Goal: Task Accomplishment & Management: Manage account settings

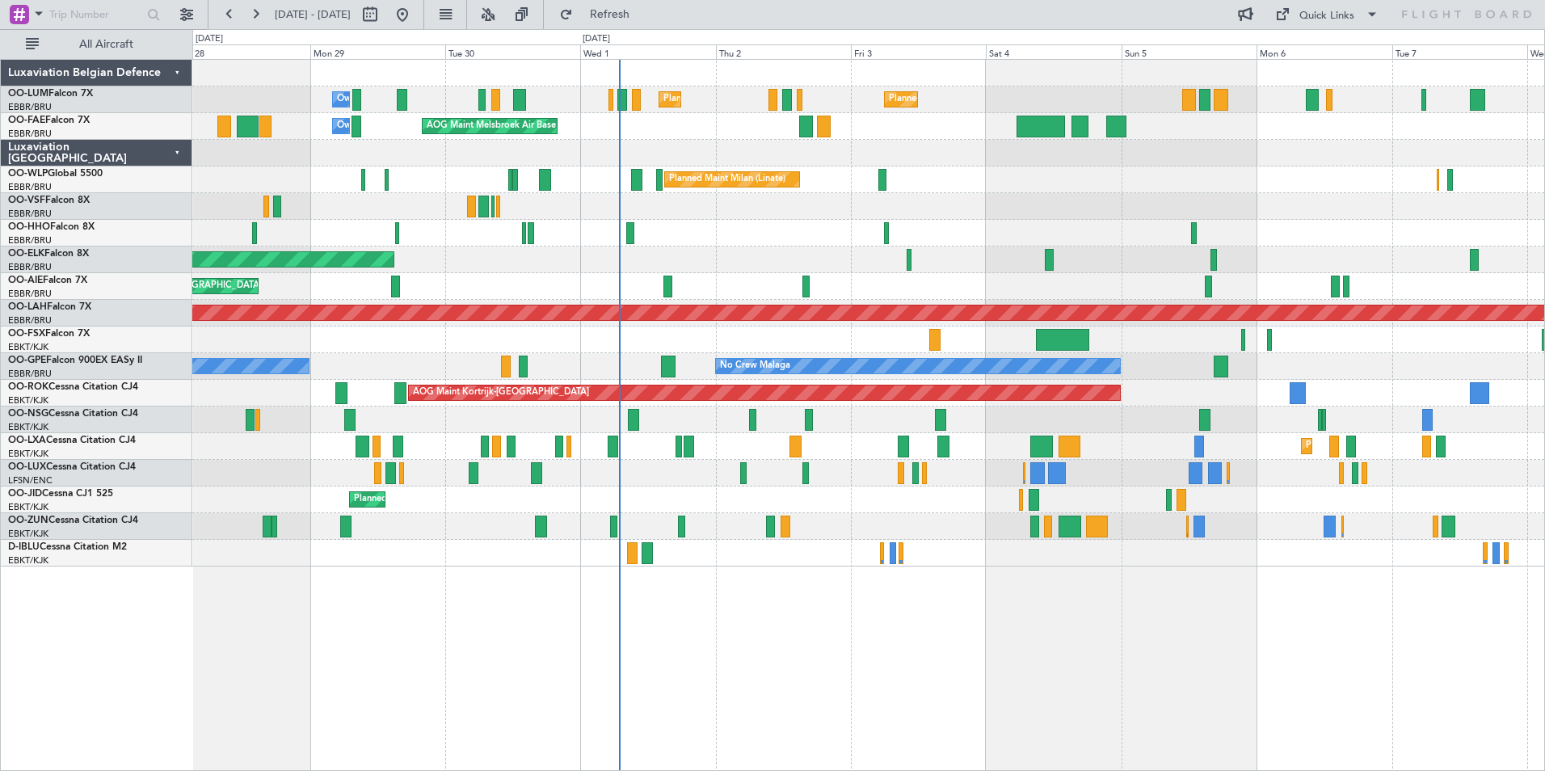
click at [700, 670] on div "Planned Maint Brussels (Brussels National) Planned Maint Brussels (Brussels Nat…" at bounding box center [868, 415] width 1352 height 712
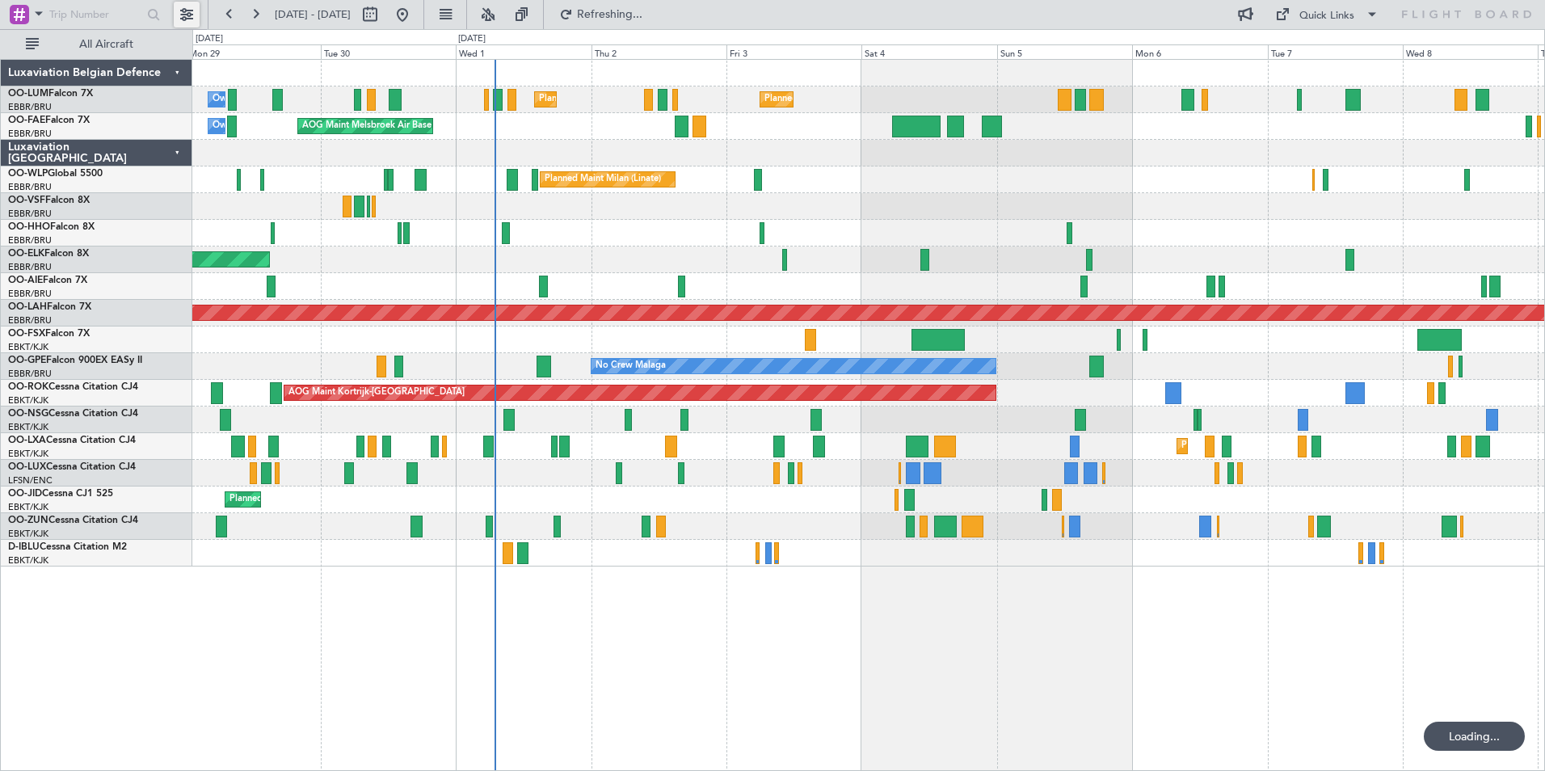
click at [178, 11] on button at bounding box center [187, 15] width 26 height 26
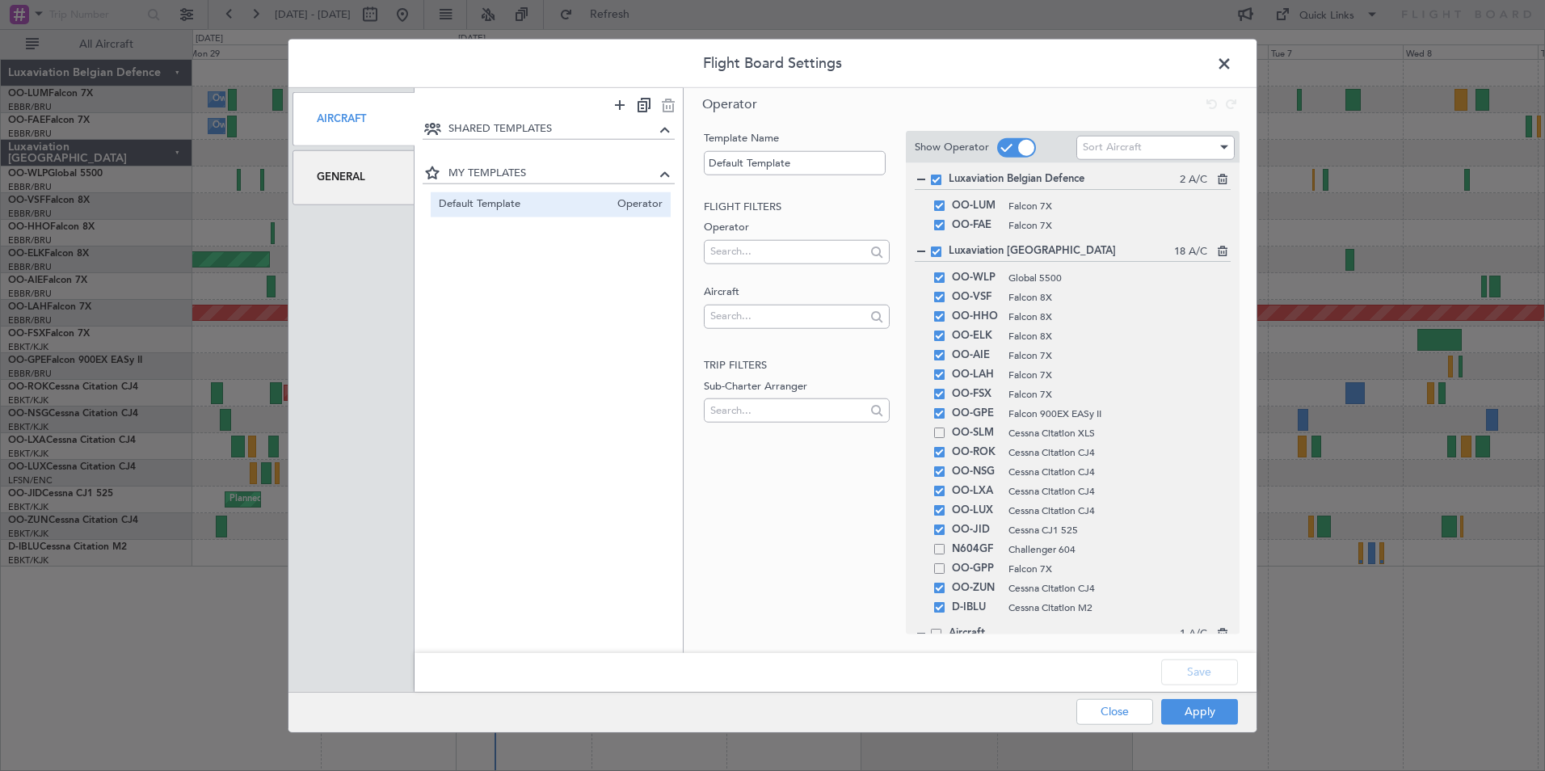
click at [368, 195] on div "General" at bounding box center [353, 177] width 122 height 54
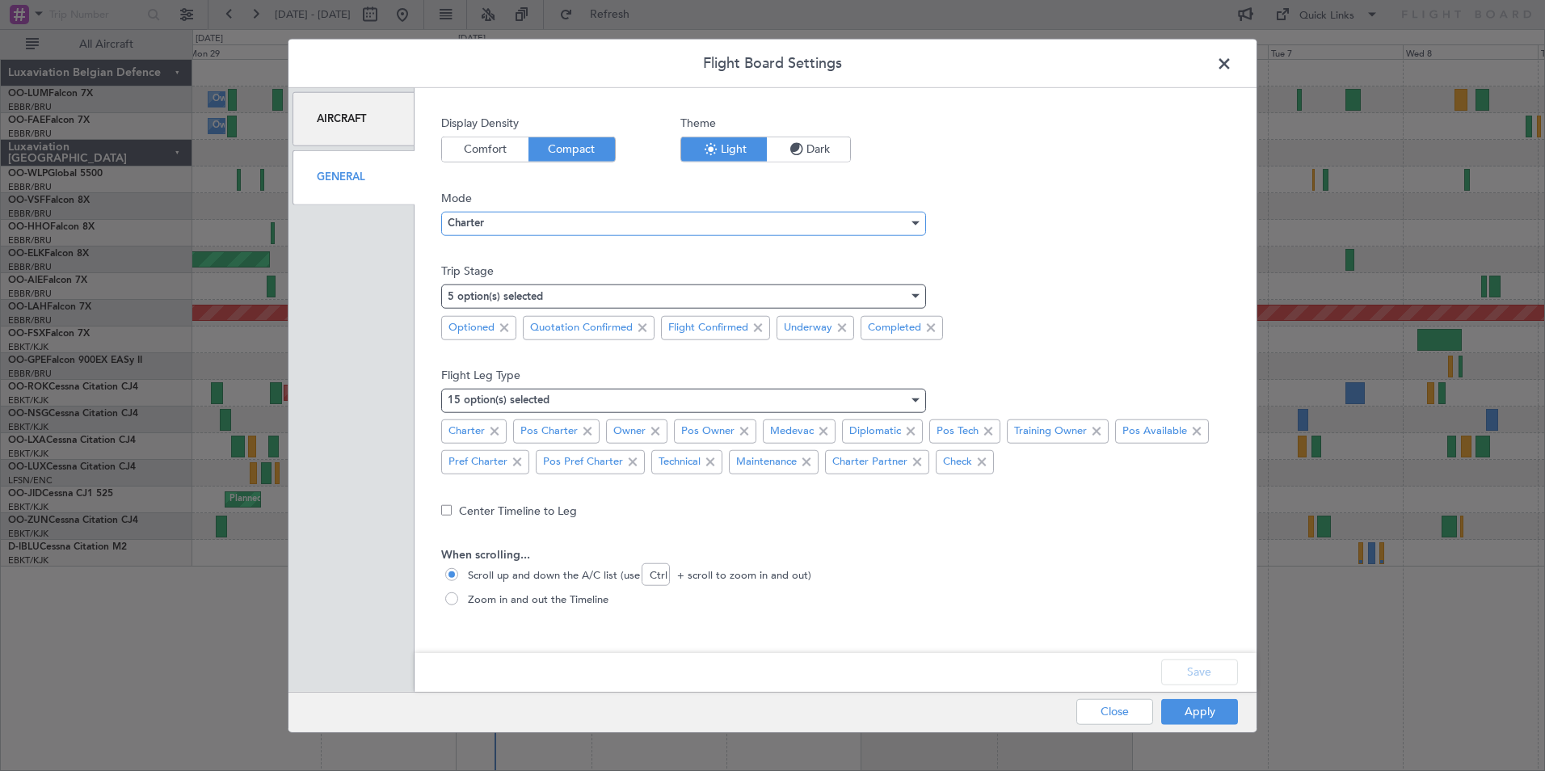
click at [512, 219] on div "Charter" at bounding box center [678, 223] width 461 height 24
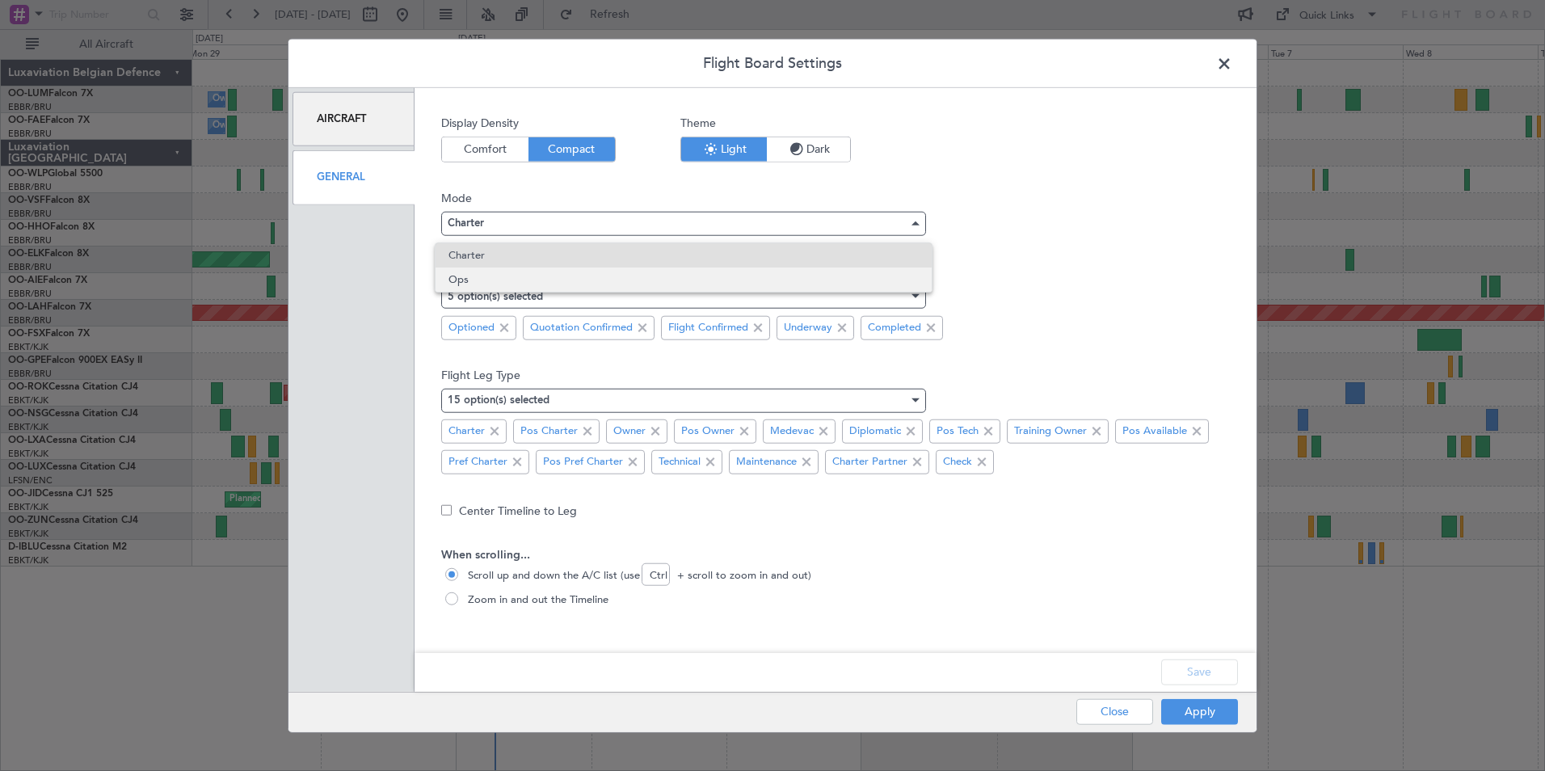
click at [490, 272] on span "Ops" at bounding box center [683, 279] width 470 height 24
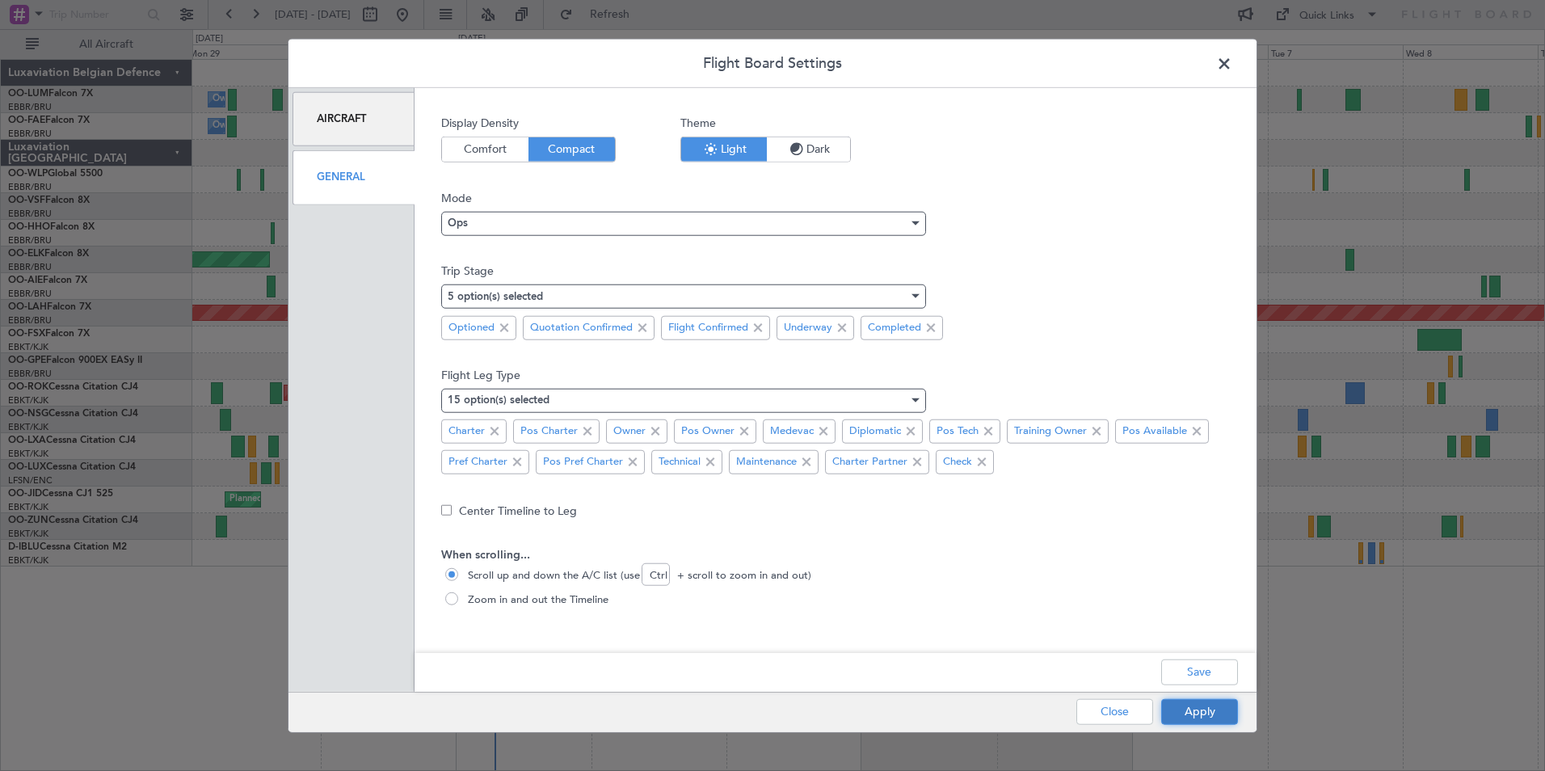
click at [1201, 717] on button "Apply" at bounding box center [1199, 711] width 77 height 26
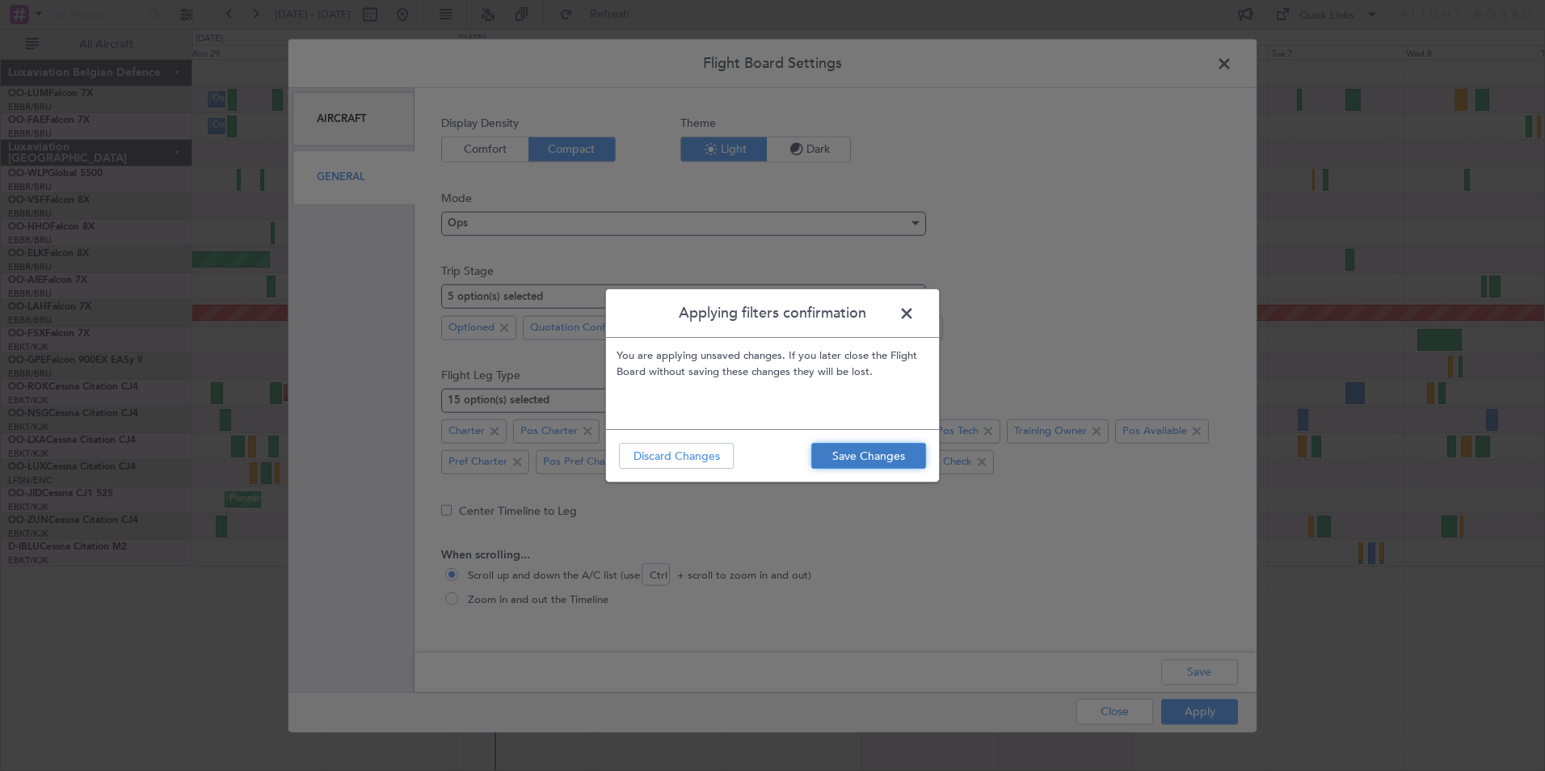
click at [894, 451] on button "Save Changes" at bounding box center [868, 456] width 115 height 26
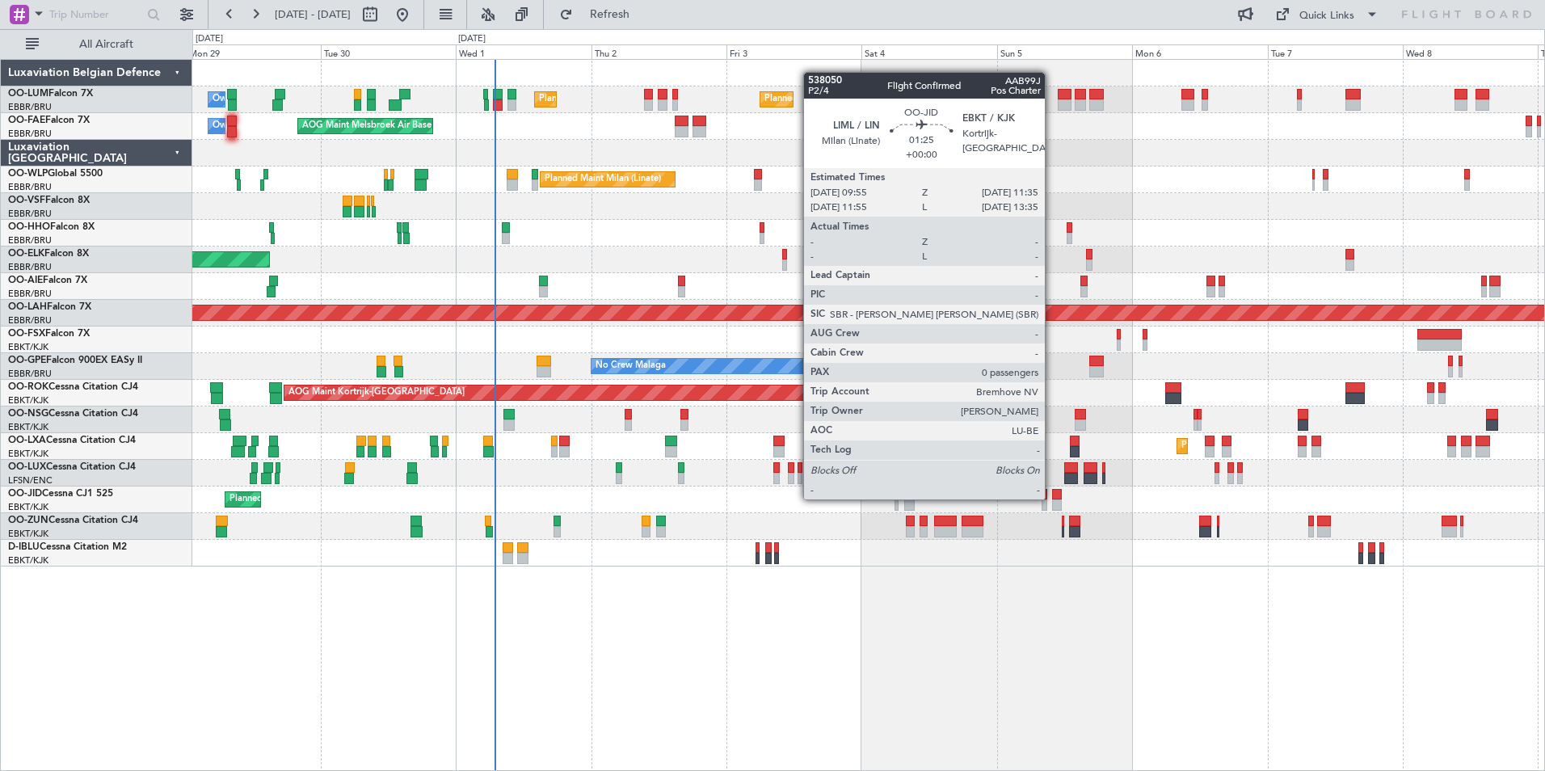
click at [1054, 497] on div at bounding box center [1057, 494] width 10 height 11
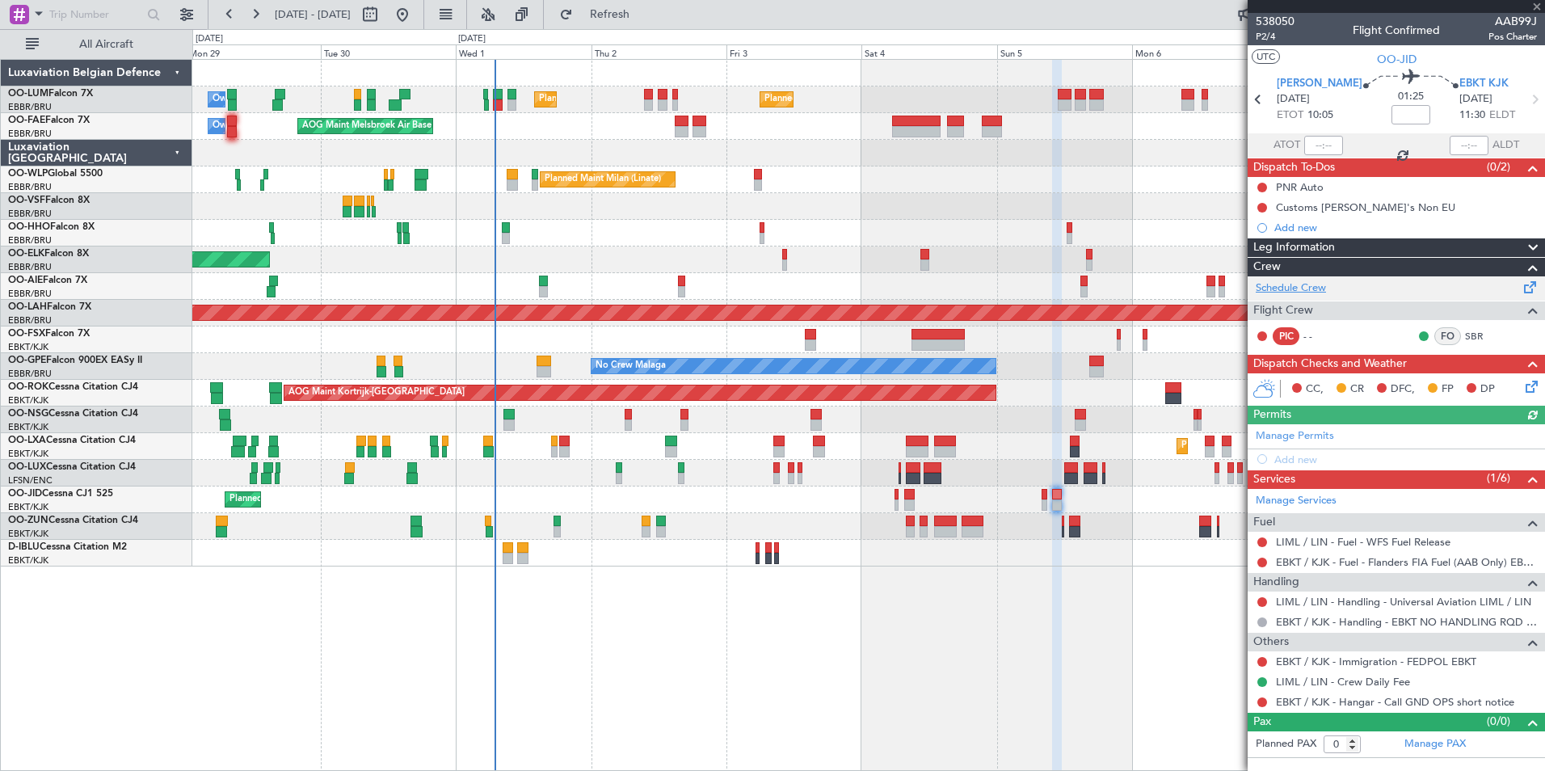
click at [1298, 284] on link "Schedule Crew" at bounding box center [1291, 288] width 70 height 16
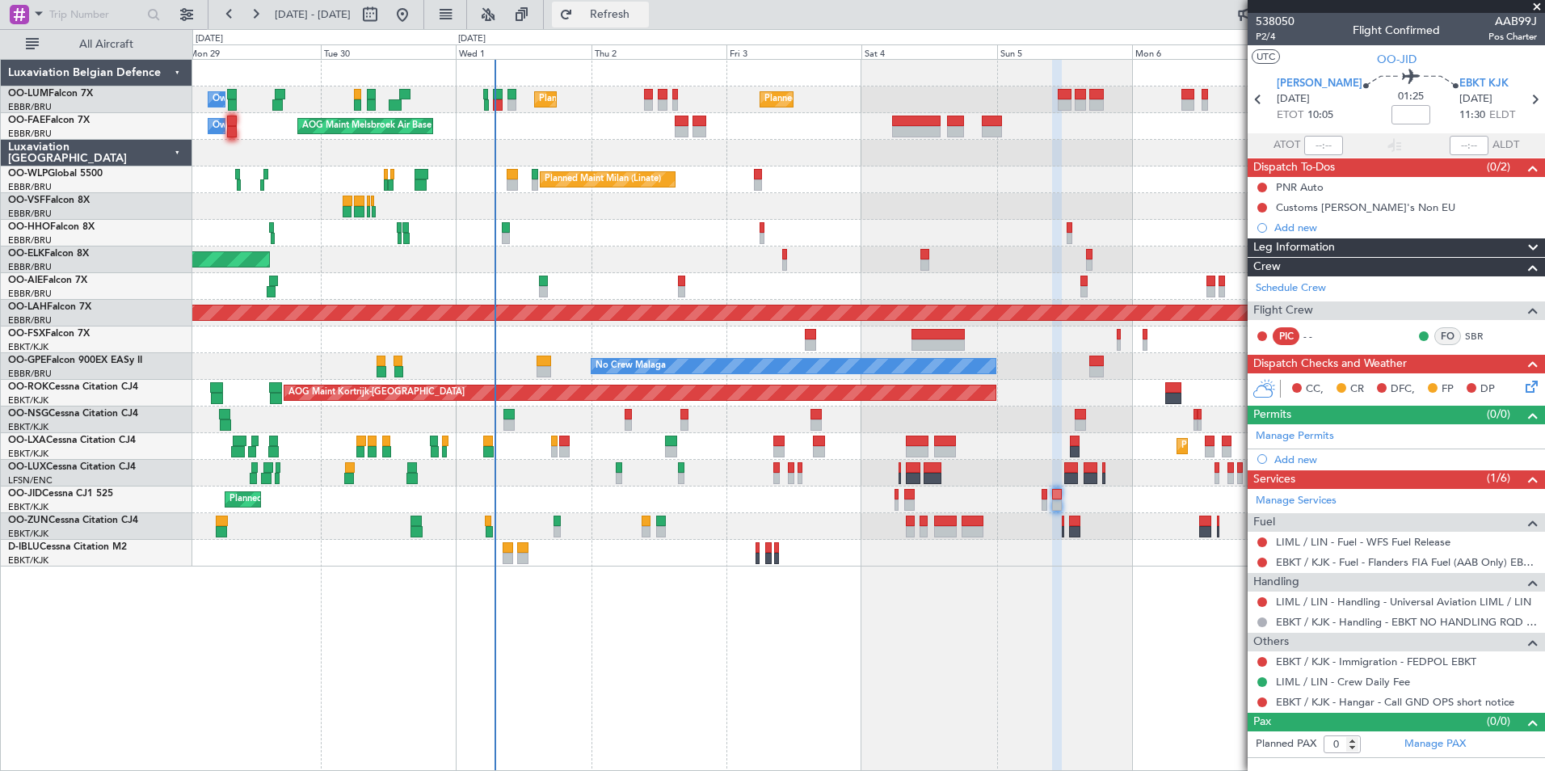
click at [644, 15] on span "Refresh" at bounding box center [610, 14] width 68 height 11
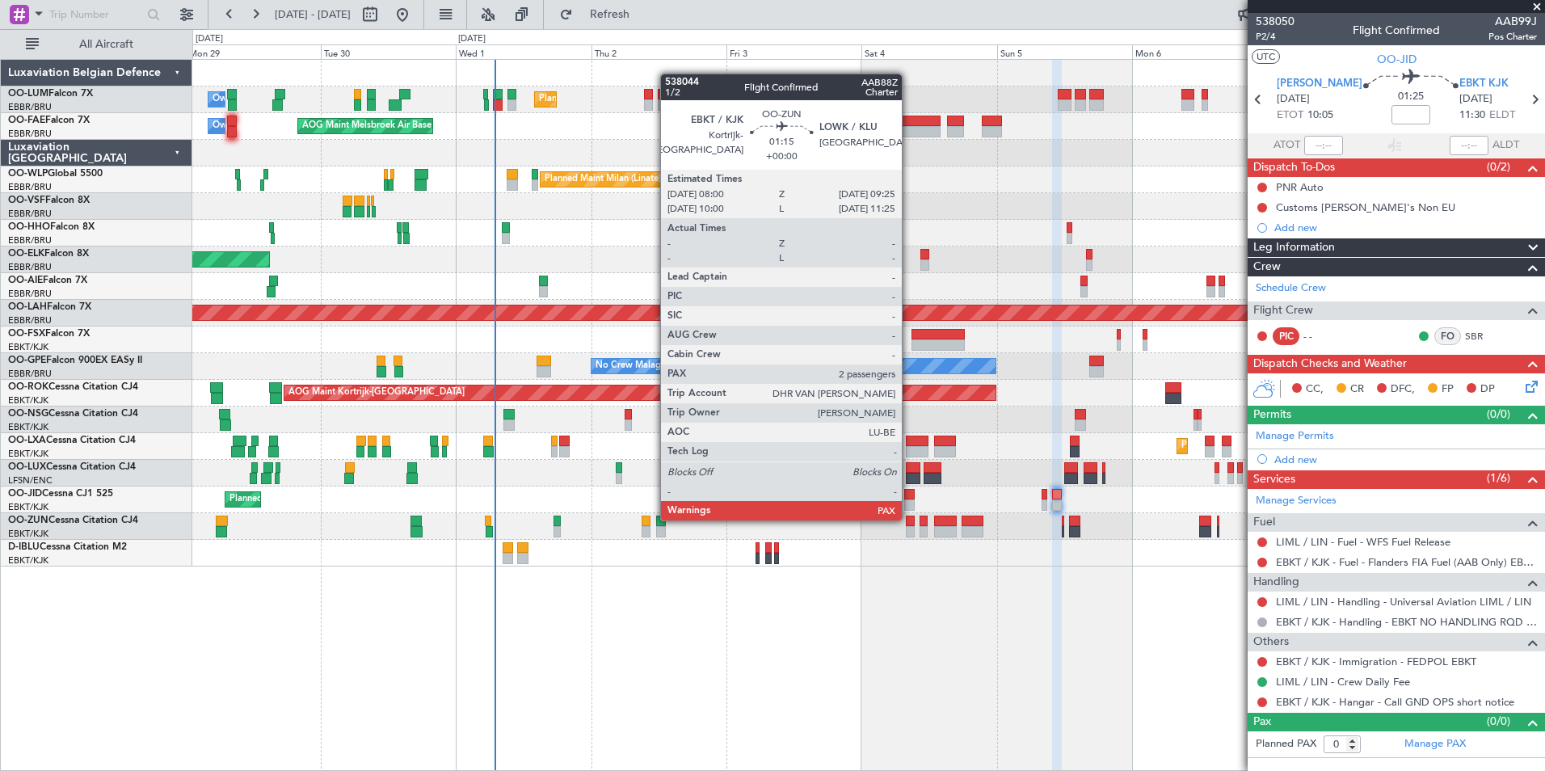
click at [909, 519] on div at bounding box center [910, 520] width 8 height 11
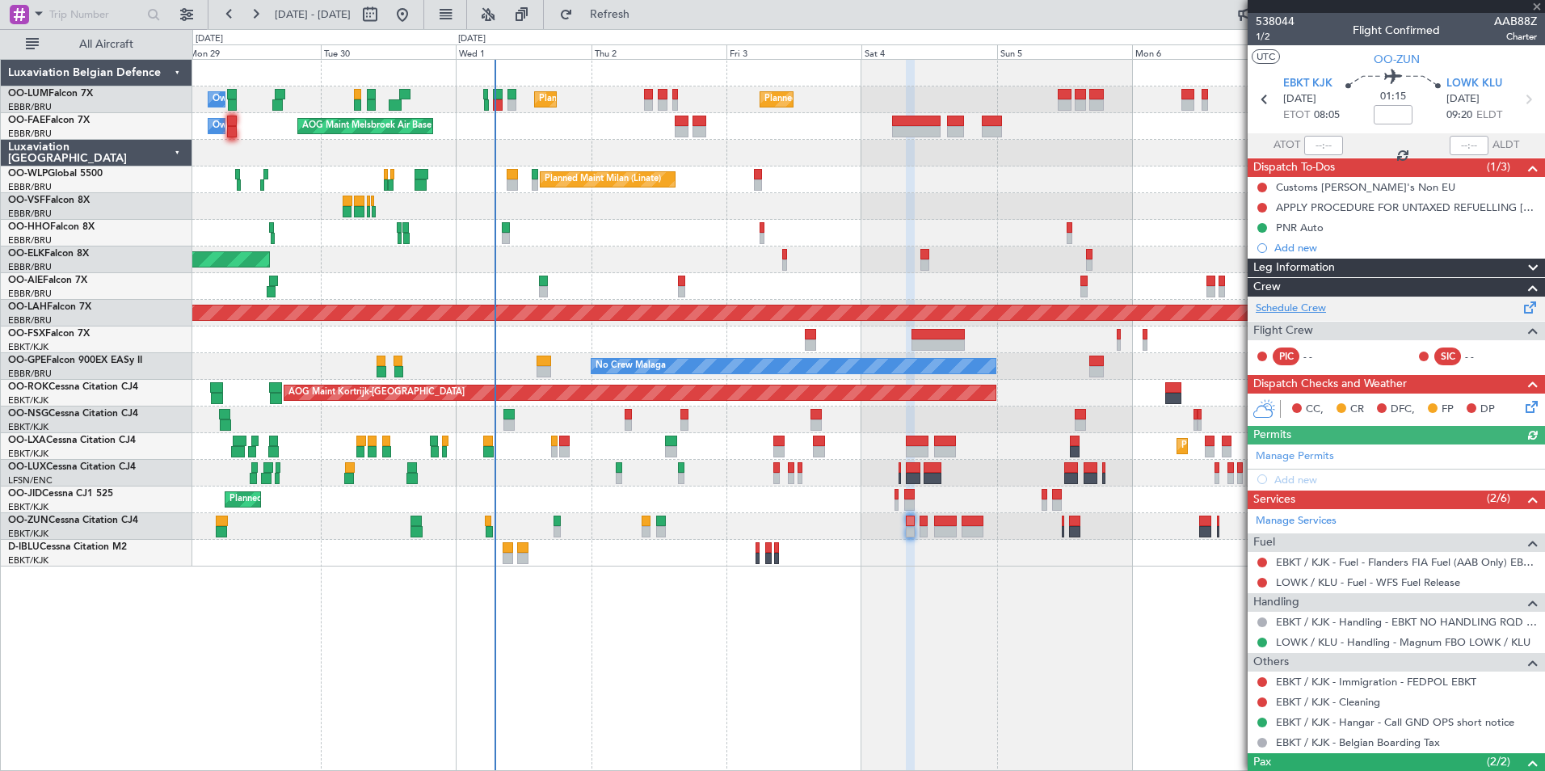
click at [1298, 305] on link "Schedule Crew" at bounding box center [1291, 309] width 70 height 16
click at [633, 8] on button "Refresh" at bounding box center [600, 15] width 97 height 26
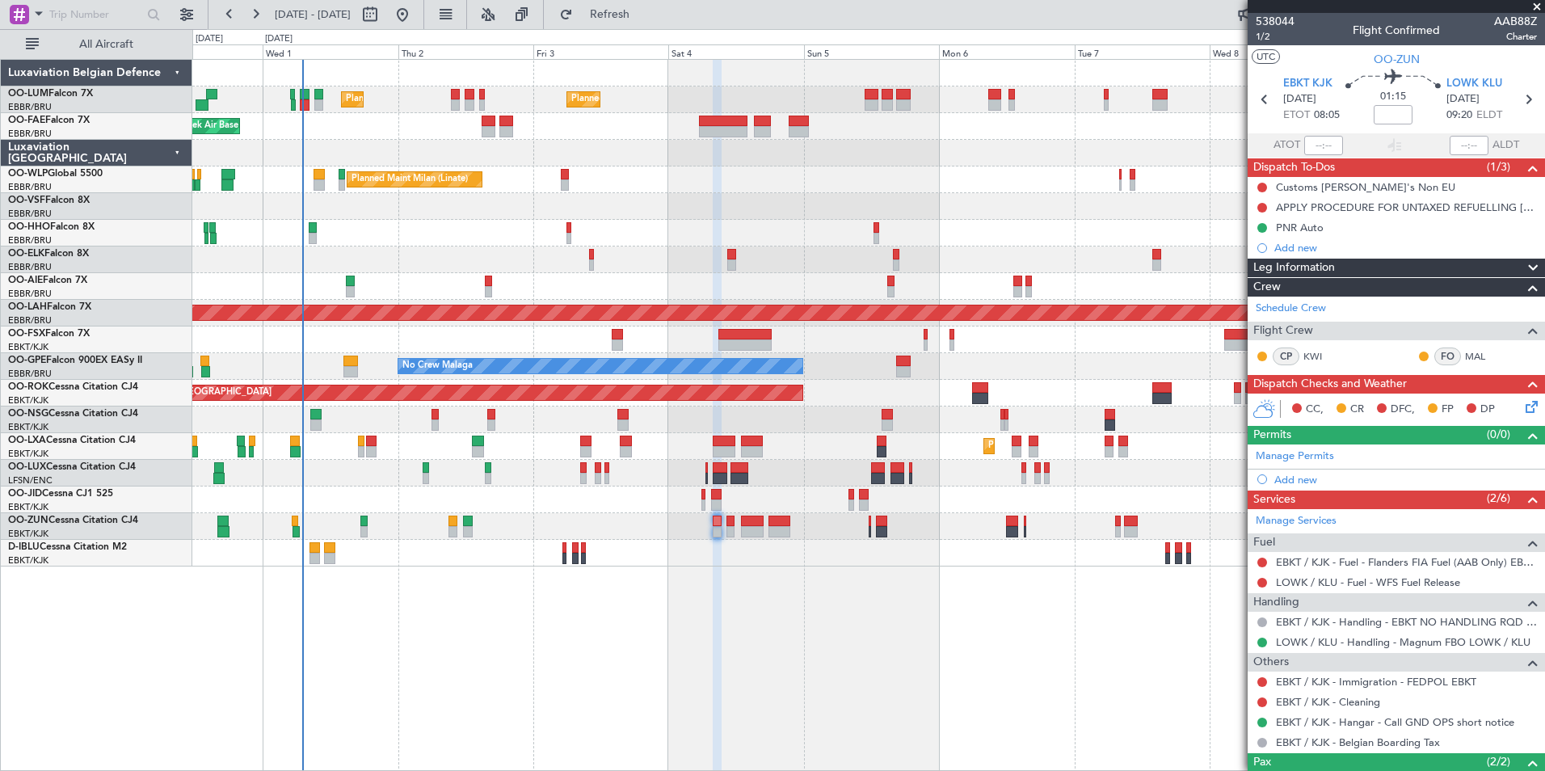
click at [860, 584] on div "Planned Maint Brussels (Brussels National) Planned Maint Brussels (Brussels Nat…" at bounding box center [868, 415] width 1352 height 712
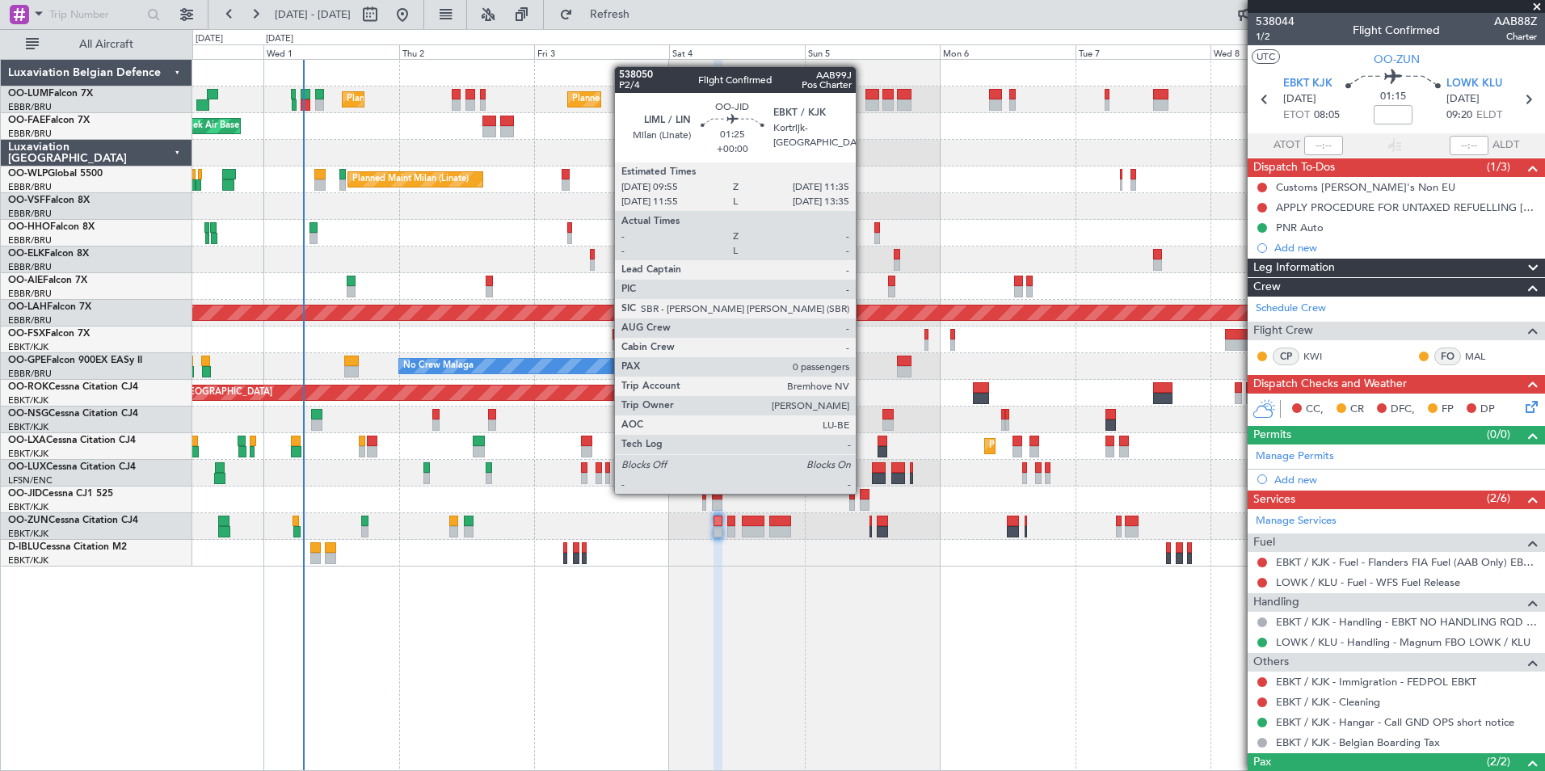
click at [863, 492] on div at bounding box center [865, 494] width 10 height 11
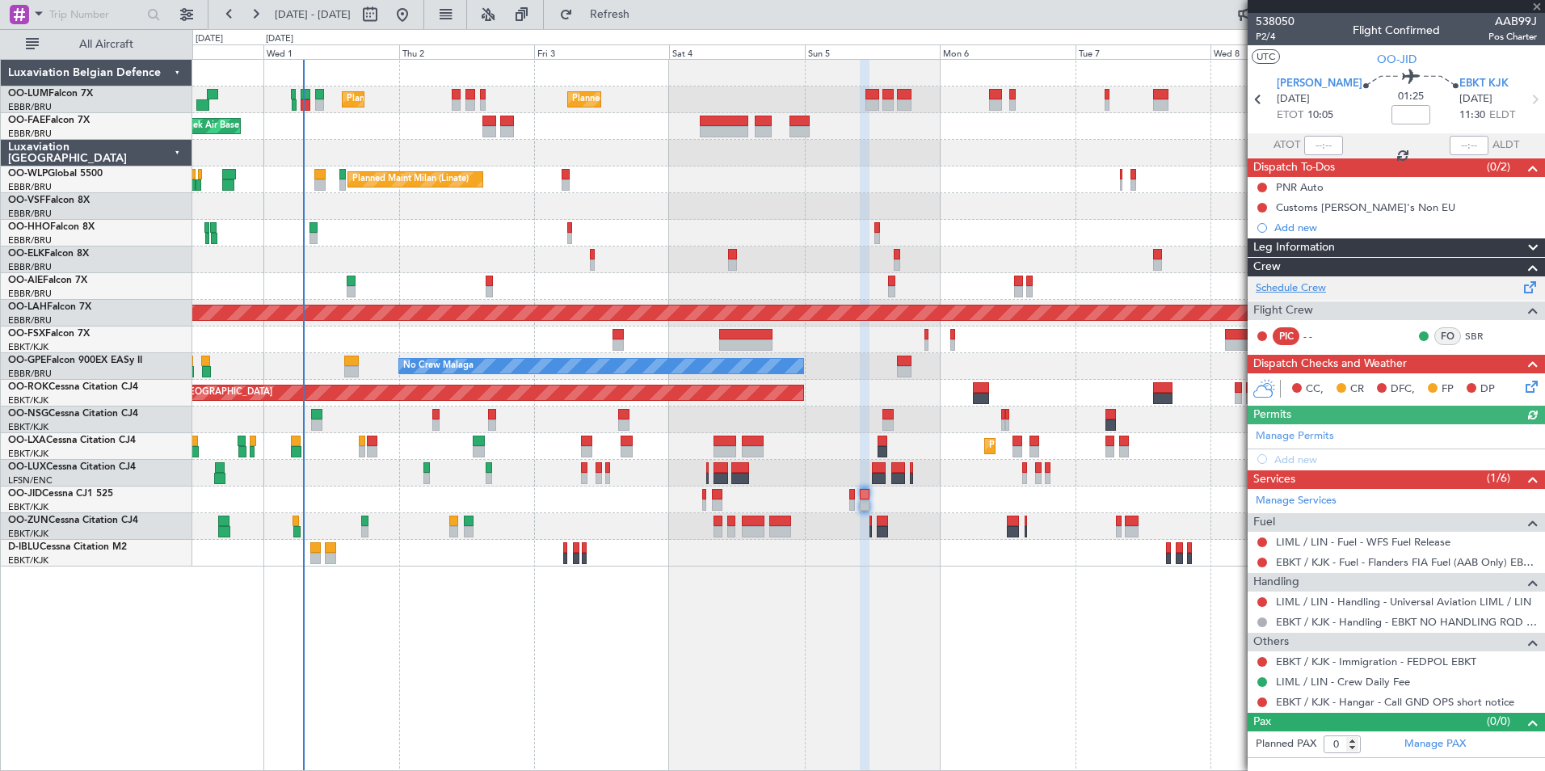
click at [1292, 290] on link "Schedule Crew" at bounding box center [1291, 288] width 70 height 16
click at [717, 687] on div "Planned Maint Brussels (Brussels National) Planned Maint Brussels (Brussels Nat…" at bounding box center [868, 415] width 1352 height 712
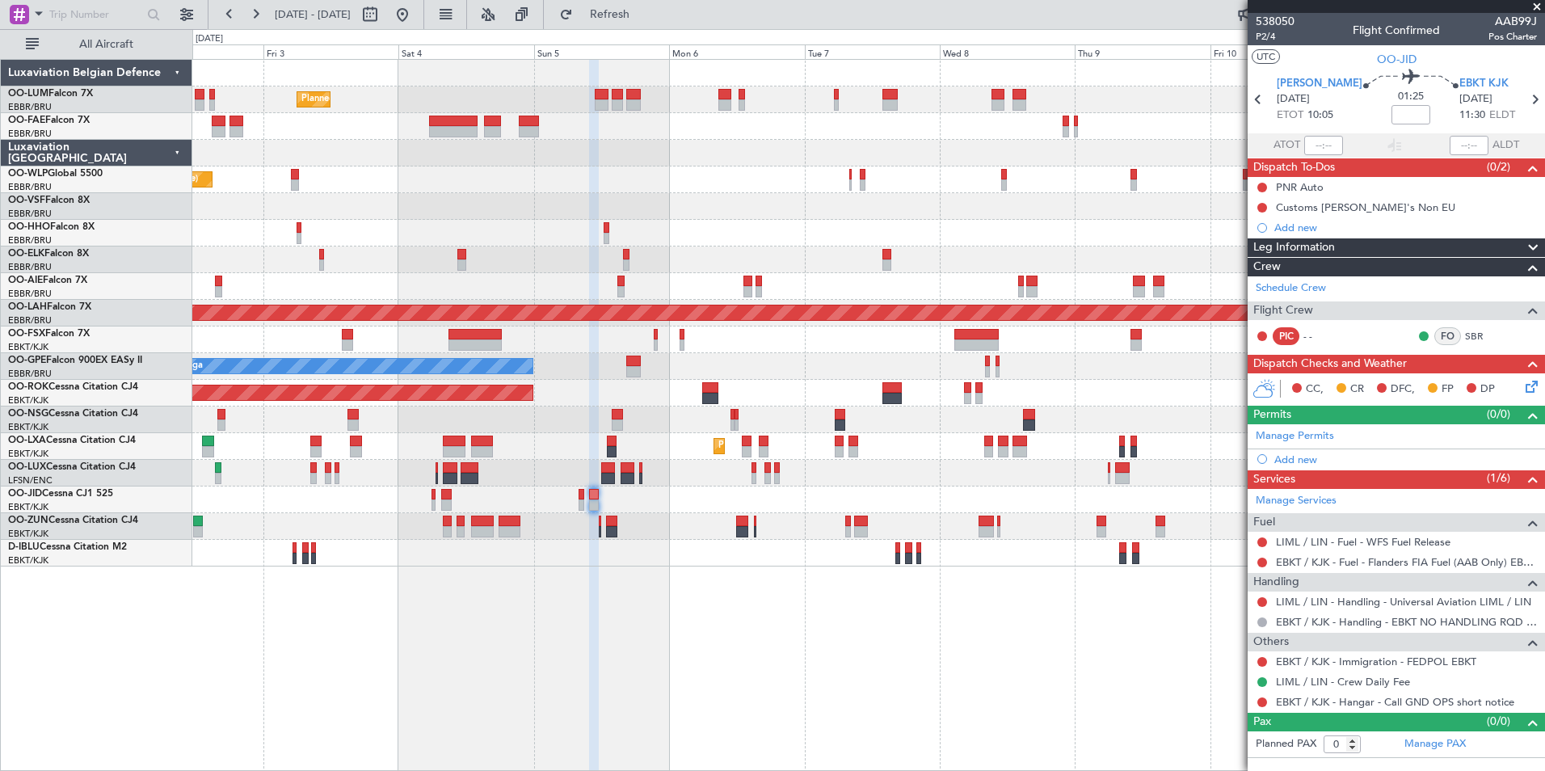
click at [721, 683] on div "Planned Maint Brussels (Brussels National) Planned Maint Brussels (Brussels Nat…" at bounding box center [868, 415] width 1352 height 712
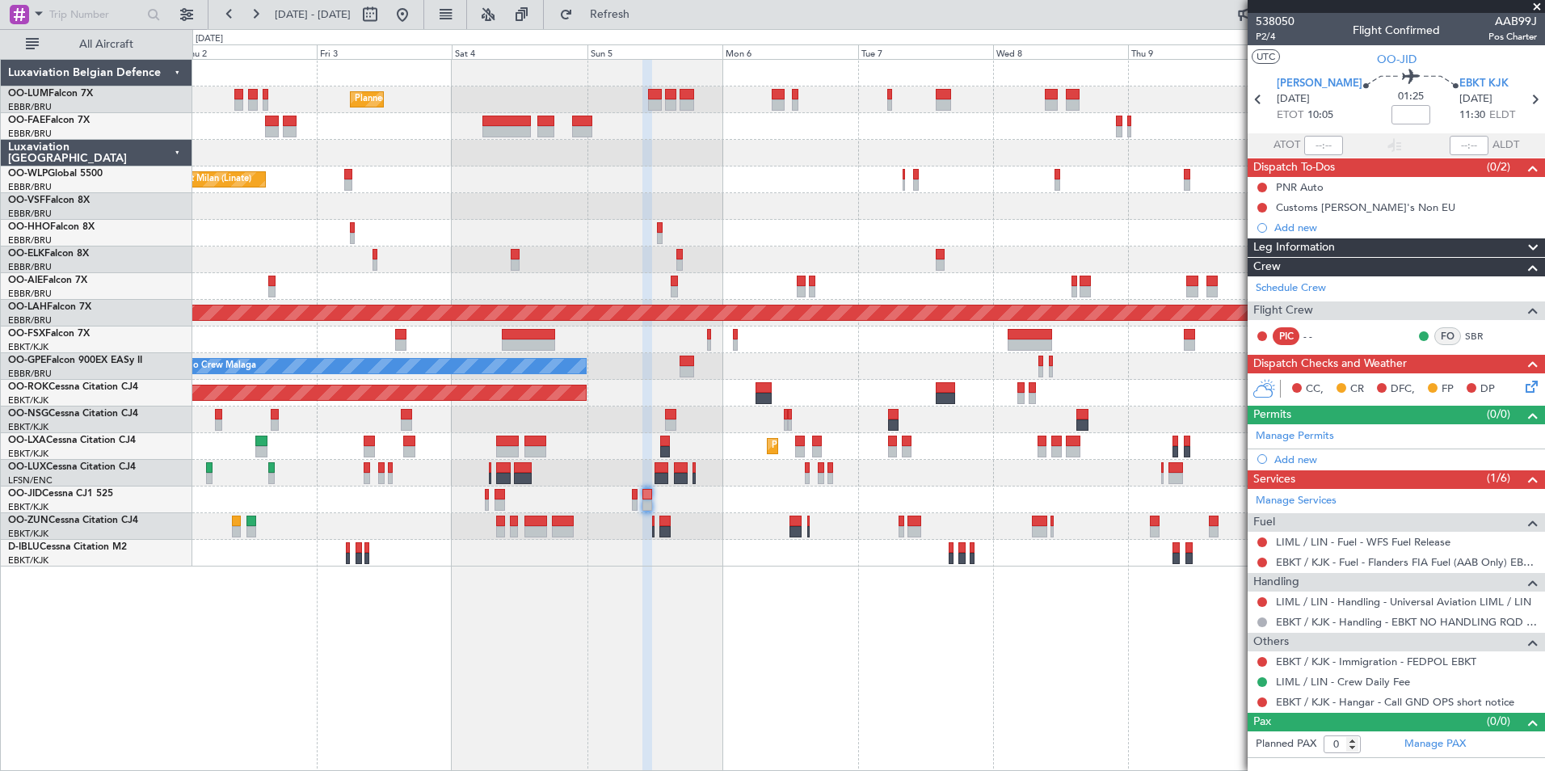
click at [759, 498] on div at bounding box center [868, 499] width 1352 height 27
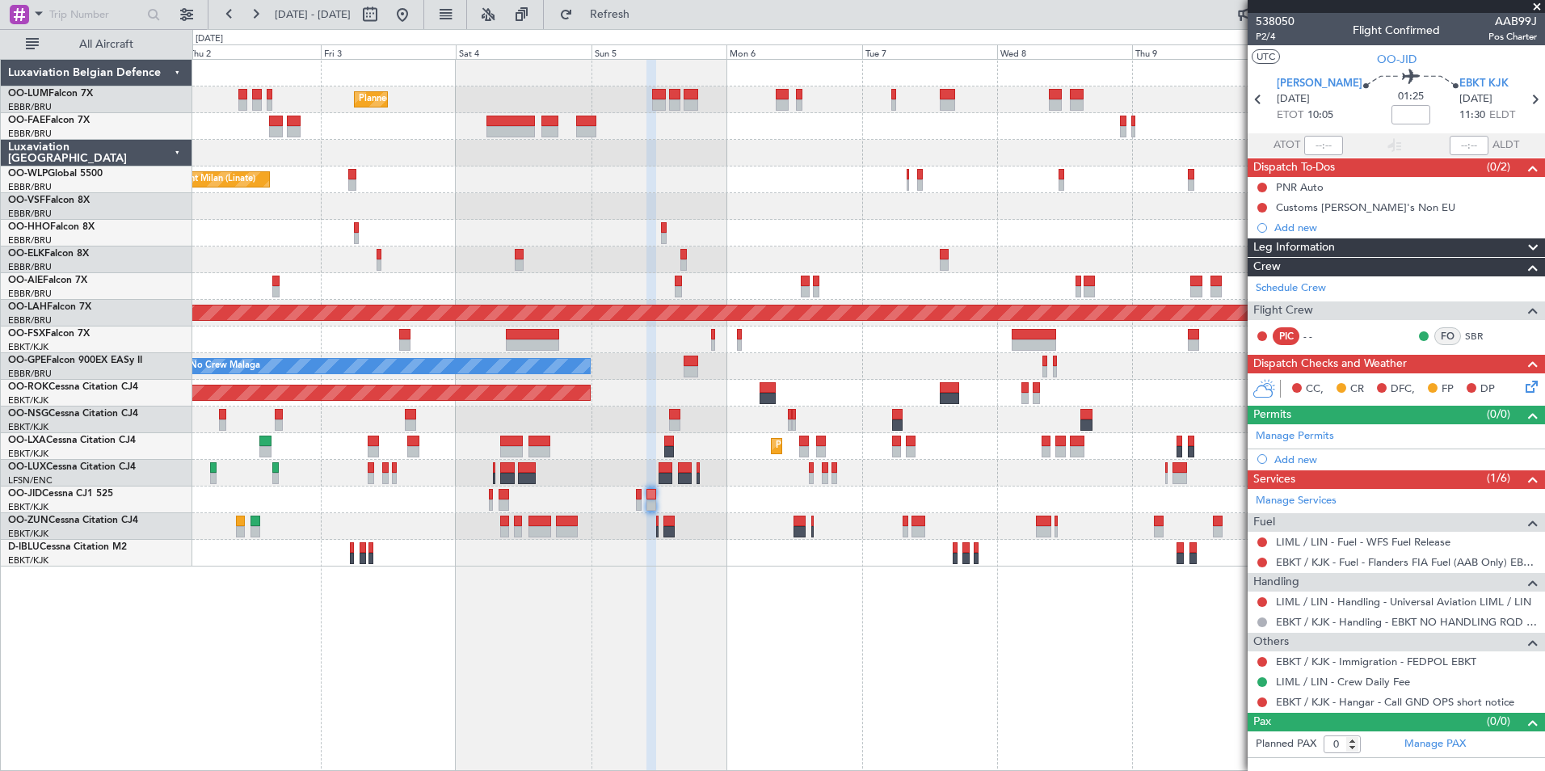
click at [894, 670] on div "Planned Maint Brussels (Brussels National) Planned Maint Brussels (Brussels Nat…" at bounding box center [868, 415] width 1352 height 712
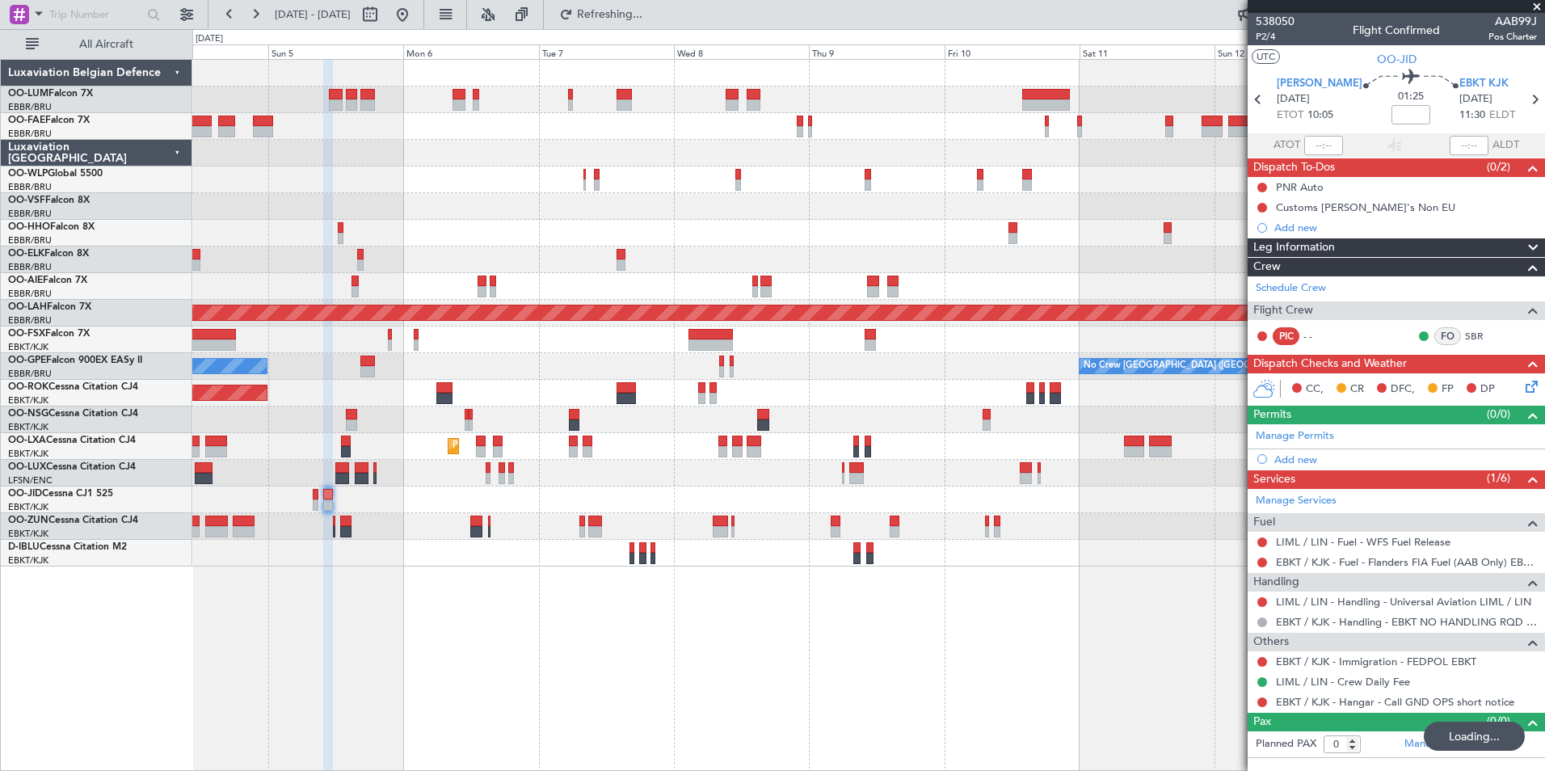
click at [1045, 674] on div "Planned Maint Brussels (Brussels National) Owner Melsbroek Air Base Planned Mai…" at bounding box center [868, 415] width 1352 height 712
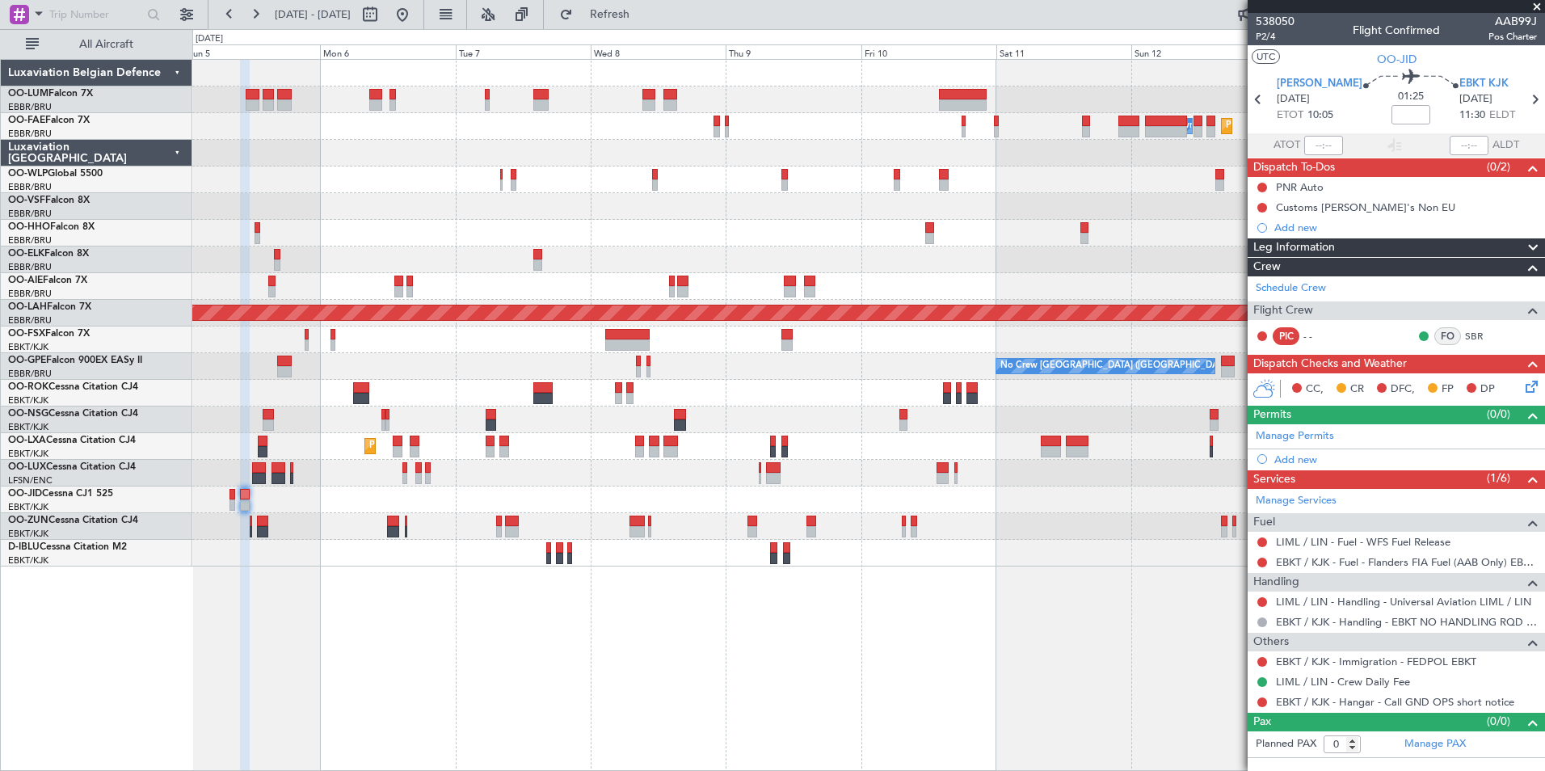
click at [919, 608] on div "Planned Maint Brussels (Brussels National) Planned Maint Melsbroek Air Base Own…" at bounding box center [868, 415] width 1352 height 712
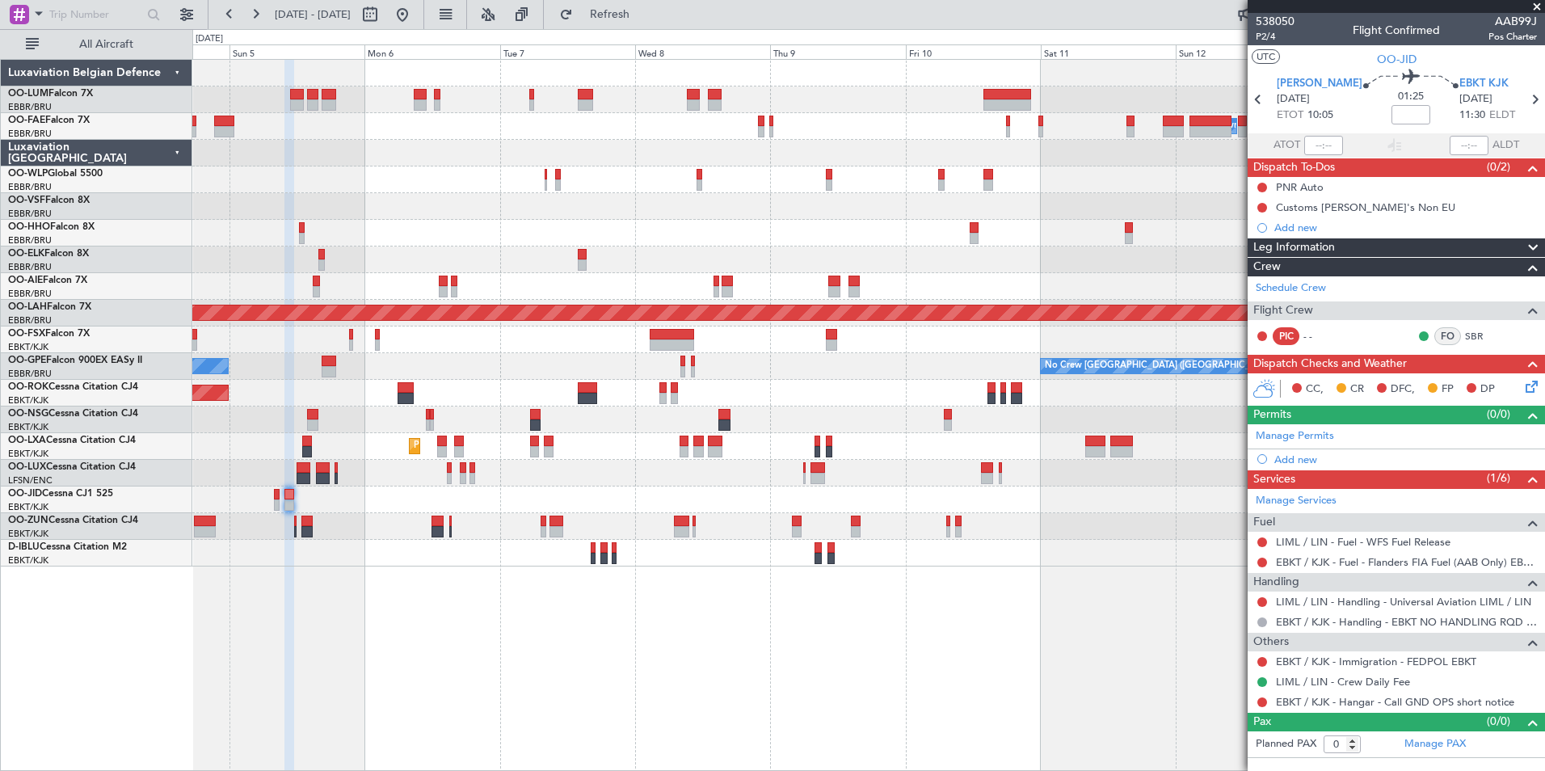
click at [822, 633] on div "Planned Maint Brussels (Brussels National) Planned Maint Melsbroek Air Base Own…" at bounding box center [868, 415] width 1352 height 712
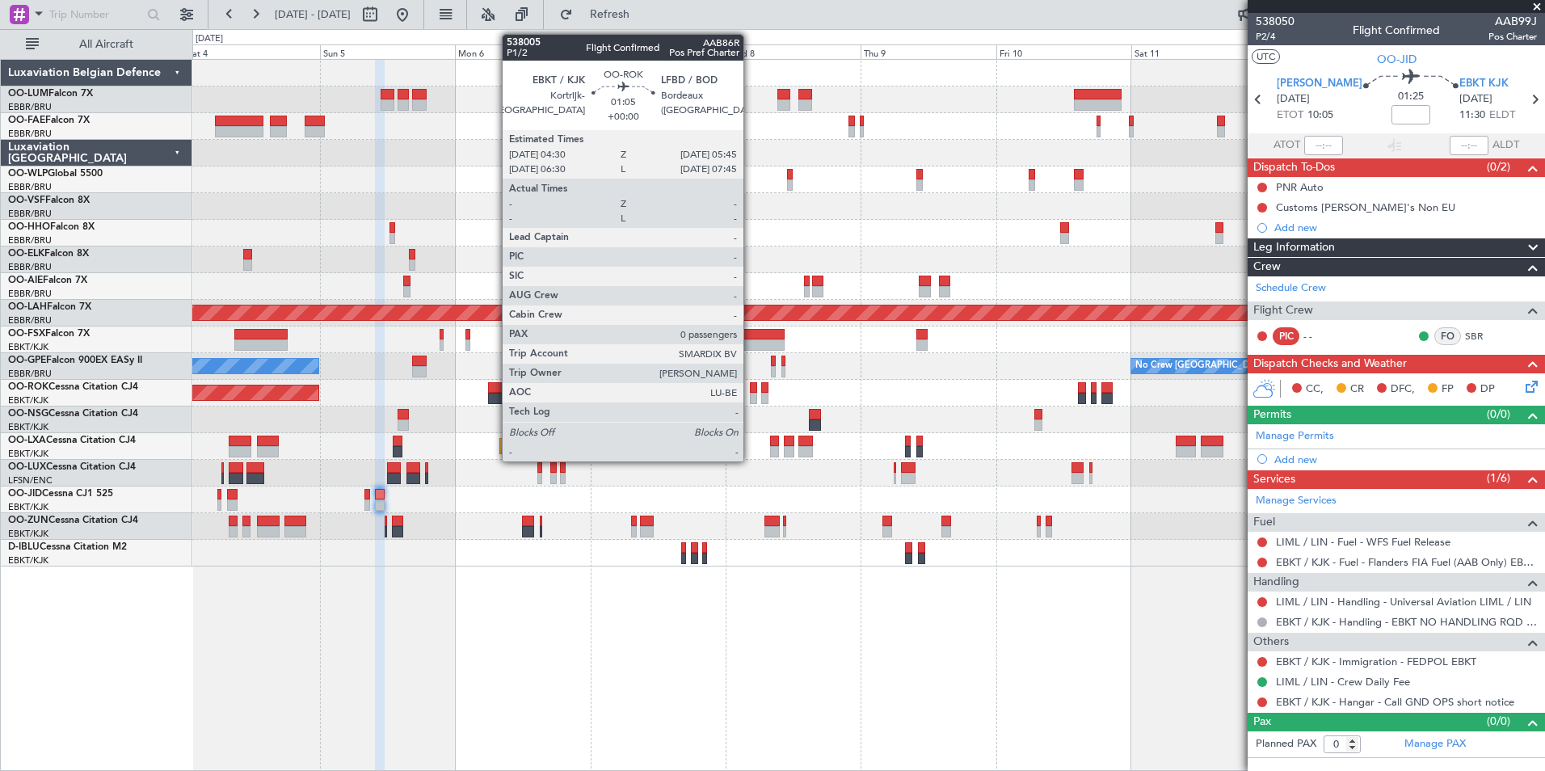
click at [751, 389] on div at bounding box center [753, 387] width 7 height 11
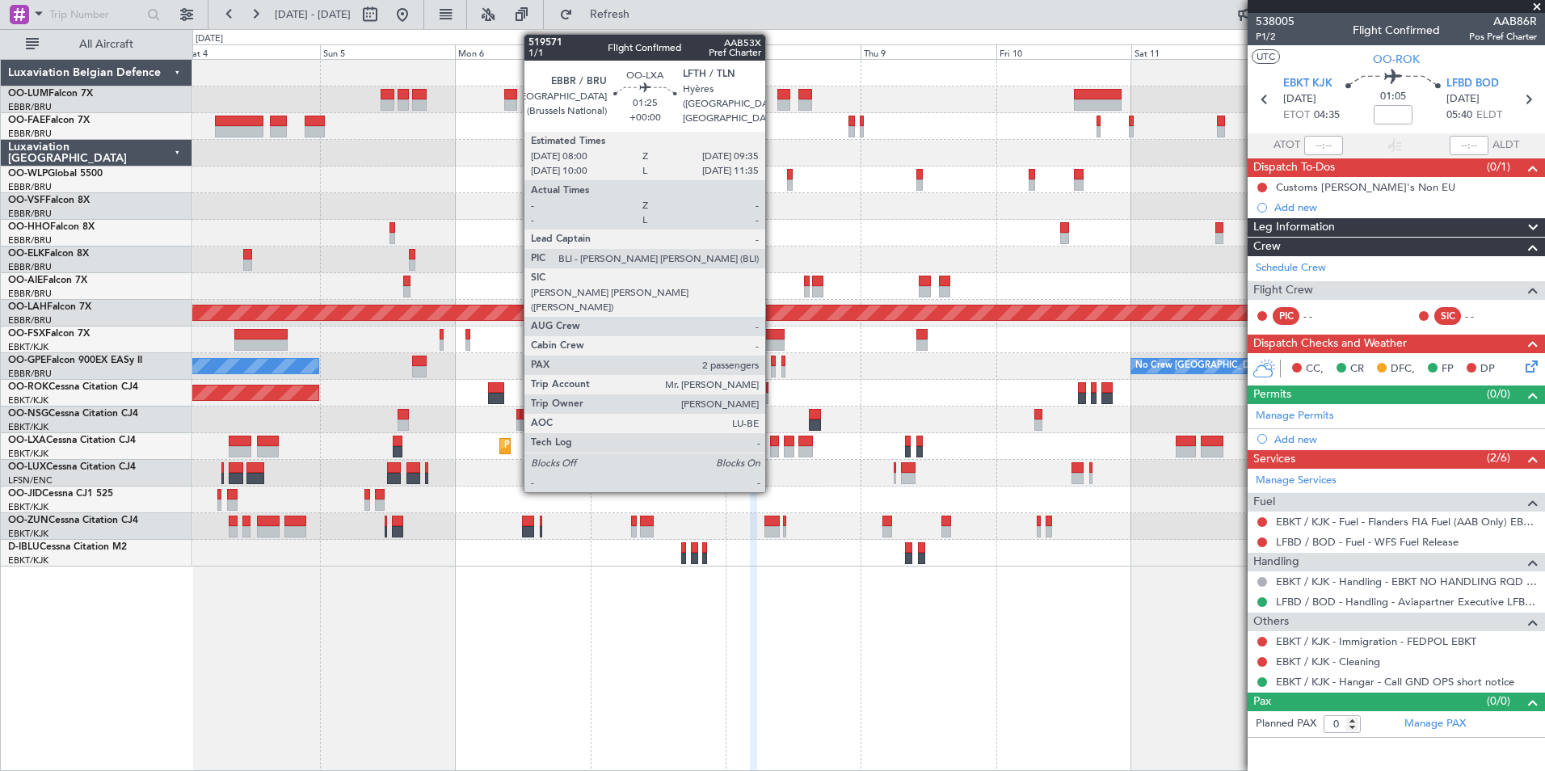
click at [772, 441] on div at bounding box center [775, 440] width 10 height 11
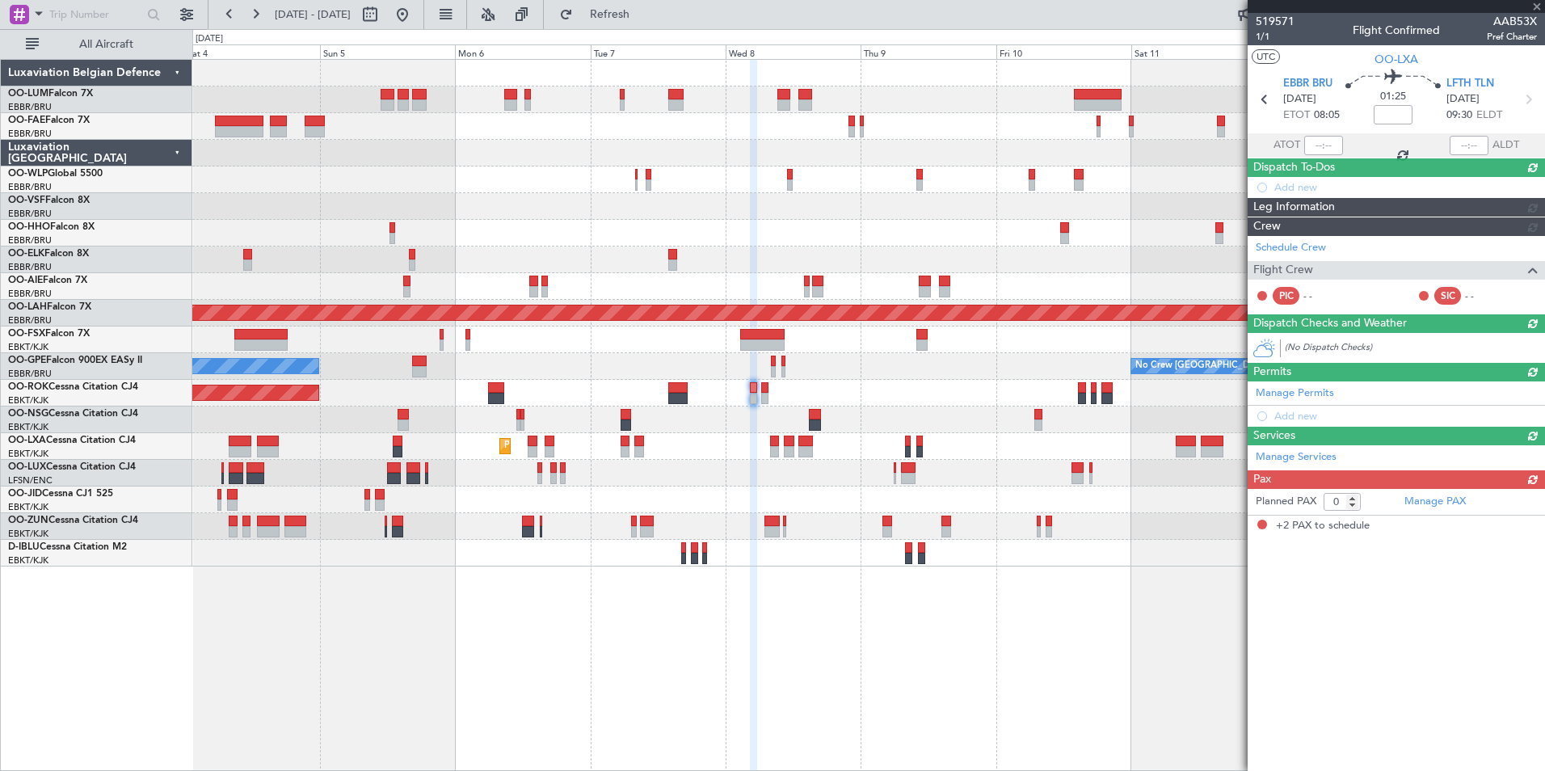
type input "2"
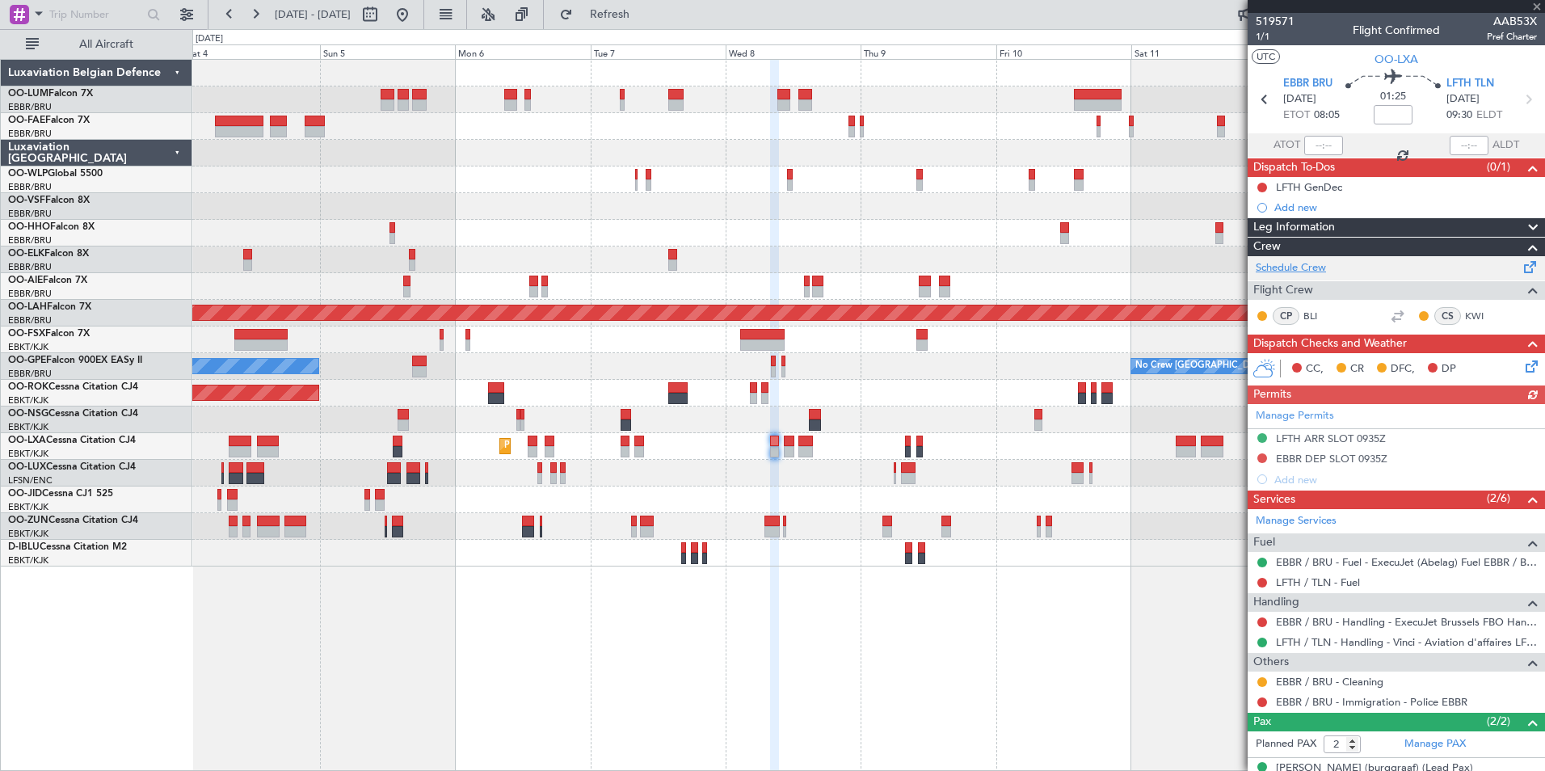
click at [1291, 271] on link "Schedule Crew" at bounding box center [1291, 268] width 70 height 16
click at [627, 15] on span "Refresh" at bounding box center [610, 14] width 68 height 11
click at [1113, 621] on div "Planned Maint Brussels (Brussels National) Planned Maint Brussels (Brussels Nat…" at bounding box center [868, 415] width 1352 height 712
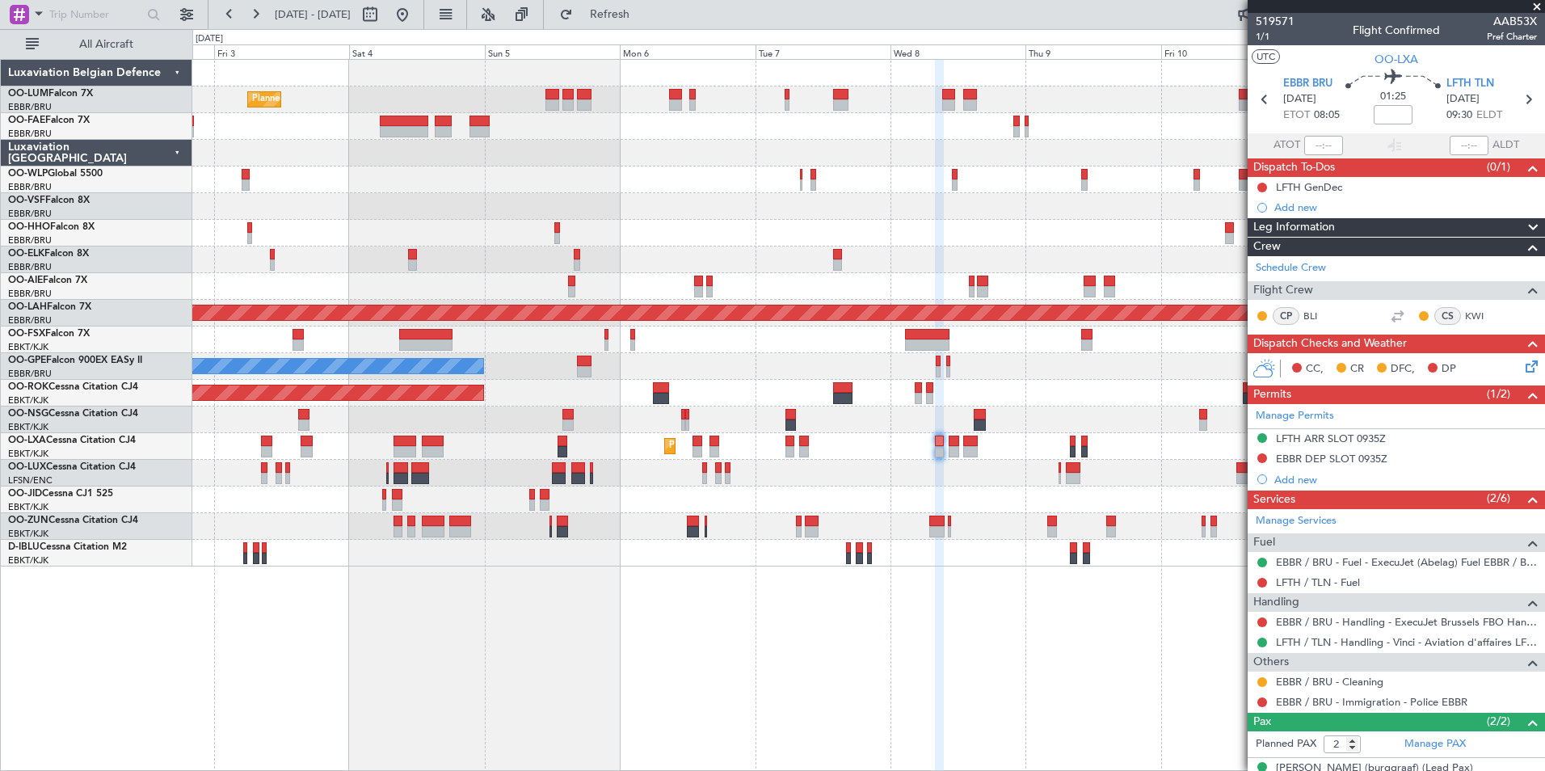
click at [857, 611] on div "Planned Maint Brussels (Brussels National) Planned Maint Brussels (Brussels Nat…" at bounding box center [868, 415] width 1352 height 712
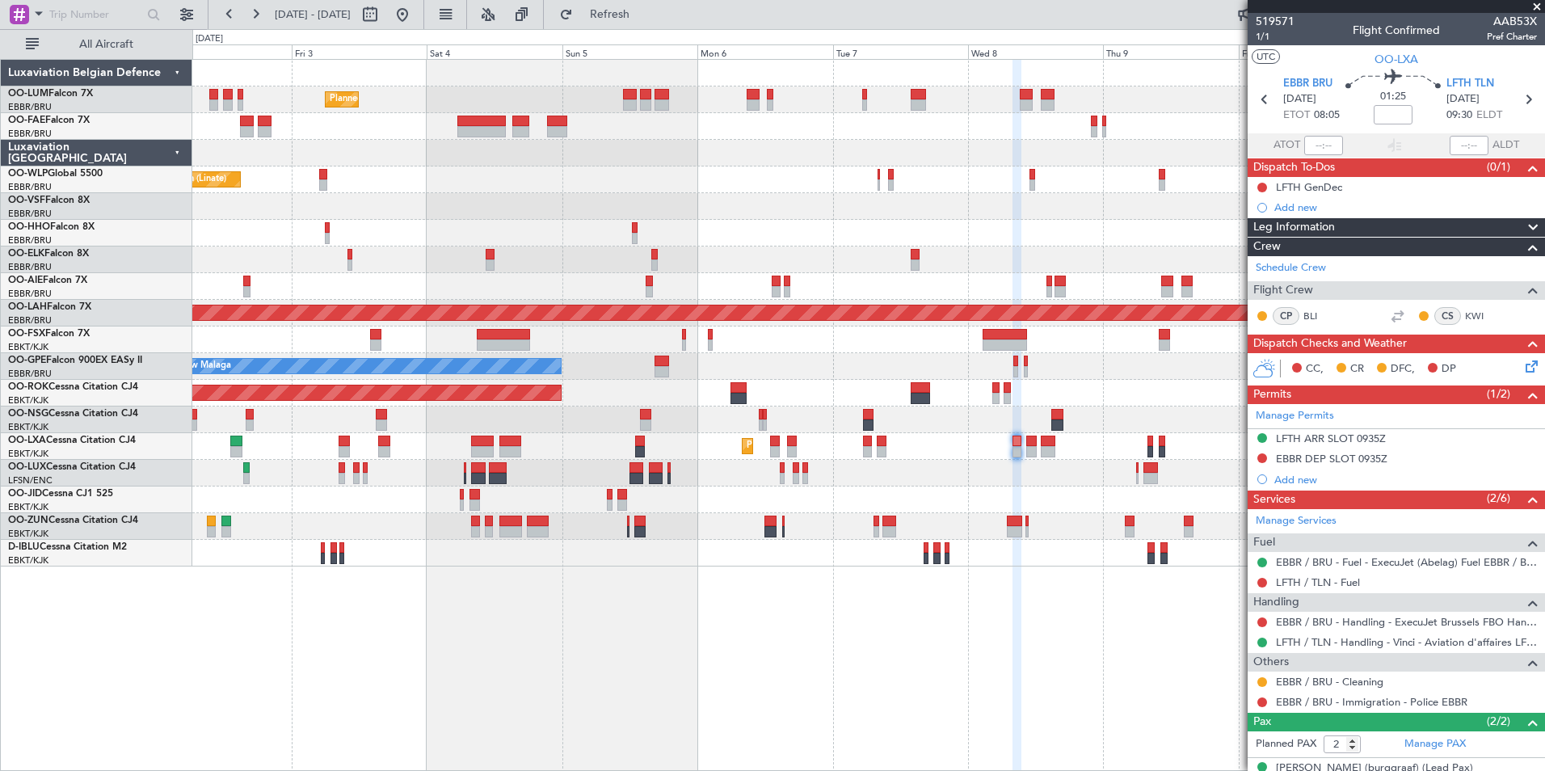
click at [1058, 628] on div "Planned Maint Brussels (Brussels National) Planned Maint Brussels (Brussels Nat…" at bounding box center [868, 415] width 1352 height 712
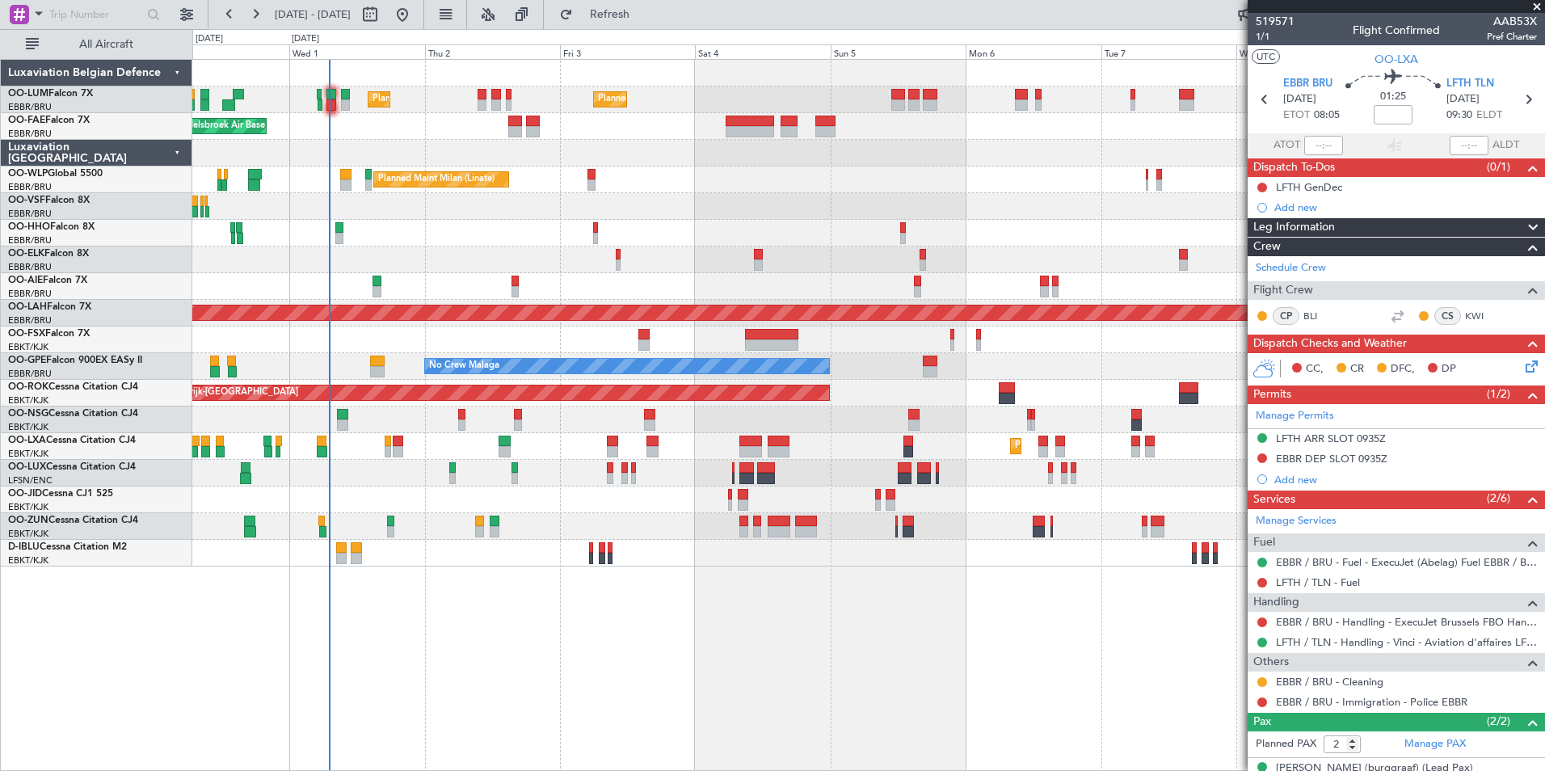
click at [822, 638] on div "Planned Maint Brussels (Brussels National) Planned Maint Brussels (Brussels Nat…" at bounding box center [868, 415] width 1352 height 712
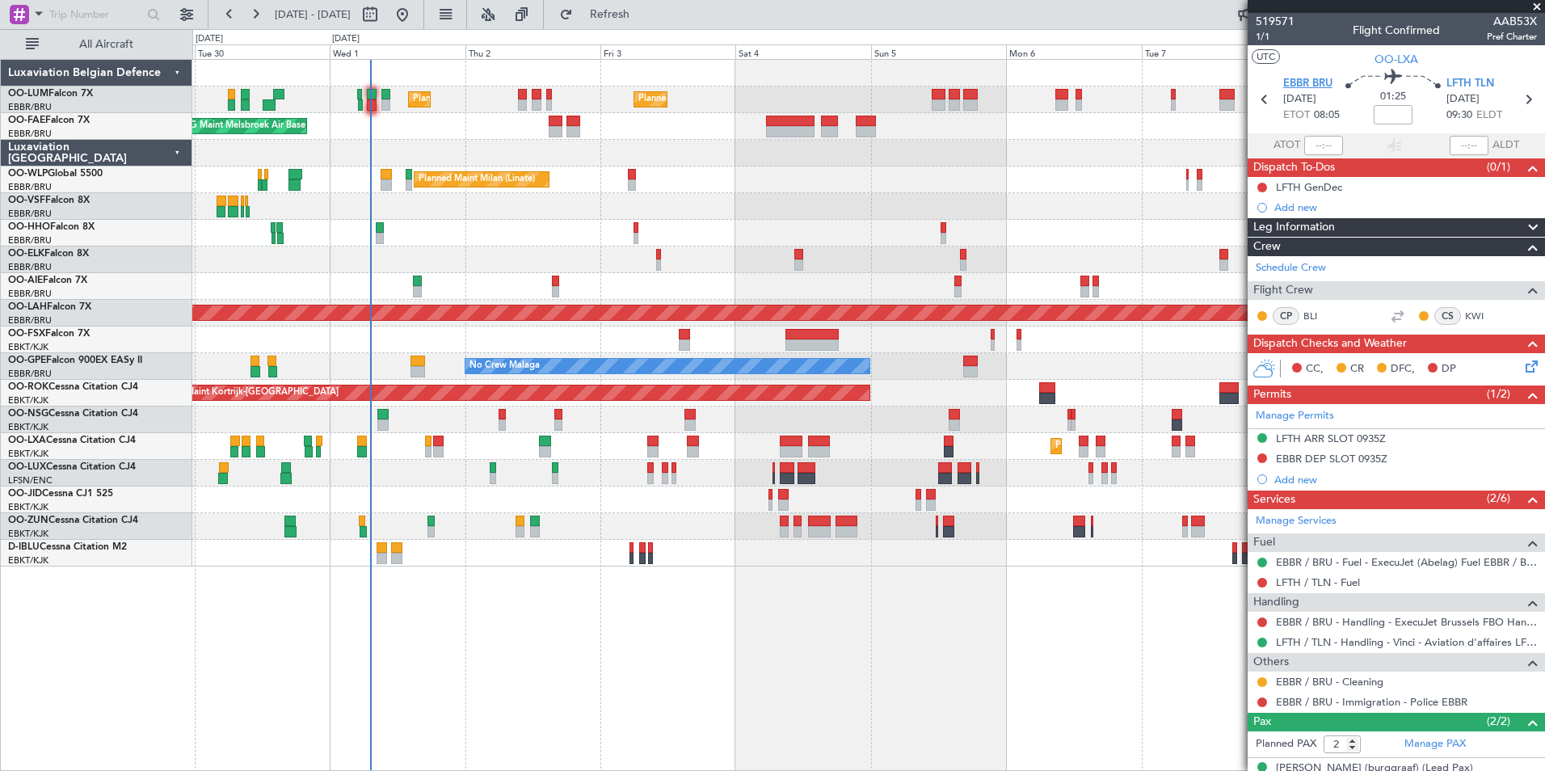
click at [1313, 80] on span "EBBR BRU" at bounding box center [1307, 84] width 49 height 16
click at [856, 623] on div "Planned Maint Brussels (Brussels National) Planned Maint Brussels (Brussels Nat…" at bounding box center [868, 415] width 1352 height 712
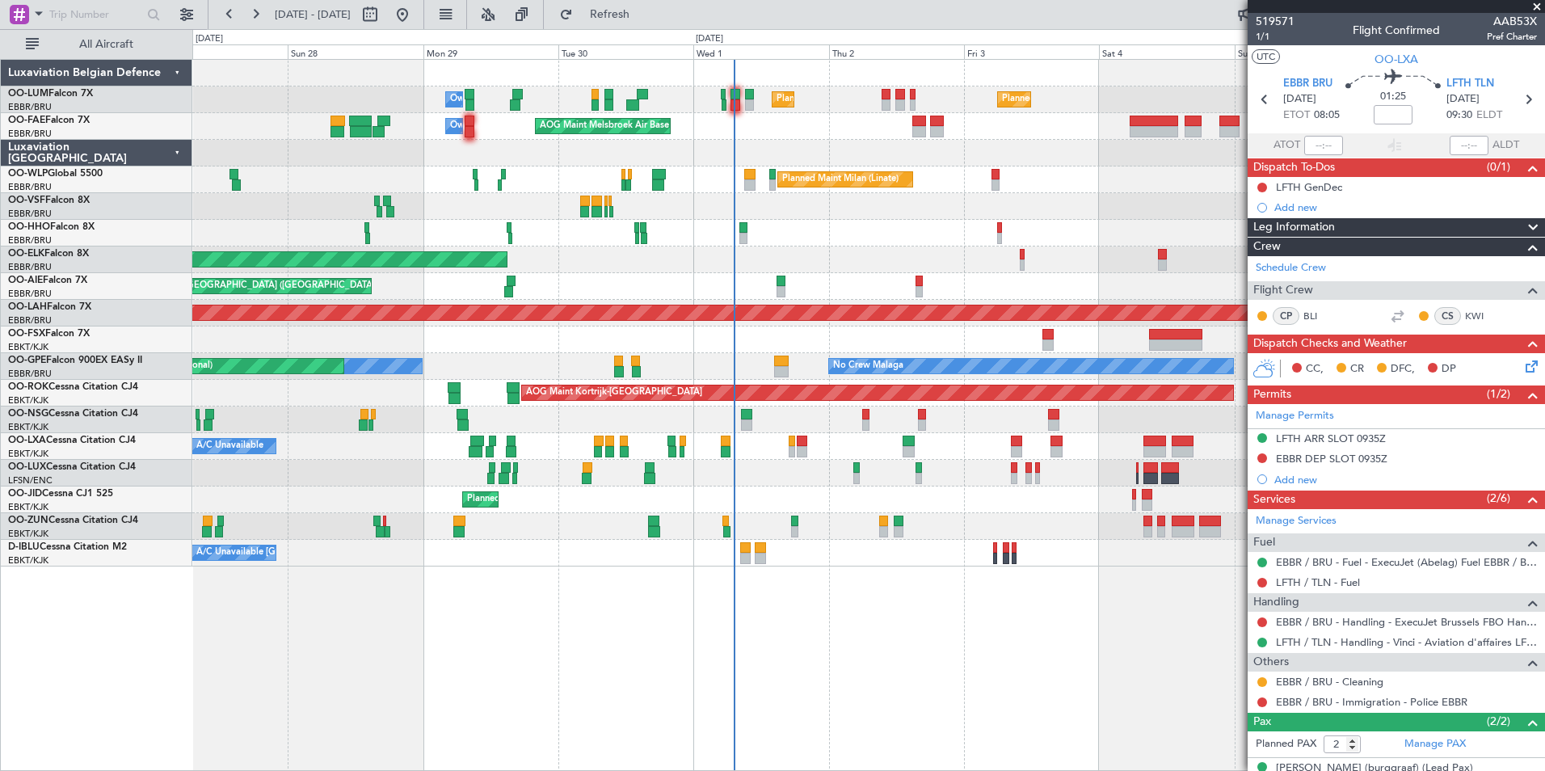
click at [881, 634] on div "Planned Maint Brussels (Brussels National) Planned Maint Brussels (Brussels Nat…" at bounding box center [868, 415] width 1352 height 712
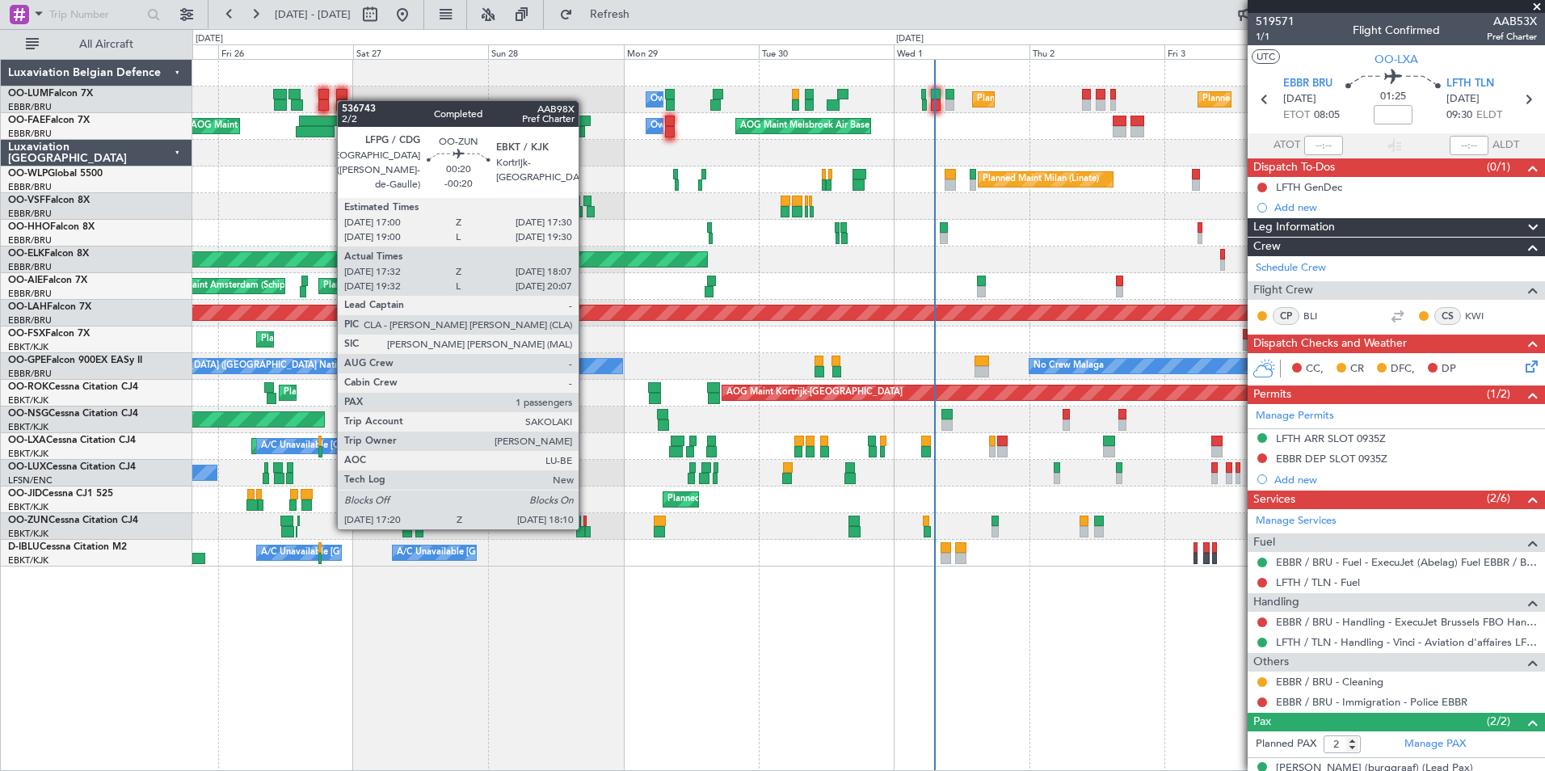
click at [586, 526] on div at bounding box center [587, 531] width 5 height 11
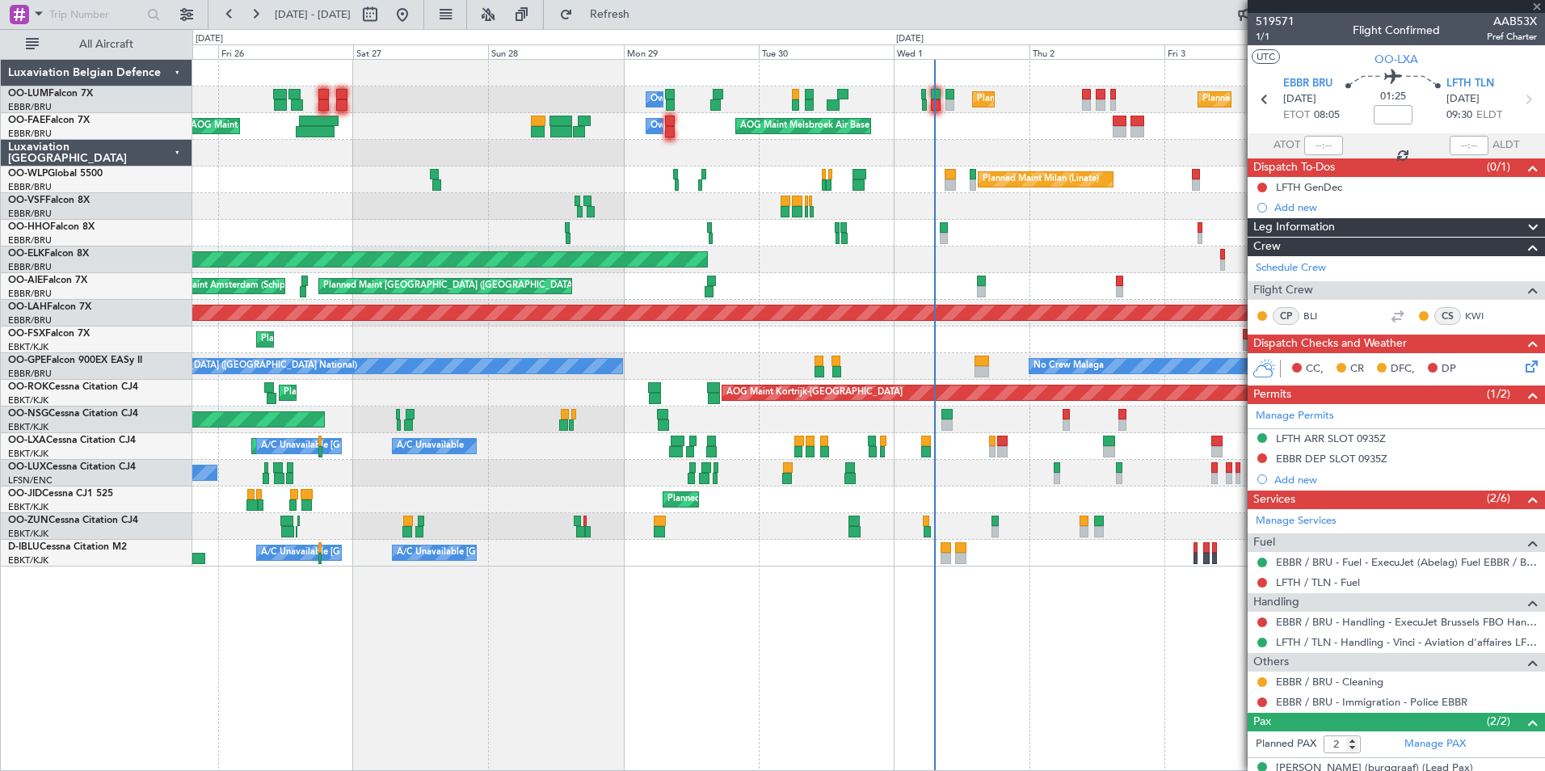
type input "-00:20"
type input "17:37"
type input "18:02"
type input "1"
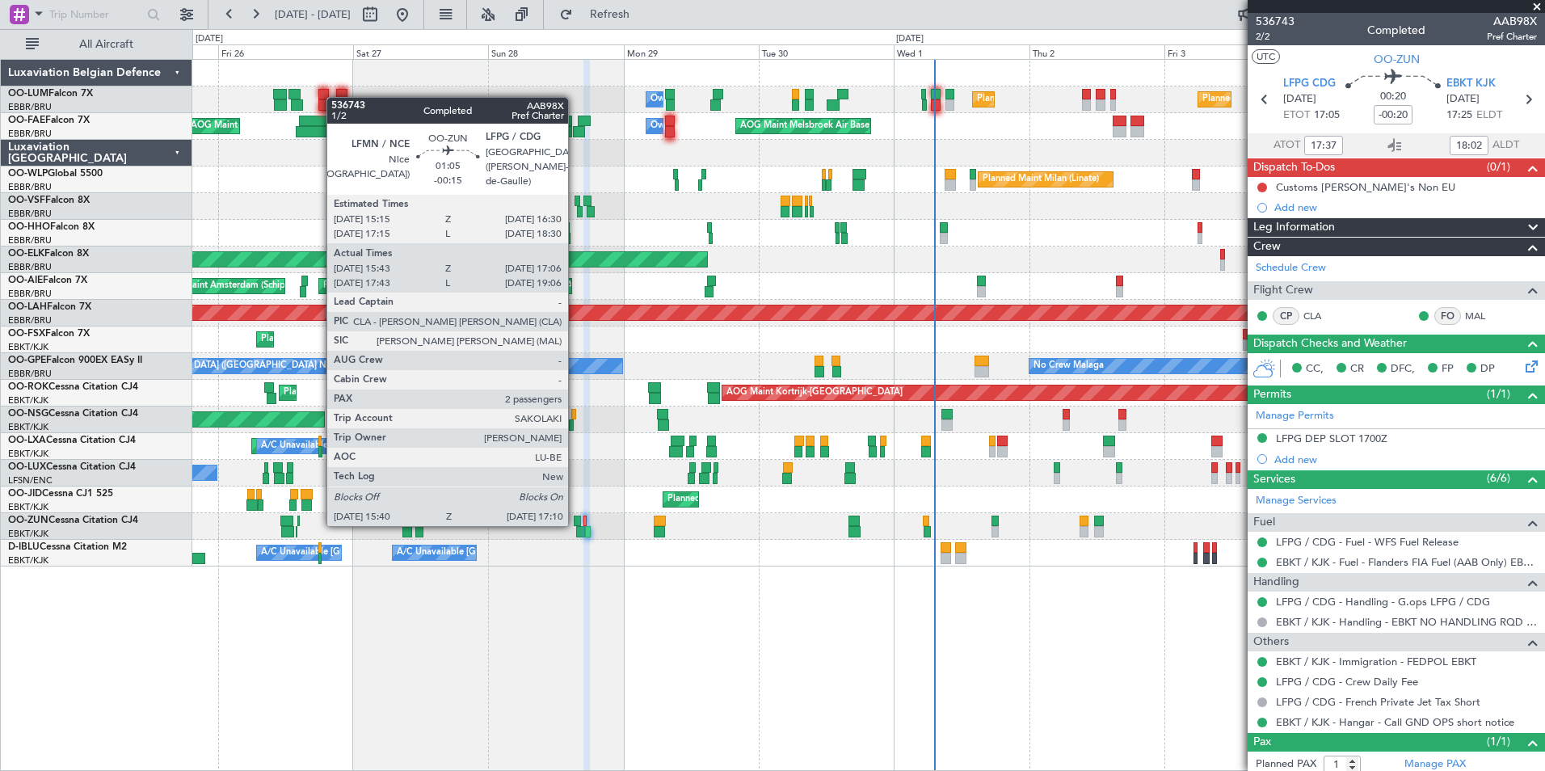
click at [575, 523] on div at bounding box center [577, 520] width 7 height 11
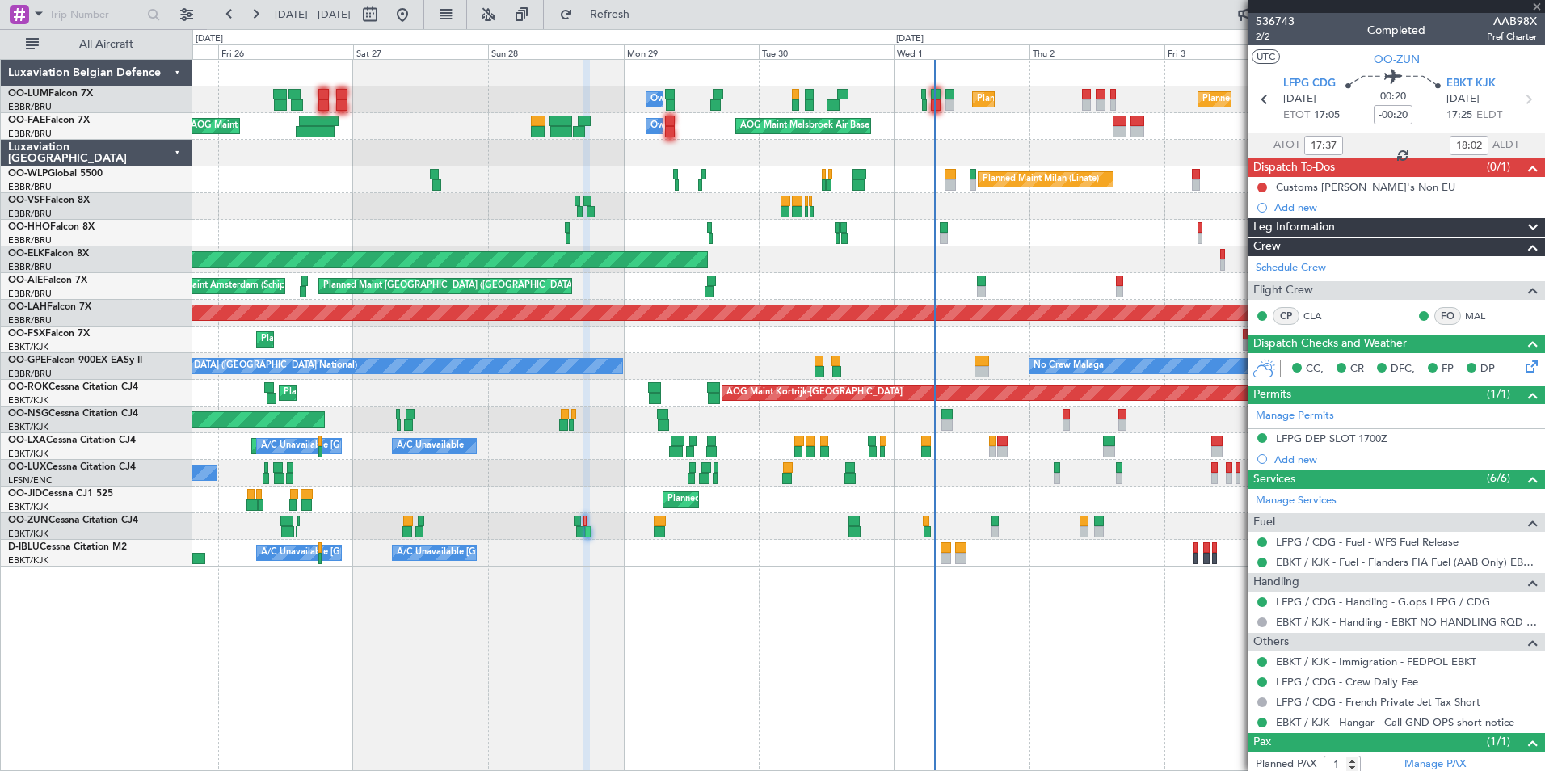
type input "-00:15"
type input "15:48"
type input "17:01"
type input "2"
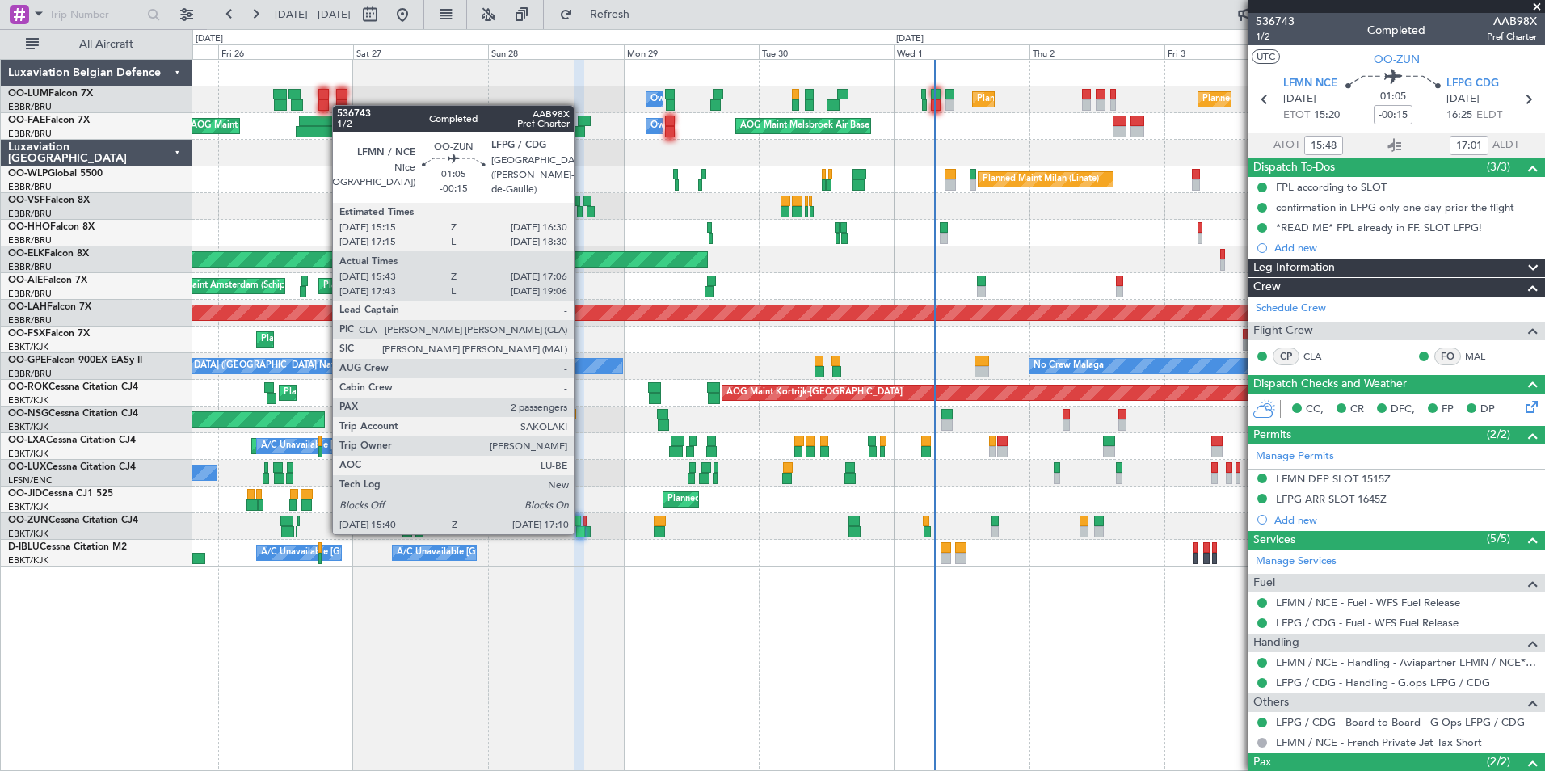
click at [581, 531] on div at bounding box center [580, 531] width 9 height 11
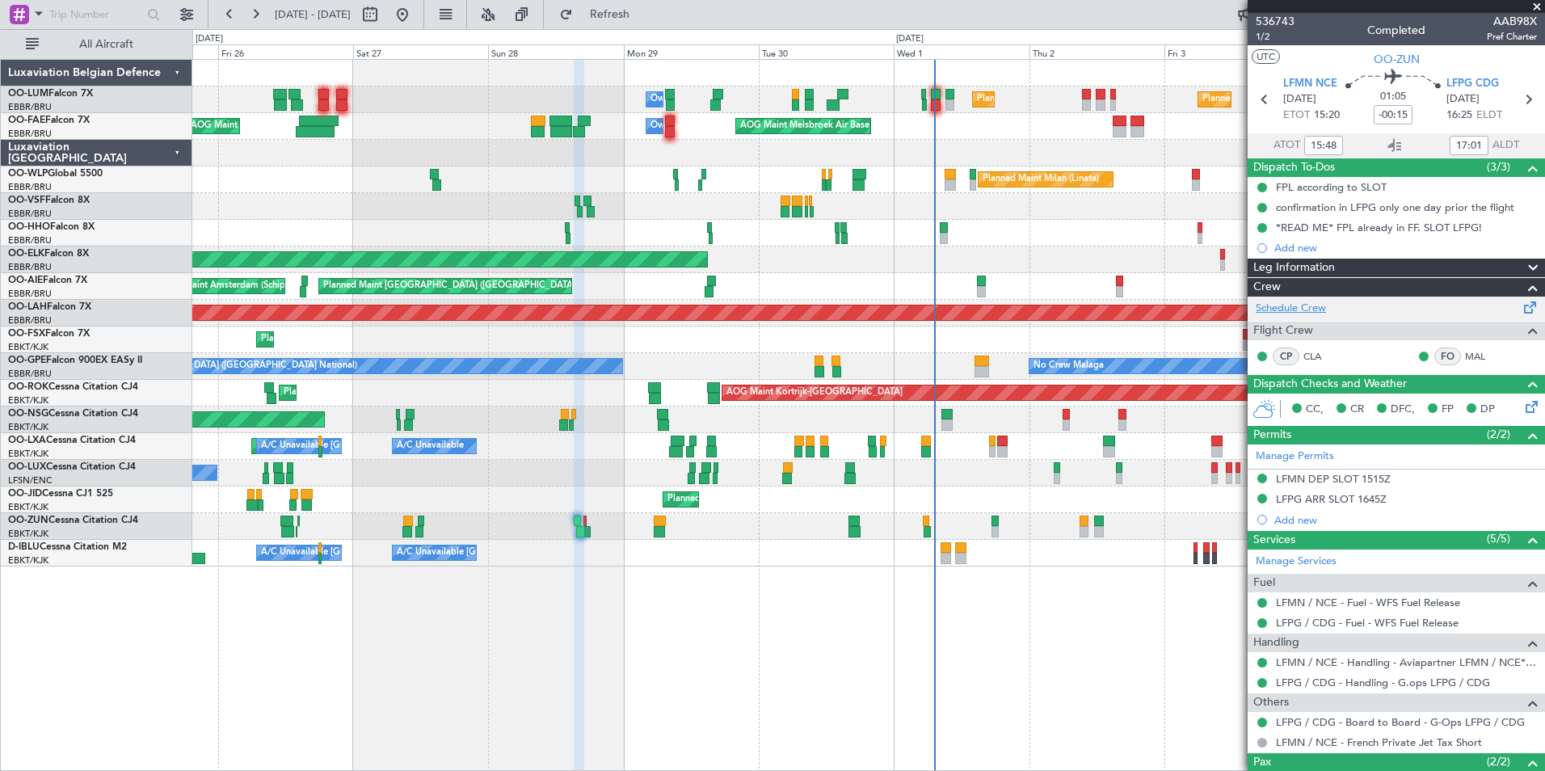
click at [1288, 313] on link "Schedule Crew" at bounding box center [1291, 309] width 70 height 16
click at [1323, 82] on span "LFMN NCE" at bounding box center [1310, 84] width 54 height 16
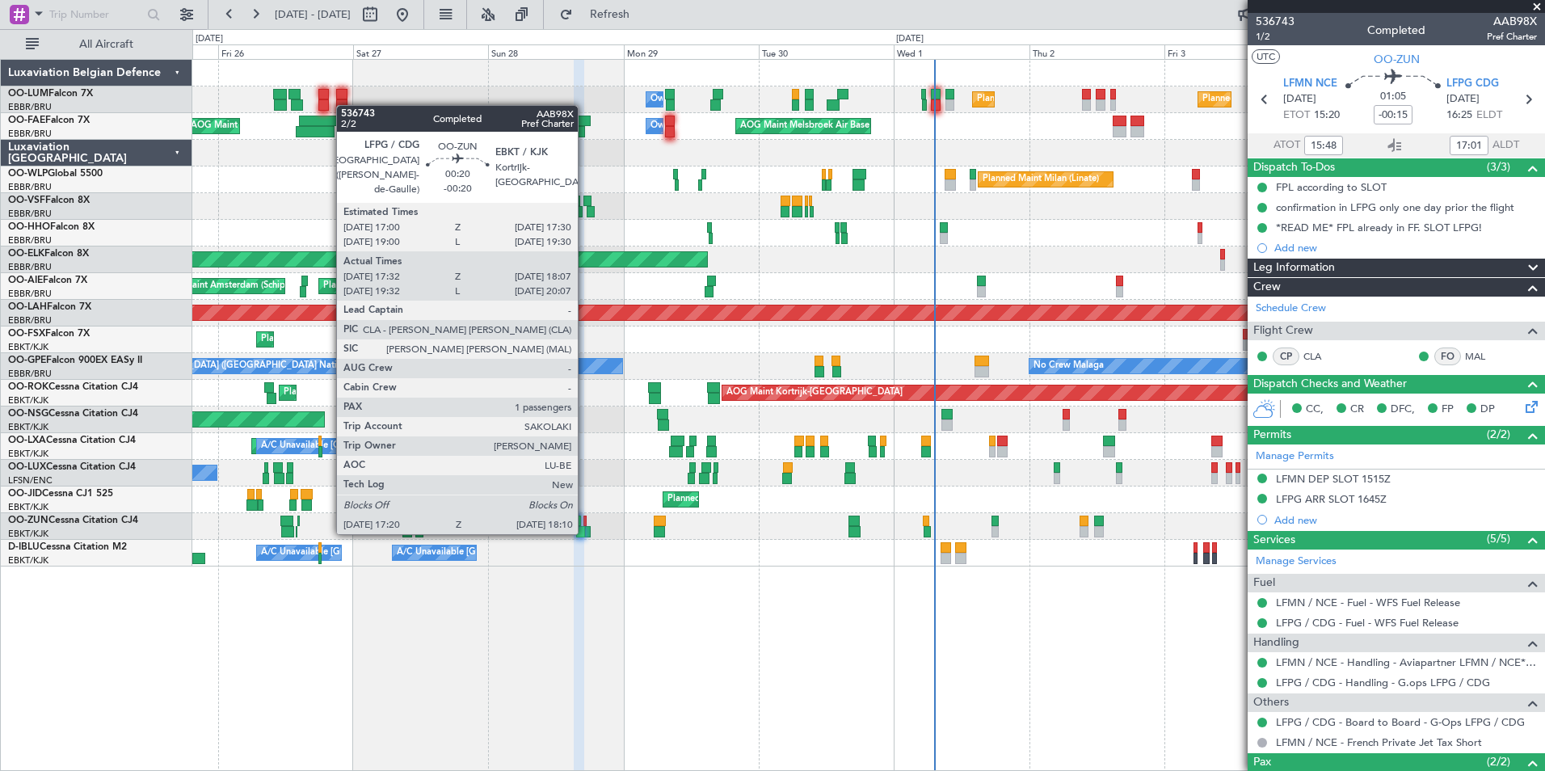
click at [585, 531] on div at bounding box center [587, 531] width 5 height 11
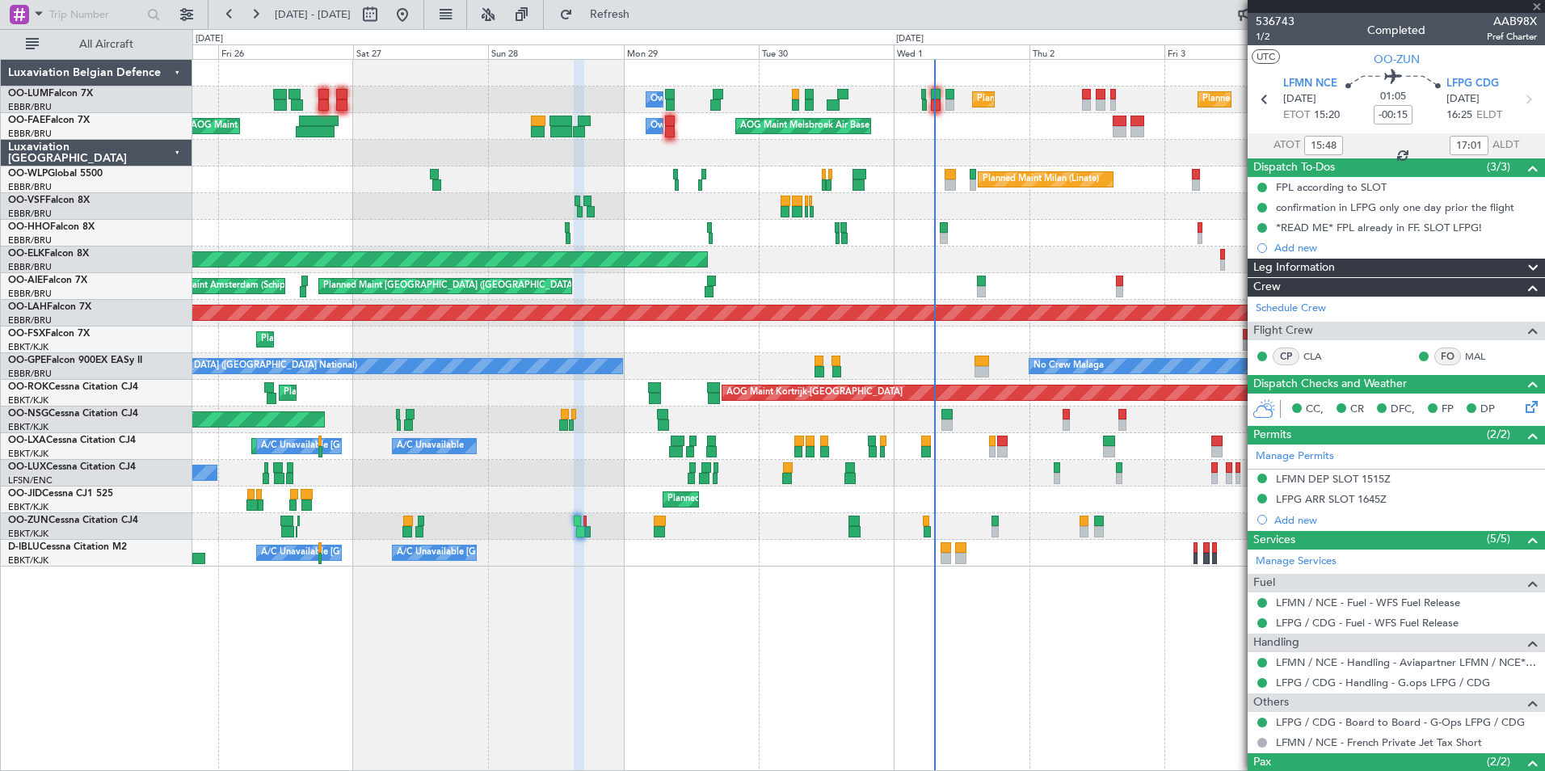
type input "-00:20"
type input "17:37"
type input "18:02"
type input "1"
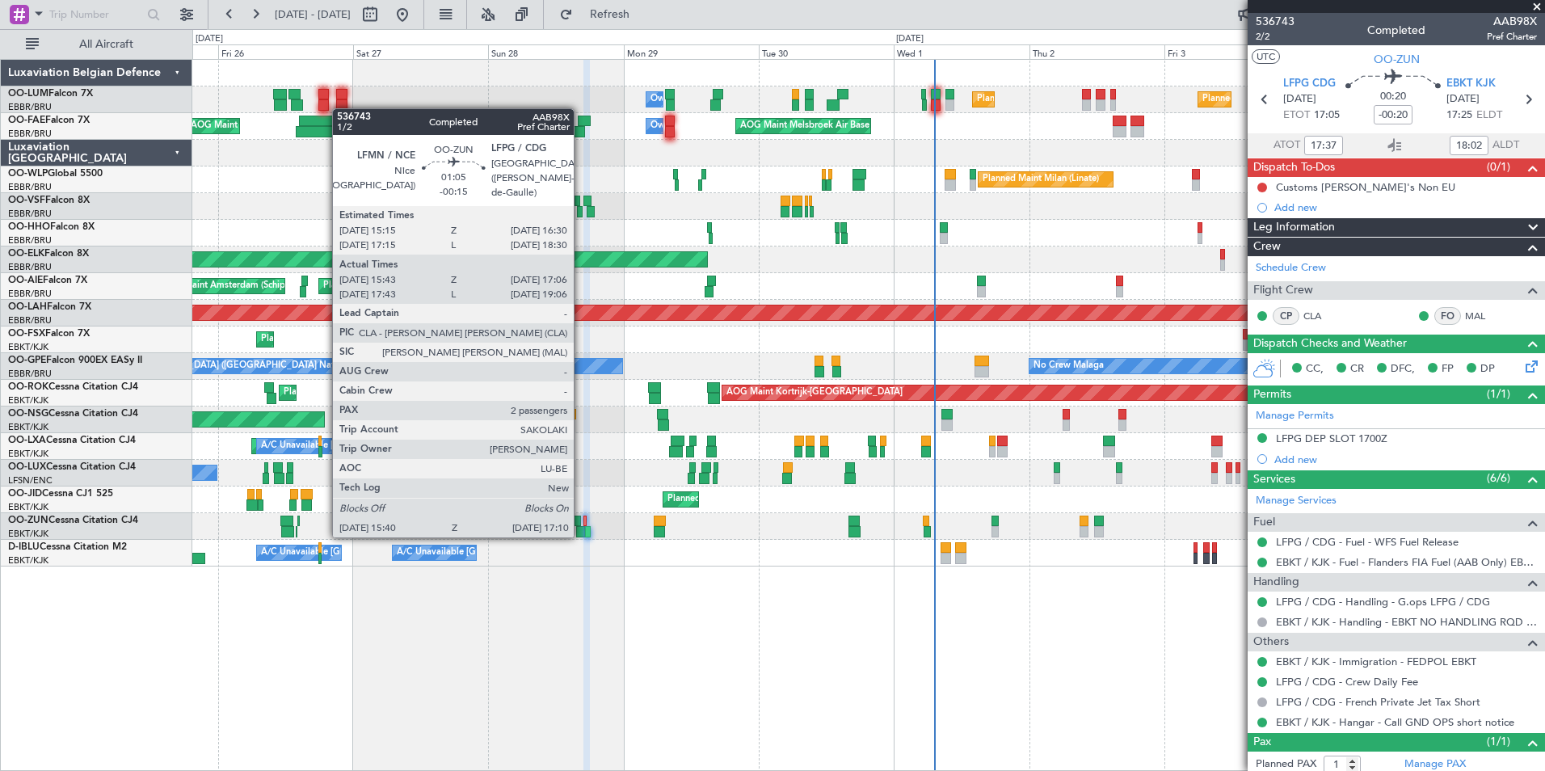
click at [581, 534] on div at bounding box center [580, 531] width 9 height 11
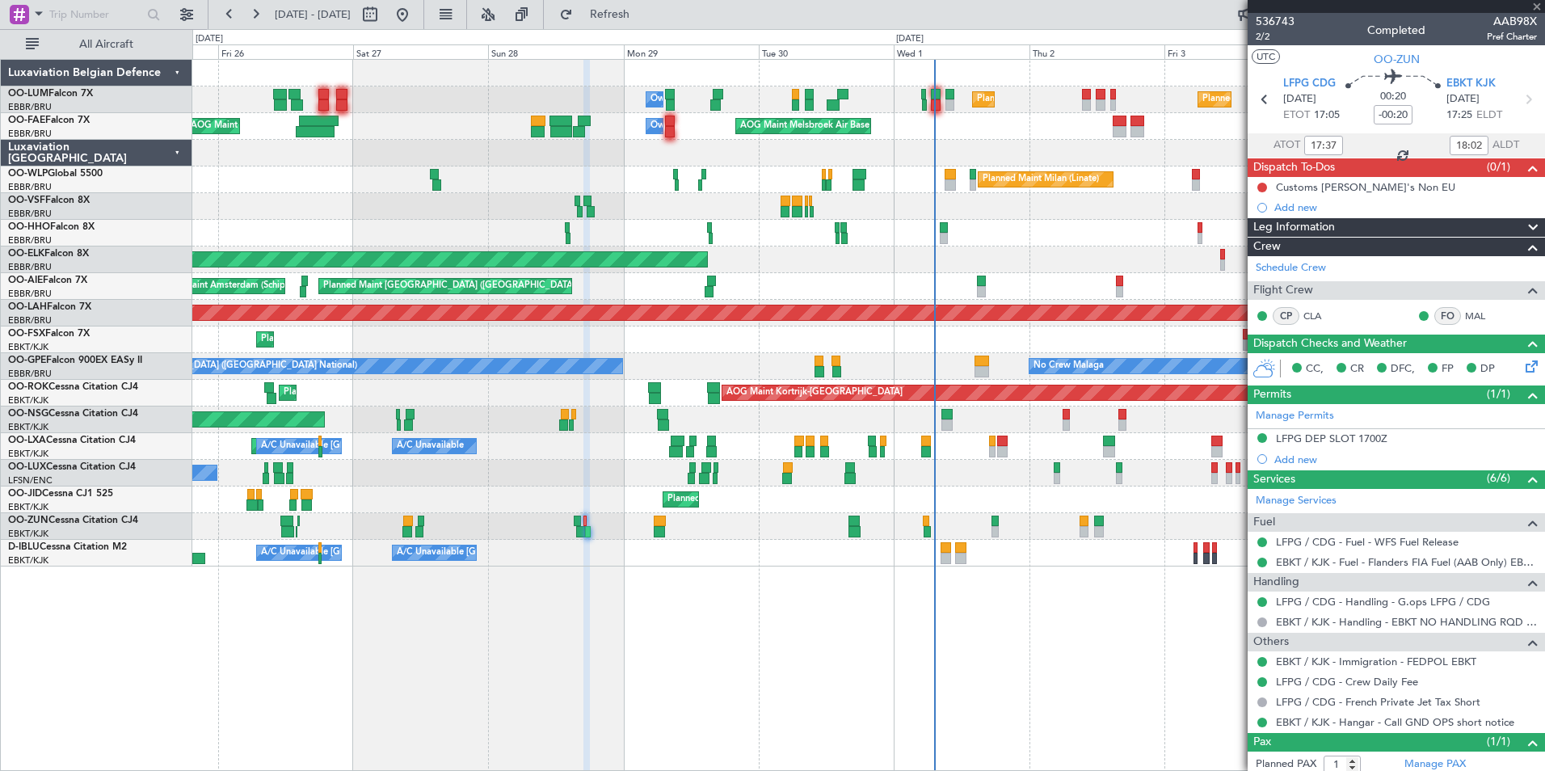
type input "-00:15"
type input "15:48"
type input "17:01"
type input "2"
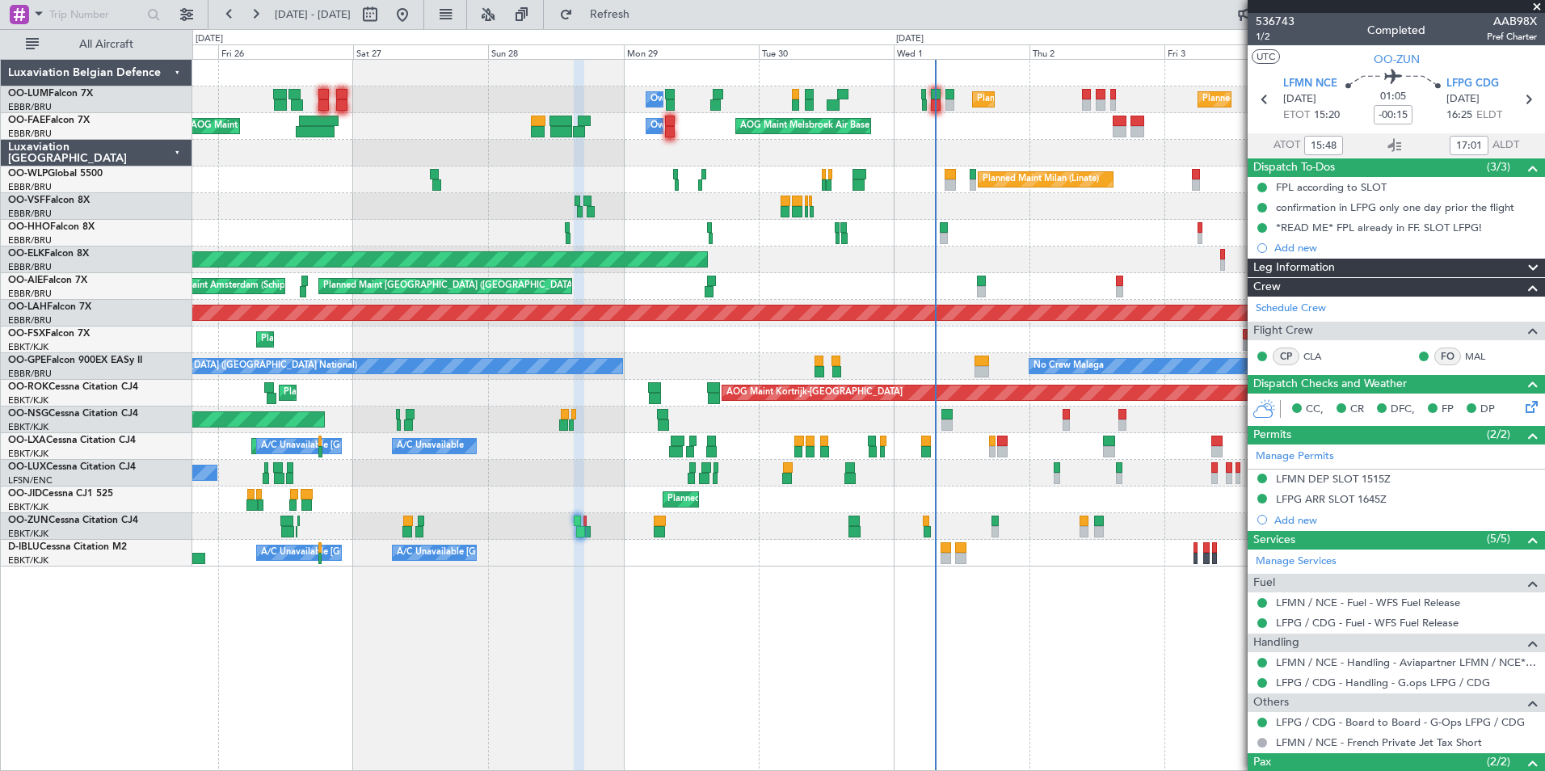
click at [822, 664] on div "Planned Maint Brussels (Brussels National) Planned Maint Brussels (Brussels Nat…" at bounding box center [868, 415] width 1352 height 712
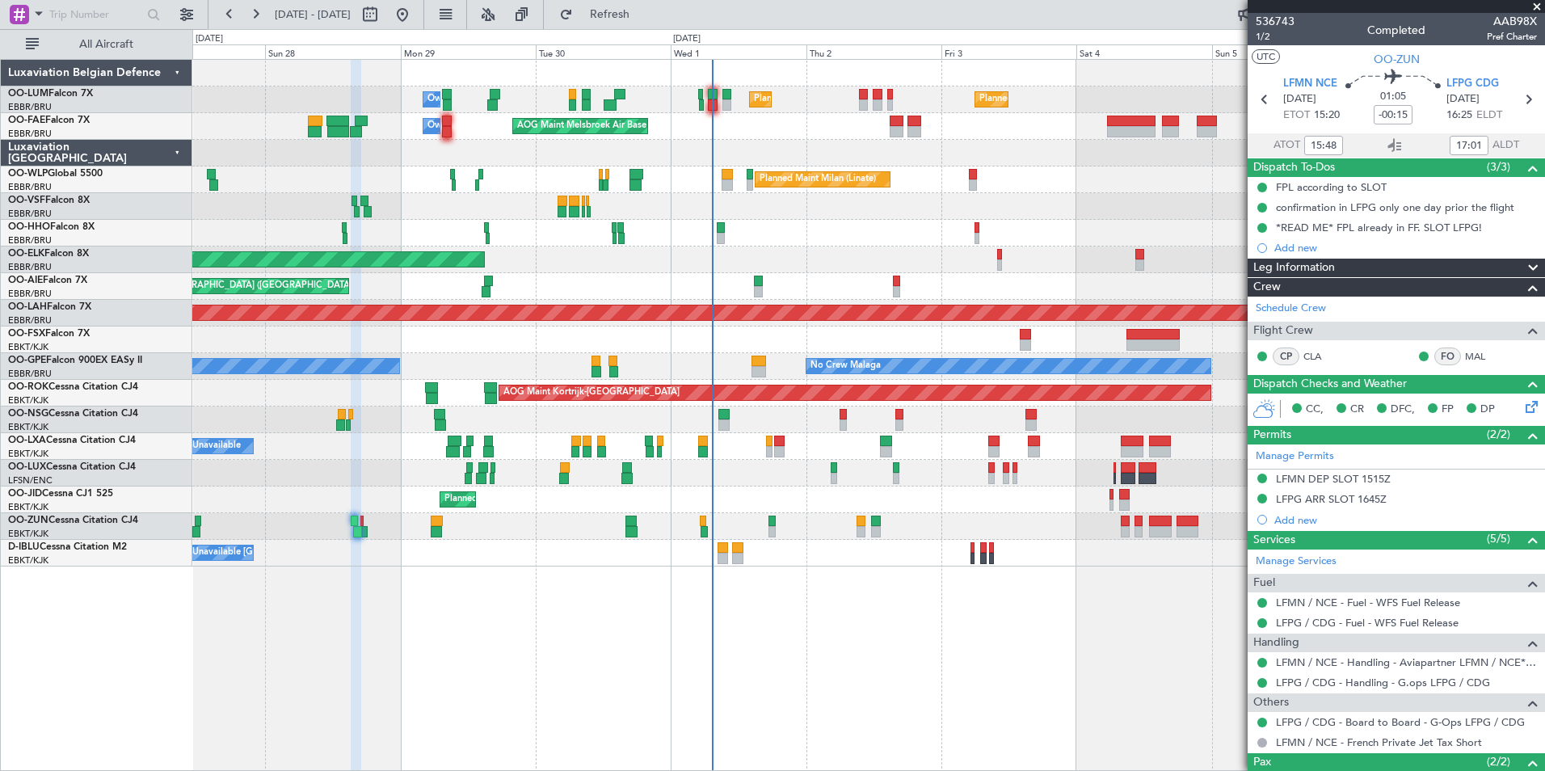
click at [723, 666] on div "Planned Maint Brussels (Brussels National) Planned Maint Brussels (Brussels Nat…" at bounding box center [868, 415] width 1352 height 712
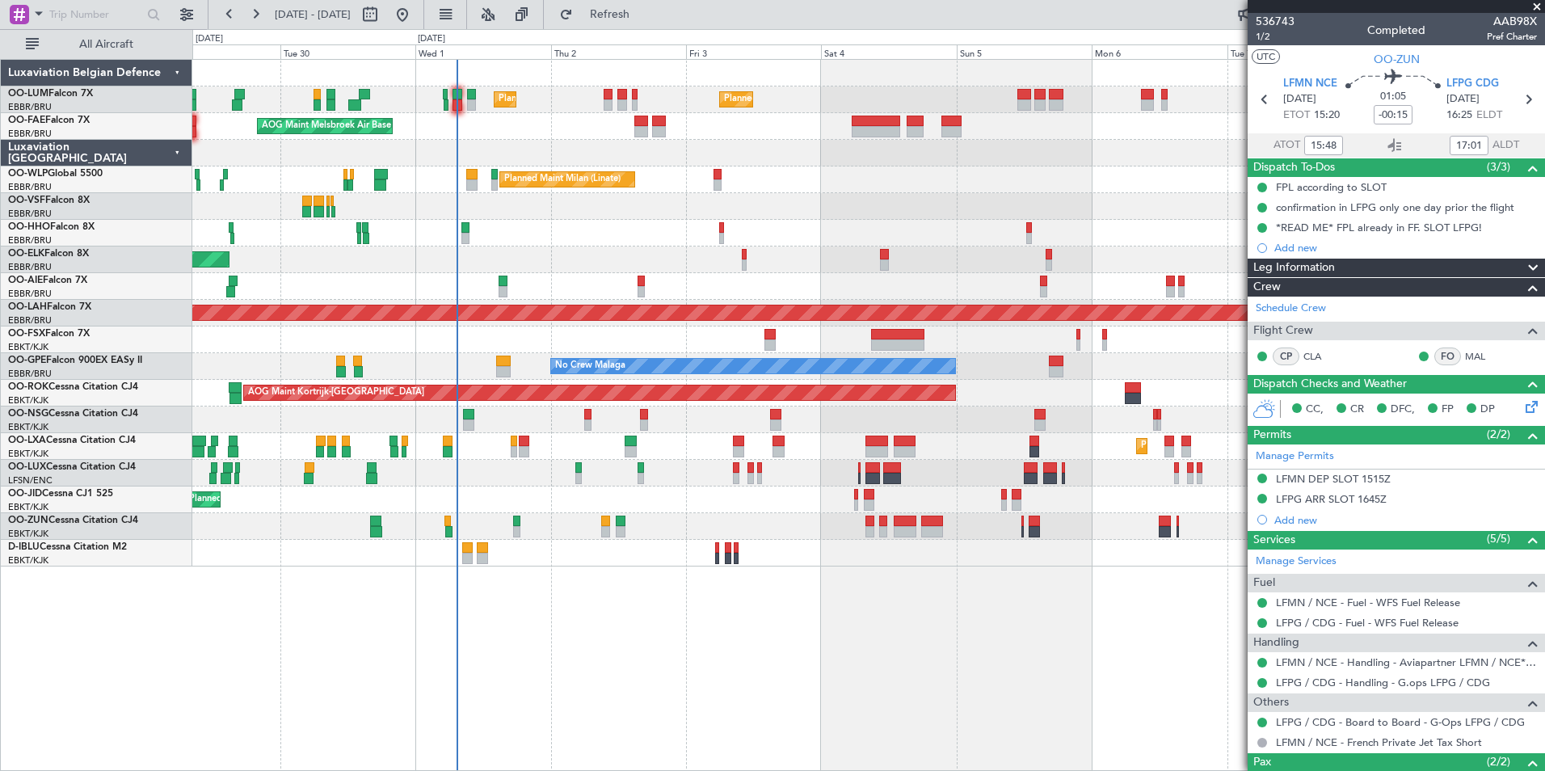
click at [746, 625] on div "Planned Maint Brussels (Brussels National) Planned Maint Brussels (Brussels Nat…" at bounding box center [868, 415] width 1352 height 712
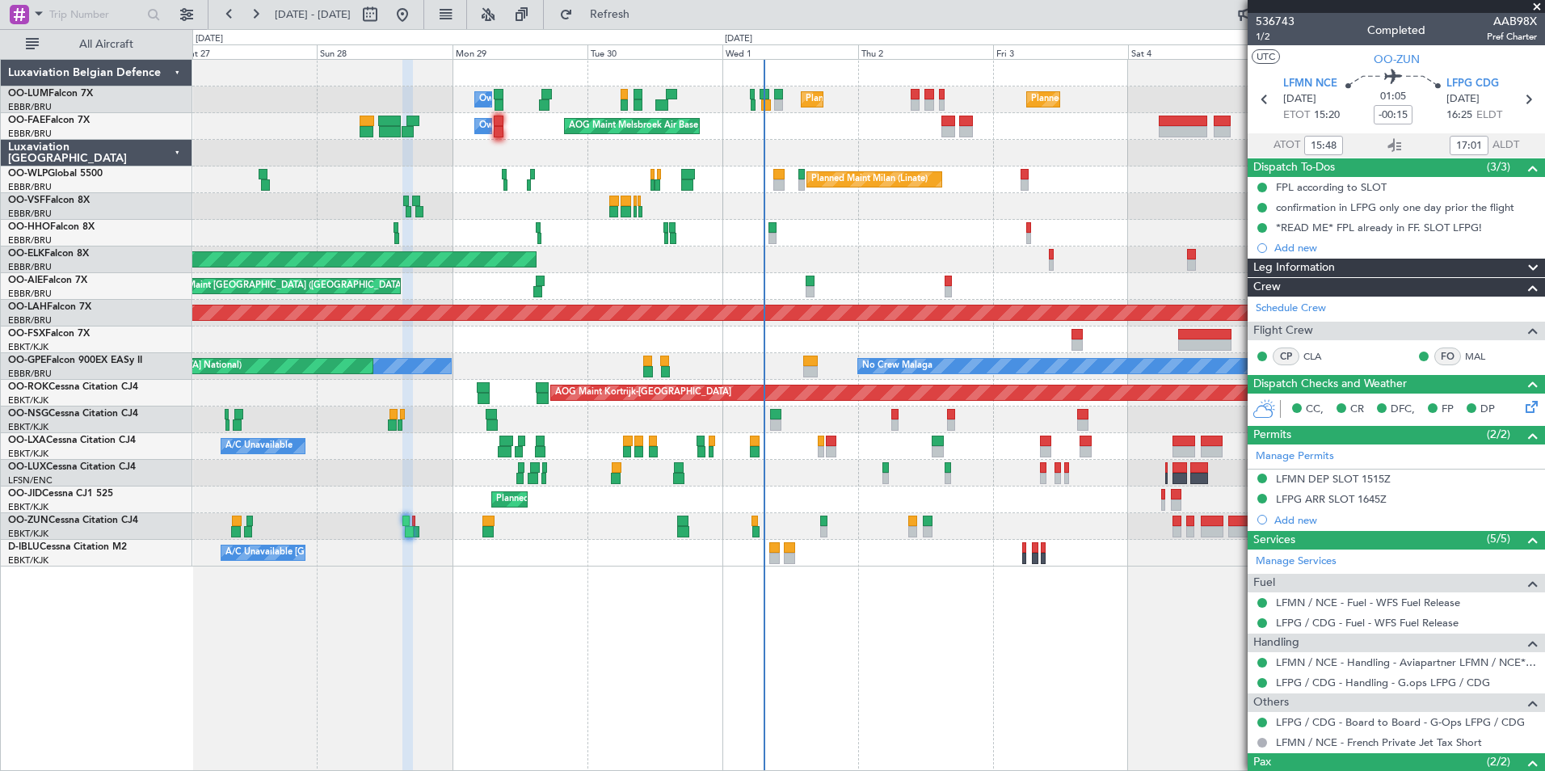
click at [599, 649] on div "Planned Maint Brussels (Brussels National) Planned Maint Brussels (Brussels Nat…" at bounding box center [868, 415] width 1352 height 712
click at [1393, 145] on icon at bounding box center [1394, 145] width 19 height 19
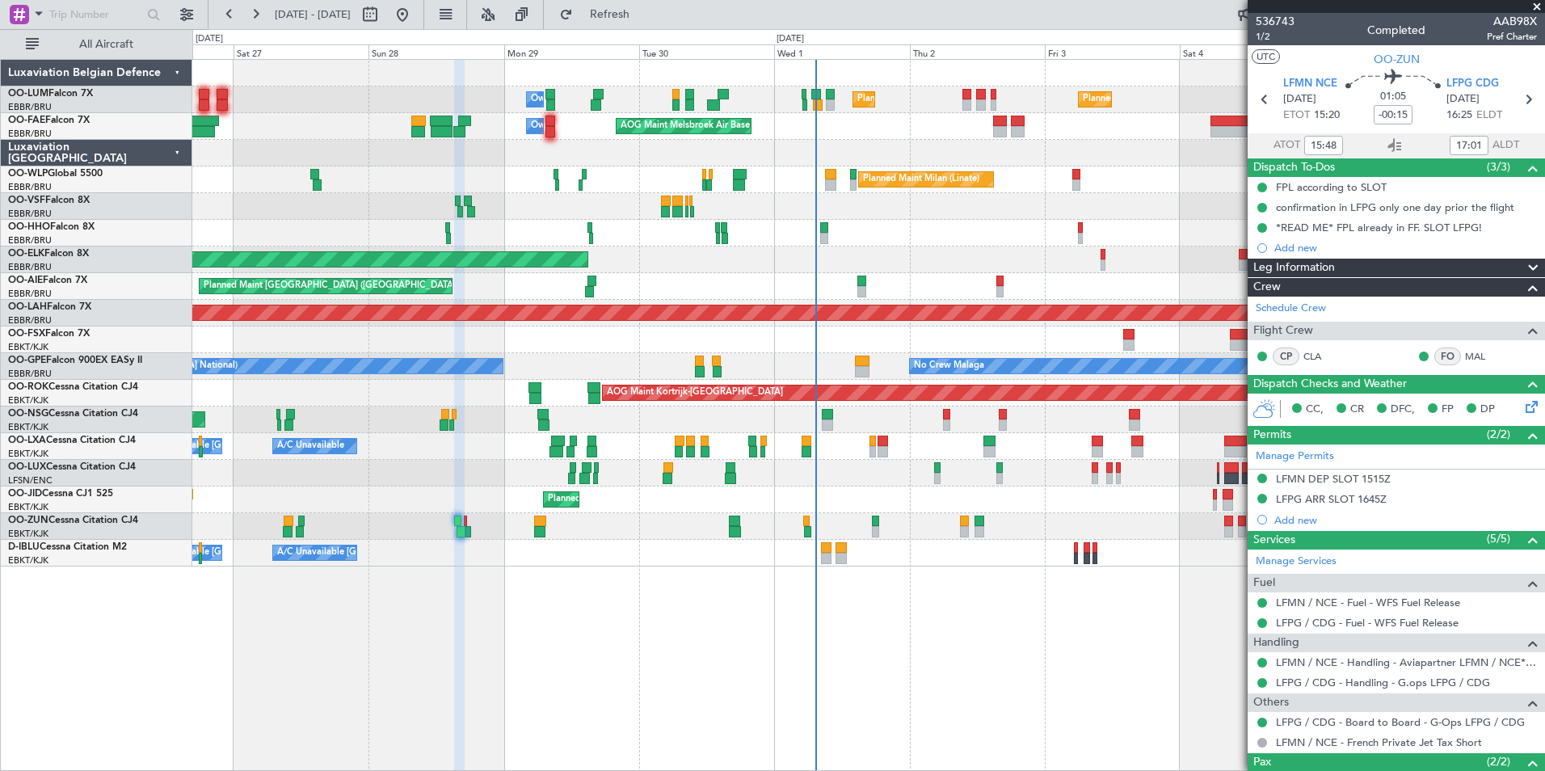
click at [387, 644] on div "Planned Maint Brussels (Brussels National) Planned Maint Brussels (Brussels Nat…" at bounding box center [868, 415] width 1352 height 712
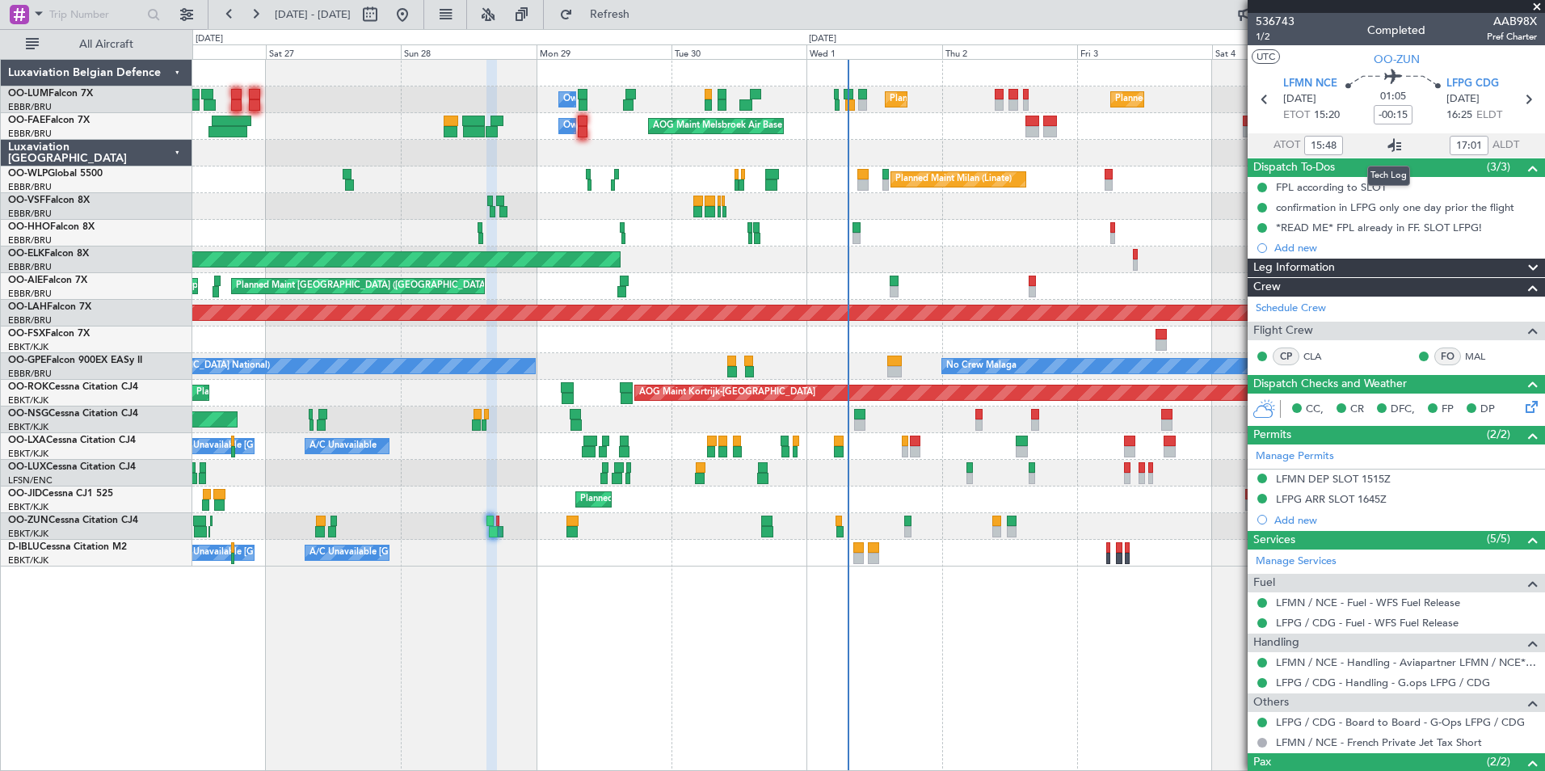
click at [1388, 144] on icon at bounding box center [1394, 145] width 19 height 19
click at [822, 675] on div "Planned Maint Brussels (Brussels National) Planned Maint Brussels (Brussels Nat…" at bounding box center [868, 415] width 1352 height 712
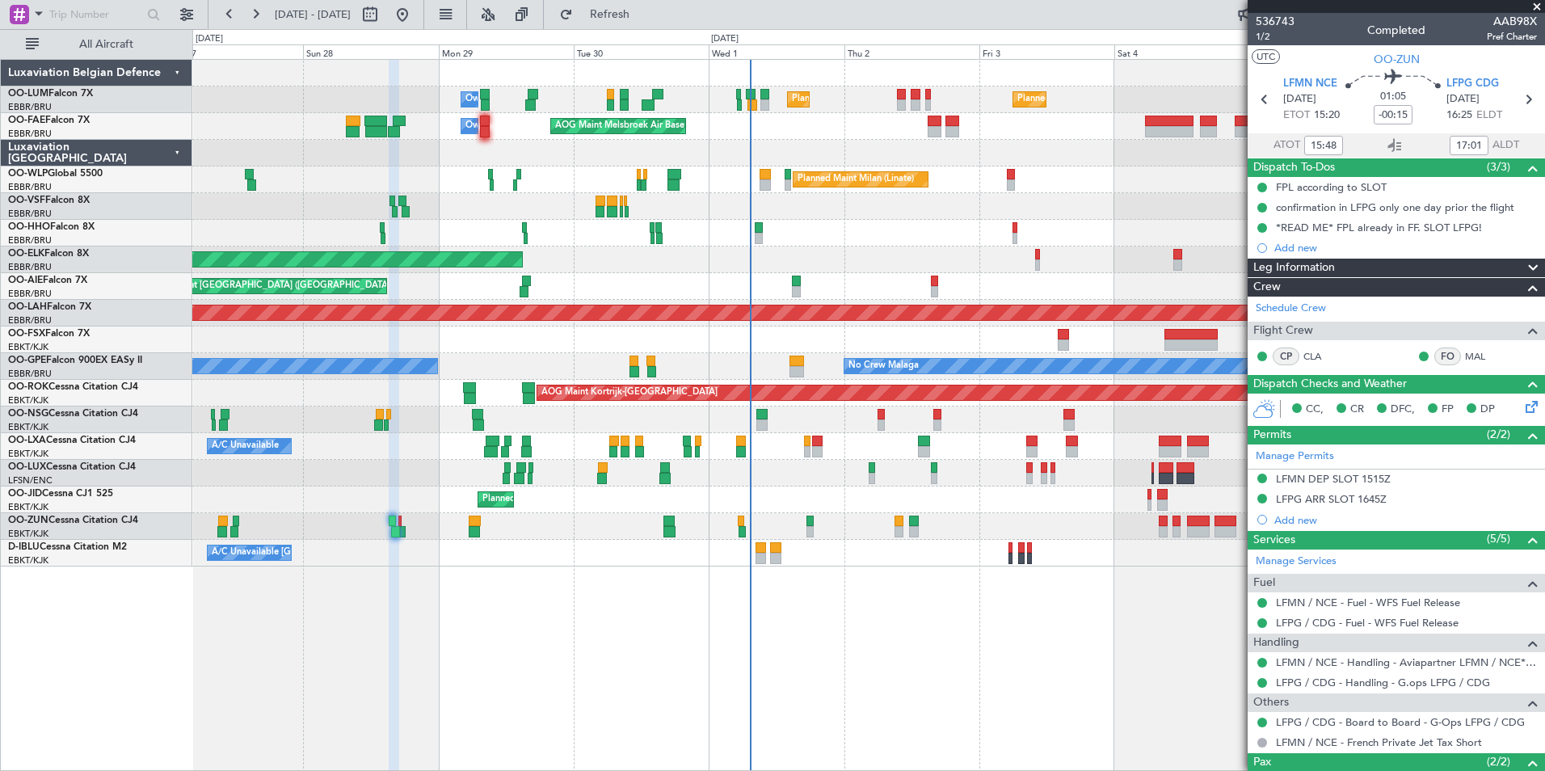
click at [867, 646] on div "Planned Maint Brussels (Brussels National) Planned Maint Brussels (Brussels Nat…" at bounding box center [868, 415] width 1352 height 712
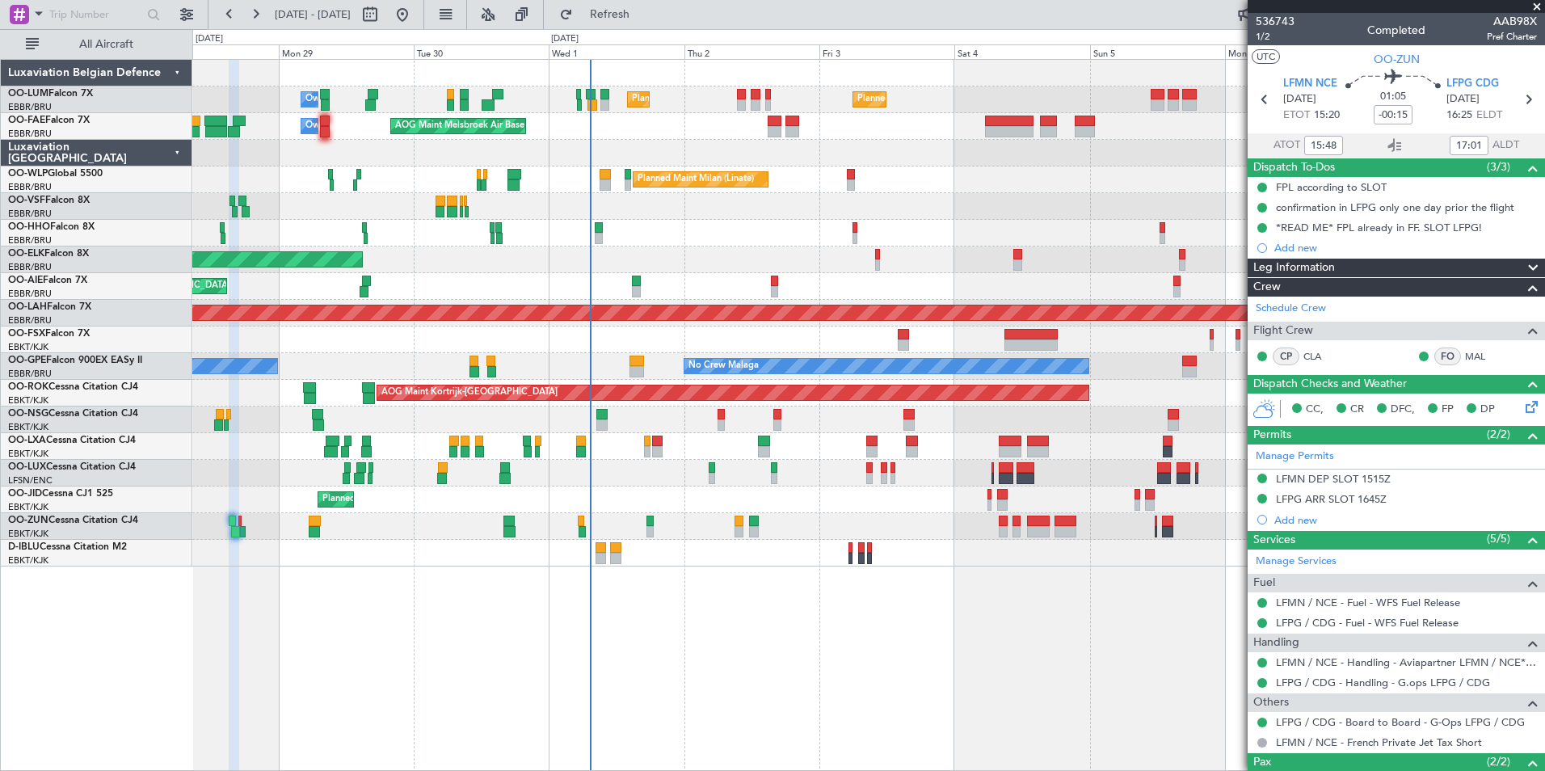
click at [749, 655] on div "Planned Maint Brussels (Brussels National) Planned Maint Brussels (Brussels Nat…" at bounding box center [868, 415] width 1352 height 712
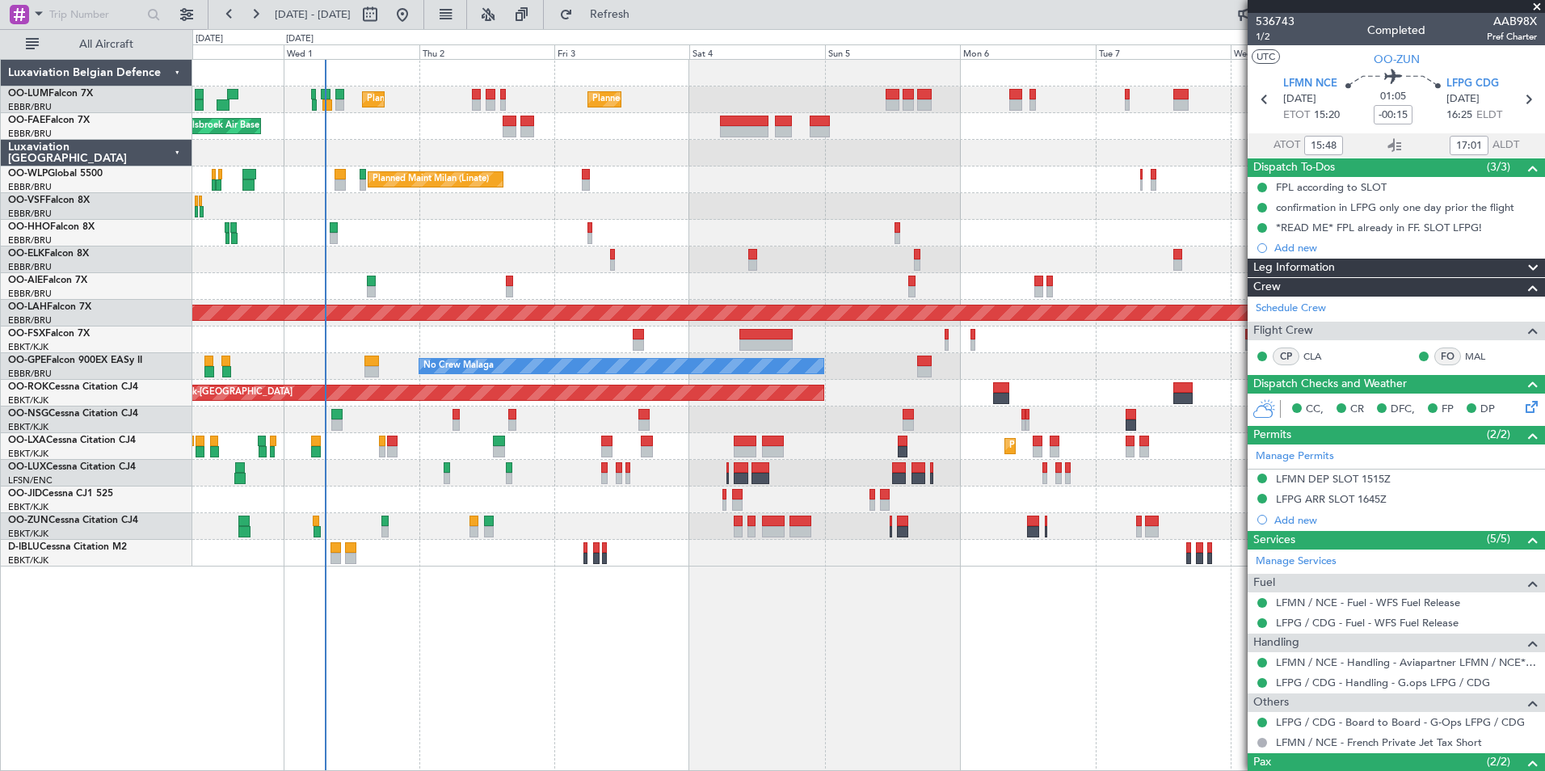
click at [982, 667] on div "Planned Maint Brussels (Brussels National) Planned Maint Brussels (Brussels Nat…" at bounding box center [868, 415] width 1352 height 712
click at [944, 636] on div "Planned Maint Brussels (Brussels National) Planned Maint Brussels (Brussels Nat…" at bounding box center [868, 415] width 1352 height 712
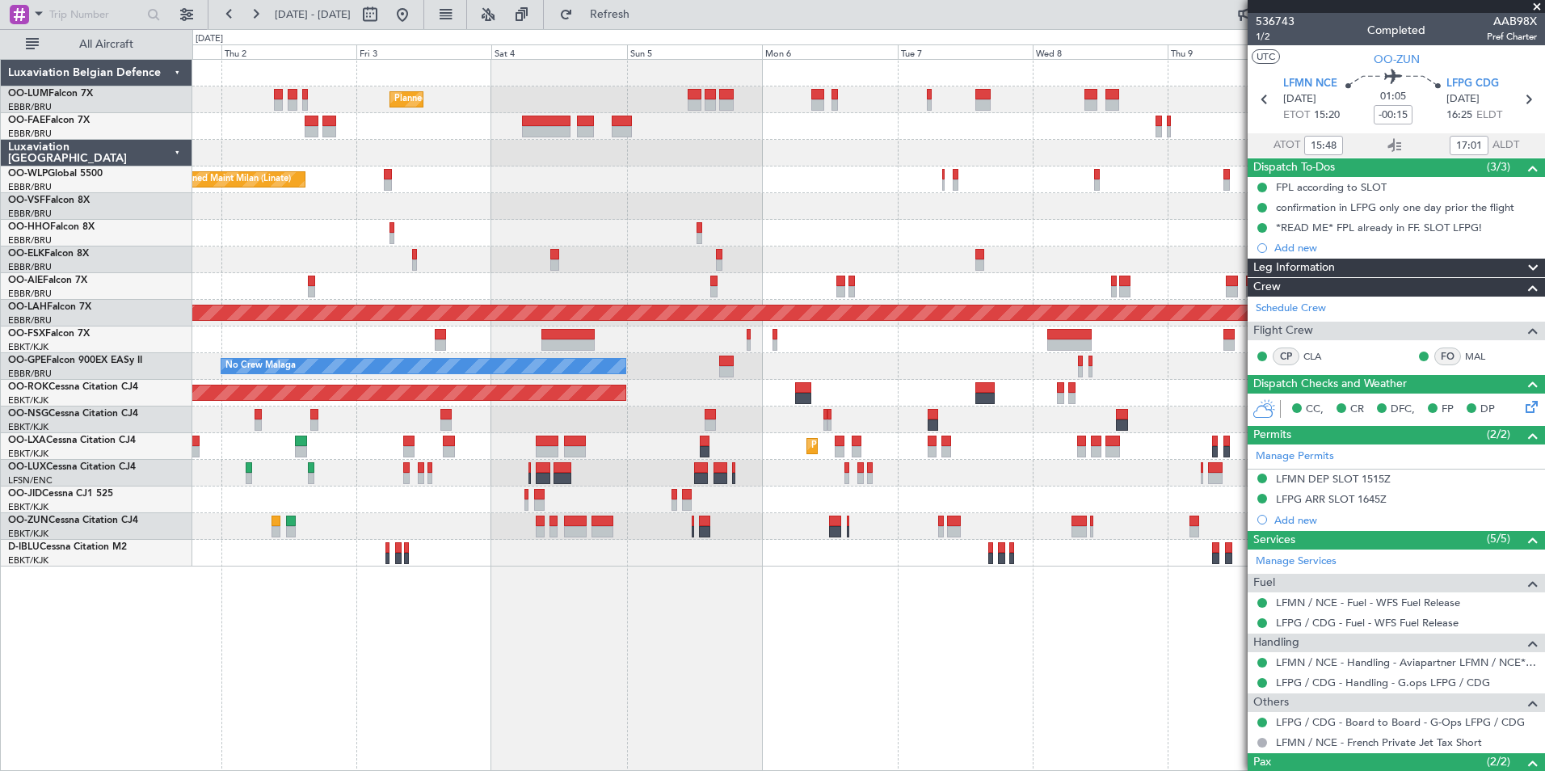
click at [919, 683] on div "Planned Maint Brussels (Brussels National) Planned Maint Brussels (Brussels Nat…" at bounding box center [868, 415] width 1352 height 712
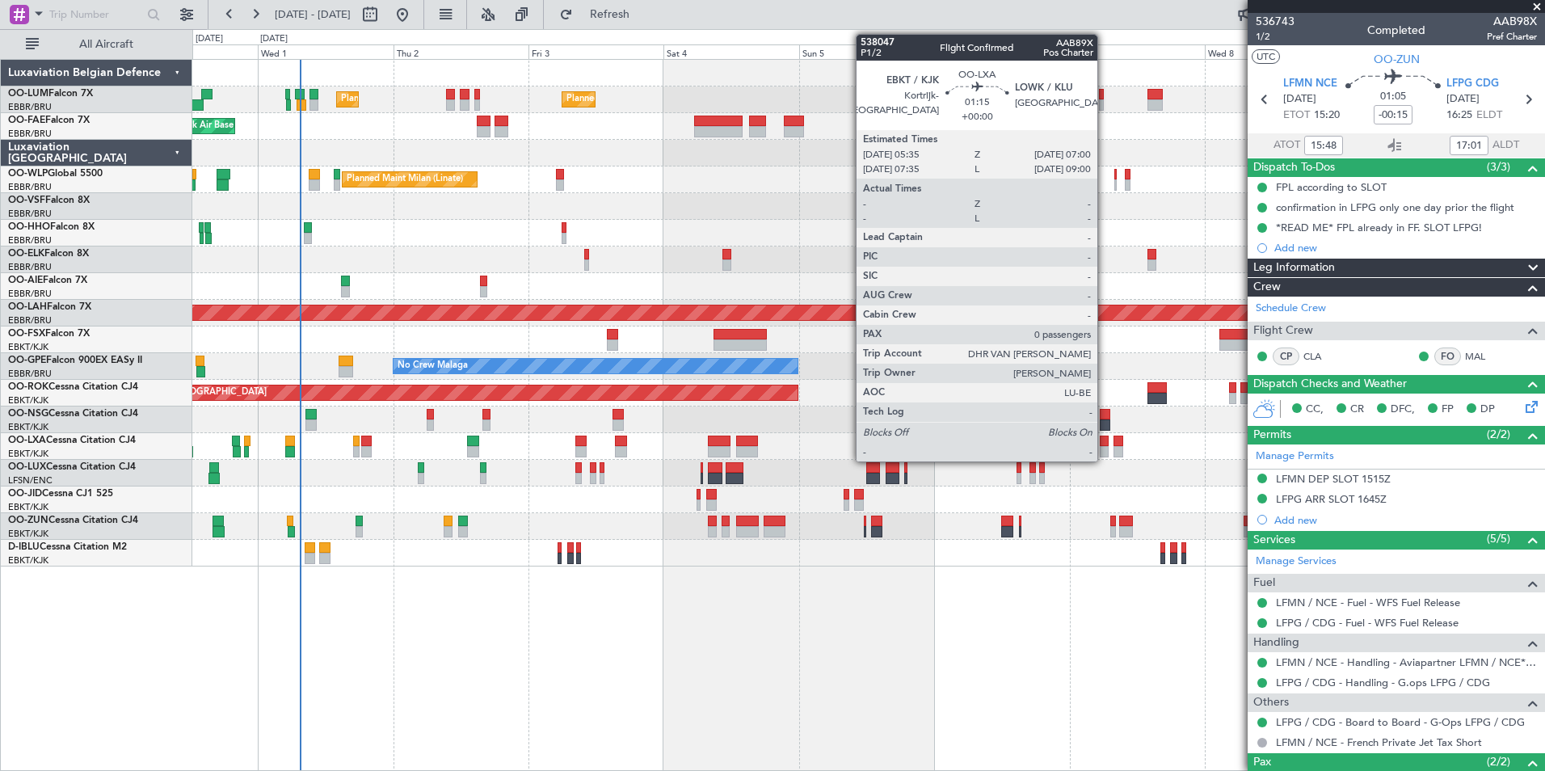
click at [1104, 445] on div at bounding box center [1104, 440] width 8 height 11
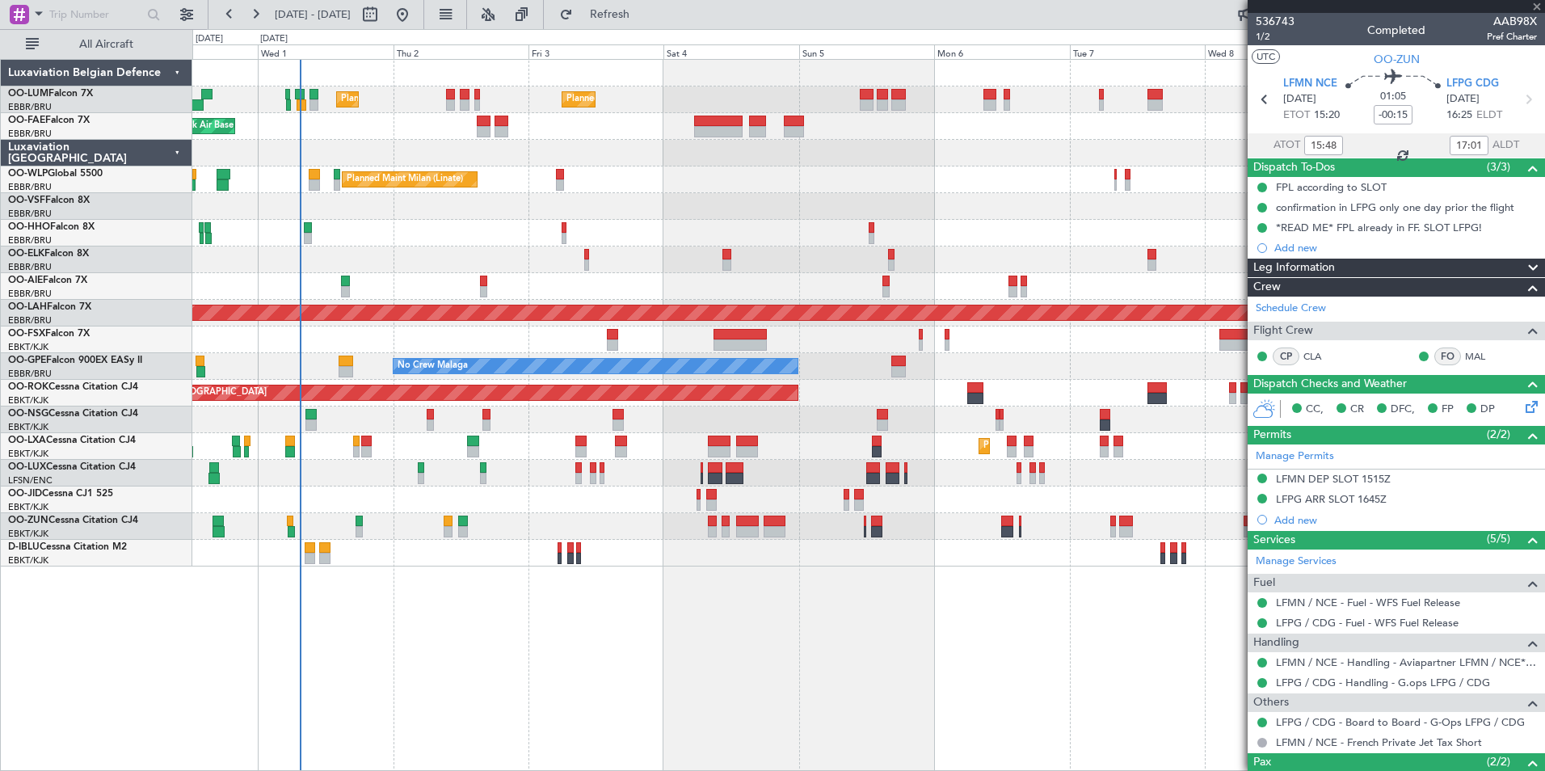
type input "0"
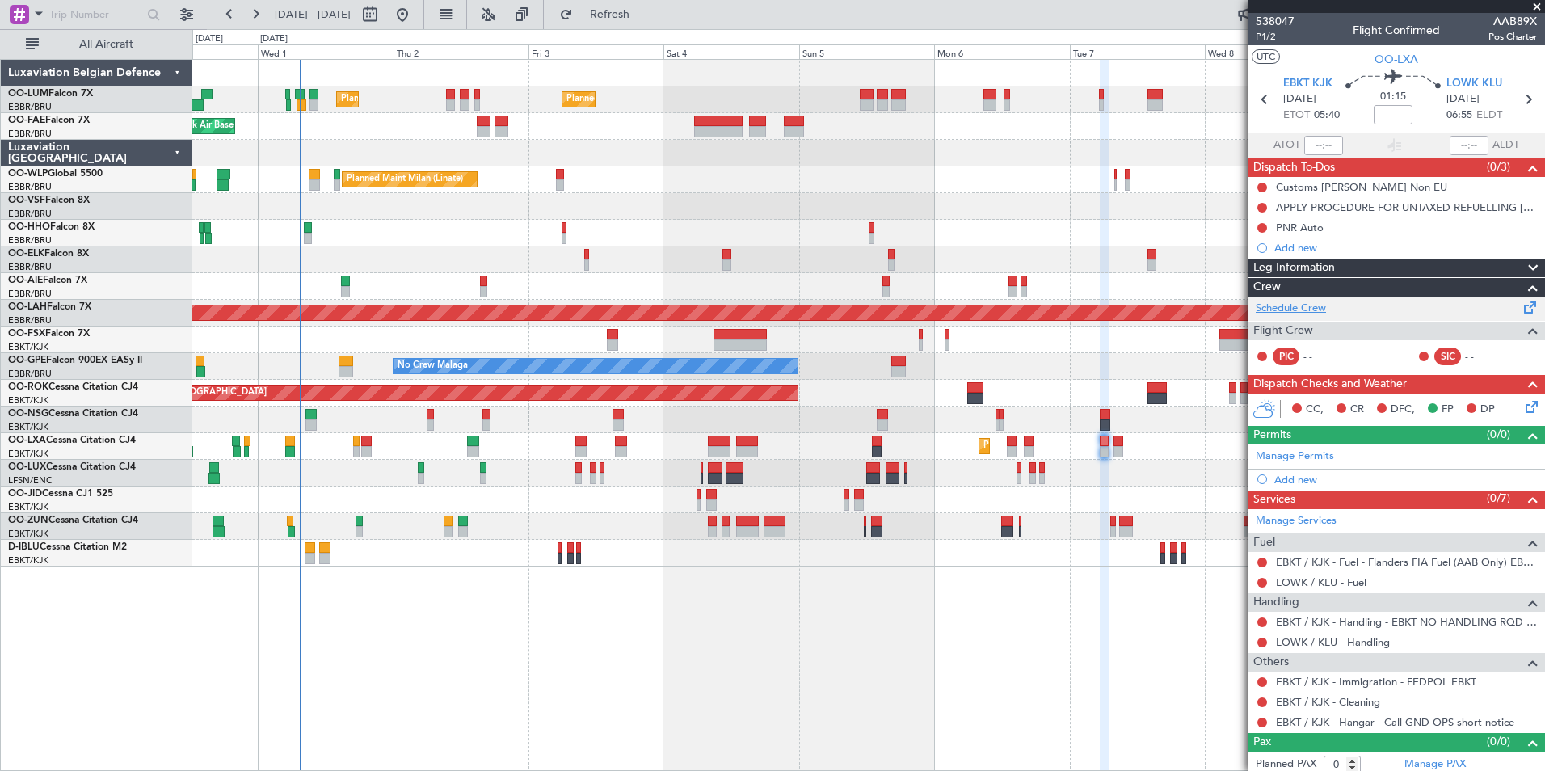
click at [1290, 313] on link "Schedule Crew" at bounding box center [1291, 309] width 70 height 16
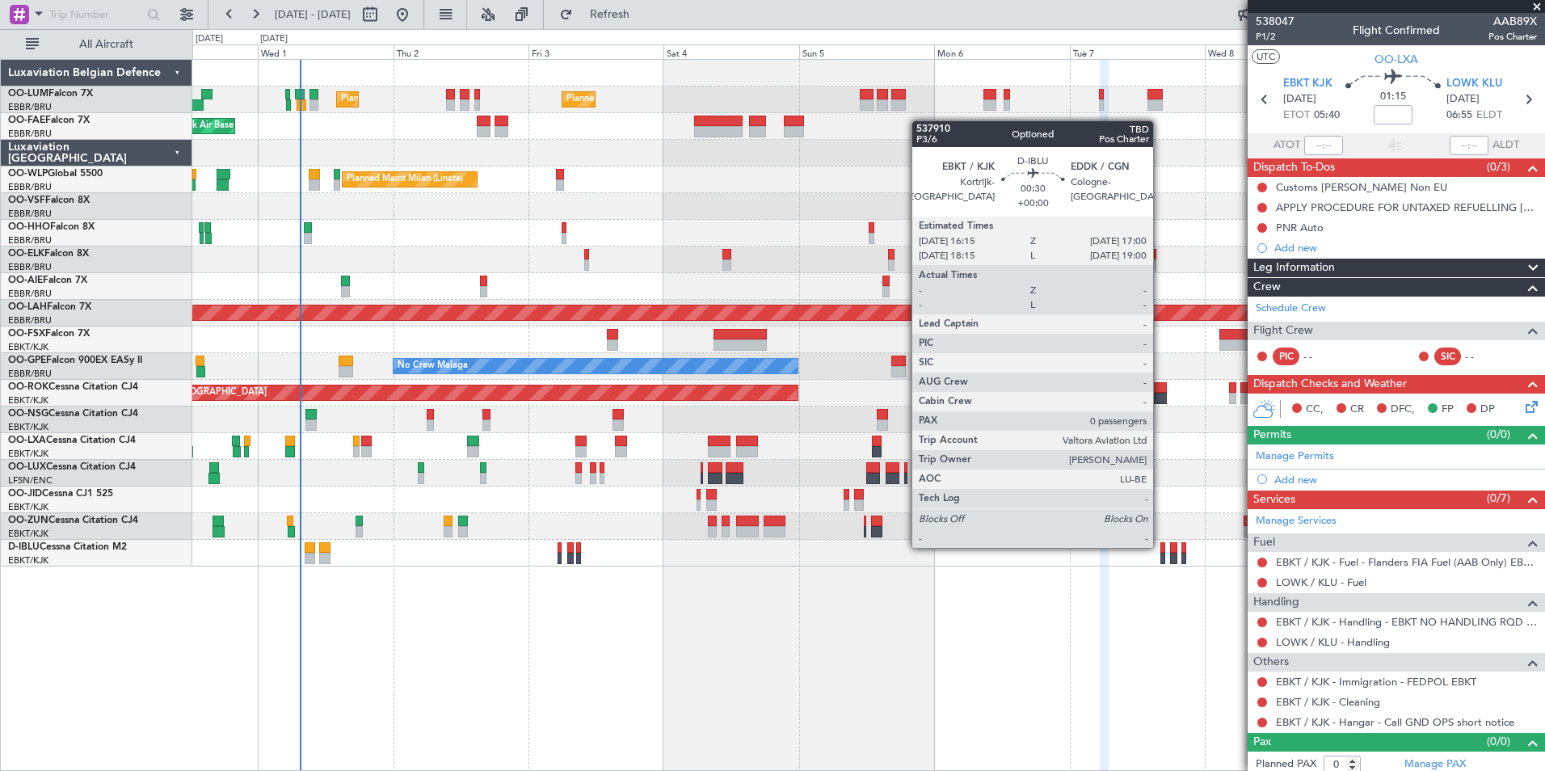
click at [1160, 546] on div at bounding box center [1162, 547] width 5 height 11
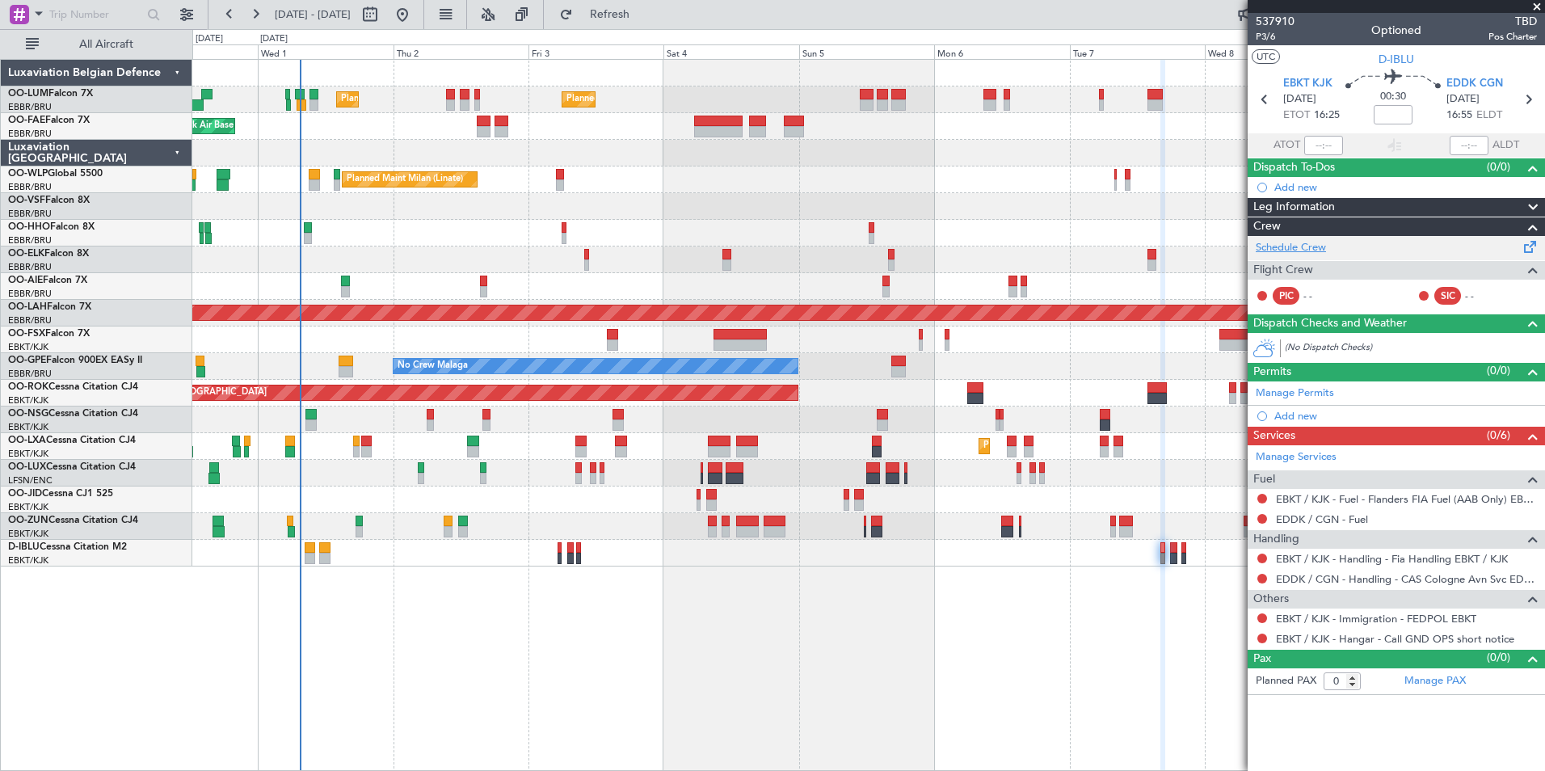
click at [1282, 242] on link "Schedule Crew" at bounding box center [1291, 248] width 70 height 16
click at [993, 680] on div "Planned Maint Brussels (Brussels National) Planned Maint Brussels (Brussels Nat…" at bounding box center [868, 415] width 1352 height 712
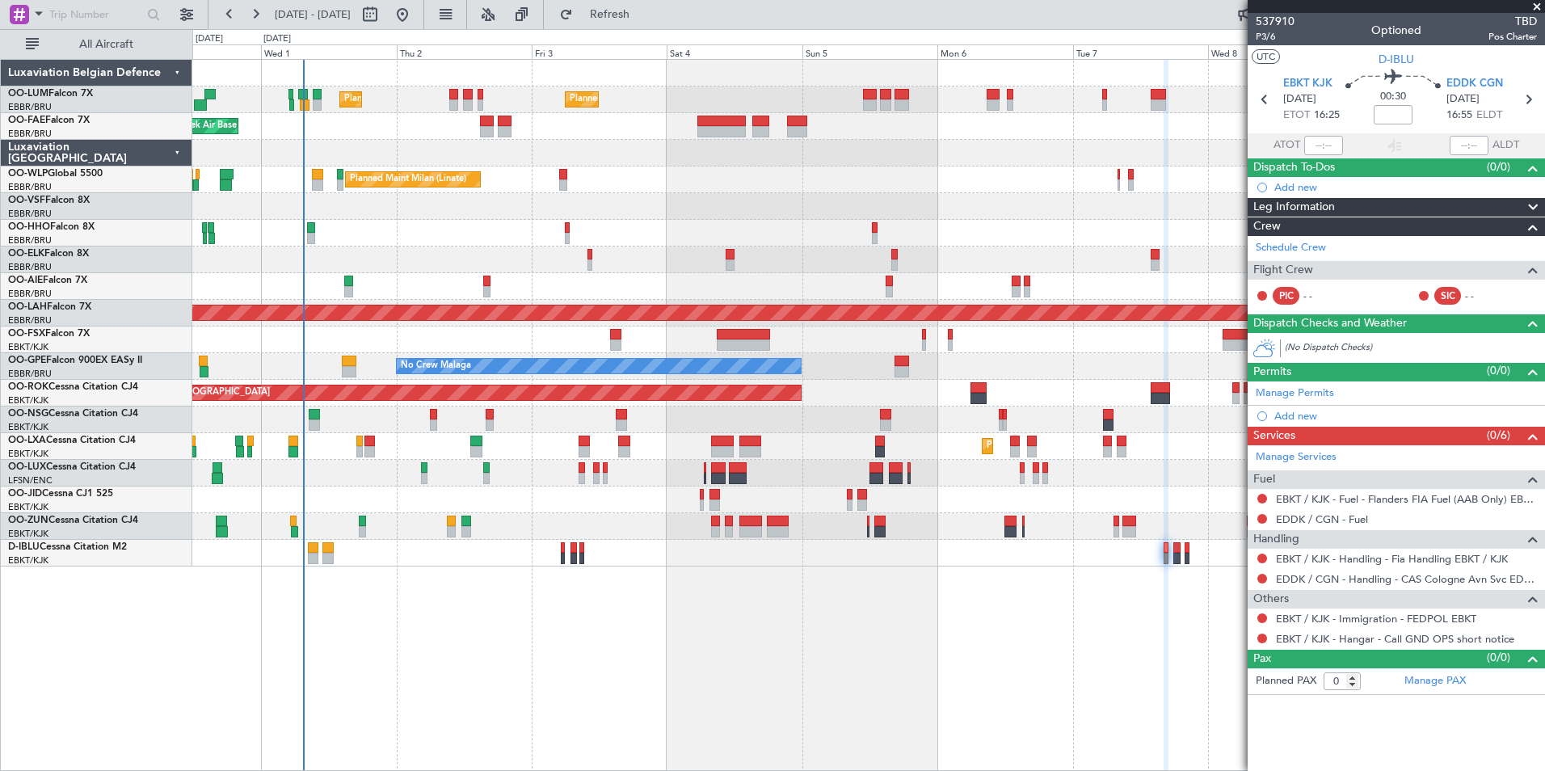
click at [750, 680] on div "Planned Maint Brussels (Brussels National) Planned Maint Brussels (Brussels Nat…" at bounding box center [868, 415] width 1352 height 712
click at [826, 658] on div "Planned Maint Brussels (Brussels National) Planned Maint Brussels (Brussels Nat…" at bounding box center [868, 415] width 1352 height 712
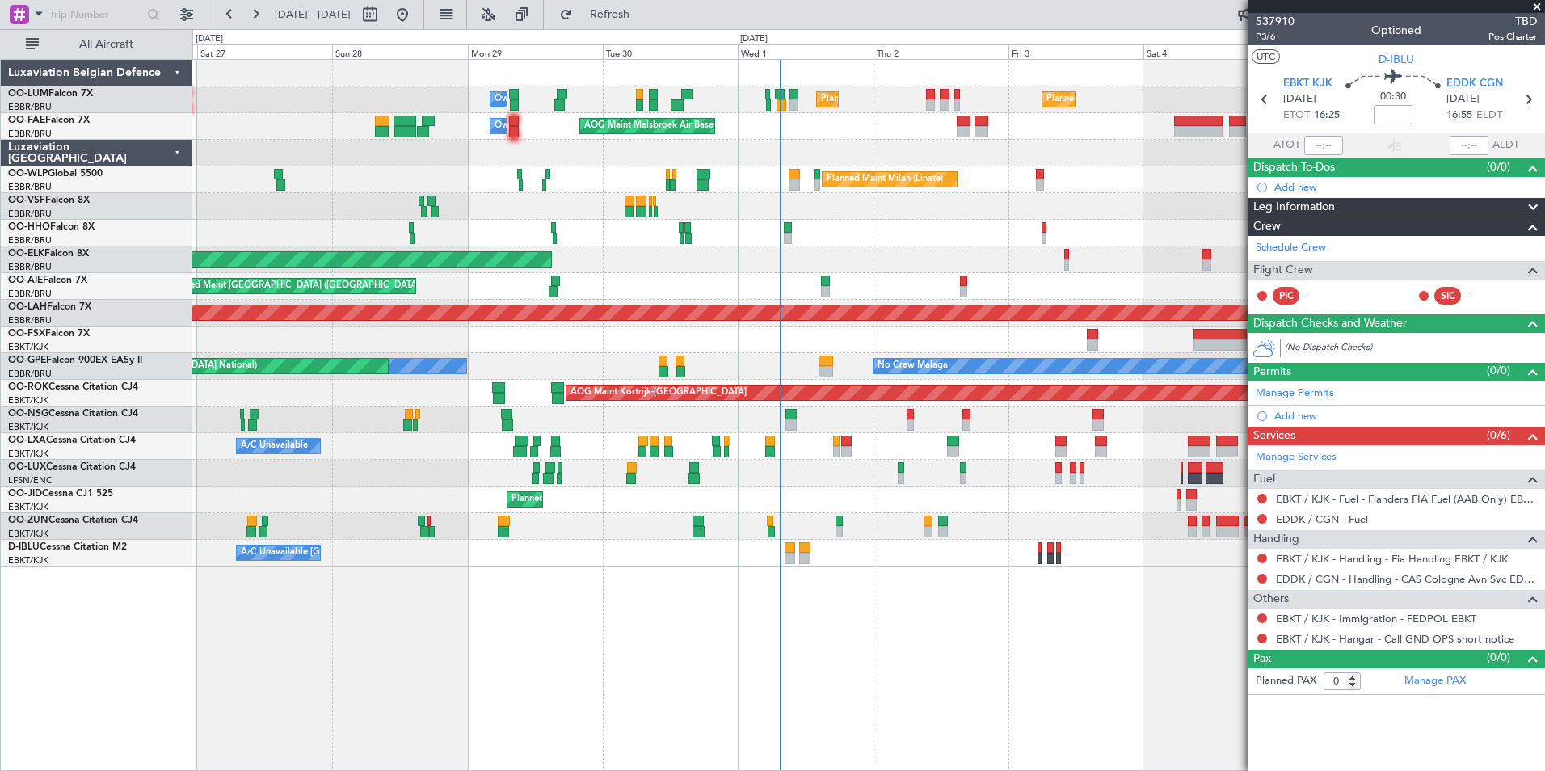
click at [545, 590] on div "Planned Maint Brussels (Brussels National) Planned Maint Brussels (Brussels Nat…" at bounding box center [868, 415] width 1352 height 712
click at [613, 598] on div "Planned Maint Brussels (Brussels National) Planned Maint Brussels (Brussels Nat…" at bounding box center [868, 415] width 1352 height 712
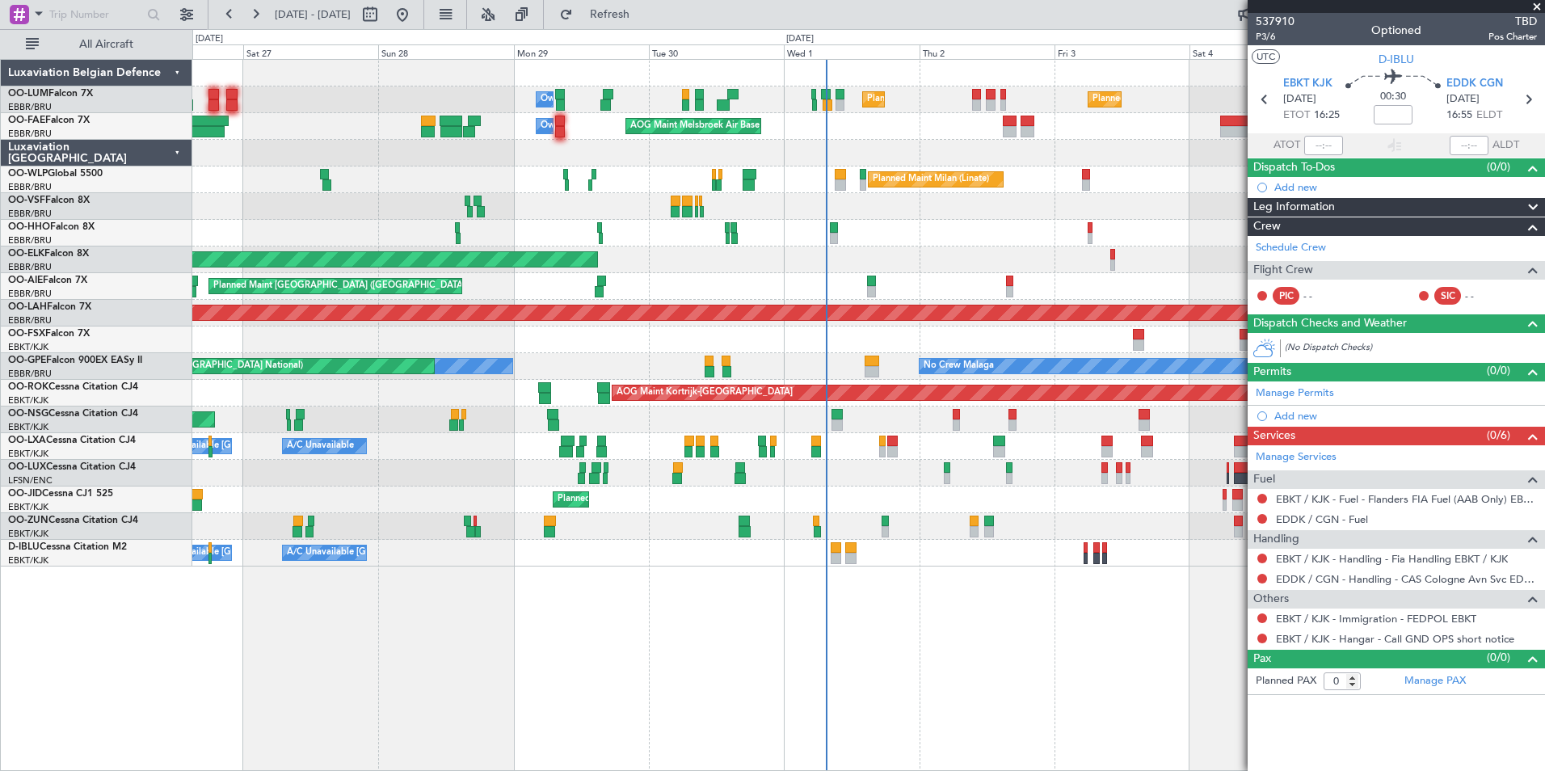
click at [469, 605] on div "Planned Maint Brussels (Brussels National) Planned Maint Brussels (Brussels Nat…" at bounding box center [868, 415] width 1352 height 712
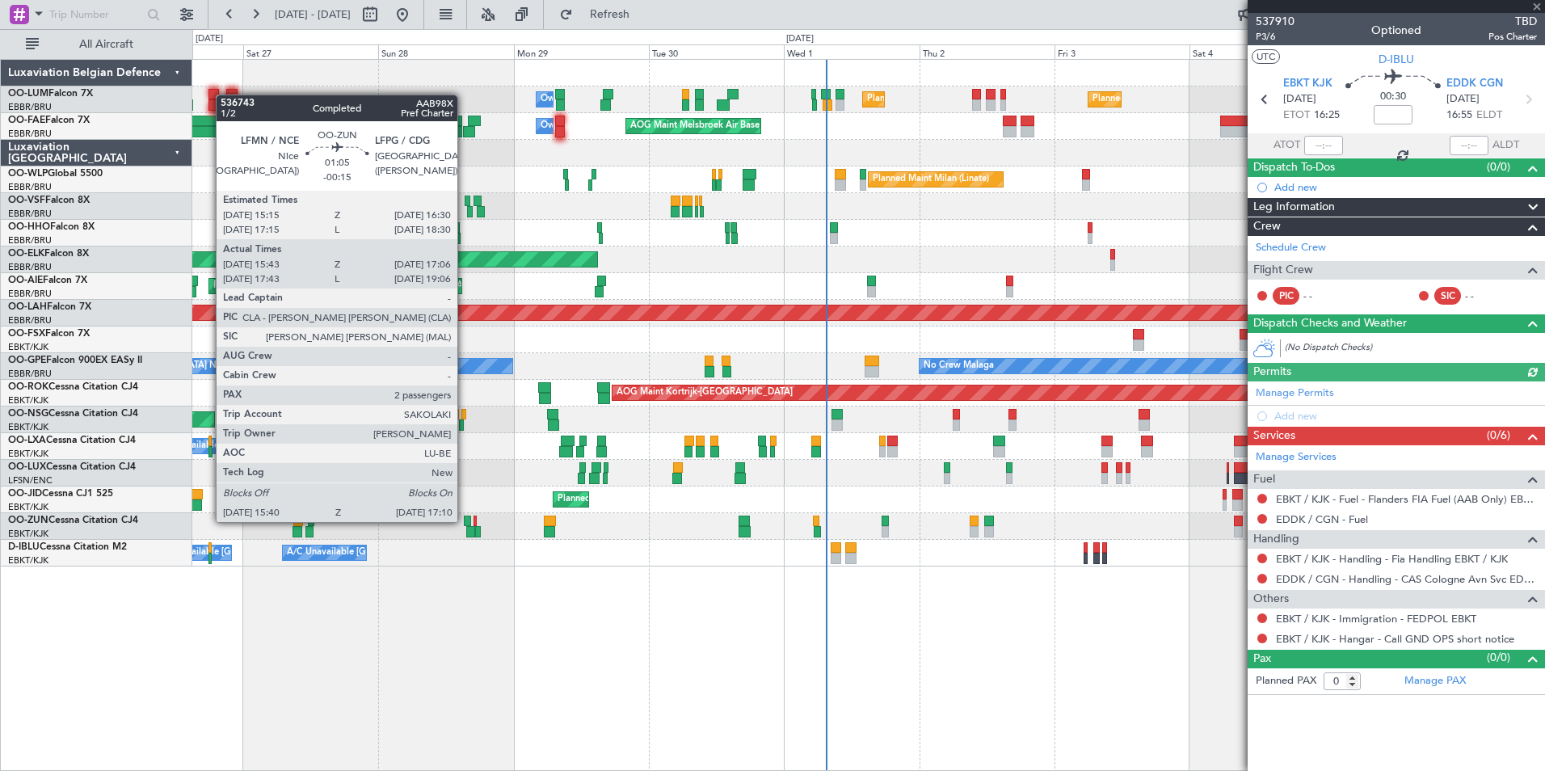
click at [465, 520] on div at bounding box center [467, 520] width 7 height 11
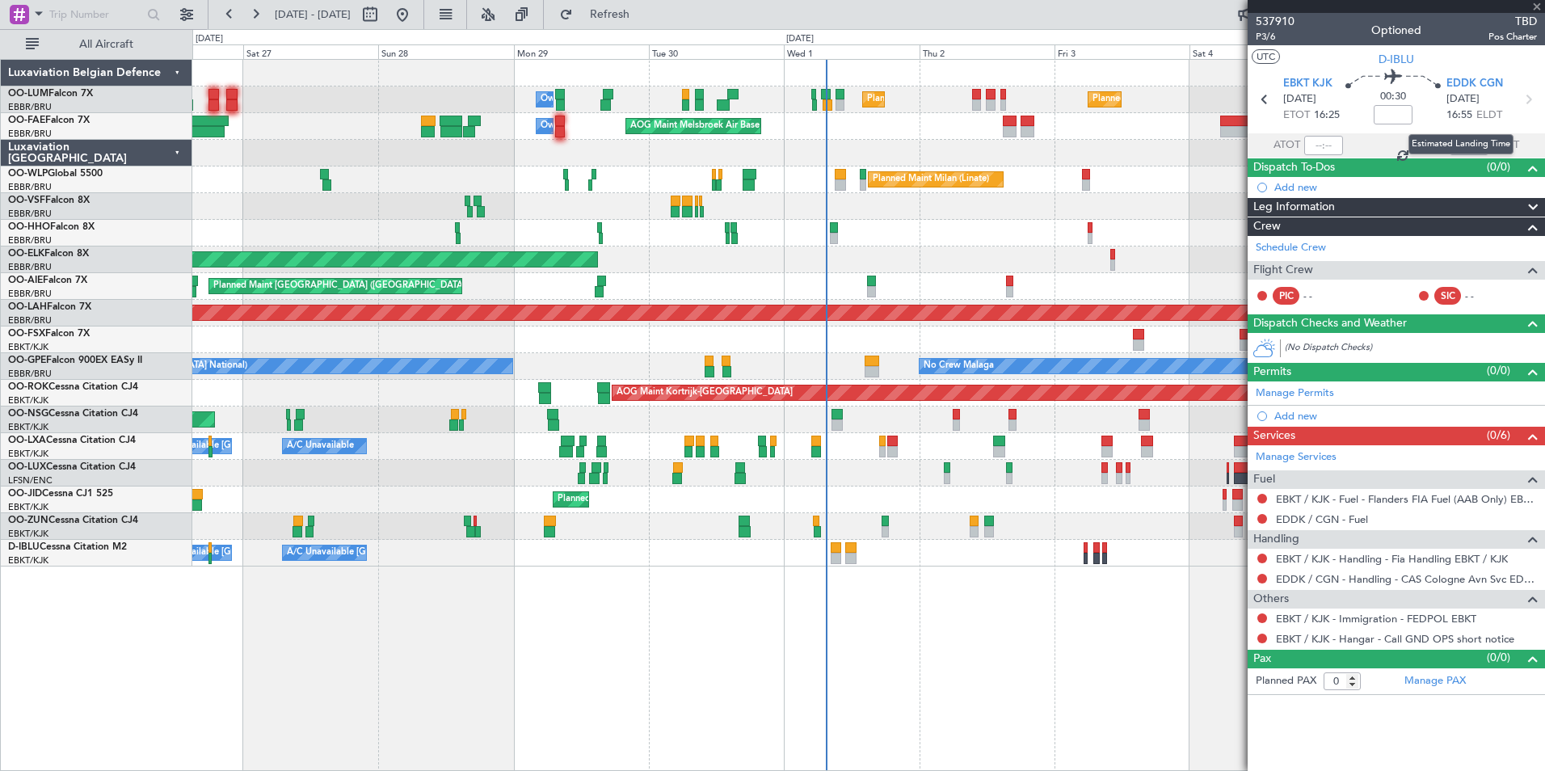
type input "-00:15"
type input "15:48"
type input "17:01"
type input "2"
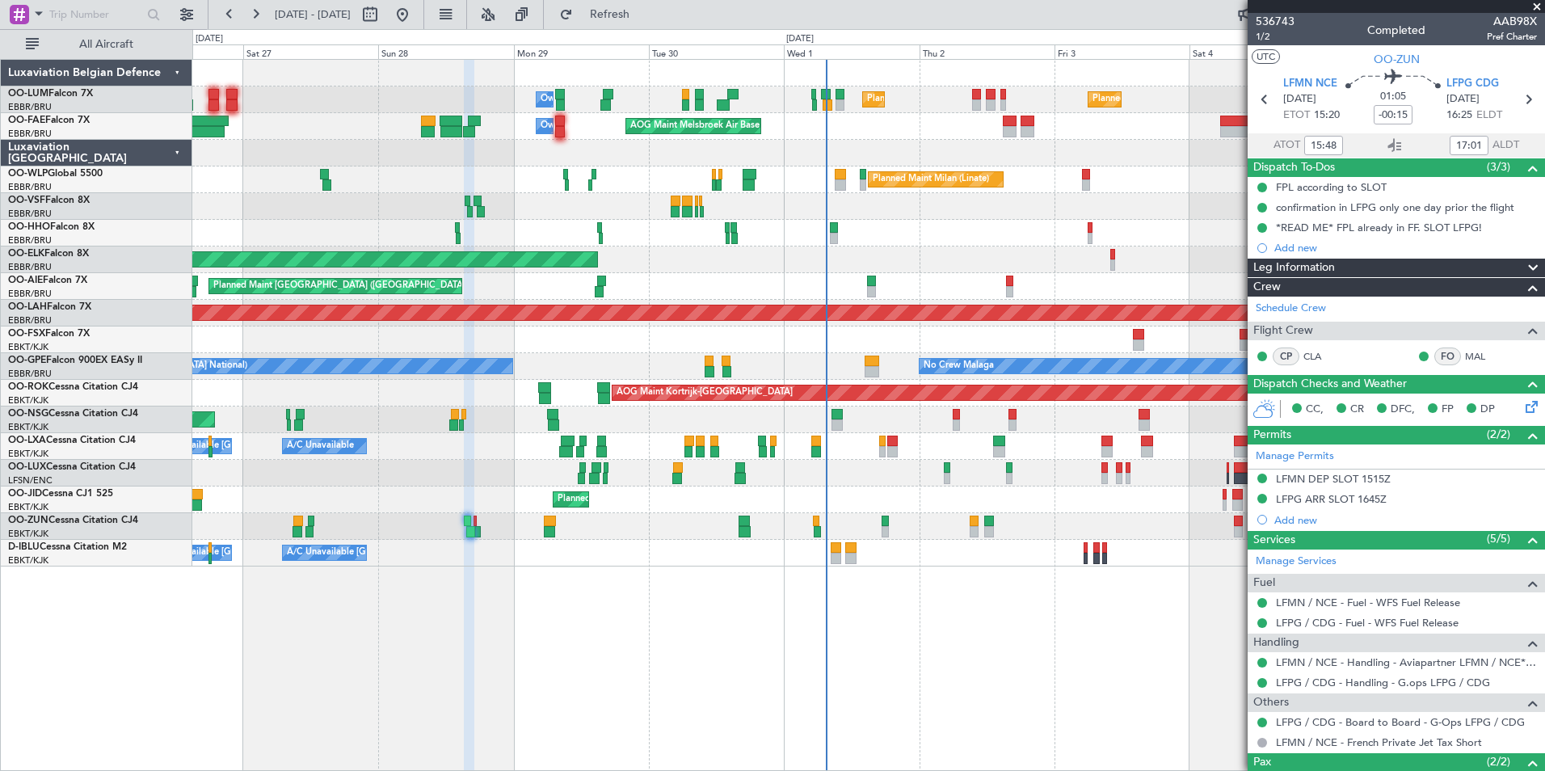
click at [693, 683] on div "Planned Maint Brussels (Brussels National) Planned Maint Brussels (Brussels Nat…" at bounding box center [868, 415] width 1352 height 712
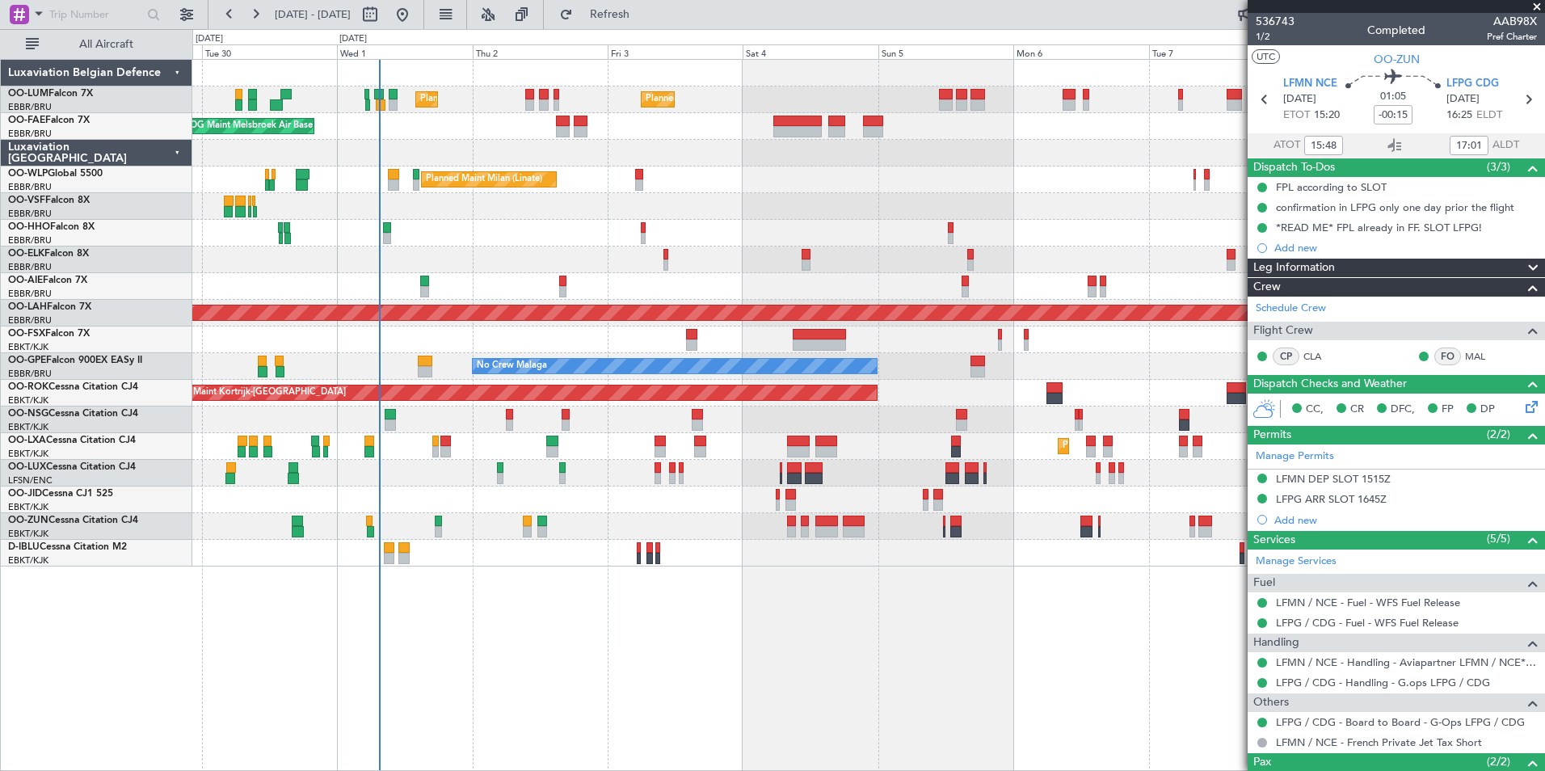
click at [694, 675] on div "Planned Maint Brussels (Brussels National) Planned Maint Brussels (Brussels Nat…" at bounding box center [868, 415] width 1352 height 712
click at [697, 666] on div "Planned Maint Brussels (Brussels National) Planned Maint Brussels (Brussels Nat…" at bounding box center [868, 415] width 1352 height 712
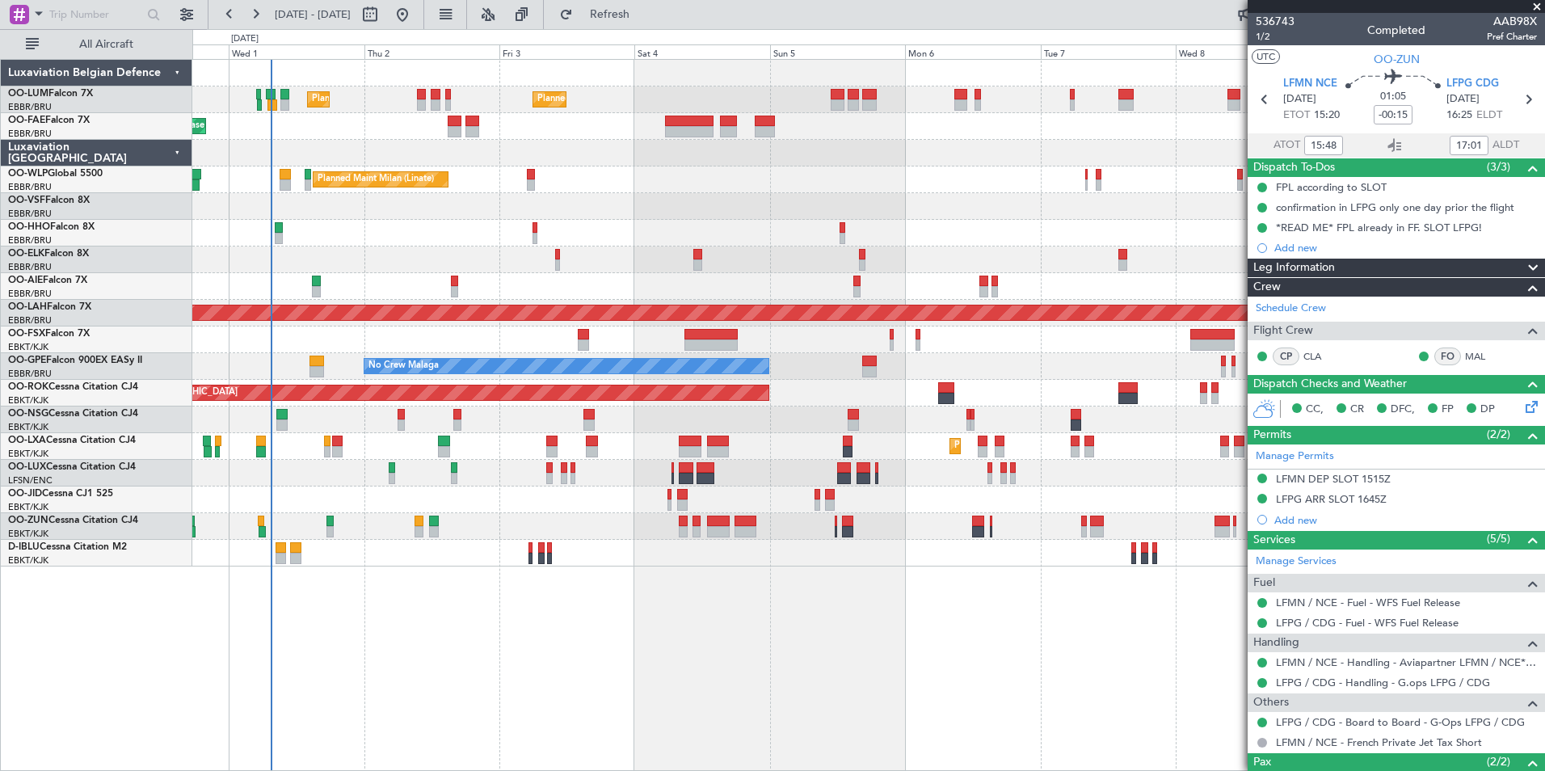
click at [536, 669] on div "Planned Maint Brussels (Brussels National) Planned Maint Brussels (Brussels Nat…" at bounding box center [868, 415] width 1352 height 712
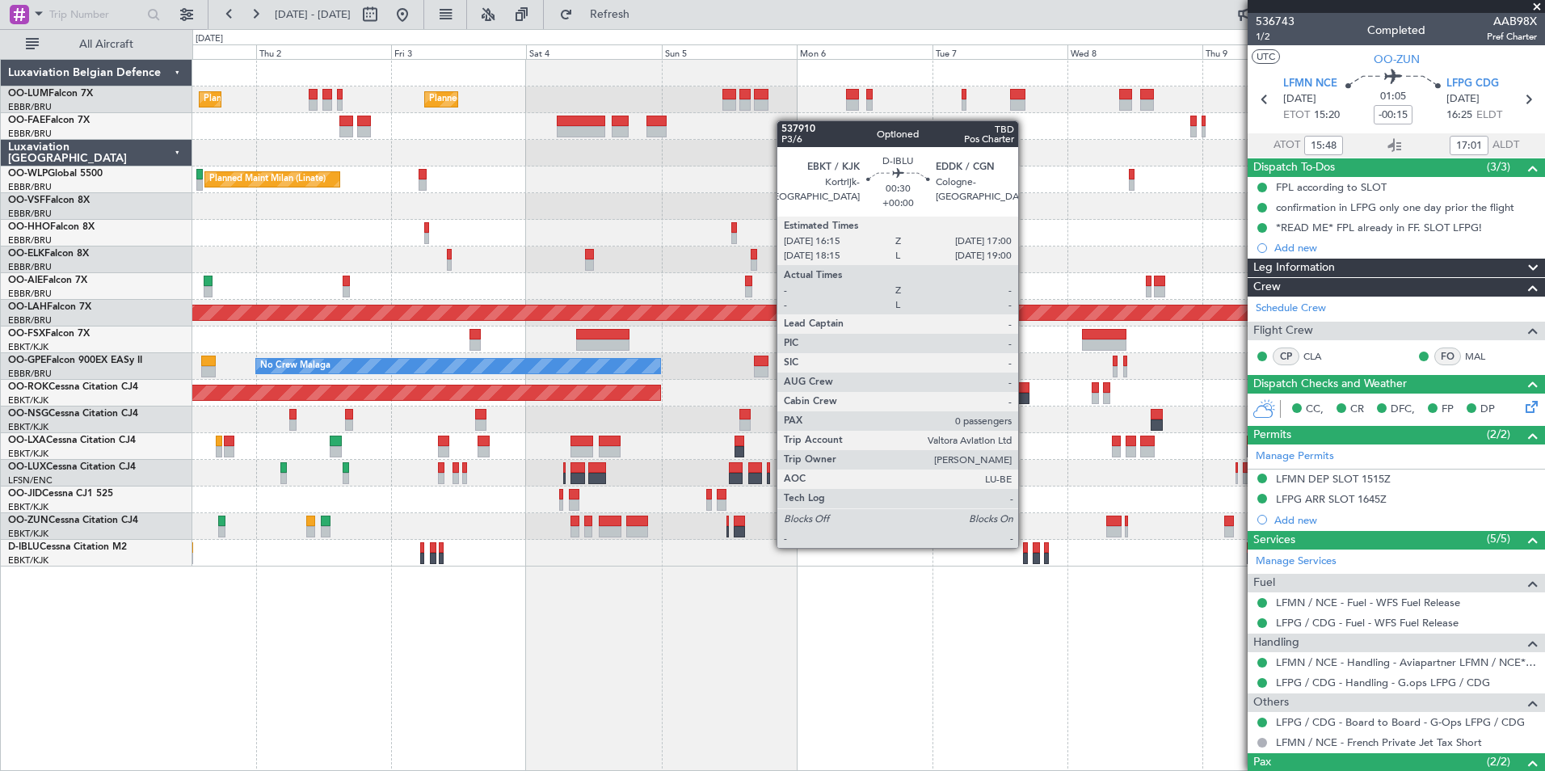
click at [1025, 546] on div at bounding box center [1025, 547] width 5 height 11
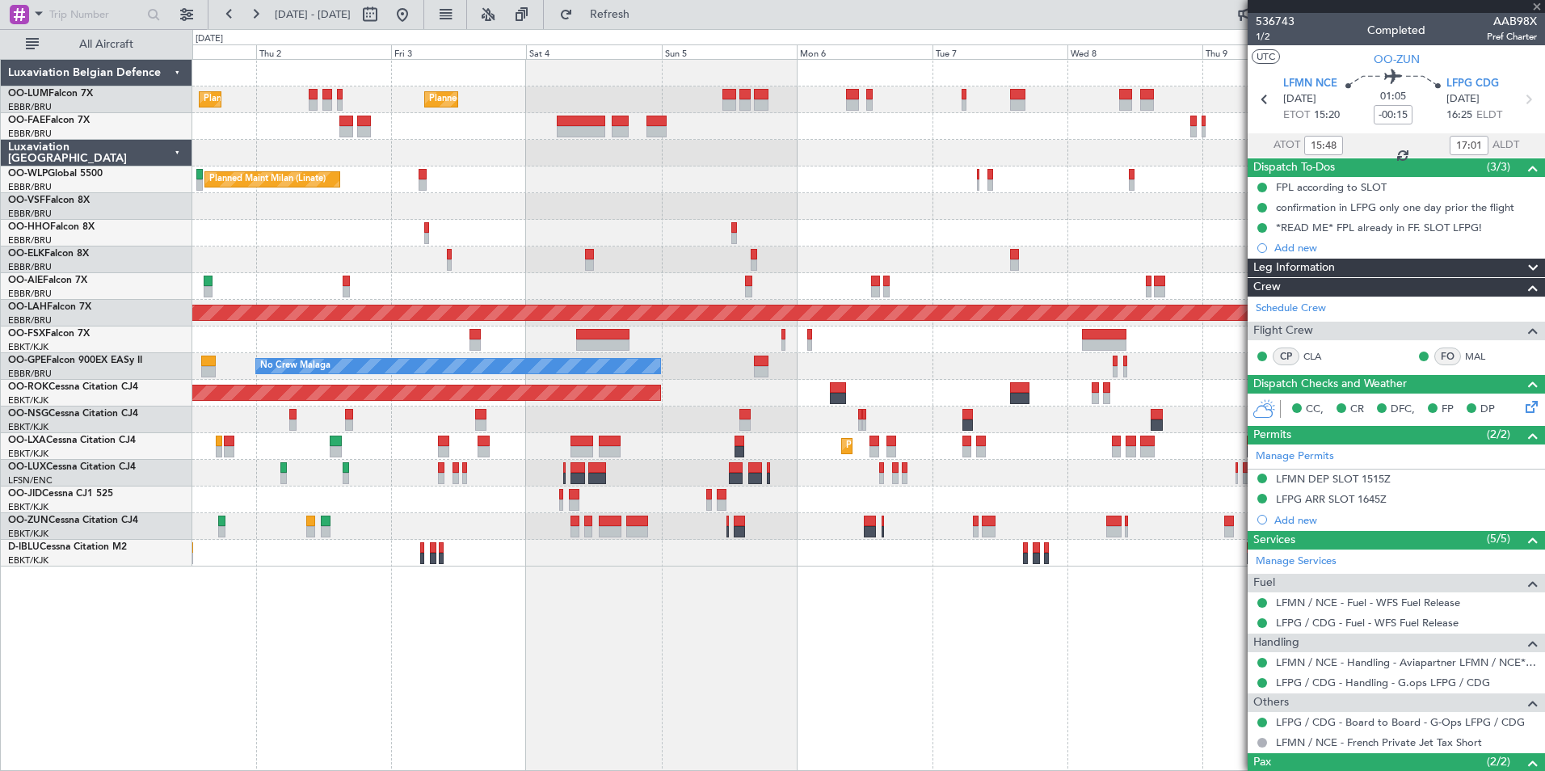
type input "0"
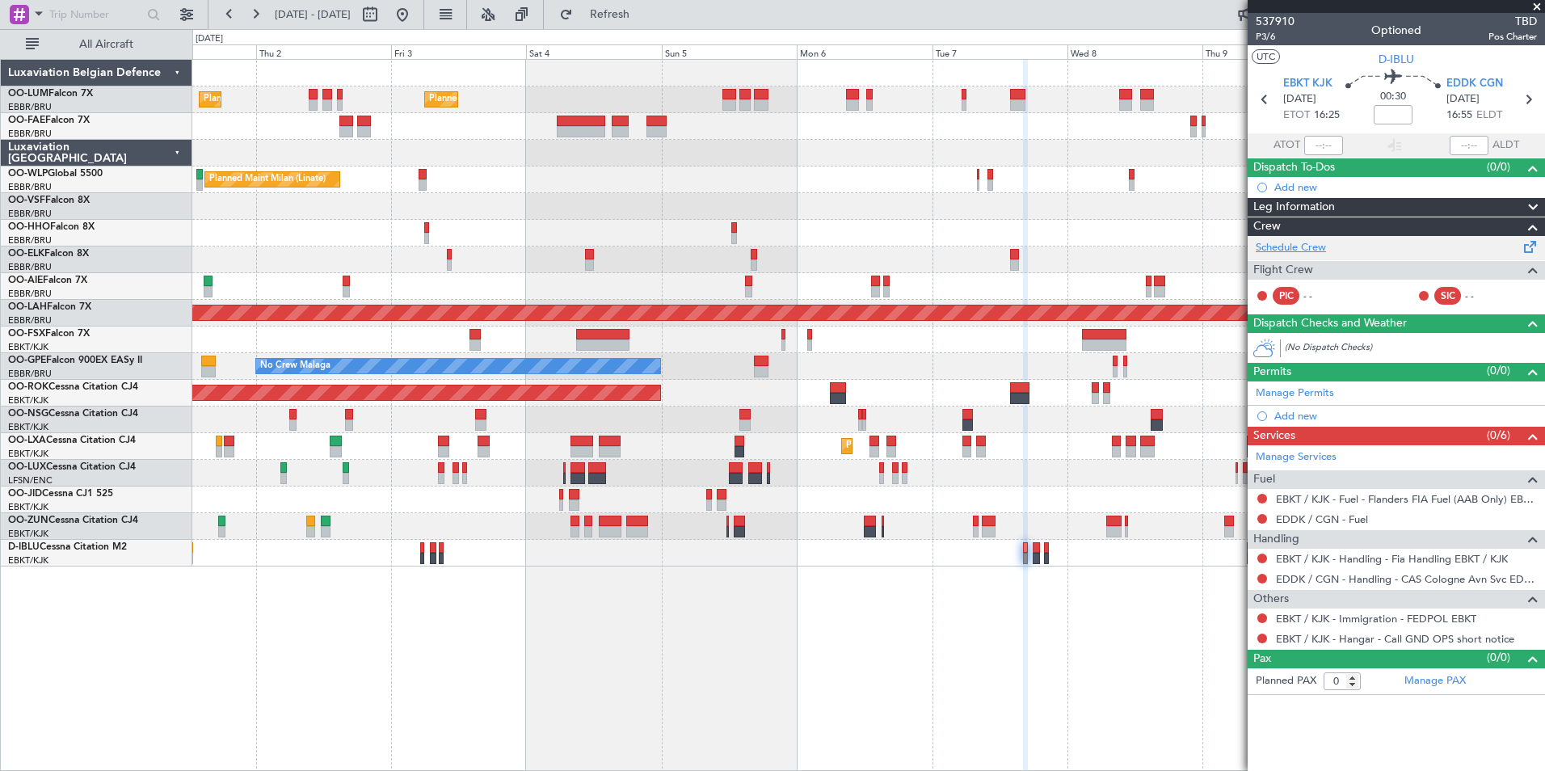
click at [1285, 248] on link "Schedule Crew" at bounding box center [1291, 248] width 70 height 16
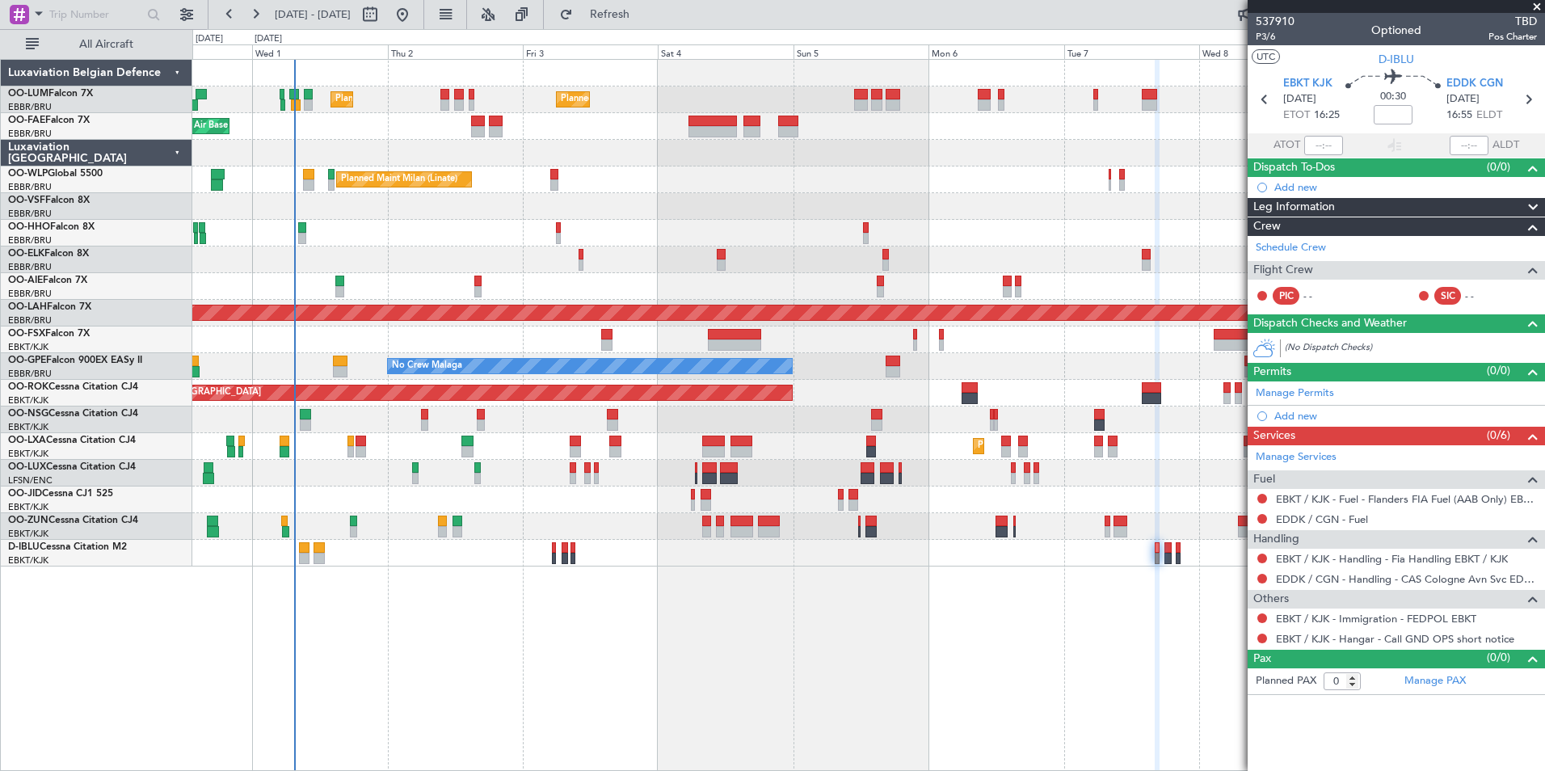
click at [655, 669] on div "Planned Maint Brussels (Brussels National) Planned Maint Brussels (Brussels Nat…" at bounding box center [868, 415] width 1352 height 712
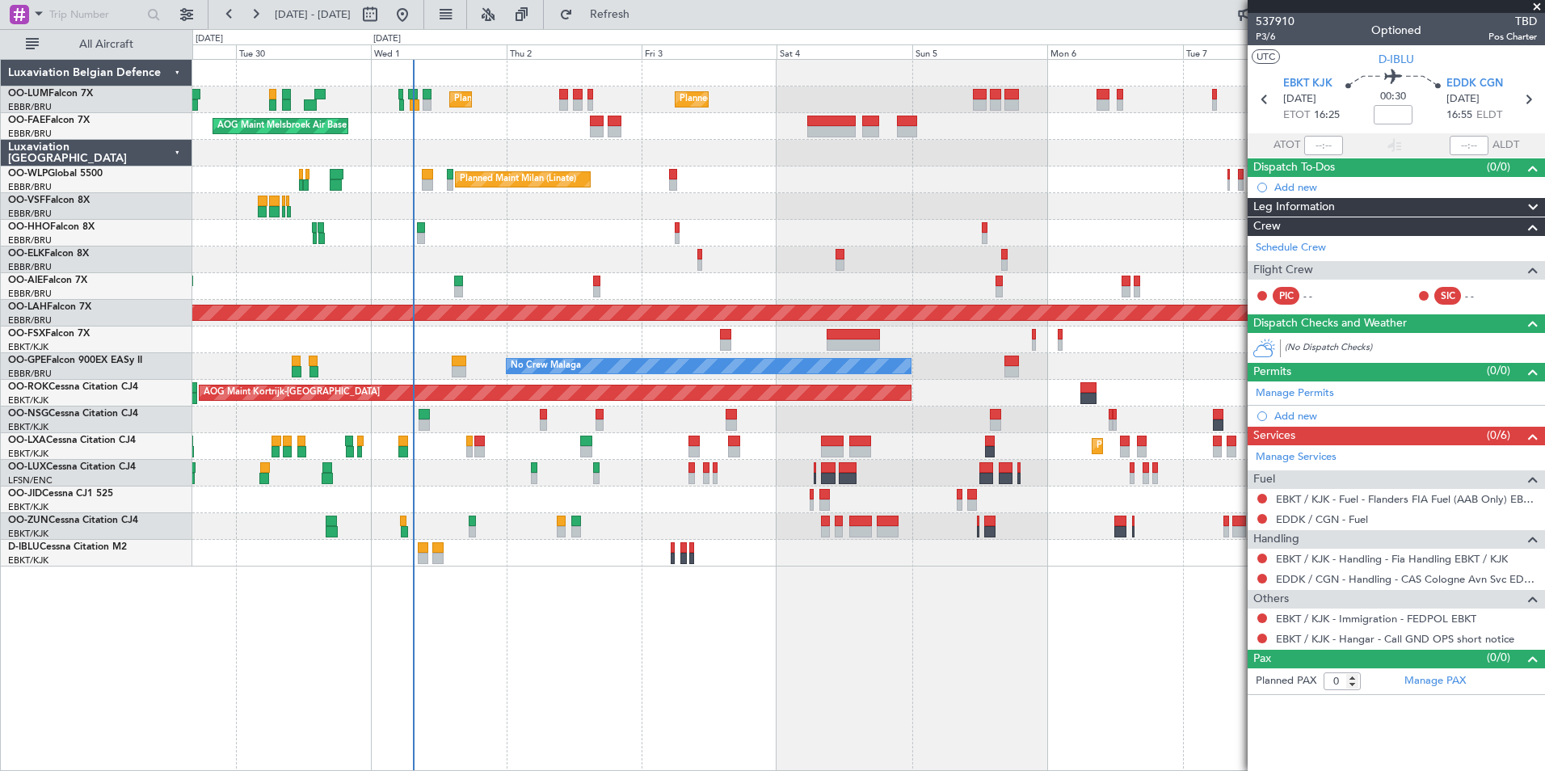
click at [617, 657] on div "Planned Maint Brussels (Brussels National) Planned Maint Brussels (Brussels Nat…" at bounding box center [868, 415] width 1352 height 712
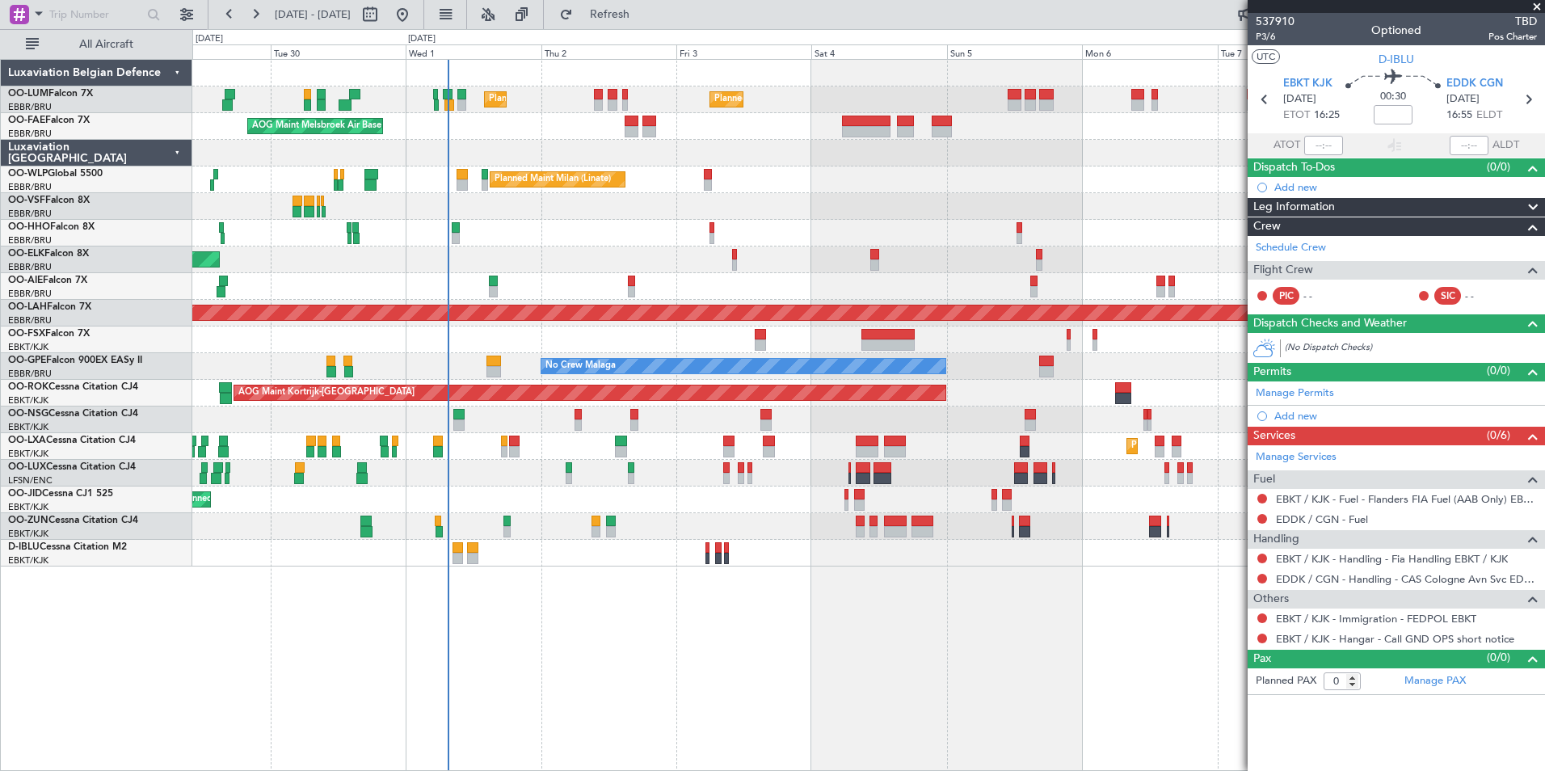
click at [692, 630] on div "Planned Maint Brussels (Brussels National) Planned Maint Brussels (Brussels Nat…" at bounding box center [868, 415] width 1352 height 712
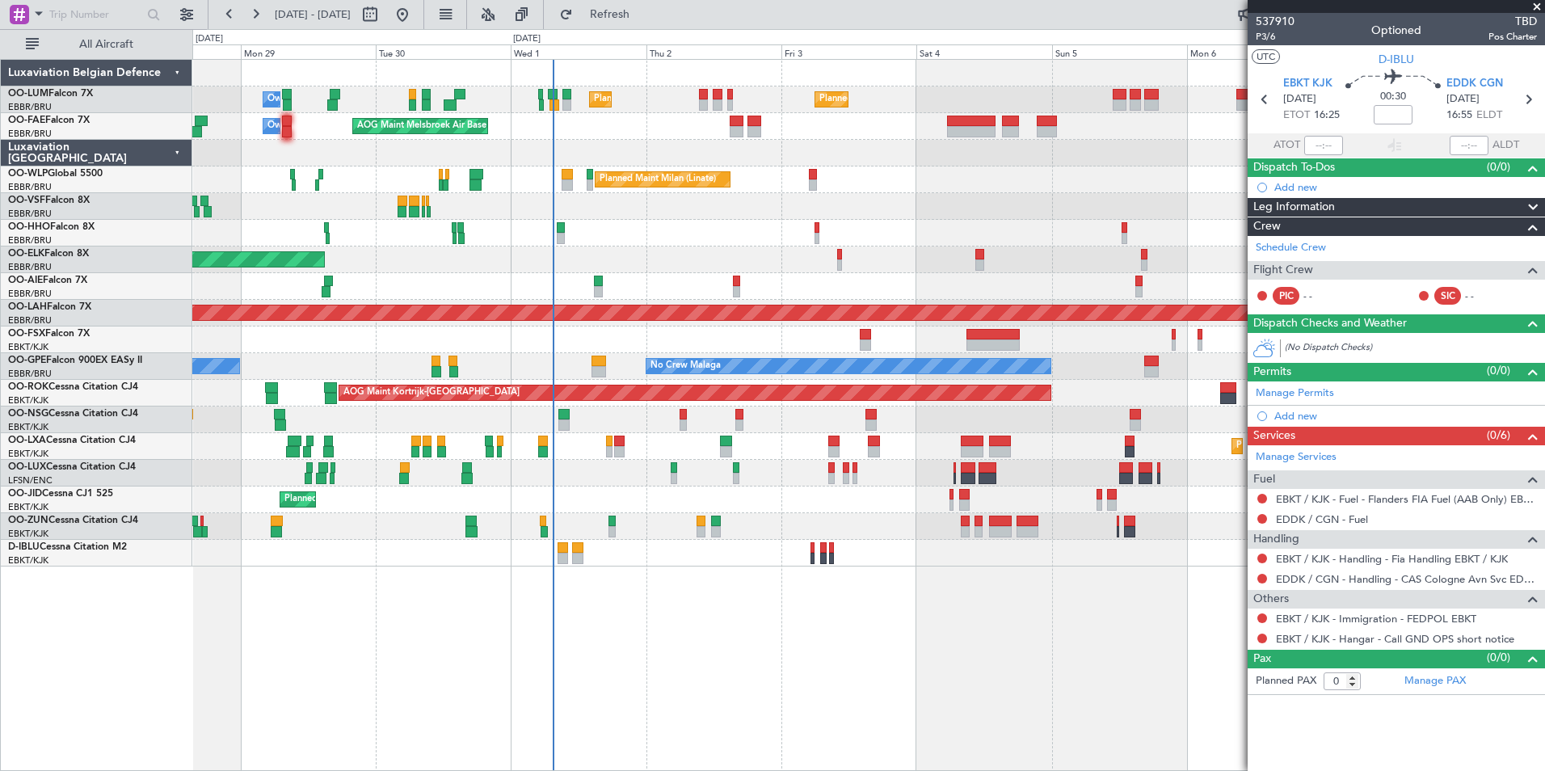
click at [670, 637] on div "Planned Maint Brussels (Brussels National) Planned Maint Brussels (Brussels Nat…" at bounding box center [868, 415] width 1352 height 712
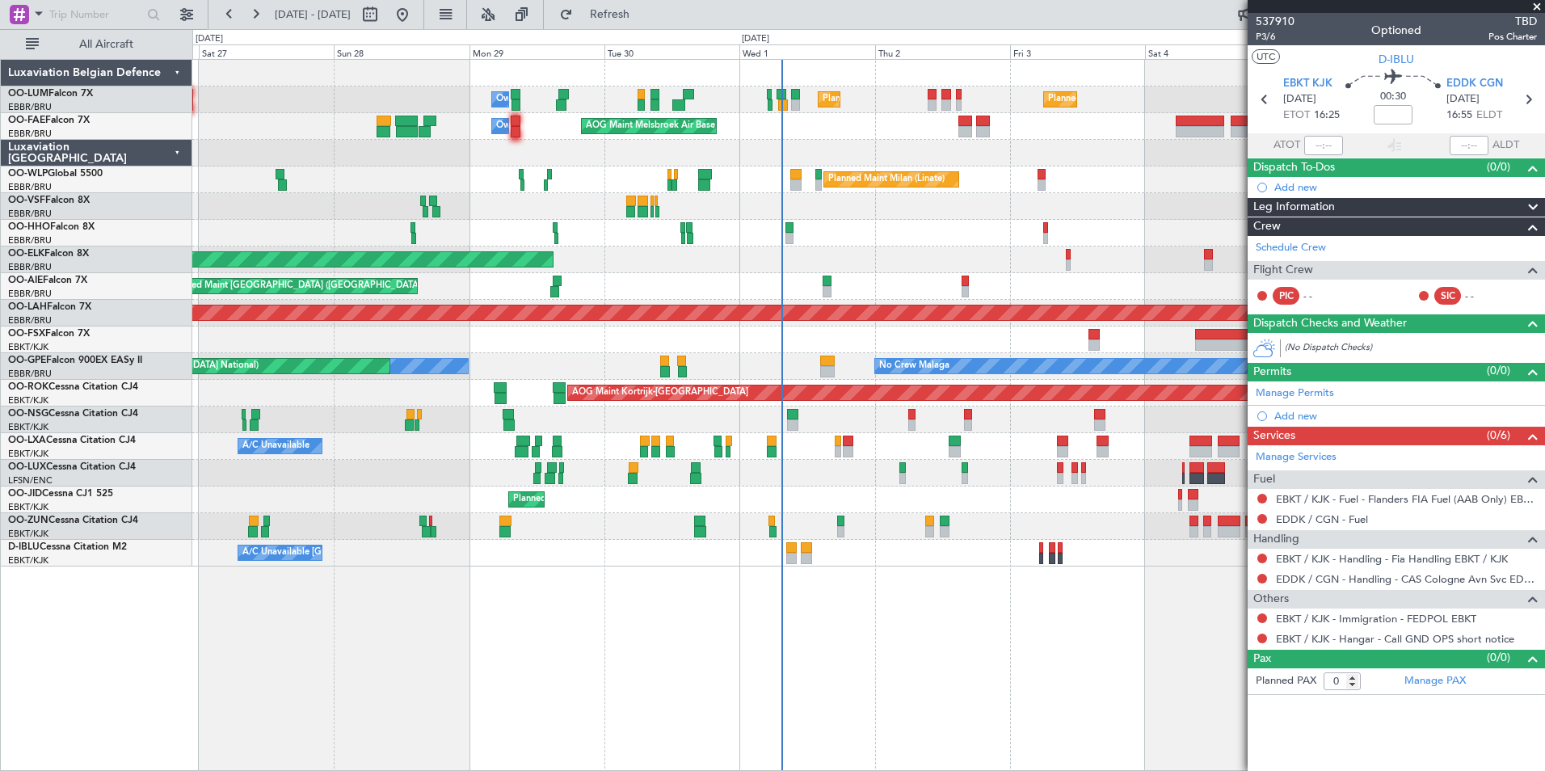
click at [784, 625] on div "Planned Maint Brussels (Brussels National) Planned Maint Brussels (Brussels Nat…" at bounding box center [868, 415] width 1352 height 712
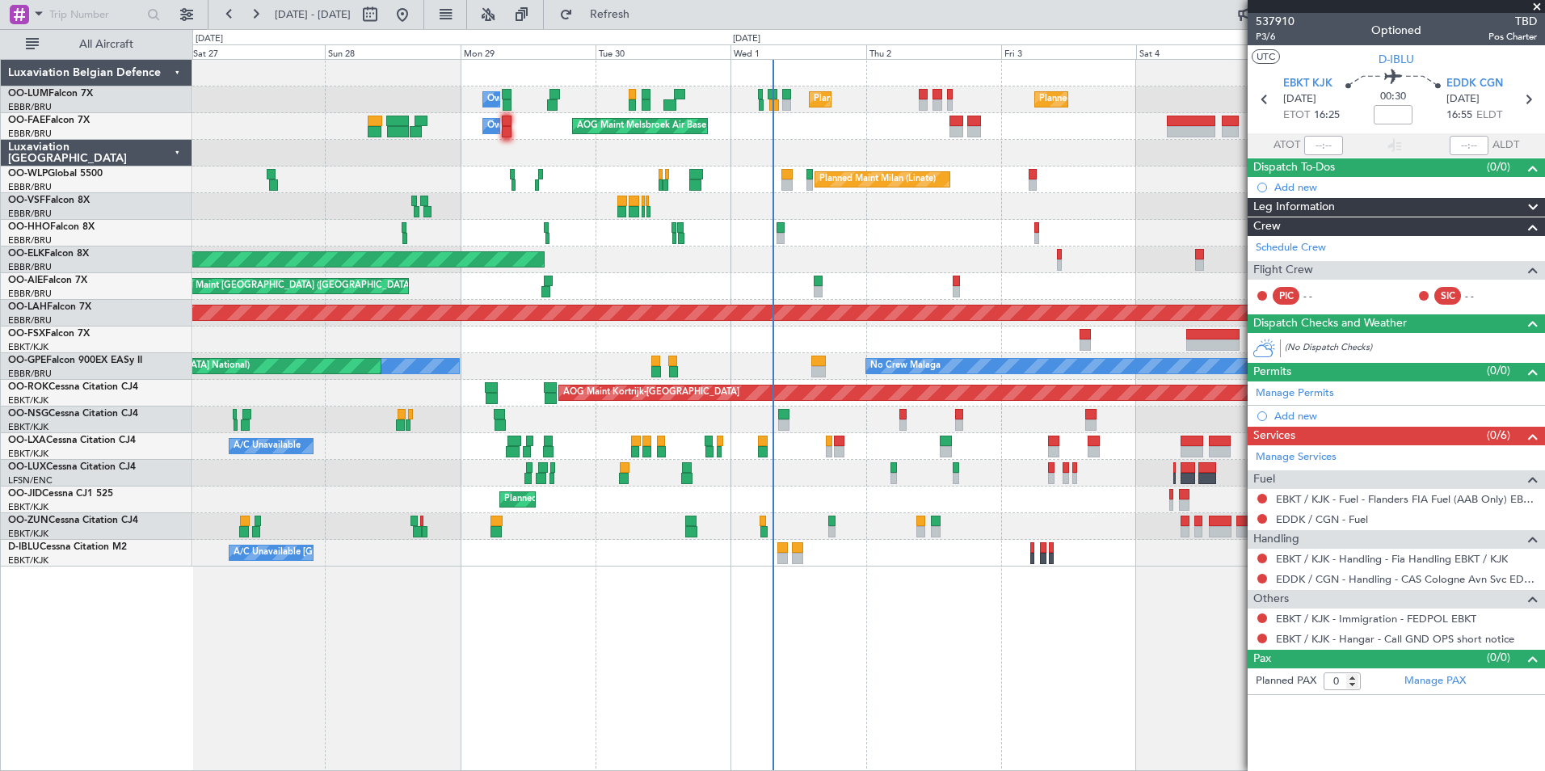
click at [396, 662] on div "Planned Maint Brussels (Brussels National) Planned Maint Brussels (Brussels Nat…" at bounding box center [868, 415] width 1352 height 712
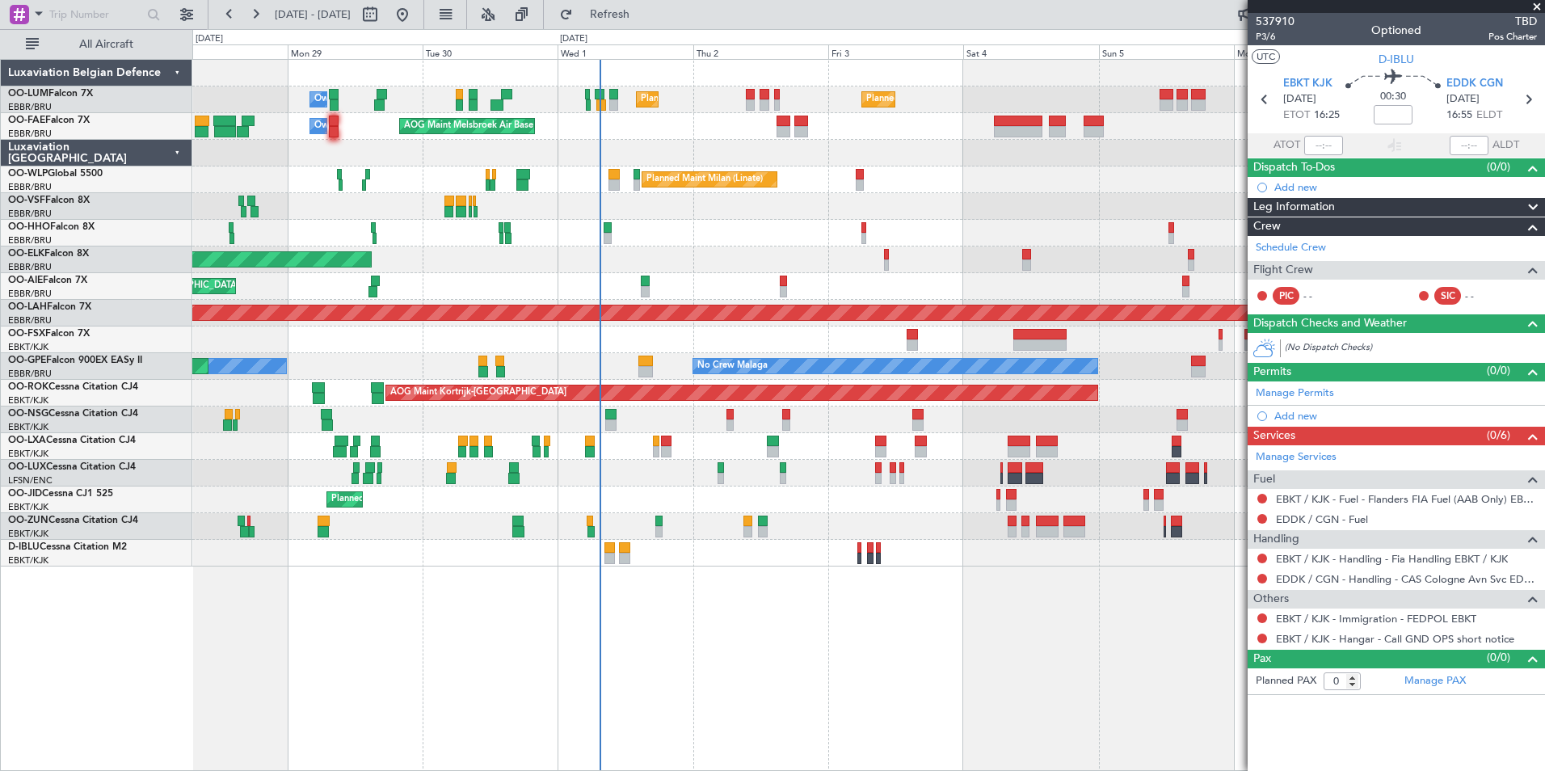
click at [464, 689] on div "Planned Maint Brussels (Brussels National) Planned Maint Brussels (Brussels Nat…" at bounding box center [868, 415] width 1352 height 712
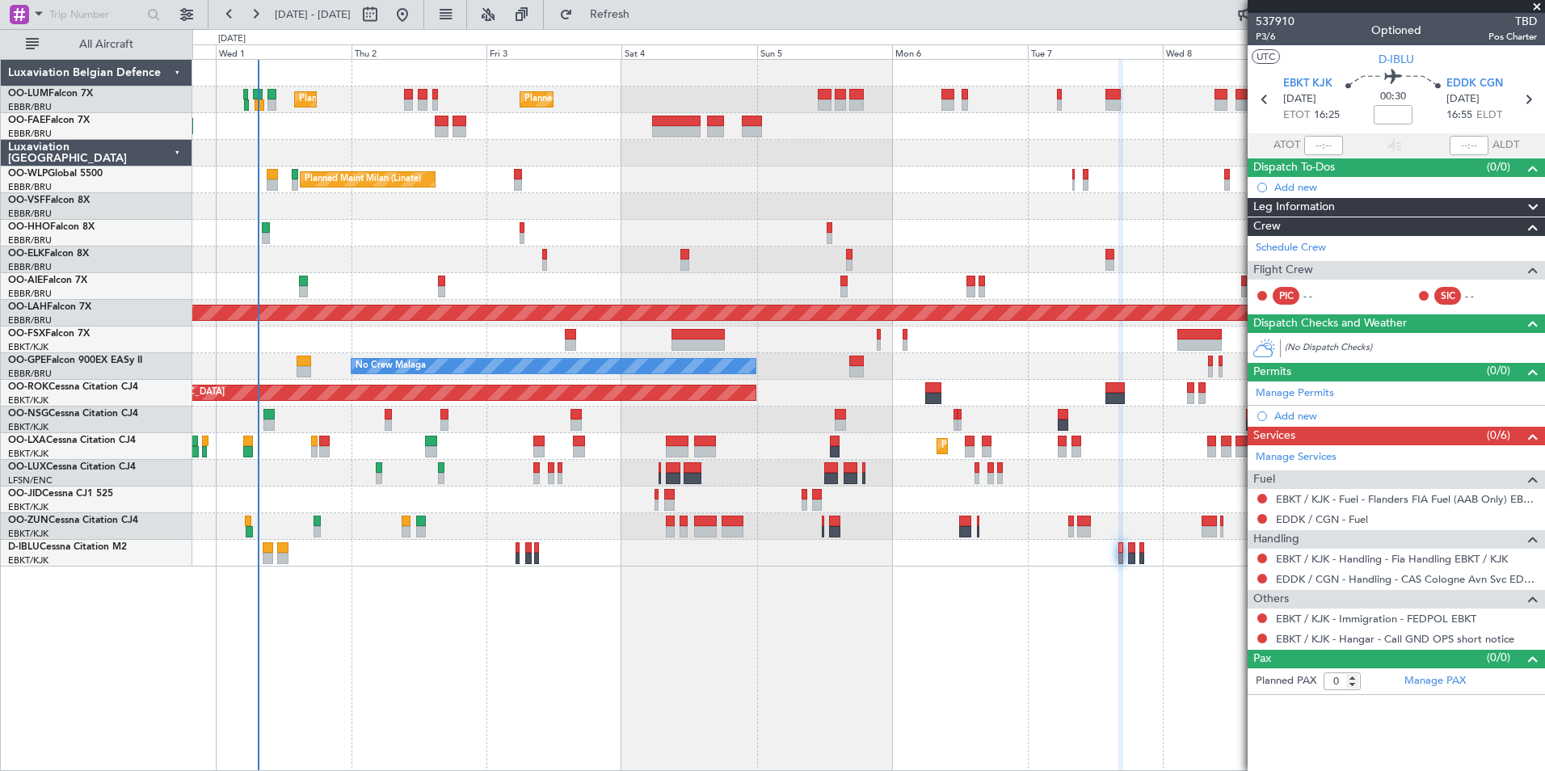
click at [503, 688] on div "Planned Maint Brussels (Brussels National) Planned Maint Brussels (Brussels Nat…" at bounding box center [868, 415] width 1352 height 712
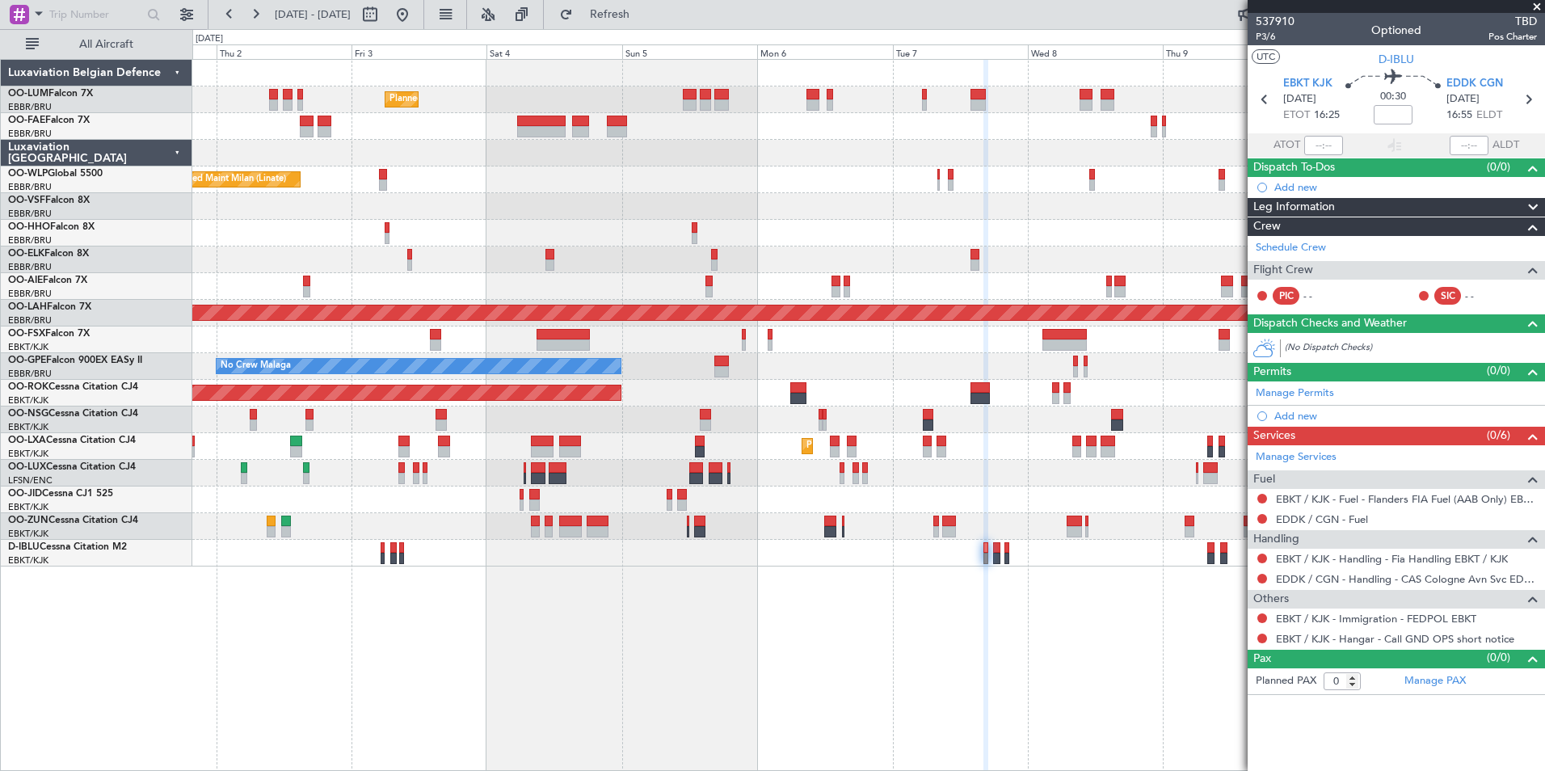
click at [573, 587] on div "Planned Maint Brussels (Brussels National) Planned Maint Brussels (Brussels Nat…" at bounding box center [868, 415] width 1352 height 712
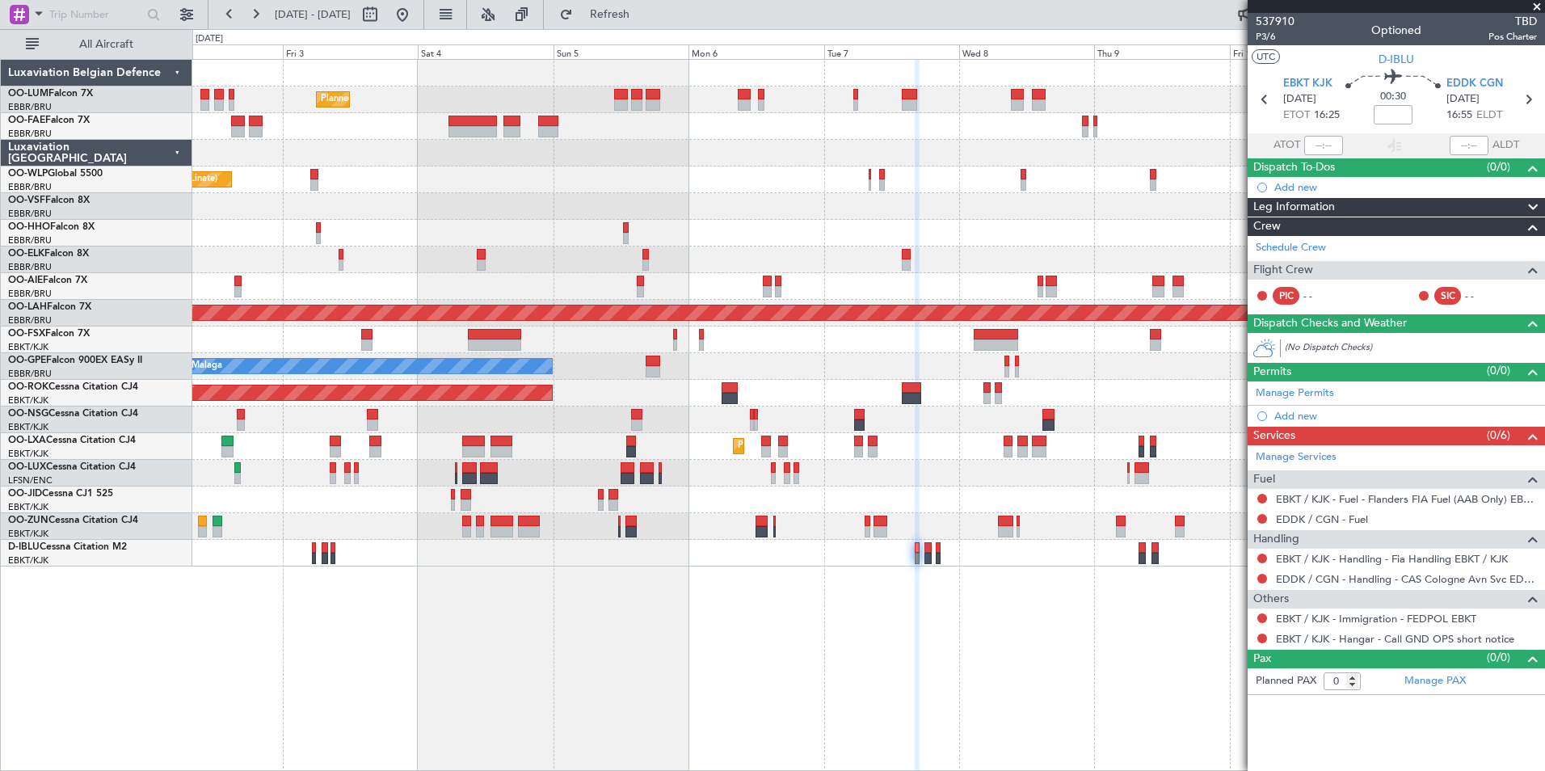
click at [661, 650] on div "Planned Maint Brussels (Brussels National) Planned Maint Brussels (Brussels Nat…" at bounding box center [868, 415] width 1352 height 712
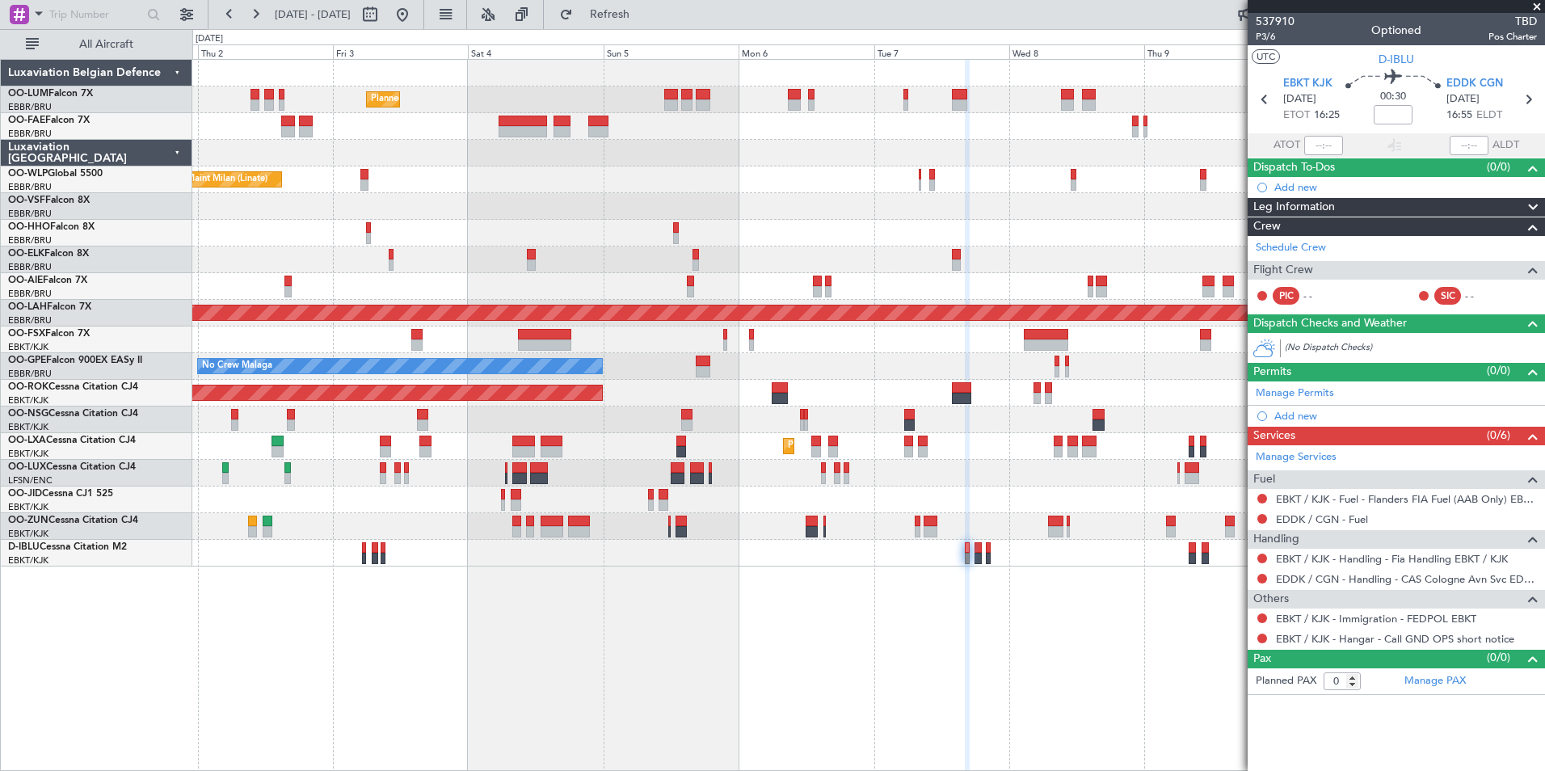
click at [805, 650] on div "Planned Maint Brussels (Brussels National) Planned Maint Brussels (Brussels Nat…" at bounding box center [868, 415] width 1352 height 712
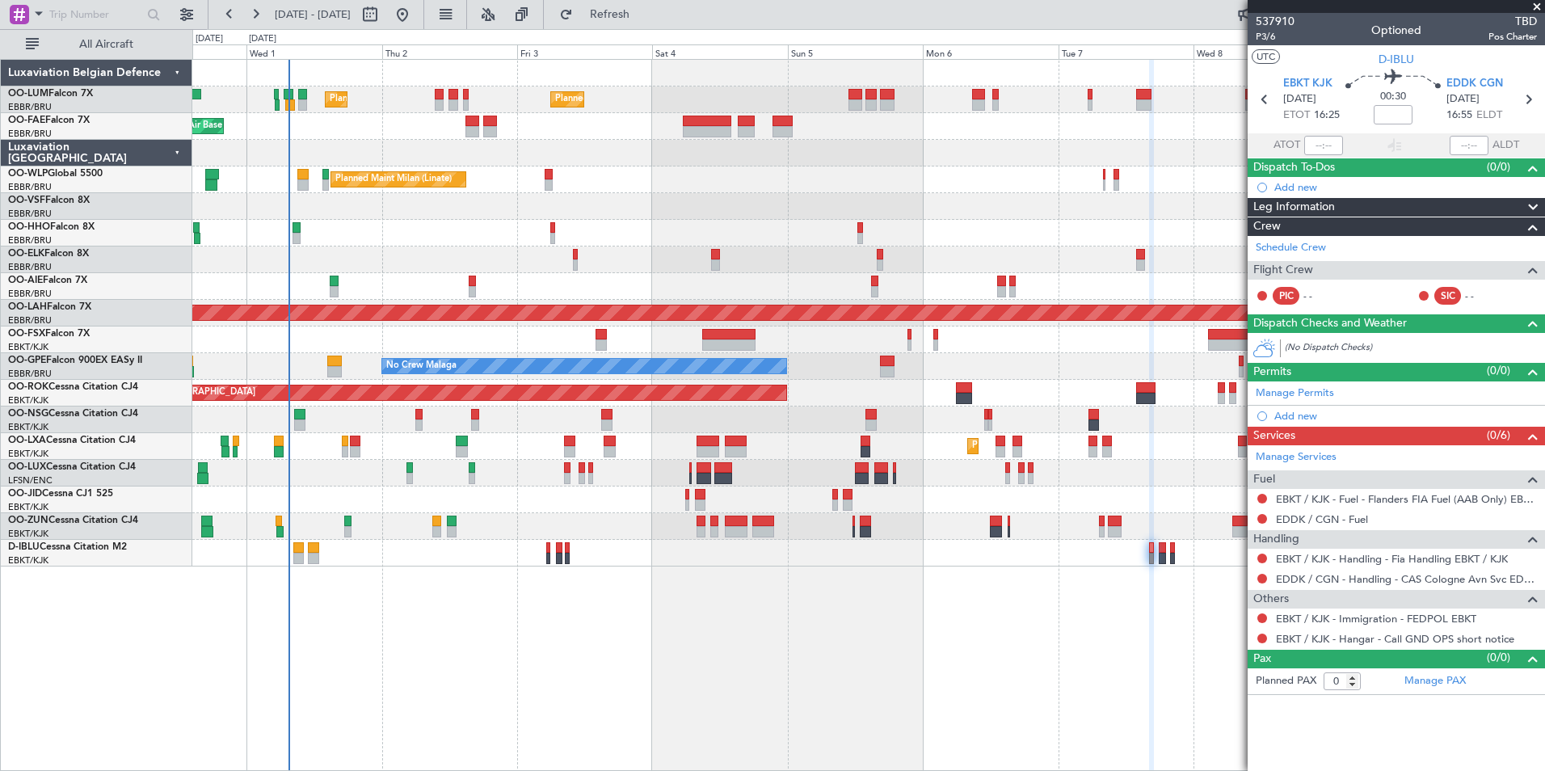
click at [649, 596] on div "Planned Maint Brussels (Brussels National) Planned Maint Brussels (Brussels Nat…" at bounding box center [868, 415] width 1352 height 712
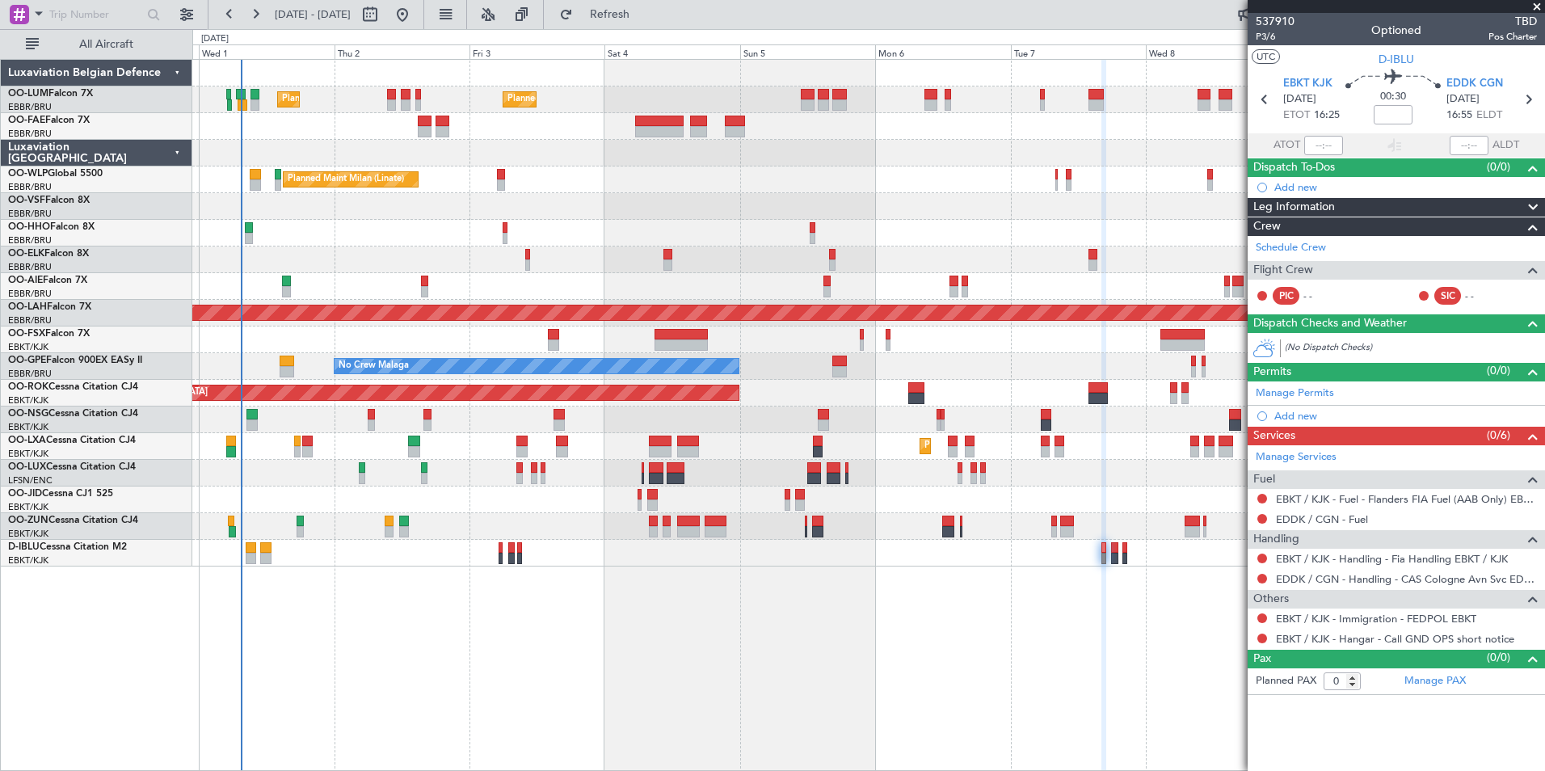
click at [669, 562] on div "Planned Maint Brussels (Brussels National) Planned Maint Brussels (Brussels Nat…" at bounding box center [868, 415] width 1352 height 712
click at [670, 591] on div "Planned Maint Brussels (Brussels National) Planned Maint Brussels (Brussels Nat…" at bounding box center [868, 415] width 1352 height 712
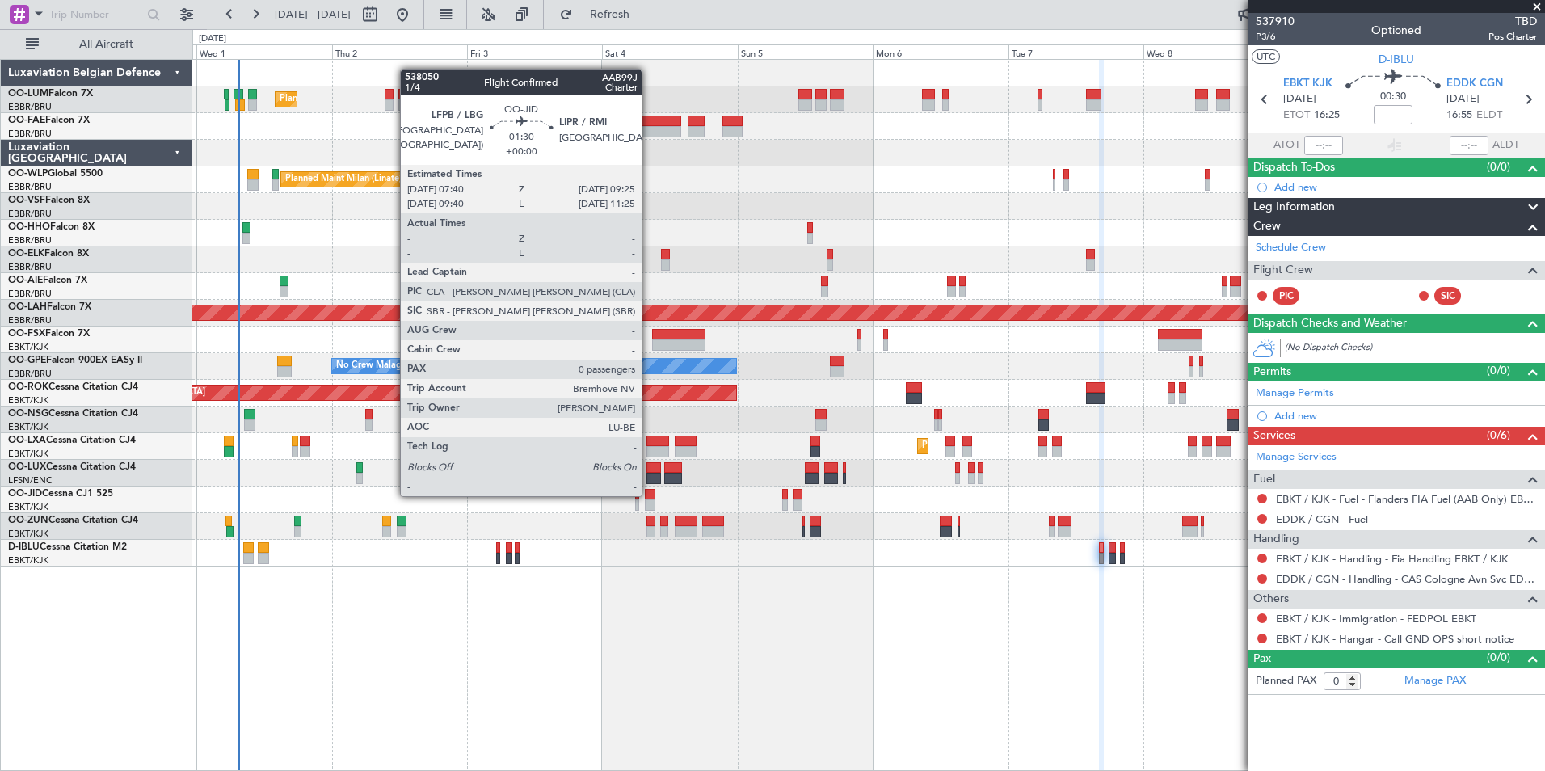
click at [649, 494] on div at bounding box center [650, 494] width 11 height 11
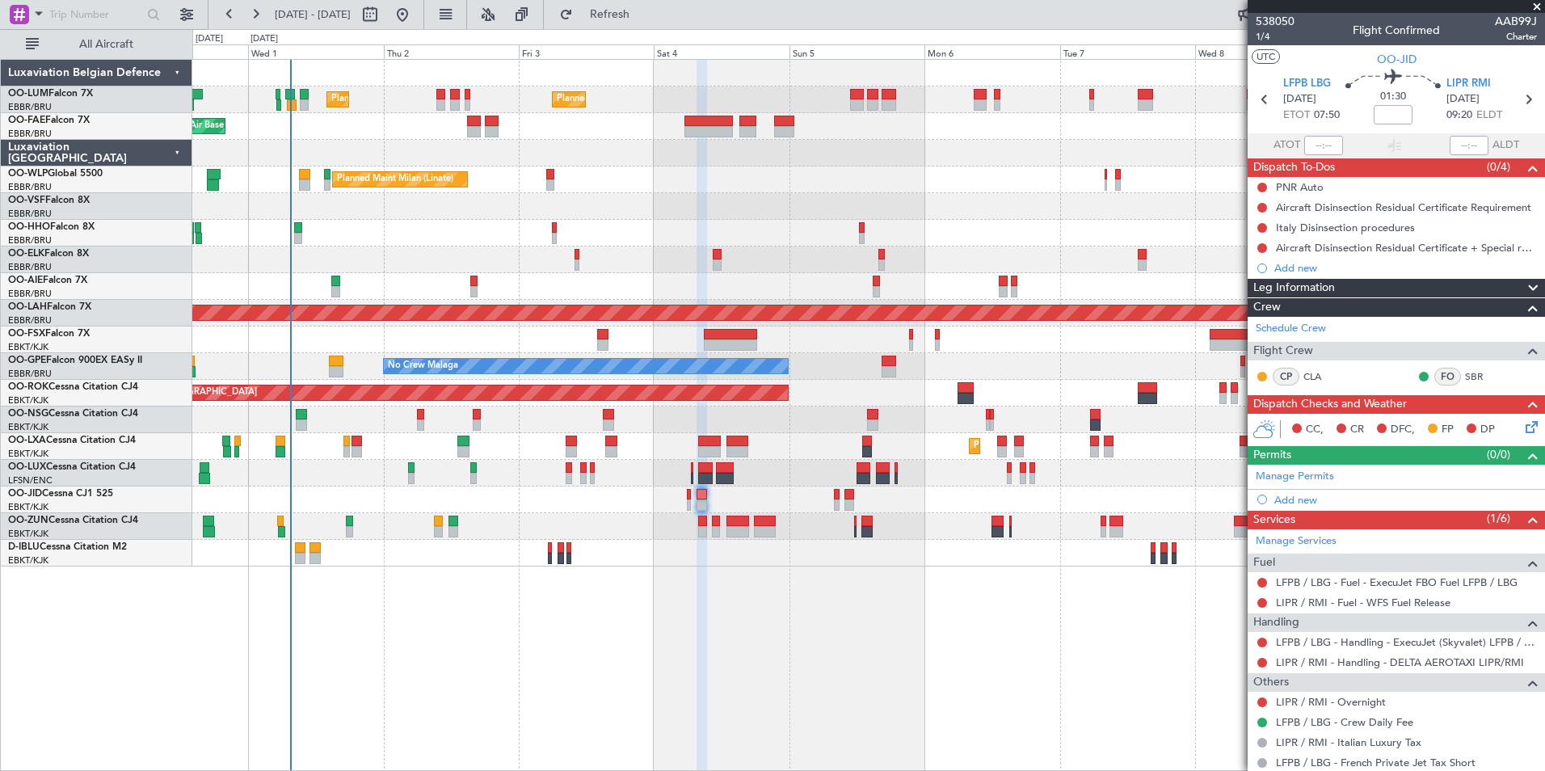
click at [687, 559] on div at bounding box center [868, 553] width 1352 height 27
click at [753, 600] on div "Planned Maint Brussels (Brussels National) Planned Maint Brussels (Brussels Nat…" at bounding box center [868, 415] width 1352 height 712
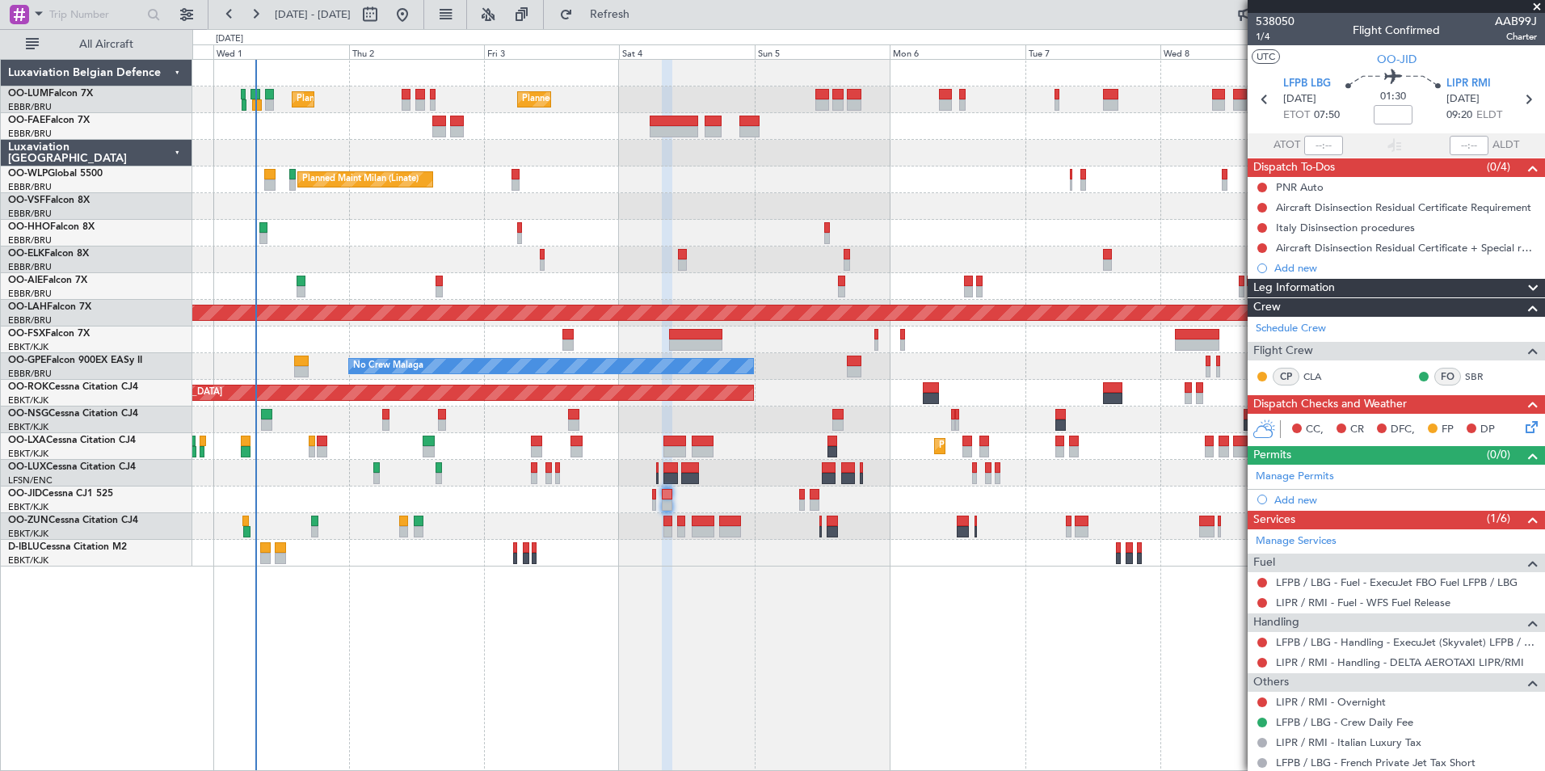
click at [671, 616] on div "Planned Maint Brussels (Brussels National) Planned Maint Brussels (Brussels Nat…" at bounding box center [868, 415] width 1352 height 712
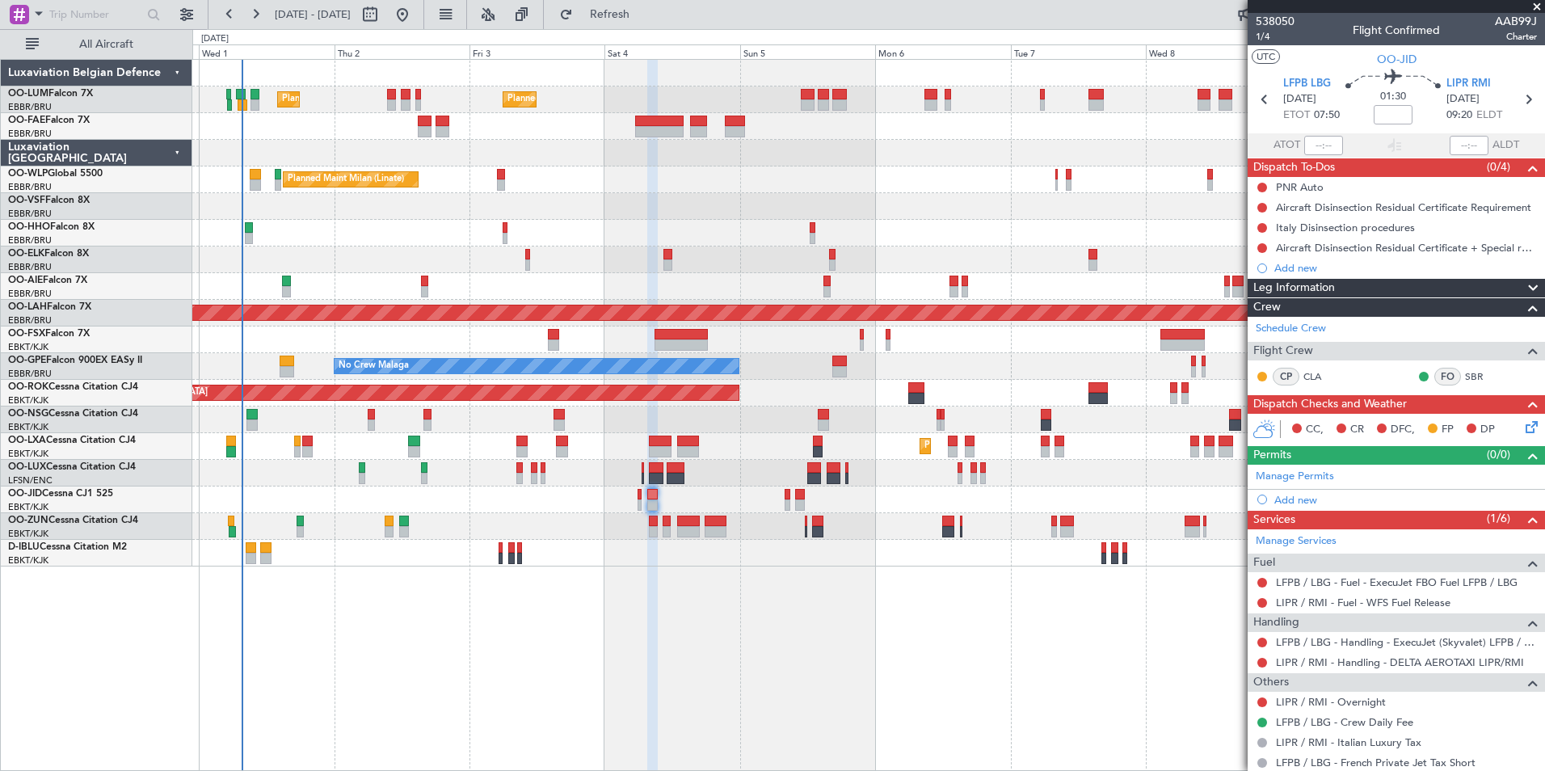
click at [702, 635] on div "Planned Maint Brussels (Brussels National) Planned Maint Brussels (Brussels Nat…" at bounding box center [868, 415] width 1352 height 712
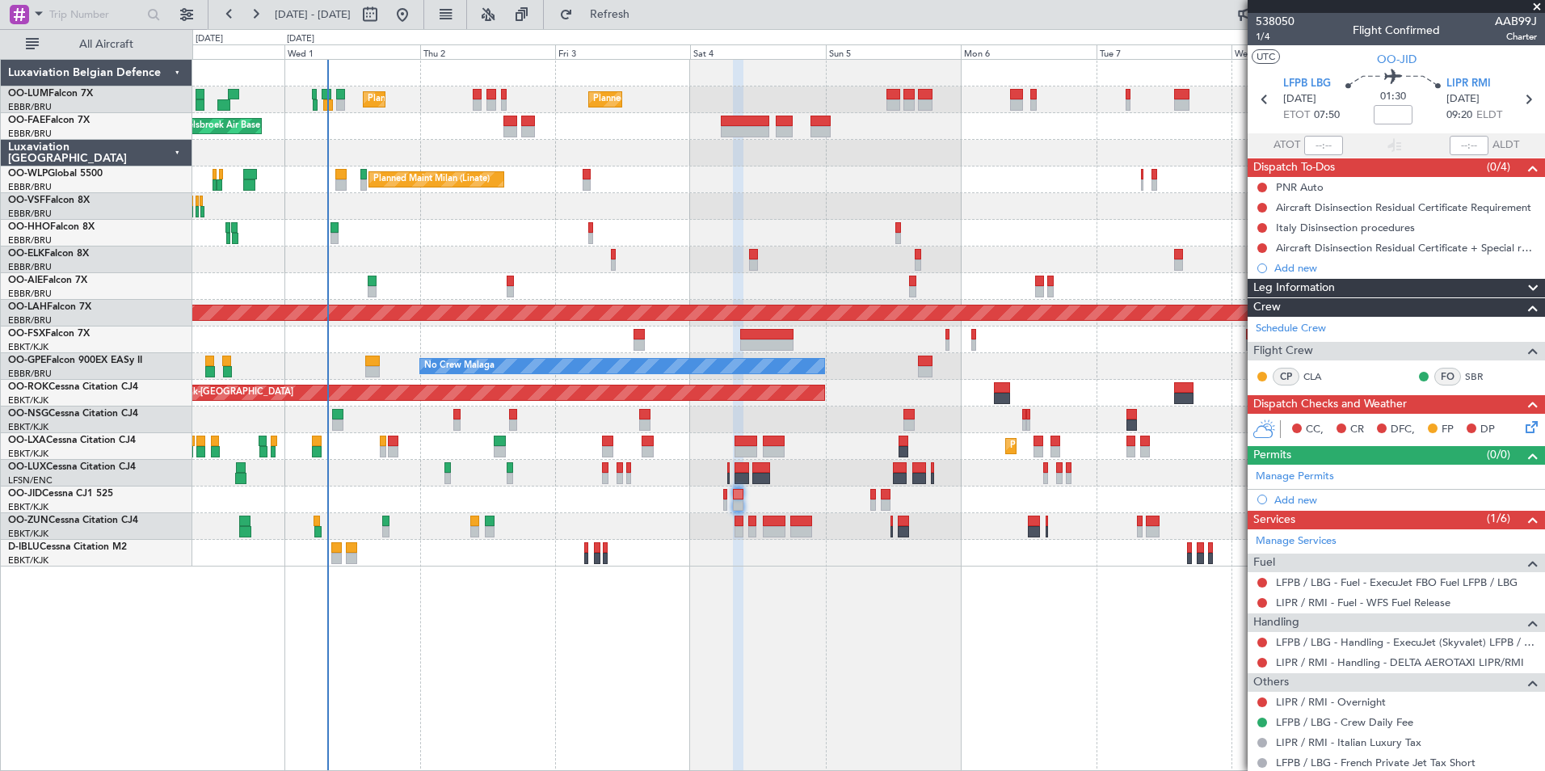
click at [653, 624] on div "Planned Maint Brussels (Brussels National) Planned Maint Brussels (Brussels Nat…" at bounding box center [868, 415] width 1352 height 712
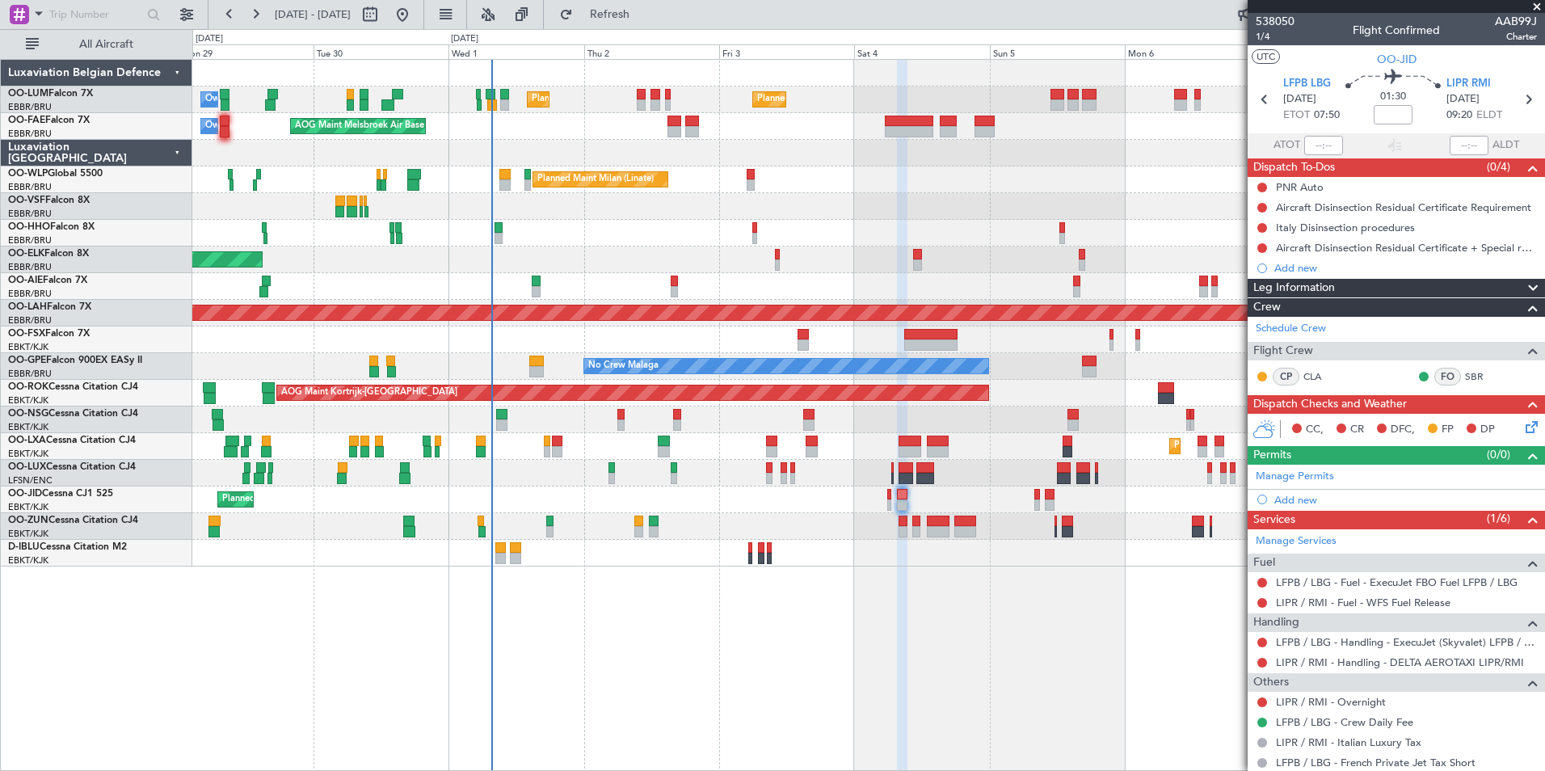
click at [643, 625] on div "Planned Maint Brussels (Brussels National) Planned Maint Brussels (Brussels Nat…" at bounding box center [868, 415] width 1352 height 712
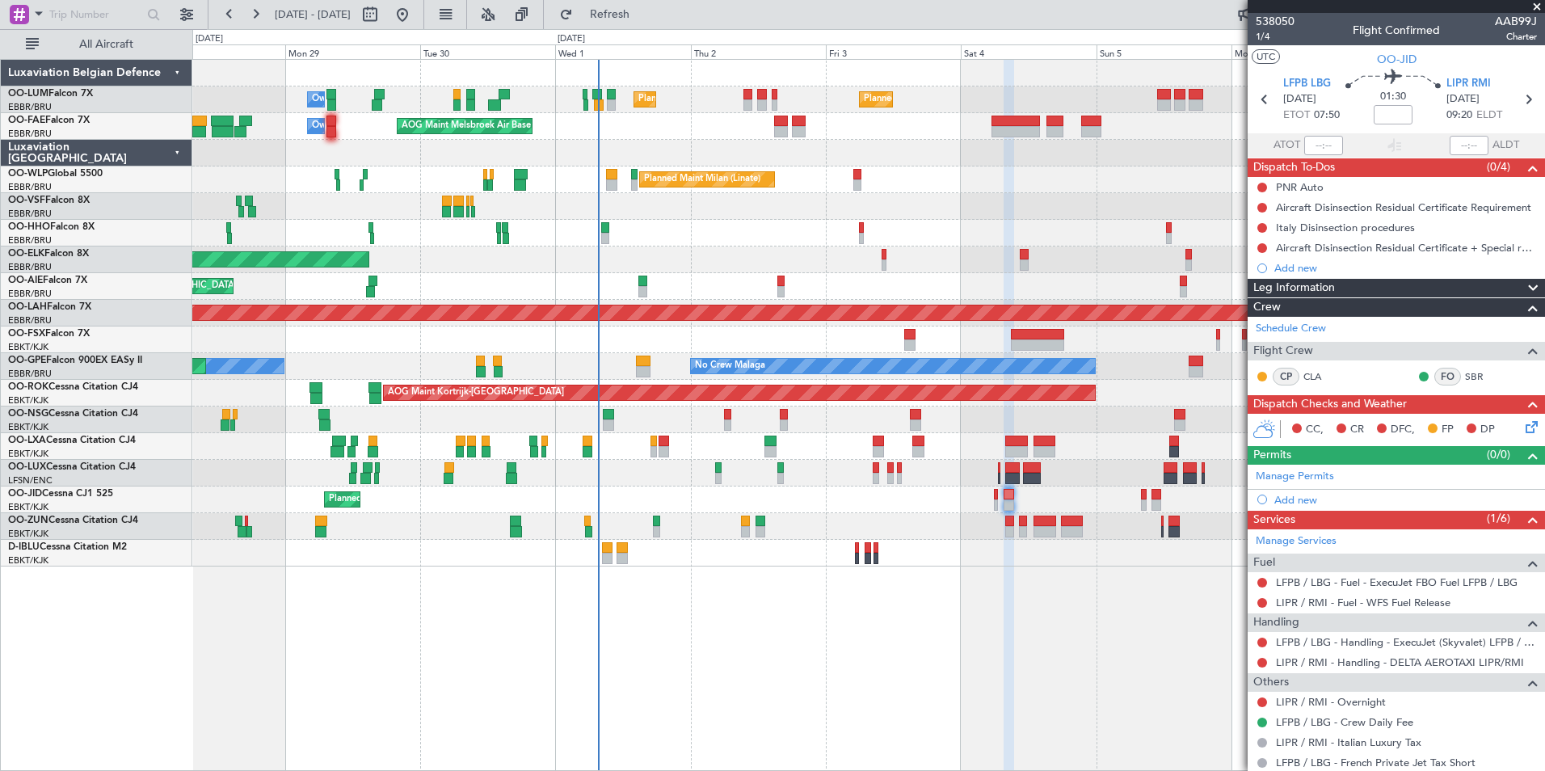
click at [768, 738] on div "Planned Maint Brussels (Brussels National) Planned Maint Brussels (Brussels Nat…" at bounding box center [868, 415] width 1352 height 712
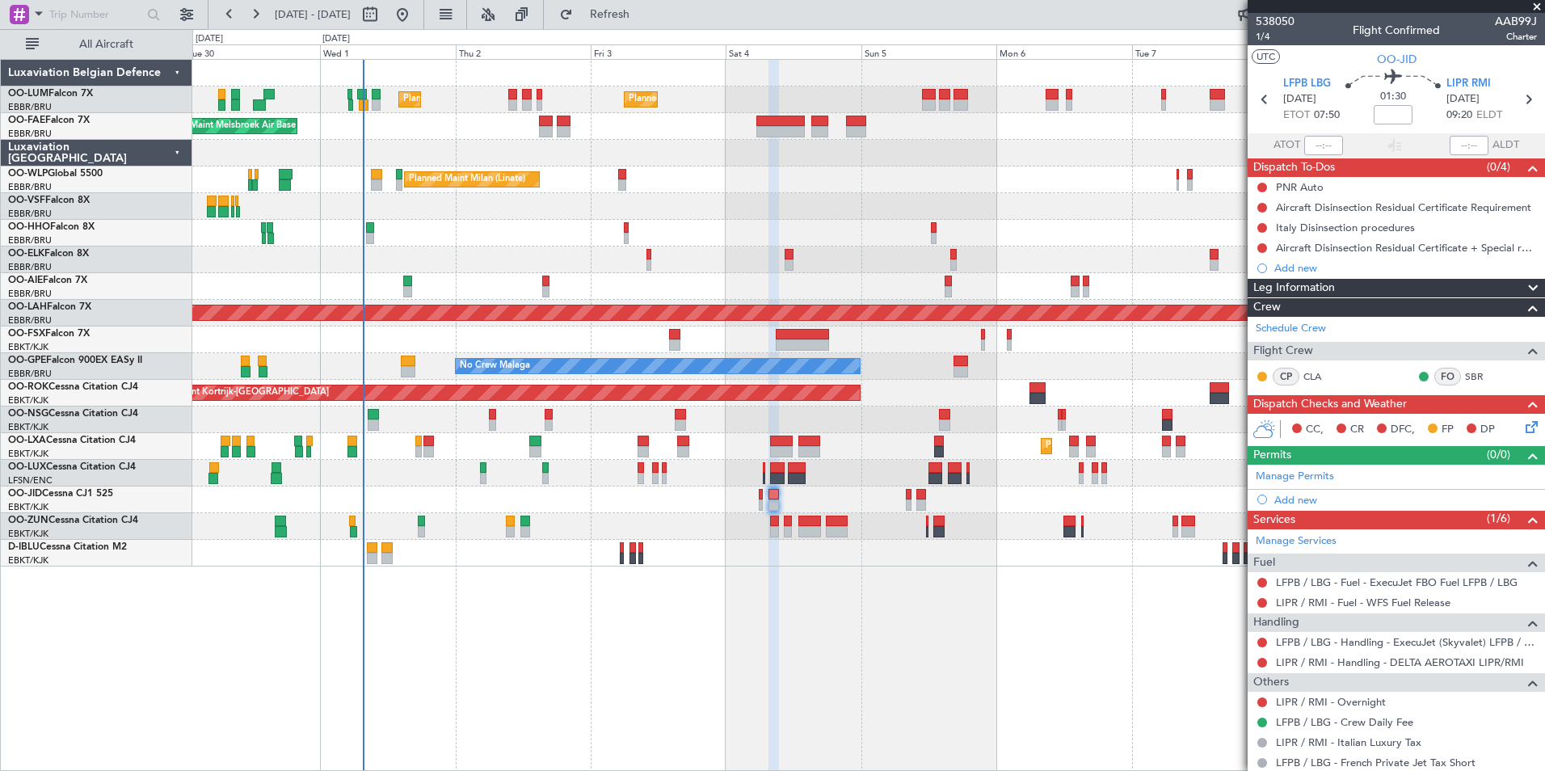
click at [678, 597] on div "Planned Maint Brussels (Brussels National) Planned Maint Brussels (Brussels Nat…" at bounding box center [868, 415] width 1352 height 712
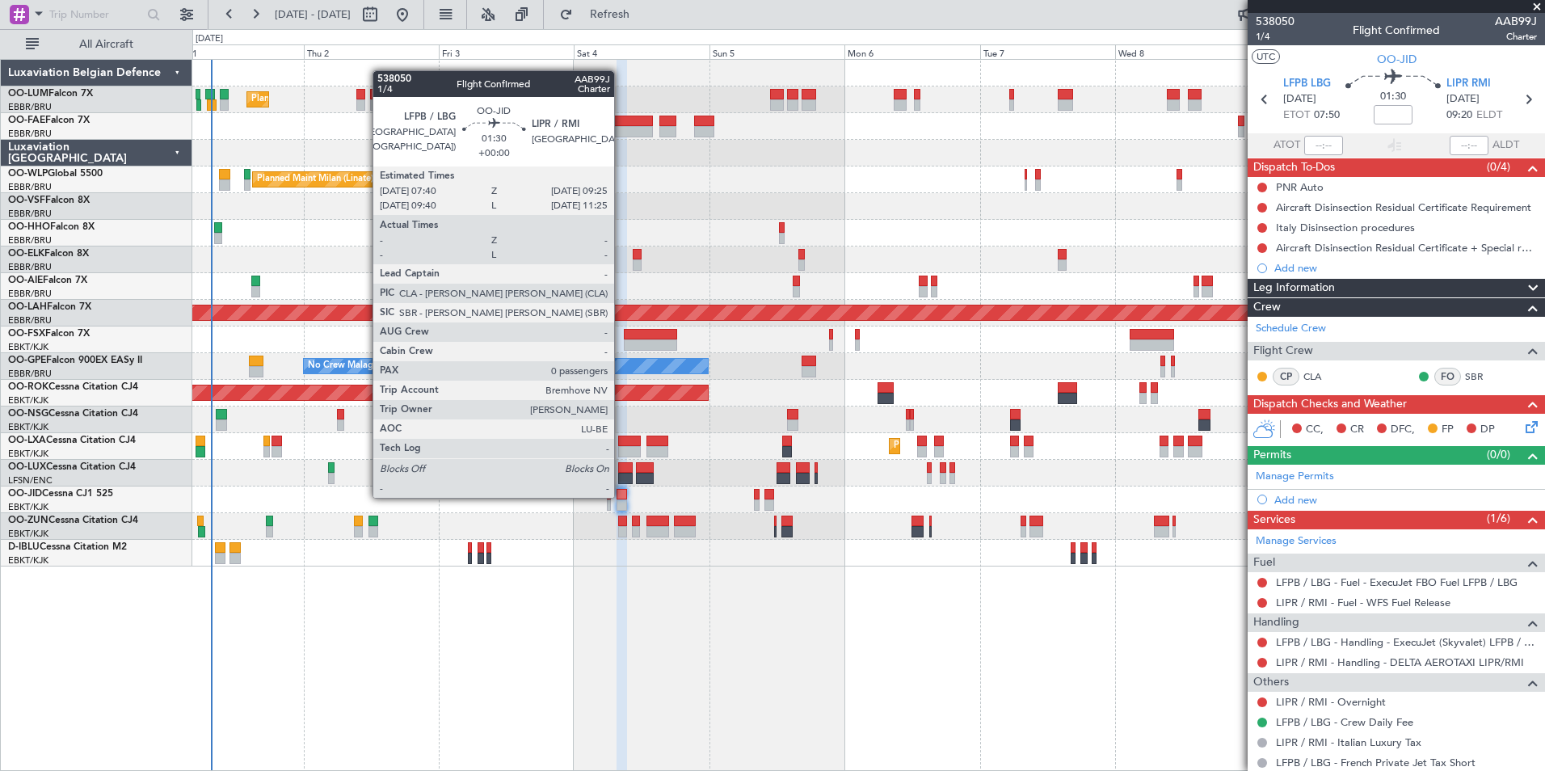
click at [621, 496] on div at bounding box center [621, 494] width 11 height 11
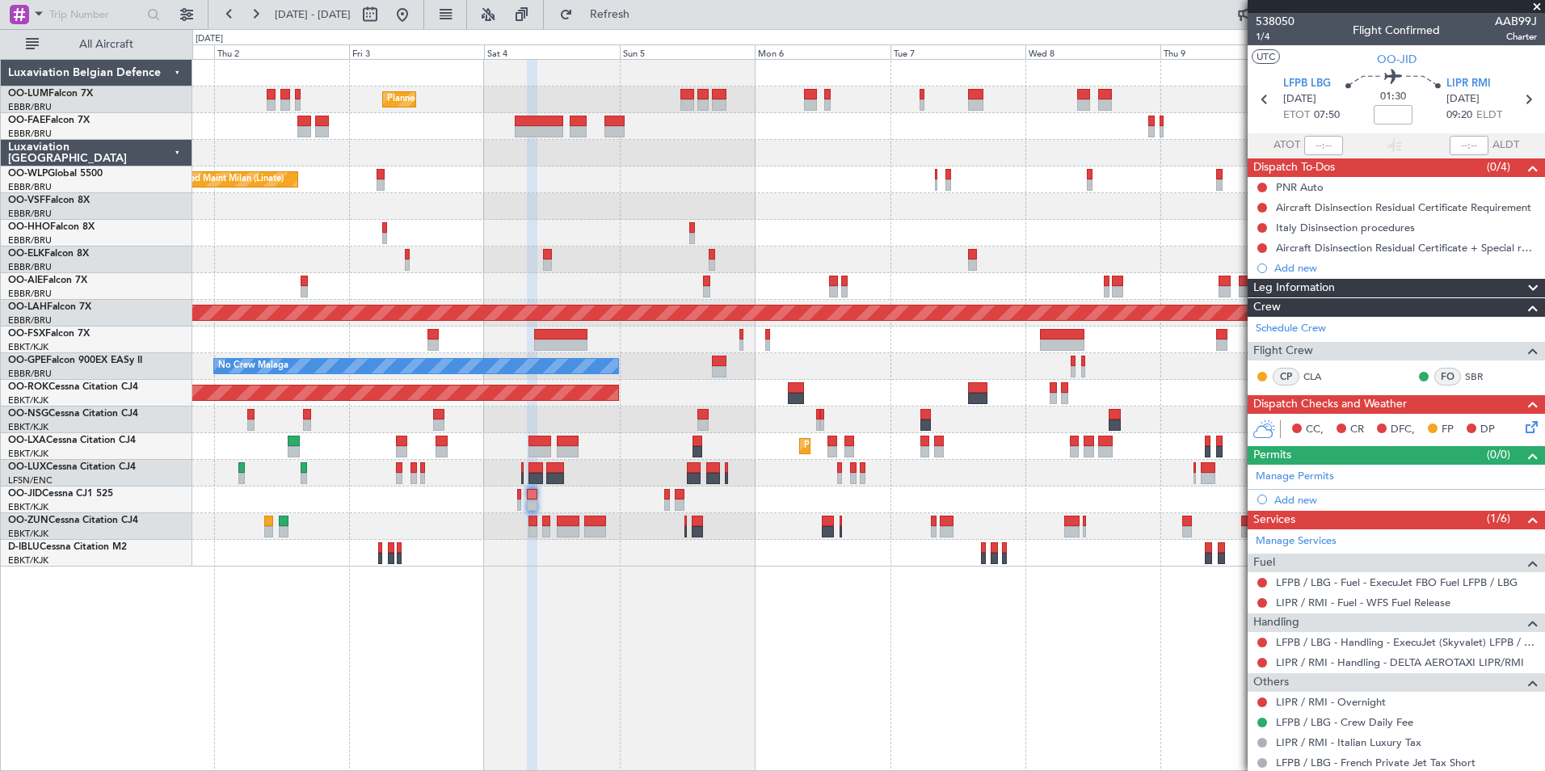
click at [924, 650] on div "Planned Maint Brussels (Brussels National) Planned Maint Brussels (Brussels Nat…" at bounding box center [868, 415] width 1352 height 712
click at [933, 652] on div "Planned Maint Brussels (Brussels National) Planned Maint Brussels (Brussels Nat…" at bounding box center [868, 415] width 1352 height 712
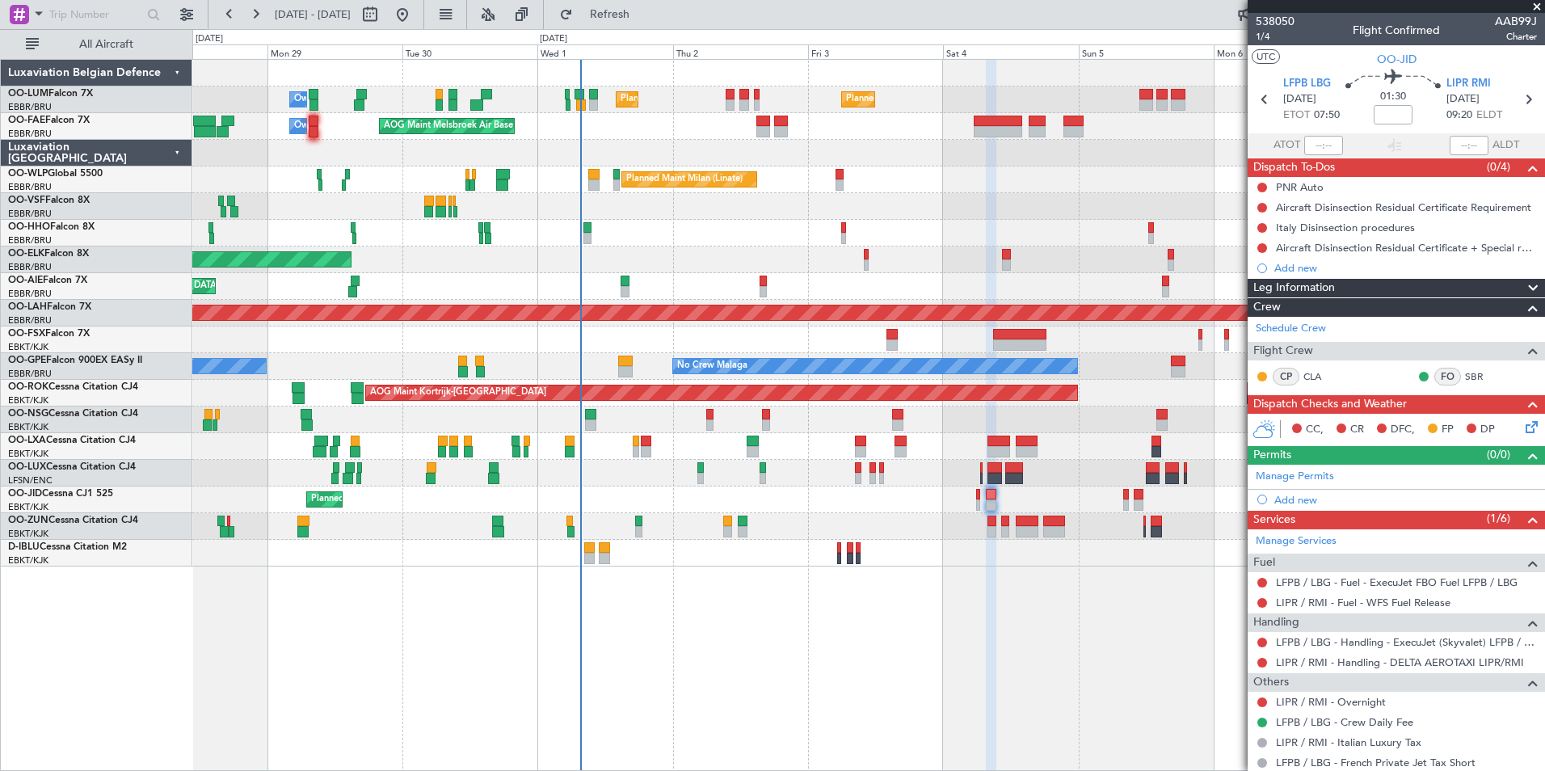
click at [933, 672] on div "Planned Maint Brussels (Brussels National) Planned Maint Brussels (Brussels Nat…" at bounding box center [868, 415] width 1352 height 712
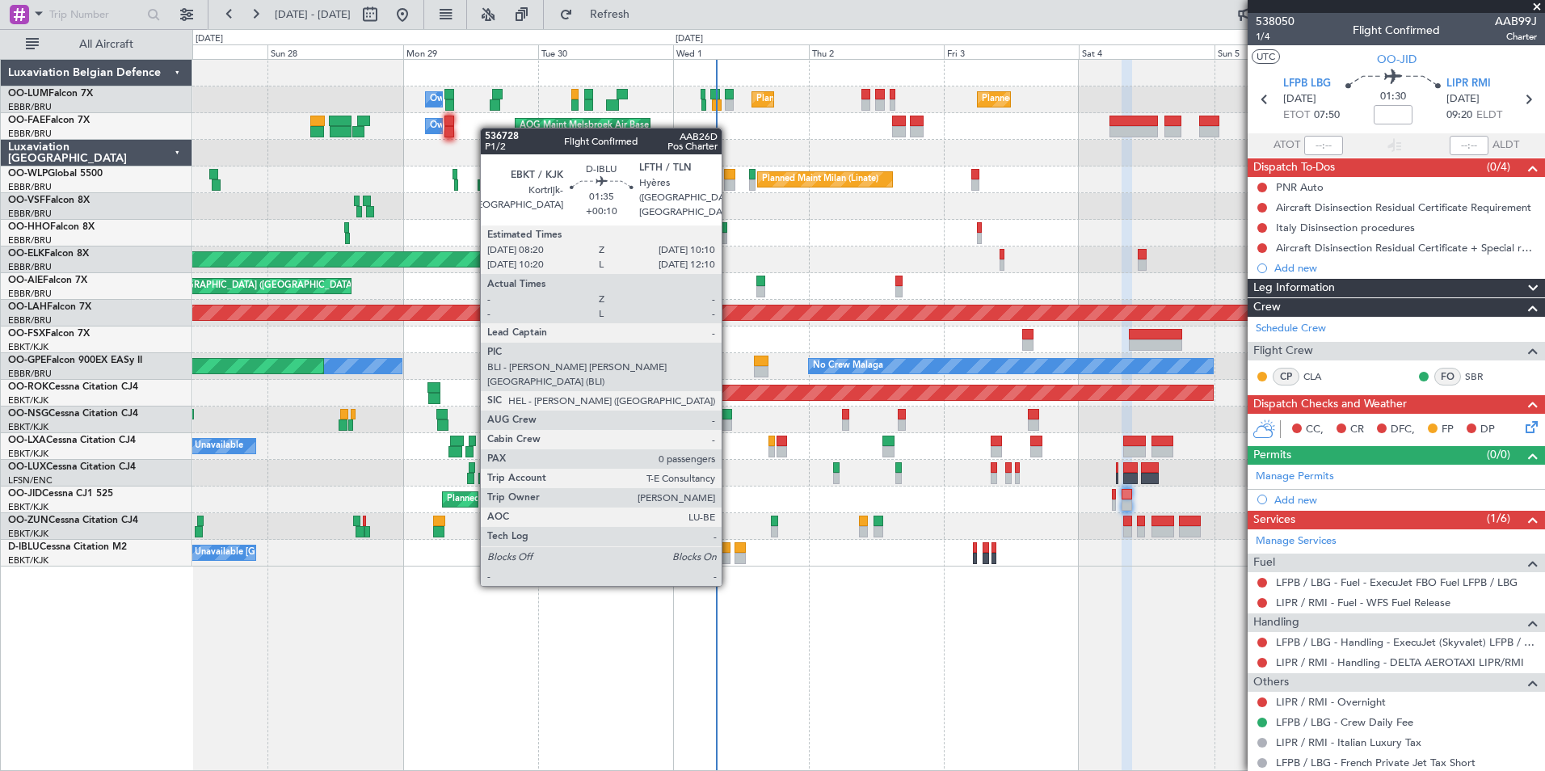
click at [729, 553] on div at bounding box center [725, 558] width 11 height 11
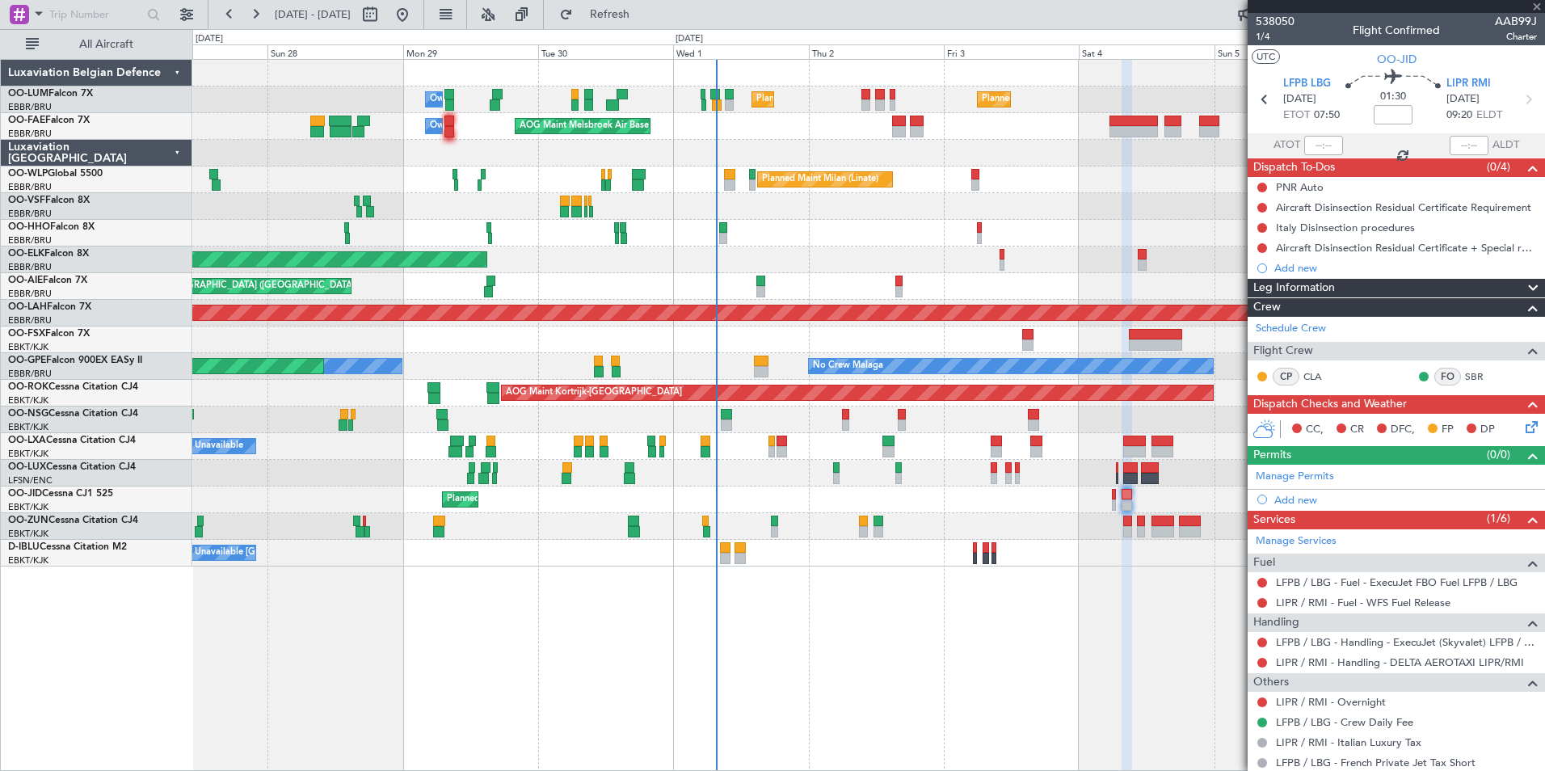
type input "+00:10"
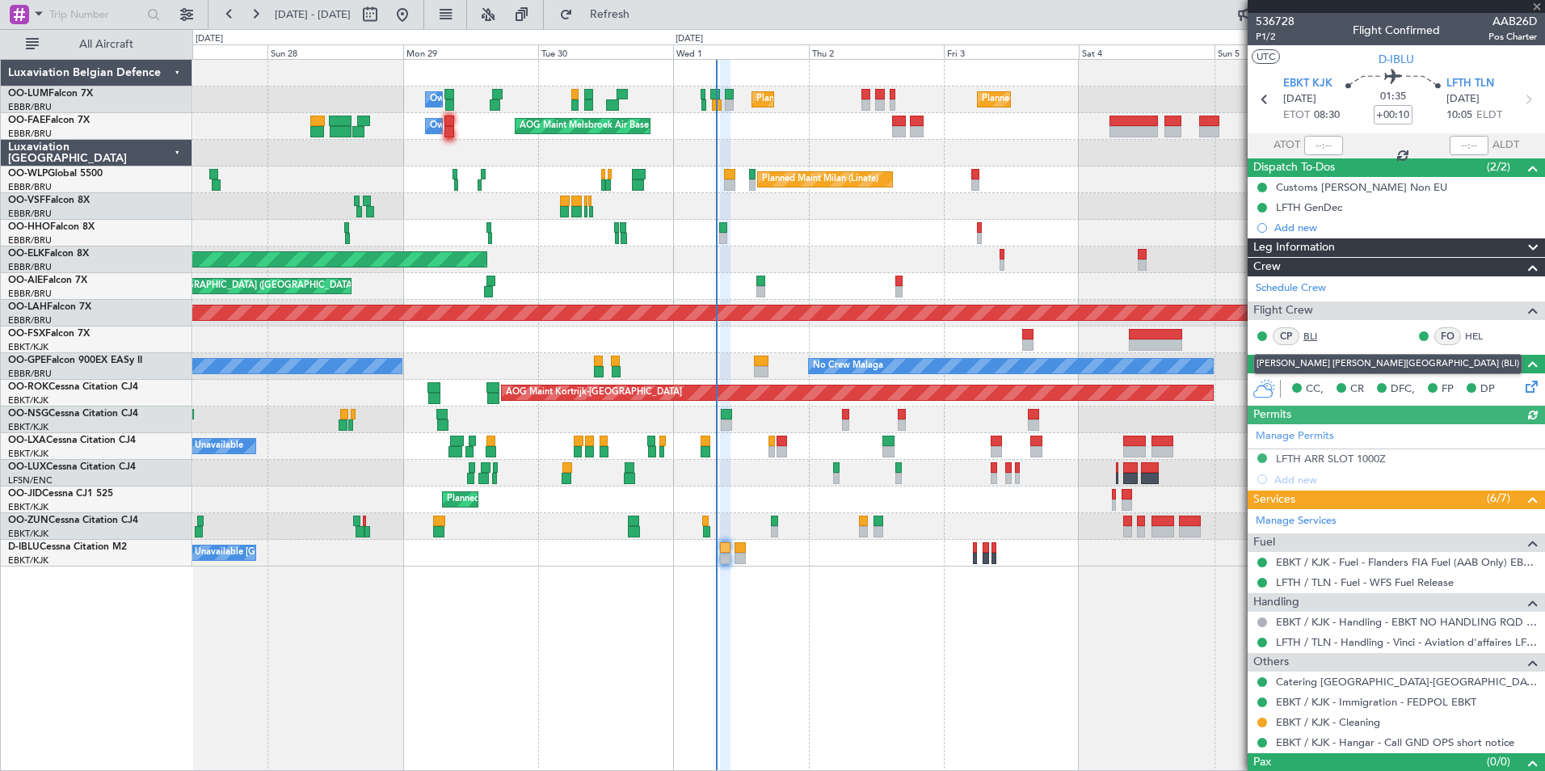
click at [1314, 331] on link "BLI" at bounding box center [1321, 336] width 36 height 15
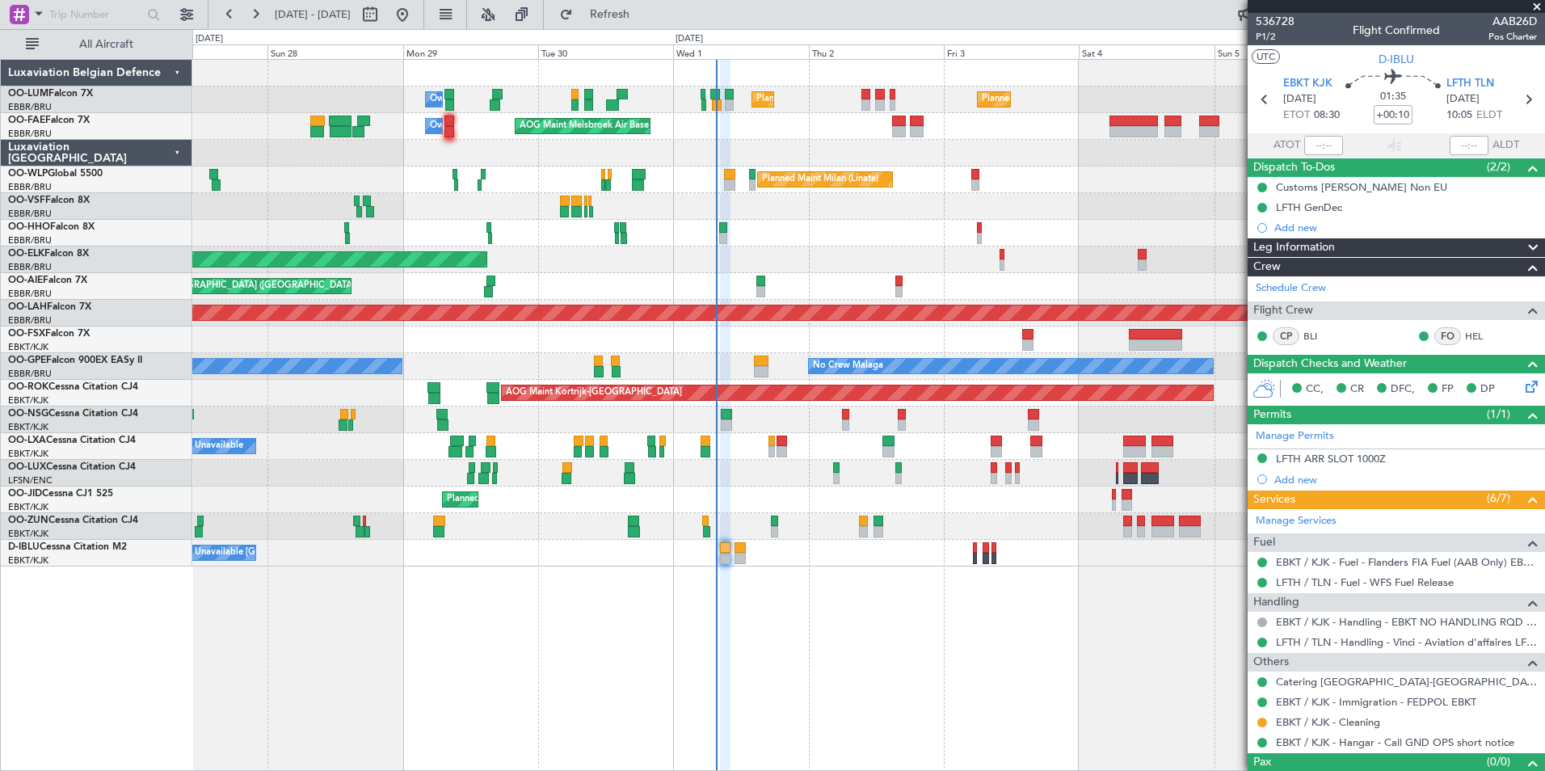
click at [622, 699] on div "Planned Maint Brussels (Brussels National) Planned Maint Brussels (Brussels Nat…" at bounding box center [868, 415] width 1352 height 712
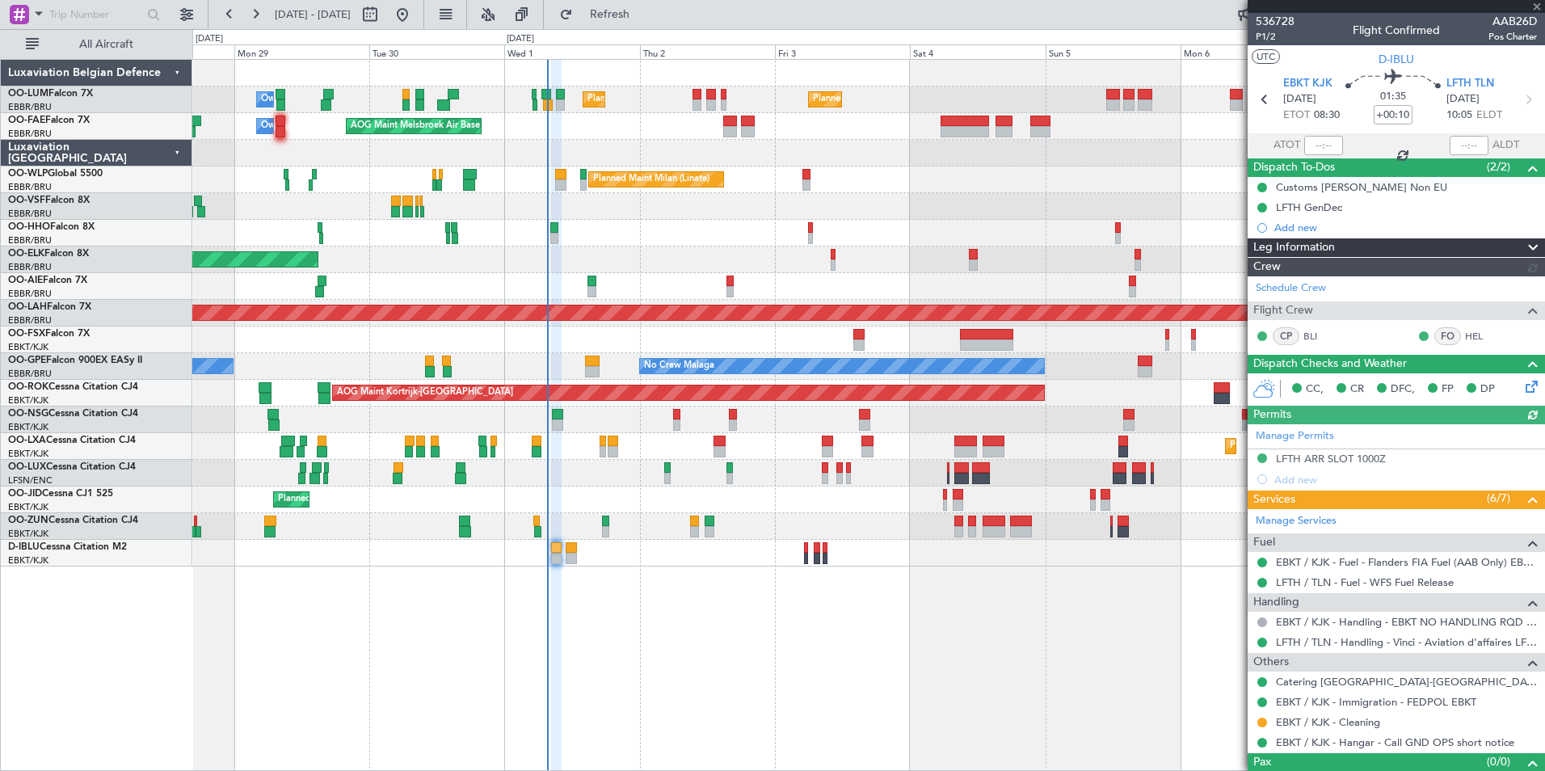
click at [837, 662] on div "Planned Maint Brussels (Brussels National) Planned Maint Brussels (Brussels Nat…" at bounding box center [868, 415] width 1352 height 712
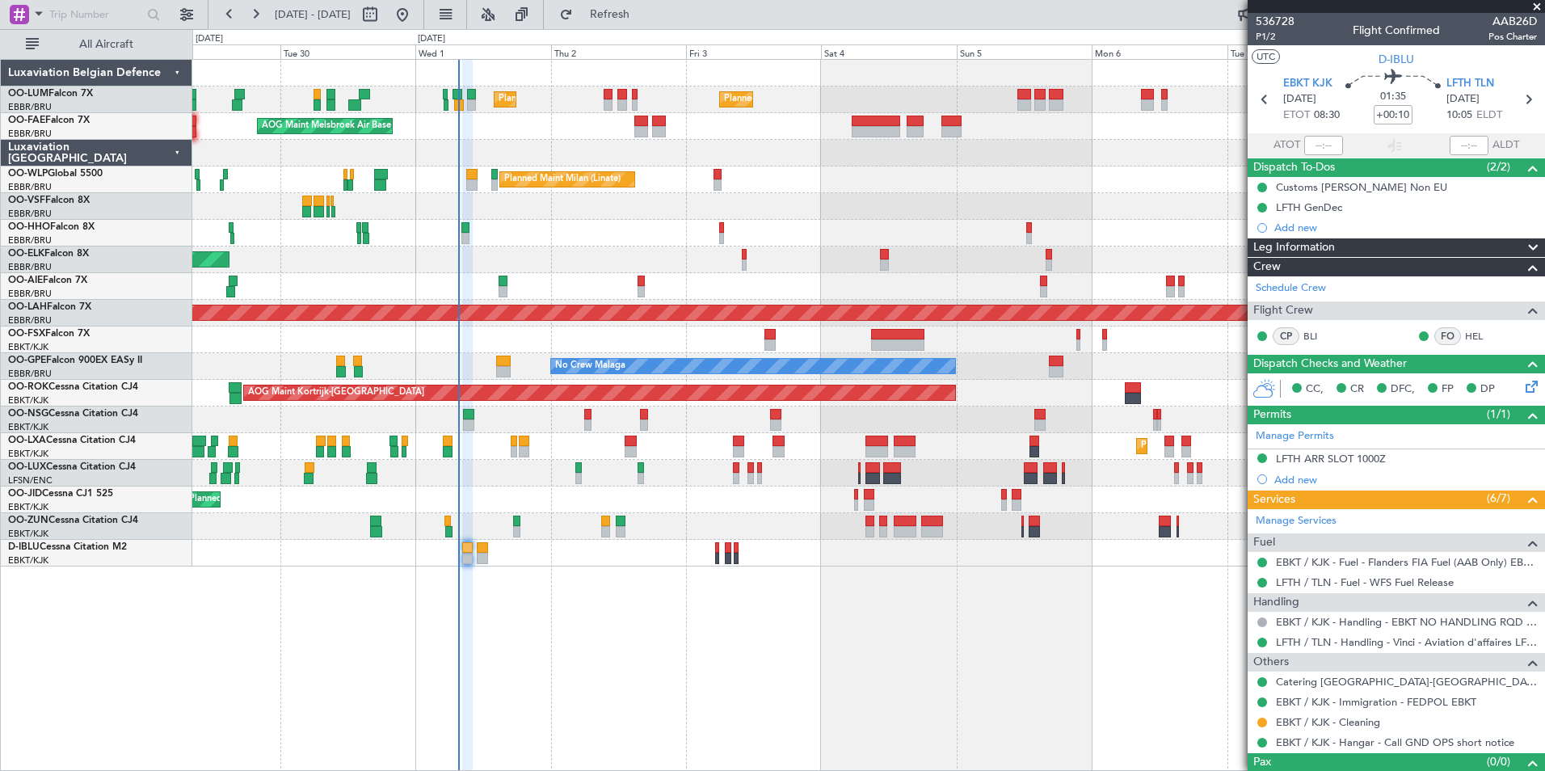
click at [574, 687] on div "Planned Maint Brussels (Brussels National) Planned Maint Brussels (Brussels Nat…" at bounding box center [868, 415] width 1352 height 712
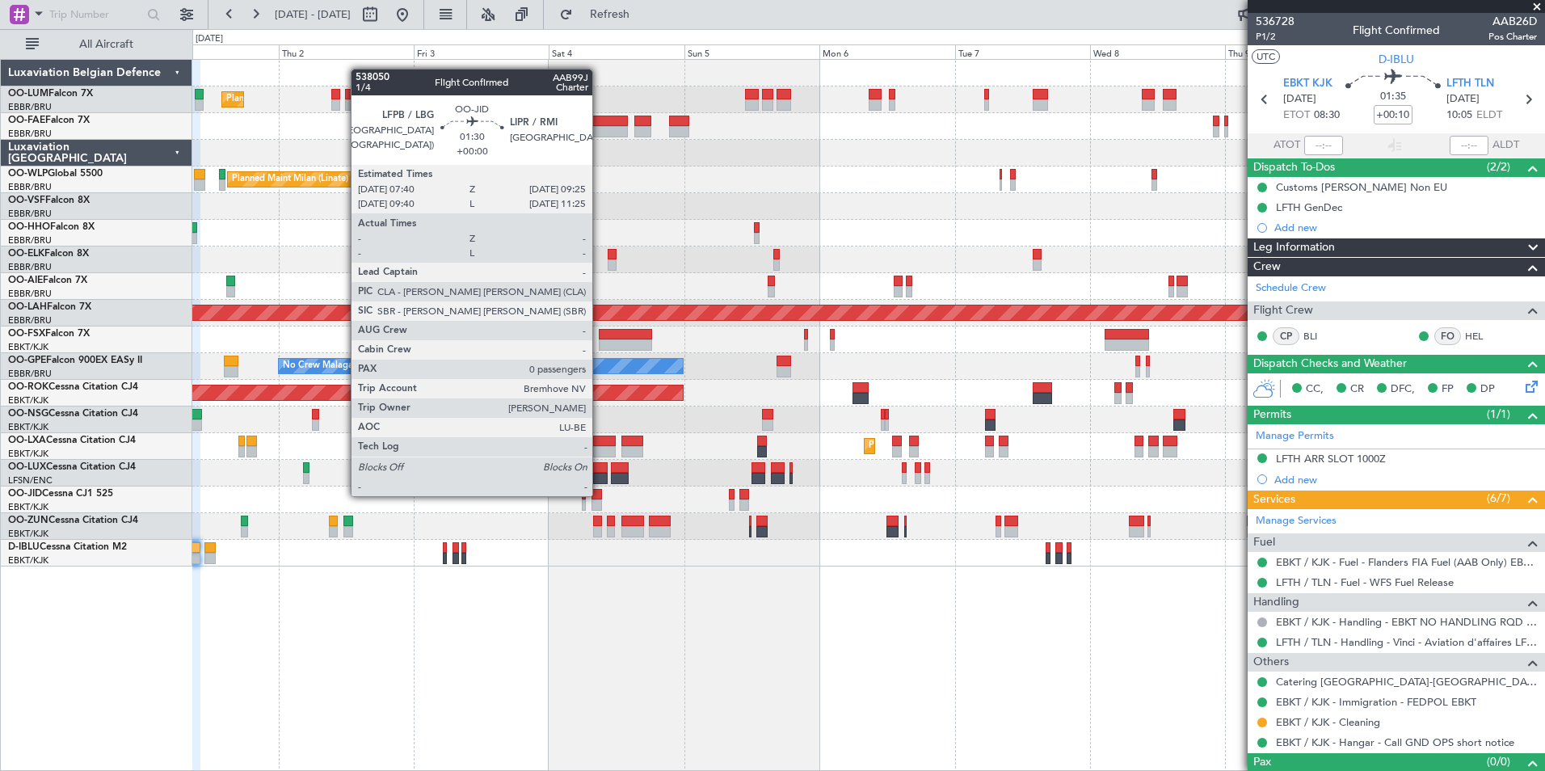
click at [599, 494] on div at bounding box center [596, 494] width 11 height 11
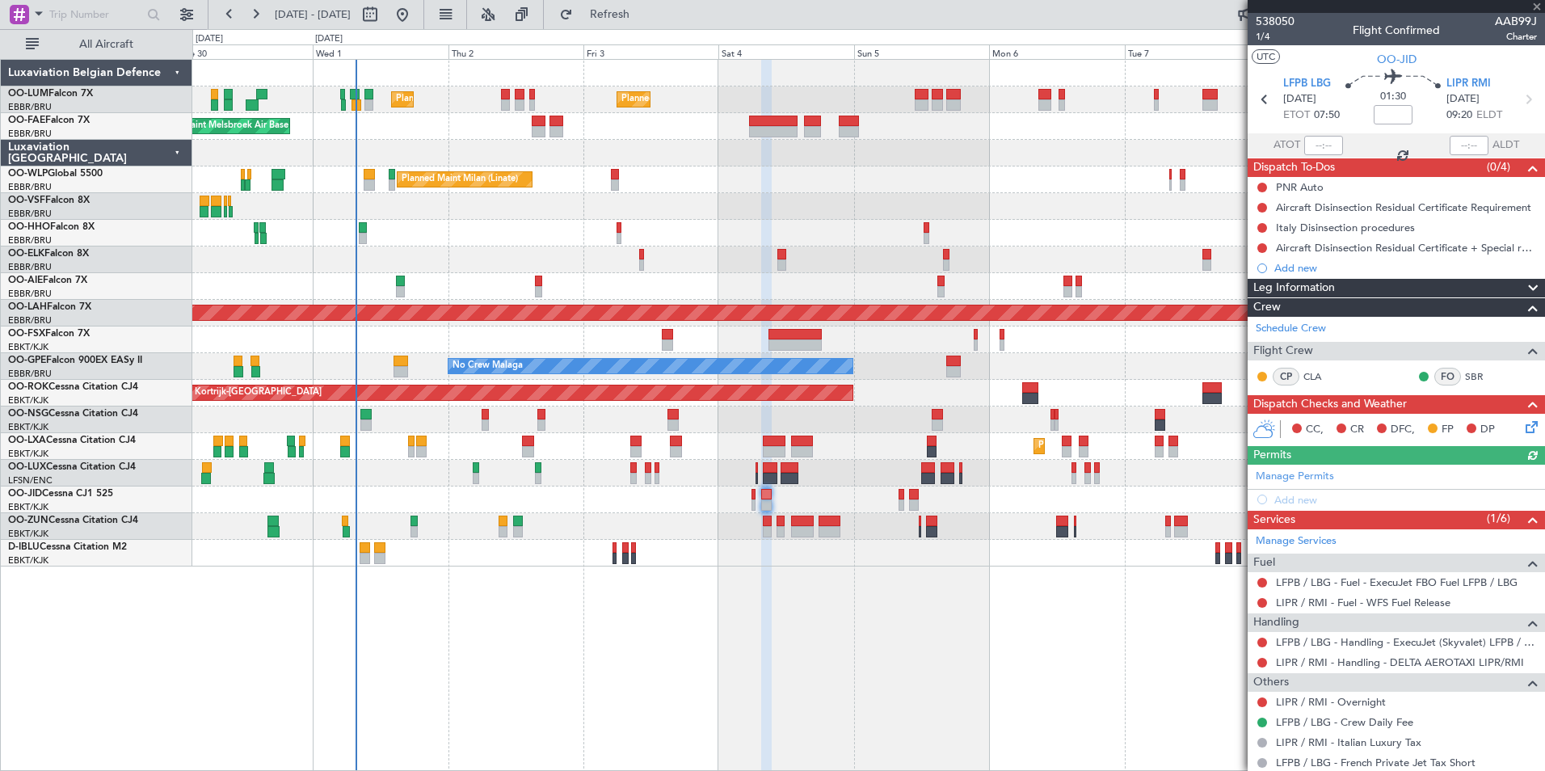
click at [680, 645] on div "Planned Maint Brussels (Brussels National) Planned Maint Brussels (Brussels Nat…" at bounding box center [868, 415] width 1352 height 712
click at [597, 675] on div "Planned Maint Brussels (Brussels National) Planned Maint Brussels (Brussels Nat…" at bounding box center [868, 415] width 1352 height 712
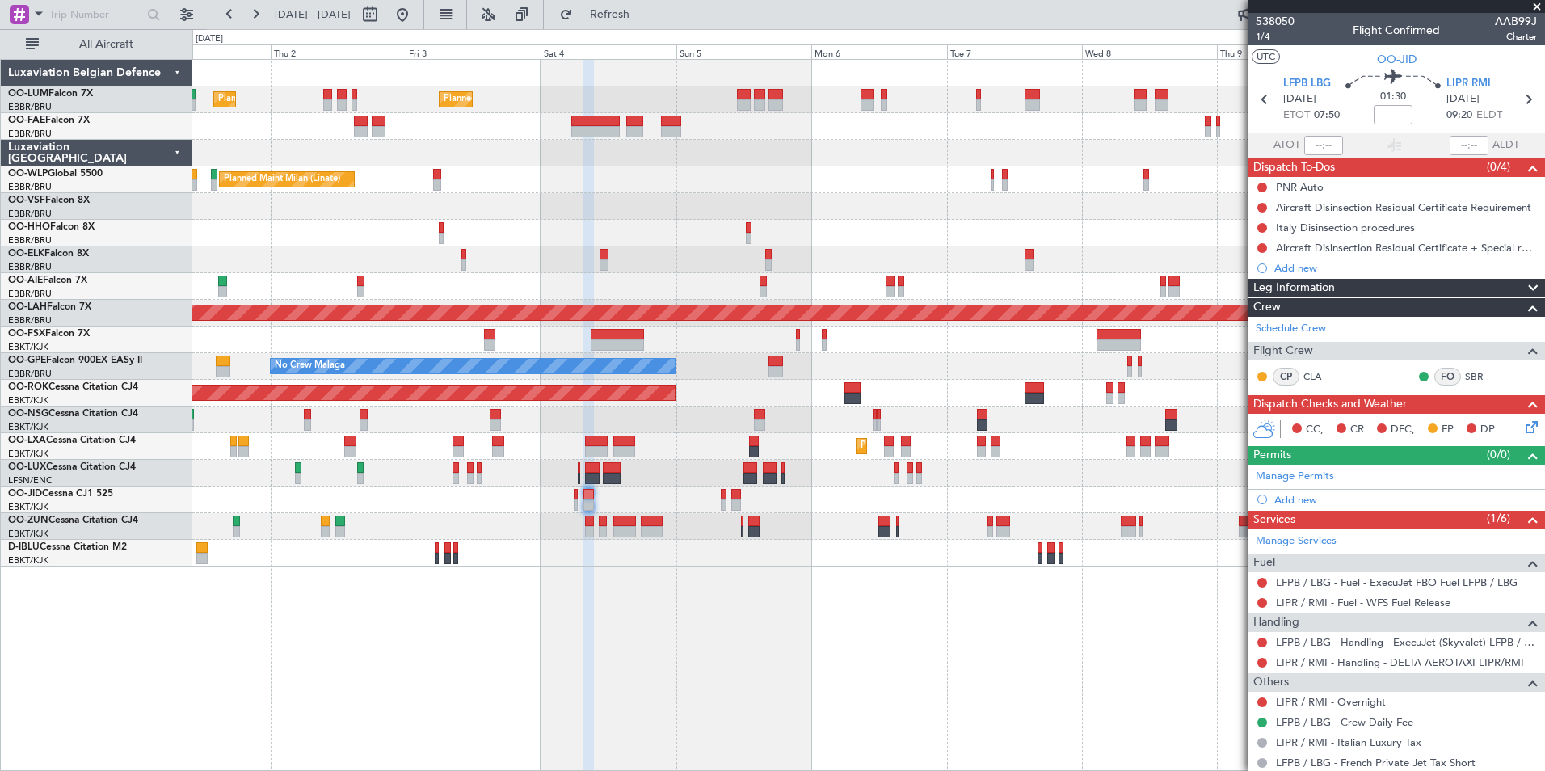
click at [724, 607] on div "Planned Maint Brussels (Brussels National) Planned Maint Brussels (Brussels Nat…" at bounding box center [868, 415] width 1352 height 712
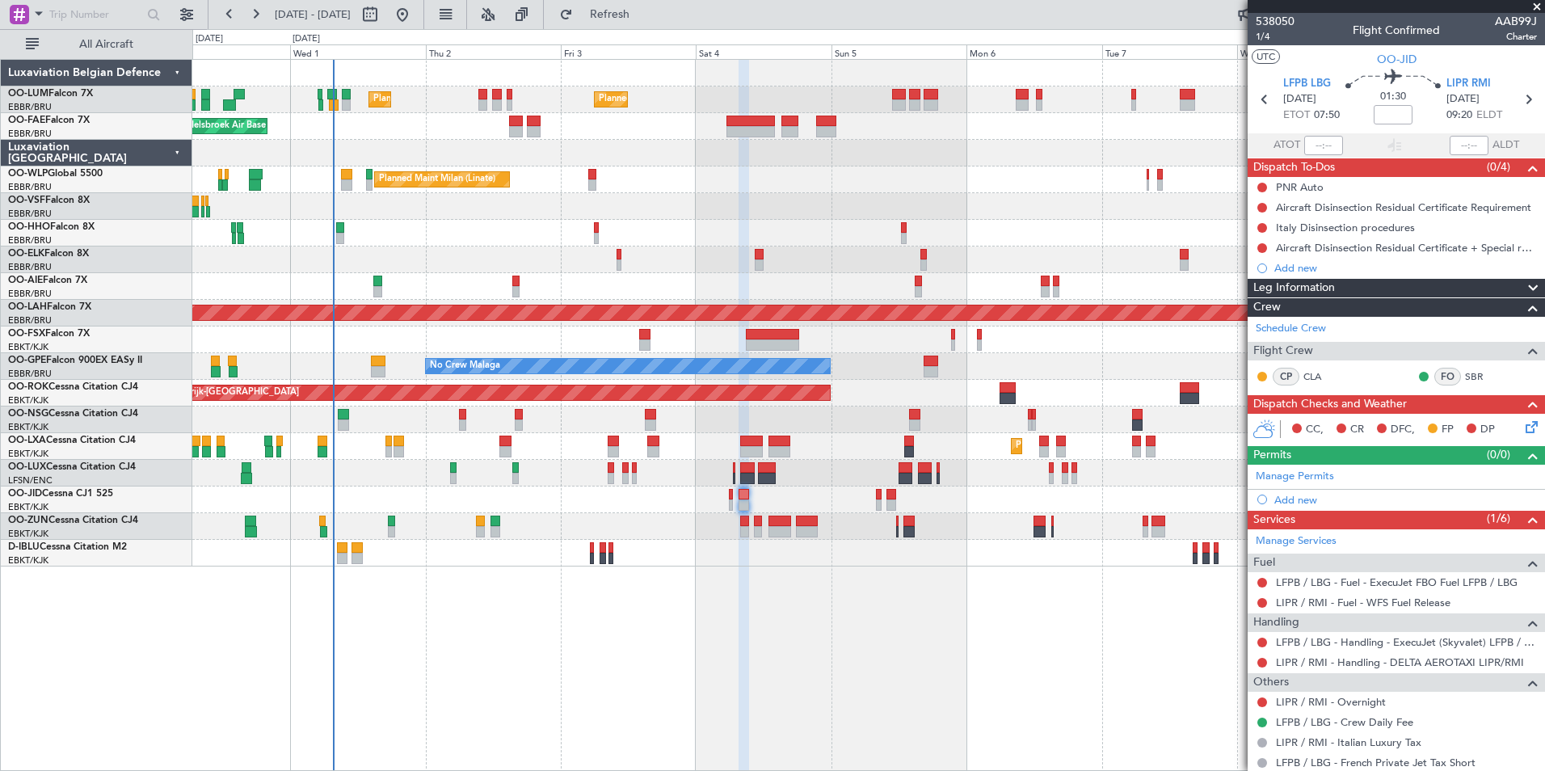
click at [559, 598] on div "Planned Maint Brussels (Brussels National) Planned Maint Brussels (Brussels Nat…" at bounding box center [868, 415] width 1352 height 712
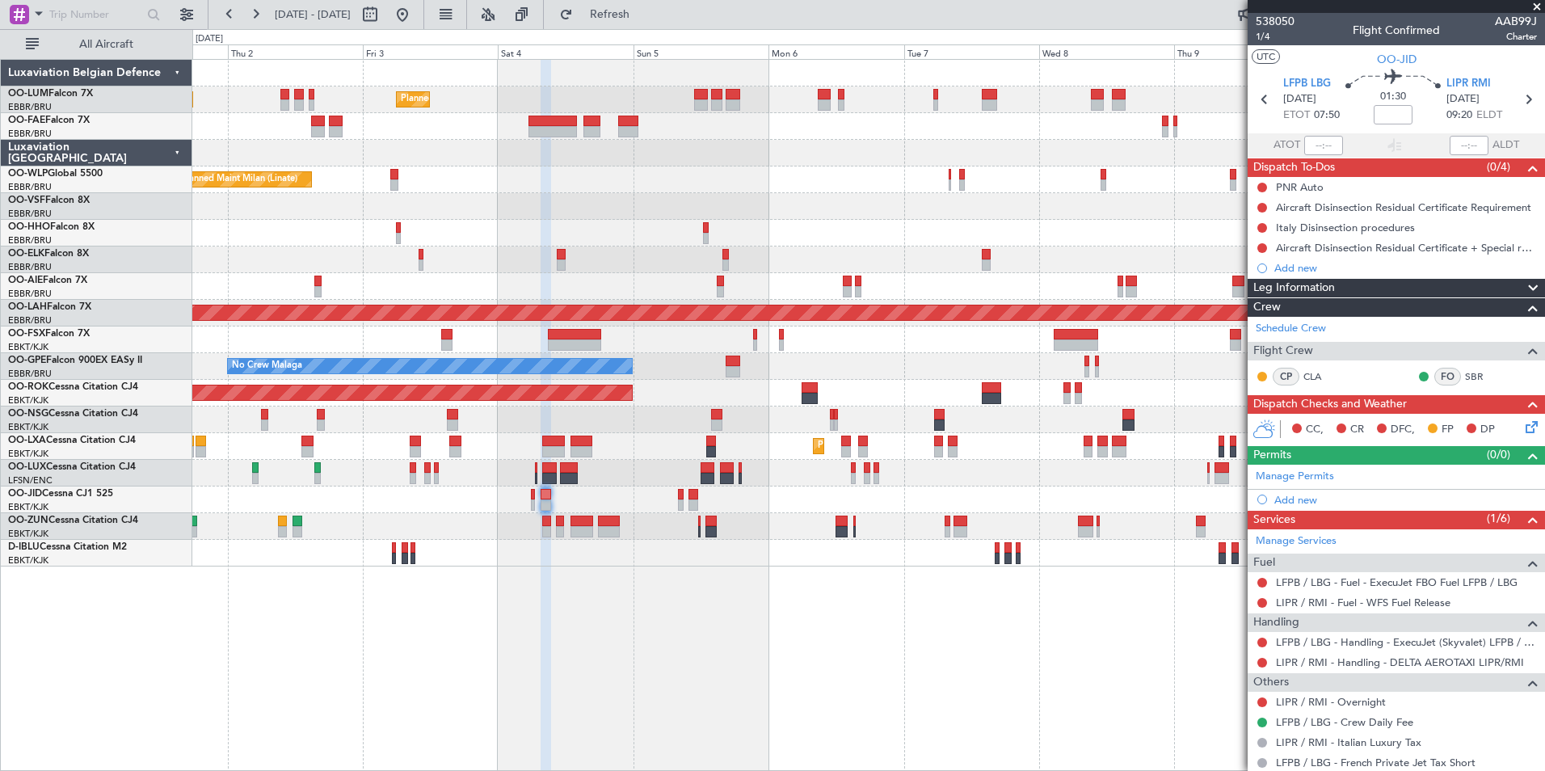
click at [349, 688] on div "Planned Maint Brussels (Brussels National) Planned Maint Brussels (Brussels Nat…" at bounding box center [868, 415] width 1352 height 712
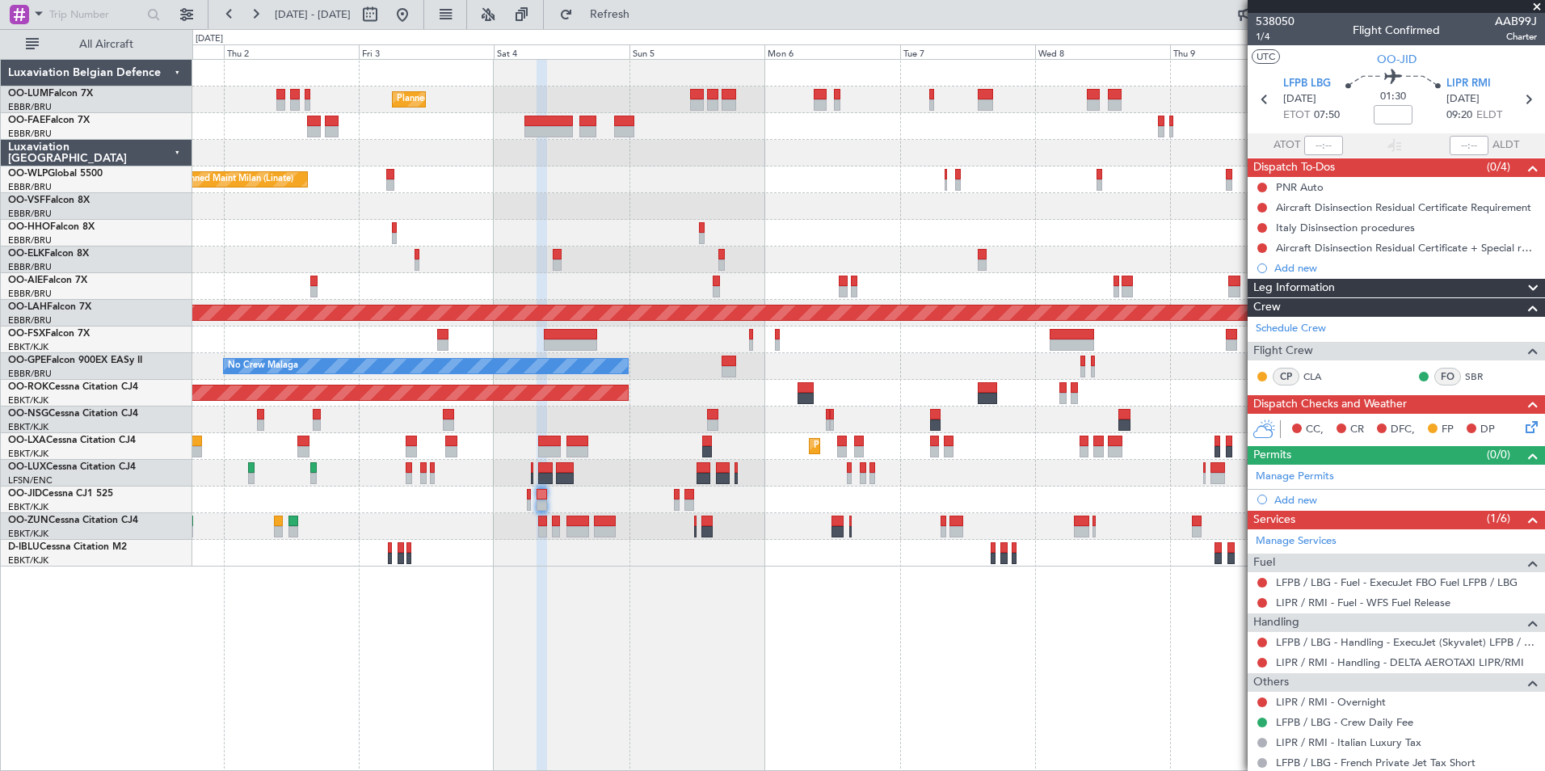
click at [578, 582] on div "Planned Maint Brussels (Brussels National) Planned Maint Brussels (Brussels Nat…" at bounding box center [868, 415] width 1352 height 712
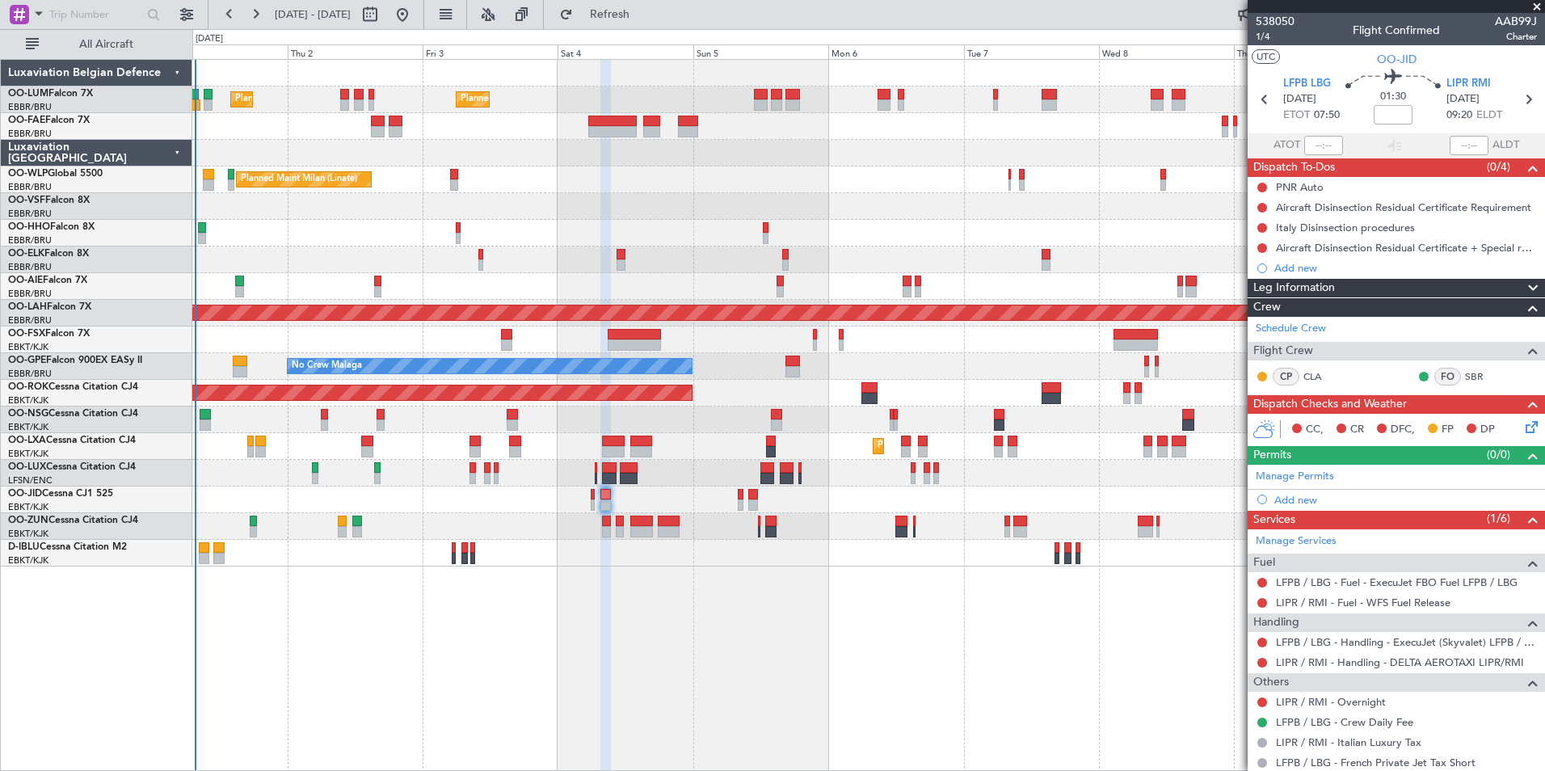
click at [683, 576] on div "Planned Maint Brussels (Brussels National) Planned Maint Brussels (Brussels Nat…" at bounding box center [868, 415] width 1352 height 712
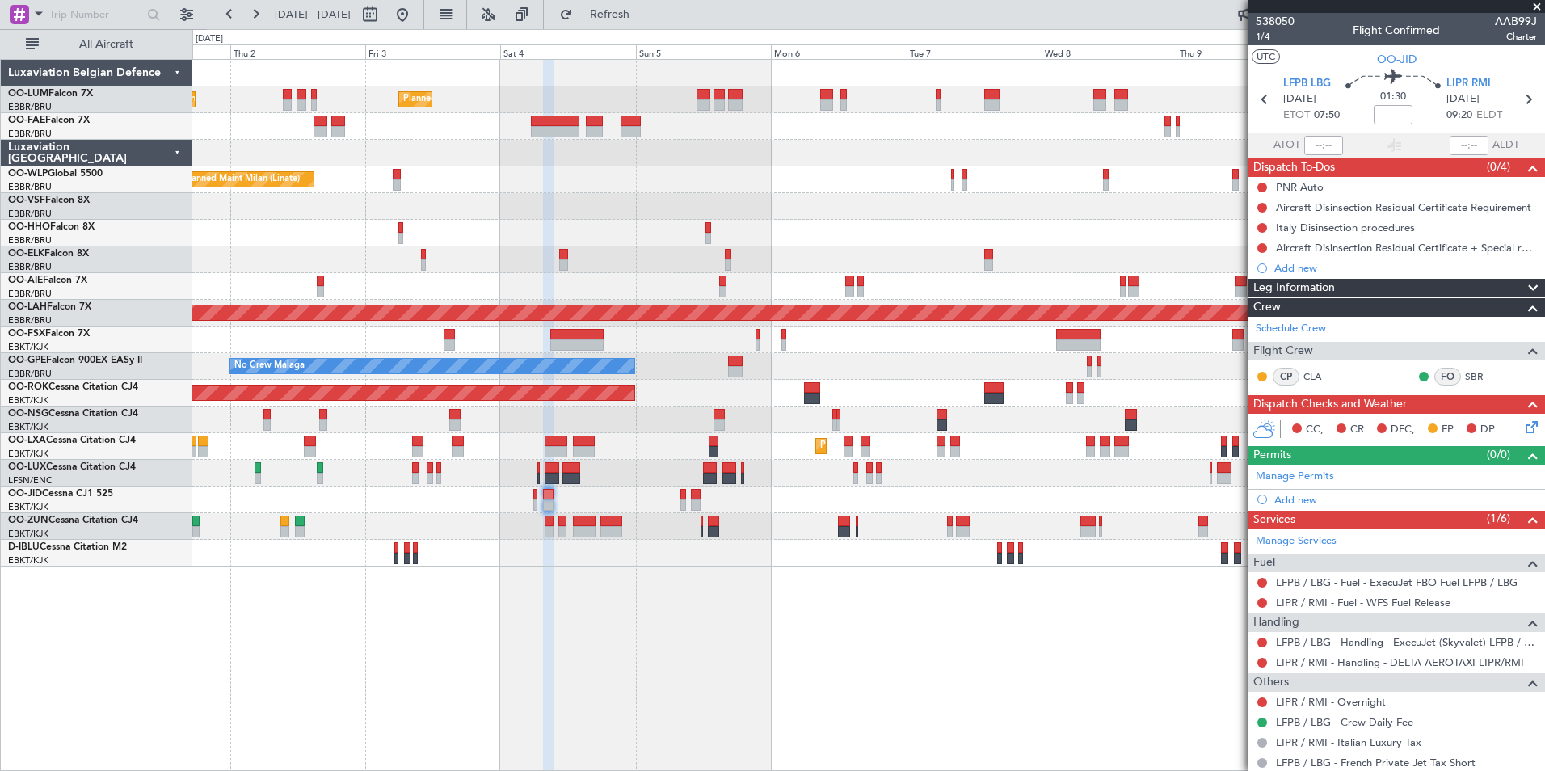
click at [444, 612] on div "Planned Maint Brussels (Brussels National) Planned Maint Brussels (Brussels Nat…" at bounding box center [868, 415] width 1352 height 712
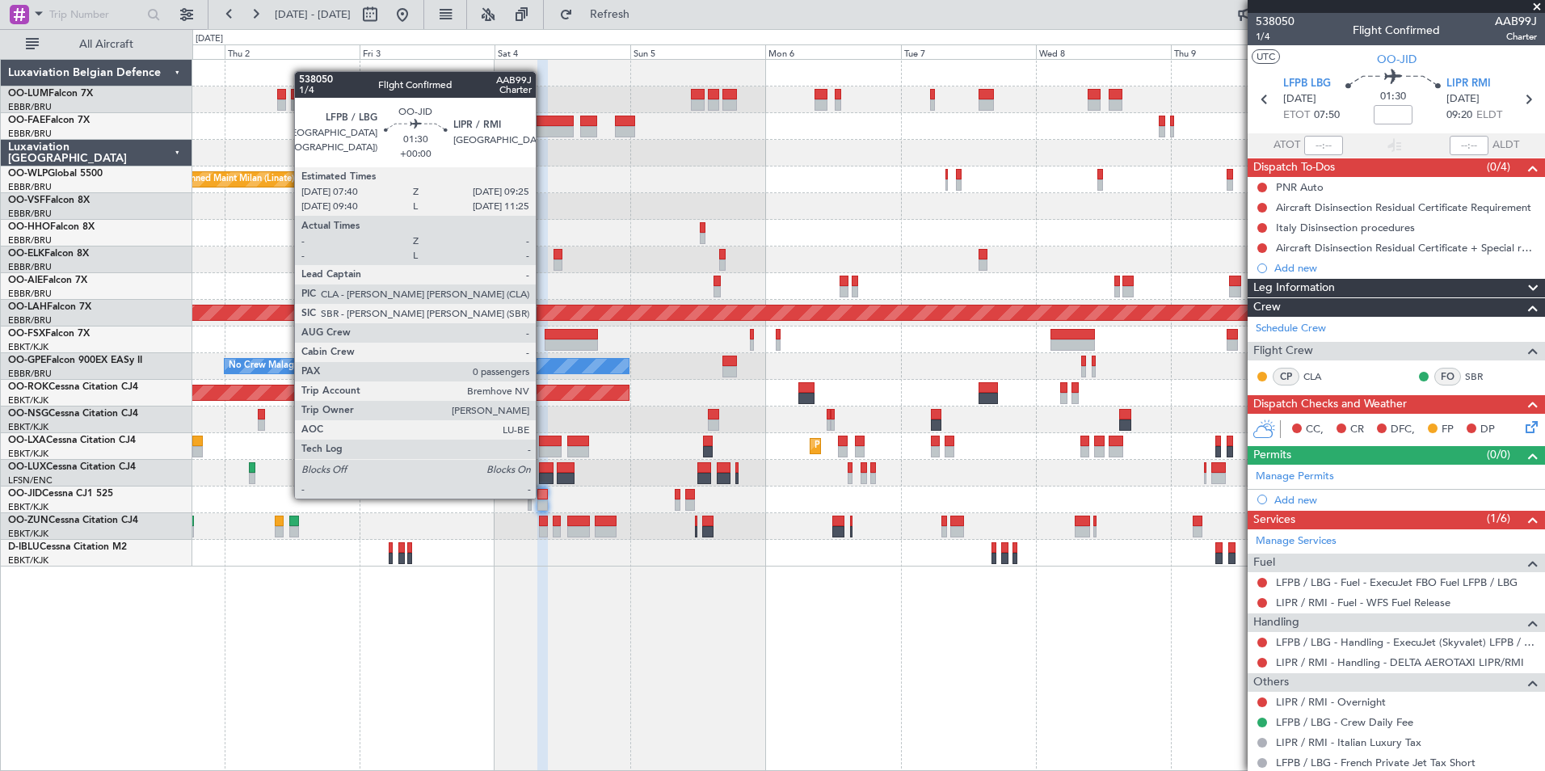
click at [579, 653] on div "Planned Maint Brussels (Brussels National) Planned Maint Brussels (Brussels Nat…" at bounding box center [868, 415] width 1352 height 712
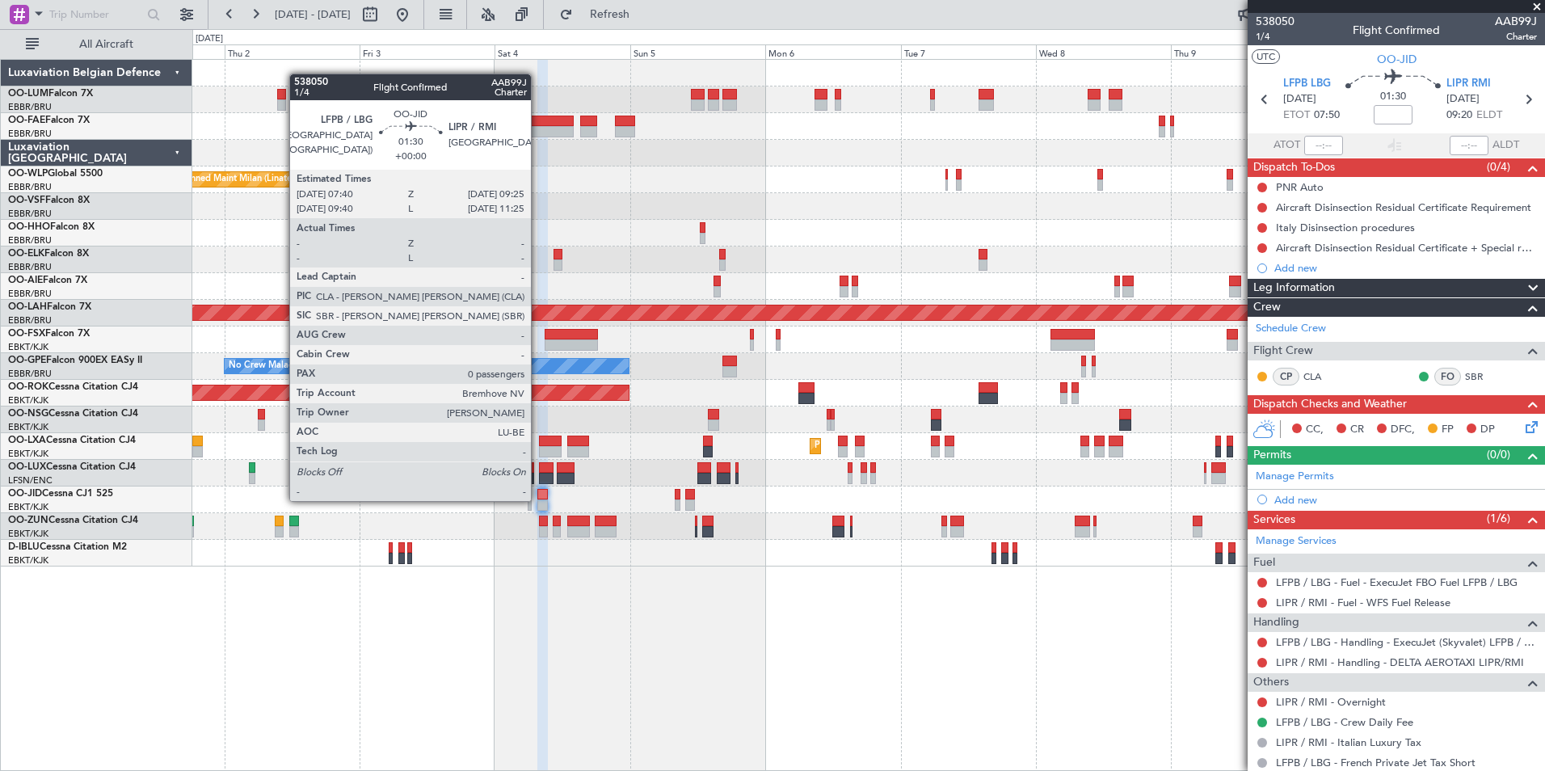
click at [461, 704] on div "Planned Maint Brussels (Brussels National) Planned Maint Brussels (Brussels Nat…" at bounding box center [868, 415] width 1352 height 712
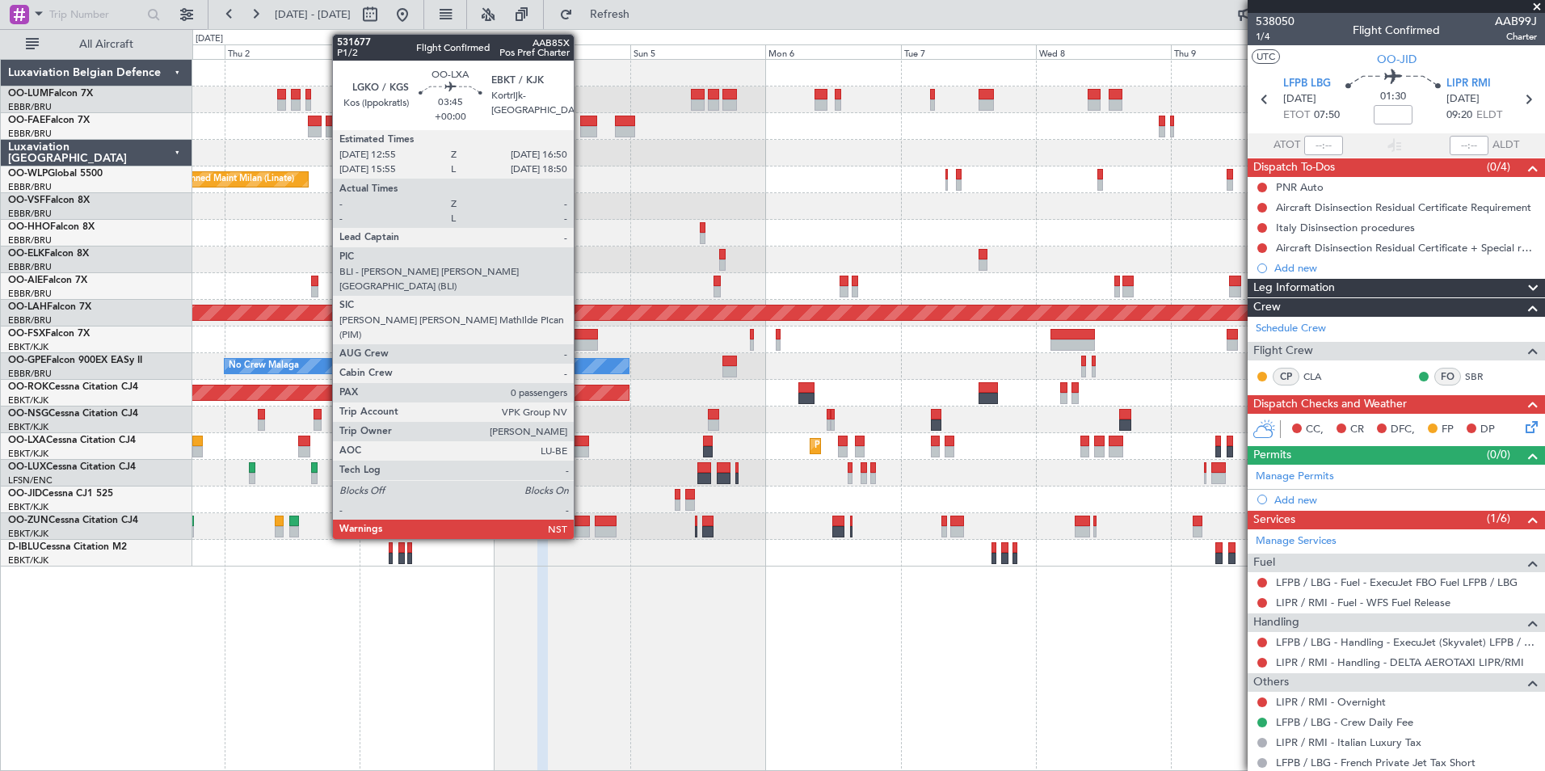
click at [581, 446] on div at bounding box center [578, 451] width 23 height 11
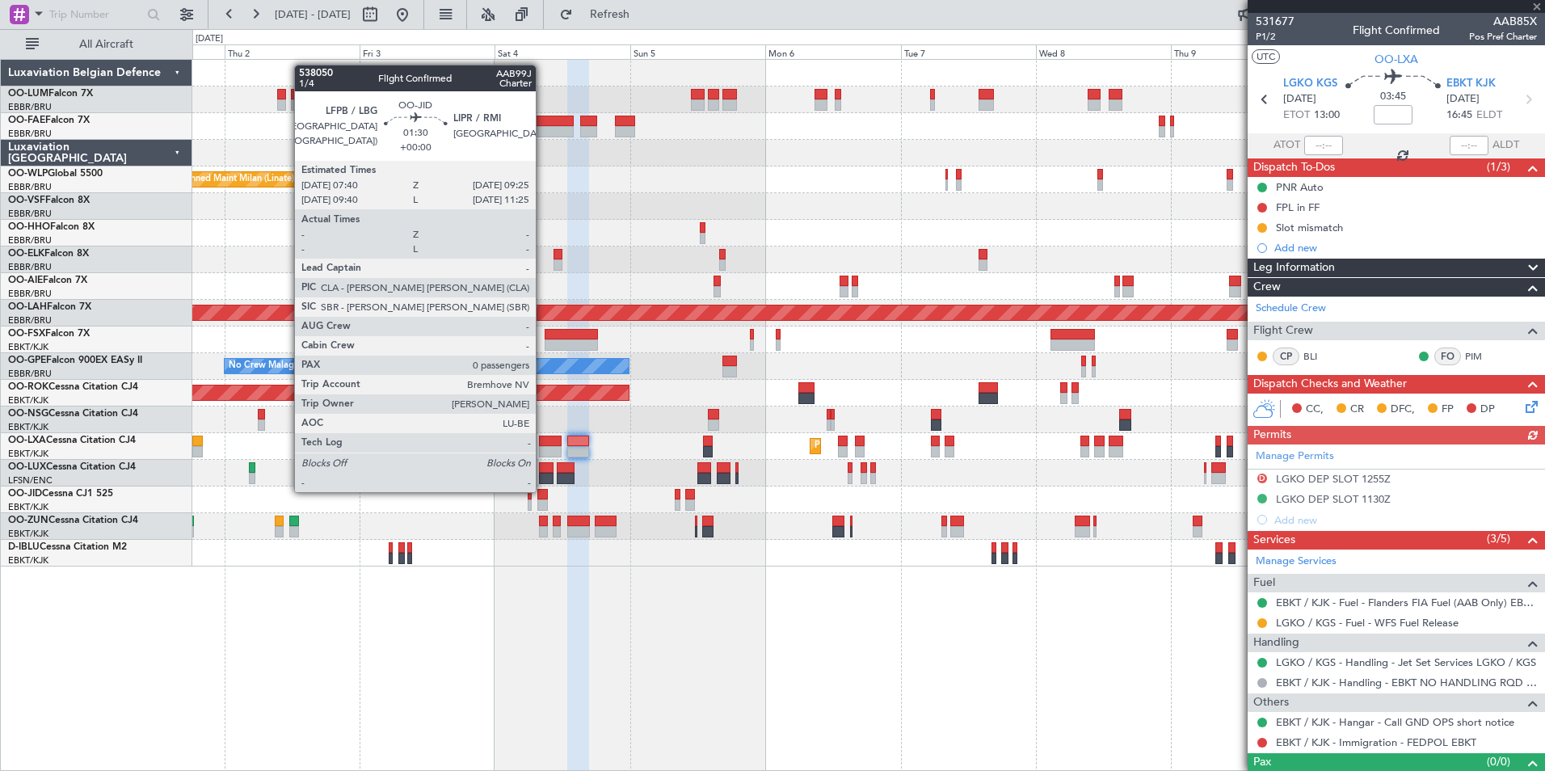
click at [543, 490] on div at bounding box center [542, 494] width 11 height 11
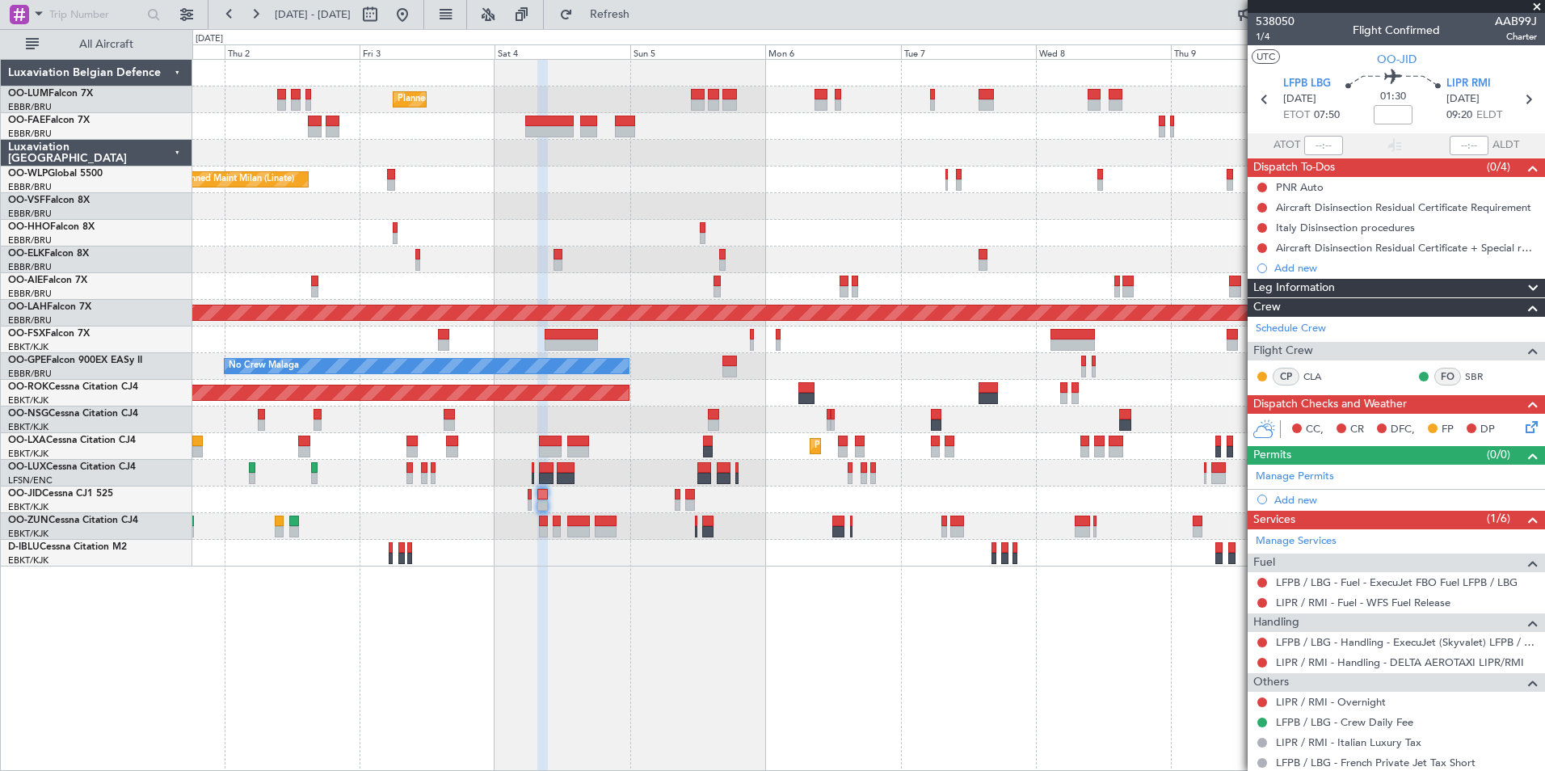
click at [668, 595] on div "Planned Maint Brussels (Brussels National) Planned Maint Brussels (Brussels Nat…" at bounding box center [868, 415] width 1352 height 712
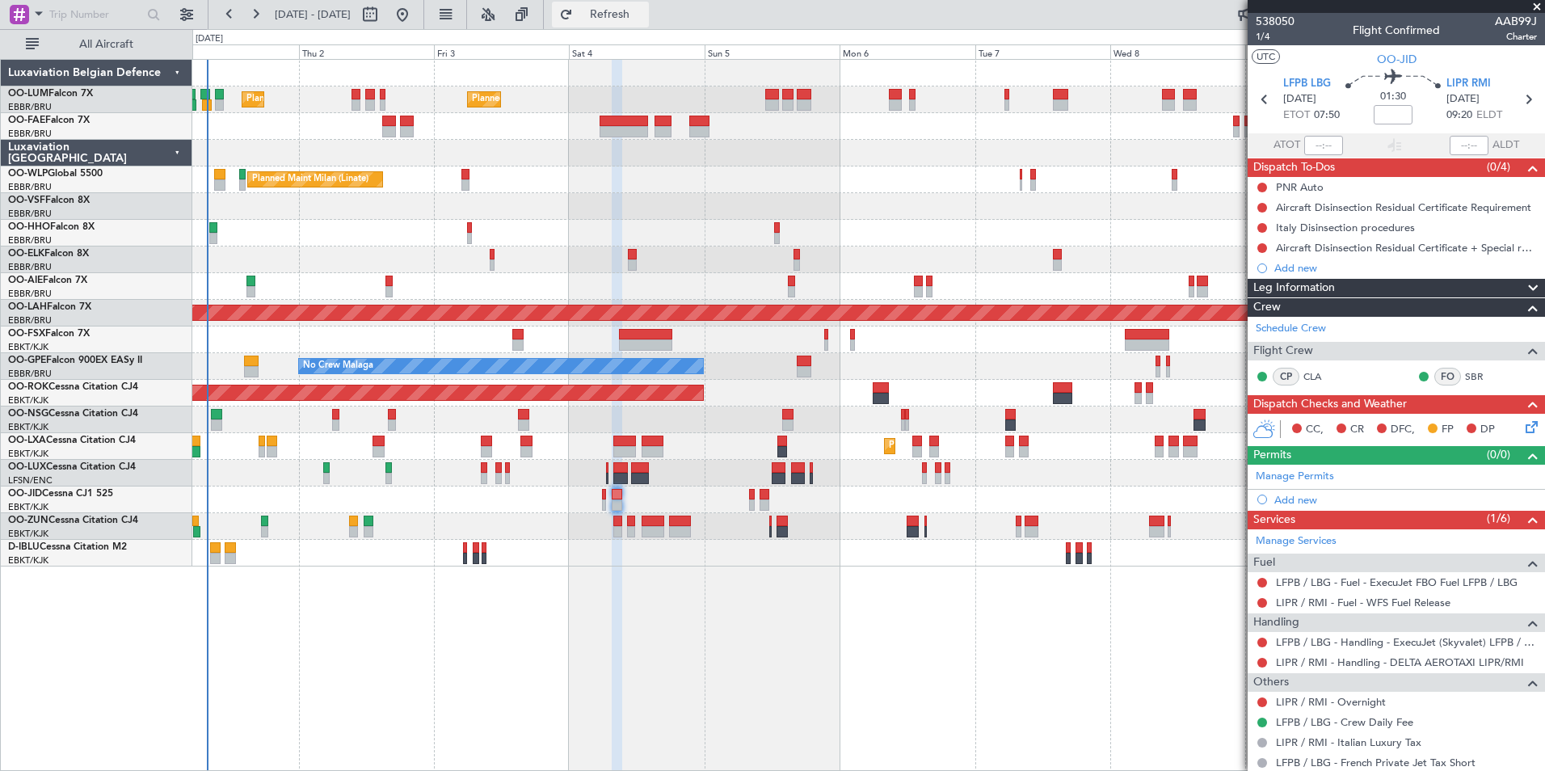
click at [644, 19] on span "Refresh" at bounding box center [610, 14] width 68 height 11
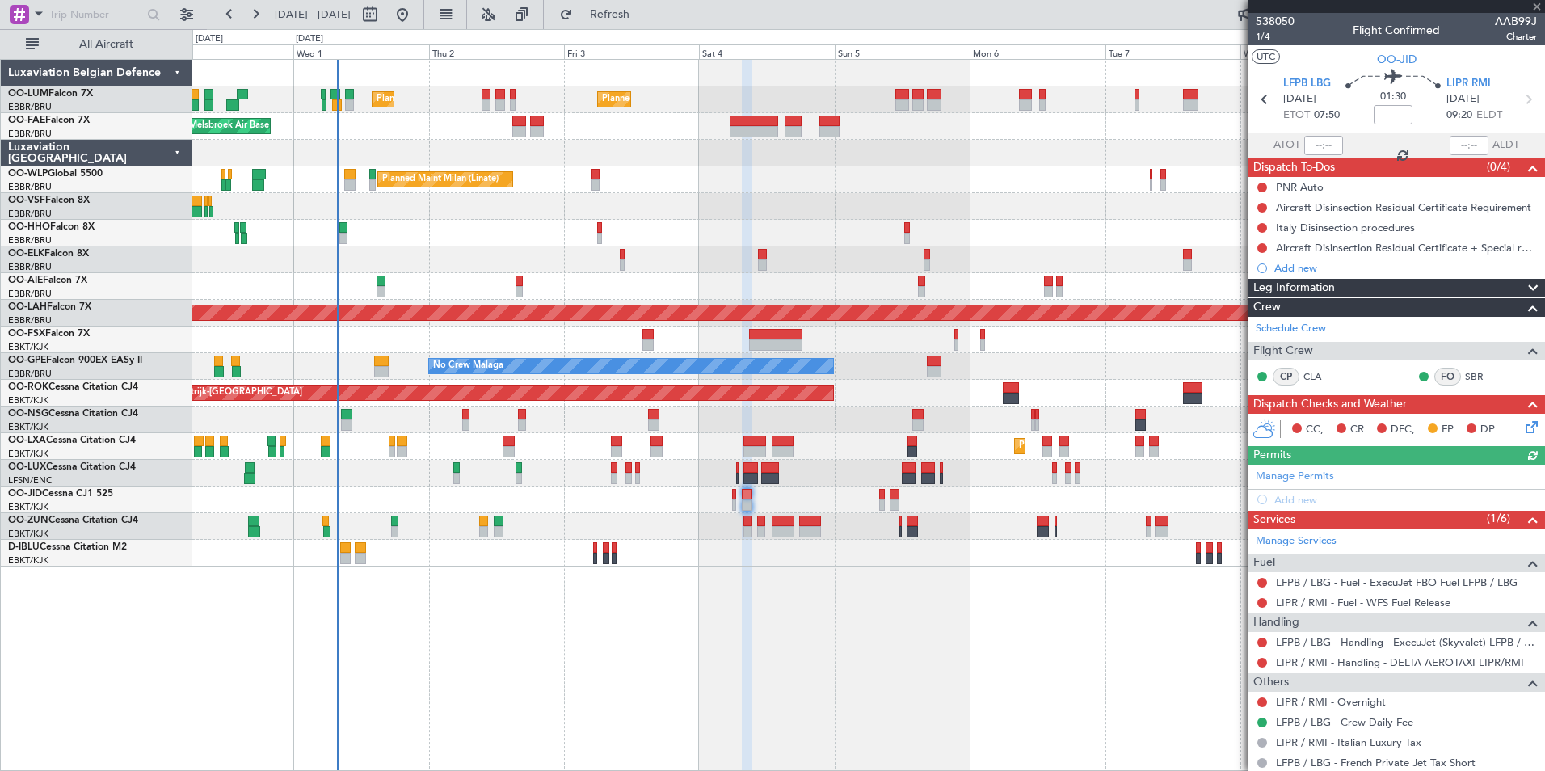
click at [991, 660] on div "Planned Maint Brussels (Brussels National) Planned Maint Brussels (Brussels Nat…" at bounding box center [868, 415] width 1352 height 712
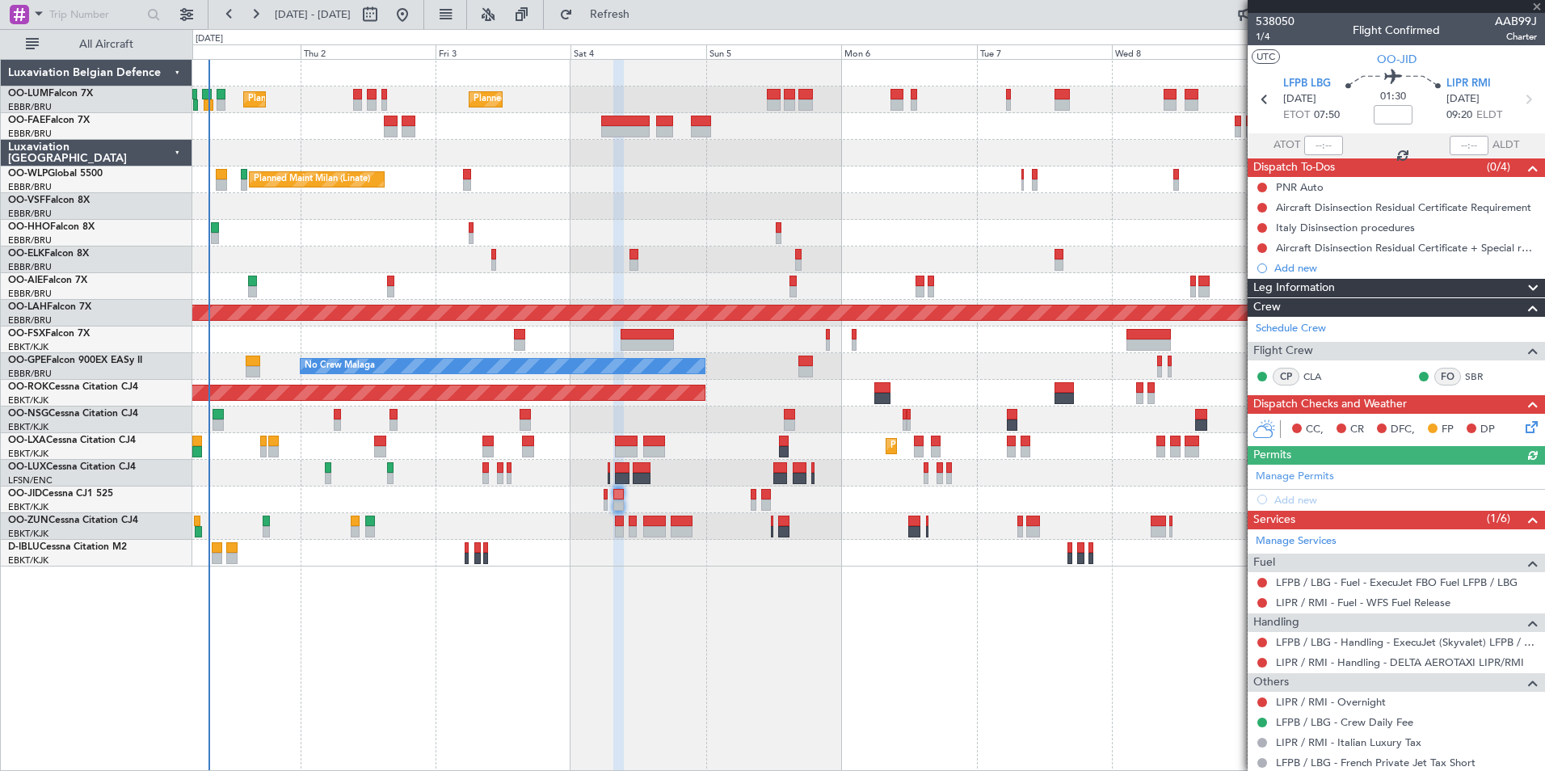
click at [712, 642] on div "Planned Maint Brussels (Brussels National) Planned Maint Brussels (Brussels Nat…" at bounding box center [868, 415] width 1352 height 712
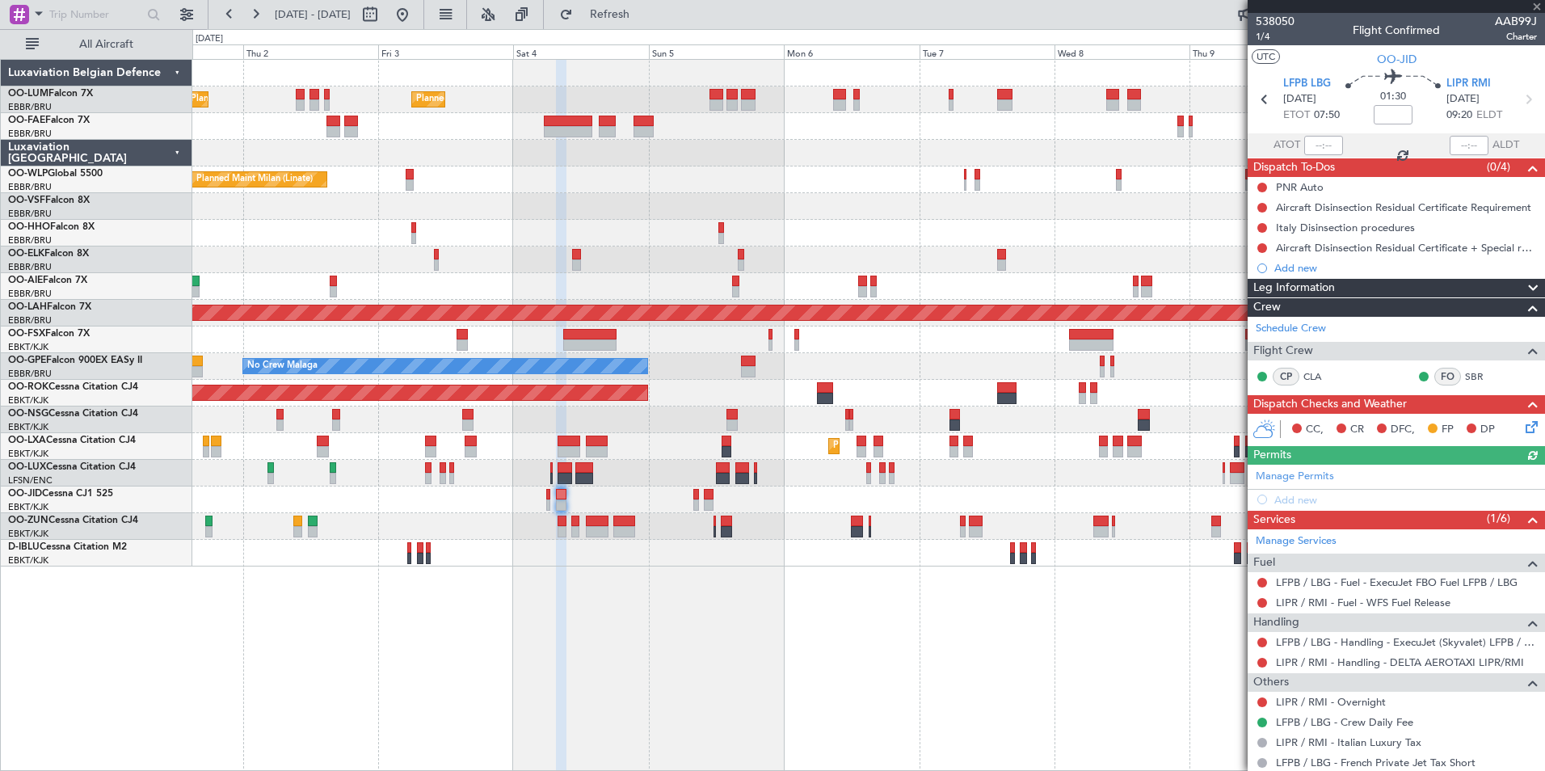
click at [559, 605] on div "Planned Maint Brussels (Brussels National) Planned Maint Brussels (Brussels Nat…" at bounding box center [868, 415] width 1352 height 712
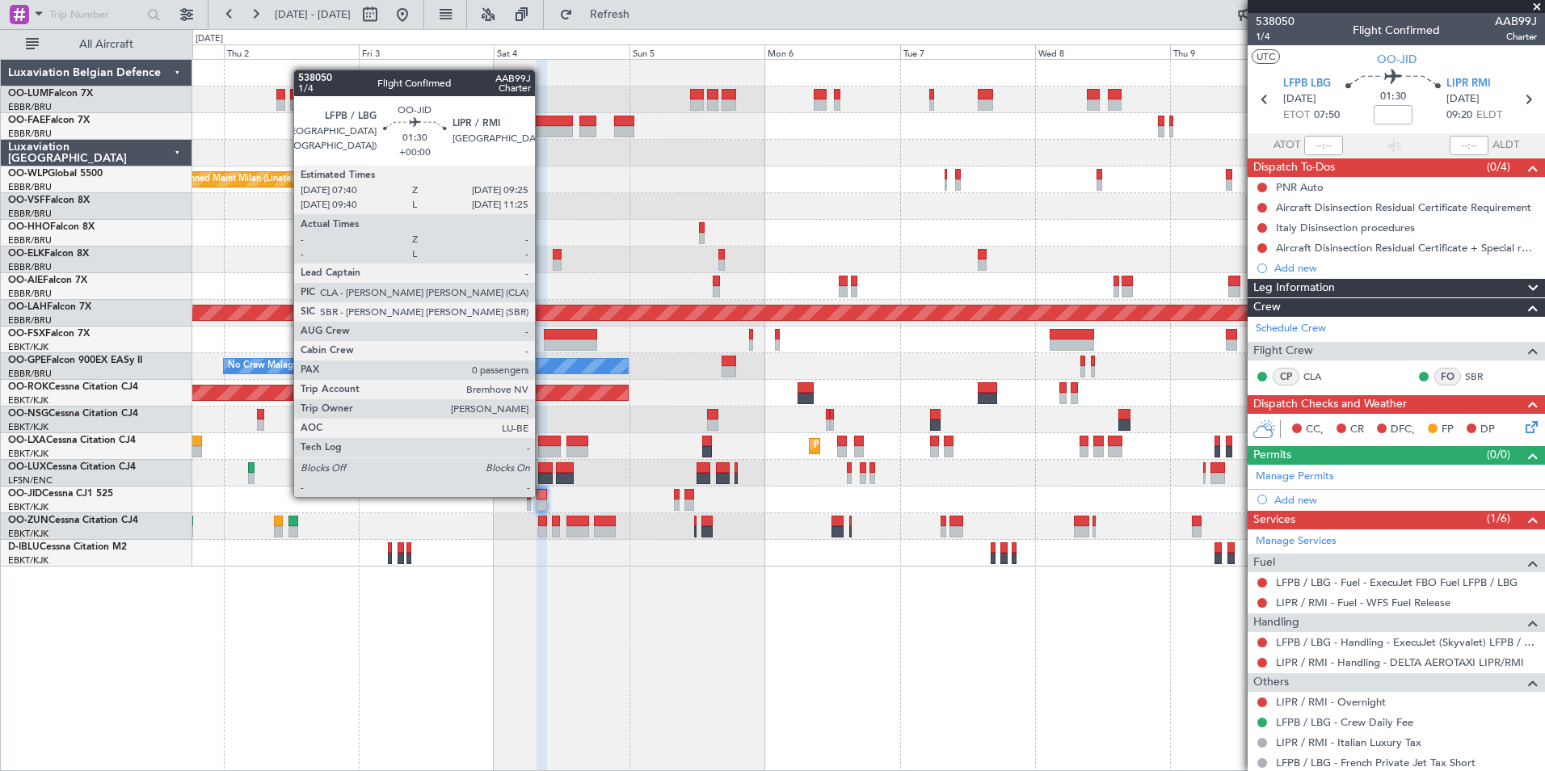
click at [542, 495] on div at bounding box center [541, 494] width 11 height 11
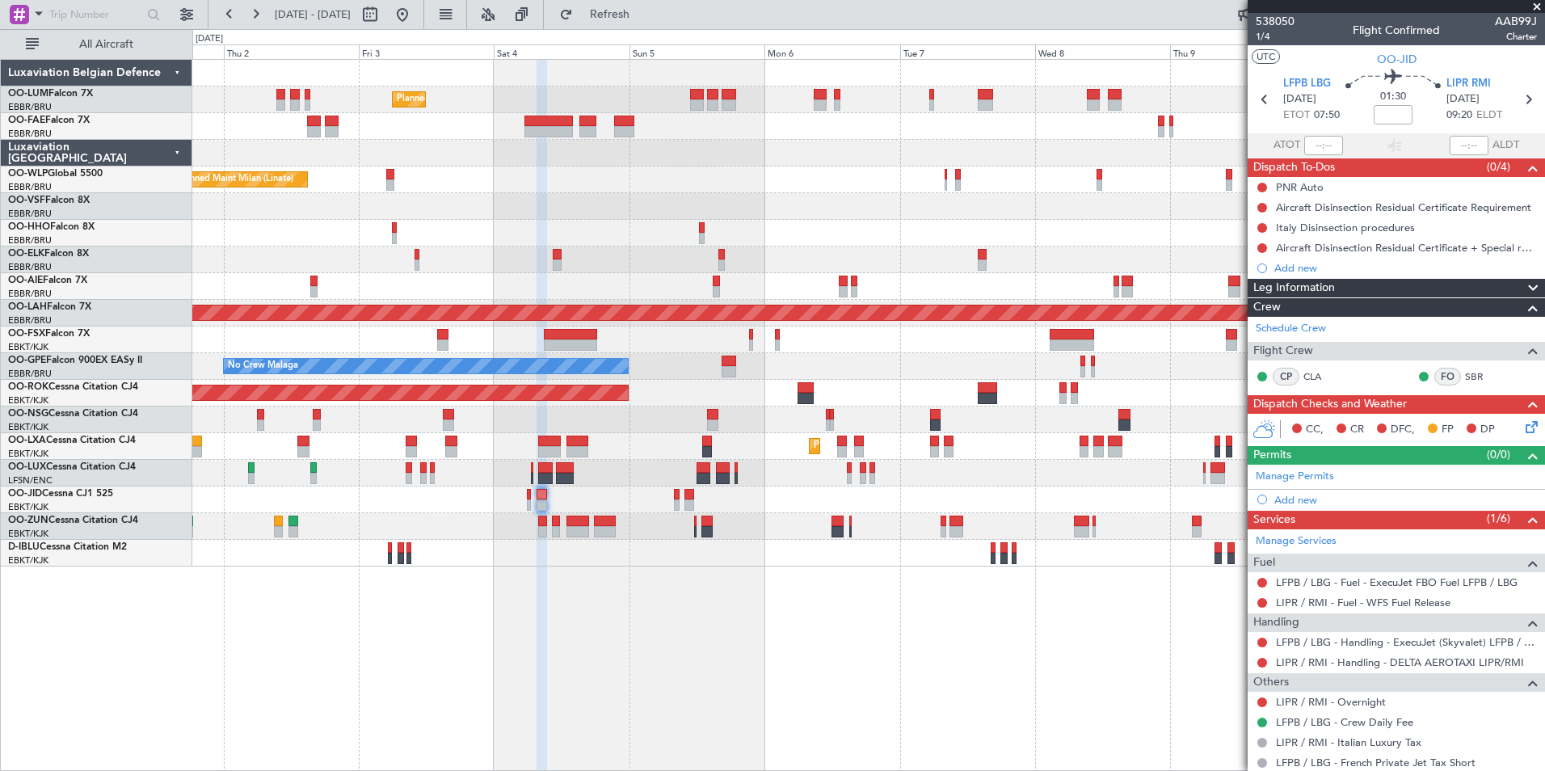
click at [793, 682] on div "Planned Maint Brussels (Brussels National) Planned Maint Brussels (Brussels Nat…" at bounding box center [868, 415] width 1352 height 712
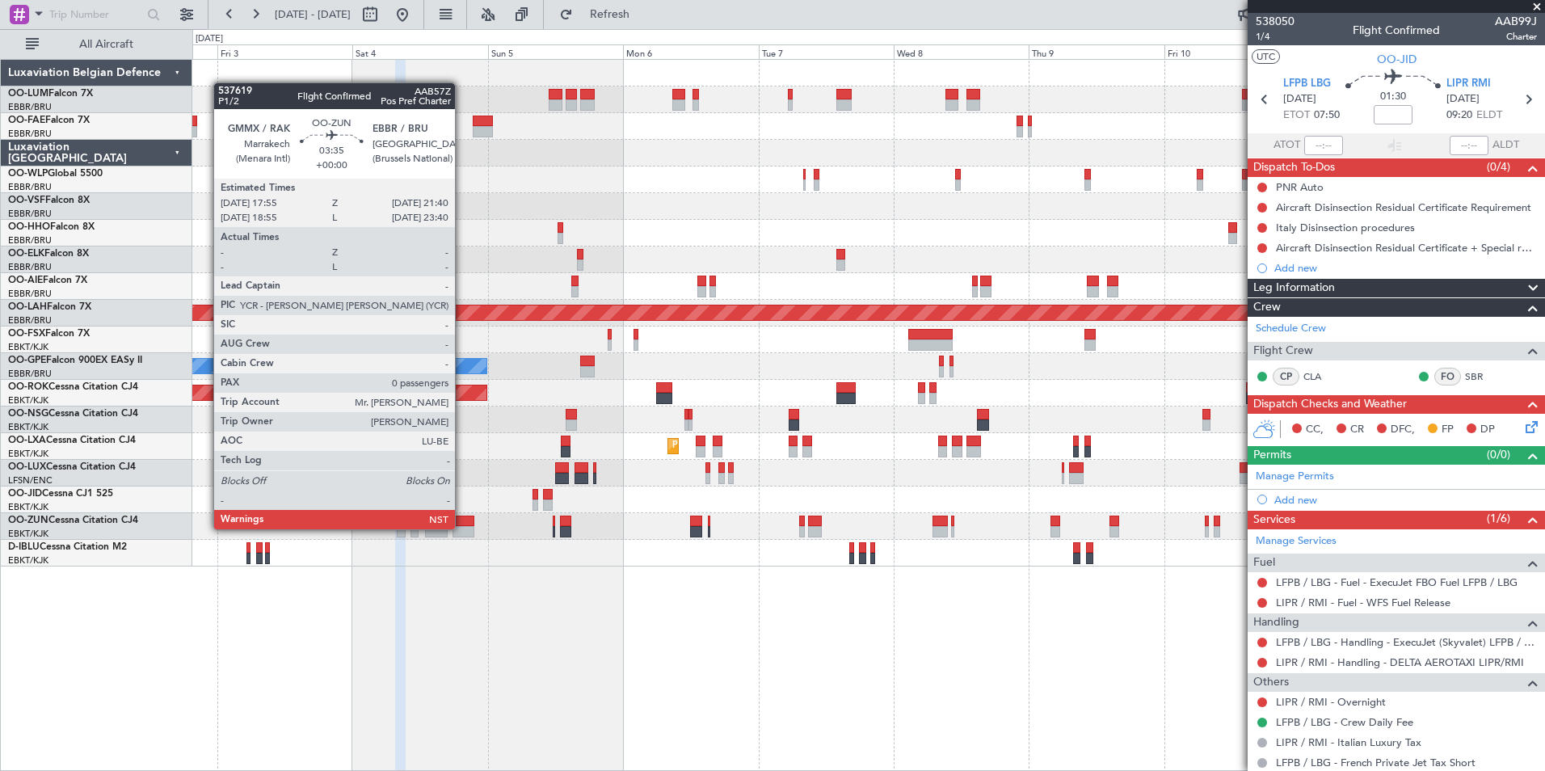
click at [462, 529] on div at bounding box center [463, 531] width 22 height 11
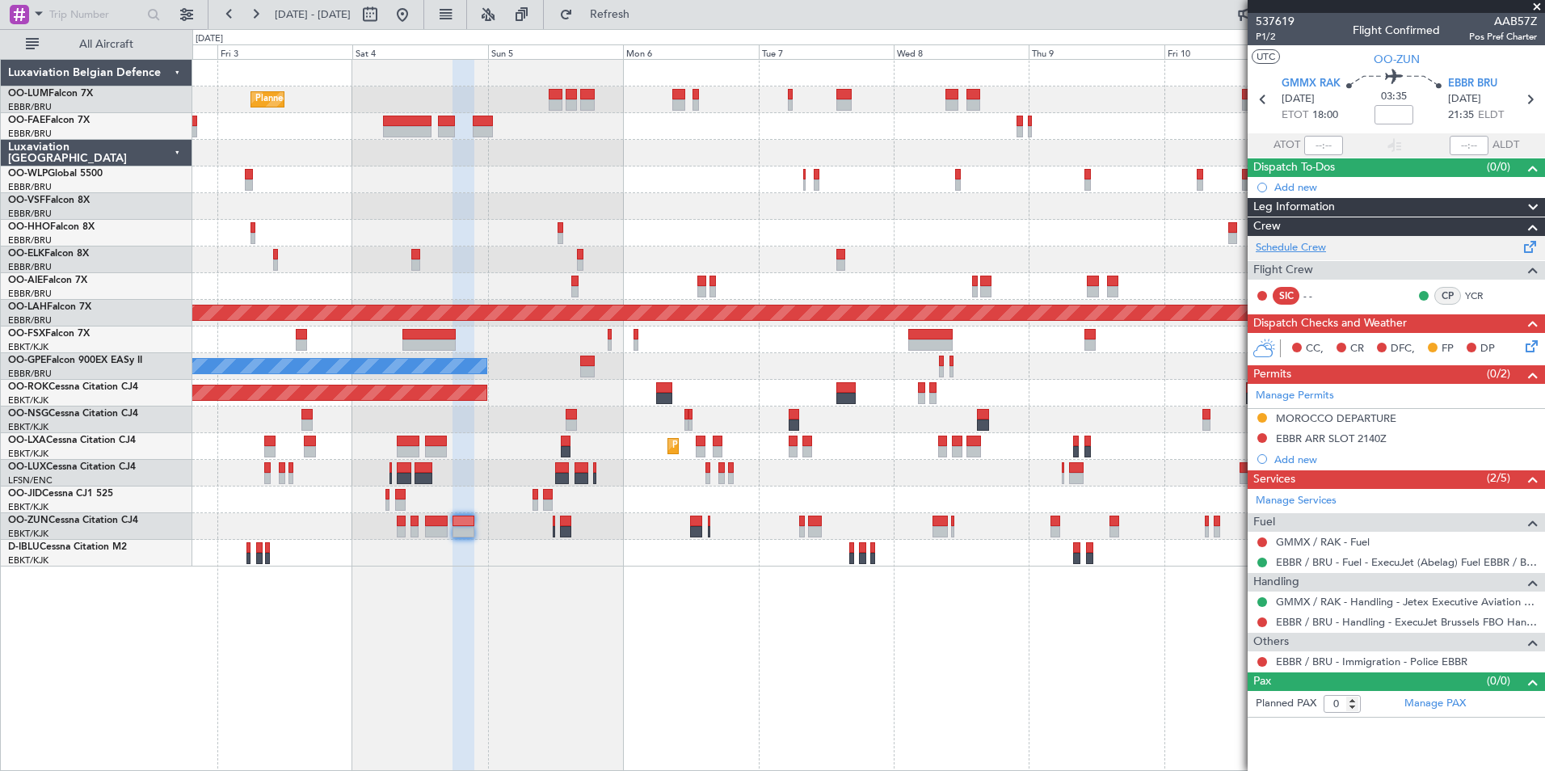
click at [1287, 249] on link "Schedule Crew" at bounding box center [1291, 248] width 70 height 16
click at [620, 14] on button "Refresh" at bounding box center [600, 15] width 97 height 26
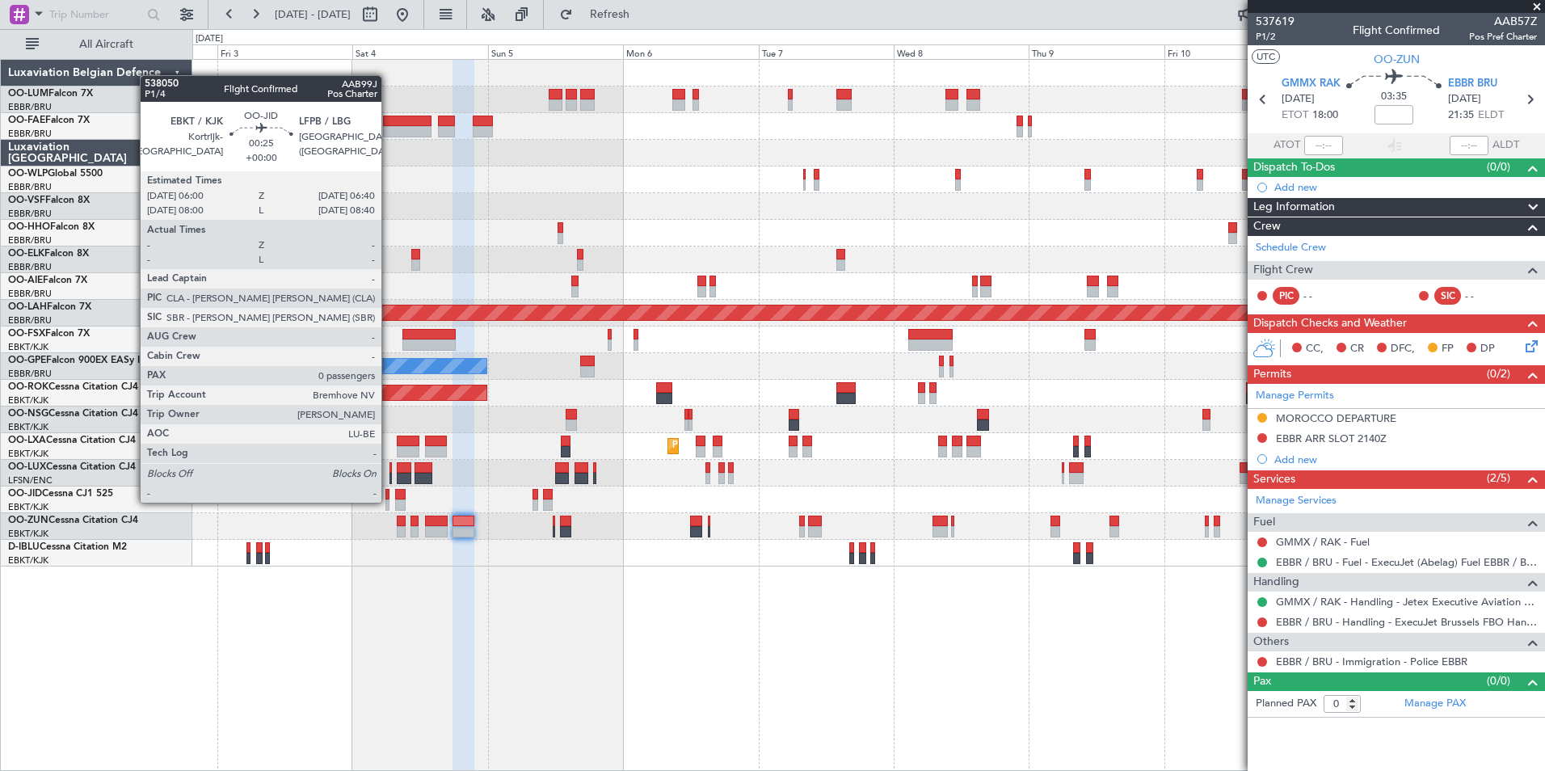
click at [389, 501] on div at bounding box center [387, 504] width 4 height 11
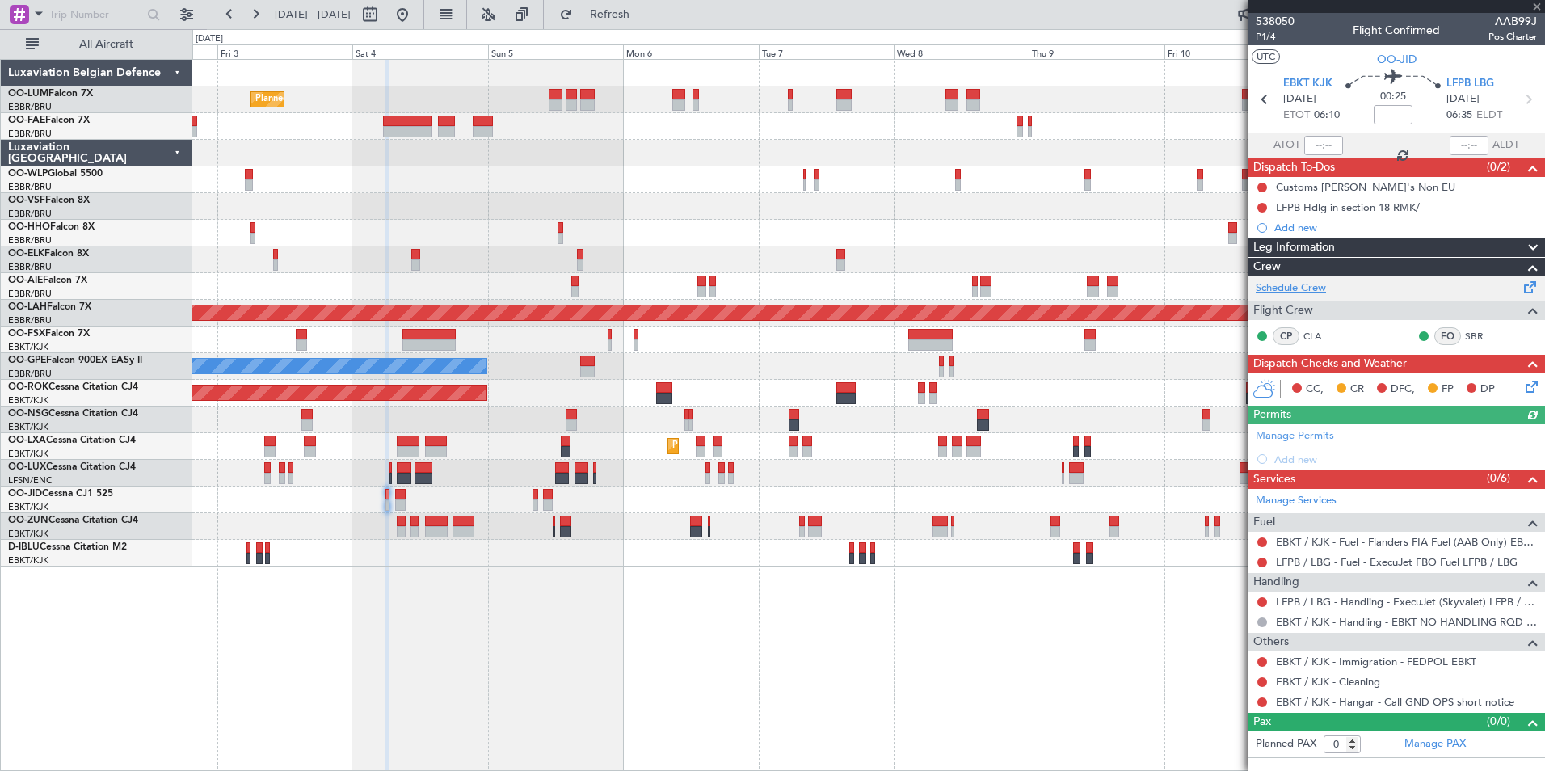
click at [1290, 293] on link "Schedule Crew" at bounding box center [1291, 288] width 70 height 16
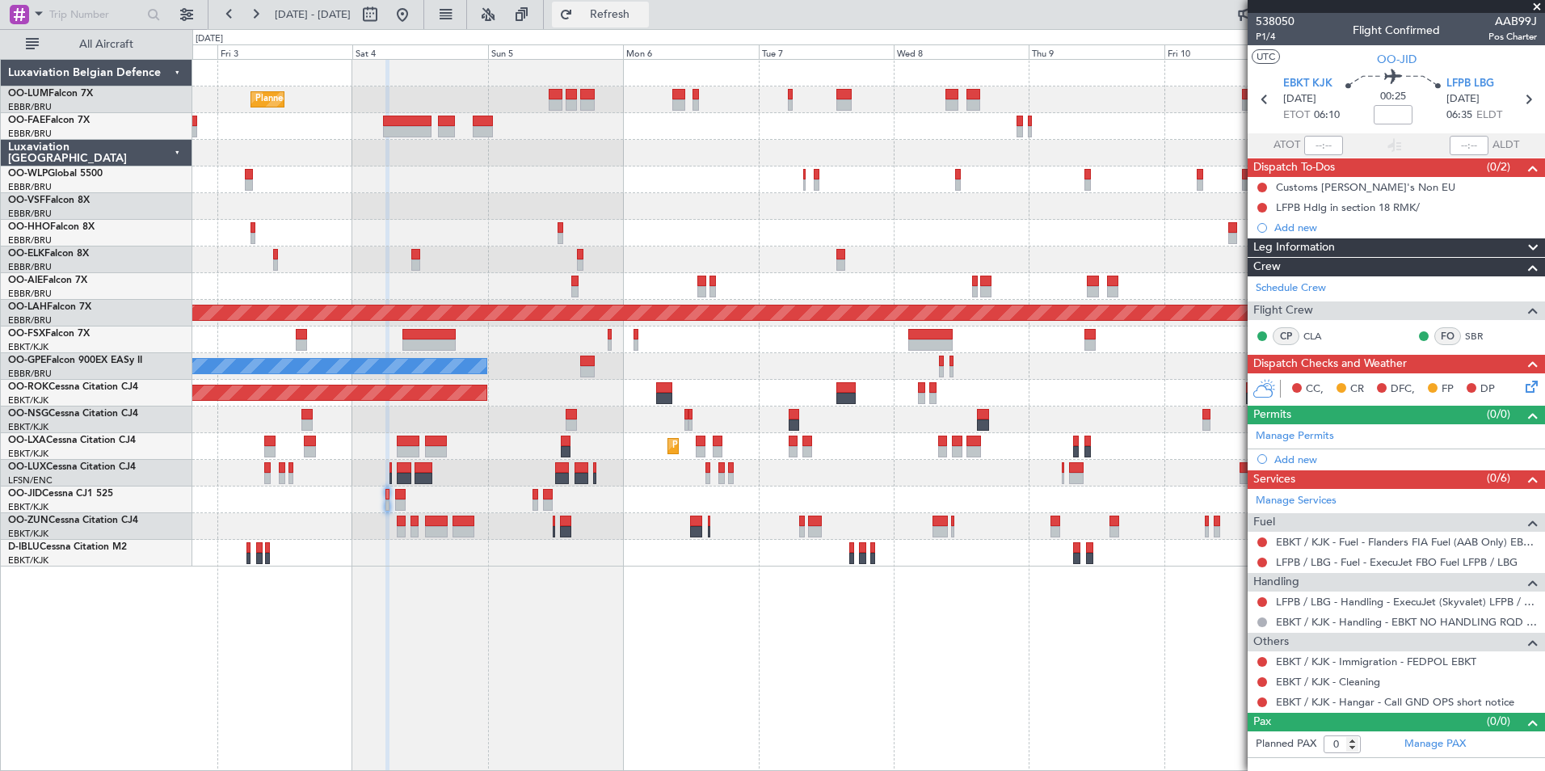
click at [644, 18] on span "Refresh" at bounding box center [610, 14] width 68 height 11
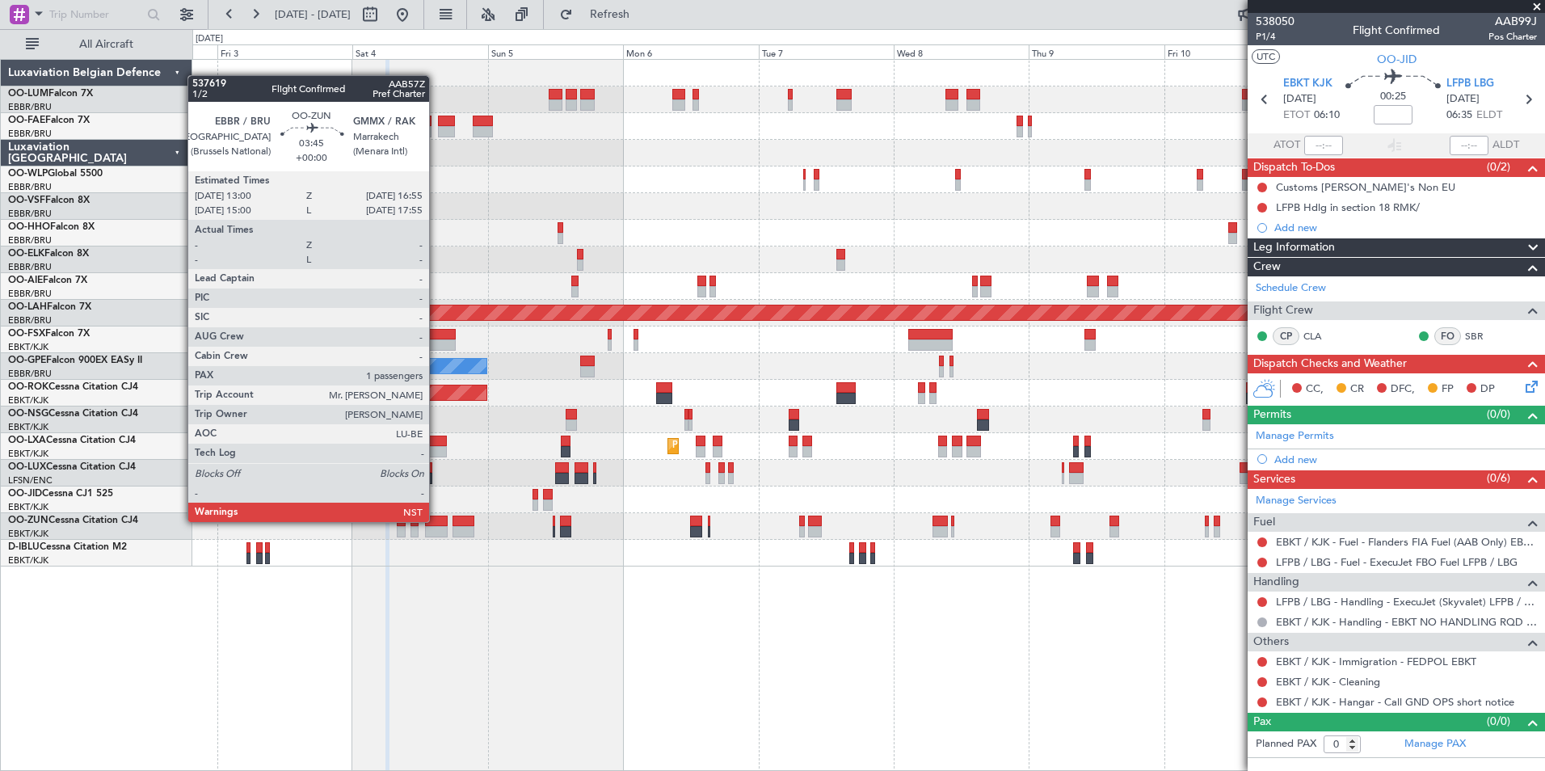
click at [436, 522] on div at bounding box center [436, 520] width 23 height 11
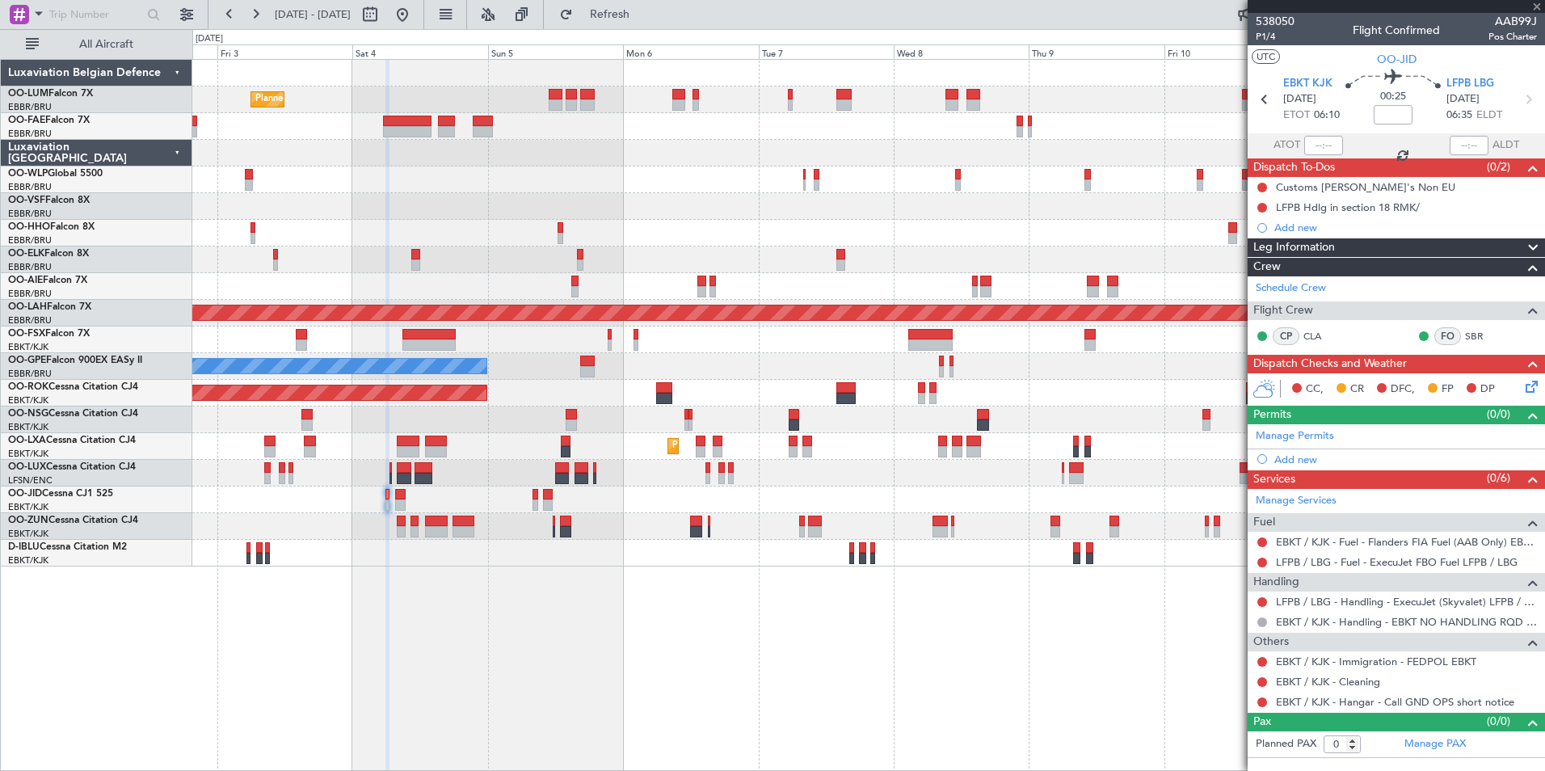
type input "1"
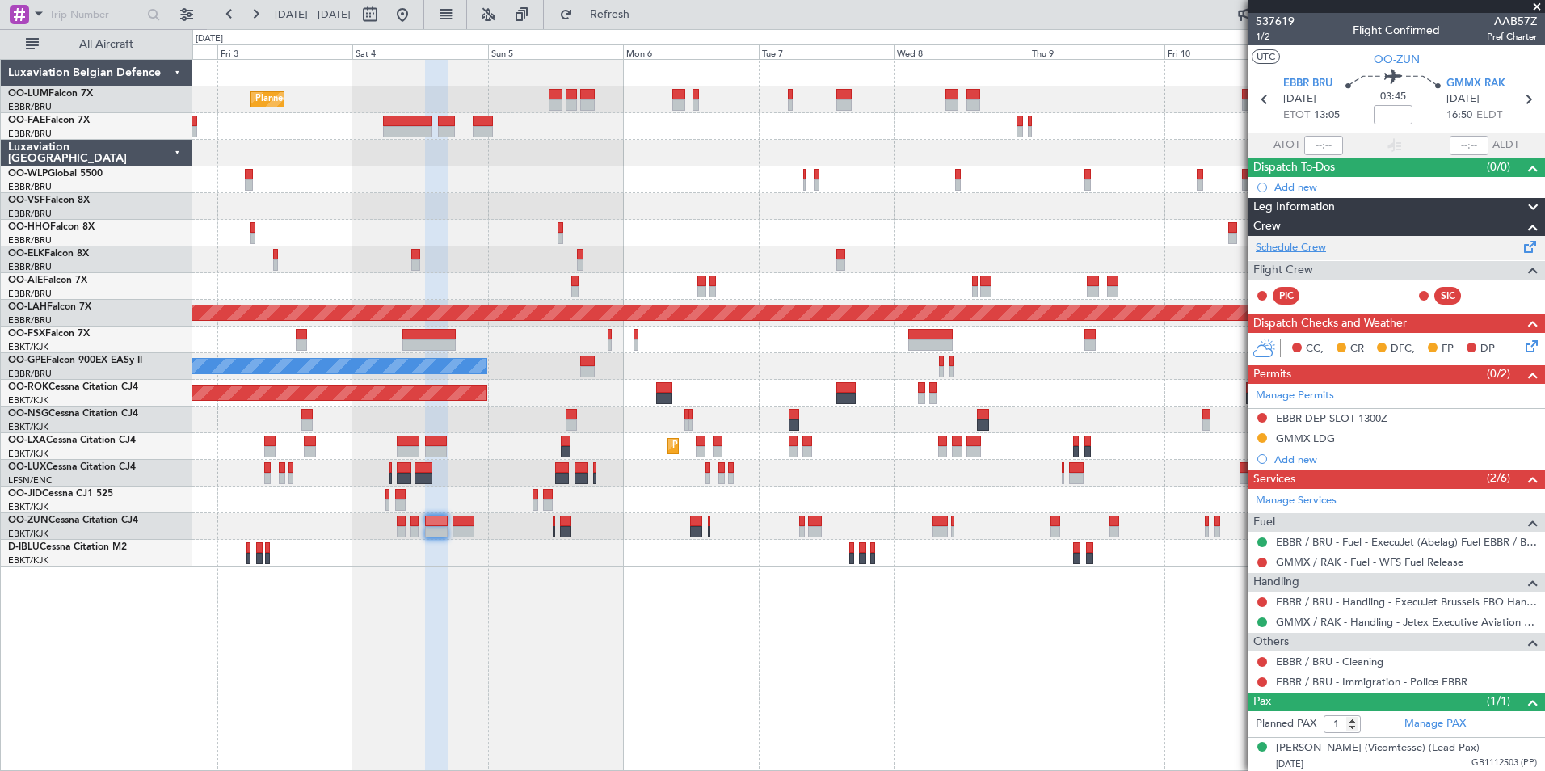
click at [1302, 249] on link "Schedule Crew" at bounding box center [1291, 248] width 70 height 16
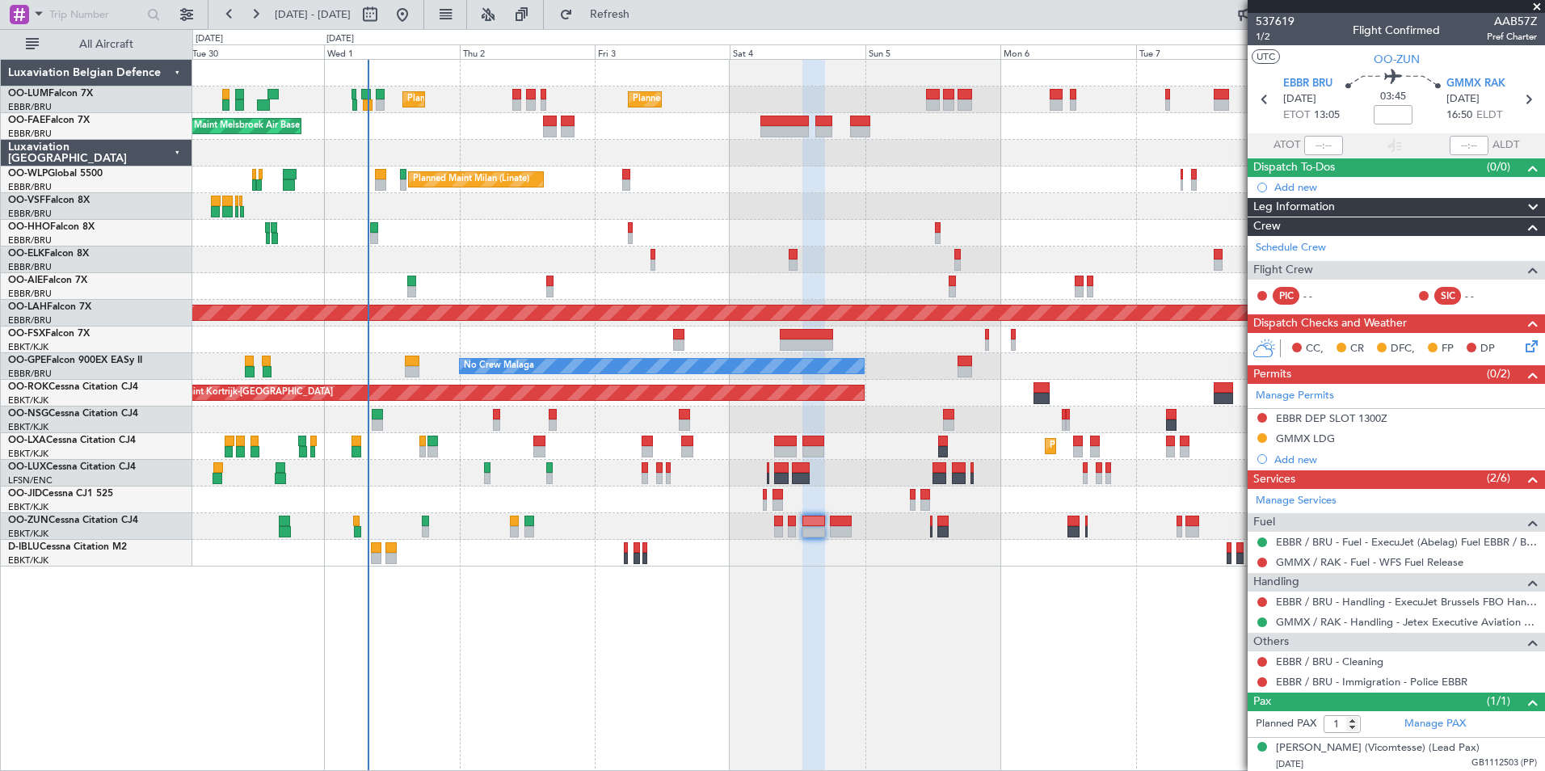
click at [790, 637] on div "Planned Maint Brussels (Brussels National) Planned Maint Brussels (Brussels Nat…" at bounding box center [868, 415] width 1352 height 712
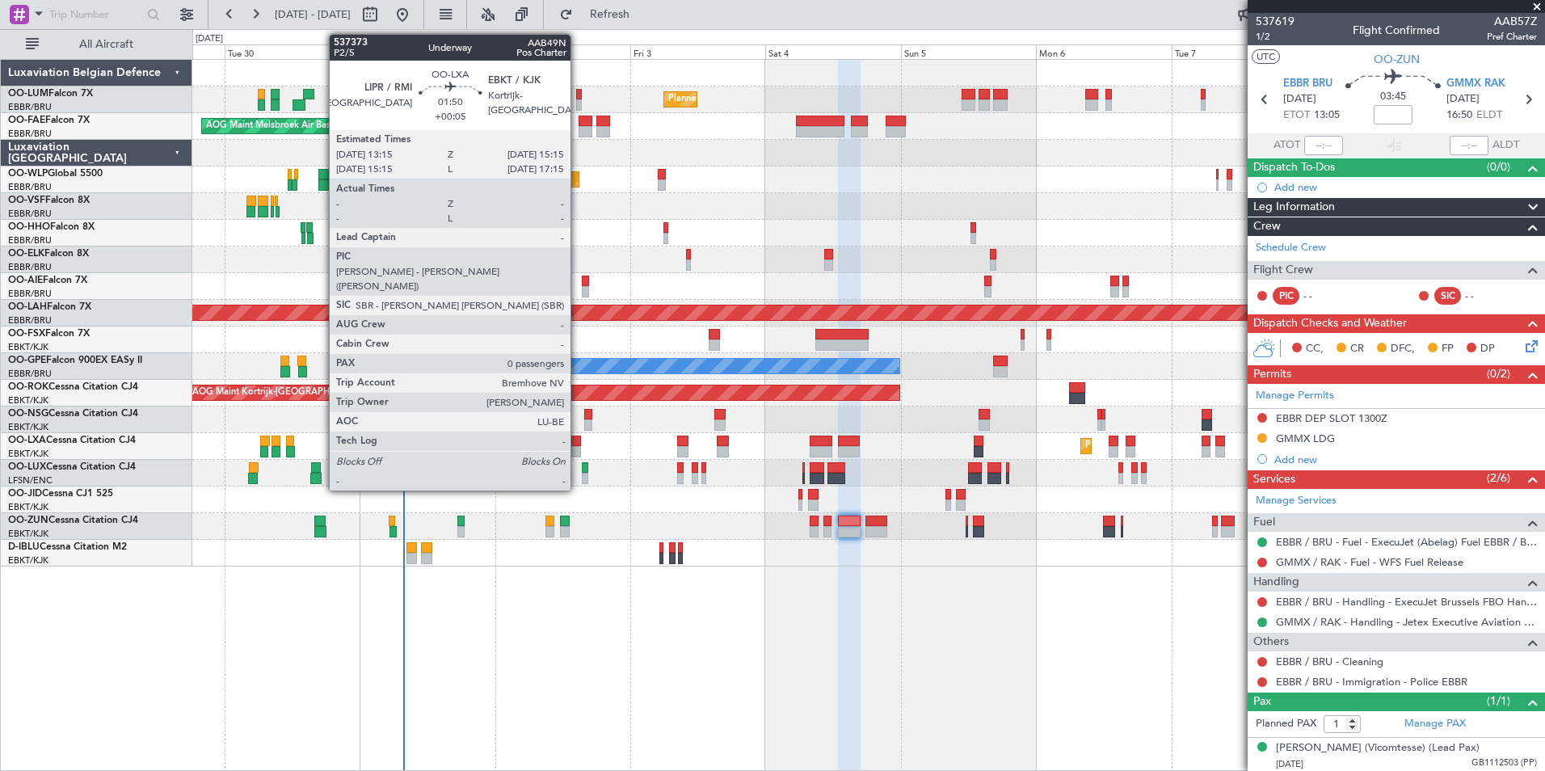
click at [578, 444] on div at bounding box center [574, 440] width 11 height 11
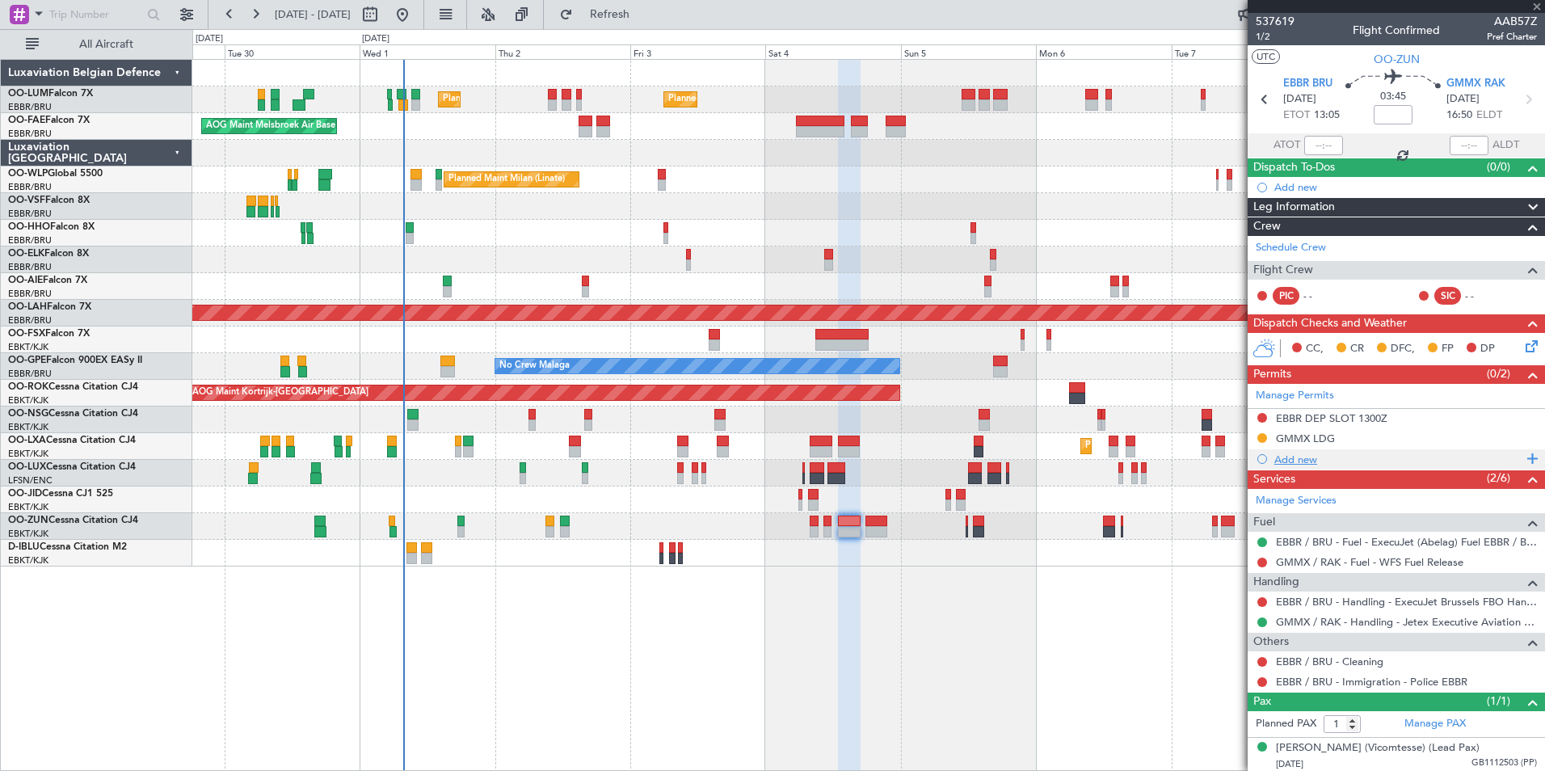
type input "+00:05"
type input "0"
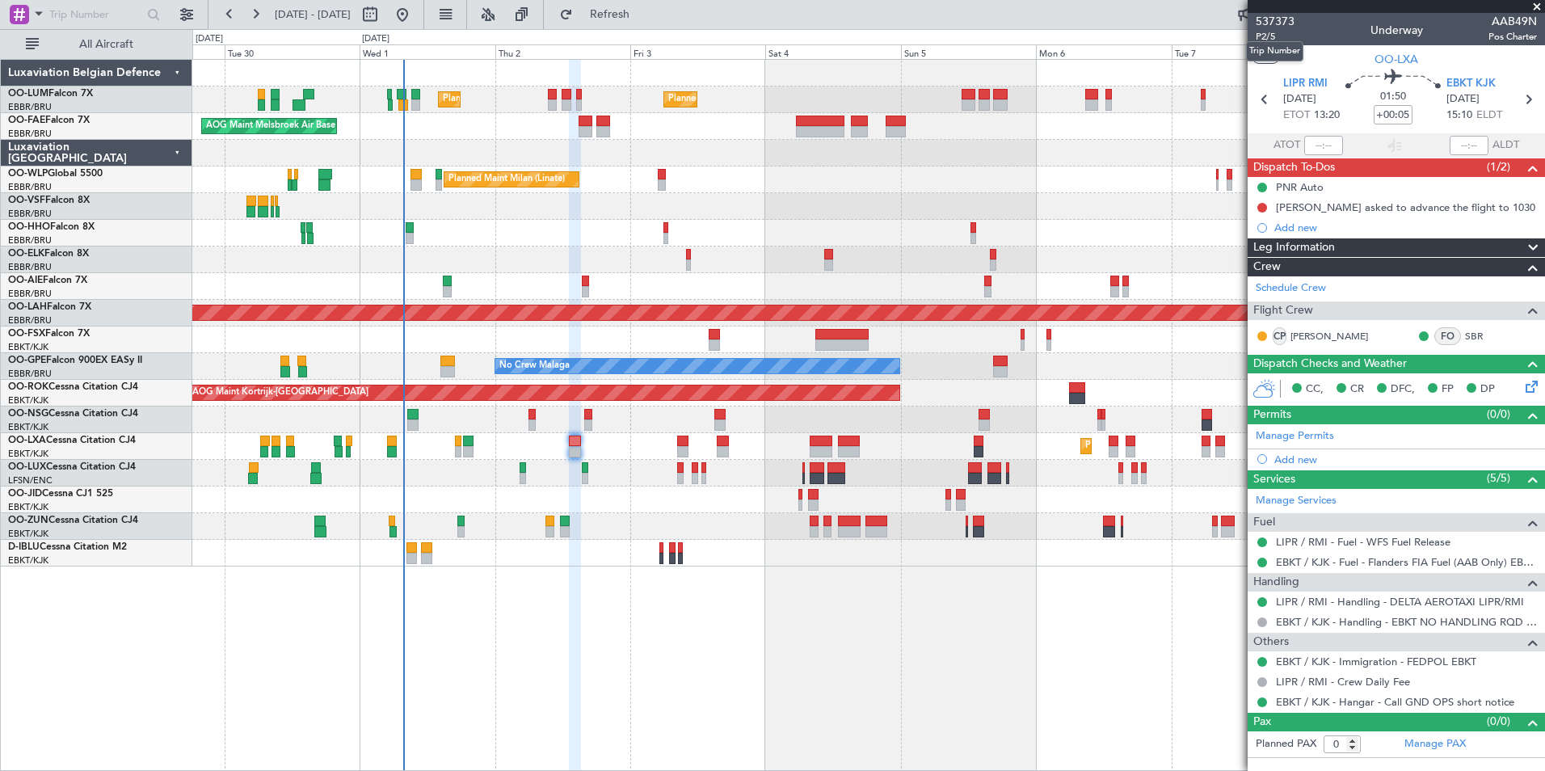
click at [1265, 37] on mat-tooltip-component "Trip Number" at bounding box center [1274, 51] width 80 height 43
click at [1267, 31] on mat-tooltip-component "Trip Number" at bounding box center [1274, 51] width 80 height 43
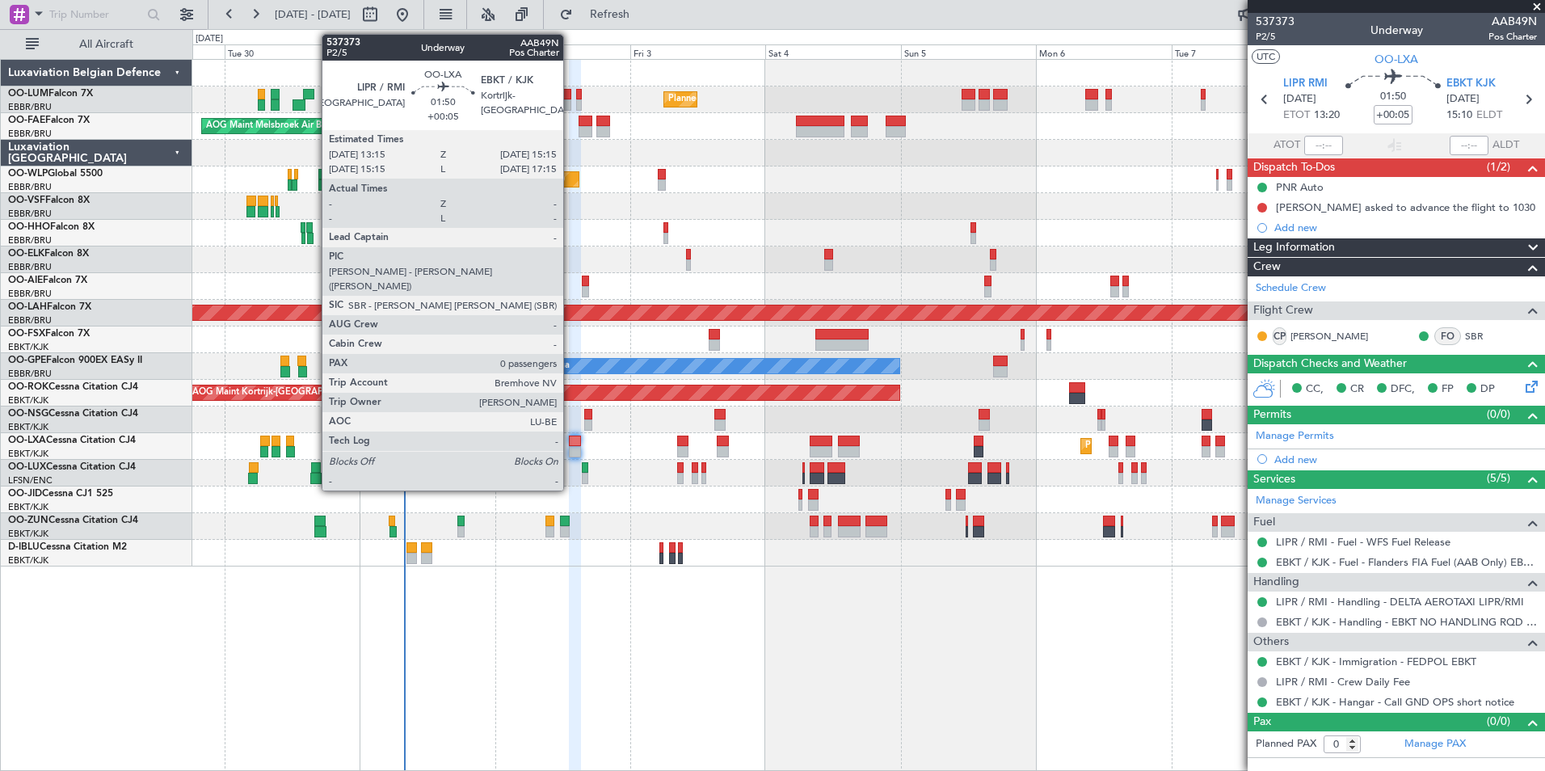
click at [570, 445] on div at bounding box center [574, 440] width 11 height 11
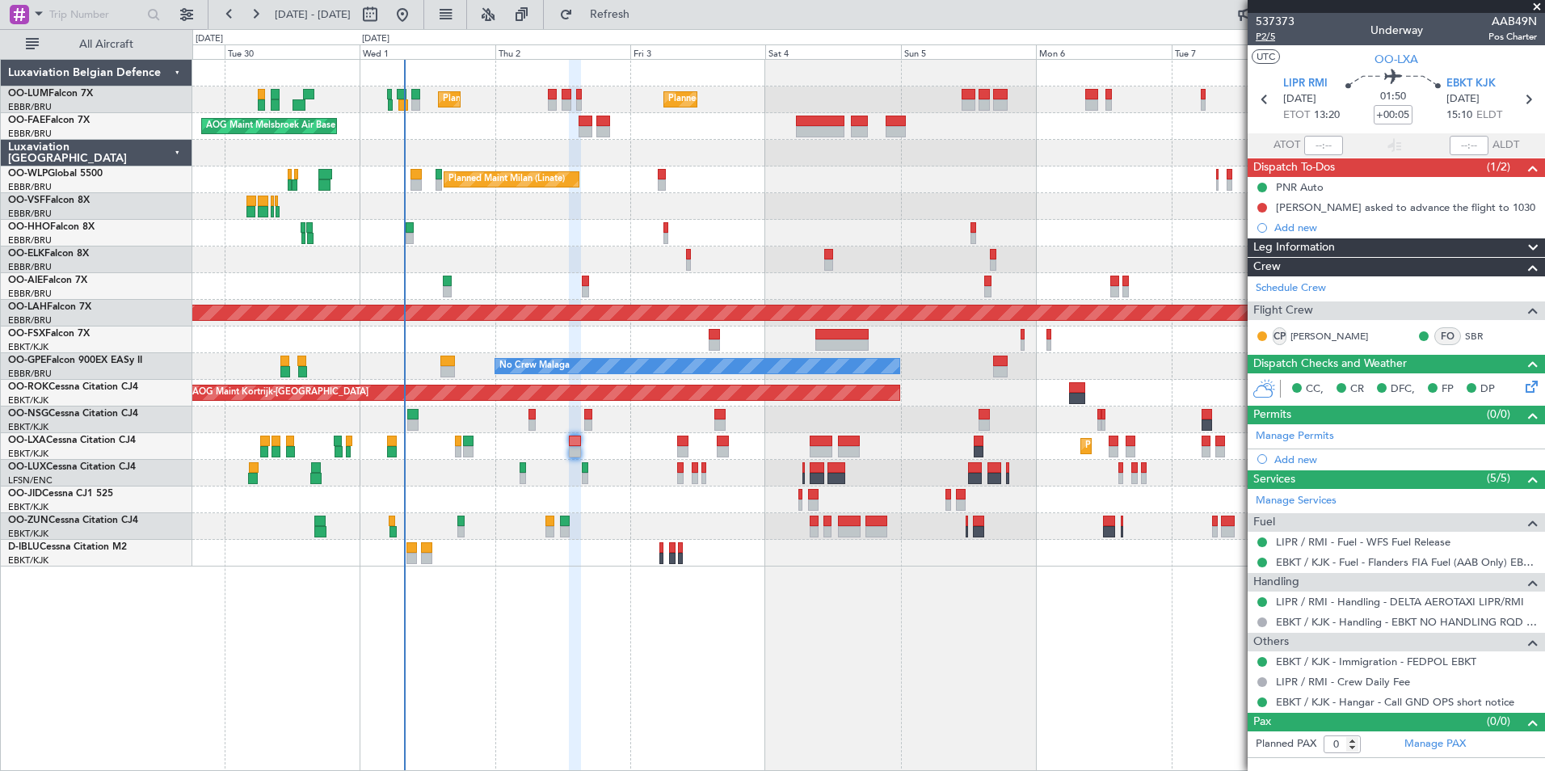
click at [1267, 36] on span "P2/5" at bounding box center [1275, 37] width 39 height 14
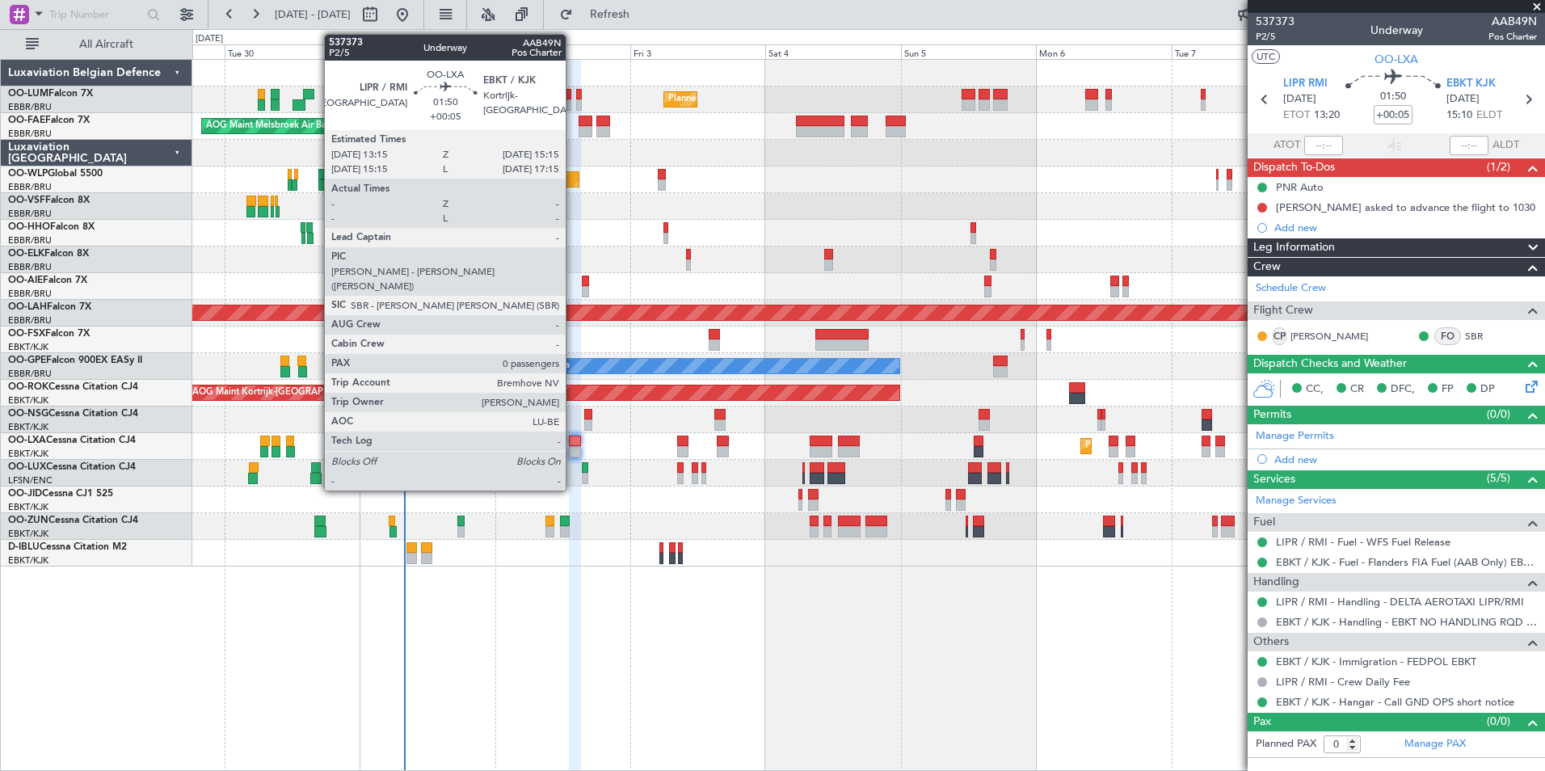
click at [573, 445] on div at bounding box center [574, 440] width 11 height 11
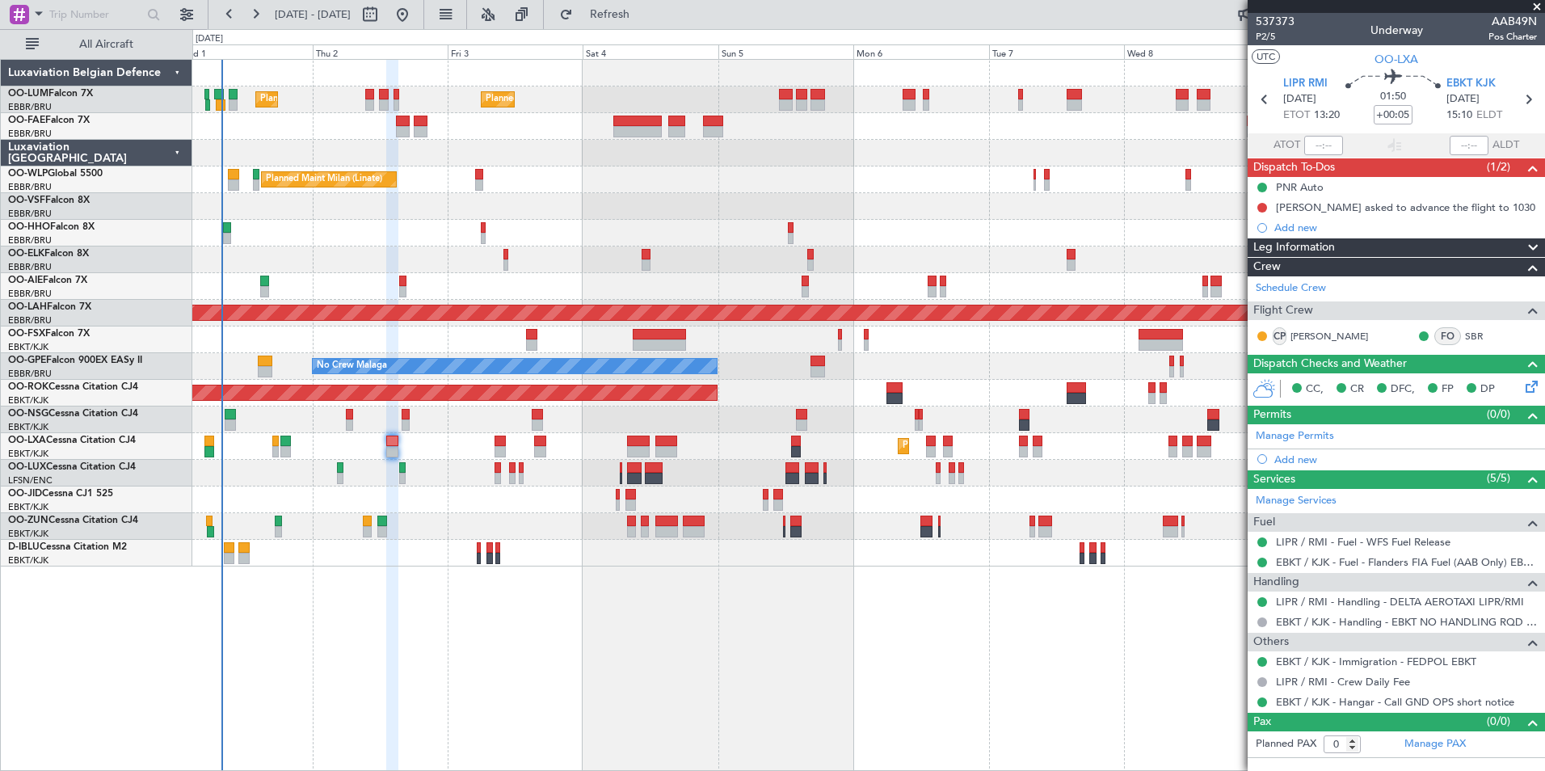
click at [383, 599] on div "Planned Maint Brussels (Brussels National) Planned Maint Brussels (Brussels Nat…" at bounding box center [868, 415] width 1352 height 712
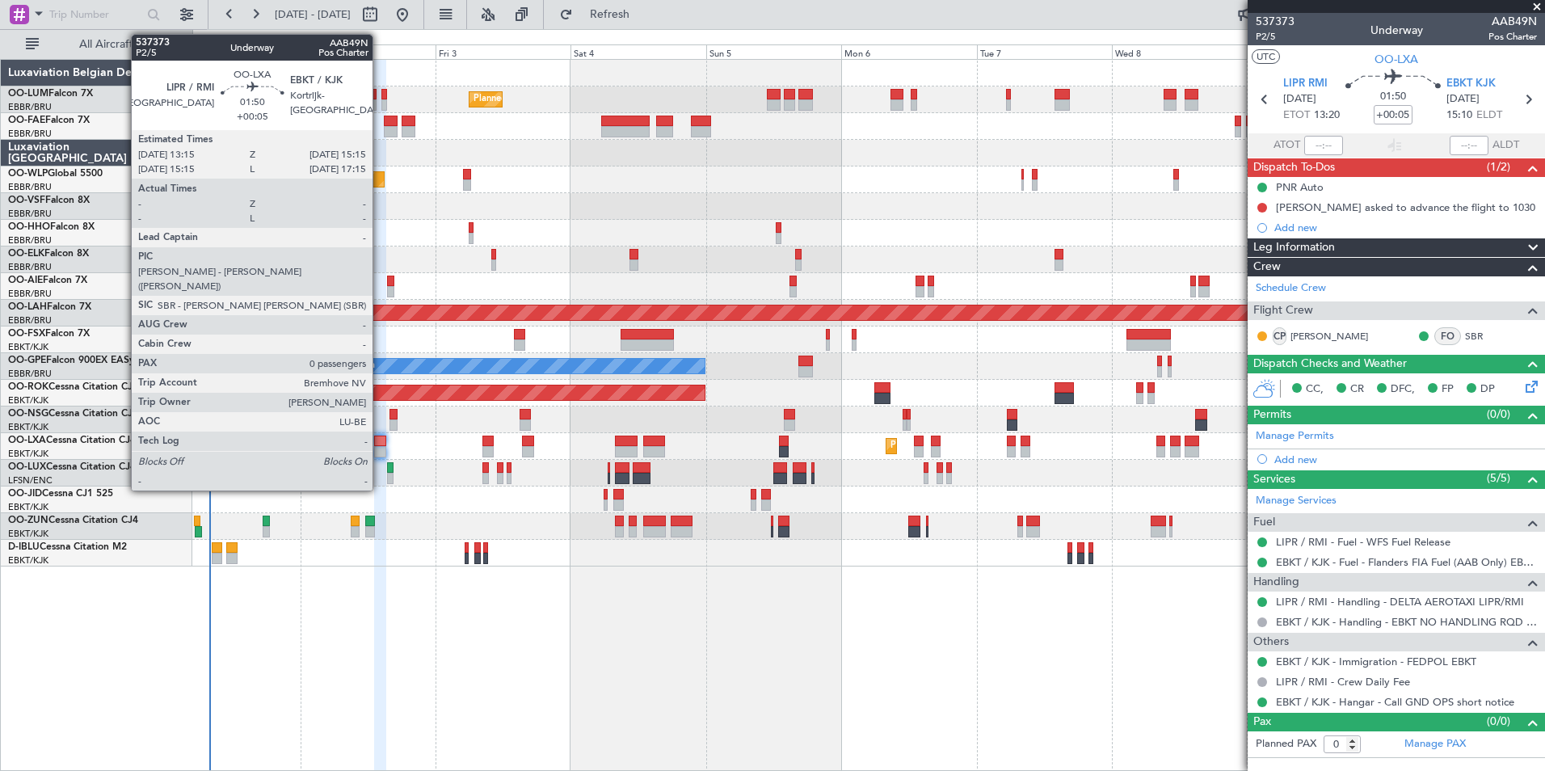
click at [380, 440] on div at bounding box center [379, 440] width 11 height 11
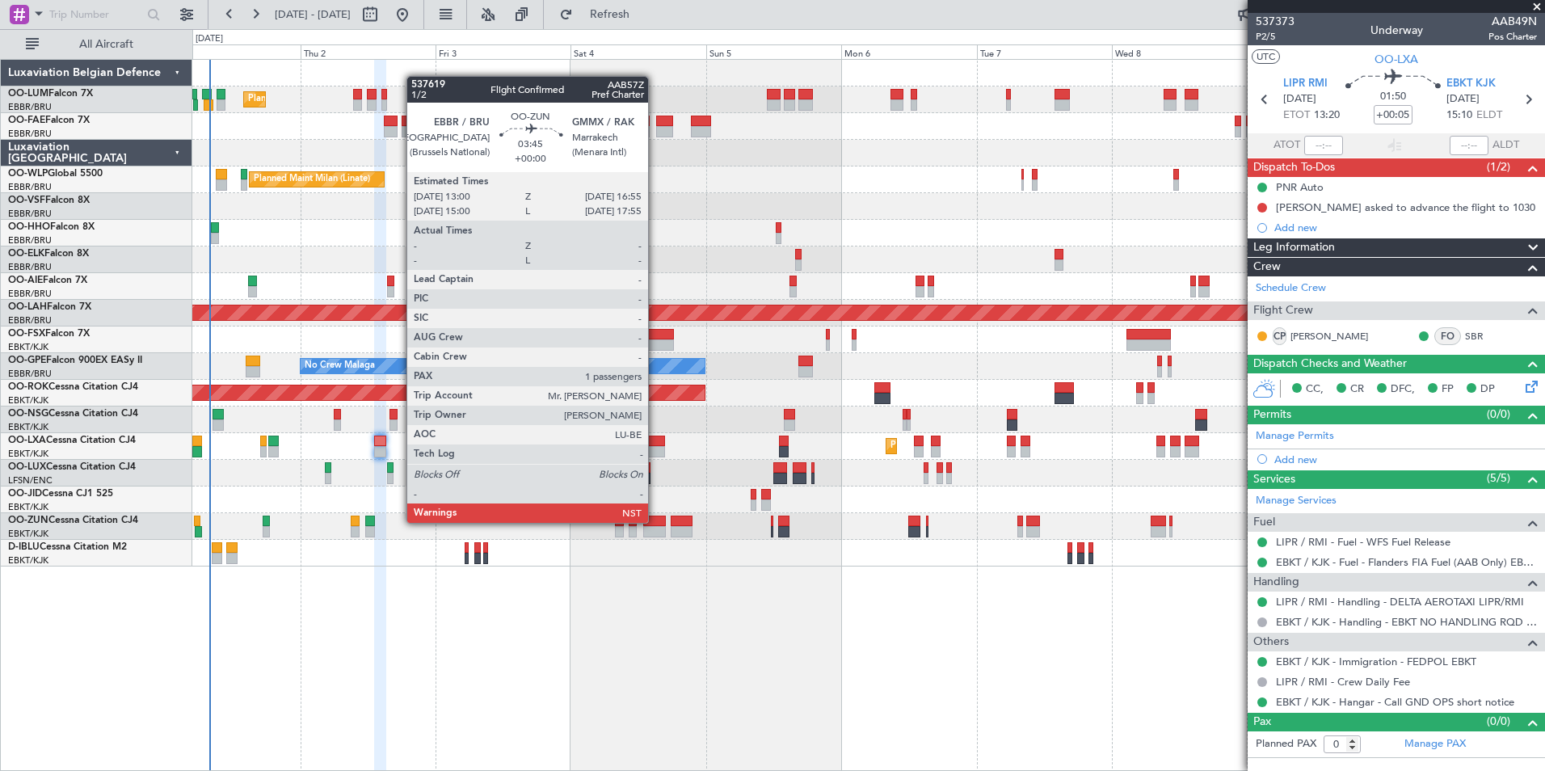
click at [655, 523] on div at bounding box center [654, 520] width 23 height 11
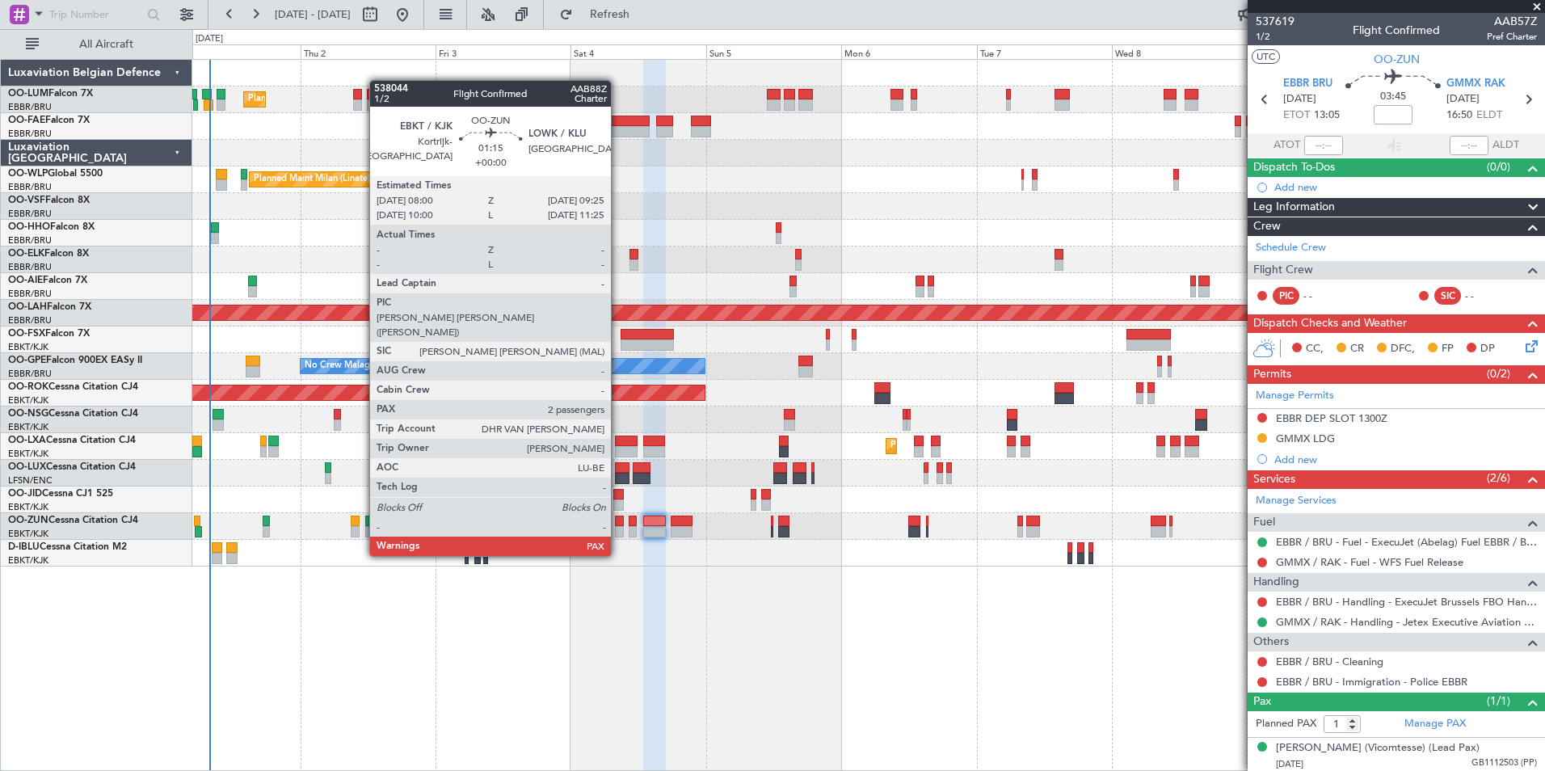
click at [618, 525] on div at bounding box center [619, 520] width 8 height 11
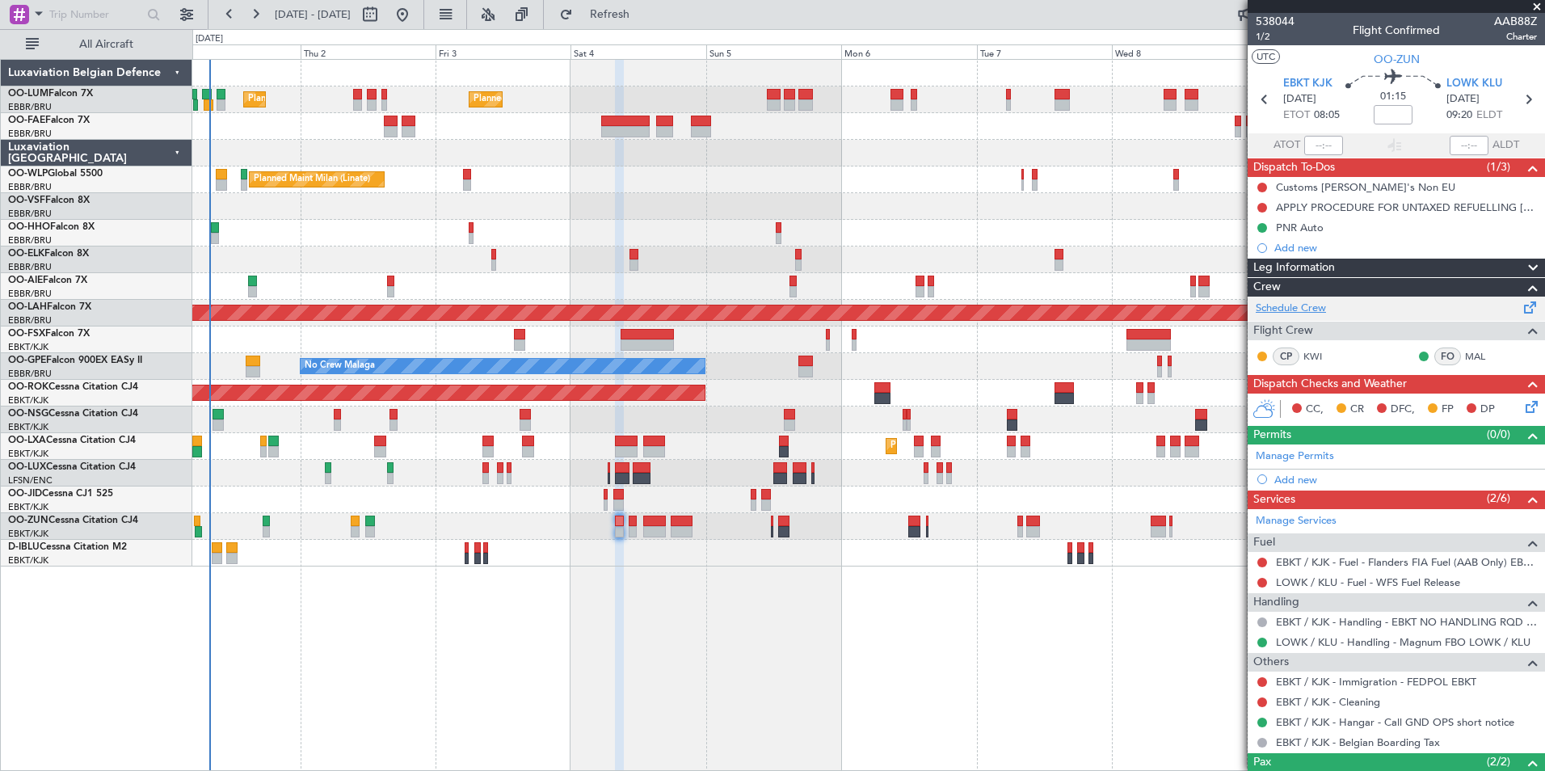
click at [1309, 305] on link "Schedule Crew" at bounding box center [1291, 309] width 70 height 16
click at [644, 12] on span "Refresh" at bounding box center [610, 14] width 68 height 11
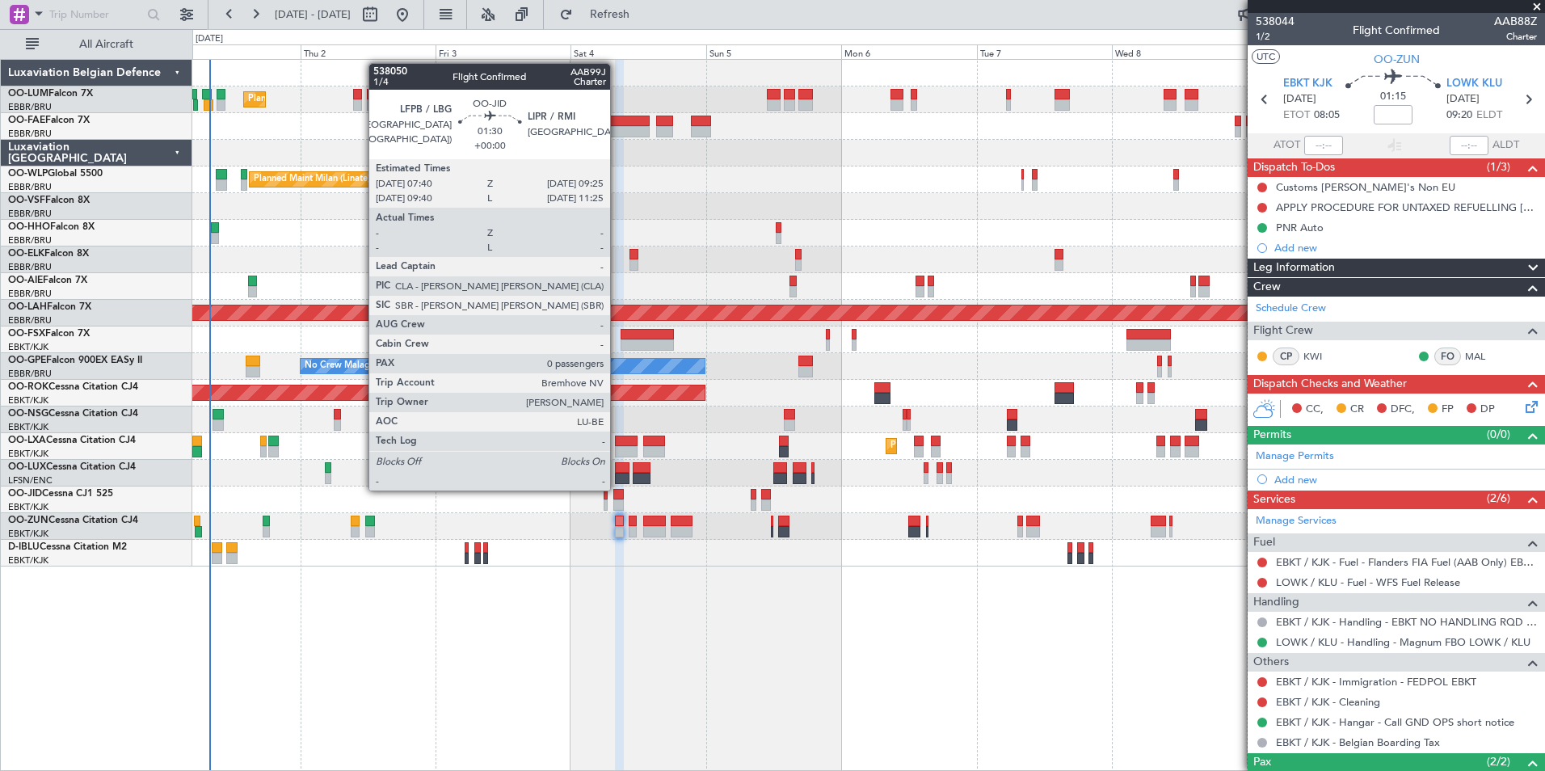
click at [617, 489] on div at bounding box center [618, 494] width 11 height 11
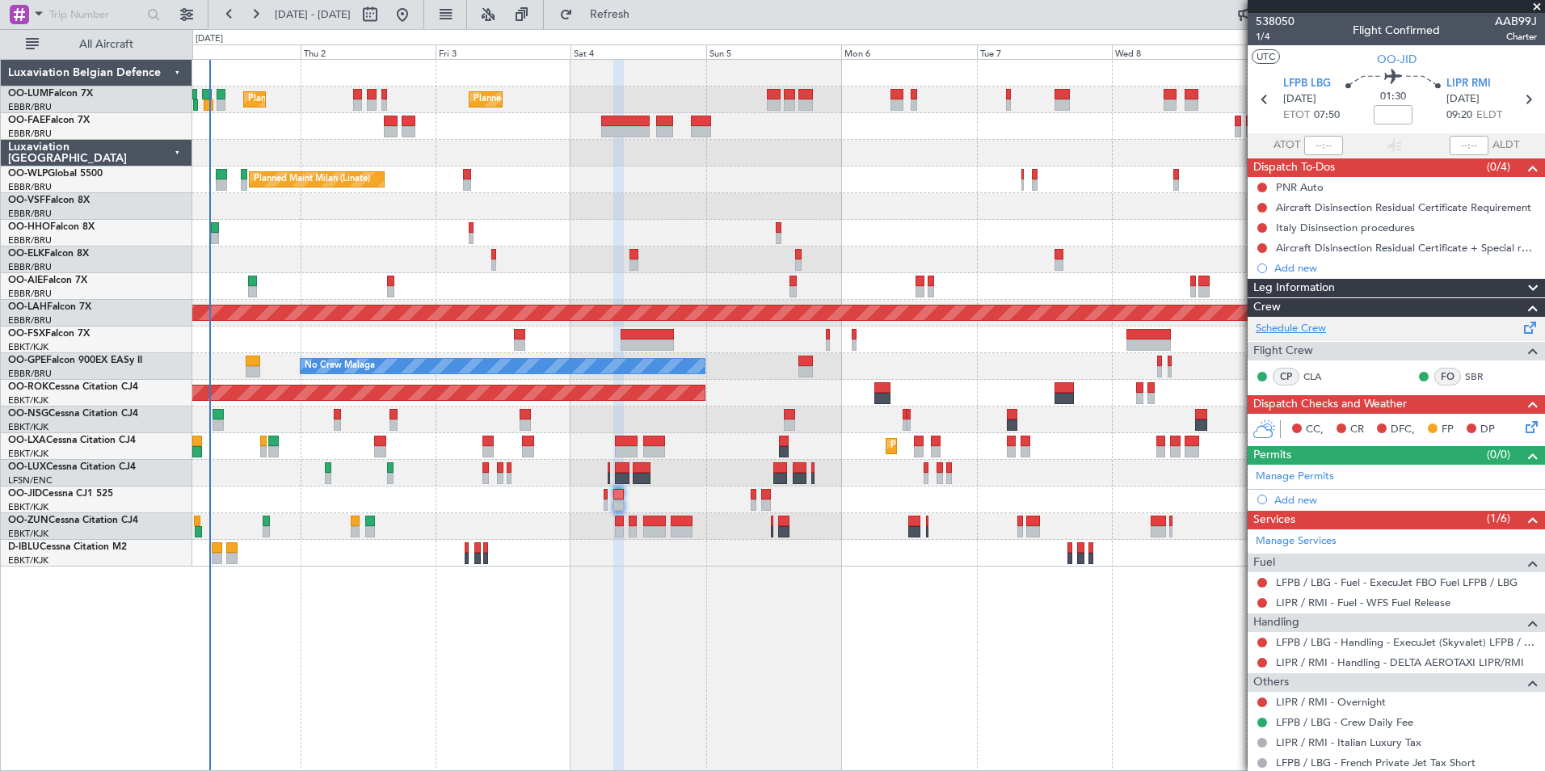
click at [1294, 330] on link "Schedule Crew" at bounding box center [1291, 329] width 70 height 16
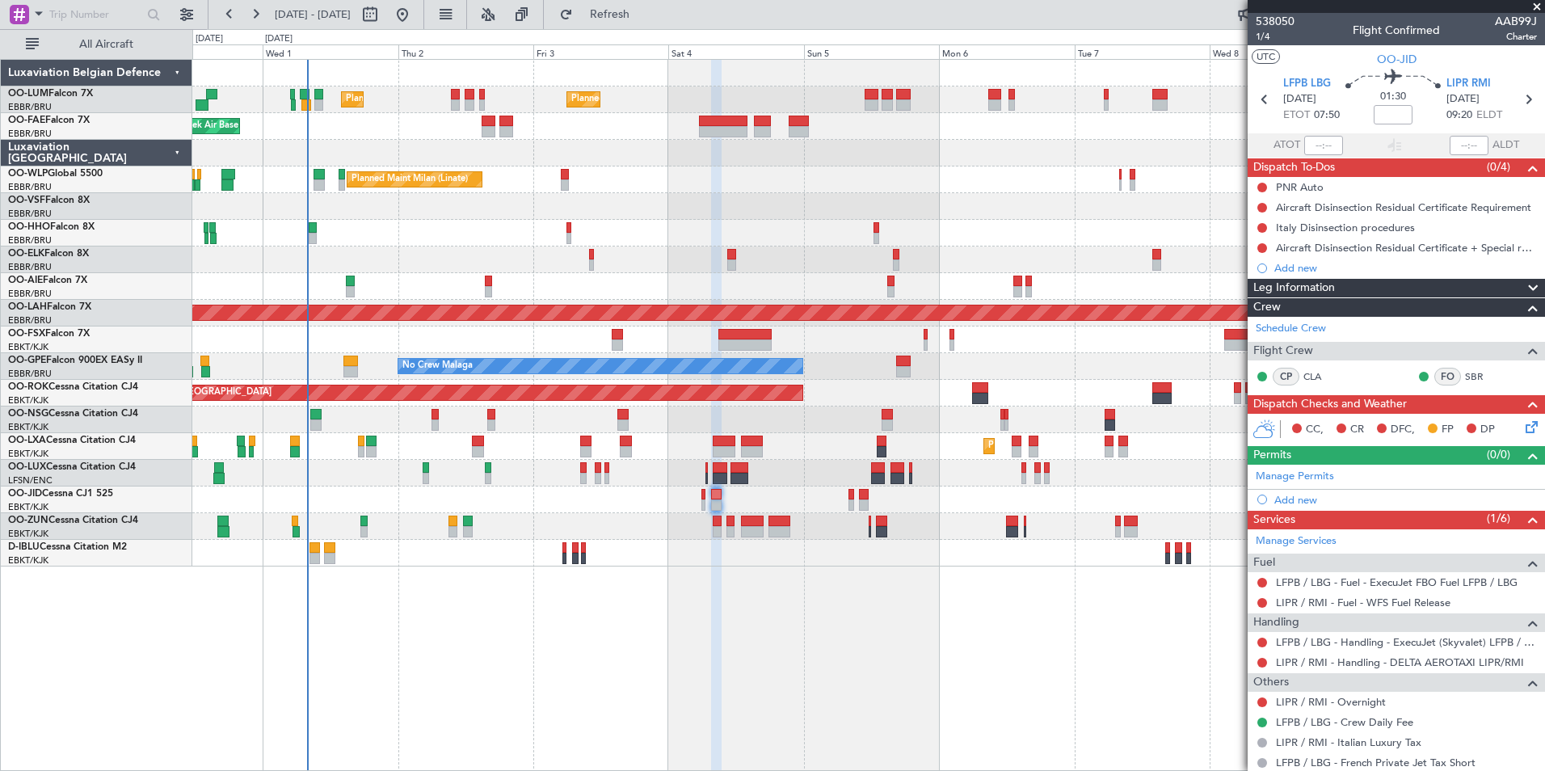
click at [415, 665] on div "Planned Maint Brussels (Brussels National) Planned Maint Brussels (Brussels Nat…" at bounding box center [868, 415] width 1352 height 712
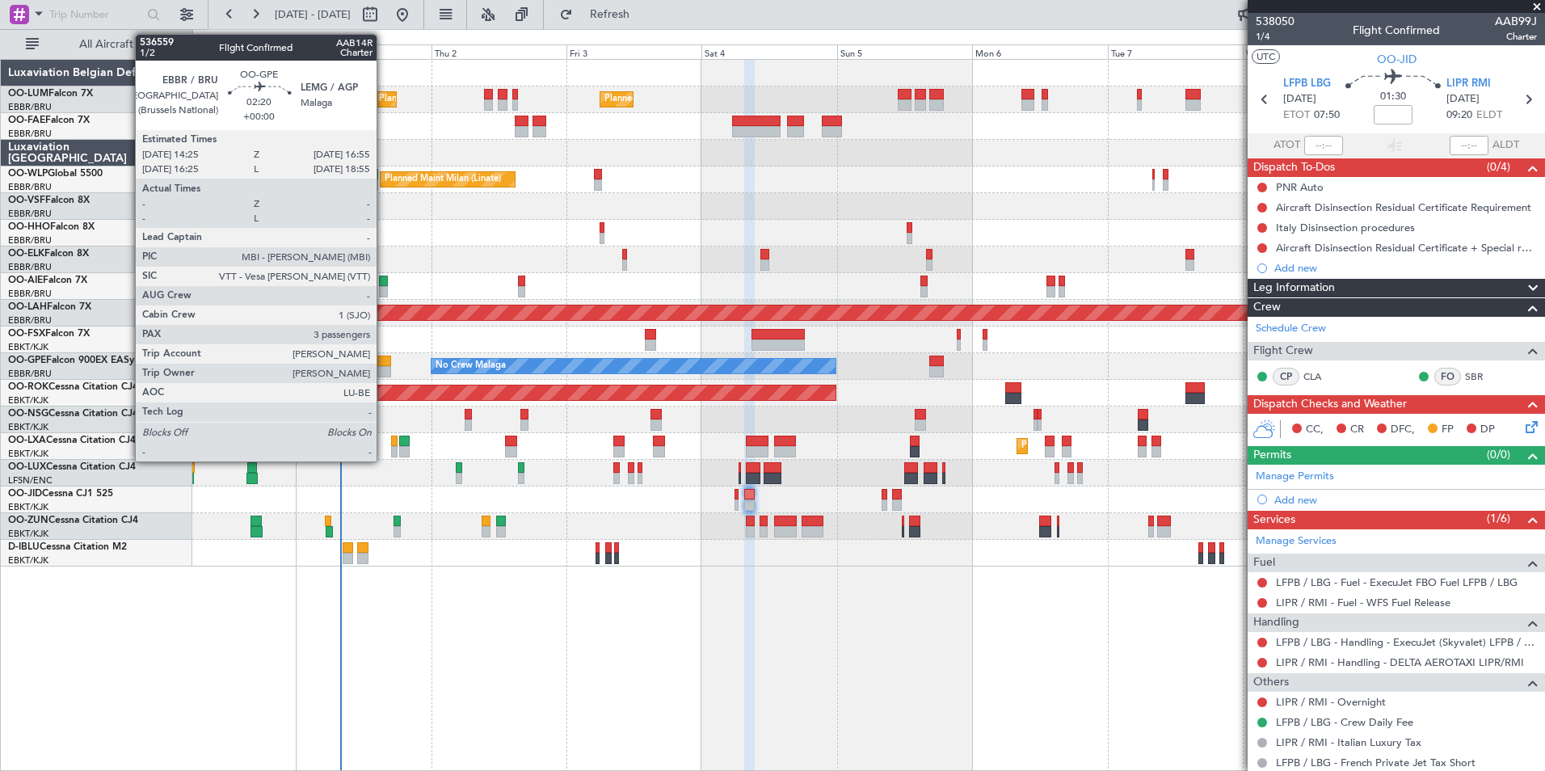
click at [384, 371] on div at bounding box center [383, 371] width 15 height 11
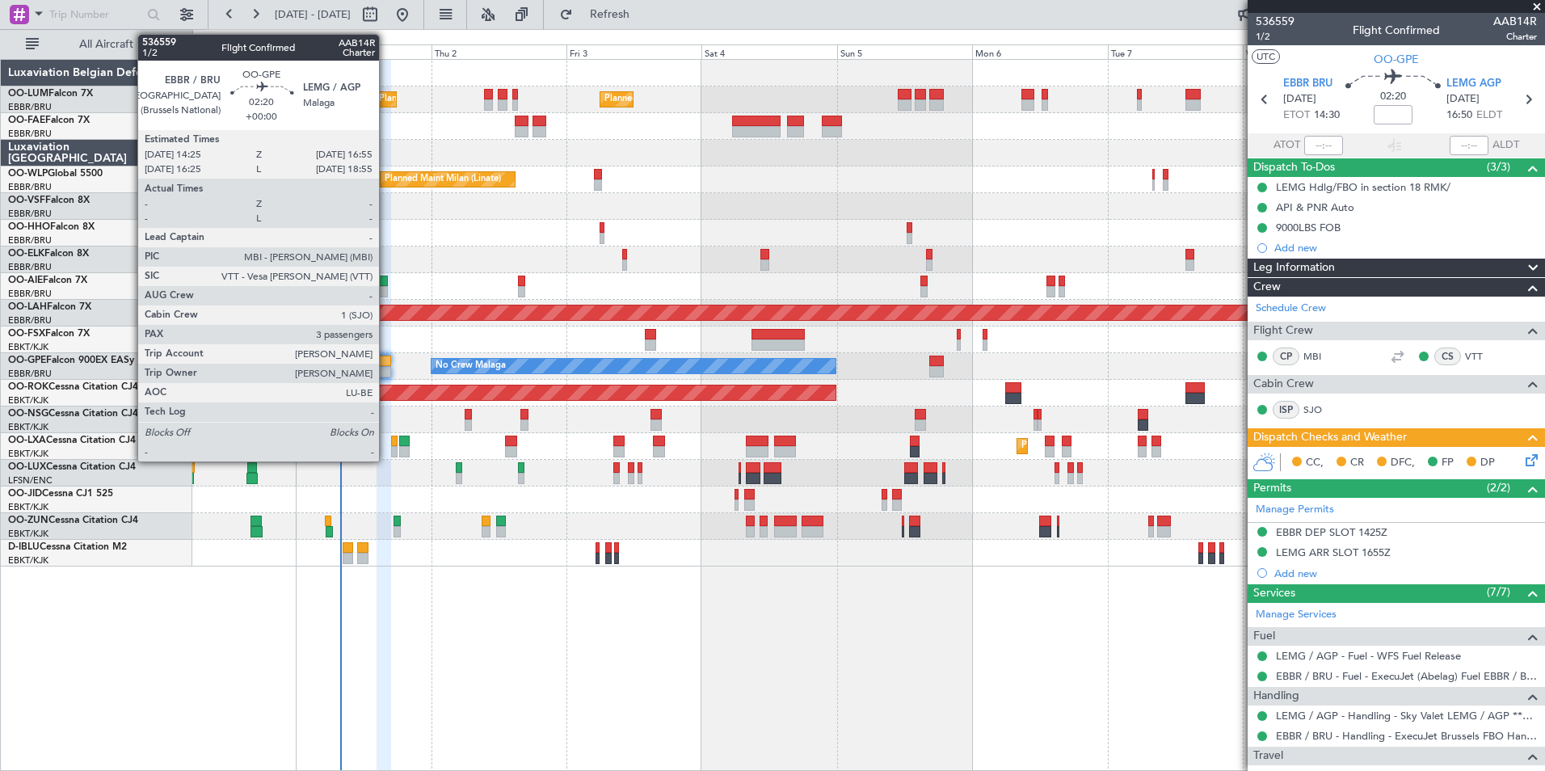
click at [386, 365] on div at bounding box center [383, 360] width 15 height 11
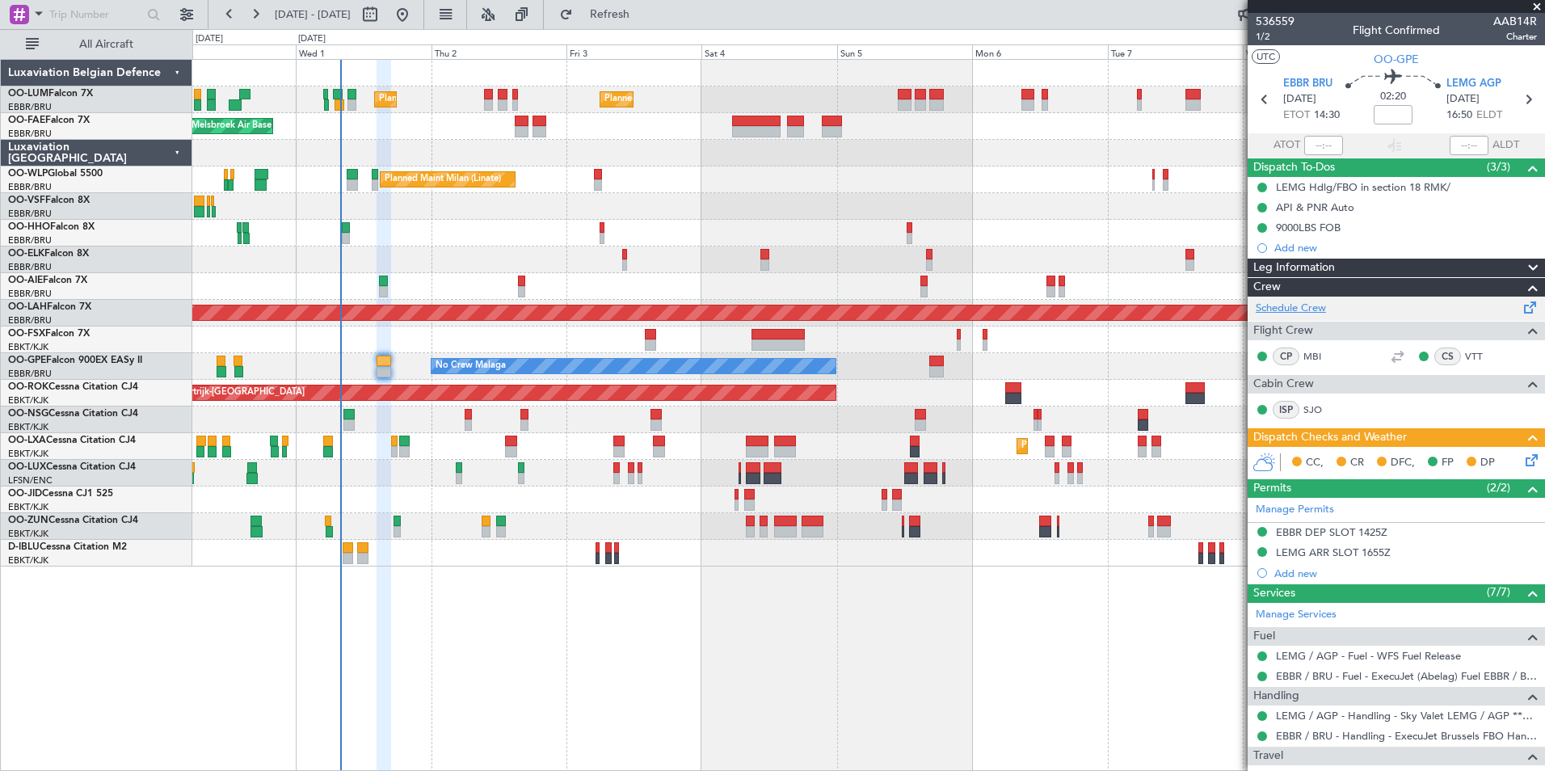
click at [1321, 308] on link "Schedule Crew" at bounding box center [1291, 309] width 70 height 16
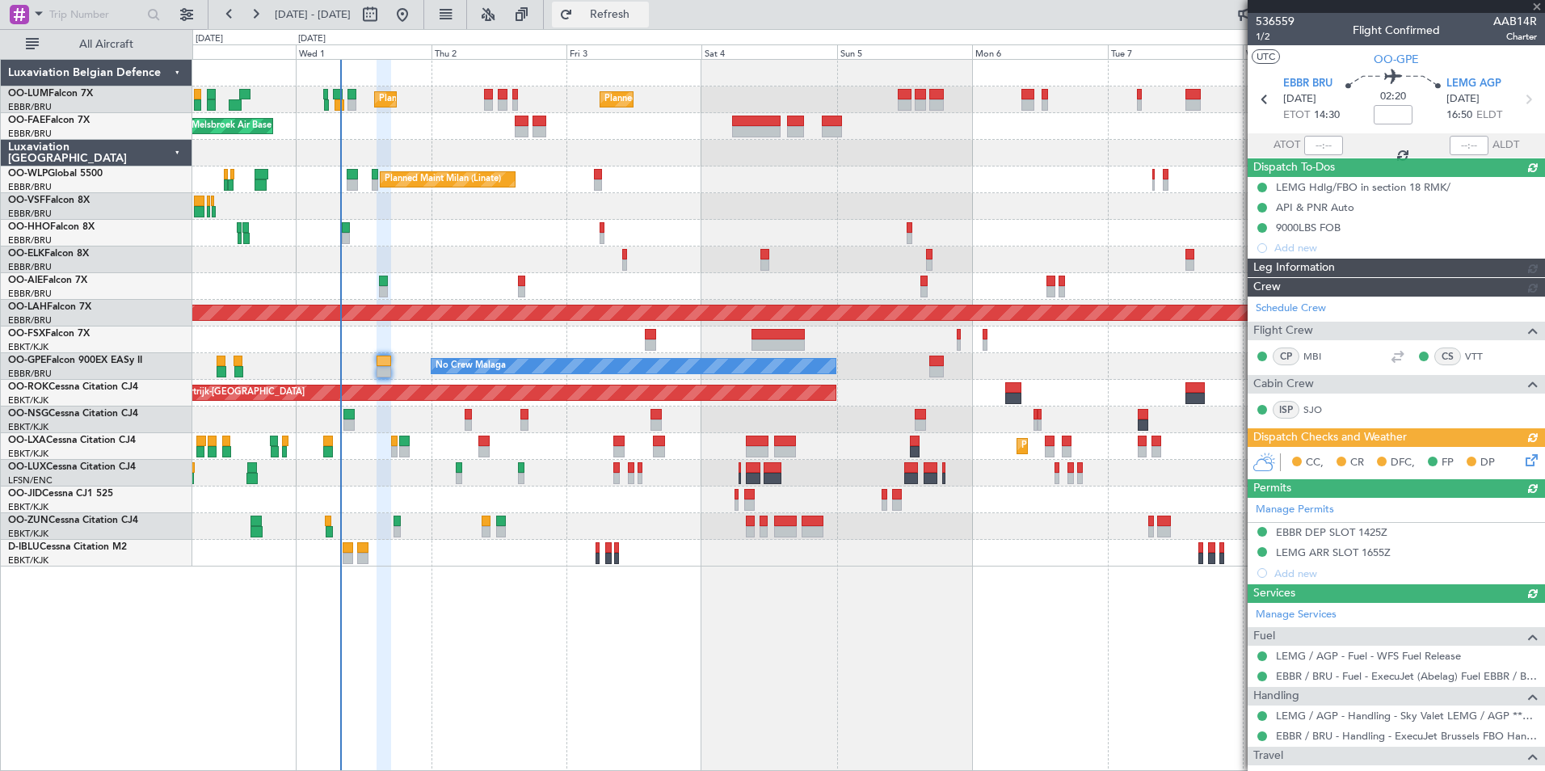
click at [641, 14] on span "Refresh" at bounding box center [610, 14] width 68 height 11
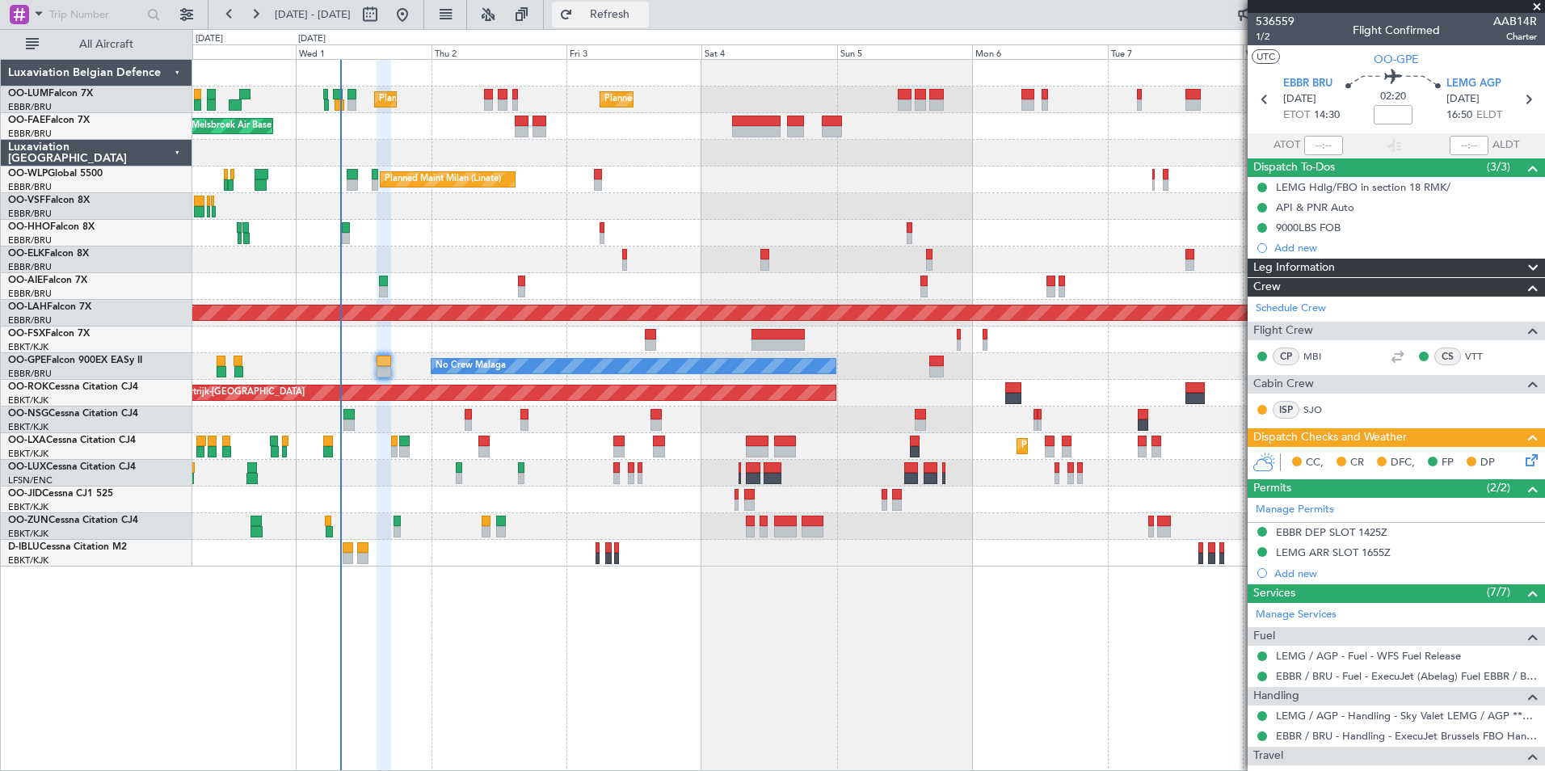
click at [621, 12] on button "Refresh" at bounding box center [600, 15] width 97 height 26
click at [644, 13] on span "Refresh" at bounding box center [610, 14] width 68 height 11
click at [383, 355] on div at bounding box center [383, 360] width 15 height 11
click at [1291, 301] on link "Schedule Crew" at bounding box center [1291, 309] width 70 height 16
click at [632, 25] on button "Refresh" at bounding box center [600, 15] width 97 height 26
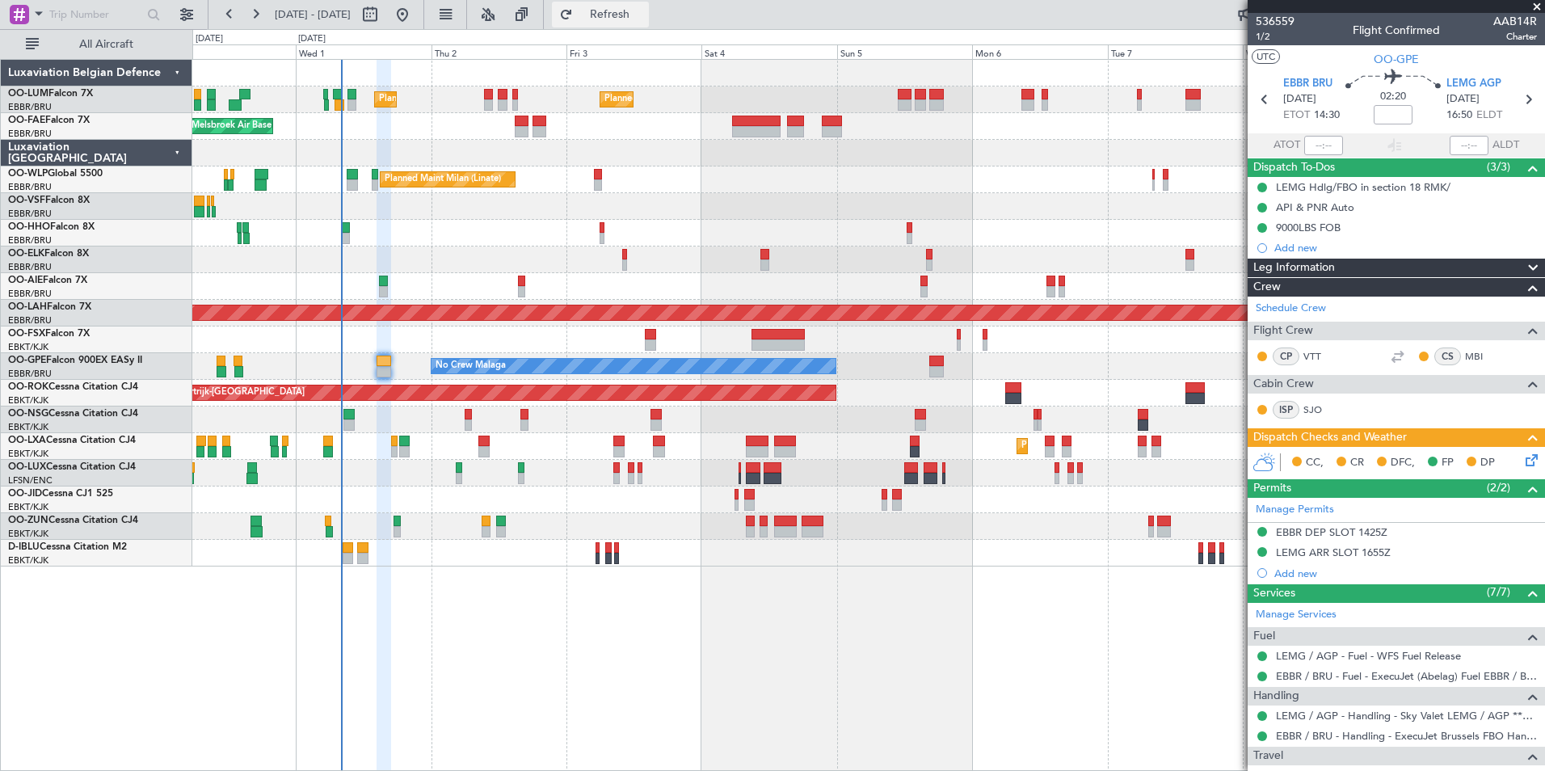
click at [644, 20] on span "Refresh" at bounding box center [610, 14] width 68 height 11
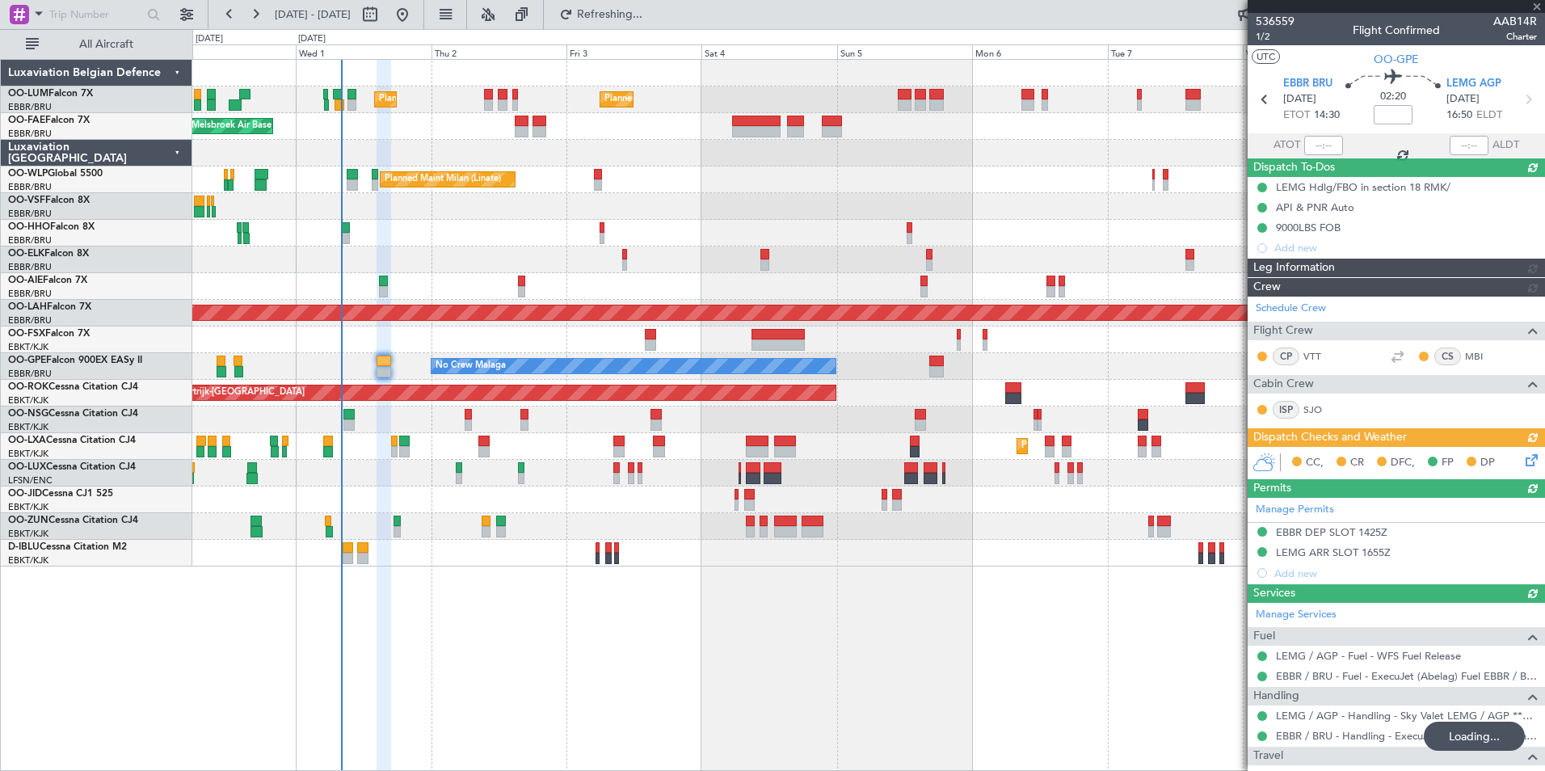
click at [814, 638] on div "Planned Maint Brussels (Brussels National) Planned Maint Brussels (Brussels Nat…" at bounding box center [868, 415] width 1352 height 712
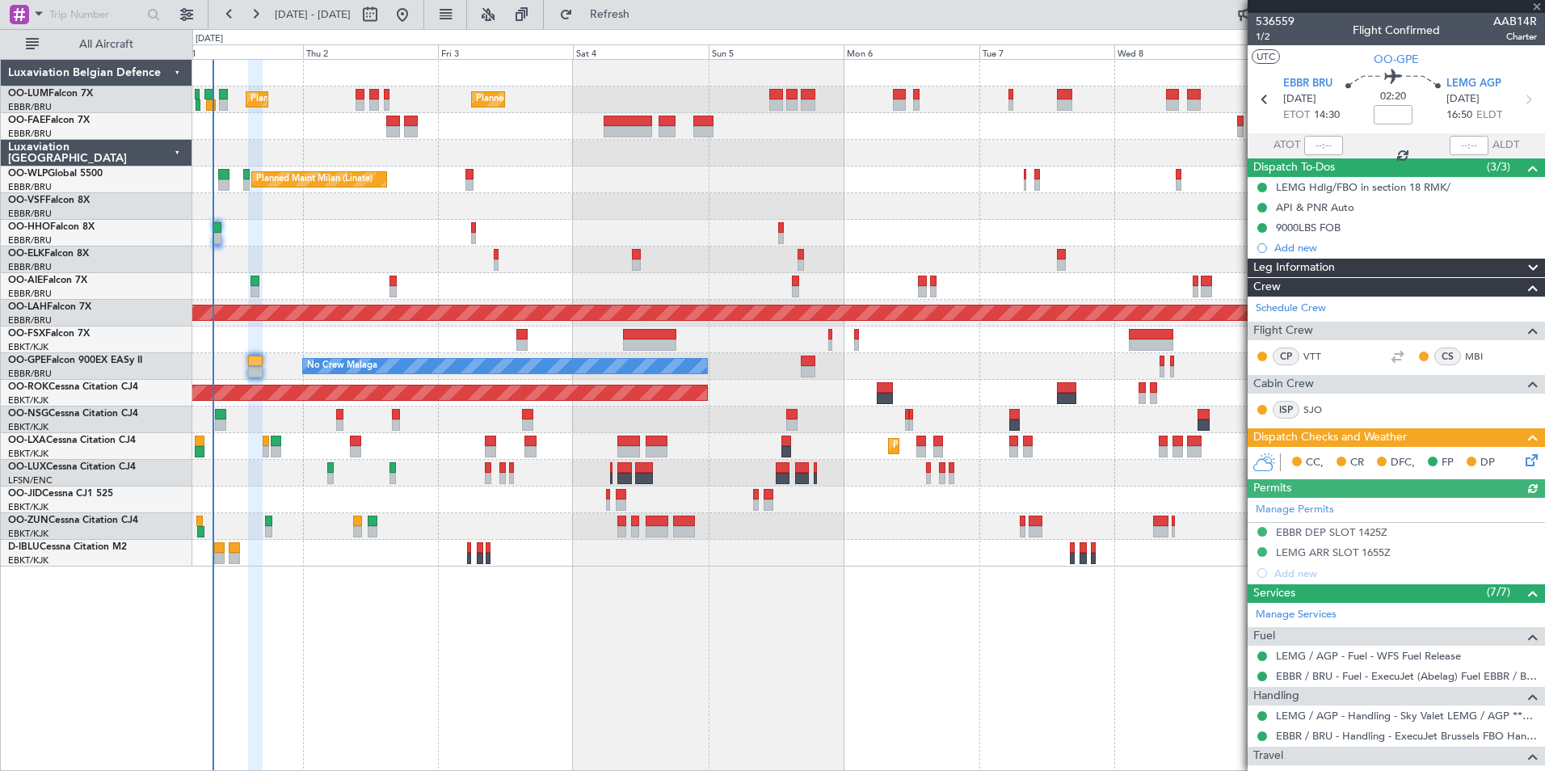
click at [721, 641] on div "Planned Maint Brussels (Brussels National) Planned Maint Brussels (Brussels Nat…" at bounding box center [868, 415] width 1352 height 712
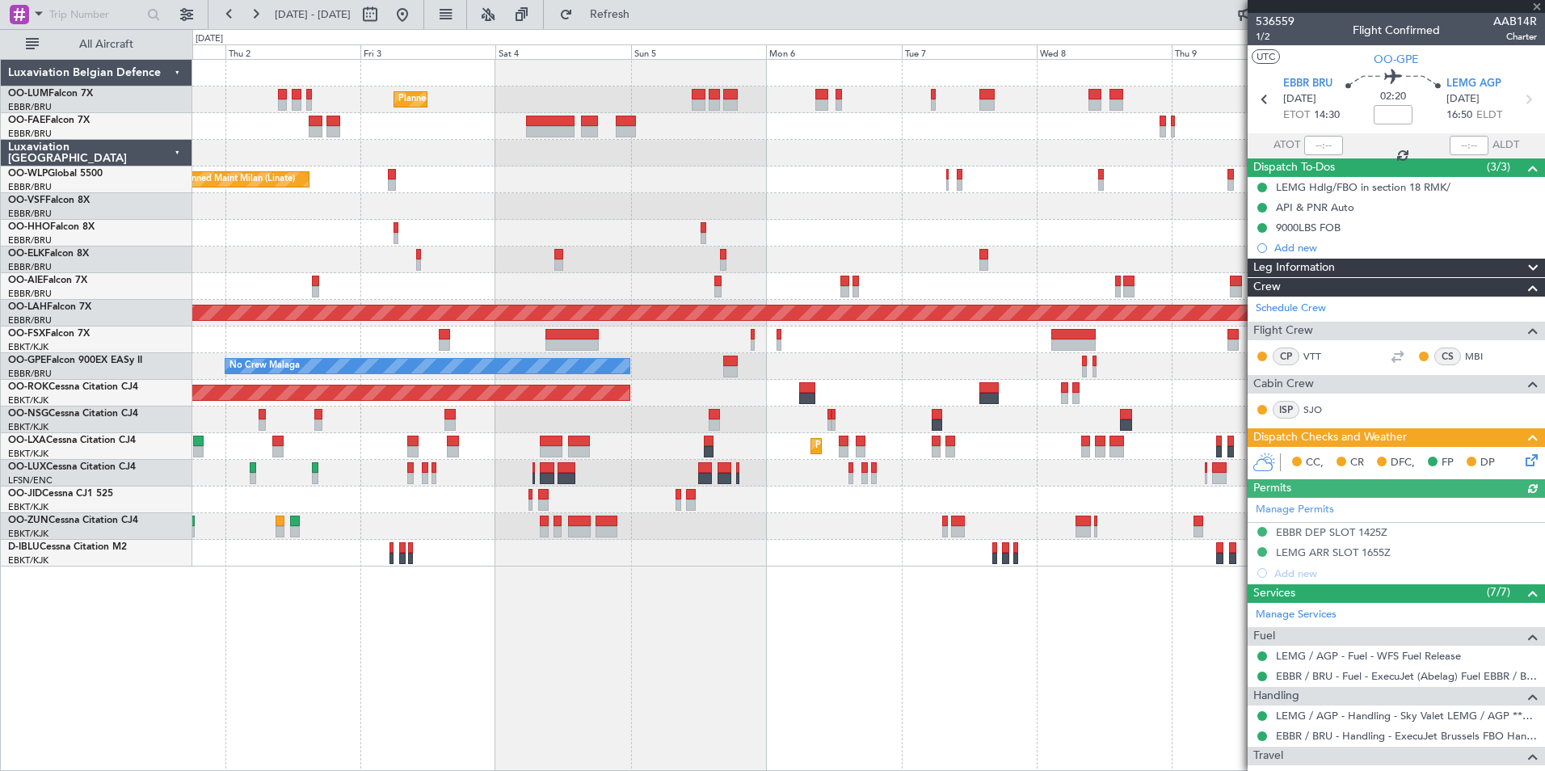
click at [616, 616] on div "Planned Maint Brussels (Brussels National) Planned Maint Brussels (Brussels Nat…" at bounding box center [868, 415] width 1352 height 712
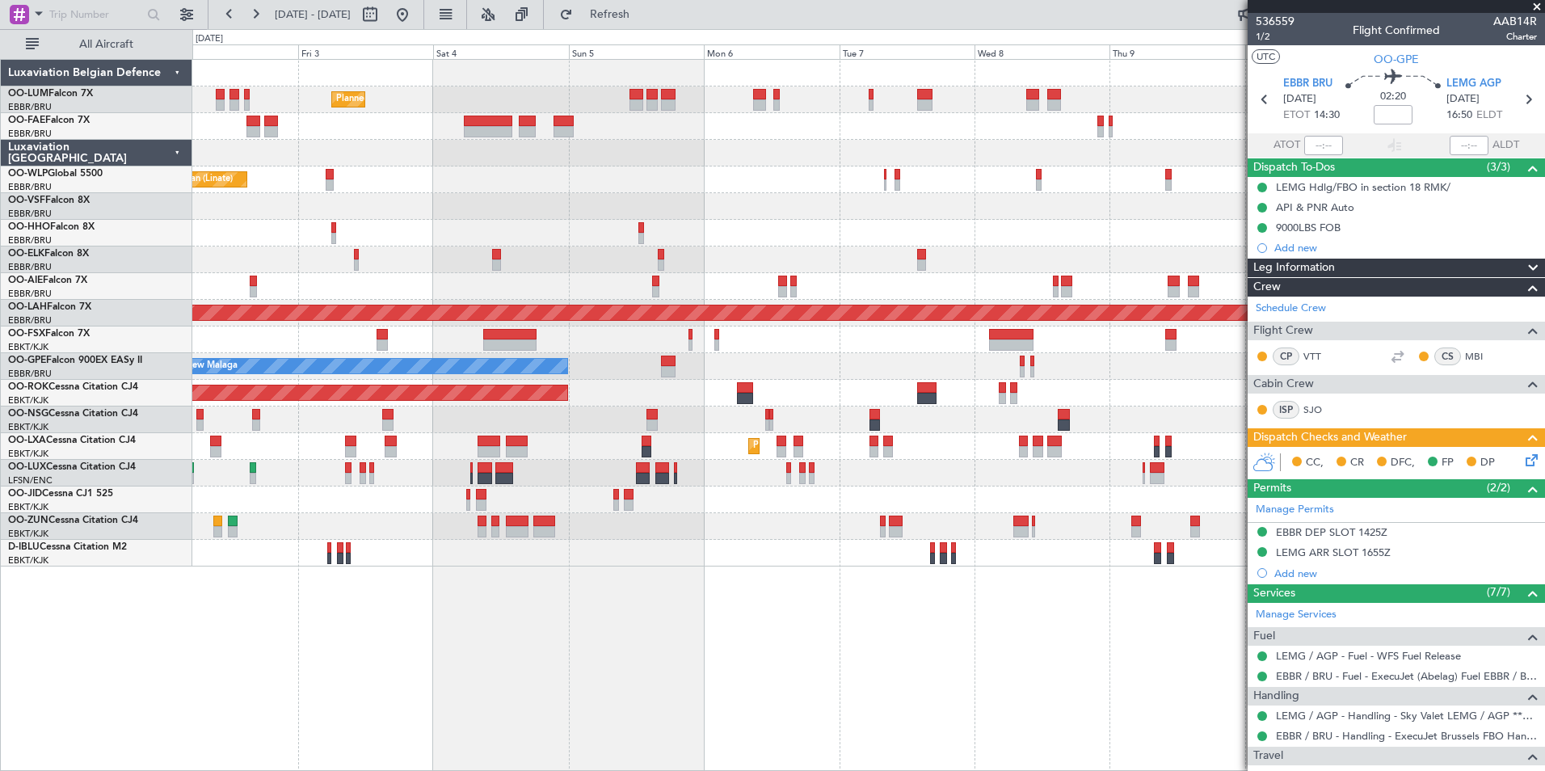
click at [980, 654] on div "Planned Maint Brussels (Brussels National) Planned Maint Brussels (Brussels Nat…" at bounding box center [868, 415] width 1352 height 712
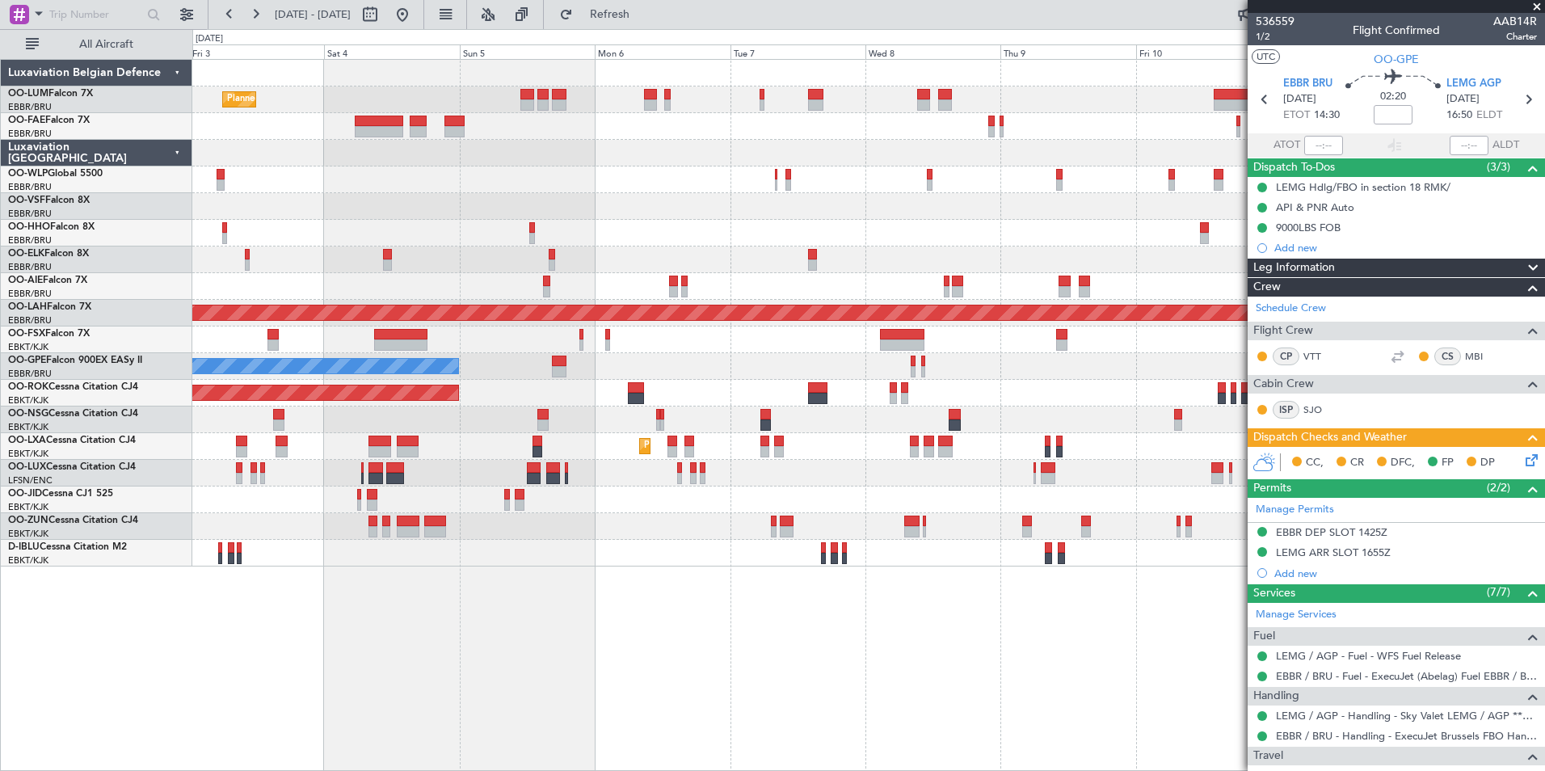
click at [760, 680] on div "Planned Maint Brussels (Brussels National) Planned Maint Brussels (Brussels Nat…" at bounding box center [868, 415] width 1352 height 712
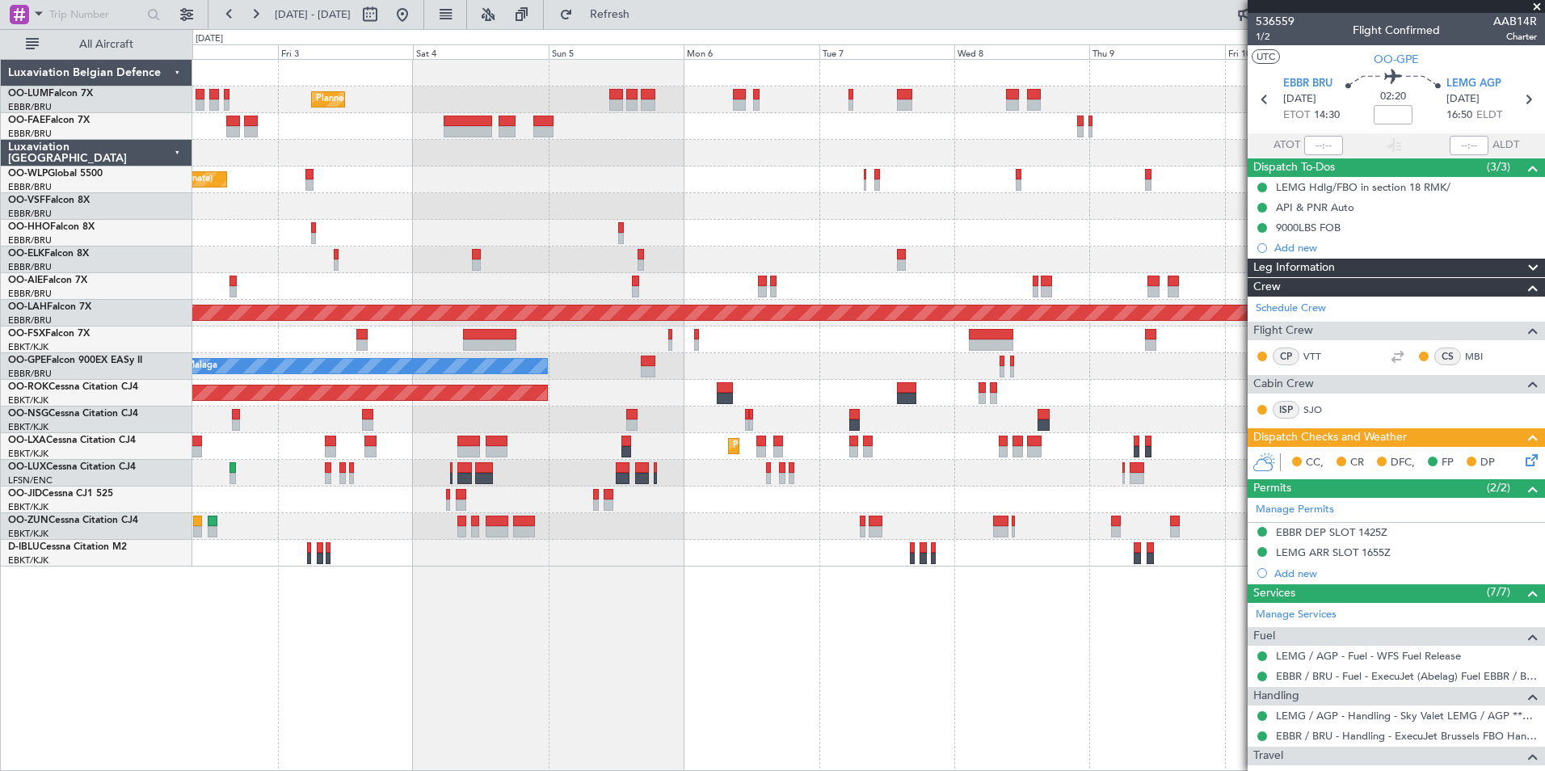
click at [1000, 681] on div "Planned Maint Brussels (Brussels National) Planned Maint Brussels (Brussels Nat…" at bounding box center [868, 415] width 1352 height 712
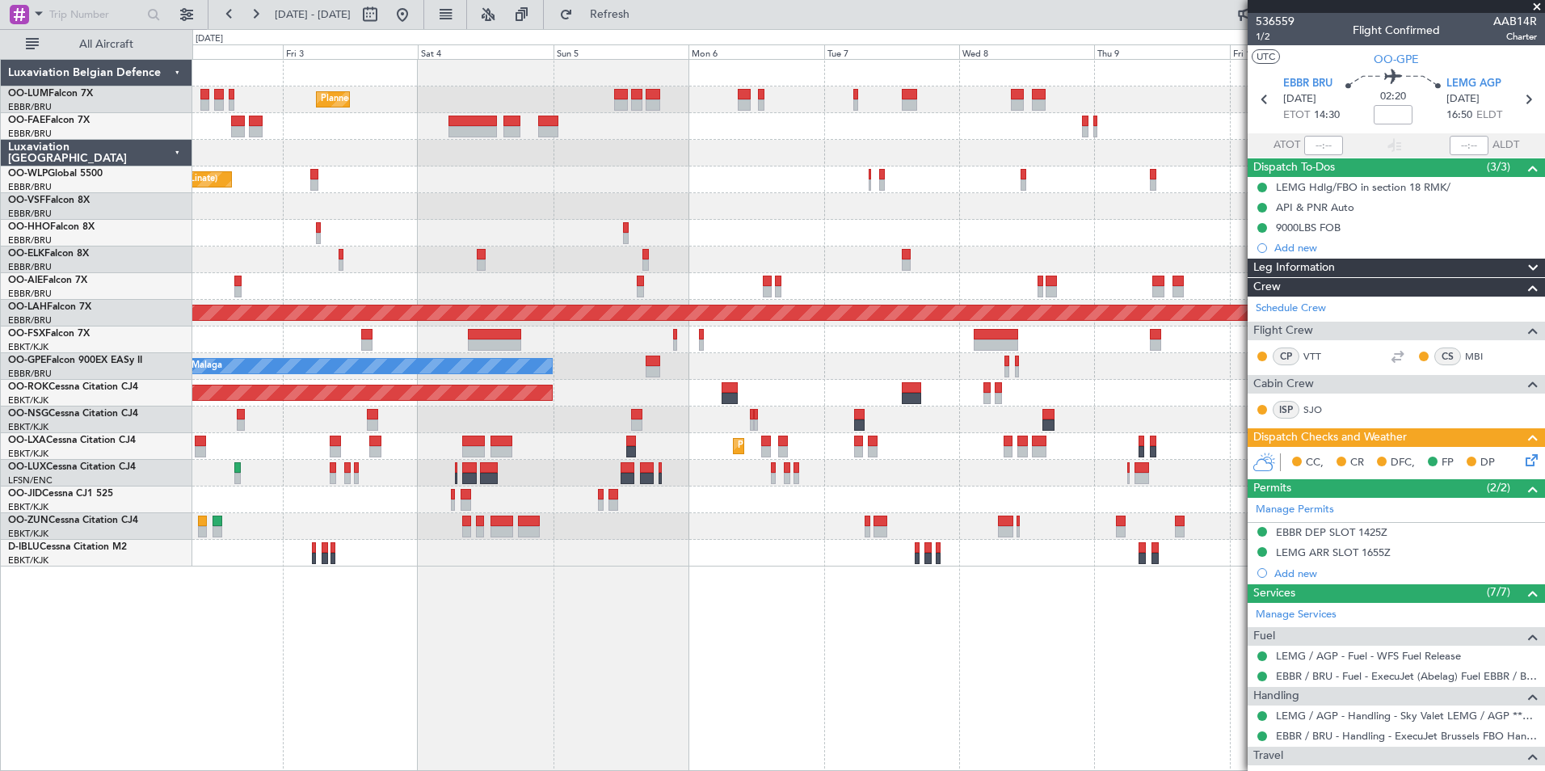
click at [1142, 688] on div "Planned Maint Brussels (Brussels National) Planned Maint Brussels (Brussels Nat…" at bounding box center [868, 415] width 1352 height 712
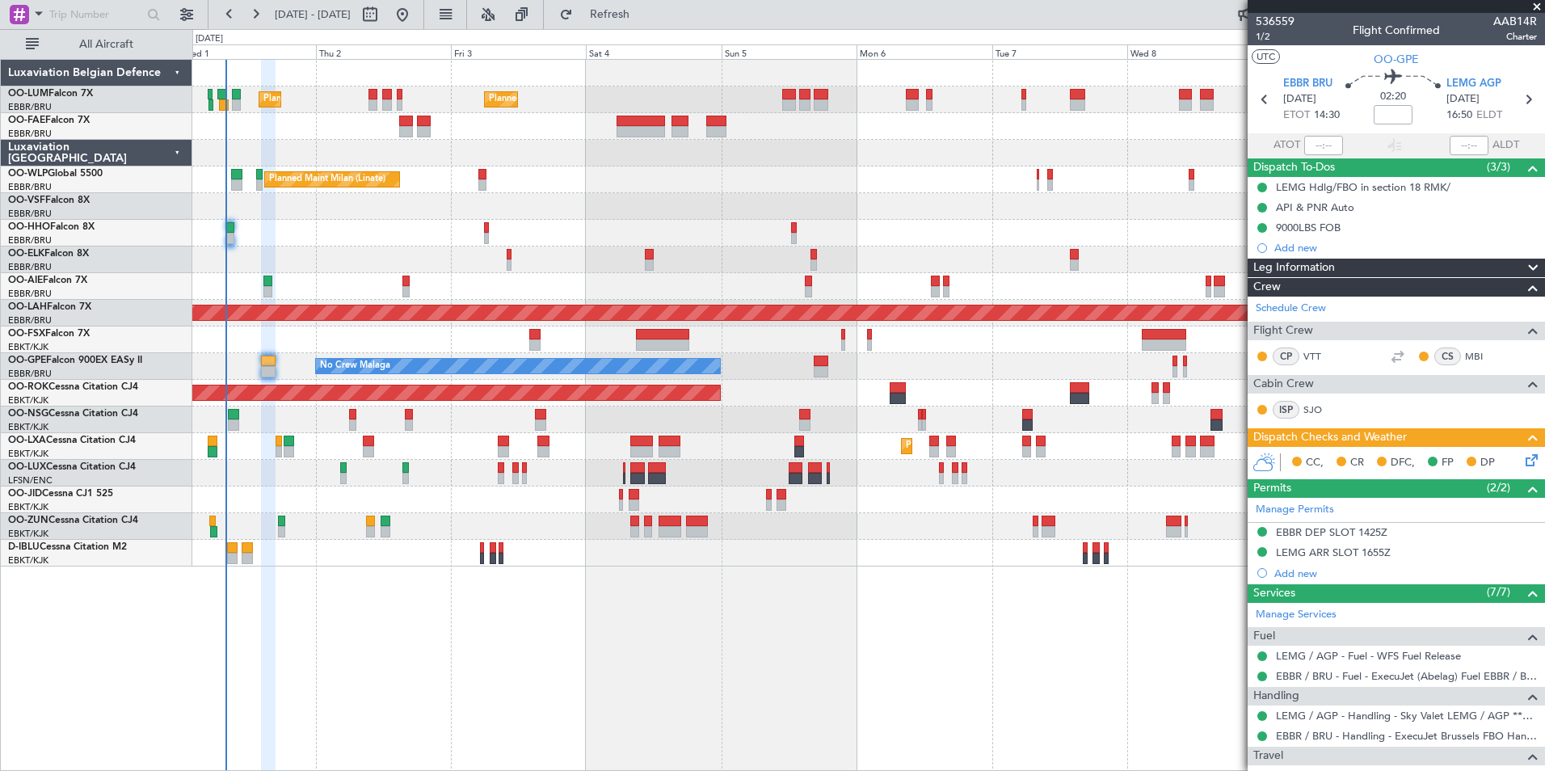
click at [1051, 683] on div "Planned Maint Brussels (Brussels National) Planned Maint Brussels (Brussels Nat…" at bounding box center [868, 415] width 1352 height 712
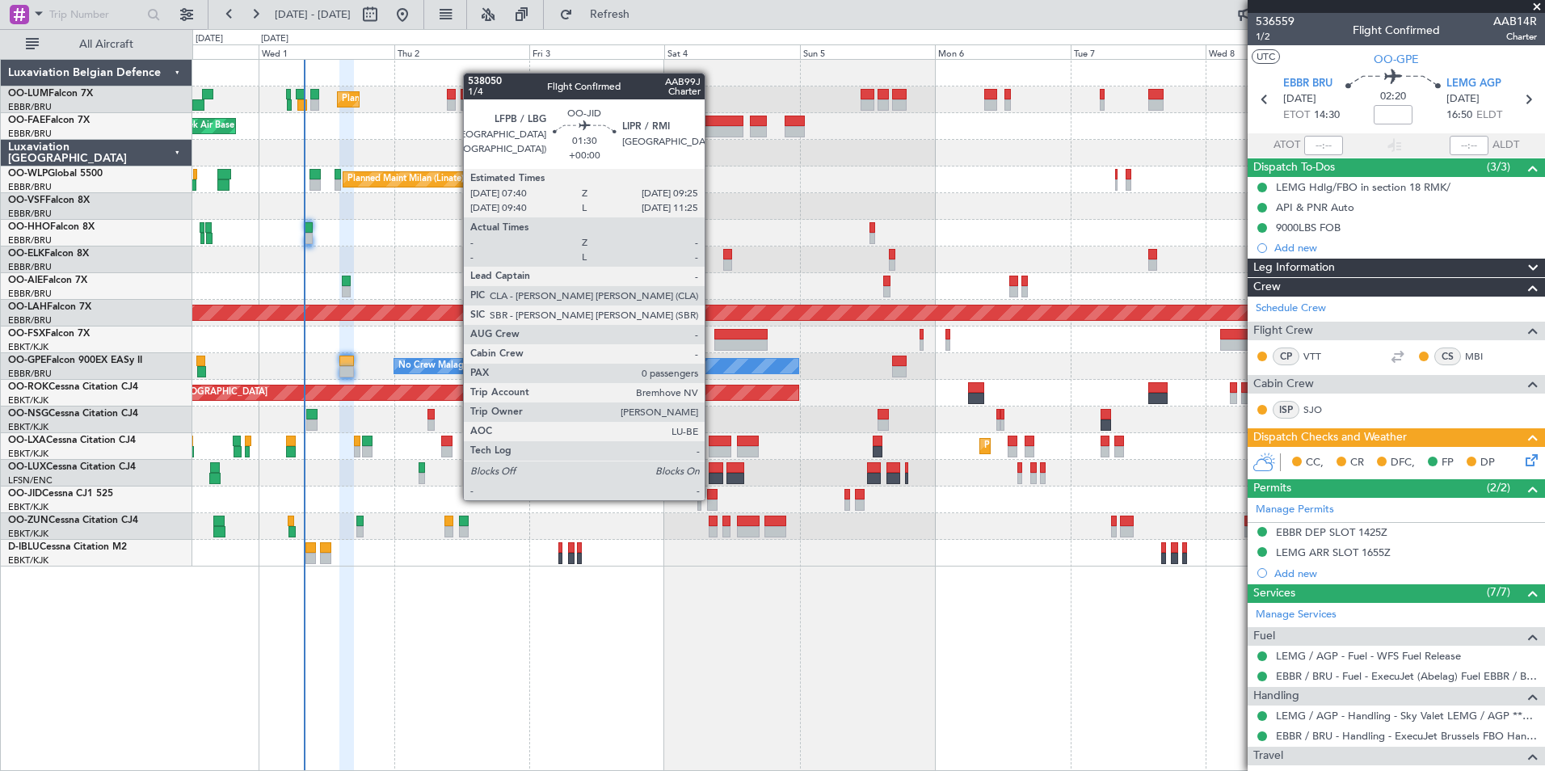
click at [712, 498] on div at bounding box center [712, 494] width 11 height 11
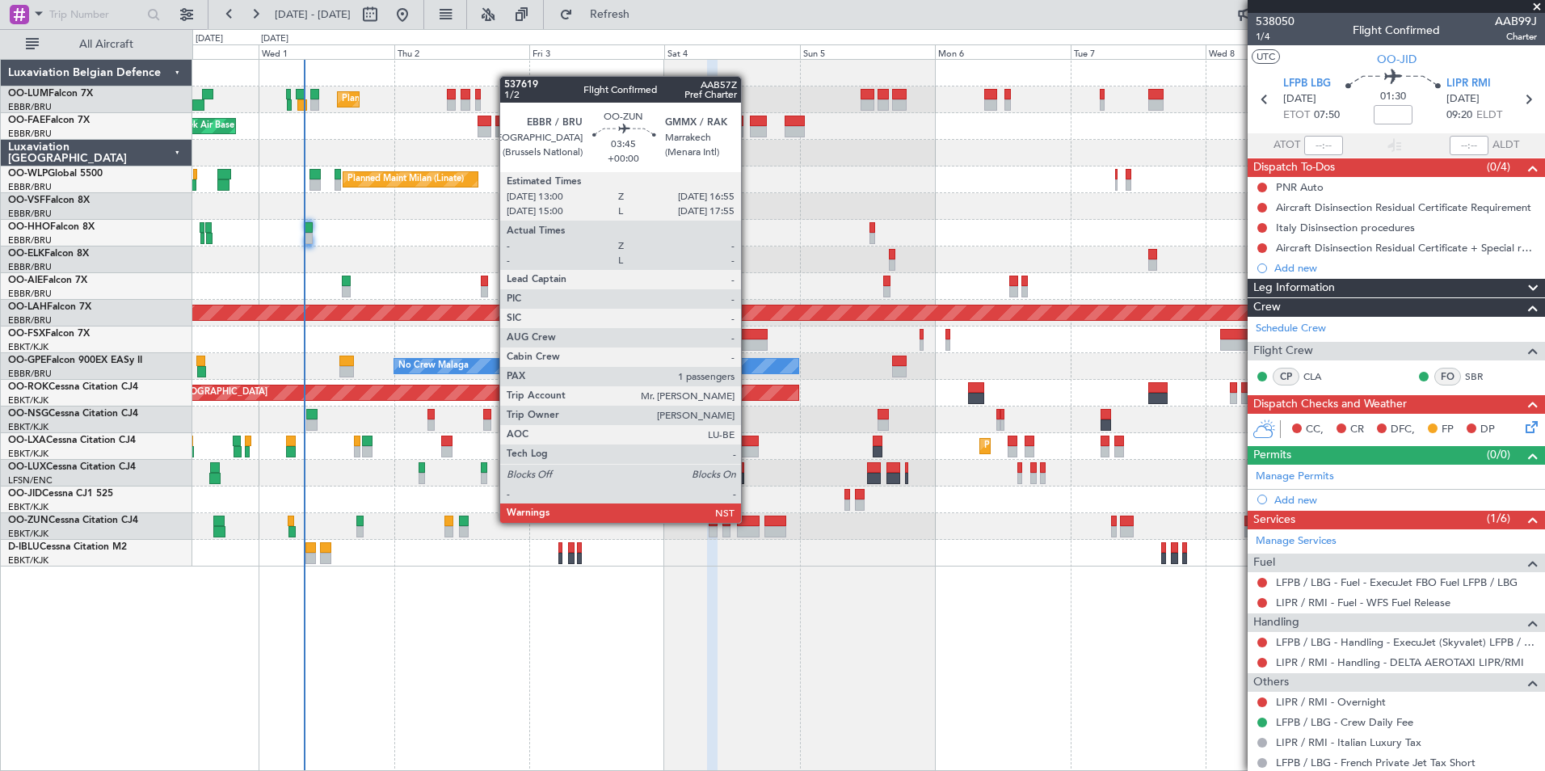
click at [748, 523] on div at bounding box center [748, 520] width 23 height 11
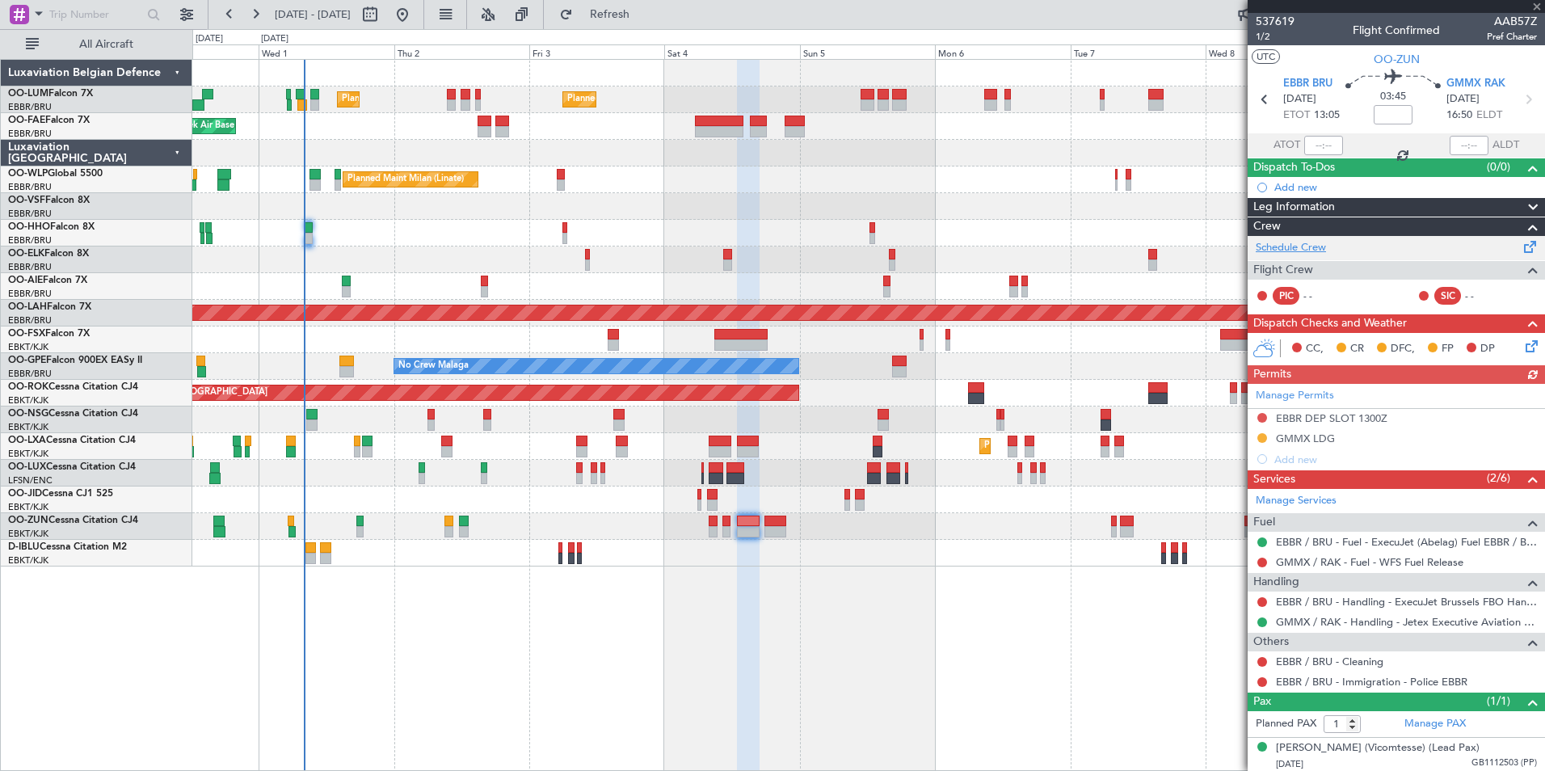
click at [1293, 250] on link "Schedule Crew" at bounding box center [1291, 248] width 70 height 16
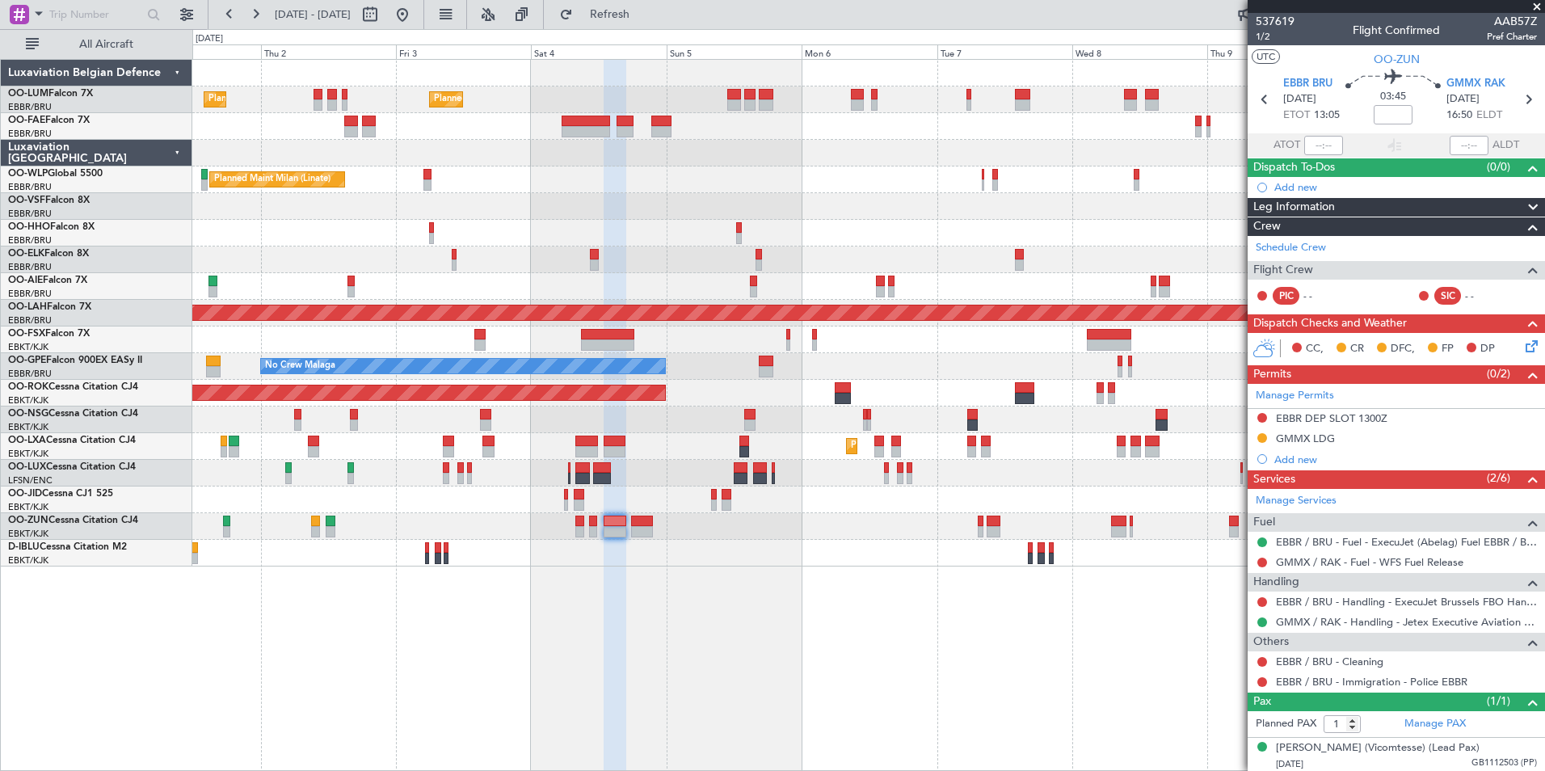
click at [646, 606] on div "Planned Maint Brussels (Brussels National) Planned Maint Brussels (Brussels Nat…" at bounding box center [868, 415] width 1352 height 712
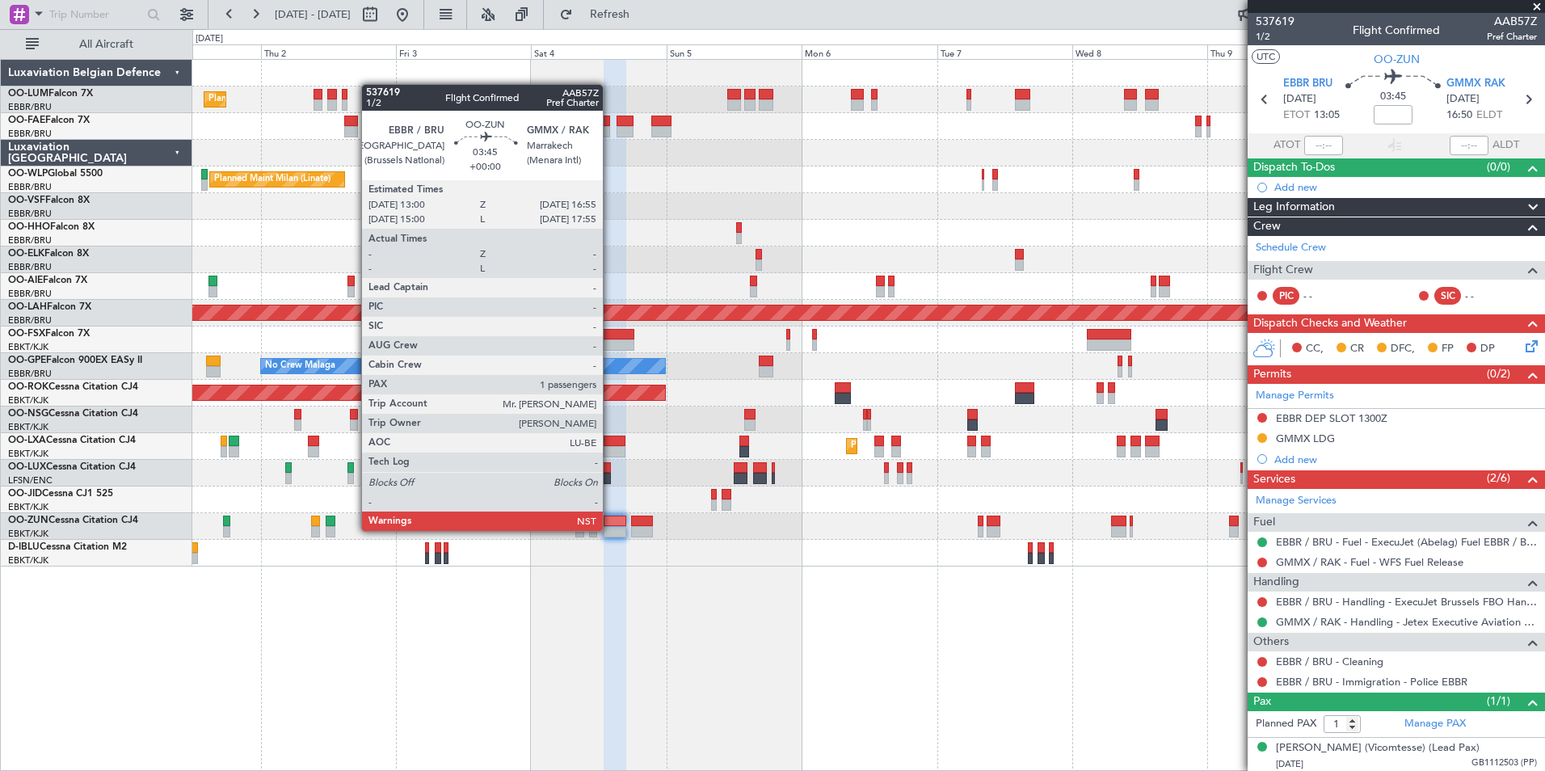
click at [610, 531] on div at bounding box center [615, 531] width 23 height 11
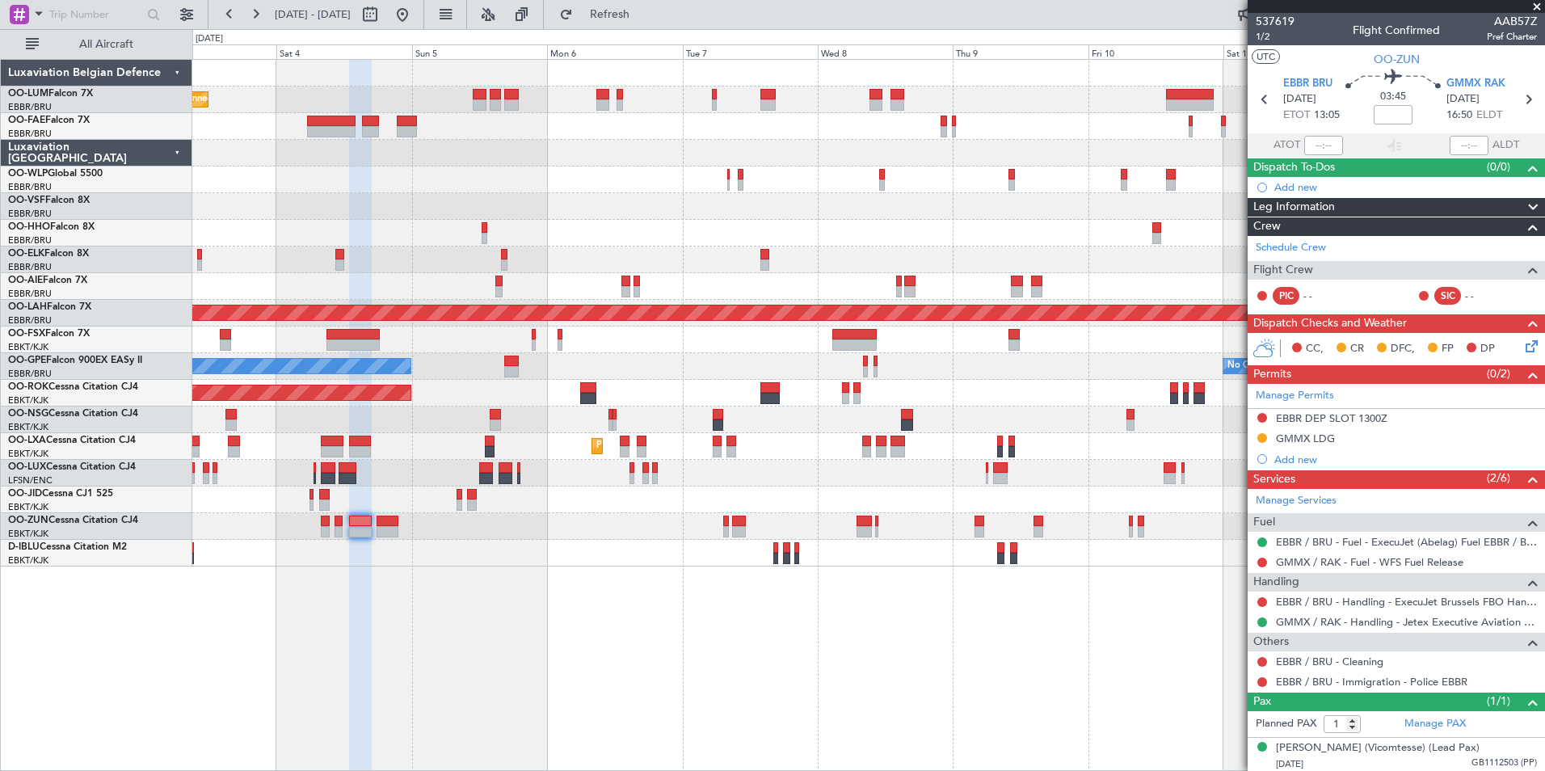
click at [552, 612] on div "Planned Maint Brussels (Brussels National) Planned Maint Brussels (Brussels Nat…" at bounding box center [868, 415] width 1352 height 712
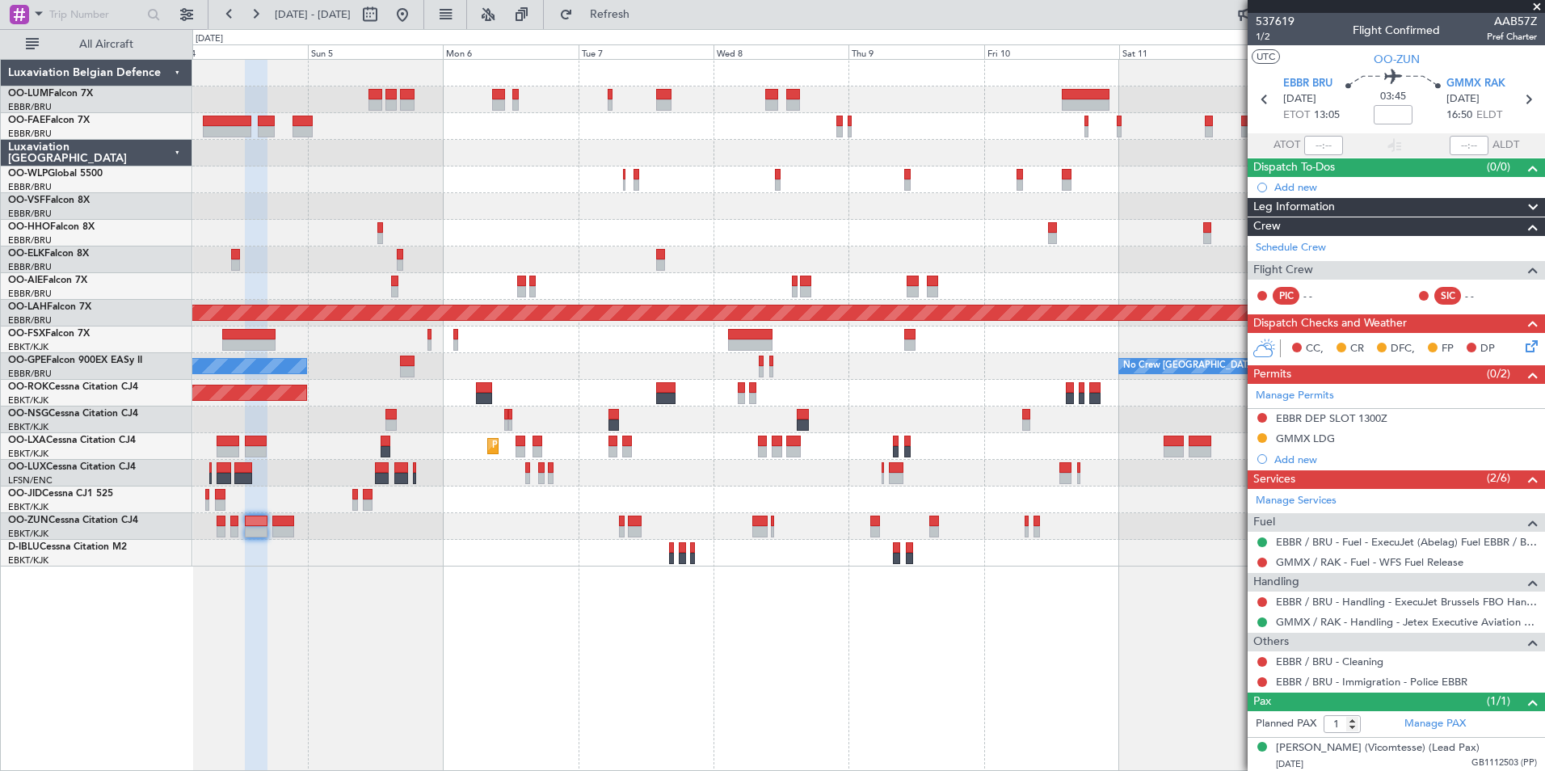
click at [600, 615] on div "Planned Maint Brussels (Brussels National) Planned Maint Brussels (Brussels Nat…" at bounding box center [868, 415] width 1352 height 712
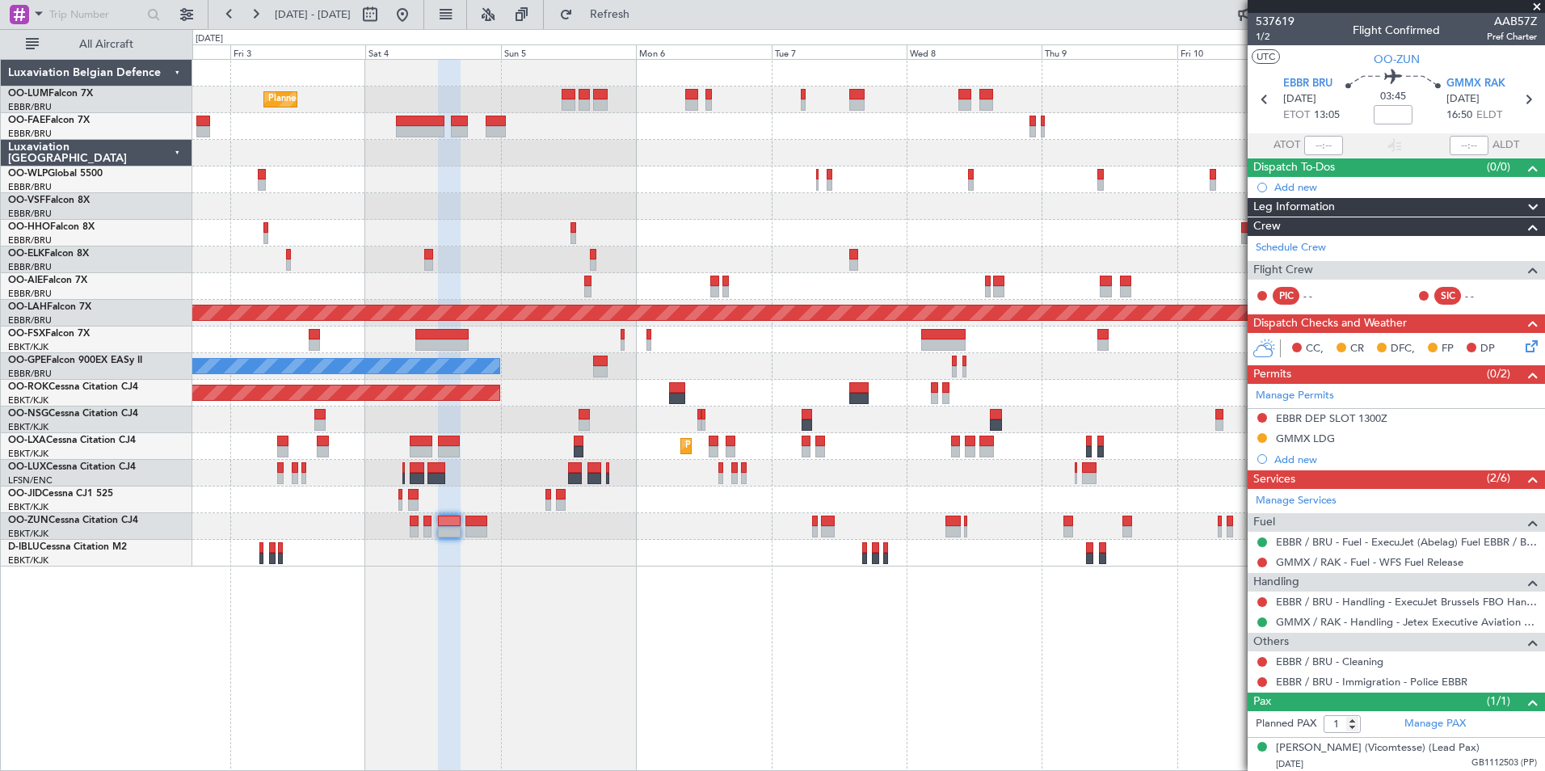
click at [770, 658] on div "Planned Maint Brussels (Brussels National) Planned Maint Brussels (Brussels Nat…" at bounding box center [868, 415] width 1352 height 712
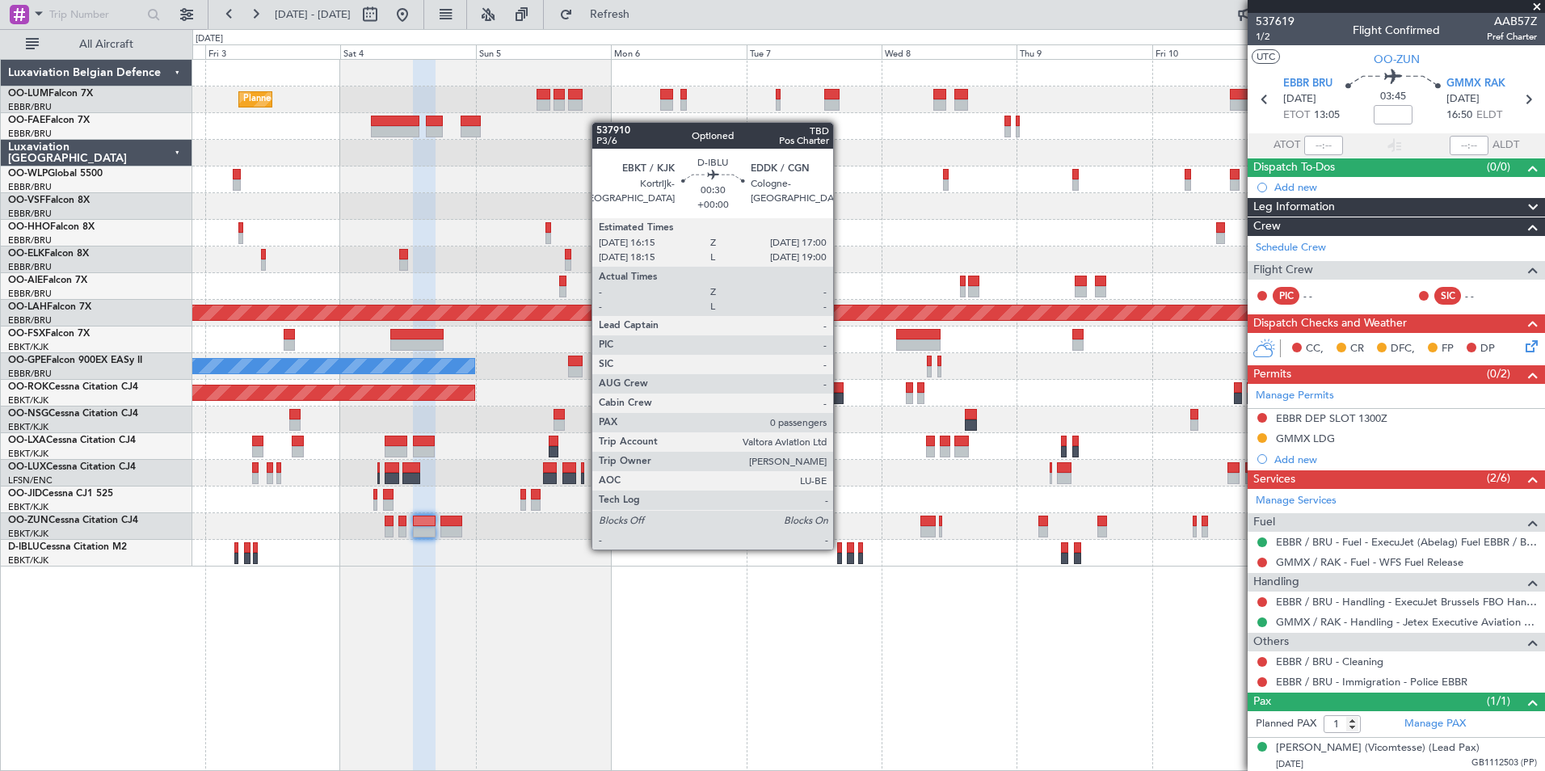
click at [840, 548] on div at bounding box center [839, 547] width 5 height 11
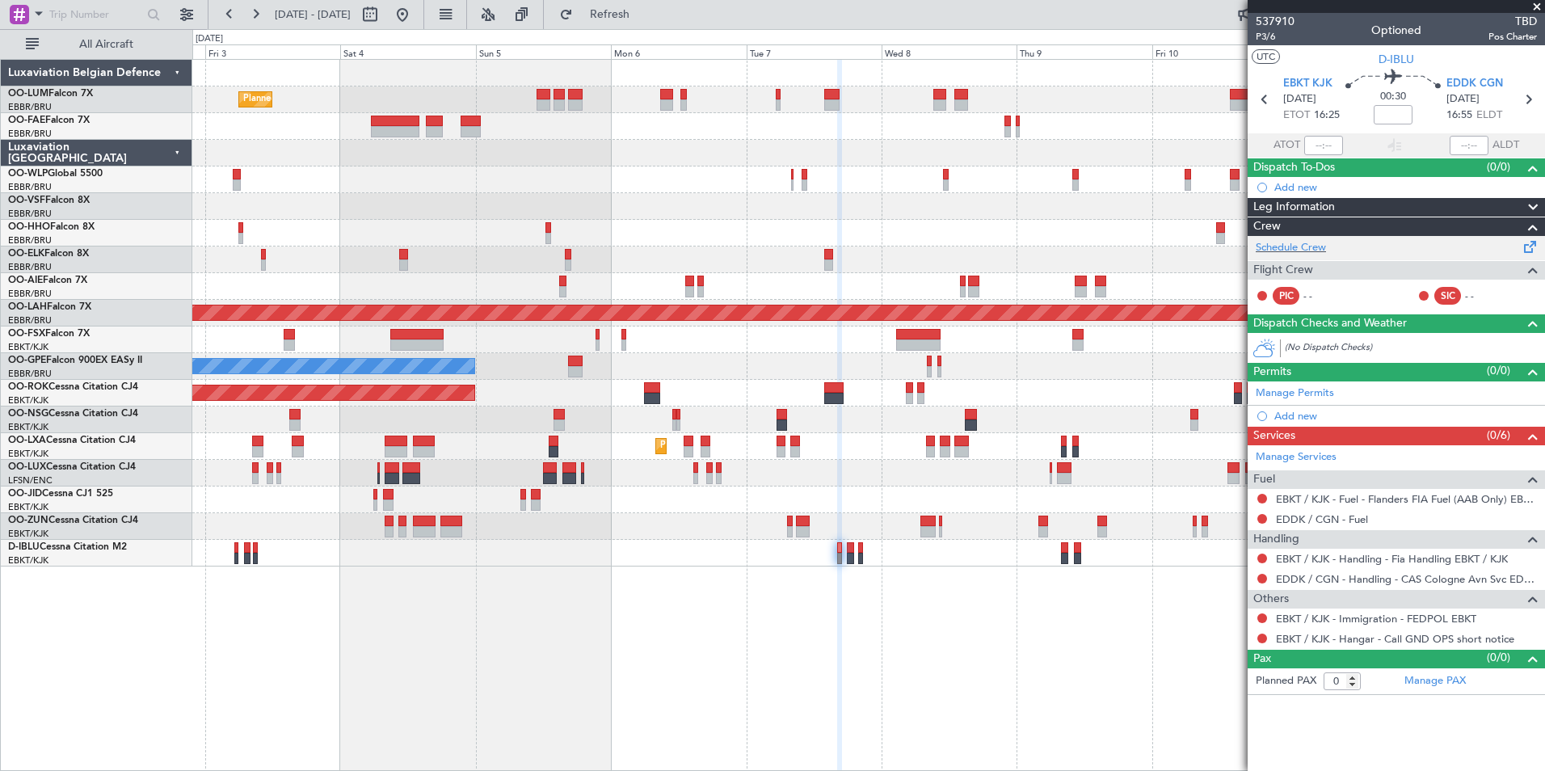
click at [1302, 255] on div "Schedule Crew" at bounding box center [1395, 248] width 297 height 24
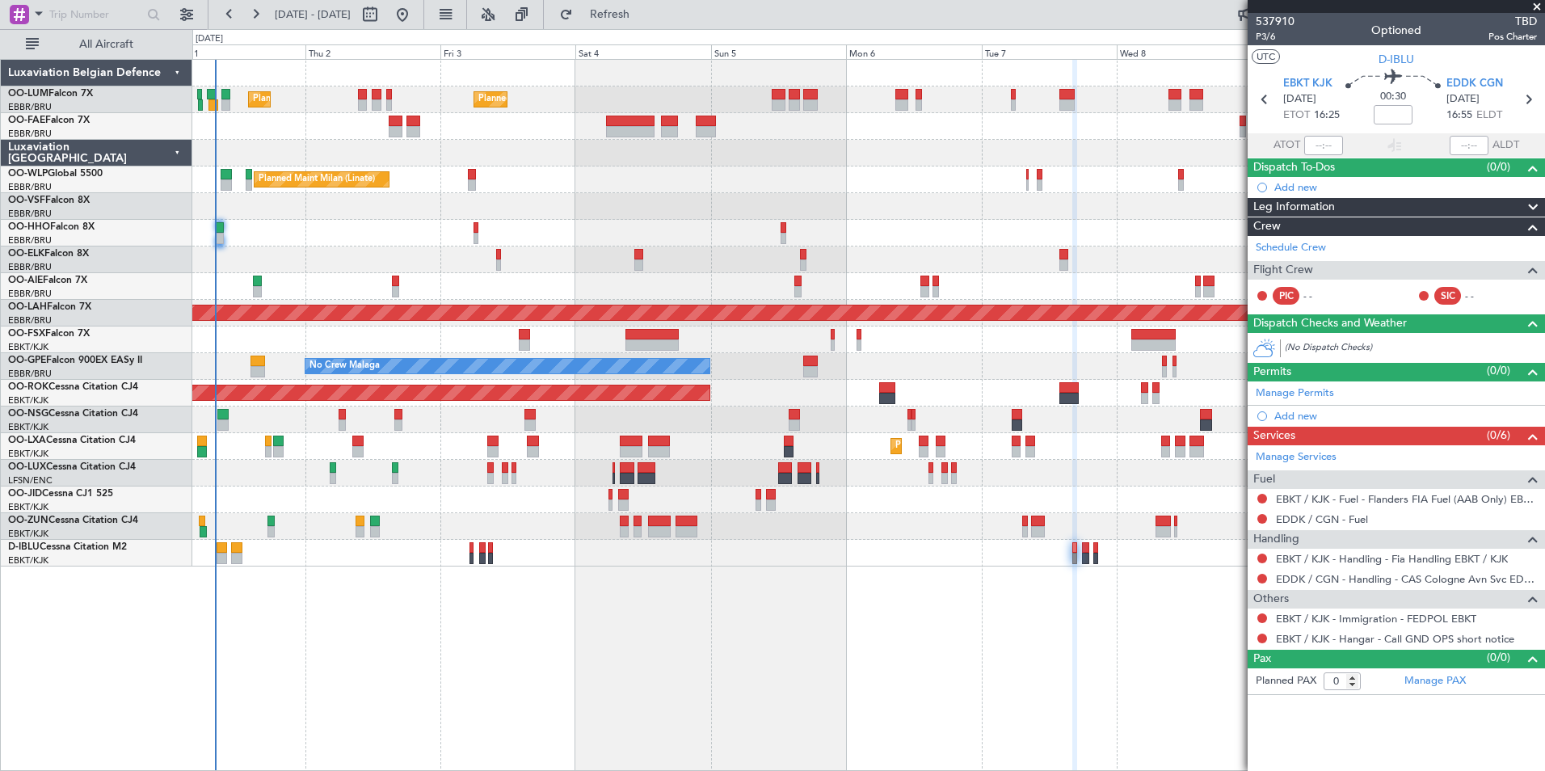
click at [789, 677] on div "Planned Maint Brussels (Brussels National) Planned Maint Brussels (Brussels Nat…" at bounding box center [868, 415] width 1352 height 712
click at [664, 601] on div "Planned Maint Brussels (Brussels National) Planned Maint Brussels (Brussels Nat…" at bounding box center [868, 415] width 1352 height 712
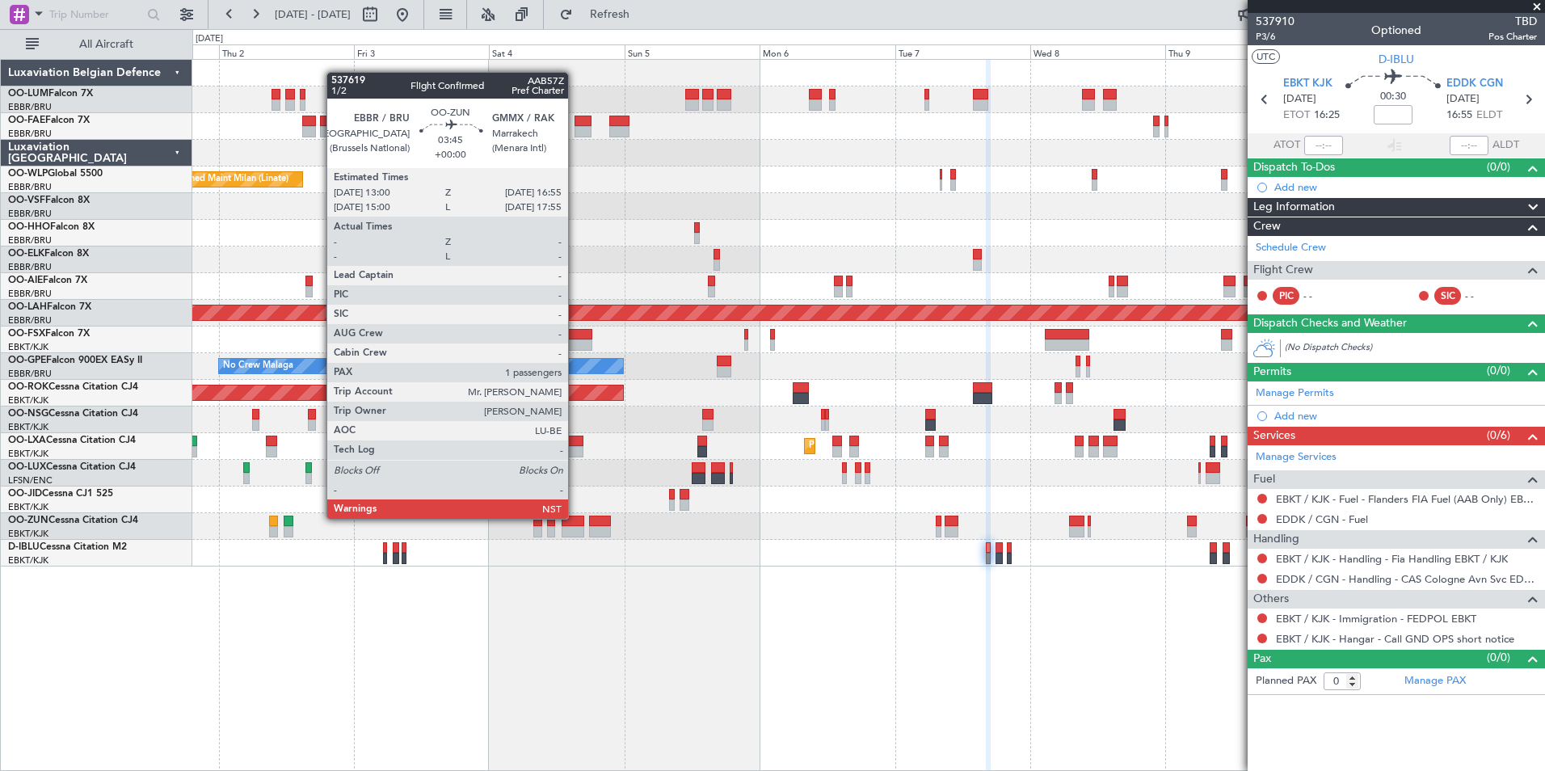
click at [575, 519] on div at bounding box center [573, 520] width 23 height 11
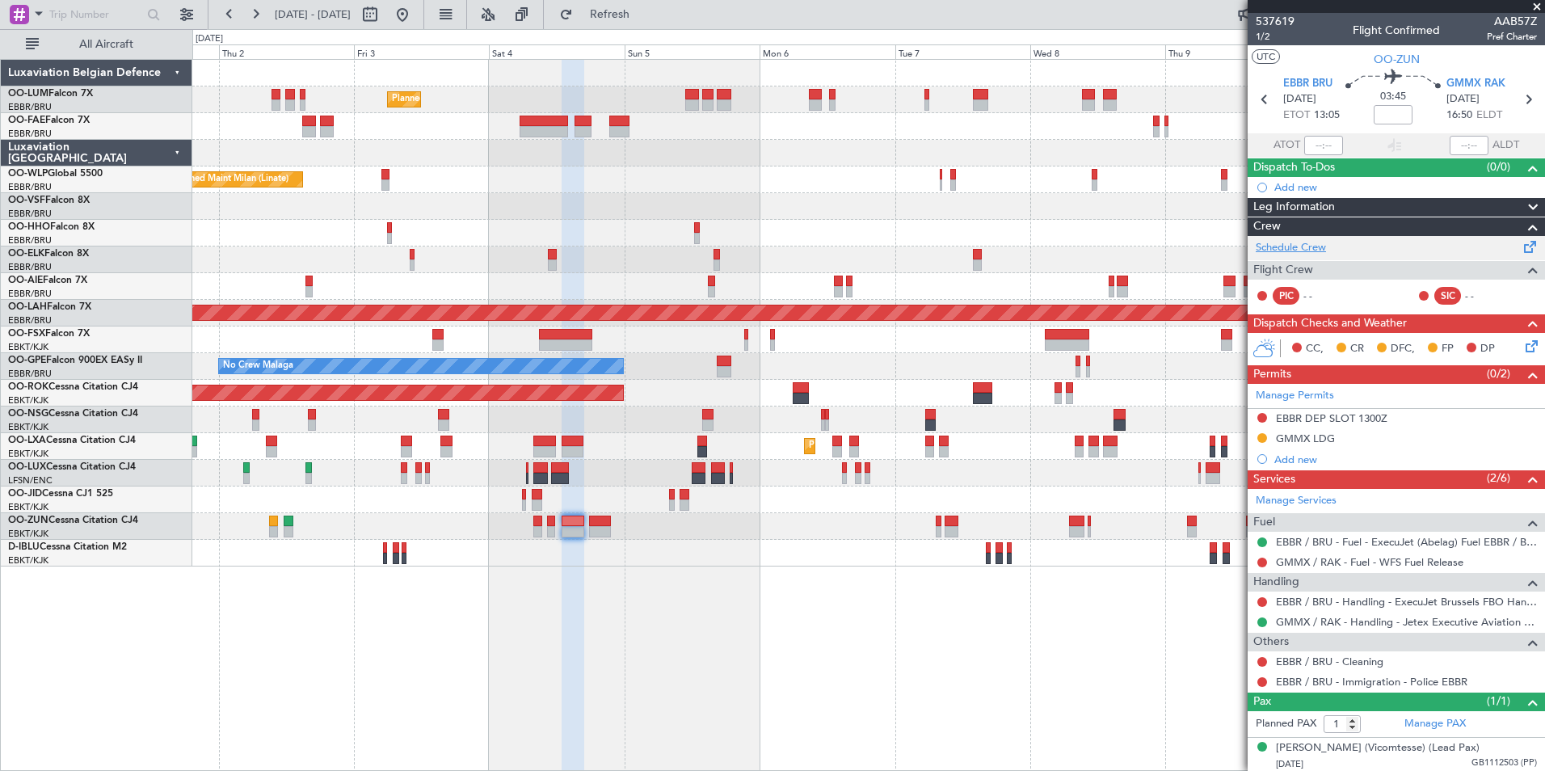
click at [1316, 252] on link "Schedule Crew" at bounding box center [1291, 248] width 70 height 16
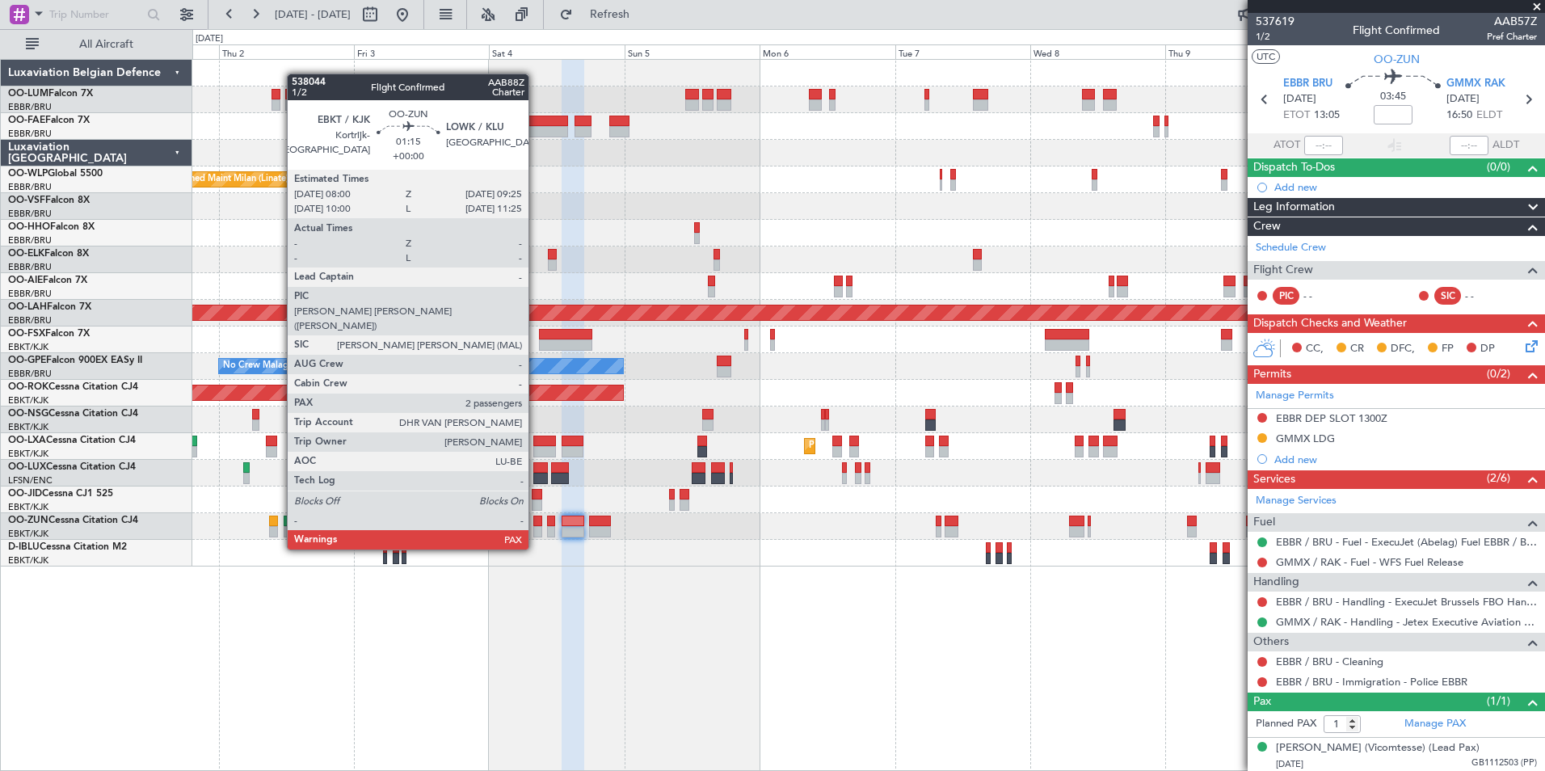
click at [536, 519] on div at bounding box center [537, 520] width 8 height 11
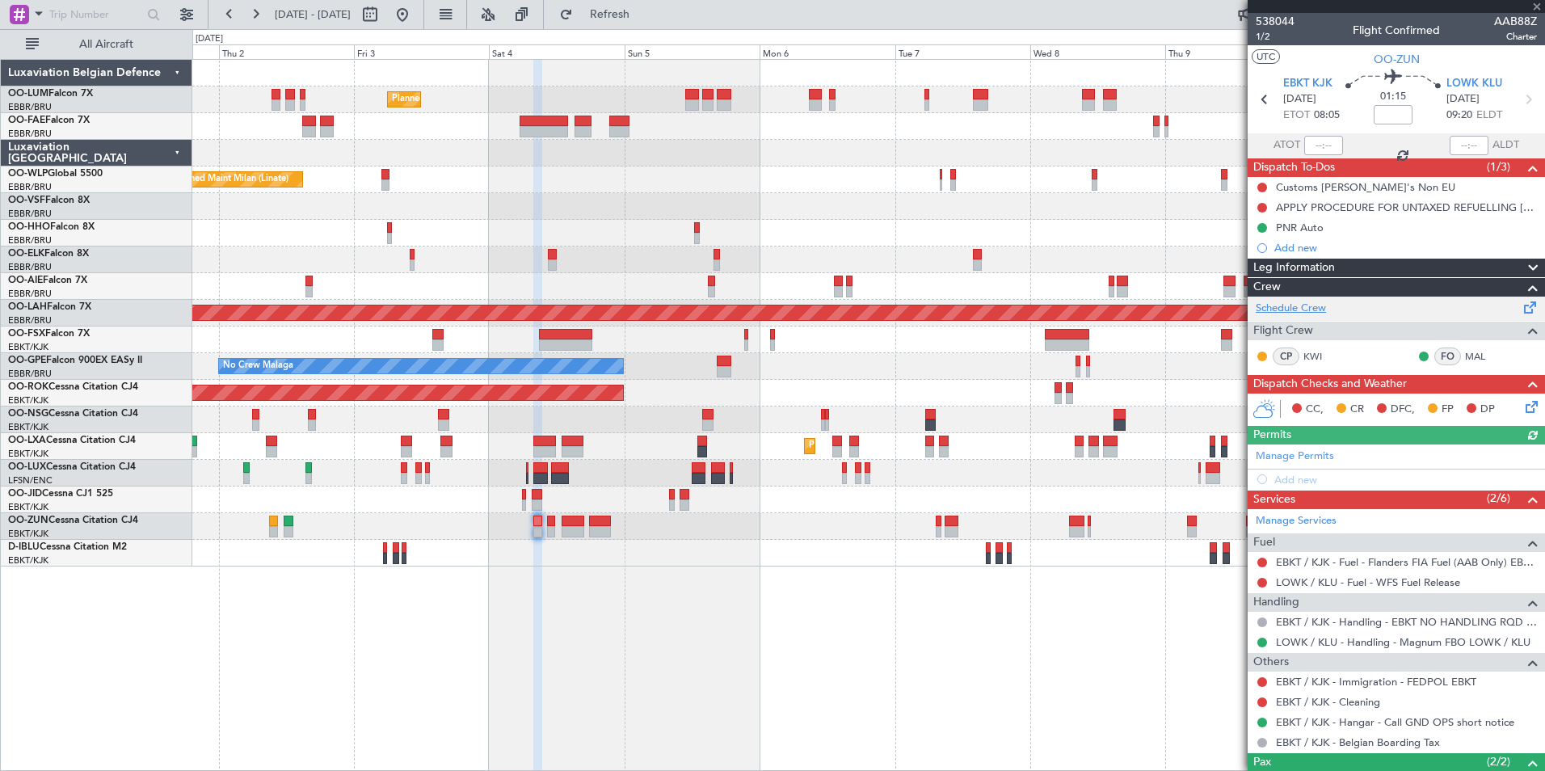
click at [1306, 311] on link "Schedule Crew" at bounding box center [1291, 309] width 70 height 16
click at [644, 20] on span "Refresh" at bounding box center [610, 14] width 68 height 11
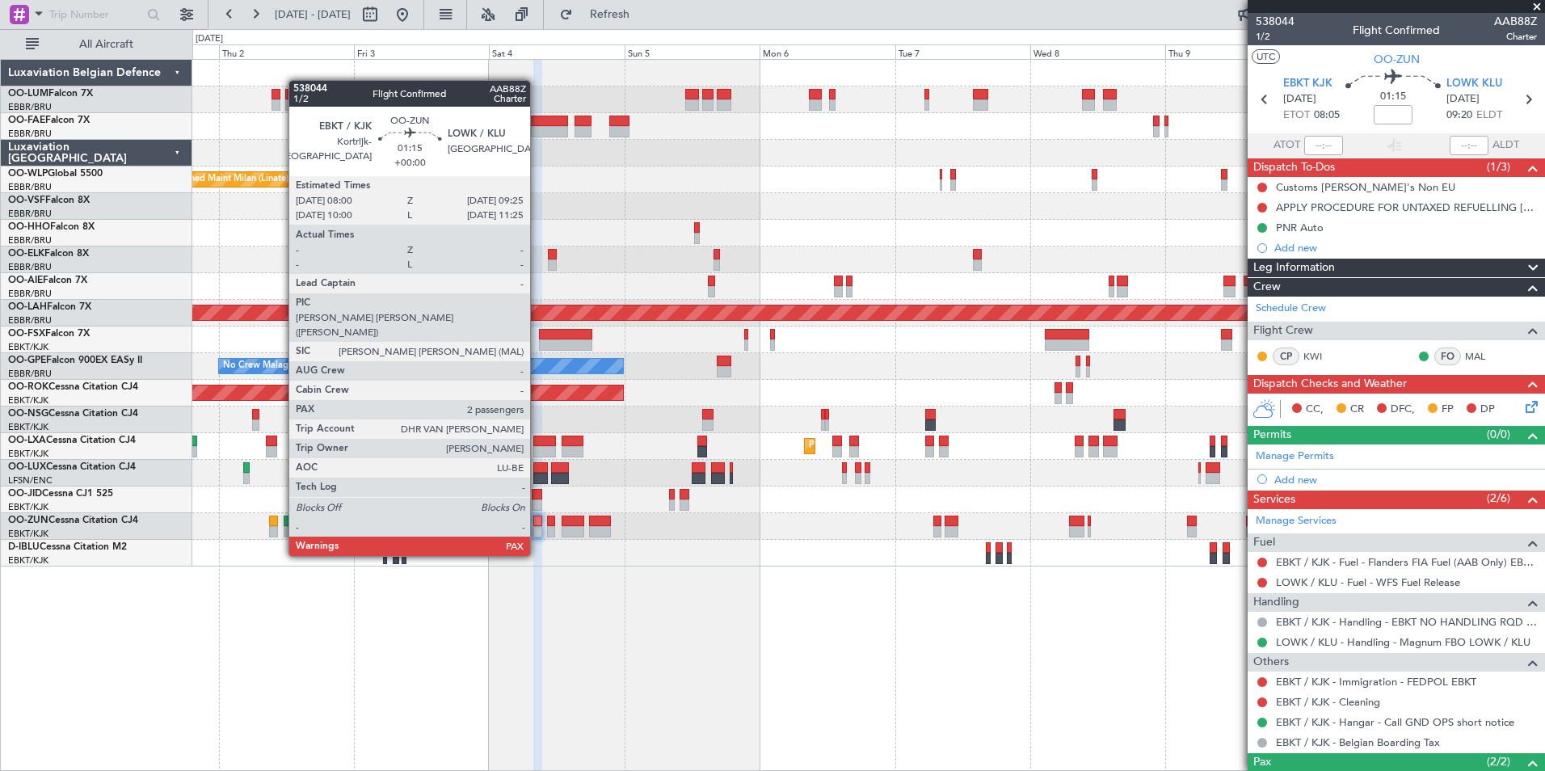
click at [537, 525] on div at bounding box center [537, 520] width 8 height 11
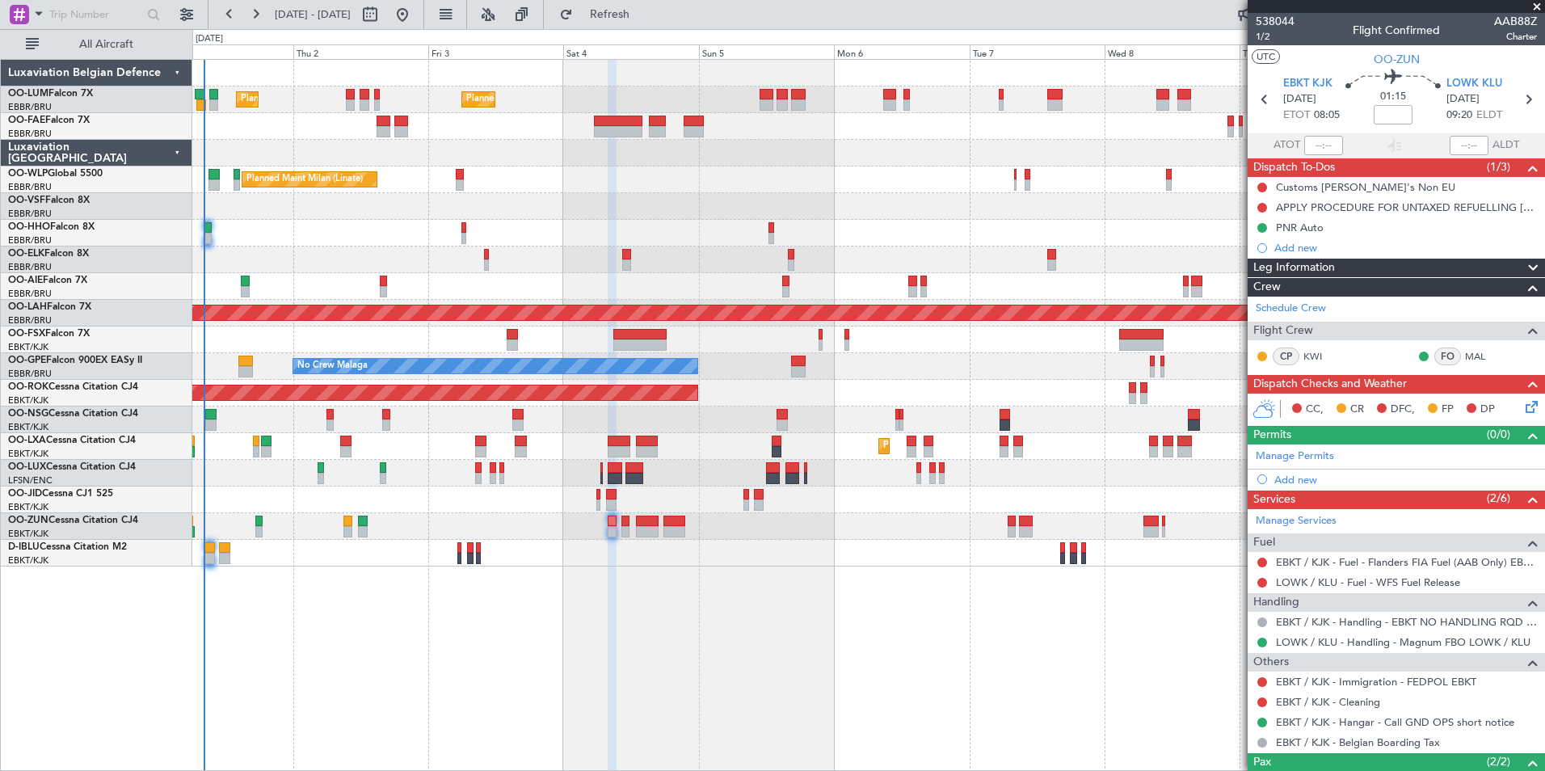
click at [688, 589] on div "Planned Maint [GEOGRAPHIC_DATA] ([GEOGRAPHIC_DATA] National) Planned Maint [GEO…" at bounding box center [868, 415] width 1352 height 712
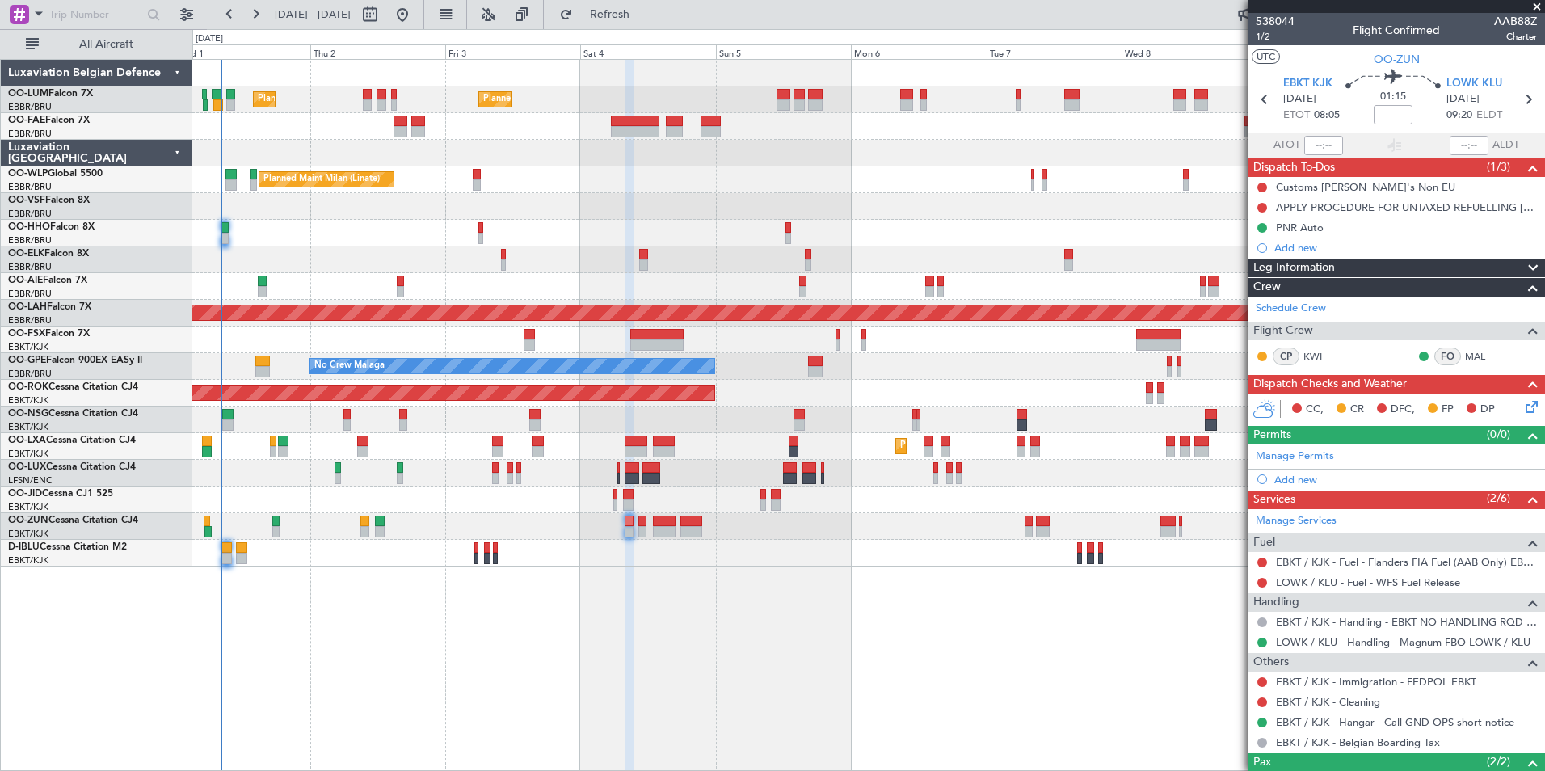
click at [606, 584] on div "Planned Maint [GEOGRAPHIC_DATA] ([GEOGRAPHIC_DATA] National) Planned Maint [GEO…" at bounding box center [868, 415] width 1352 height 712
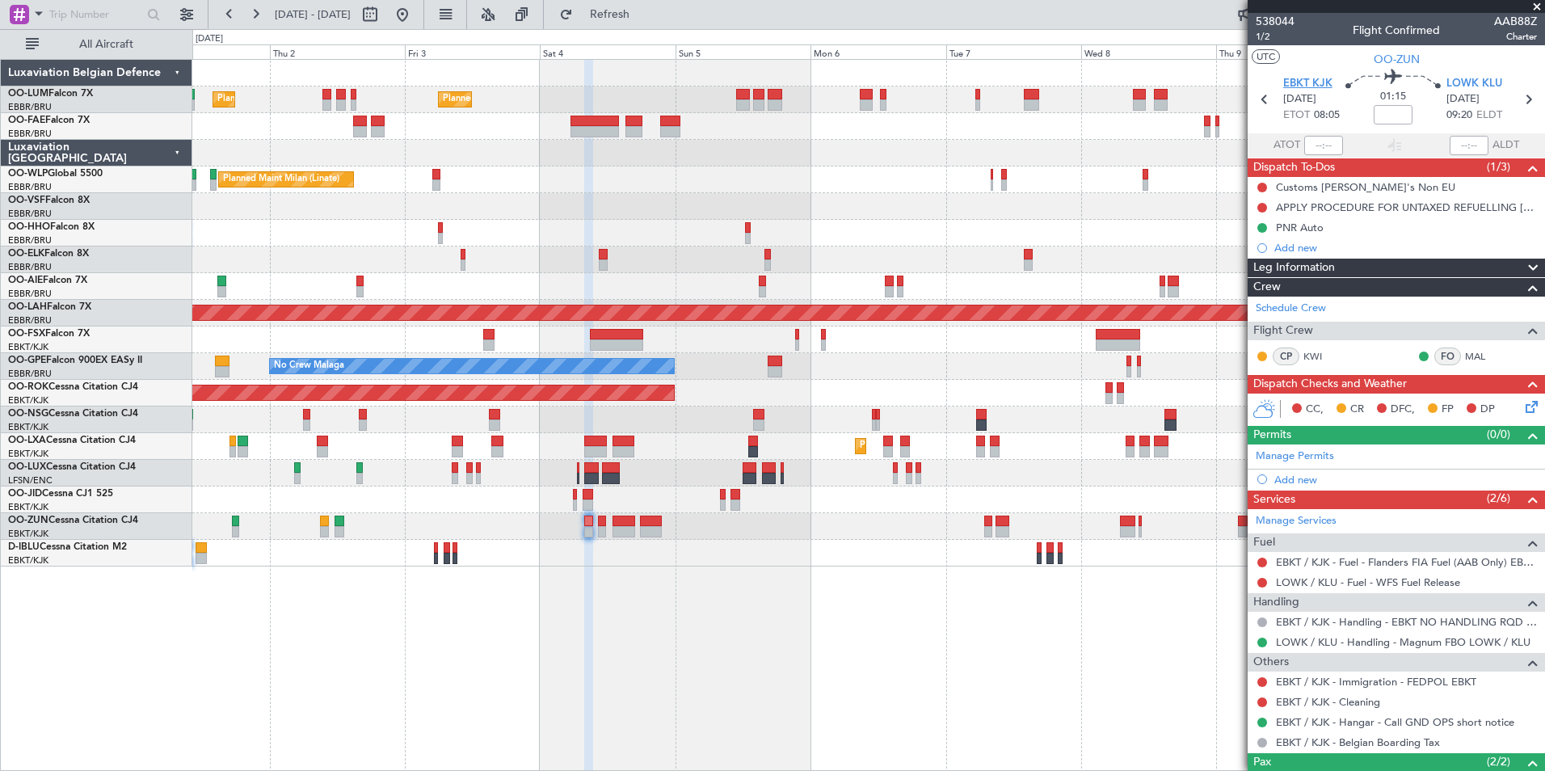
click at [1314, 84] on span "EBKT KJK" at bounding box center [1307, 84] width 49 height 16
click at [643, 13] on span "Refresh" at bounding box center [610, 14] width 68 height 11
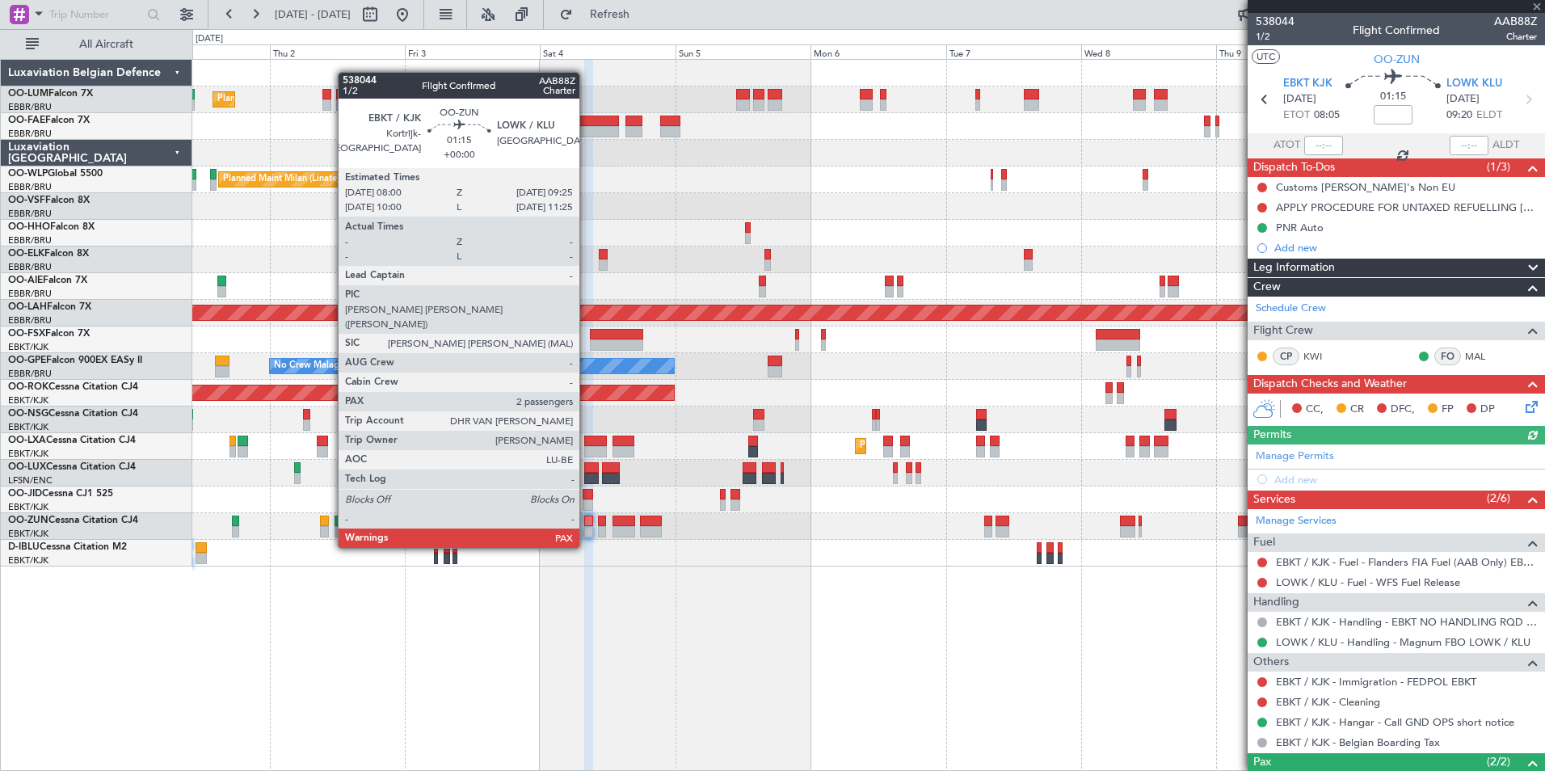
click at [587, 517] on div at bounding box center [588, 520] width 8 height 11
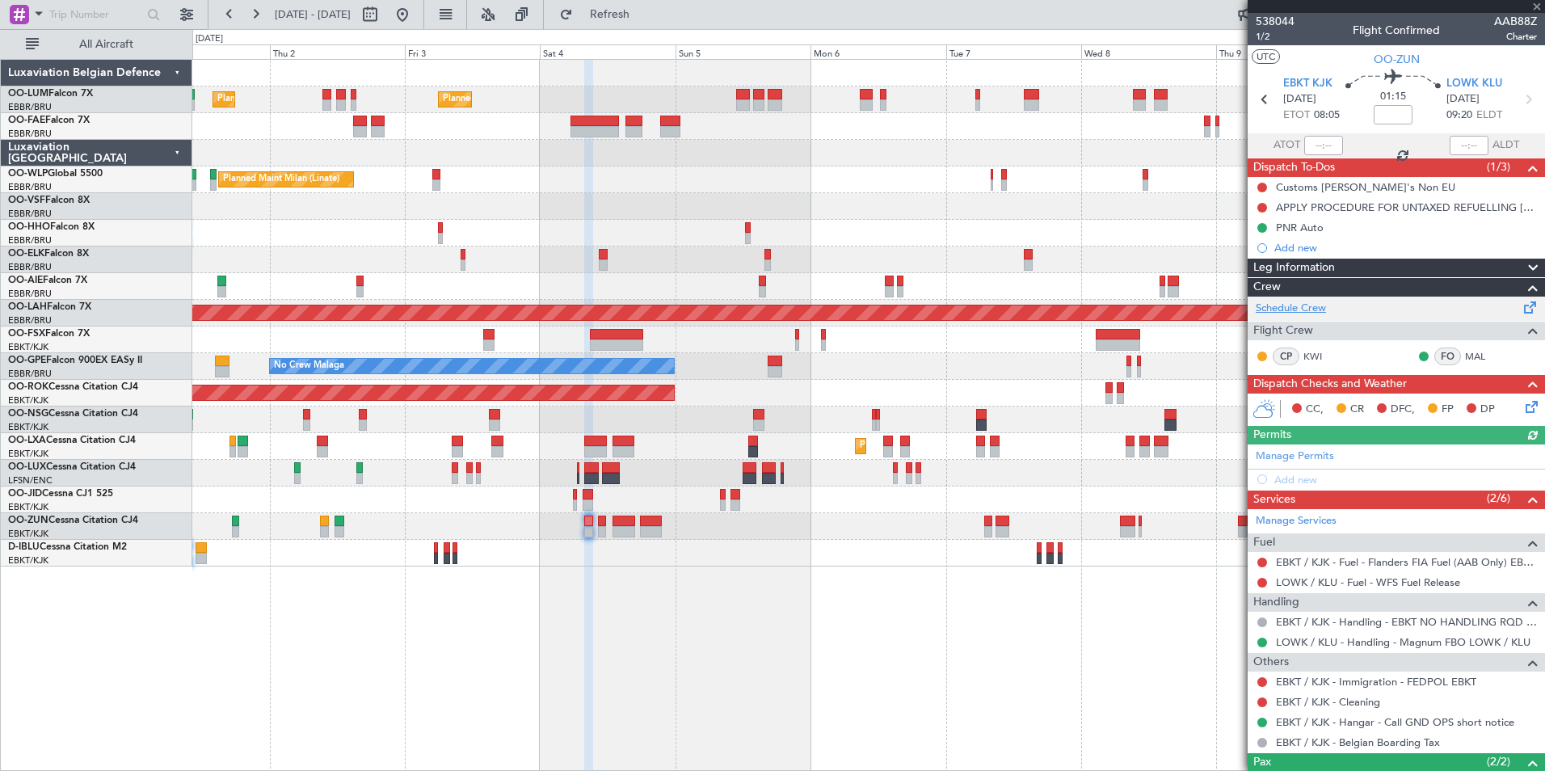
click at [1317, 305] on link "Schedule Crew" at bounding box center [1291, 309] width 70 height 16
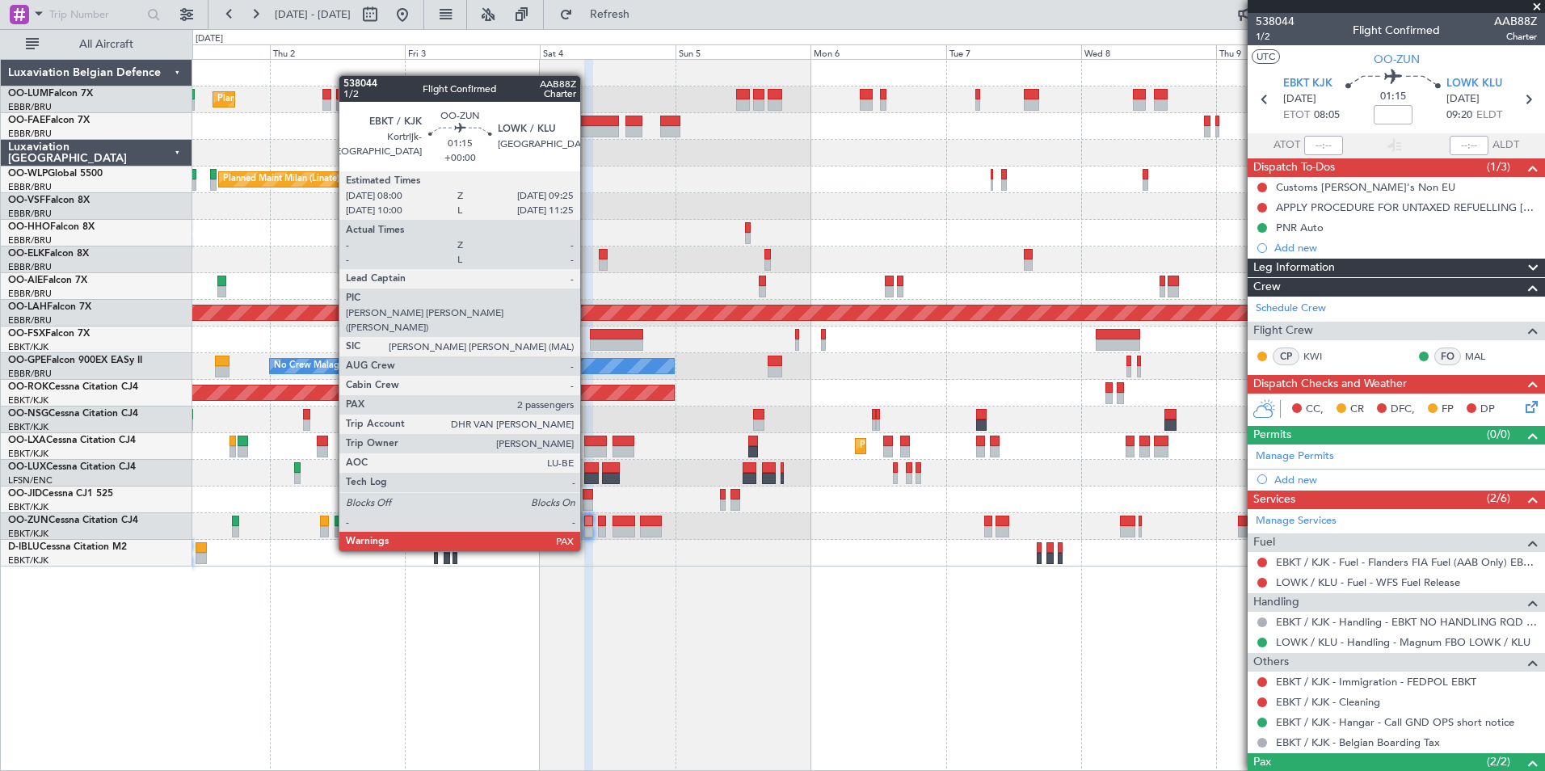
click at [587, 520] on div at bounding box center [588, 520] width 8 height 11
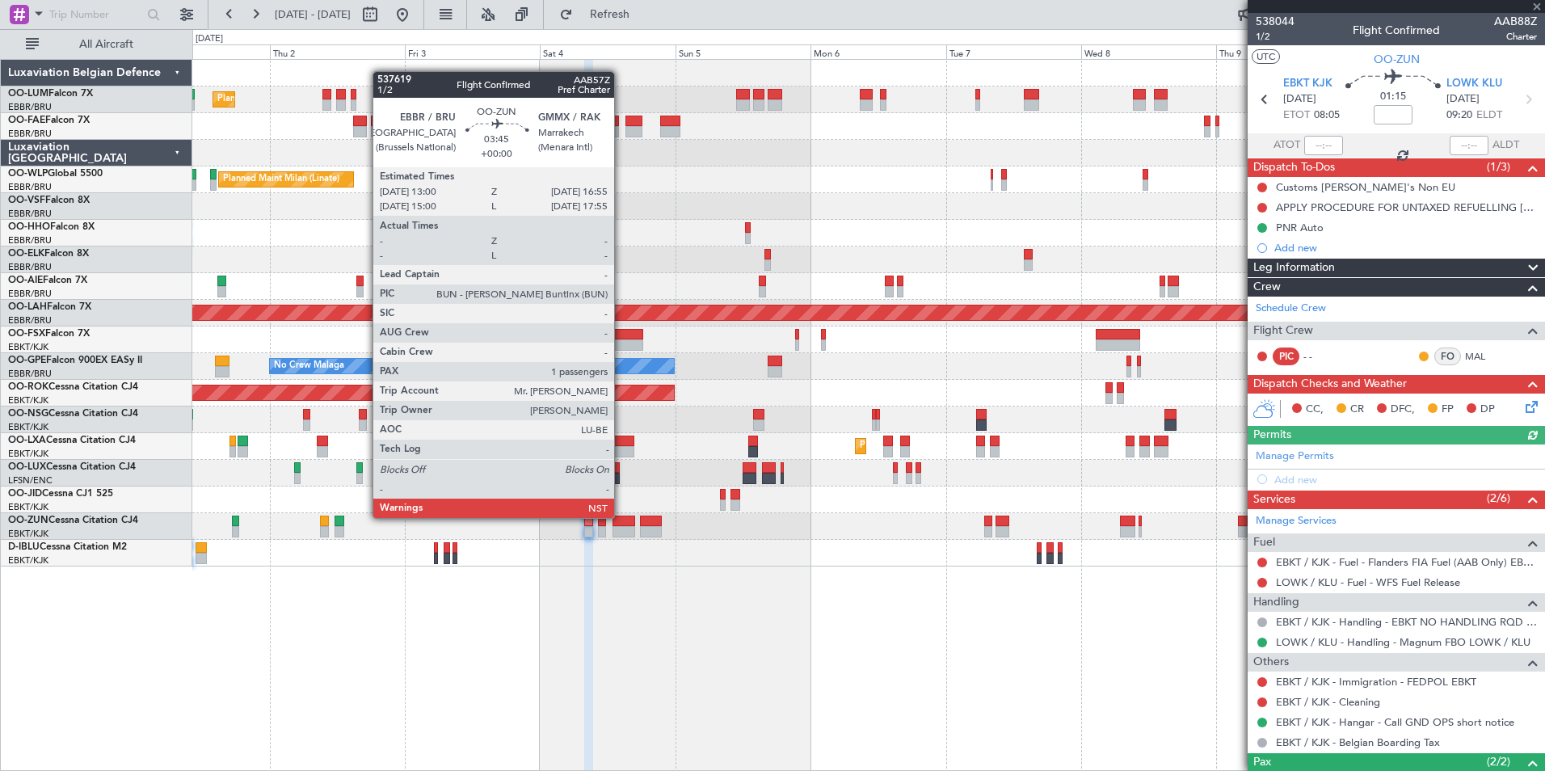
click at [621, 518] on div at bounding box center [623, 520] width 23 height 11
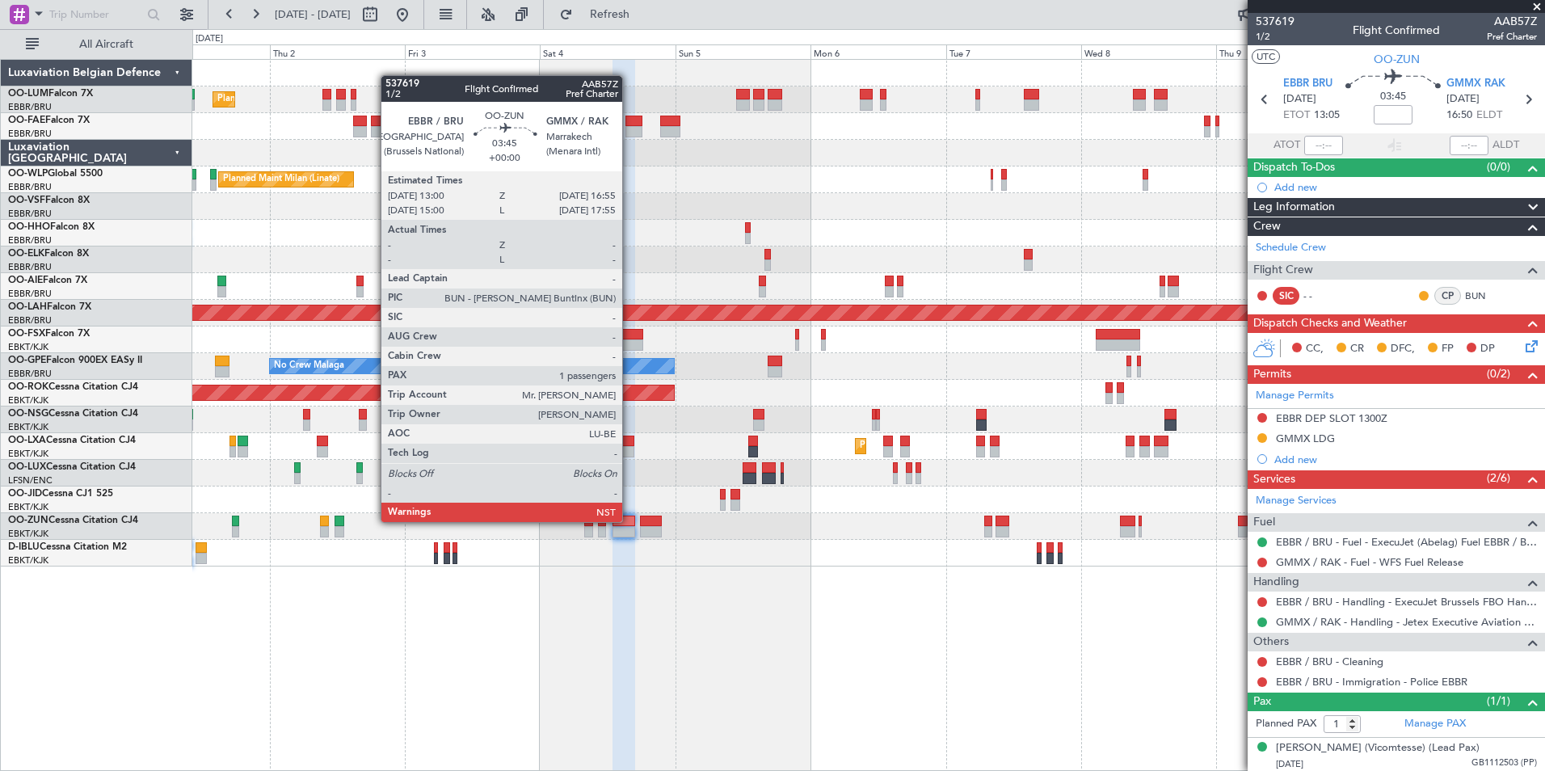
click at [629, 522] on div at bounding box center [623, 520] width 23 height 11
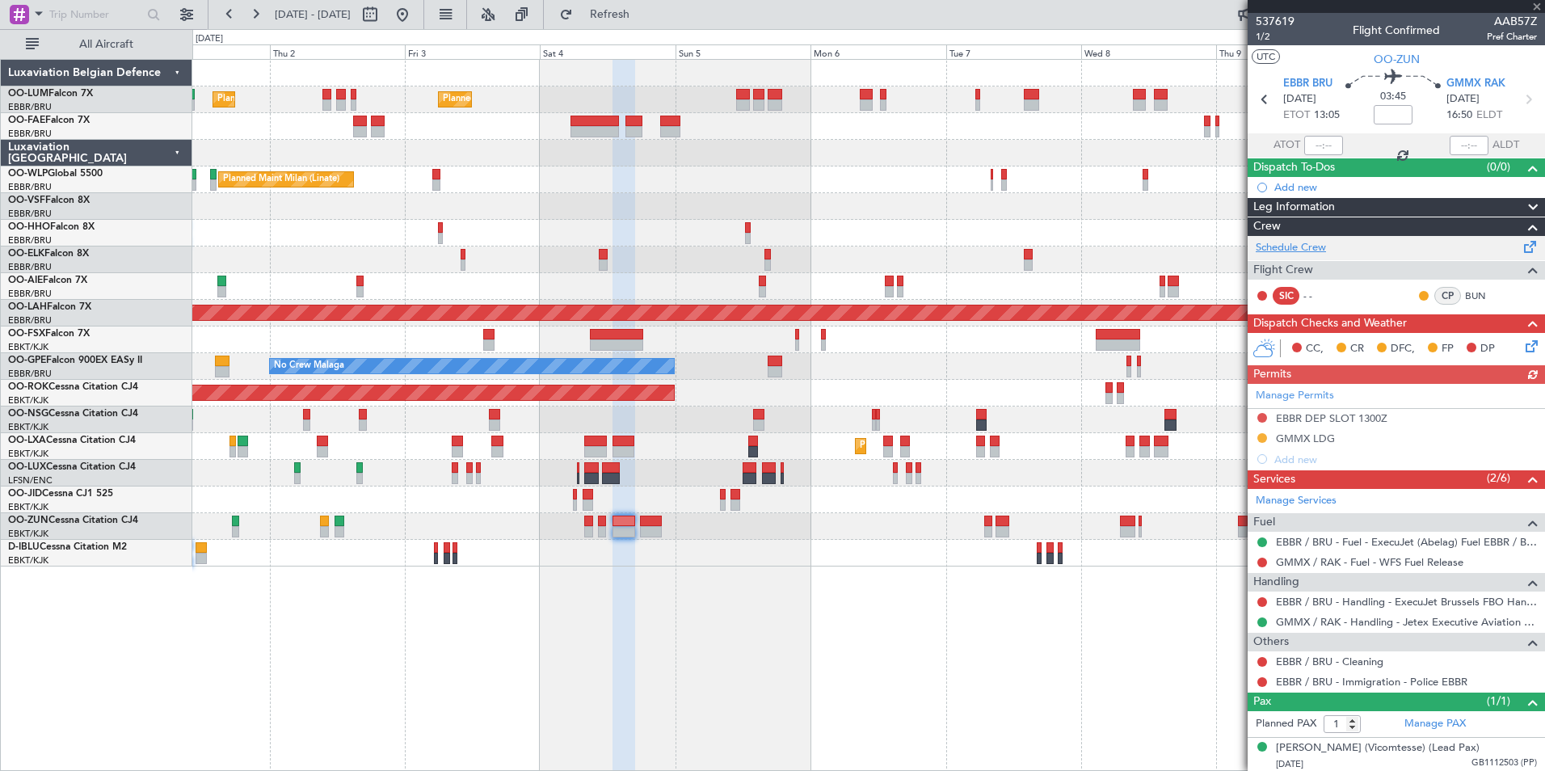
click at [1314, 251] on link "Schedule Crew" at bounding box center [1291, 248] width 70 height 16
click at [644, 19] on span "Refresh" at bounding box center [610, 14] width 68 height 11
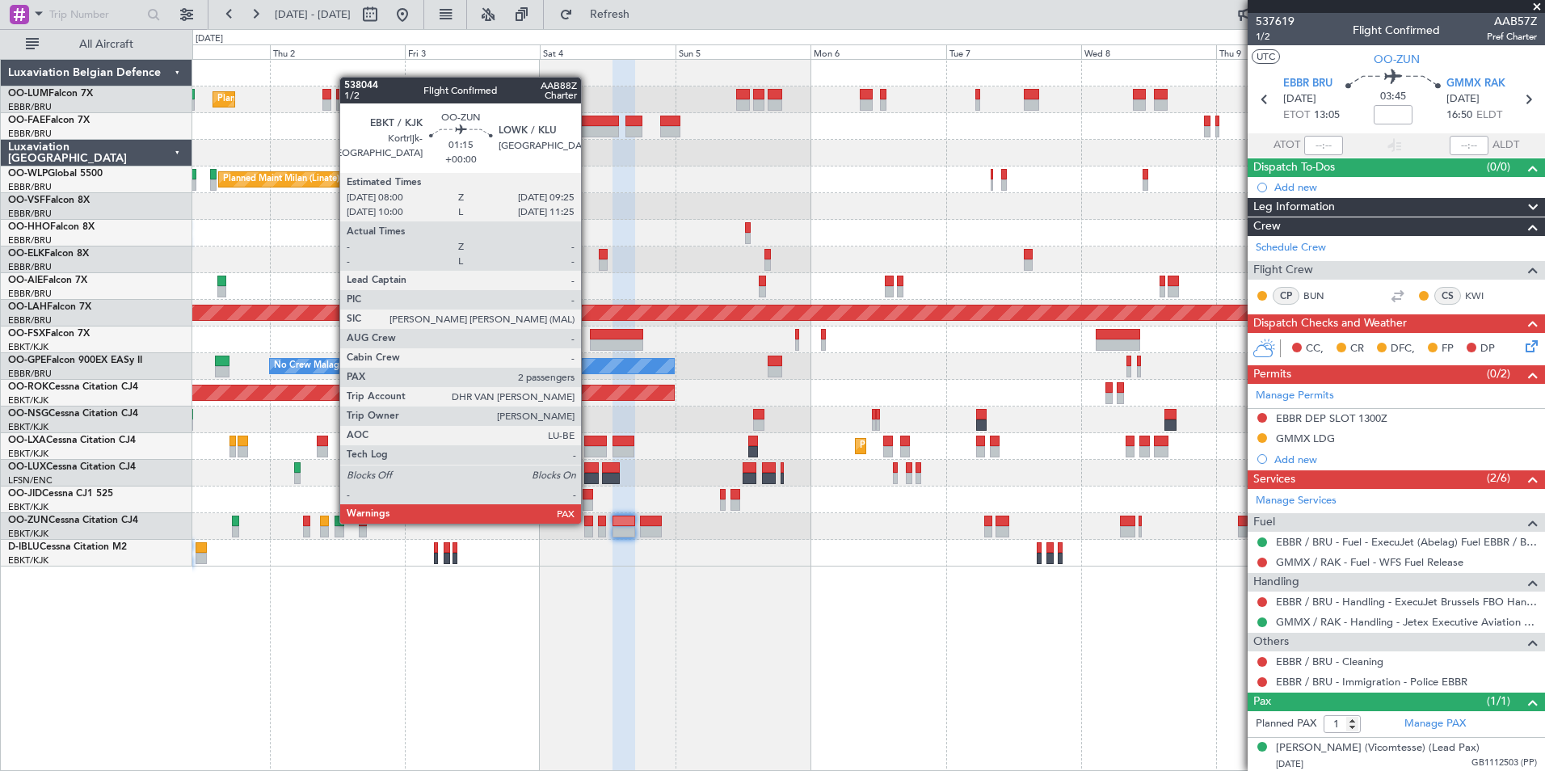
click at [588, 522] on div at bounding box center [588, 520] width 8 height 11
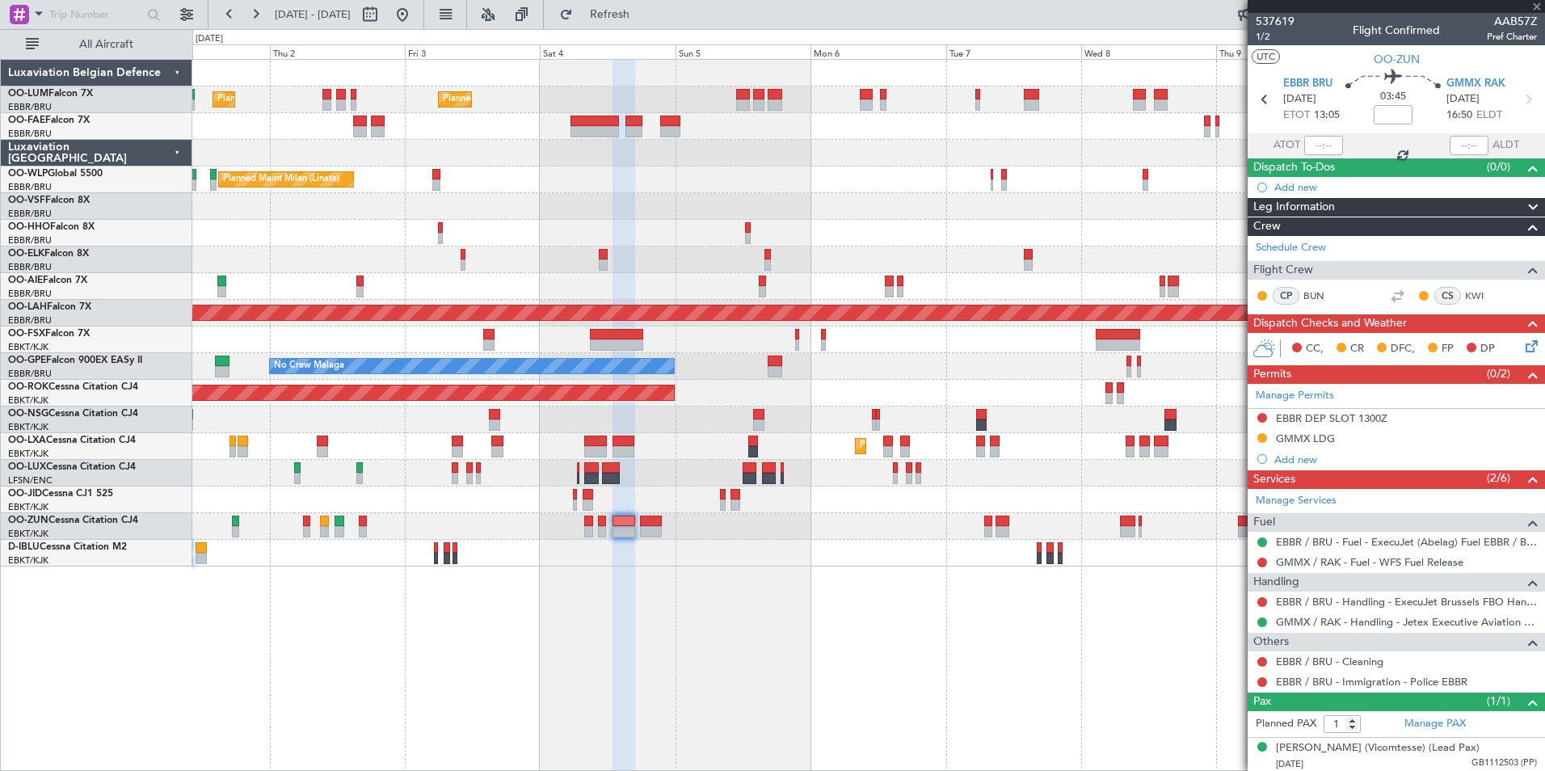
type input "2"
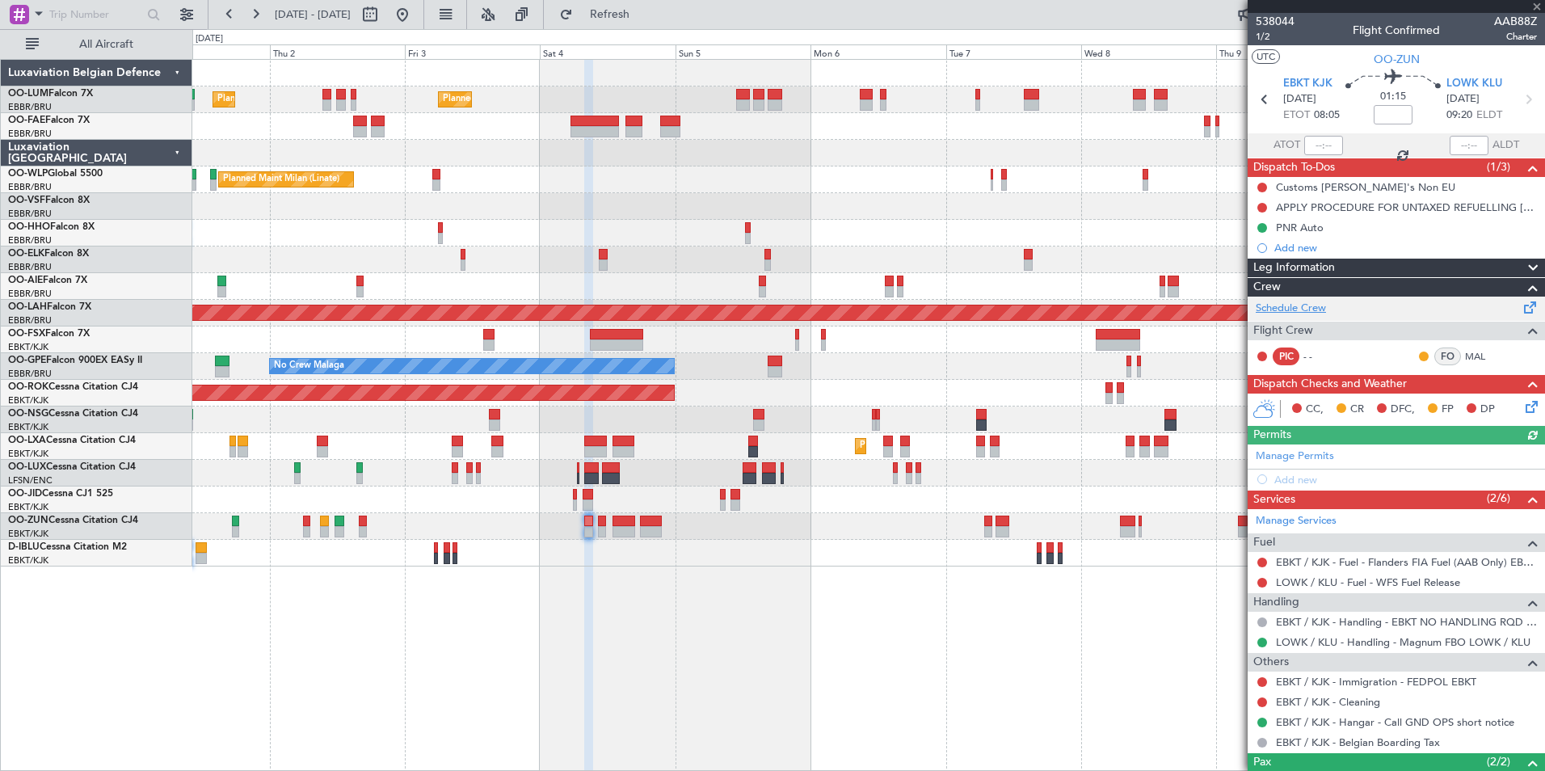
click at [1309, 310] on link "Schedule Crew" at bounding box center [1291, 309] width 70 height 16
click at [644, 19] on span "Refresh" at bounding box center [610, 14] width 68 height 11
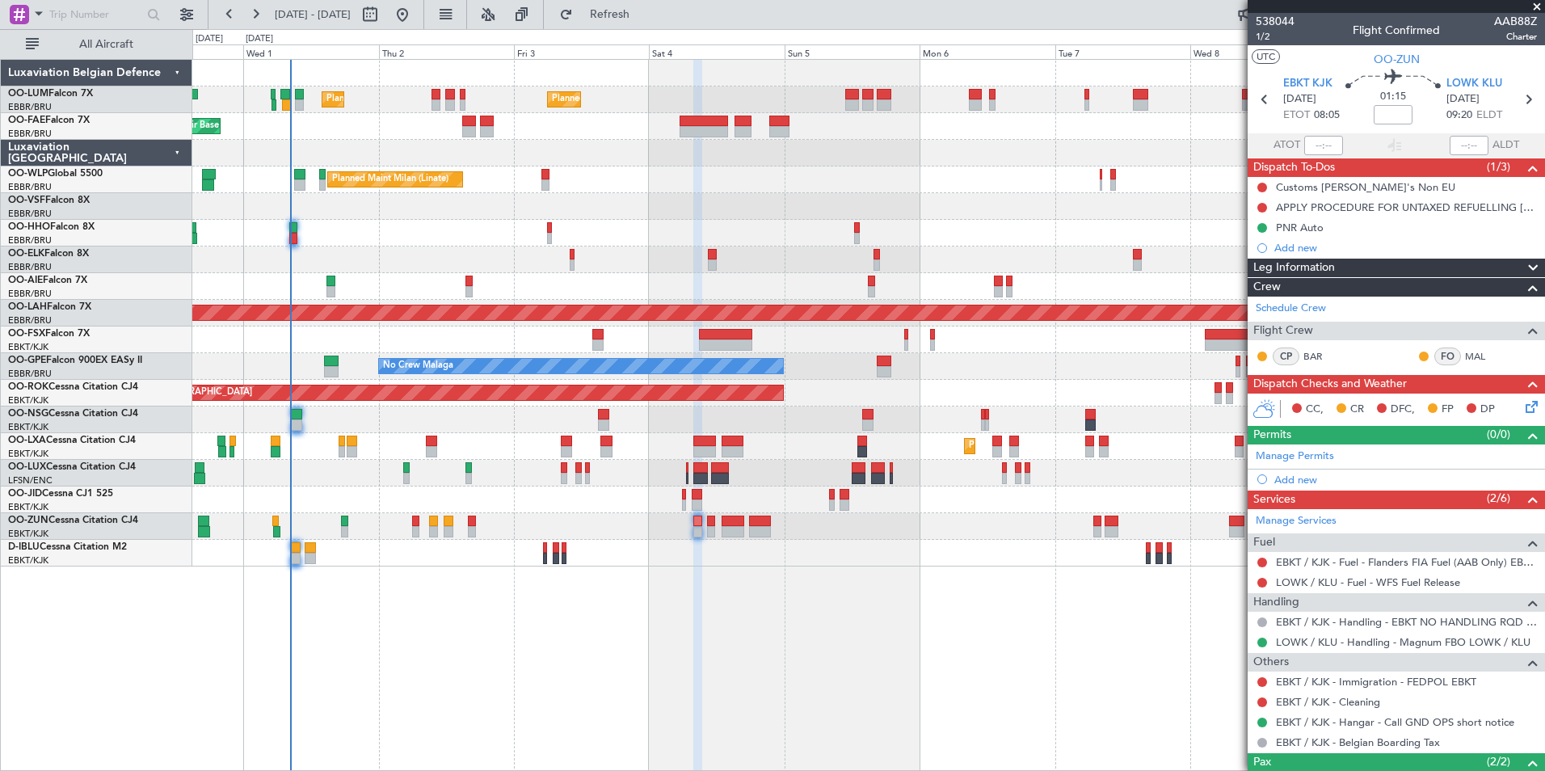
click at [717, 657] on div "Planned Maint [GEOGRAPHIC_DATA] ([GEOGRAPHIC_DATA] National) Planned Maint [GEO…" at bounding box center [868, 415] width 1352 height 712
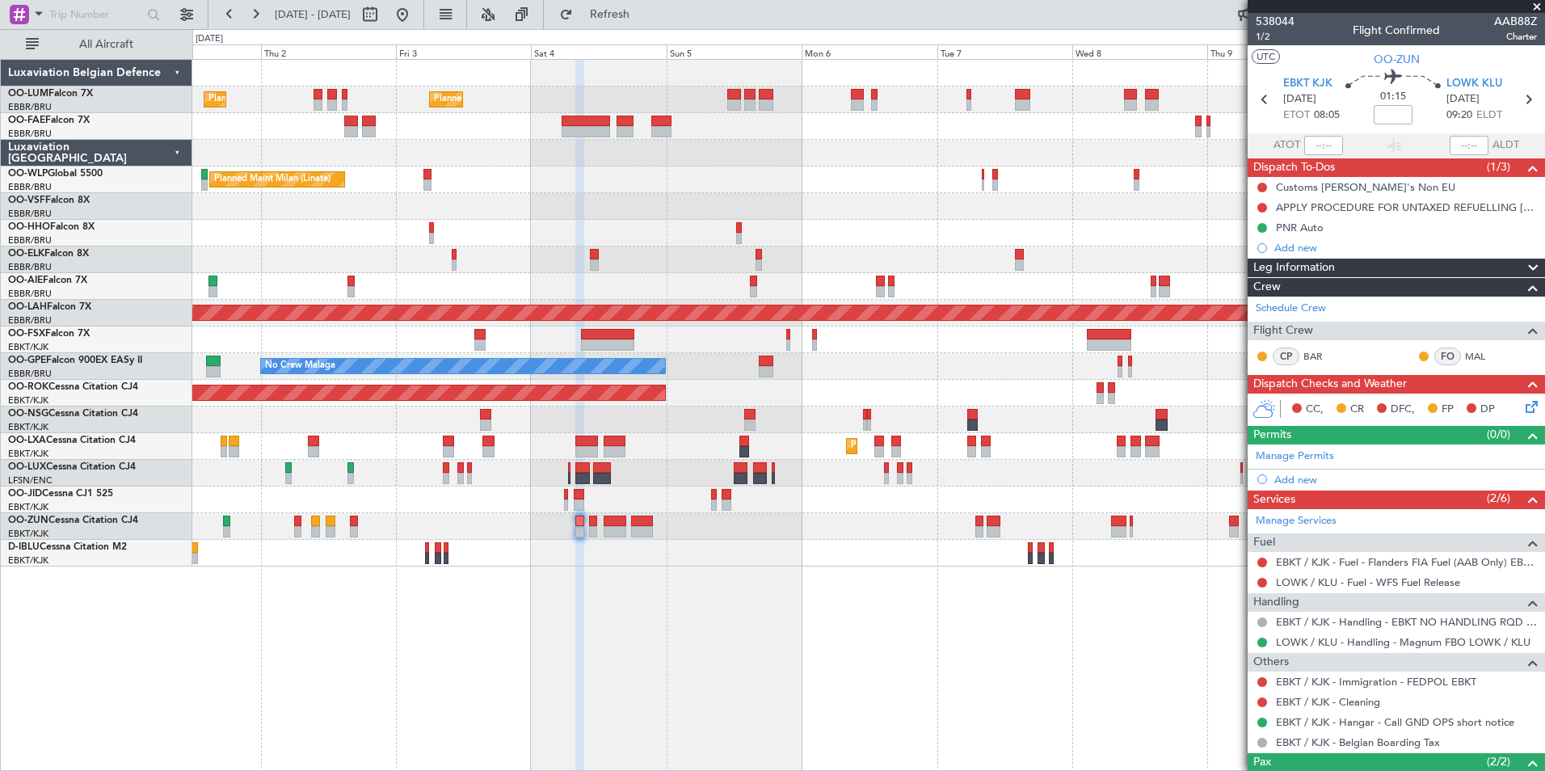
click at [551, 624] on div "Planned Maint [GEOGRAPHIC_DATA] ([GEOGRAPHIC_DATA] National) Planned Maint [GEO…" at bounding box center [868, 415] width 1352 height 712
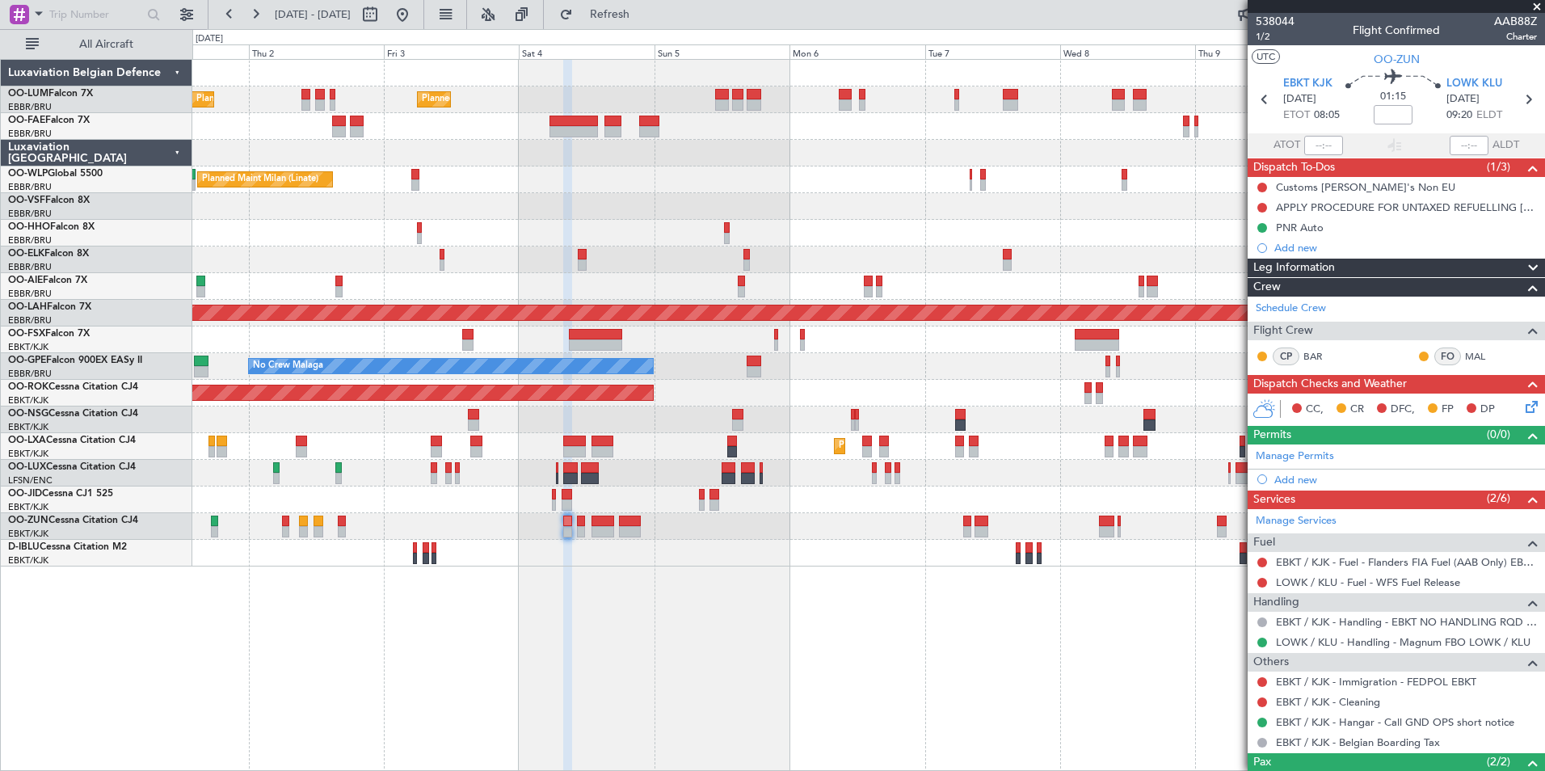
click at [675, 637] on div "Planned Maint [GEOGRAPHIC_DATA] ([GEOGRAPHIC_DATA] National) Planned Maint [GEO…" at bounding box center [868, 415] width 1352 height 712
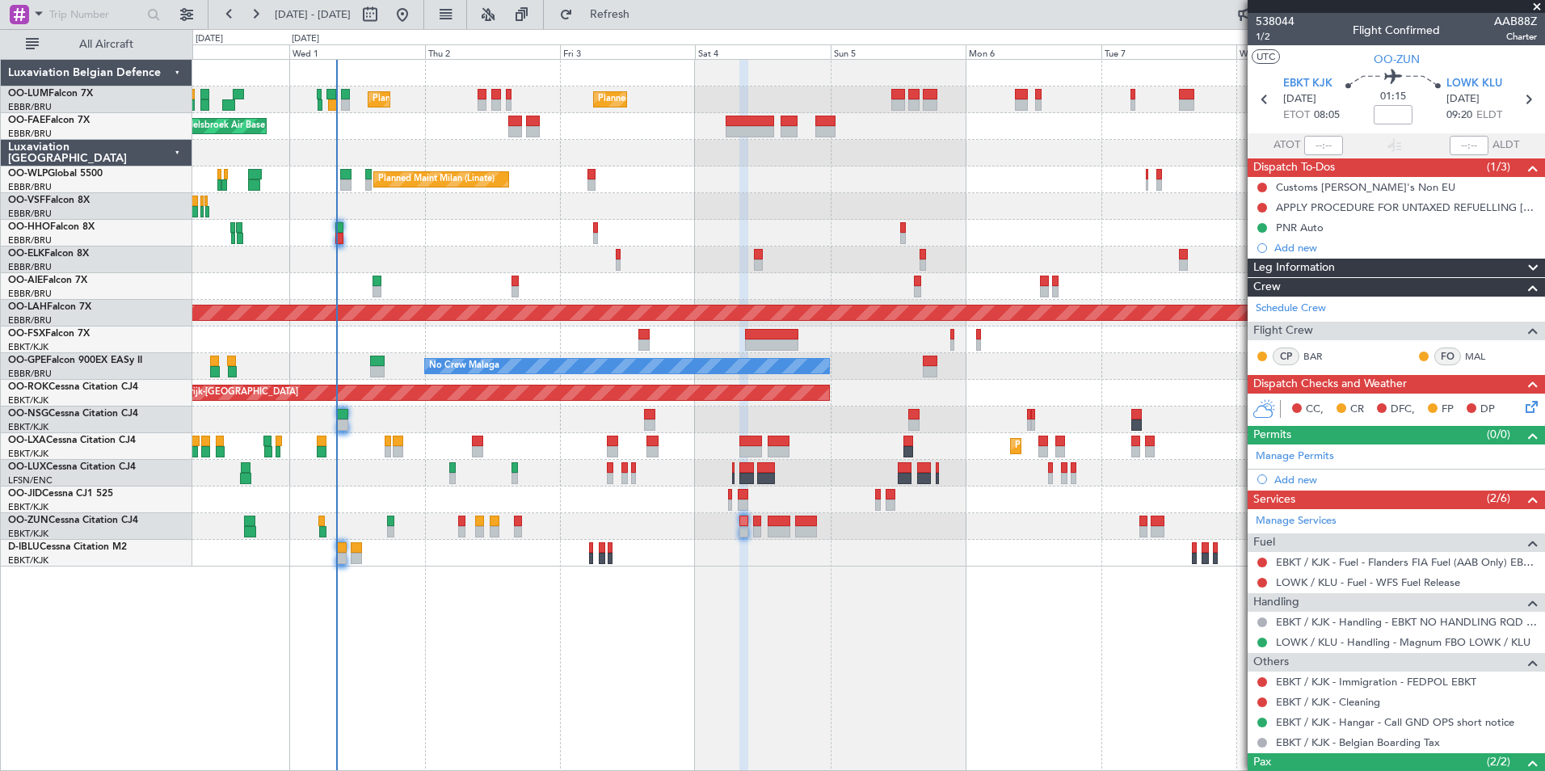
click at [726, 633] on div "Planned Maint [GEOGRAPHIC_DATA] ([GEOGRAPHIC_DATA] National) Planned Maint [GEO…" at bounding box center [868, 415] width 1352 height 712
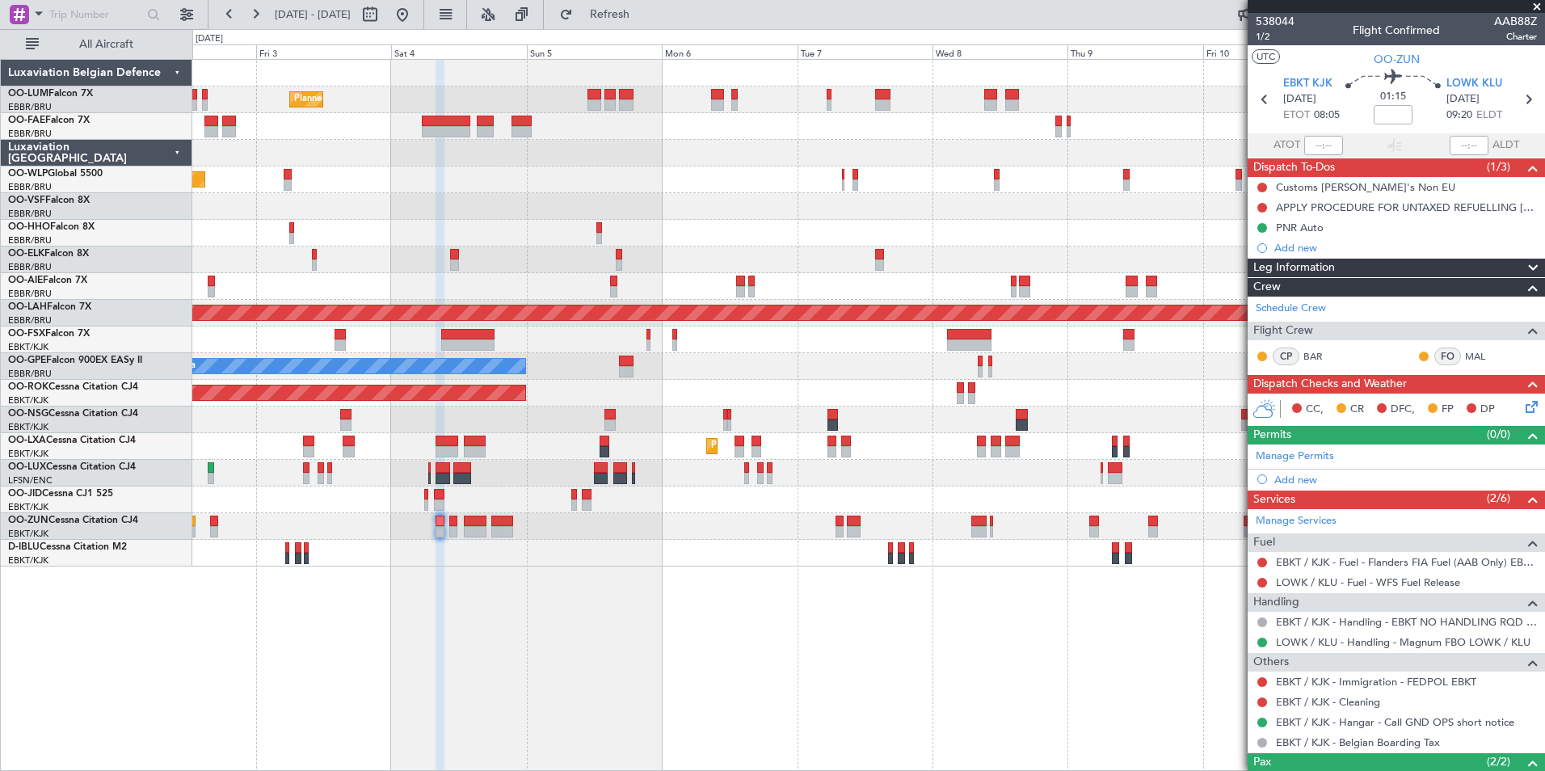
click at [763, 675] on div "Planned Maint [GEOGRAPHIC_DATA] ([GEOGRAPHIC_DATA] National) Planned Maint [GEO…" at bounding box center [868, 415] width 1352 height 712
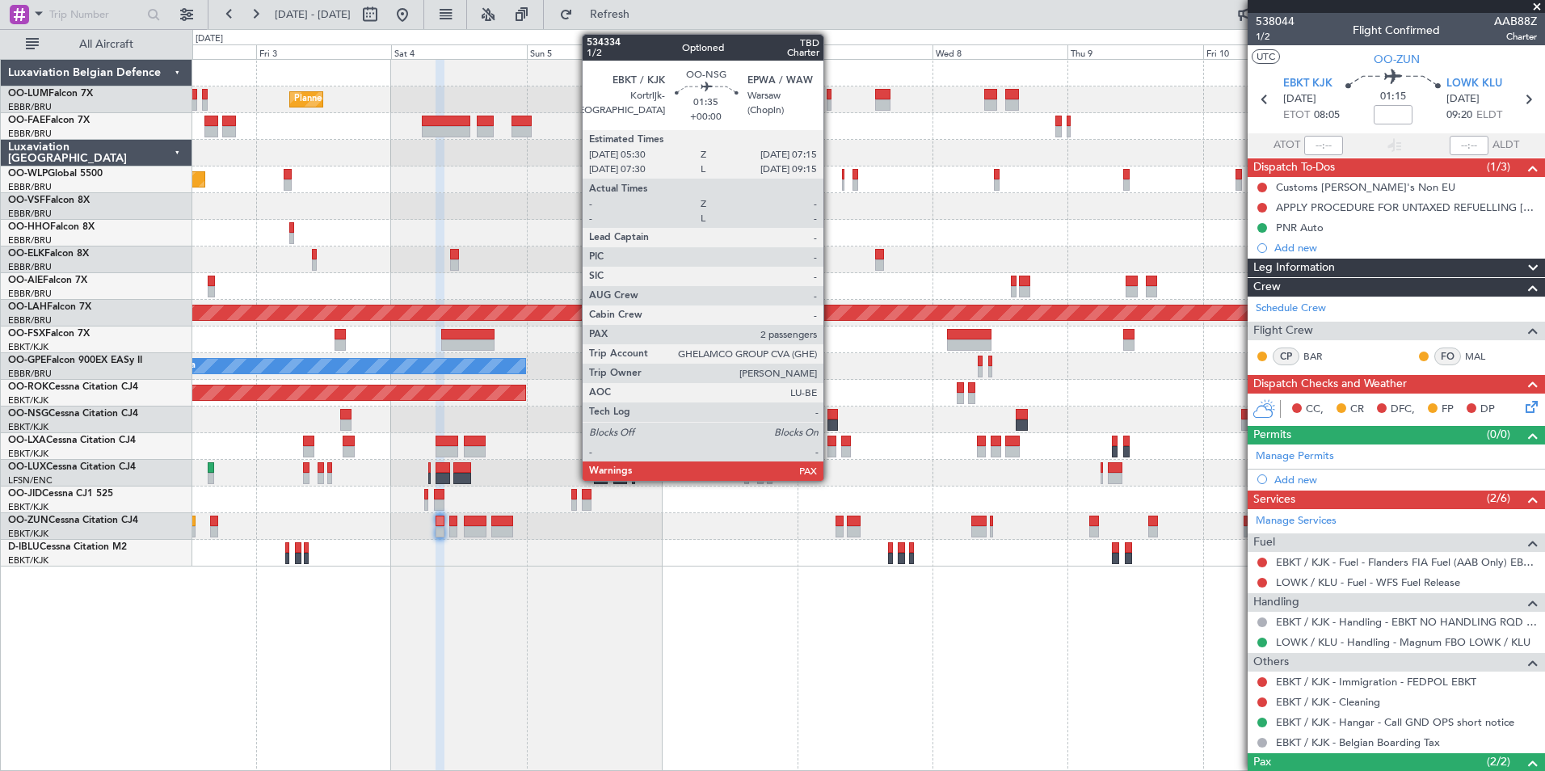
click at [831, 427] on div at bounding box center [832, 424] width 11 height 11
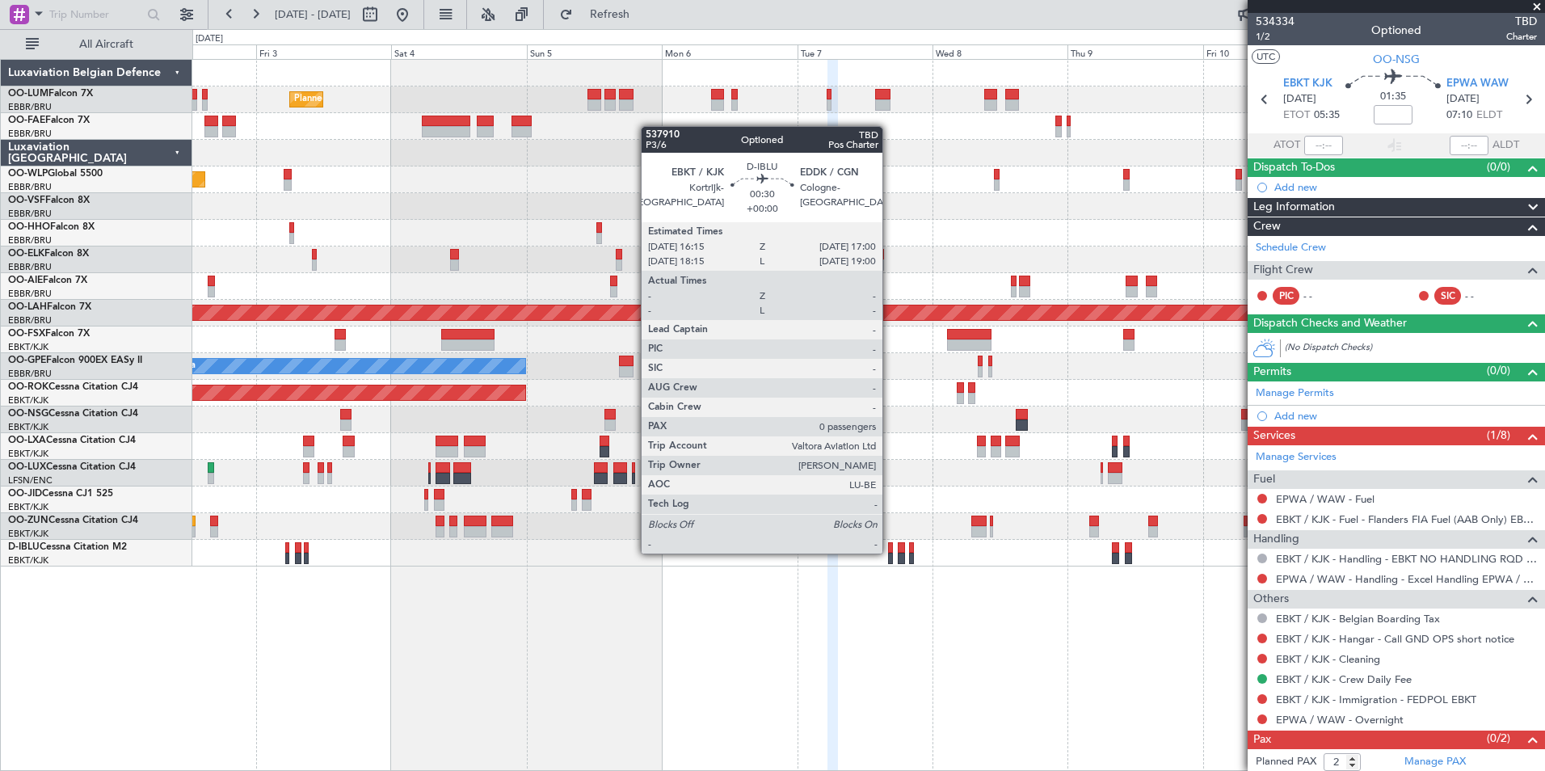
click at [890, 552] on div at bounding box center [890, 547] width 5 height 11
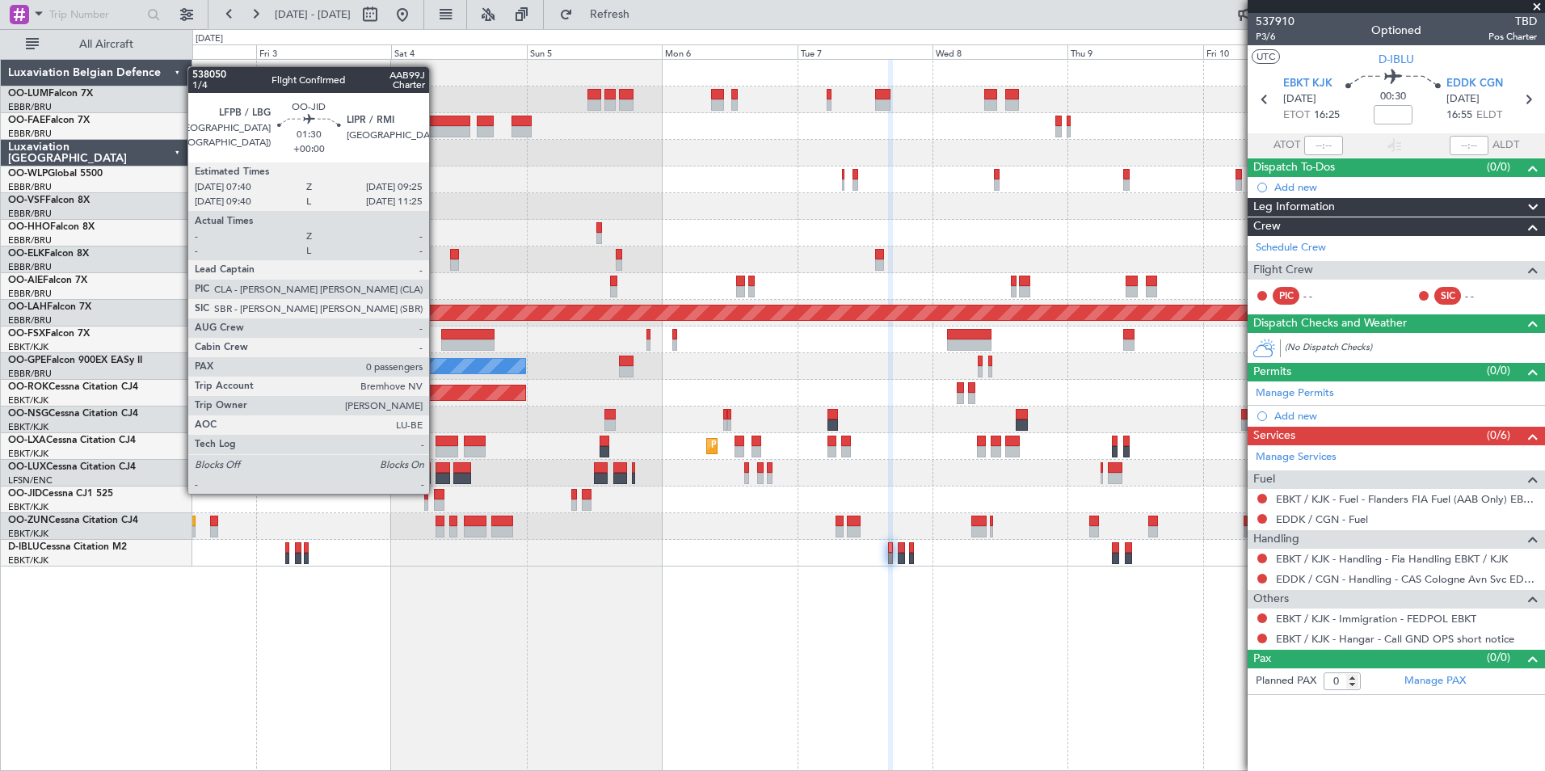
click at [436, 492] on div at bounding box center [439, 494] width 11 height 11
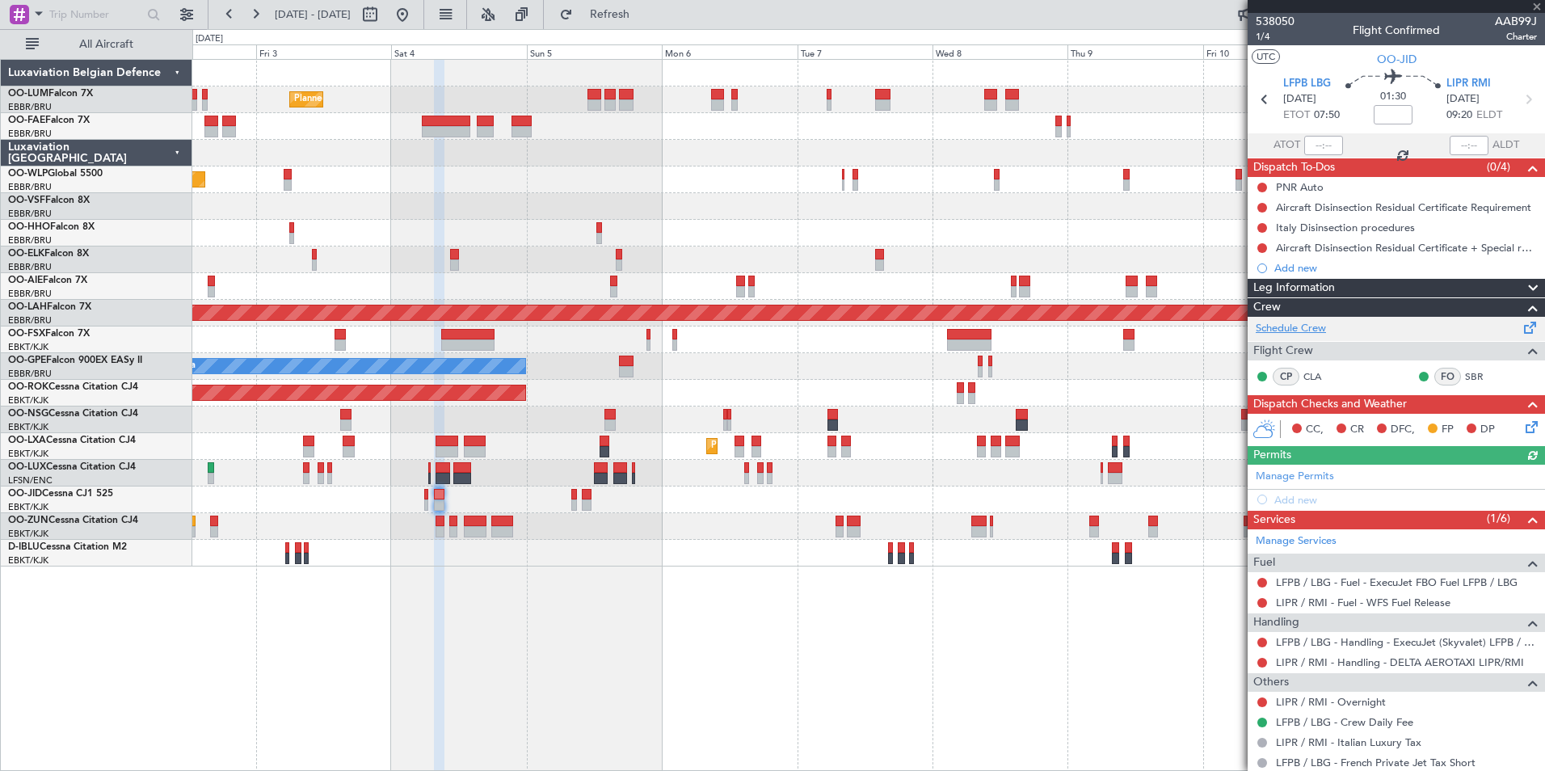
click at [1304, 328] on link "Schedule Crew" at bounding box center [1291, 329] width 70 height 16
click at [644, 20] on span "Refresh" at bounding box center [610, 14] width 68 height 11
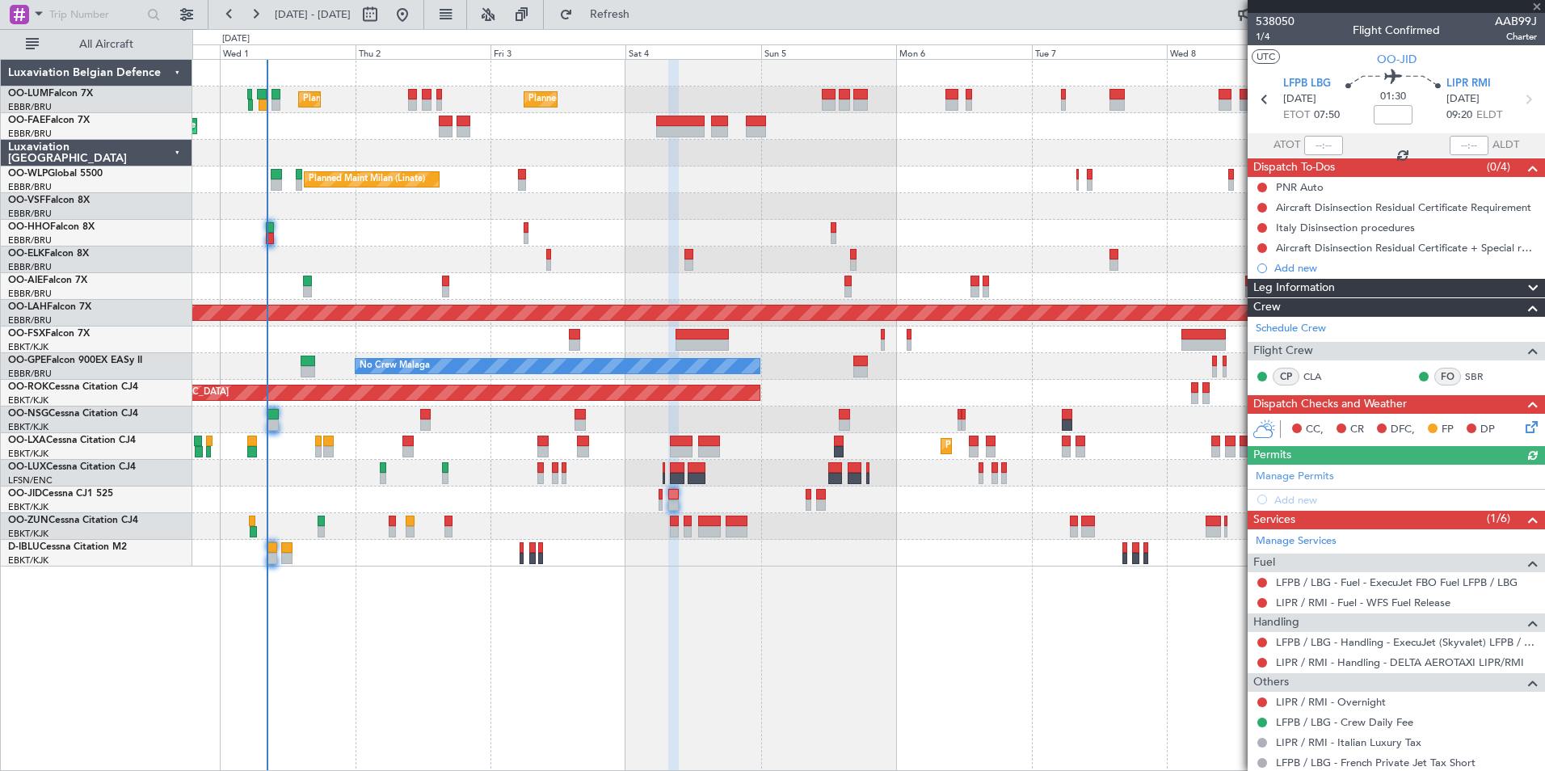
click at [885, 605] on div "Planned Maint [GEOGRAPHIC_DATA] ([GEOGRAPHIC_DATA] National) Planned Maint [GEO…" at bounding box center [868, 415] width 1352 height 712
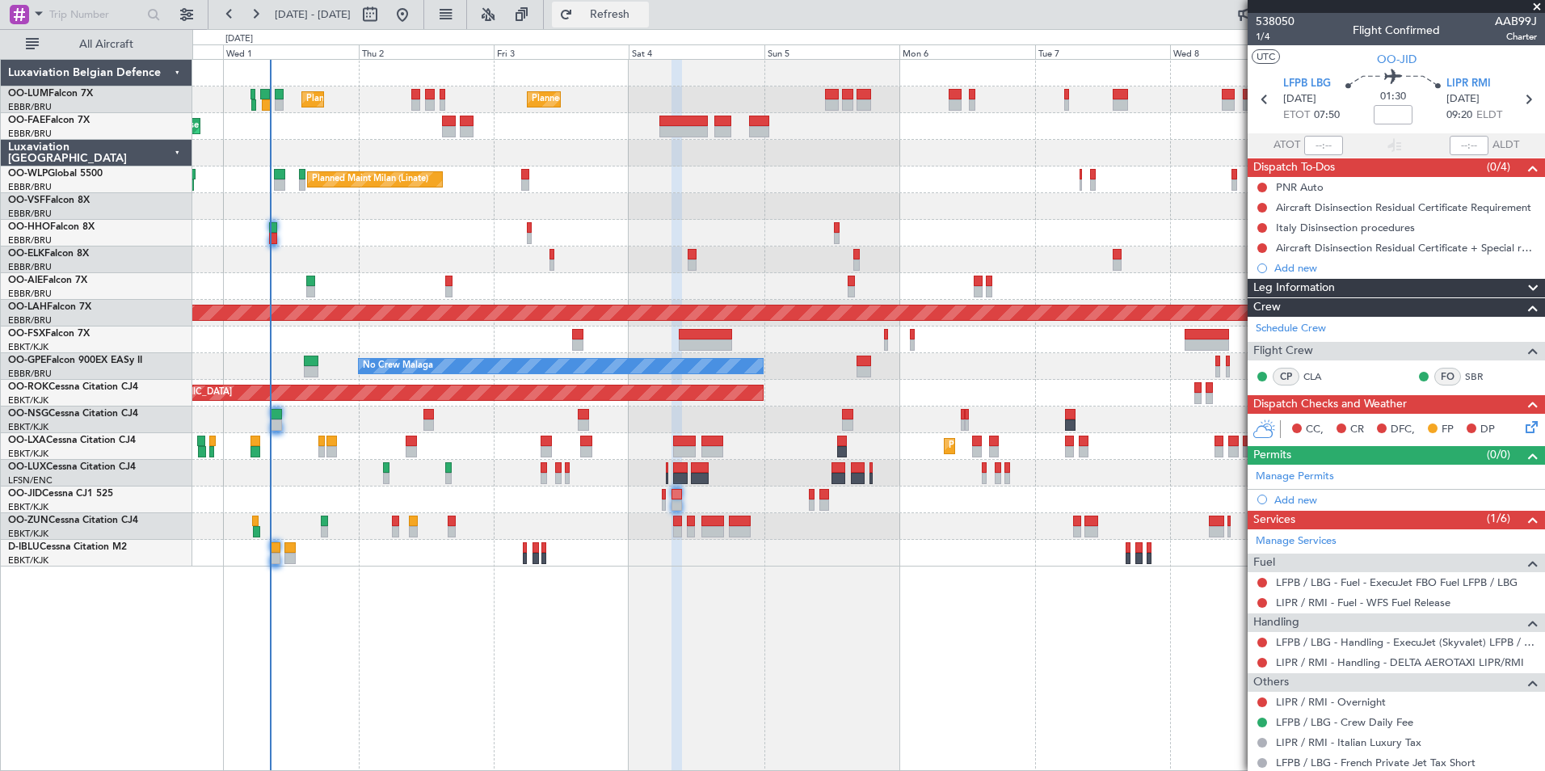
click at [640, 16] on span "Refresh" at bounding box center [610, 14] width 68 height 11
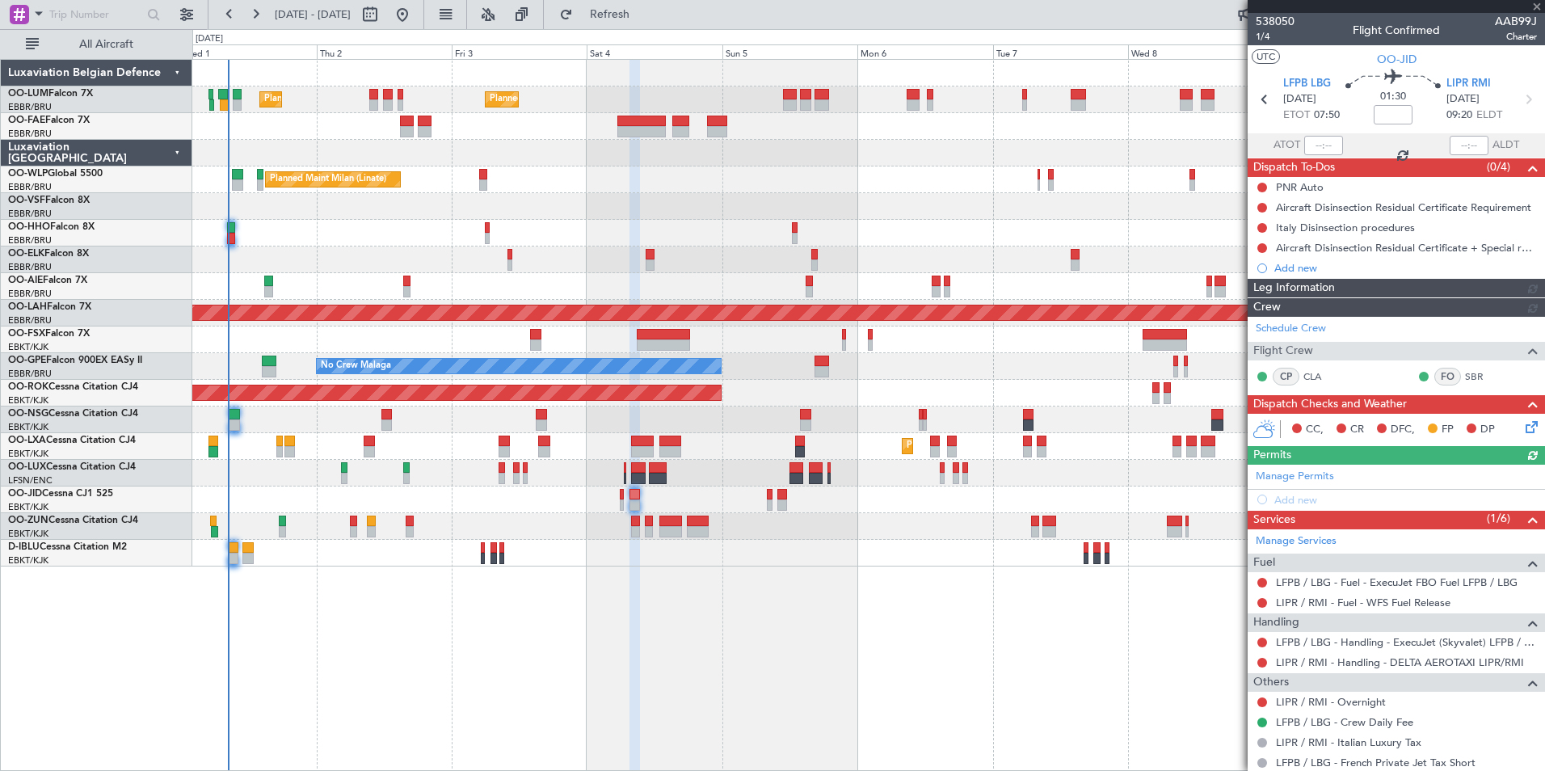
click at [729, 618] on div "Planned Maint [GEOGRAPHIC_DATA] ([GEOGRAPHIC_DATA] National) Planned Maint [GEO…" at bounding box center [868, 415] width 1352 height 712
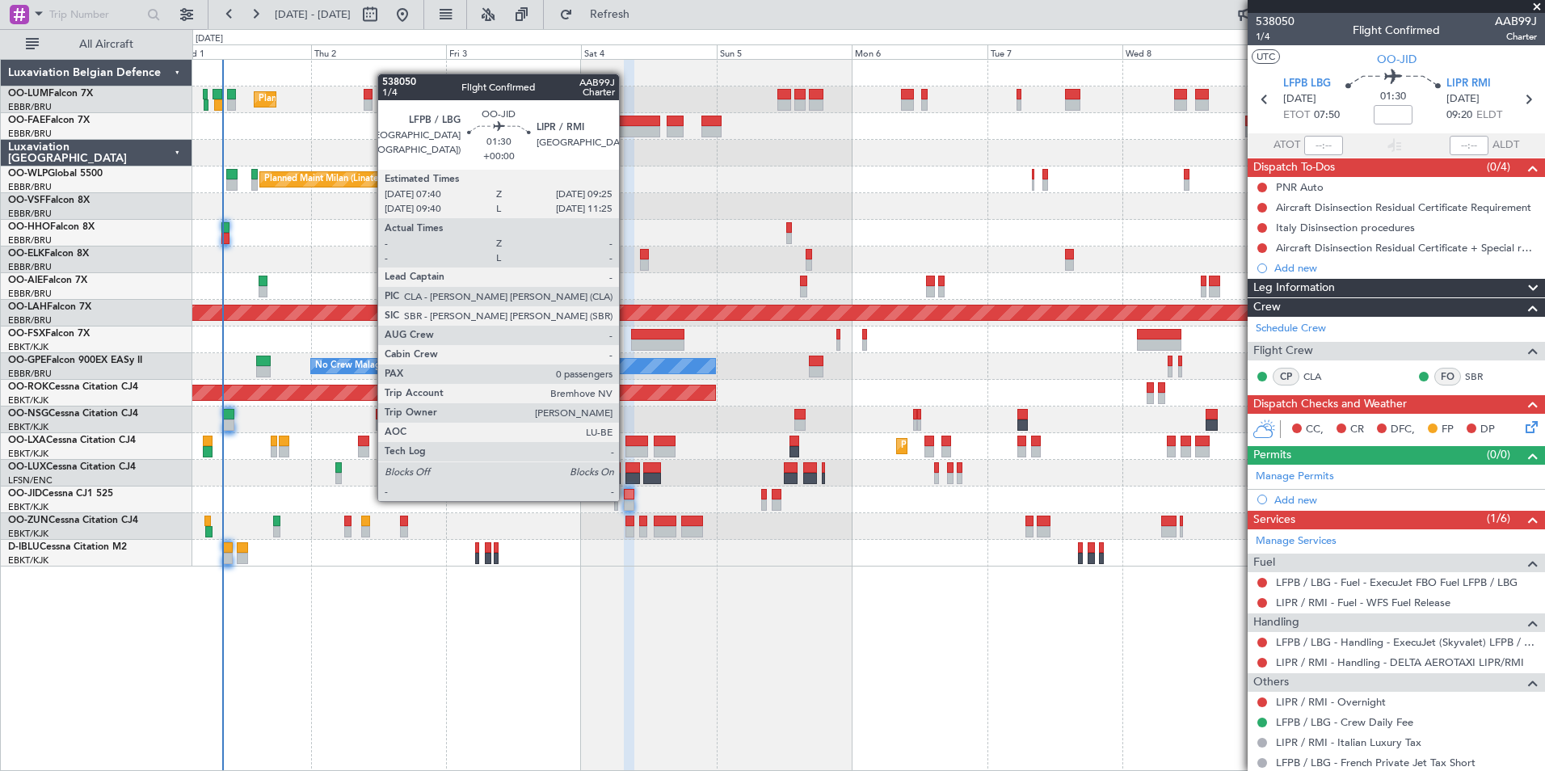
click at [626, 499] on div at bounding box center [629, 504] width 11 height 11
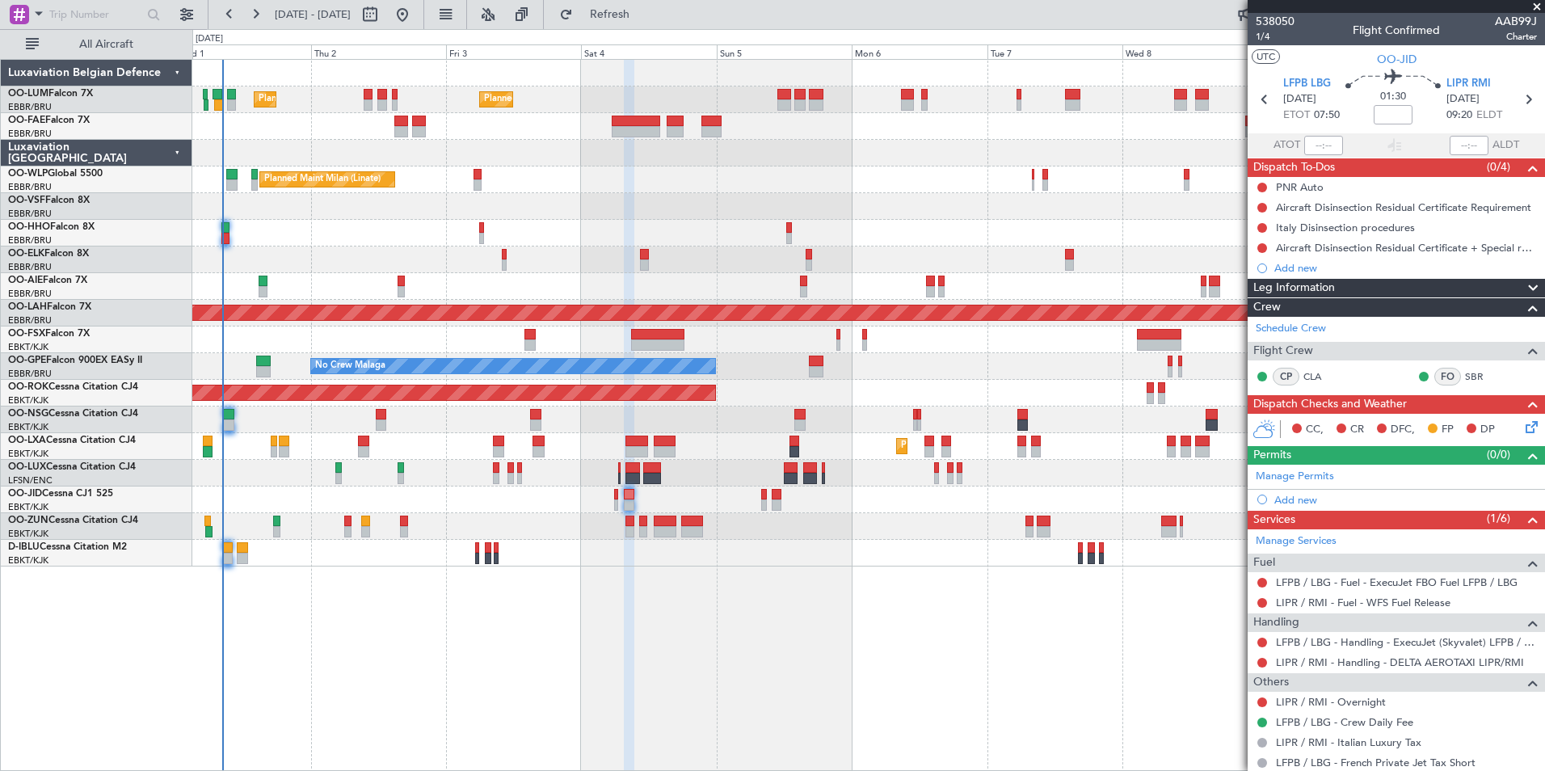
click at [927, 658] on div "Planned Maint [GEOGRAPHIC_DATA] ([GEOGRAPHIC_DATA] National) Planned Maint [GEO…" at bounding box center [868, 415] width 1352 height 712
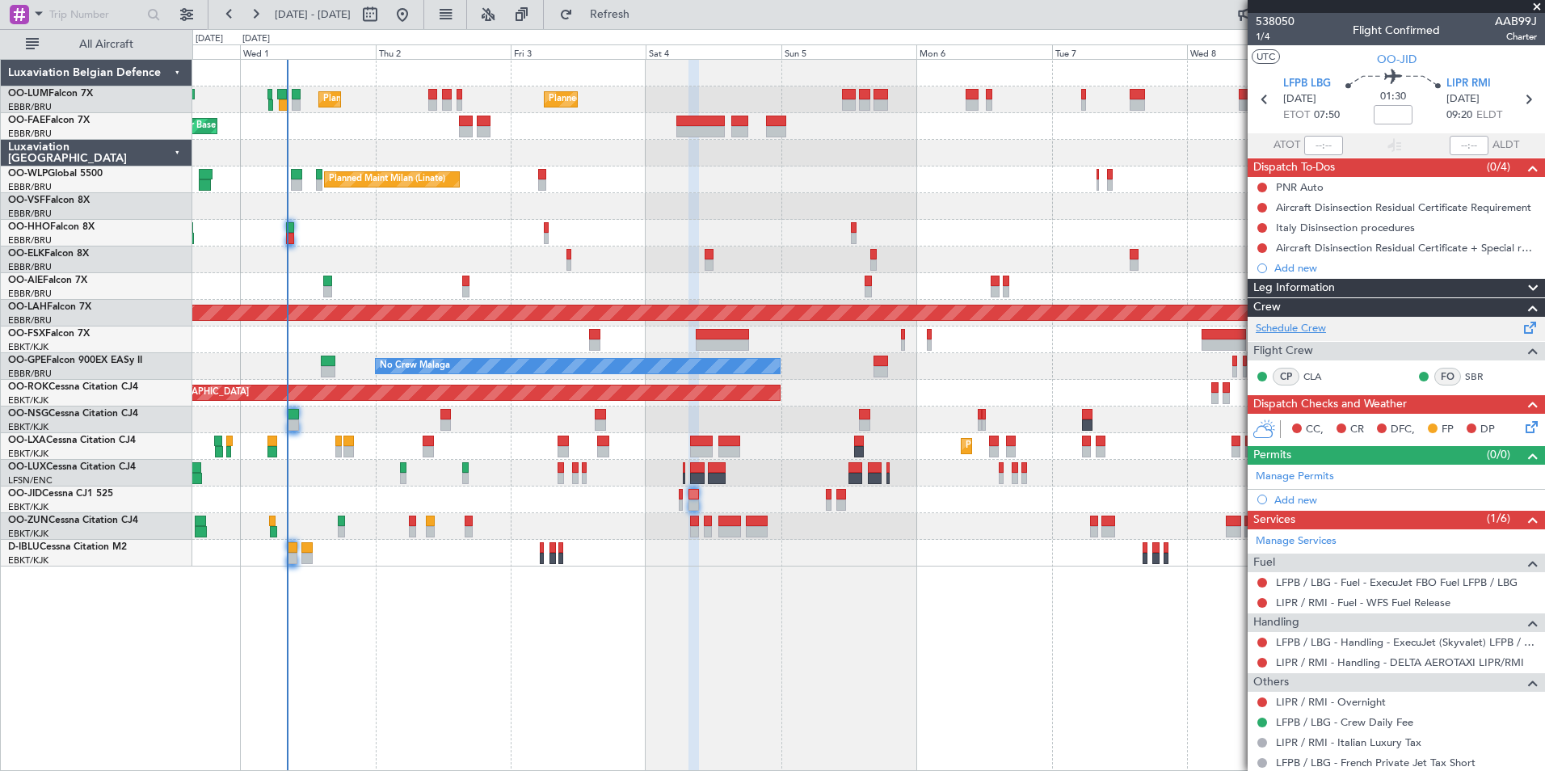
click at [1300, 333] on link "Schedule Crew" at bounding box center [1291, 329] width 70 height 16
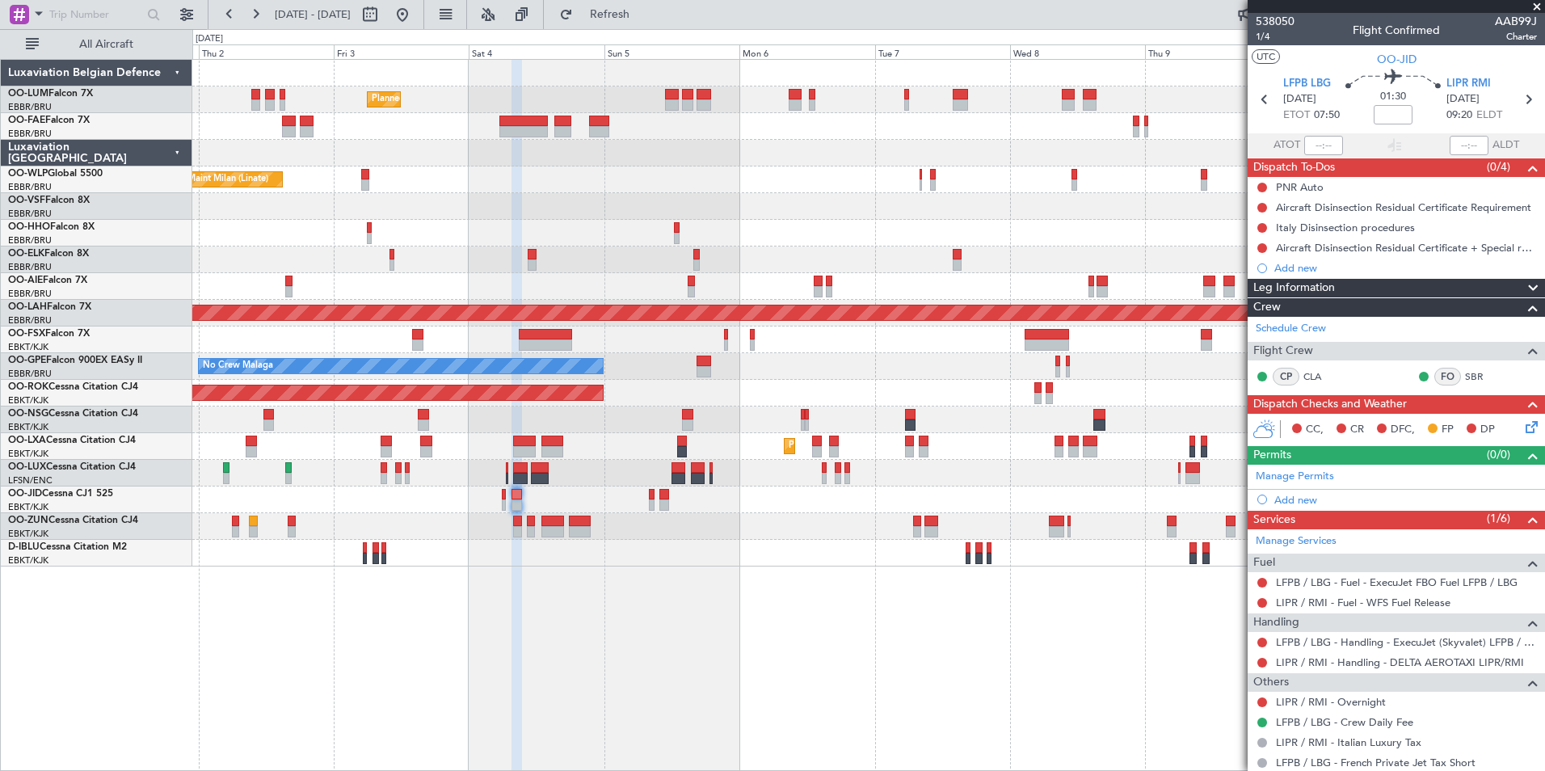
click at [511, 674] on div at bounding box center [516, 416] width 11 height 712
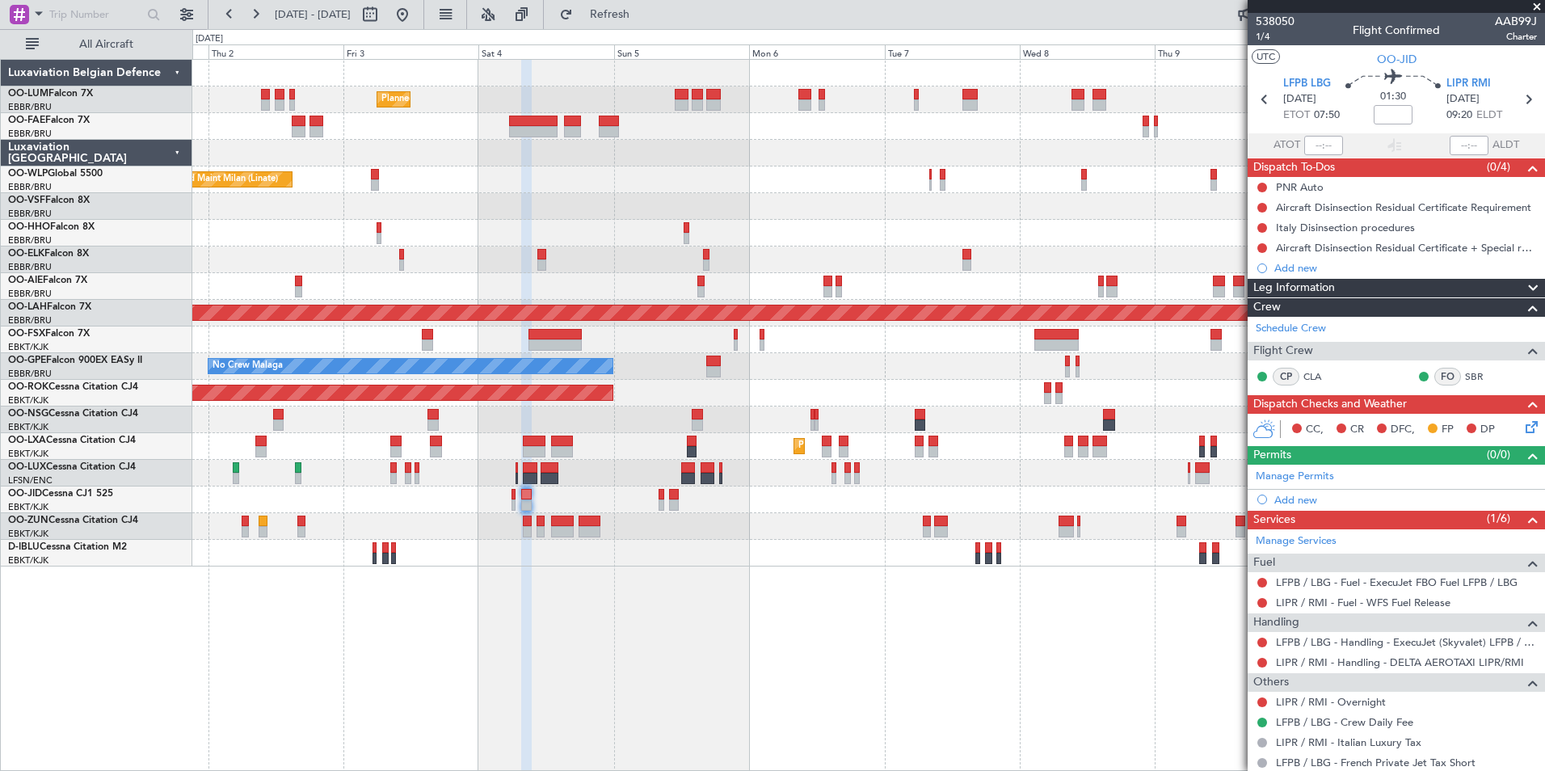
click at [443, 629] on div "Planned Maint [GEOGRAPHIC_DATA] ([GEOGRAPHIC_DATA] National) Planned Maint [GEO…" at bounding box center [868, 415] width 1352 height 712
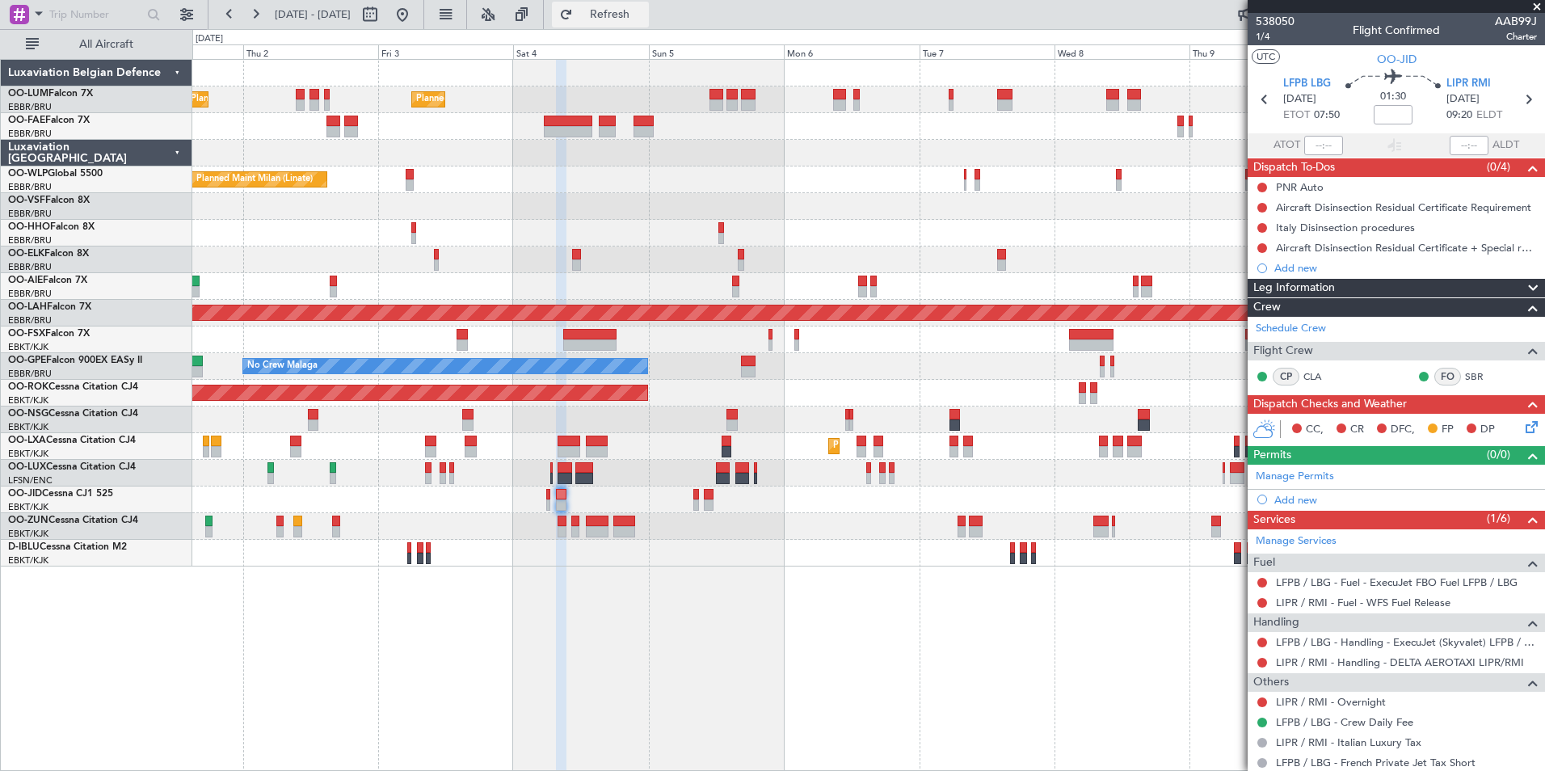
click at [644, 19] on span "Refresh" at bounding box center [610, 14] width 68 height 11
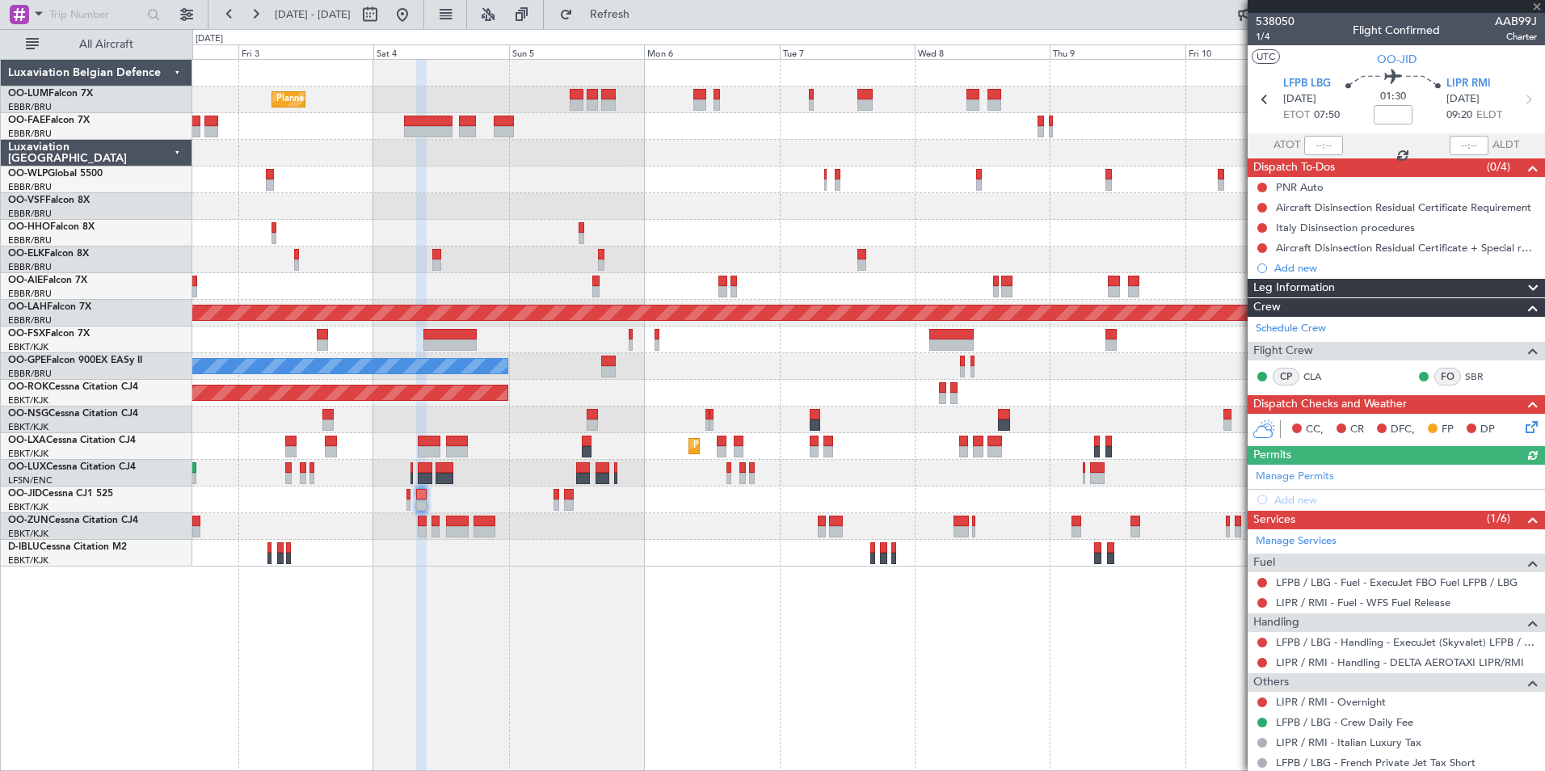
click at [789, 632] on div "Planned Maint [GEOGRAPHIC_DATA] ([GEOGRAPHIC_DATA] National) Planned Maint [GEO…" at bounding box center [868, 415] width 1352 height 712
click at [836, 647] on div "Planned Maint [GEOGRAPHIC_DATA] ([GEOGRAPHIC_DATA] National) Planned Maint [GEO…" at bounding box center [868, 415] width 1352 height 712
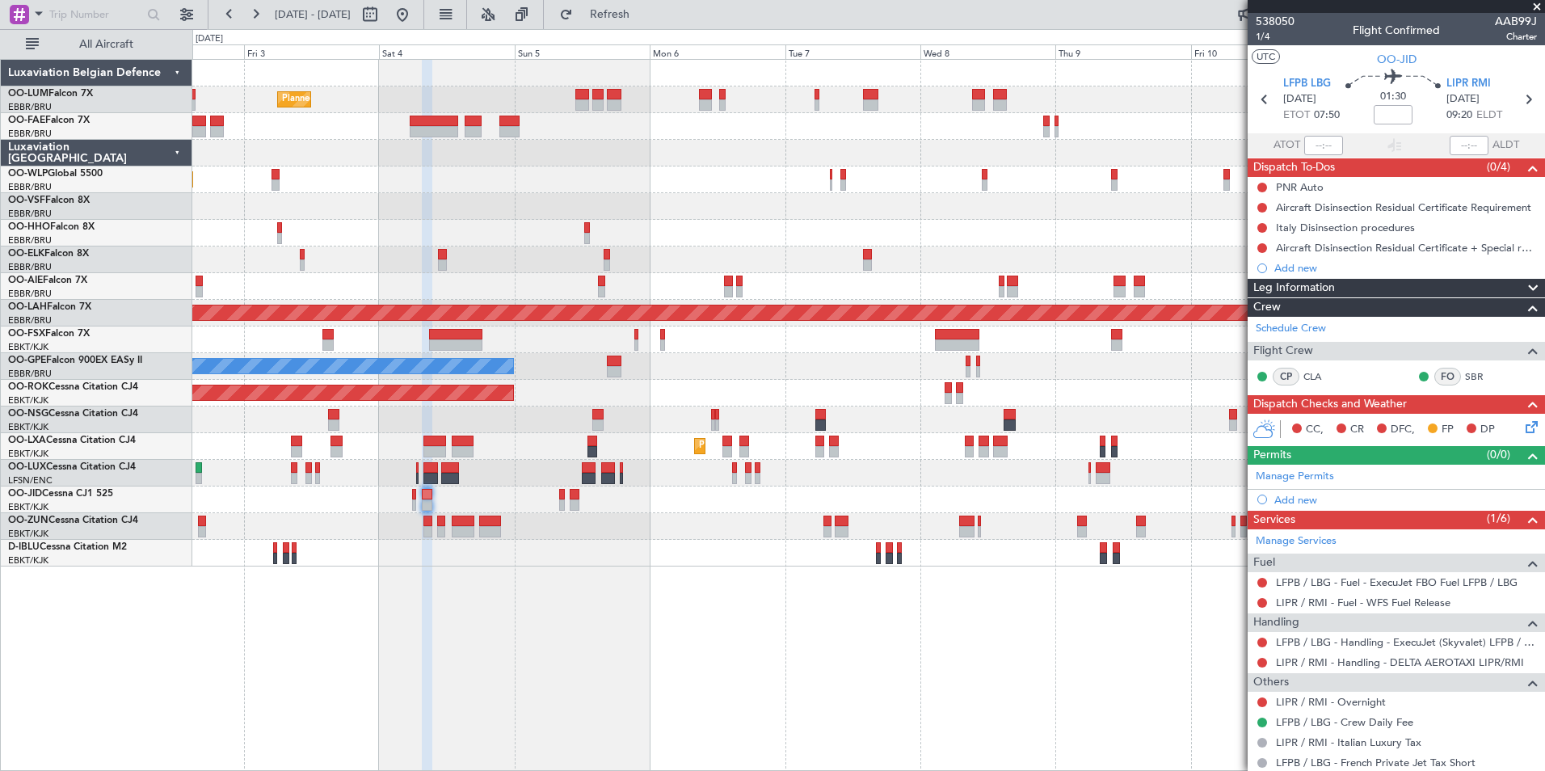
click at [1001, 620] on div "Planned Maint [GEOGRAPHIC_DATA] ([GEOGRAPHIC_DATA] National) Planned Maint [GEO…" at bounding box center [868, 415] width 1352 height 712
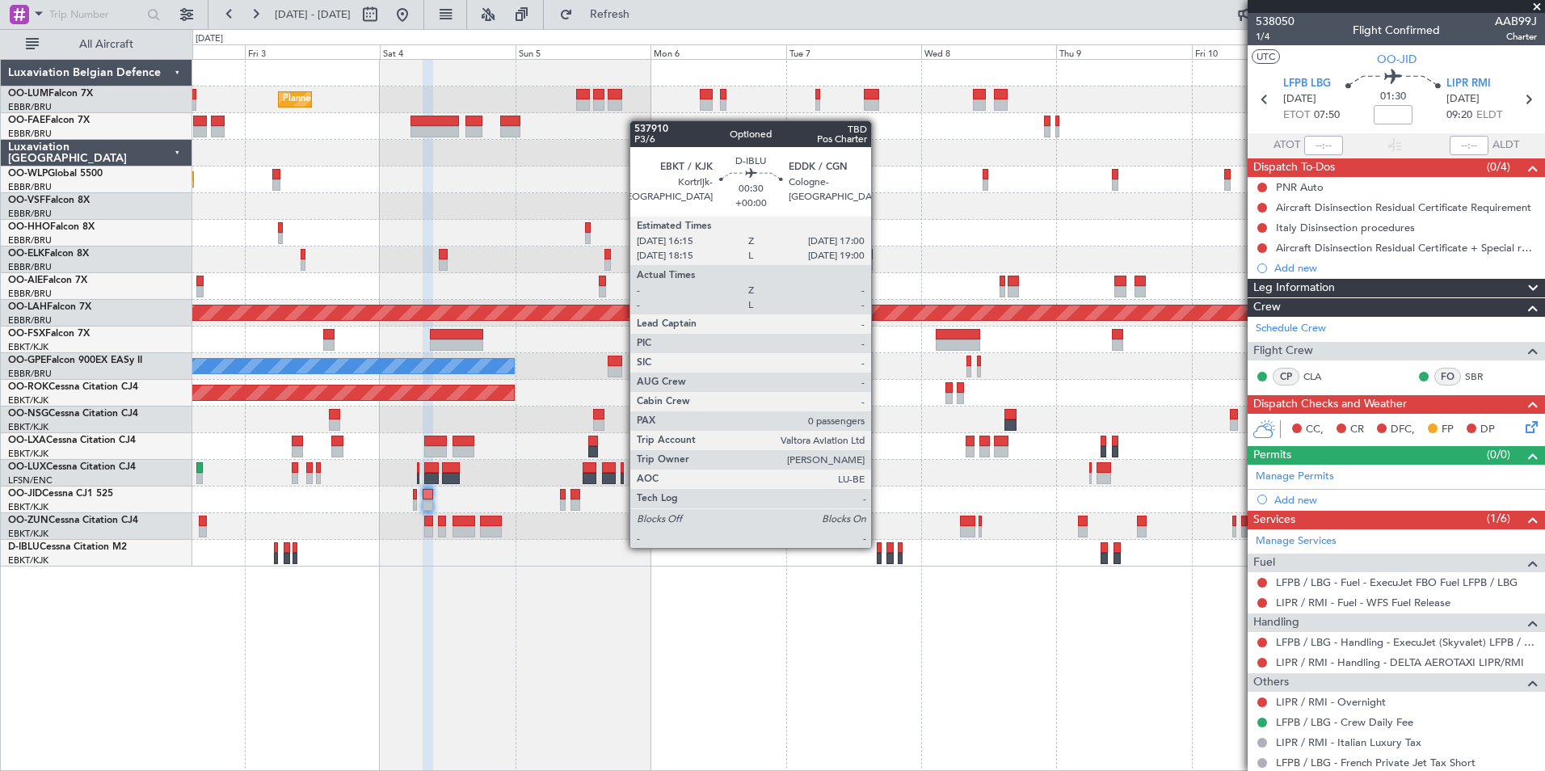
click at [878, 546] on div at bounding box center [879, 547] width 5 height 11
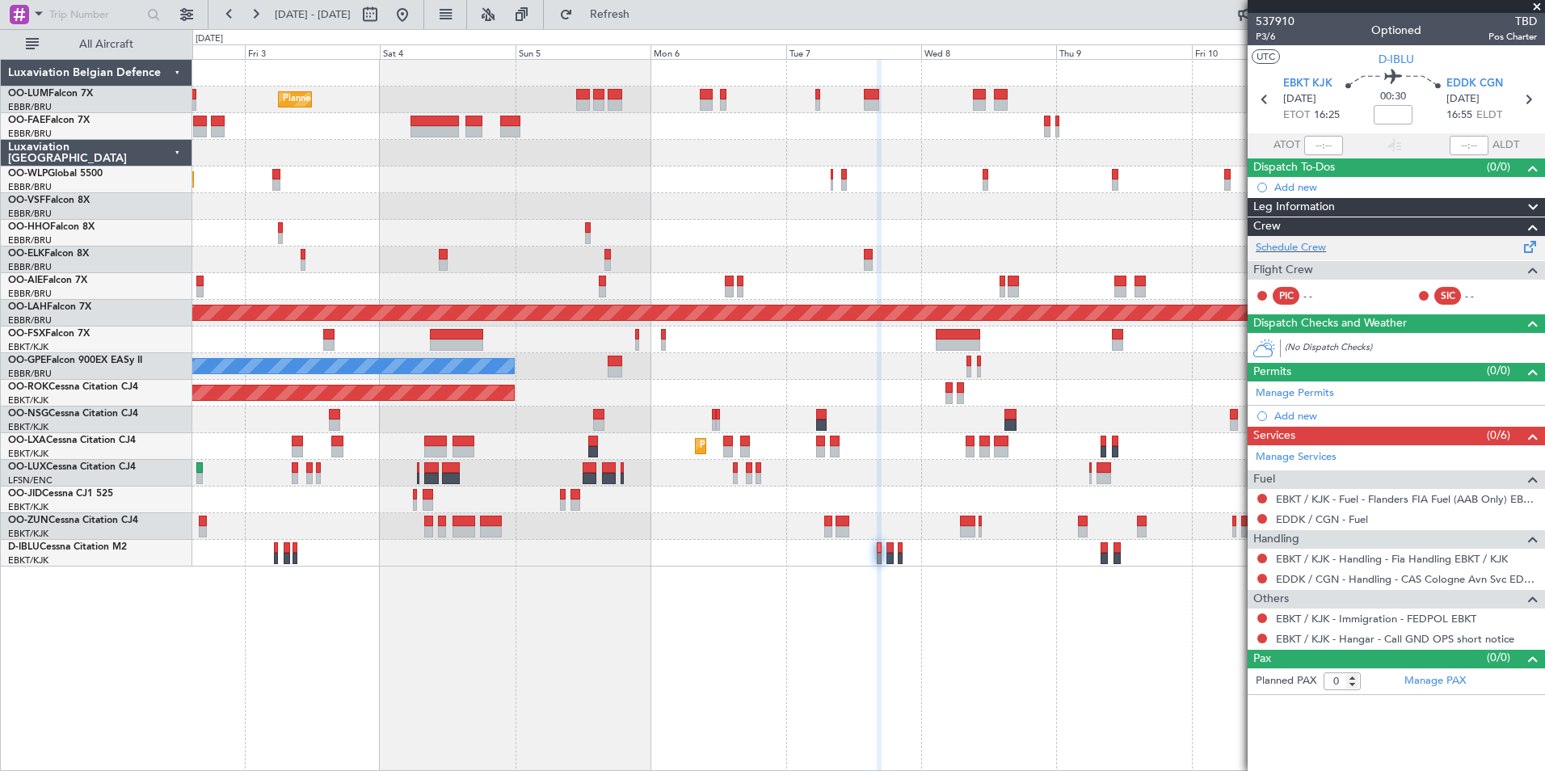
click at [1300, 238] on div "Schedule Crew" at bounding box center [1395, 248] width 297 height 24
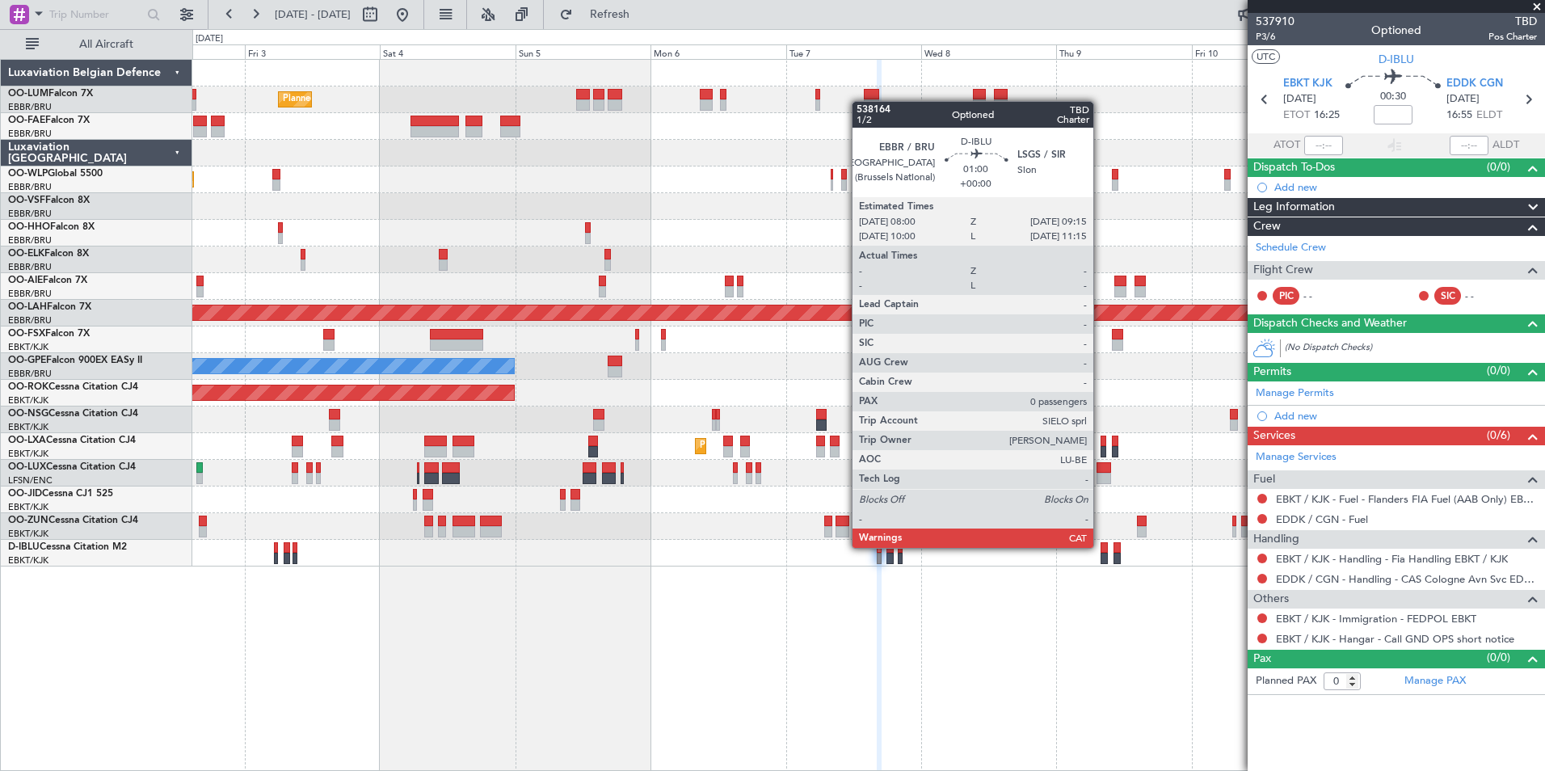
click at [1100, 548] on div at bounding box center [1103, 547] width 7 height 11
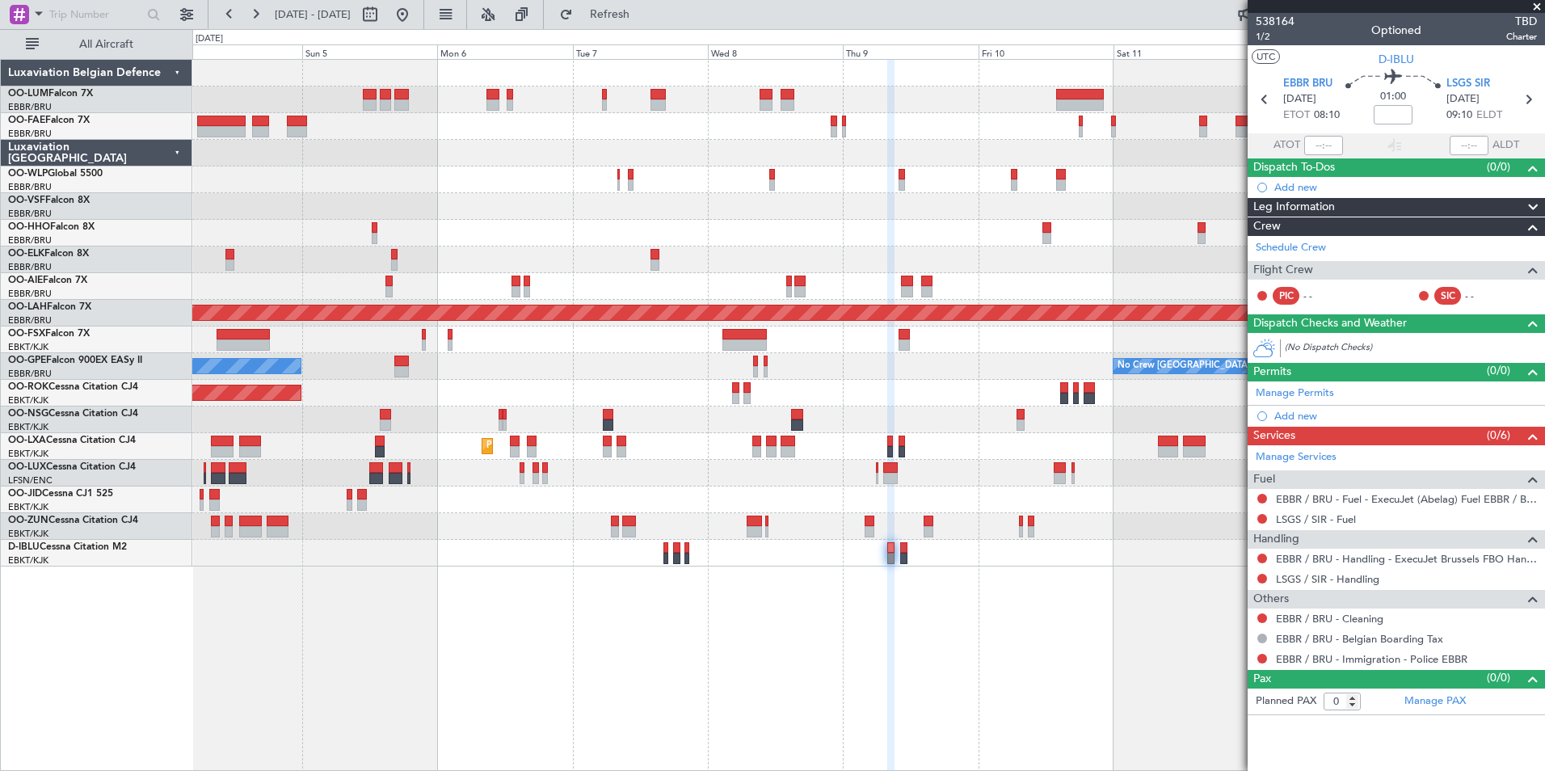
click at [887, 673] on div at bounding box center [890, 416] width 7 height 712
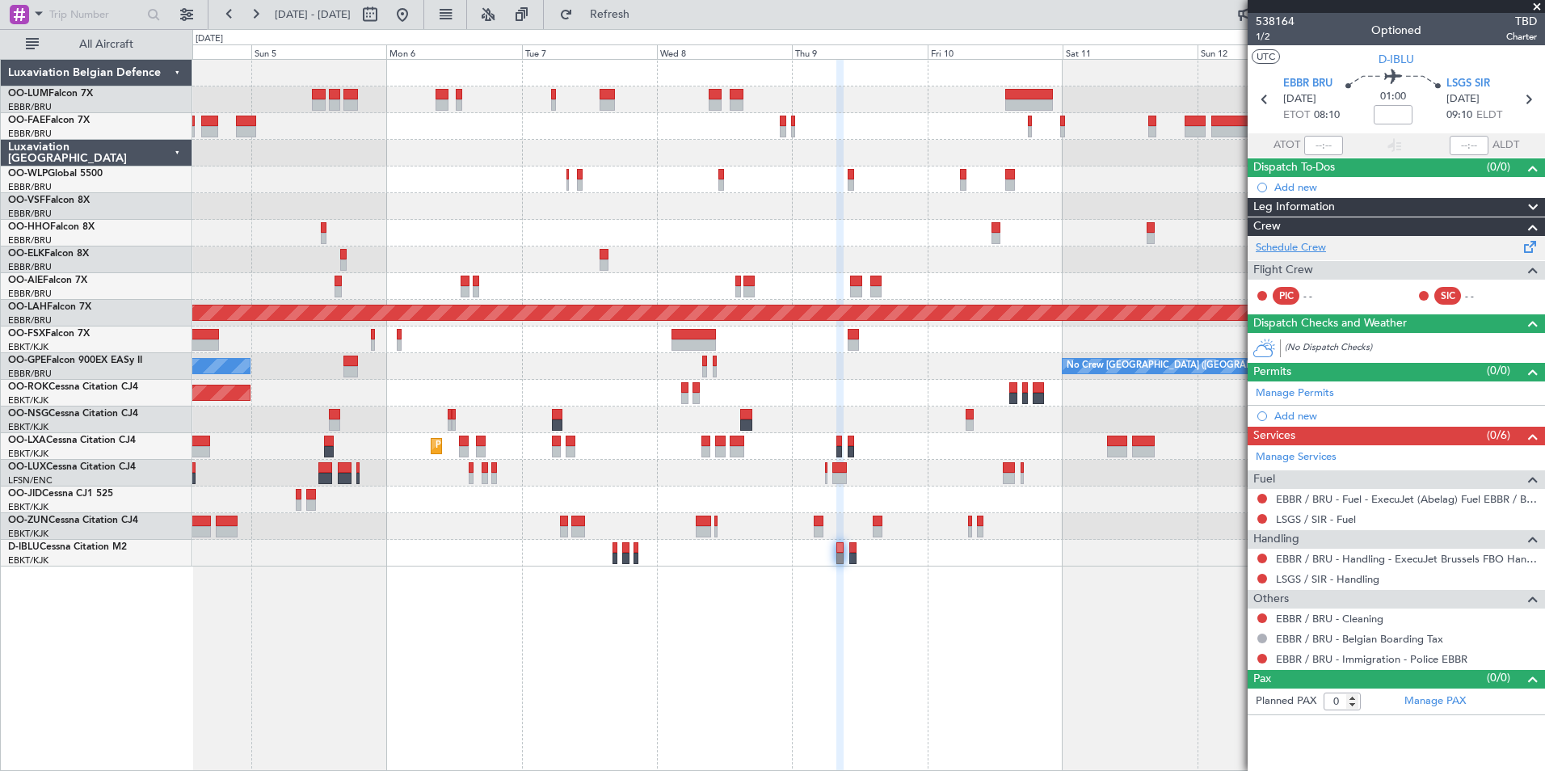
click at [1313, 253] on link "Schedule Crew" at bounding box center [1291, 248] width 70 height 16
click at [1005, 625] on div "Planned Maint [GEOGRAPHIC_DATA] ([GEOGRAPHIC_DATA] National) Owner [GEOGRAPHIC_…" at bounding box center [868, 415] width 1352 height 712
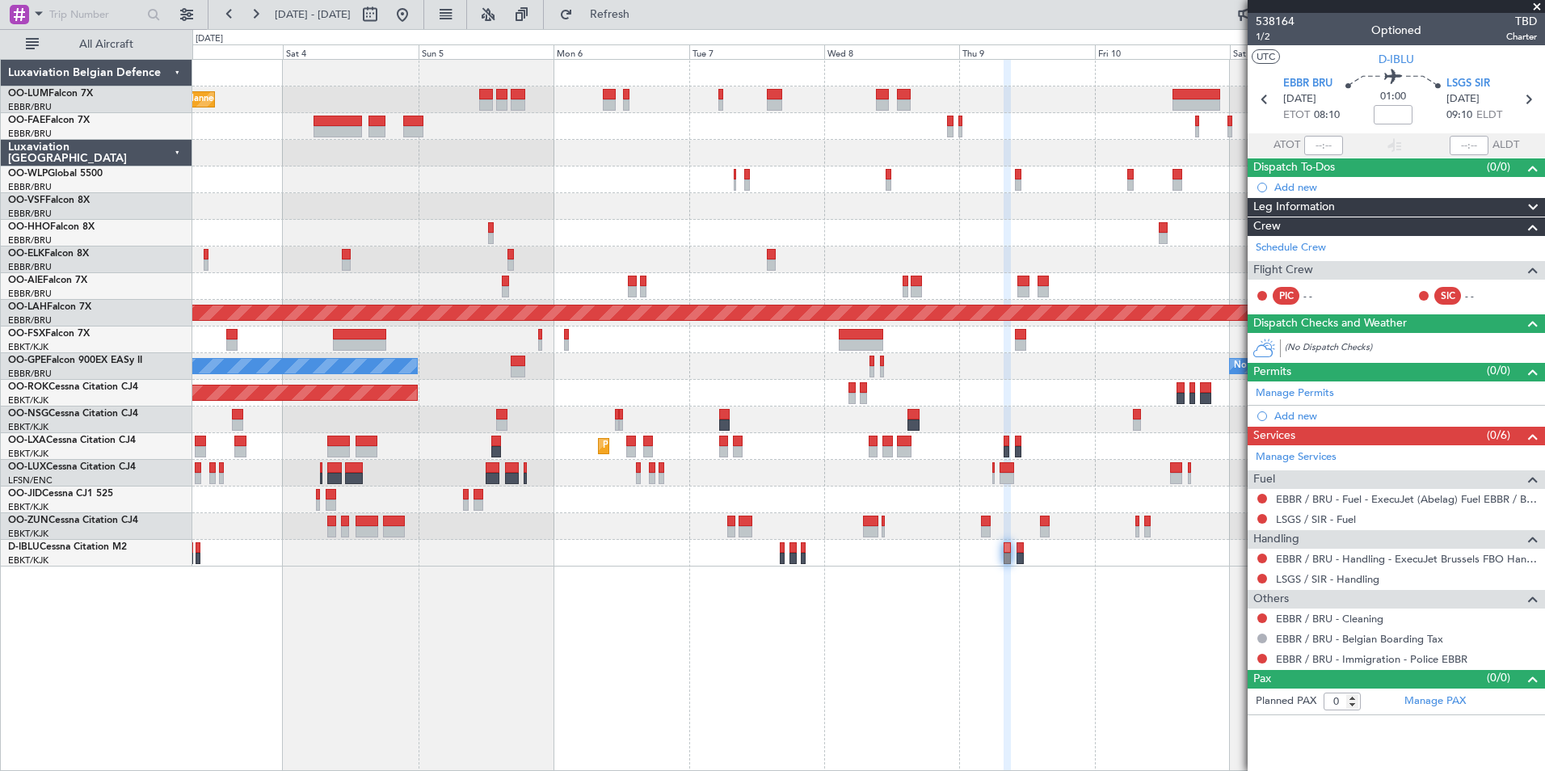
click at [1007, 623] on div "Planned Maint [GEOGRAPHIC_DATA] ([GEOGRAPHIC_DATA] National) Planned Maint [GEO…" at bounding box center [868, 415] width 1352 height 712
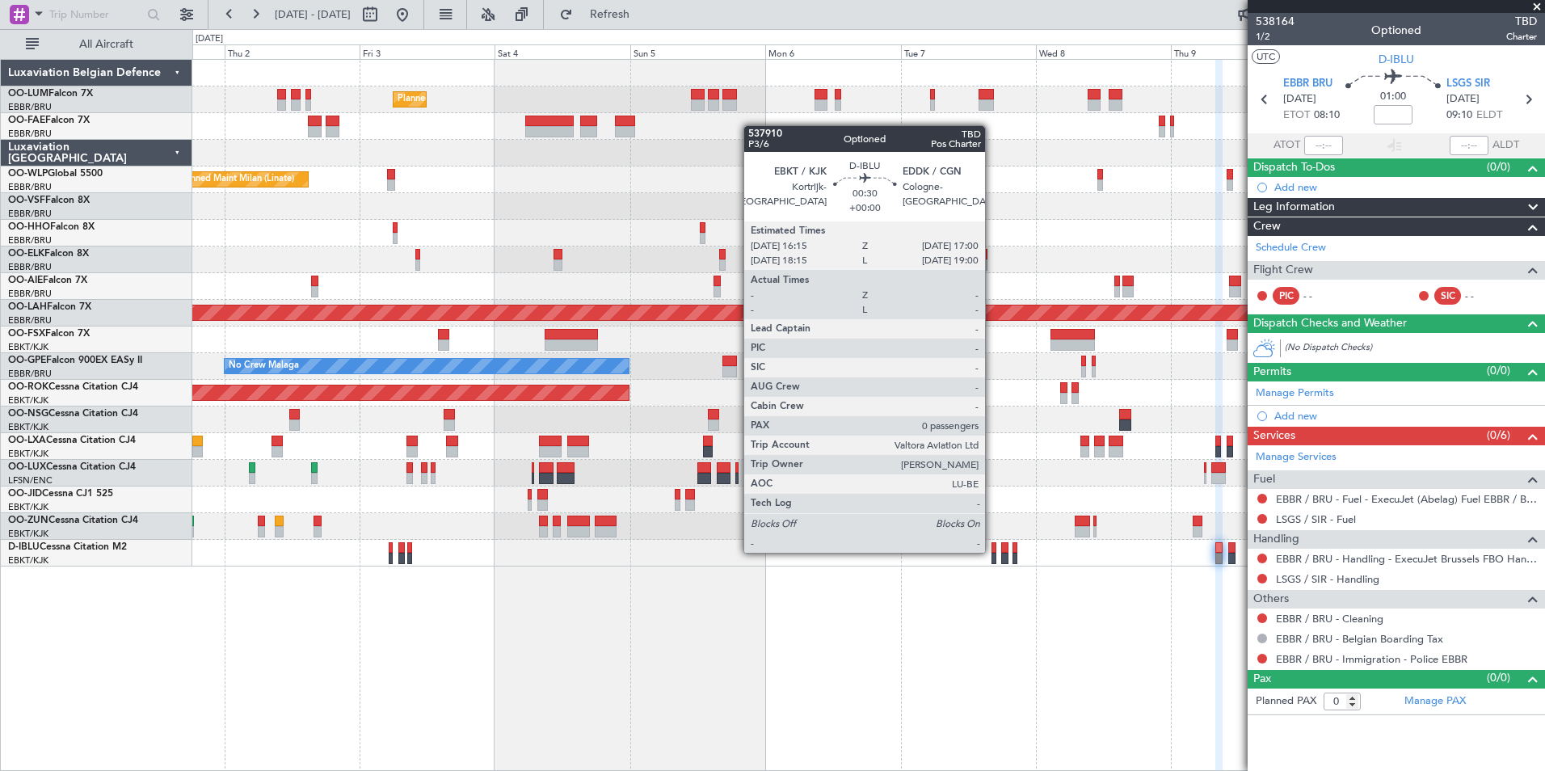
click at [992, 551] on div at bounding box center [993, 547] width 5 height 11
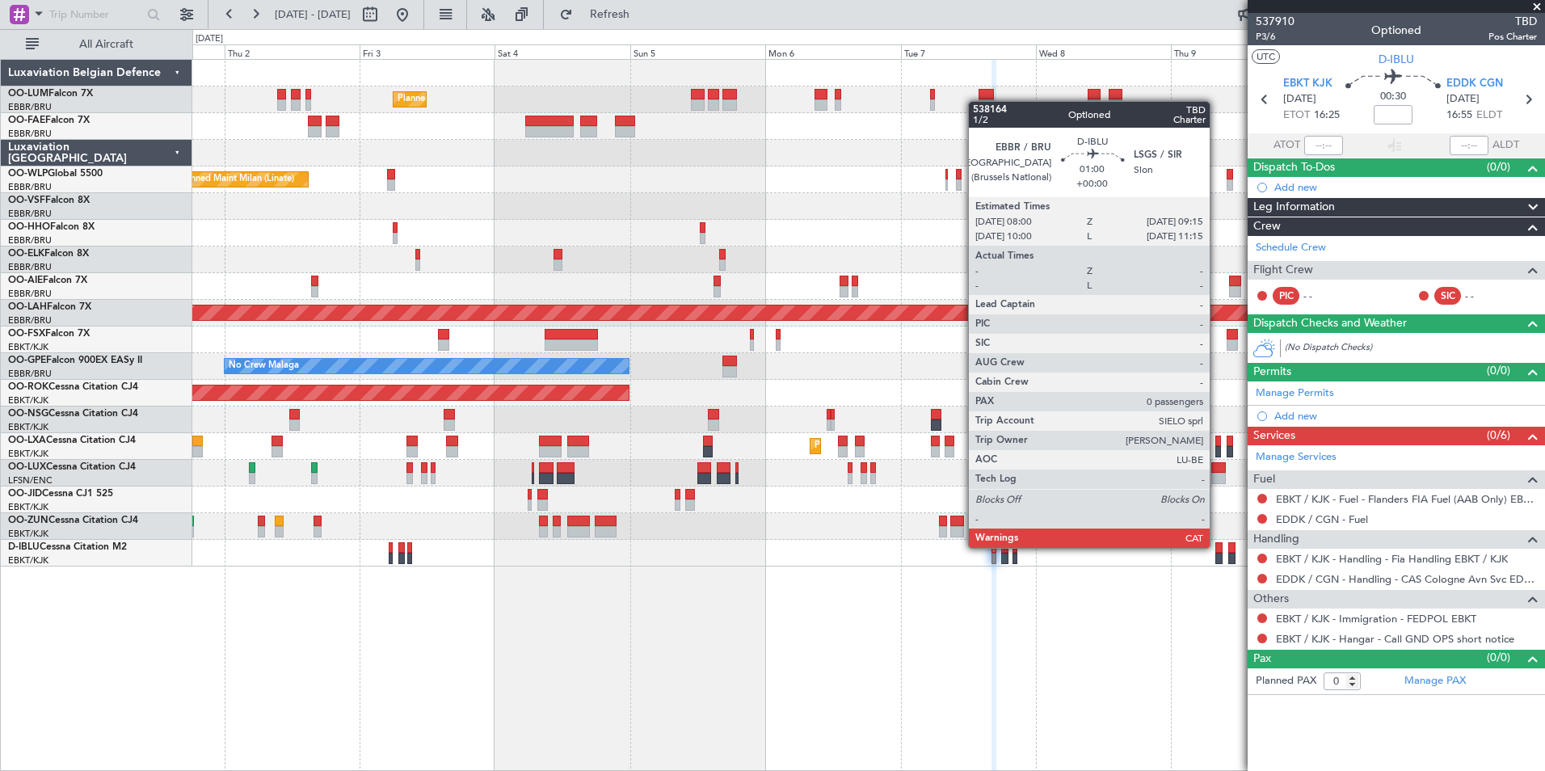
click at [1217, 548] on div at bounding box center [1218, 547] width 7 height 11
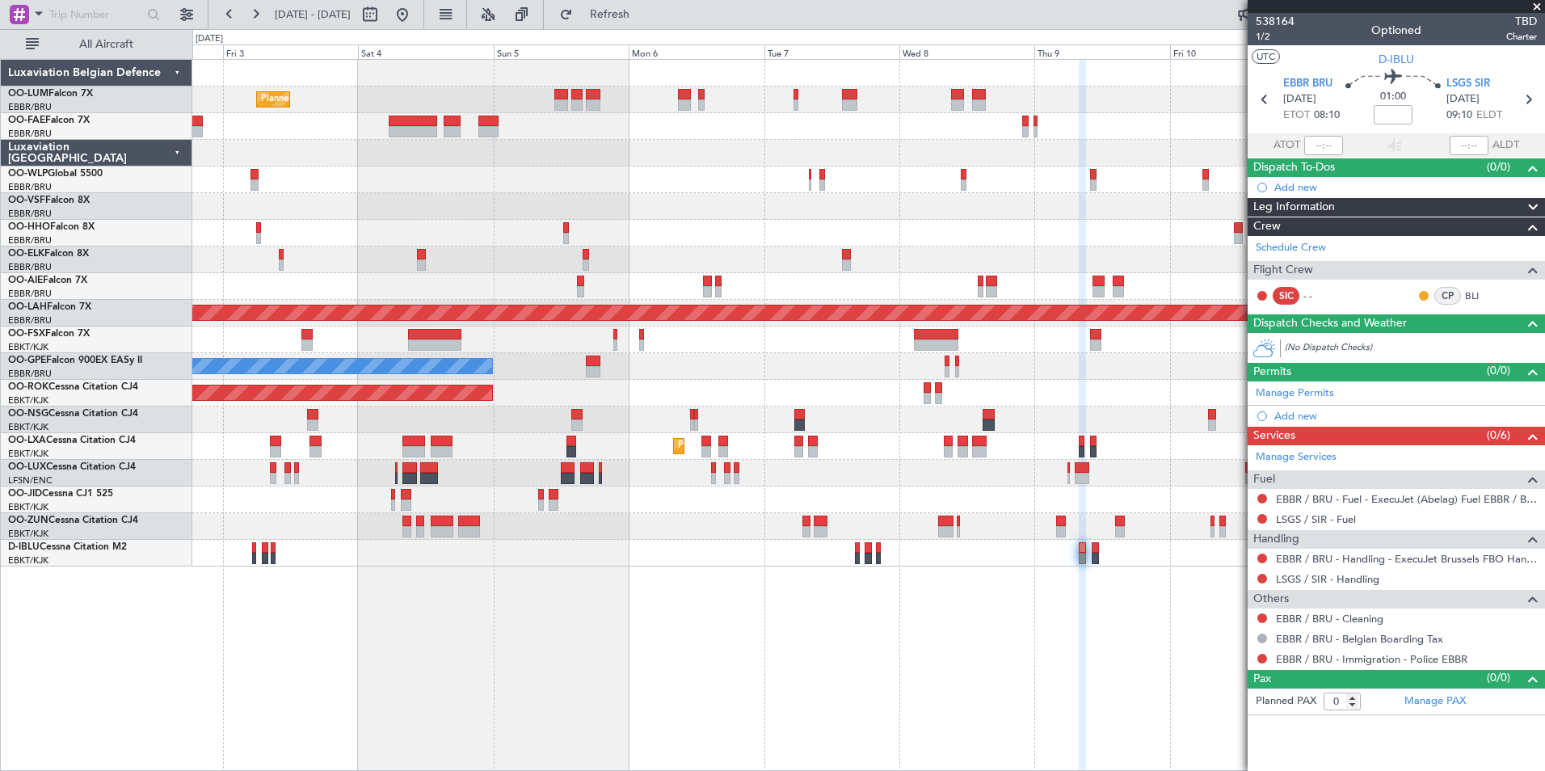
click at [1046, 662] on div "Planned Maint [GEOGRAPHIC_DATA] ([GEOGRAPHIC_DATA] National) Planned Maint [GEO…" at bounding box center [868, 415] width 1352 height 712
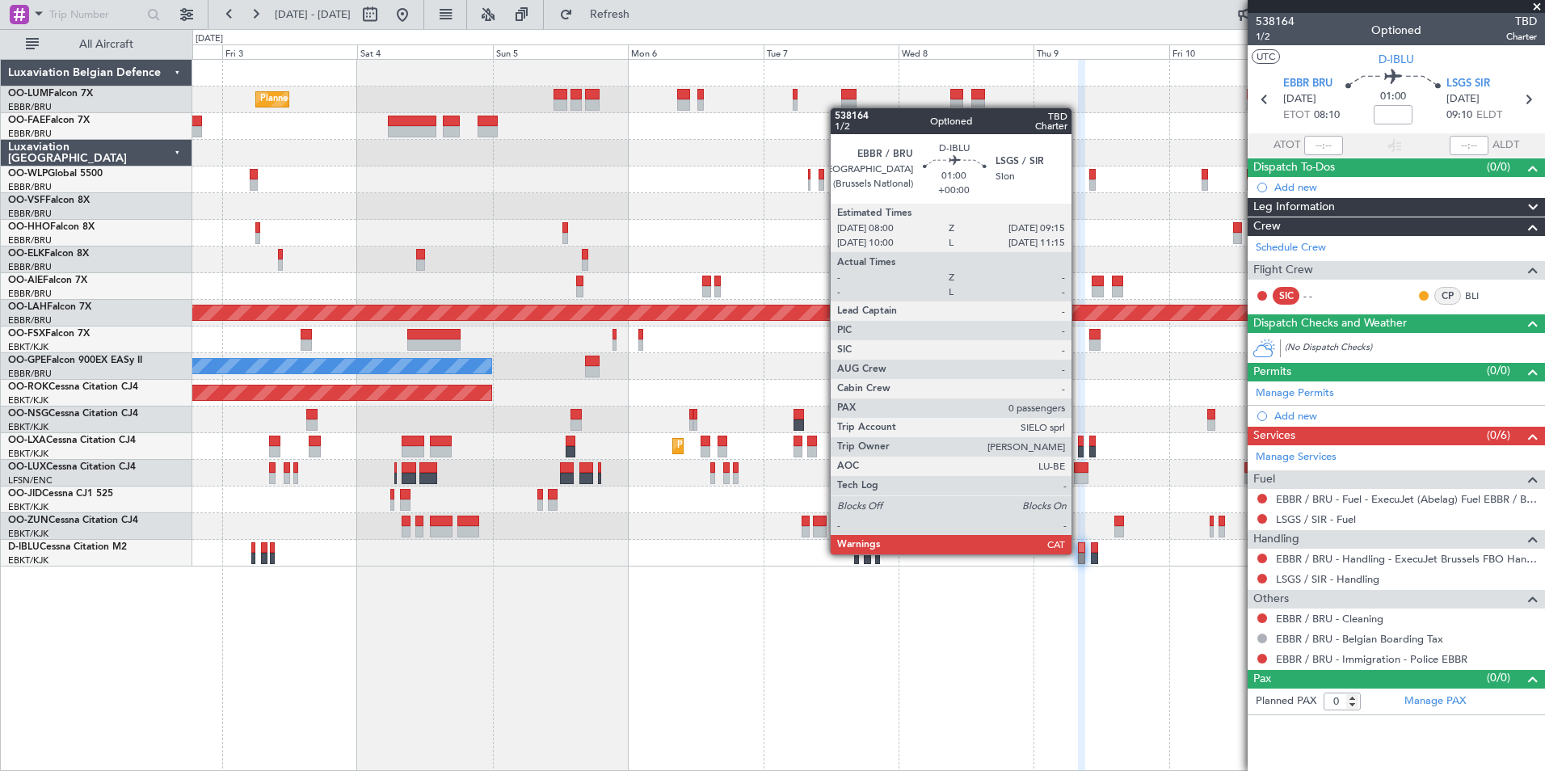
click at [1079, 554] on div at bounding box center [1081, 558] width 7 height 11
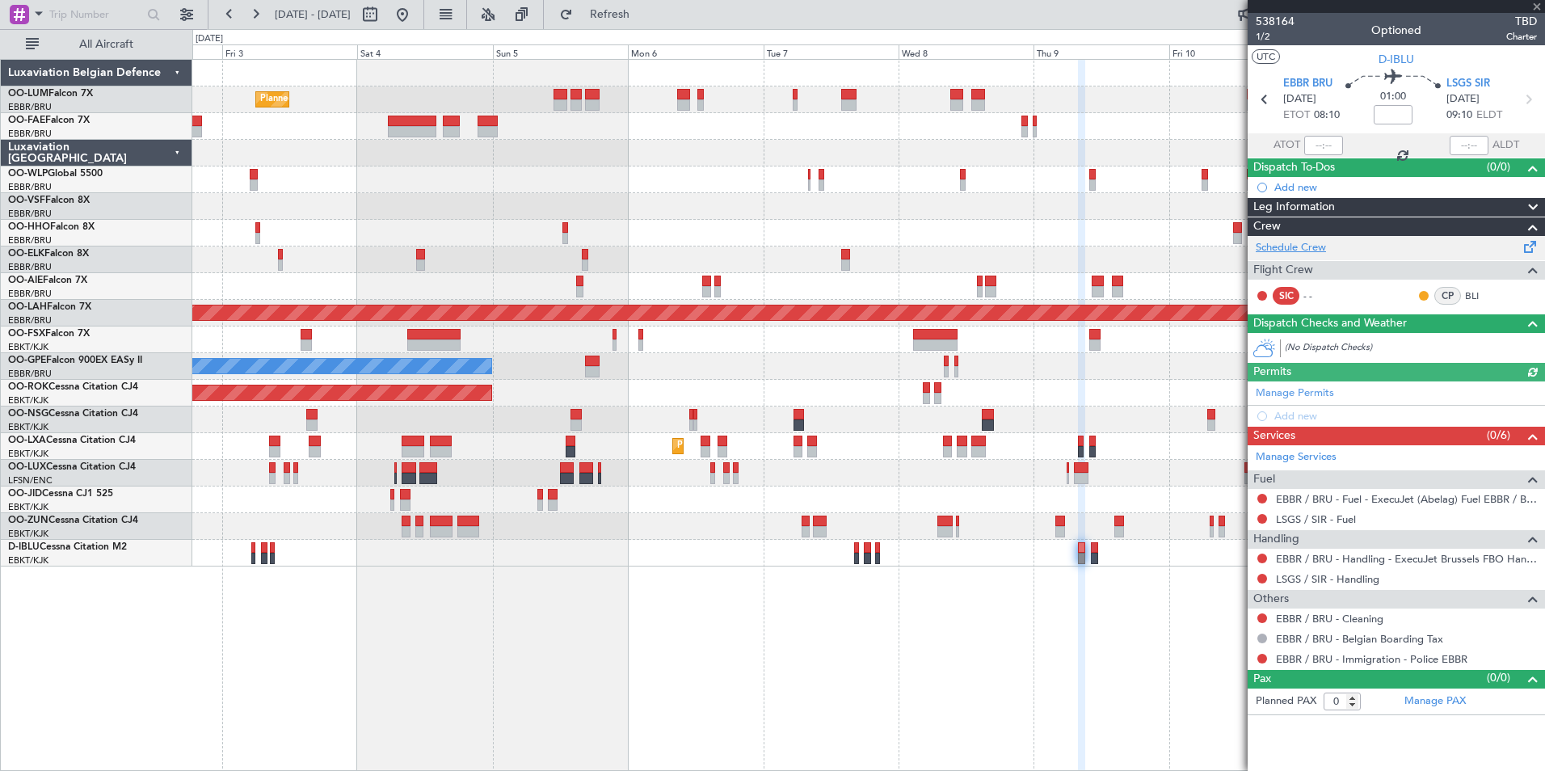
click at [1292, 243] on link "Schedule Crew" at bounding box center [1291, 248] width 70 height 16
click at [644, 14] on span "Refresh" at bounding box center [610, 14] width 68 height 11
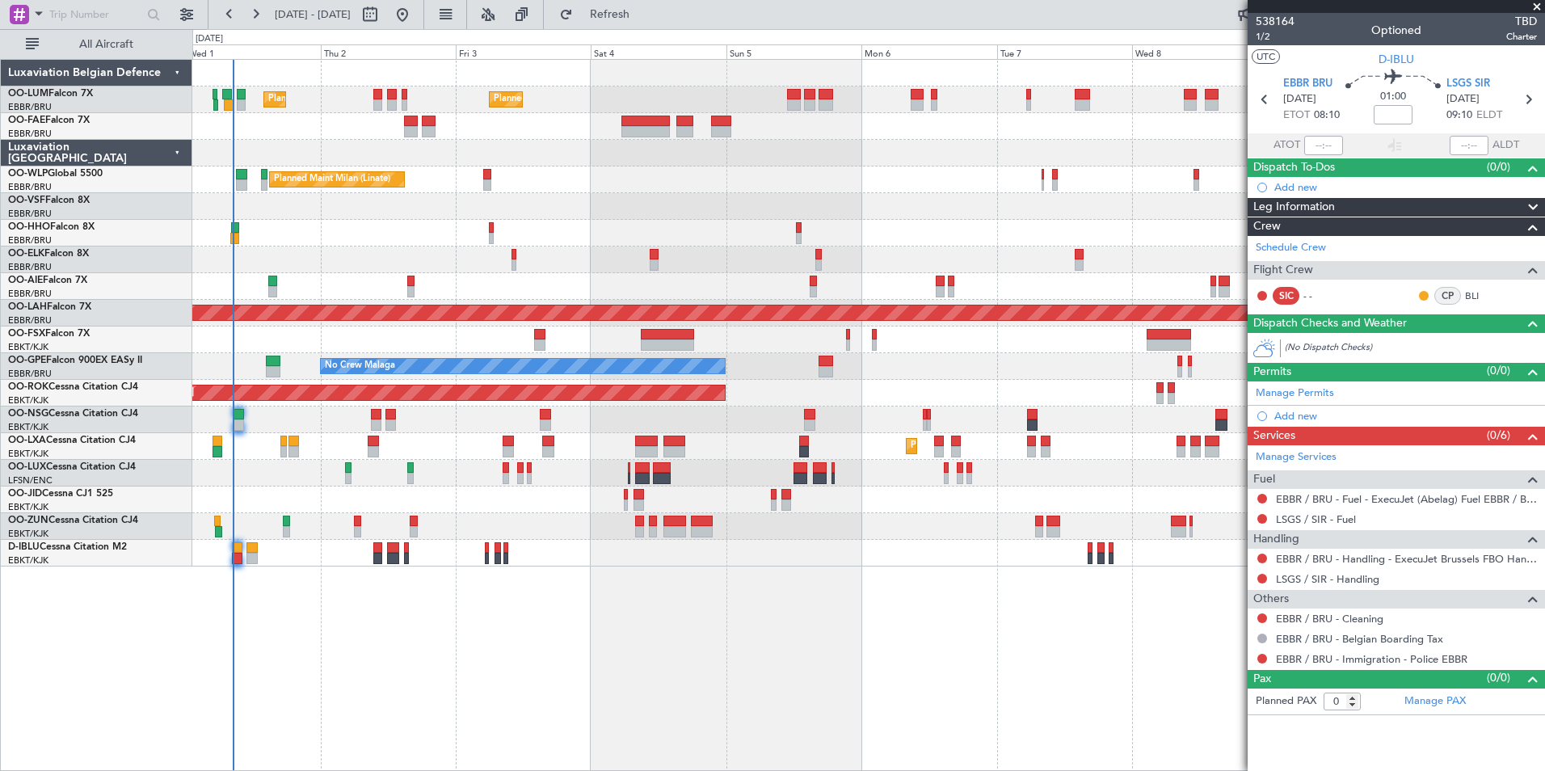
click at [995, 641] on div "Planned Maint [GEOGRAPHIC_DATA] ([GEOGRAPHIC_DATA] National) Planned Maint [GEO…" at bounding box center [868, 415] width 1352 height 712
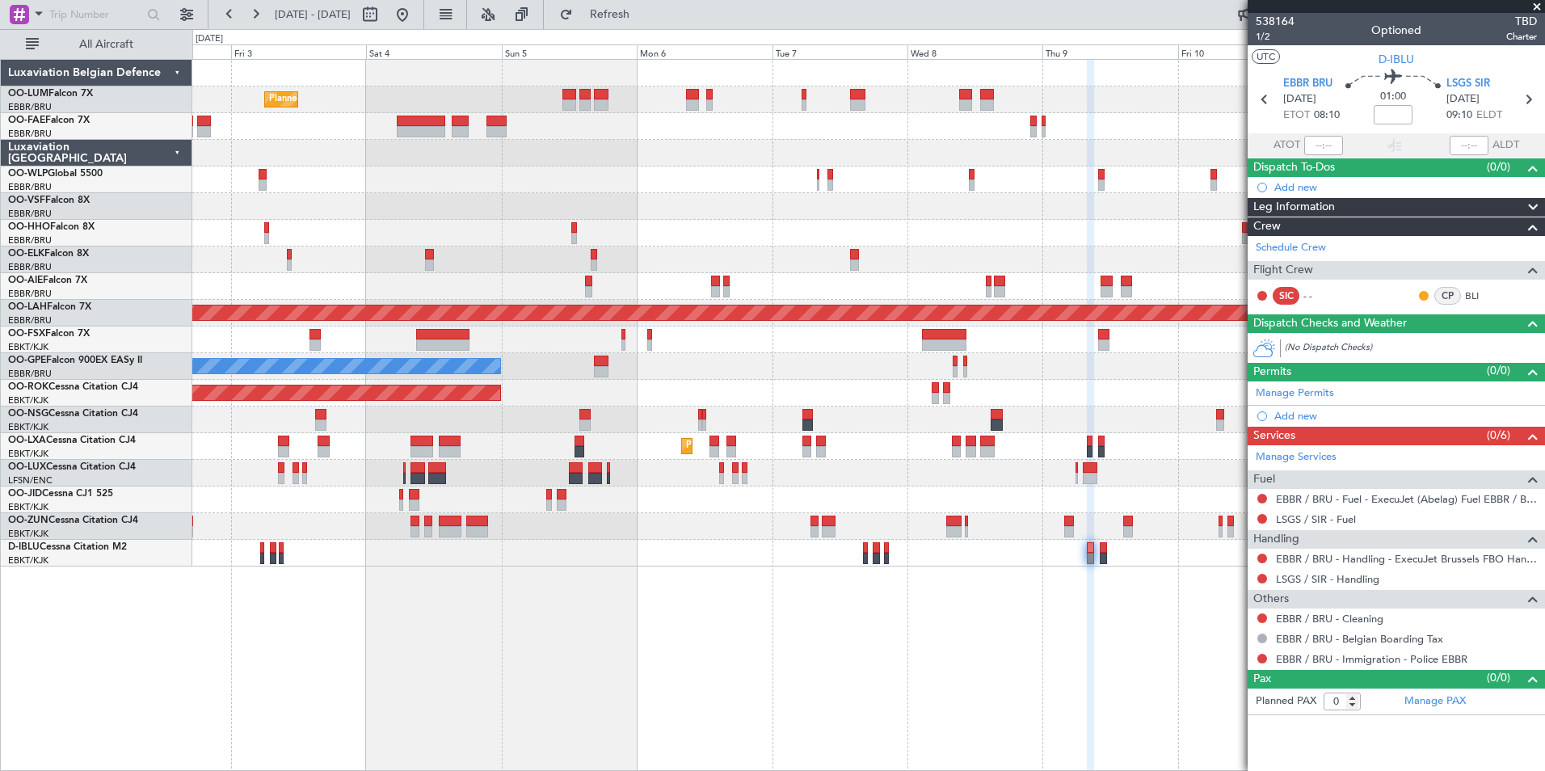
click at [904, 713] on div "Planned Maint [GEOGRAPHIC_DATA] ([GEOGRAPHIC_DATA] National) Planned Maint [GEO…" at bounding box center [868, 415] width 1352 height 712
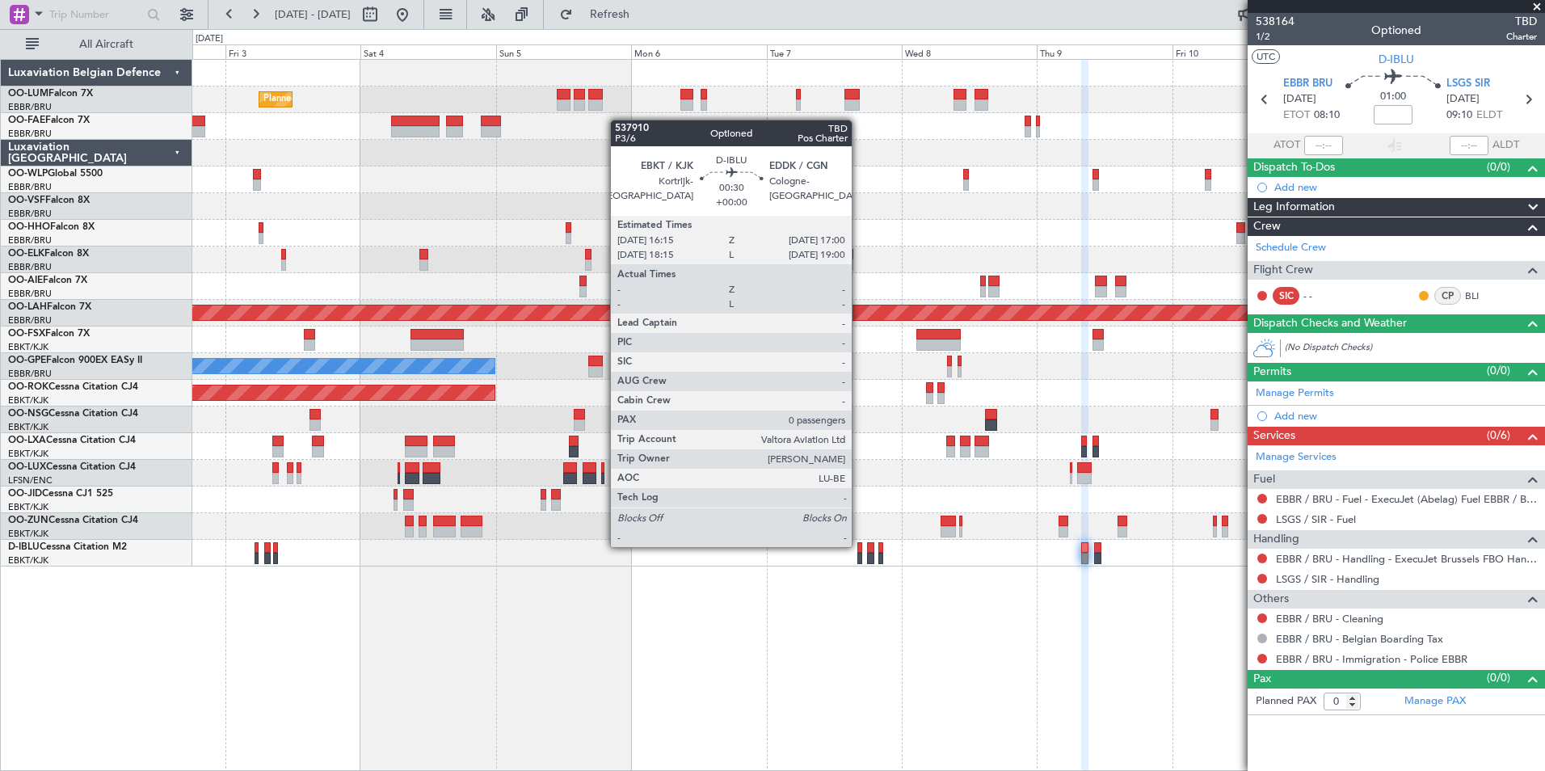
click at [859, 545] on div at bounding box center [859, 547] width 5 height 11
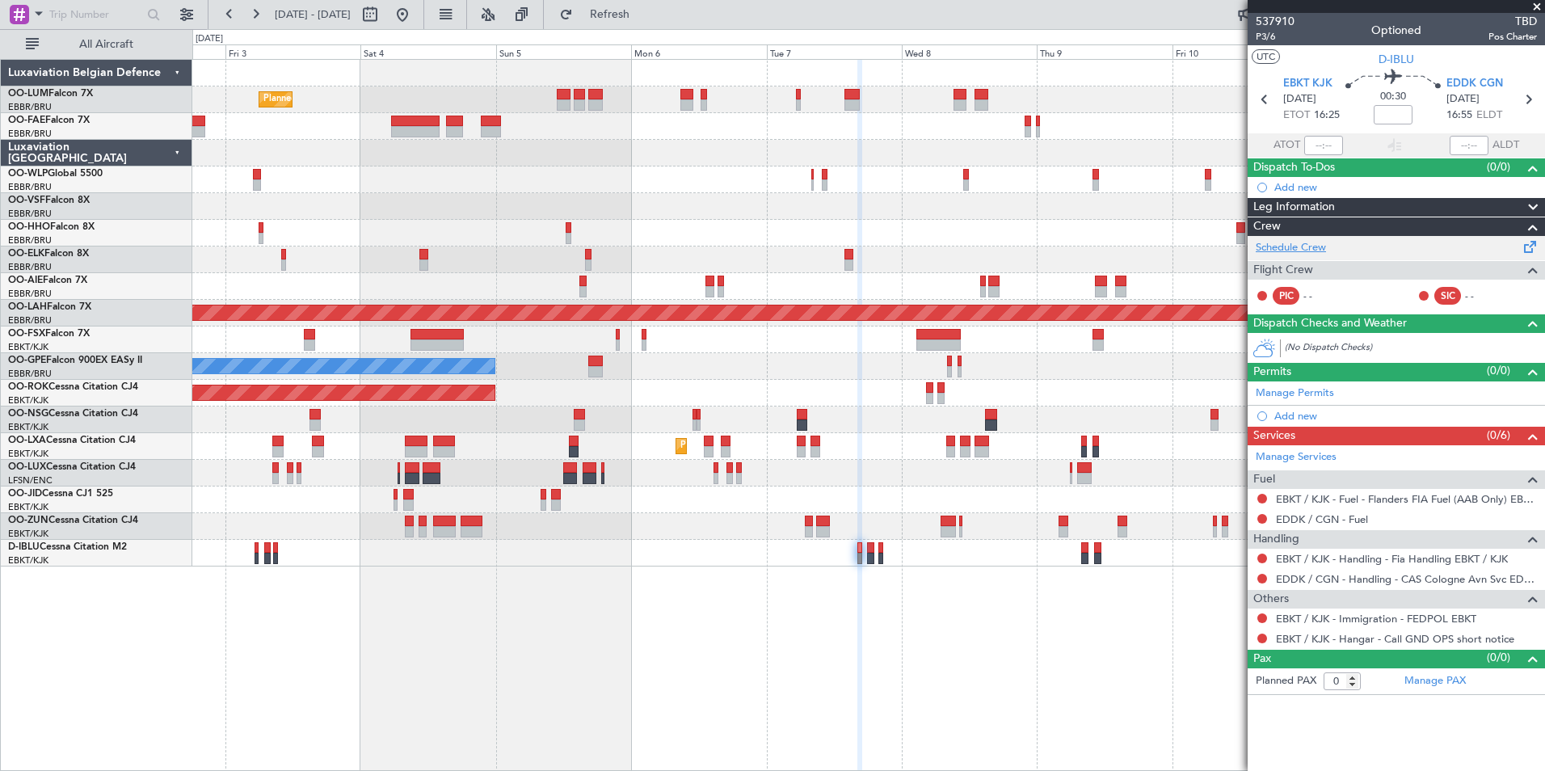
click at [1295, 250] on link "Schedule Crew" at bounding box center [1291, 248] width 70 height 16
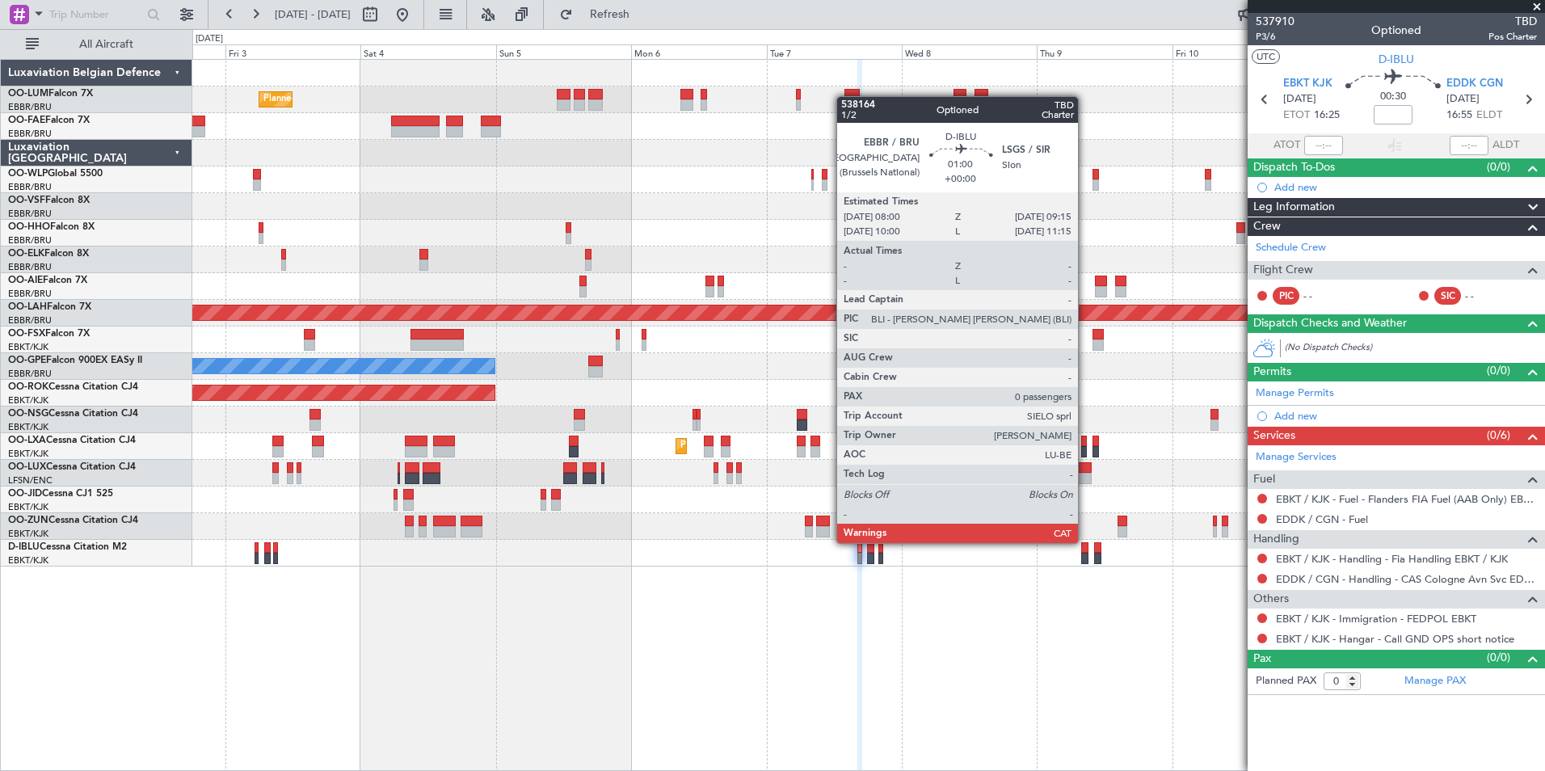
click at [1086, 543] on div at bounding box center [1084, 547] width 7 height 11
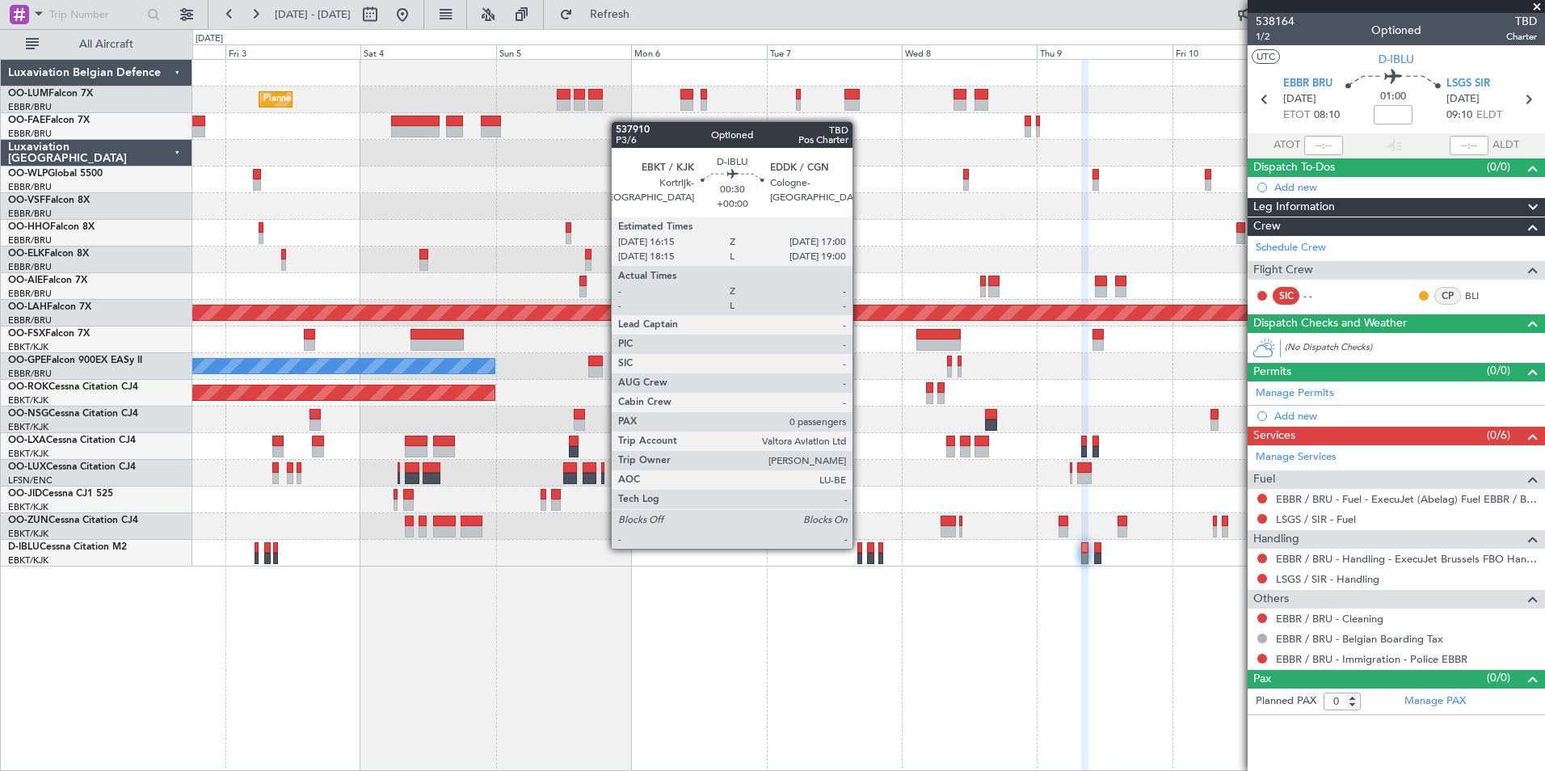
click at [859, 547] on div at bounding box center [859, 547] width 5 height 11
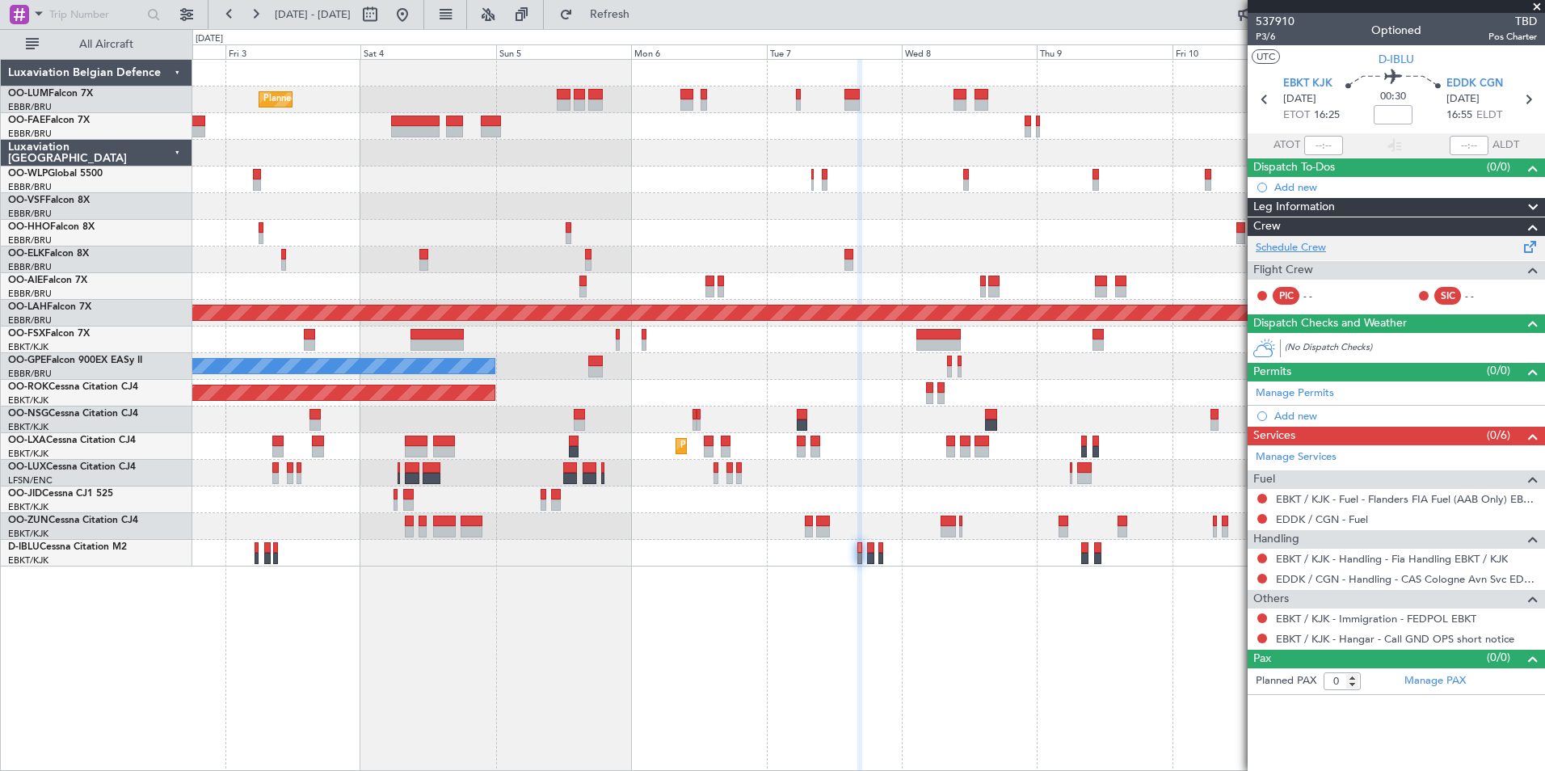
click at [1308, 244] on link "Schedule Crew" at bounding box center [1291, 248] width 70 height 16
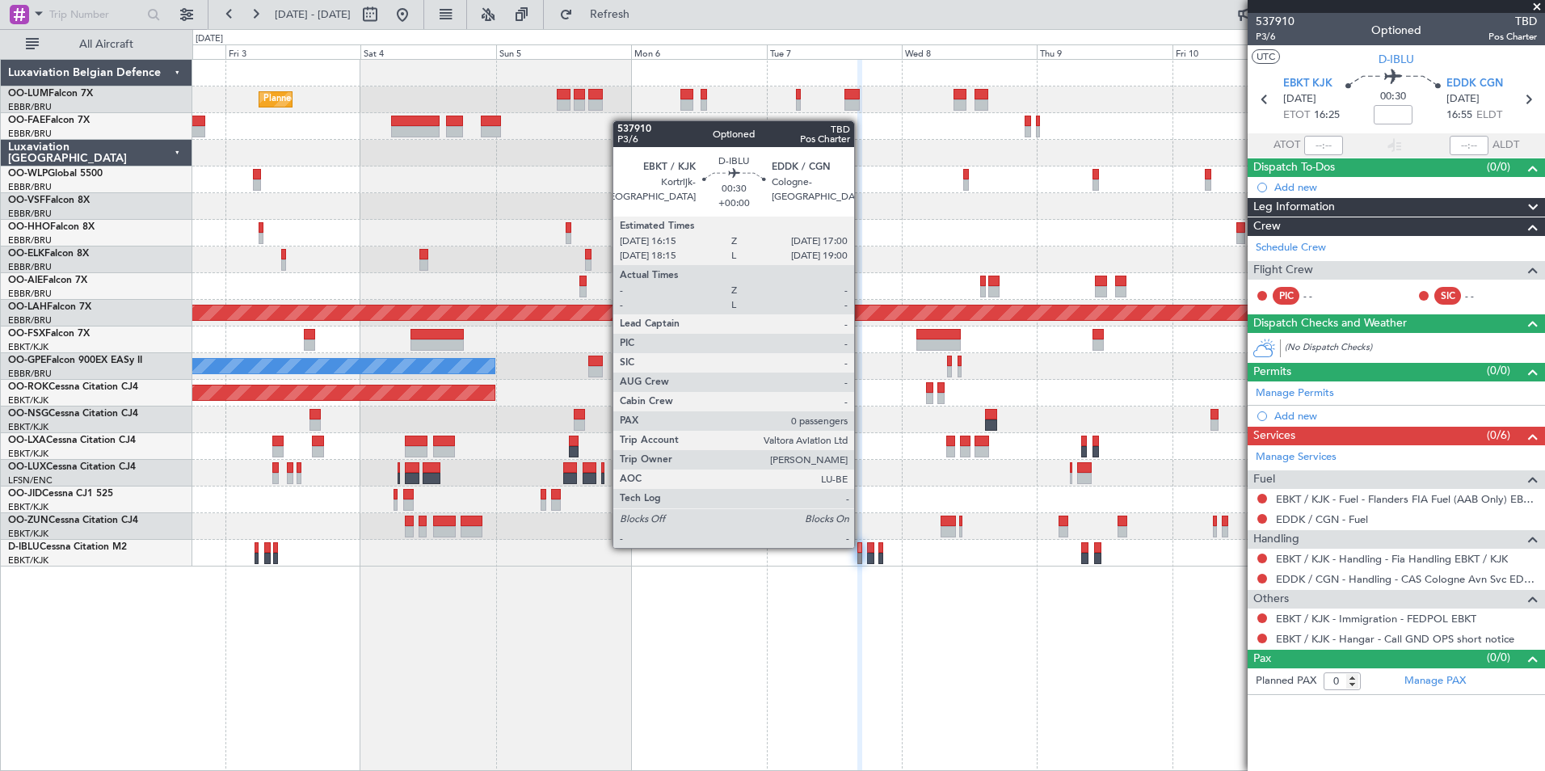
click at [861, 546] on div at bounding box center [859, 547] width 5 height 11
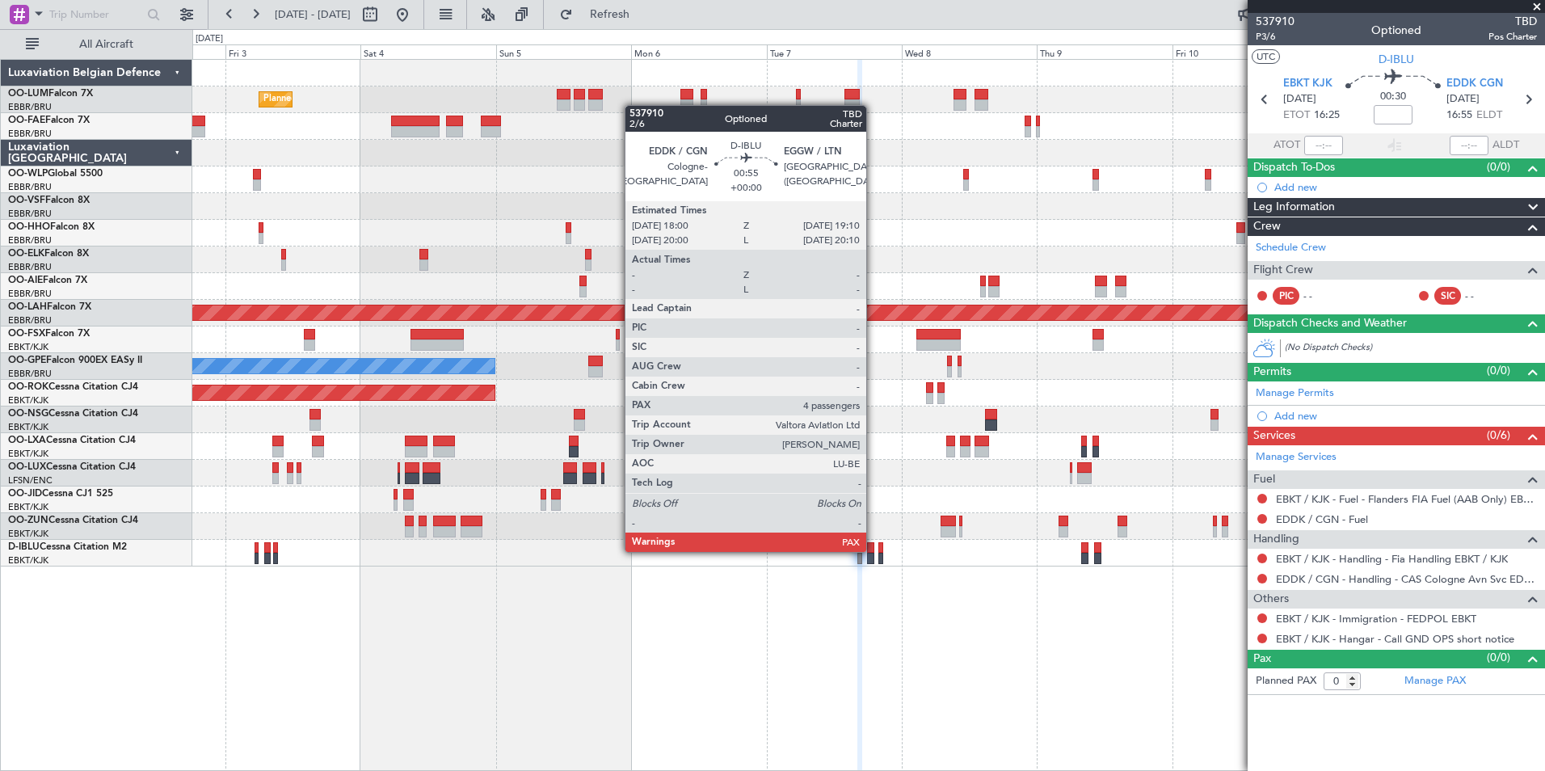
click at [873, 550] on div at bounding box center [870, 547] width 7 height 11
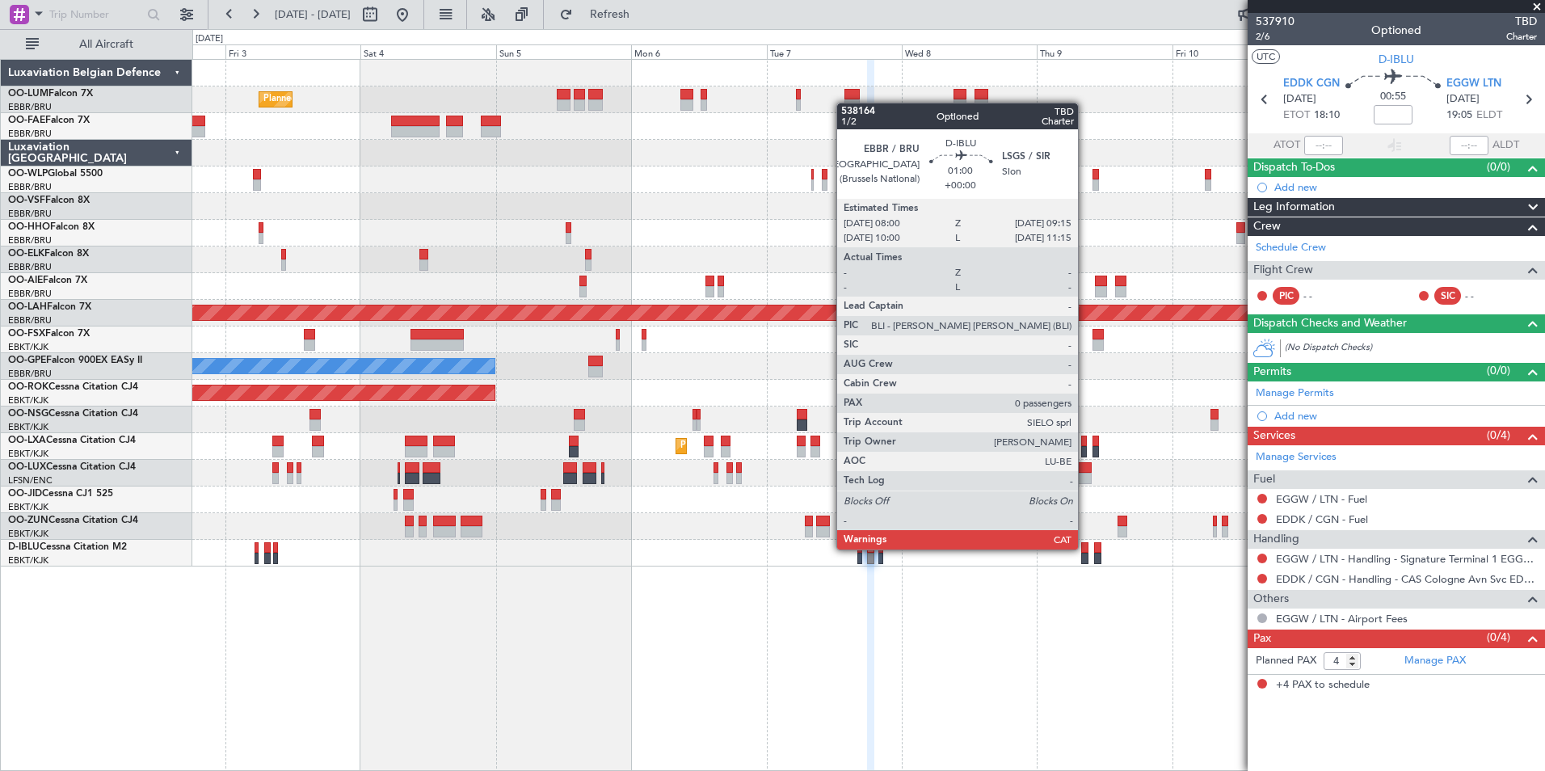
click at [1085, 549] on div at bounding box center [1084, 547] width 7 height 11
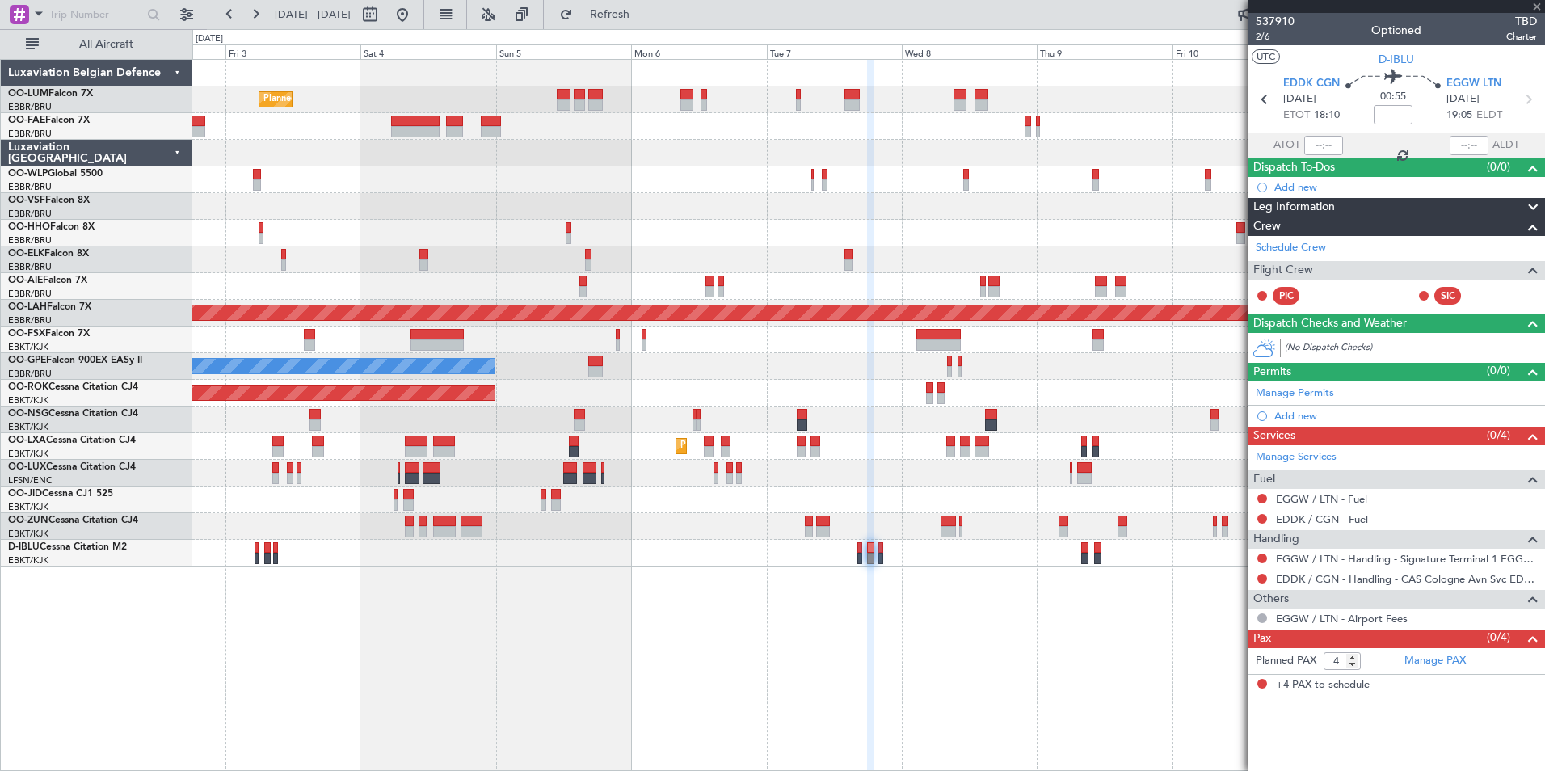
type input "0"
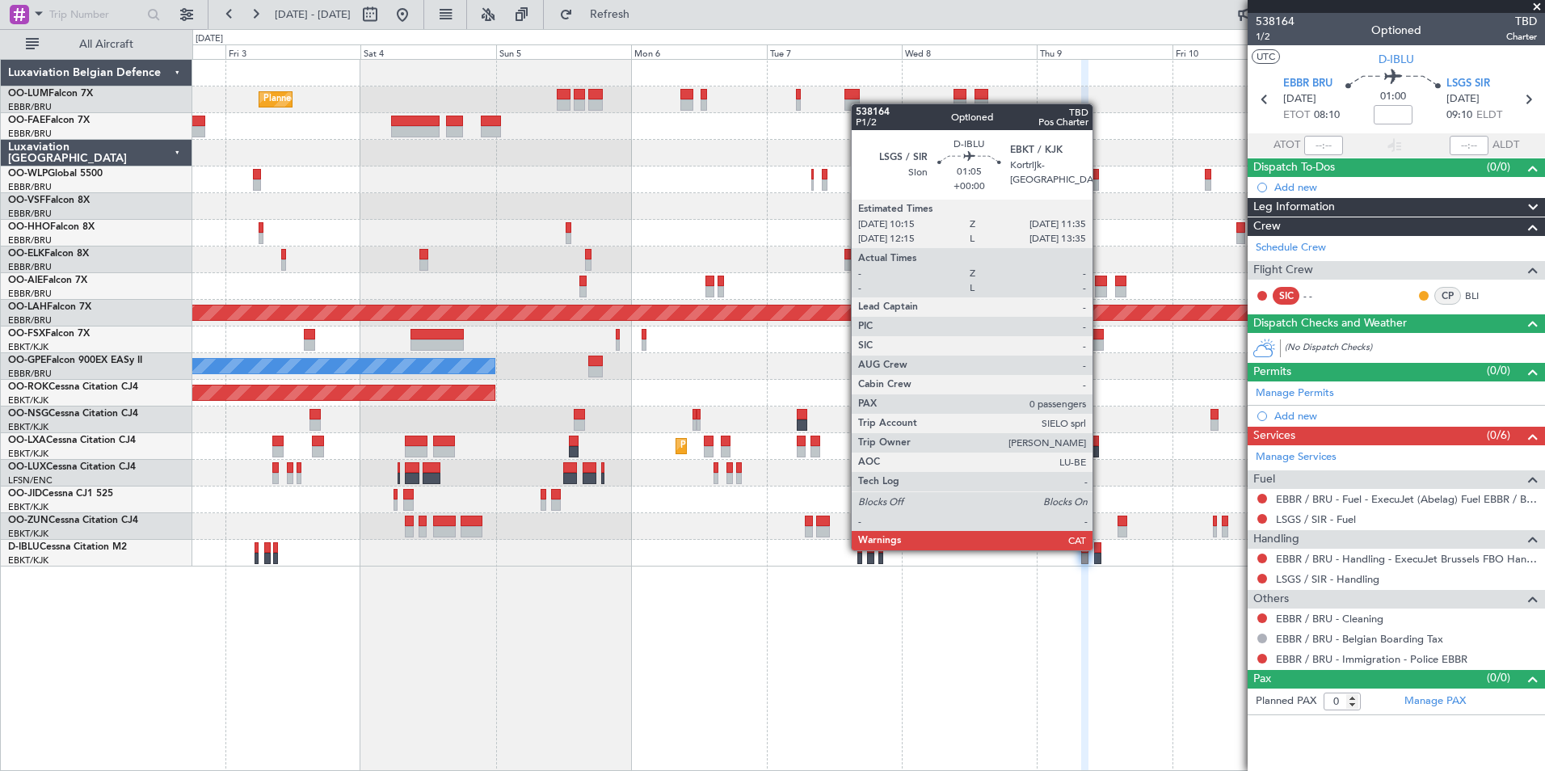
click at [1100, 549] on div at bounding box center [1098, 547] width 8 height 11
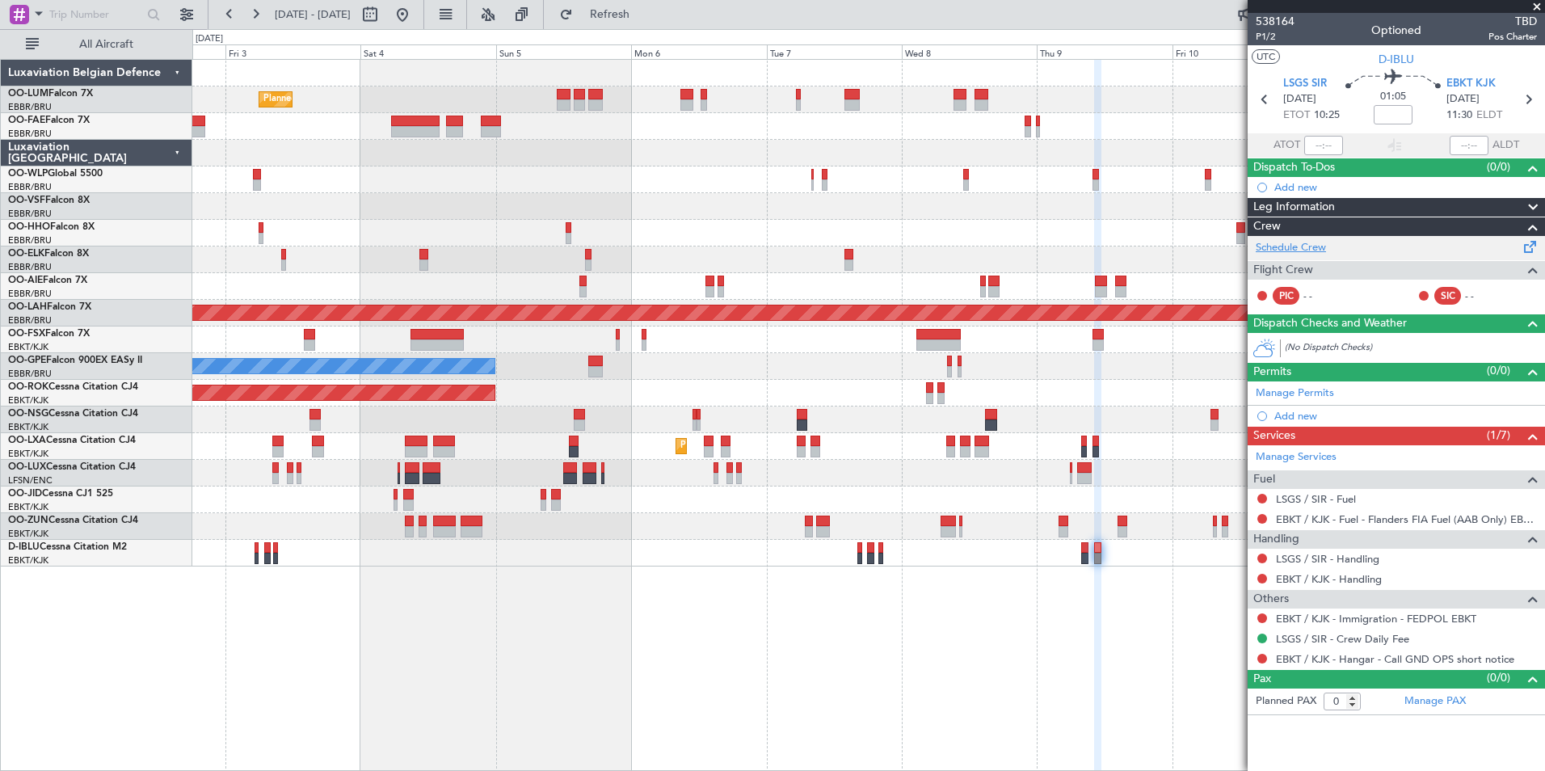
click at [1302, 242] on link "Schedule Crew" at bounding box center [1291, 248] width 70 height 16
click at [649, 21] on button "Refresh" at bounding box center [600, 15] width 97 height 26
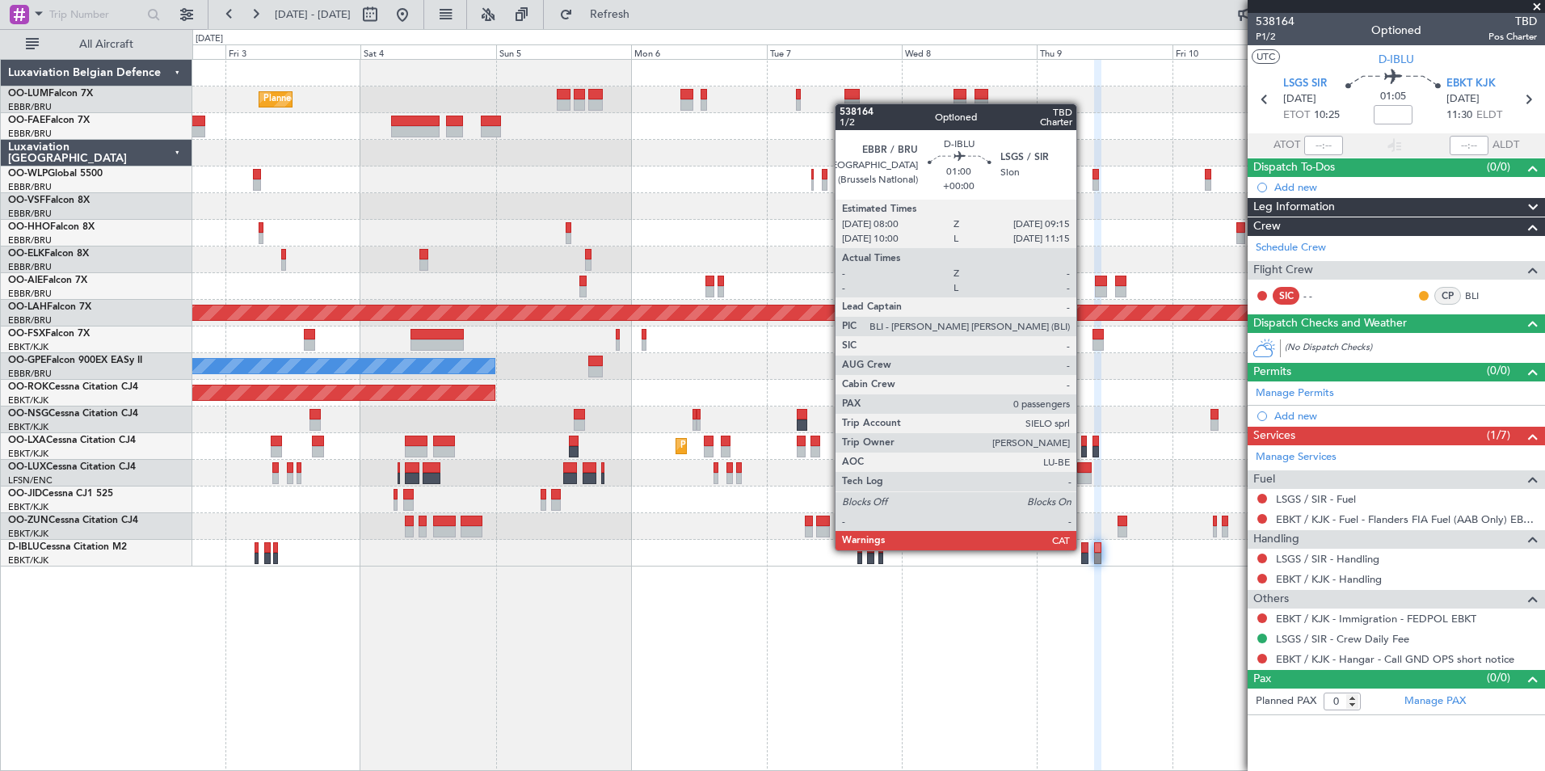
click at [1083, 550] on div at bounding box center [1084, 547] width 7 height 11
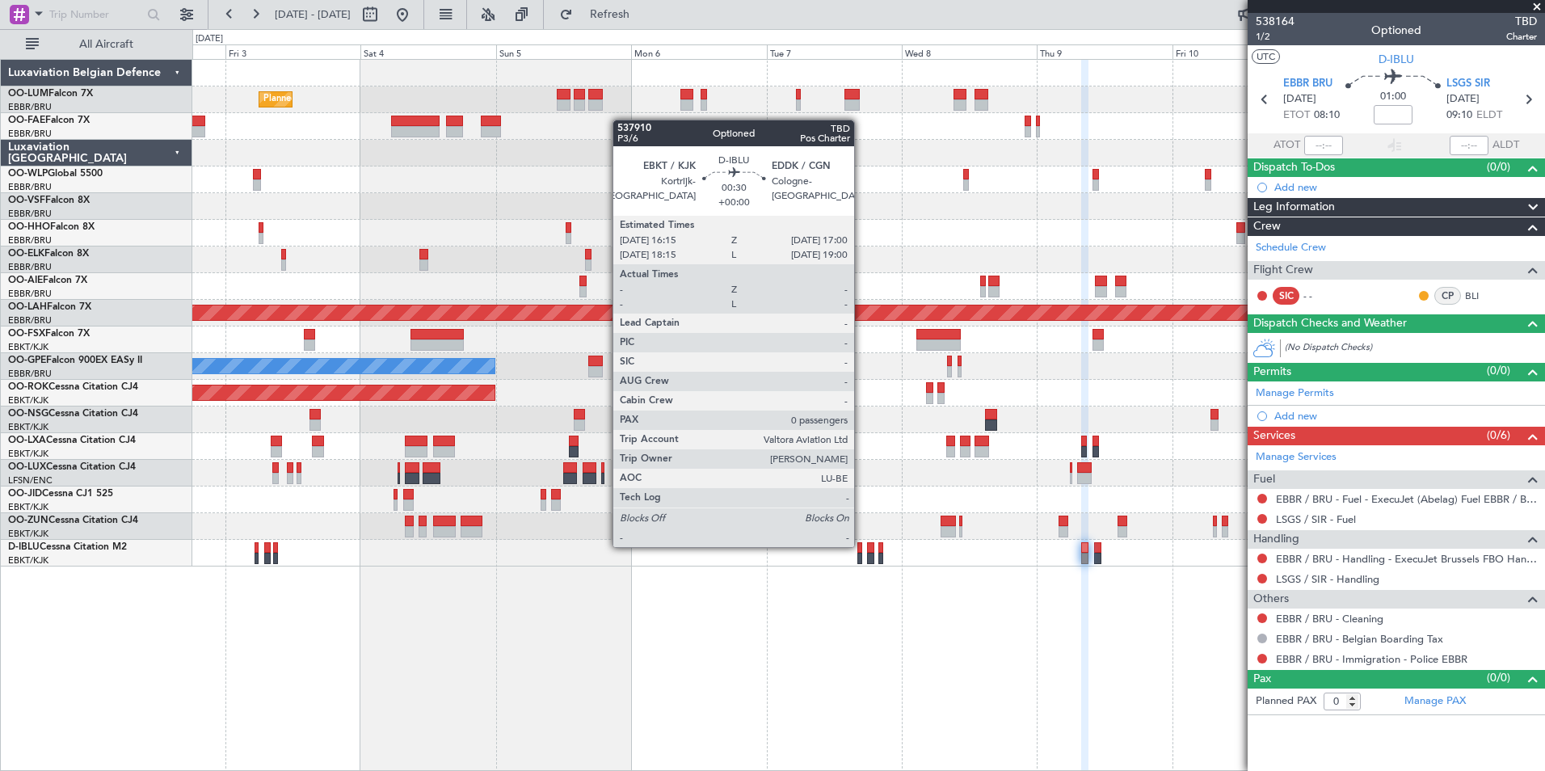
click at [861, 545] on div at bounding box center [859, 547] width 5 height 11
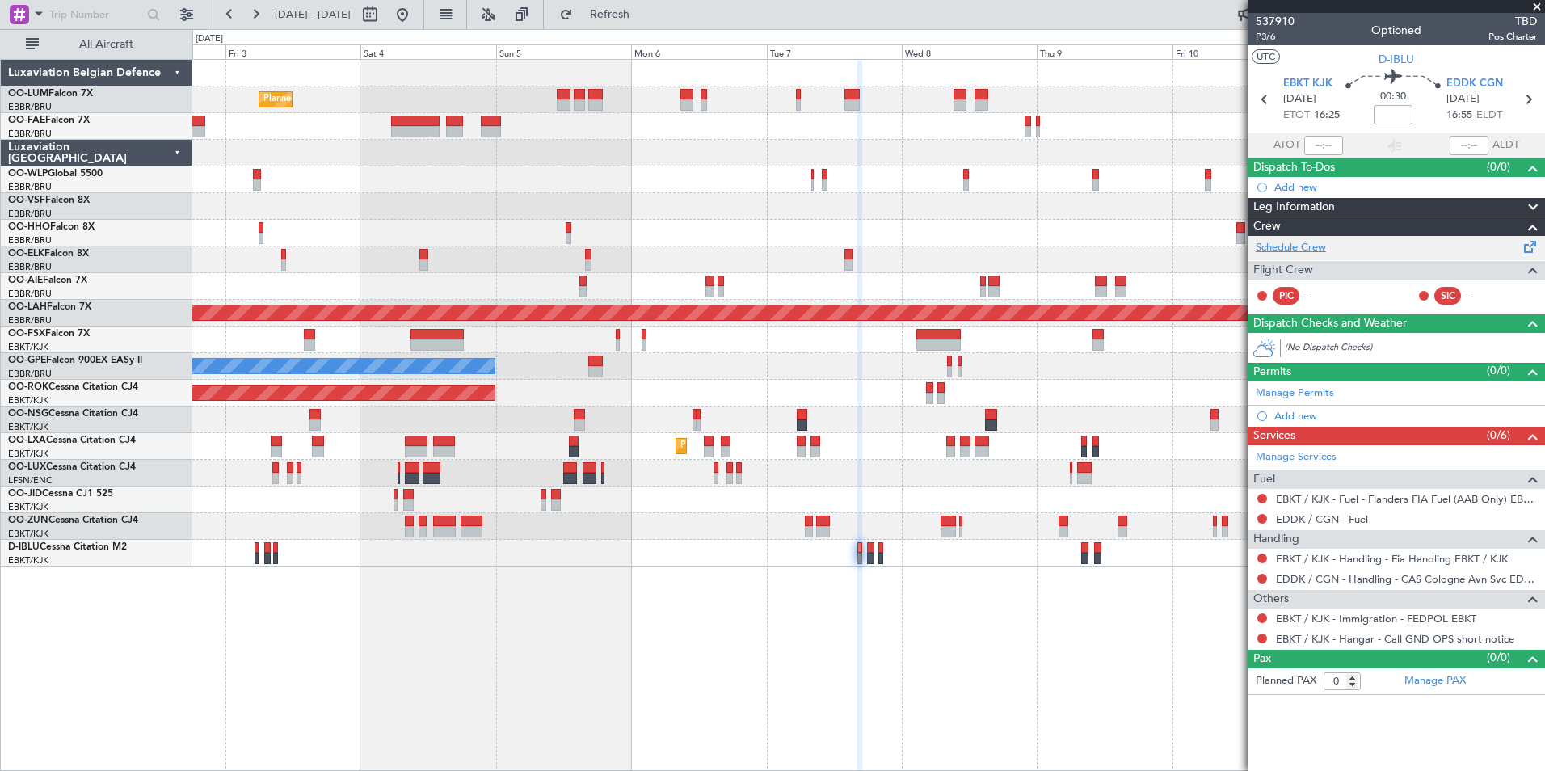
click at [1272, 244] on link "Schedule Crew" at bounding box center [1291, 248] width 70 height 16
click at [639, 18] on span "Refresh" at bounding box center [610, 14] width 68 height 11
click at [644, 17] on span "Refresh" at bounding box center [610, 14] width 68 height 11
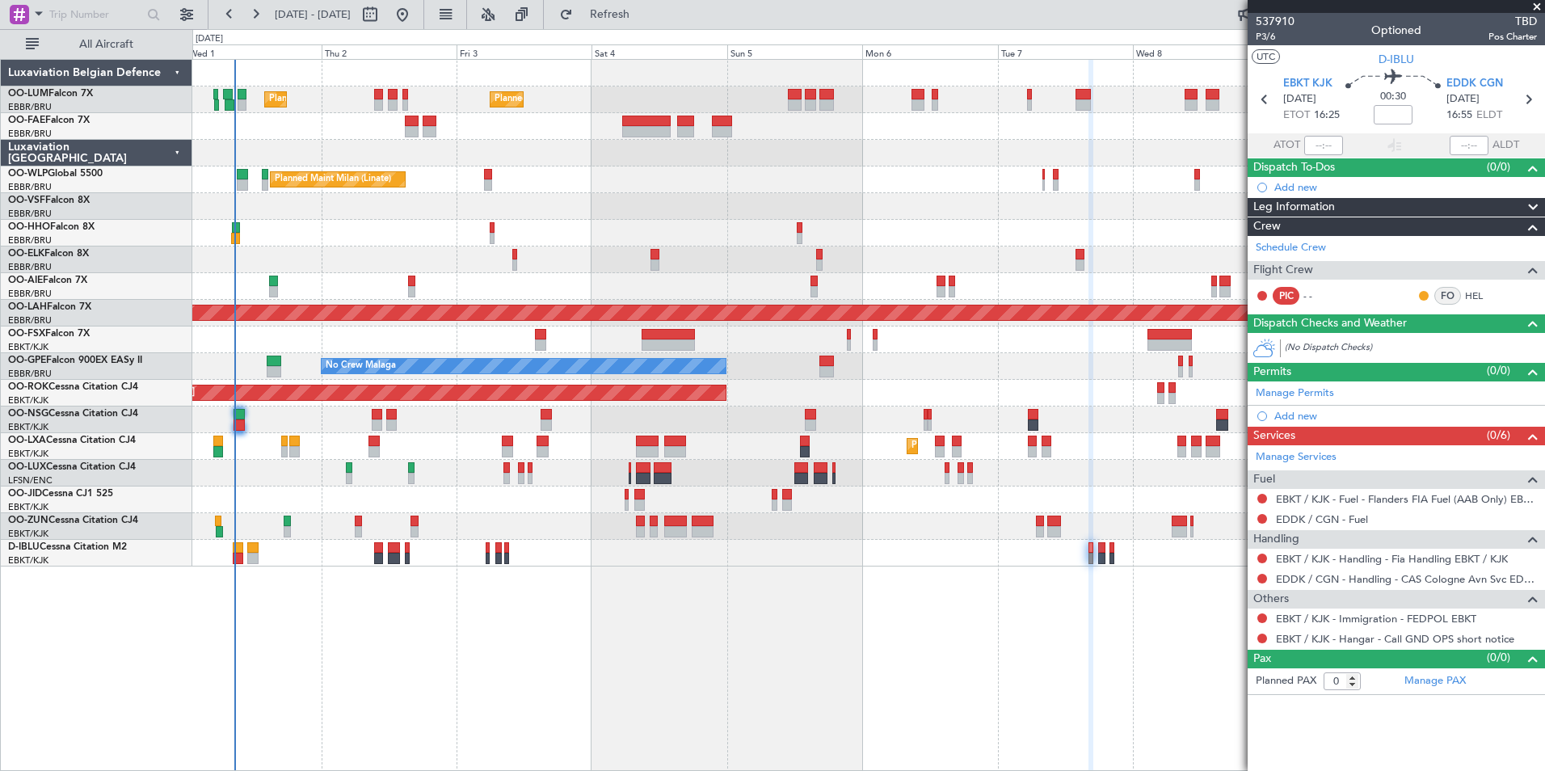
click at [980, 635] on div "Planned Maint Brussels (Brussels National) Planned Maint Brussels (Brussels Nat…" at bounding box center [868, 415] width 1352 height 712
click at [330, 617] on div "Planned Maint Brussels (Brussels National) Planned Maint Brussels (Brussels Nat…" at bounding box center [868, 415] width 1352 height 712
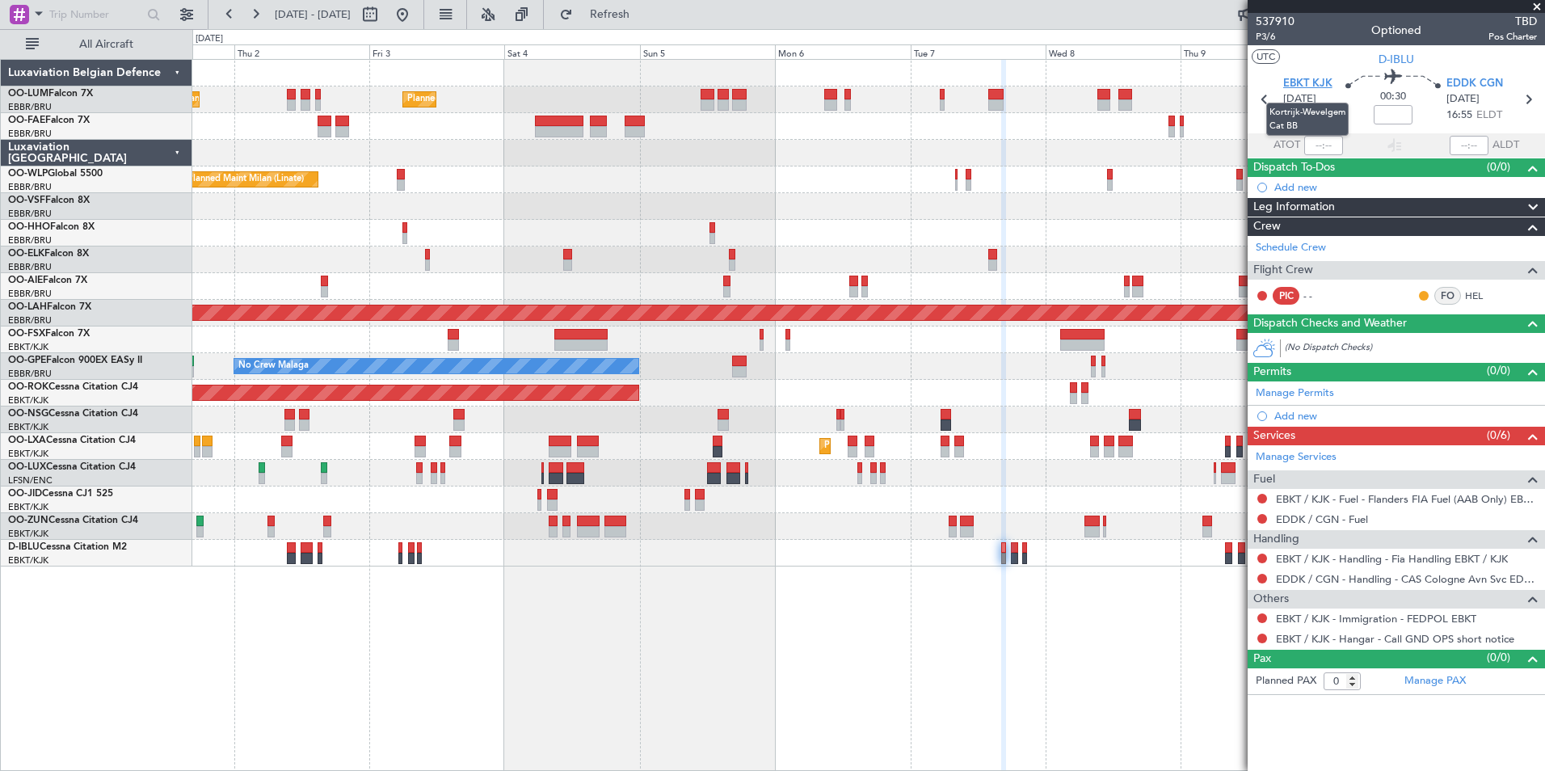
click at [1329, 81] on span "EBKT KJK" at bounding box center [1307, 84] width 49 height 16
click at [989, 617] on div "Planned Maint Brussels (Brussels National) Planned Maint Brussels (Brussels Nat…" at bounding box center [868, 415] width 1352 height 712
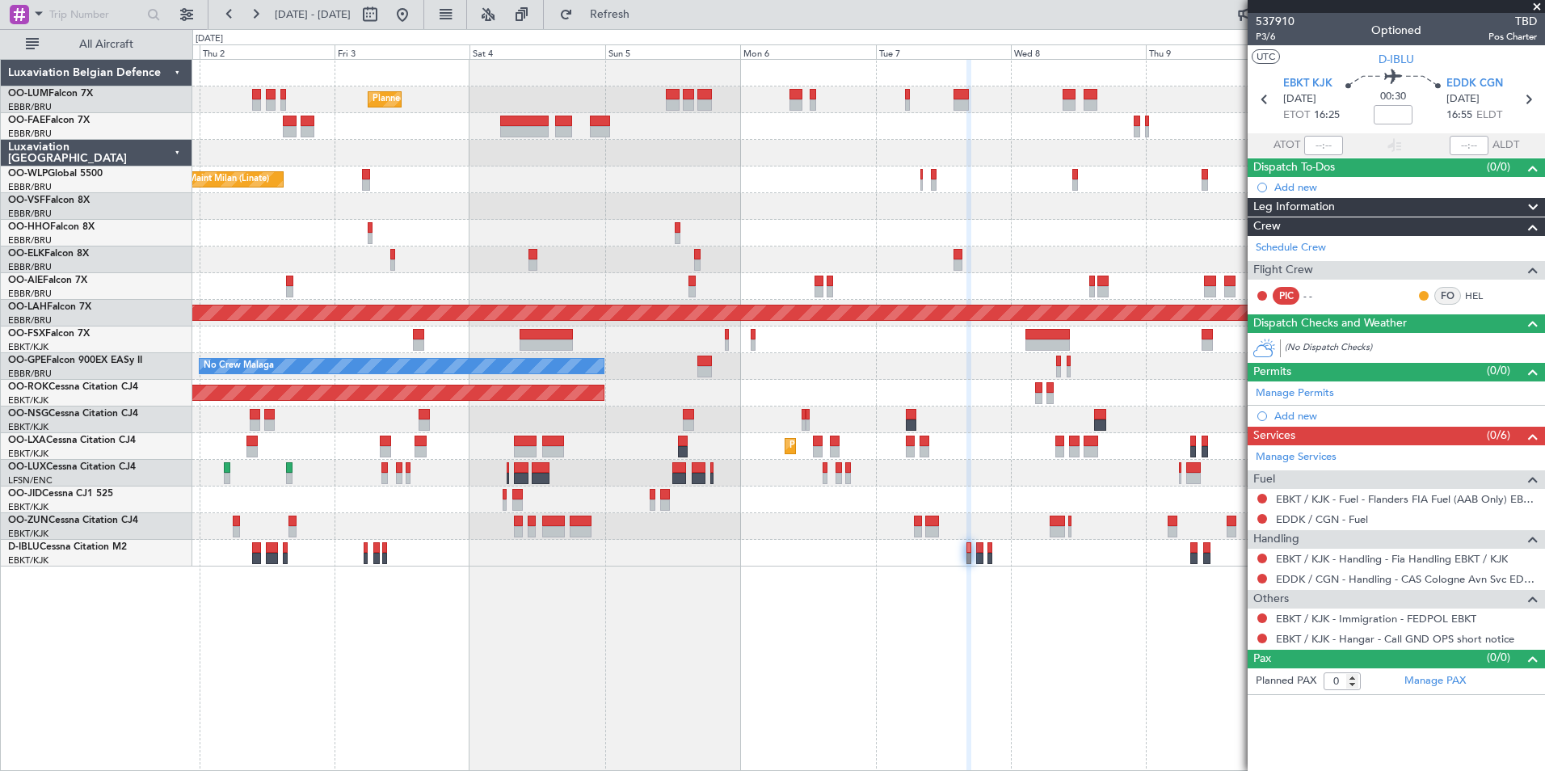
click at [1167, 600] on div "Planned Maint Brussels (Brussels National) Planned Maint Brussels (Brussels Nat…" at bounding box center [868, 415] width 1352 height 712
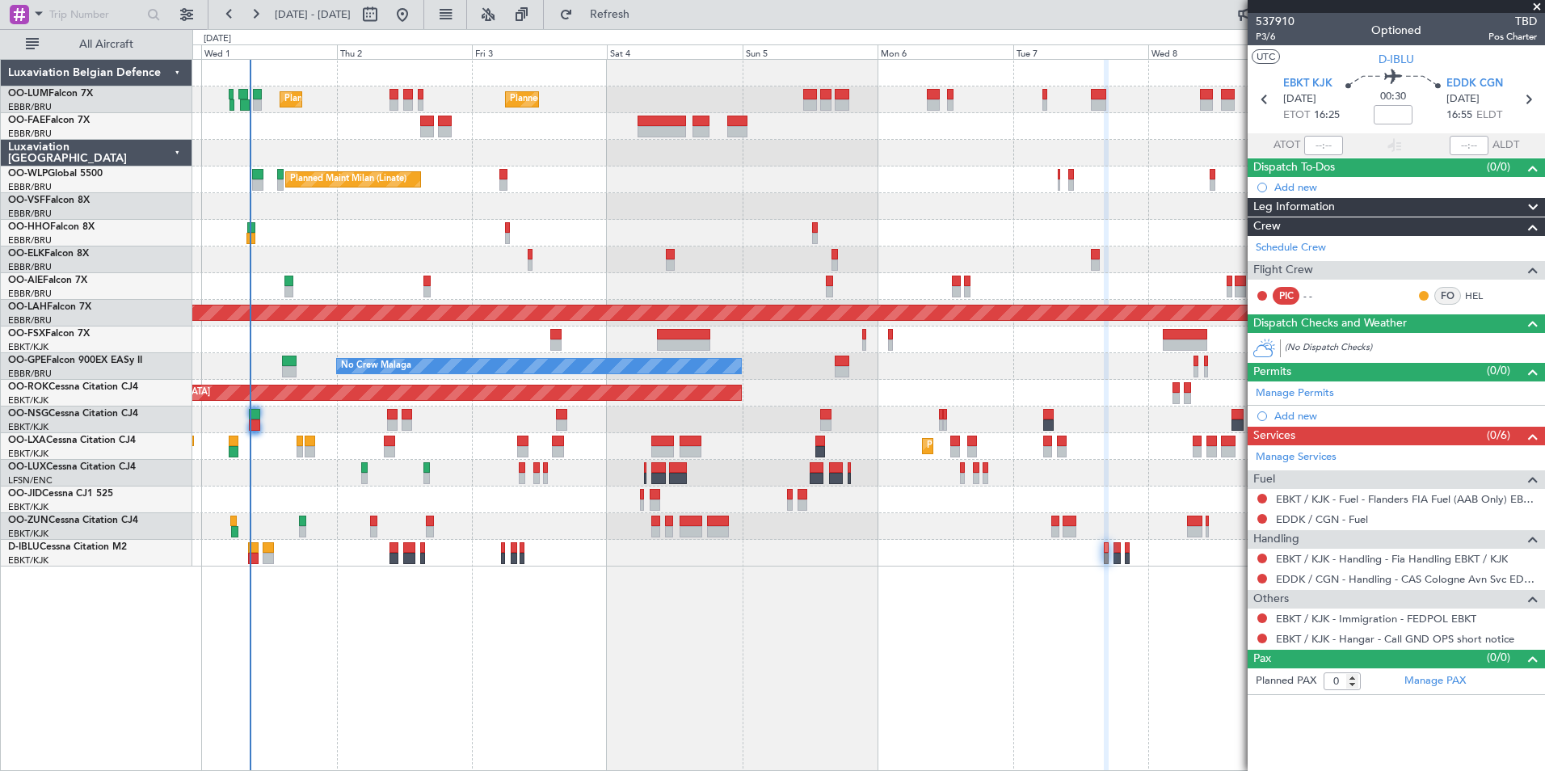
click at [625, 672] on div "Planned Maint Brussels (Brussels National) Planned Maint Brussels (Brussels Nat…" at bounding box center [868, 415] width 1352 height 712
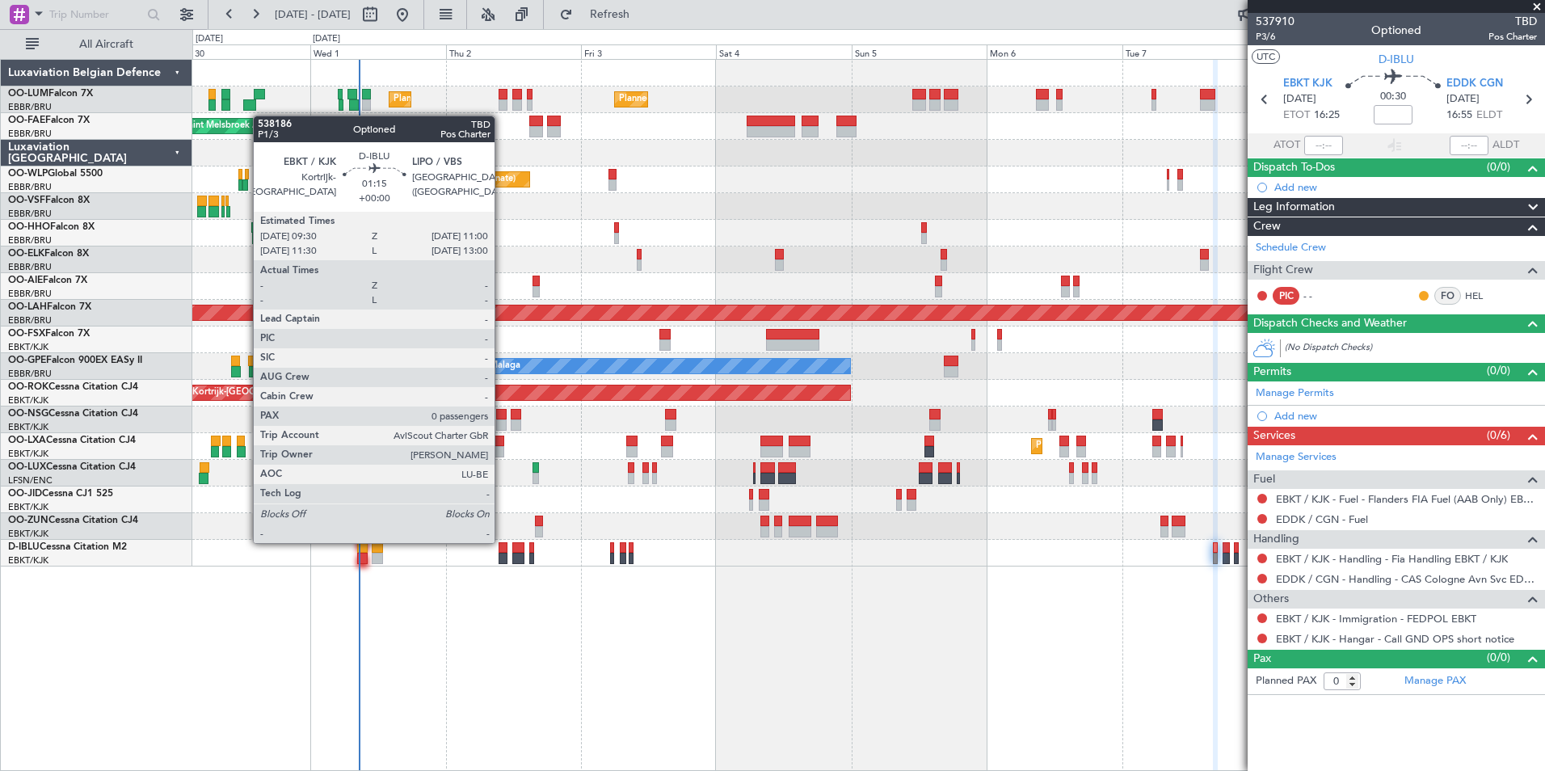
click at [502, 542] on div at bounding box center [502, 547] width 9 height 11
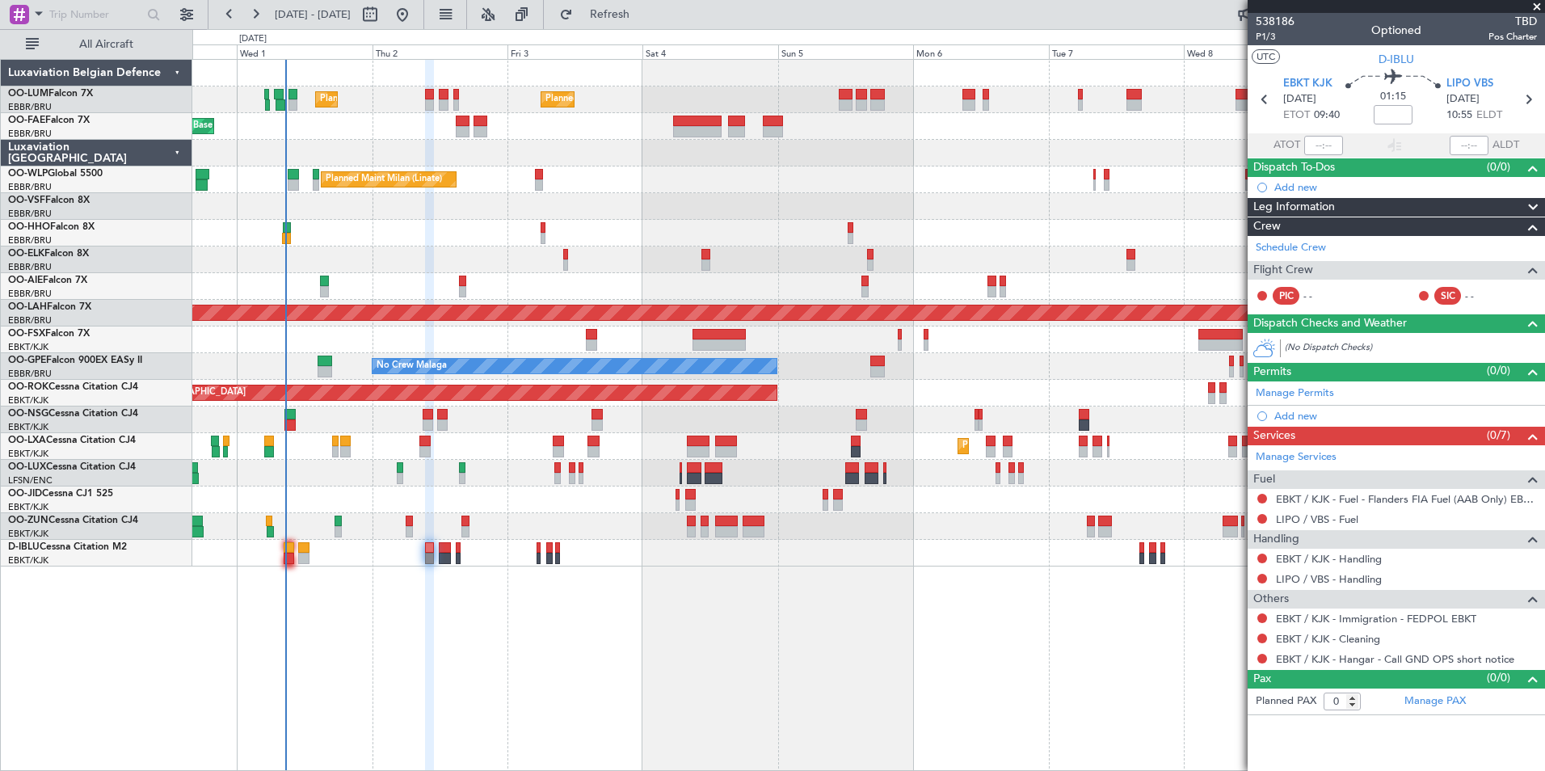
click at [547, 622] on div "Planned Maint Brussels (Brussels National) Planned Maint Brussels (Brussels Nat…" at bounding box center [868, 415] width 1352 height 712
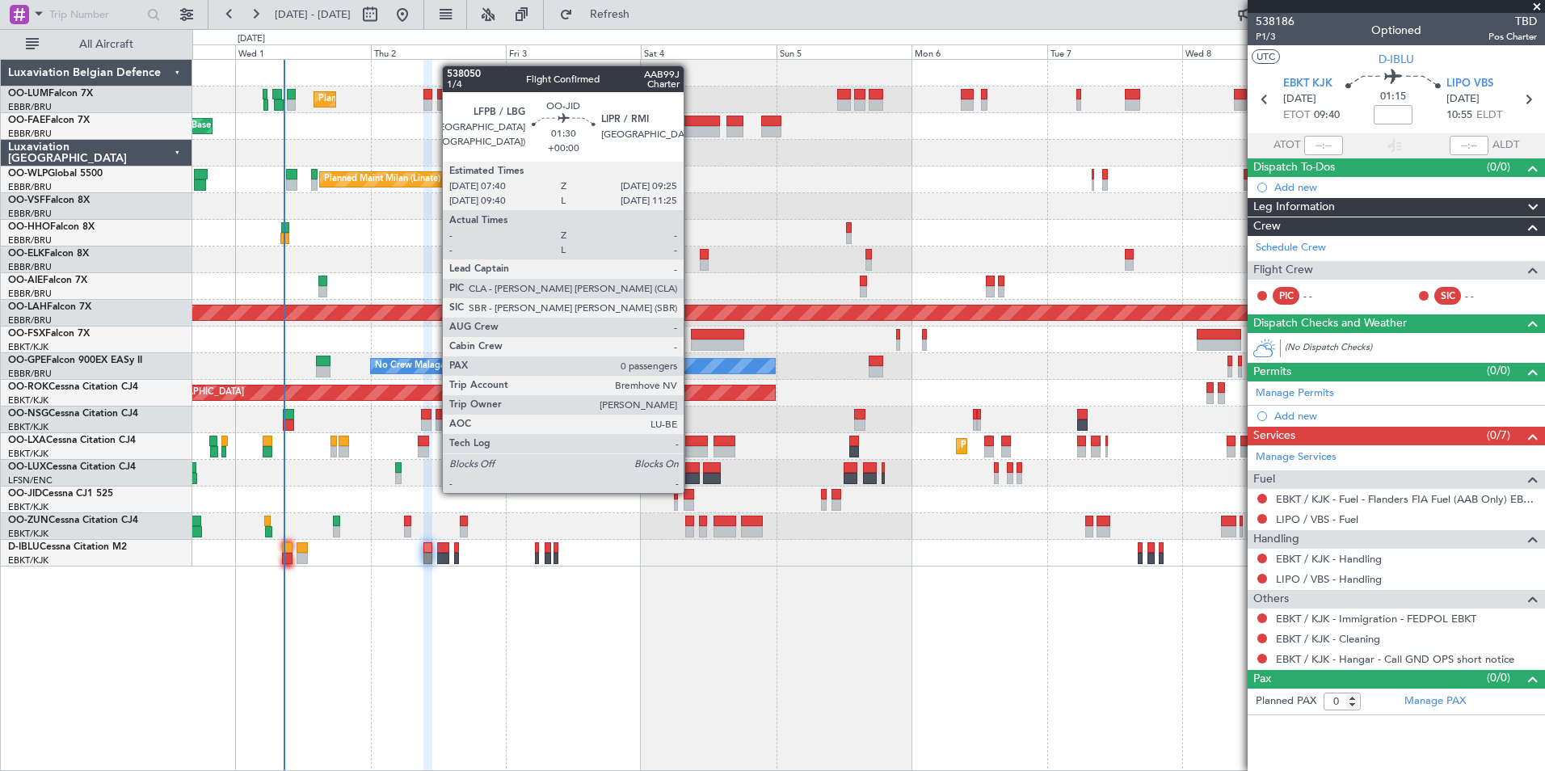
click at [691, 491] on div at bounding box center [688, 494] width 11 height 11
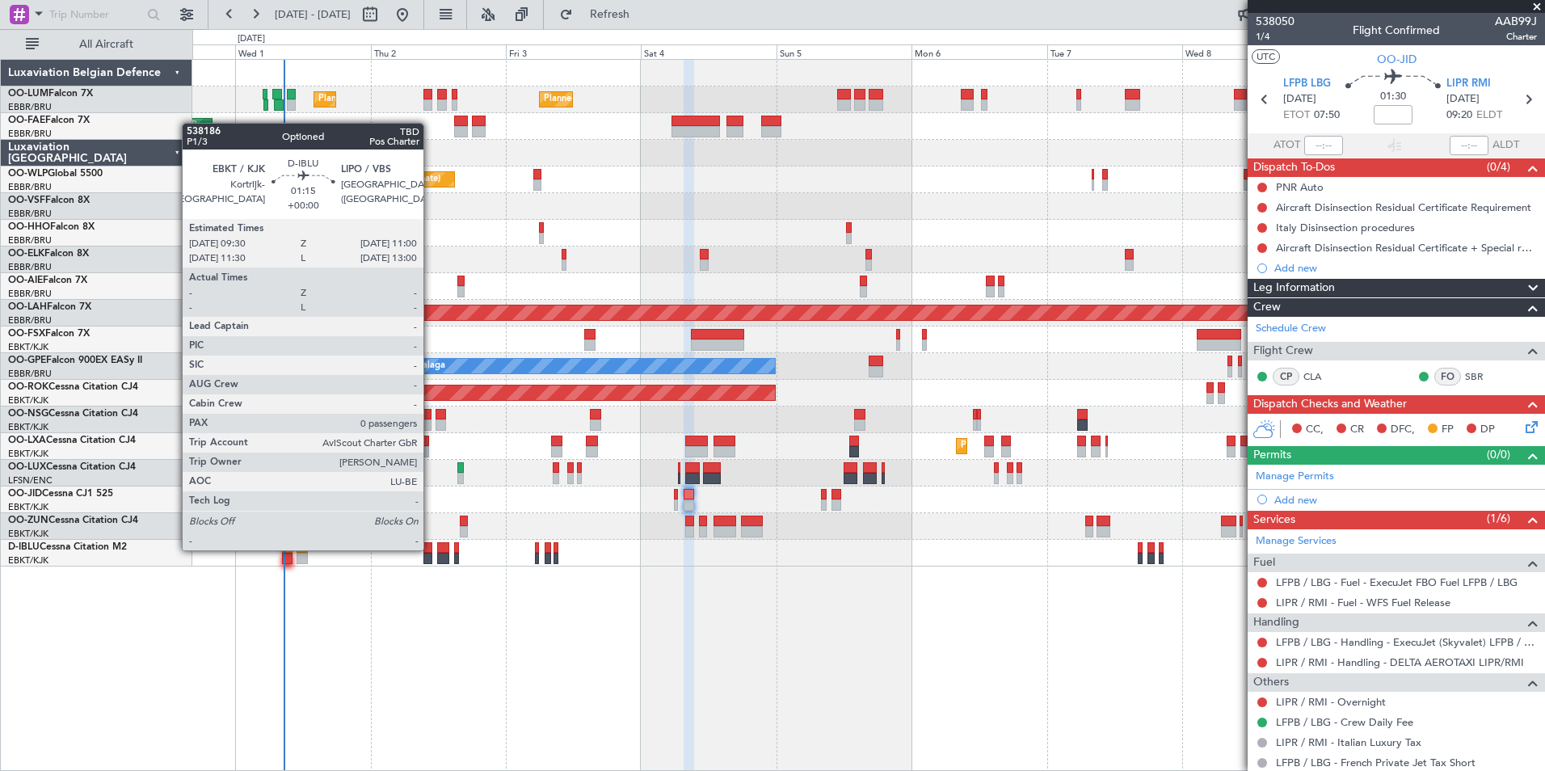
click at [431, 549] on div at bounding box center [427, 547] width 9 height 11
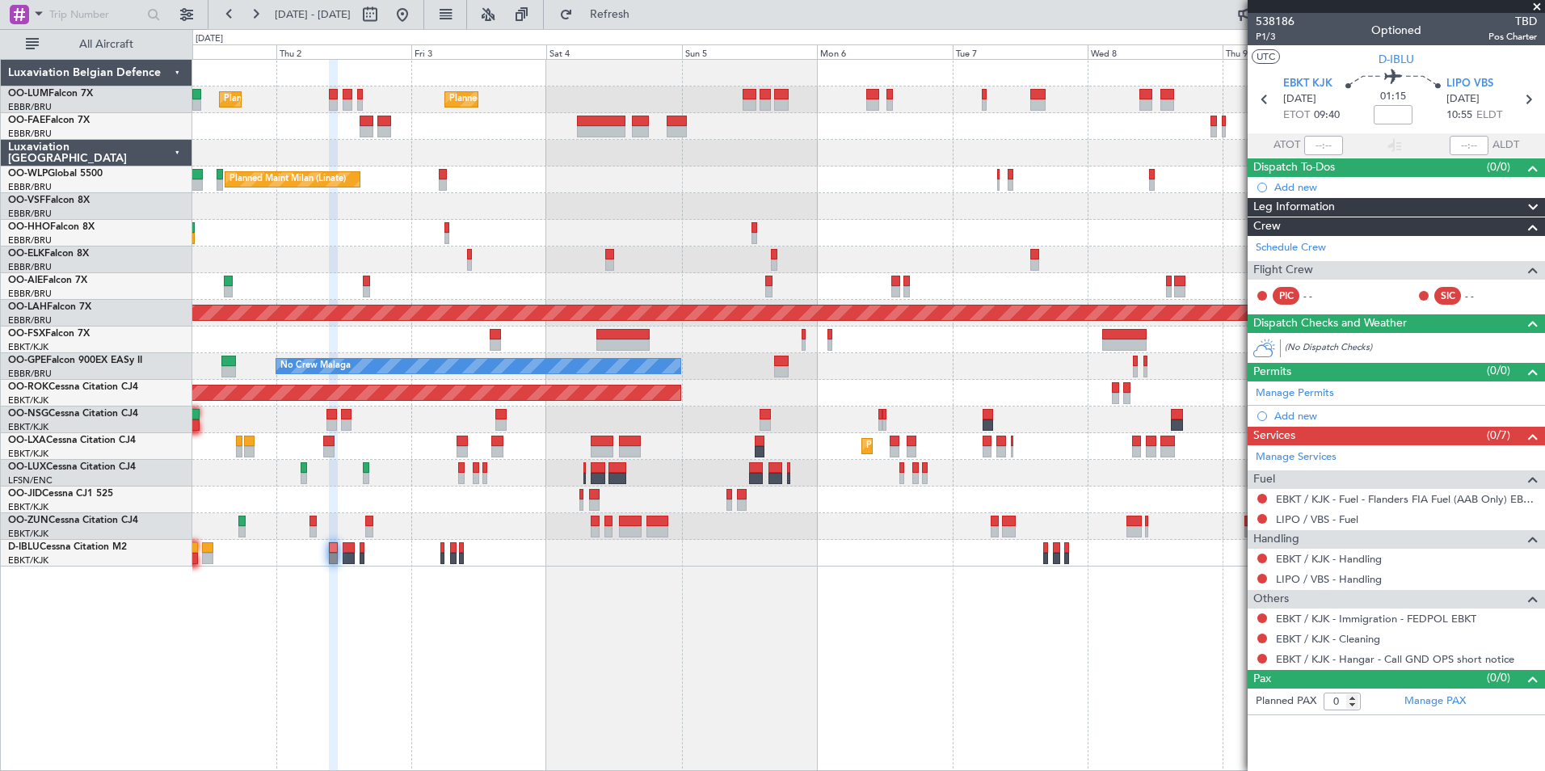
click at [796, 668] on div "Planned Maint [GEOGRAPHIC_DATA] ([GEOGRAPHIC_DATA] National) Planned Maint [GEO…" at bounding box center [868, 415] width 1352 height 712
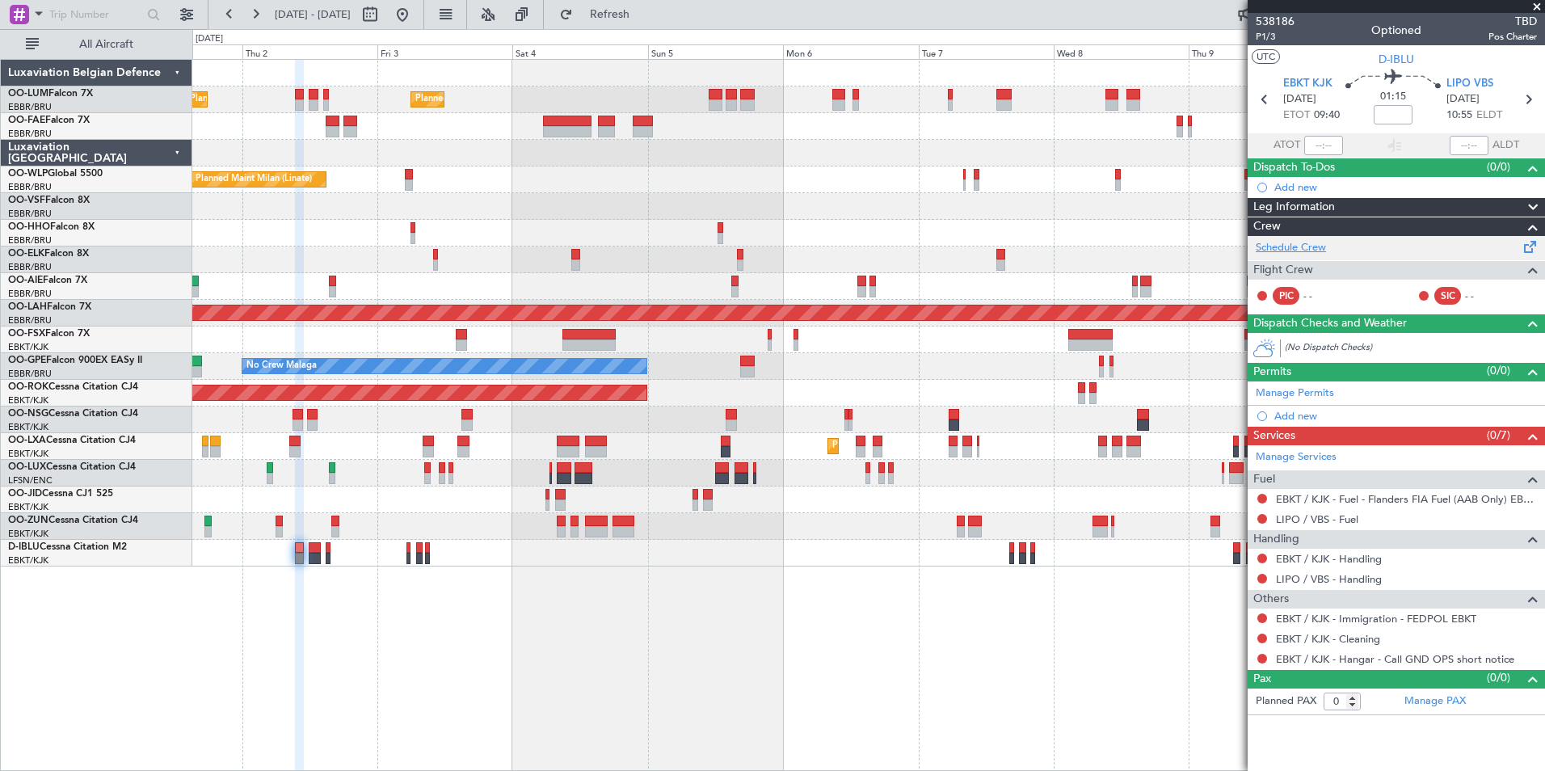
click at [1302, 246] on link "Schedule Crew" at bounding box center [1291, 248] width 70 height 16
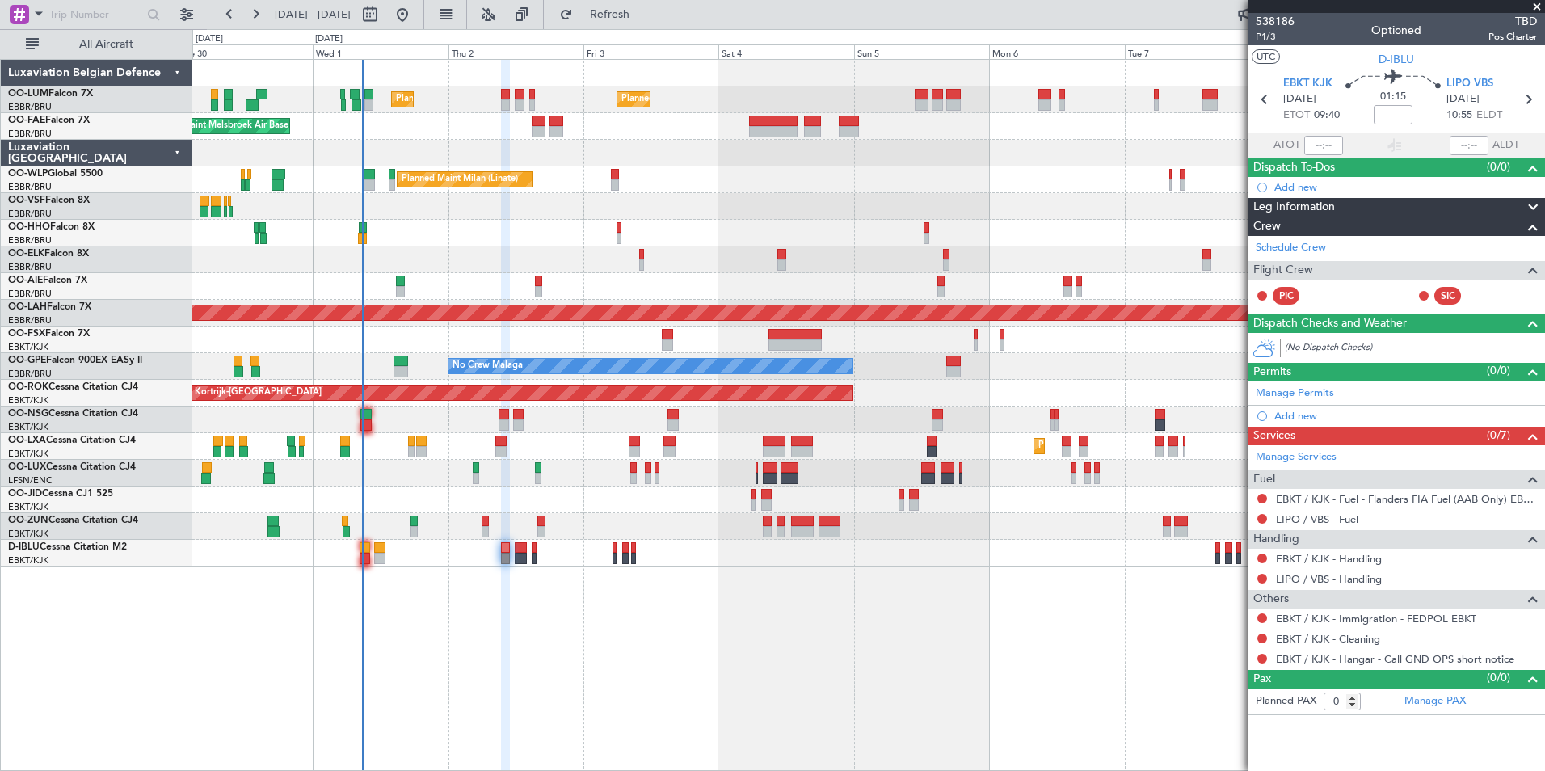
click at [669, 598] on div "Planned Maint [GEOGRAPHIC_DATA] ([GEOGRAPHIC_DATA] National) Planned Maint [GEO…" at bounding box center [868, 415] width 1352 height 712
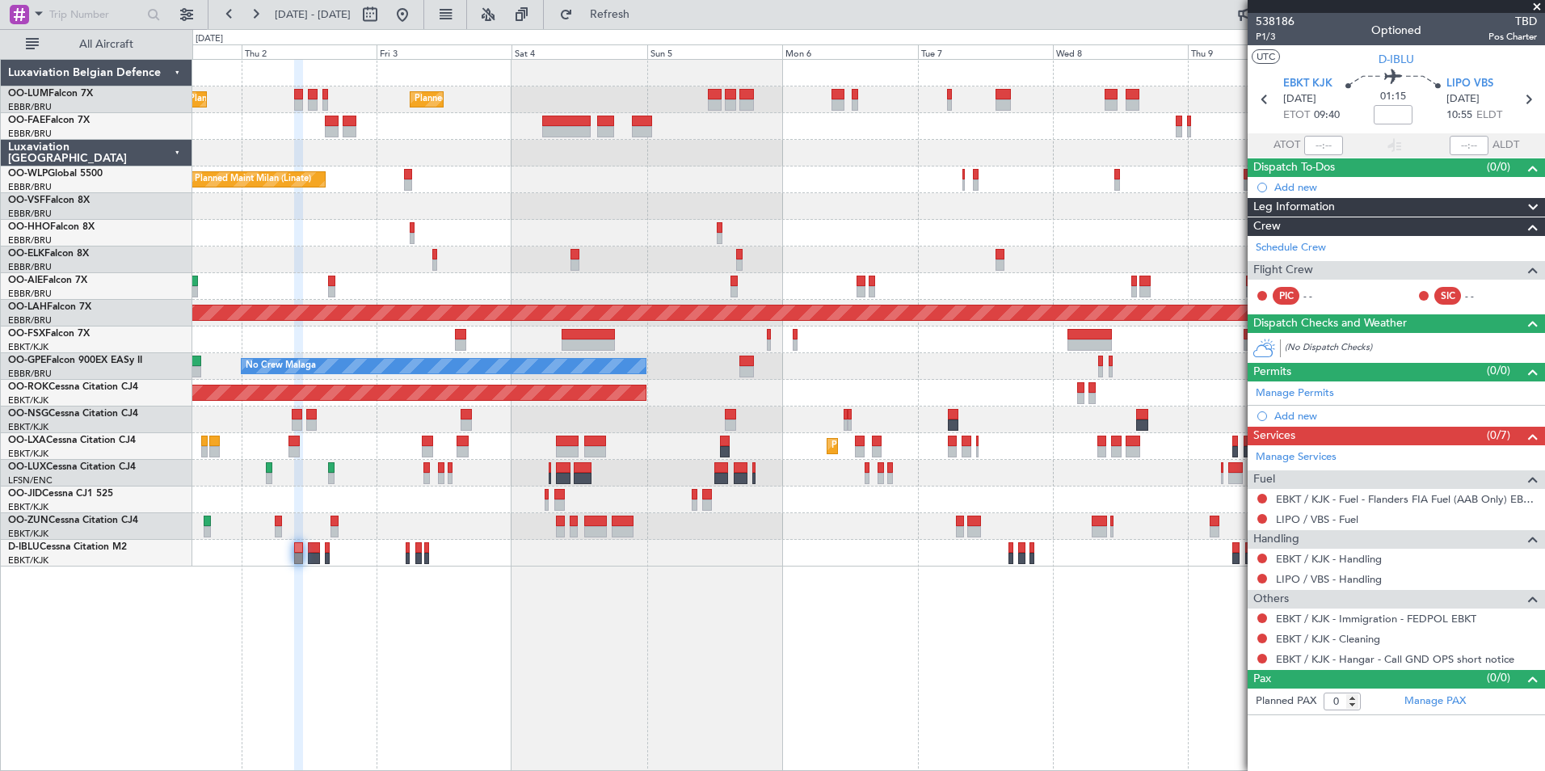
click at [656, 603] on div "Planned Maint [GEOGRAPHIC_DATA] ([GEOGRAPHIC_DATA] National) Planned Maint [GEO…" at bounding box center [868, 415] width 1352 height 712
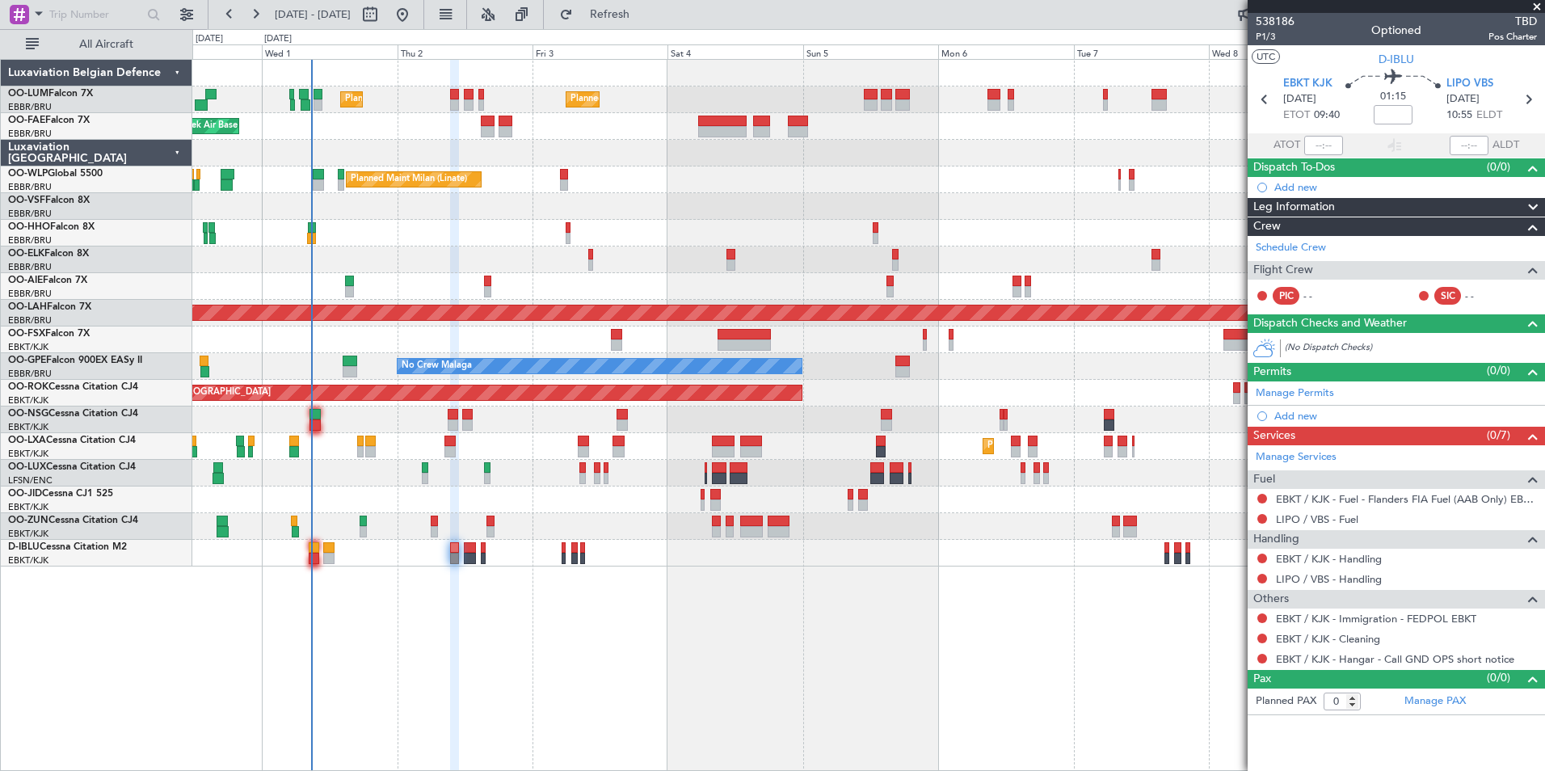
click at [464, 641] on div "Planned Maint [GEOGRAPHIC_DATA] ([GEOGRAPHIC_DATA] National) Planned Maint [GEO…" at bounding box center [868, 415] width 1352 height 712
click at [633, 16] on span "Refresh" at bounding box center [610, 14] width 68 height 11
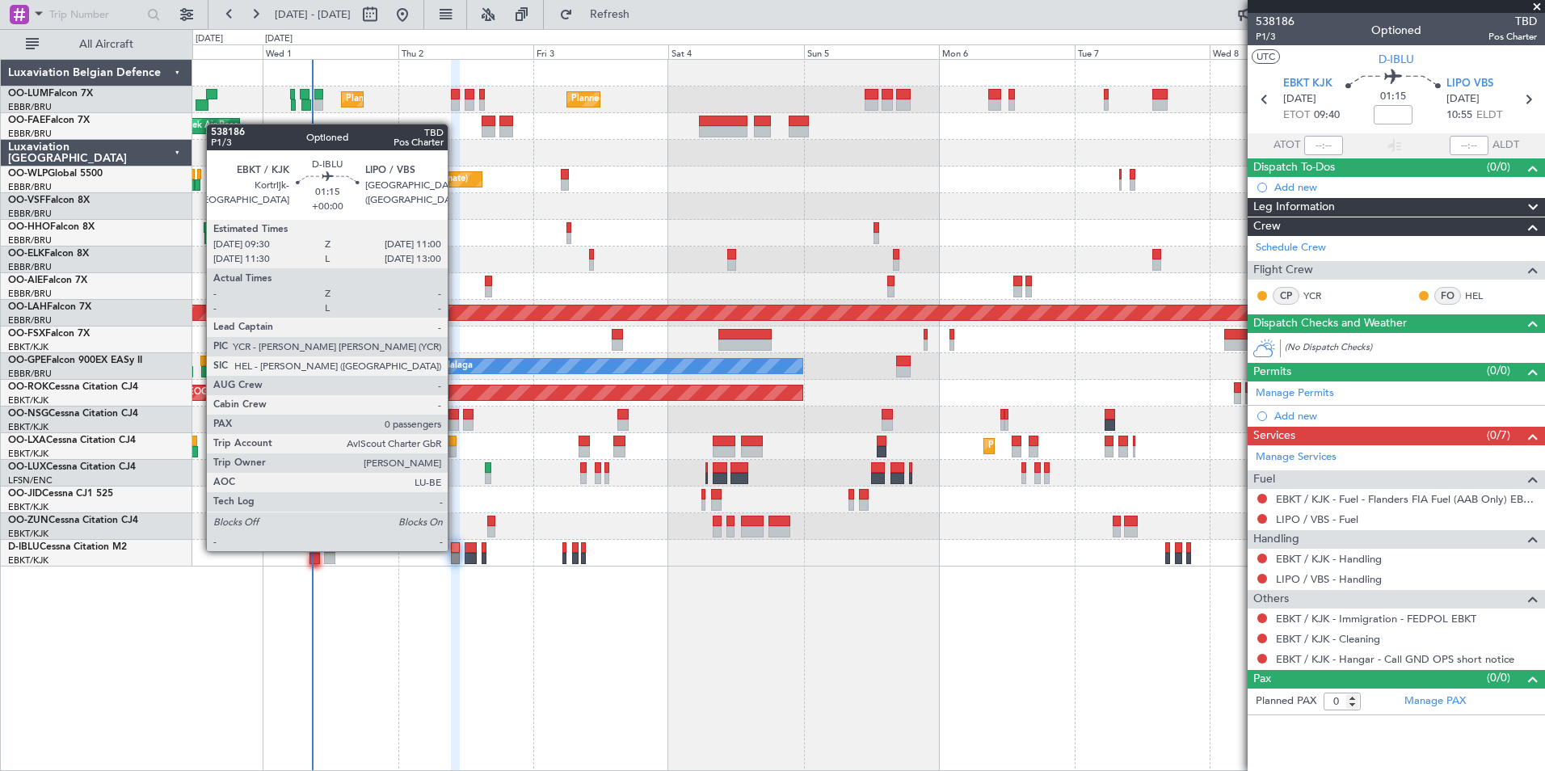
click at [455, 549] on div at bounding box center [455, 547] width 9 height 11
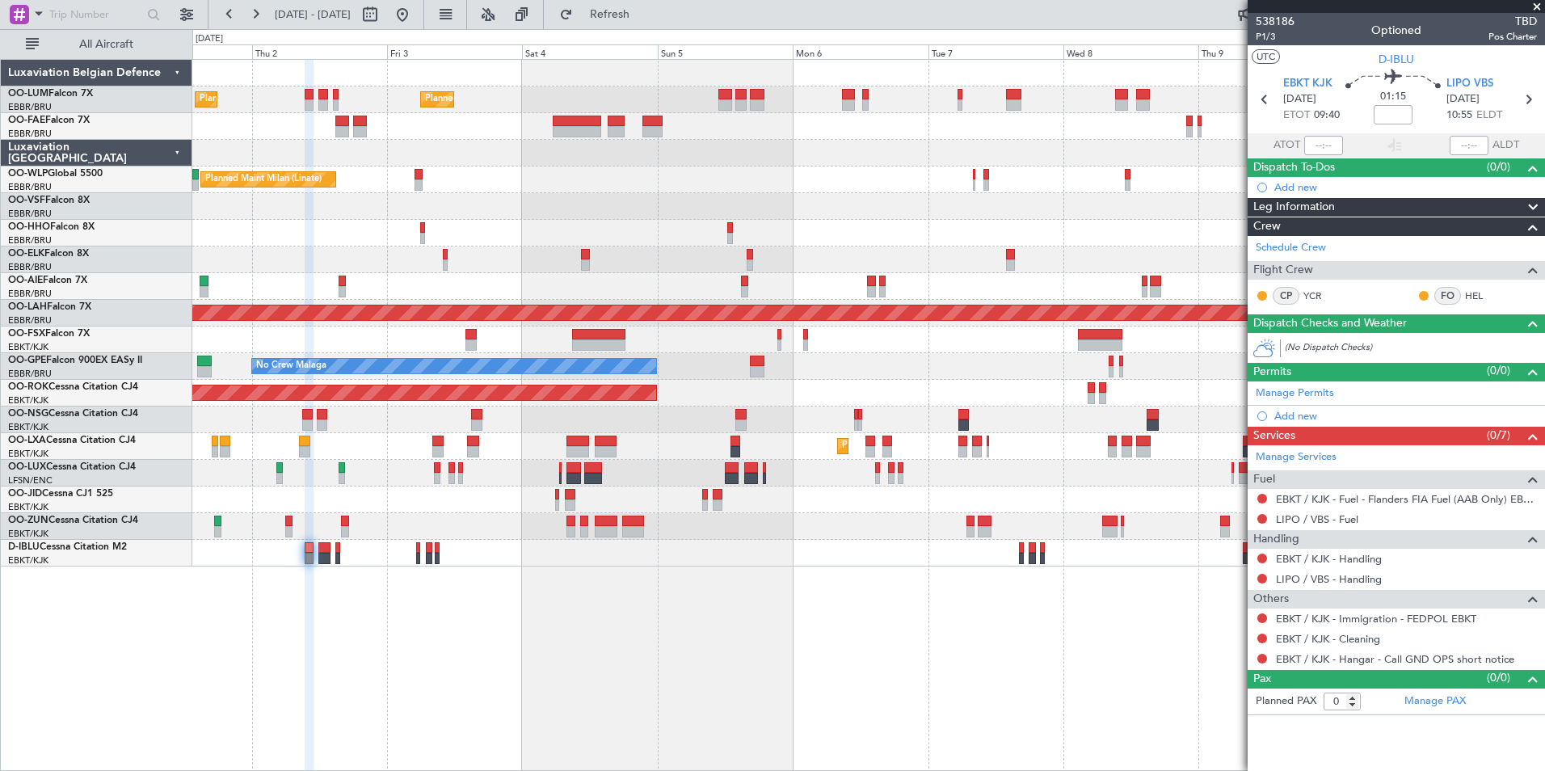
click at [465, 682] on div "Planned Maint Brussels (Brussels National) Planned Maint Brussels (Brussels Nat…" at bounding box center [868, 415] width 1352 height 712
click at [490, 597] on div "Planned Maint Brussels (Brussels National) Planned Maint Brussels (Brussels Nat…" at bounding box center [868, 415] width 1352 height 712
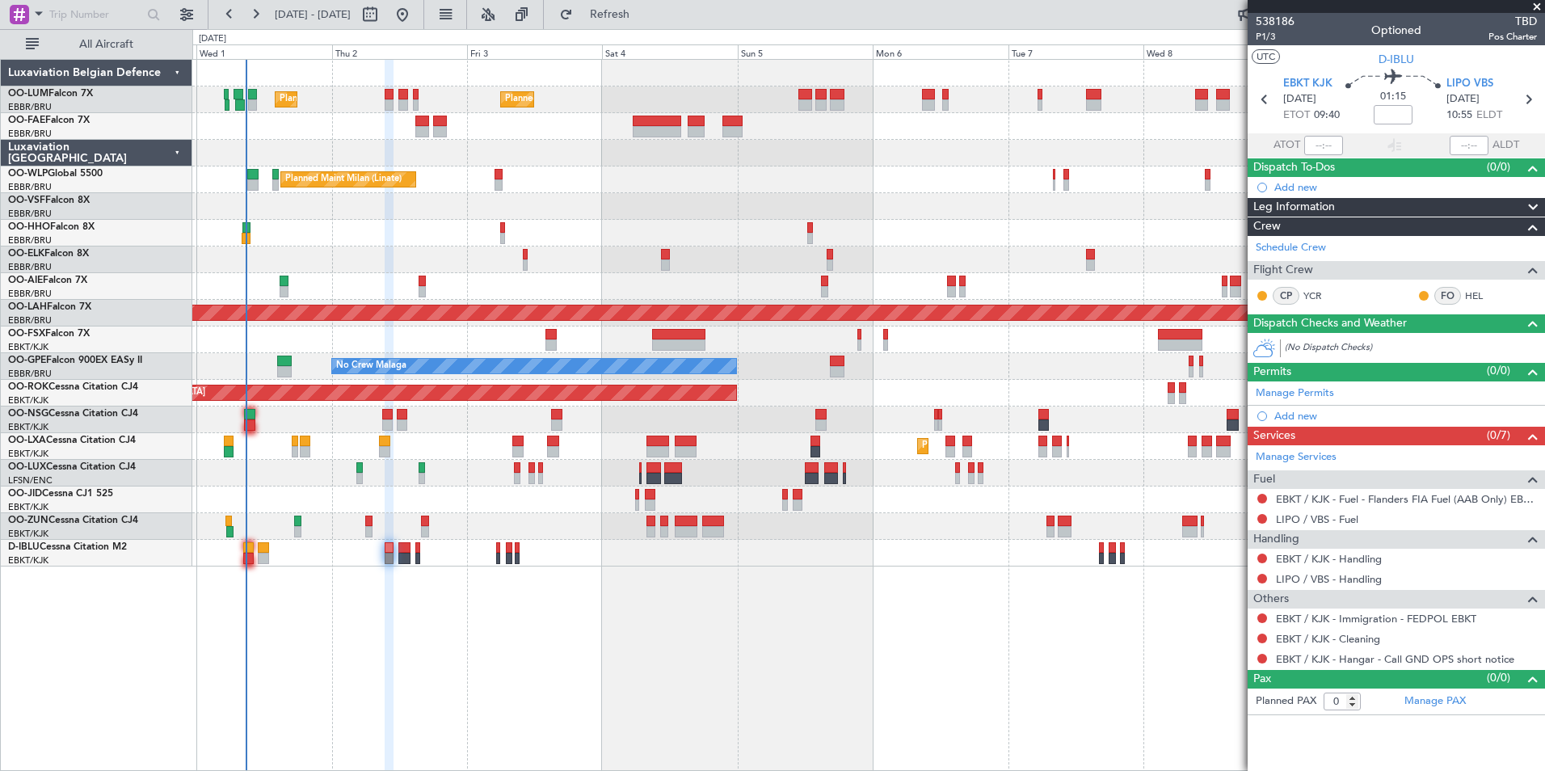
click at [430, 617] on div "Planned Maint Brussels (Brussels National) Planned Maint Brussels (Brussels Nat…" at bounding box center [868, 415] width 1352 height 712
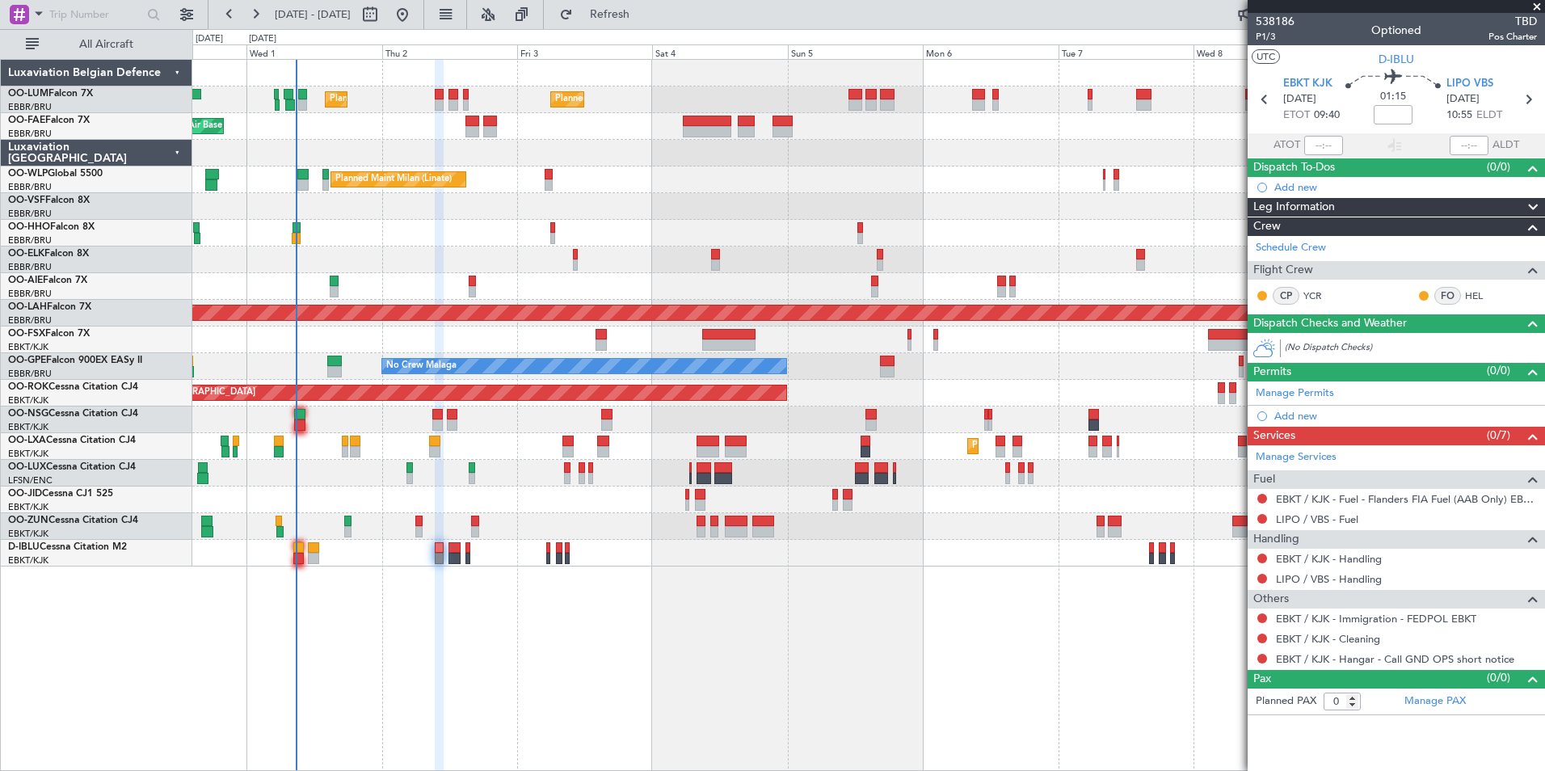
click at [724, 597] on div "Planned Maint Brussels (Brussels National) Planned Maint Brussels (Brussels Nat…" at bounding box center [868, 415] width 1352 height 712
click at [583, 627] on div "Planned Maint Brussels (Brussels National) Planned Maint Brussels (Brussels Nat…" at bounding box center [868, 415] width 1352 height 712
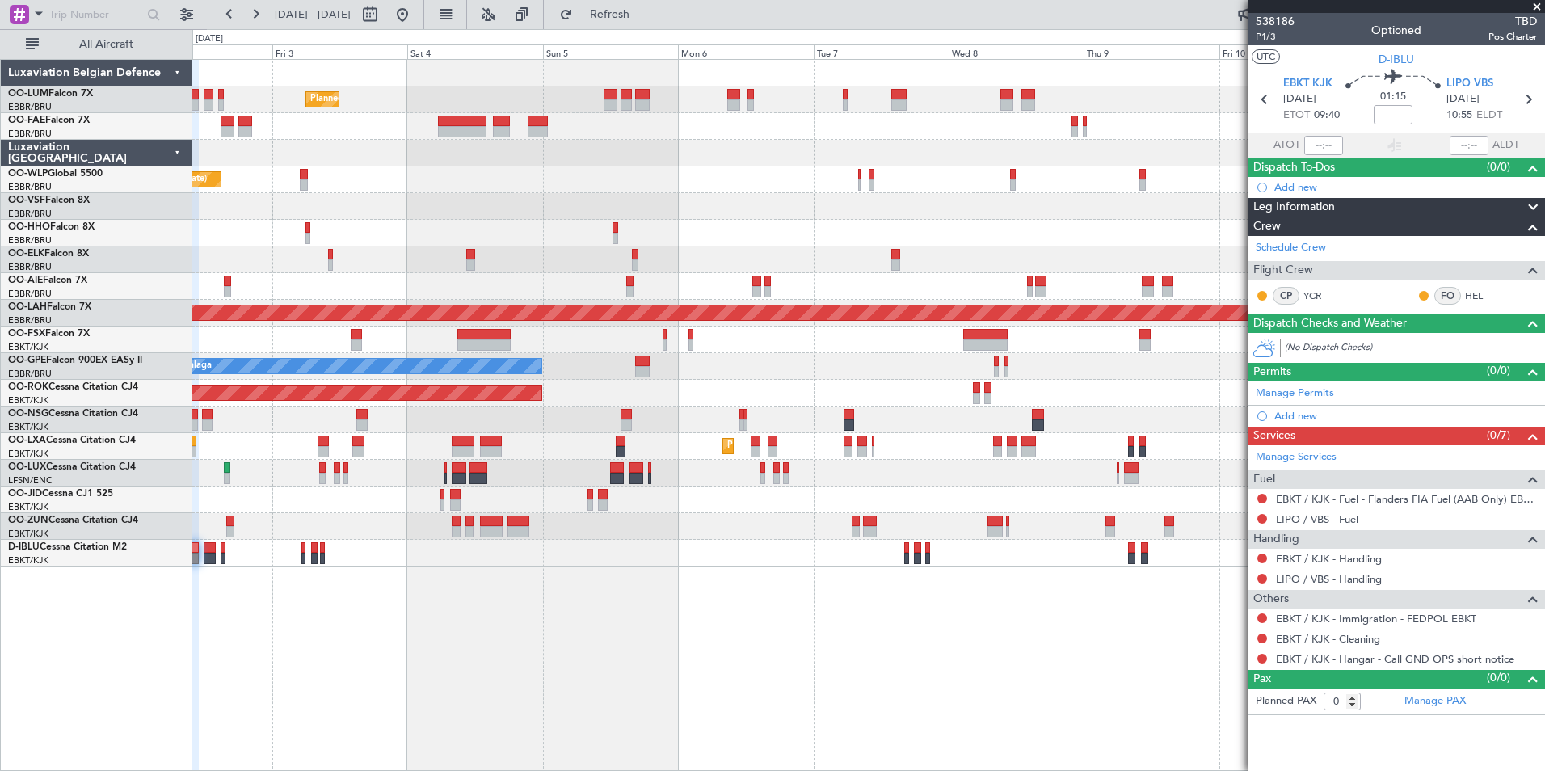
click at [778, 625] on div "Planned Maint [GEOGRAPHIC_DATA] ([GEOGRAPHIC_DATA] National) Planned Maint [GEO…" at bounding box center [868, 415] width 1352 height 712
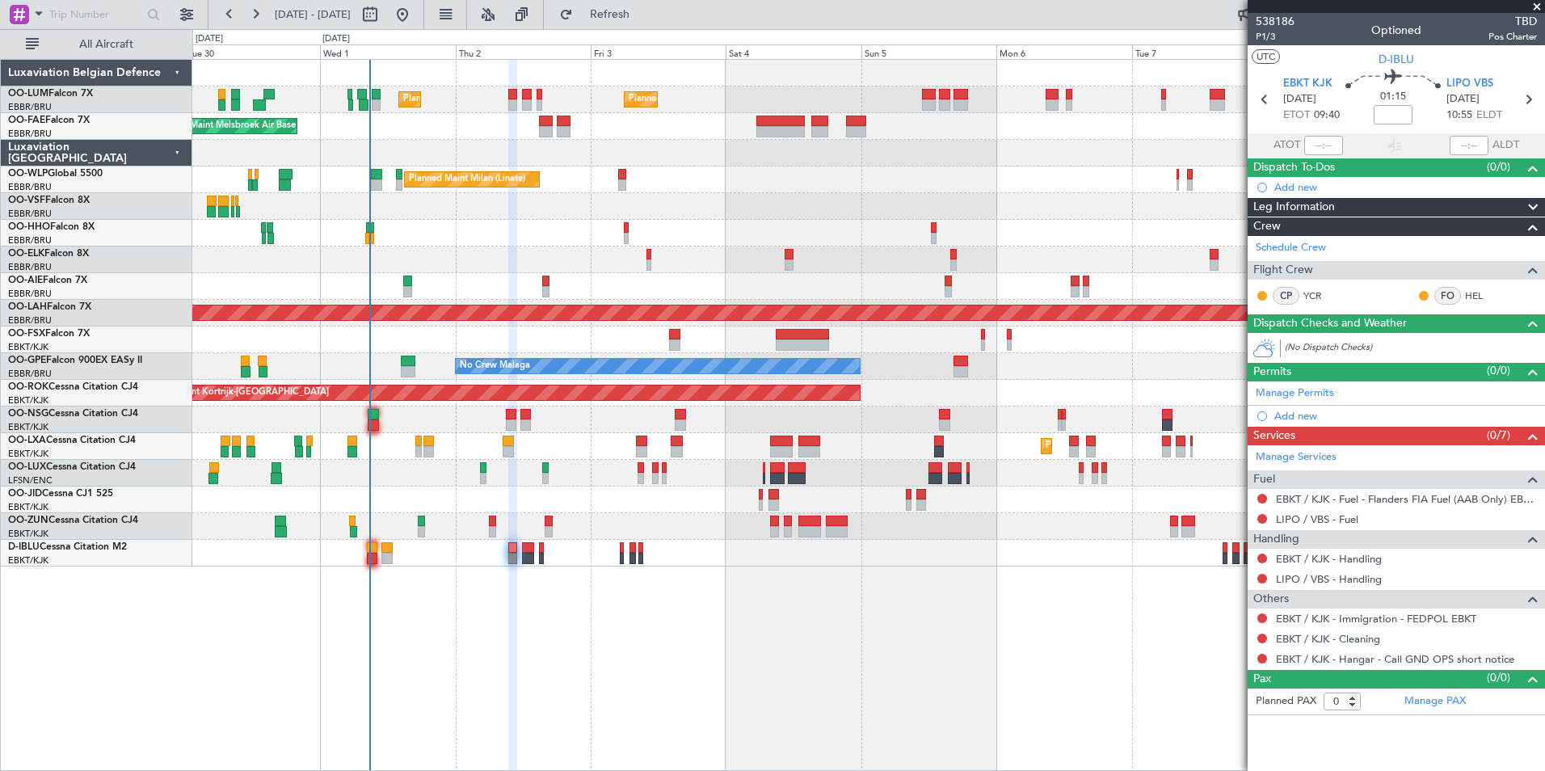
click at [835, 685] on div "Planned Maint Brussels (Brussels National) Planned Maint Brussels (Brussels Nat…" at bounding box center [868, 415] width 1352 height 712
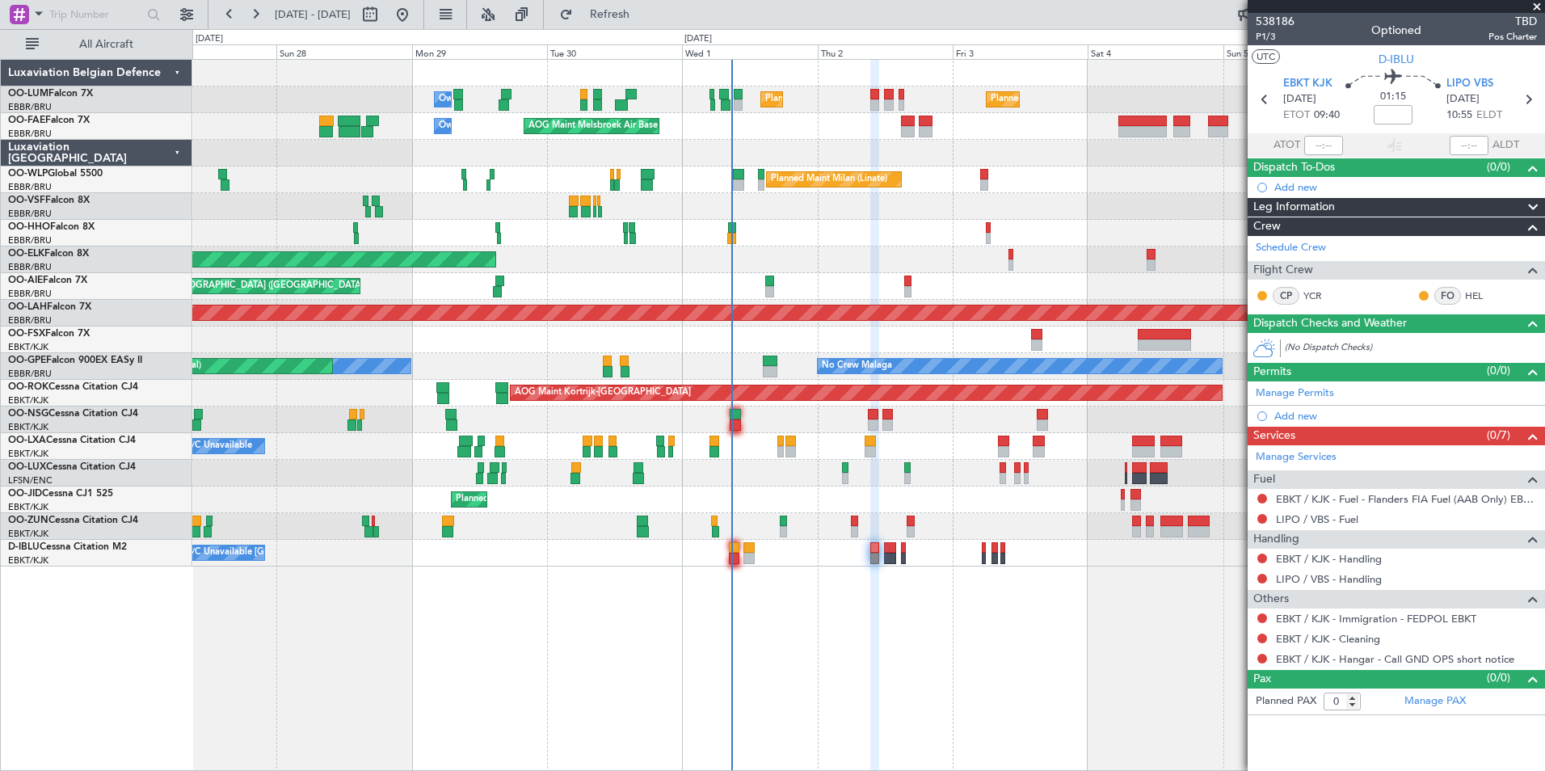
click at [709, 569] on div "Planned Maint [GEOGRAPHIC_DATA] ([GEOGRAPHIC_DATA] National) Planned Maint [GEO…" at bounding box center [868, 415] width 1352 height 712
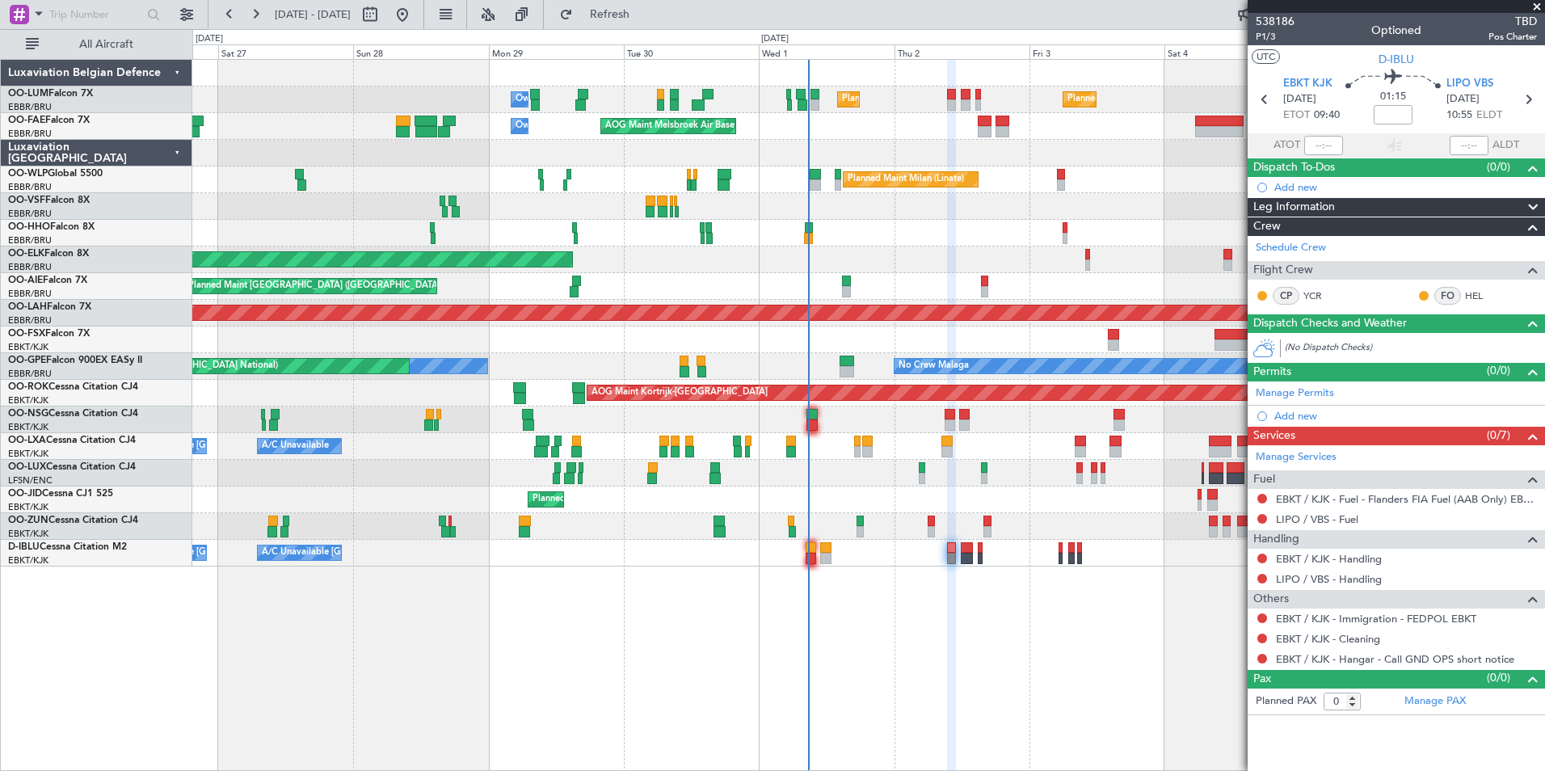
click at [612, 662] on div "Planned Maint [GEOGRAPHIC_DATA] ([GEOGRAPHIC_DATA] National) Planned Maint [GEO…" at bounding box center [868, 415] width 1352 height 712
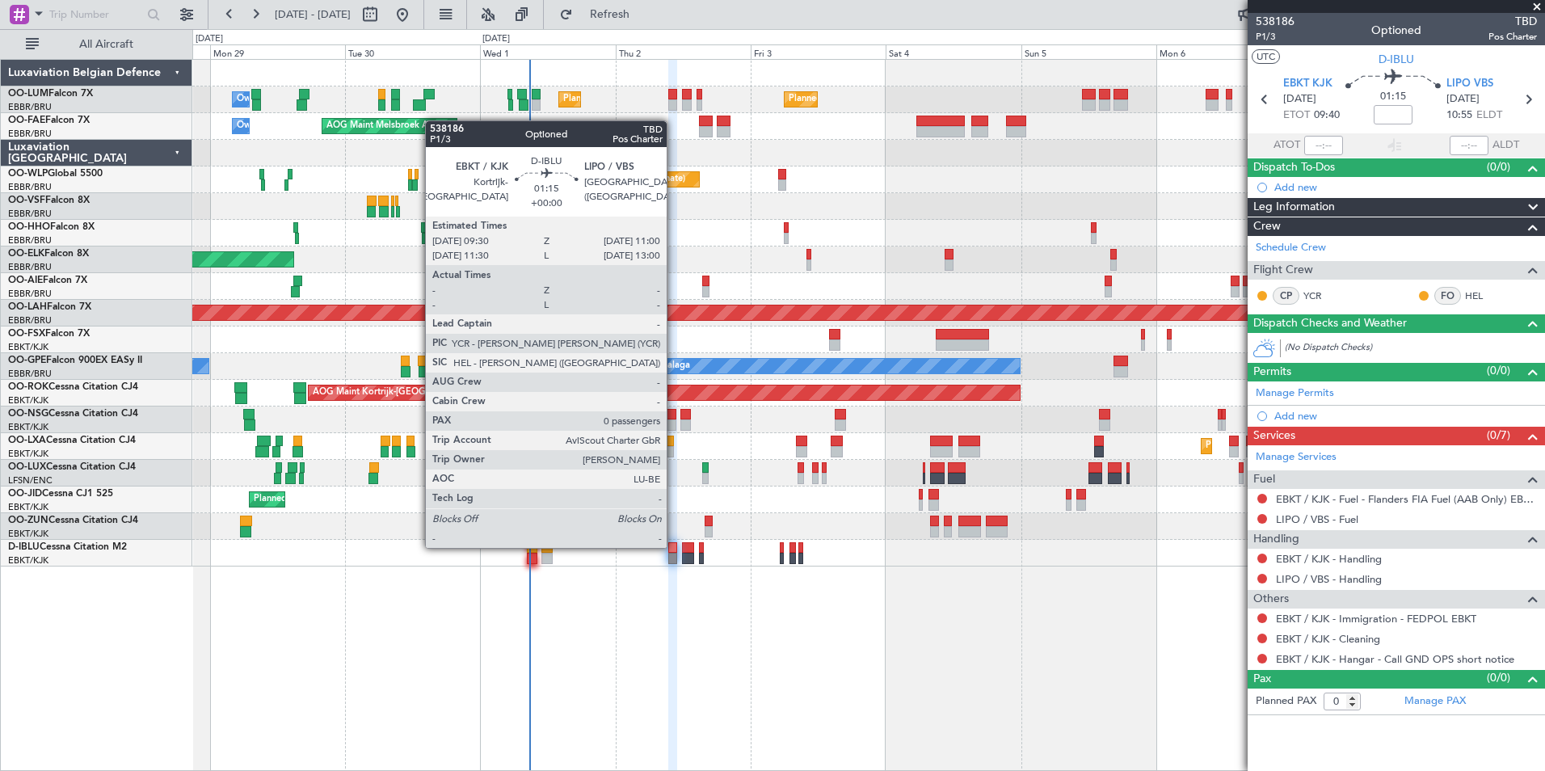
click at [674, 546] on div at bounding box center [672, 547] width 9 height 11
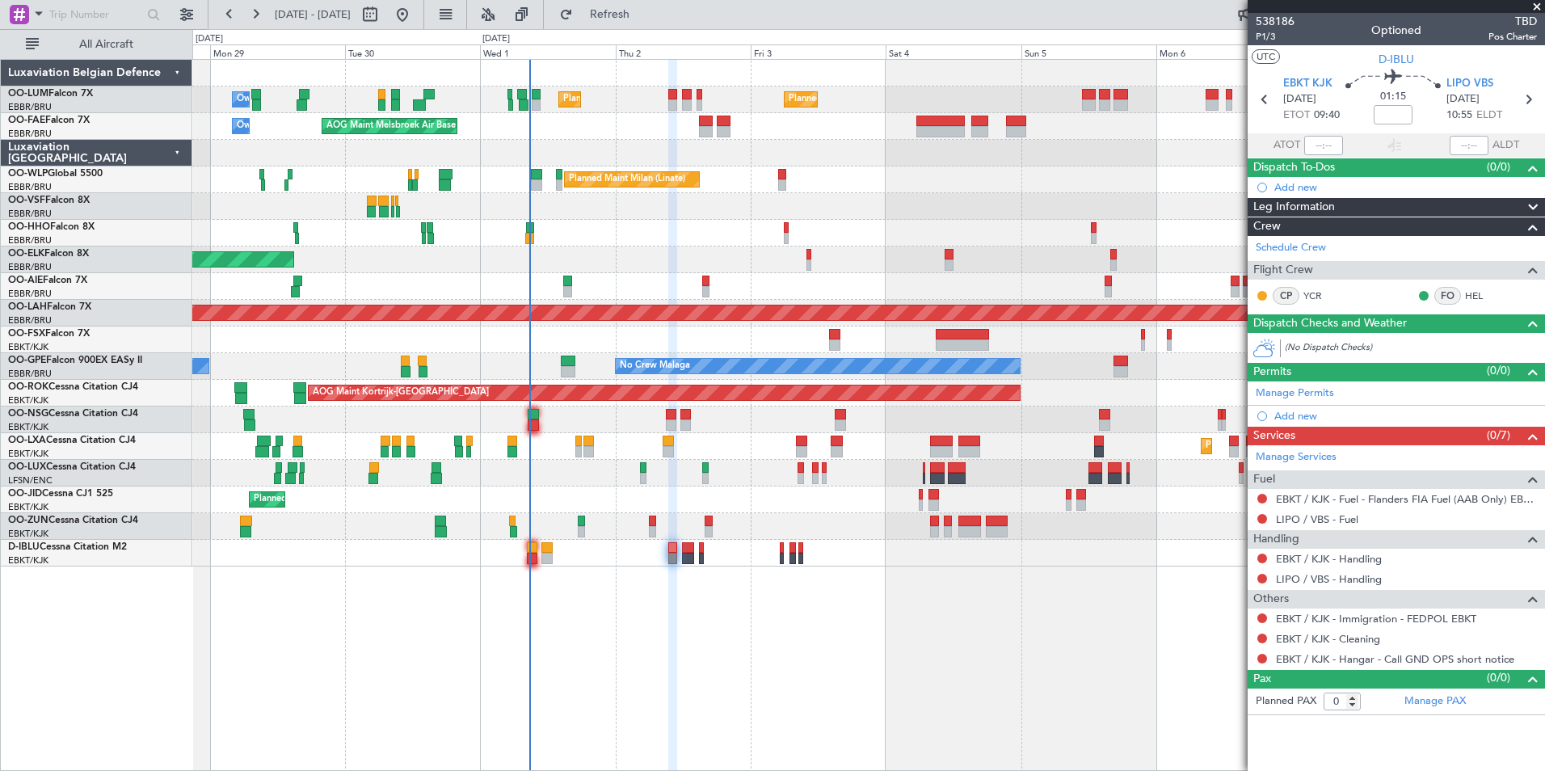
click at [669, 665] on div "Planned Maint Brussels (Brussels National) Planned Maint Brussels (Brussels Nat…" at bounding box center [868, 415] width 1352 height 712
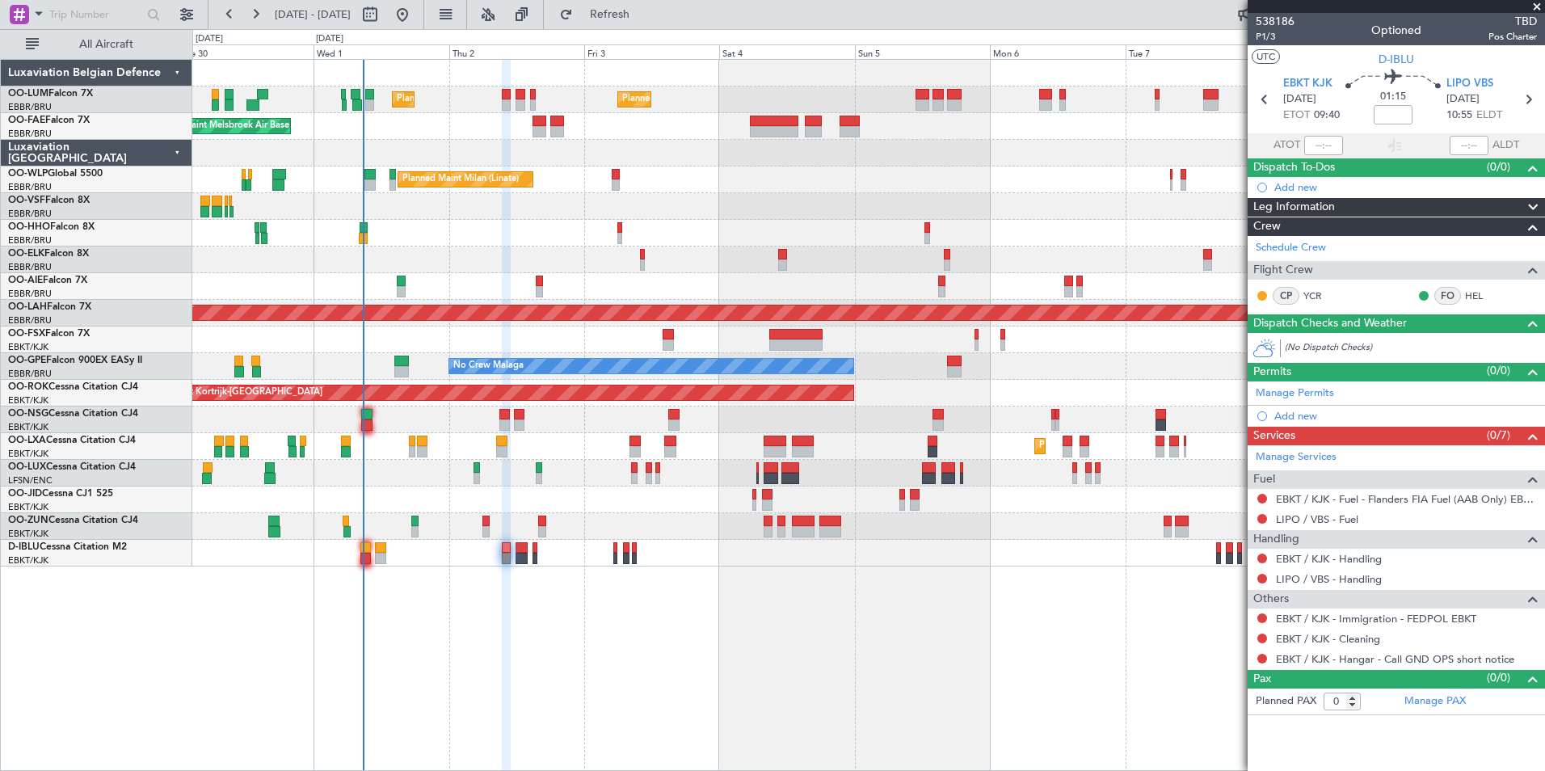
click at [556, 667] on div "Planned Maint Brussels (Brussels National) Planned Maint Brussels (Brussels Nat…" at bounding box center [868, 415] width 1352 height 712
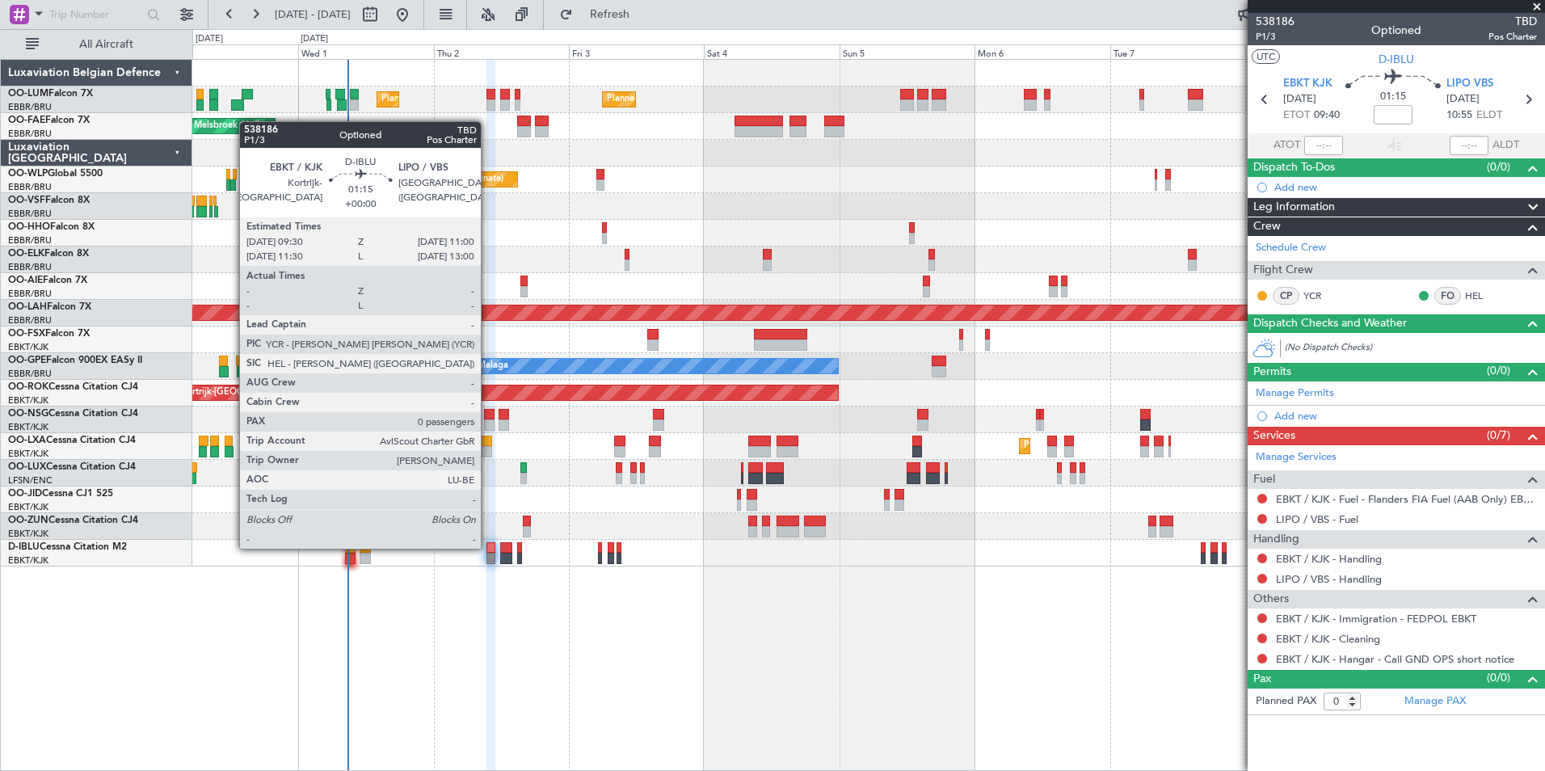
click at [488, 548] on div at bounding box center [490, 547] width 9 height 11
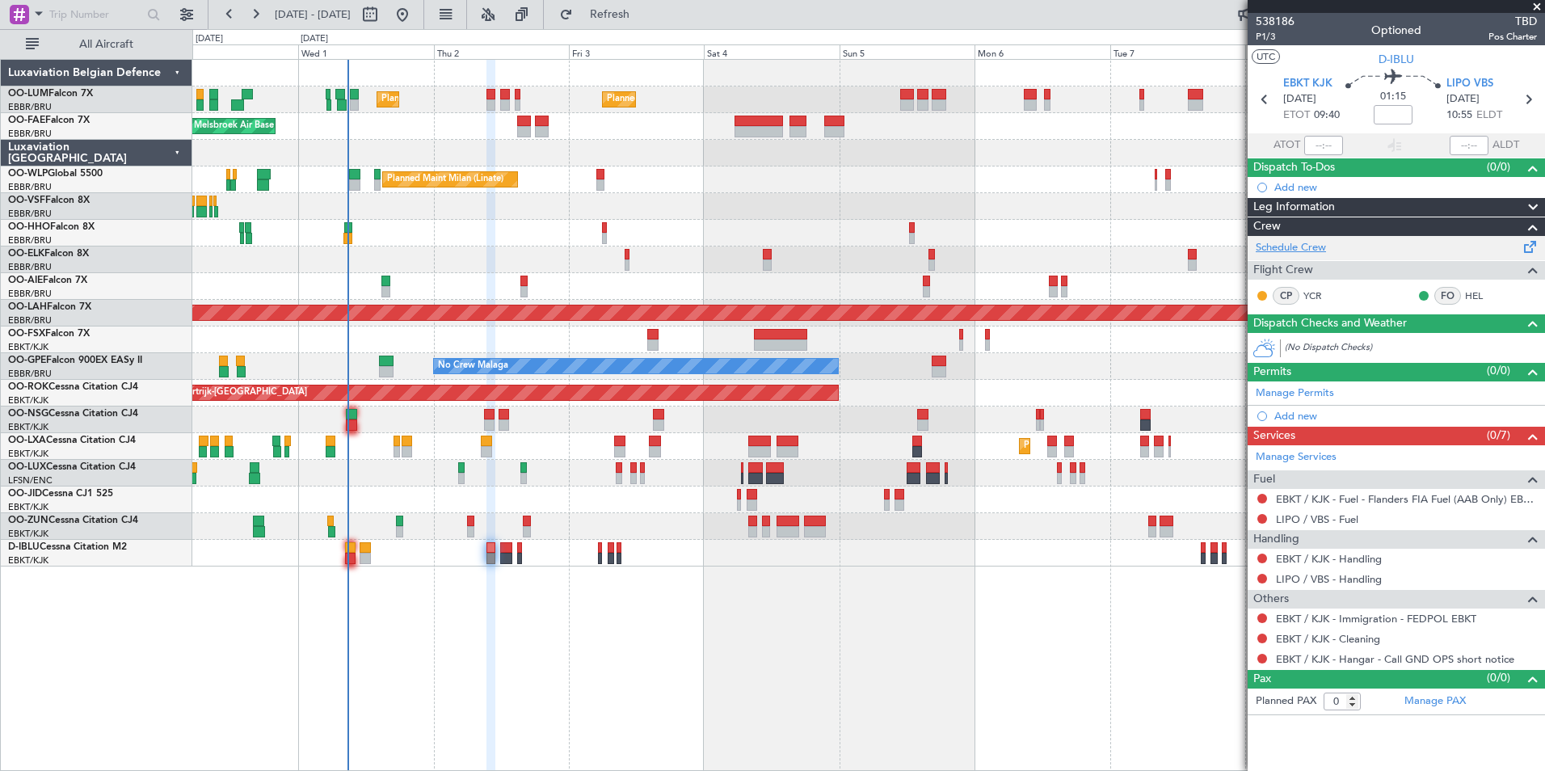
click at [1281, 249] on link "Schedule Crew" at bounding box center [1291, 248] width 70 height 16
click at [649, 22] on button "Refresh" at bounding box center [600, 15] width 97 height 26
click at [644, 19] on span "Refresh" at bounding box center [610, 14] width 68 height 11
click at [717, 661] on div "Planned Maint Brussels (Brussels National) Planned Maint Brussels (Brussels Nat…" at bounding box center [868, 415] width 1352 height 712
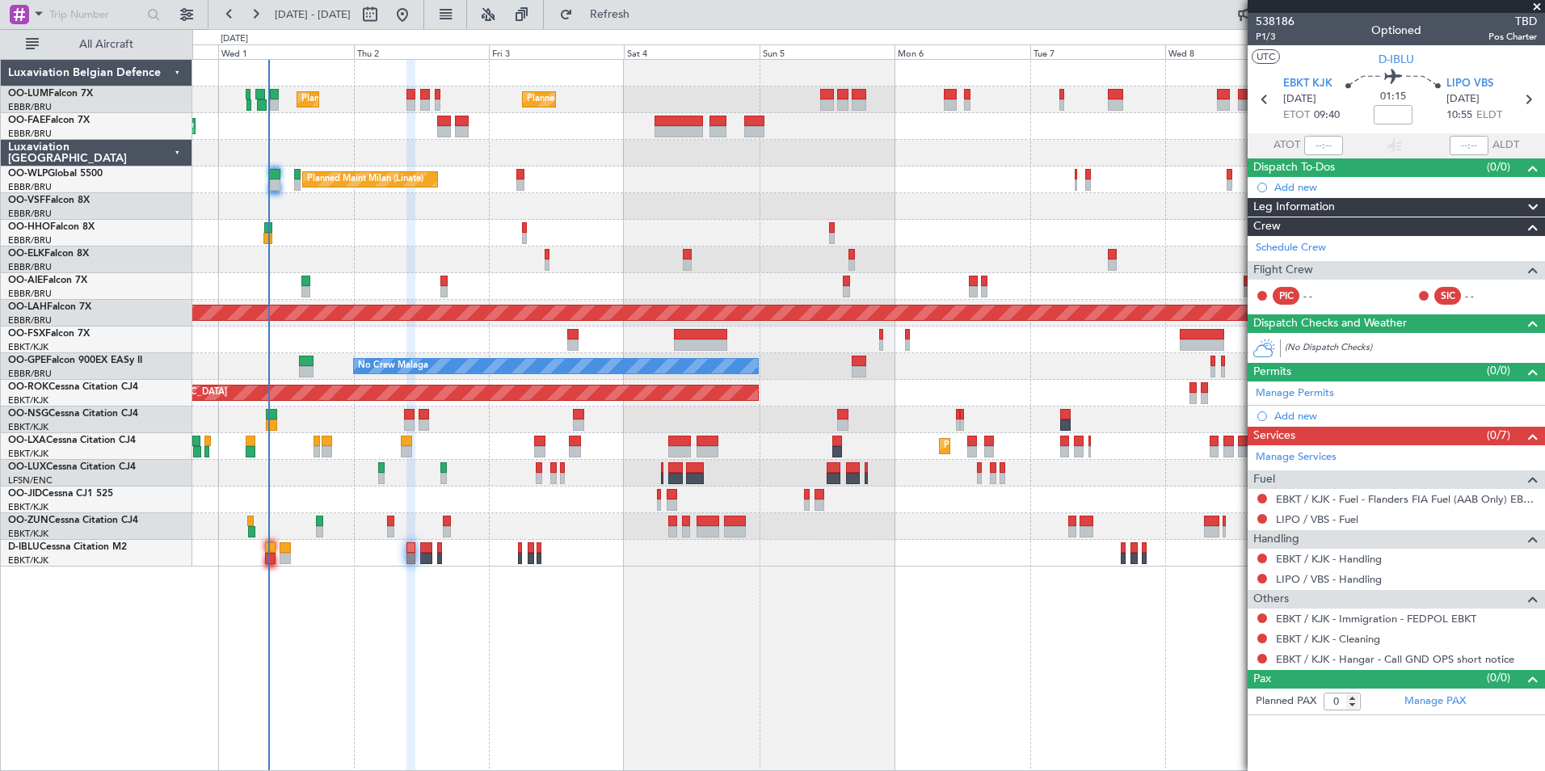
click at [343, 641] on div "Planned Maint Brussels (Brussels National) Planned Maint Brussels (Brussels Nat…" at bounding box center [868, 415] width 1352 height 712
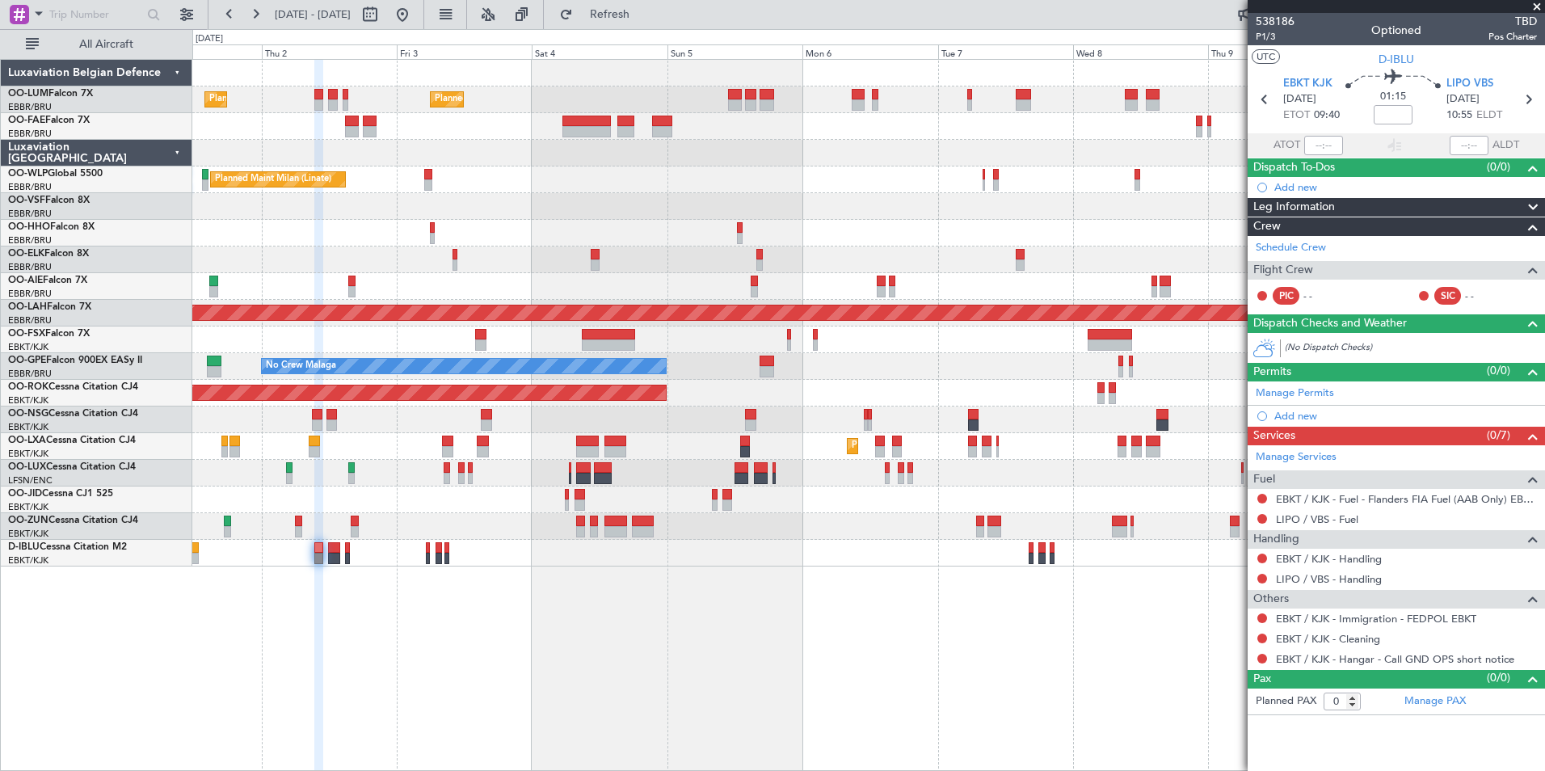
click at [1194, 654] on div "Planned Maint Brussels (Brussels National) Planned Maint Brussels (Brussels Nat…" at bounding box center [868, 415] width 1352 height 712
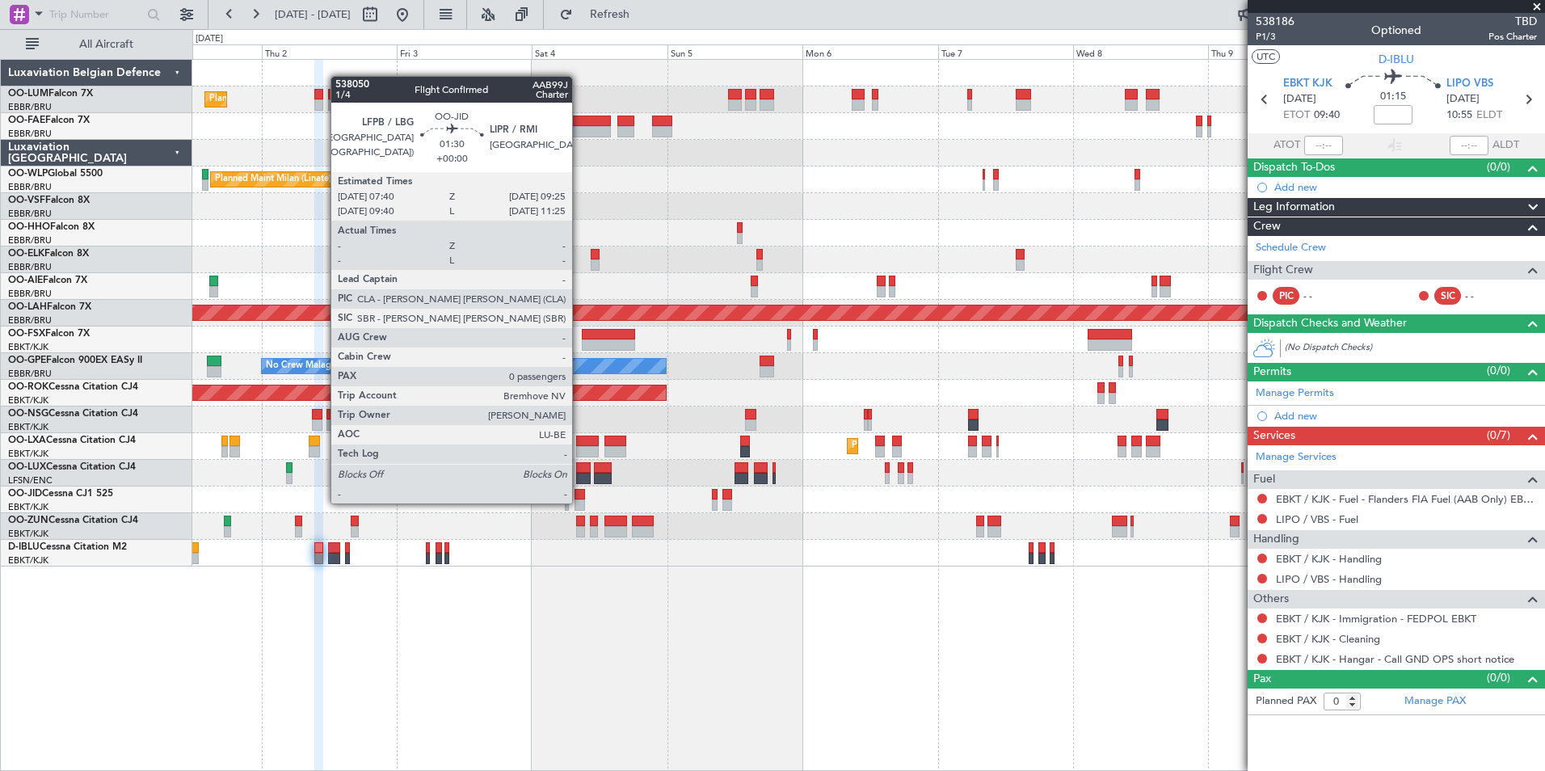
click at [579, 502] on div at bounding box center [579, 504] width 11 height 11
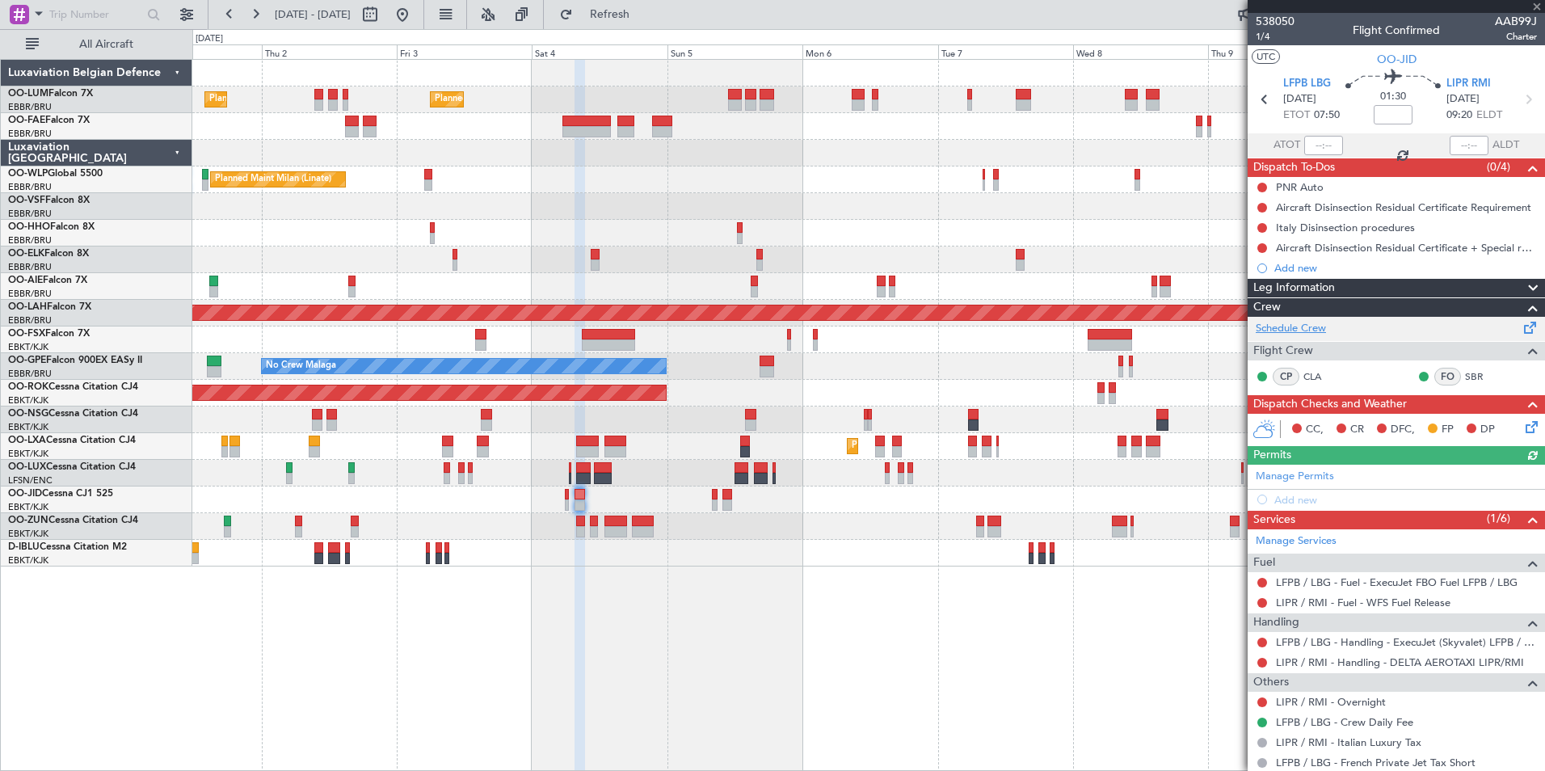
click at [1313, 330] on link "Schedule Crew" at bounding box center [1291, 329] width 70 height 16
click at [419, 616] on div "Planned Maint Brussels (Brussels National) Planned Maint Brussels (Brussels Nat…" at bounding box center [868, 415] width 1352 height 712
click at [960, 625] on div "Planned Maint Brussels (Brussels National) Planned Maint Brussels (Brussels Nat…" at bounding box center [868, 415] width 1352 height 712
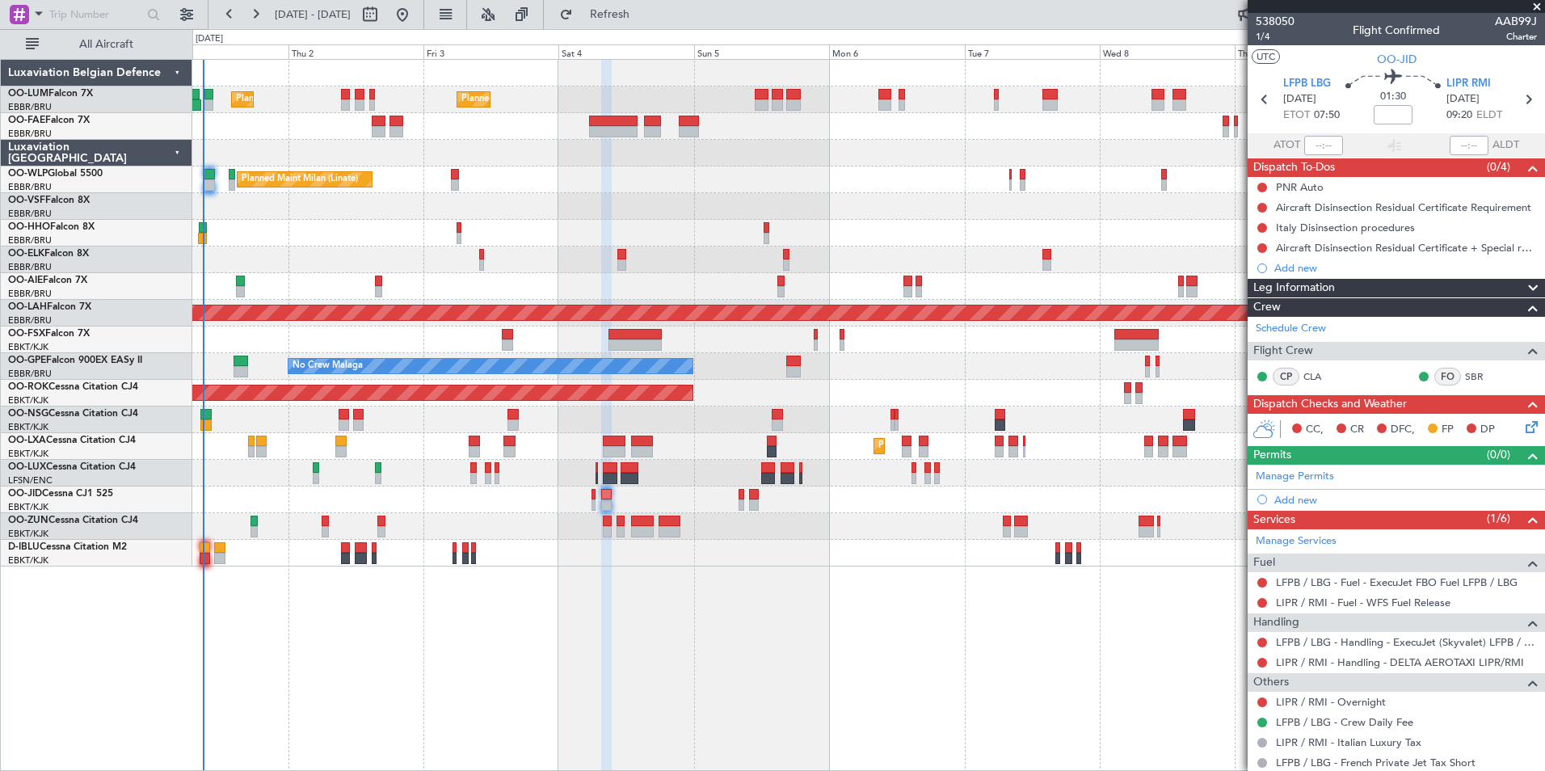
click at [1058, 608] on div "Planned Maint Brussels (Brussels National) Planned Maint Brussels (Brussels Nat…" at bounding box center [868, 415] width 1352 height 712
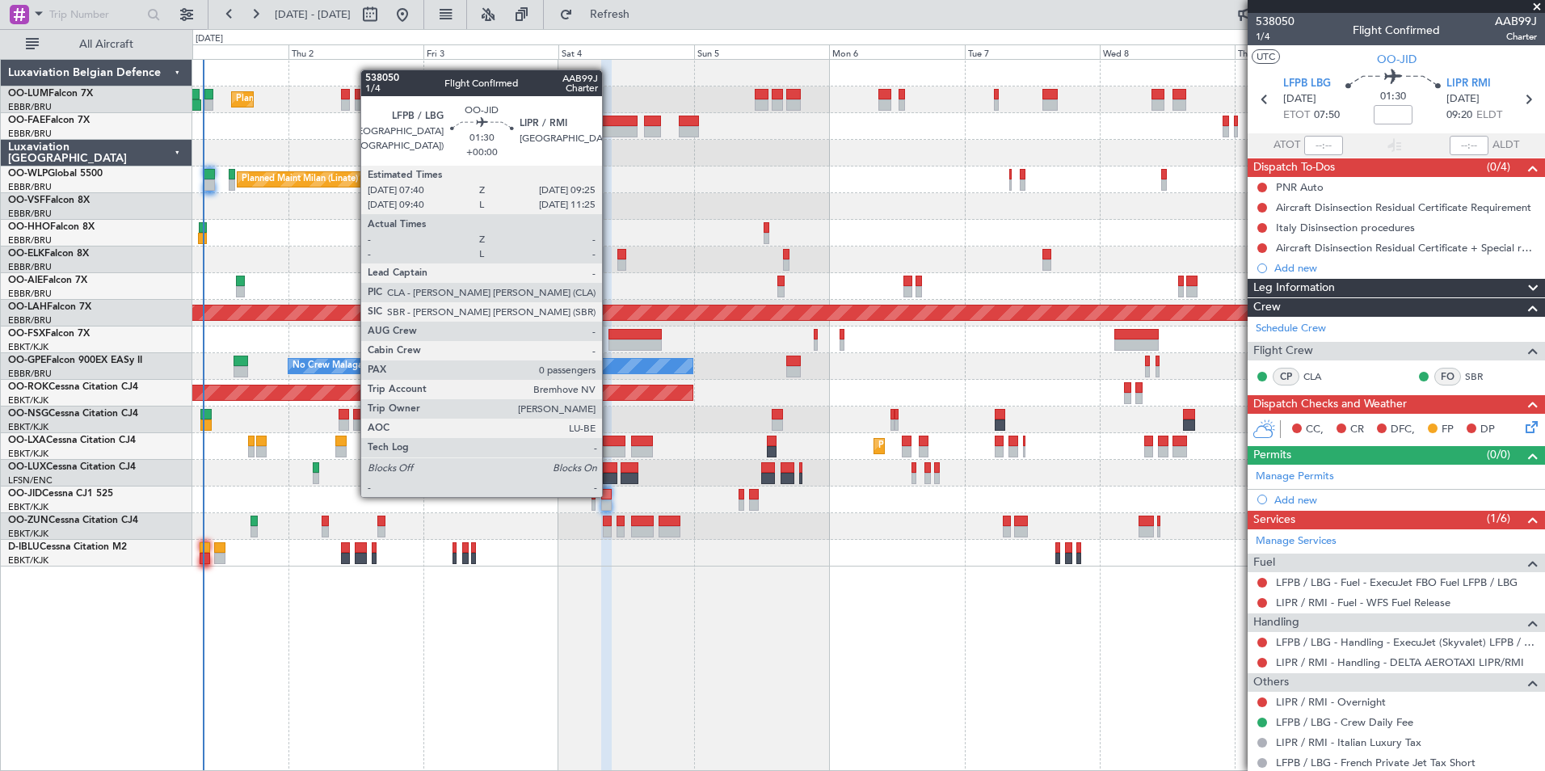
click at [609, 495] on div at bounding box center [606, 494] width 11 height 11
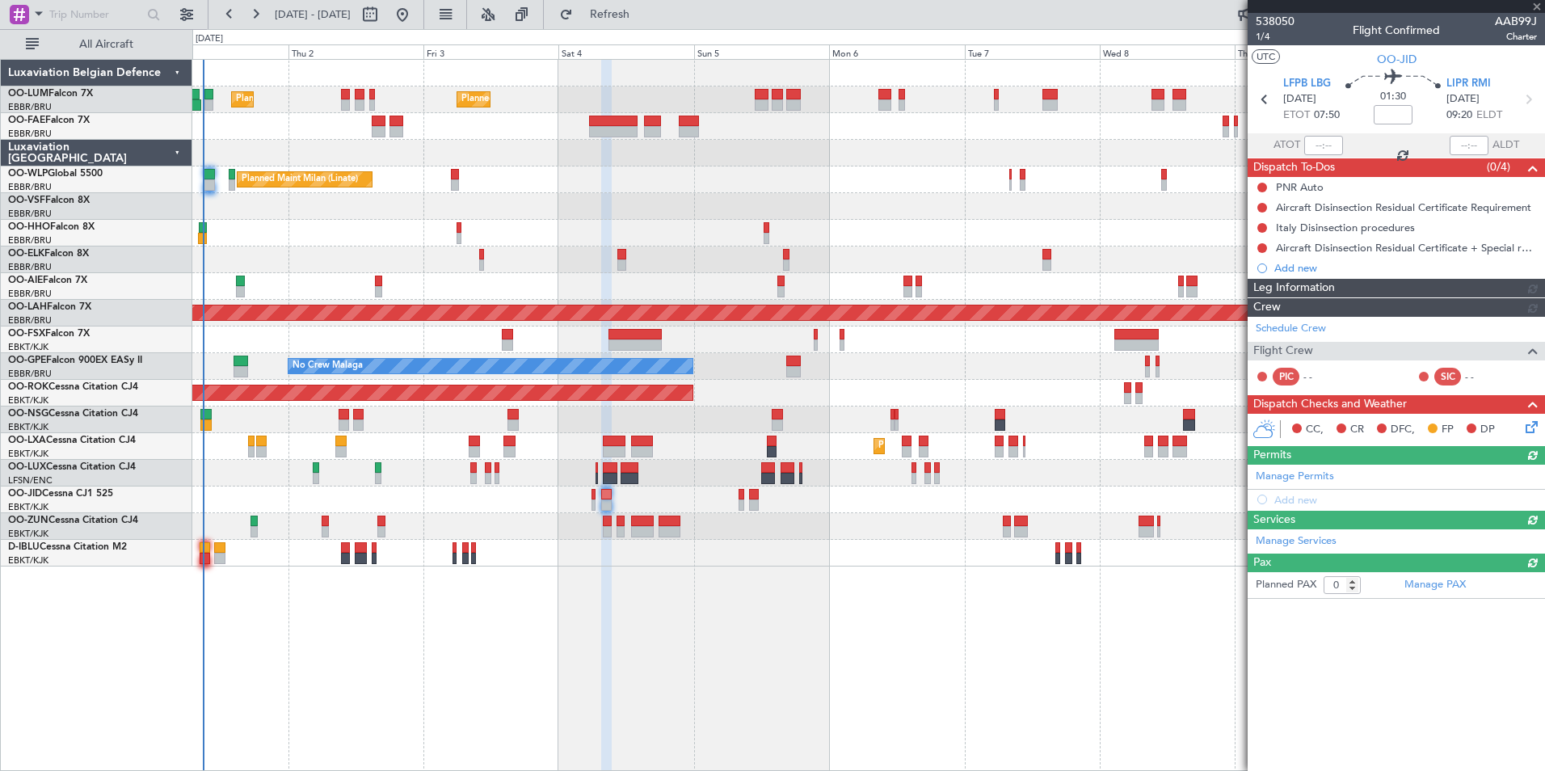
click at [546, 689] on div "Planned Maint Brussels (Brussels National) Planned Maint Brussels (Brussels Nat…" at bounding box center [868, 415] width 1352 height 712
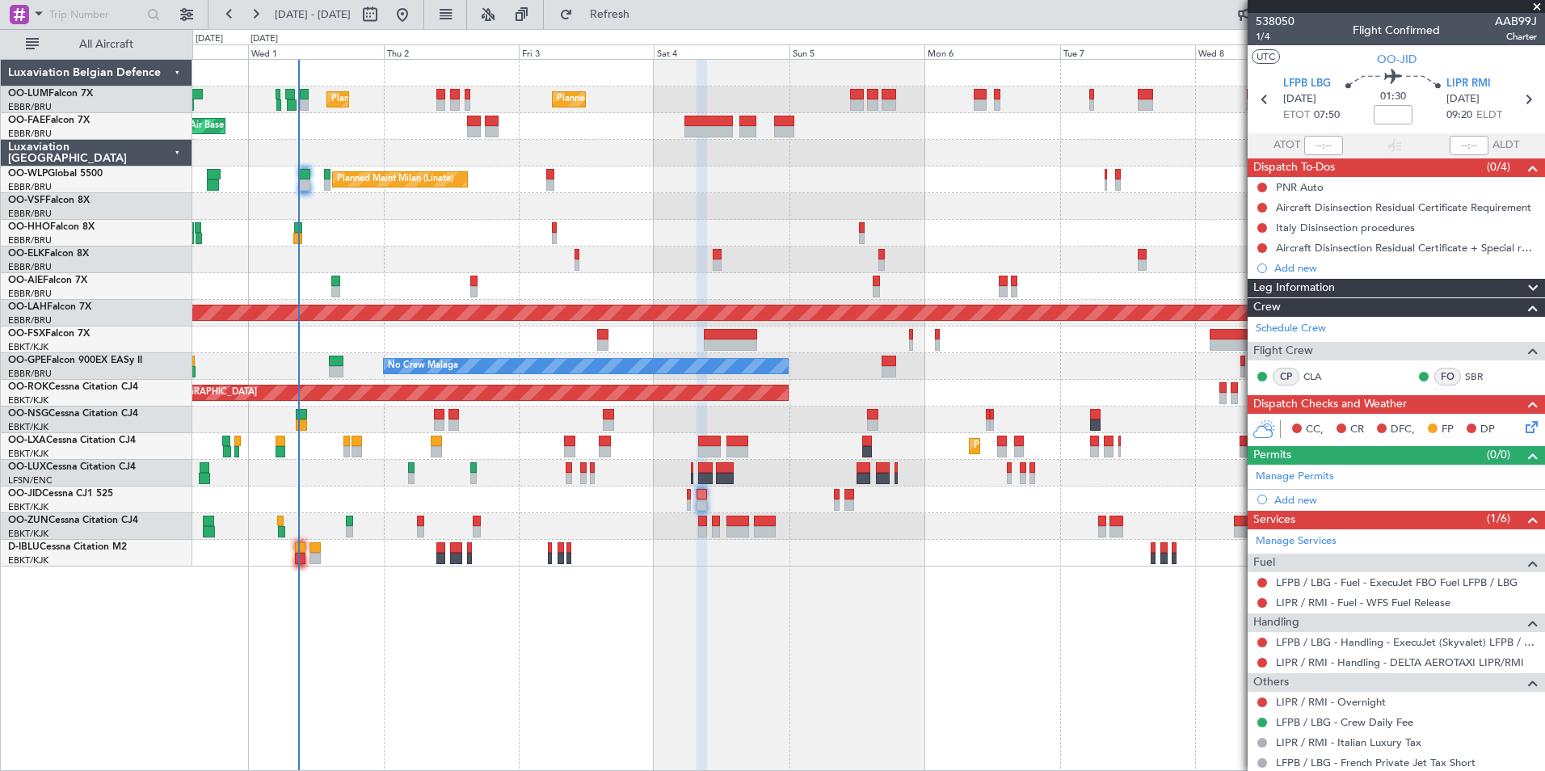
click at [516, 607] on div "Planned Maint Brussels (Brussels National) Planned Maint Brussels (Brussels Nat…" at bounding box center [868, 415] width 1352 height 712
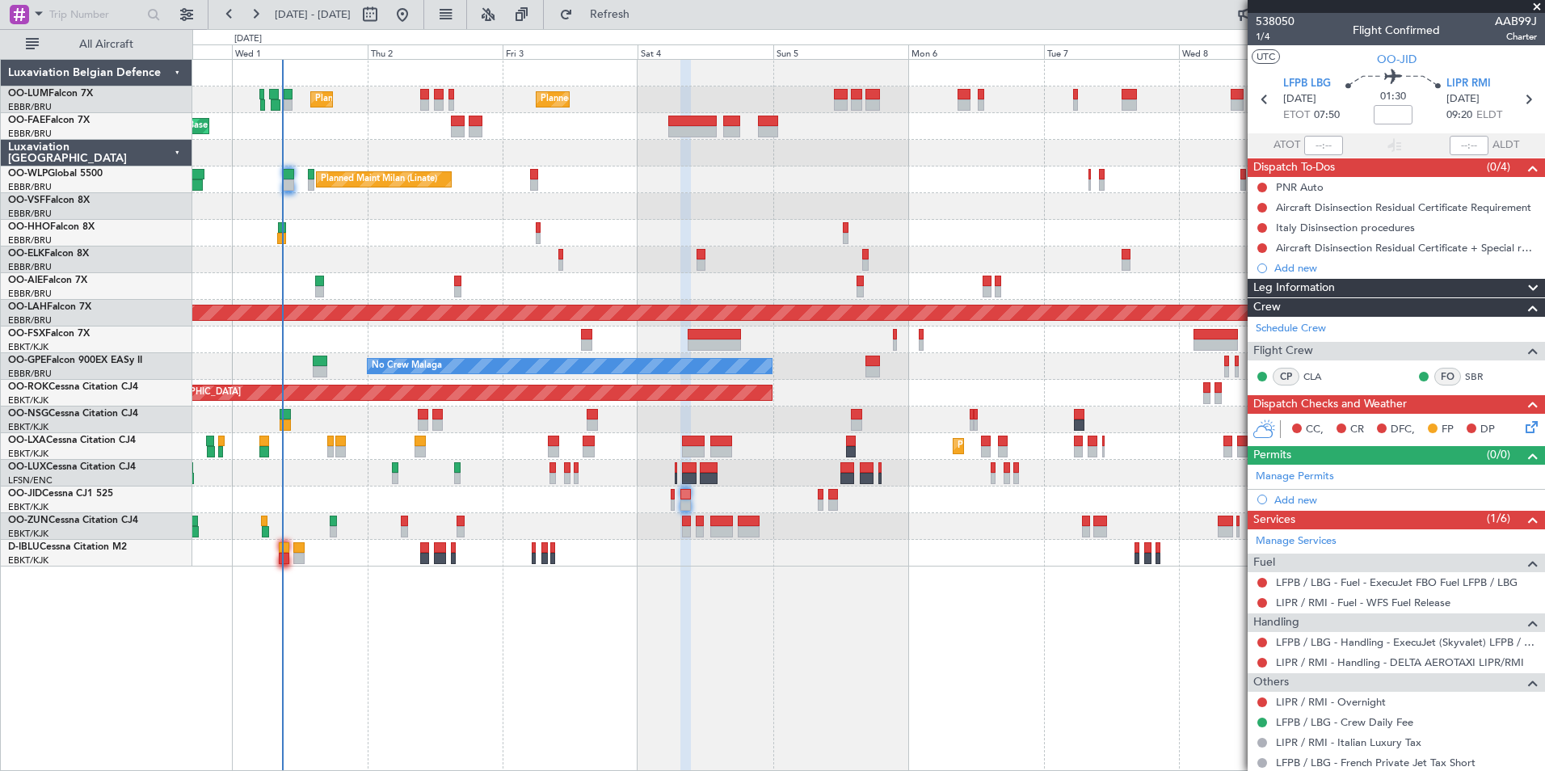
click at [628, 34] on div "0 0 Tue 30 Wed 1 Thu 2 Fri 3 Oct 2025 Sat 4 Sun 5 Mon 6 Tue 7 Wed 8 Thu 9 Fri 10" at bounding box center [868, 44] width 1351 height 29
click at [633, 20] on button "Refresh" at bounding box center [600, 15] width 97 height 26
click at [644, 15] on span "Refresh" at bounding box center [610, 14] width 68 height 11
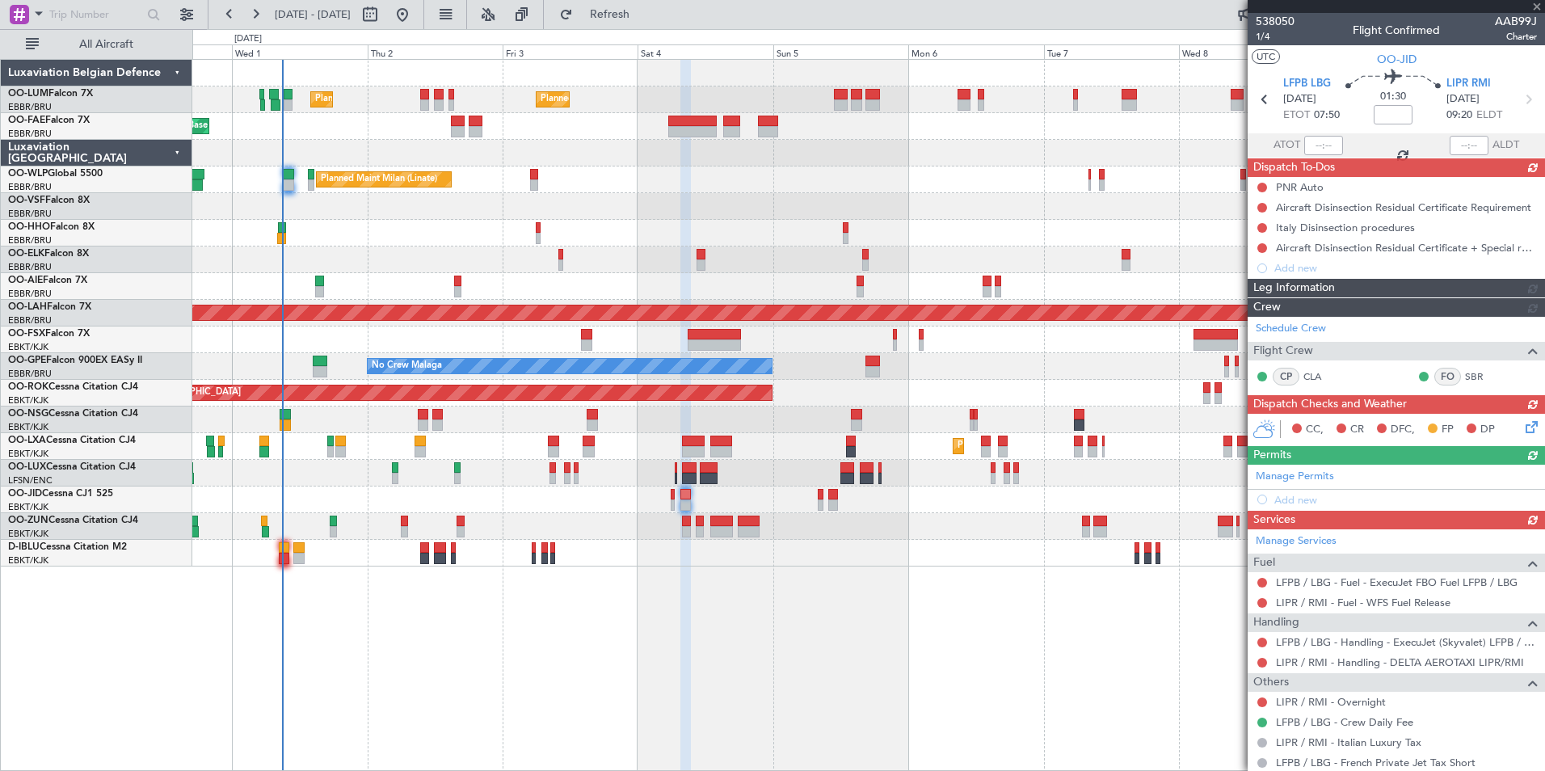
click at [534, 603] on div "Planned Maint Brussels (Brussels National) Planned Maint Brussels (Brussels Nat…" at bounding box center [868, 415] width 1352 height 712
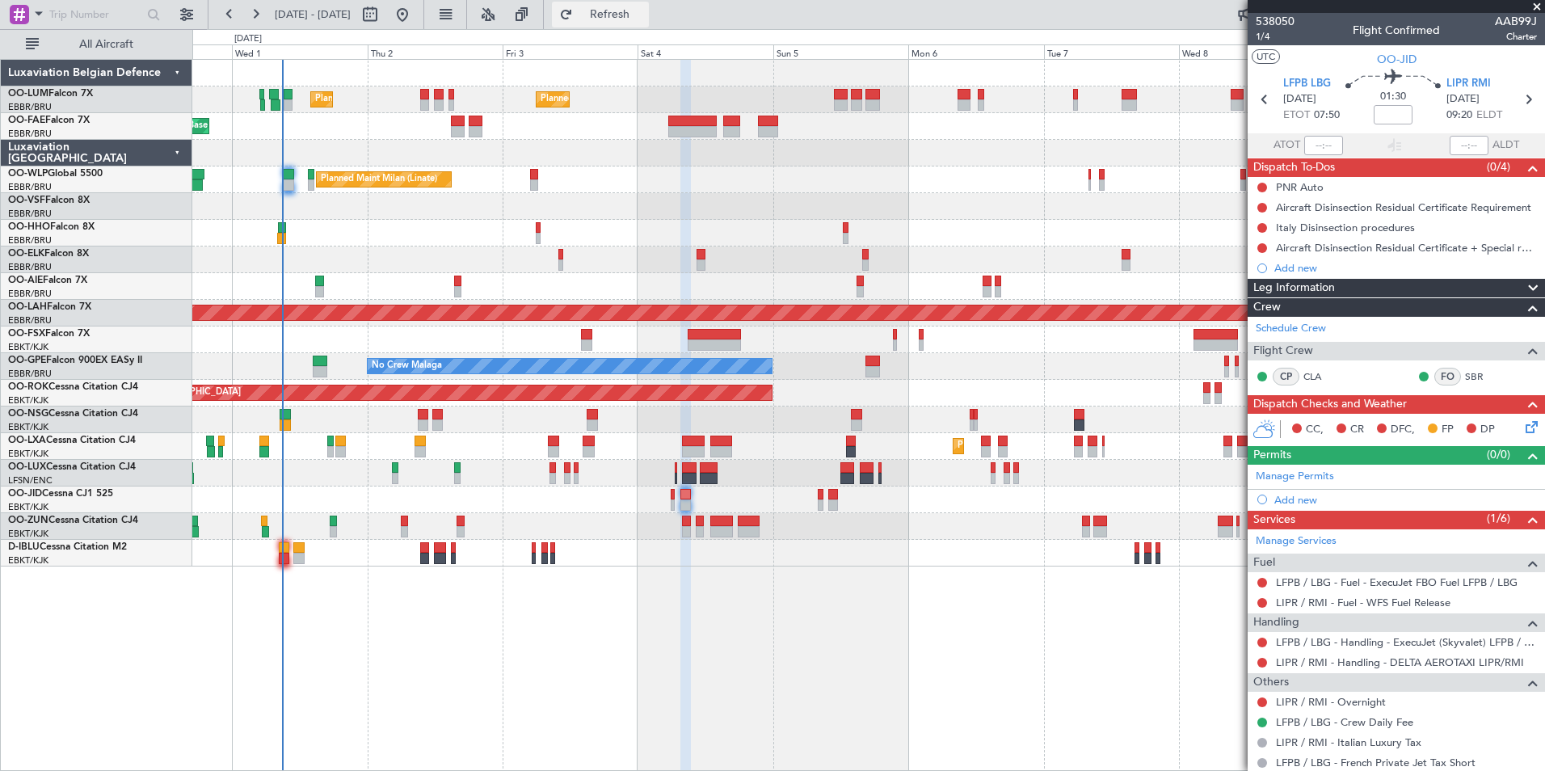
click at [649, 23] on button "Refresh" at bounding box center [600, 15] width 97 height 26
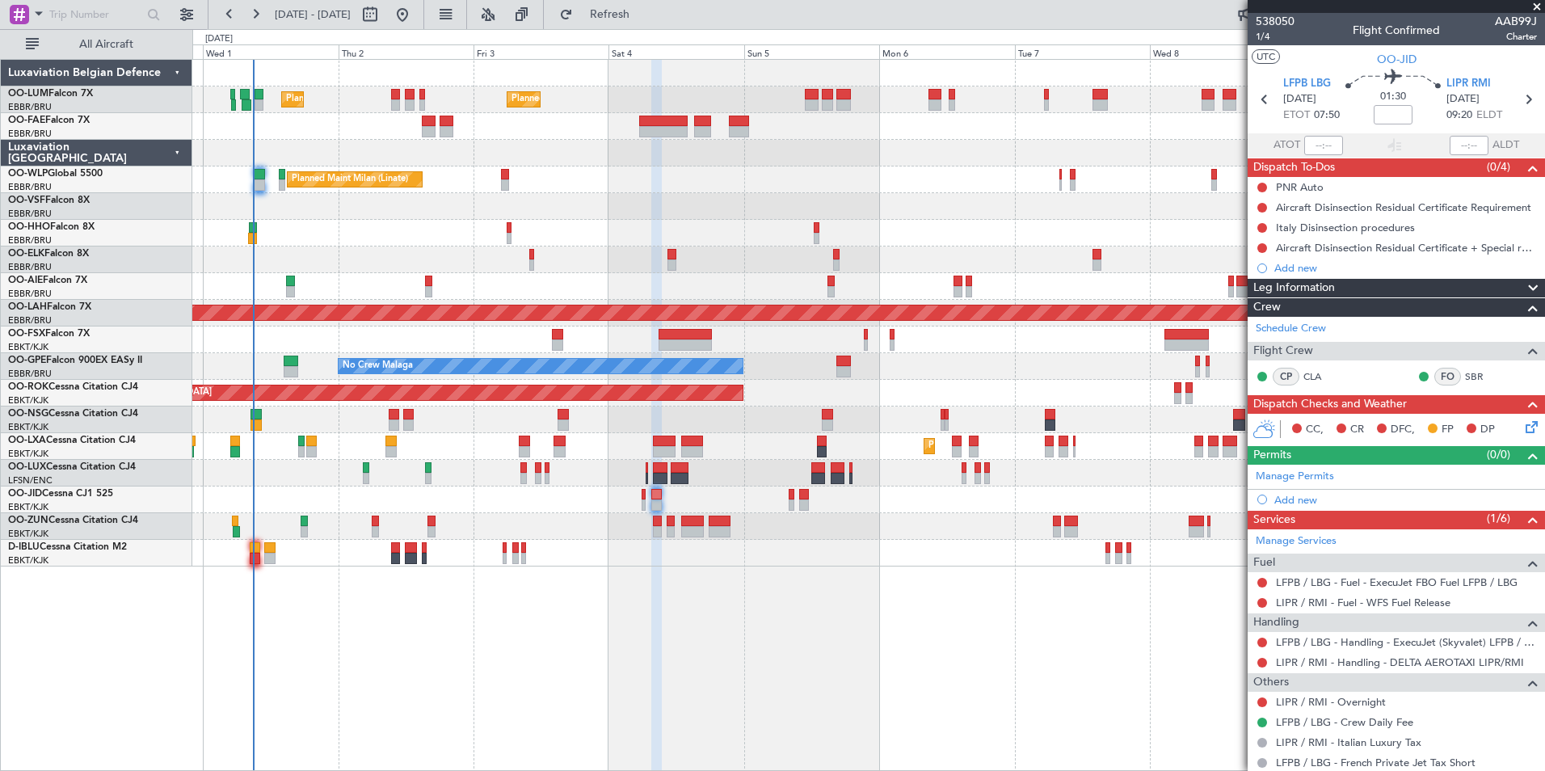
click at [765, 630] on div "Planned Maint Brussels (Brussels National) Planned Maint Brussels (Brussels Nat…" at bounding box center [868, 415] width 1352 height 712
click at [626, 19] on button "Refresh" at bounding box center [600, 15] width 97 height 26
click at [644, 12] on span "Refresh" at bounding box center [610, 14] width 68 height 11
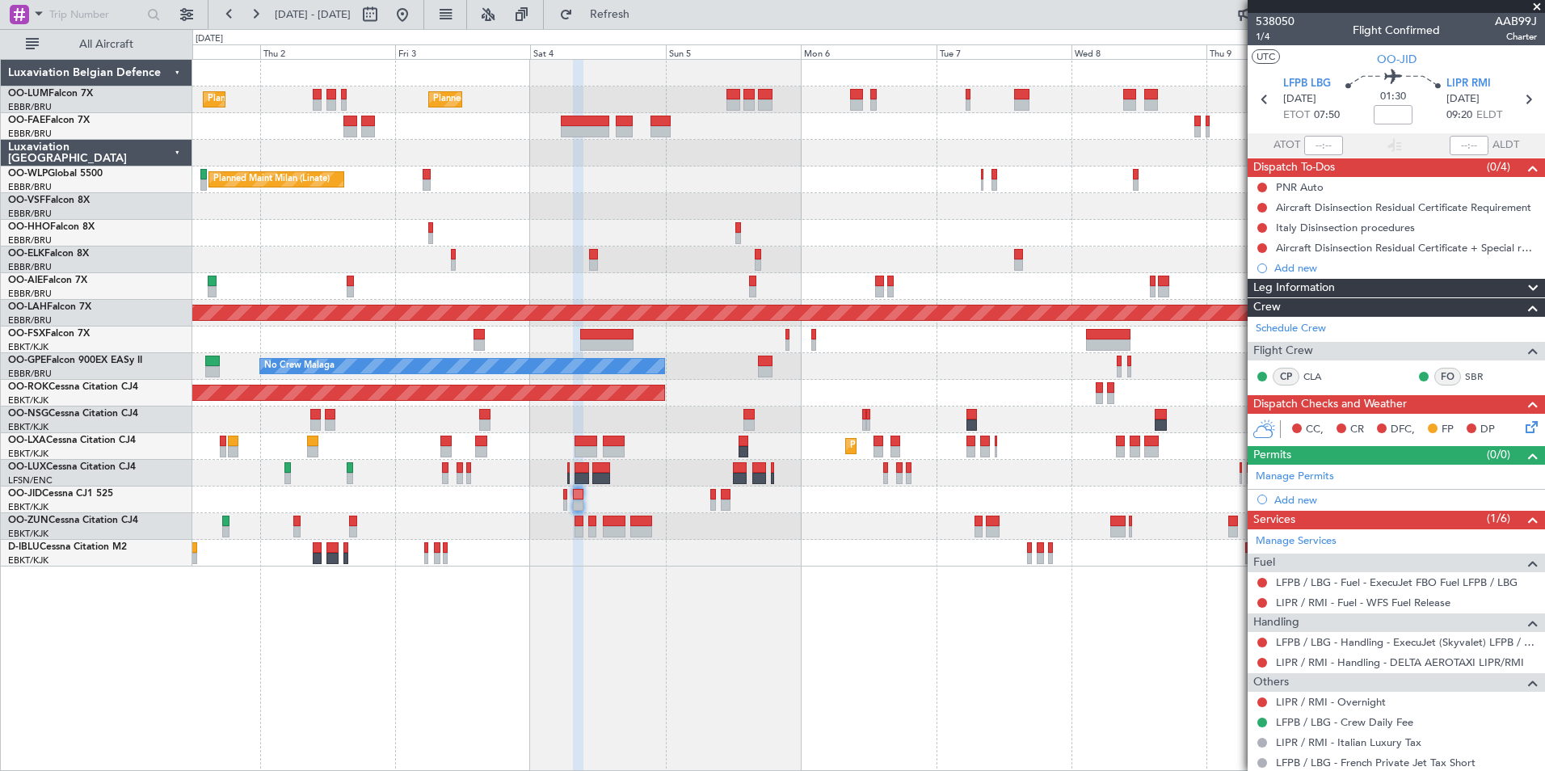
click at [768, 601] on div "Planned Maint Brussels (Brussels National) Planned Maint Brussels (Brussels Nat…" at bounding box center [868, 415] width 1352 height 712
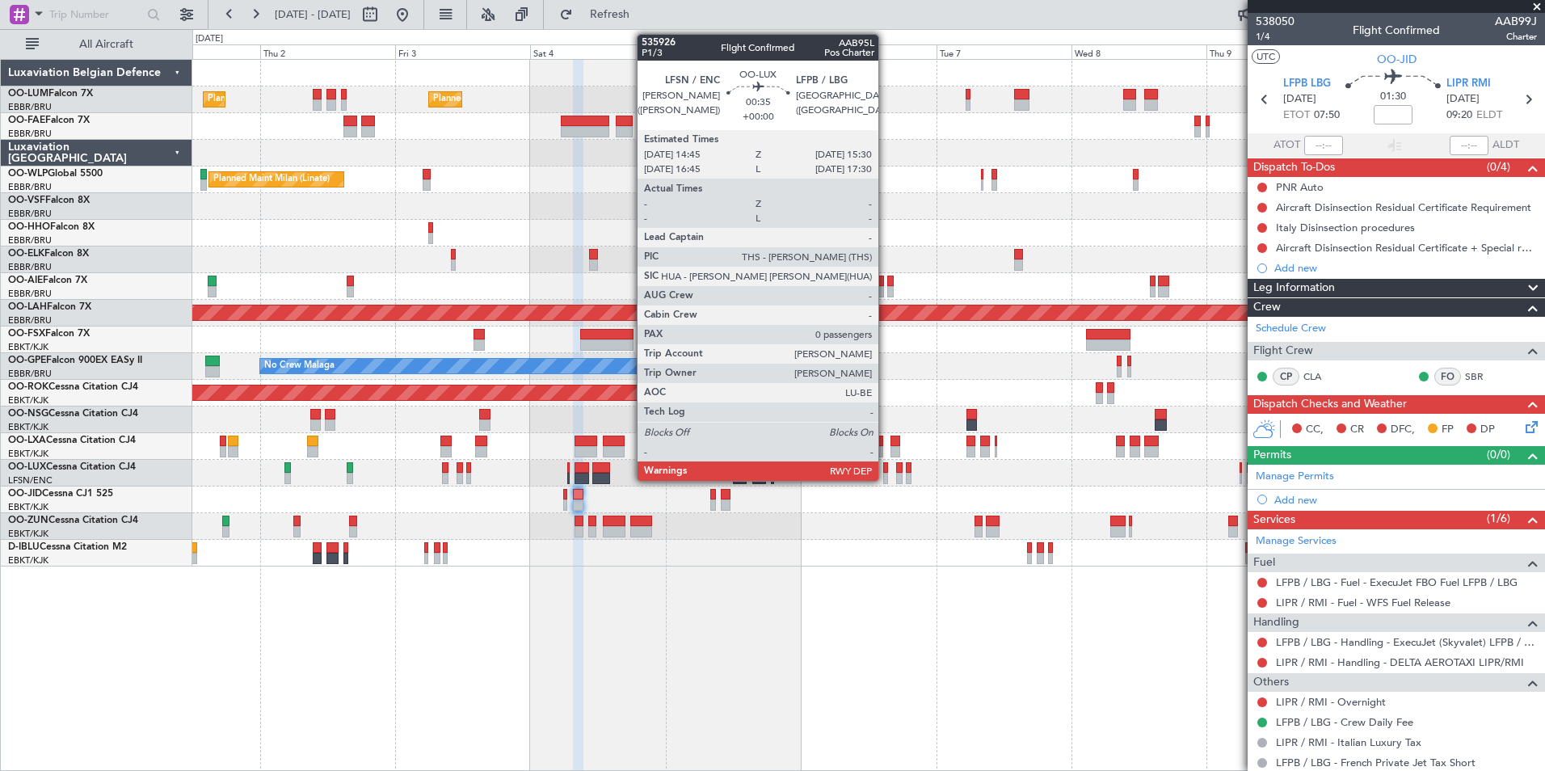
click at [885, 466] on div at bounding box center [885, 467] width 5 height 11
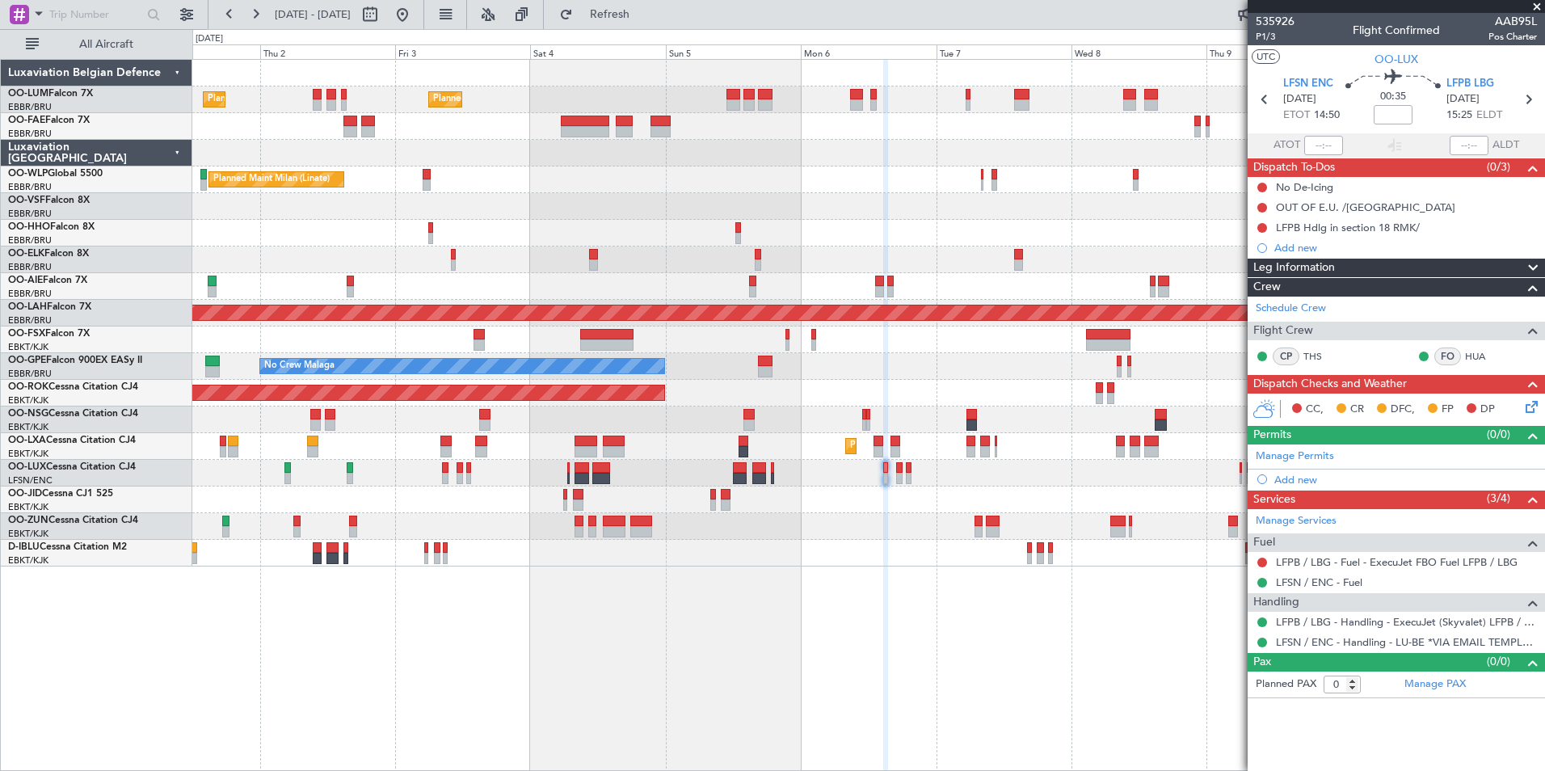
click at [890, 519] on div at bounding box center [868, 526] width 1352 height 27
click at [644, 18] on span "Refresh" at bounding box center [610, 14] width 68 height 11
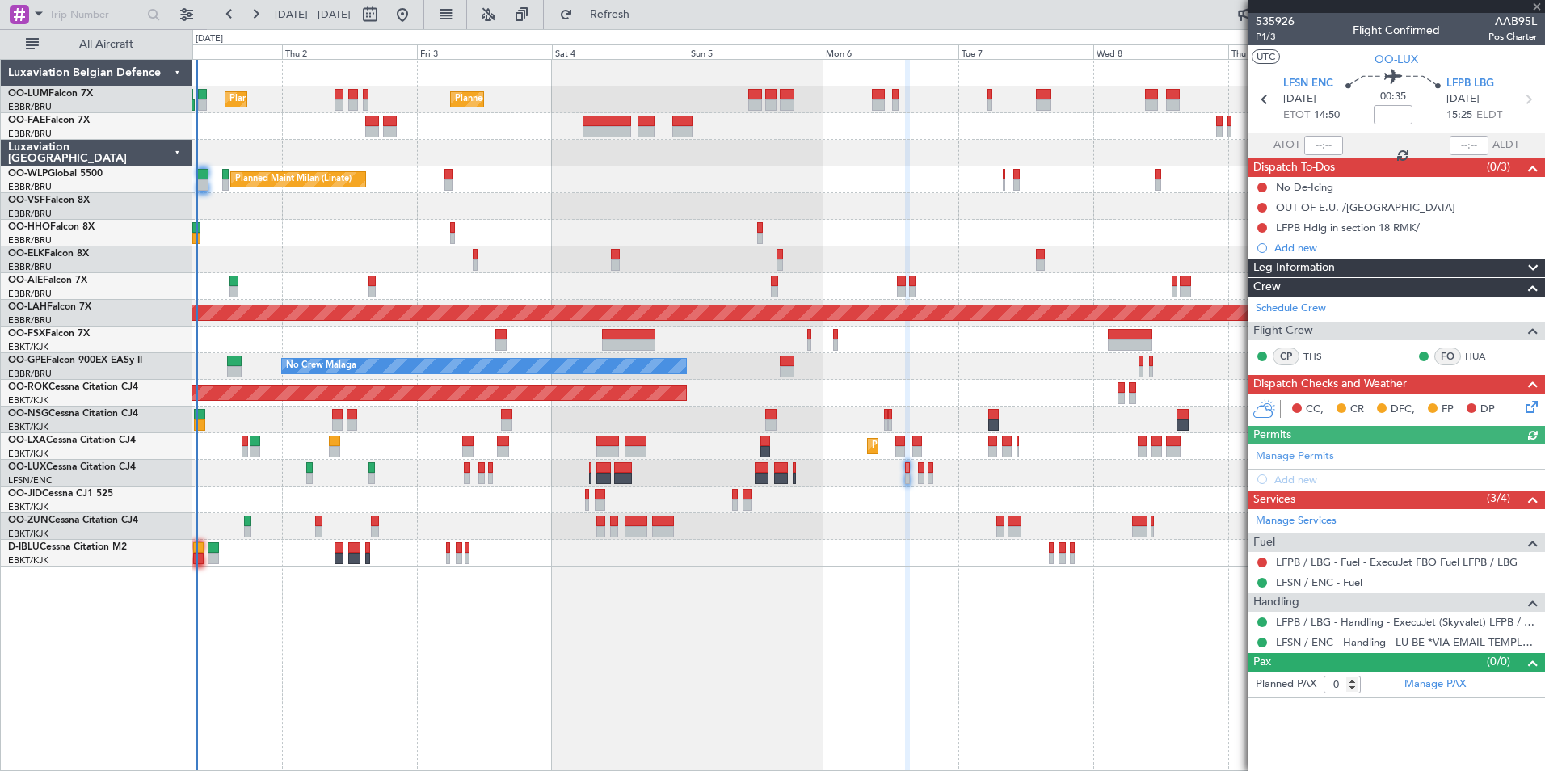
click at [645, 661] on div "Planned Maint [GEOGRAPHIC_DATA] ([GEOGRAPHIC_DATA] National) Planned Maint [GEO…" at bounding box center [868, 415] width 1352 height 712
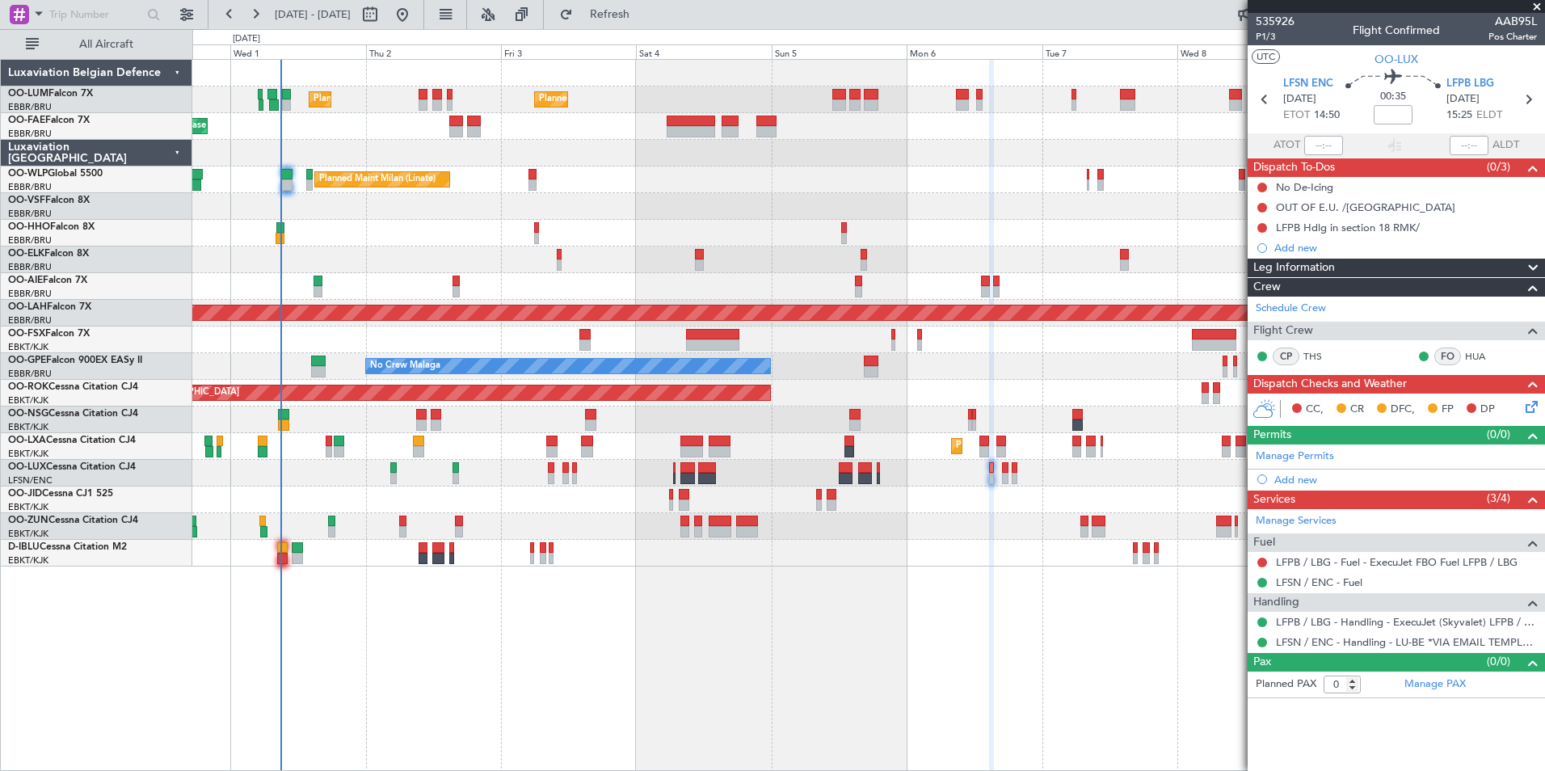
click at [734, 664] on div "Planned Maint Brussels (Brussels National) Planned Maint Brussels (Brussels Nat…" at bounding box center [868, 415] width 1352 height 712
click at [675, 659] on div "Planned Maint Brussels (Brussels National) Planned Maint Brussels (Brussels Nat…" at bounding box center [868, 415] width 1352 height 712
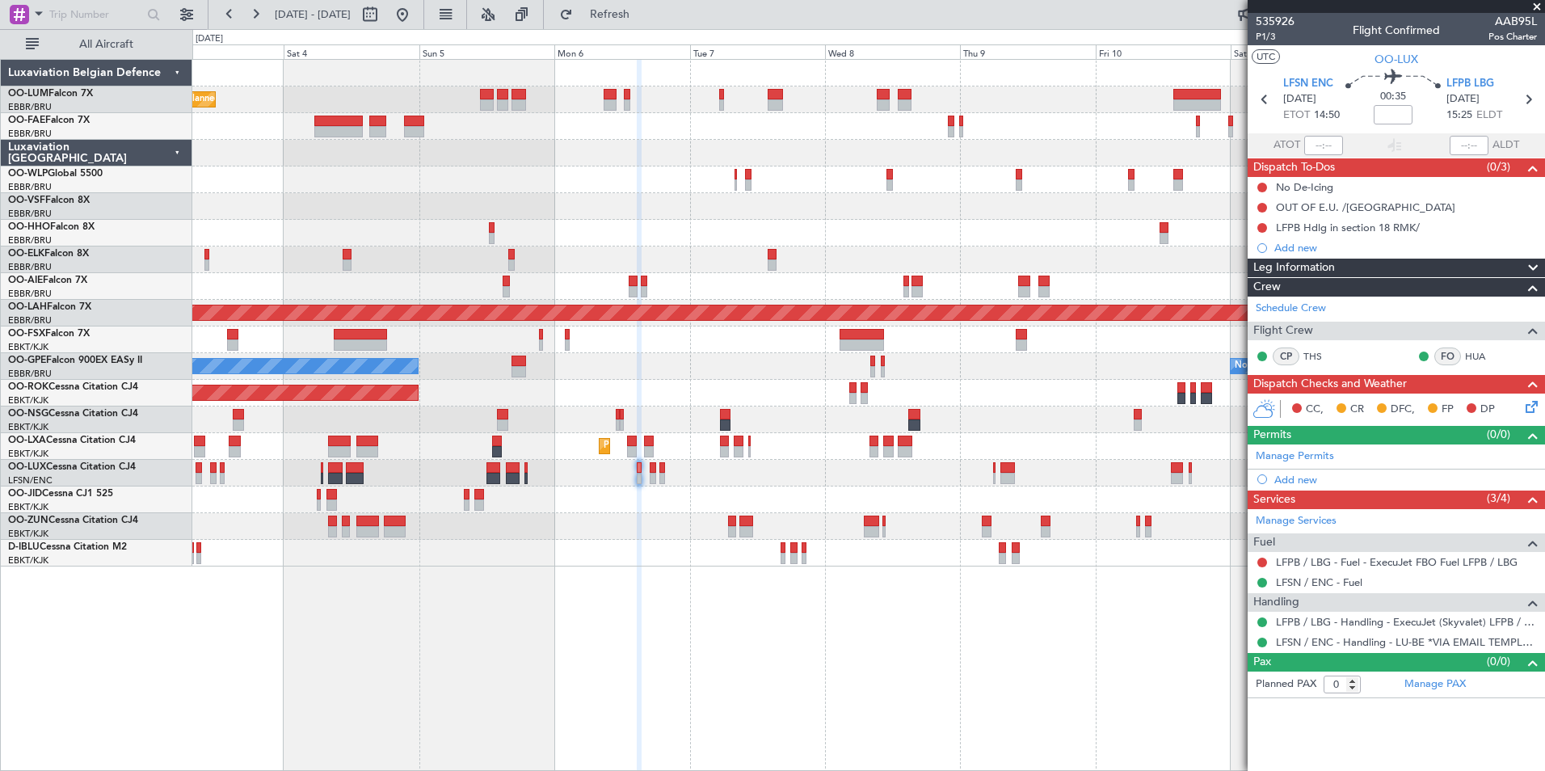
click at [679, 679] on div "Planned Maint Brussels (Brussels National) Planned Maint Brussels (Brussels Nat…" at bounding box center [868, 415] width 1352 height 712
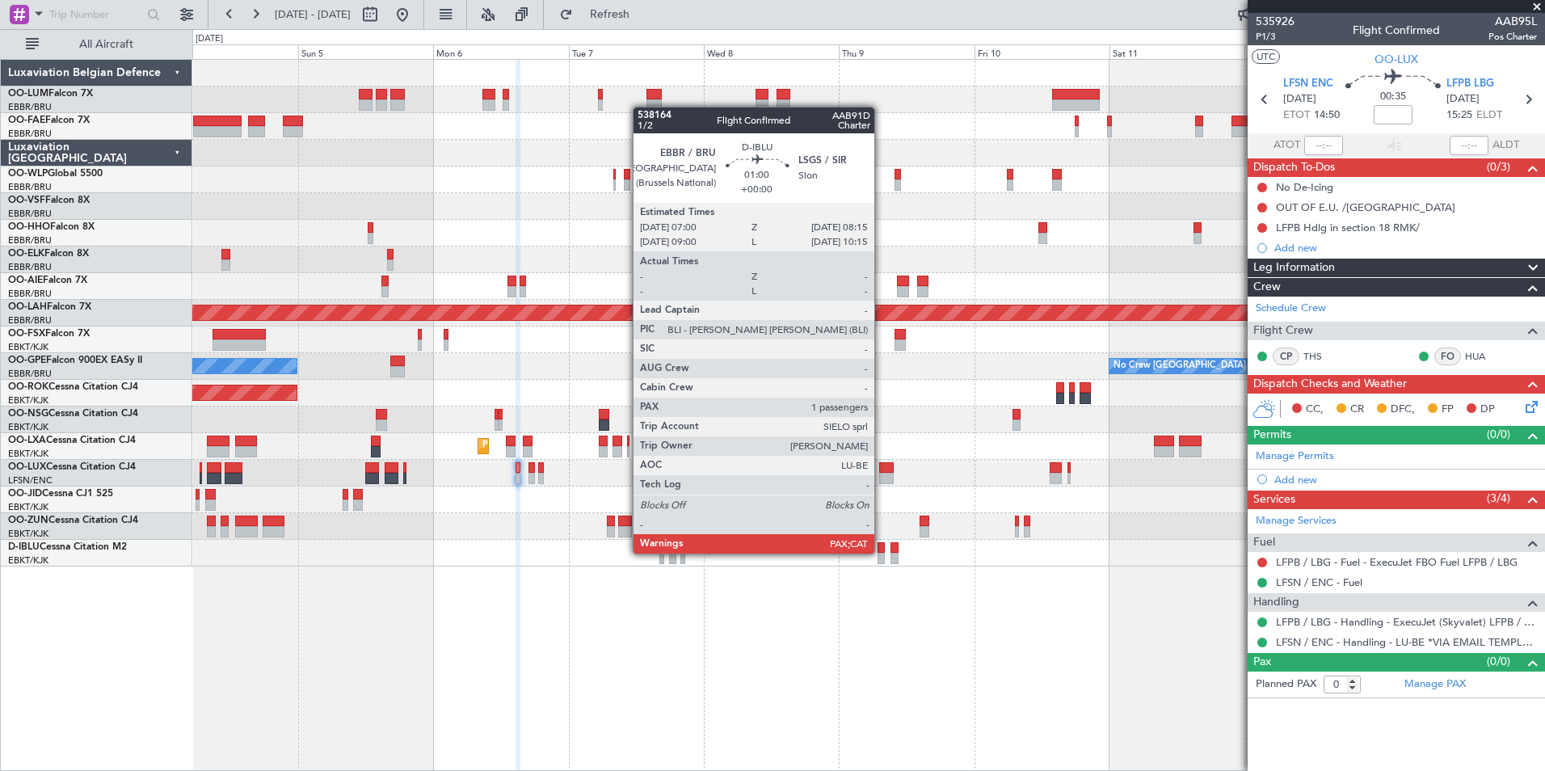
click at [881, 553] on div at bounding box center [880, 558] width 7 height 11
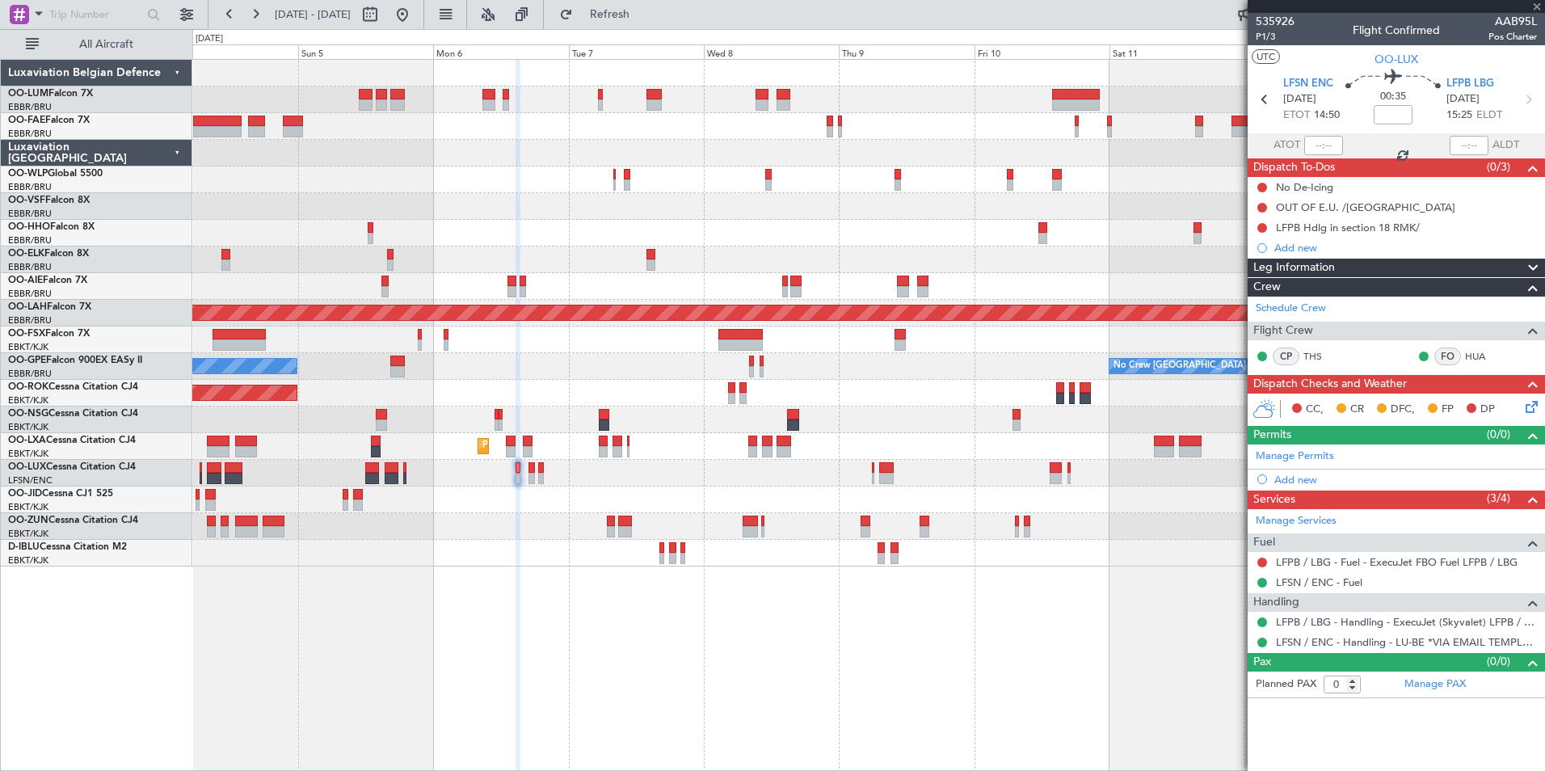
type input "1"
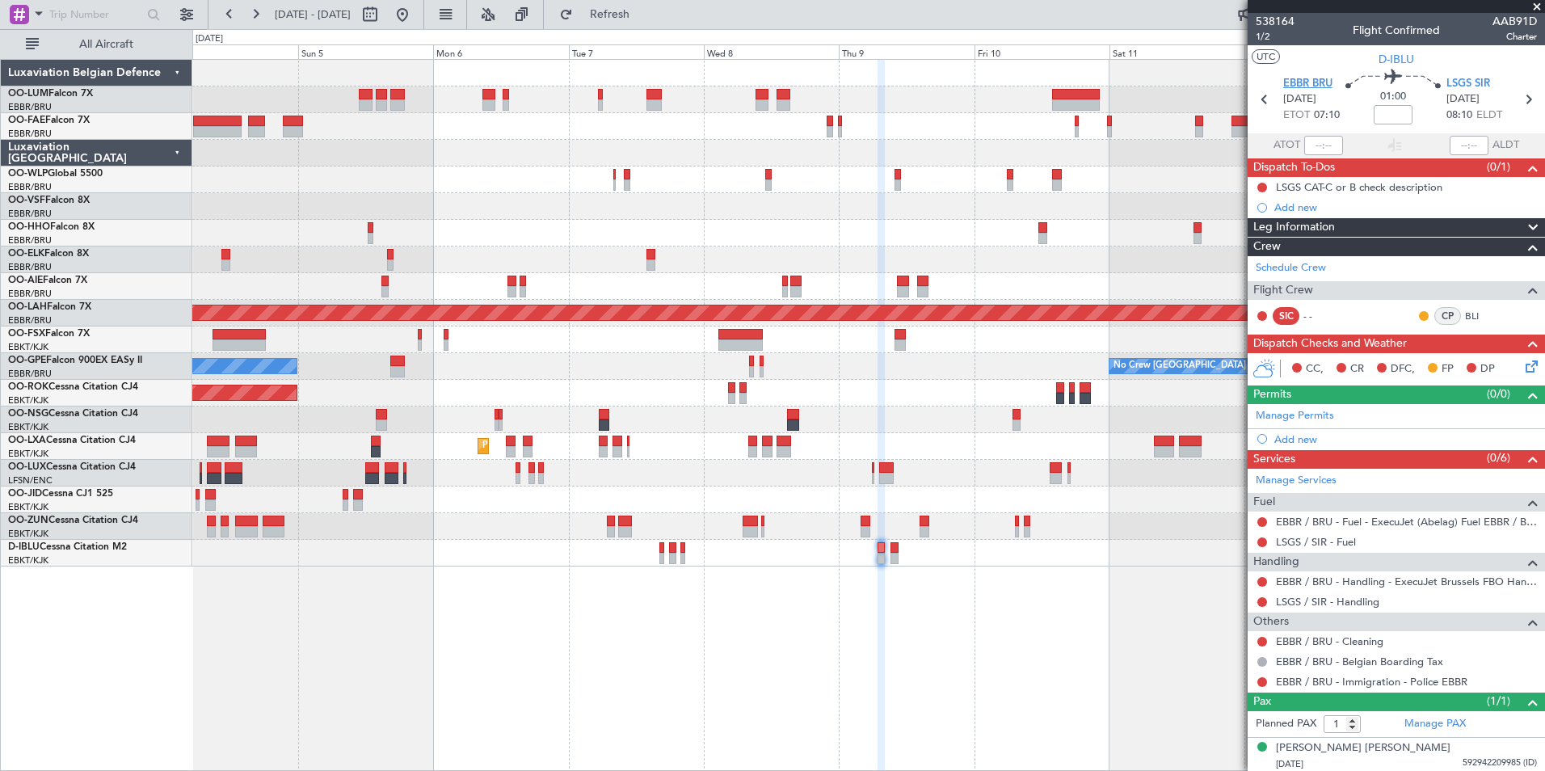
click at [1297, 86] on span "EBBR BRU" at bounding box center [1307, 84] width 49 height 16
click at [1007, 726] on div "Planned Maint Brussels (Brussels National) Planned Maint Brussels (Brussels Nat…" at bounding box center [868, 415] width 1352 height 712
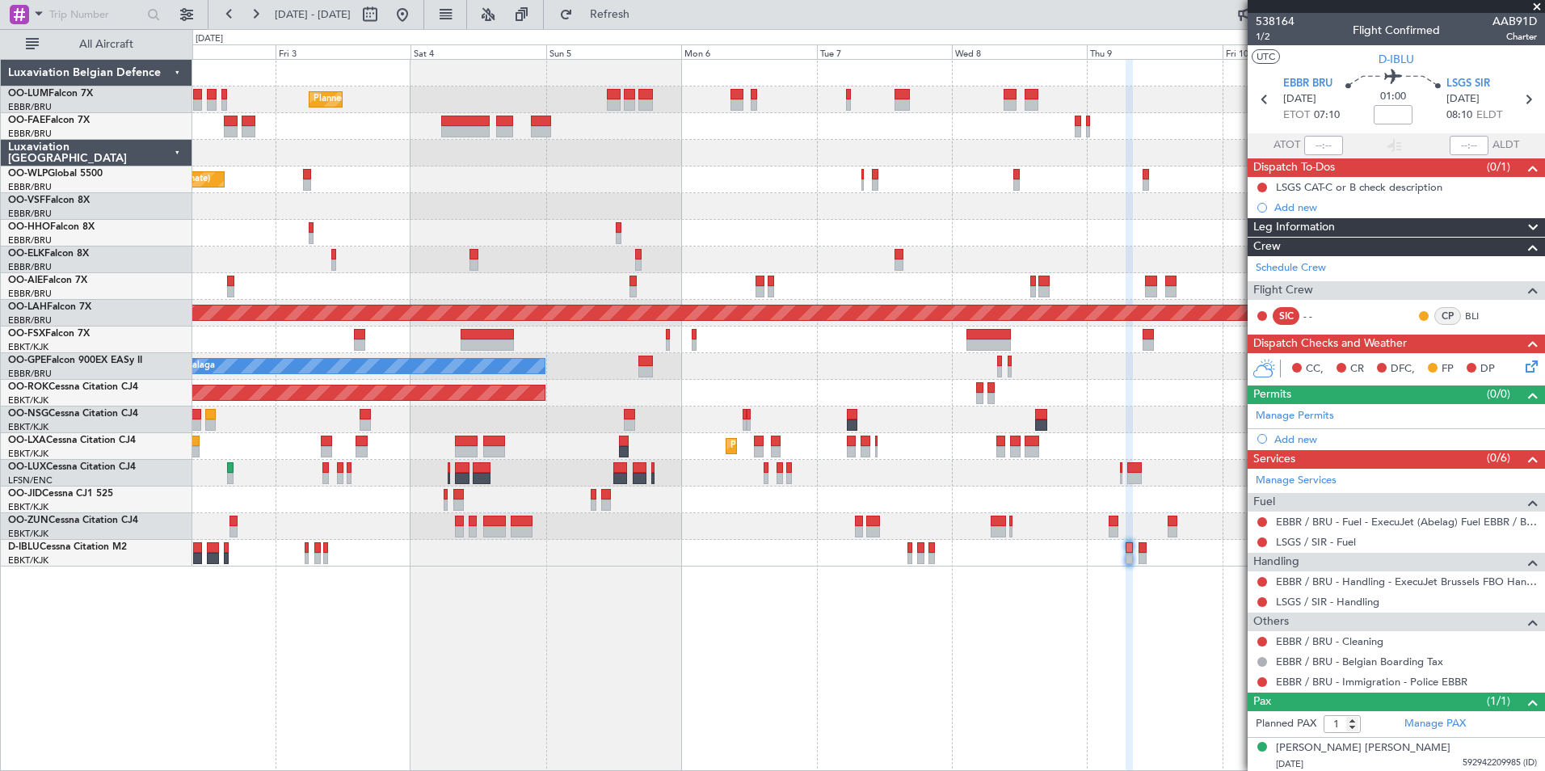
click at [1063, 717] on div "Planned Maint Brussels (Brussels National) Planned Maint Brussels (Brussels Nat…" at bounding box center [868, 415] width 1352 height 712
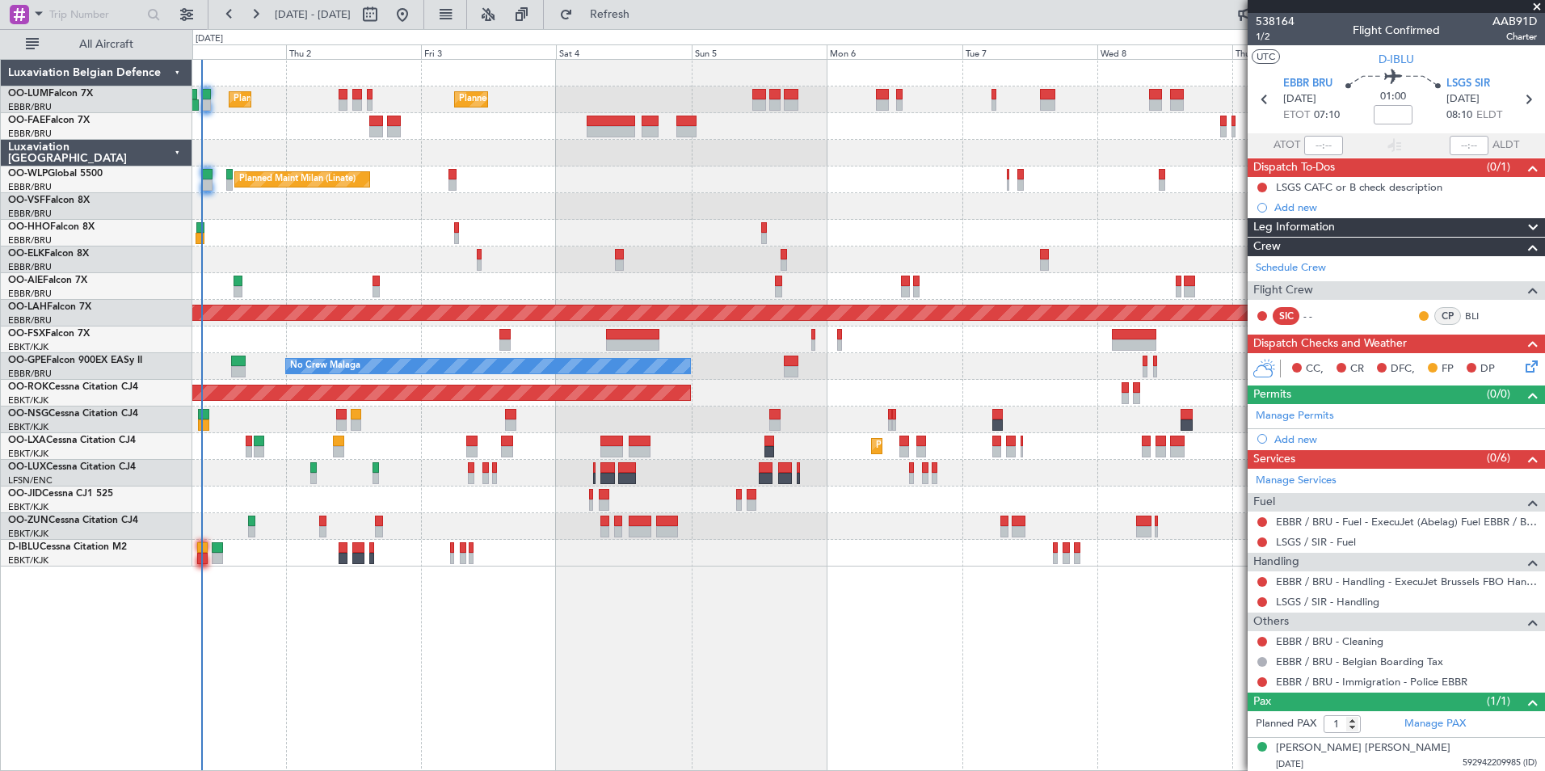
click at [904, 667] on div "Planned Maint [GEOGRAPHIC_DATA] ([GEOGRAPHIC_DATA] National) Planned Maint [GEO…" at bounding box center [868, 415] width 1352 height 712
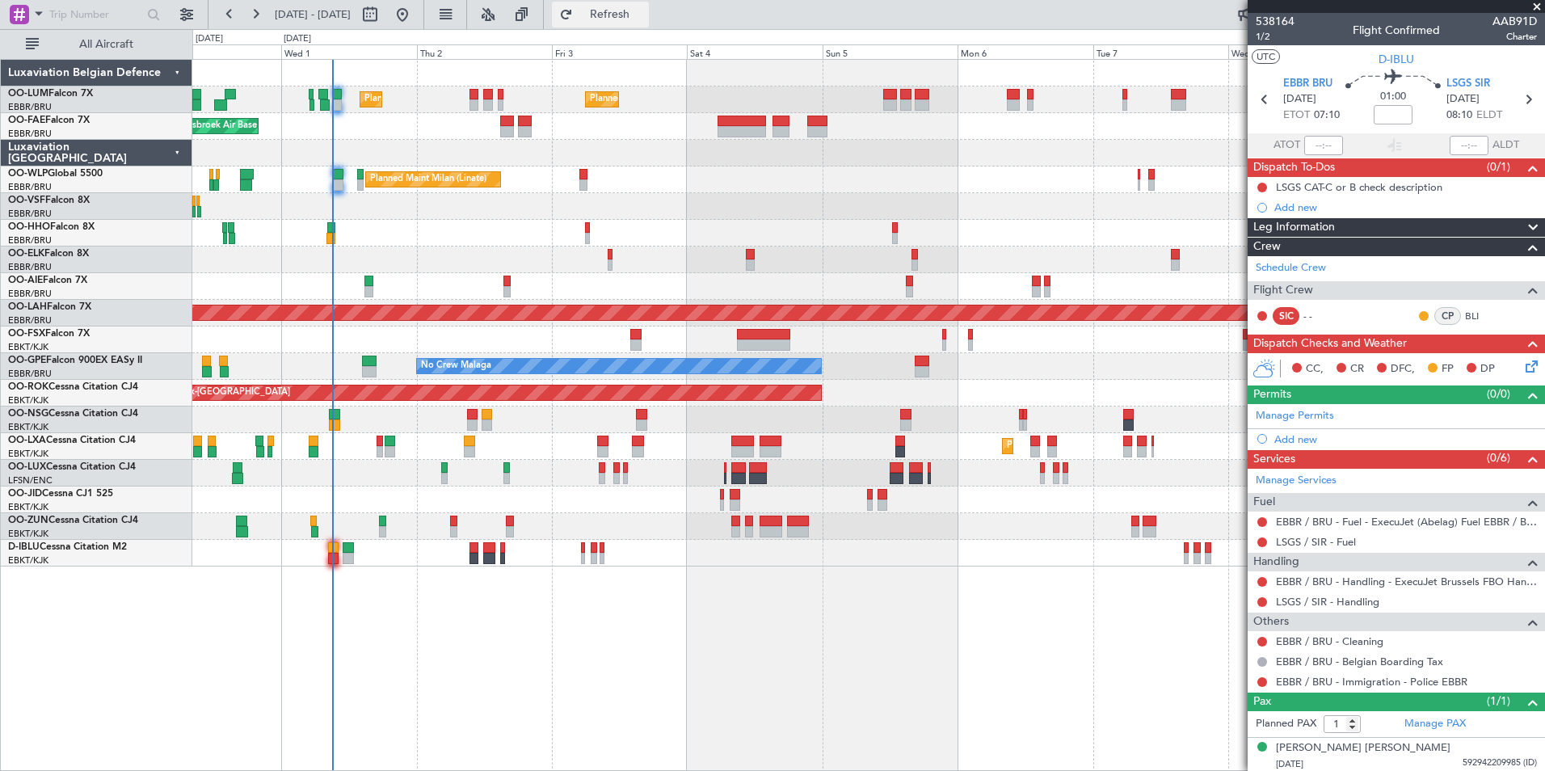
click at [644, 19] on span "Refresh" at bounding box center [610, 14] width 68 height 11
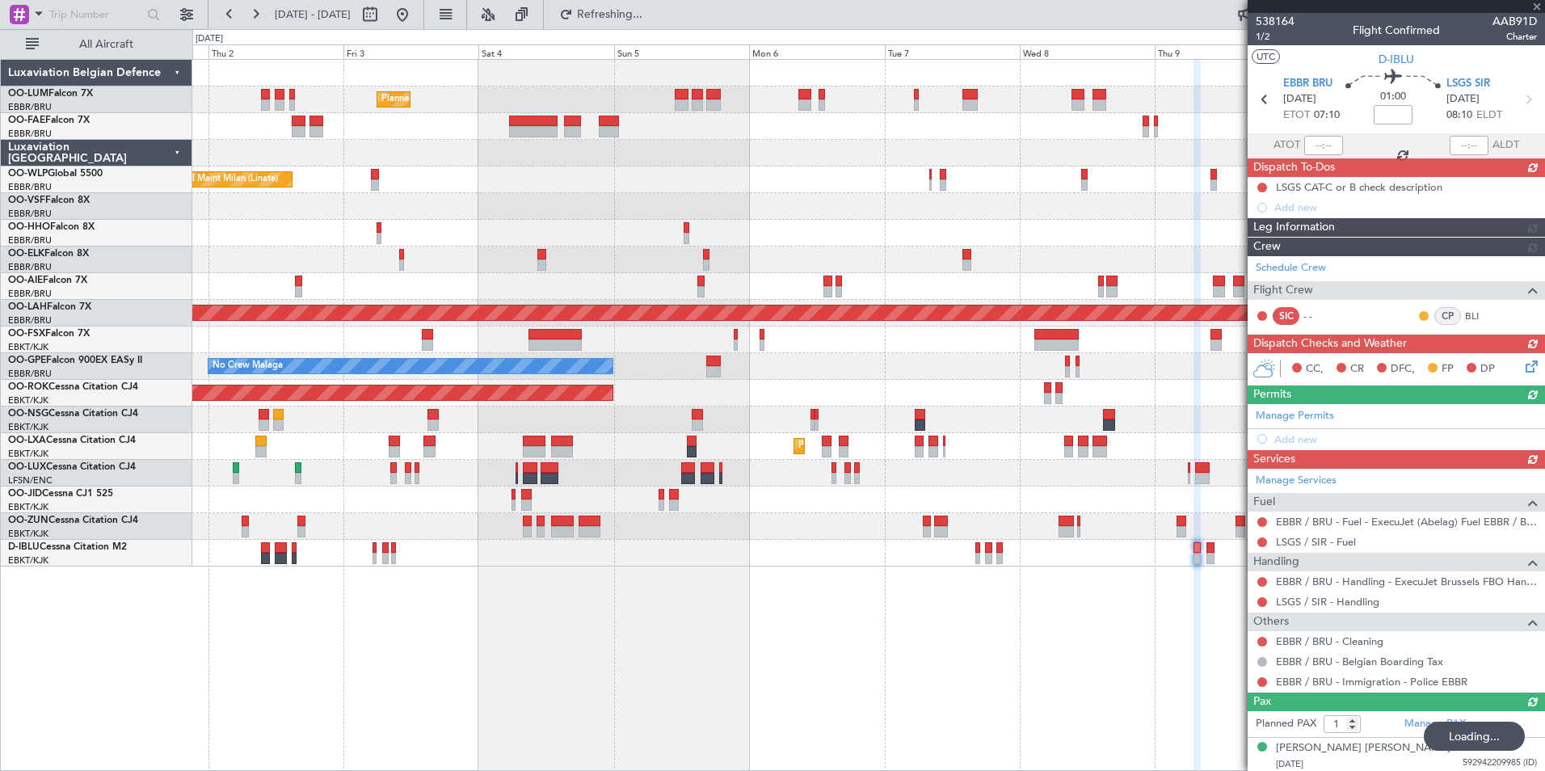
click at [469, 630] on div "Planned Maint [GEOGRAPHIC_DATA] ([GEOGRAPHIC_DATA] National) Planned Maint [GEO…" at bounding box center [868, 415] width 1352 height 712
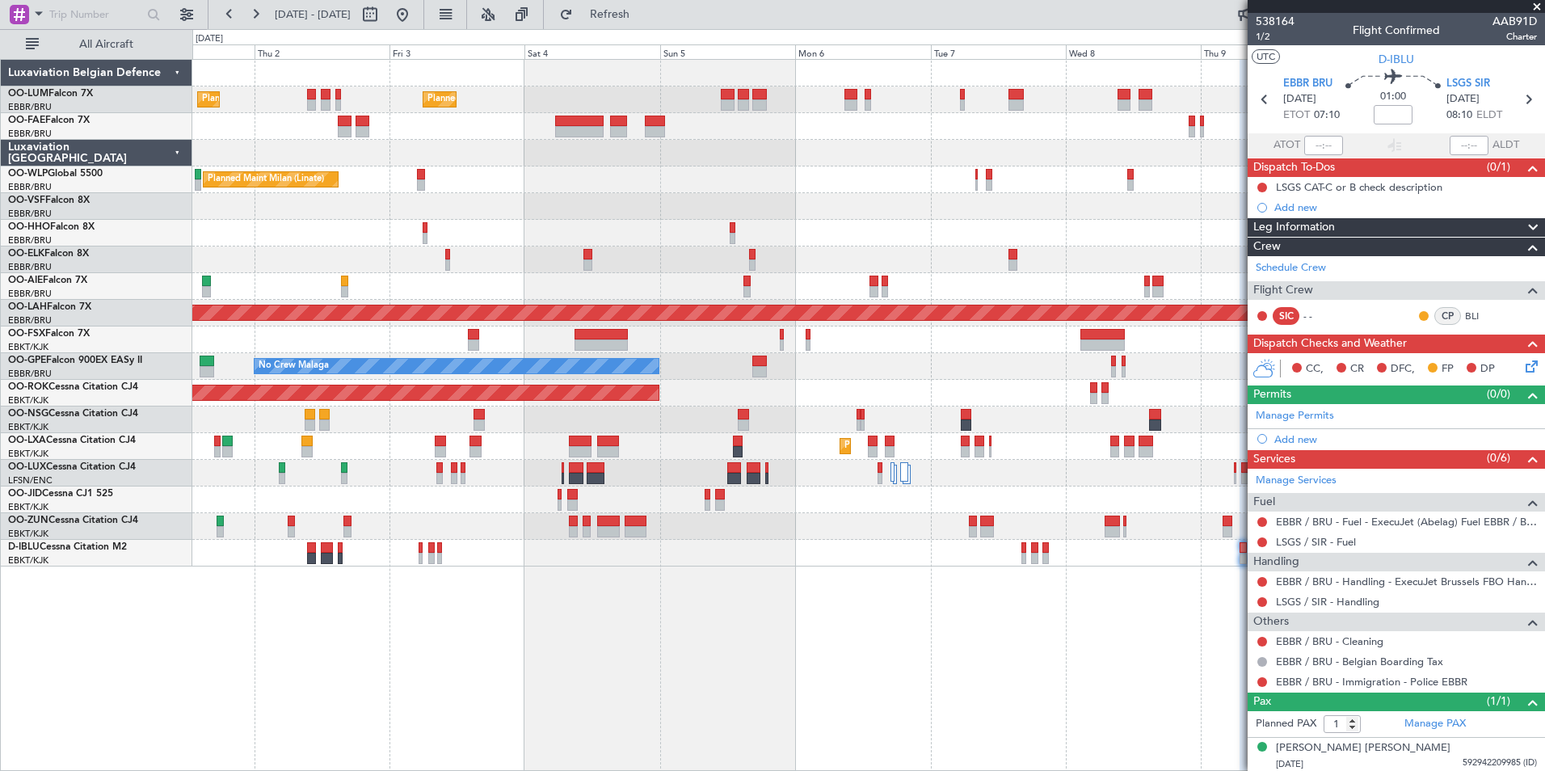
click at [566, 634] on div "Planned Maint Brussels (Brussels National) Planned Maint Brussels (Brussels Nat…" at bounding box center [868, 415] width 1352 height 712
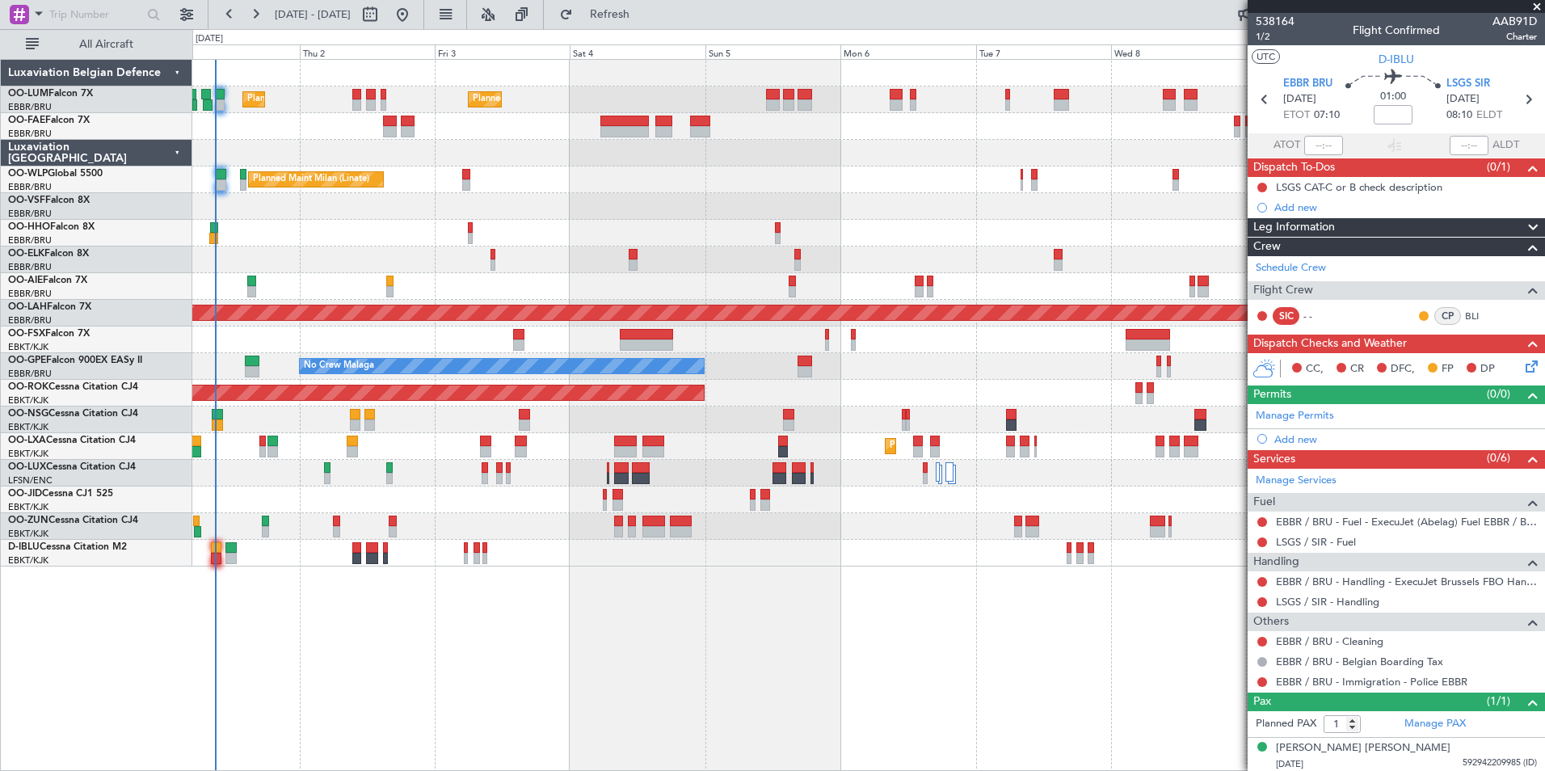
click at [650, 653] on div "Planned Maint Brussels (Brussels National) Planned Maint Brussels (Brussels Nat…" at bounding box center [868, 415] width 1352 height 712
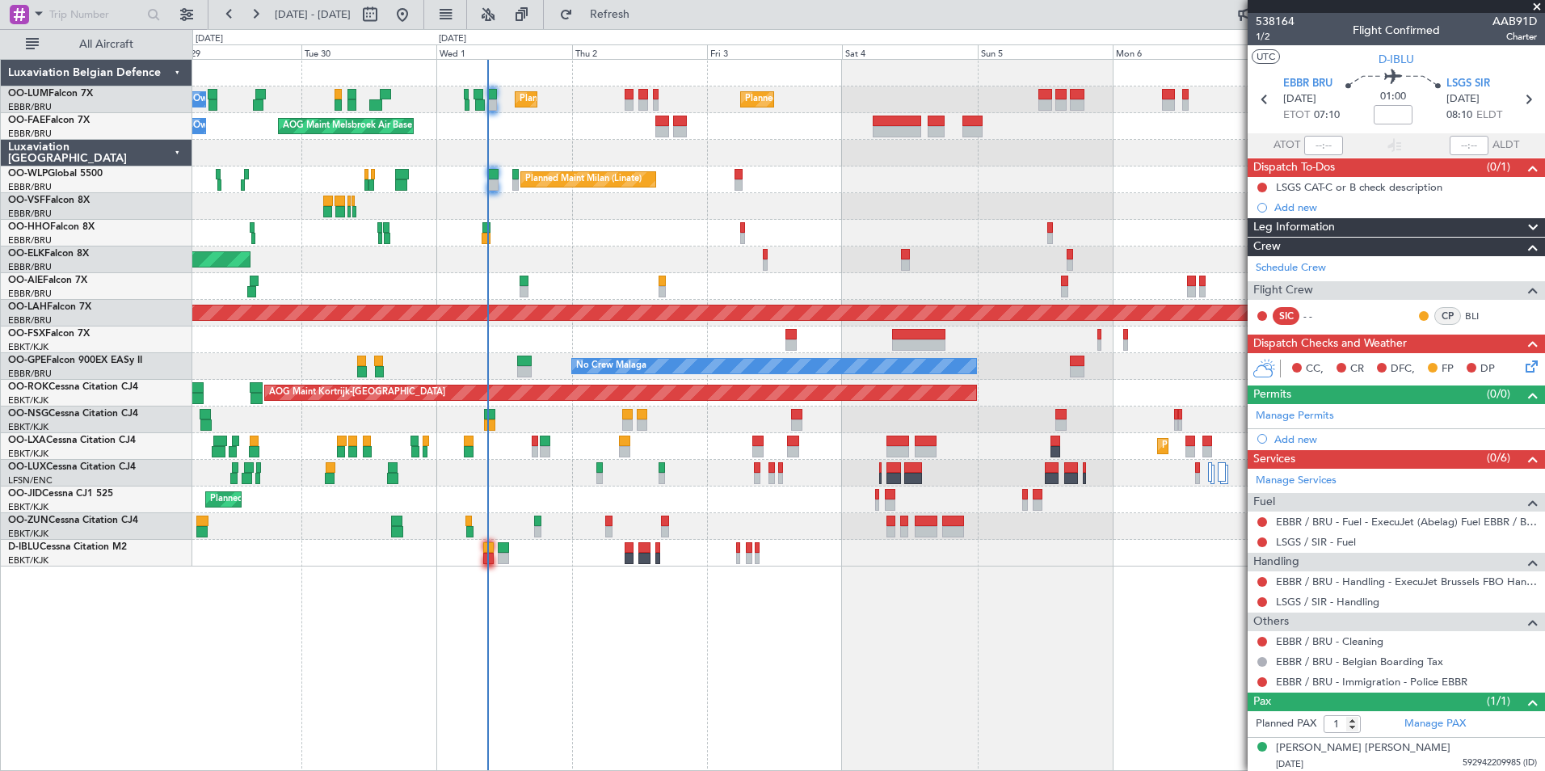
click at [635, 674] on div "Planned Maint Brussels (Brussels National) Planned Maint Brussels (Brussels Nat…" at bounding box center [868, 415] width 1352 height 712
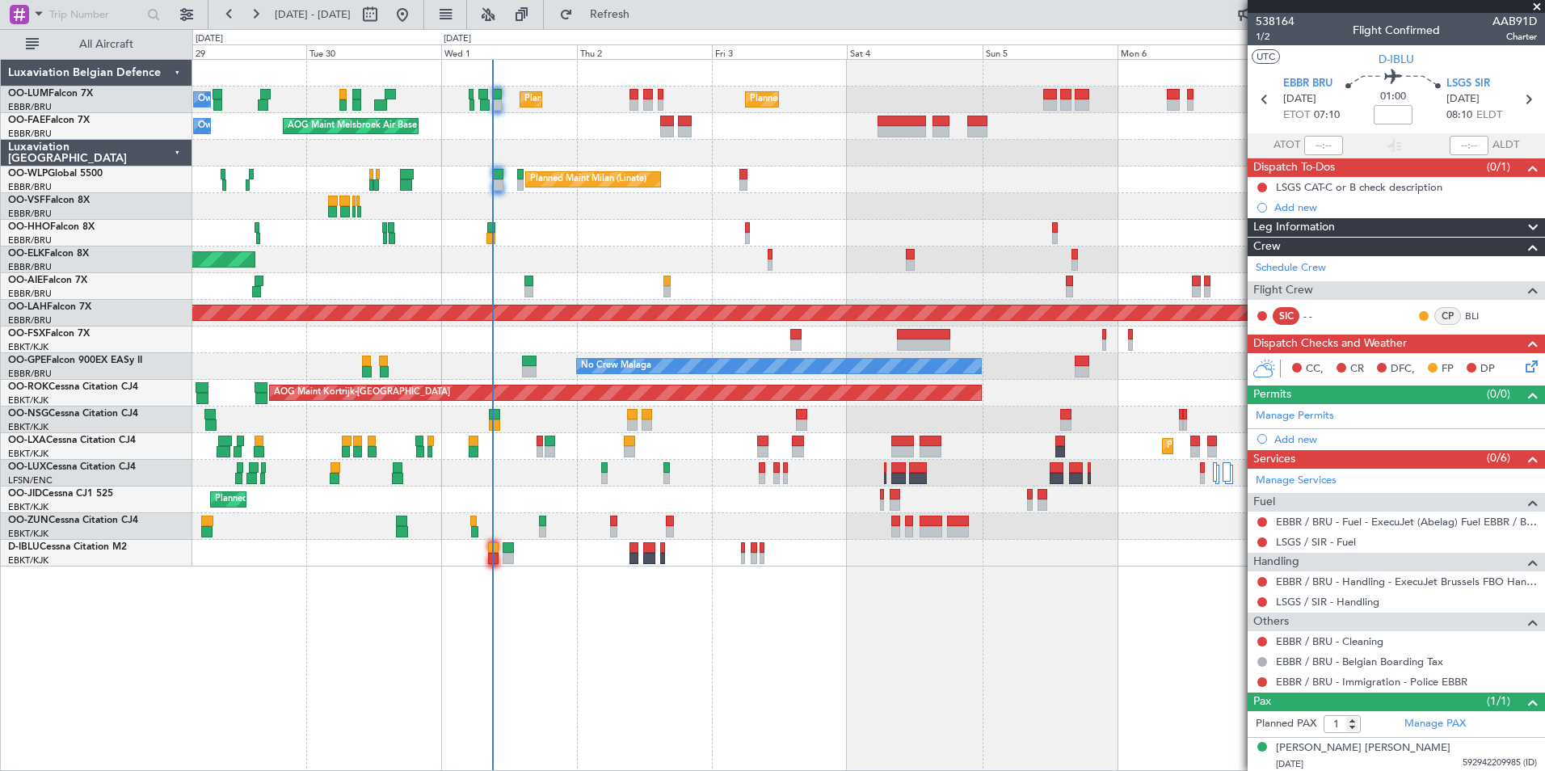
click at [524, 688] on div "Planned Maint Brussels (Brussels National) Planned Maint Brussels (Brussels Nat…" at bounding box center [868, 415] width 1352 height 712
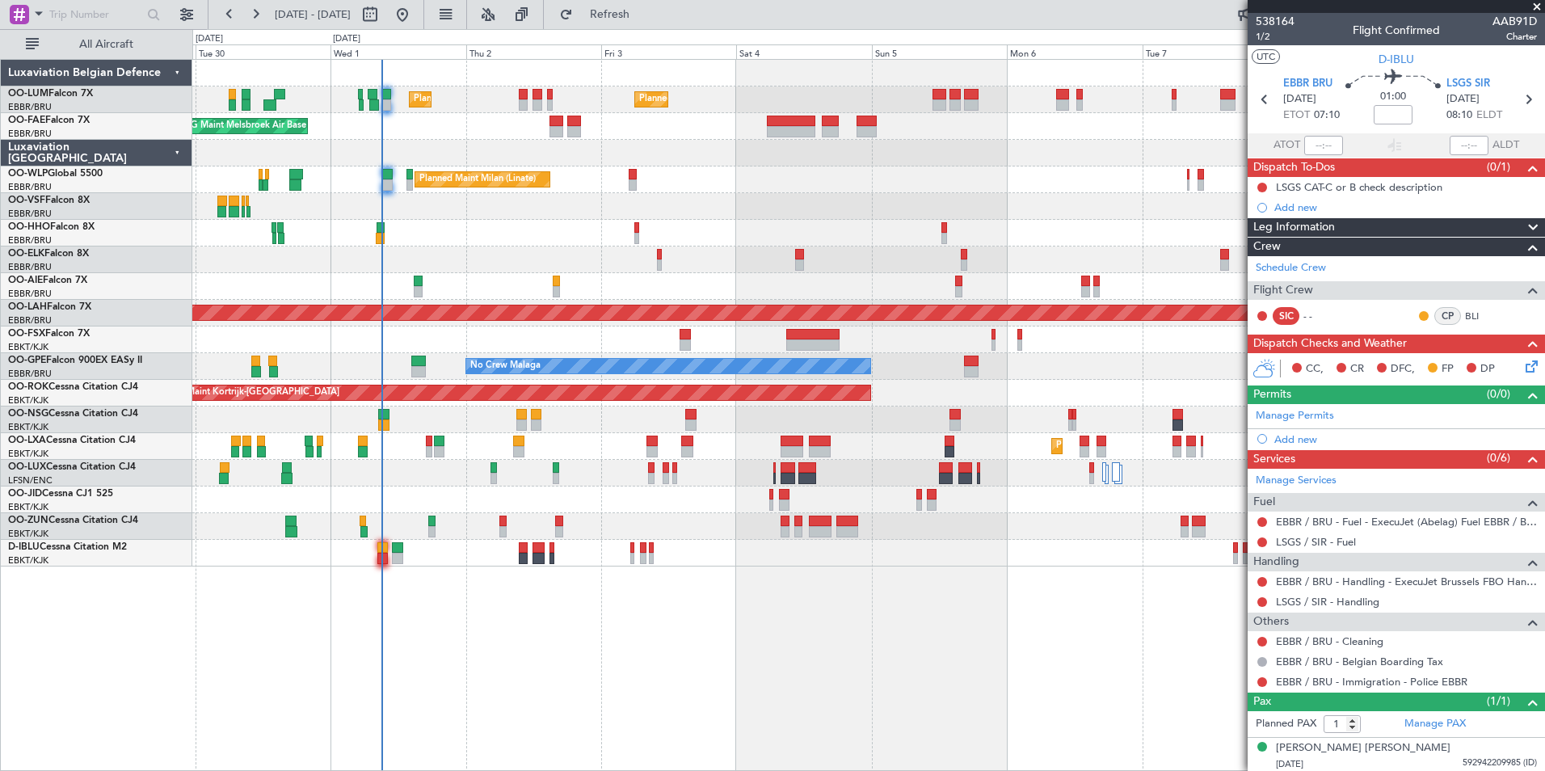
click at [472, 695] on div "Planned Maint Brussels (Brussels National) Planned Maint Brussels (Brussels Nat…" at bounding box center [868, 415] width 1352 height 712
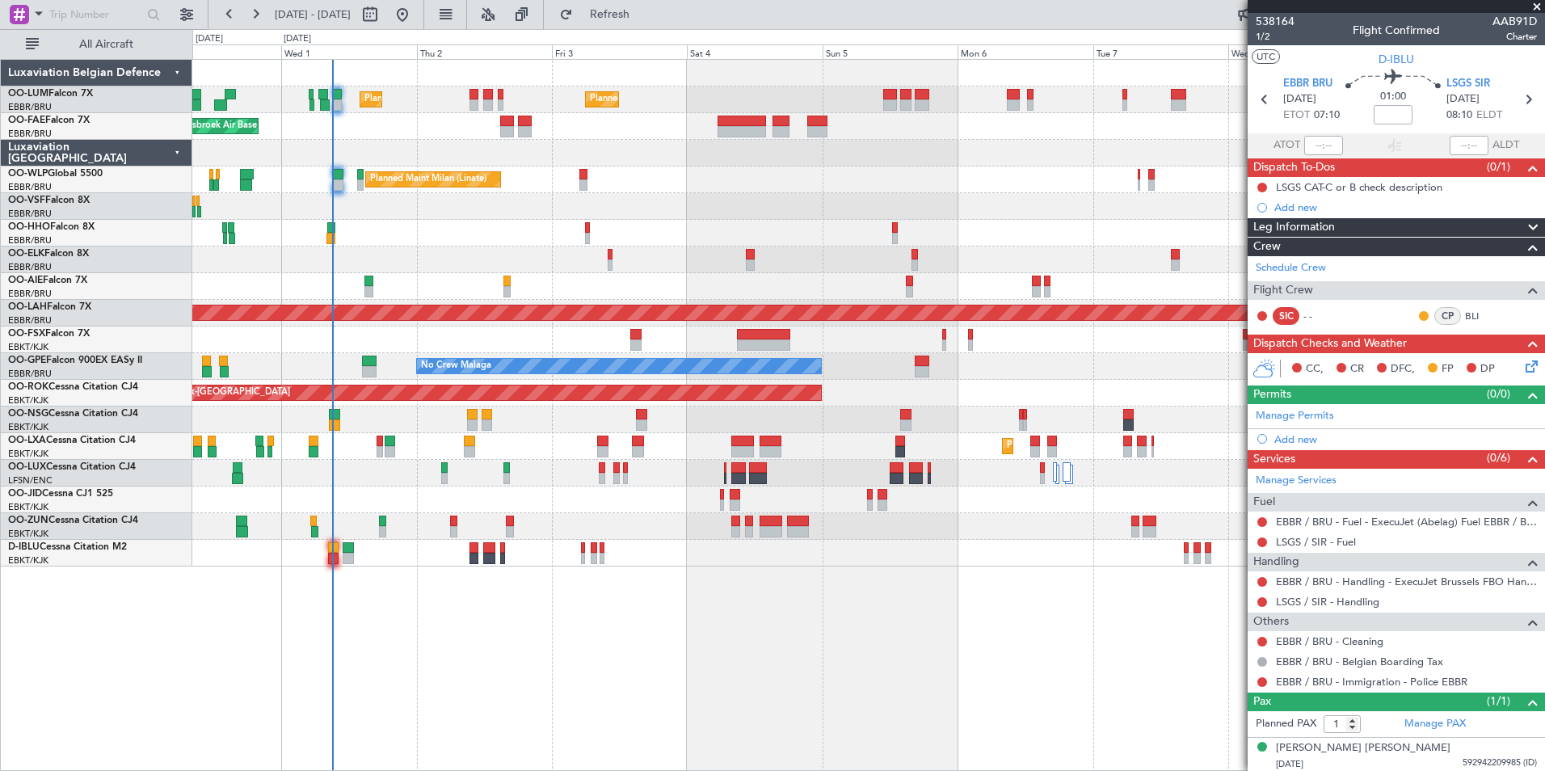
click at [486, 692] on div "Planned Maint Brussels (Brussels National) Planned Maint Brussels (Brussels Nat…" at bounding box center [868, 415] width 1352 height 712
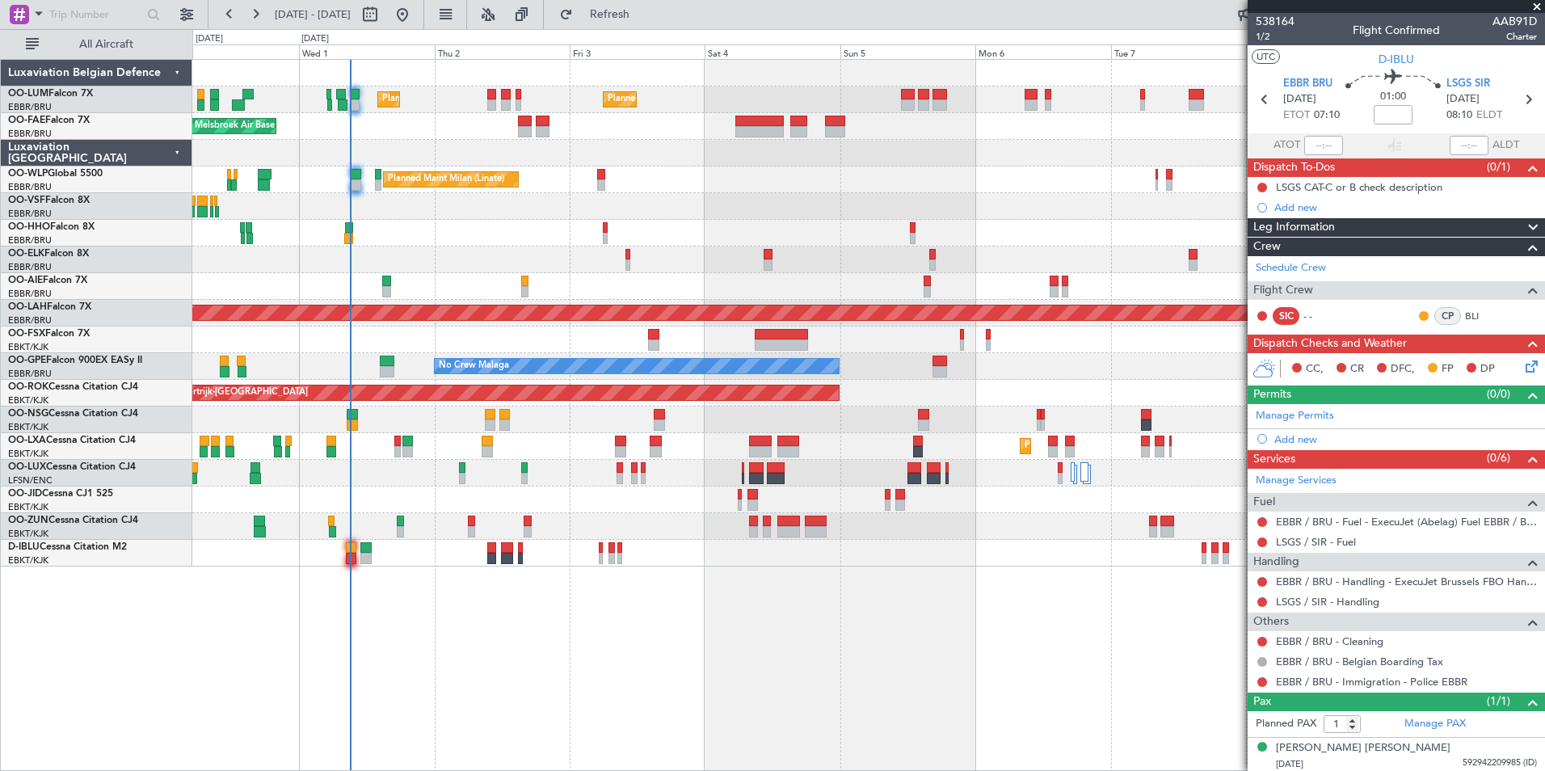
click at [885, 583] on div "Planned Maint Brussels (Brussels National) Planned Maint Brussels (Brussels Nat…" at bounding box center [868, 415] width 1352 height 712
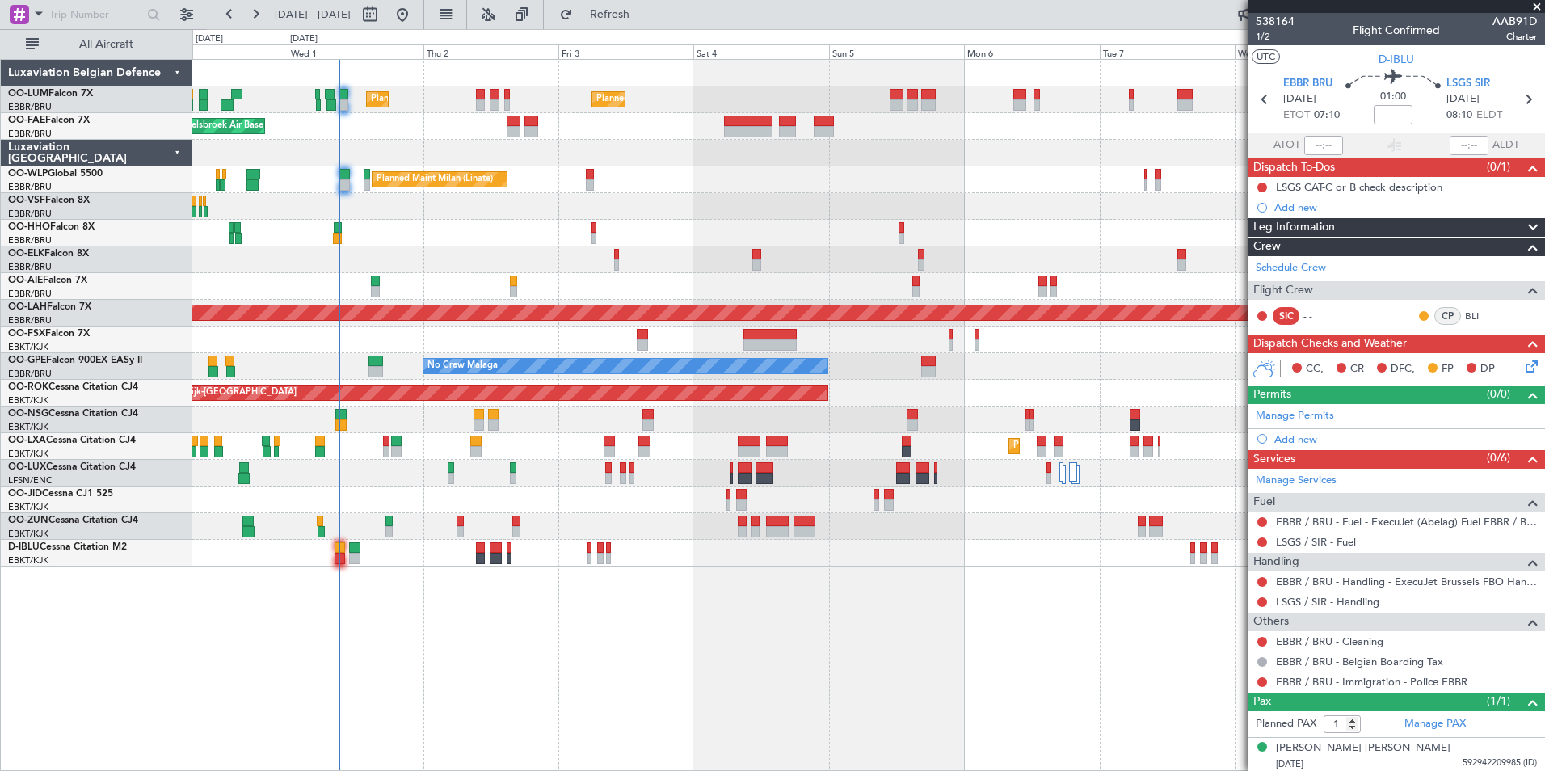
click at [751, 638] on div "Planned Maint Brussels (Brussels National) Planned Maint Brussels (Brussels Nat…" at bounding box center [868, 415] width 1352 height 712
click at [702, 627] on div "Planned Maint Brussels (Brussels National) Planned Maint Brussels (Brussels Nat…" at bounding box center [868, 415] width 1352 height 712
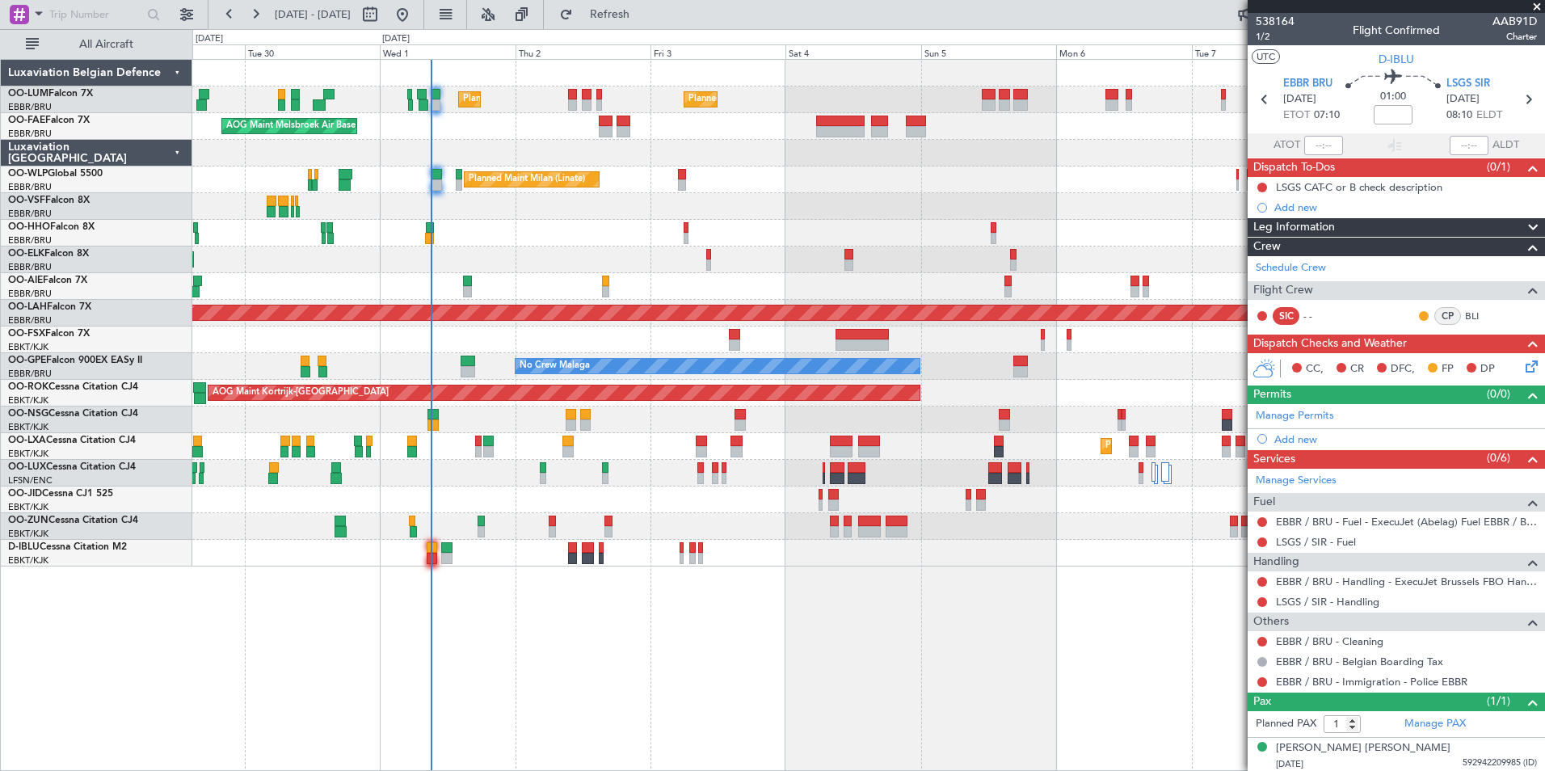
click at [517, 636] on div "Planned Maint Brussels (Brussels National) Planned Maint Brussels (Brussels Nat…" at bounding box center [868, 415] width 1352 height 712
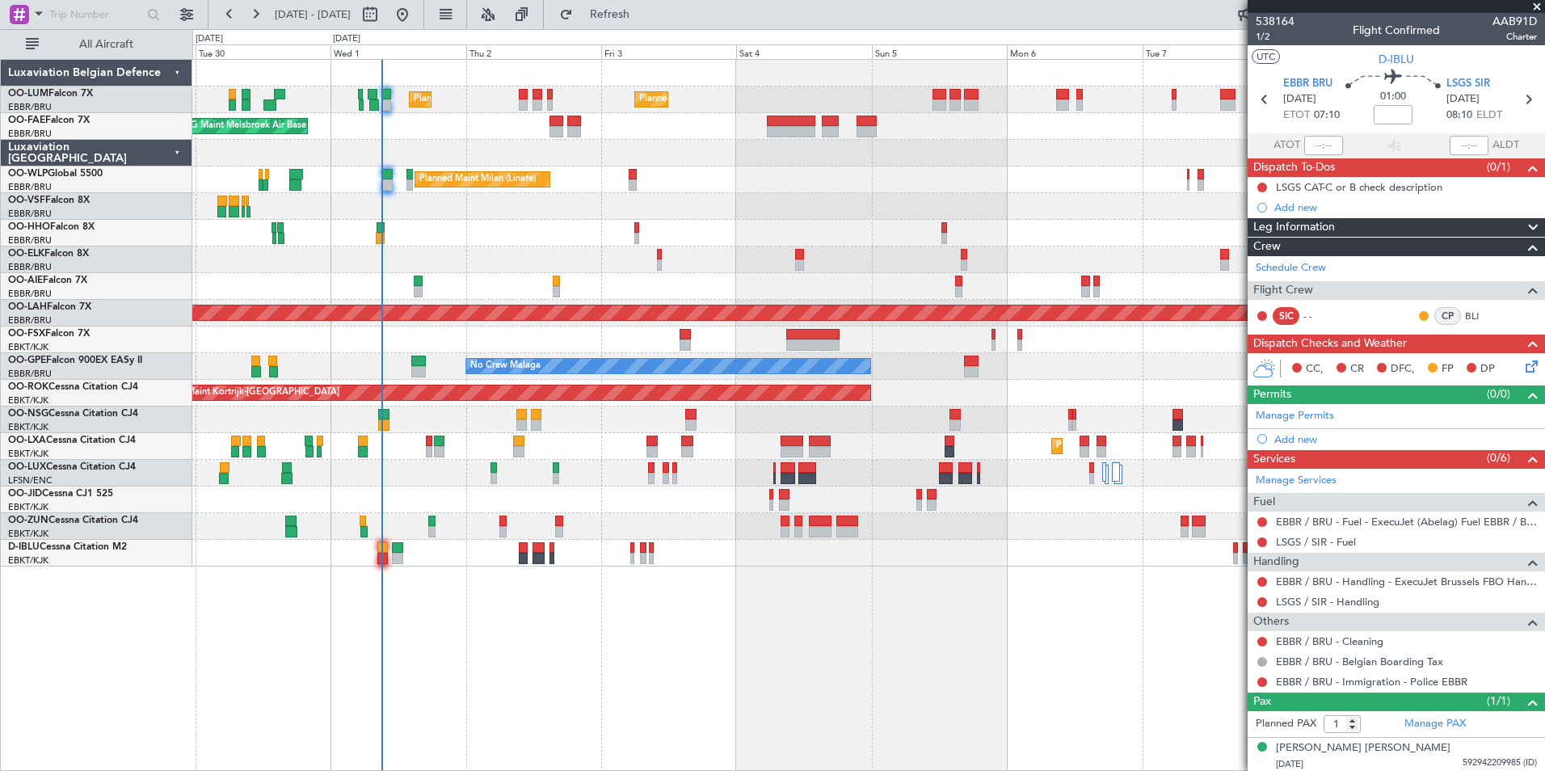
click at [468, 638] on div "Planned Maint Brussels (Brussels National) Planned Maint Brussels (Brussels Nat…" at bounding box center [868, 415] width 1352 height 712
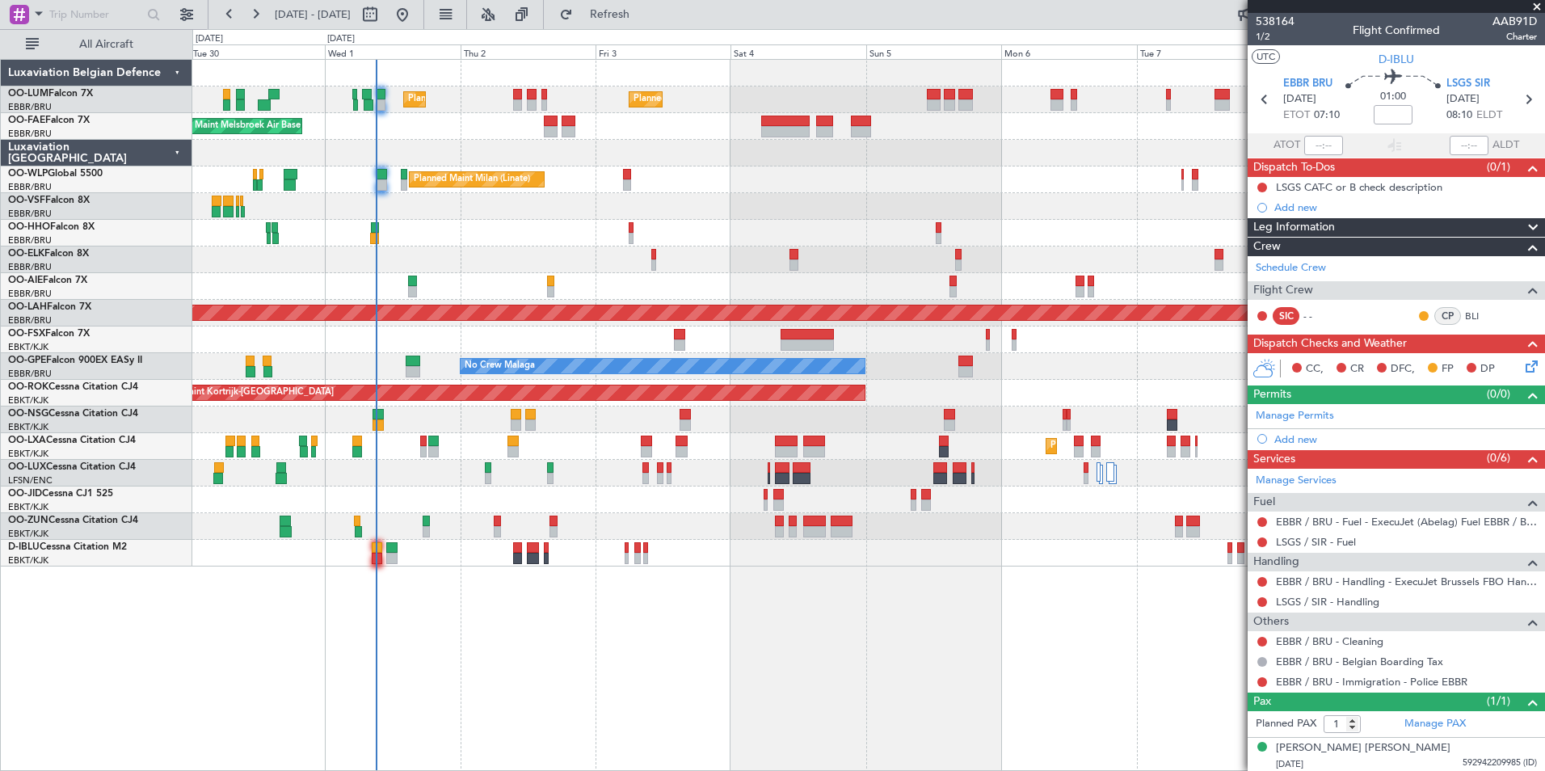
click at [410, 637] on div "Planned Maint Brussels (Brussels National) Planned Maint Brussels (Brussels Nat…" at bounding box center [868, 415] width 1352 height 712
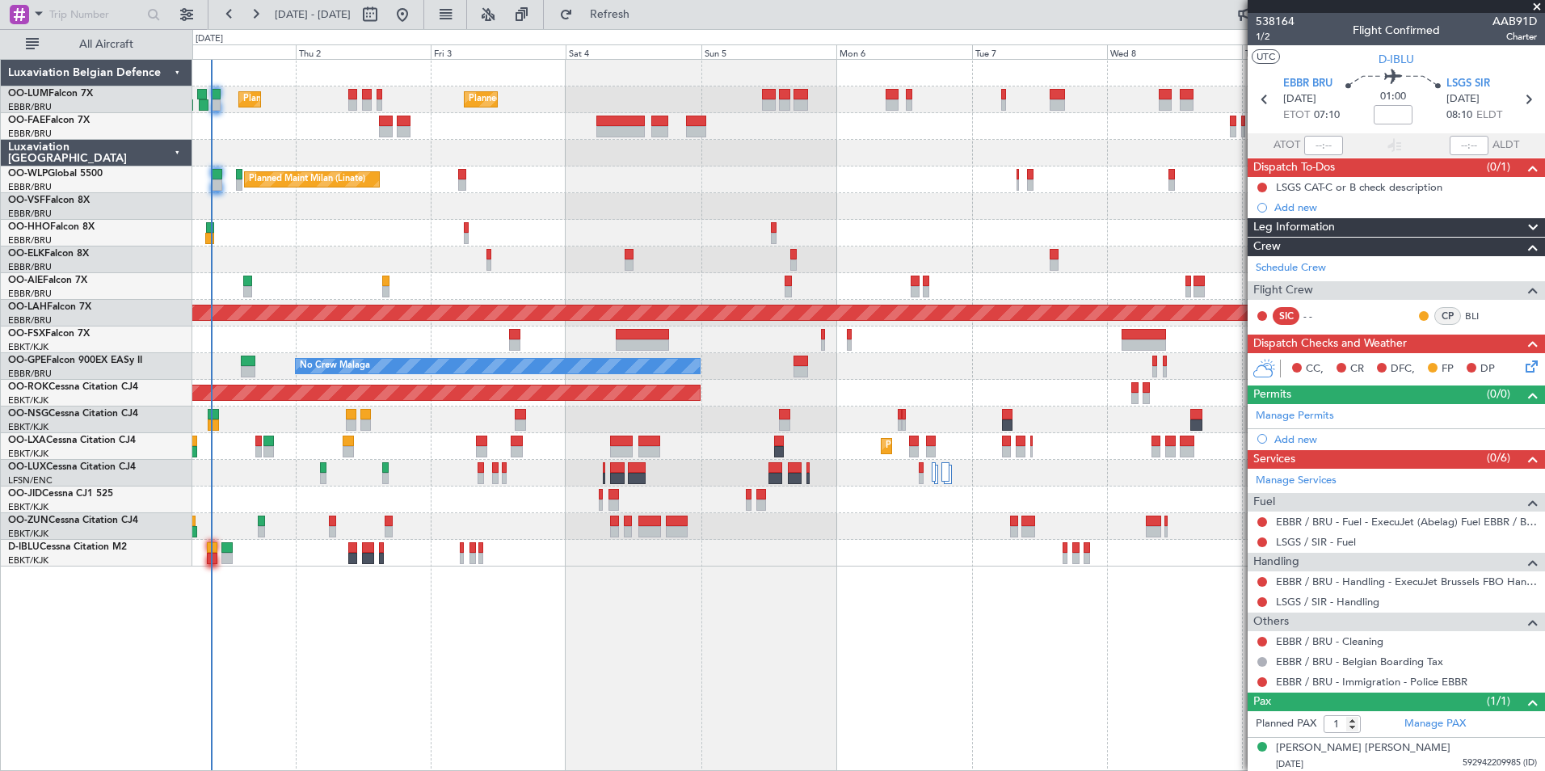
click at [846, 644] on div "Planned Maint Brussels (Brussels National) Planned Maint Brussels (Brussels Nat…" at bounding box center [868, 415] width 1352 height 712
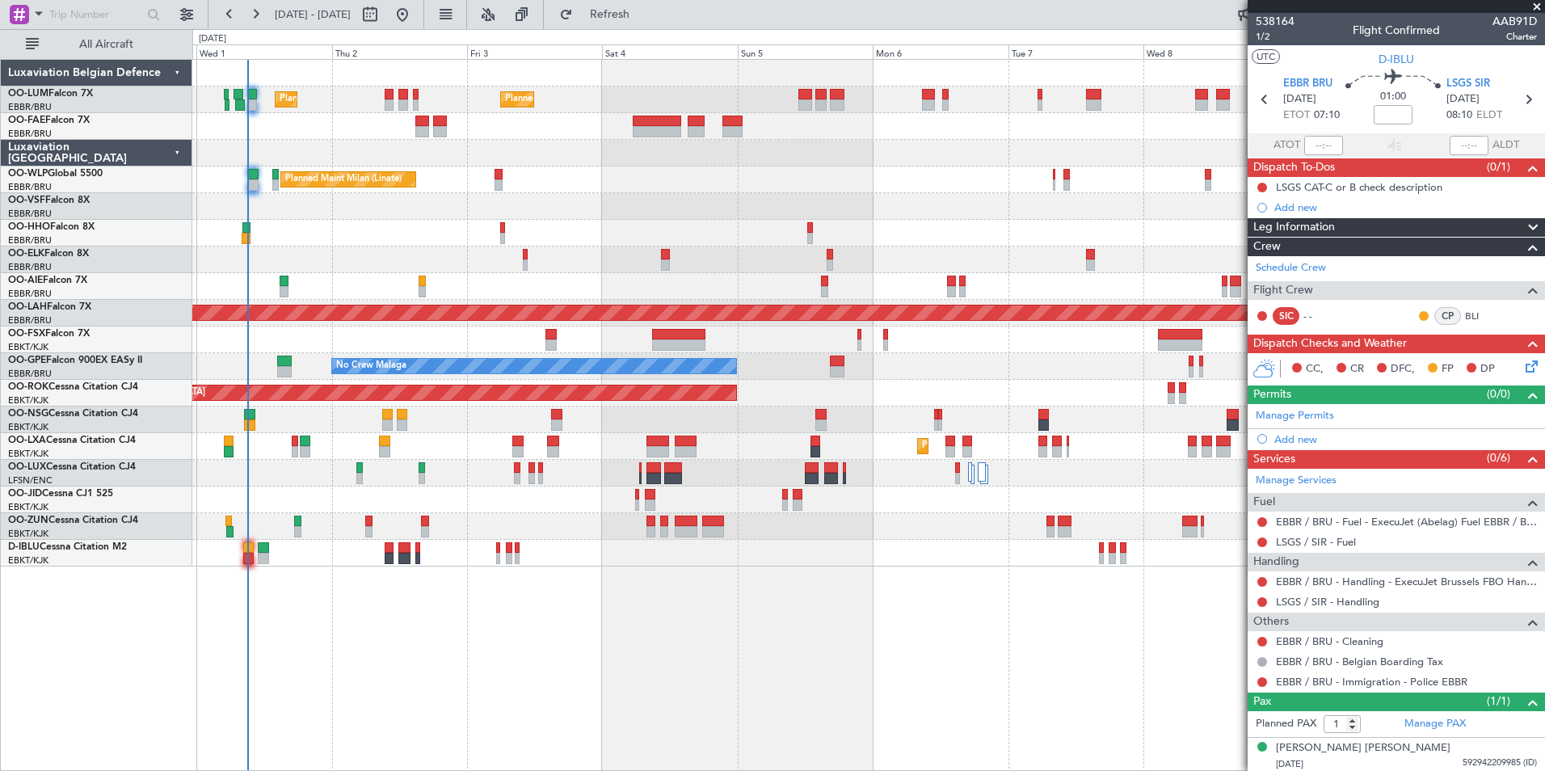
click at [919, 642] on div "Planned Maint Brussels (Brussels National) Planned Maint Brussels (Brussels Nat…" at bounding box center [868, 415] width 1352 height 712
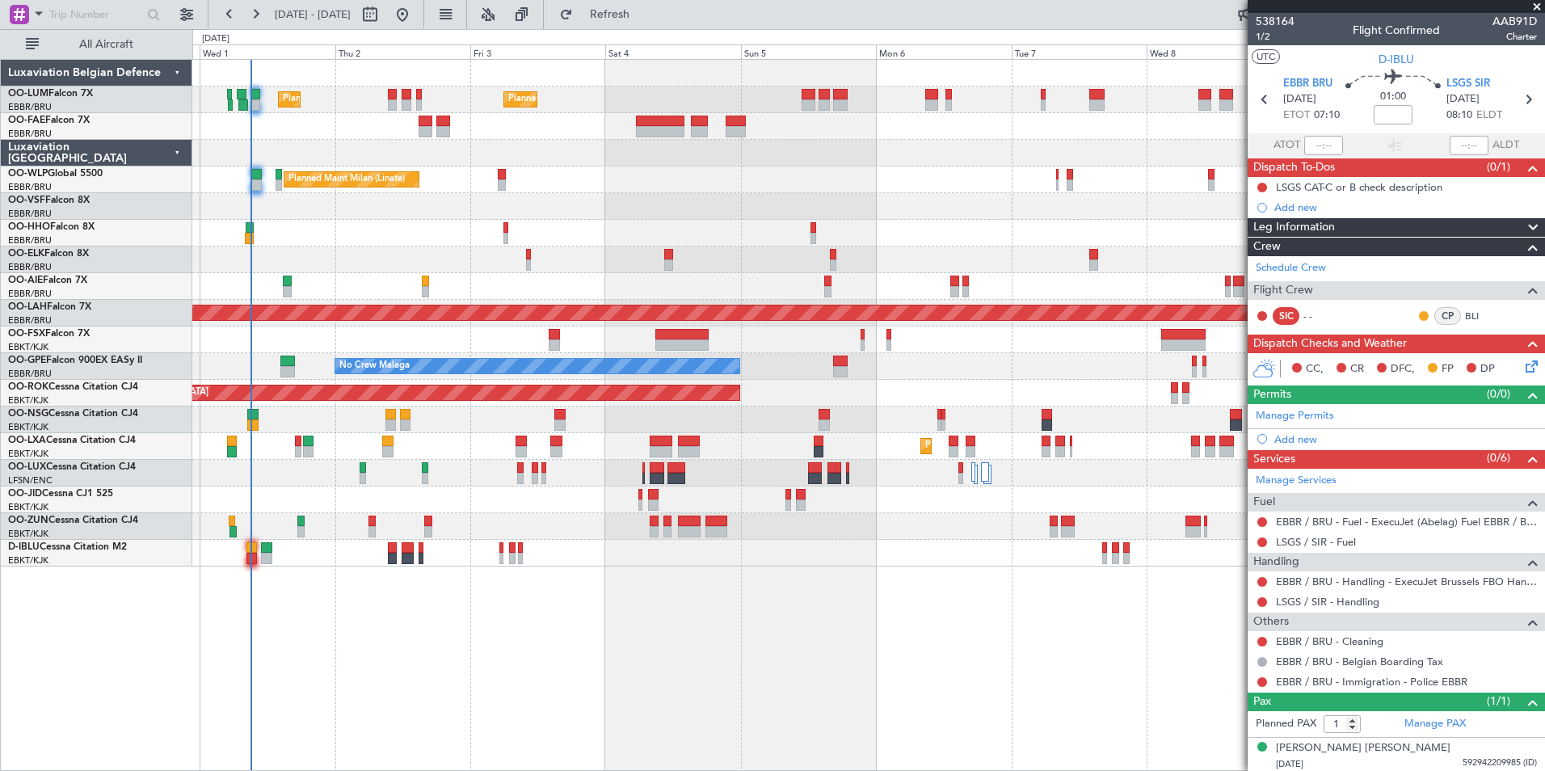
click at [919, 638] on div "Planned Maint Brussels (Brussels National) Planned Maint Brussels (Brussels Nat…" at bounding box center [868, 415] width 1352 height 712
click at [486, 667] on div "Planned Maint [GEOGRAPHIC_DATA] ([GEOGRAPHIC_DATA] National) Planned Maint [GEO…" at bounding box center [868, 415] width 1352 height 712
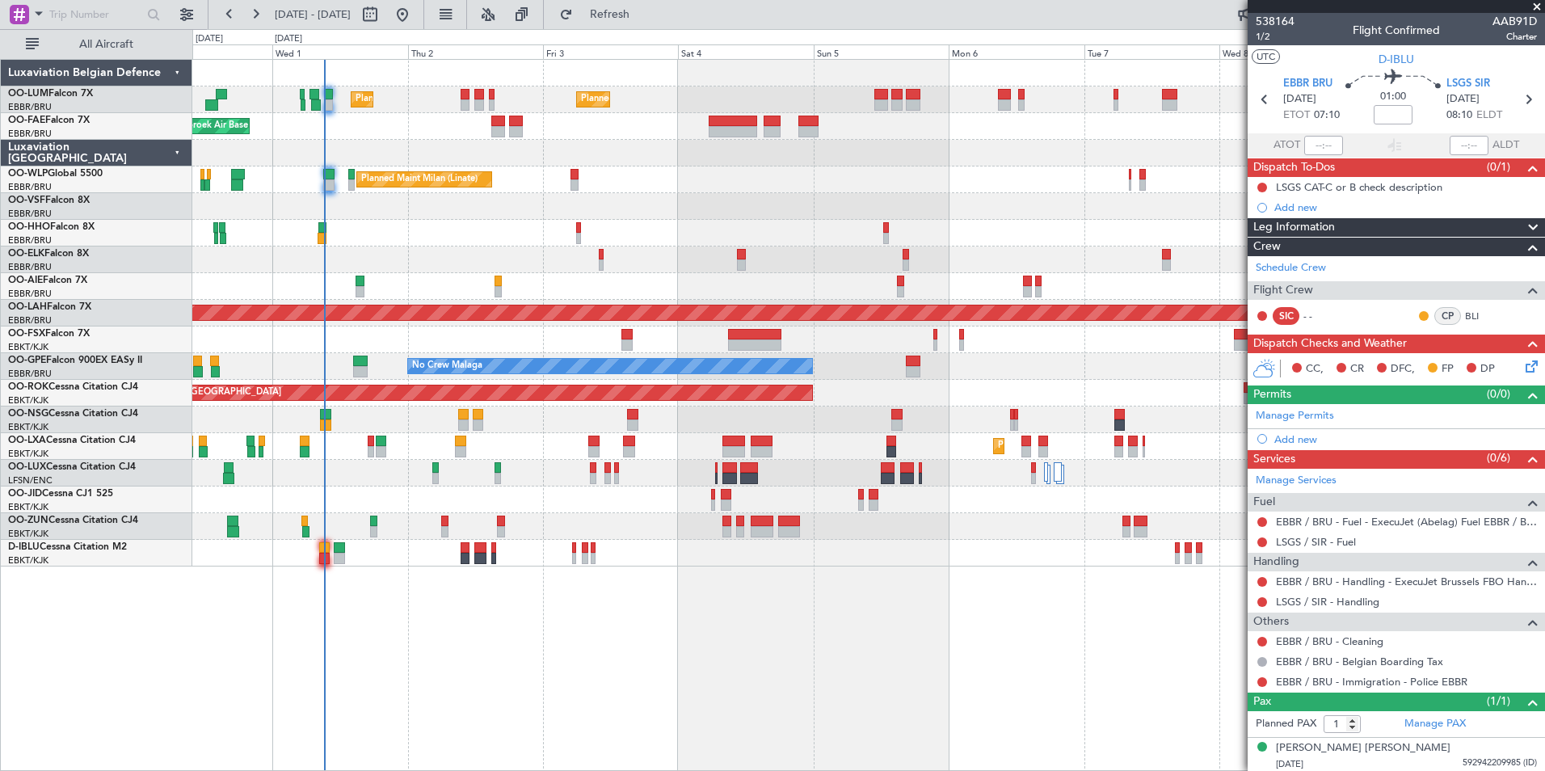
click at [532, 687] on div "Planned Maint [GEOGRAPHIC_DATA] ([GEOGRAPHIC_DATA] National) Planned Maint [GEO…" at bounding box center [868, 415] width 1352 height 712
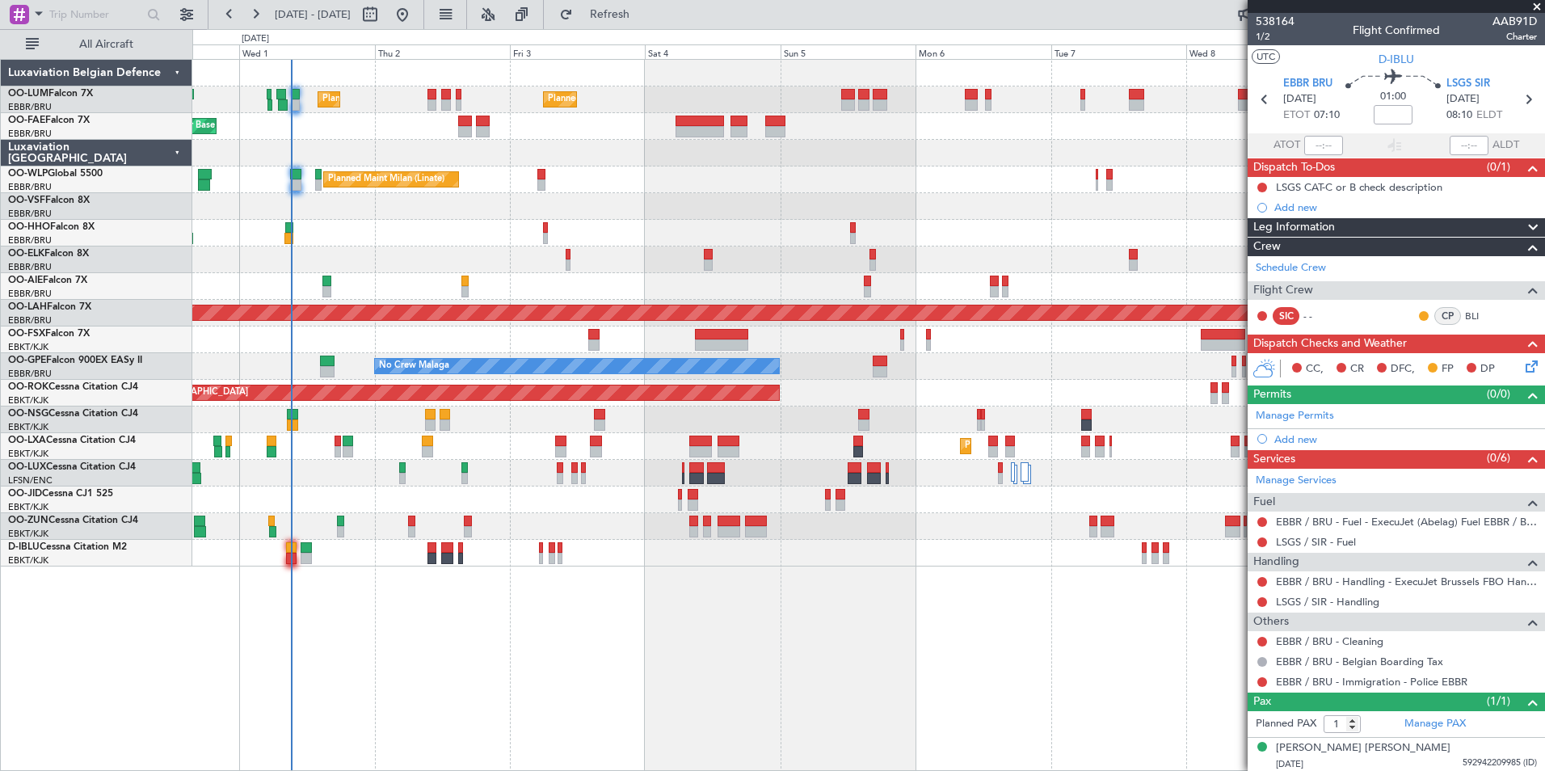
click at [490, 598] on div "Planned Maint [GEOGRAPHIC_DATA] ([GEOGRAPHIC_DATA] National) Planned Maint [GEO…" at bounding box center [868, 415] width 1352 height 712
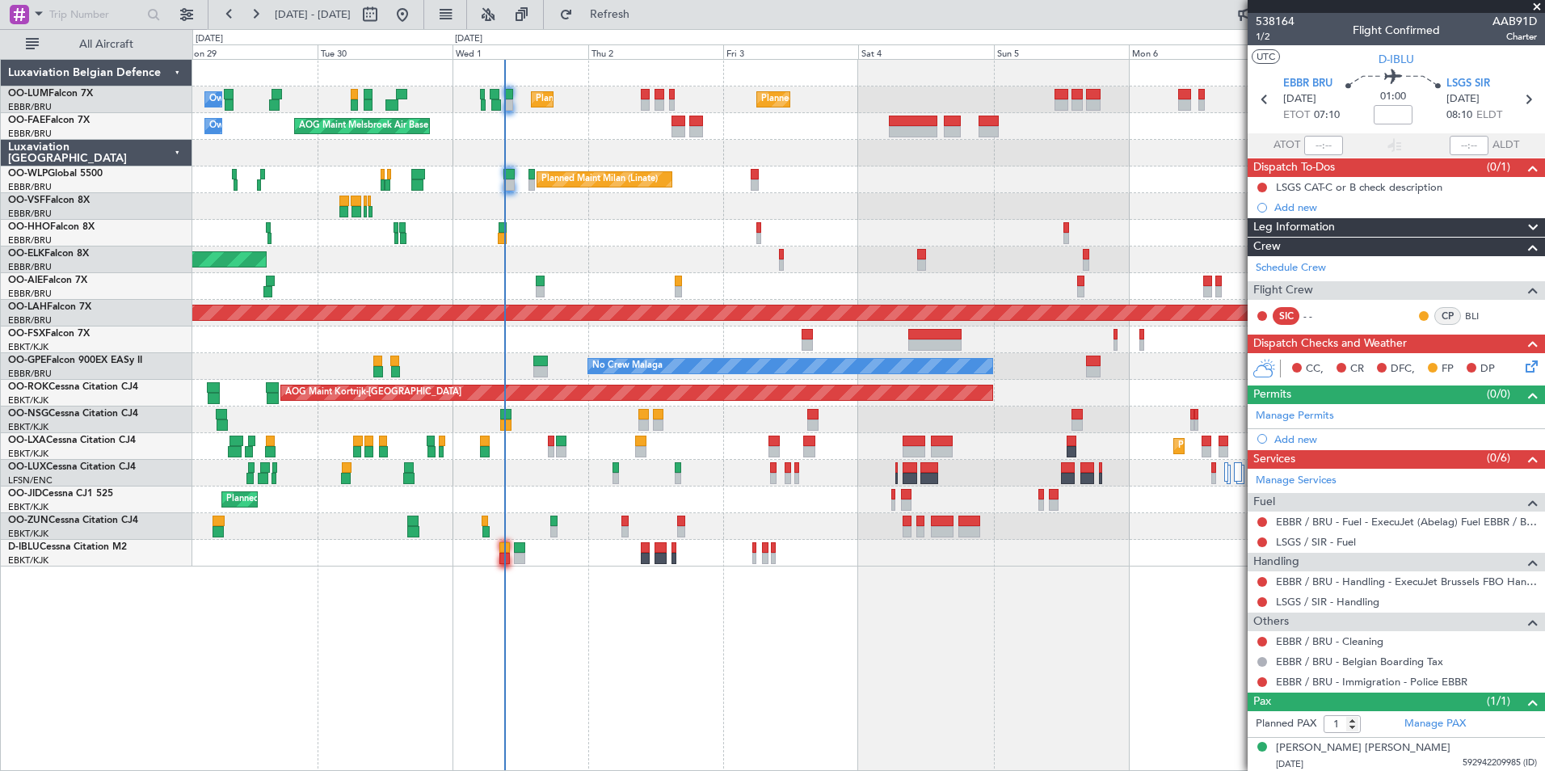
click at [383, 557] on div "Planned Maint [GEOGRAPHIC_DATA] ([GEOGRAPHIC_DATA] National) Planned Maint [GEO…" at bounding box center [868, 415] width 1352 height 712
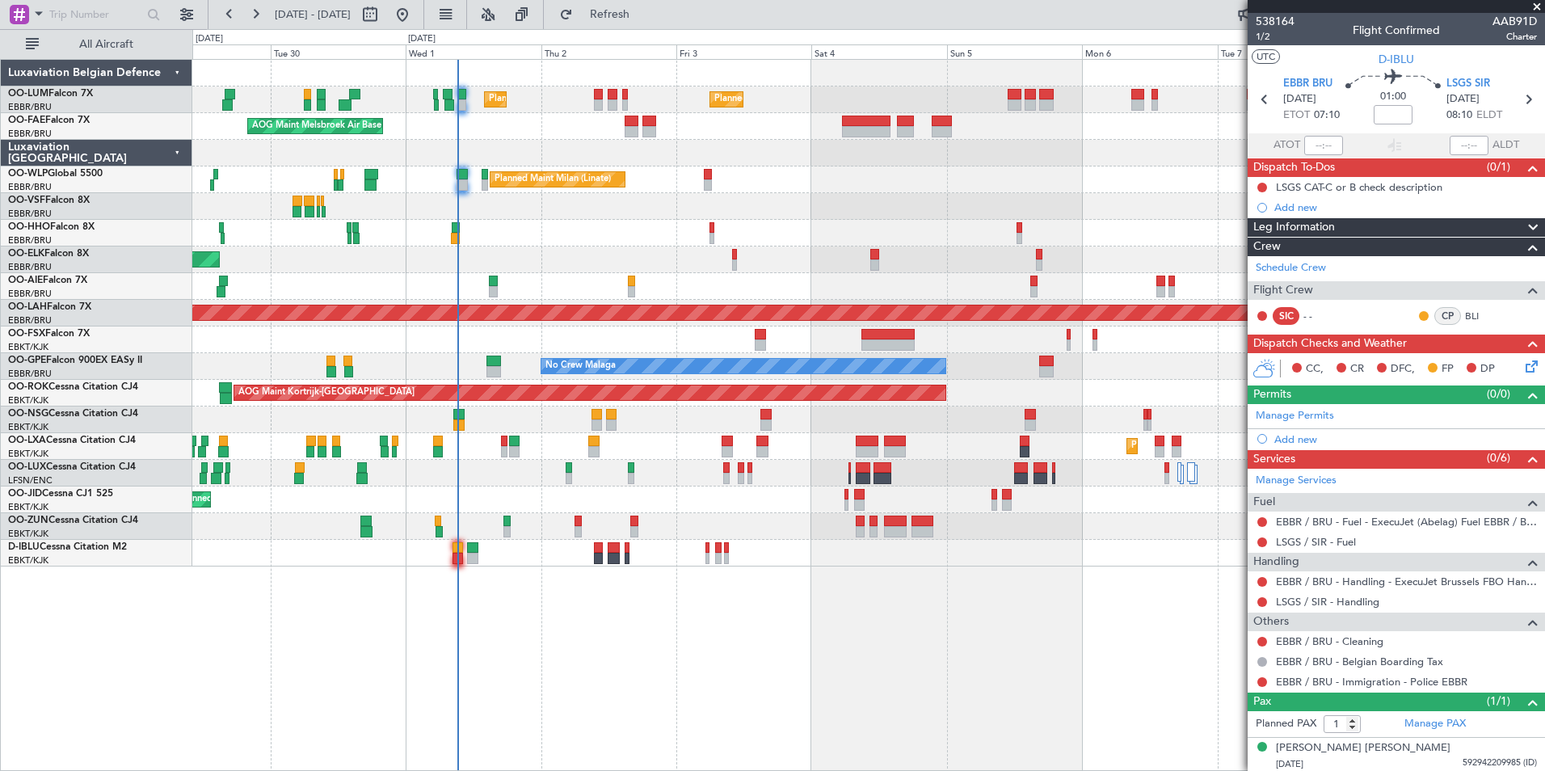
click at [354, 648] on div "Planned Maint [GEOGRAPHIC_DATA] ([GEOGRAPHIC_DATA] National) Planned Maint [GEO…" at bounding box center [868, 415] width 1352 height 712
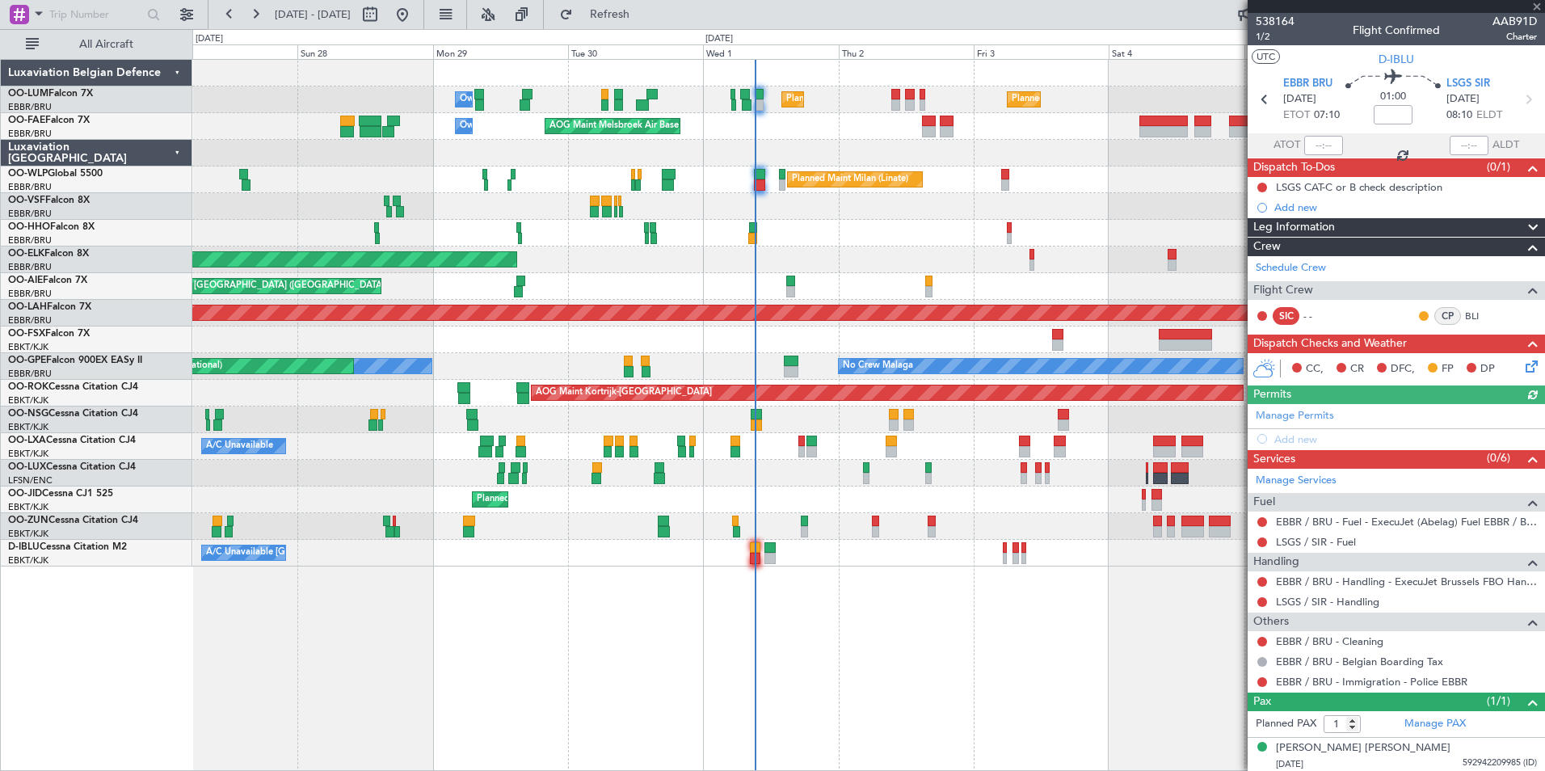
click at [671, 633] on div "Planned Maint Brussels (Brussels National) Planned Maint Brussels (Brussels Nat…" at bounding box center [868, 415] width 1352 height 712
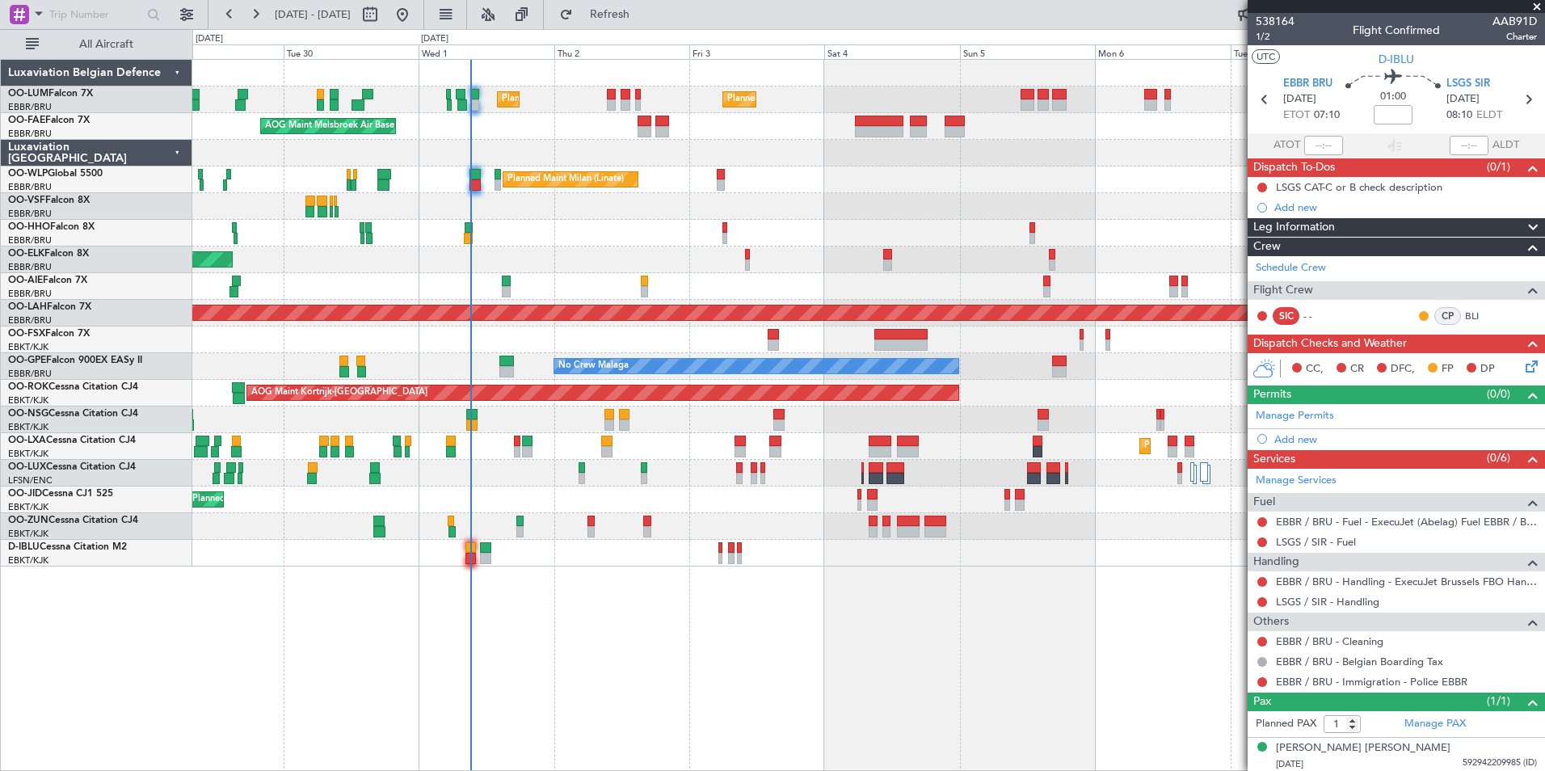
click at [635, 667] on div "Planned Maint Brussels (Brussels National) Planned Maint Brussels (Brussels Nat…" at bounding box center [868, 415] width 1352 height 712
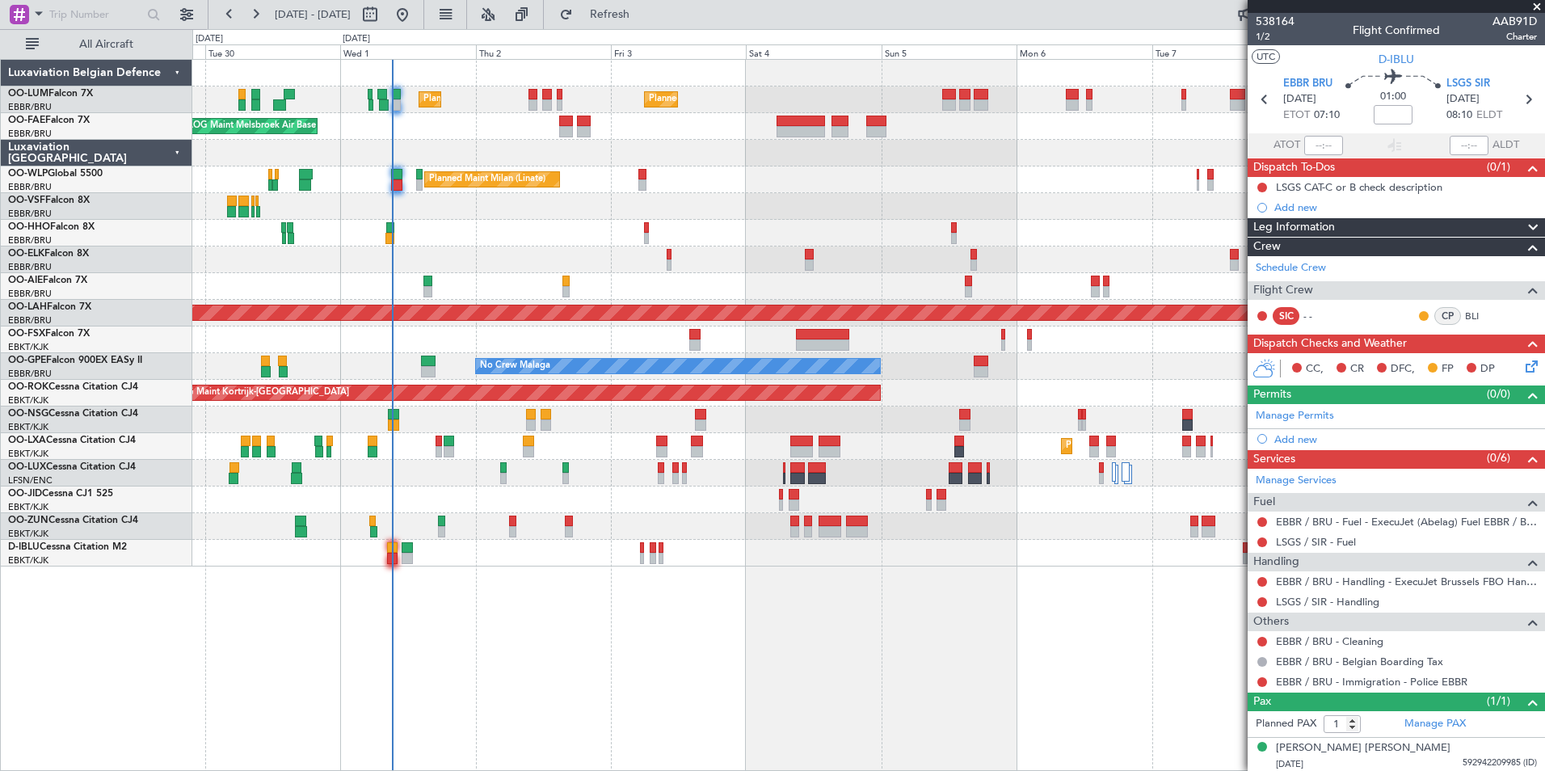
click at [826, 604] on div "Planned Maint Brussels (Brussels National) Planned Maint Brussels (Brussels Nat…" at bounding box center [868, 415] width 1352 height 712
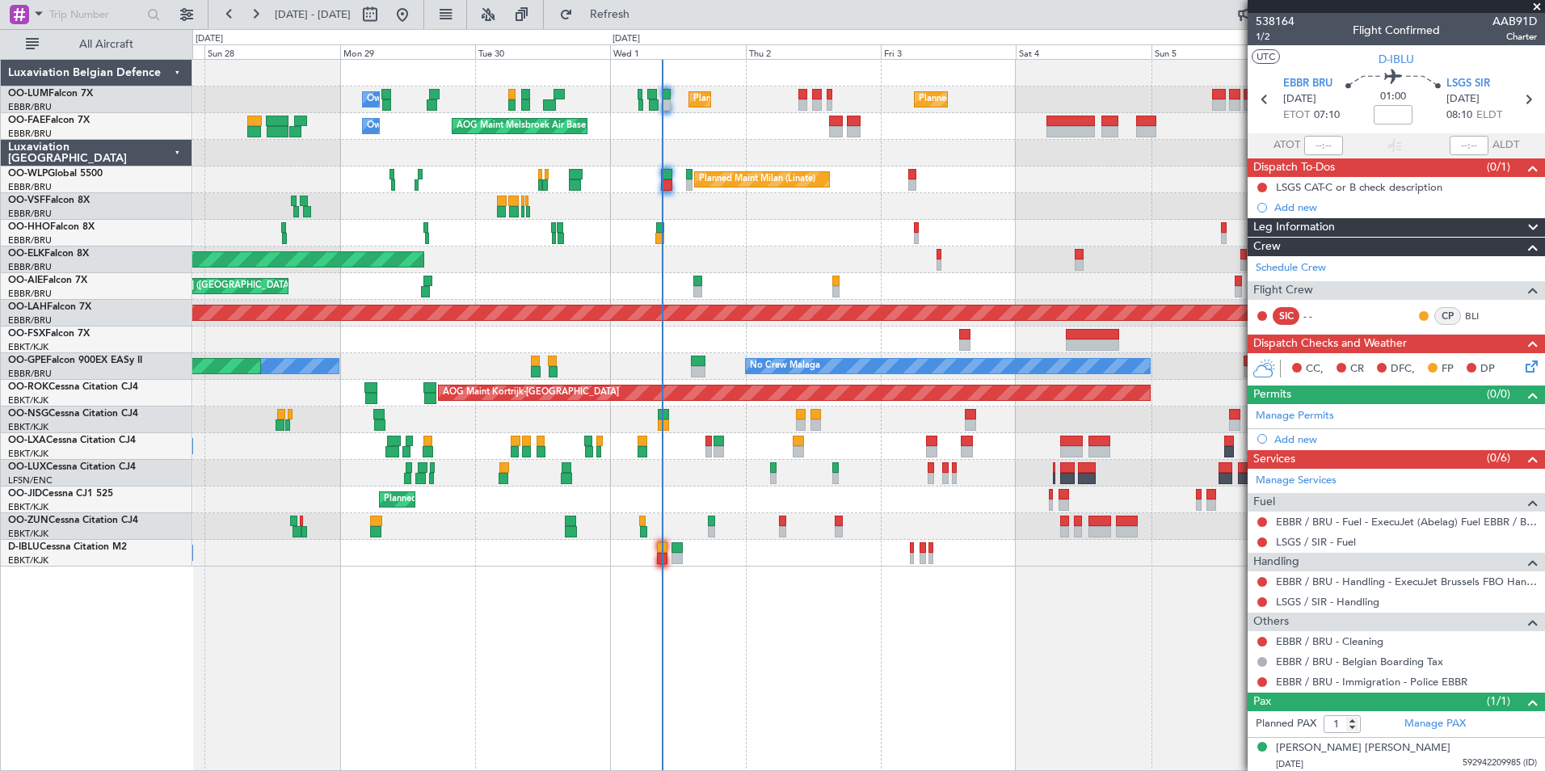
click at [528, 603] on div "Planned Maint Brussels (Brussels National) Planned Maint Brussels (Brussels Nat…" at bounding box center [868, 415] width 1352 height 712
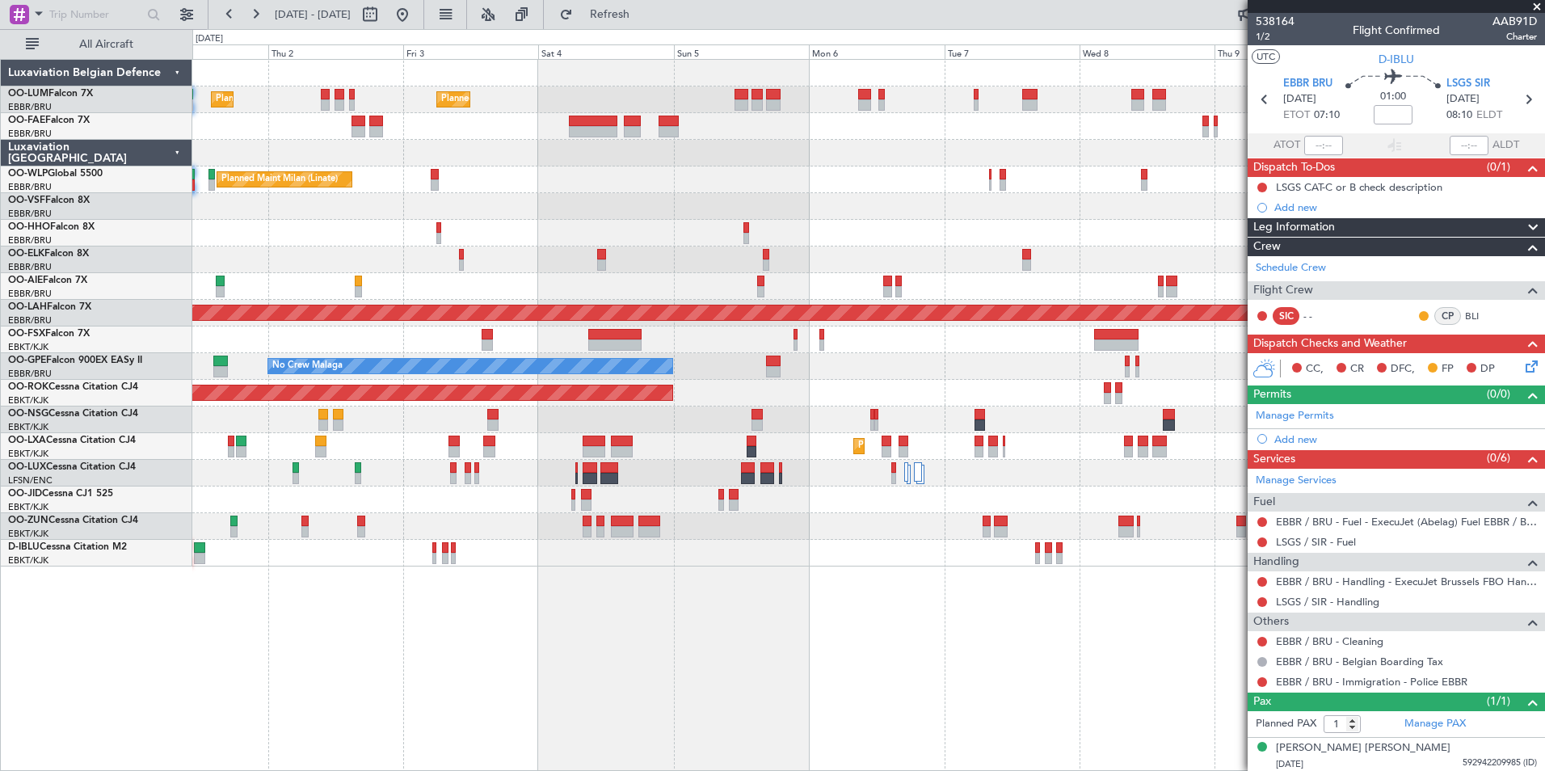
click at [416, 625] on div "Planned Maint Brussels (Brussels National) Planned Maint Brussels (Brussels Nat…" at bounding box center [868, 415] width 1352 height 712
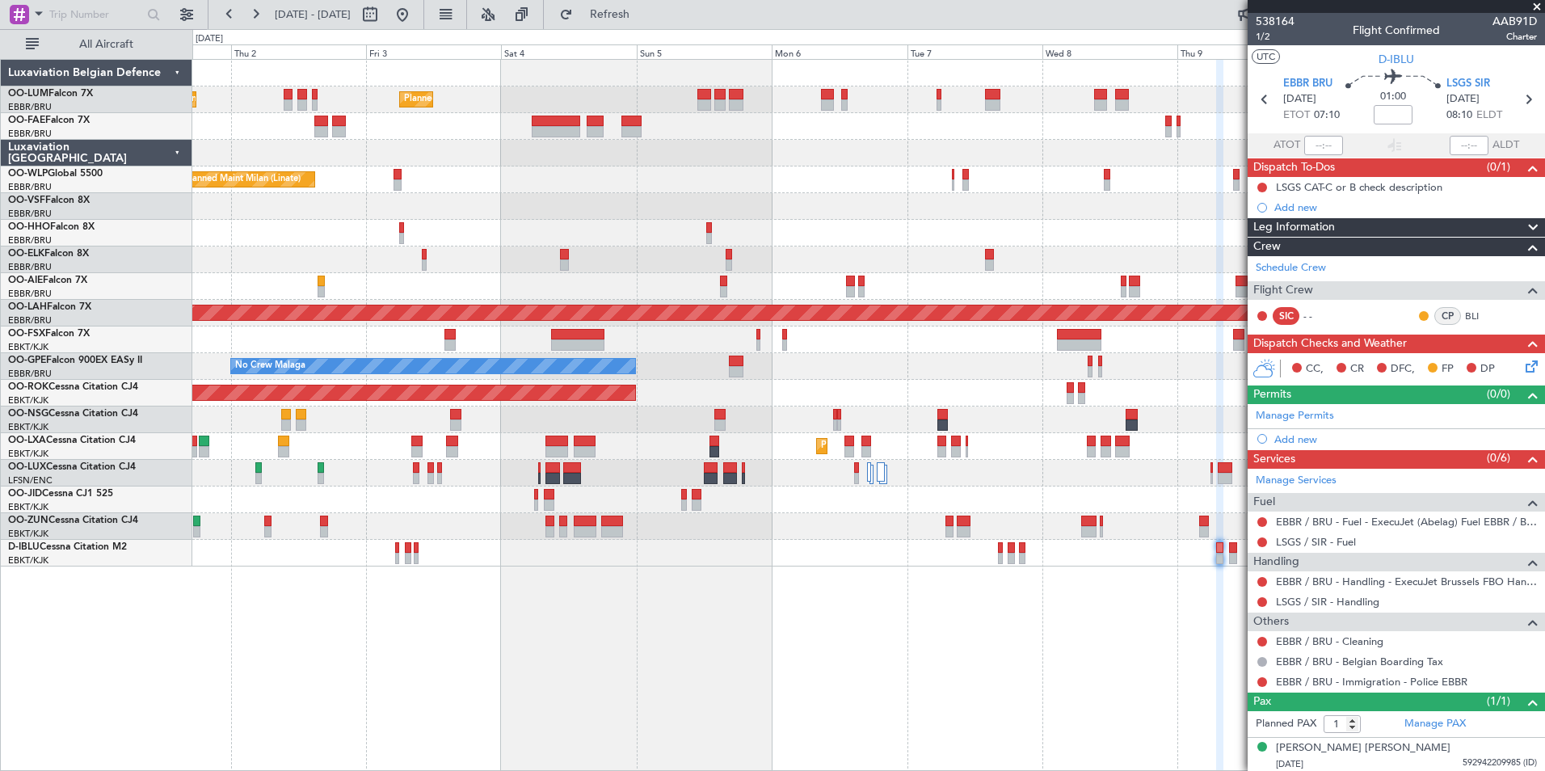
click at [747, 741] on div "Planned Maint Brussels (Brussels National) Planned Maint Brussels (Brussels Nat…" at bounding box center [868, 415] width 1352 height 712
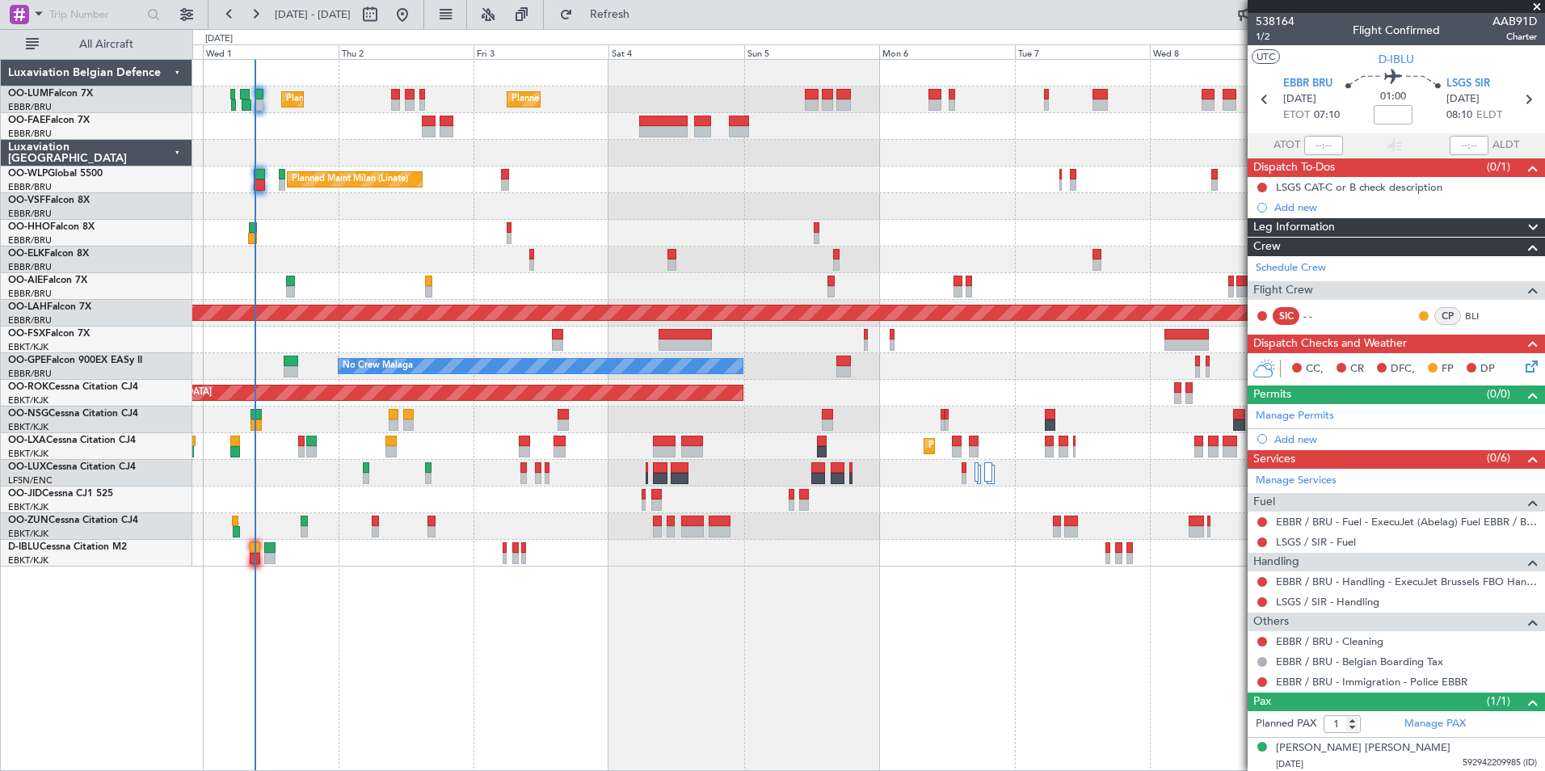
click at [668, 717] on div "Planned Maint Brussels (Brussels National) Planned Maint Brussels (Brussels Nat…" at bounding box center [868, 415] width 1352 height 712
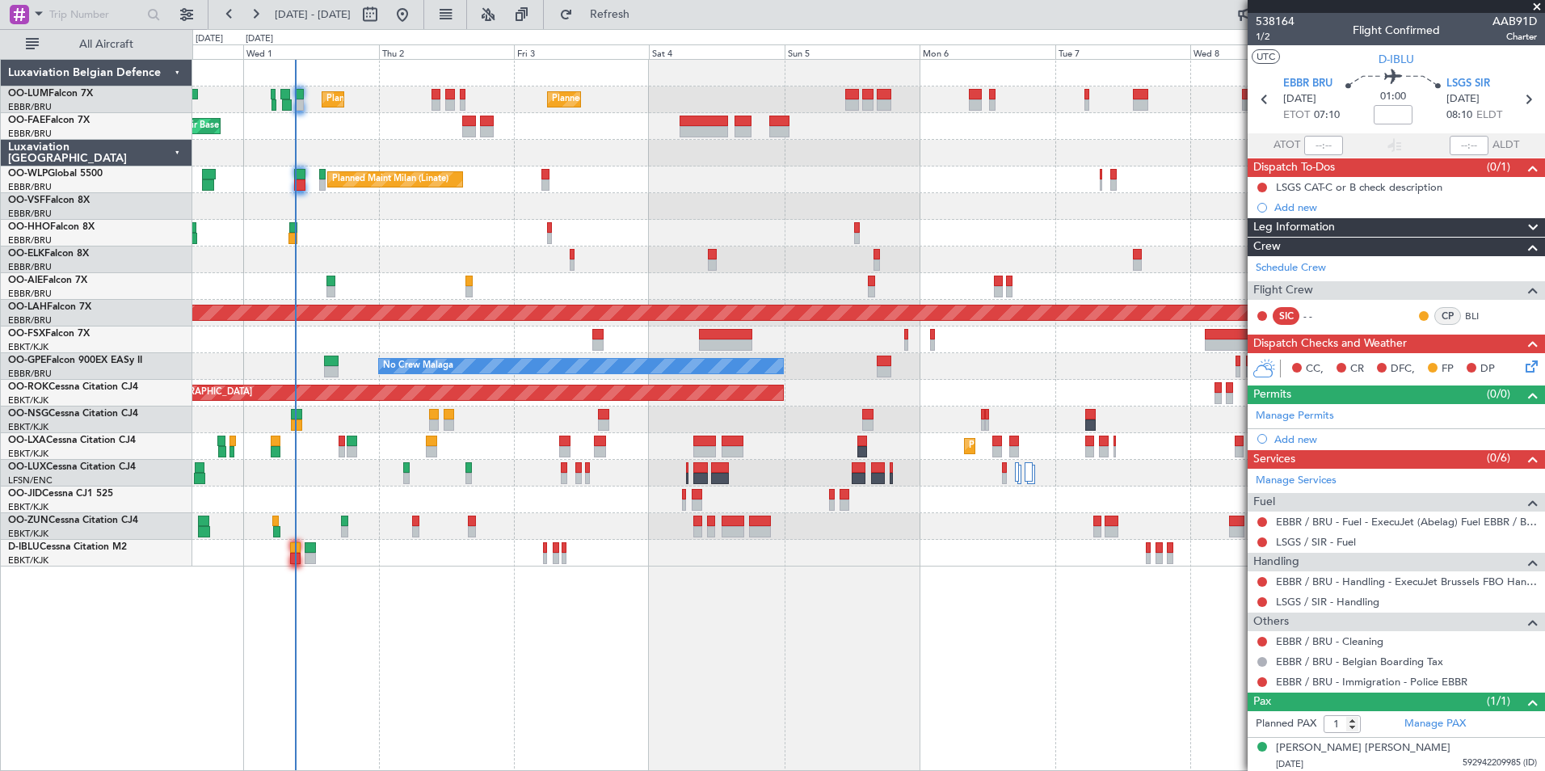
click at [587, 695] on div "Planned Maint Brussels (Brussels National) Planned Maint Brussels (Brussels Nat…" at bounding box center [868, 415] width 1352 height 712
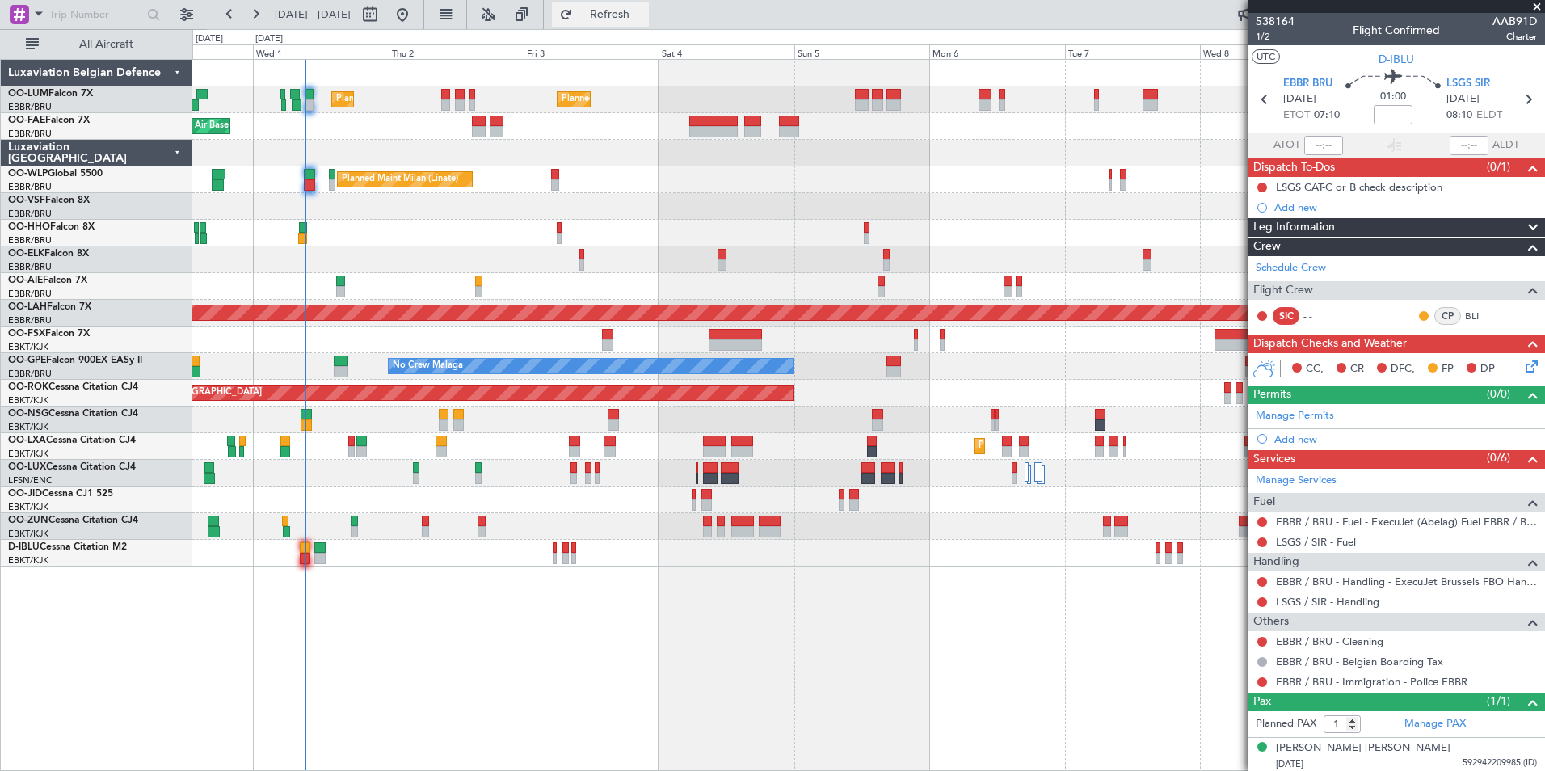
click at [644, 19] on span "Refresh" at bounding box center [610, 14] width 68 height 11
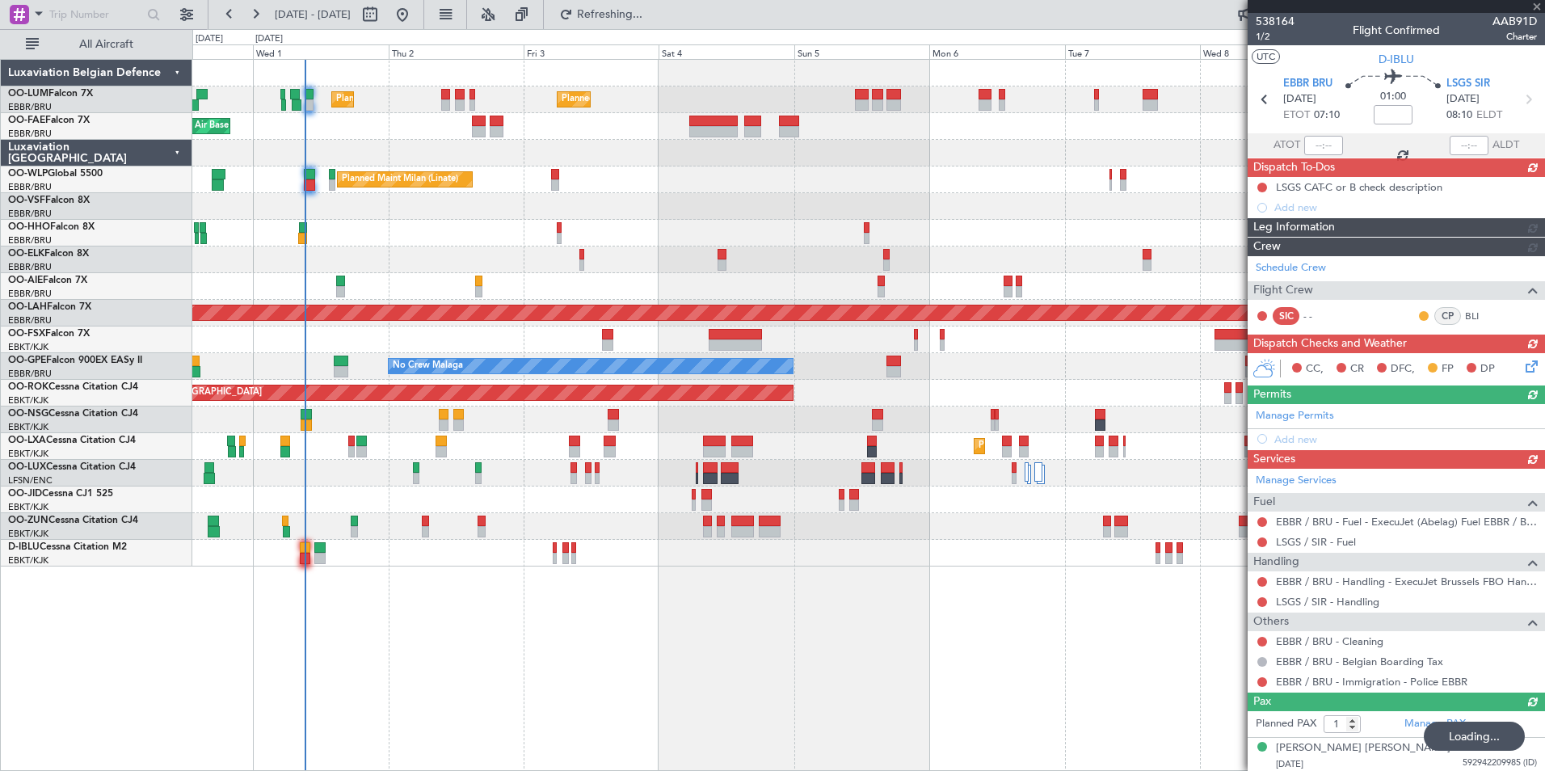
type input "+00:05"
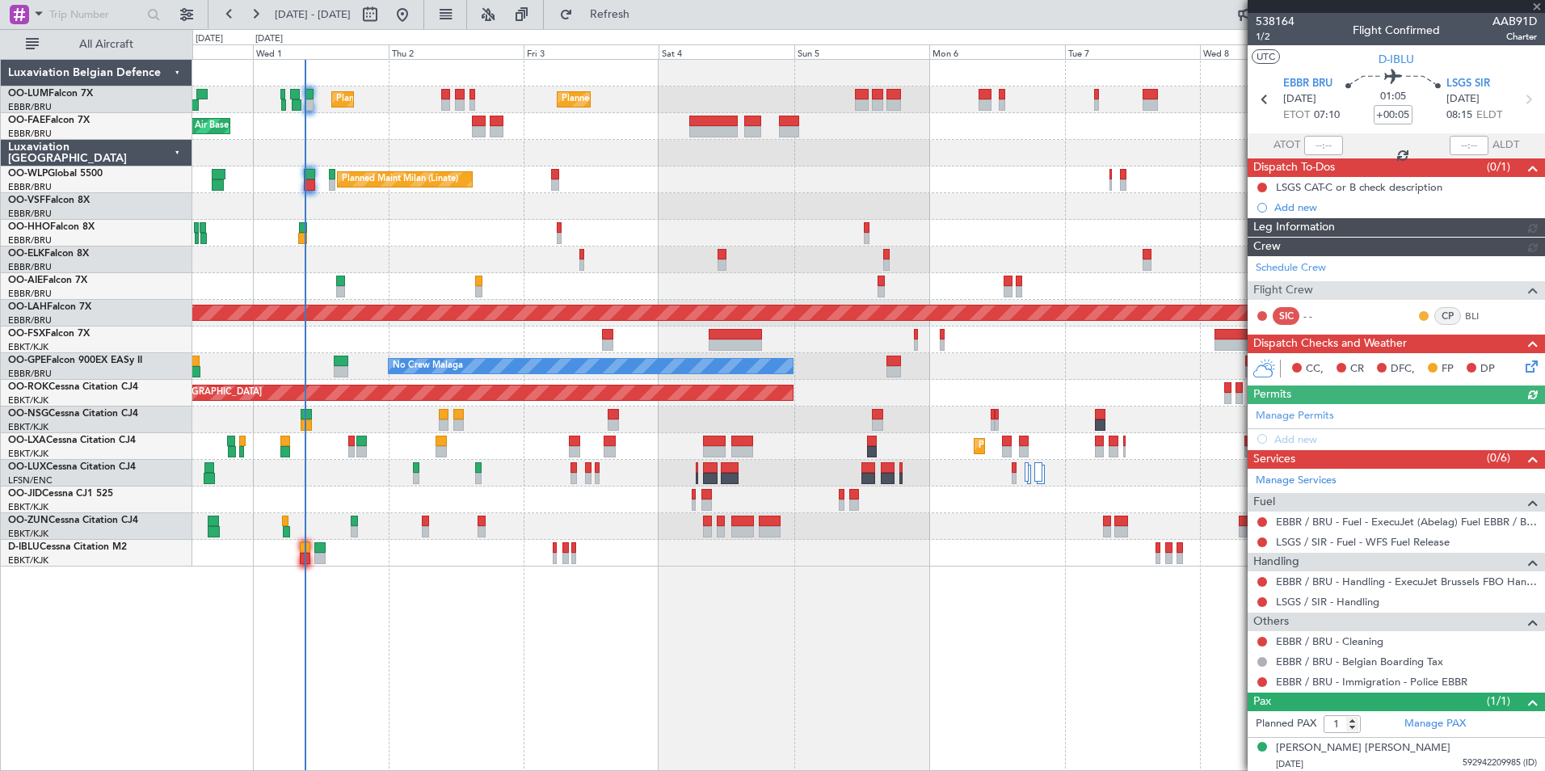
click at [742, 708] on div "Planned Maint Brussels (Brussels National) Planned Maint Brussels (Brussels Nat…" at bounding box center [868, 415] width 1352 height 712
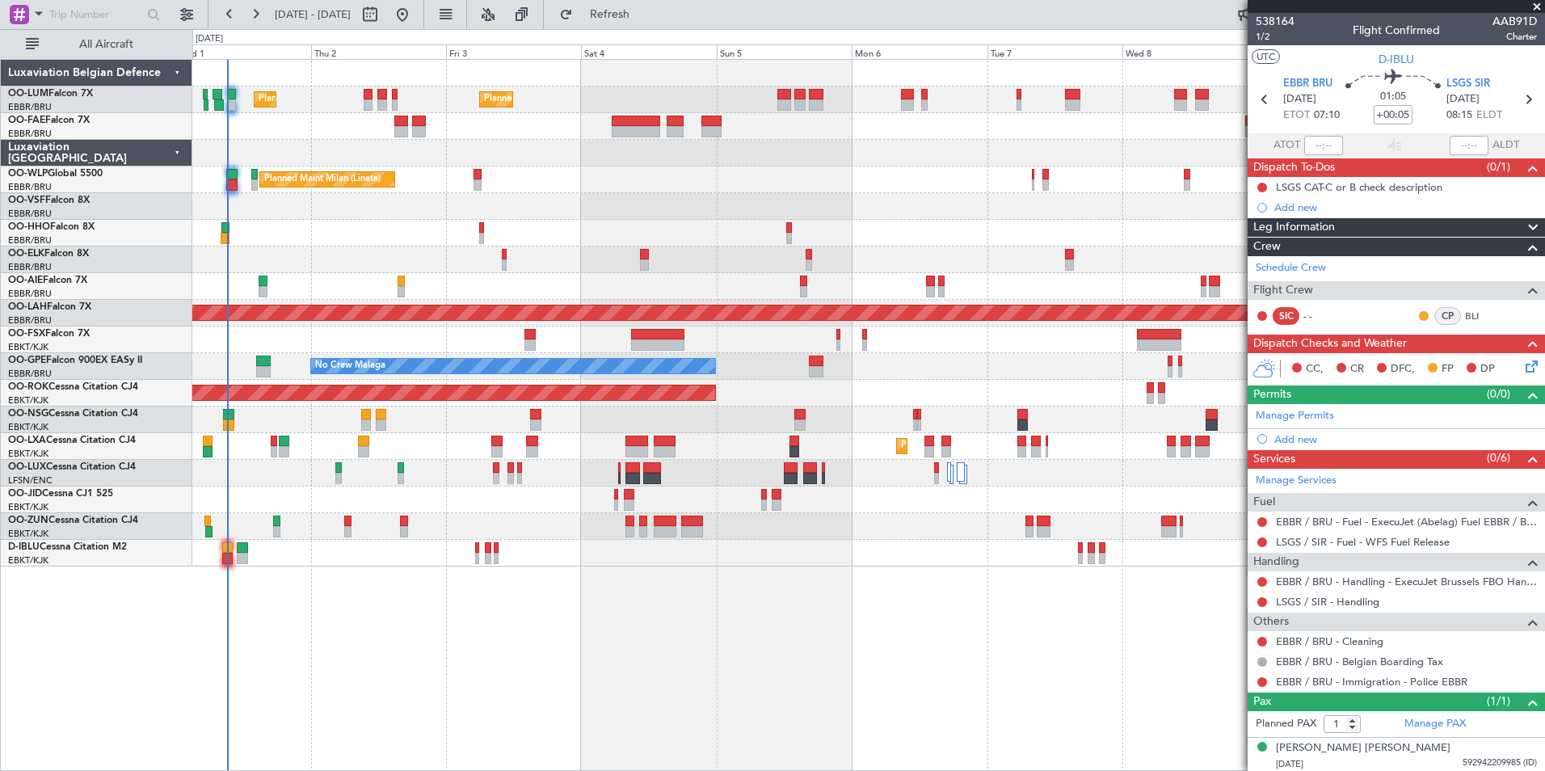
click at [759, 654] on div "Planned Maint Brussels (Brussels National) Planned Maint Brussels (Brussels Nat…" at bounding box center [868, 415] width 1352 height 712
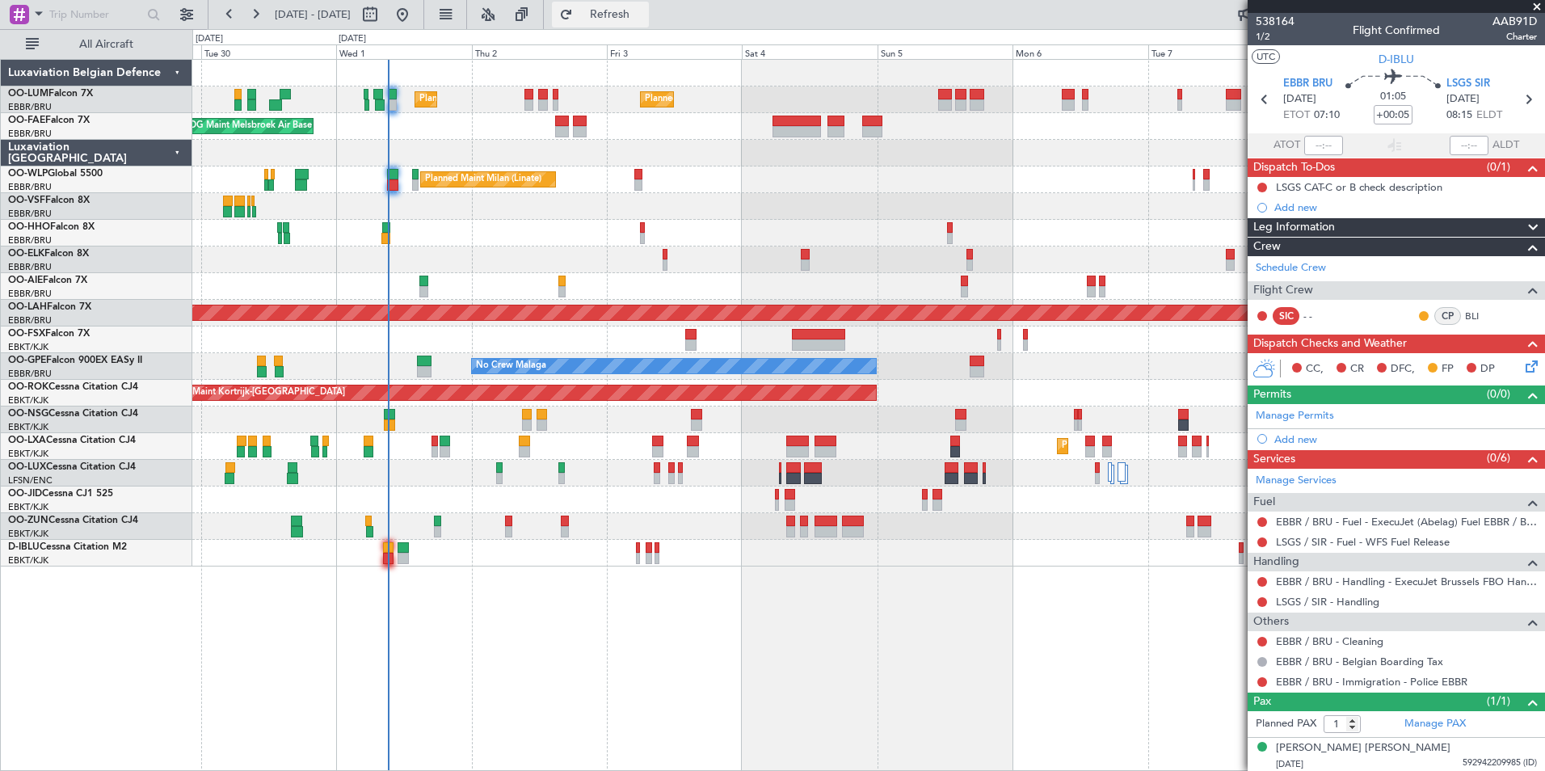
click at [644, 14] on span "Refresh" at bounding box center [610, 14] width 68 height 11
click at [612, 629] on div "Planned Maint Brussels (Brussels National) Planned Maint Brussels (Brussels Nat…" at bounding box center [868, 415] width 1352 height 712
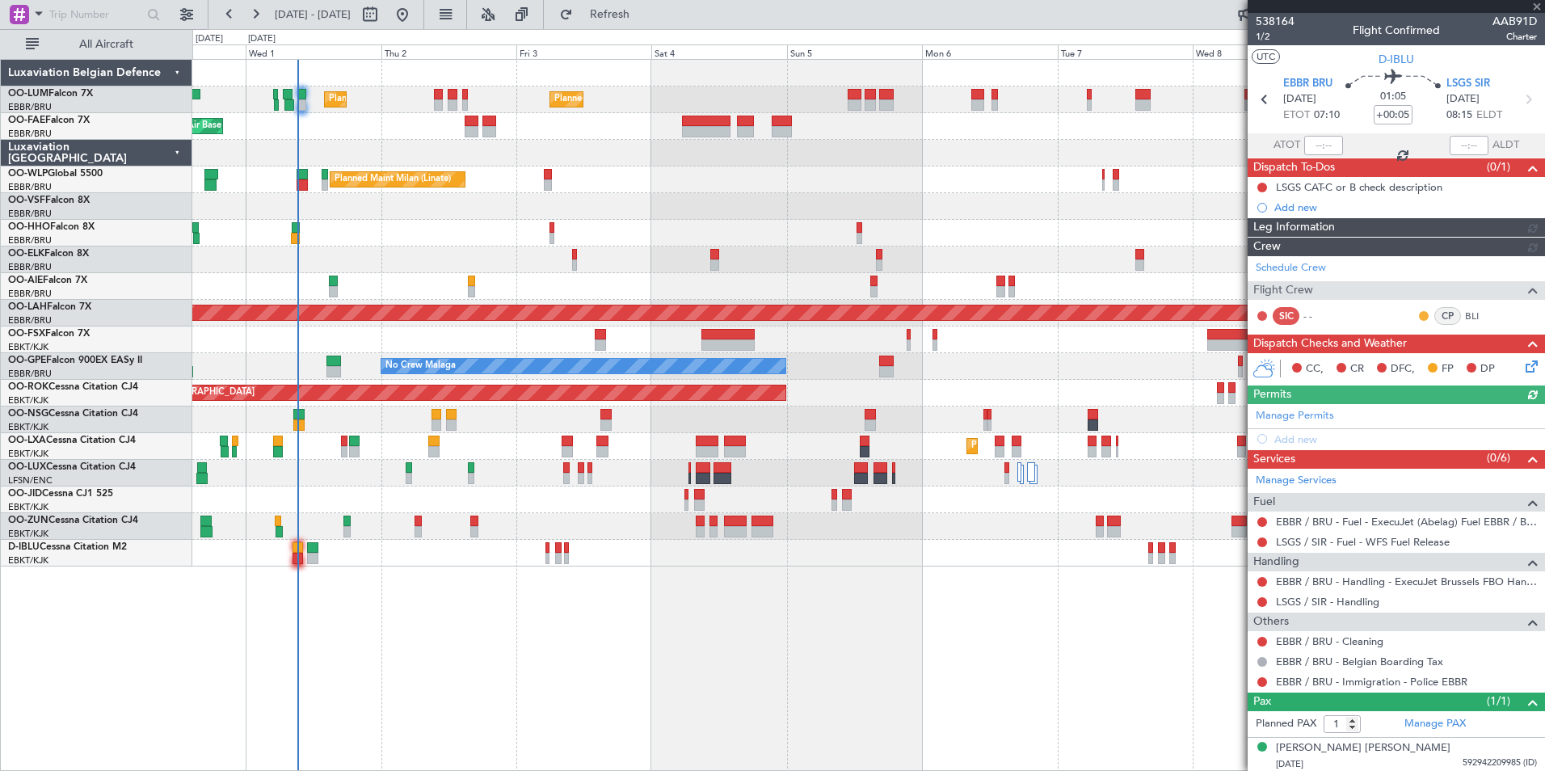
click at [672, 619] on div "Planned Maint Brussels (Brussels National) Planned Maint Brussels (Brussels Nat…" at bounding box center [868, 415] width 1352 height 712
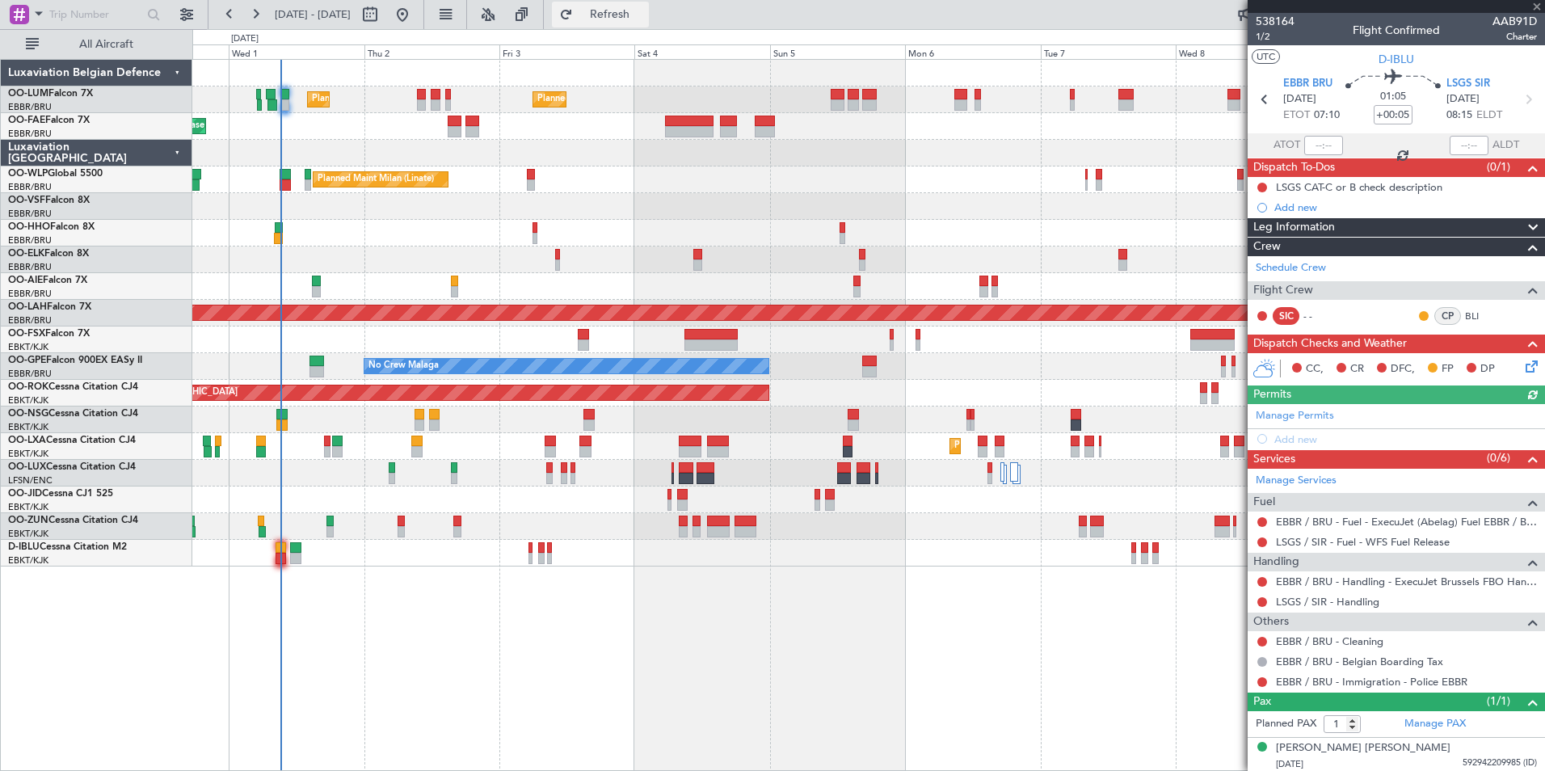
click at [644, 20] on span "Refresh" at bounding box center [610, 14] width 68 height 11
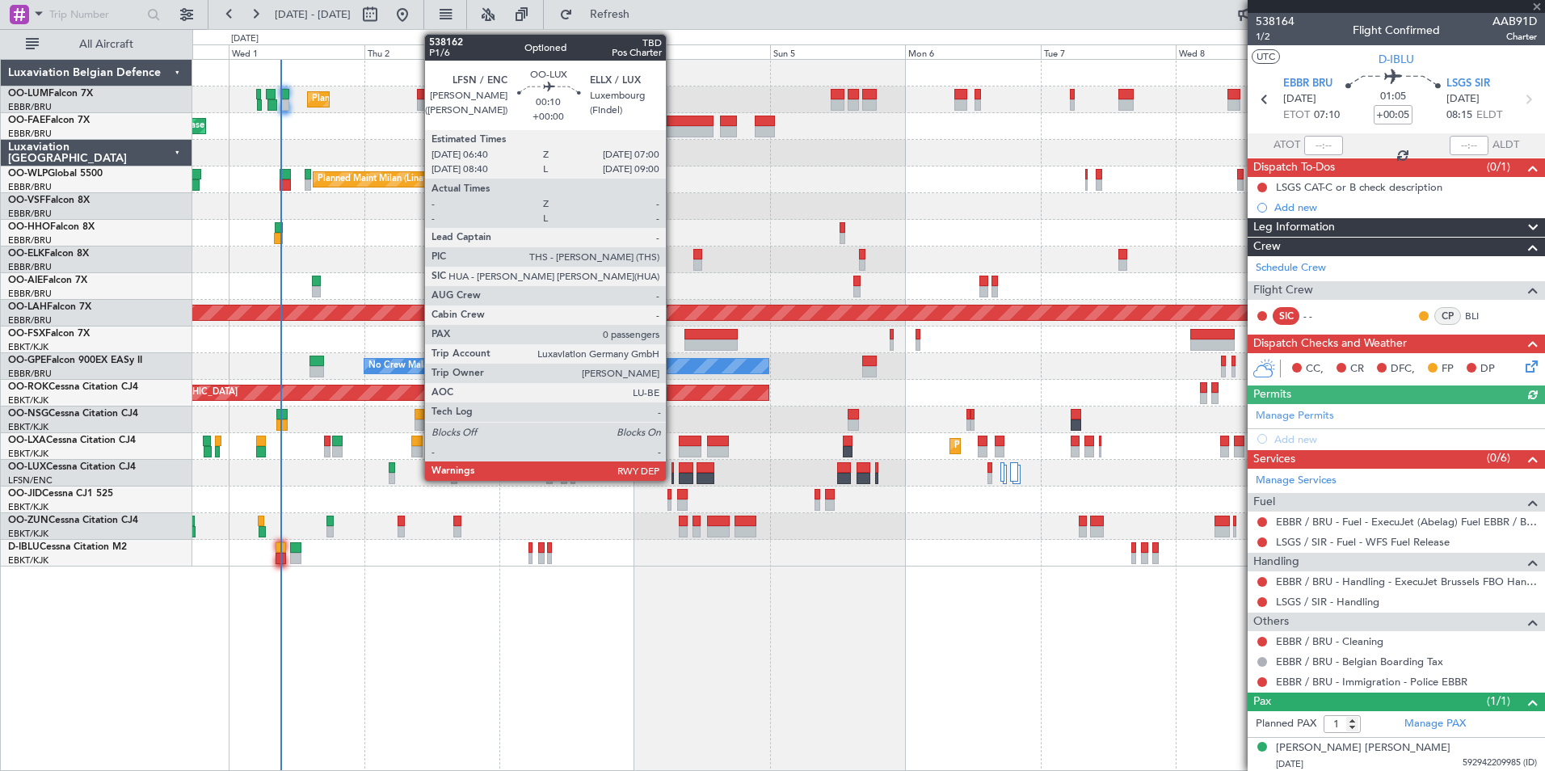
click at [673, 469] on div at bounding box center [672, 467] width 2 height 11
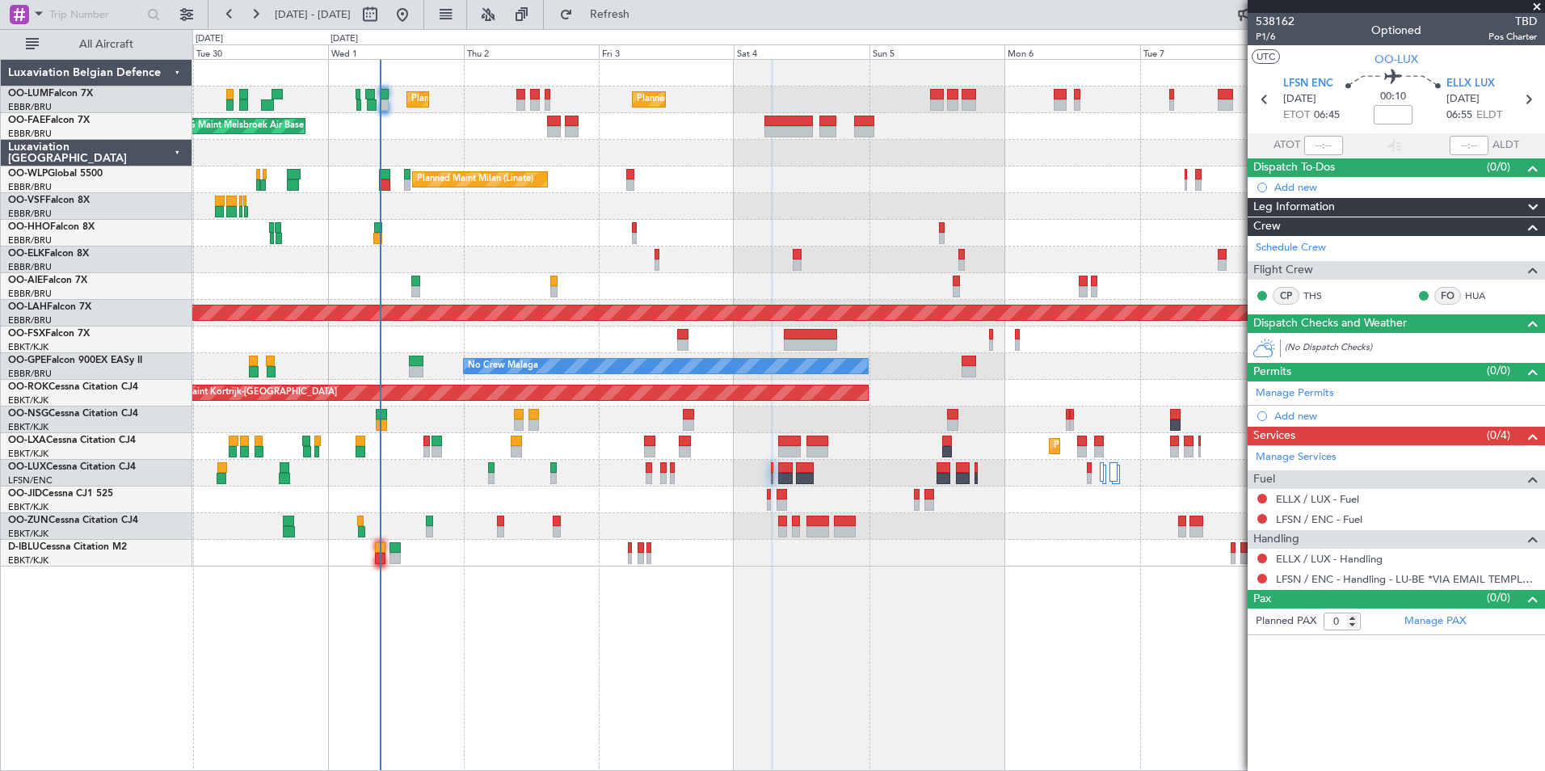
click at [985, 640] on div "Planned Maint Brussels (Brussels National) Planned Maint Brussels (Brussels Nat…" at bounding box center [868, 415] width 1352 height 712
click at [644, 14] on span "Refresh" at bounding box center [610, 14] width 68 height 11
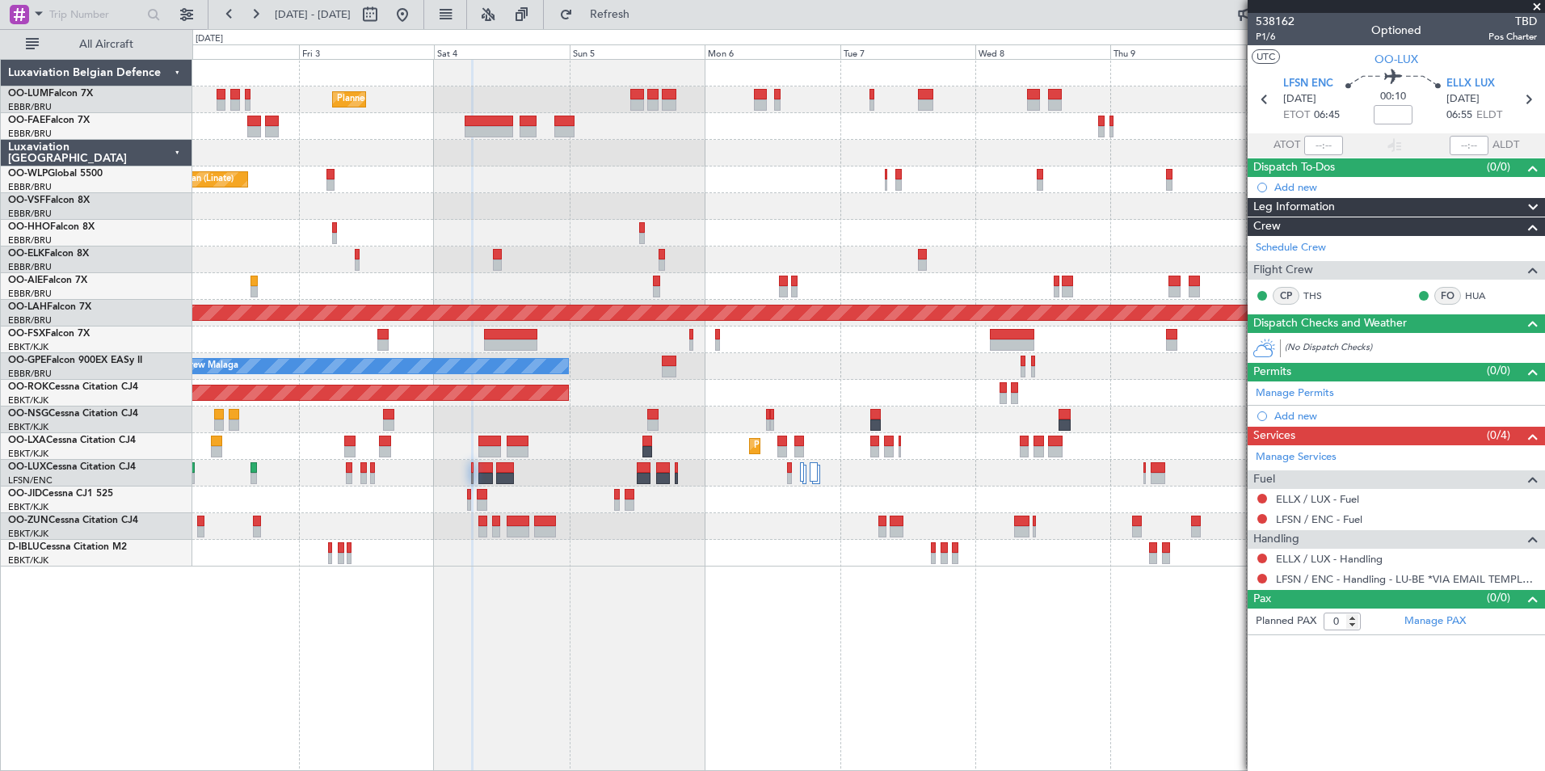
click at [768, 635] on div "Planned Maint Brussels (Brussels National) Planned Maint Brussels (Brussels Nat…" at bounding box center [868, 415] width 1352 height 712
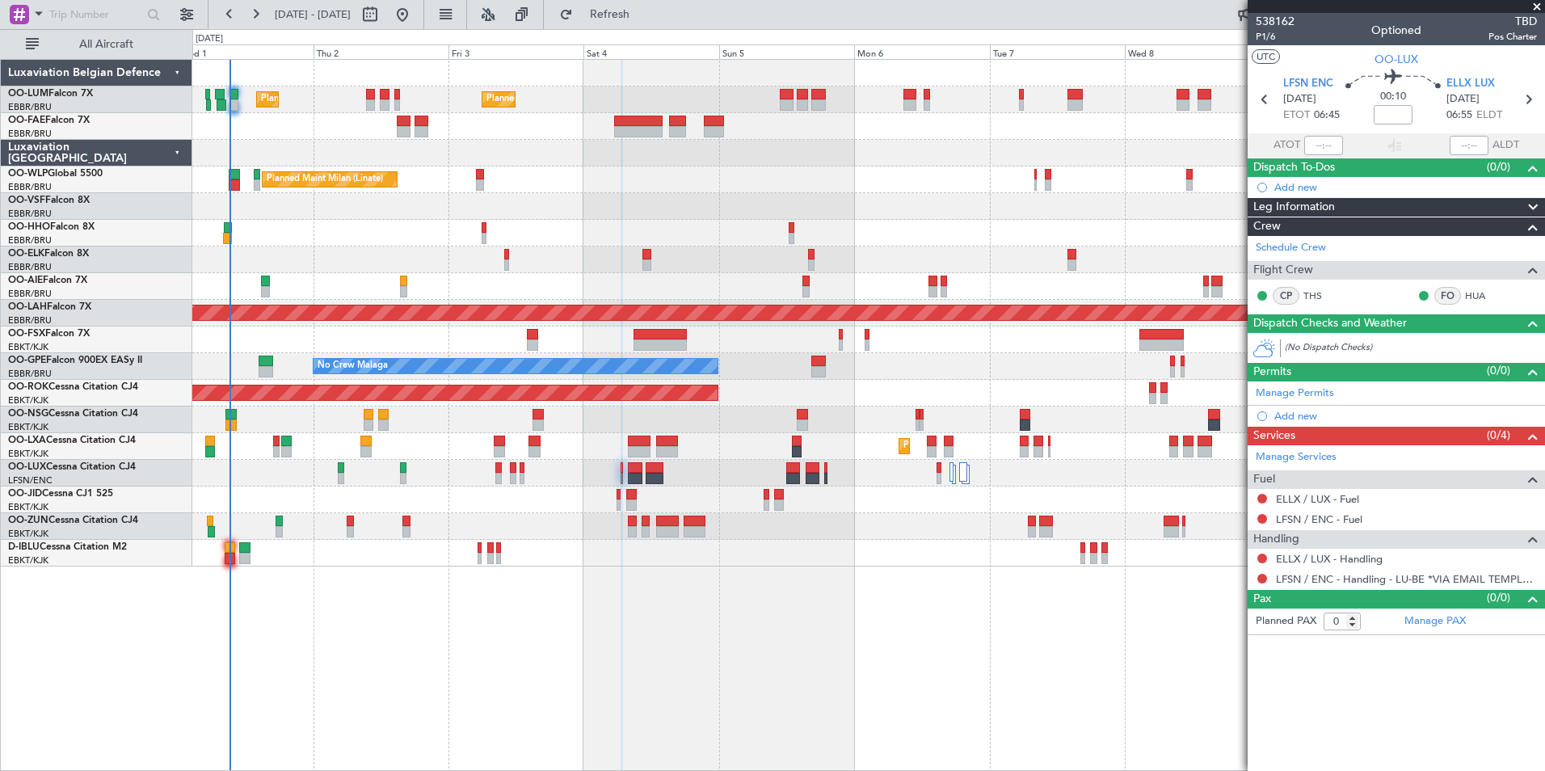
click at [922, 622] on div "Planned Maint Brussels (Brussels National) Planned Maint Brussels (Brussels Nat…" at bounding box center [868, 415] width 1352 height 712
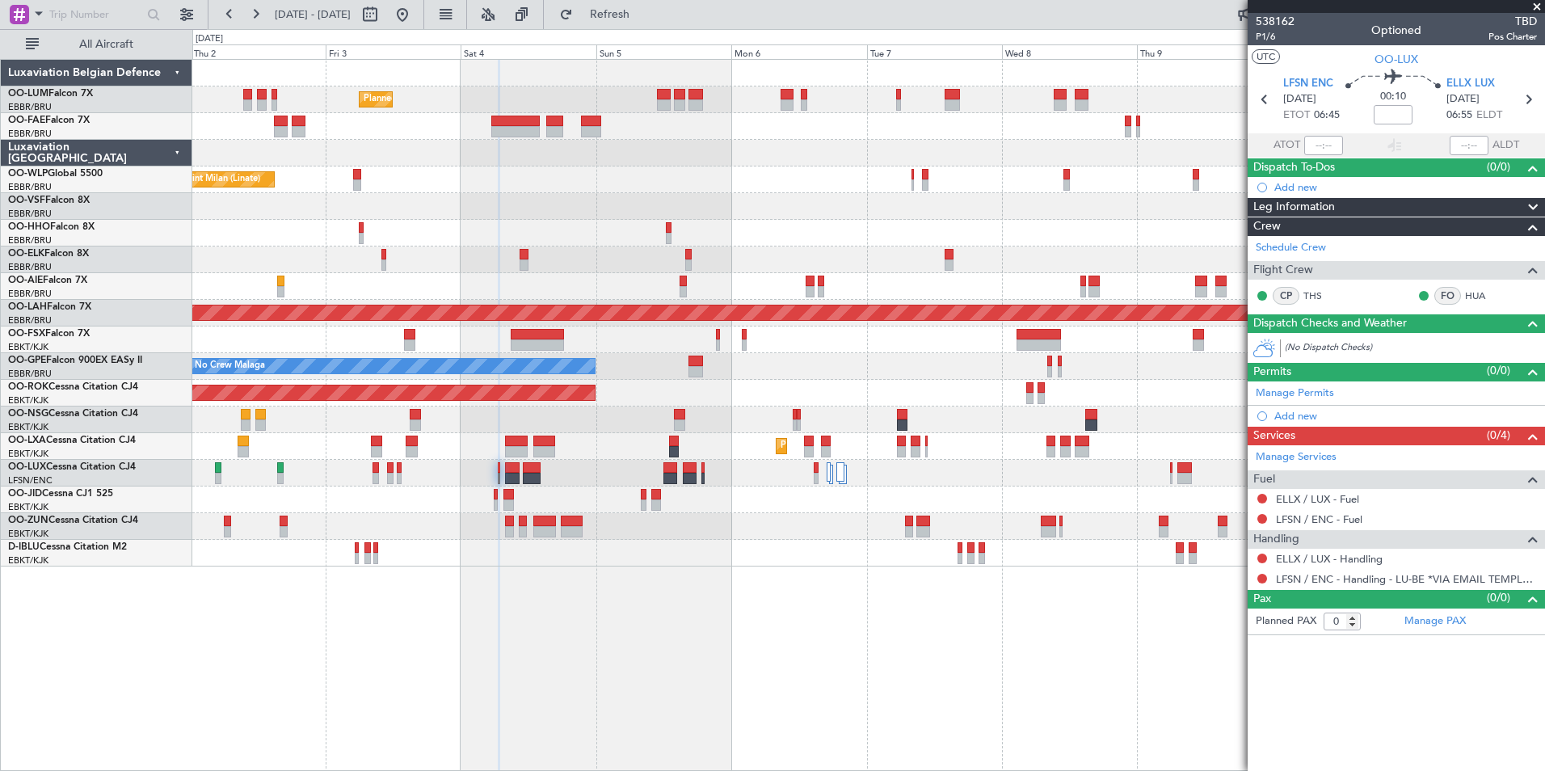
click at [571, 668] on div "Planned Maint Brussels (Brussels National) Planned Maint Brussels (Brussels Nat…" at bounding box center [868, 415] width 1352 height 712
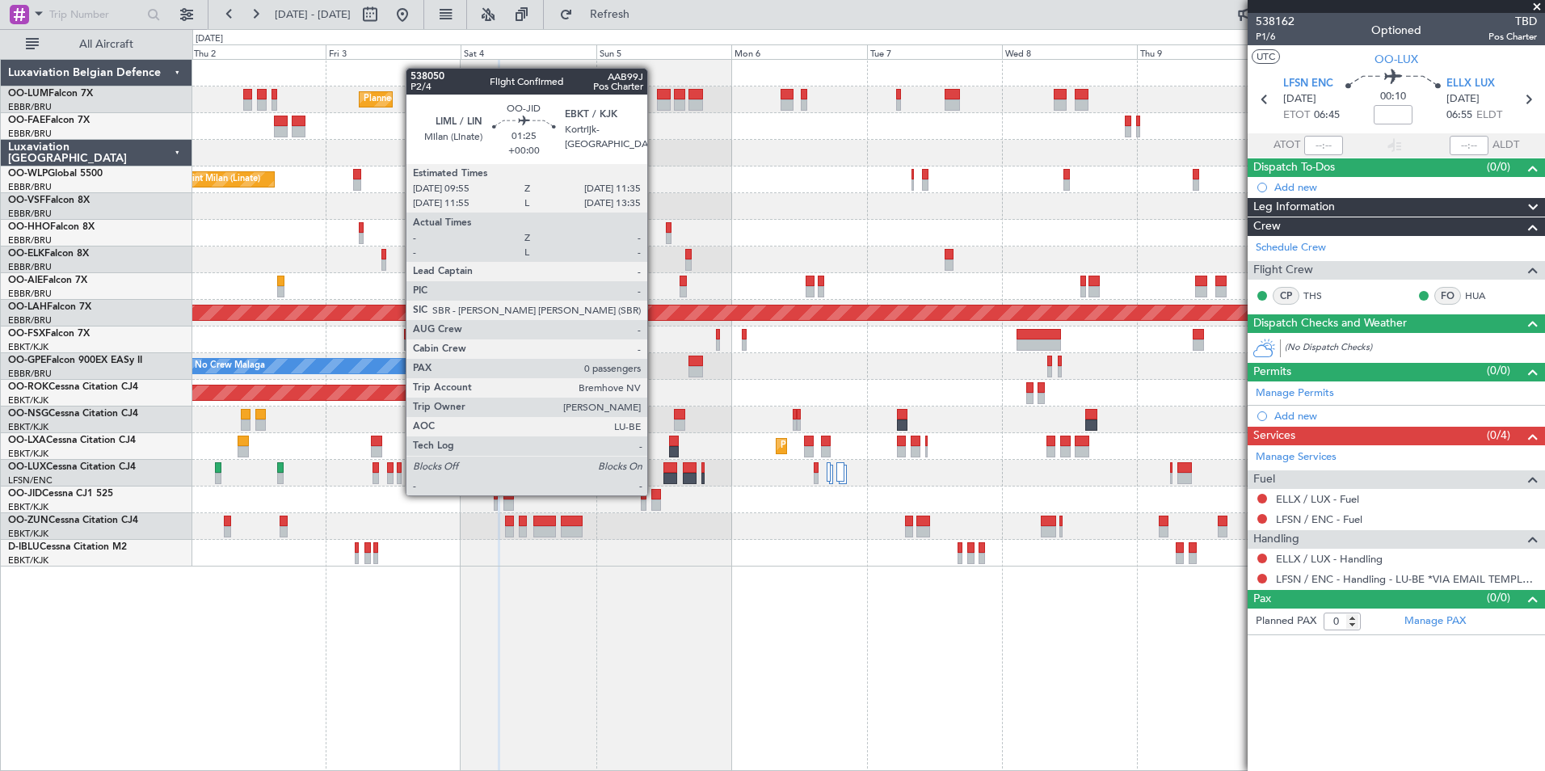
click at [654, 494] on div at bounding box center [656, 494] width 10 height 11
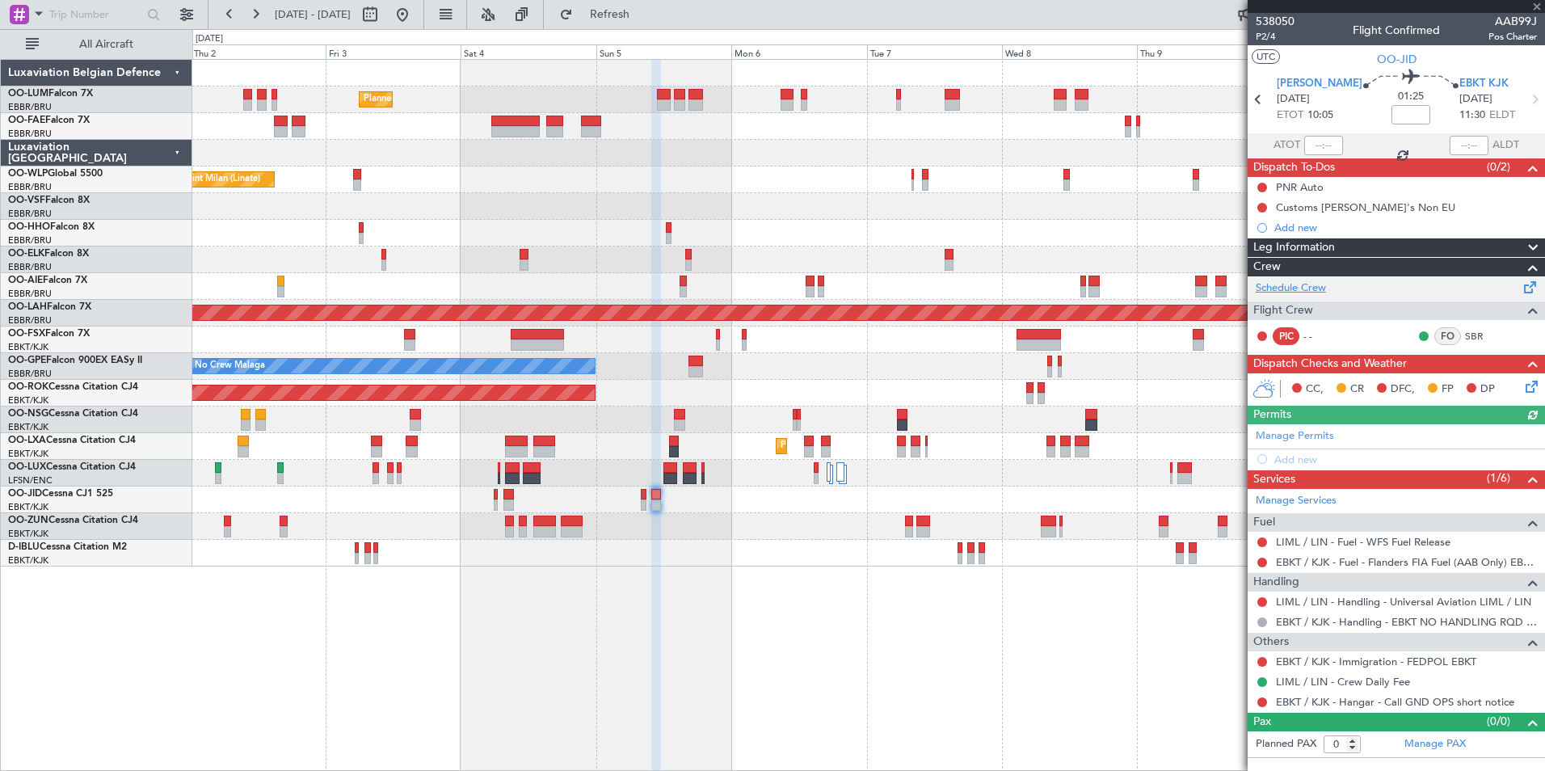
click at [1319, 287] on link "Schedule Crew" at bounding box center [1291, 288] width 70 height 16
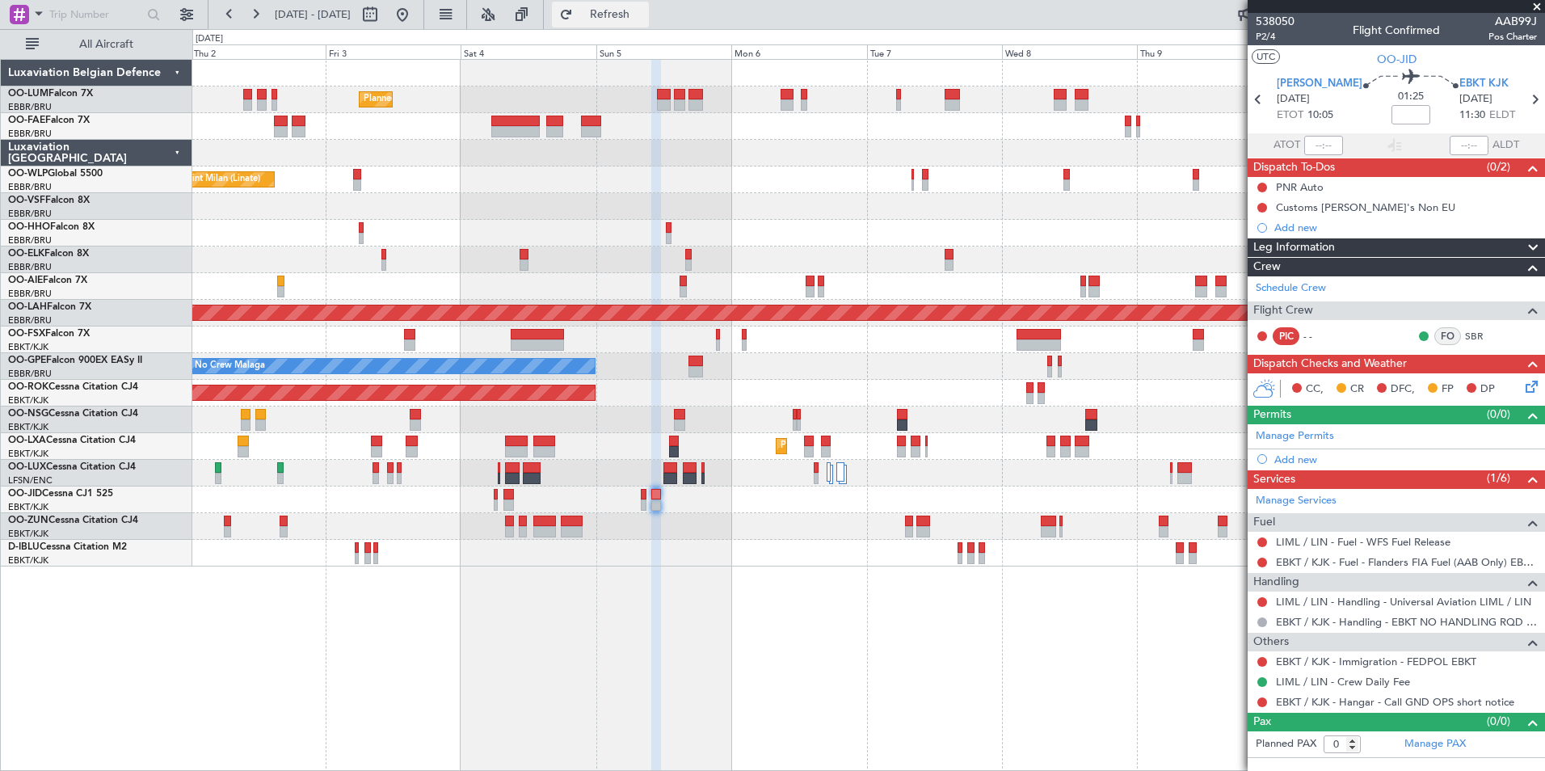
click at [629, 15] on span "Refresh" at bounding box center [610, 14] width 68 height 11
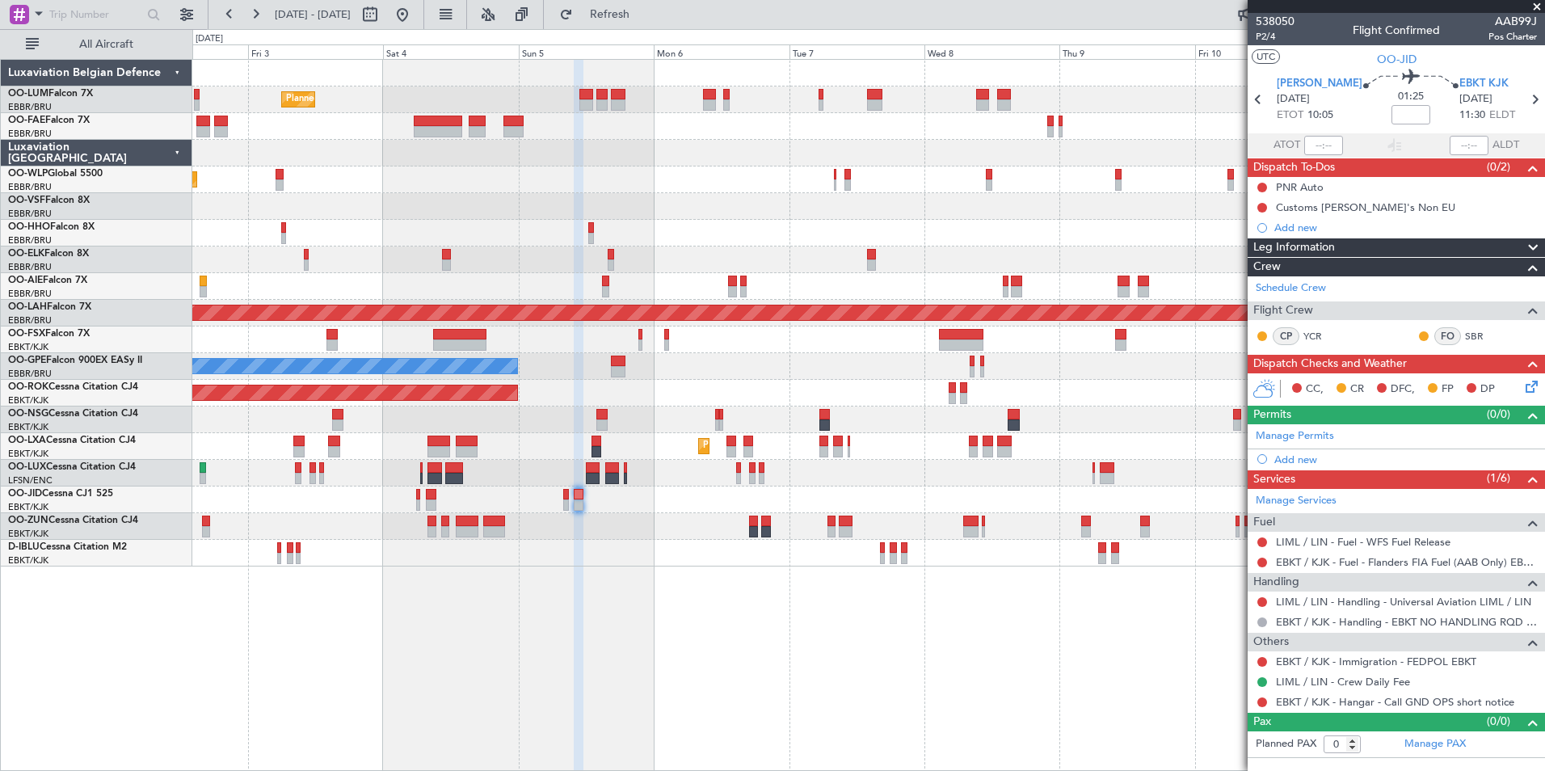
click at [587, 622] on div "Planned Maint Brussels (Brussels National) Planned Maint Brussels (Brussels Nat…" at bounding box center [868, 415] width 1352 height 712
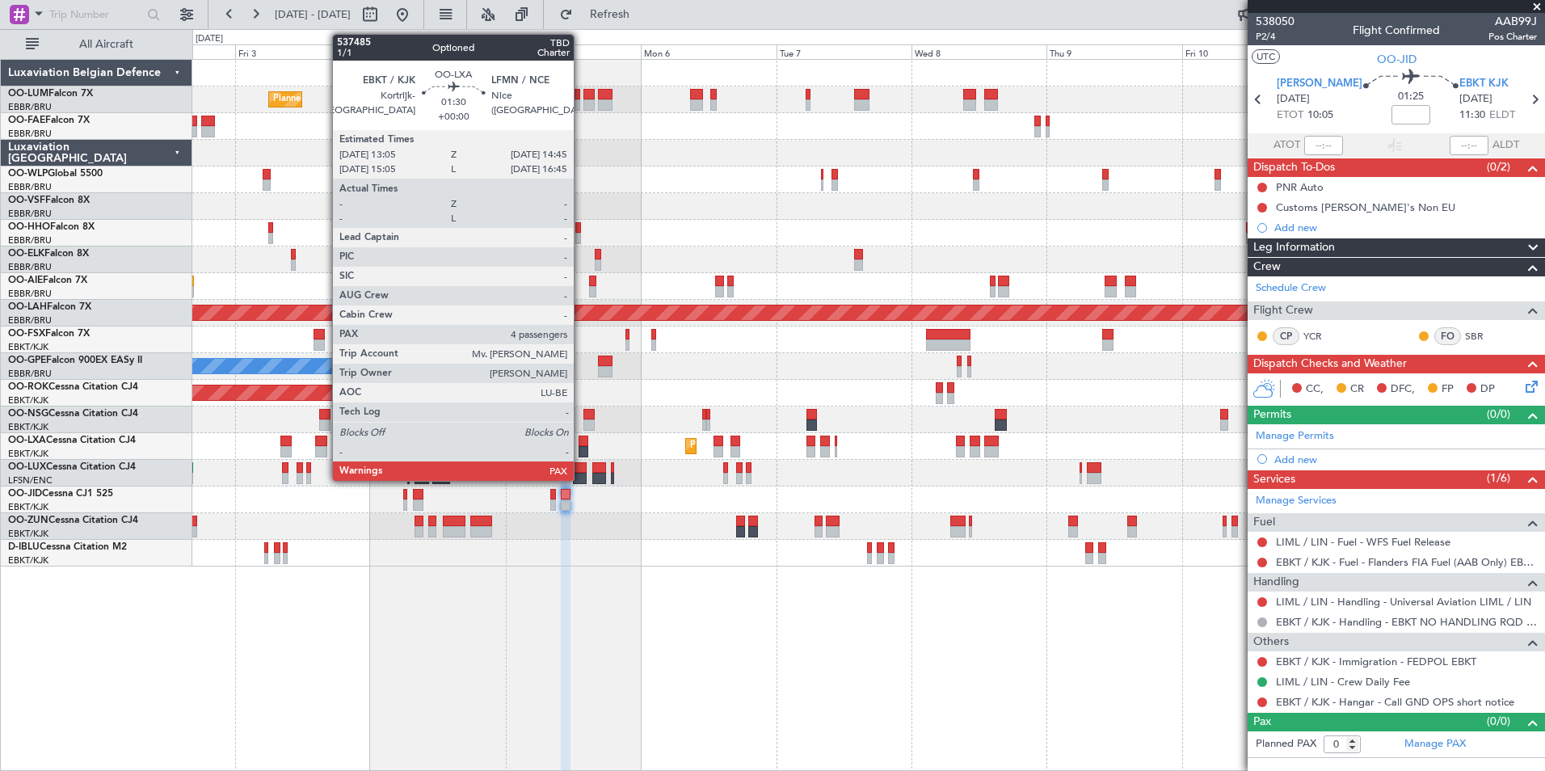
click at [581, 441] on div at bounding box center [583, 440] width 10 height 11
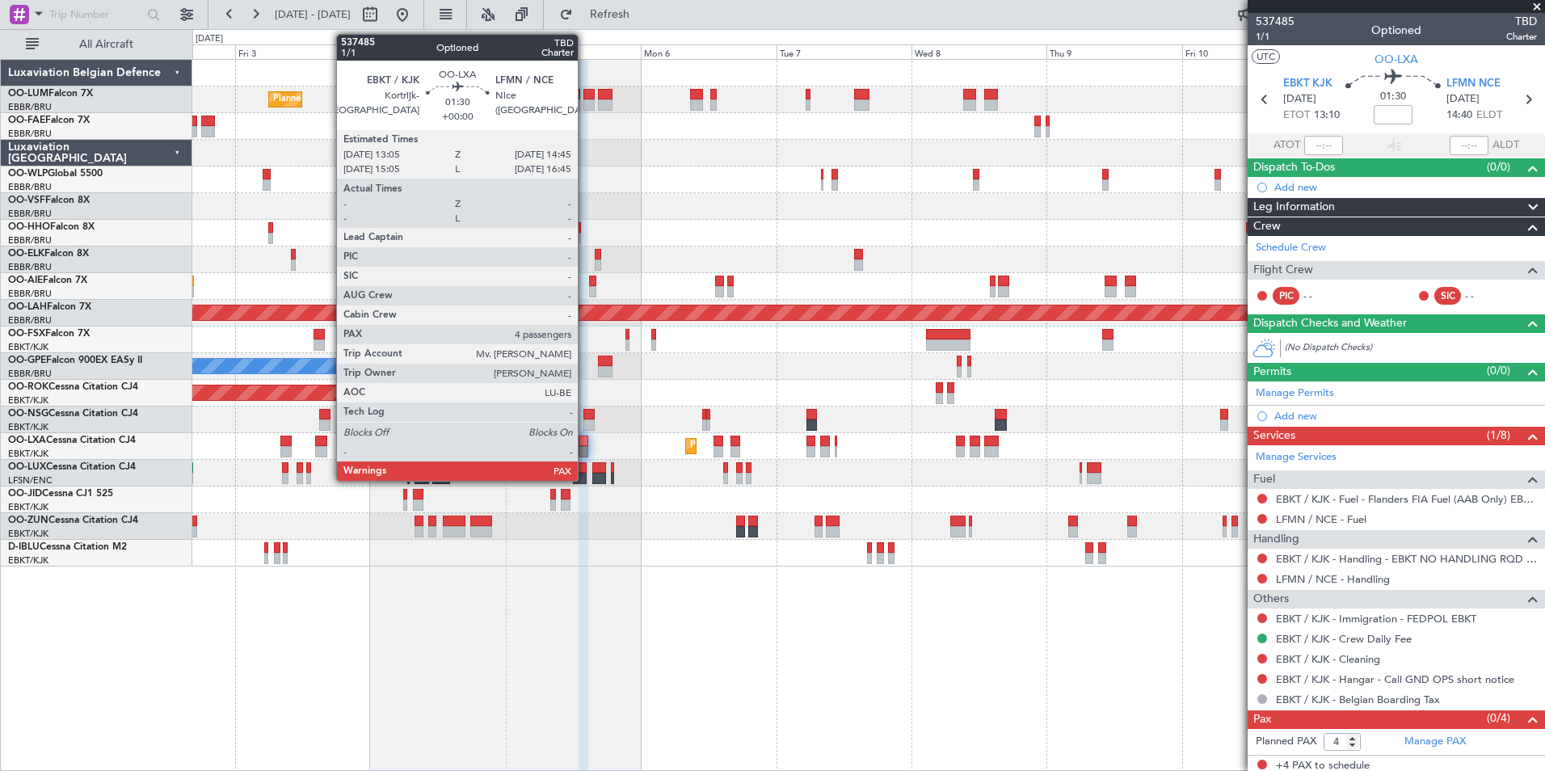
click at [585, 437] on div at bounding box center [583, 440] width 10 height 11
click at [583, 447] on div at bounding box center [583, 451] width 10 height 11
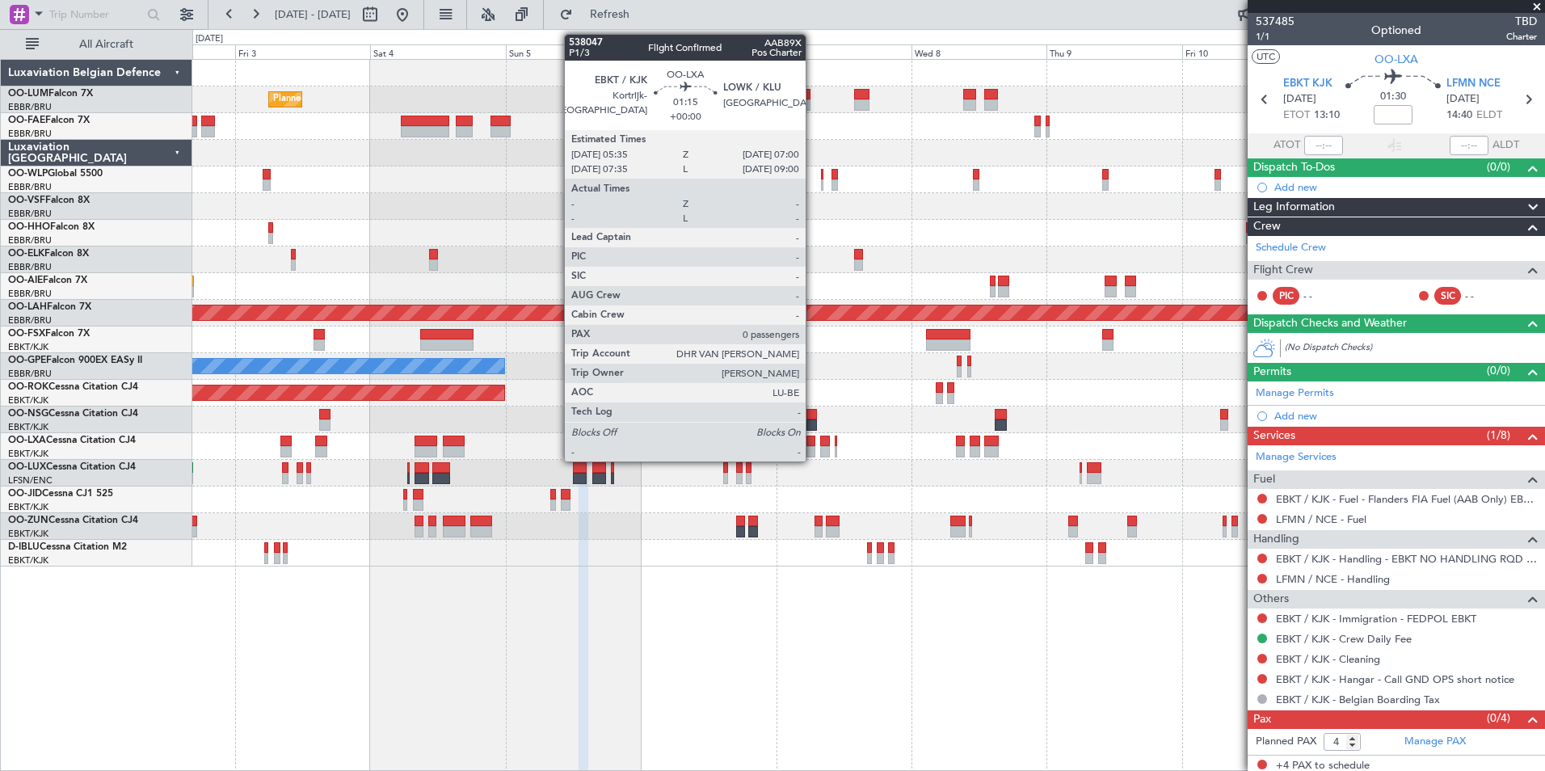
click at [813, 448] on div at bounding box center [810, 451] width 8 height 11
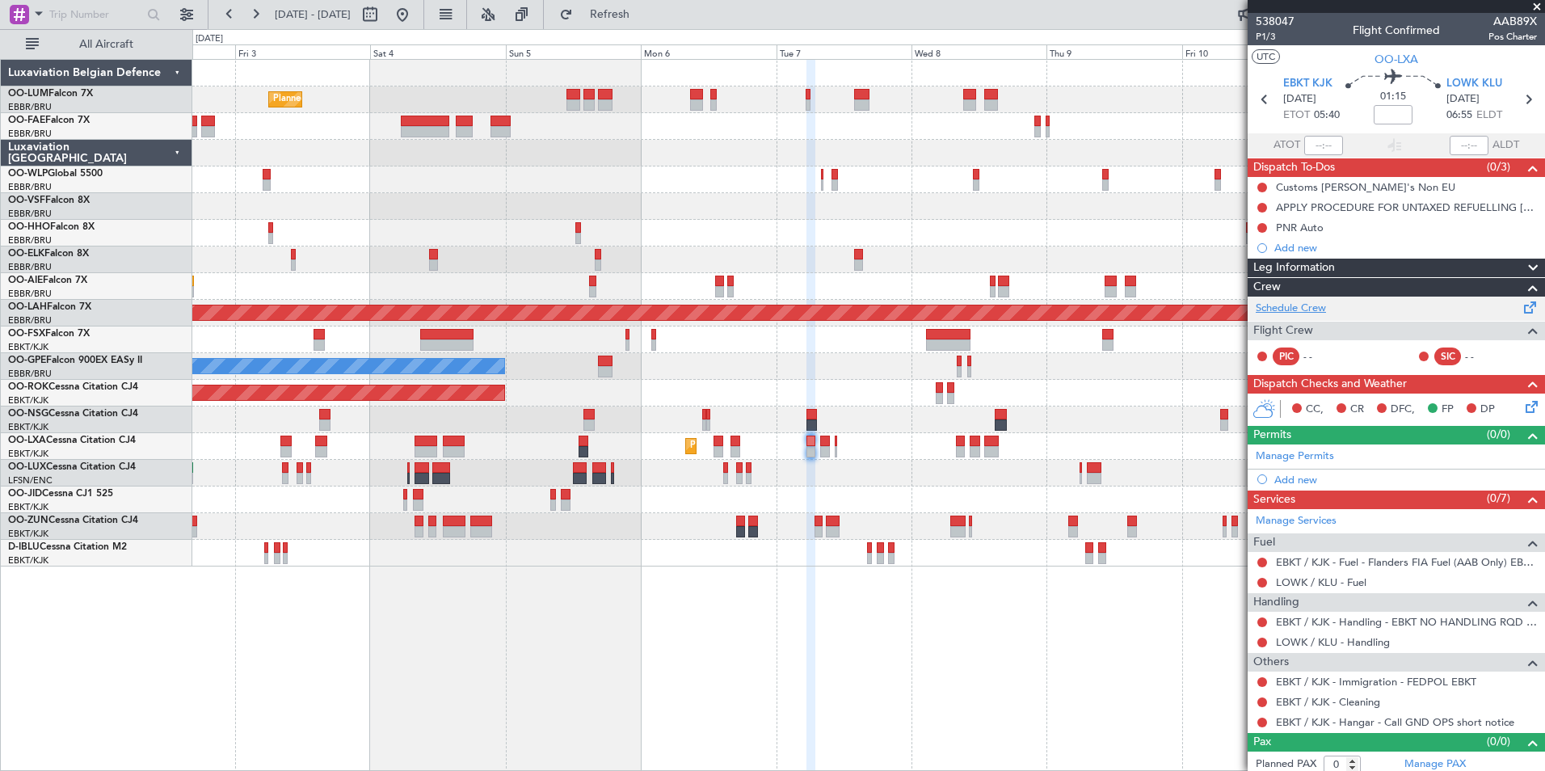
click at [1314, 313] on link "Schedule Crew" at bounding box center [1291, 309] width 70 height 16
click at [636, 5] on button "Refresh" at bounding box center [600, 15] width 97 height 26
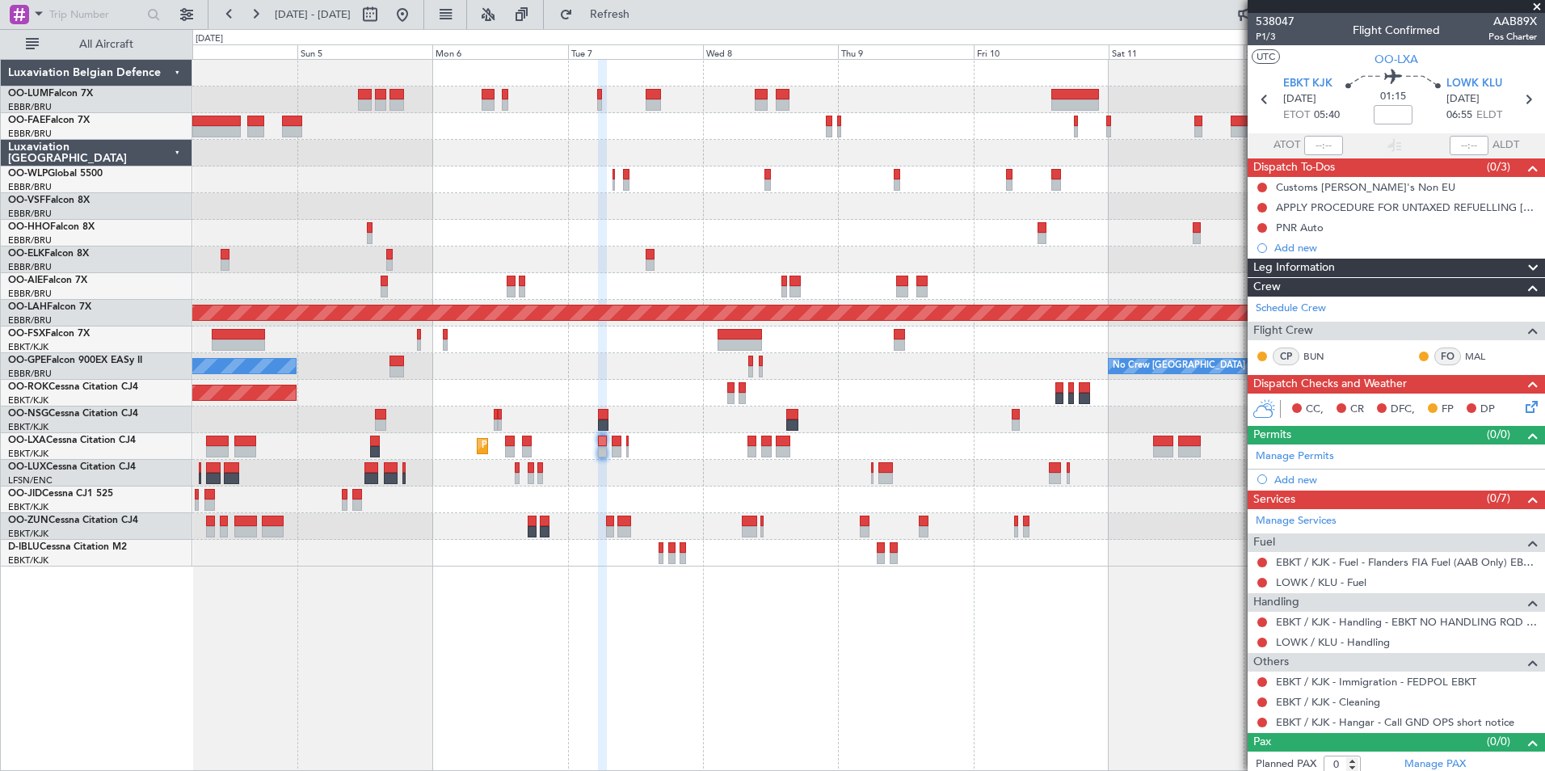
click at [648, 592] on div "Planned Maint Brussels (Brussels National) Planned Maint Brussels (Brussels Nat…" at bounding box center [868, 415] width 1352 height 712
click at [666, 622] on div "Planned Maint Brussels (Brussels National) Planned Maint Brussels (Brussels Nat…" at bounding box center [868, 415] width 1352 height 712
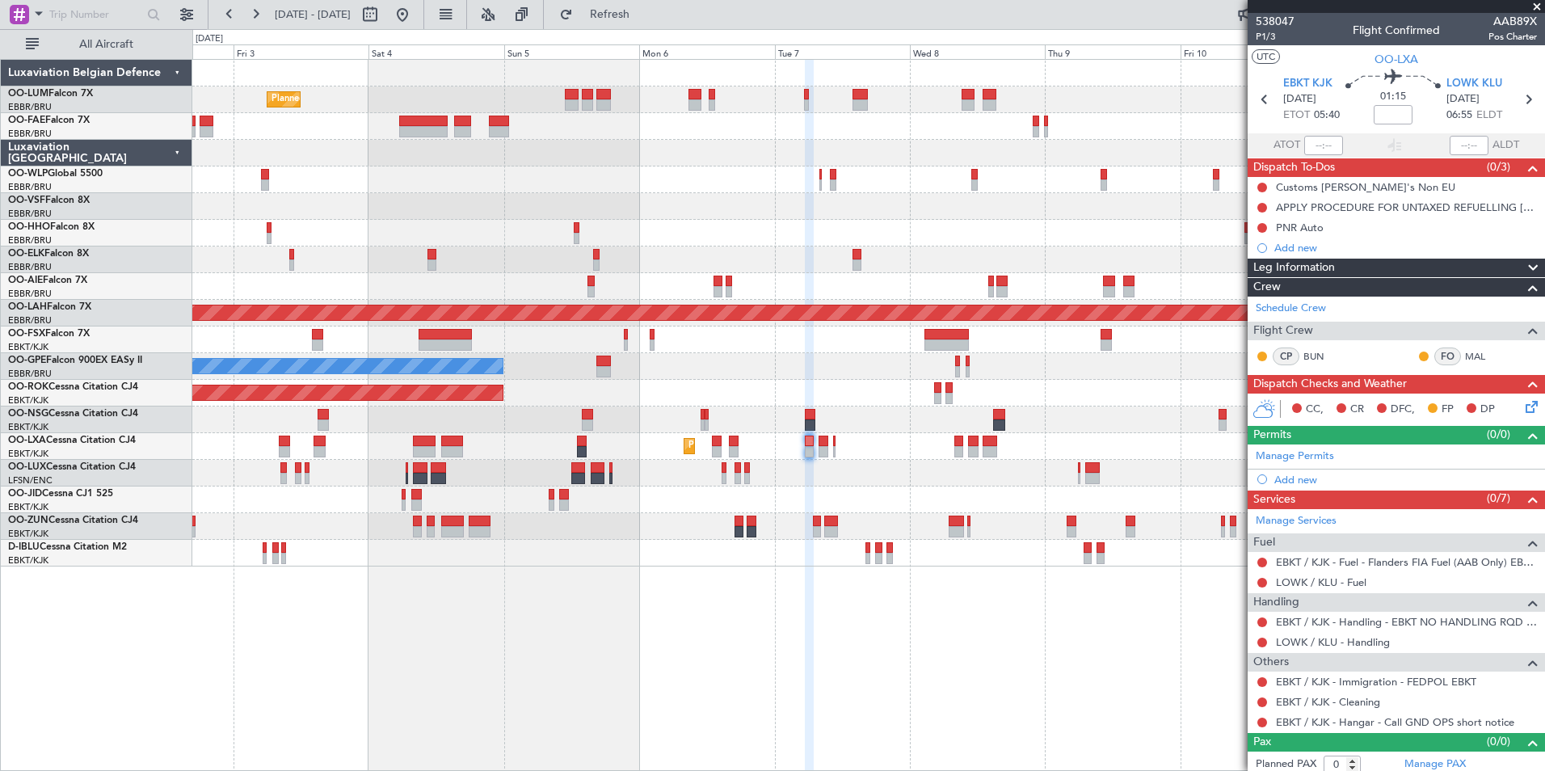
click at [754, 633] on div "Planned Maint Brussels (Brussels National) Planned Maint Brussels (Brussels Nat…" at bounding box center [868, 415] width 1352 height 712
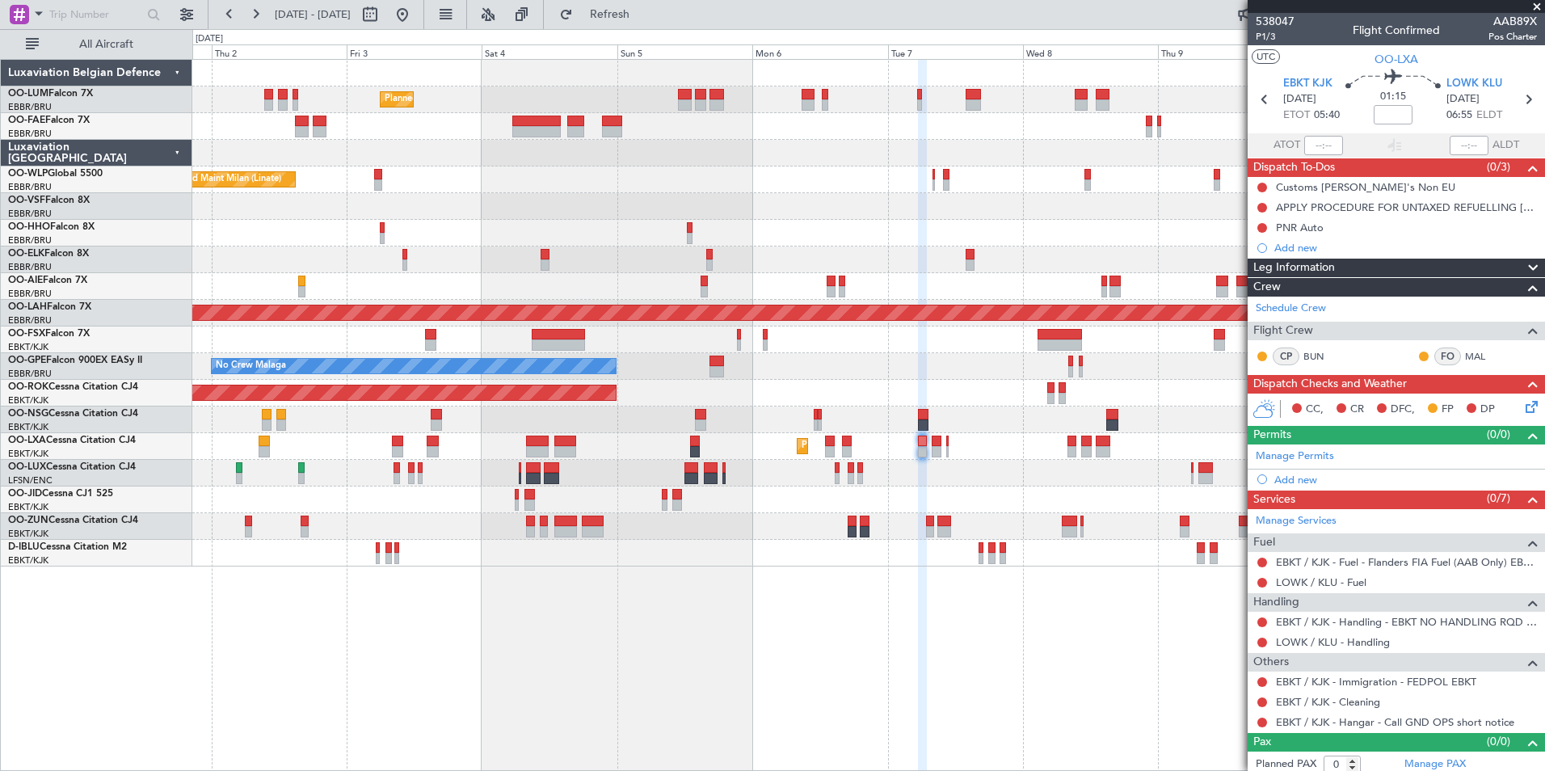
click at [667, 636] on div "Planned Maint Brussels (Brussels National) Planned Maint Brussels (Brussels Nat…" at bounding box center [868, 415] width 1352 height 712
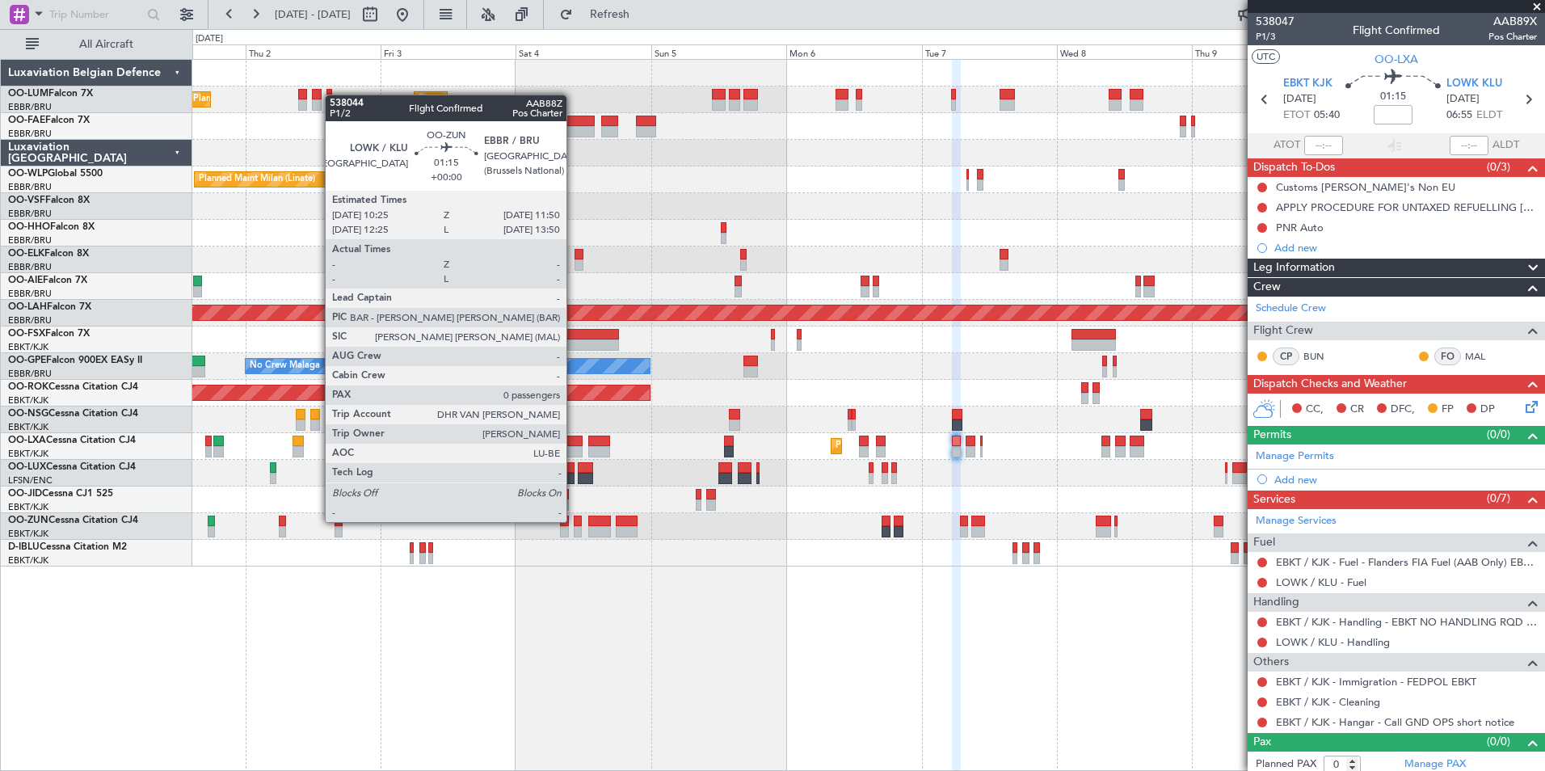
click at [574, 522] on div at bounding box center [578, 520] width 8 height 11
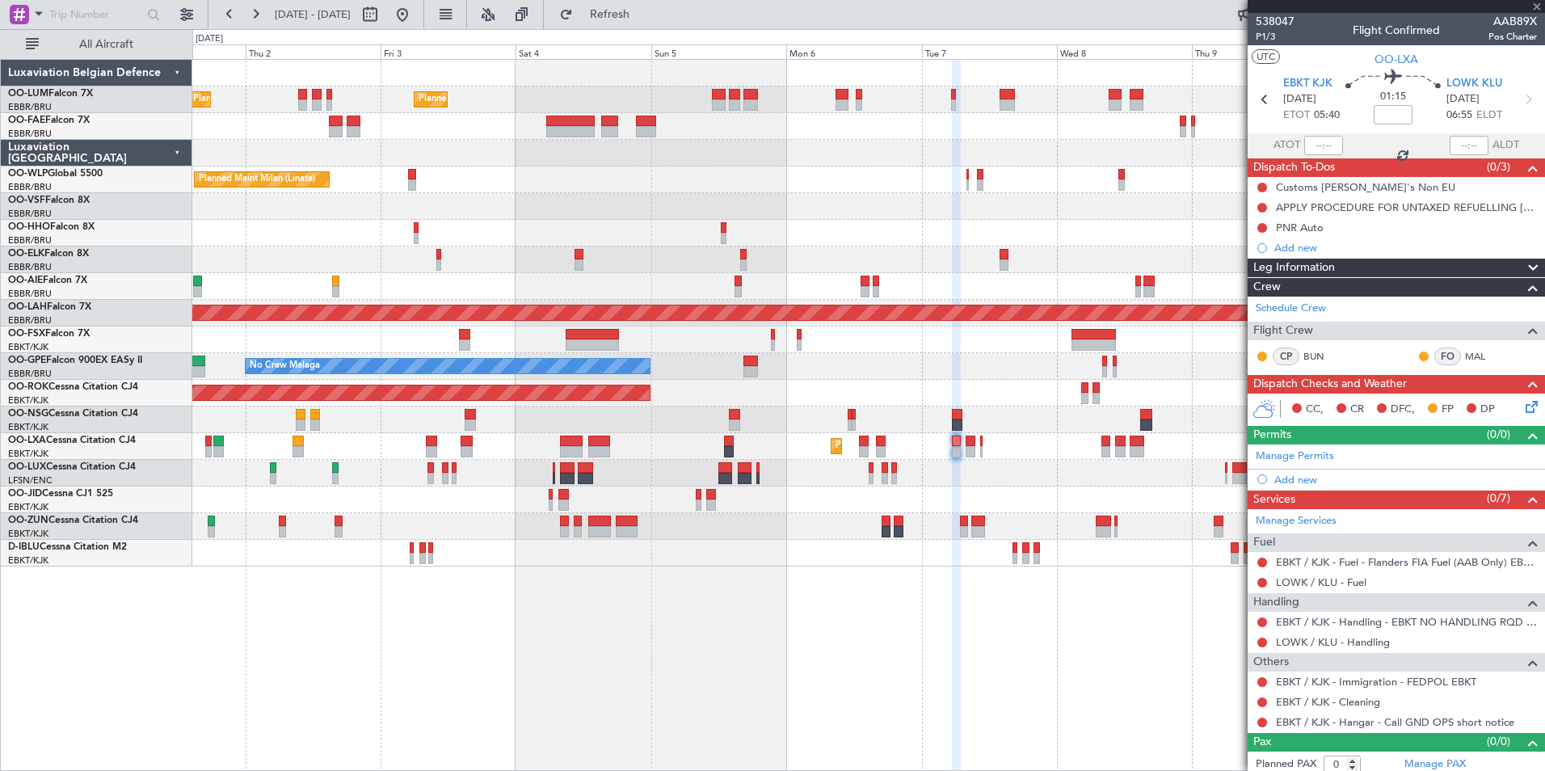
click at [575, 520] on div at bounding box center [578, 520] width 8 height 11
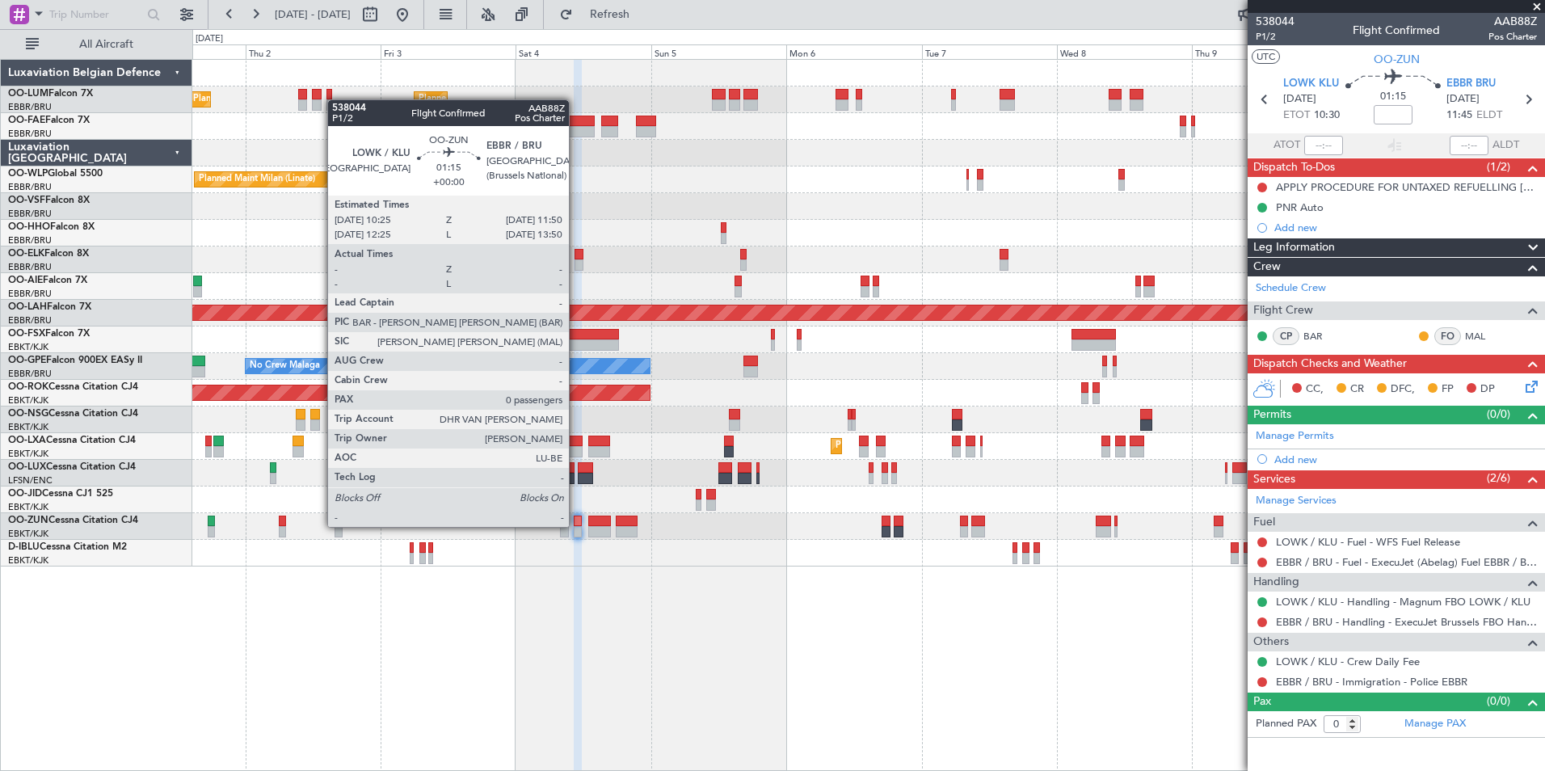
click at [576, 527] on div at bounding box center [578, 531] width 8 height 11
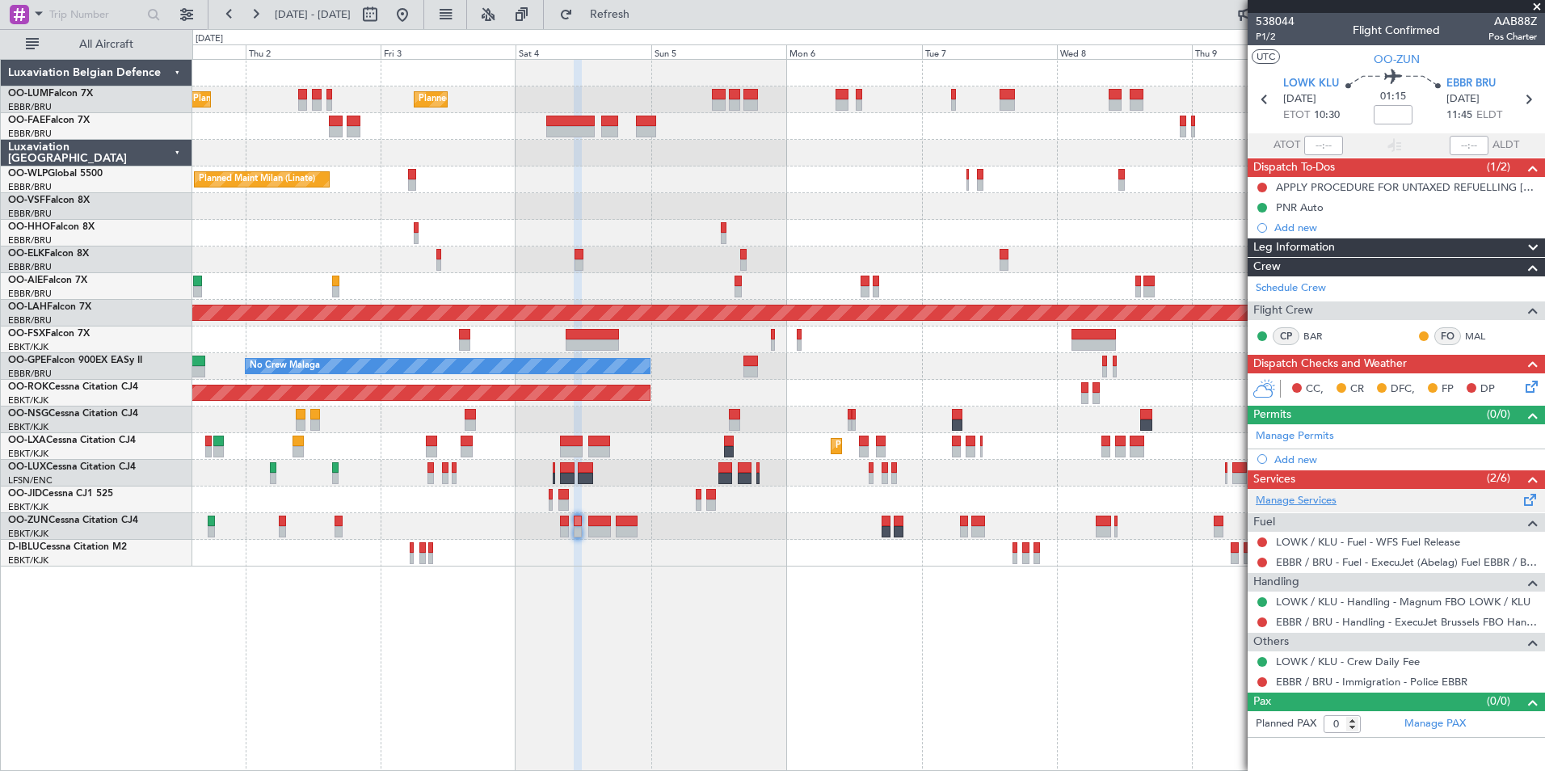
click at [1314, 503] on link "Manage Services" at bounding box center [1296, 501] width 81 height 16
drag, startPoint x: 629, startPoint y: 11, endPoint x: 630, endPoint y: 61, distance: 50.9
click at [630, 11] on span "Refresh" at bounding box center [610, 14] width 68 height 11
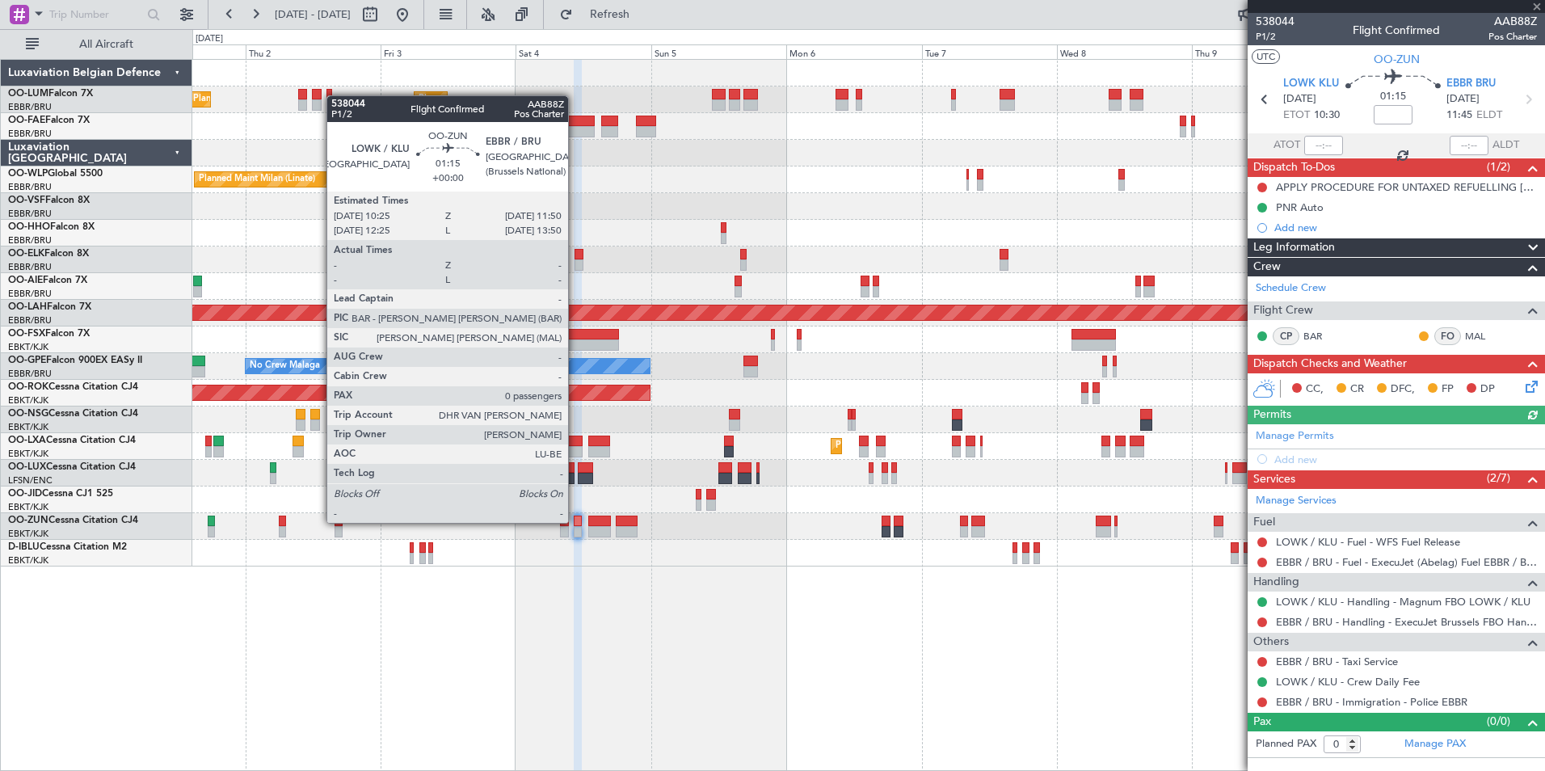
click at [575, 523] on div at bounding box center [578, 520] width 8 height 11
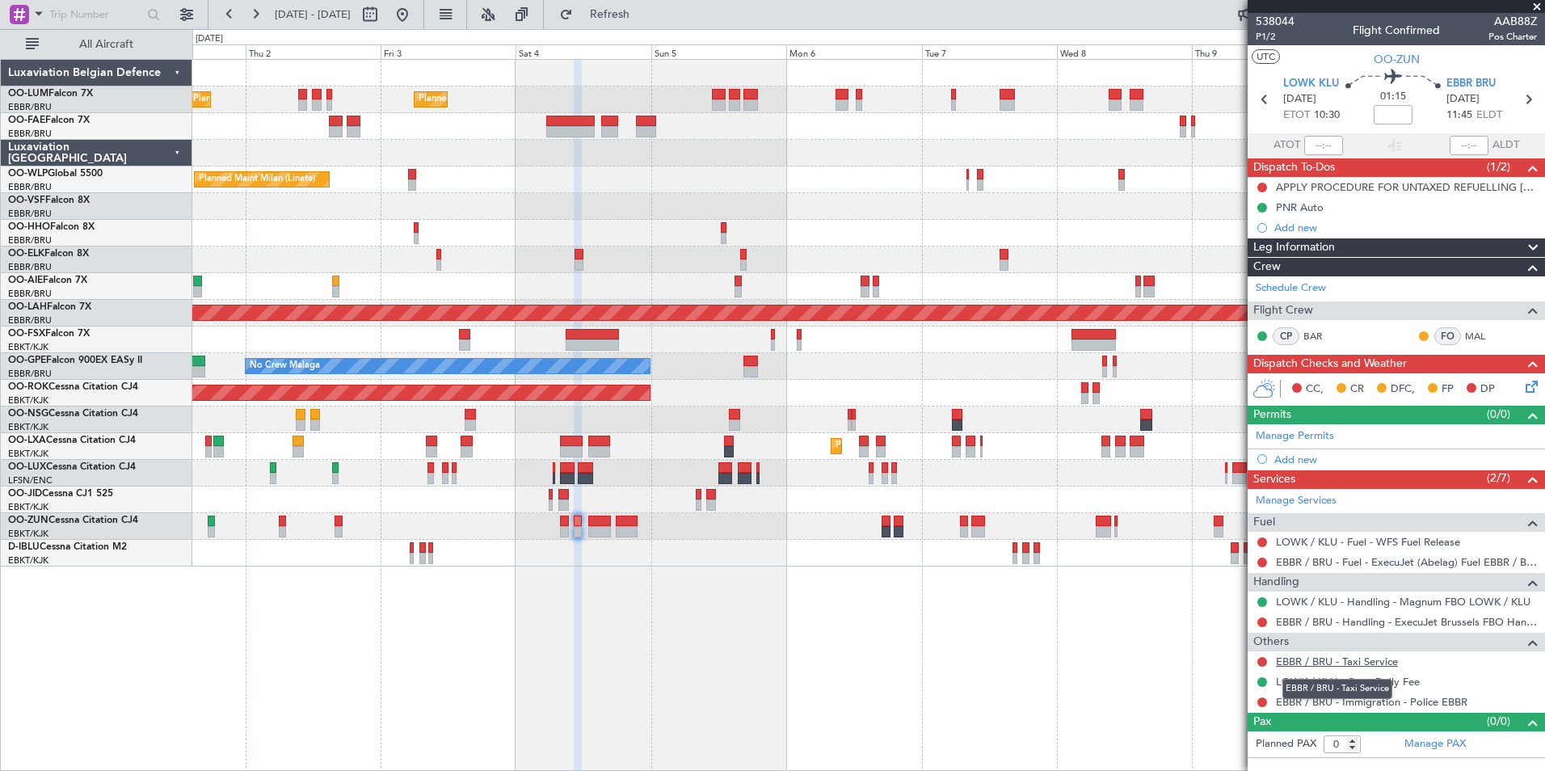
click at [1310, 662] on link "EBBR / BRU - Taxi Service" at bounding box center [1337, 661] width 122 height 14
click at [1356, 666] on link "EBBR / BRU - Taxi Service" at bounding box center [1337, 661] width 122 height 14
click at [649, 25] on button "Refresh" at bounding box center [600, 15] width 97 height 26
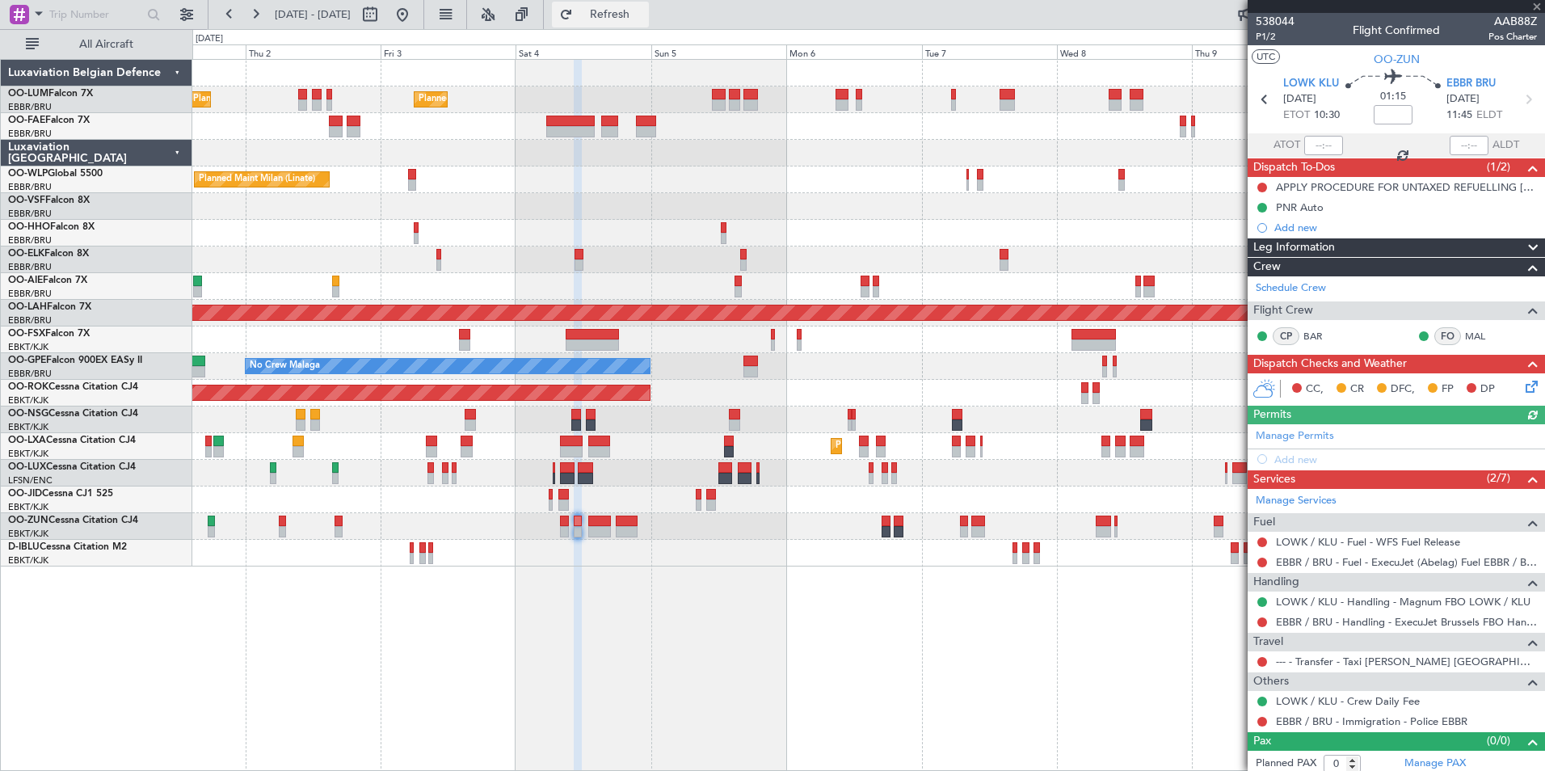
click at [649, 6] on button "Refresh" at bounding box center [600, 15] width 97 height 26
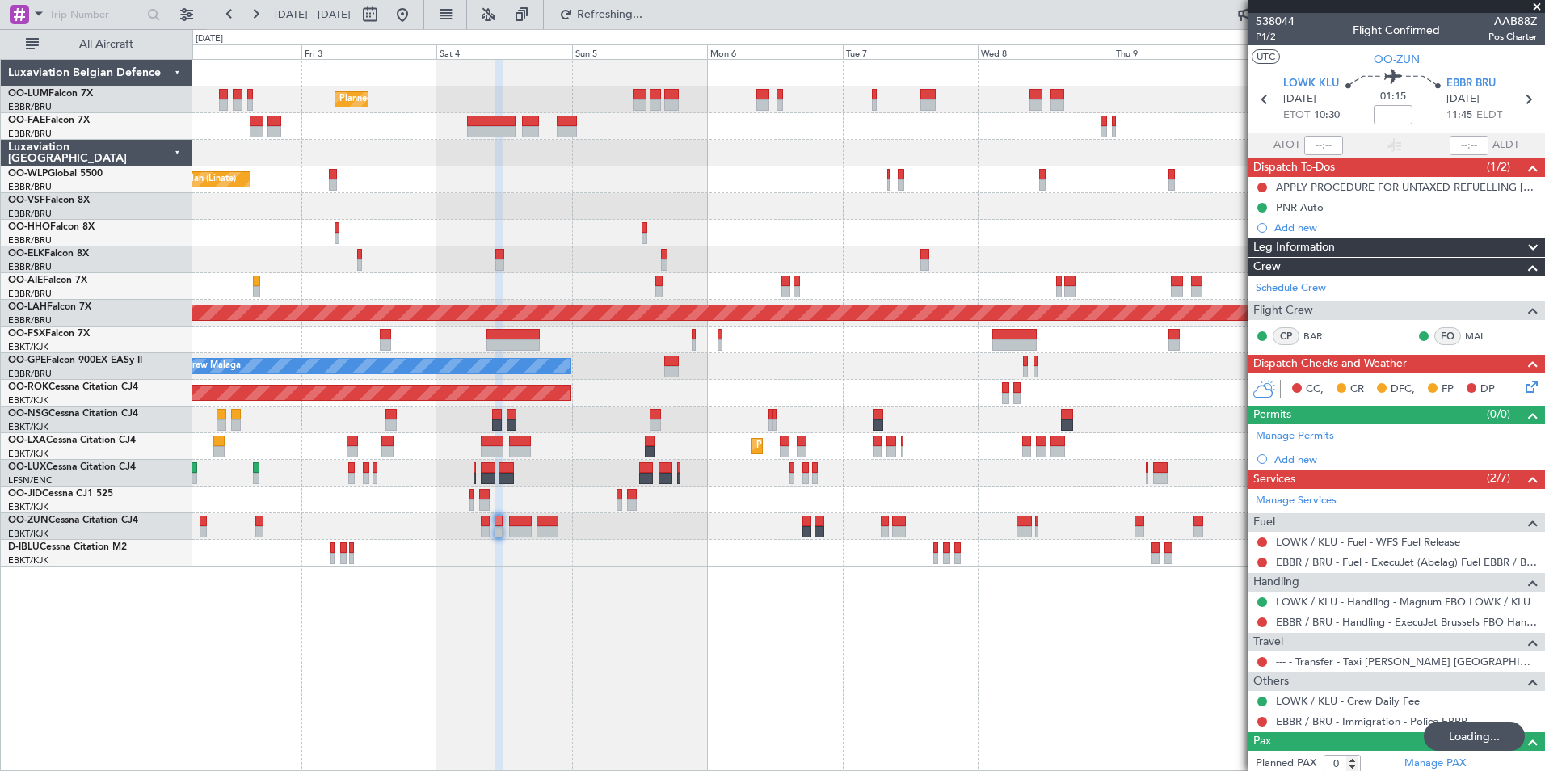
click at [646, 637] on div "Planned Maint Brussels (Brussels National) Planned Maint Brussels (Brussels Nat…" at bounding box center [868, 415] width 1352 height 712
click at [649, 22] on button "Refresh" at bounding box center [600, 15] width 97 height 26
click at [721, 591] on div "Planned Maint Brussels (Brussels National) Planned Maint Brussels (Brussels Nat…" at bounding box center [868, 415] width 1352 height 712
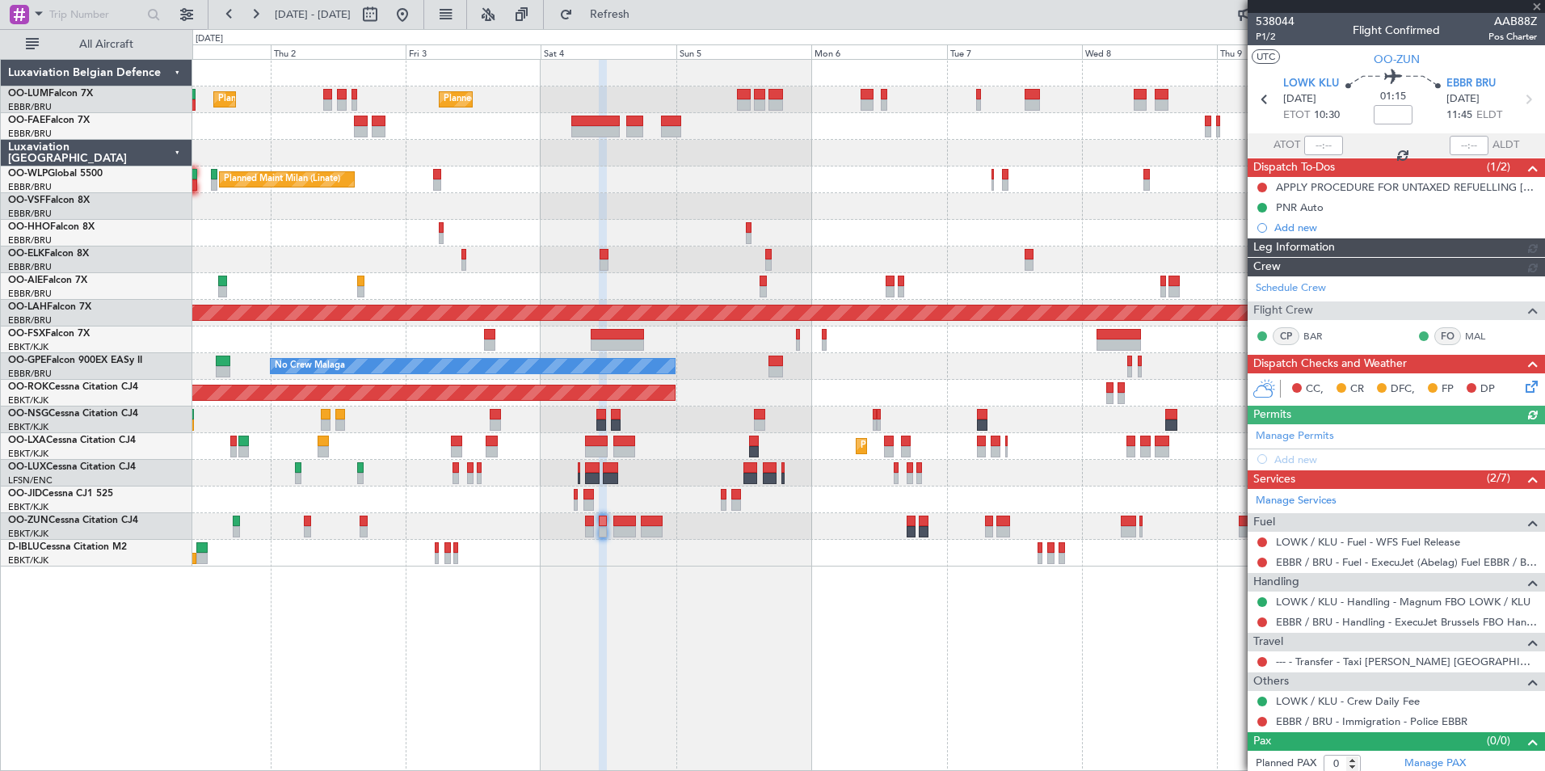
click at [642, 601] on div "Planned Maint Brussels (Brussels National) Planned Maint Brussels (Brussels Nat…" at bounding box center [868, 415] width 1352 height 712
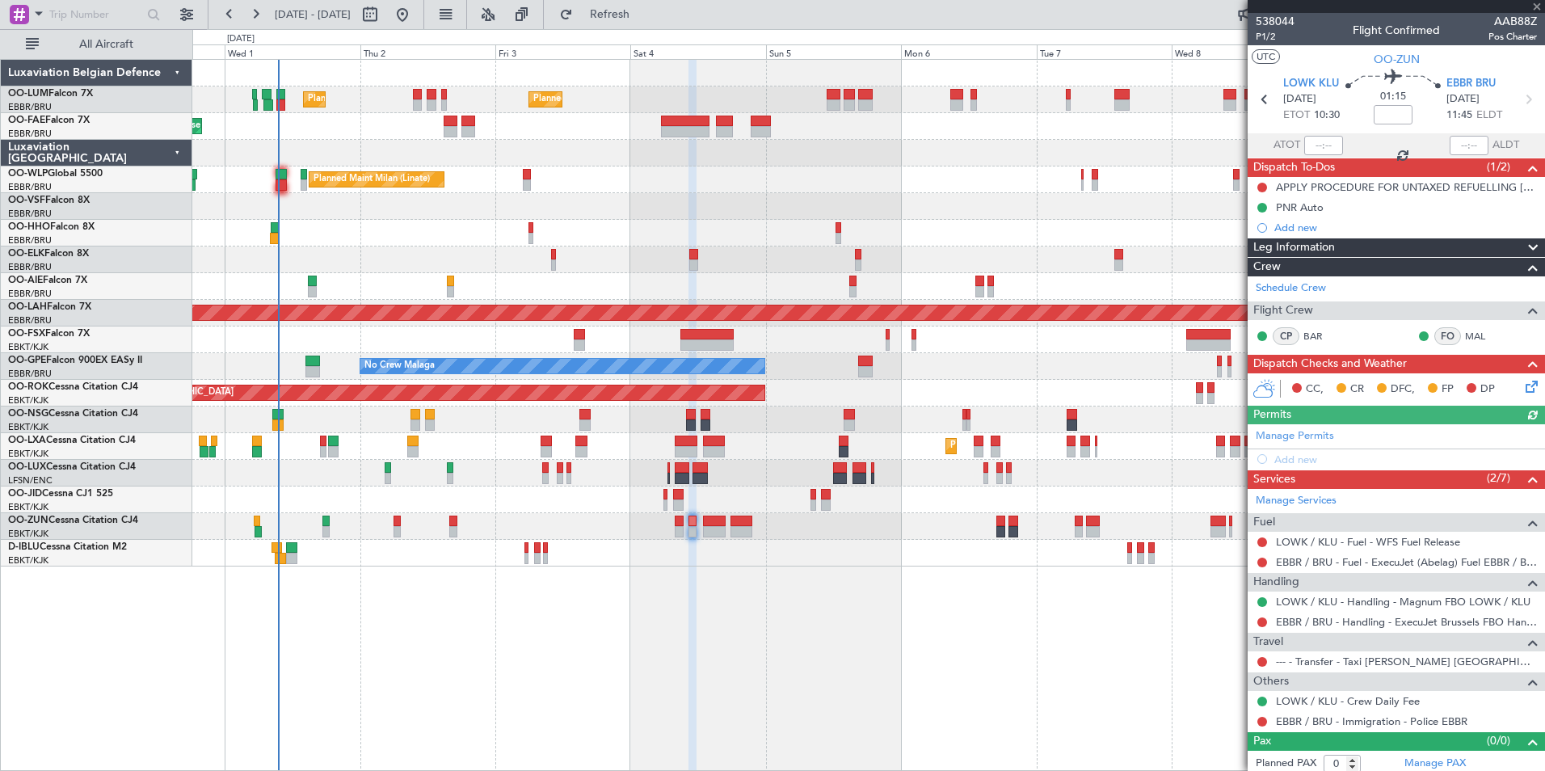
click at [564, 625] on div "Planned Maint Brussels (Brussels National) Planned Maint Brussels (Brussels Nat…" at bounding box center [868, 415] width 1352 height 712
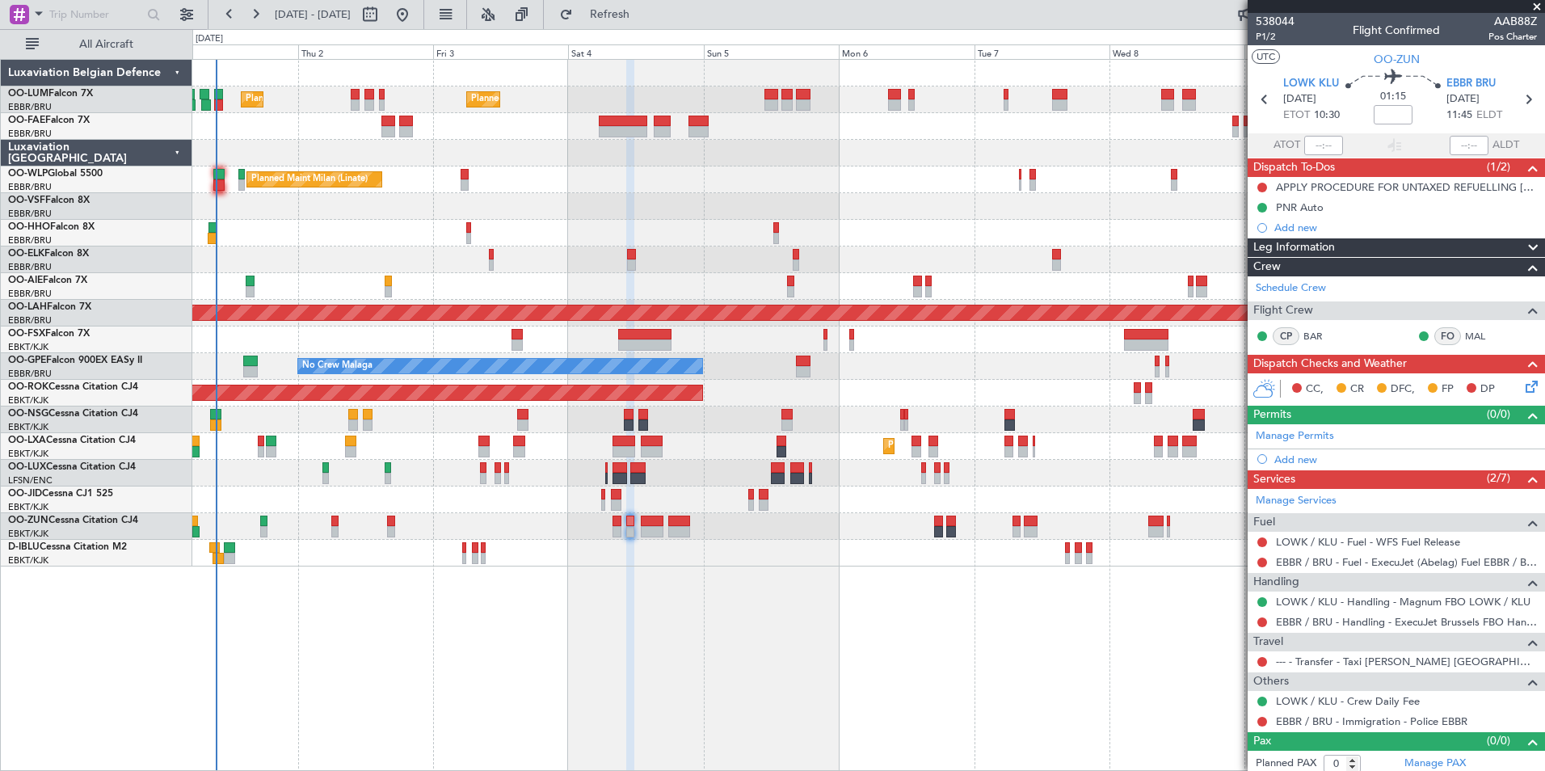
click at [574, 599] on div "Planned Maint Brussels (Brussels National) Planned Maint Brussels (Brussels Nat…" at bounding box center [868, 415] width 1352 height 712
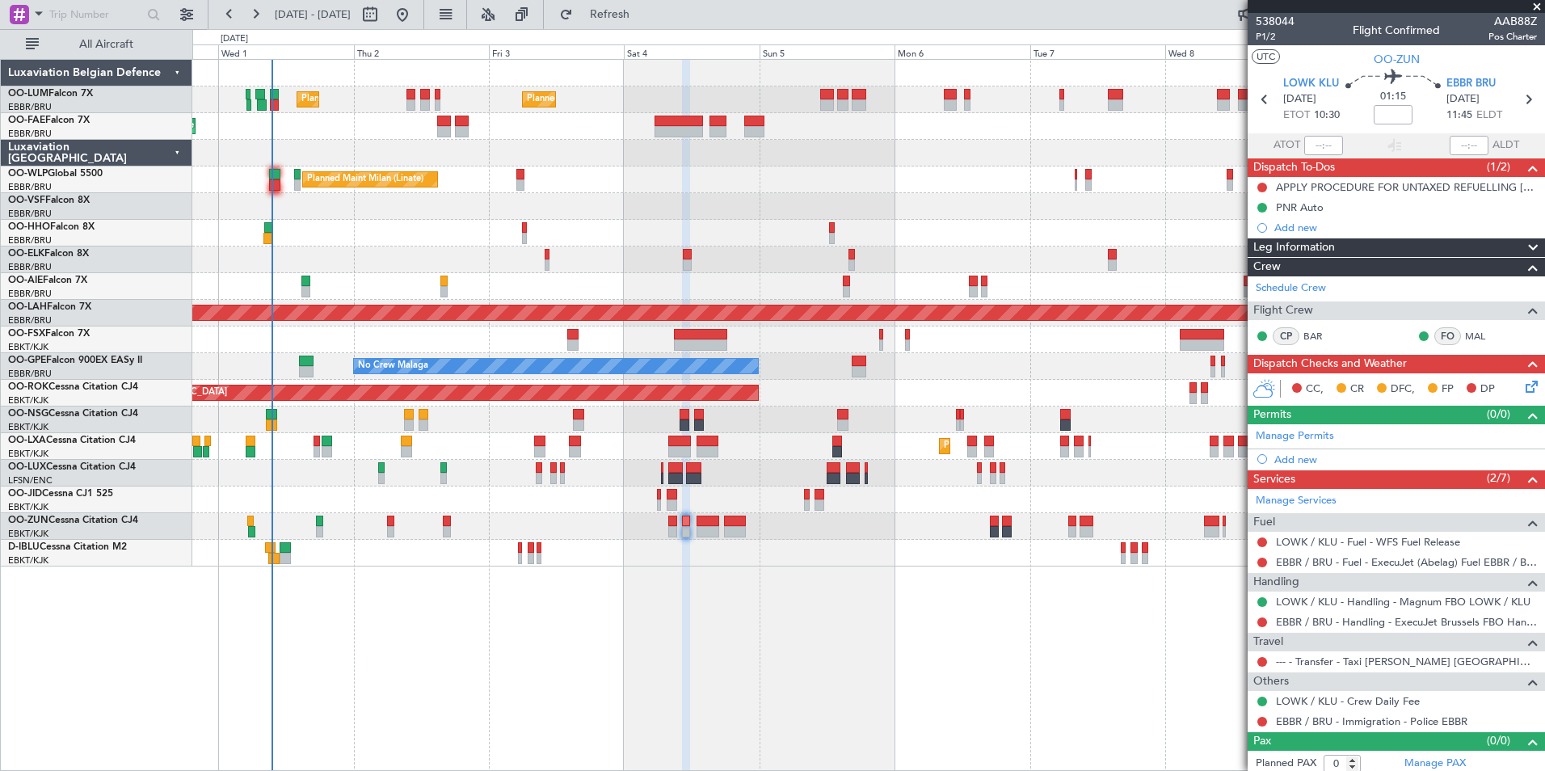
click at [690, 606] on div at bounding box center [686, 416] width 8 height 712
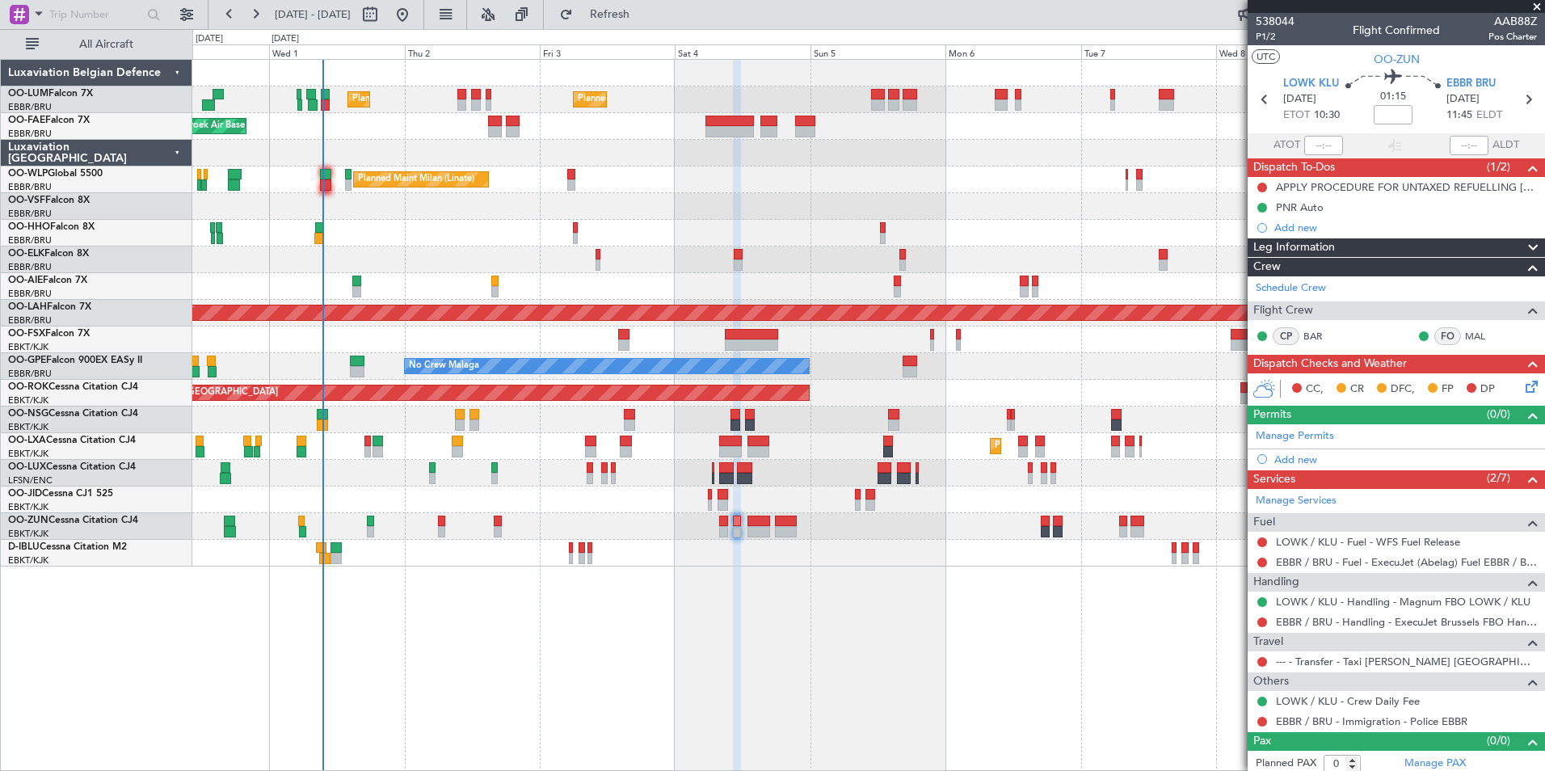
click at [556, 632] on div "Planned Maint Brussels (Brussels National) Planned Maint Brussels (Brussels Nat…" at bounding box center [868, 415] width 1352 height 712
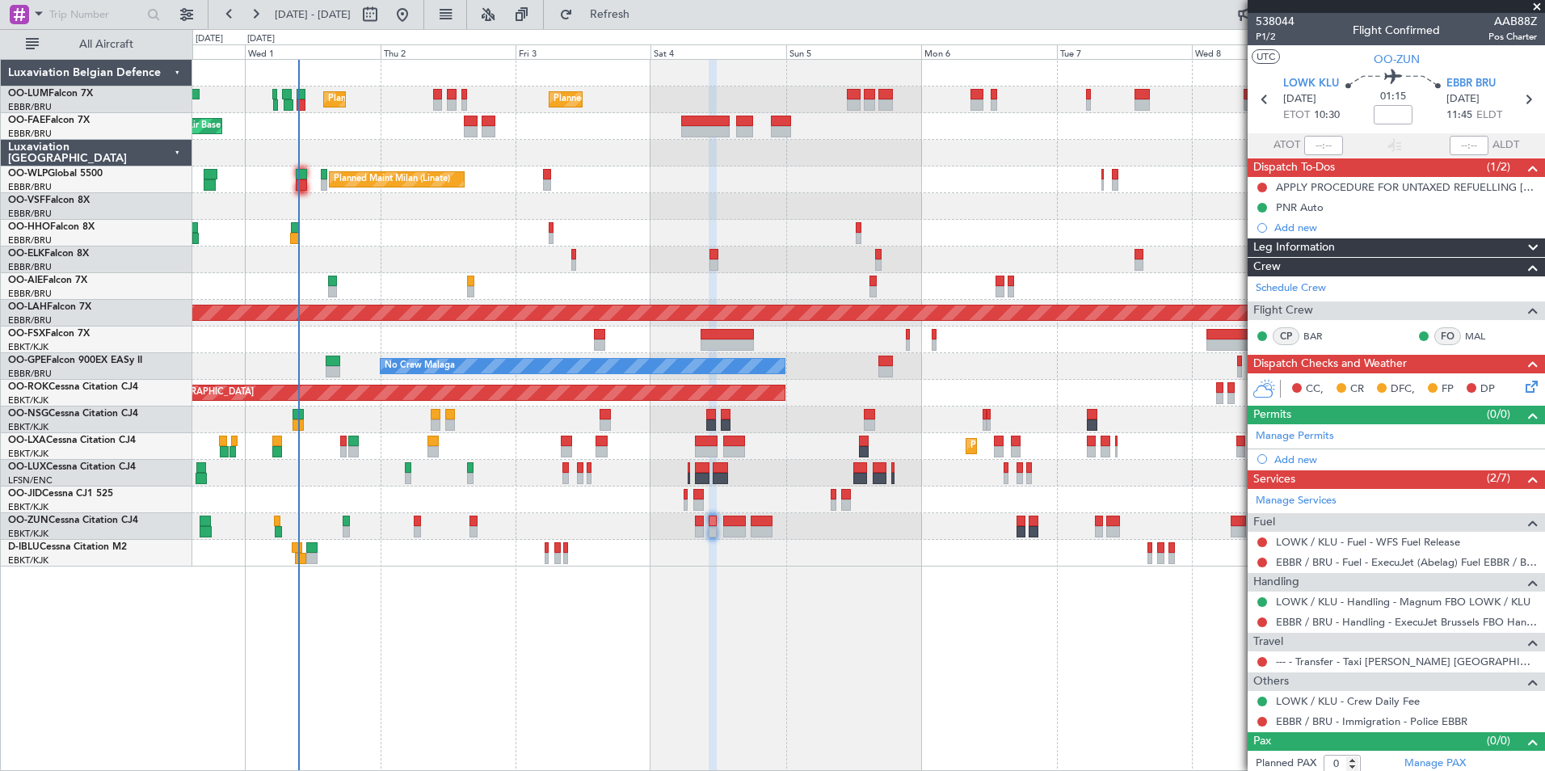
click at [741, 605] on div "Planned Maint Brussels (Brussels National) Planned Maint Brussels (Brussels Nat…" at bounding box center [868, 415] width 1352 height 712
click at [812, 642] on div "Planned Maint Brussels (Brussels National) Planned Maint Brussels (Brussels Nat…" at bounding box center [868, 415] width 1352 height 712
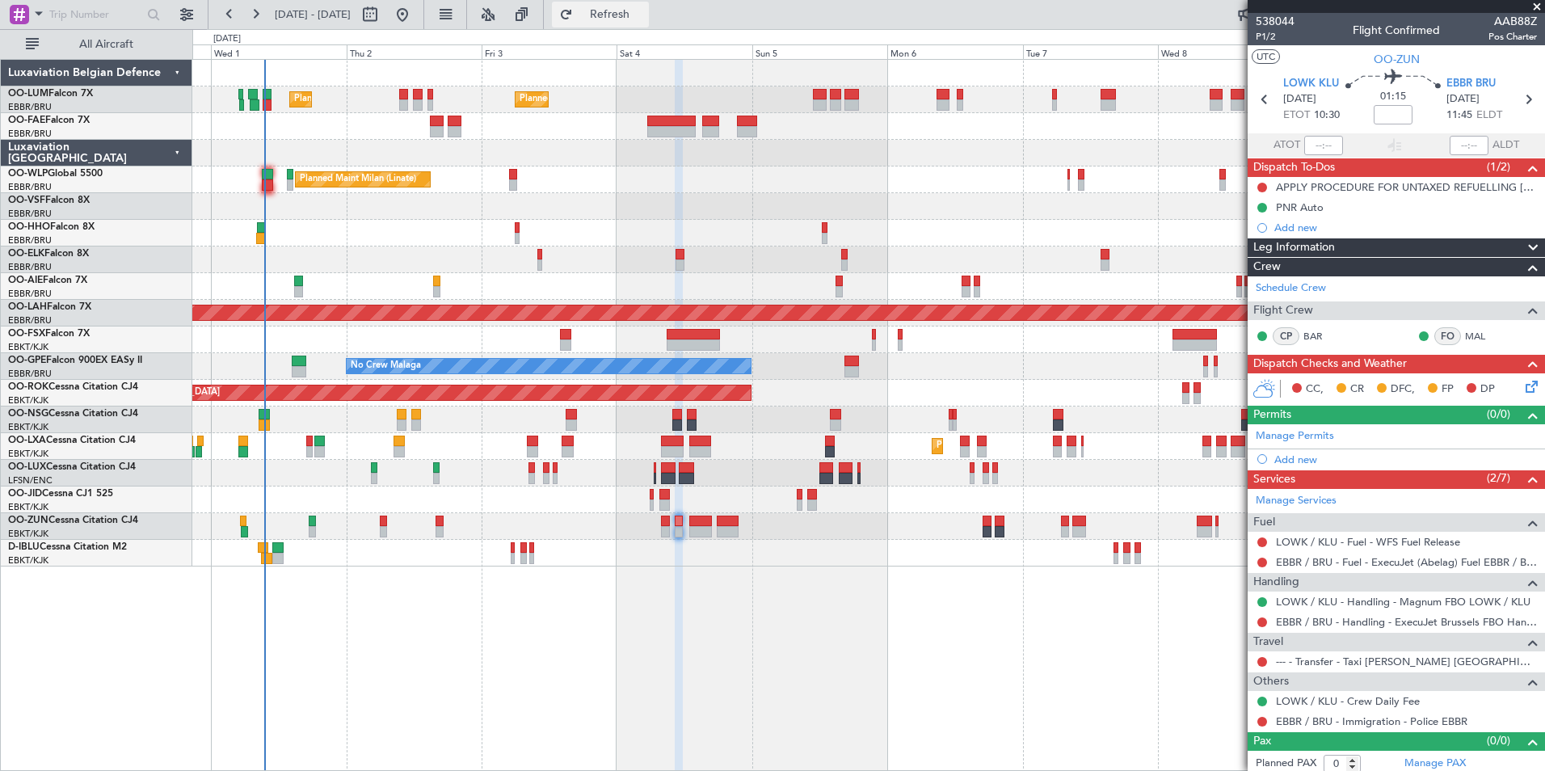
click at [644, 19] on span "Refresh" at bounding box center [610, 14] width 68 height 11
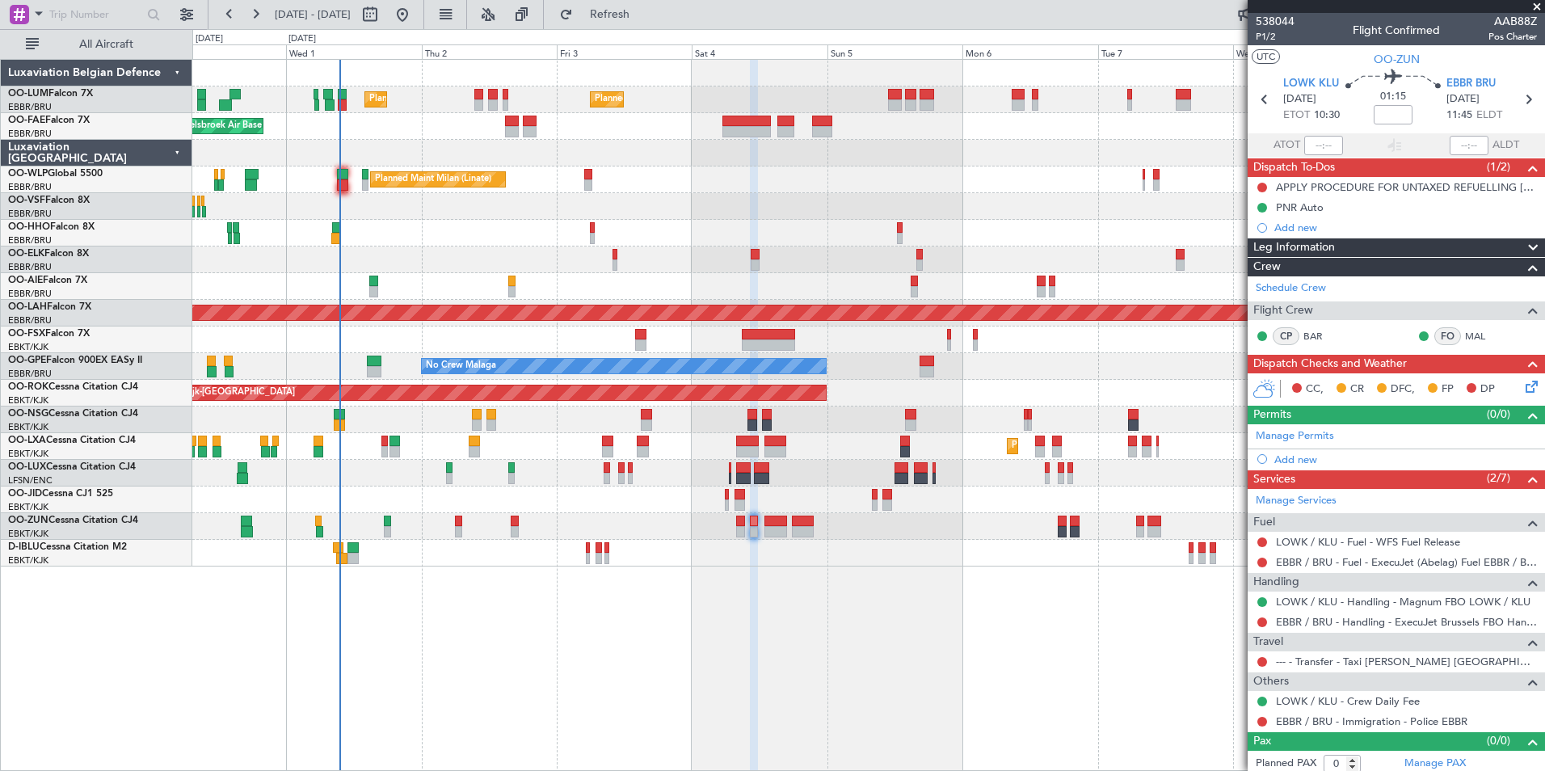
click at [864, 676] on div "Planned Maint Brussels (Brussels National) Planned Maint Brussels (Brussels Nat…" at bounding box center [868, 415] width 1352 height 712
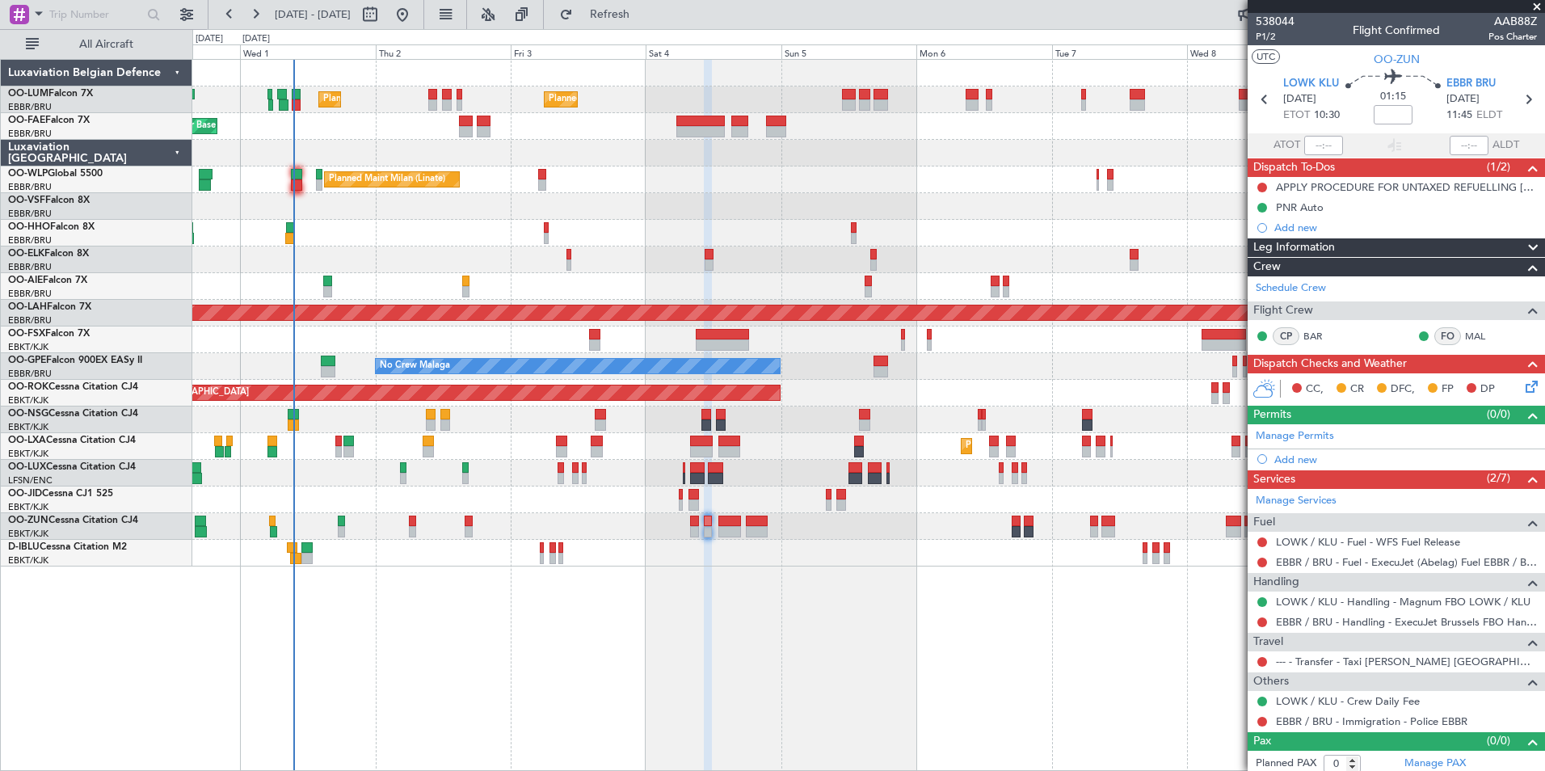
click at [817, 680] on div "Planned Maint Brussels (Brussels National) Planned Maint Brussels (Brussels Nat…" at bounding box center [868, 415] width 1352 height 712
click at [851, 625] on div "Planned Maint Brussels (Brussels National) Planned Maint Brussels (Brussels Nat…" at bounding box center [868, 415] width 1352 height 712
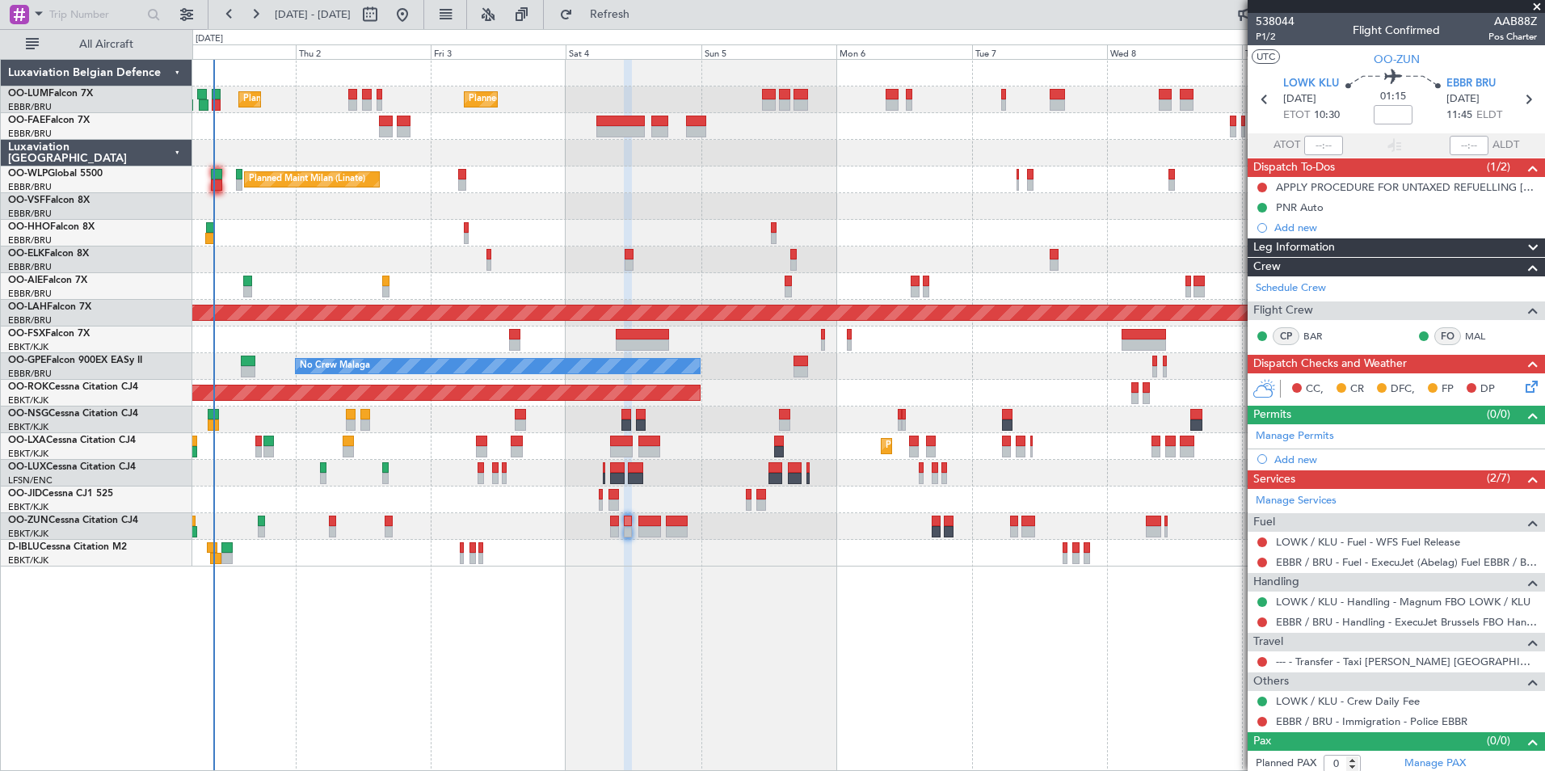
click at [876, 640] on div "Planned Maint Brussels (Brussels National) Planned Maint Brussels (Brussels Nat…" at bounding box center [868, 415] width 1352 height 712
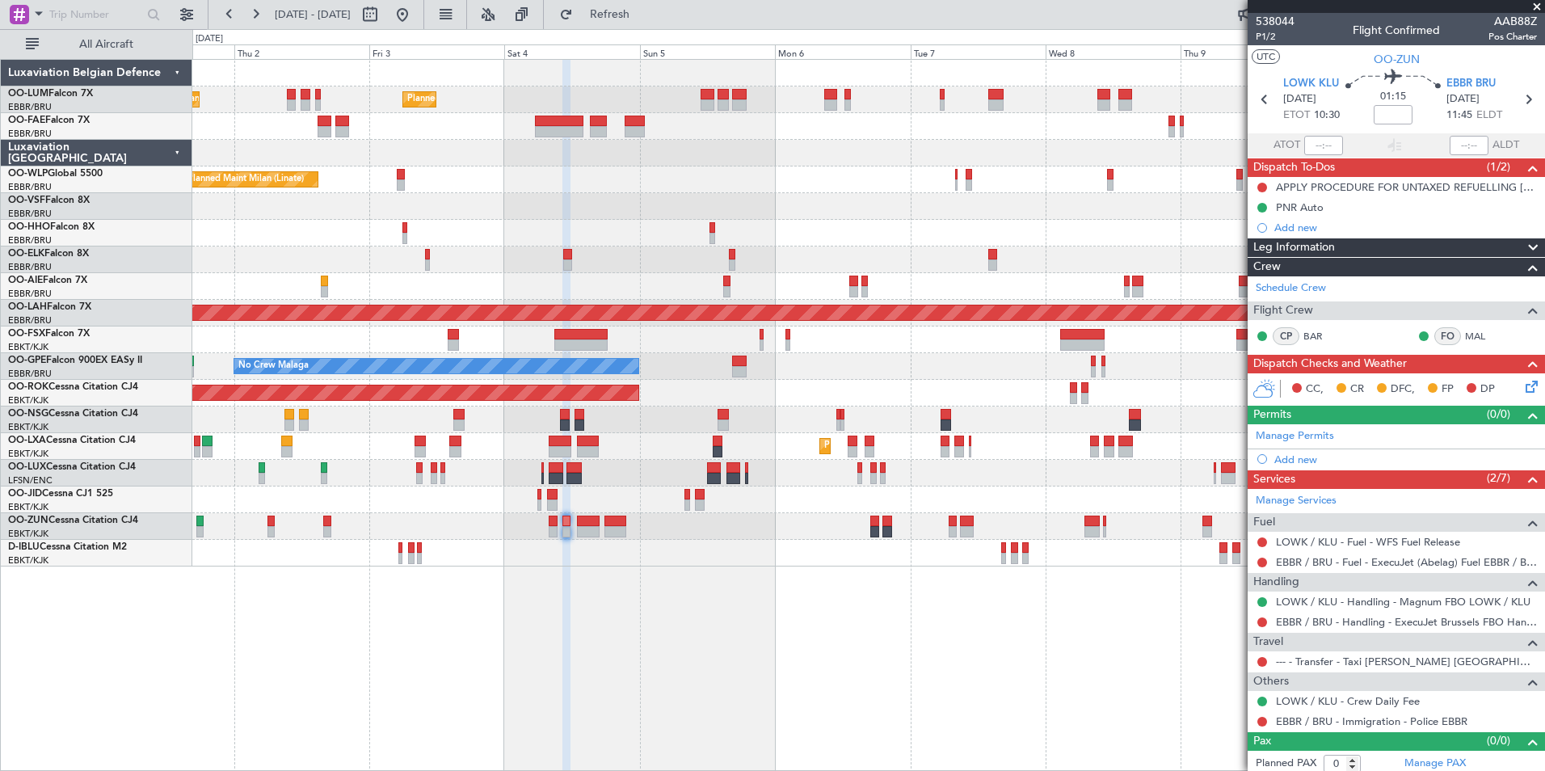
click at [743, 619] on div "Planned Maint Brussels (Brussels National) Planned Maint Brussels (Brussels Nat…" at bounding box center [868, 415] width 1352 height 712
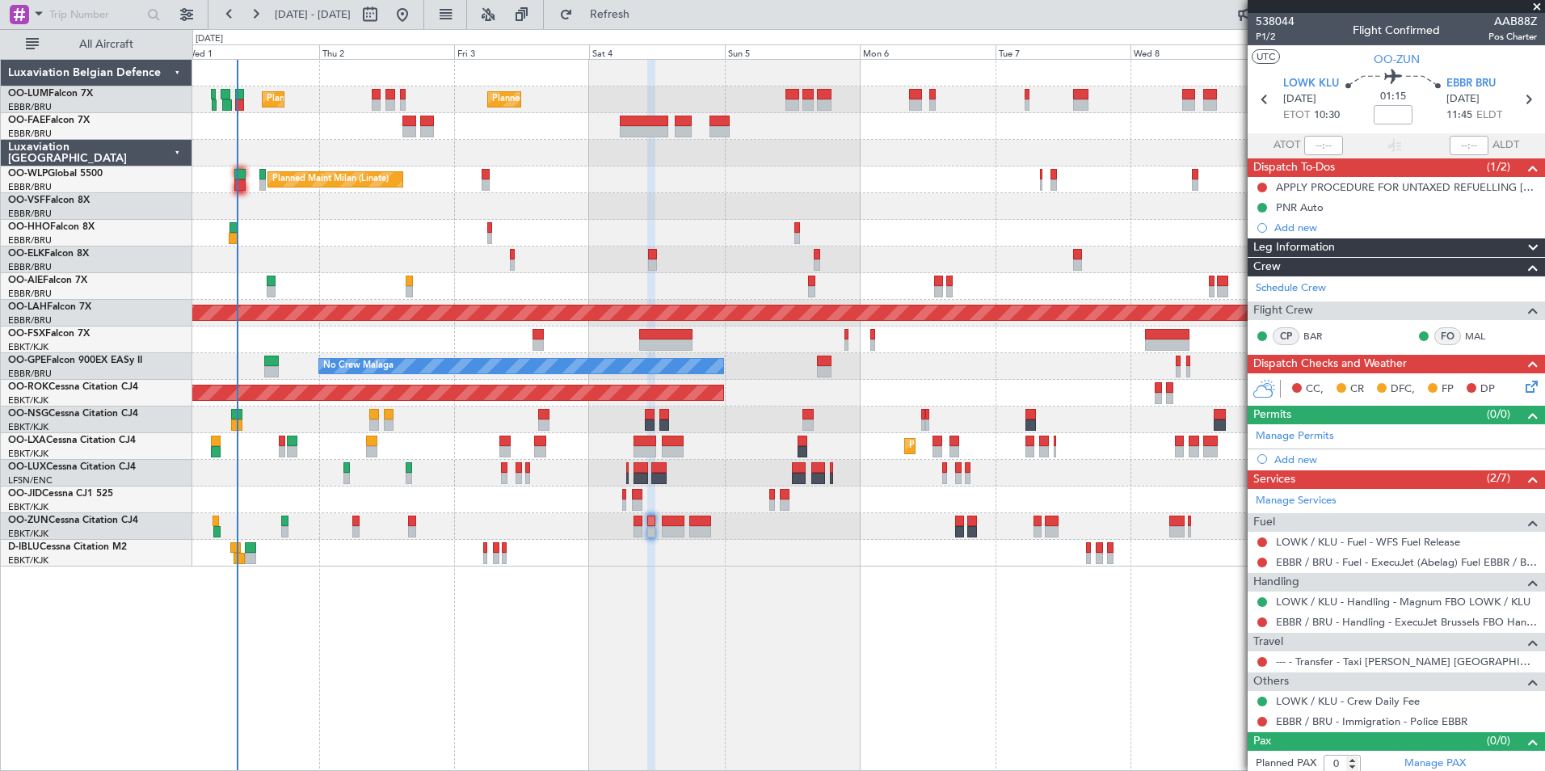
click at [993, 646] on div "Planned Maint Brussels (Brussels National) Planned Maint Brussels (Brussels Nat…" at bounding box center [868, 415] width 1352 height 712
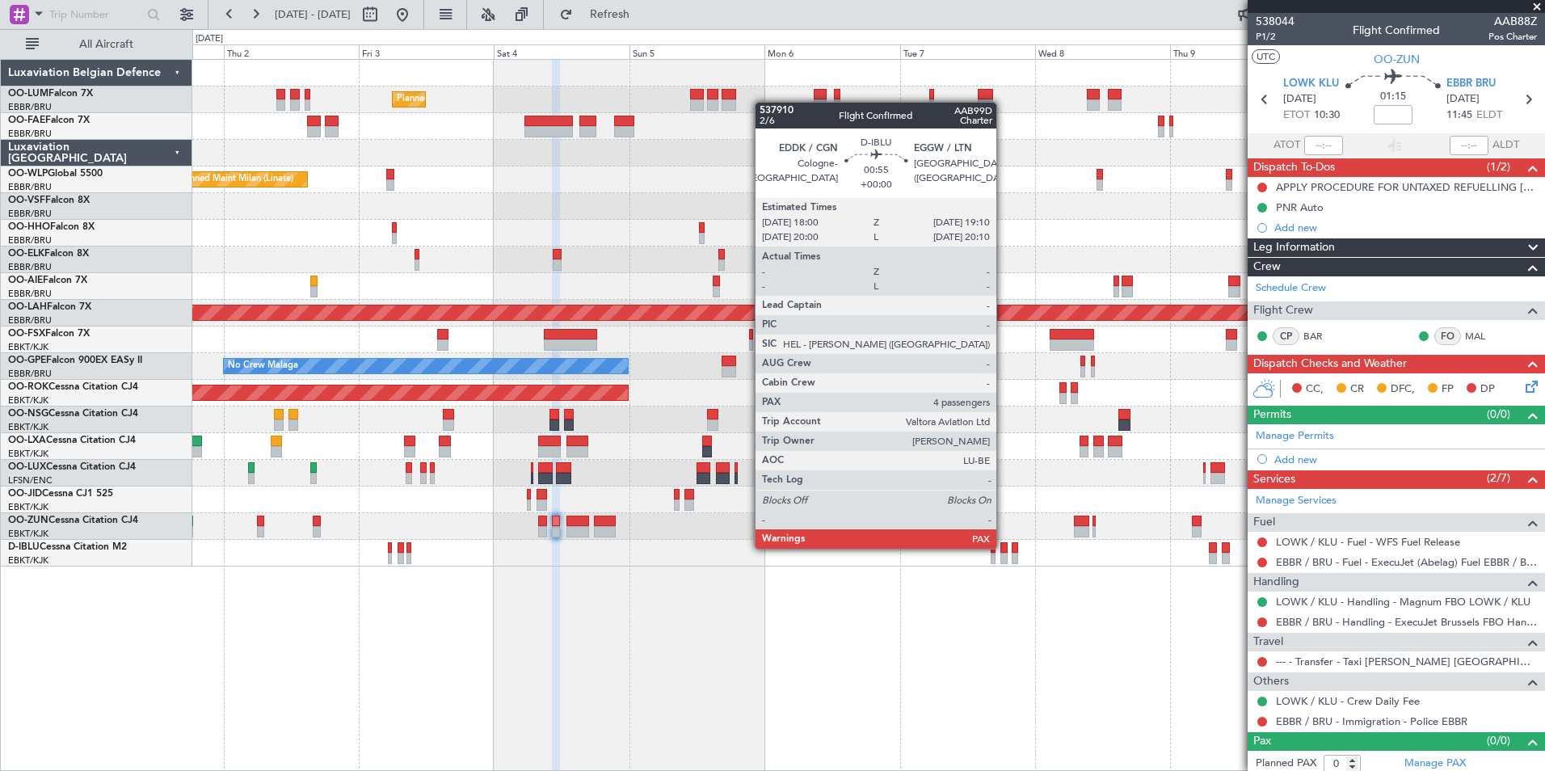
click at [1003, 547] on div at bounding box center [1003, 547] width 7 height 11
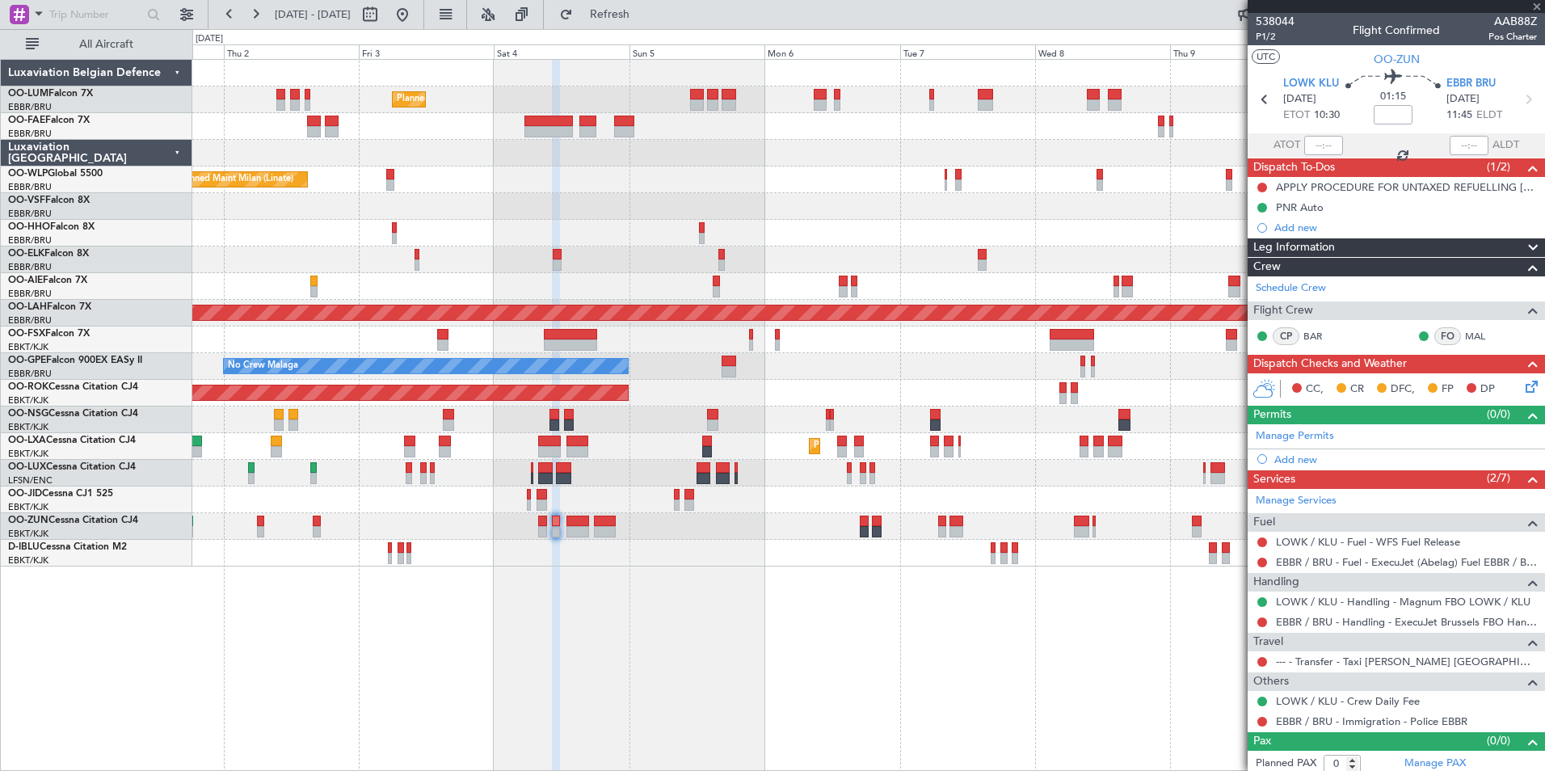
type input "4"
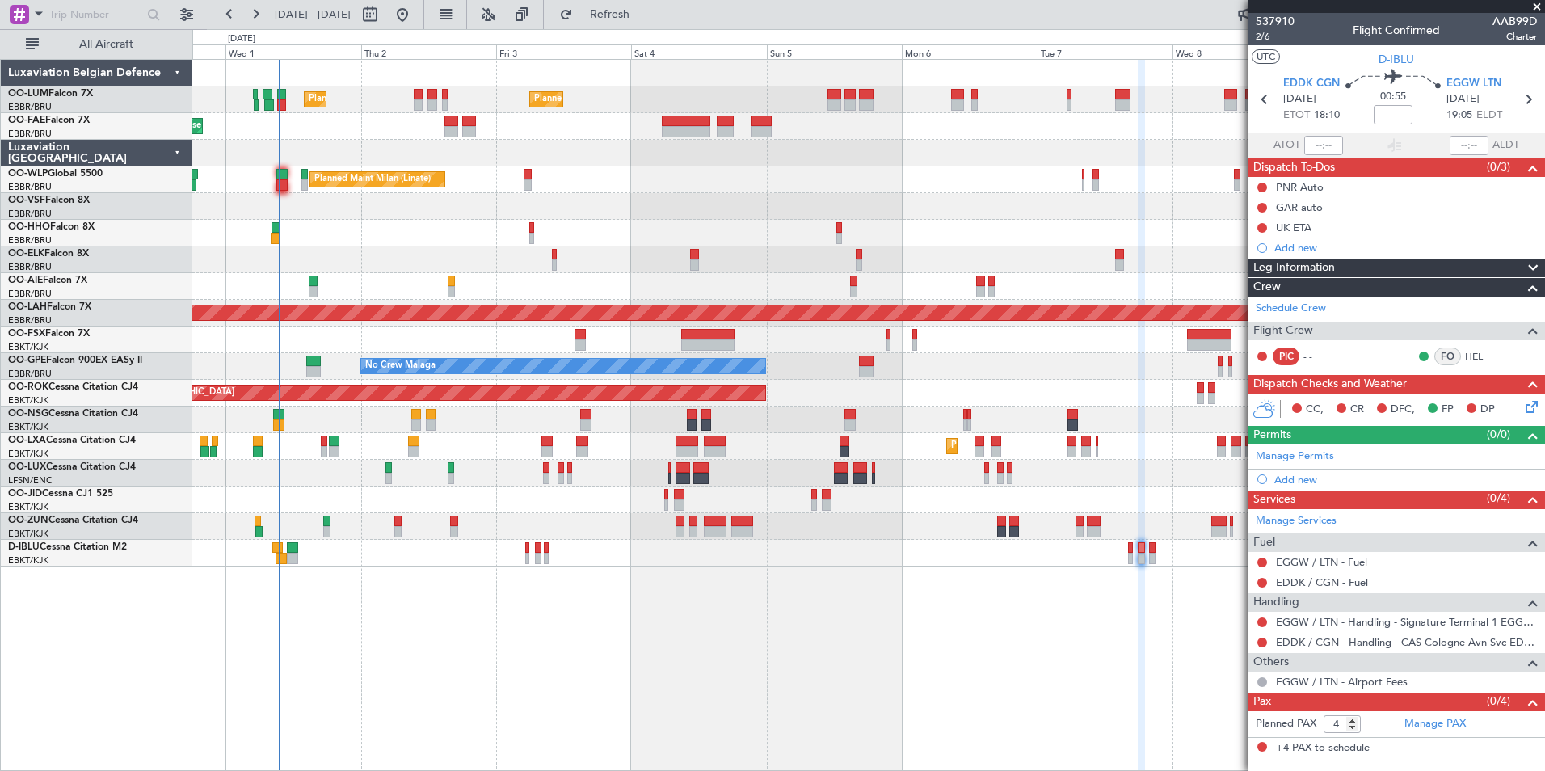
click at [994, 632] on div "Planned Maint Brussels (Brussels National) Planned Maint Brussels (Brussels Nat…" at bounding box center [868, 415] width 1352 height 712
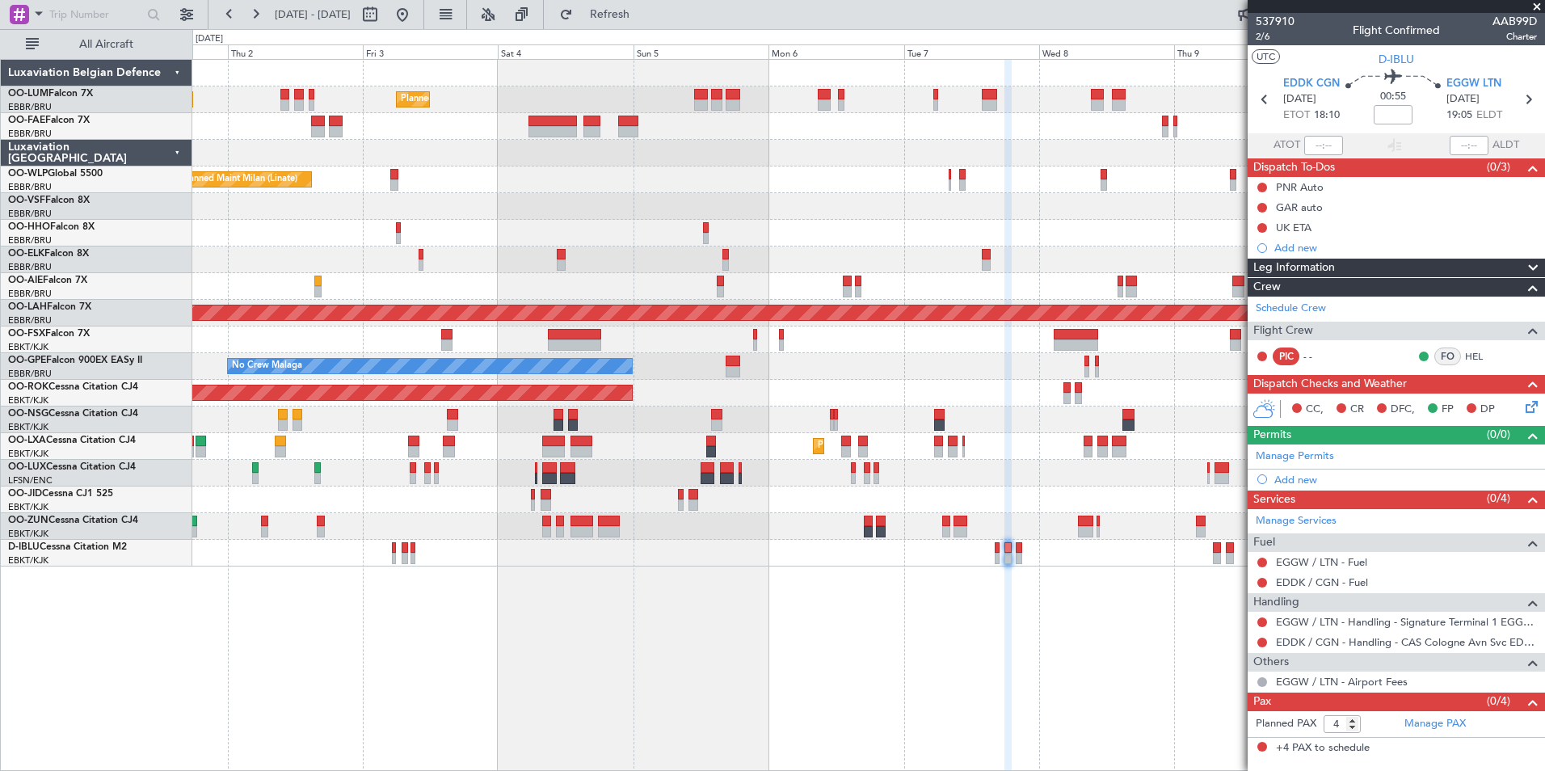
click at [851, 651] on div "Planned Maint Brussels (Brussels National) Planned Maint Brussels (Brussels Nat…" at bounding box center [868, 415] width 1352 height 712
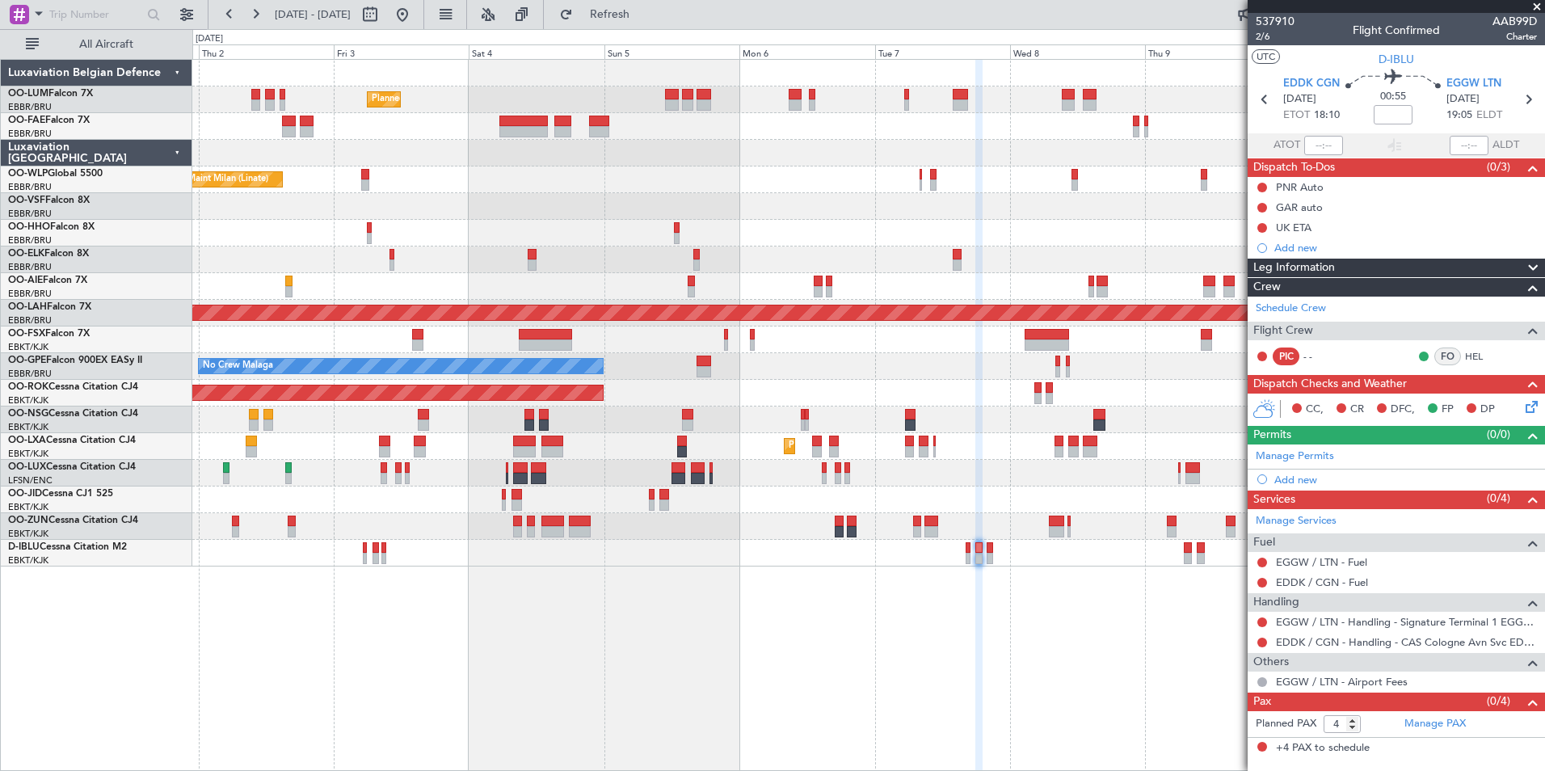
click at [1001, 617] on div "Planned Maint Brussels (Brussels National) Planned Maint Brussels (Brussels Nat…" at bounding box center [868, 415] width 1352 height 712
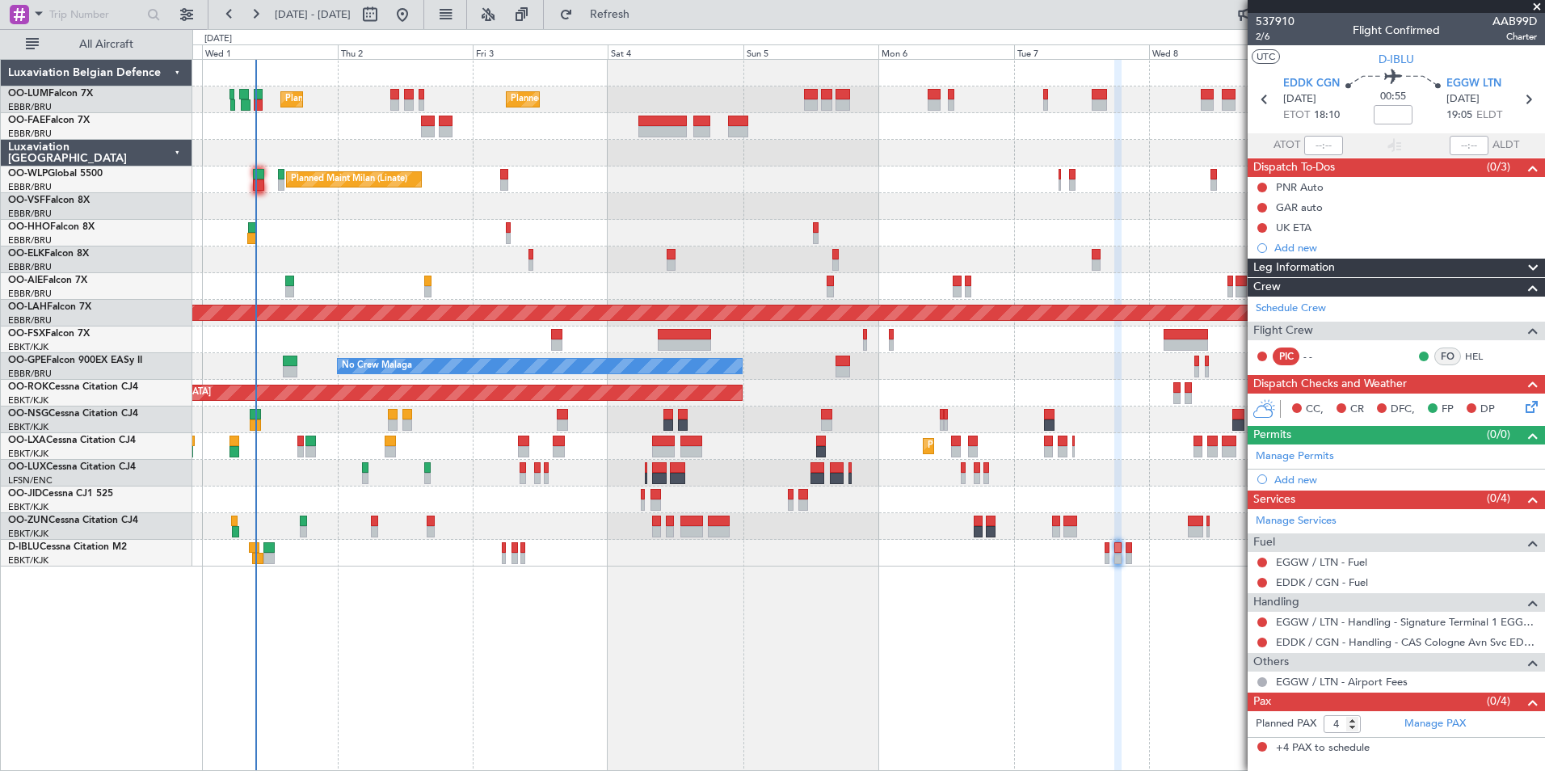
click at [690, 637] on div "Planned Maint [GEOGRAPHIC_DATA] ([GEOGRAPHIC_DATA] National) Planned Maint [GEO…" at bounding box center [868, 415] width 1352 height 712
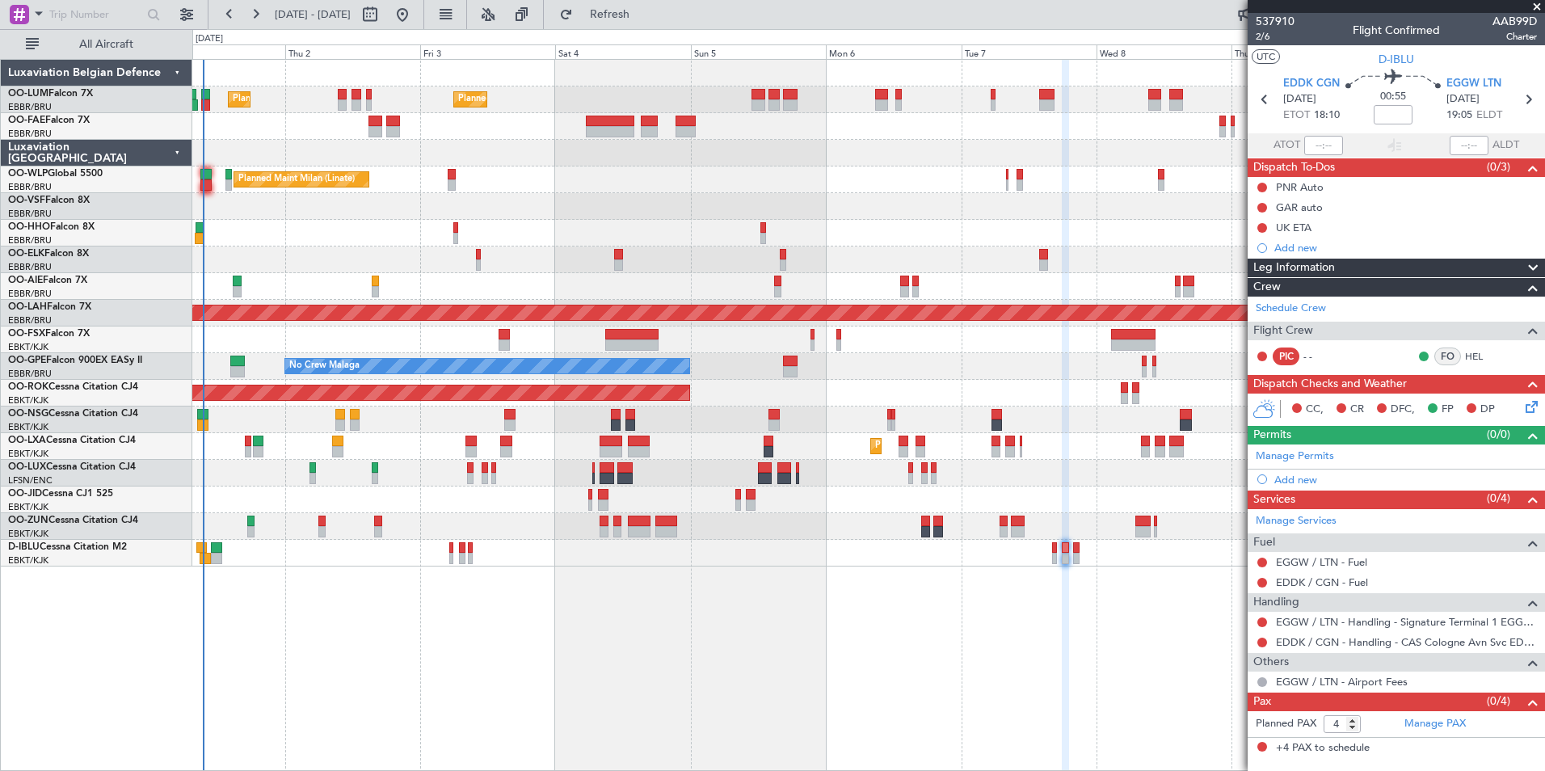
click at [471, 636] on div "Planned Maint [GEOGRAPHIC_DATA] ([GEOGRAPHIC_DATA] National) Planned Maint [GEO…" at bounding box center [868, 415] width 1352 height 712
click at [1311, 84] on span "EDDK CGN" at bounding box center [1311, 84] width 57 height 16
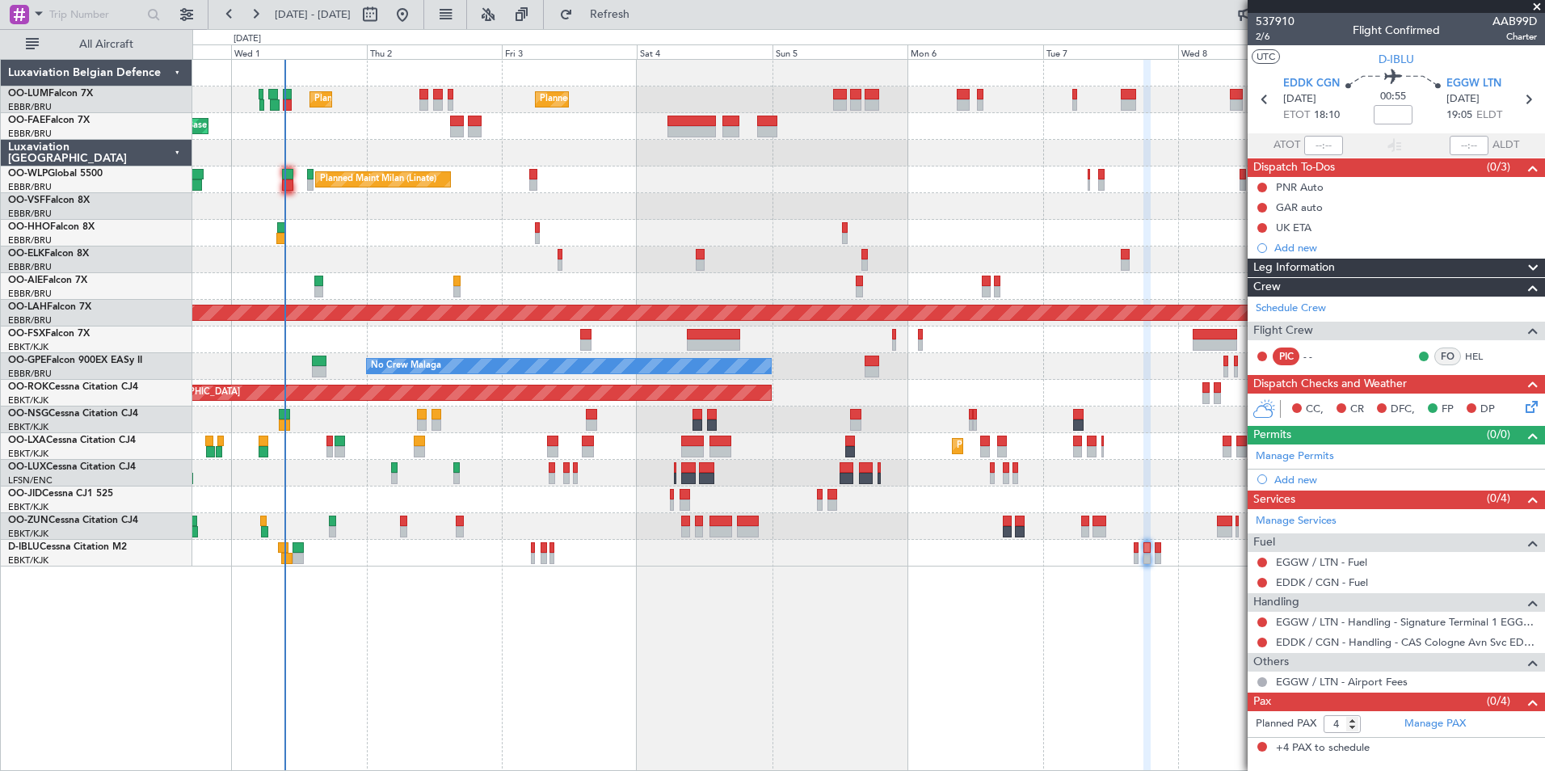
click at [673, 638] on div "Planned Maint [GEOGRAPHIC_DATA] ([GEOGRAPHIC_DATA] National) Planned Maint [GEO…" at bounding box center [868, 415] width 1352 height 712
click at [644, 15] on span "Refresh" at bounding box center [610, 14] width 68 height 11
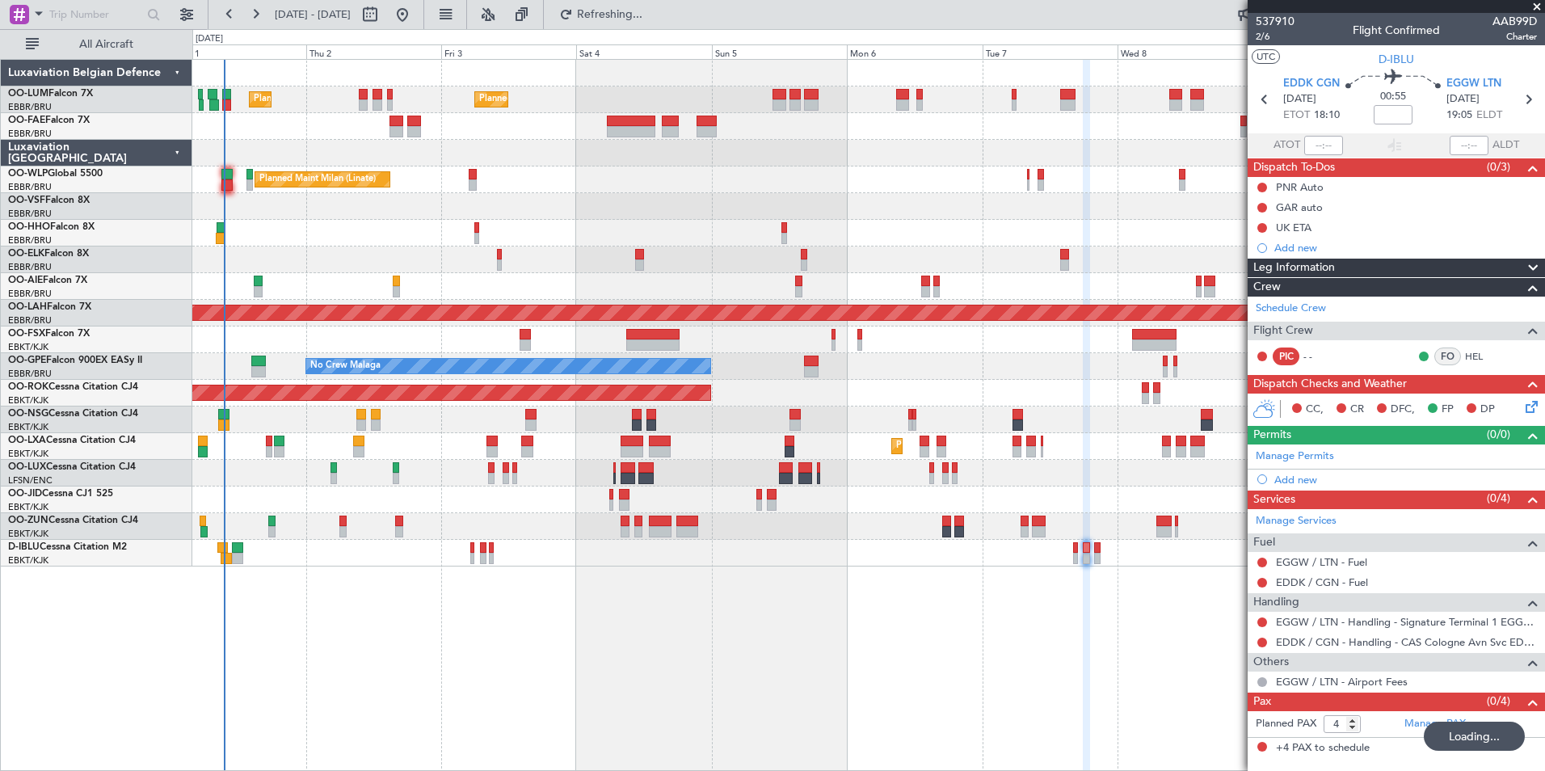
click at [654, 578] on div "Planned Maint Brussels (Brussels National) Planned Maint Brussels (Brussels Nat…" at bounding box center [868, 415] width 1352 height 712
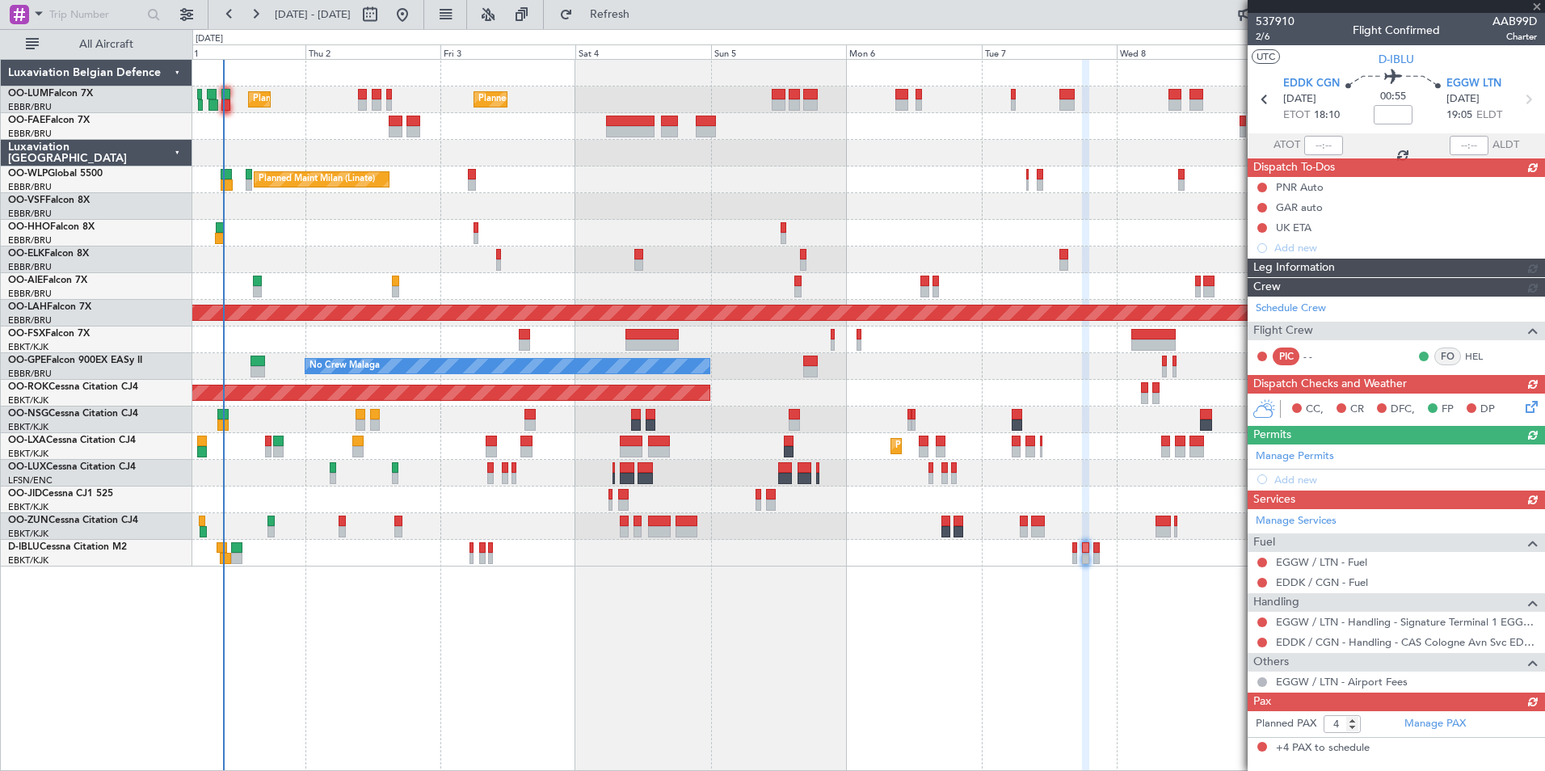
click at [887, 620] on div "Planned Maint Brussels (Brussels National) Planned Maint Brussels (Brussels Nat…" at bounding box center [868, 415] width 1352 height 712
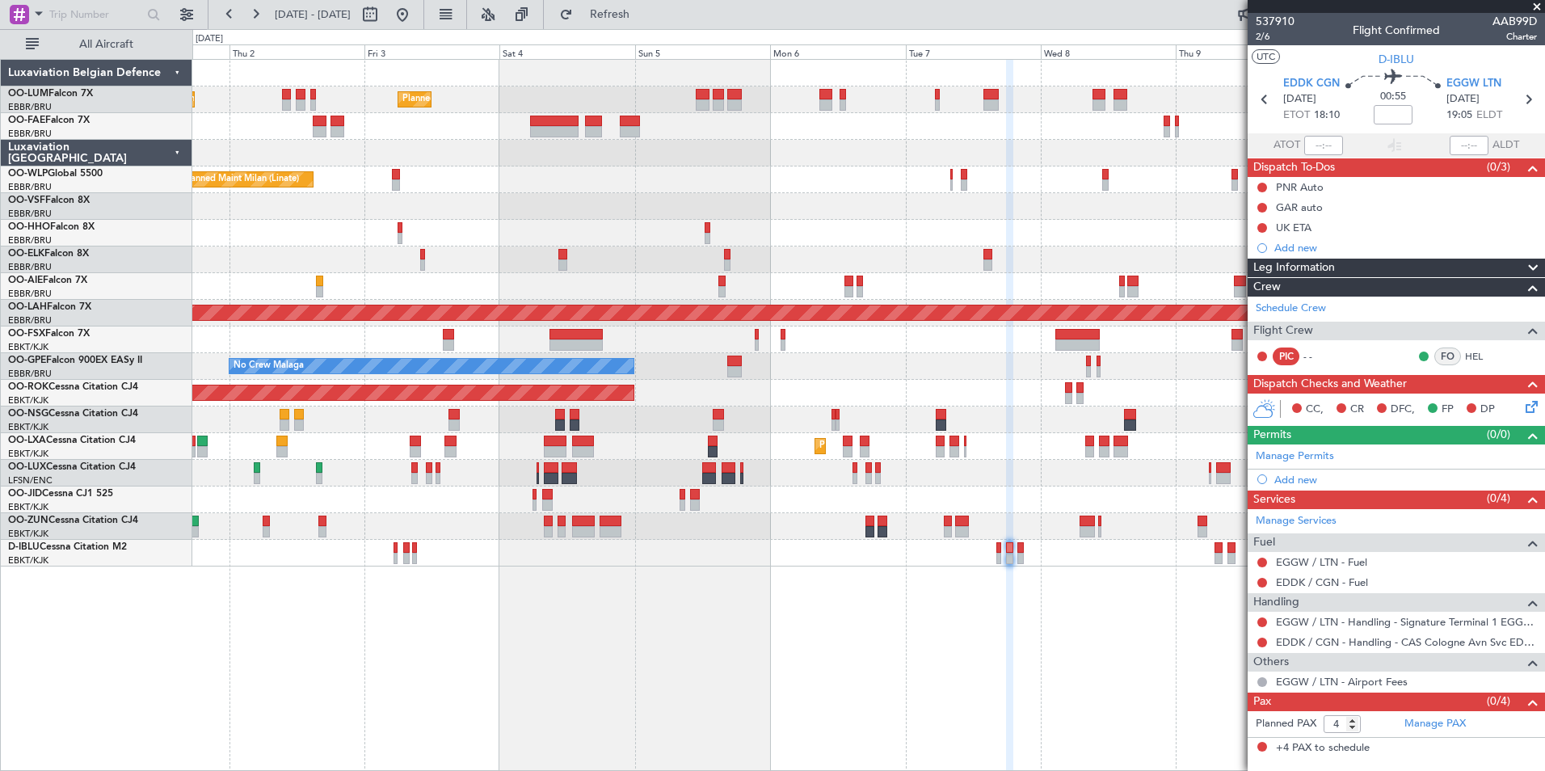
click at [860, 708] on div "Planned Maint Brussels (Brussels National) Planned Maint Brussels (Brussels Nat…" at bounding box center [868, 415] width 1352 height 712
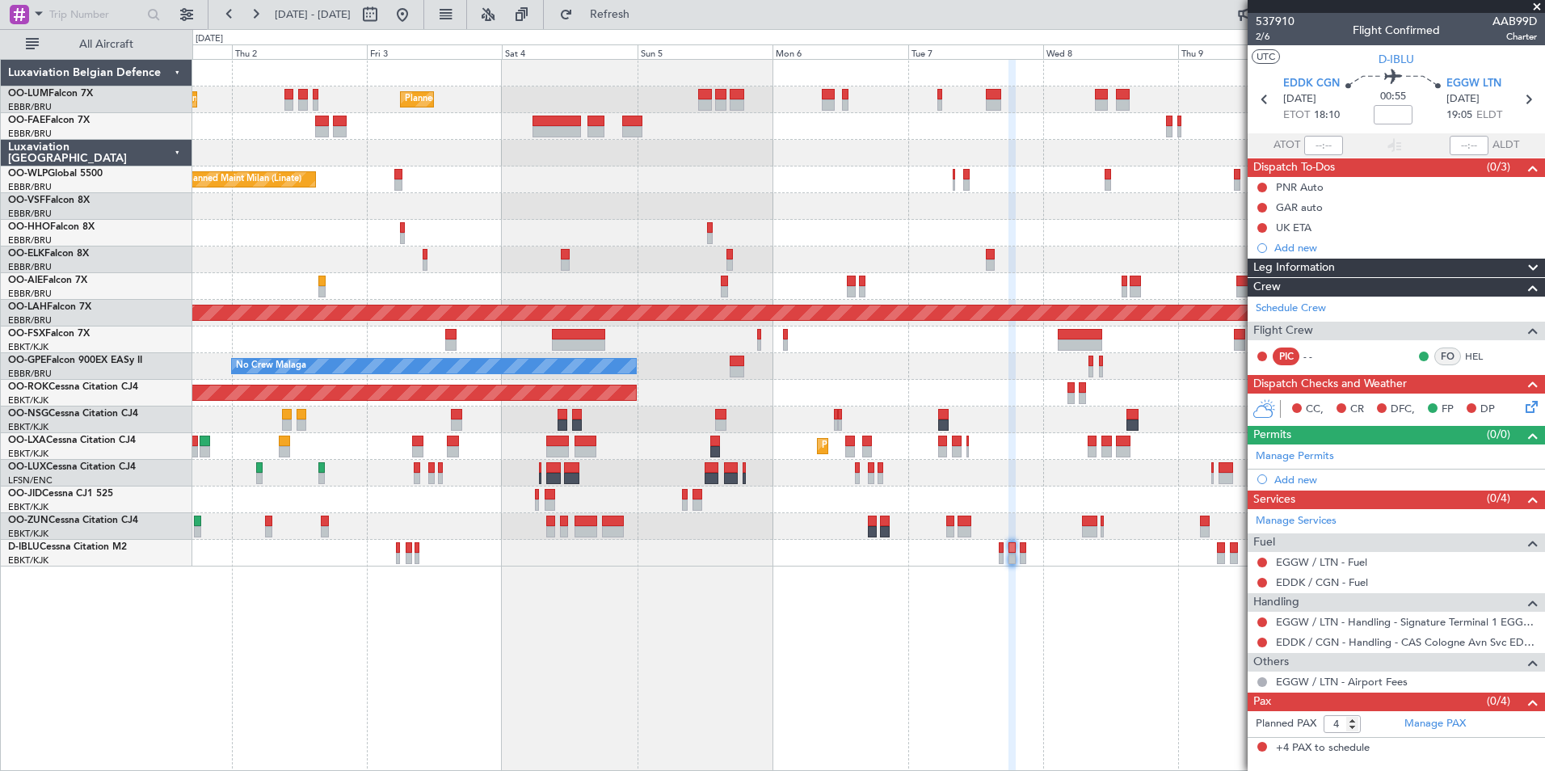
click at [837, 640] on div "Planned Maint Brussels (Brussels National) Planned Maint Brussels (Brussels Nat…" at bounding box center [868, 415] width 1352 height 712
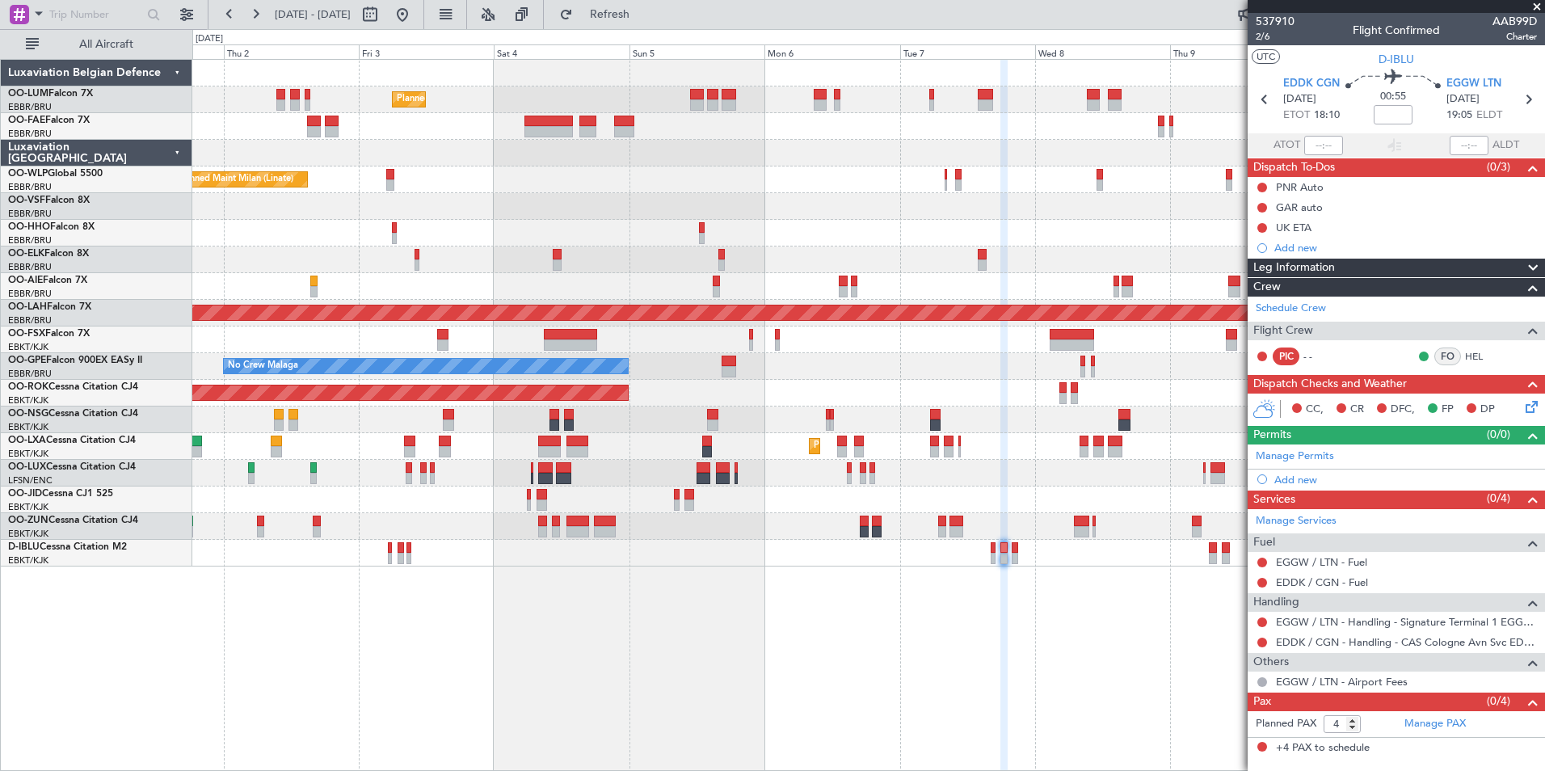
click at [731, 632] on div "Planned Maint Brussels (Brussels National) Planned Maint Brussels (Brussels Nat…" at bounding box center [868, 415] width 1352 height 712
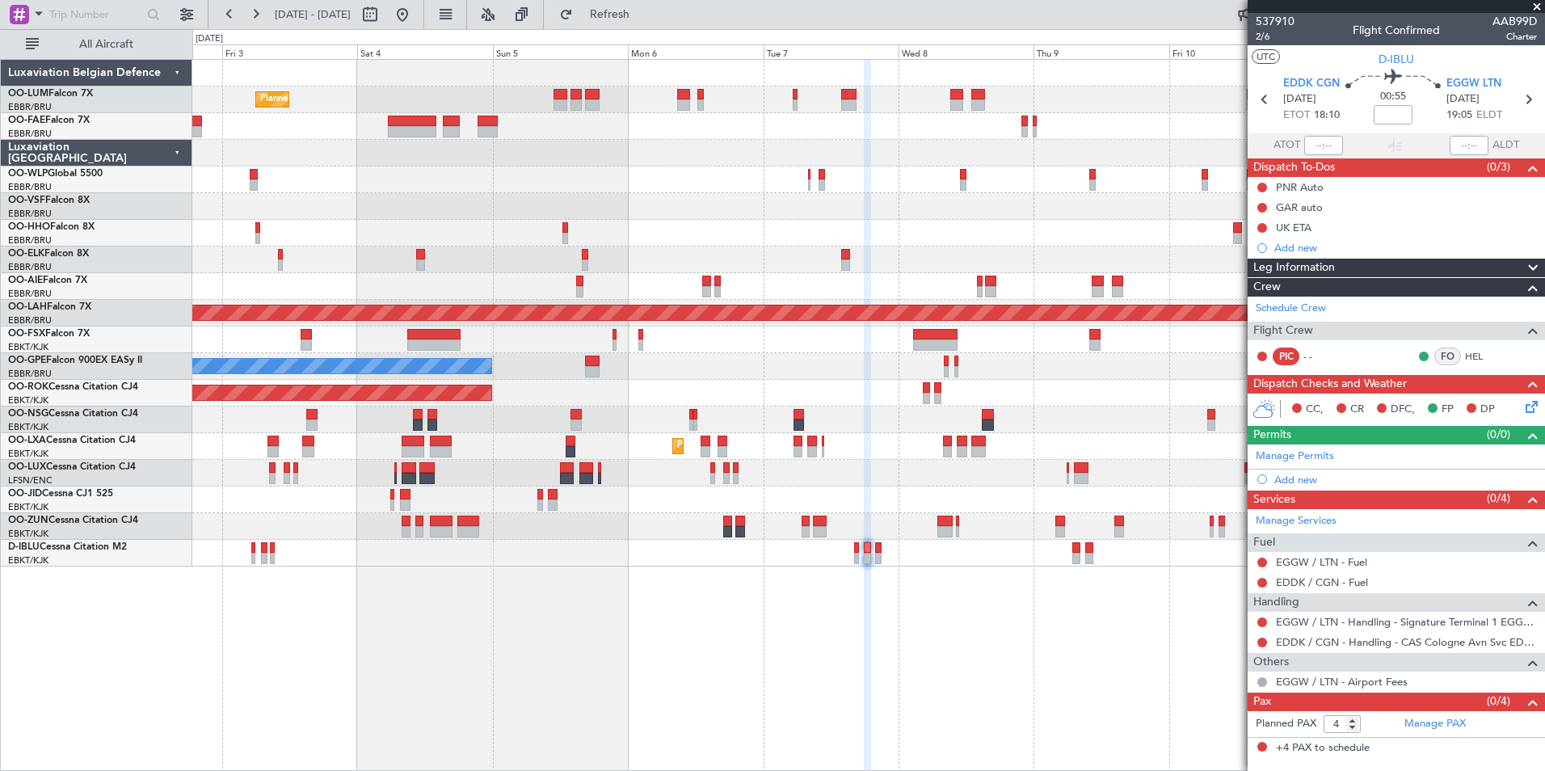
click at [834, 647] on div "Planned Maint Brussels (Brussels National) Planned Maint Brussels (Brussels Nat…" at bounding box center [868, 415] width 1352 height 712
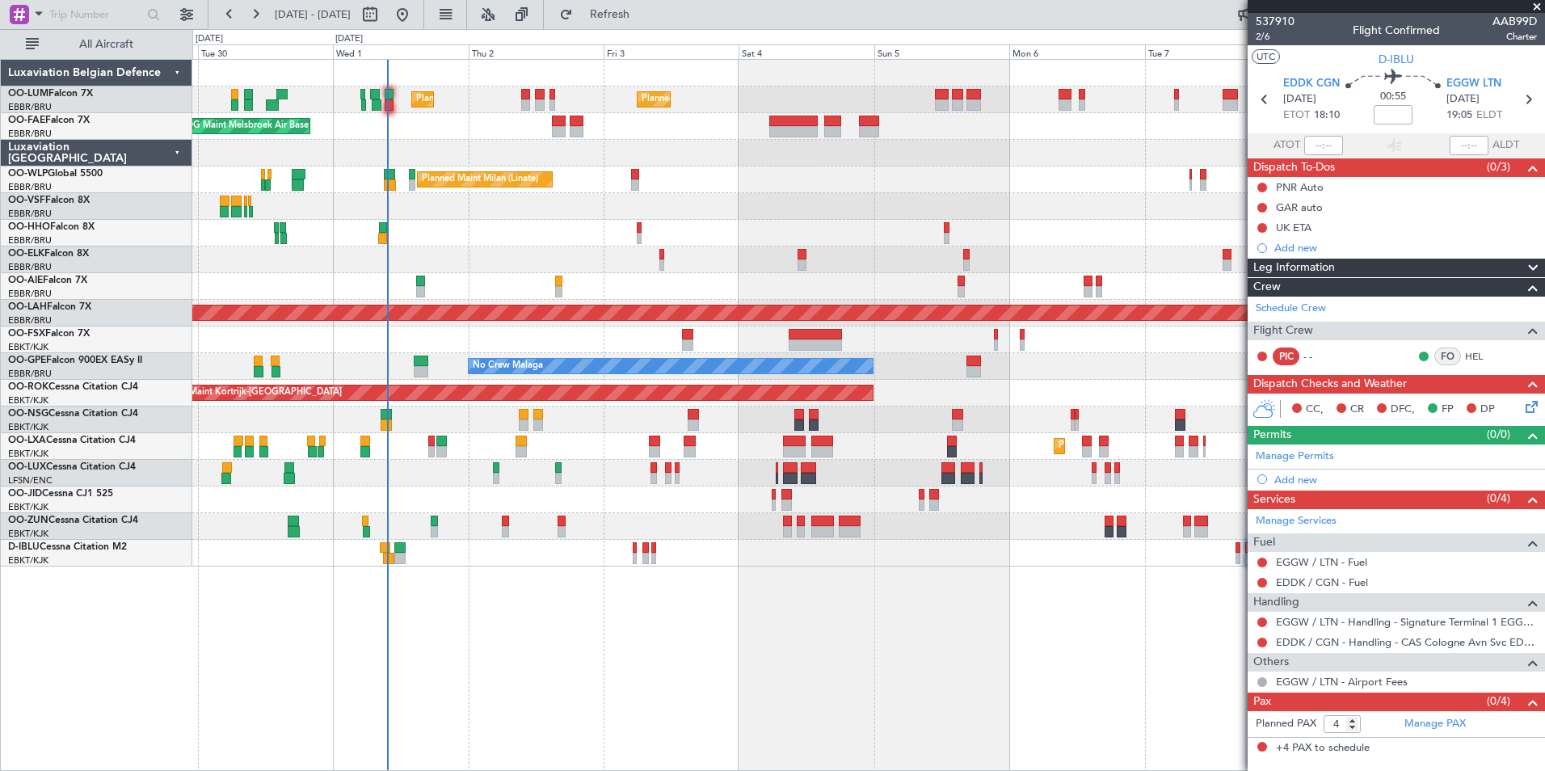
click at [797, 614] on div "Planned Maint Brussels (Brussels National) Planned Maint Brussels (Brussels Nat…" at bounding box center [868, 415] width 1352 height 712
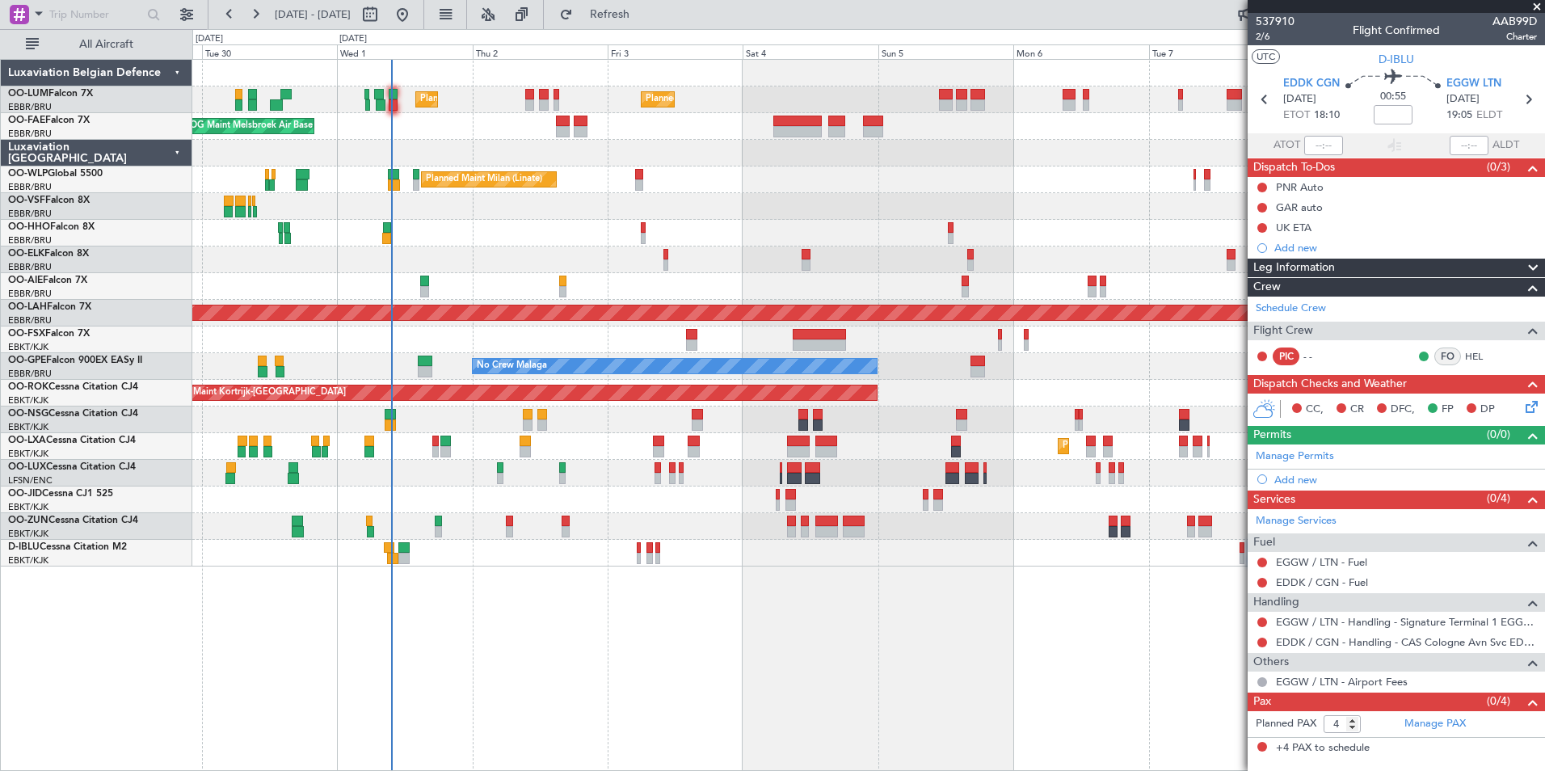
drag, startPoint x: 617, startPoint y: 12, endPoint x: 428, endPoint y: 414, distance: 444.5
click at [617, 12] on button "Refresh" at bounding box center [600, 15] width 97 height 26
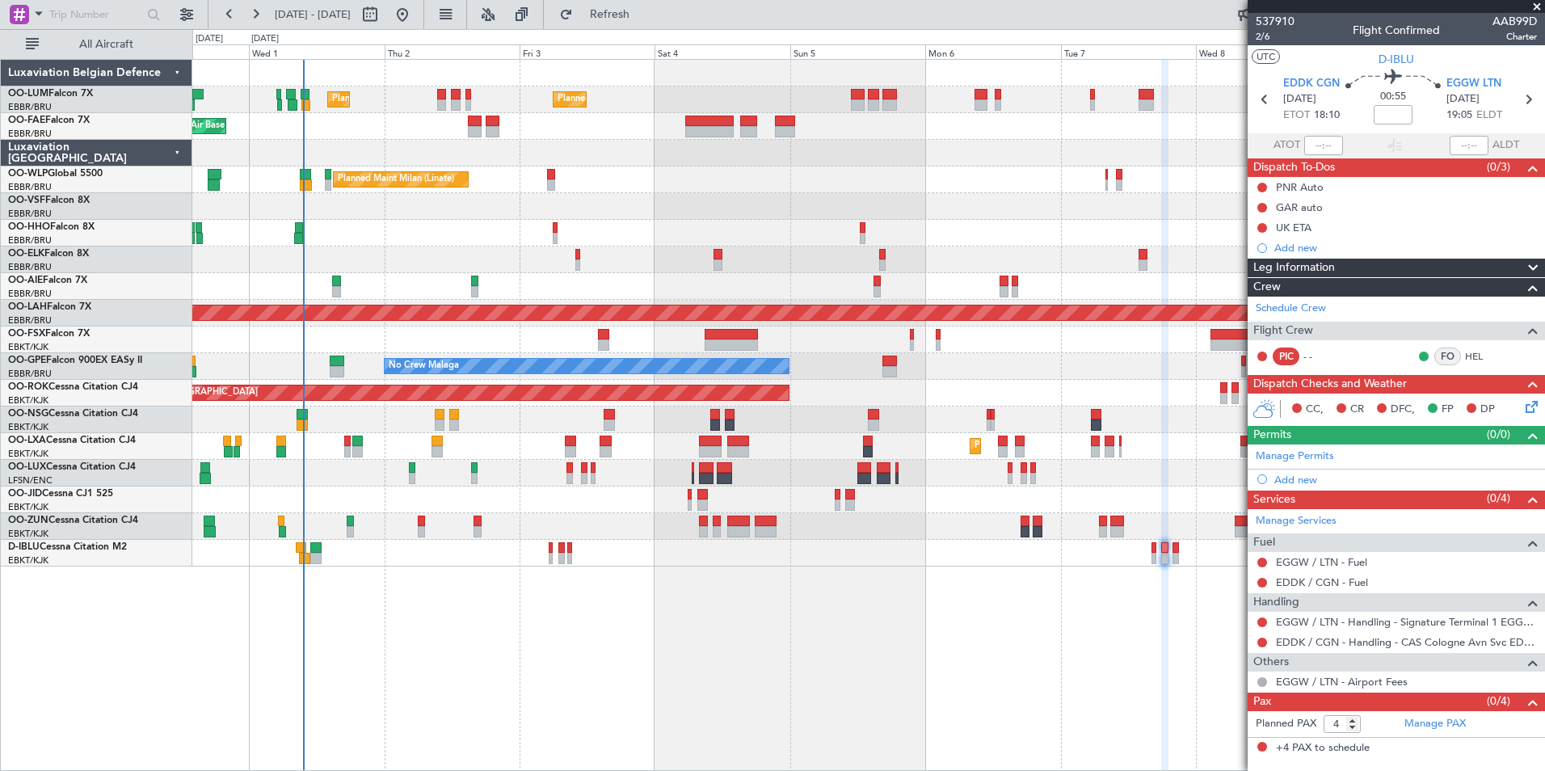
click at [516, 687] on div "Planned Maint Brussels (Brussels National) Planned Maint Brussels (Brussels Nat…" at bounding box center [868, 415] width 1352 height 712
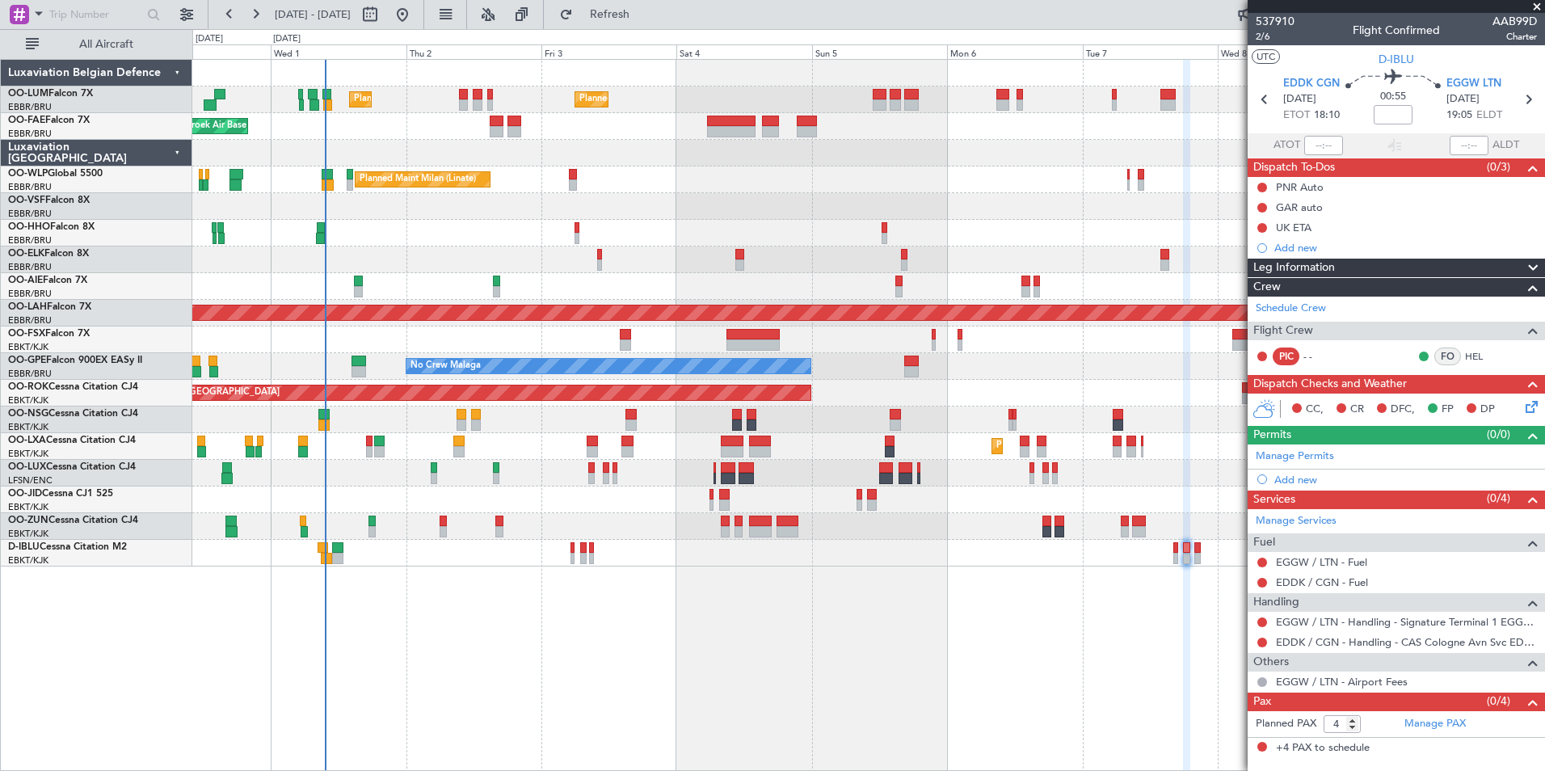
click at [529, 705] on div "Planned Maint Brussels (Brussels National) Planned Maint Brussels (Brussels Nat…" at bounding box center [868, 415] width 1352 height 712
click at [469, 703] on div "Planned Maint Brussels (Brussels National) Planned Maint Brussels (Brussels Nat…" at bounding box center [868, 415] width 1352 height 712
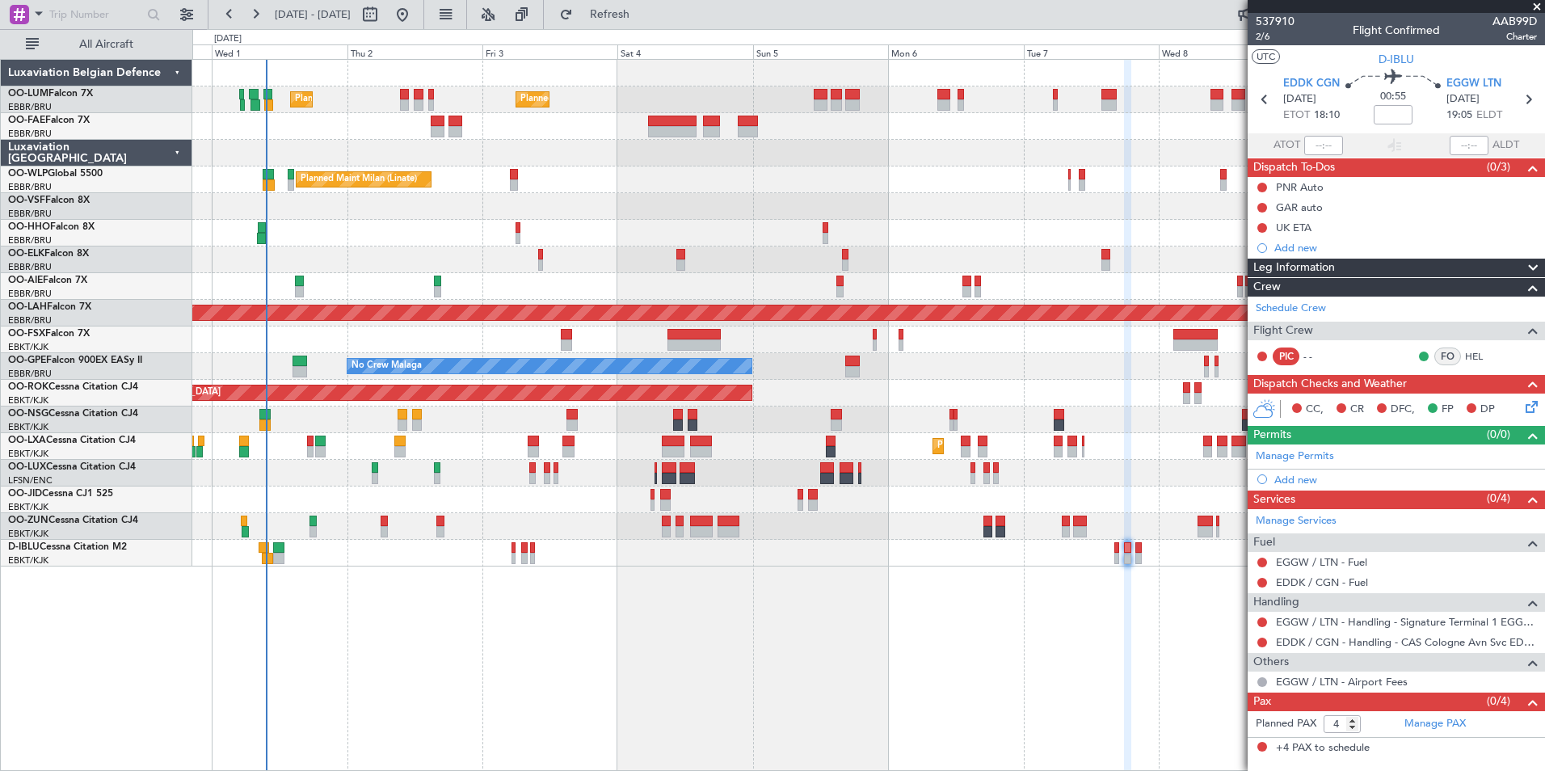
click at [608, 647] on div "Planned Maint Brussels (Brussels National) Planned Maint Brussels (Brussels Nat…" at bounding box center [868, 415] width 1352 height 712
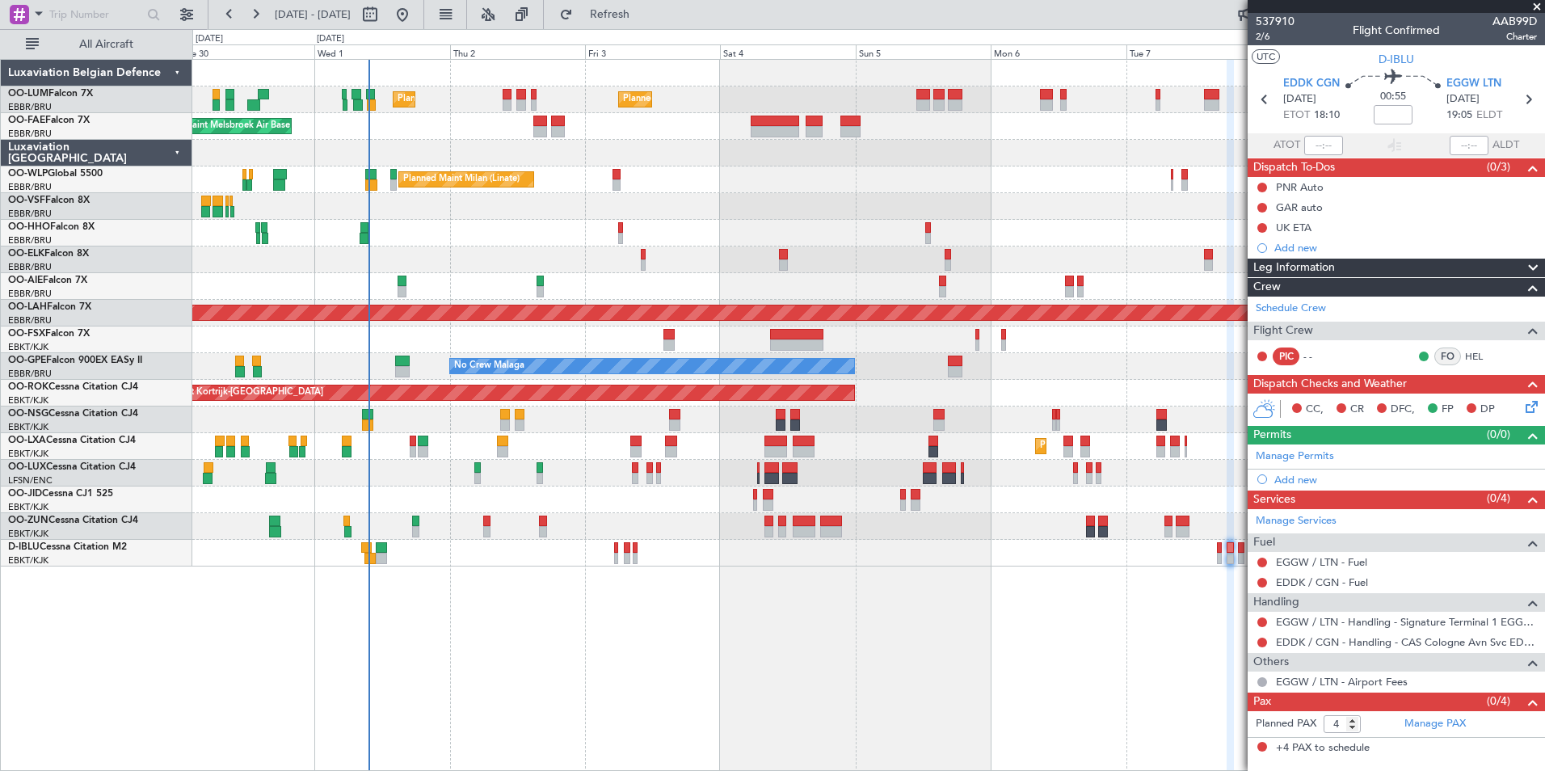
click at [616, 655] on div "Planned Maint Brussels (Brussels National) Planned Maint Brussels (Brussels Nat…" at bounding box center [868, 415] width 1352 height 712
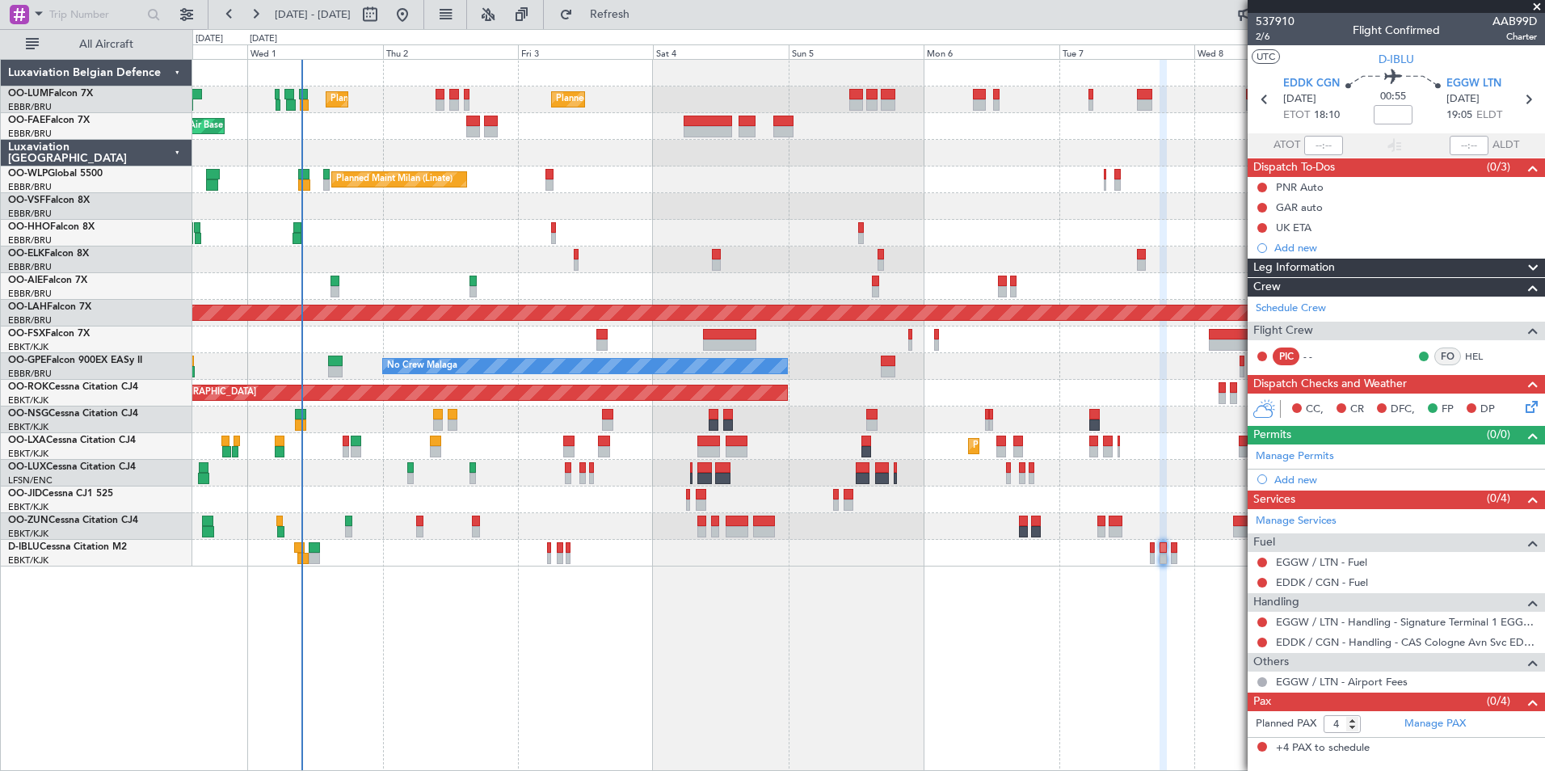
click at [829, 667] on div "Planned Maint Brussels (Brussels National) Planned Maint Brussels (Brussels Nat…" at bounding box center [868, 415] width 1352 height 712
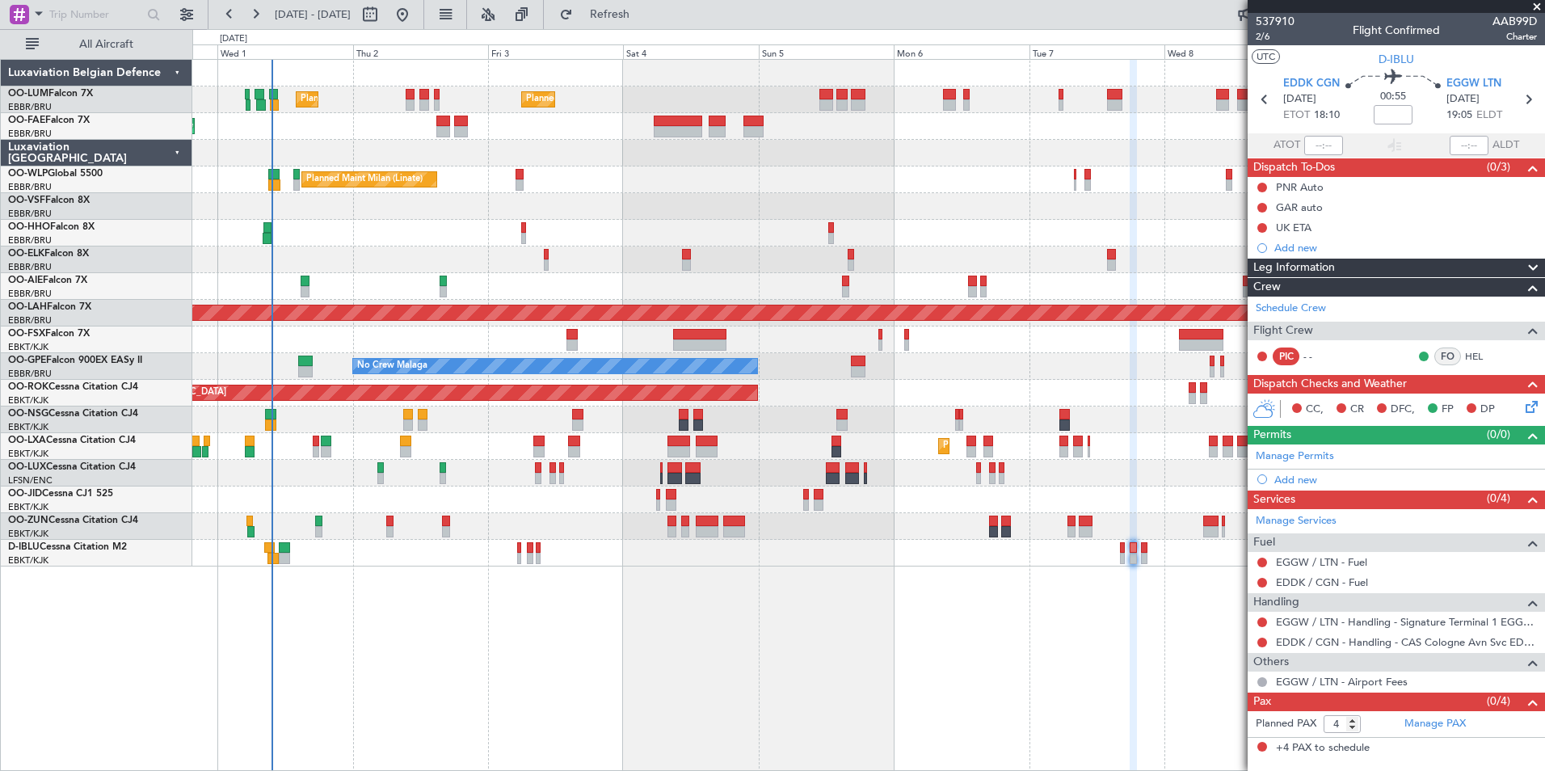
click at [1122, 630] on div "Planned Maint Brussels (Brussels National) Planned Maint Brussels (Brussels Nat…" at bounding box center [868, 415] width 1352 height 712
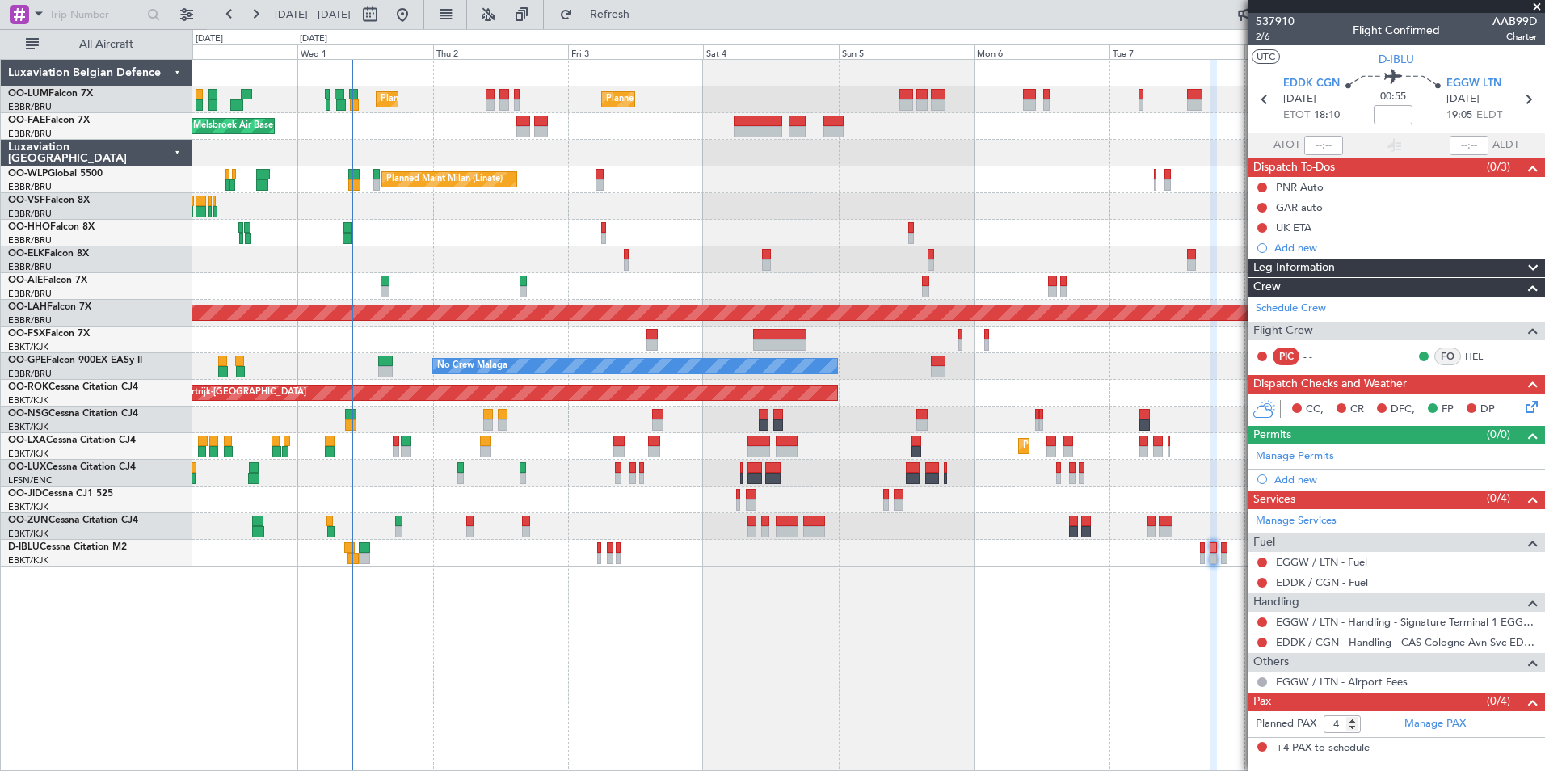
click at [751, 608] on div "Planned Maint Brussels (Brussels National) Planned Maint Brussels (Brussels Nat…" at bounding box center [868, 415] width 1352 height 712
click at [782, 692] on div "Planned Maint Brussels (Brussels National) Planned Maint Brussels (Brussels Nat…" at bounding box center [868, 415] width 1352 height 712
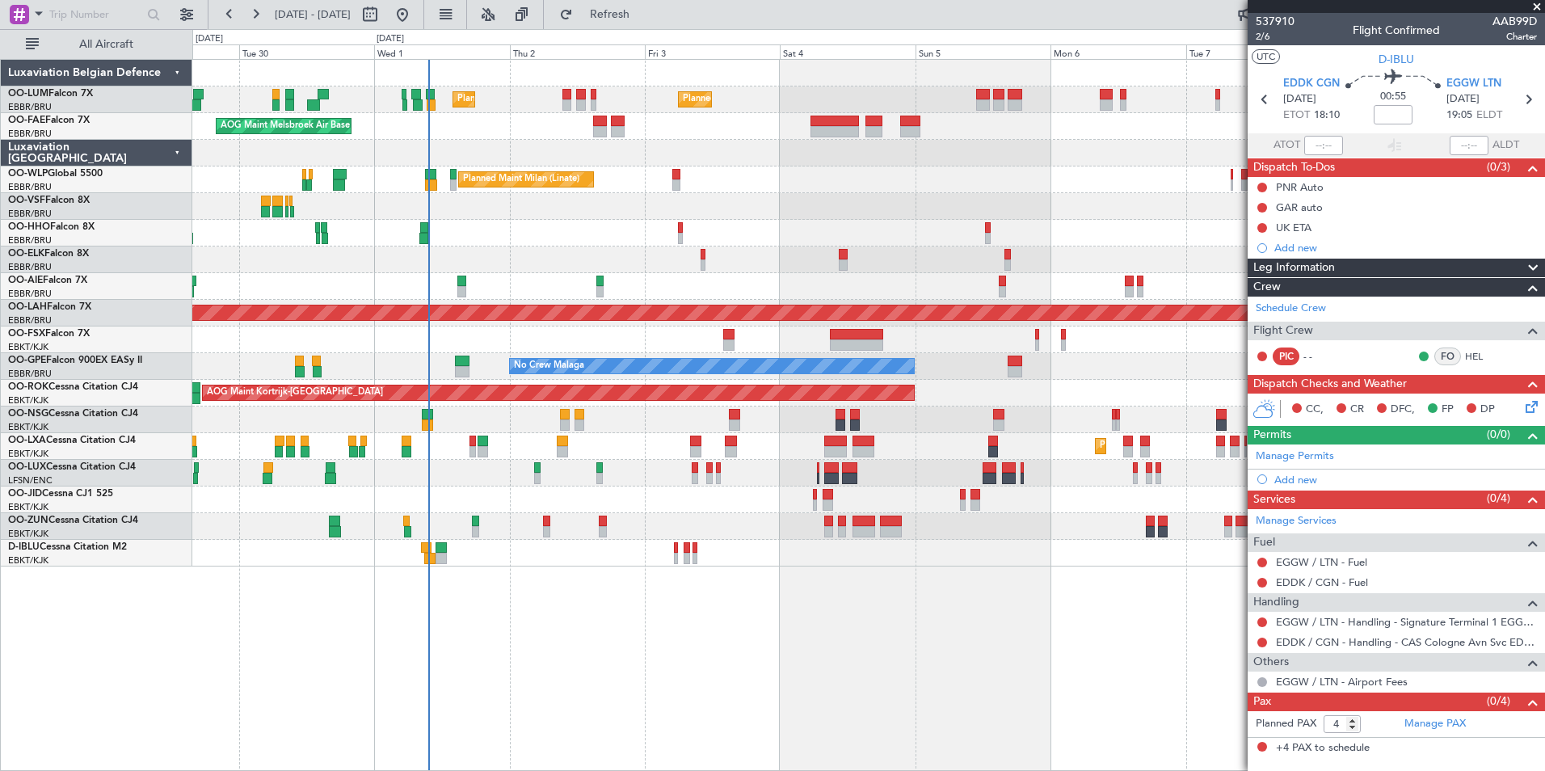
click at [674, 638] on div "Planned Maint Brussels (Brussels National) Planned Maint Brussels (Brussels Nat…" at bounding box center [868, 415] width 1352 height 712
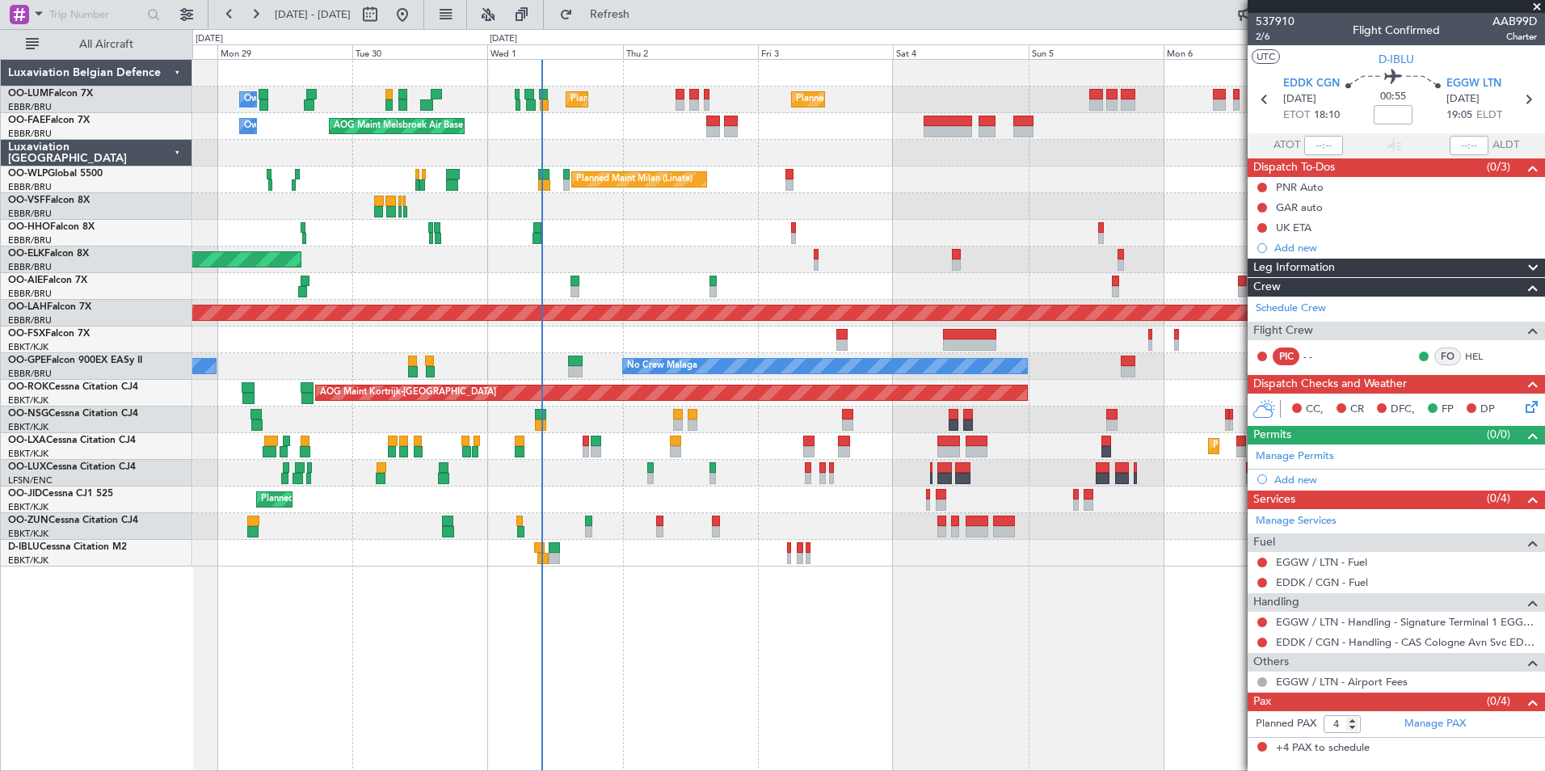
click at [728, 640] on div "Planned Maint Brussels (Brussels National) Planned Maint Brussels (Brussels Nat…" at bounding box center [868, 415] width 1352 height 712
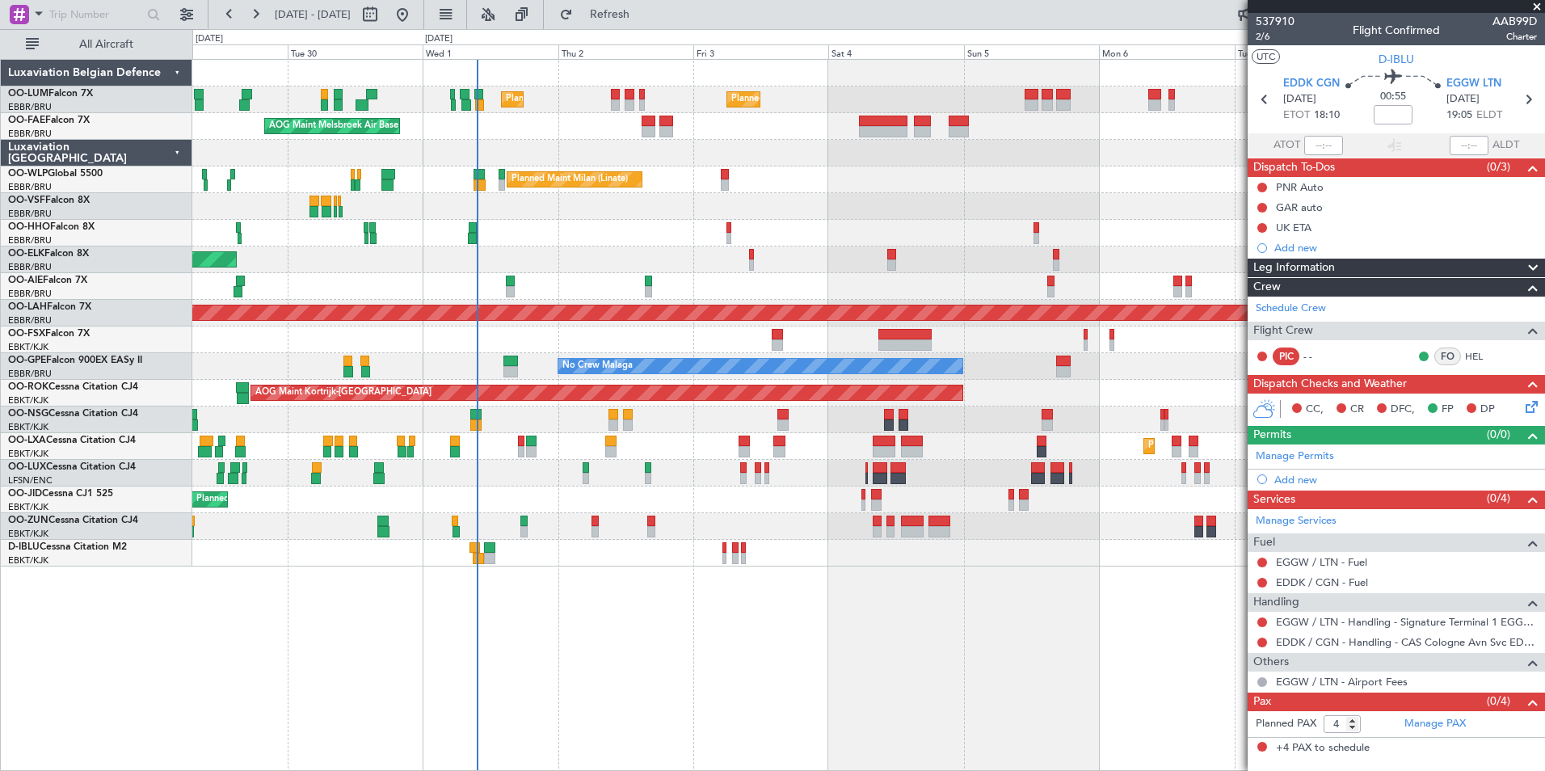
click at [627, 646] on div "Planned Maint Brussels (Brussels National) Planned Maint Brussels (Brussels Nat…" at bounding box center [868, 415] width 1352 height 712
click at [712, 616] on div "Planned Maint Brussels (Brussels National) Planned Maint Brussels (Brussels Nat…" at bounding box center [868, 415] width 1352 height 712
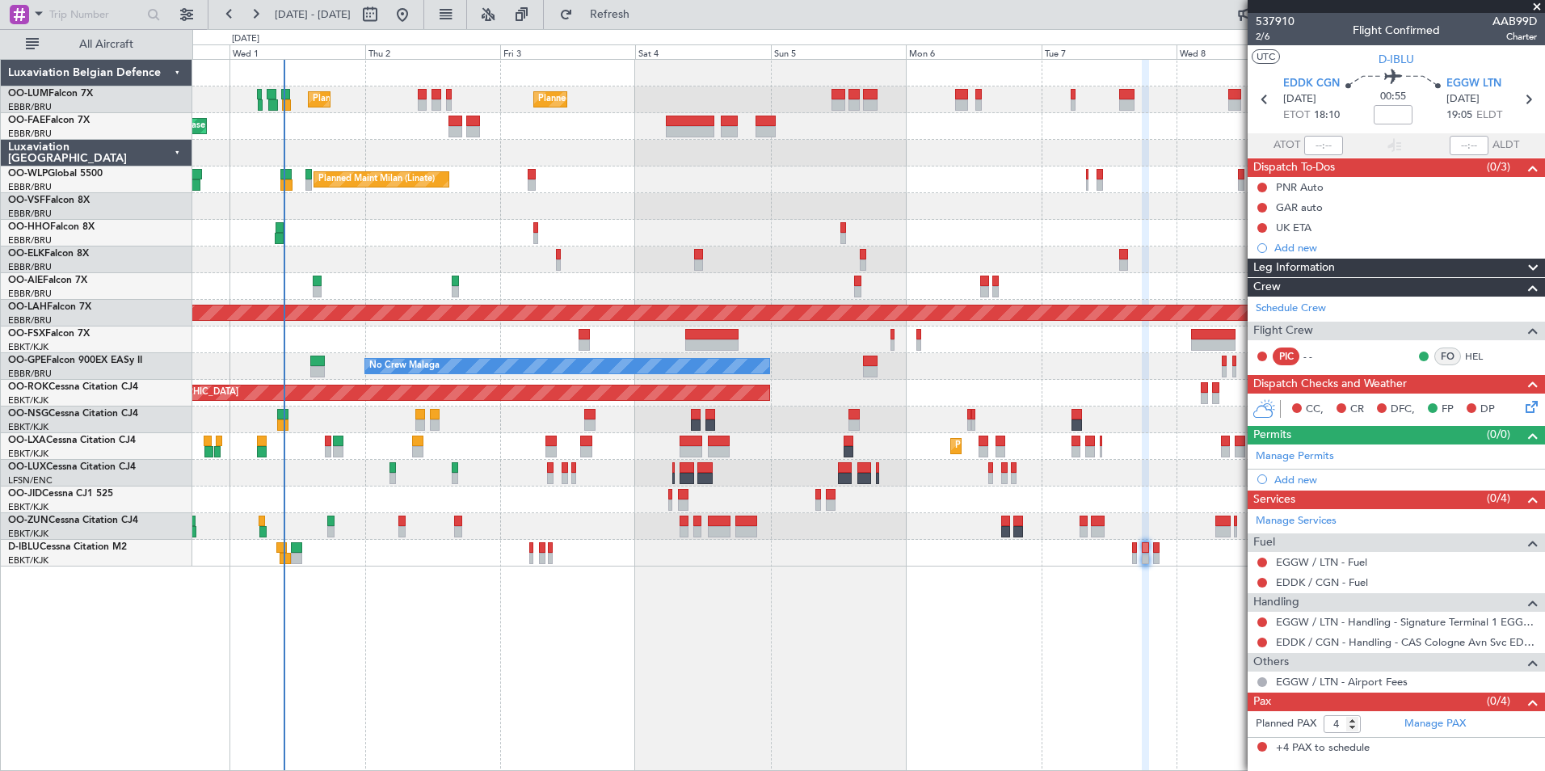
click at [761, 601] on div "Planned Maint Brussels (Brussels National) Planned Maint Brussels (Brussels Nat…" at bounding box center [868, 415] width 1352 height 712
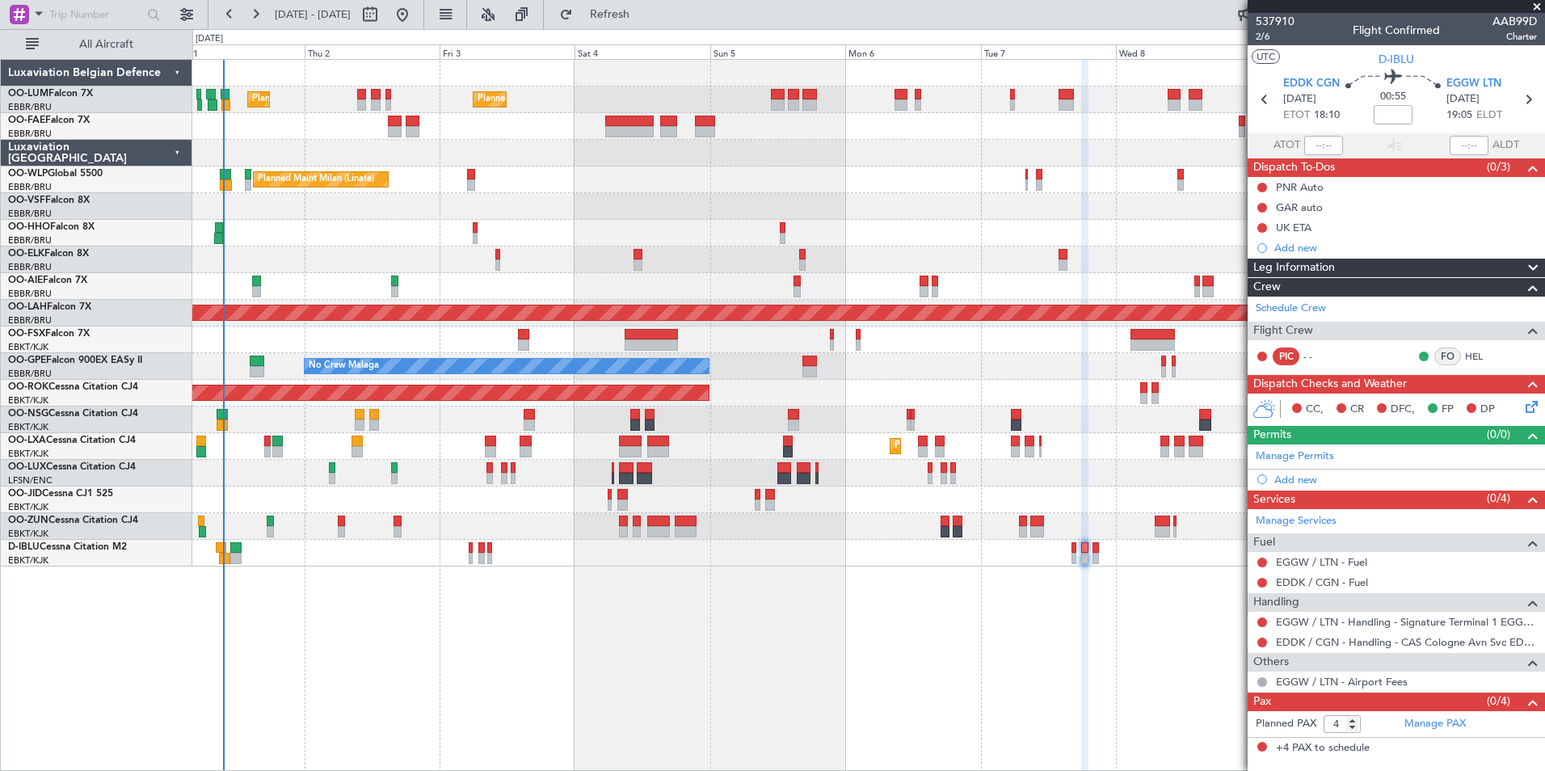
click at [689, 617] on div "Planned Maint Brussels (Brussels National) Planned Maint Brussels (Brussels Nat…" at bounding box center [868, 415] width 1352 height 712
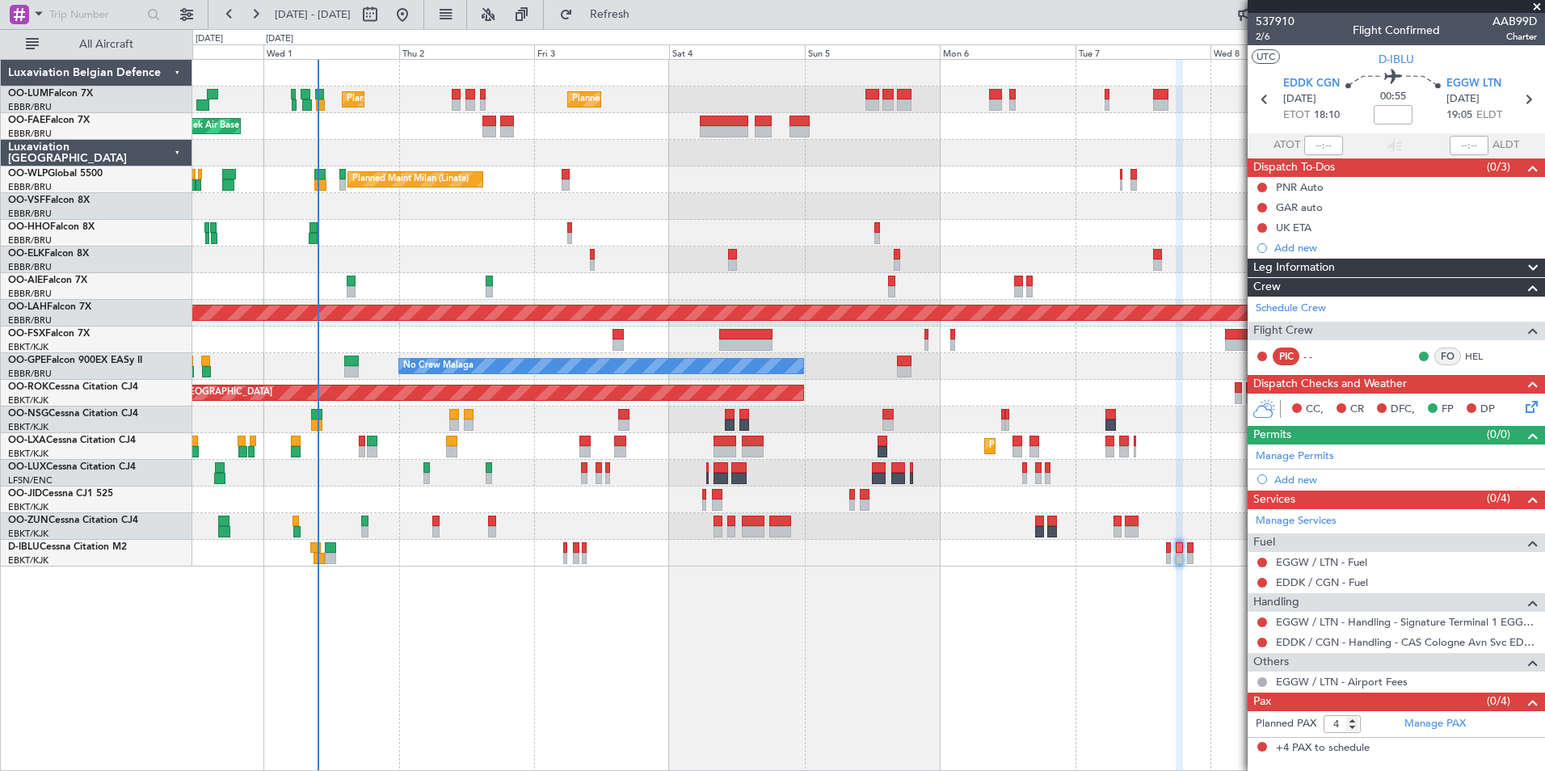
click at [742, 597] on div "Planned Maint Brussels (Brussels National) Planned Maint Brussels (Brussels Nat…" at bounding box center [868, 415] width 1352 height 712
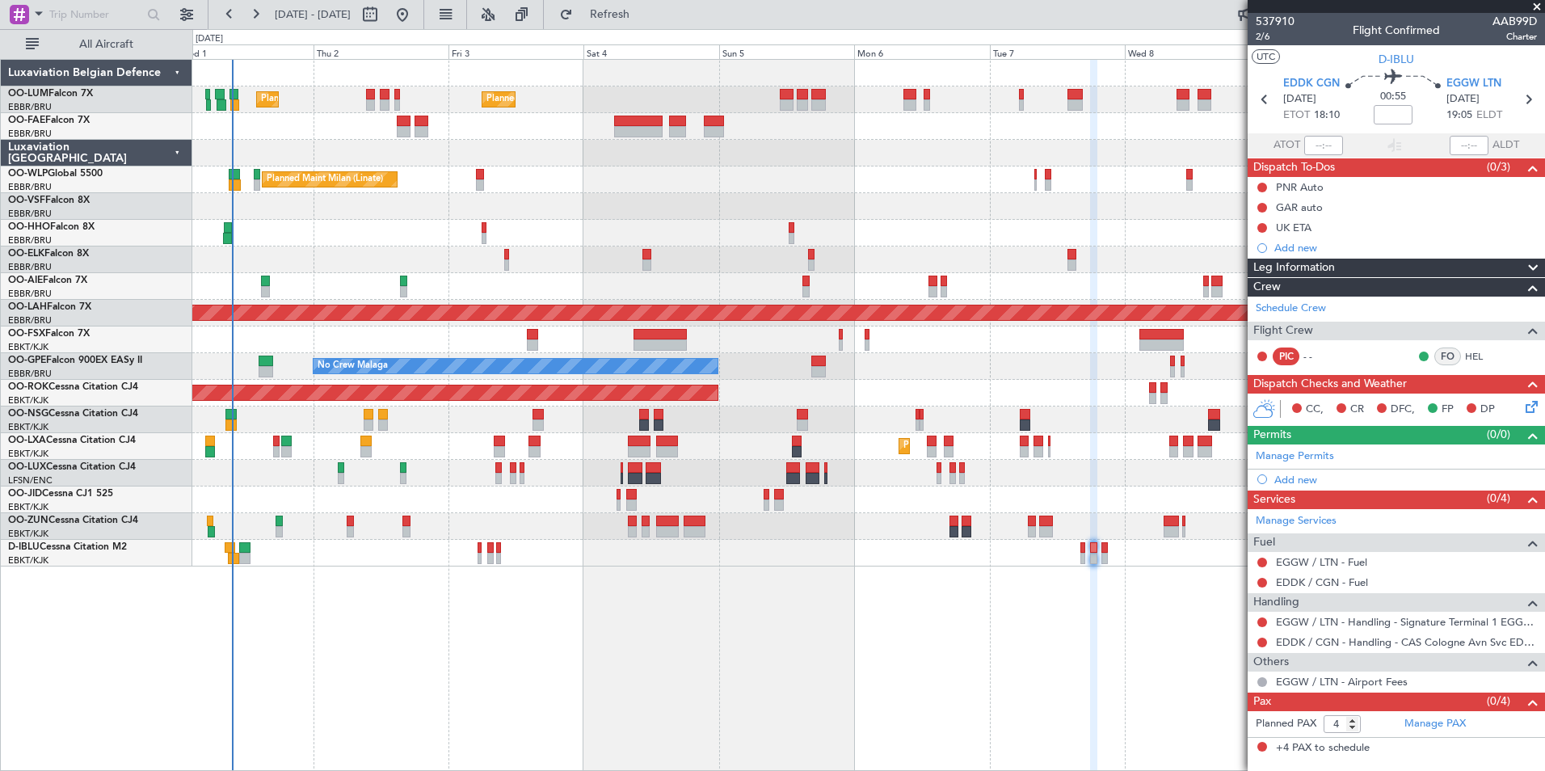
click at [587, 634] on div "Planned Maint Brussels (Brussels National) Planned Maint Brussels (Brussels Nat…" at bounding box center [868, 415] width 1352 height 712
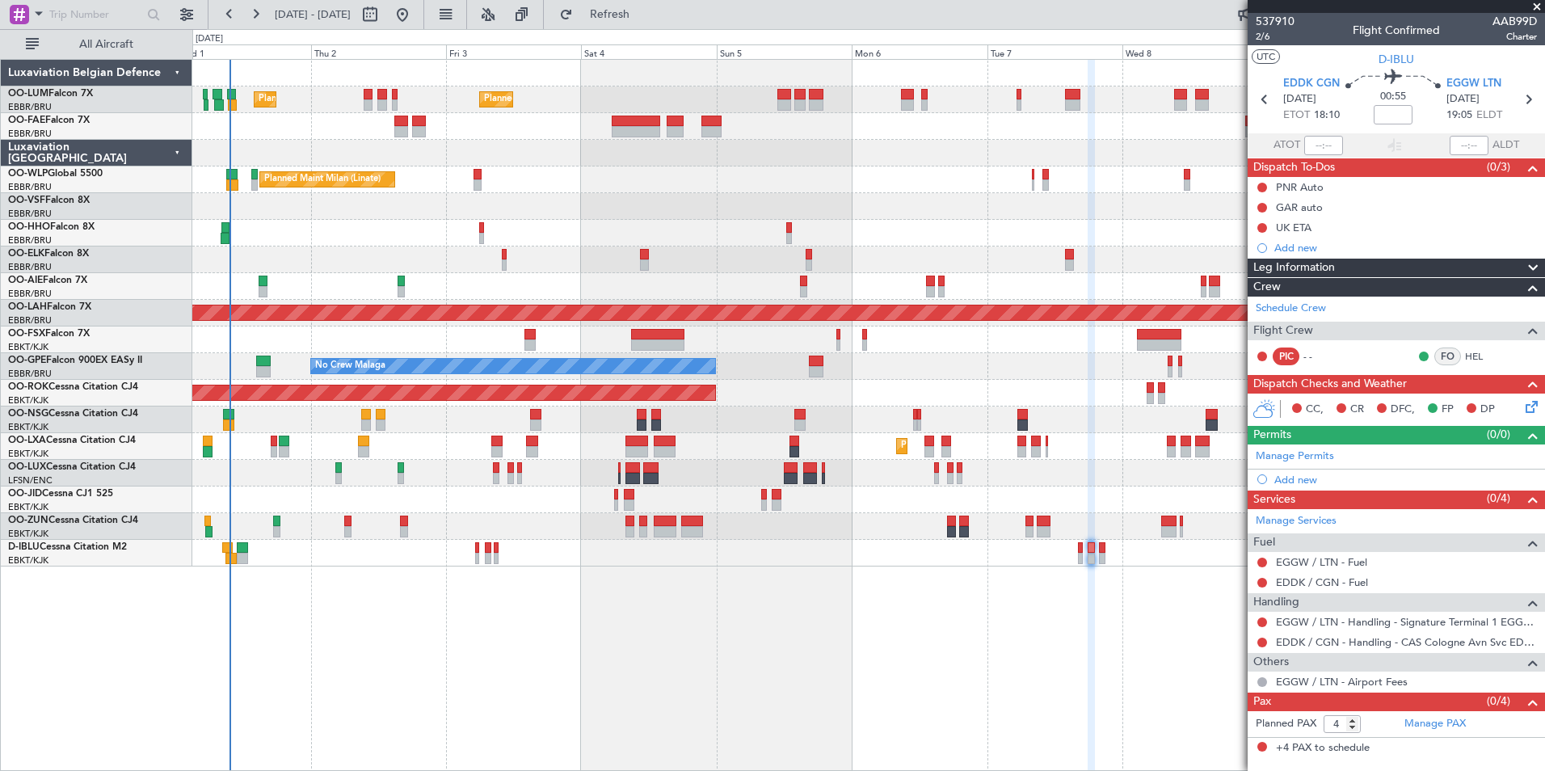
click at [671, 597] on div "Planned Maint Brussels (Brussels National) Planned Maint Brussels (Brussels Nat…" at bounding box center [868, 415] width 1352 height 712
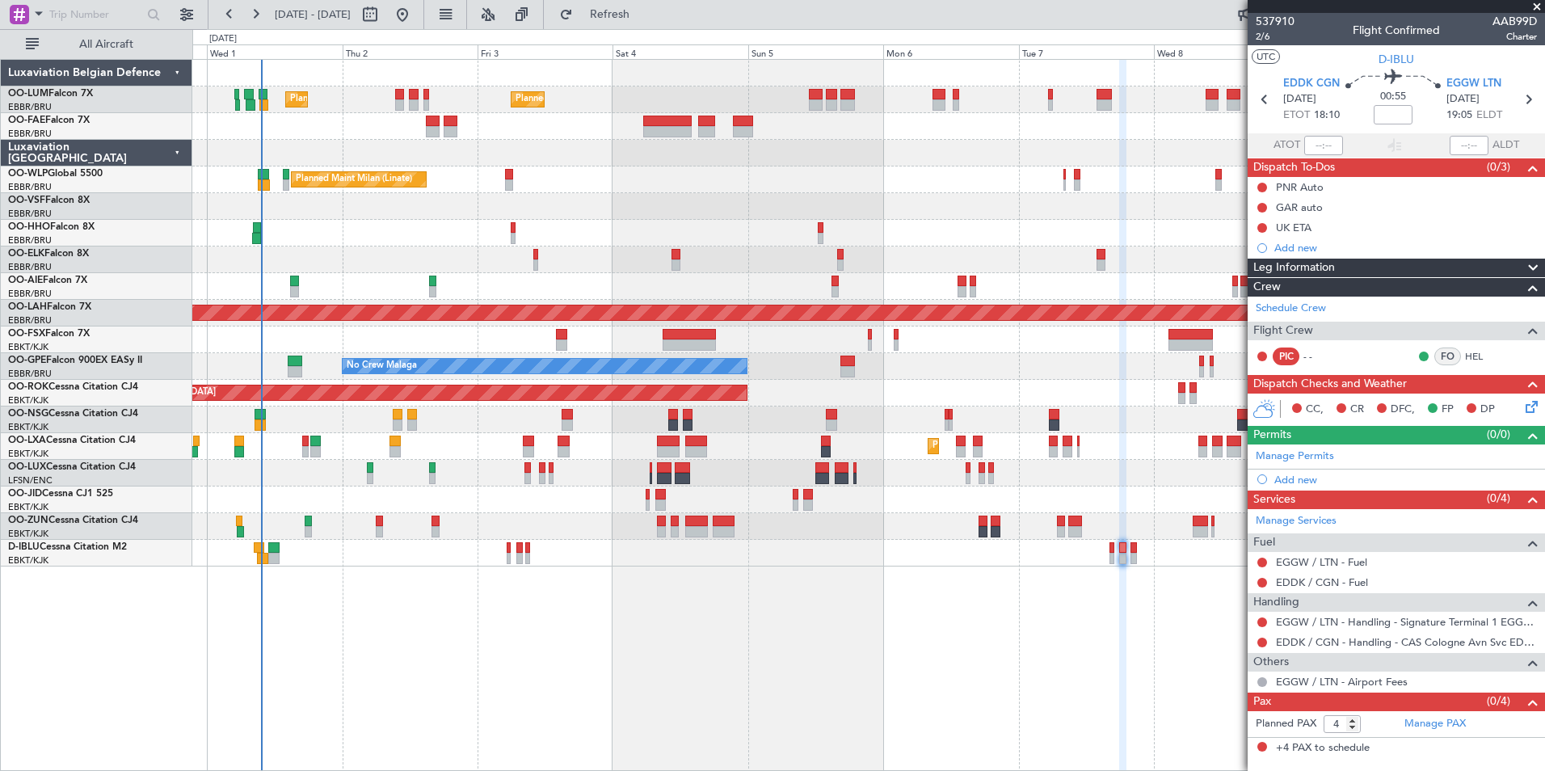
click at [651, 619] on div "Planned Maint Brussels (Brussels National) Planned Maint Brussels (Brussels Nat…" at bounding box center [868, 415] width 1352 height 712
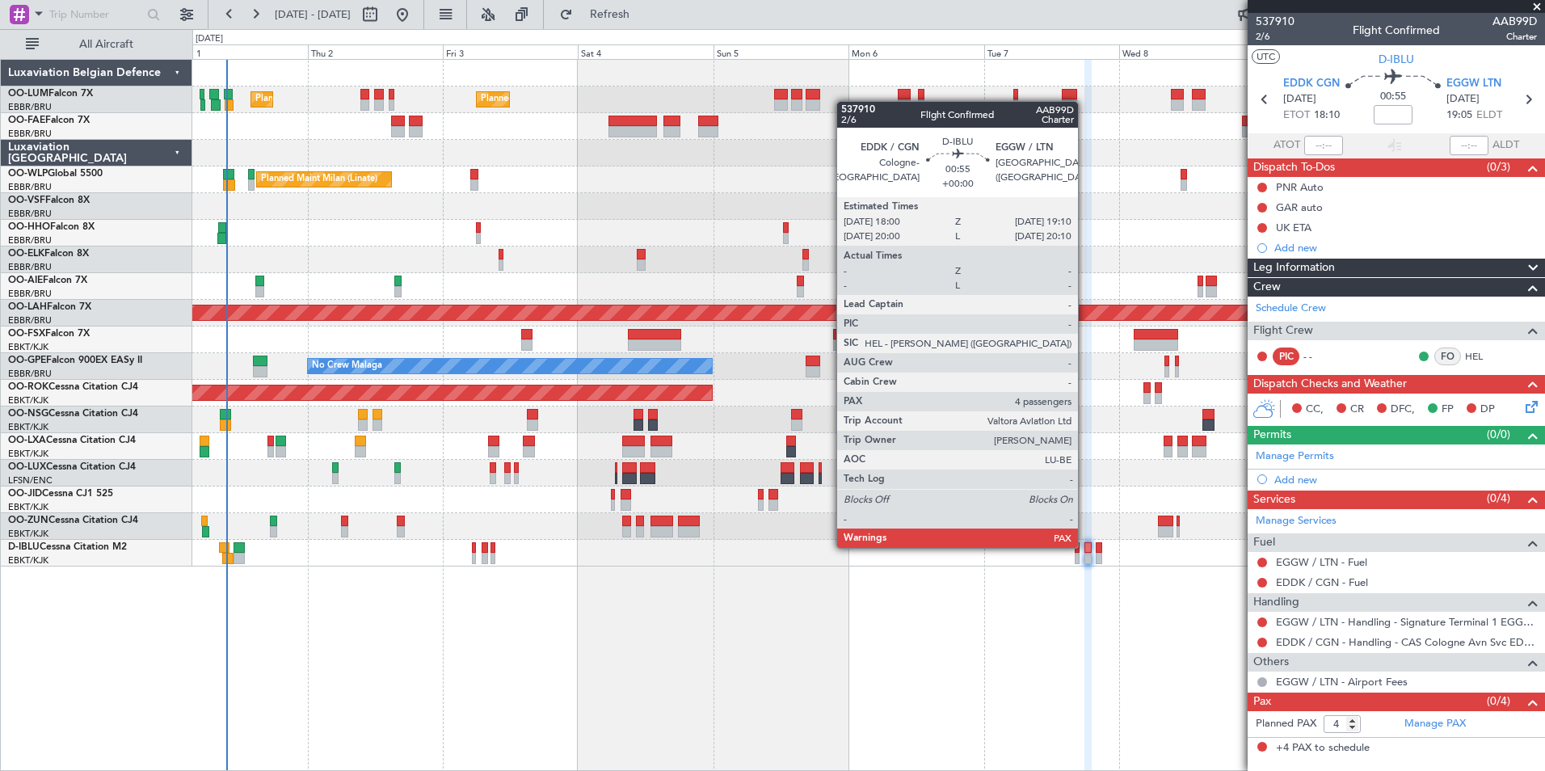
click at [1085, 546] on div at bounding box center [1087, 547] width 7 height 11
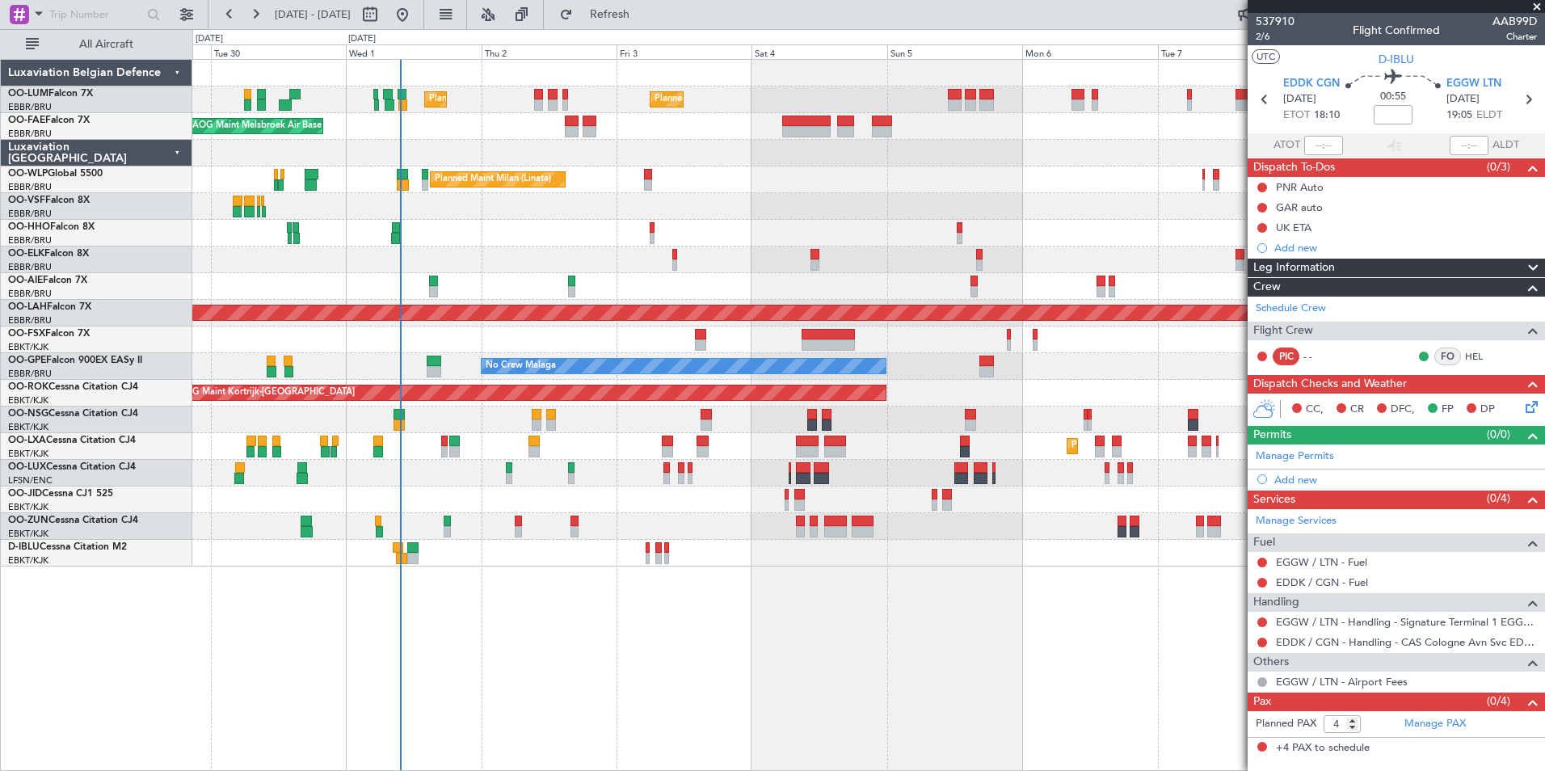
click at [648, 677] on div "Planned Maint Brussels (Brussels National) Planned Maint Brussels (Brussels Nat…" at bounding box center [868, 415] width 1352 height 712
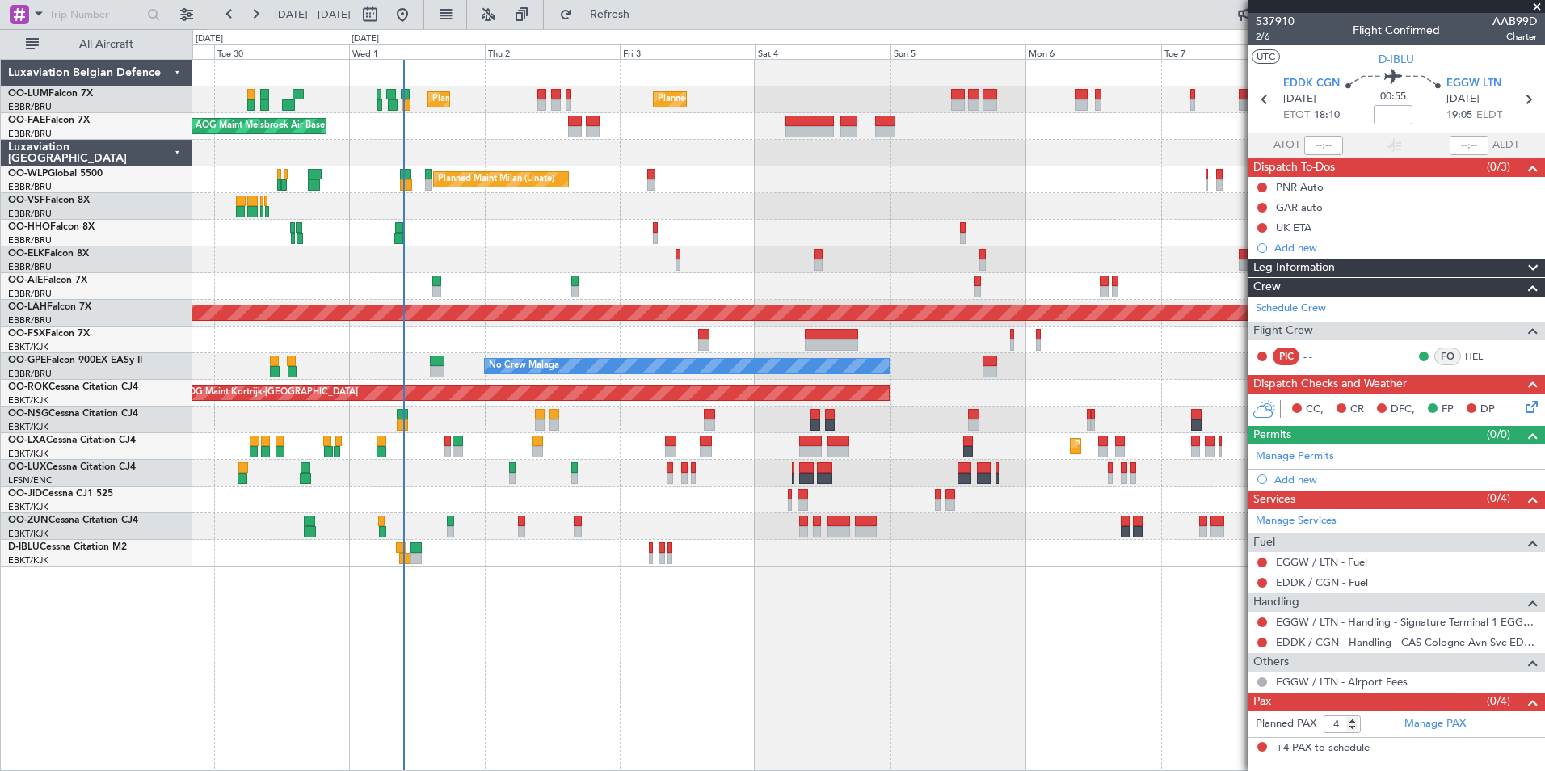
click at [595, 672] on div "Planned Maint Brussels (Brussels National) Planned Maint Brussels (Brussels Nat…" at bounding box center [868, 415] width 1352 height 712
click at [578, 656] on div "Planned Maint Brussels (Brussels National) Planned Maint Brussels (Brussels Nat…" at bounding box center [868, 415] width 1352 height 712
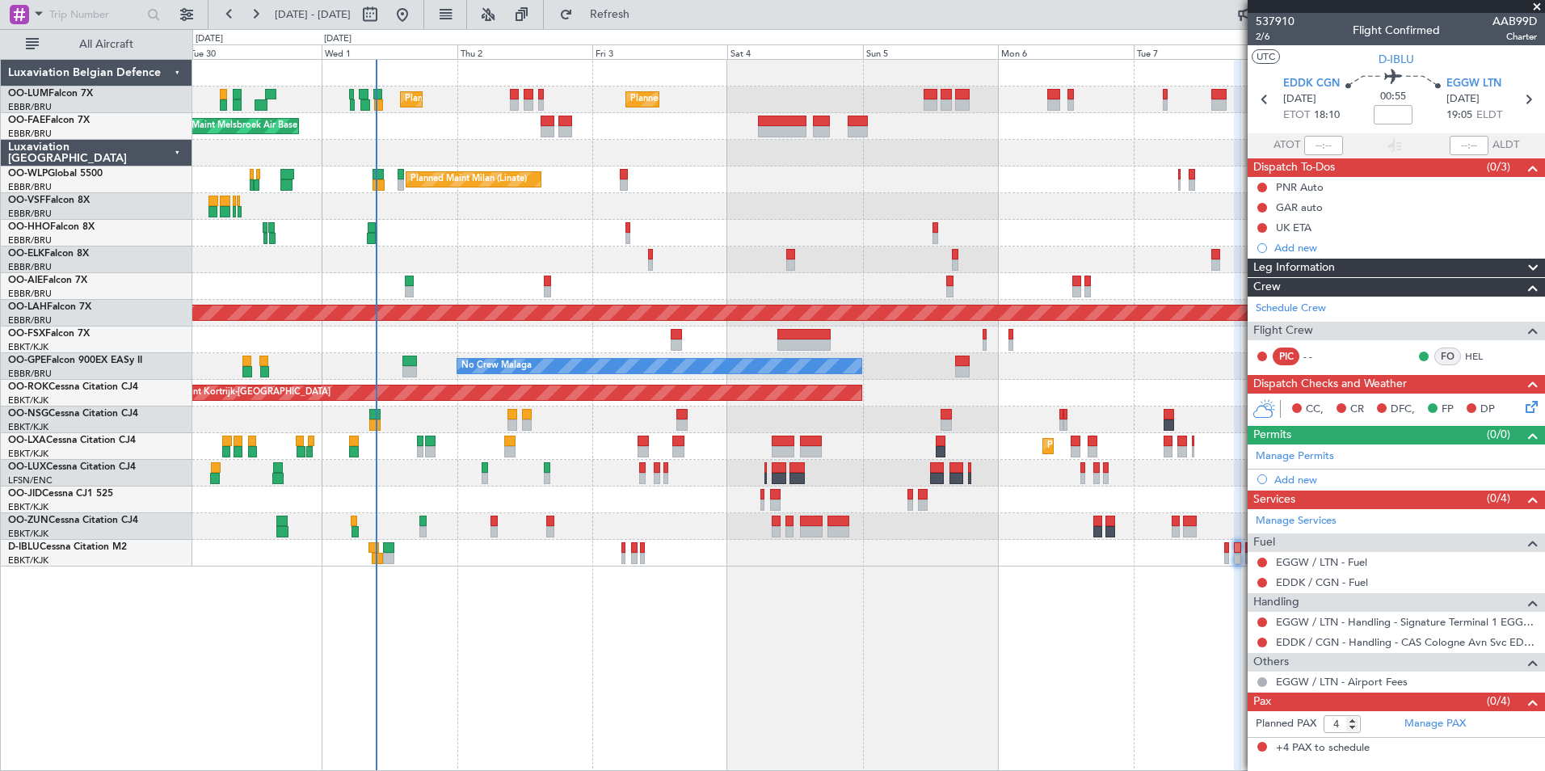
click at [448, 587] on div "Planned Maint Brussels (Brussels National) Planned Maint Brussels (Brussels Nat…" at bounding box center [868, 415] width 1352 height 712
click at [515, 618] on div "Planned Maint Brussels (Brussels National) Planned Maint Brussels (Brussels Nat…" at bounding box center [868, 415] width 1352 height 712
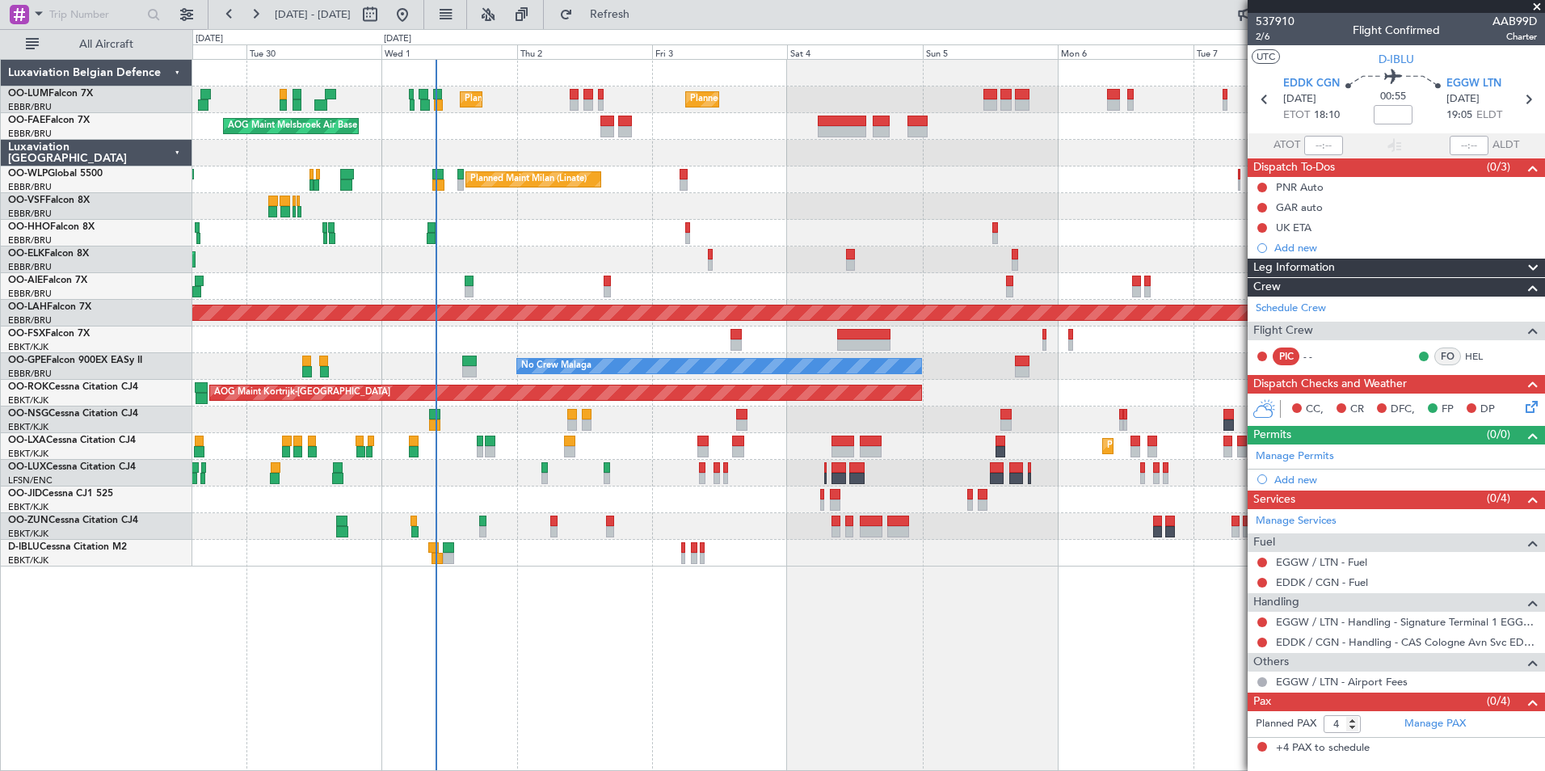
click at [428, 613] on div "Planned Maint Brussels (Brussels National) Planned Maint Brussels (Brussels Nat…" at bounding box center [868, 415] width 1352 height 712
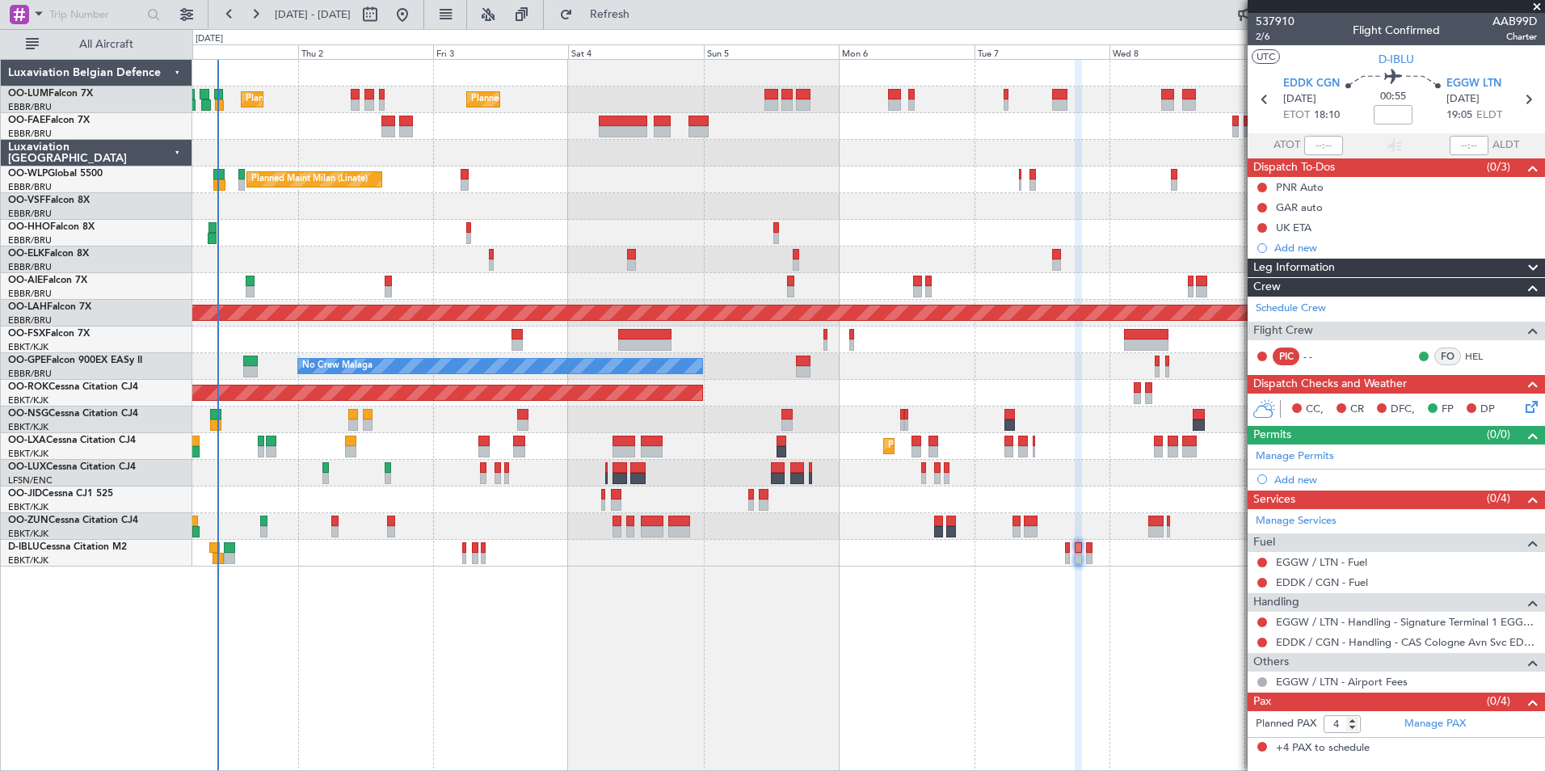
click at [743, 593] on div "Planned Maint Brussels (Brussels National) Planned Maint Brussels (Brussels Nat…" at bounding box center [868, 415] width 1352 height 712
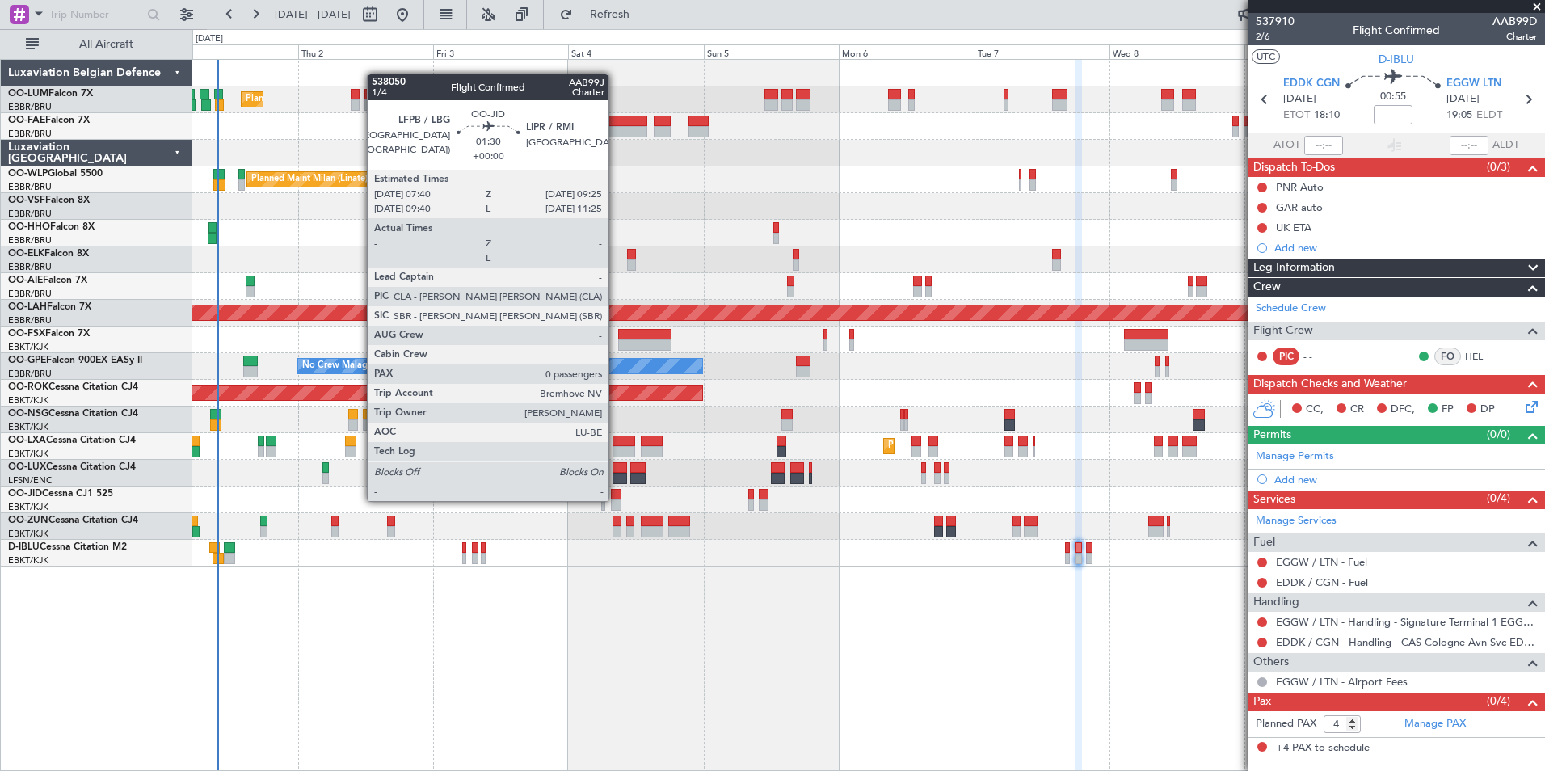
click at [616, 499] on div at bounding box center [616, 504] width 11 height 11
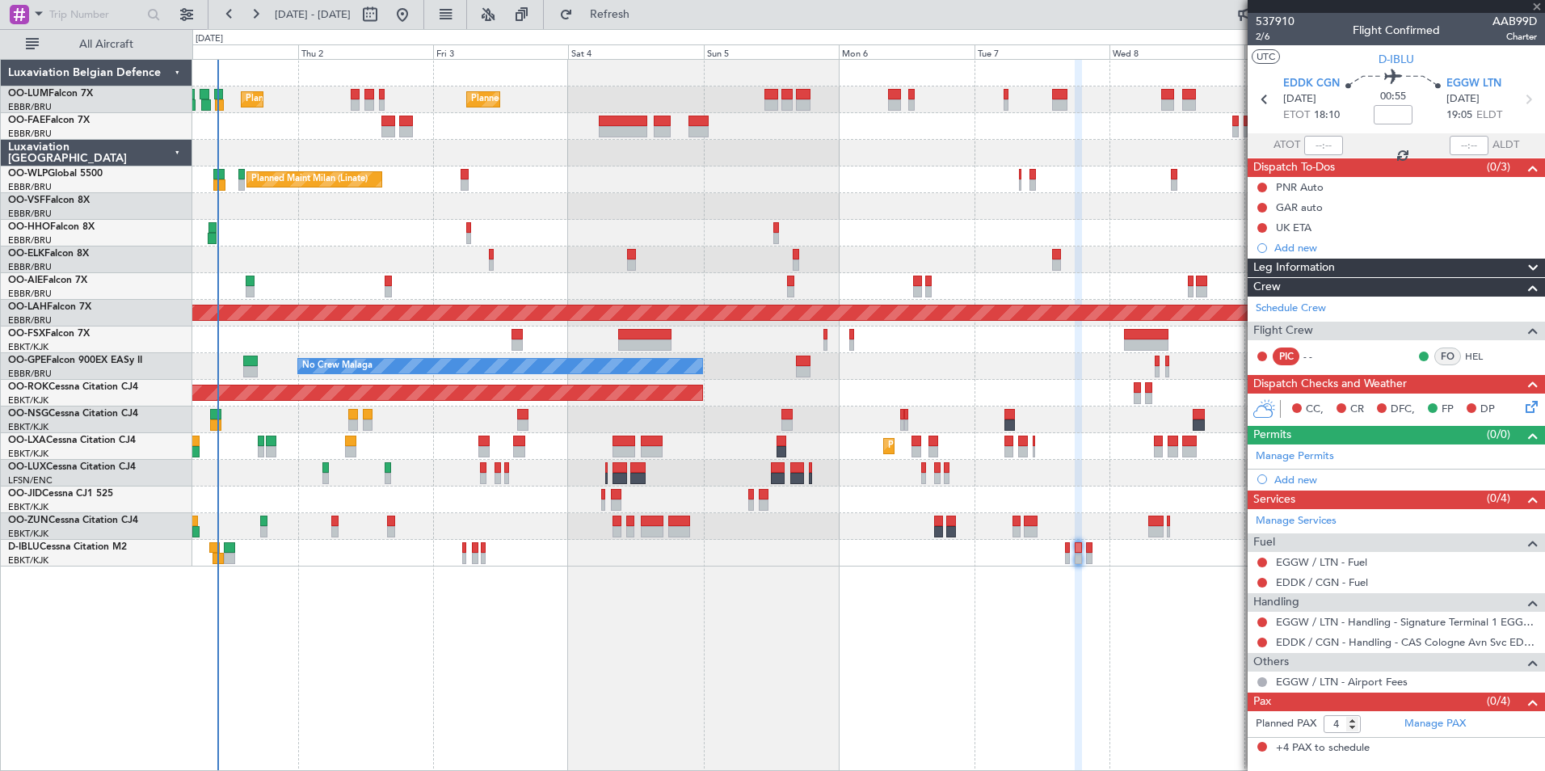
type input "0"
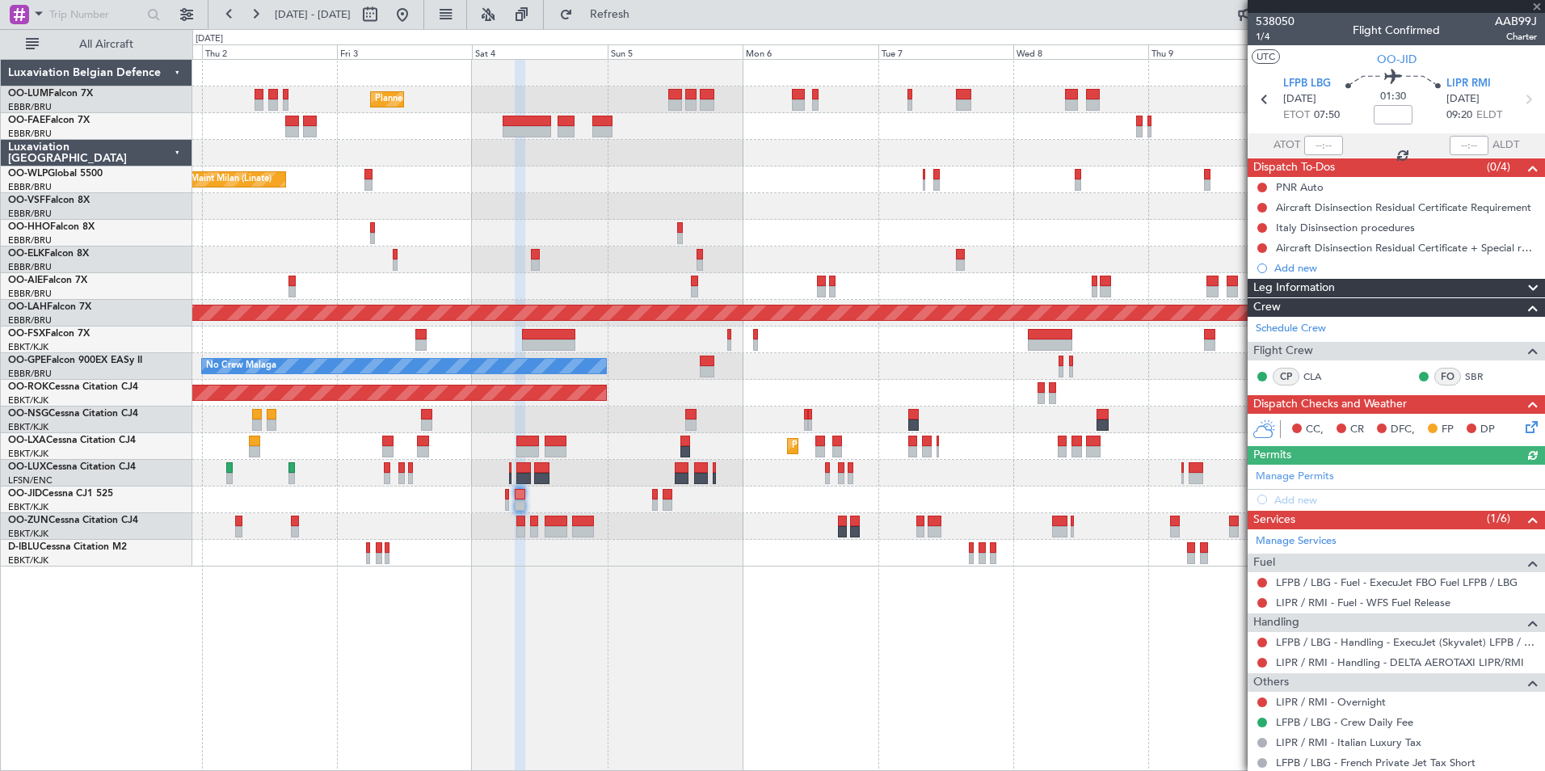
click at [617, 665] on div "Planned Maint Brussels (Brussels National) Planned Maint Brussels (Brussels Nat…" at bounding box center [868, 415] width 1352 height 712
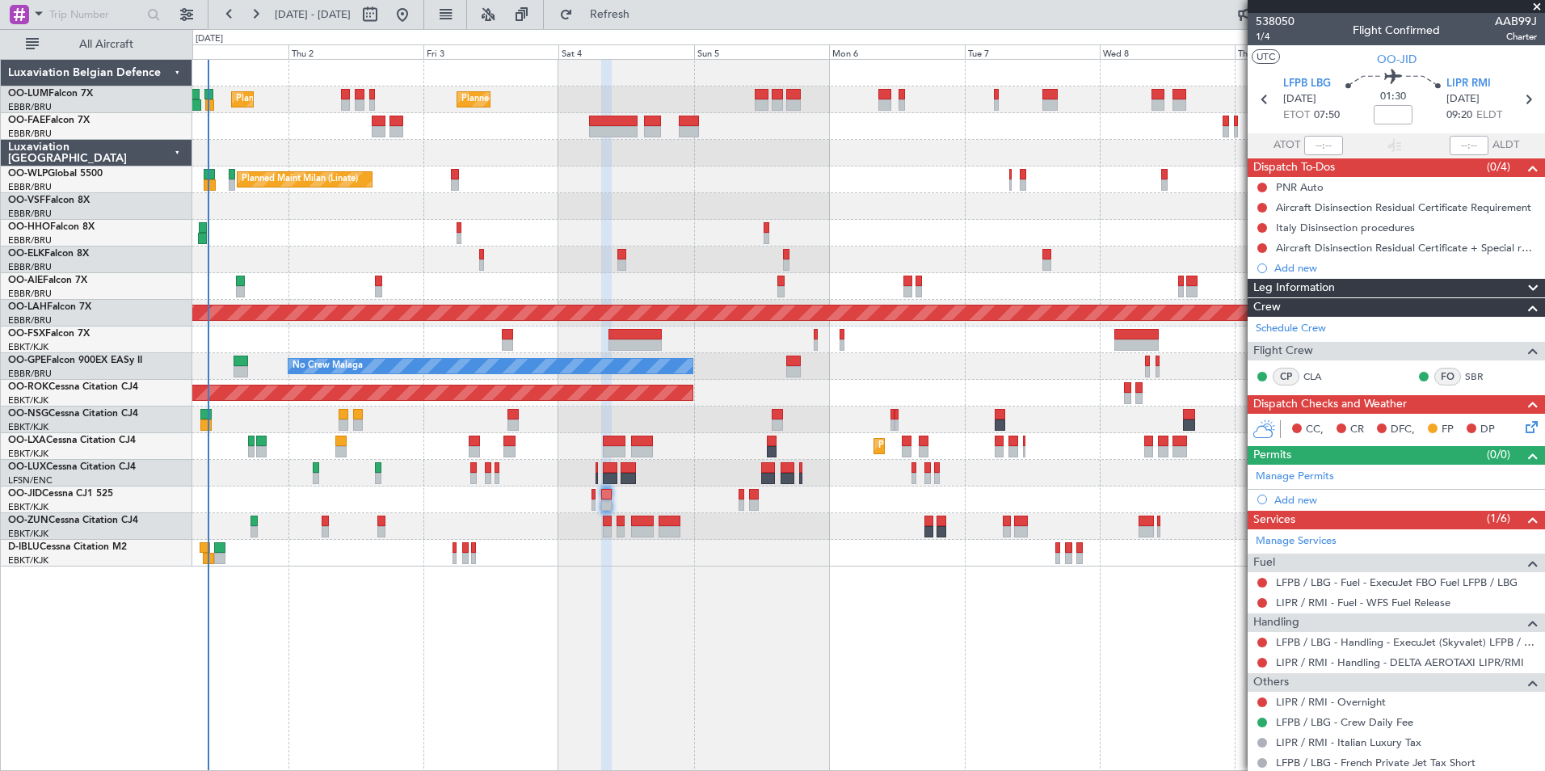
click at [419, 675] on div "Planned Maint Brussels (Brussels National) Planned Maint Brussels (Brussels Nat…" at bounding box center [868, 415] width 1352 height 712
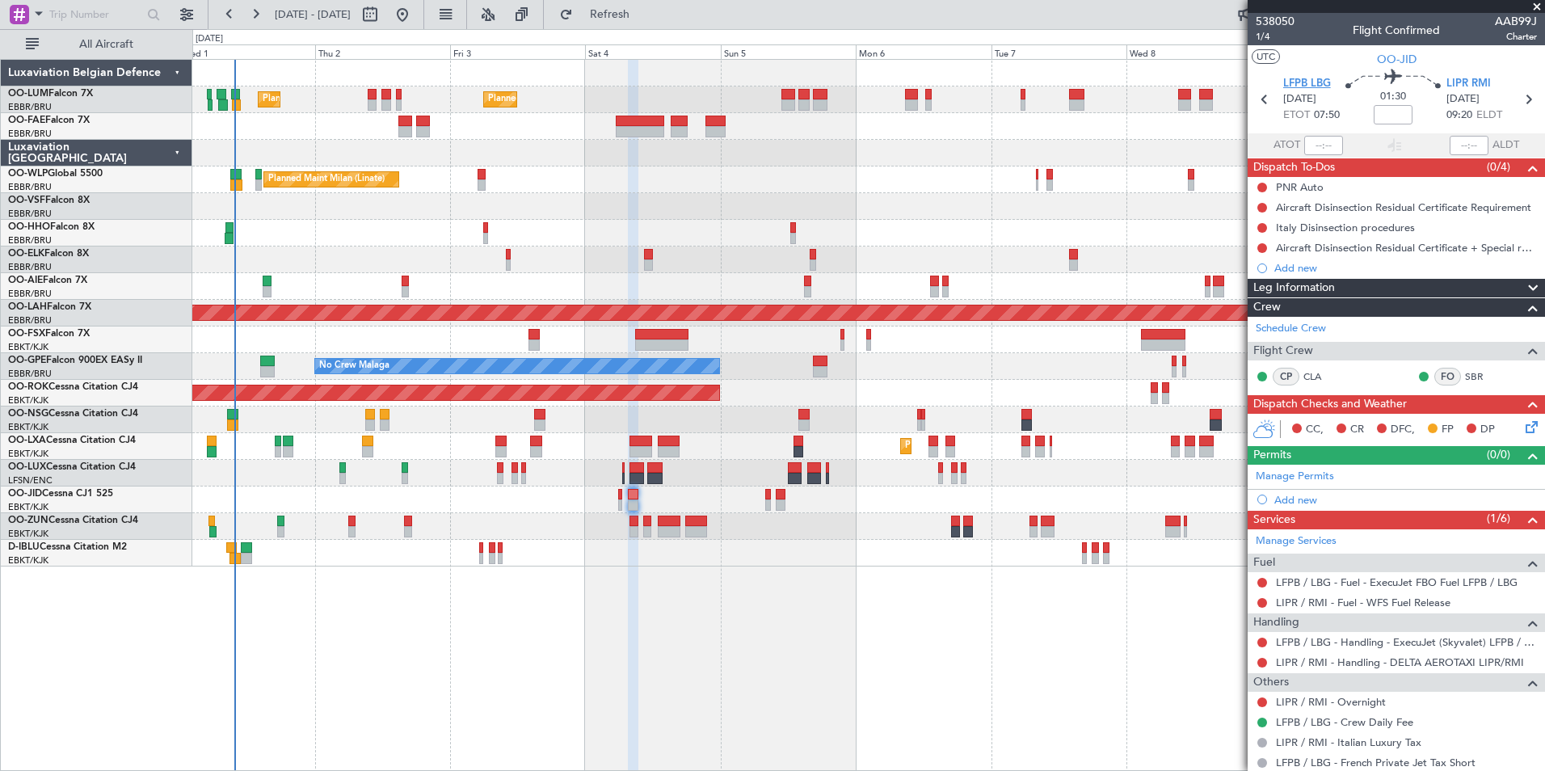
click at [1313, 88] on span "LFPB LBG" at bounding box center [1307, 84] width 48 height 16
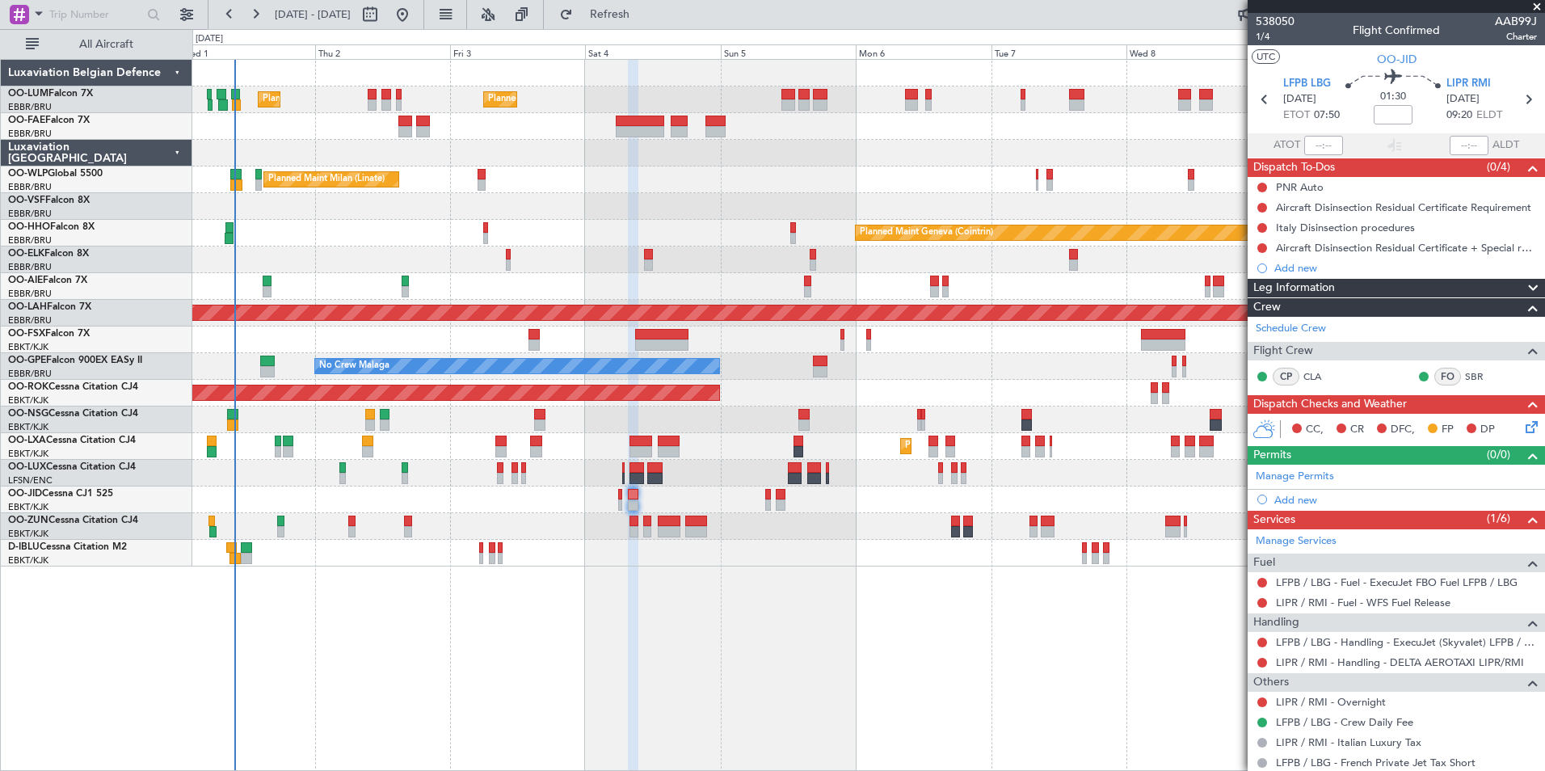
click at [521, 657] on div "Planned Maint Brussels (Brussels National) Planned Maint Brussels (Brussels Nat…" at bounding box center [868, 415] width 1352 height 712
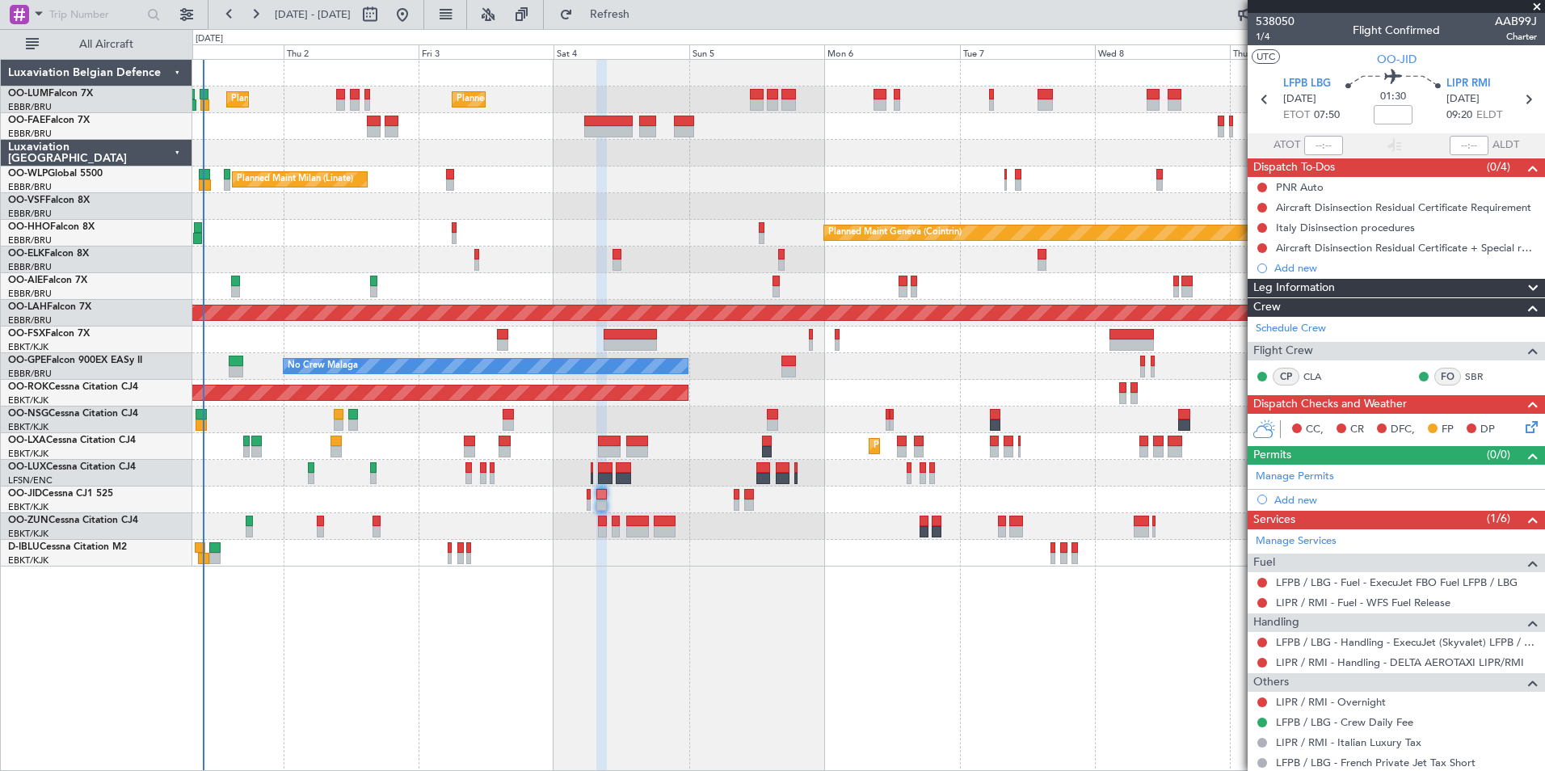
click at [716, 567] on div "Planned Maint Brussels (Brussels National) Planned Maint Brussels (Brussels Nat…" at bounding box center [868, 415] width 1352 height 712
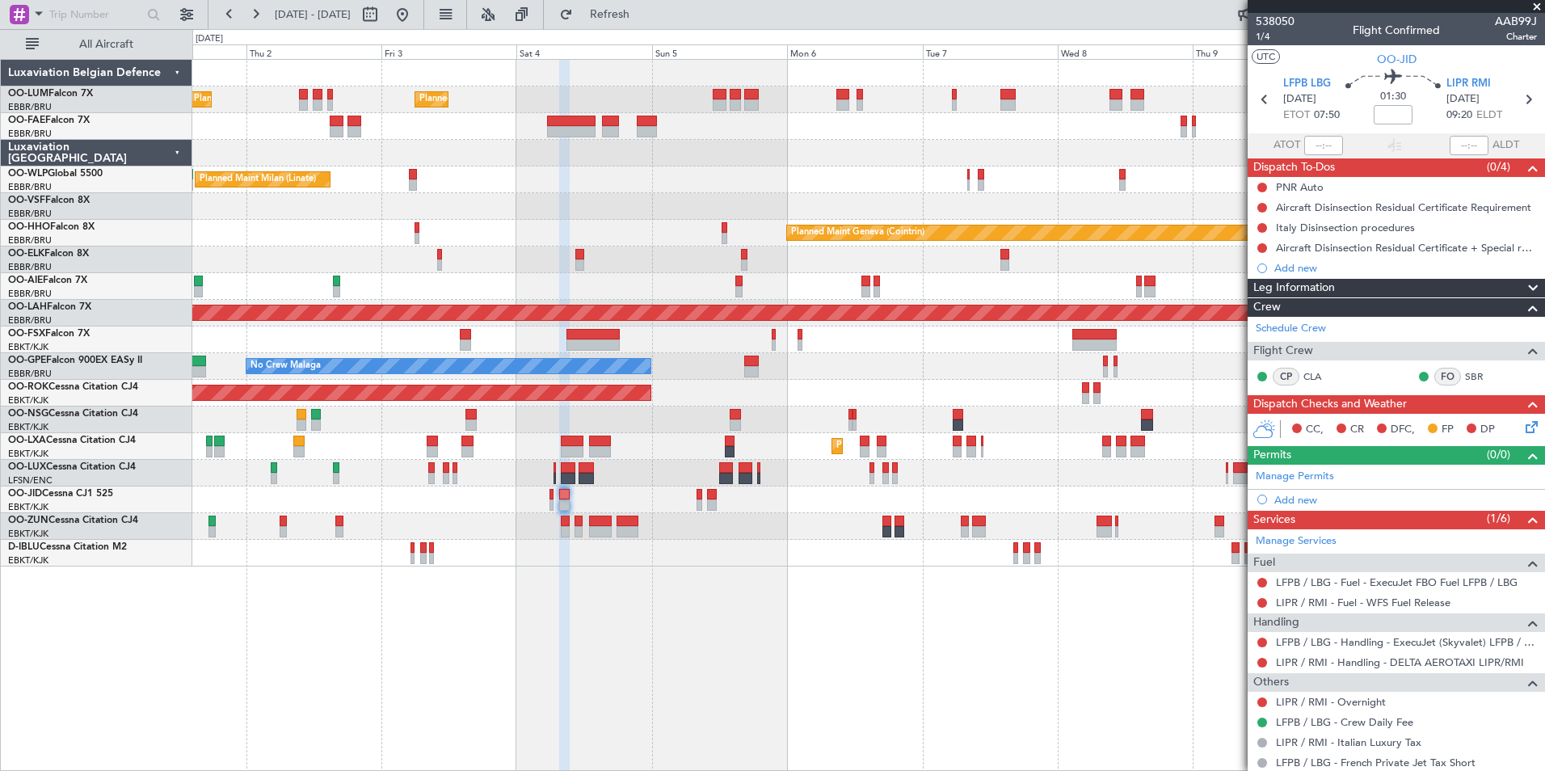
click at [490, 583] on div "Planned Maint Brussels (Brussels National) Planned Maint Brussels (Brussels Nat…" at bounding box center [868, 415] width 1352 height 712
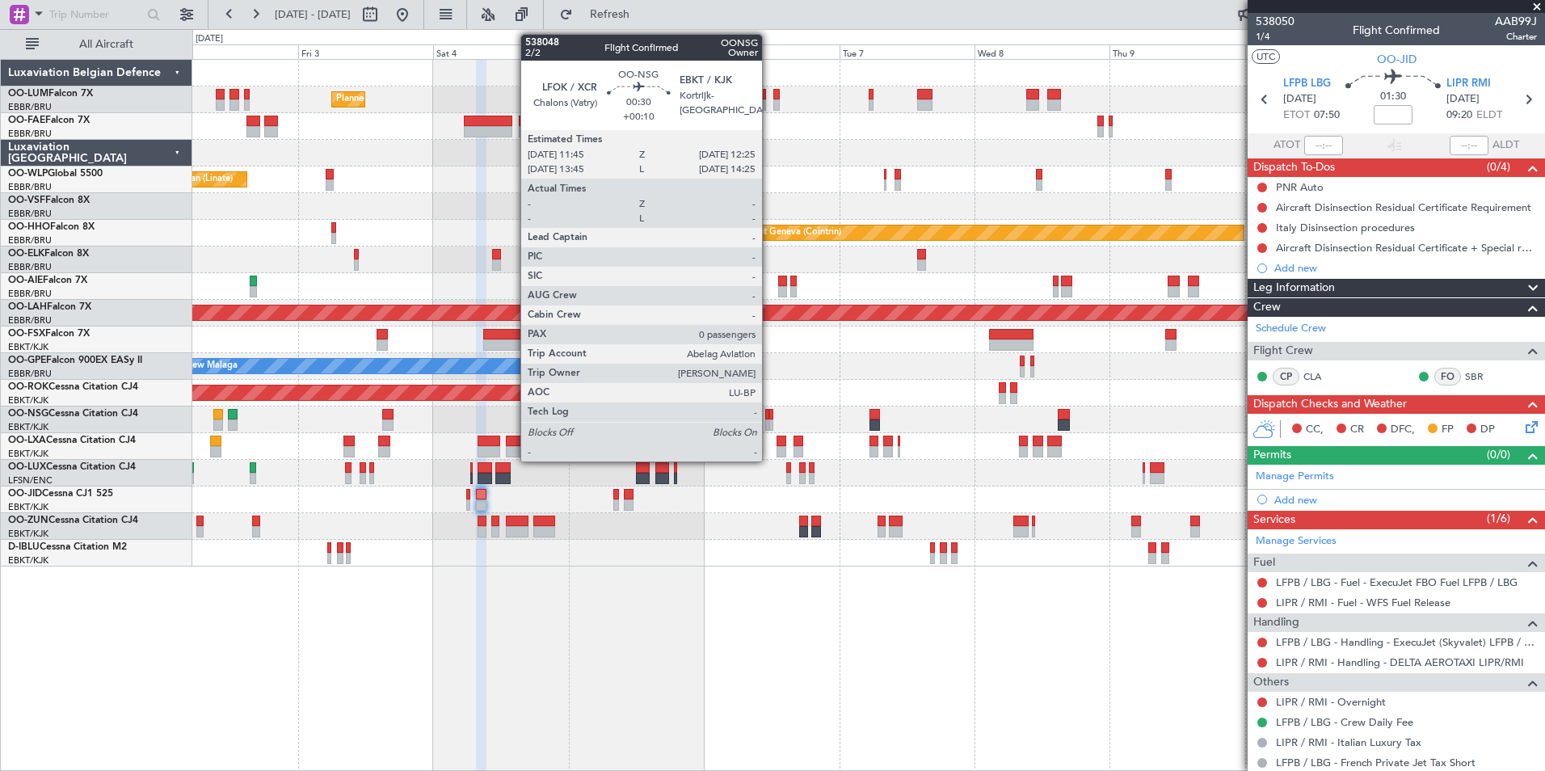
click at [769, 412] on div at bounding box center [771, 414] width 4 height 11
type input "+00:10"
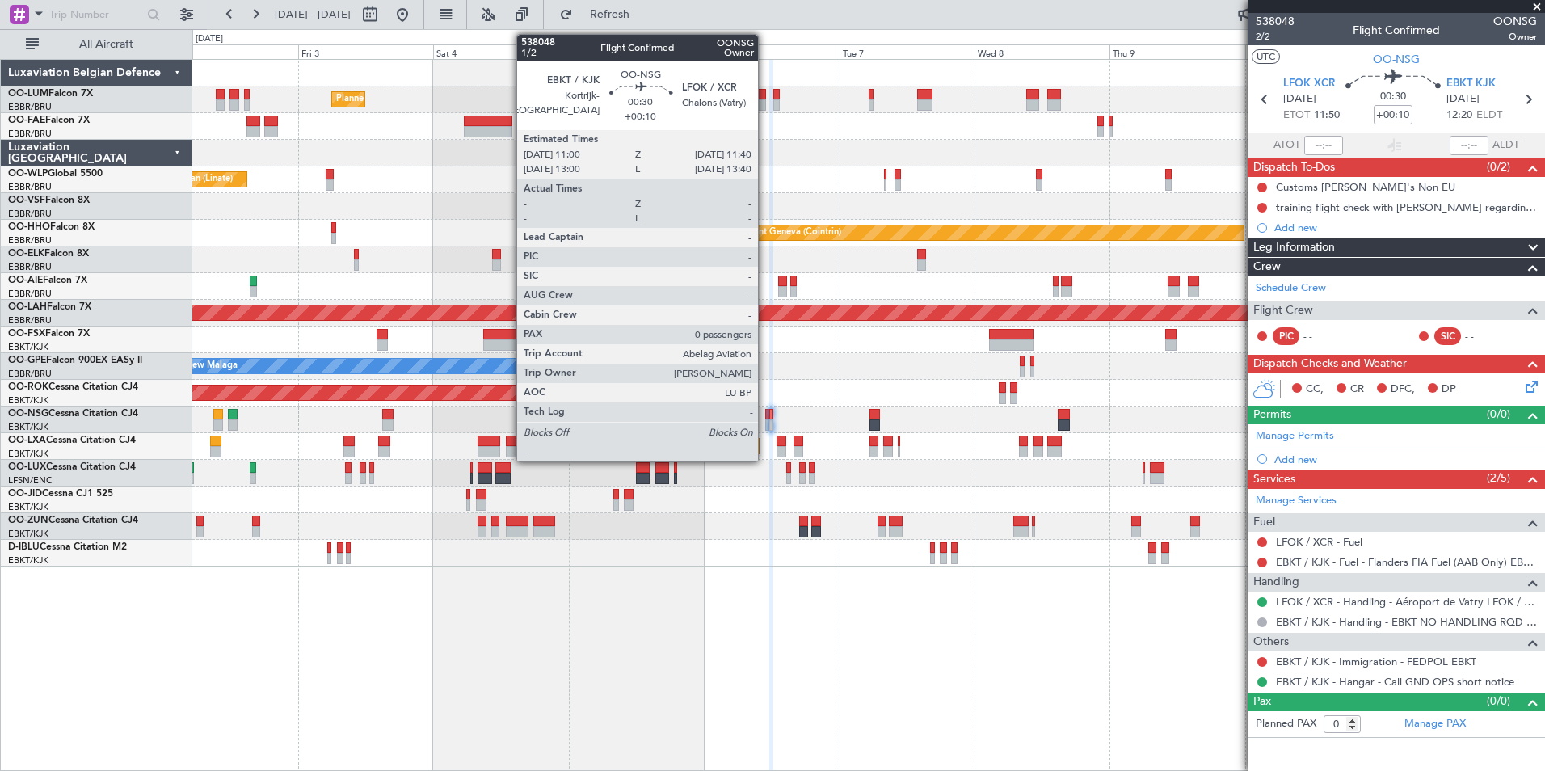
click at [765, 412] on div at bounding box center [767, 414] width 4 height 11
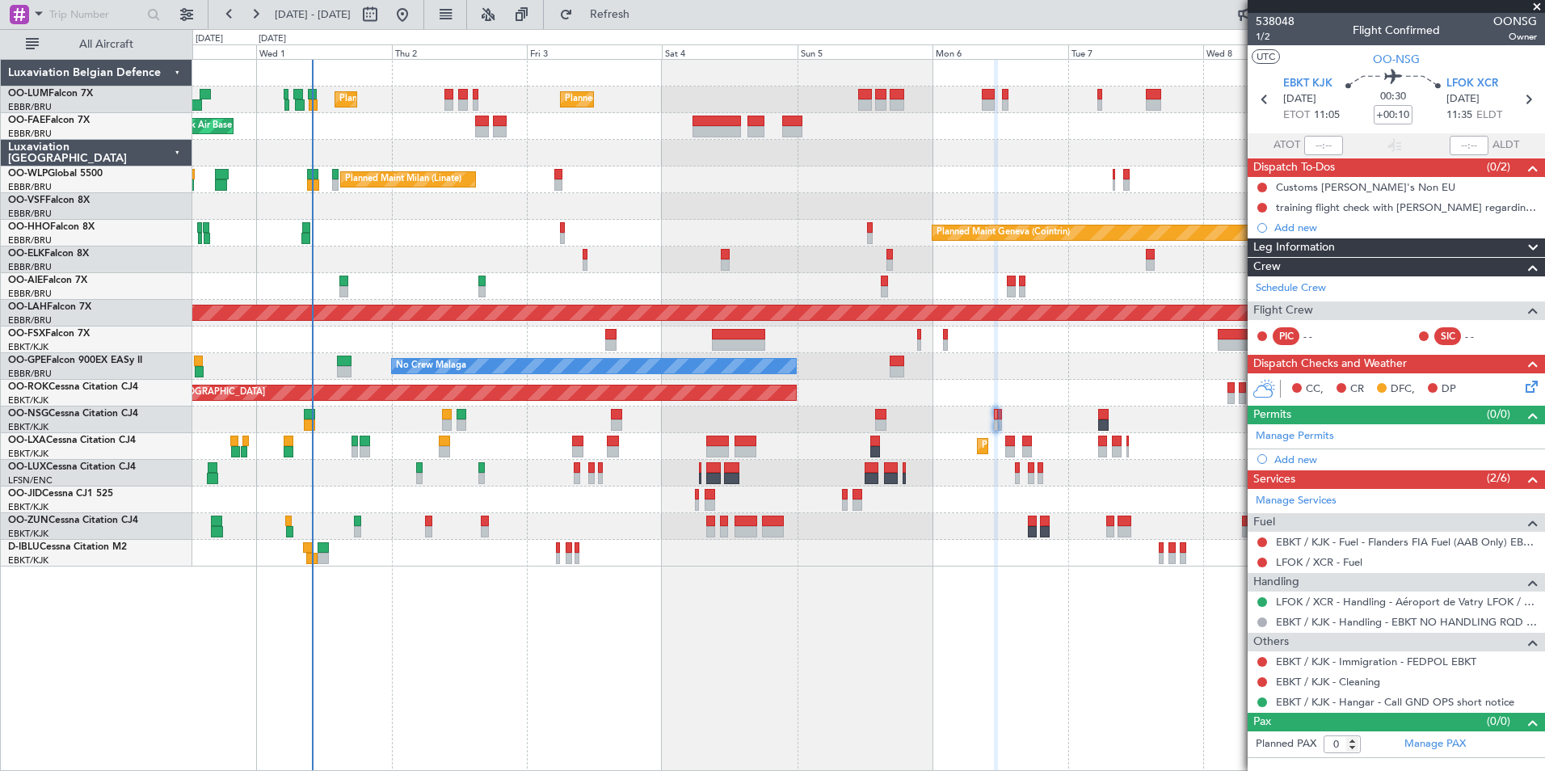
click at [502, 637] on div "Planned Maint Brussels (Brussels National) Planned Maint Brussels (Brussels Nat…" at bounding box center [868, 415] width 1352 height 712
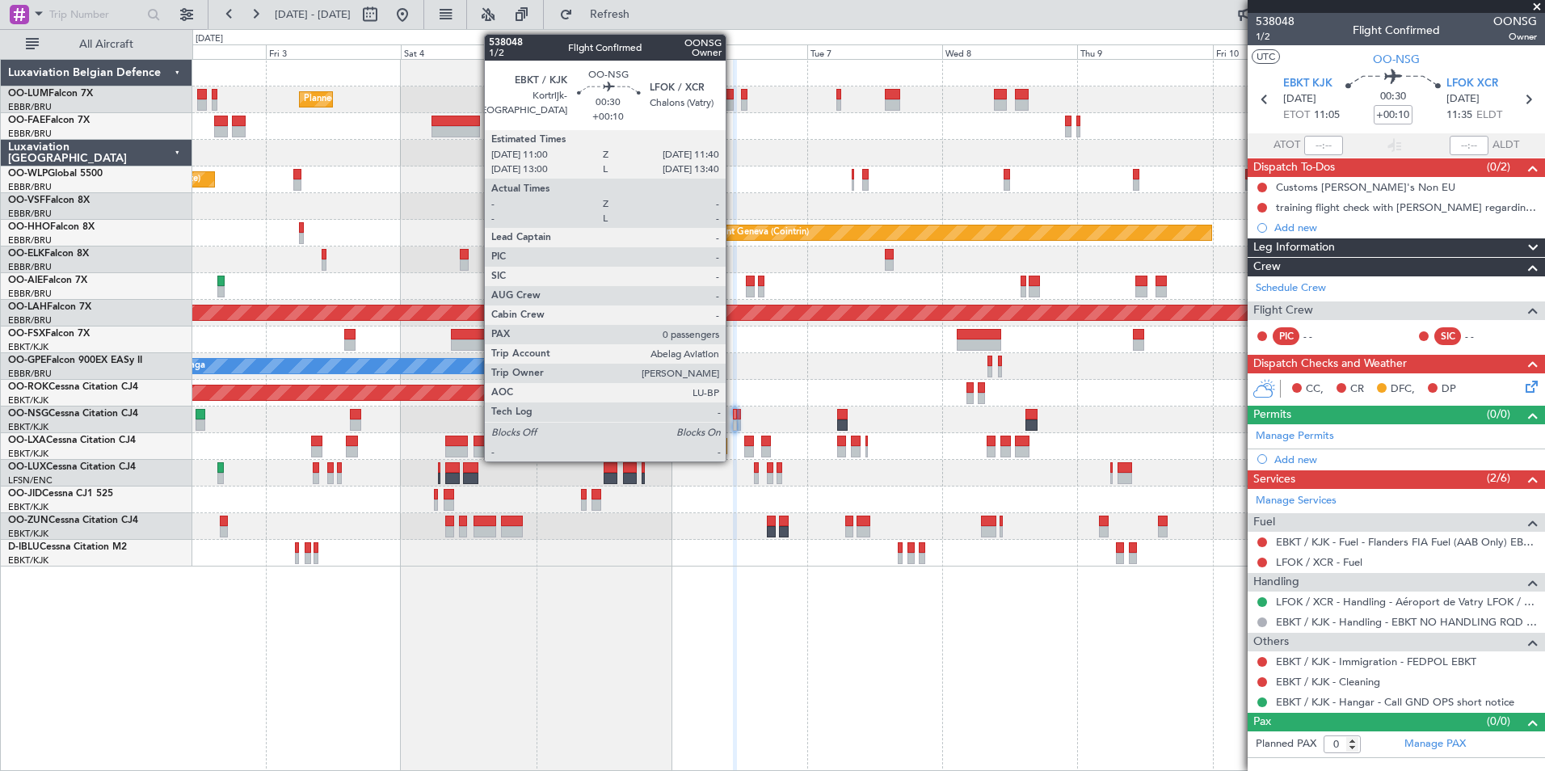
click at [733, 414] on div at bounding box center [735, 414] width 4 height 11
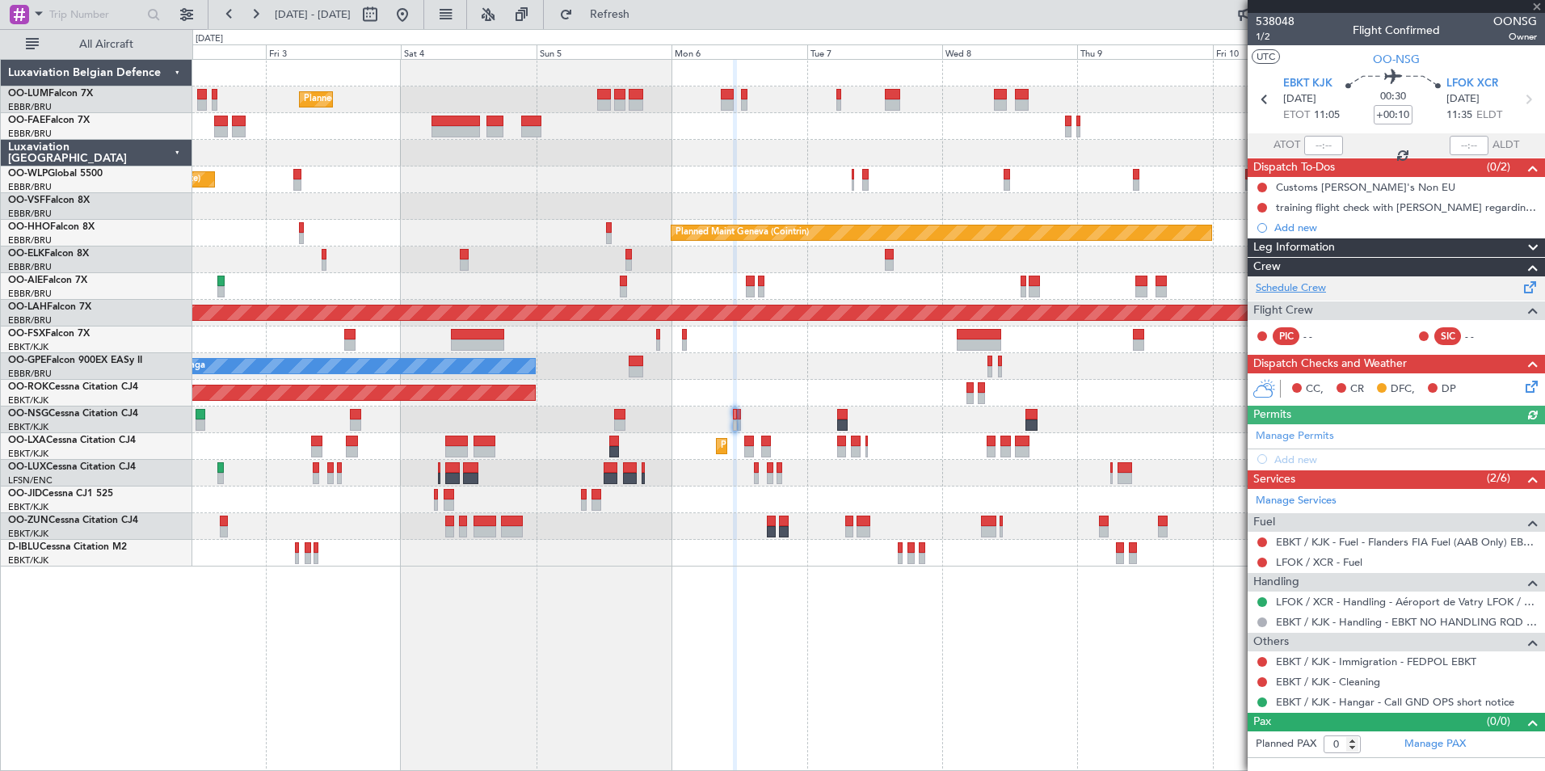
click at [1308, 288] on link "Schedule Crew" at bounding box center [1291, 288] width 70 height 16
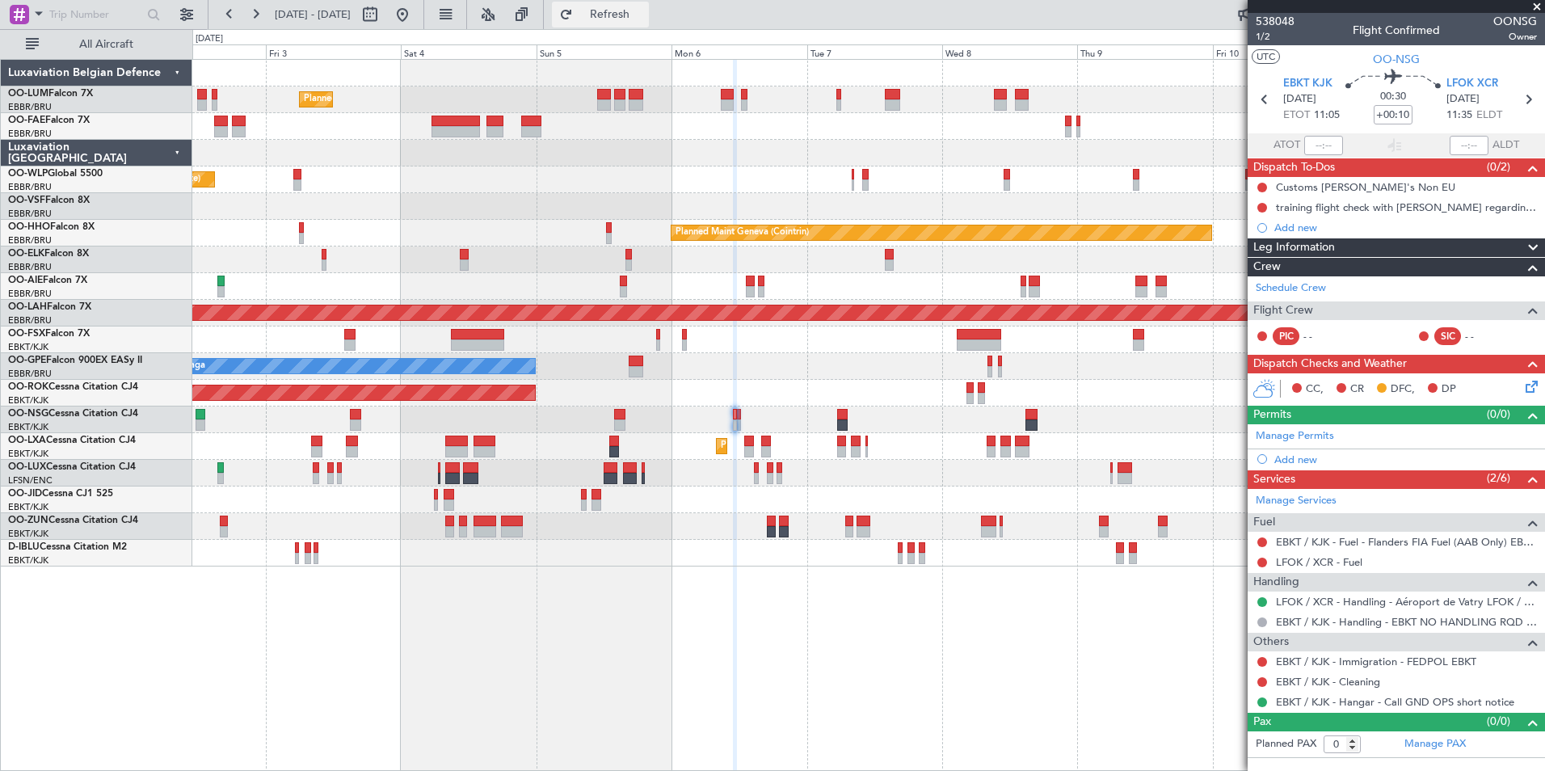
click at [644, 17] on span "Refresh" at bounding box center [610, 14] width 68 height 11
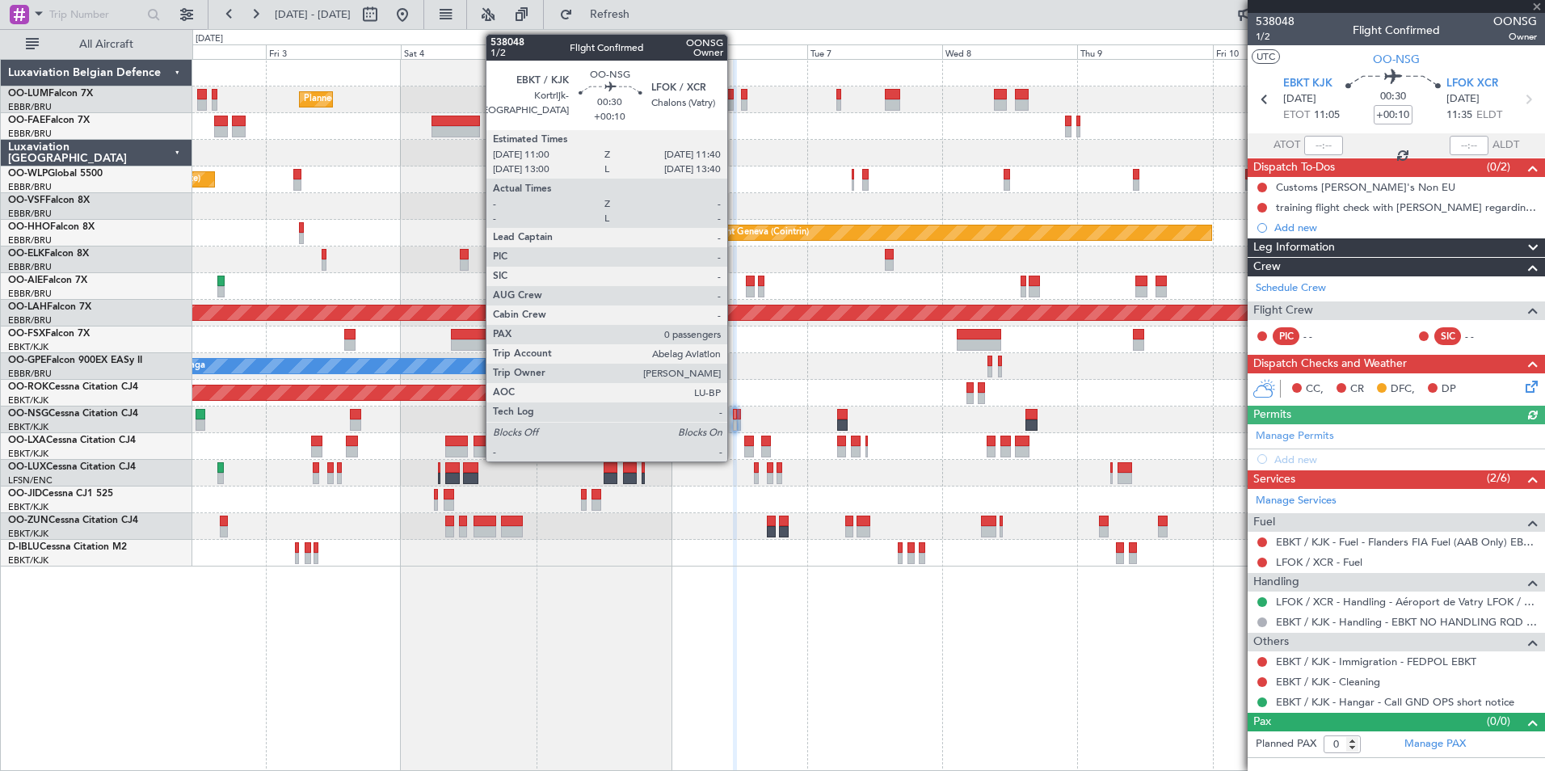
click at [734, 414] on div at bounding box center [735, 414] width 4 height 11
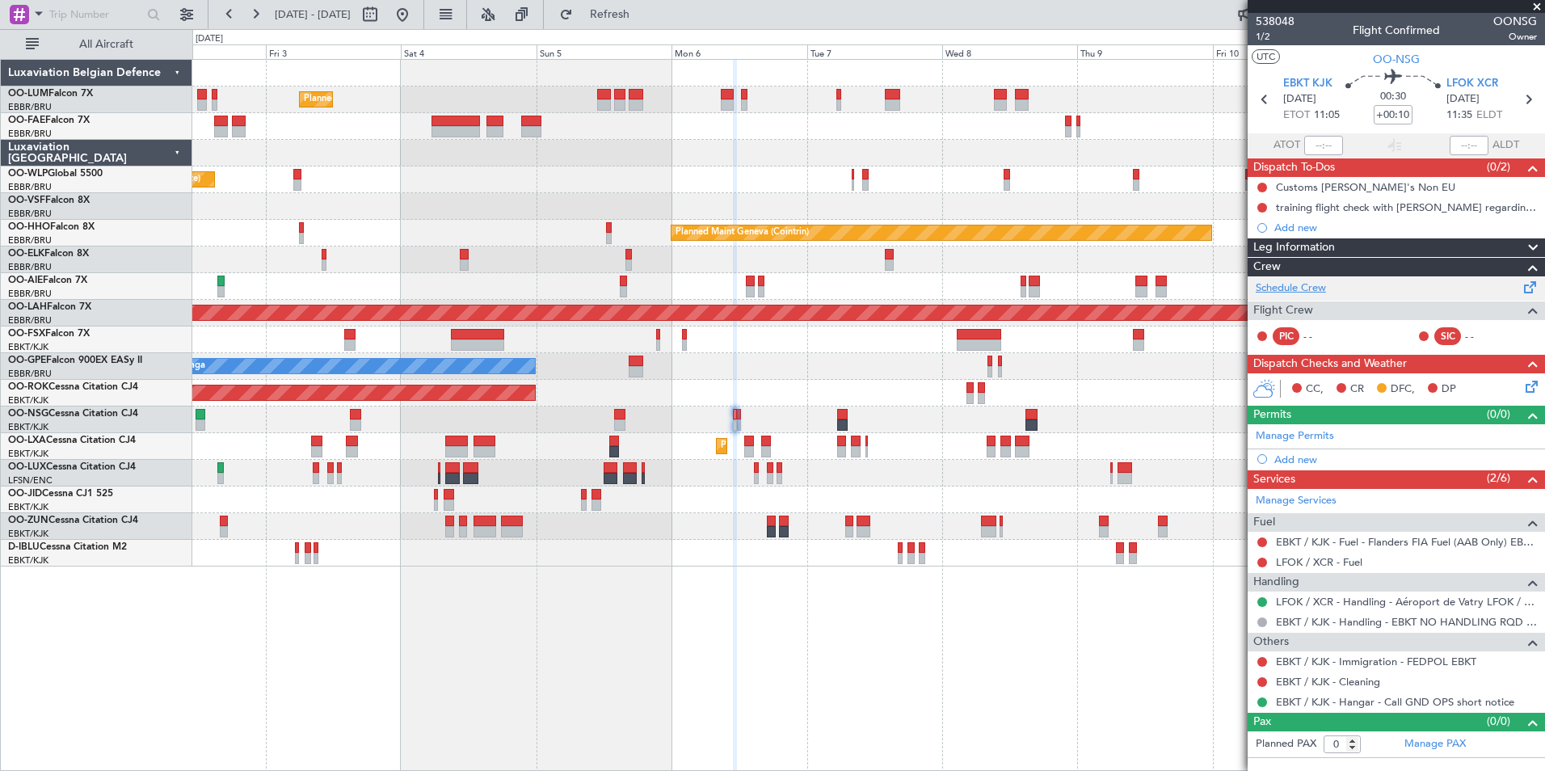
click at [1310, 290] on link "Schedule Crew" at bounding box center [1291, 288] width 70 height 16
click at [649, 23] on button "Refresh" at bounding box center [600, 15] width 97 height 26
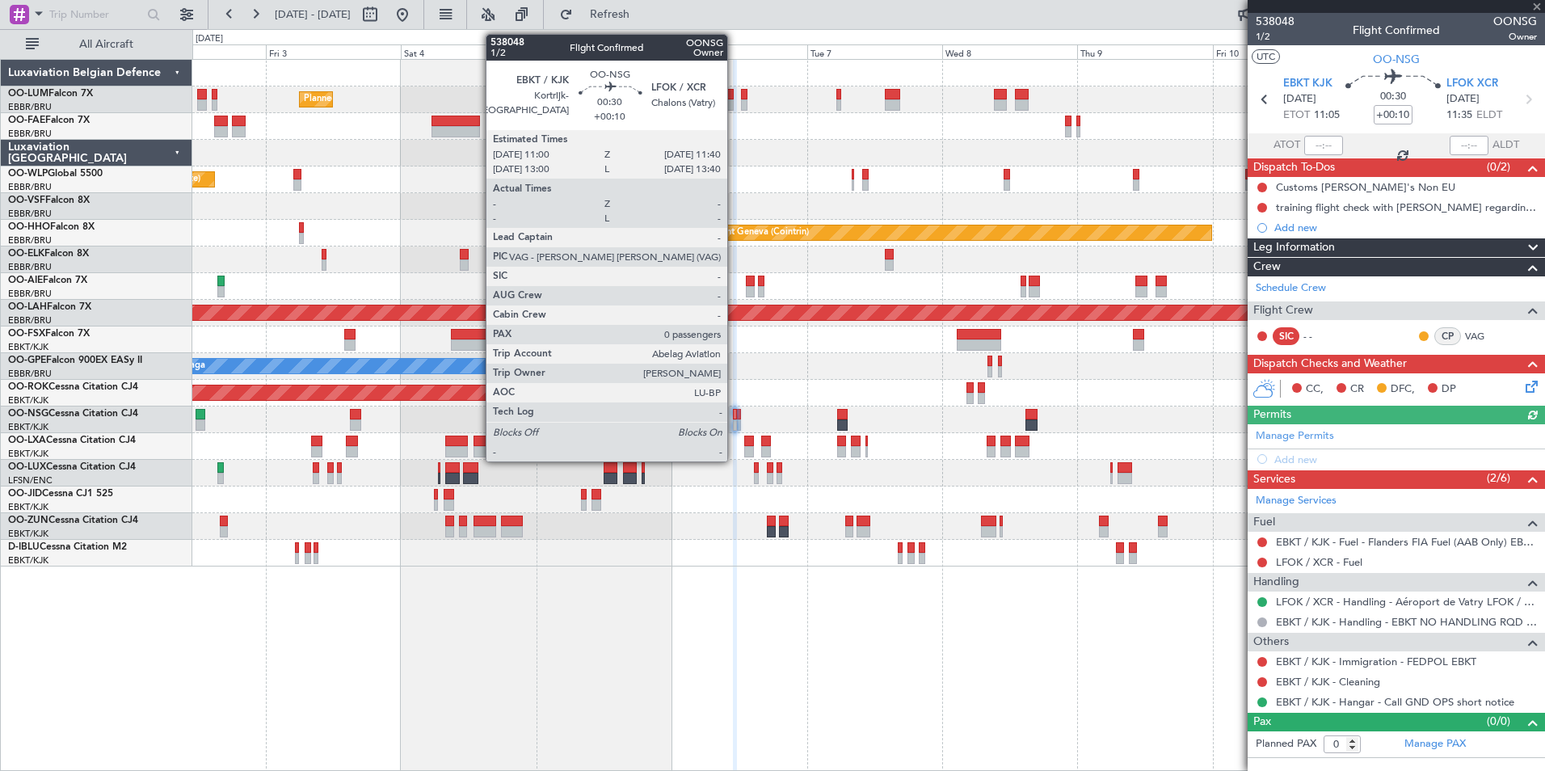
click at [734, 412] on div at bounding box center [735, 414] width 4 height 11
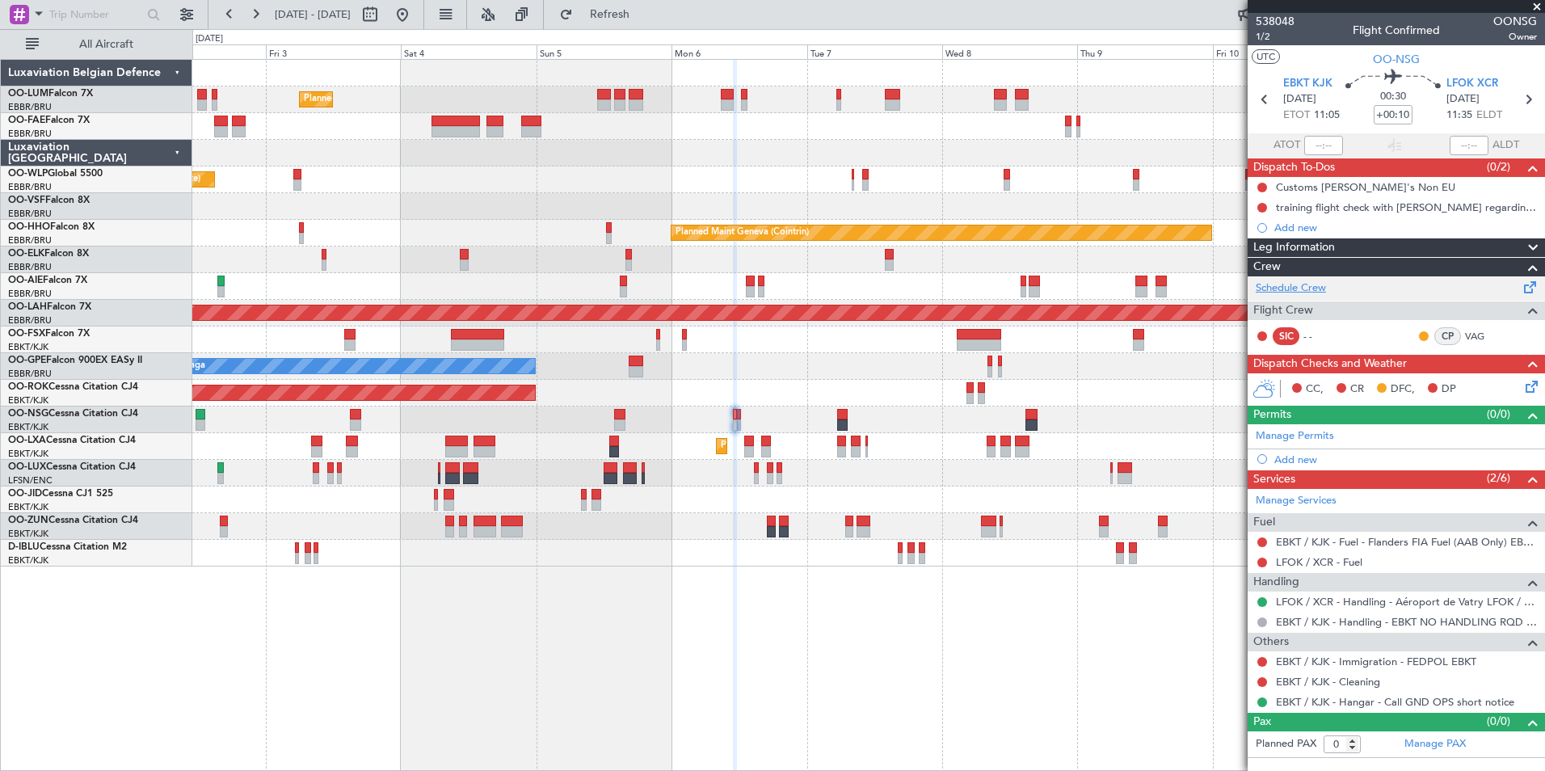
click at [1304, 291] on link "Schedule Crew" at bounding box center [1291, 288] width 70 height 16
click at [620, 14] on button "Refresh" at bounding box center [600, 15] width 97 height 26
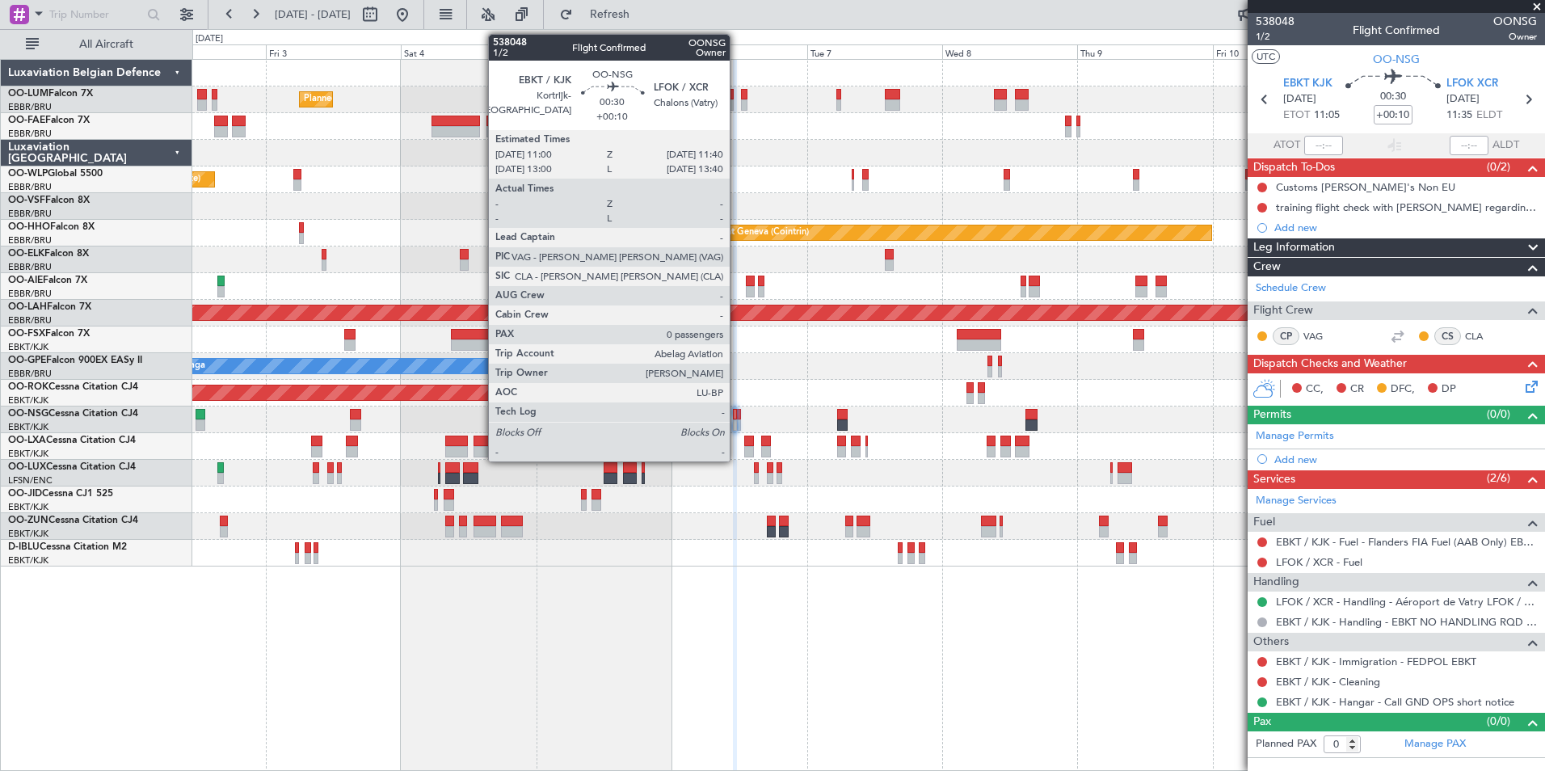
click at [737, 411] on div at bounding box center [735, 414] width 4 height 11
click at [738, 411] on div at bounding box center [739, 414] width 4 height 11
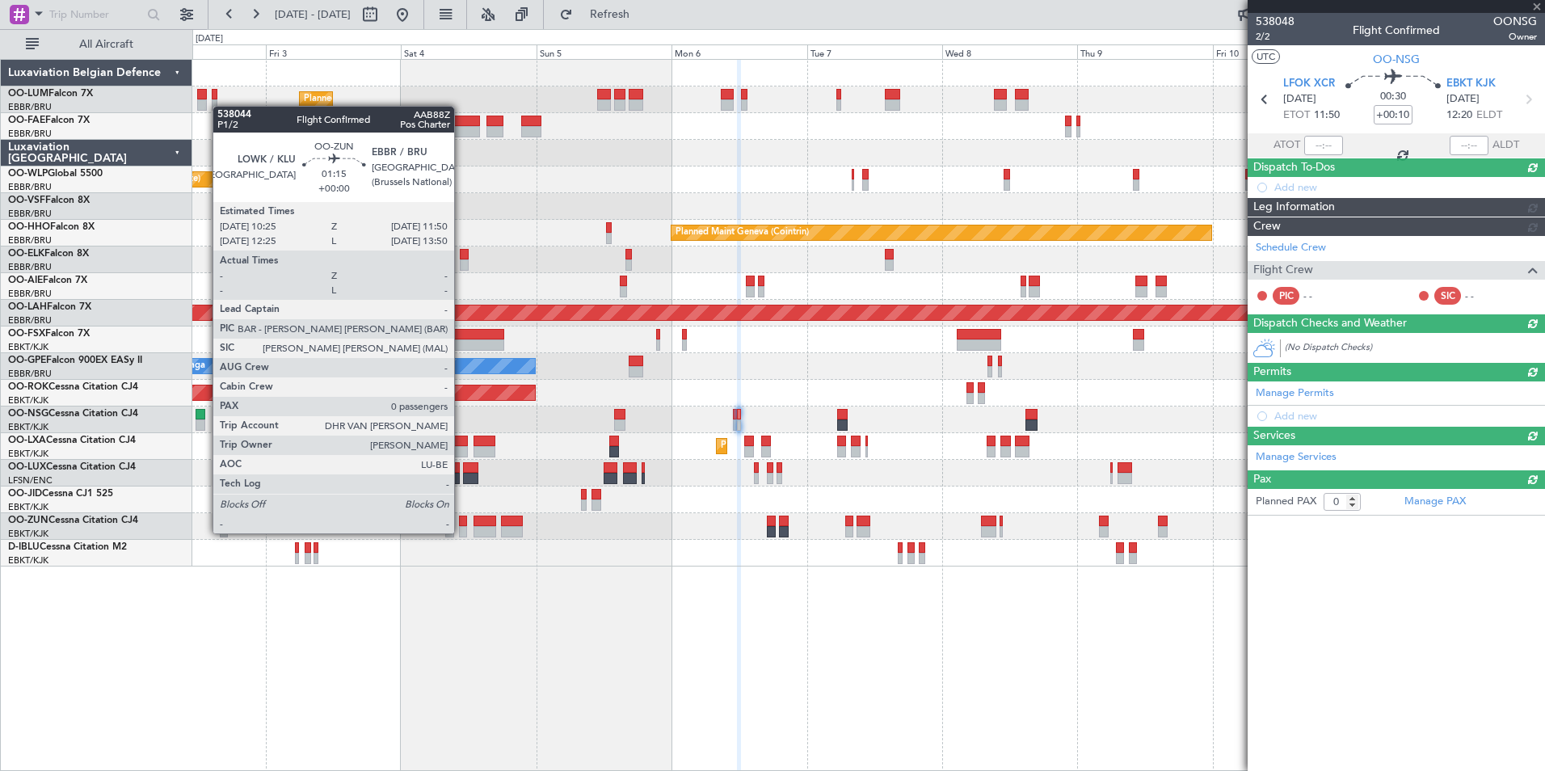
click at [675, 591] on div "Planned Maint Brussels (Brussels National) Planned Maint Brussels (Brussels Nat…" at bounding box center [868, 415] width 1352 height 712
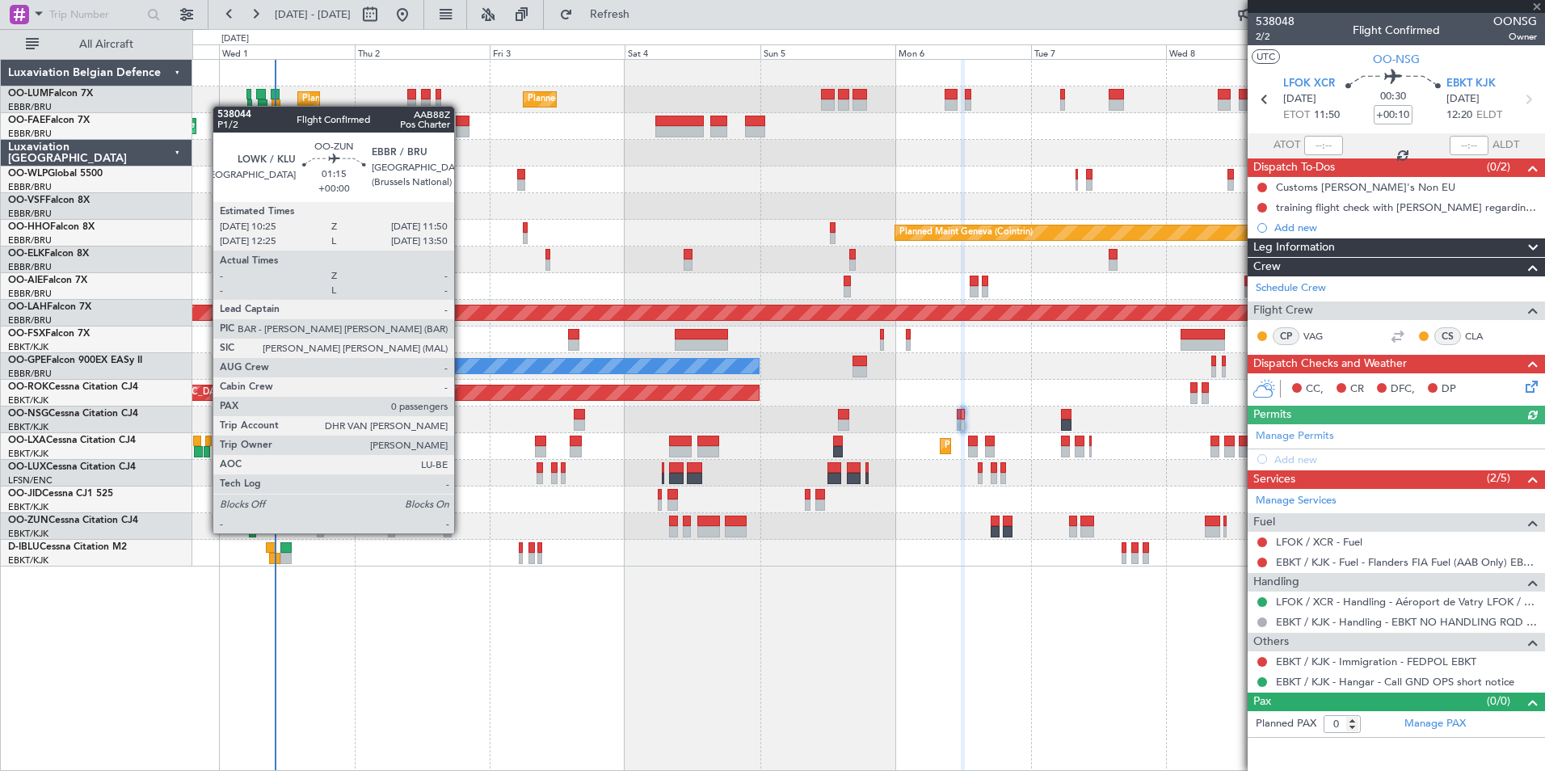
click at [661, 613] on div "Planned Maint Brussels (Brussels National) Planned Maint Brussels (Brussels Nat…" at bounding box center [868, 415] width 1352 height 712
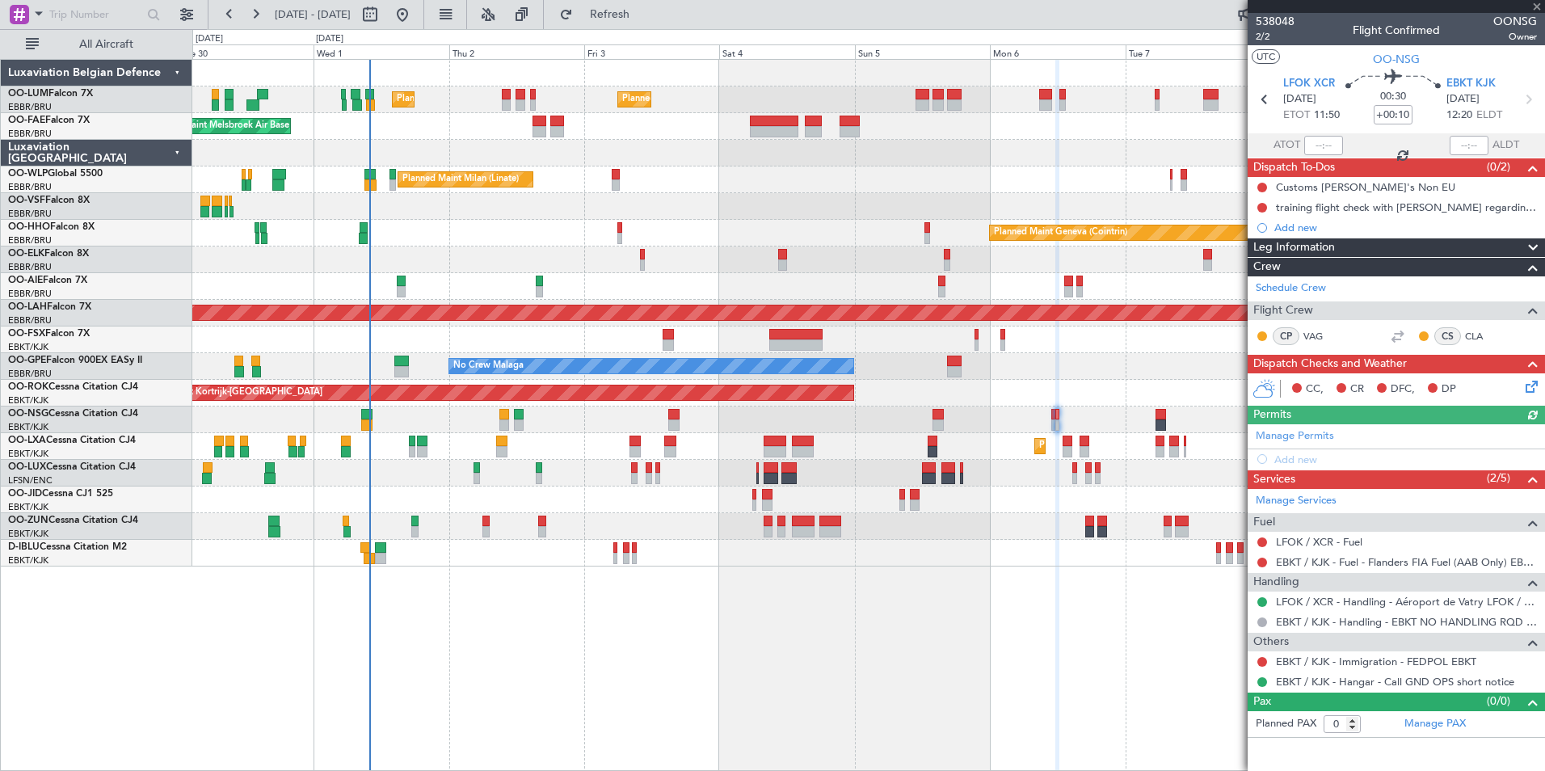
click at [247, 621] on div "Planned Maint Brussels (Brussels National) Planned Maint Brussels (Brussels Nat…" at bounding box center [868, 415] width 1352 height 712
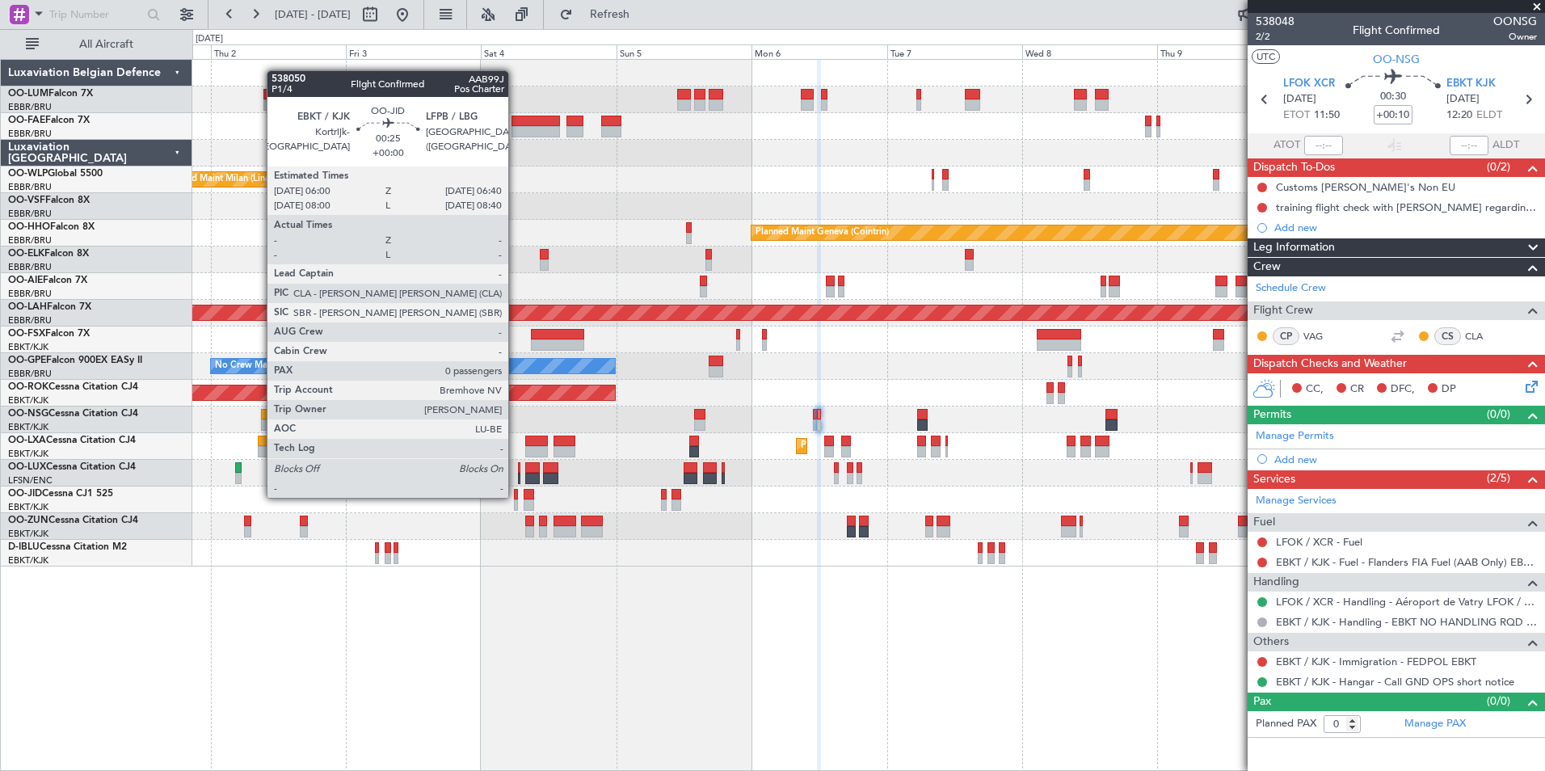
click at [515, 496] on div at bounding box center [516, 494] width 4 height 11
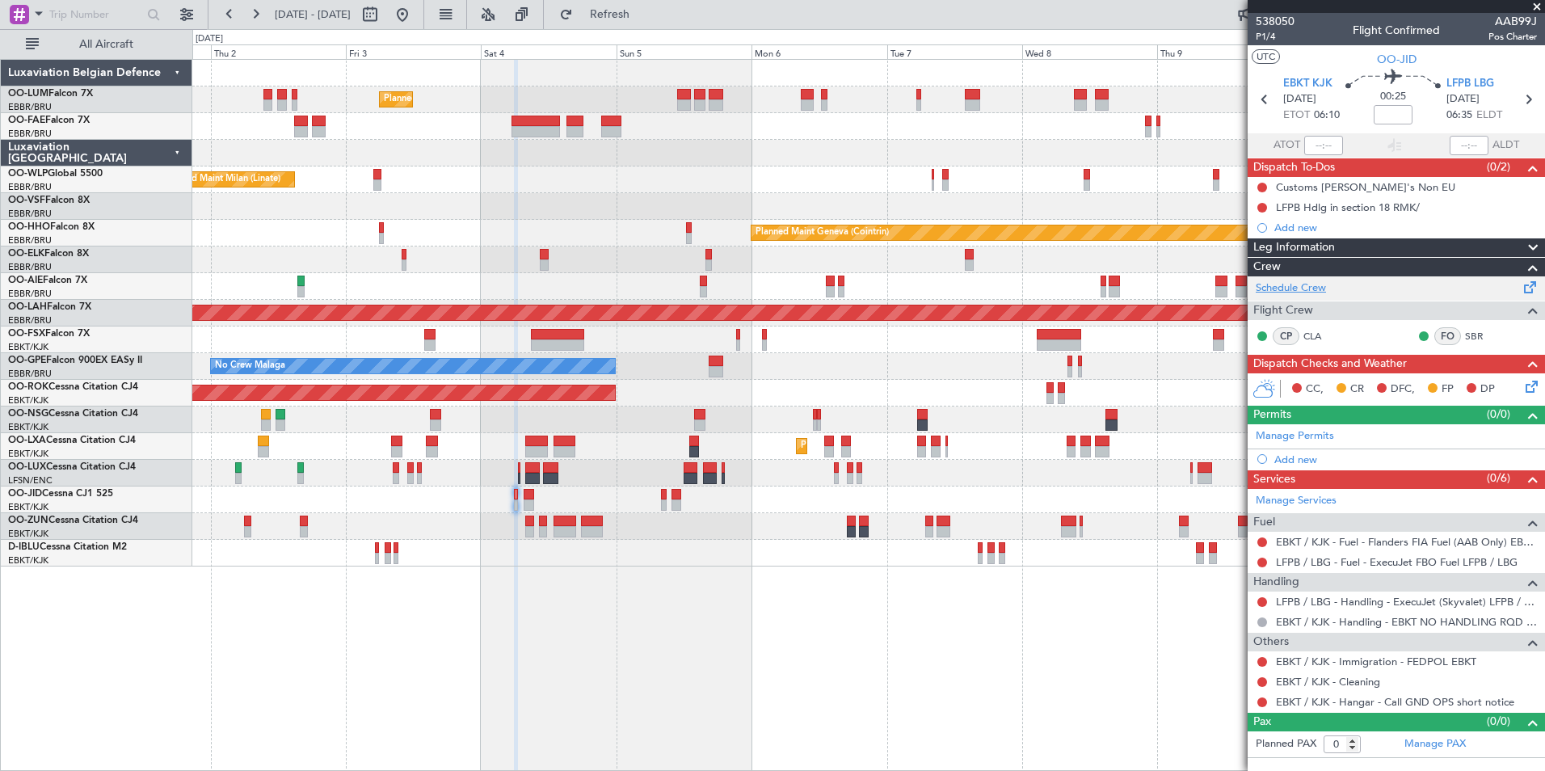
click at [1313, 292] on link "Schedule Crew" at bounding box center [1291, 288] width 70 height 16
click at [644, 16] on span "Refresh" at bounding box center [610, 14] width 68 height 11
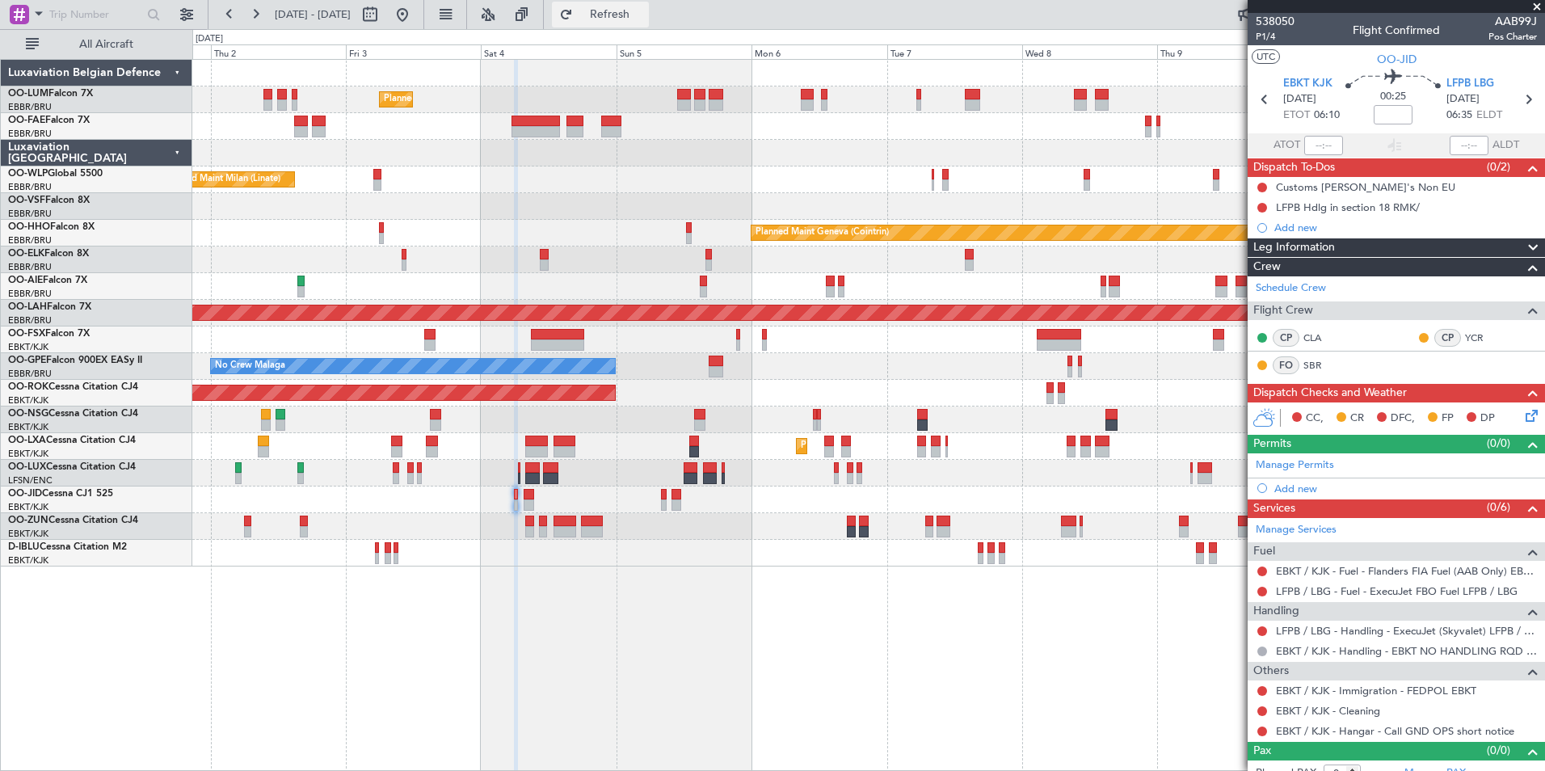
click at [644, 17] on span "Refresh" at bounding box center [610, 14] width 68 height 11
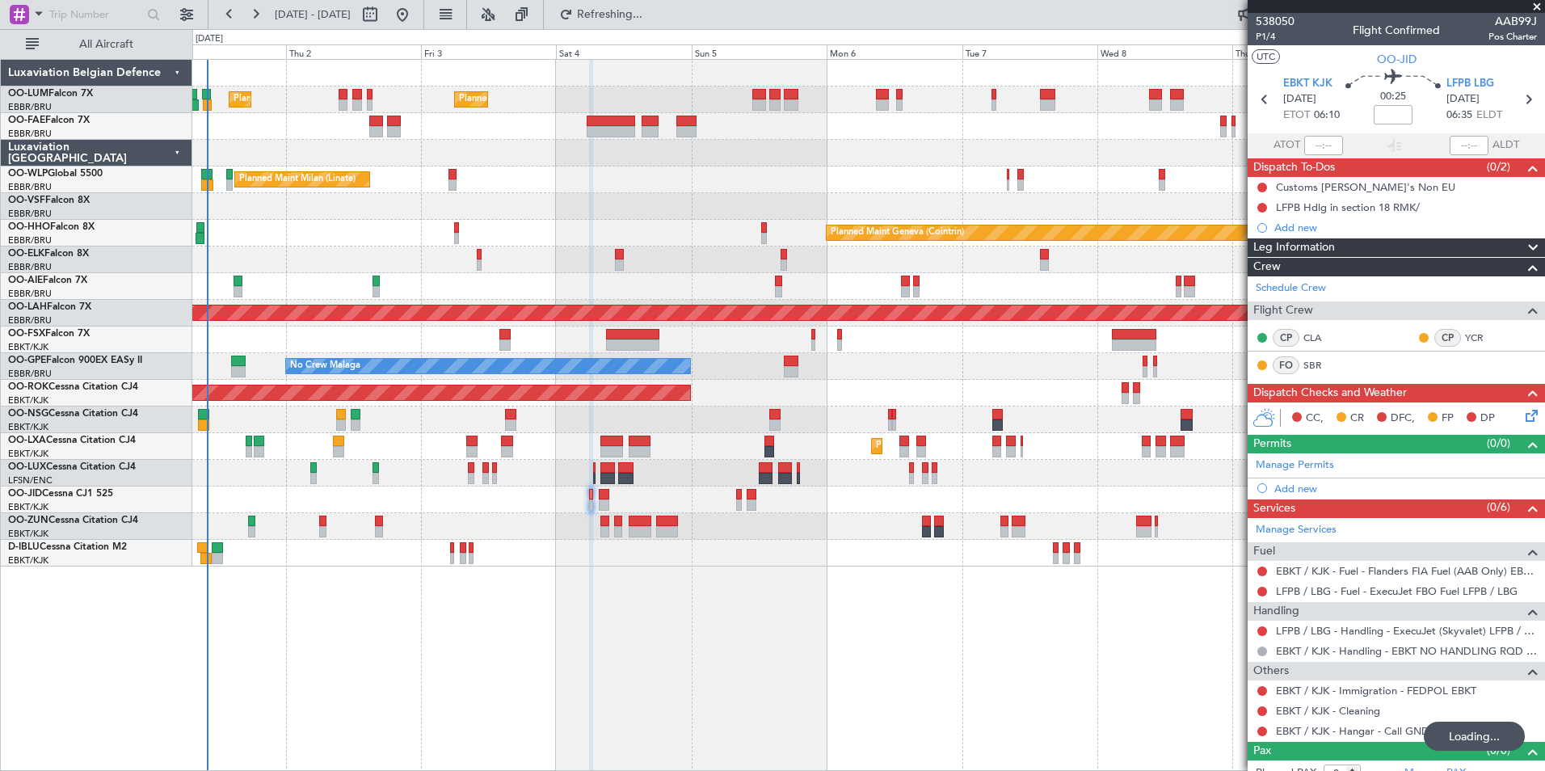
click at [765, 670] on div "Planned Maint Brussels (Brussels National) Planned Maint Brussels (Brussels Nat…" at bounding box center [868, 415] width 1352 height 712
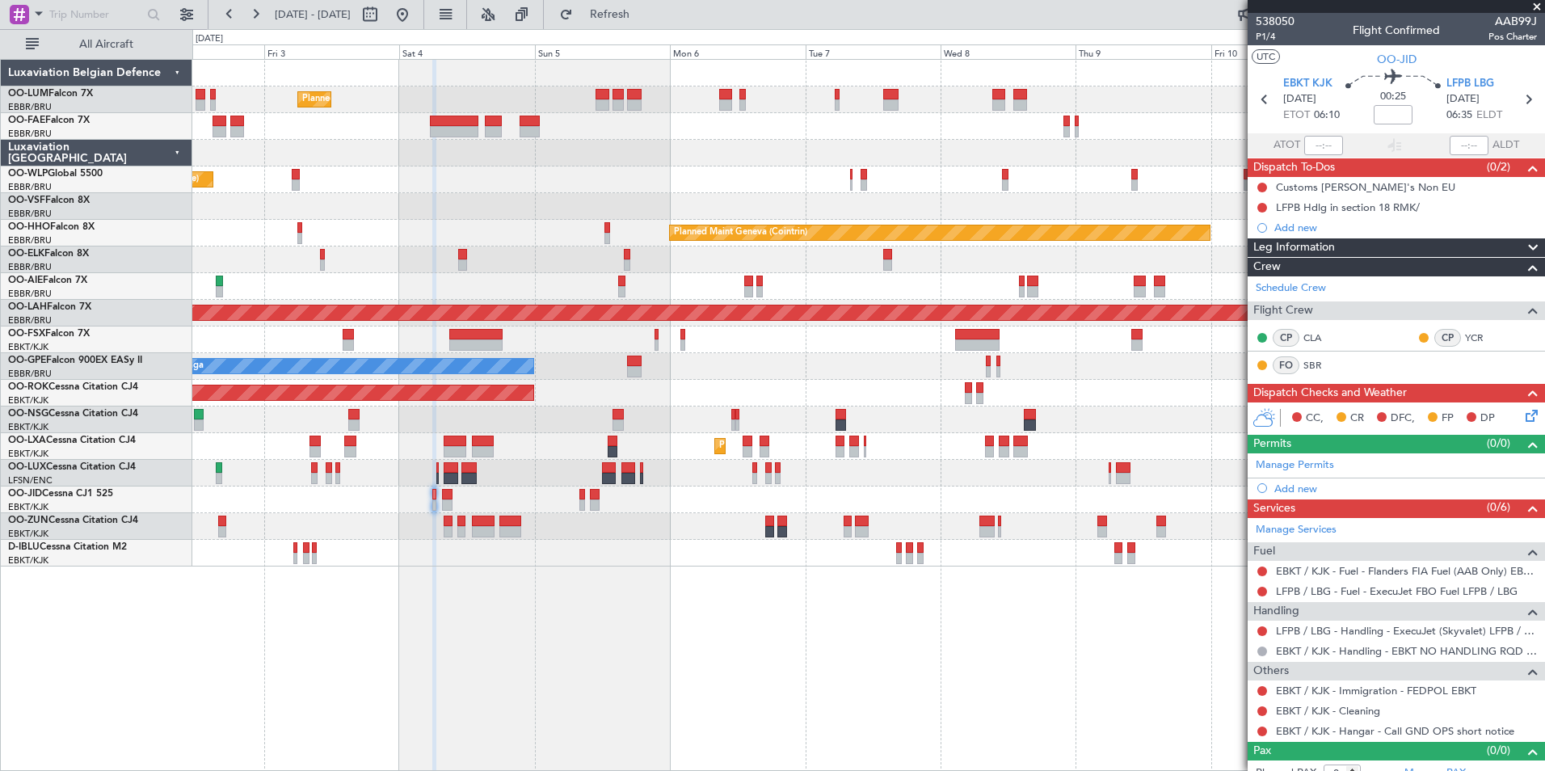
click at [609, 672] on div "Planned Maint Brussels (Brussels National) Planned Maint Brussels (Brussels Nat…" at bounding box center [868, 415] width 1352 height 712
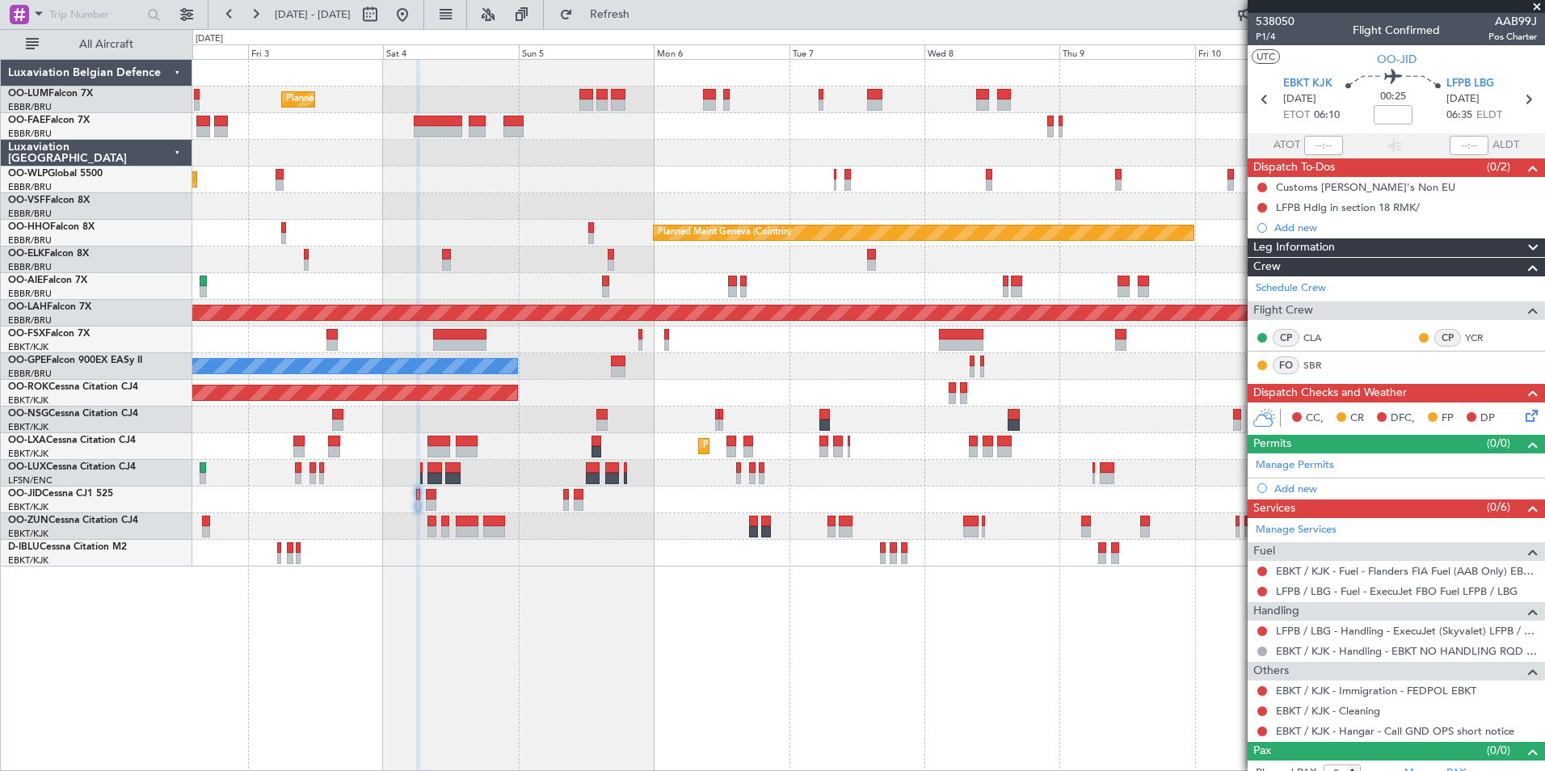
click at [557, 612] on div "Planned Maint Brussels (Brussels National) Planned Maint Brussels (Brussels Nat…" at bounding box center [868, 415] width 1352 height 712
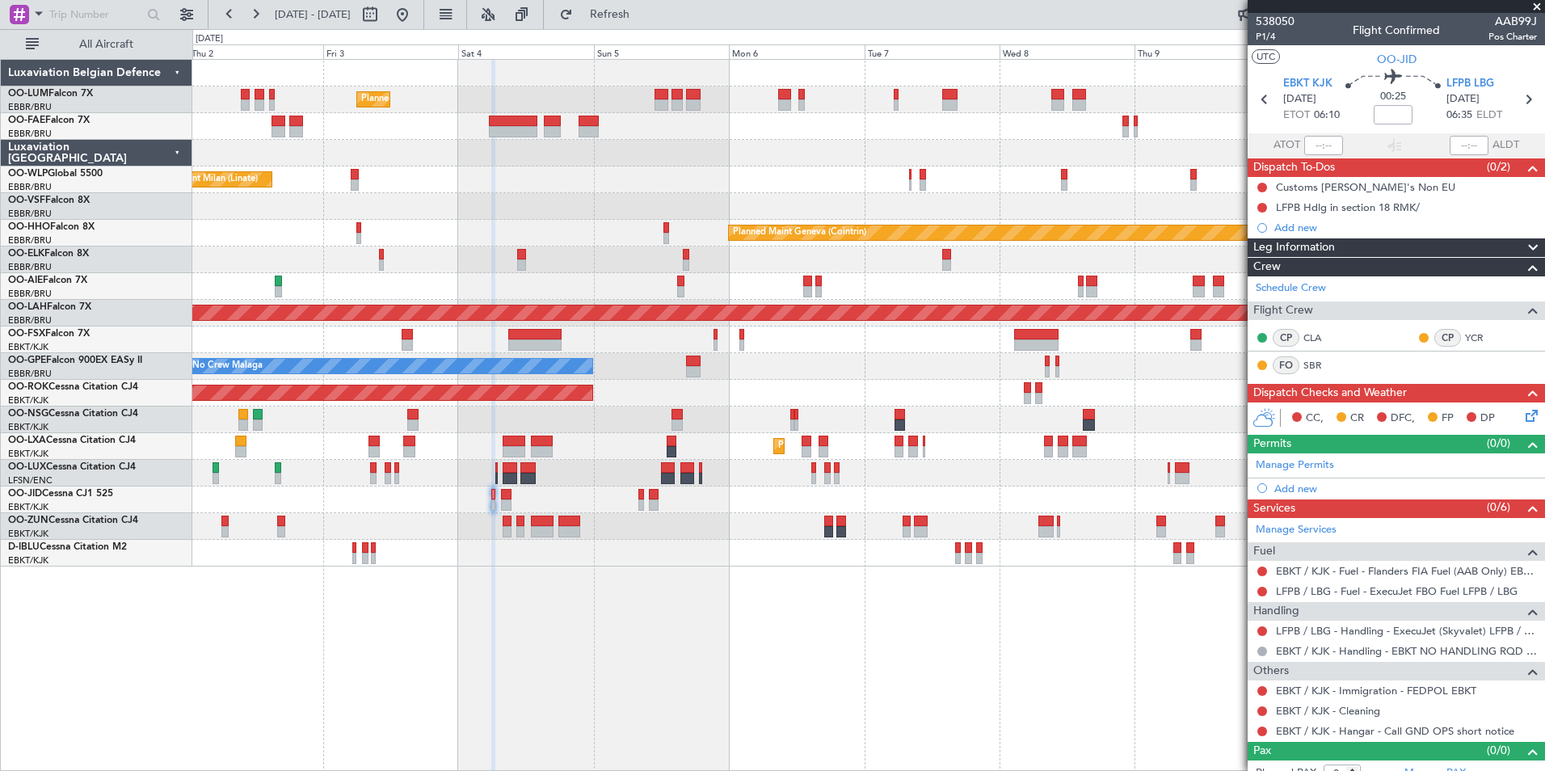
click at [597, 633] on div "Planned Maint Brussels (Brussels National) Planned Maint Brussels (Brussels Nat…" at bounding box center [868, 415] width 1352 height 712
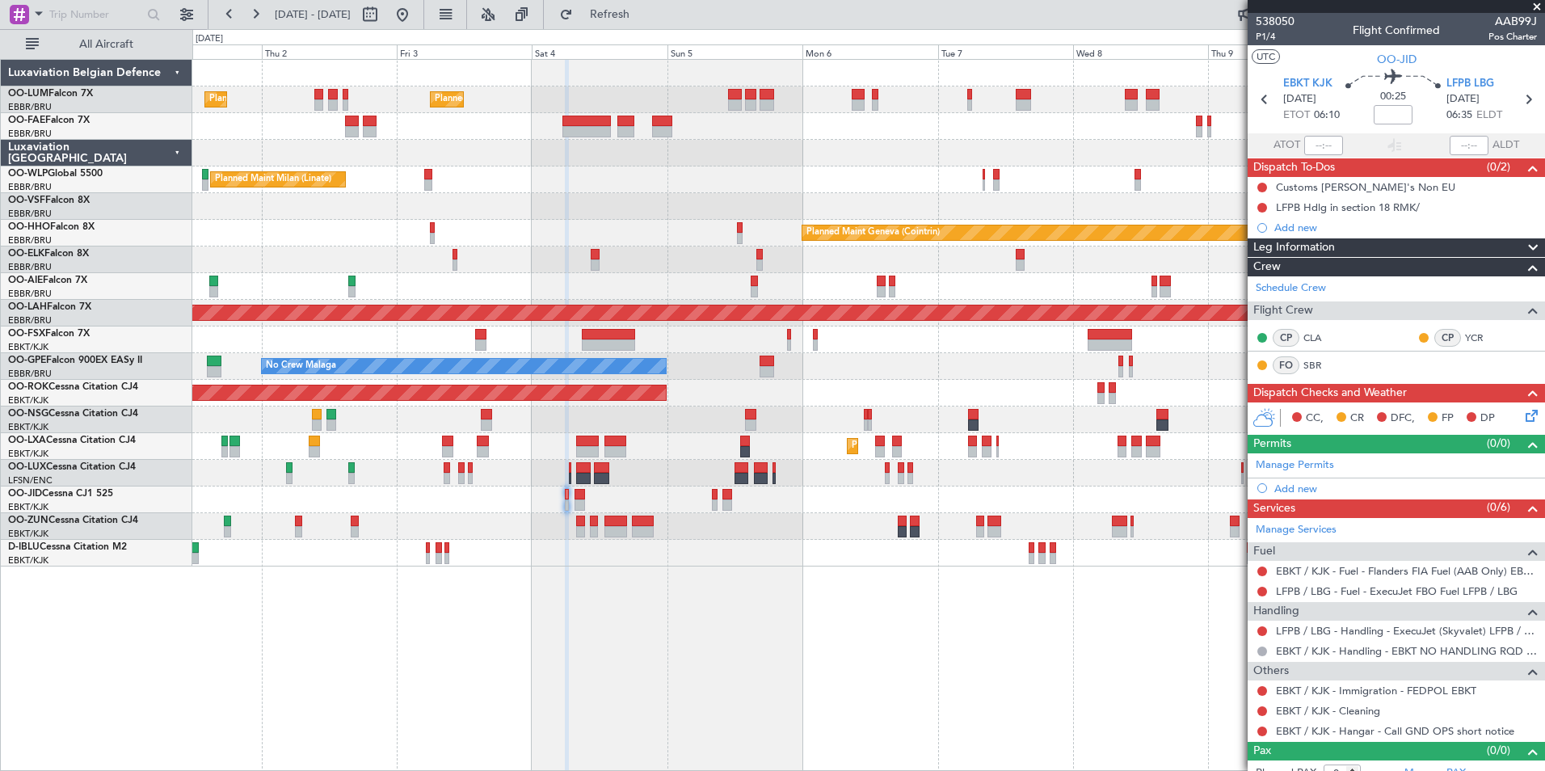
click at [610, 641] on div "Planned Maint Brussels (Brussels National) Planned Maint Brussels (Brussels Nat…" at bounding box center [868, 415] width 1352 height 712
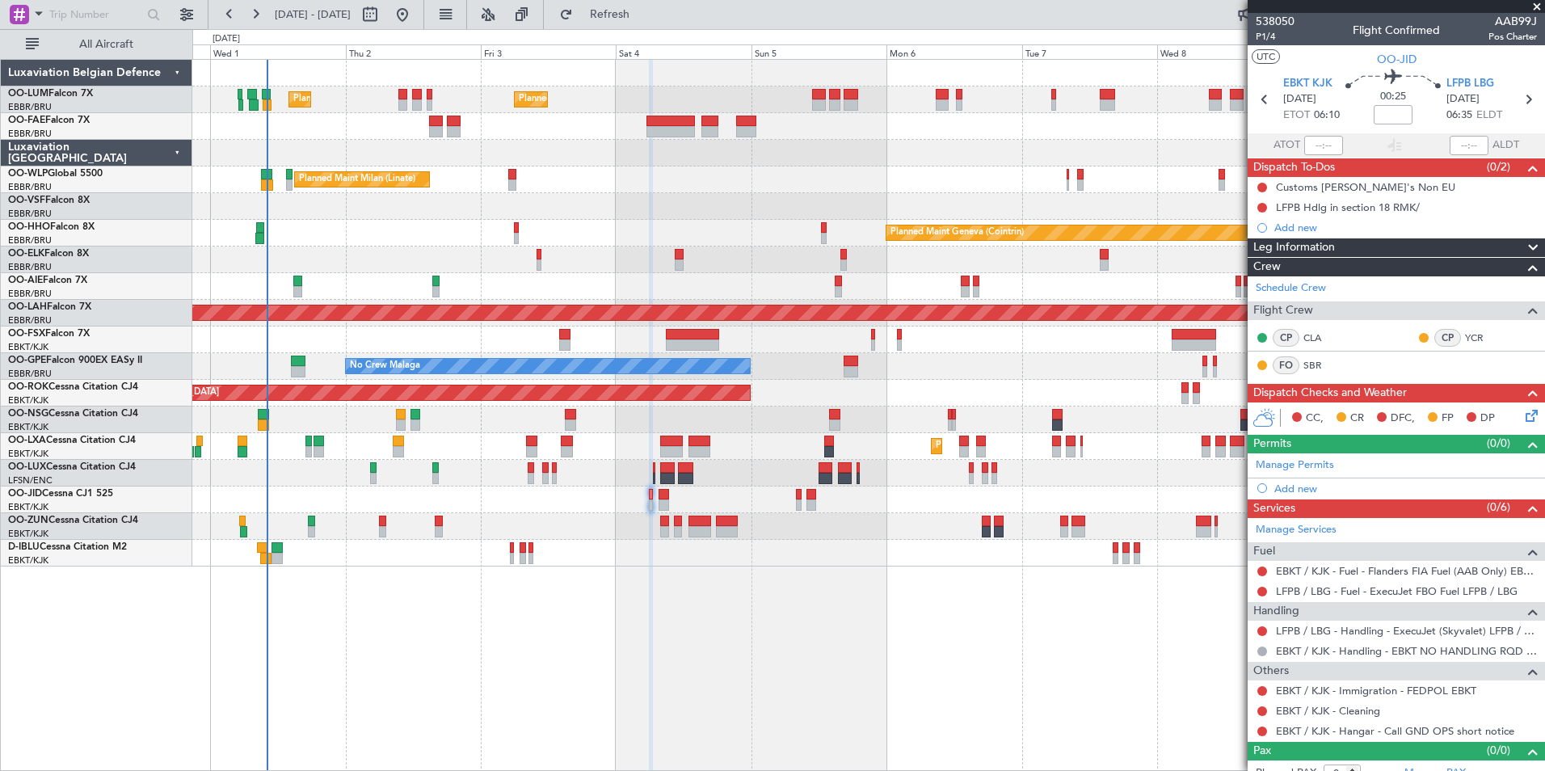
click at [514, 641] on div "Planned Maint Brussels (Brussels National) Planned Maint Brussels (Brussels Nat…" at bounding box center [868, 415] width 1352 height 712
click at [649, 23] on button "Refresh" at bounding box center [600, 15] width 97 height 26
click at [477, 645] on div "Planned Maint Brussels (Brussels National) Planned Maint Brussels (Brussels Nat…" at bounding box center [868, 415] width 1352 height 712
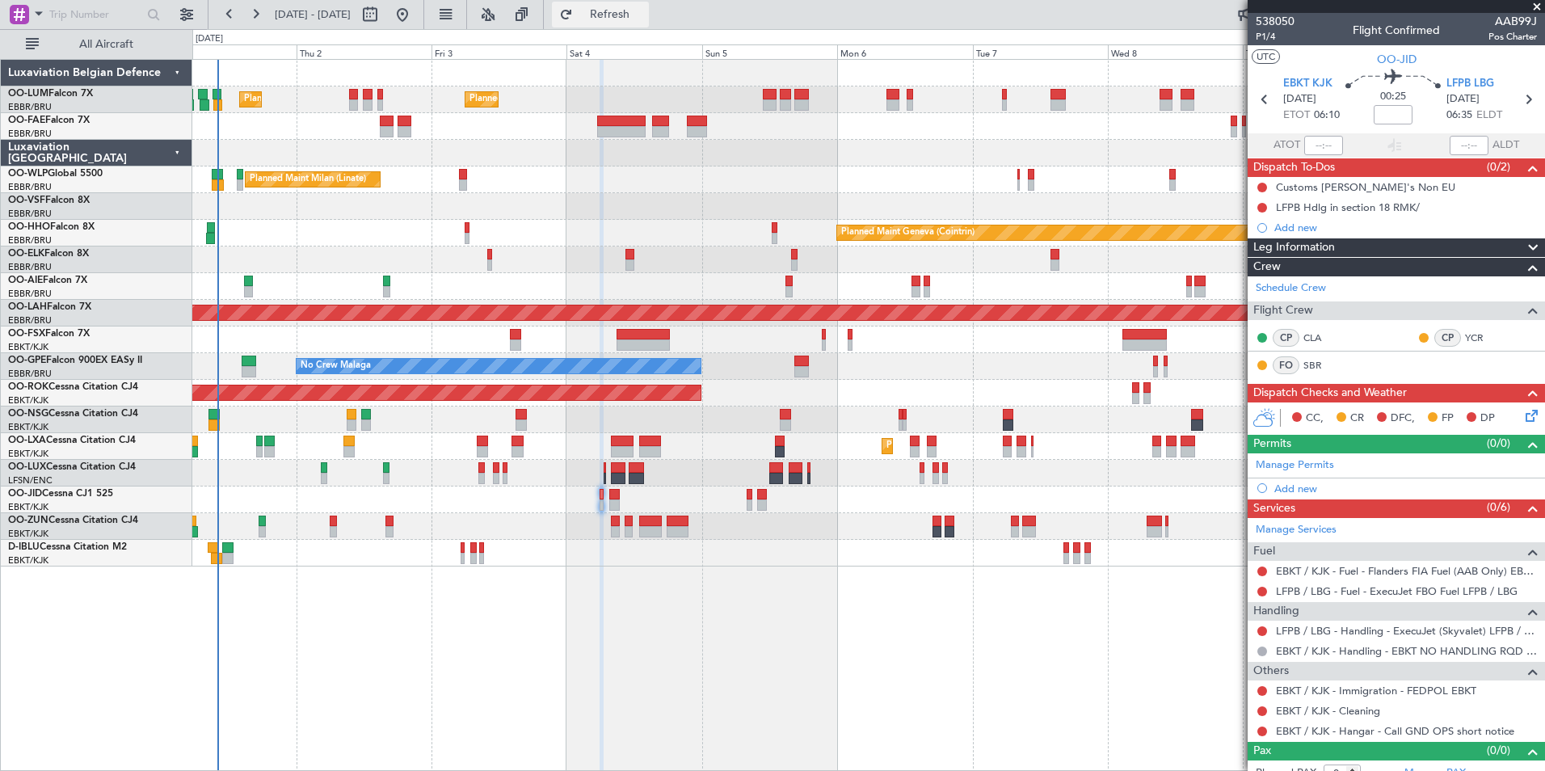
click at [649, 20] on button "Refresh" at bounding box center [600, 15] width 97 height 26
click at [649, 25] on button "Refresh" at bounding box center [600, 15] width 97 height 26
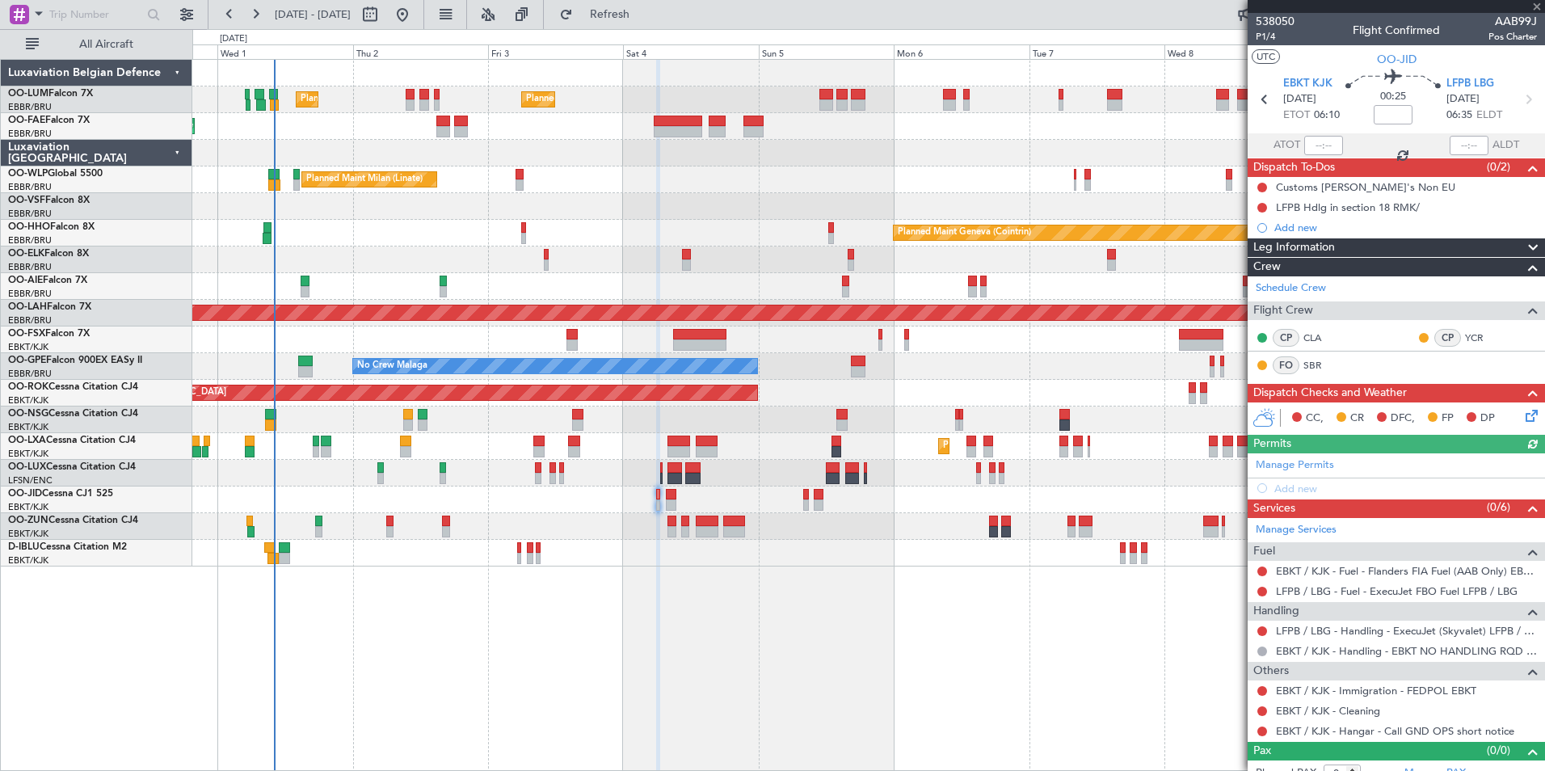
click at [800, 709] on div "Planned Maint [GEOGRAPHIC_DATA] ([GEOGRAPHIC_DATA] National) Planned Maint [GEO…" at bounding box center [868, 415] width 1352 height 712
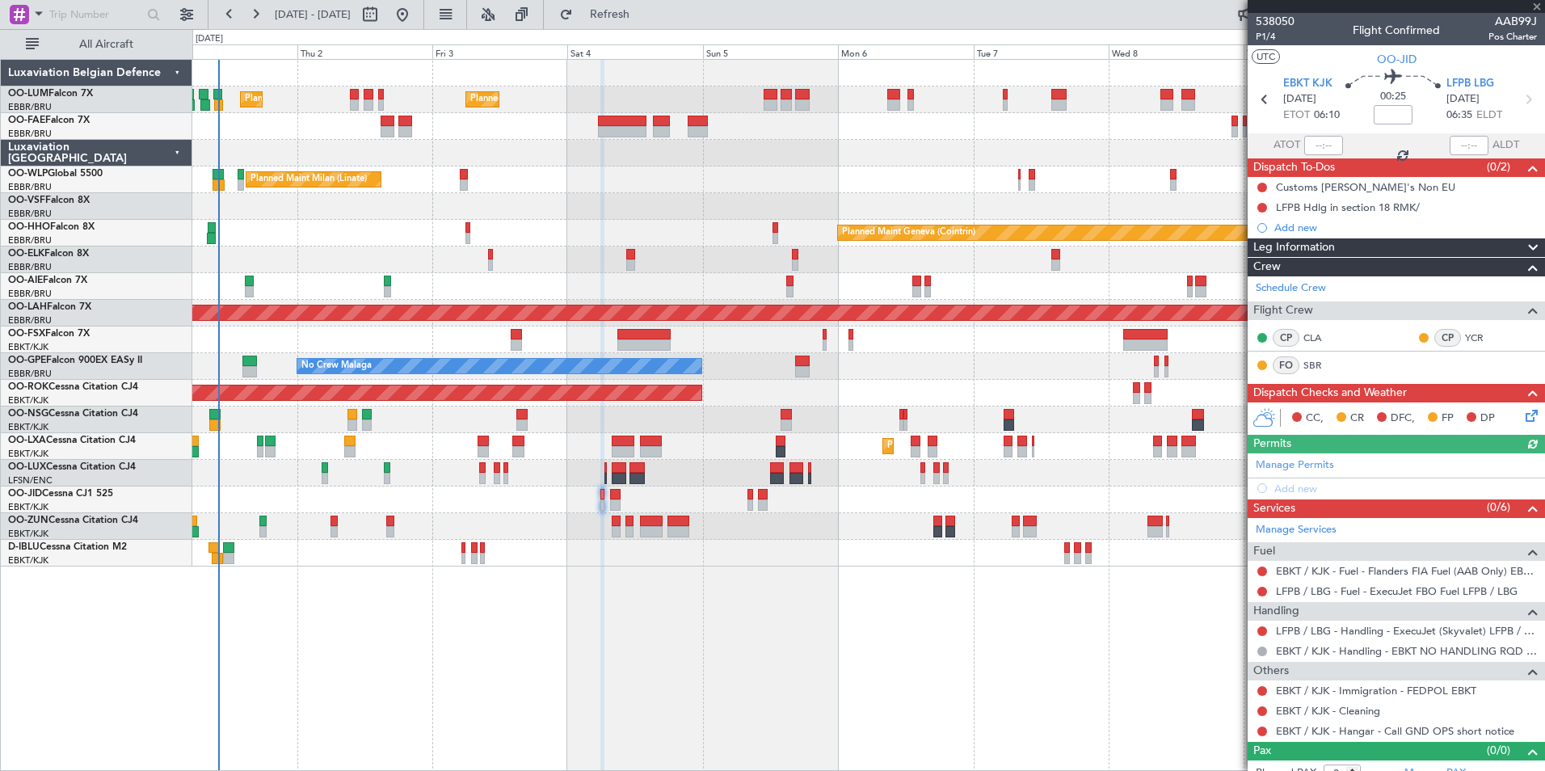
click at [633, 608] on div "Planned Maint [GEOGRAPHIC_DATA] ([GEOGRAPHIC_DATA] National) Planned Maint [GEO…" at bounding box center [868, 415] width 1352 height 712
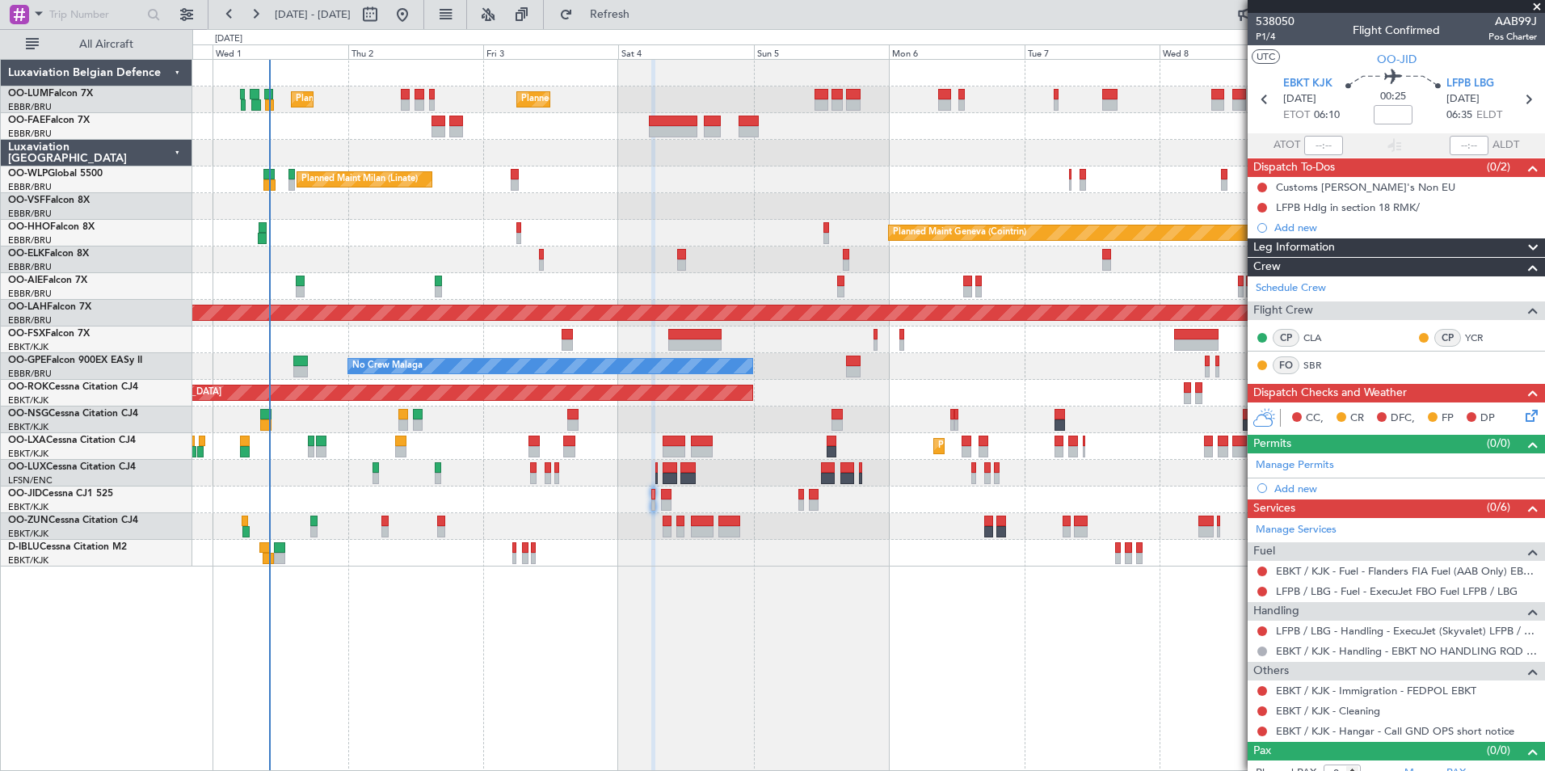
click at [621, 652] on div "Planned Maint [GEOGRAPHIC_DATA] ([GEOGRAPHIC_DATA] National) Planned Maint [GEO…" at bounding box center [868, 415] width 1352 height 712
click at [539, 211] on div at bounding box center [868, 206] width 1352 height 27
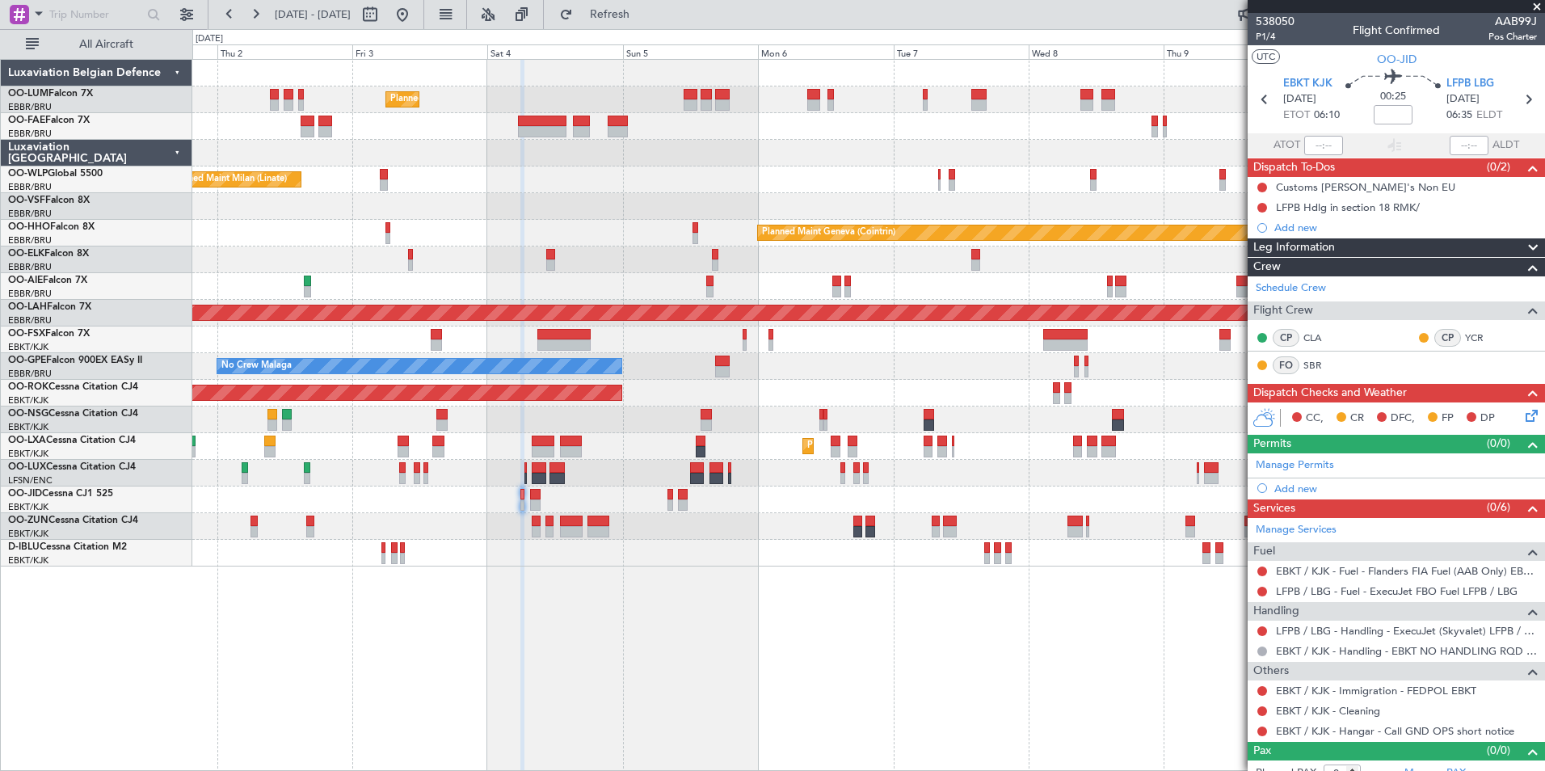
click at [223, 604] on div "Planned Maint Brussels (Brussels National) Planned Maint Brussels (Brussels Nat…" at bounding box center [868, 415] width 1352 height 712
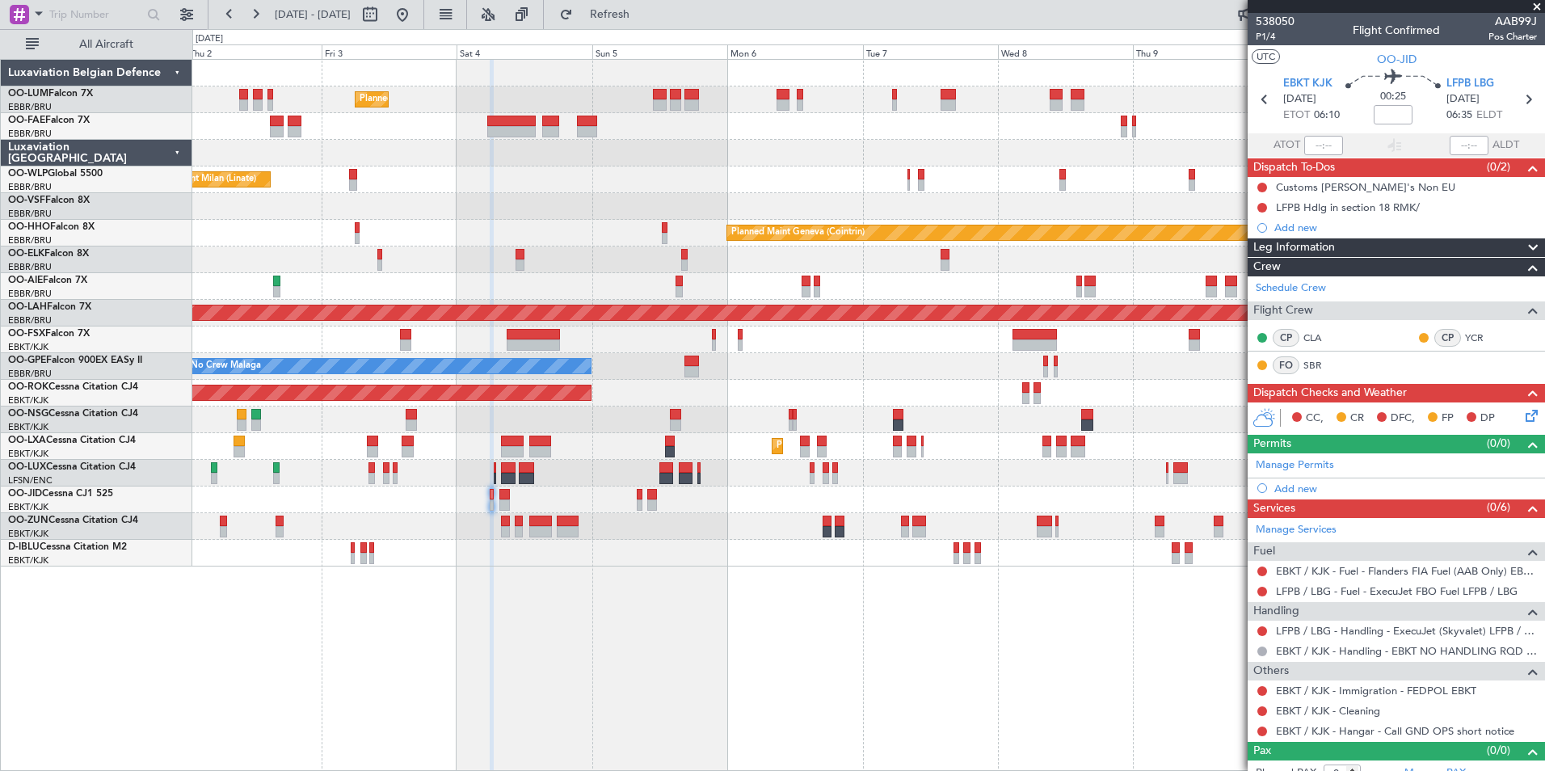
click at [388, 630] on div "Planned Maint Brussels (Brussels National) Planned Maint Brussels (Brussels Nat…" at bounding box center [868, 415] width 1352 height 712
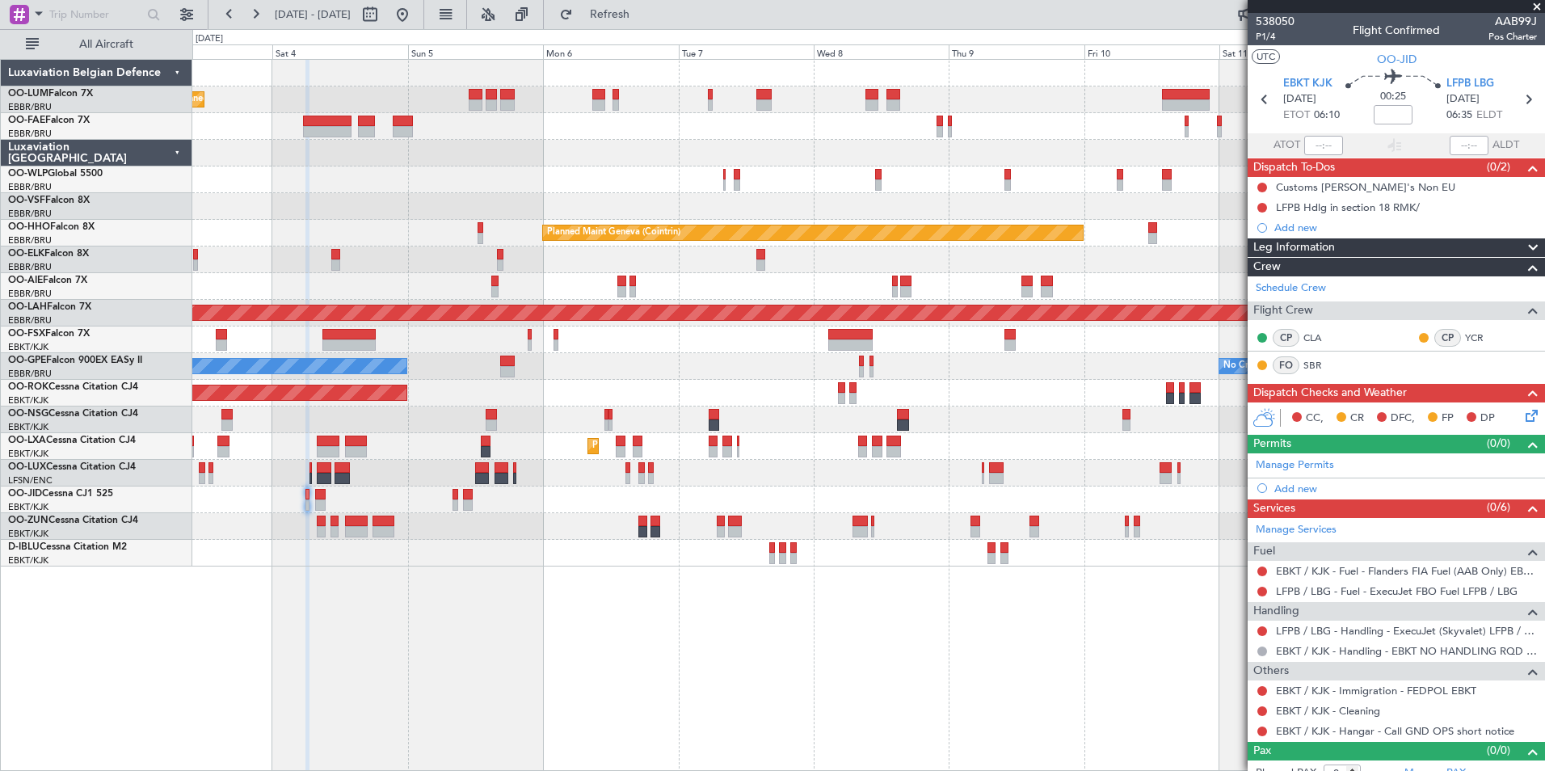
click at [619, 692] on div "Planned Maint Brussels (Brussels National) Planned Maint Brussels (Brussels Nat…" at bounding box center [868, 415] width 1352 height 712
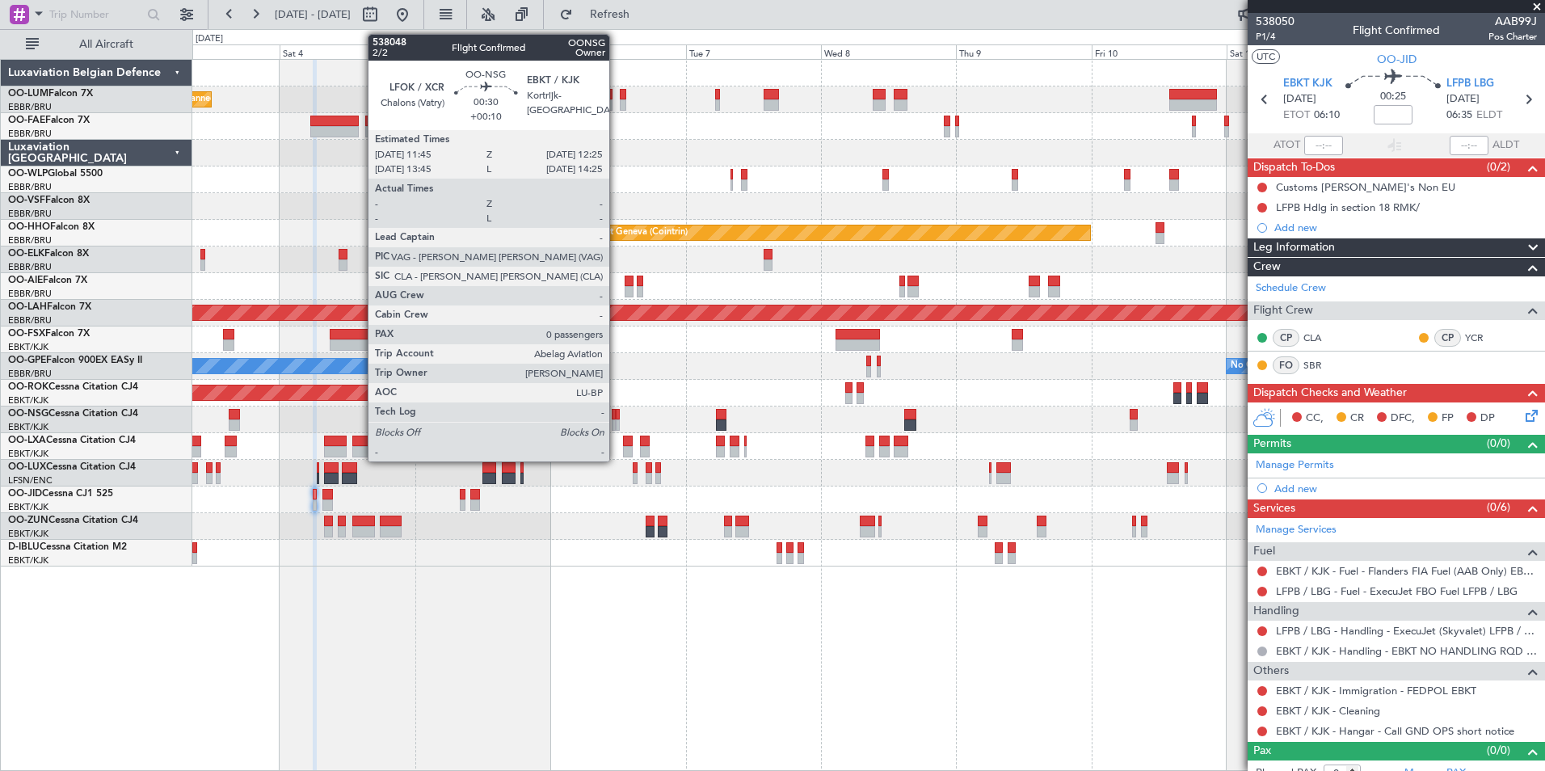
click at [616, 412] on div at bounding box center [618, 414] width 4 height 11
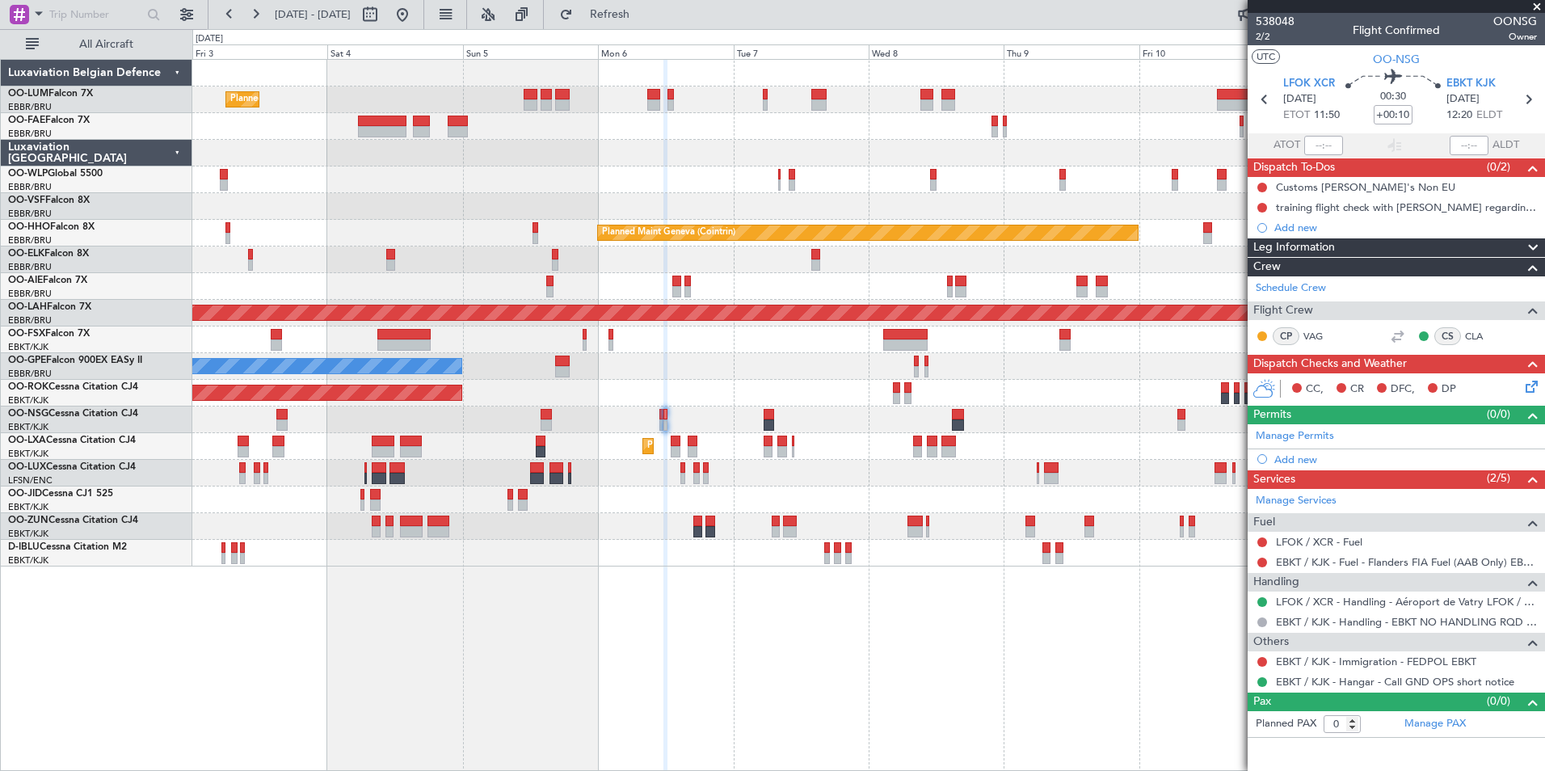
click at [675, 642] on div "Planned Maint Brussels (Brussels National) Planned Maint Brussels (Brussels Nat…" at bounding box center [868, 415] width 1352 height 712
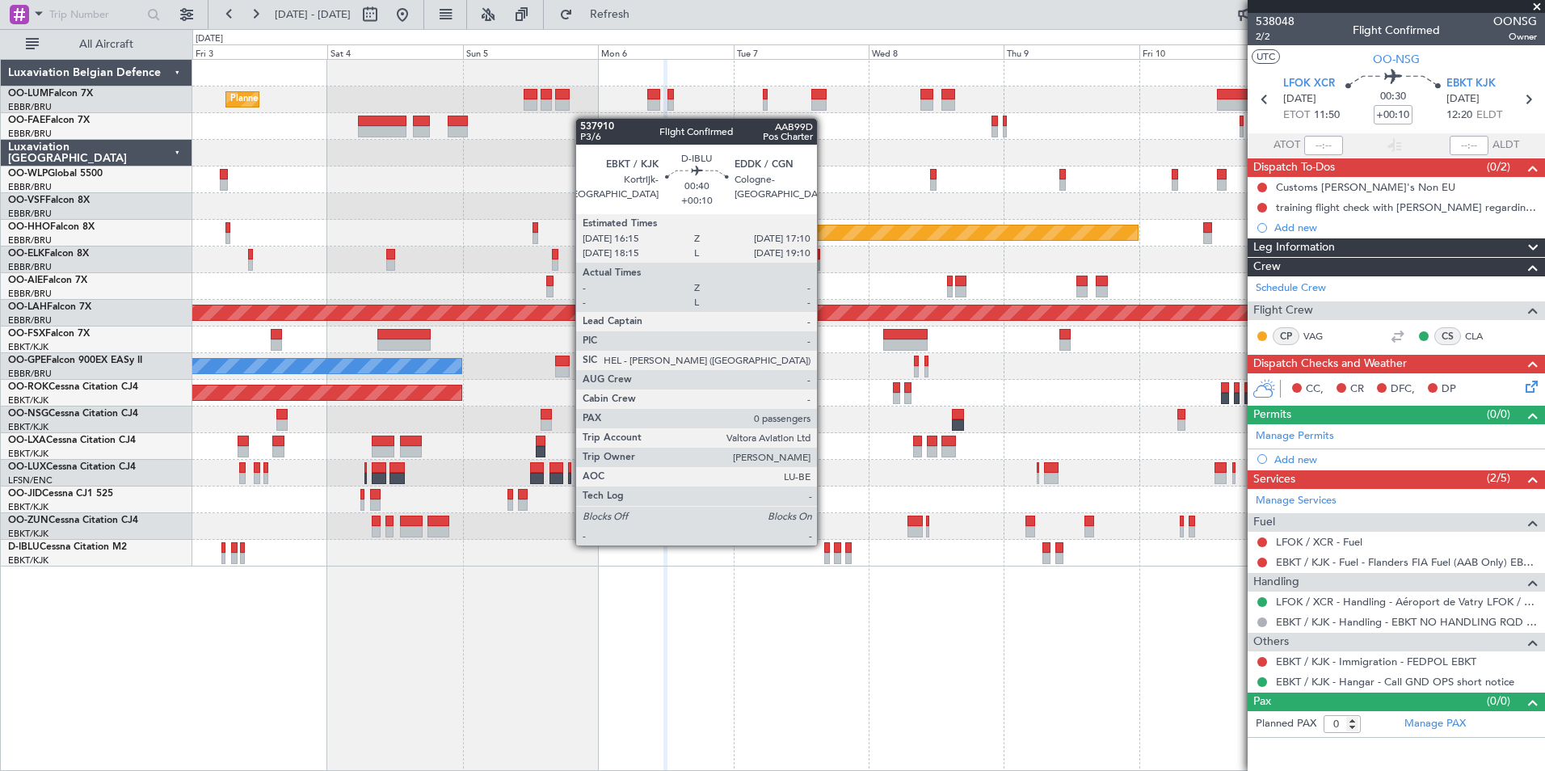
click at [824, 544] on div at bounding box center [827, 547] width 6 height 11
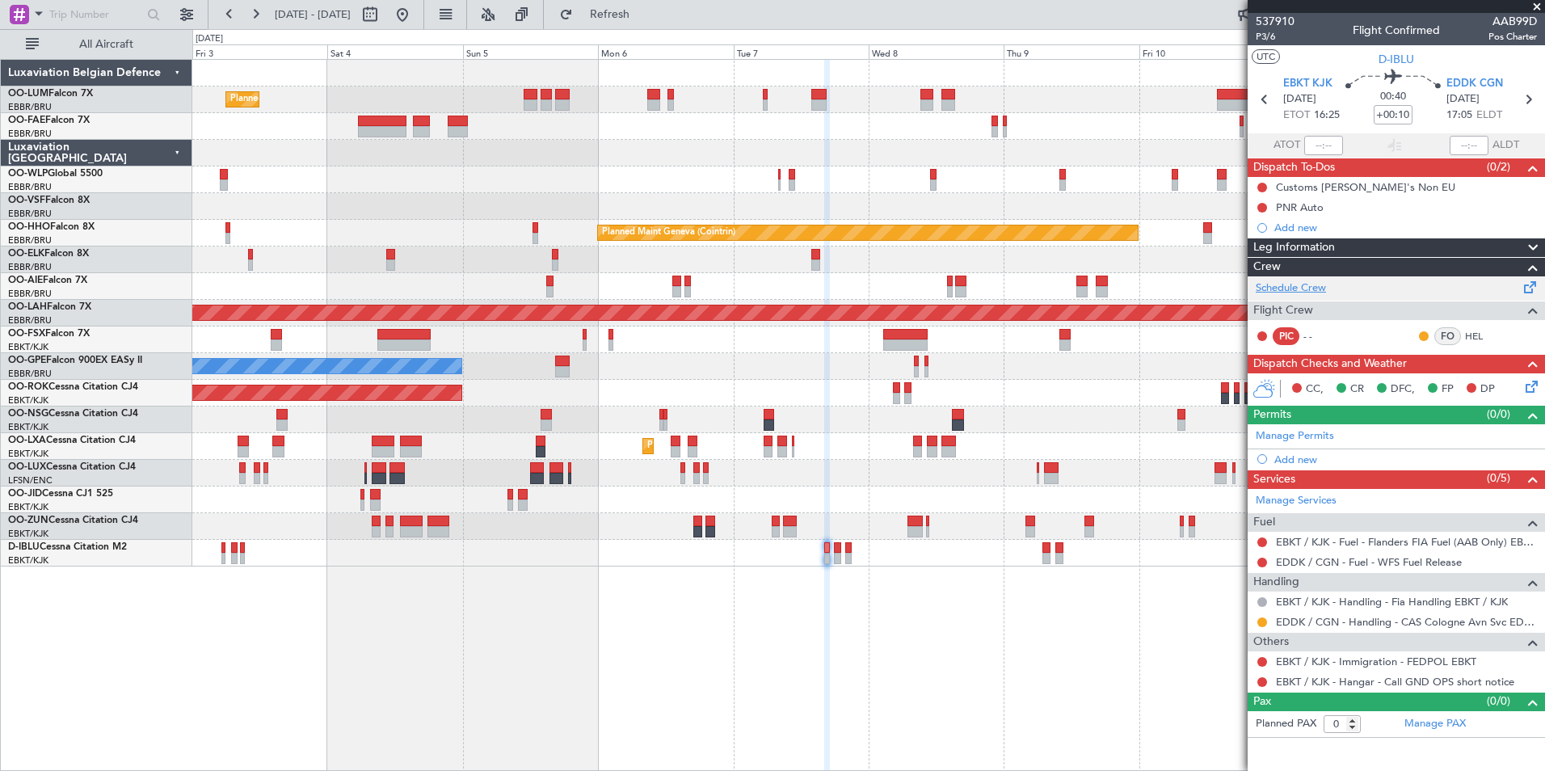
click at [1325, 289] on link "Schedule Crew" at bounding box center [1291, 288] width 70 height 16
click at [633, 23] on button "Refresh" at bounding box center [600, 15] width 97 height 26
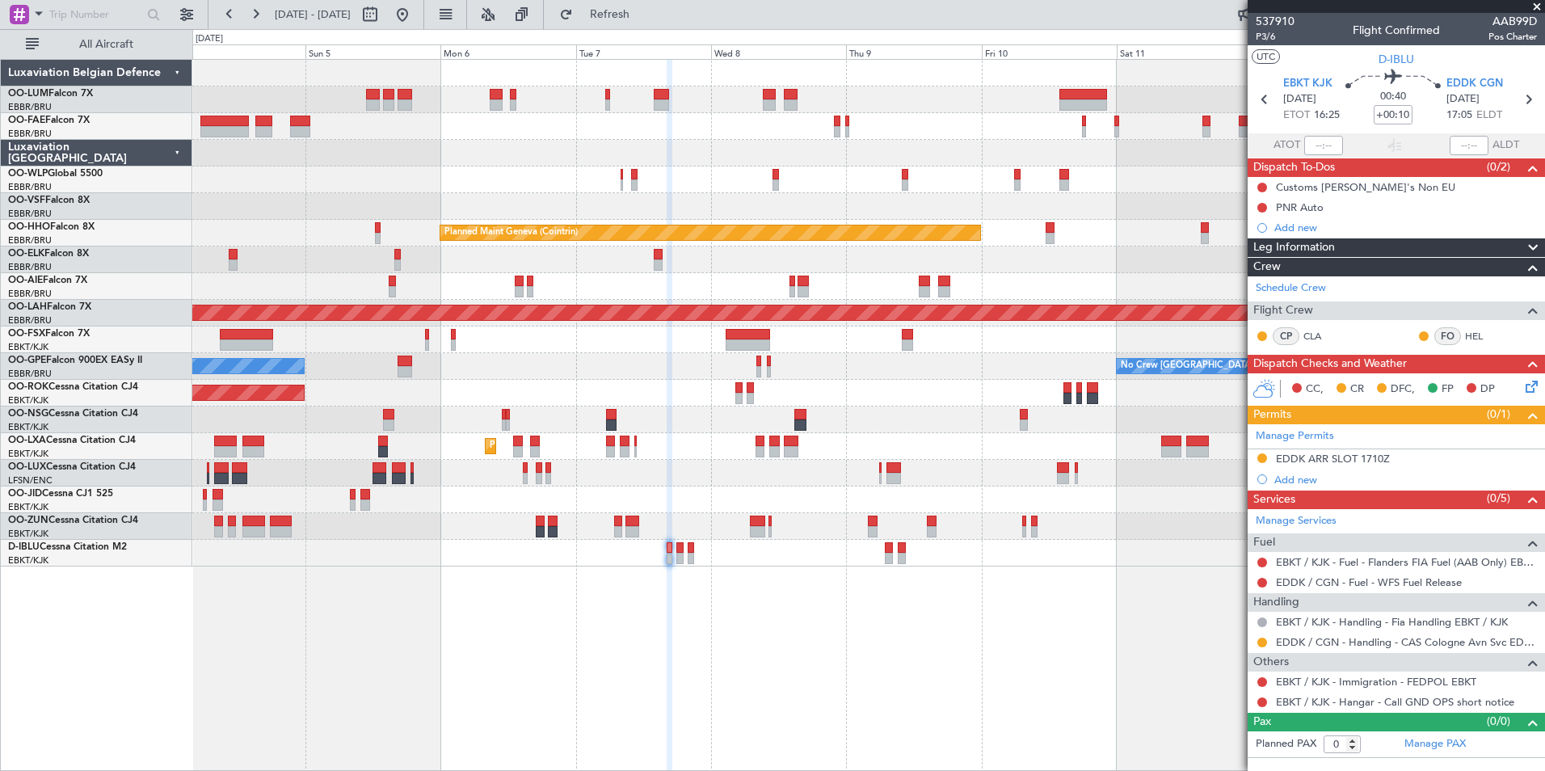
click at [714, 684] on div "Planned Maint Brussels (Brussels National) Planned Maint Brussels (Brussels Nat…" at bounding box center [868, 415] width 1352 height 712
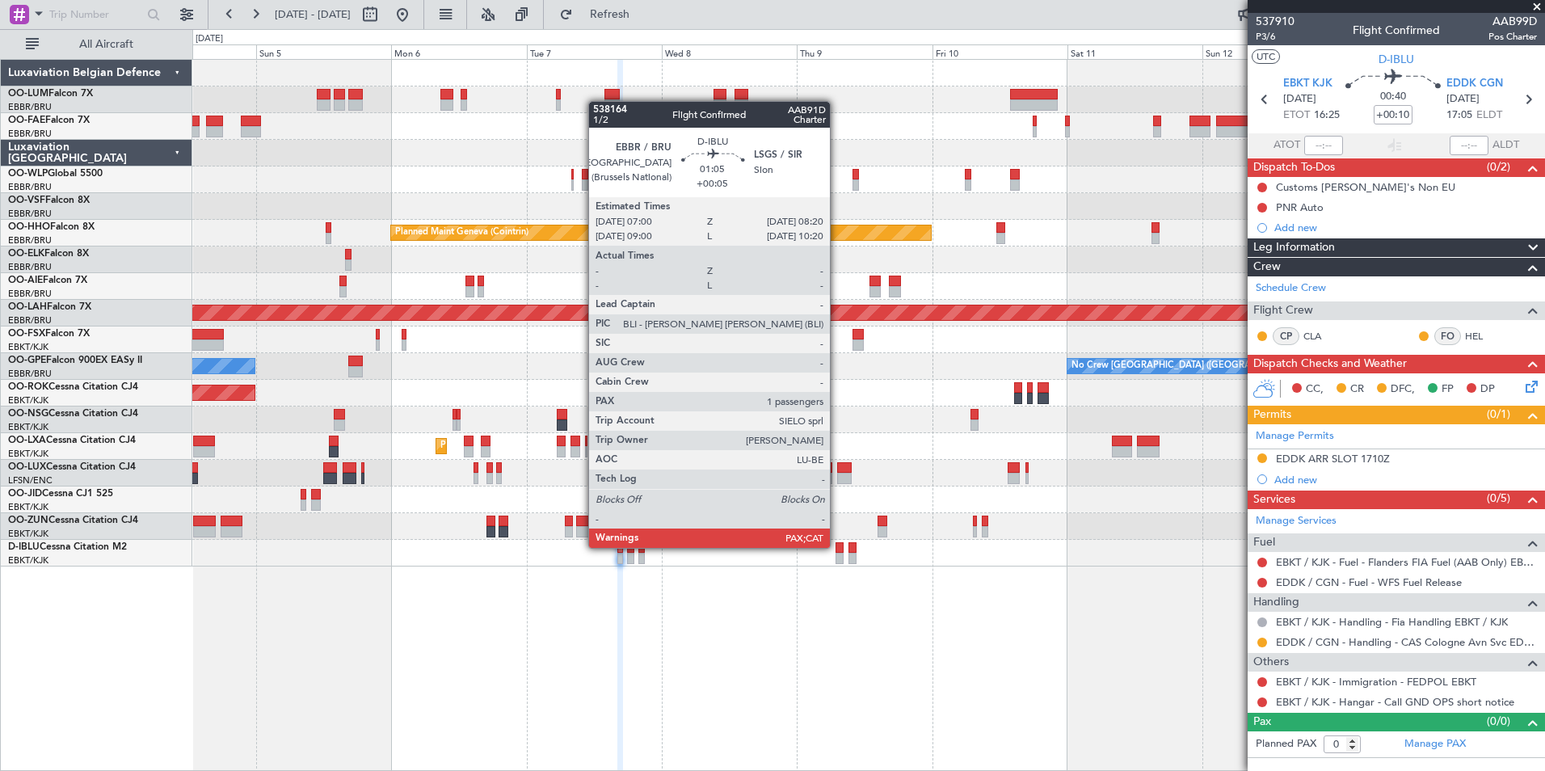
click at [837, 548] on div at bounding box center [839, 547] width 8 height 11
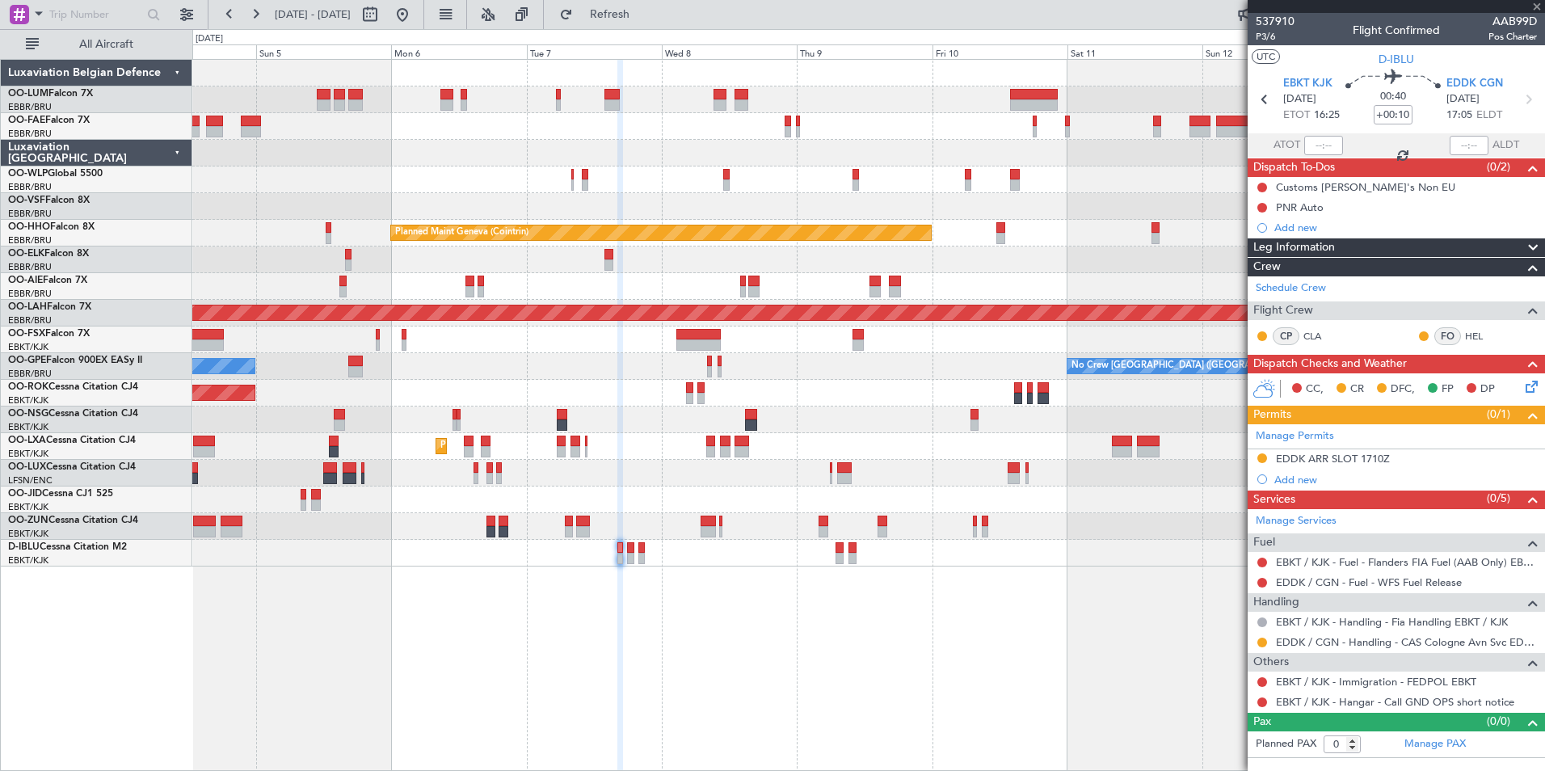
type input "+00:05"
type input "1"
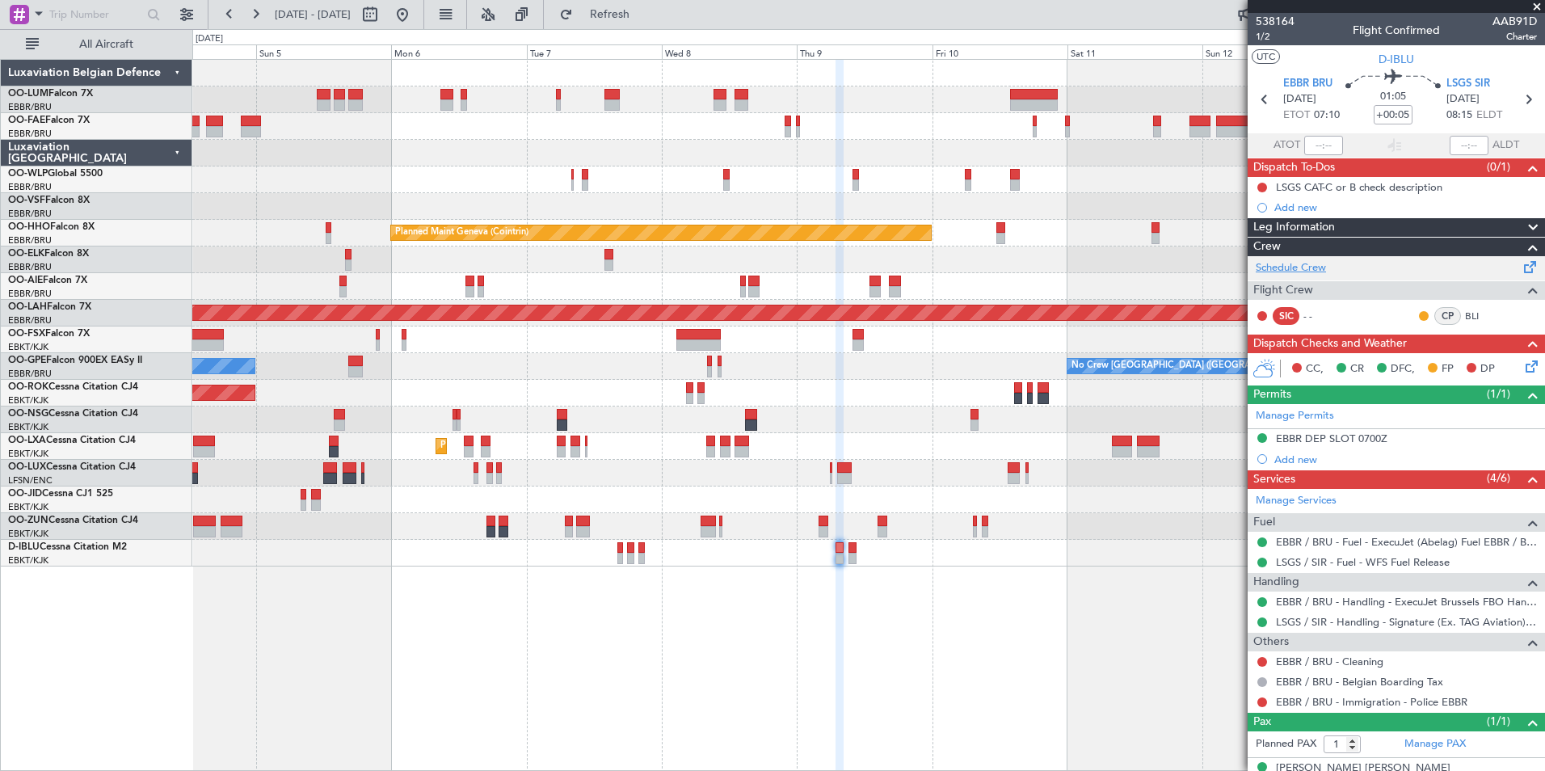
click at [1280, 270] on link "Schedule Crew" at bounding box center [1291, 268] width 70 height 16
click at [648, 22] on button "Refresh" at bounding box center [600, 15] width 97 height 26
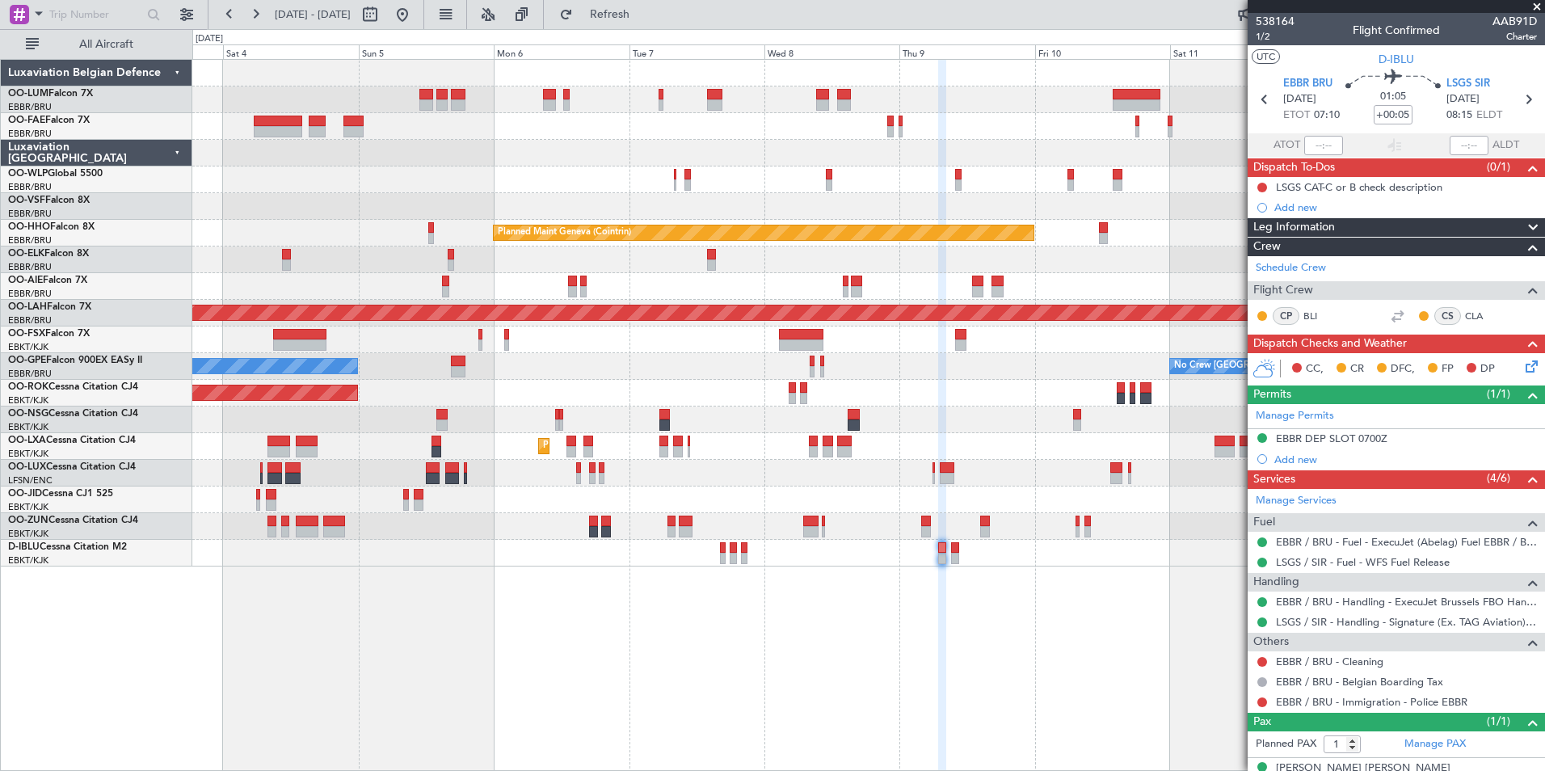
click at [908, 238] on div "Planned Maint Brussels (Brussels National) Planned Maint Brussels (Brussels Nat…" at bounding box center [868, 313] width 1352 height 507
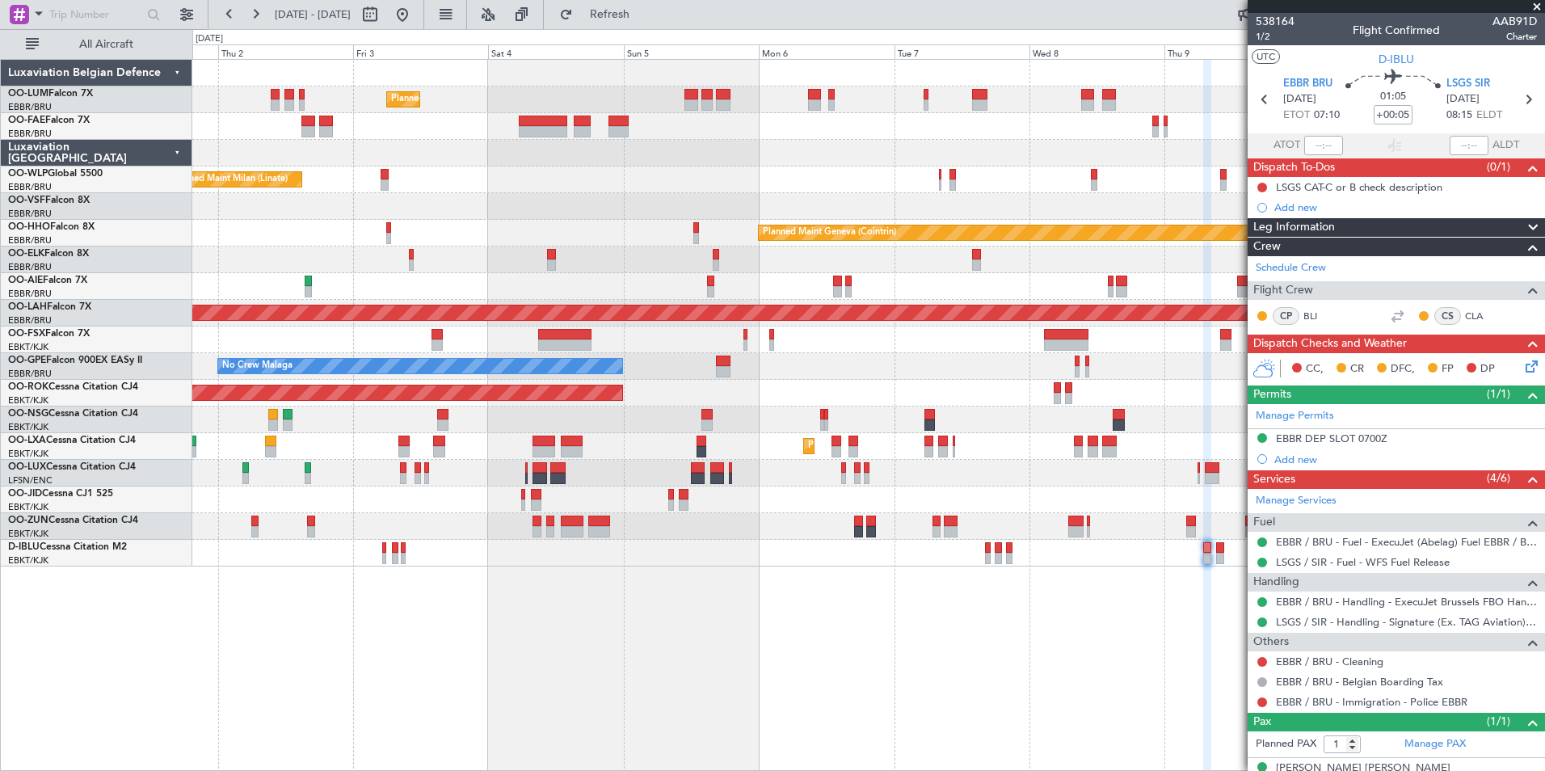
click at [618, 615] on div "Planned Maint [GEOGRAPHIC_DATA] ([GEOGRAPHIC_DATA] National) Planned Maint [GEO…" at bounding box center [868, 415] width 1352 height 712
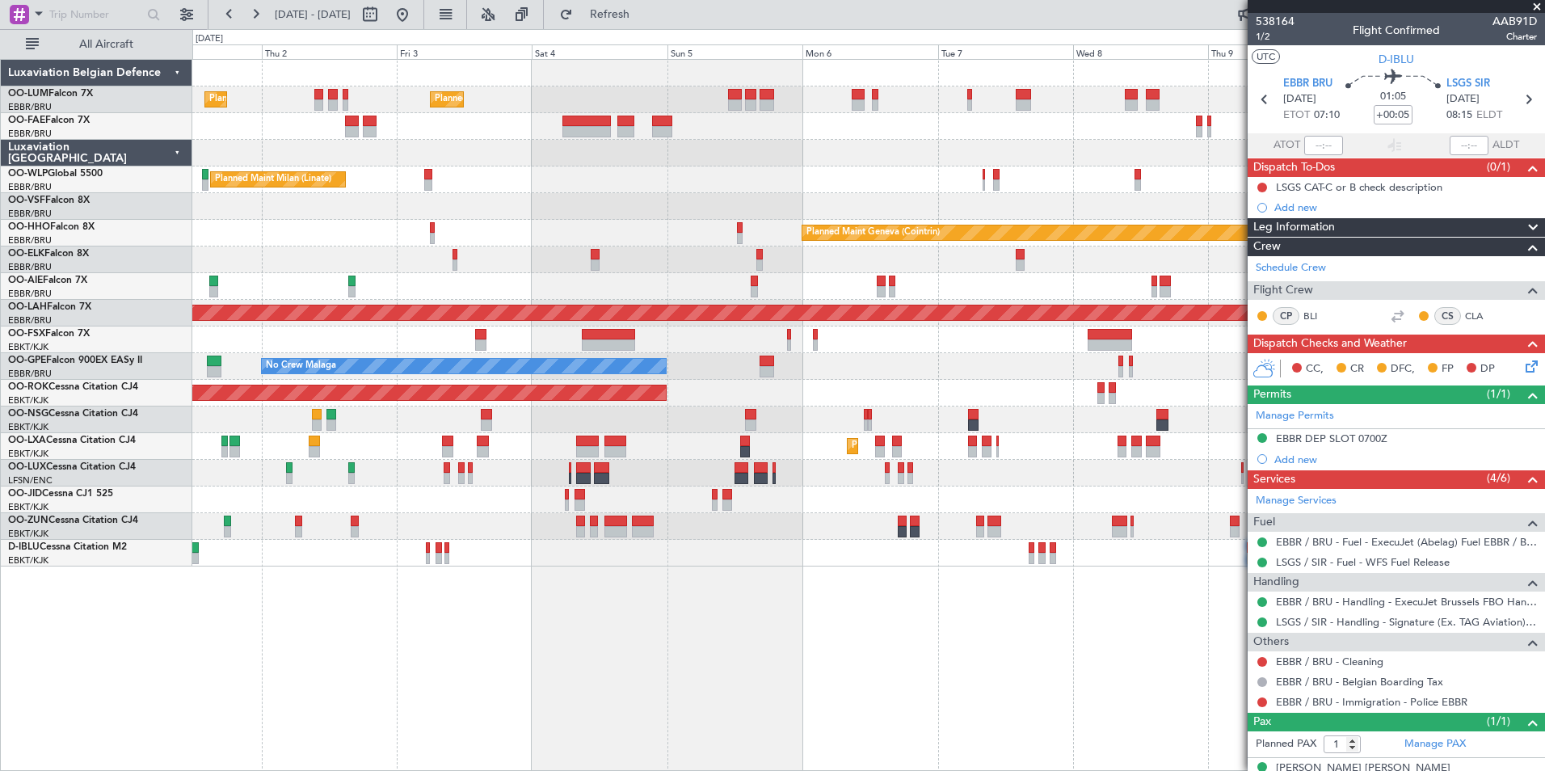
click at [671, 700] on div "Planned Maint [GEOGRAPHIC_DATA] ([GEOGRAPHIC_DATA] National) Planned Maint [GEO…" at bounding box center [868, 415] width 1352 height 712
click at [356, 209] on div at bounding box center [868, 206] width 1352 height 27
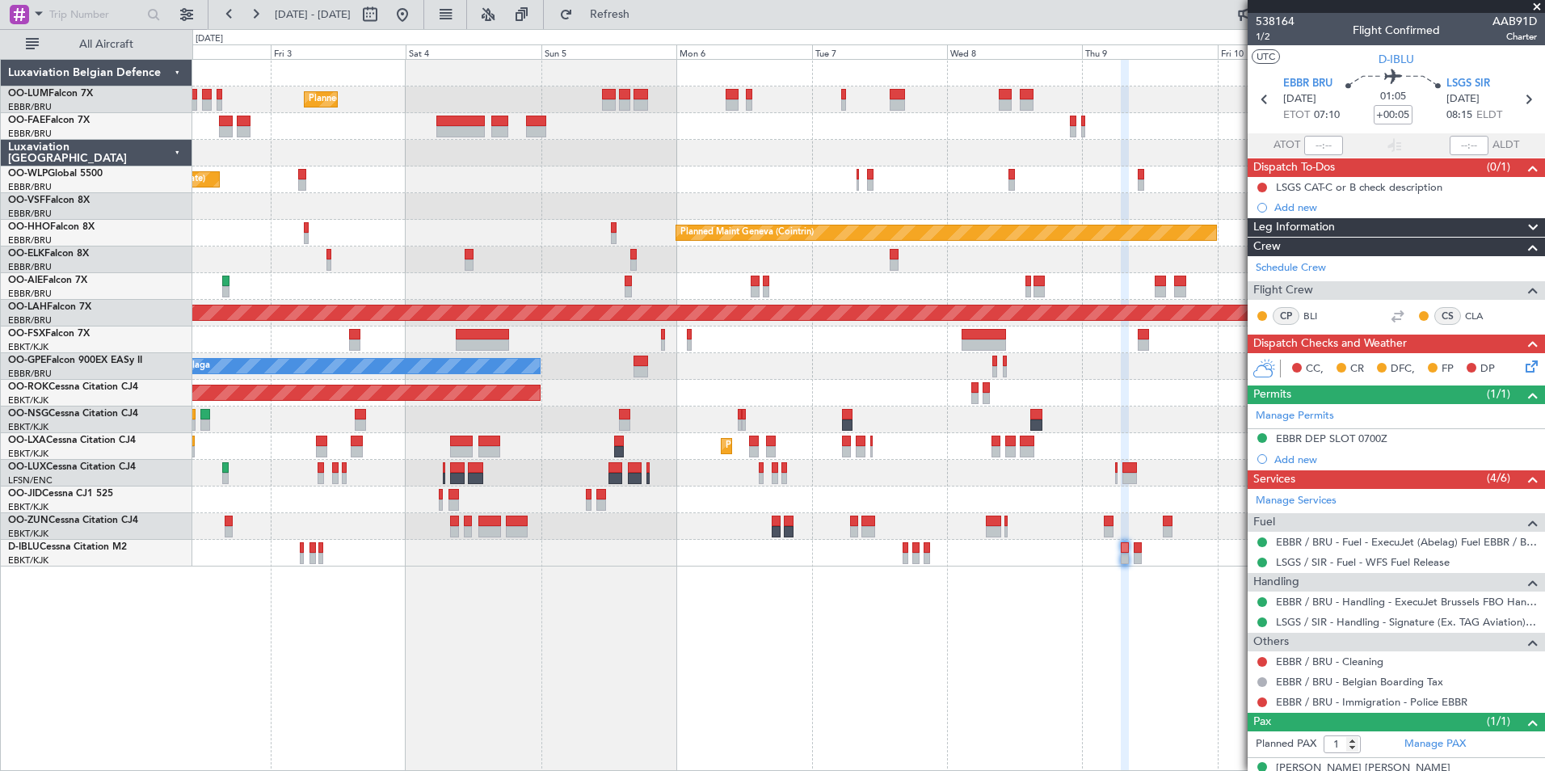
click at [979, 694] on div "Planned Maint [GEOGRAPHIC_DATA] ([GEOGRAPHIC_DATA] National) Planned Maint [GEO…" at bounding box center [868, 415] width 1352 height 712
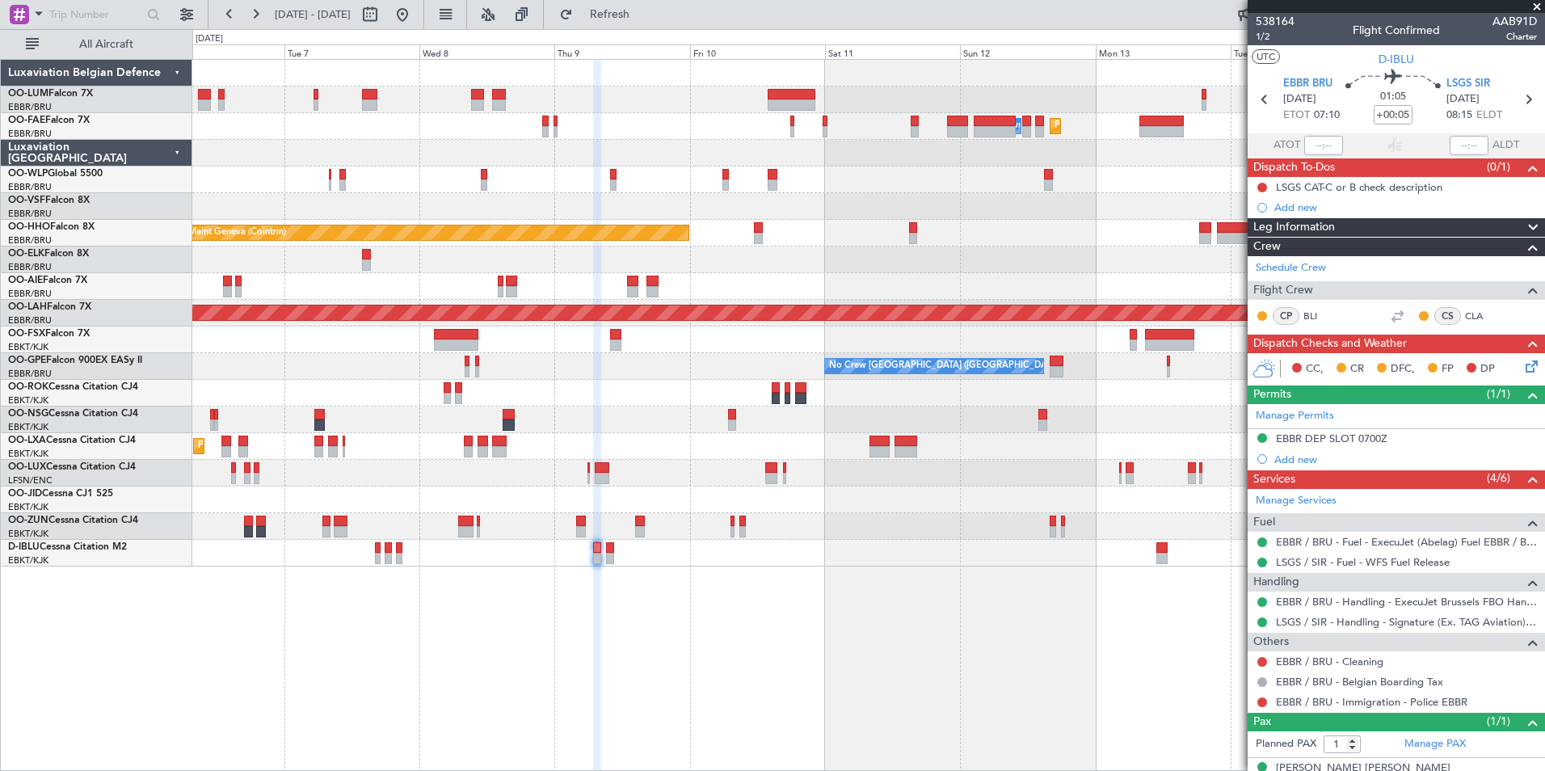
click at [537, 717] on div "Owner Melsbroek Air Base Planned Maint Melsbroek Air Base Planned Maint Brussel…" at bounding box center [868, 415] width 1352 height 712
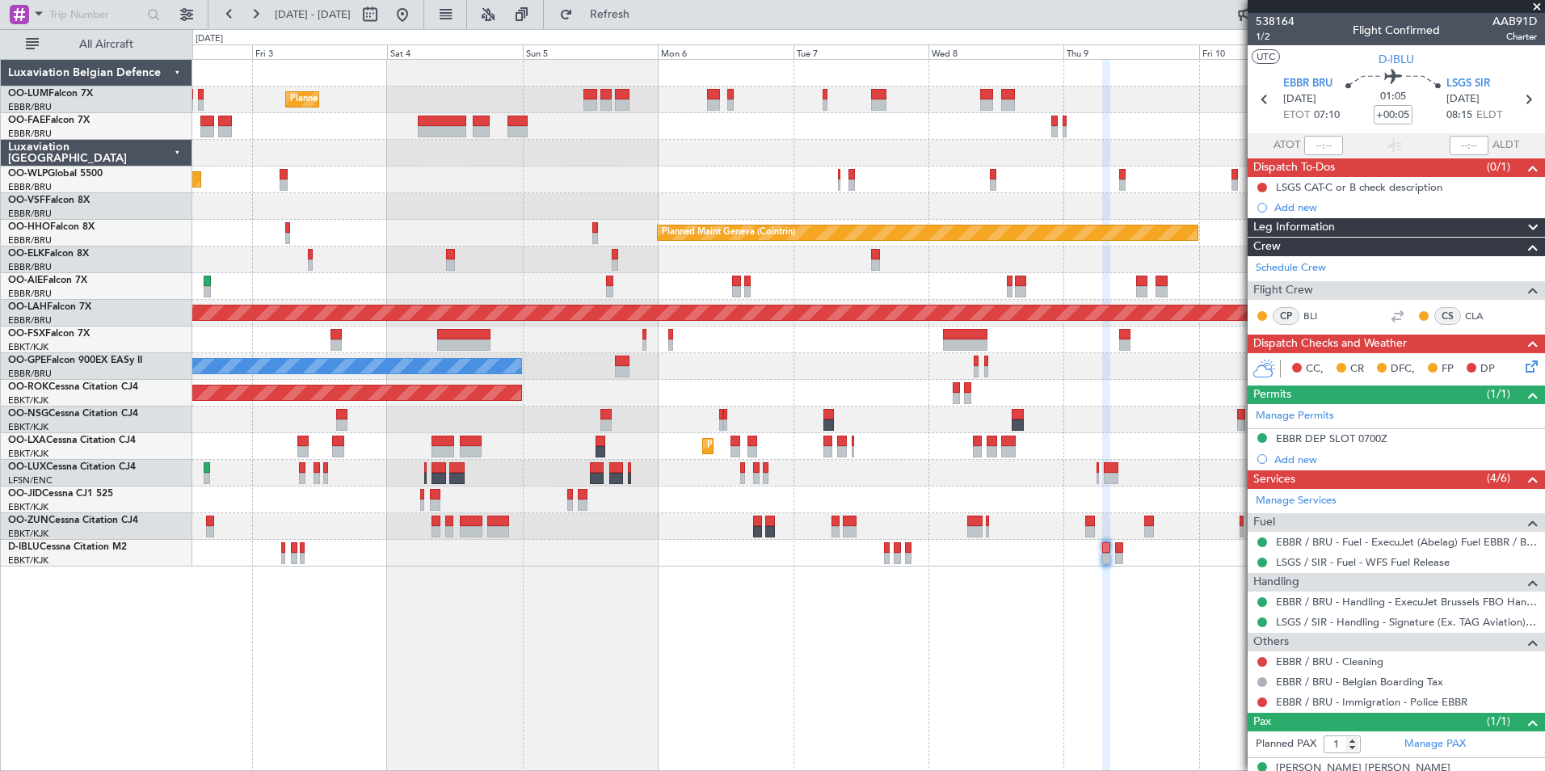
click at [1372, 683] on fb-app "06 Oct 2025 - 16 Oct 2025 Refresh Quick Links All Aircraft Planned Maint Brusse…" at bounding box center [772, 391] width 1545 height 759
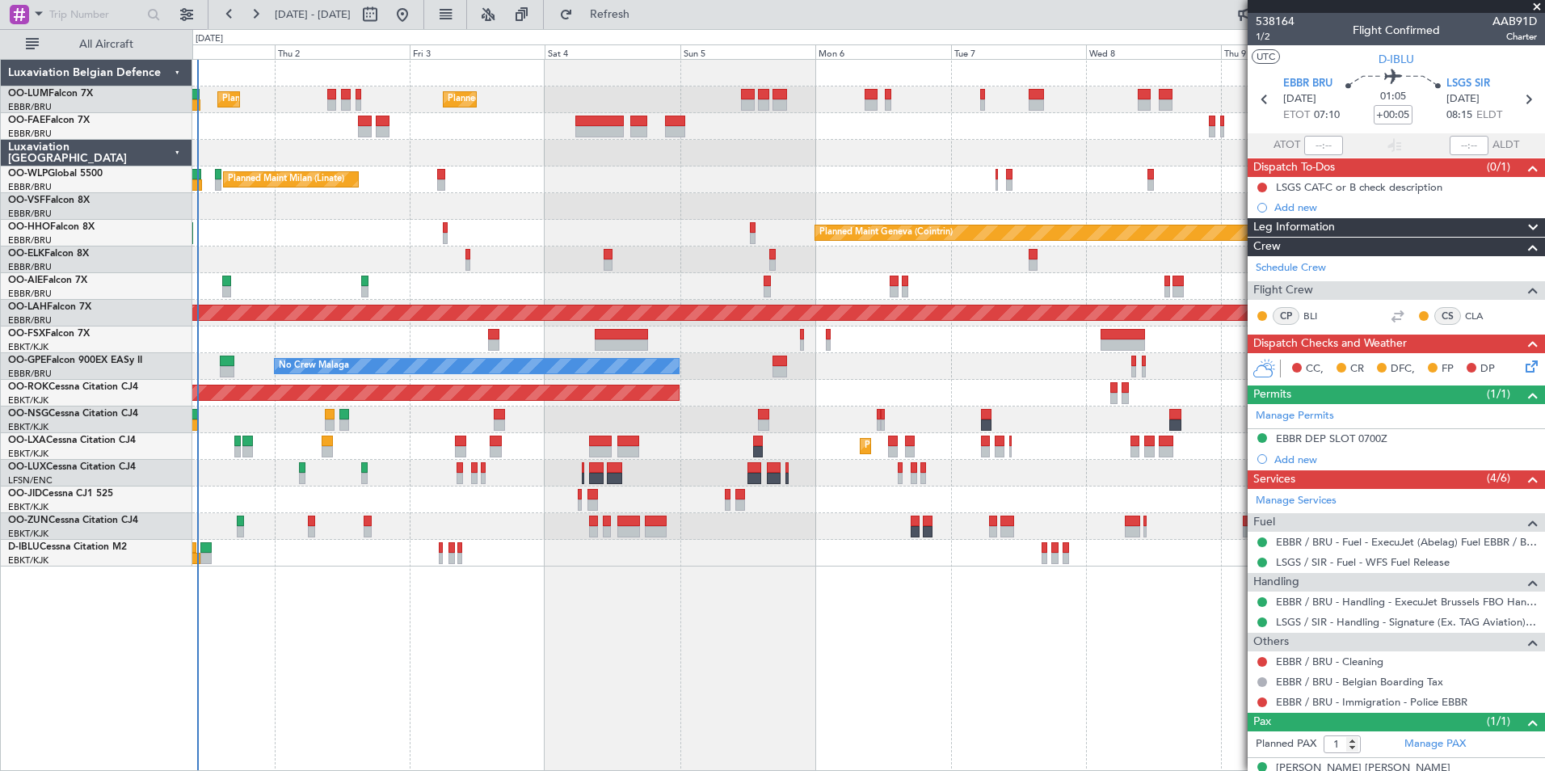
click at [978, 707] on div "Planned Maint Brussels (Brussels National) Planned Maint Brussels (Brussels Nat…" at bounding box center [868, 415] width 1352 height 712
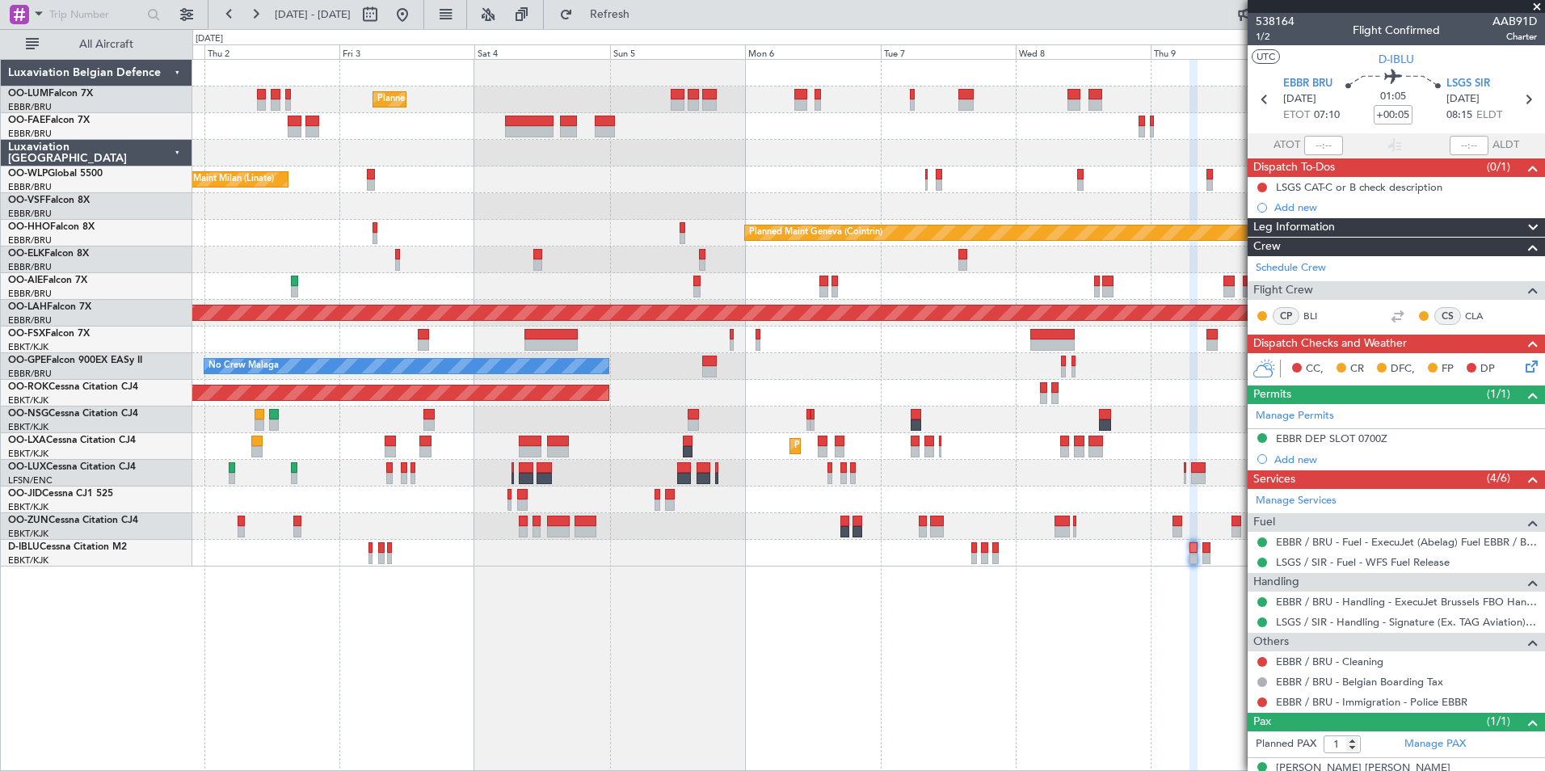
click at [463, 623] on div "Planned Maint Brussels (Brussels National) Planned Maint Brussels (Brussels Nat…" at bounding box center [868, 415] width 1352 height 712
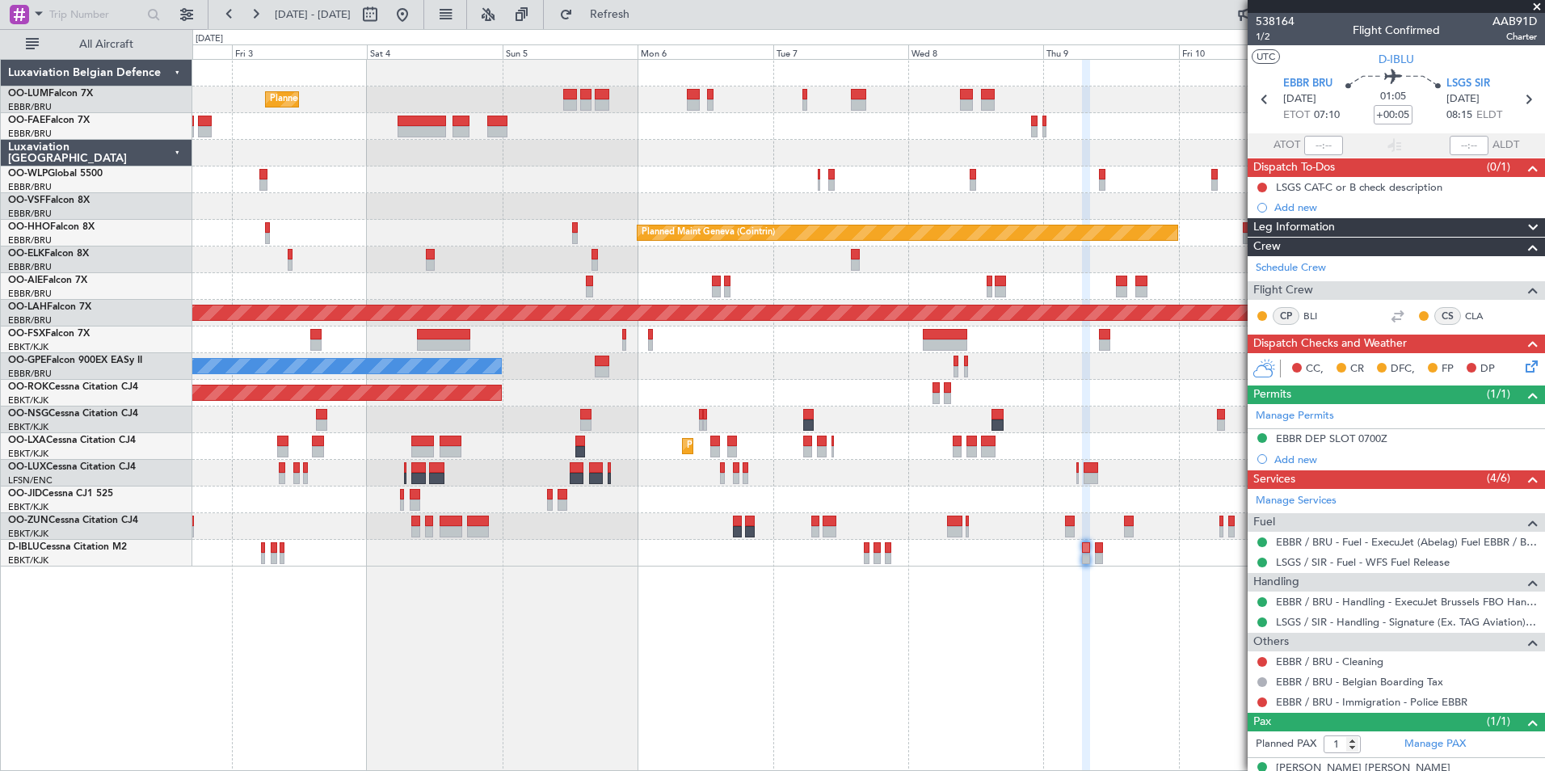
click at [480, 654] on div "Planned Maint Brussels (Brussels National) Planned Maint Brussels (Brussels Nat…" at bounding box center [868, 415] width 1352 height 712
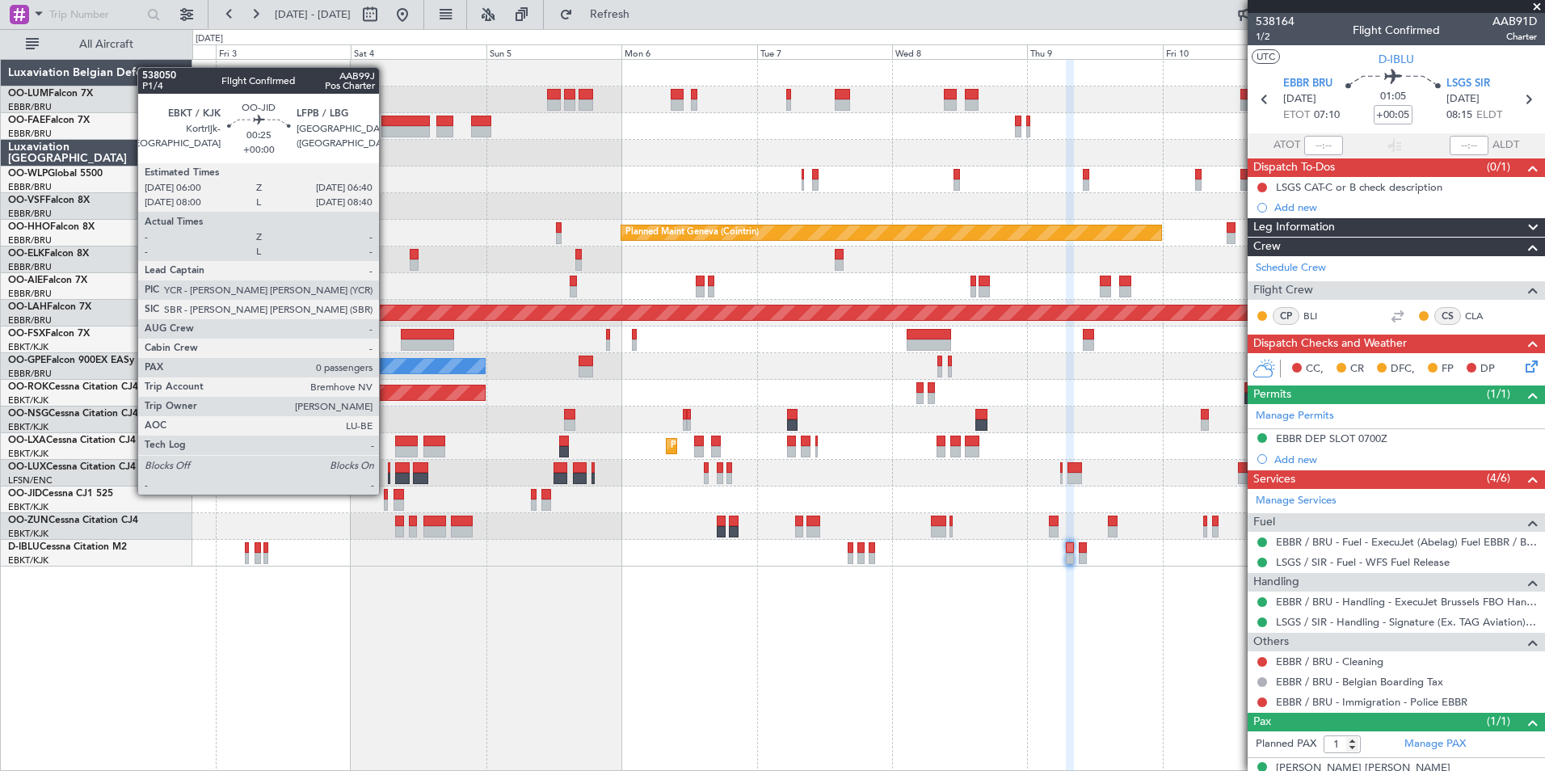
click at [386, 493] on div at bounding box center [386, 494] width 4 height 11
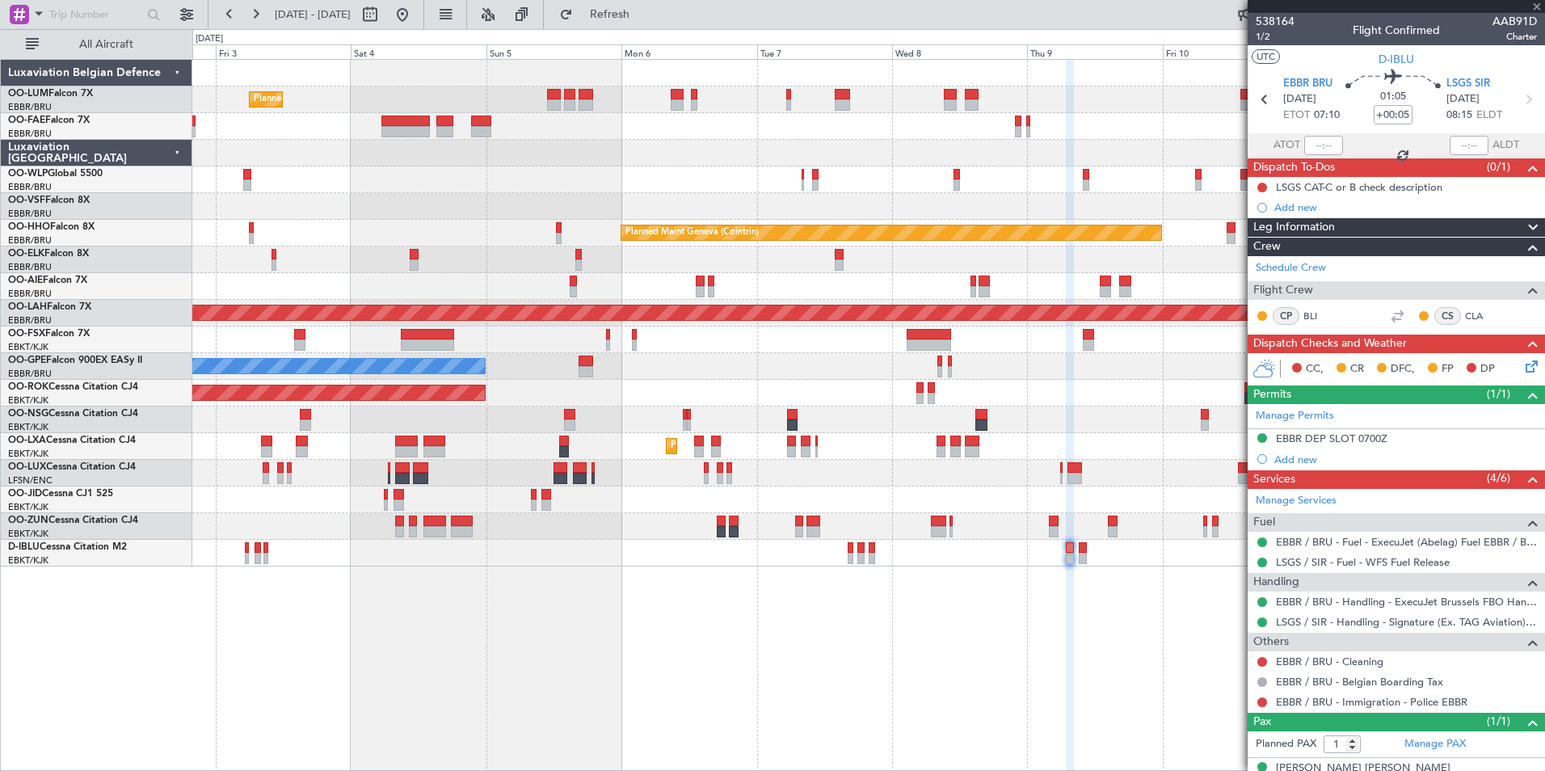
type input "0"
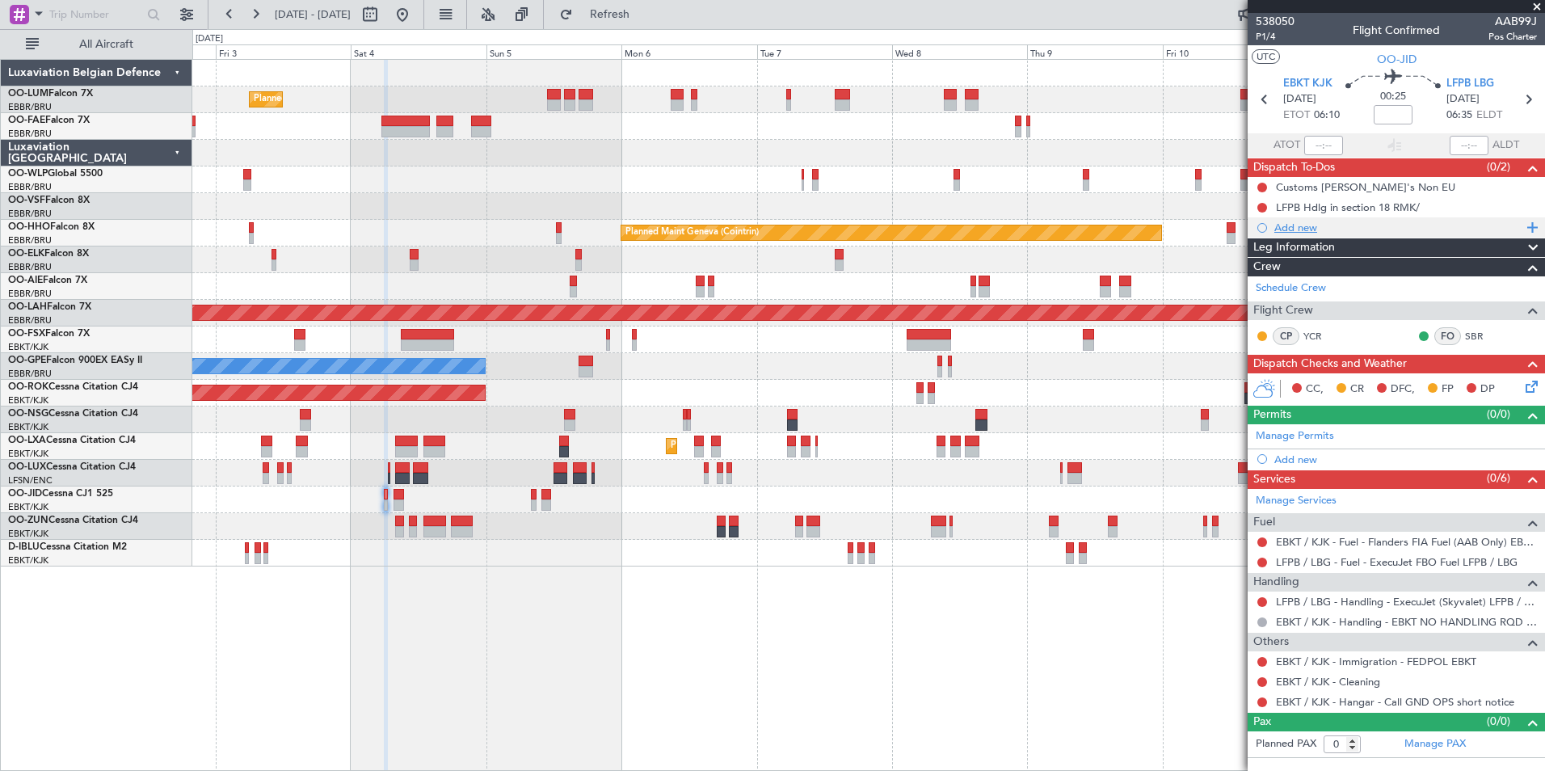
click at [1295, 233] on div "Add new" at bounding box center [1395, 227] width 297 height 20
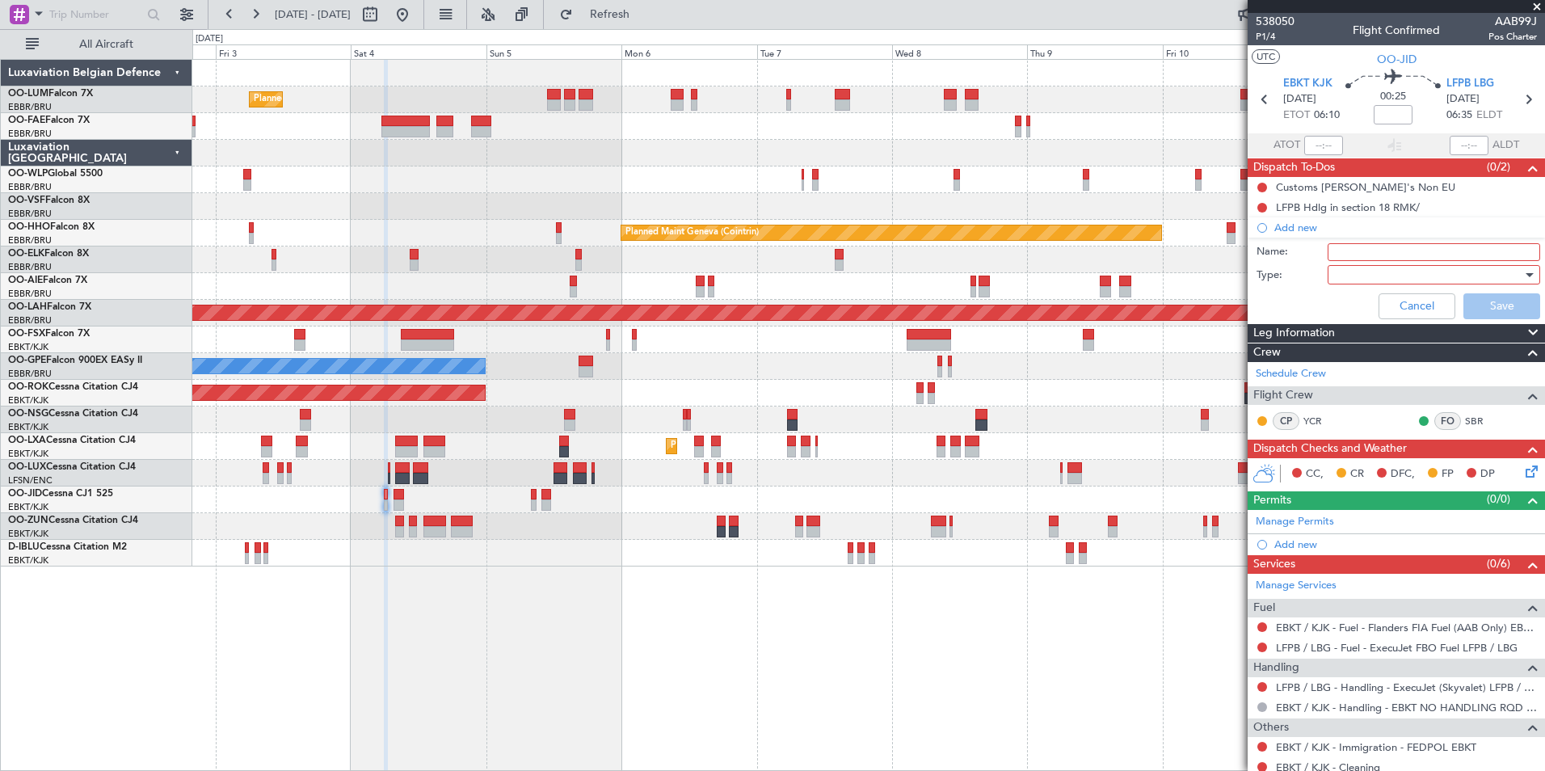
click at [1356, 241] on div "Name:" at bounding box center [1395, 252] width 313 height 24
click at [1356, 247] on input "Name:" at bounding box center [1433, 252] width 212 height 18
type input "m"
type input "LINE CHECK SAM DO NOT CHANGE CREW"
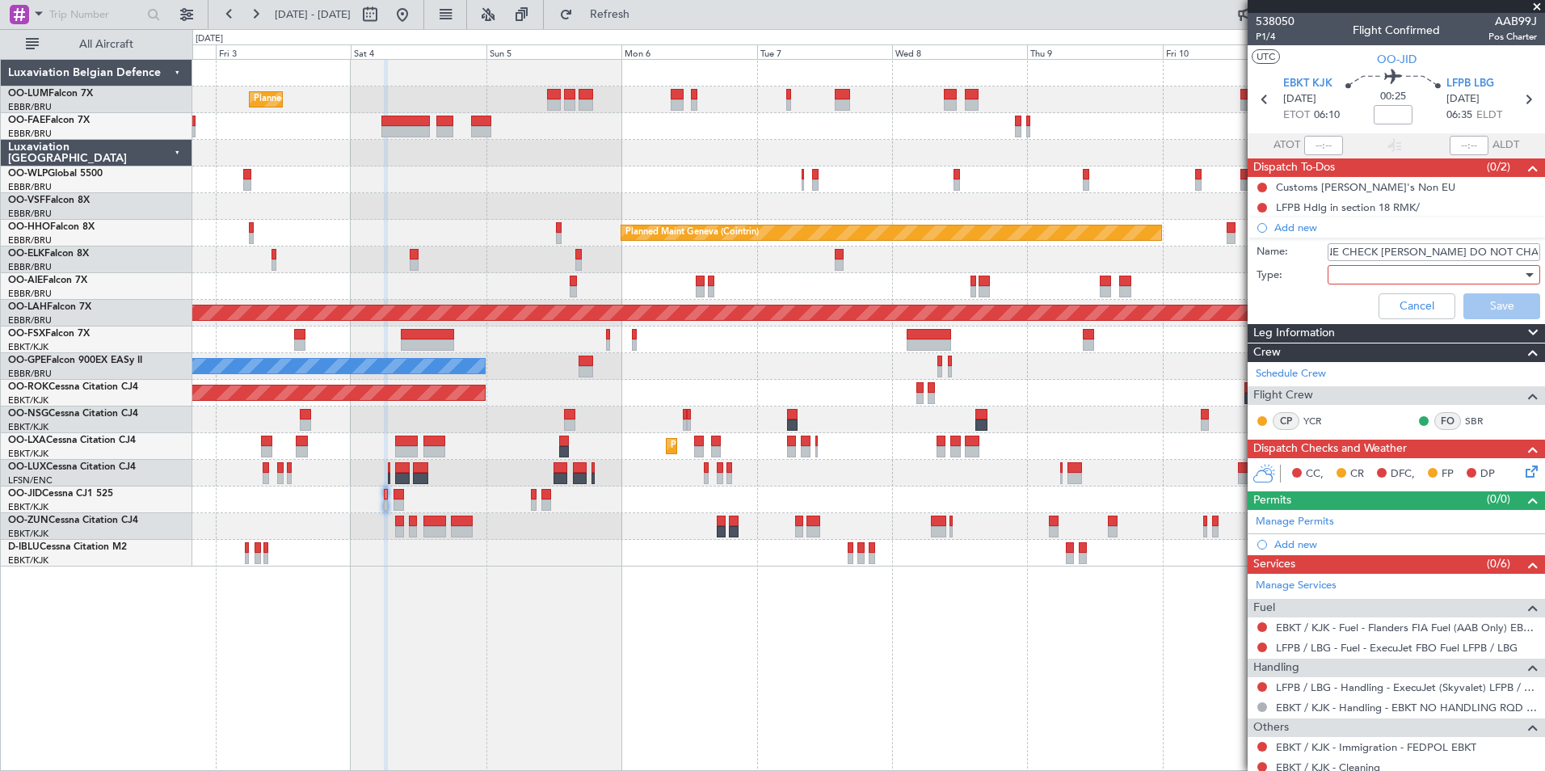
click at [1389, 287] on div "Cancel Save" at bounding box center [1391, 306] width 305 height 39
click at [1386, 280] on div at bounding box center [1428, 275] width 188 height 24
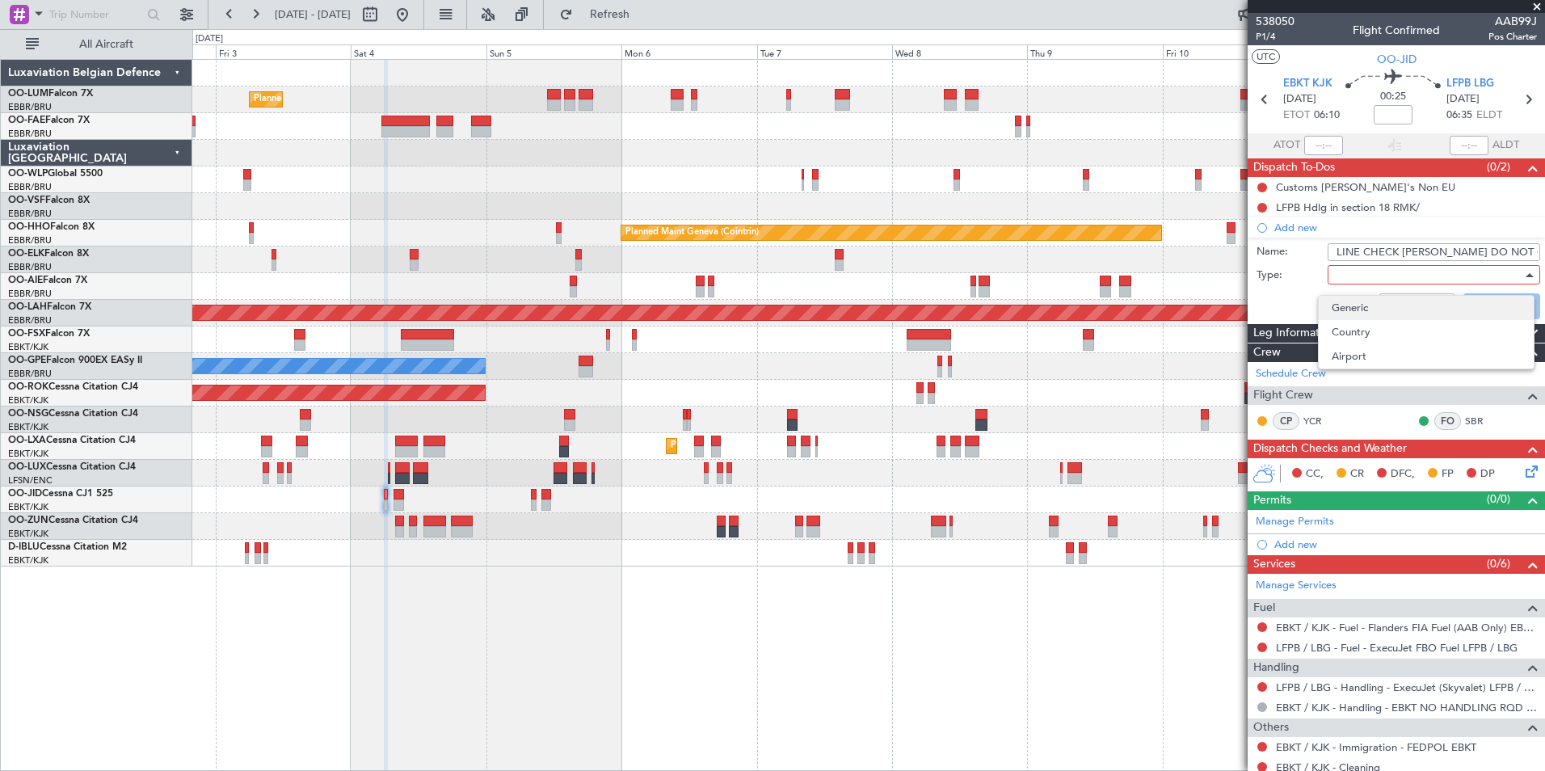
click at [1352, 310] on span "Generic" at bounding box center [1425, 308] width 189 height 24
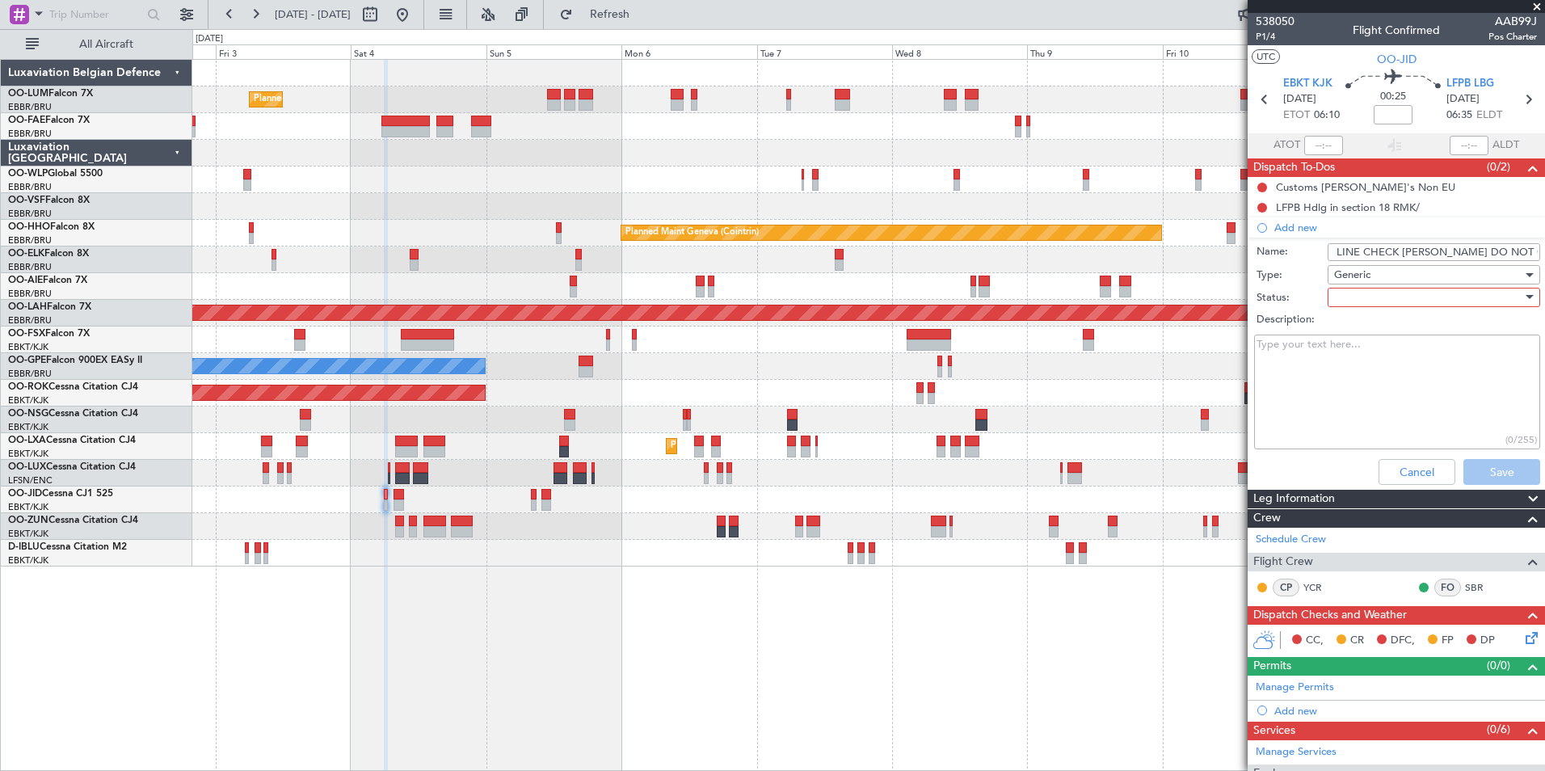
click at [1352, 289] on div at bounding box center [1428, 297] width 188 height 24
click at [1348, 326] on span "Not Started" at bounding box center [1425, 330] width 189 height 24
click at [1474, 465] on button "Save" at bounding box center [1501, 472] width 77 height 26
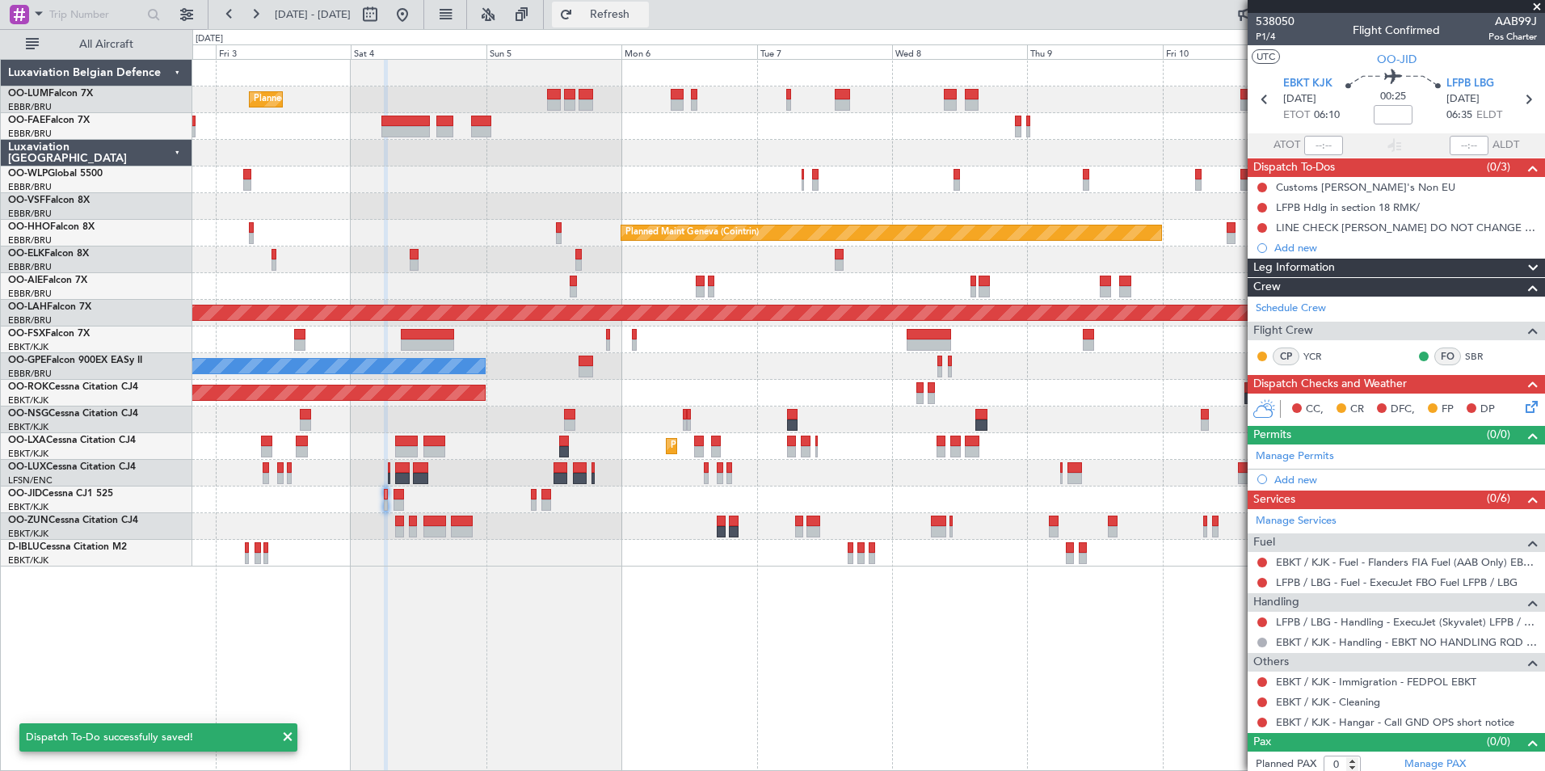
click at [632, 17] on span "Refresh" at bounding box center [610, 14] width 68 height 11
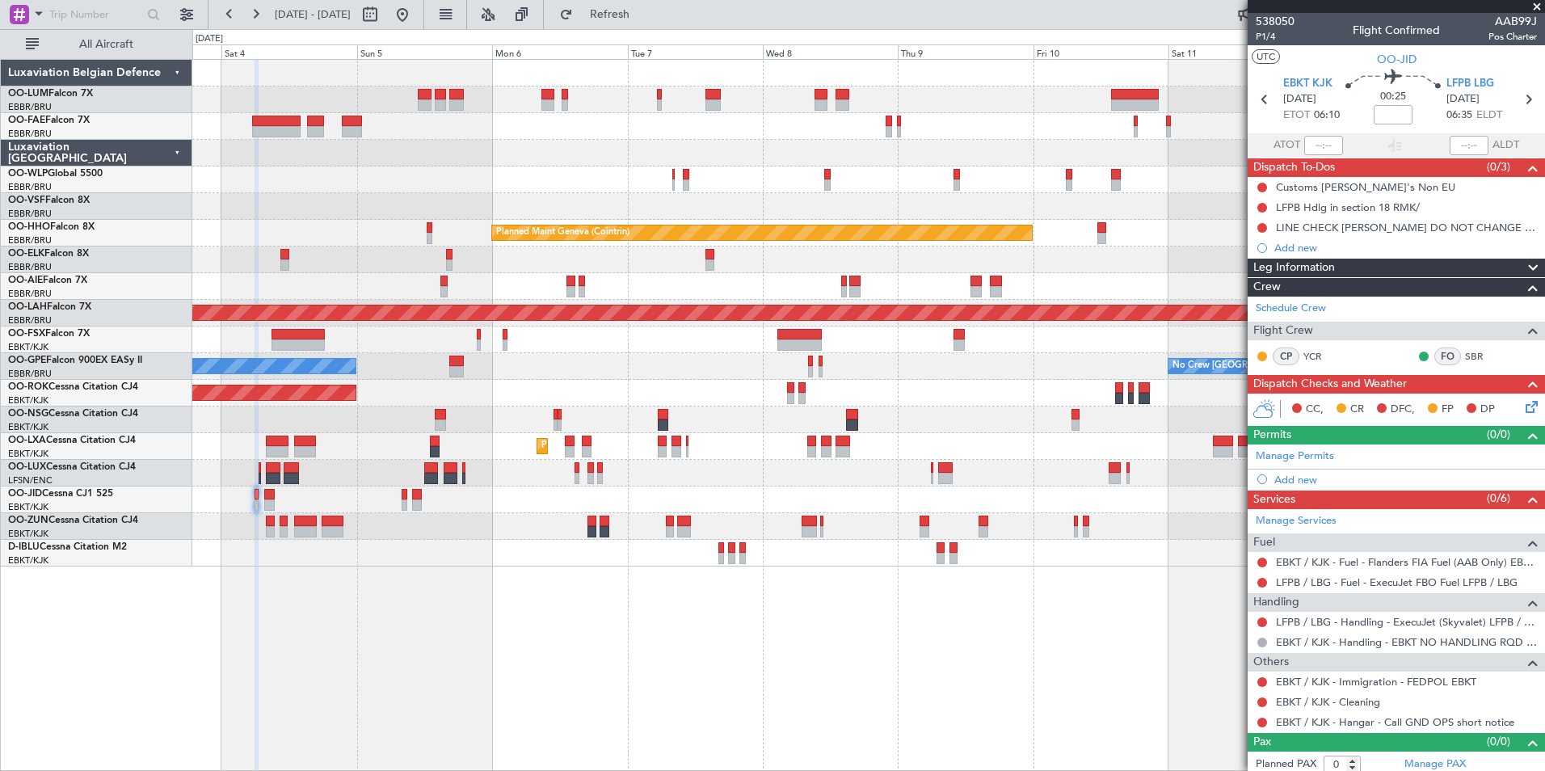
click at [383, 673] on div "Planned Maint Brussels (Brussels National) Planned Maint Brussels (Brussels Nat…" at bounding box center [868, 415] width 1352 height 712
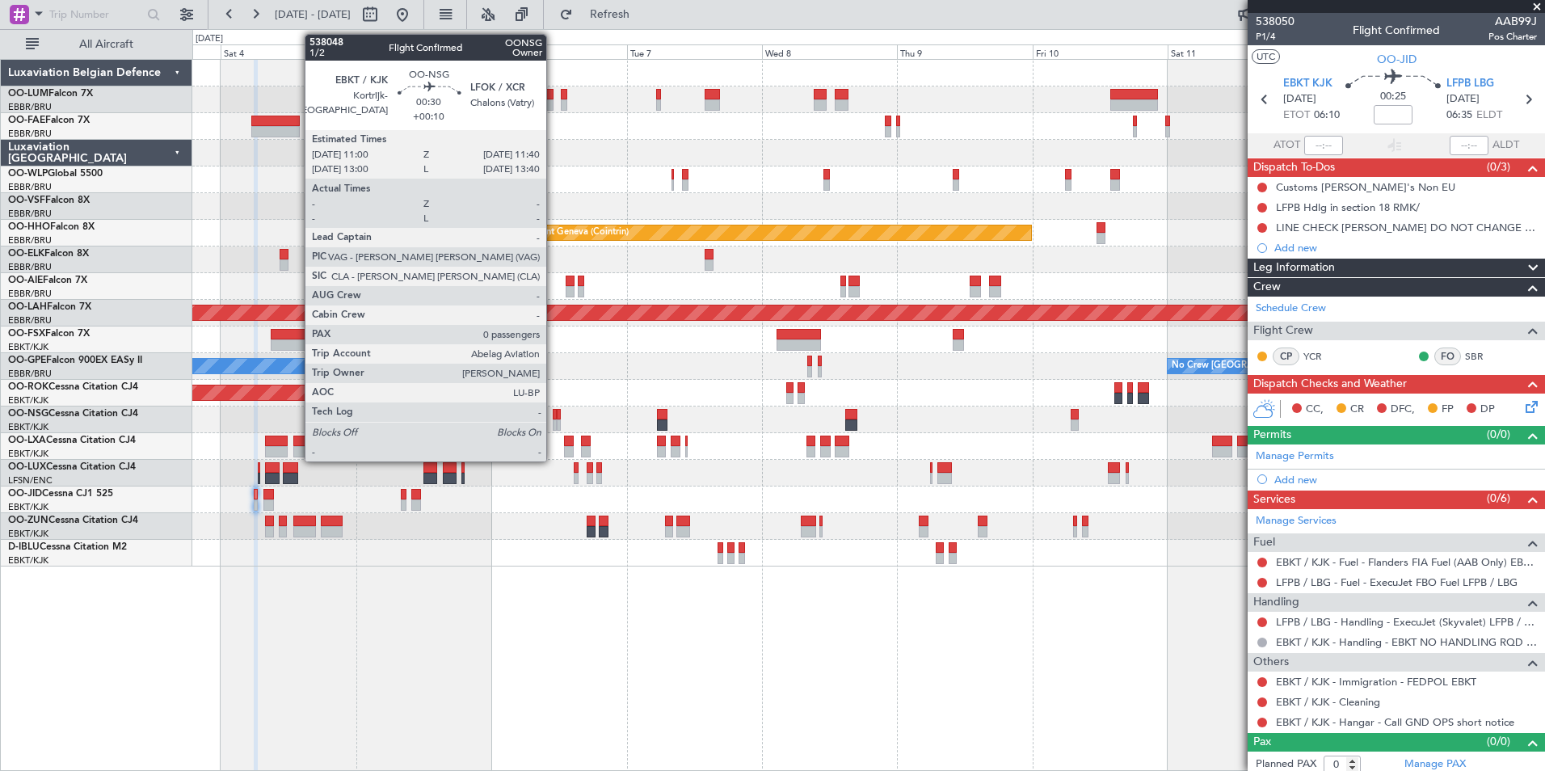
click at [553, 413] on div at bounding box center [555, 414] width 4 height 11
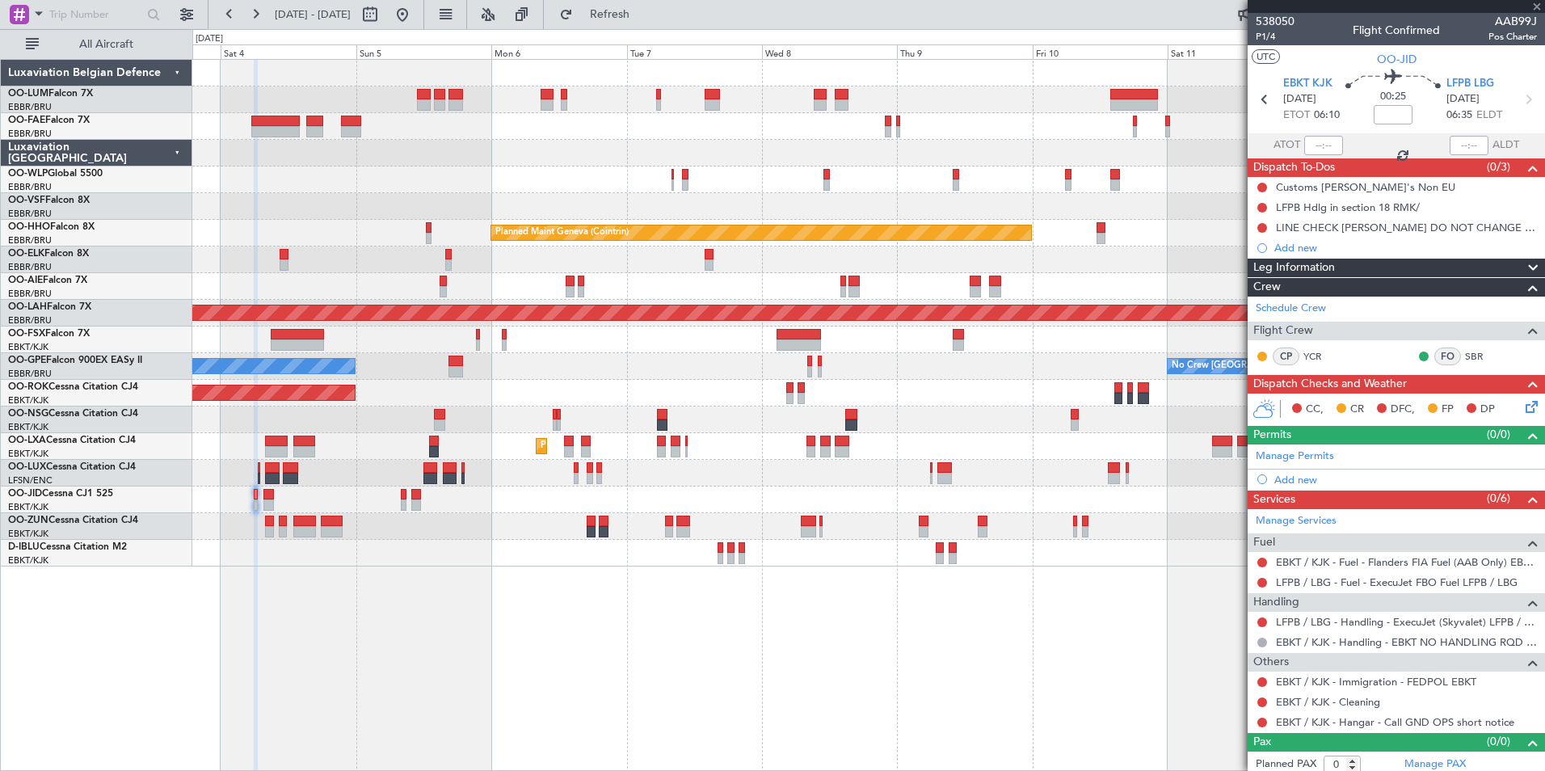
type input "+00:10"
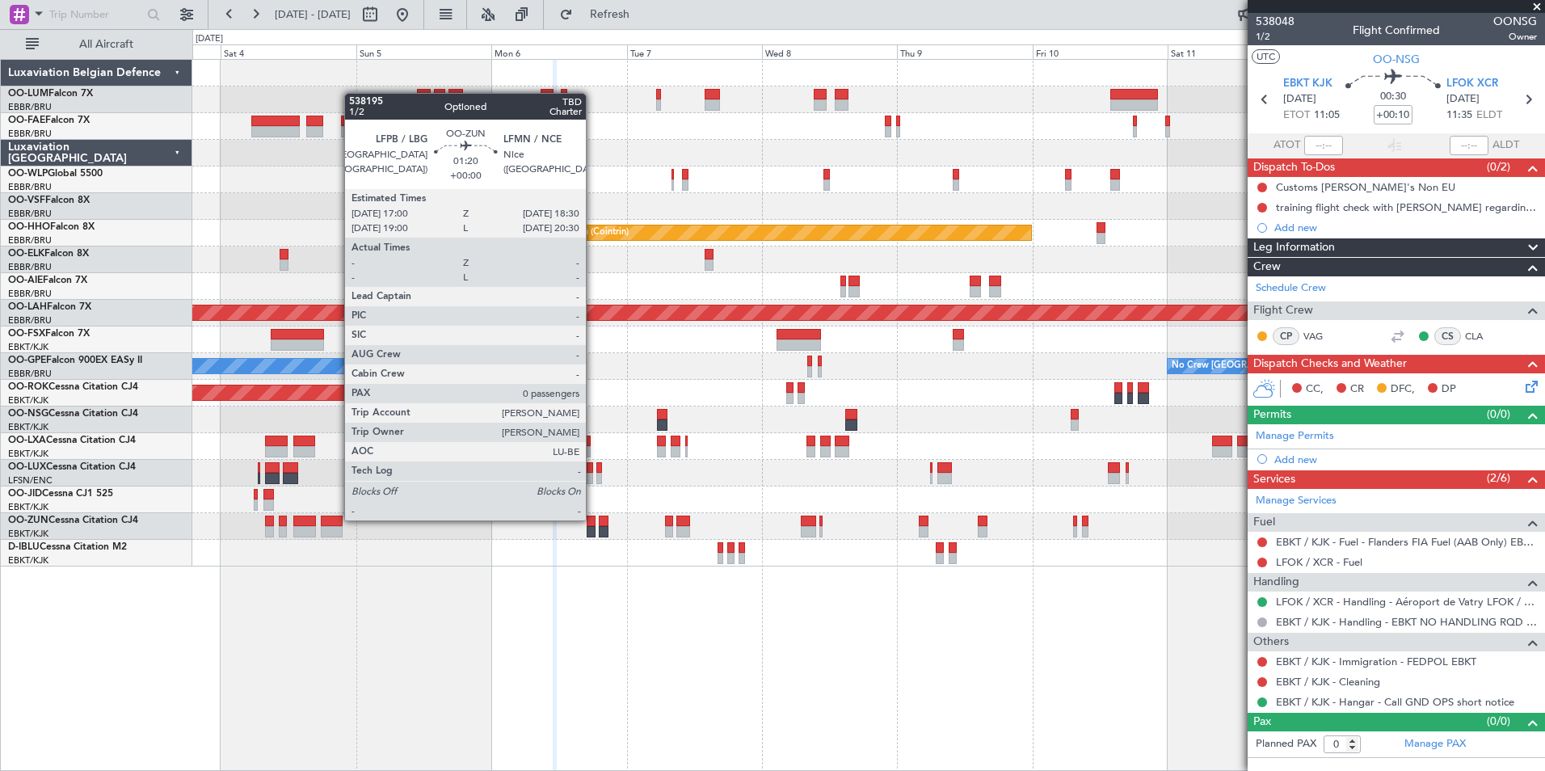
click at [593, 519] on div at bounding box center [591, 520] width 9 height 11
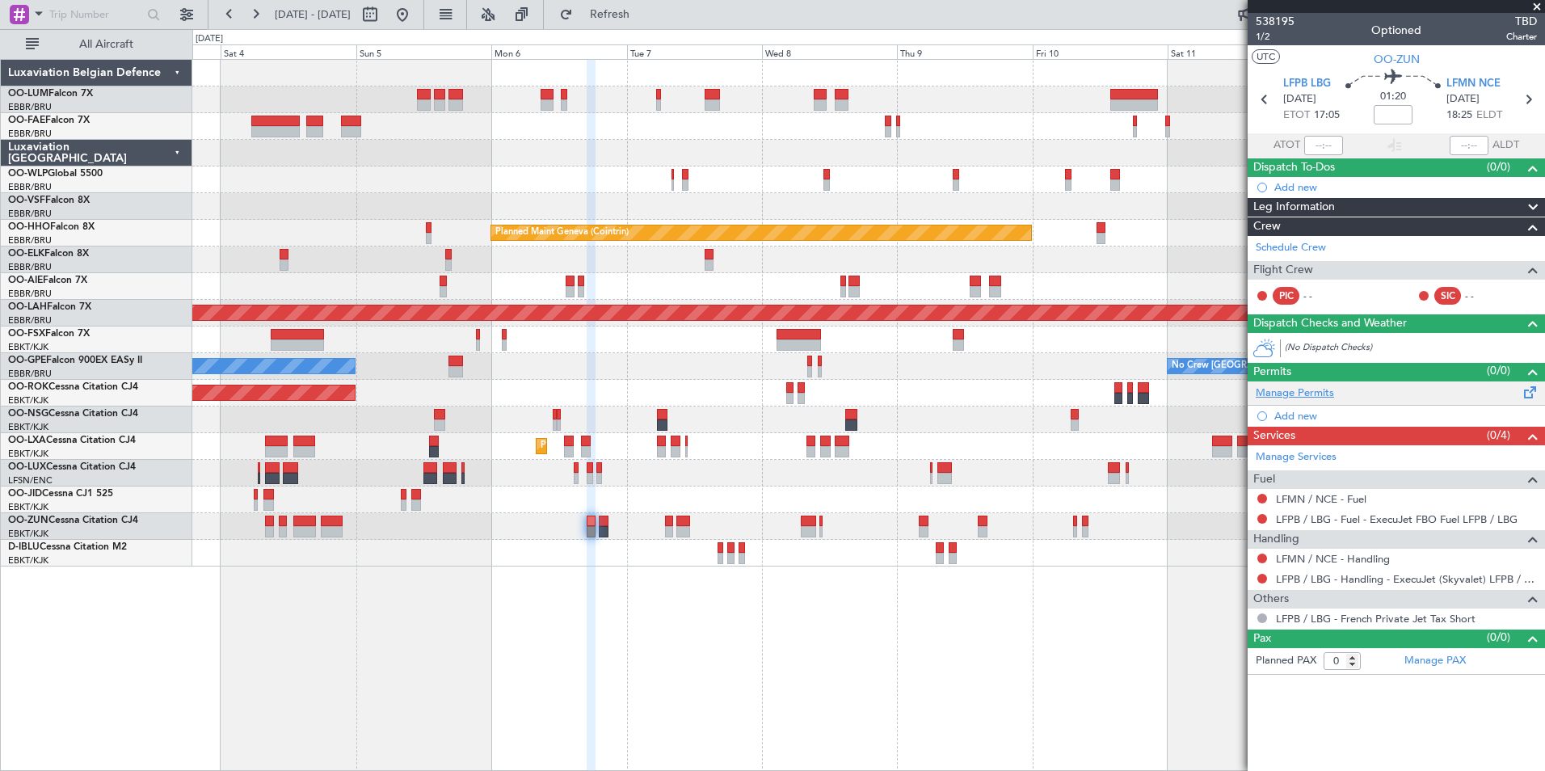
click at [1306, 395] on link "Manage Permits" at bounding box center [1295, 393] width 78 height 16
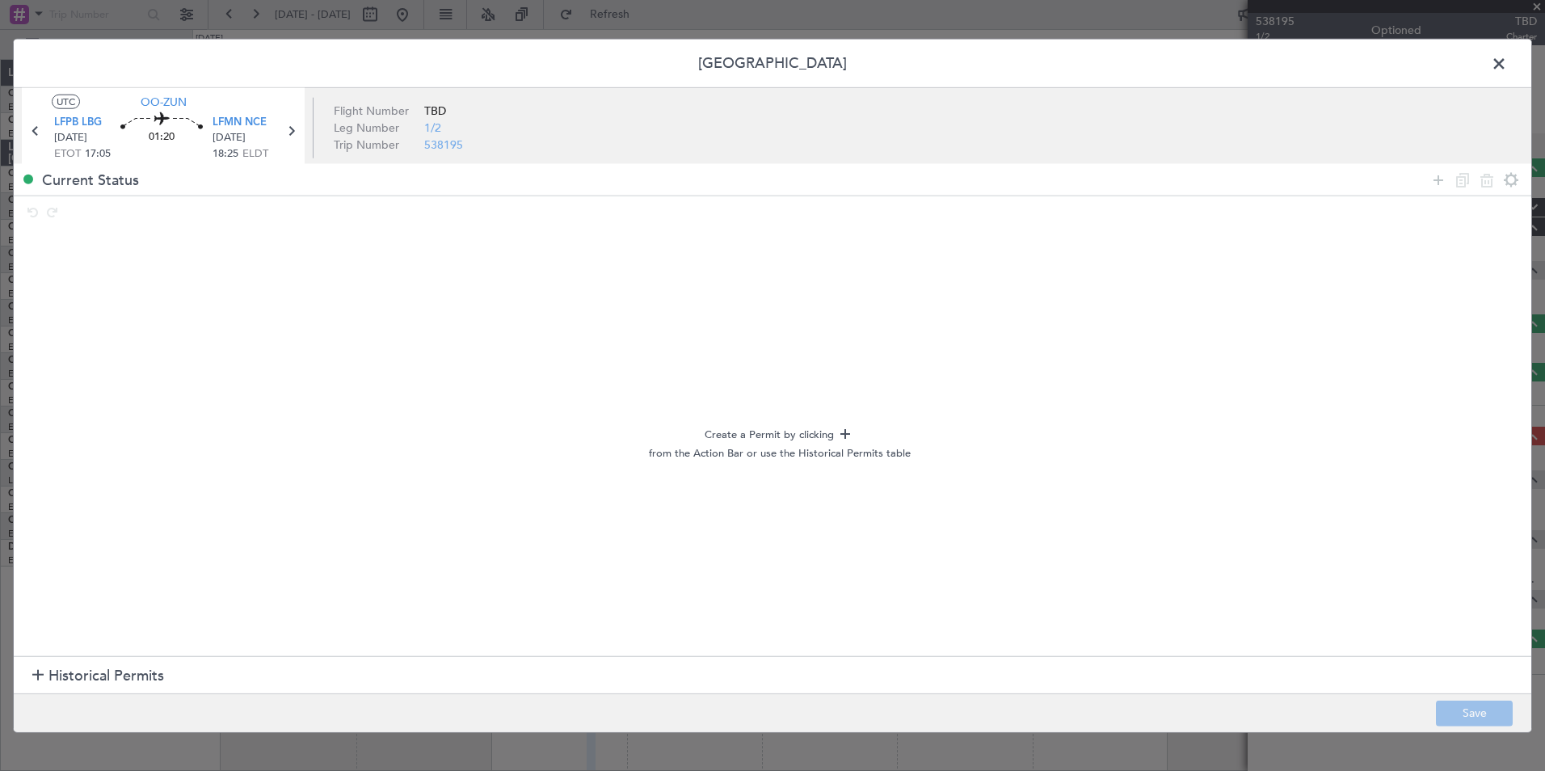
click at [1507, 66] on span at bounding box center [1507, 68] width 0 height 32
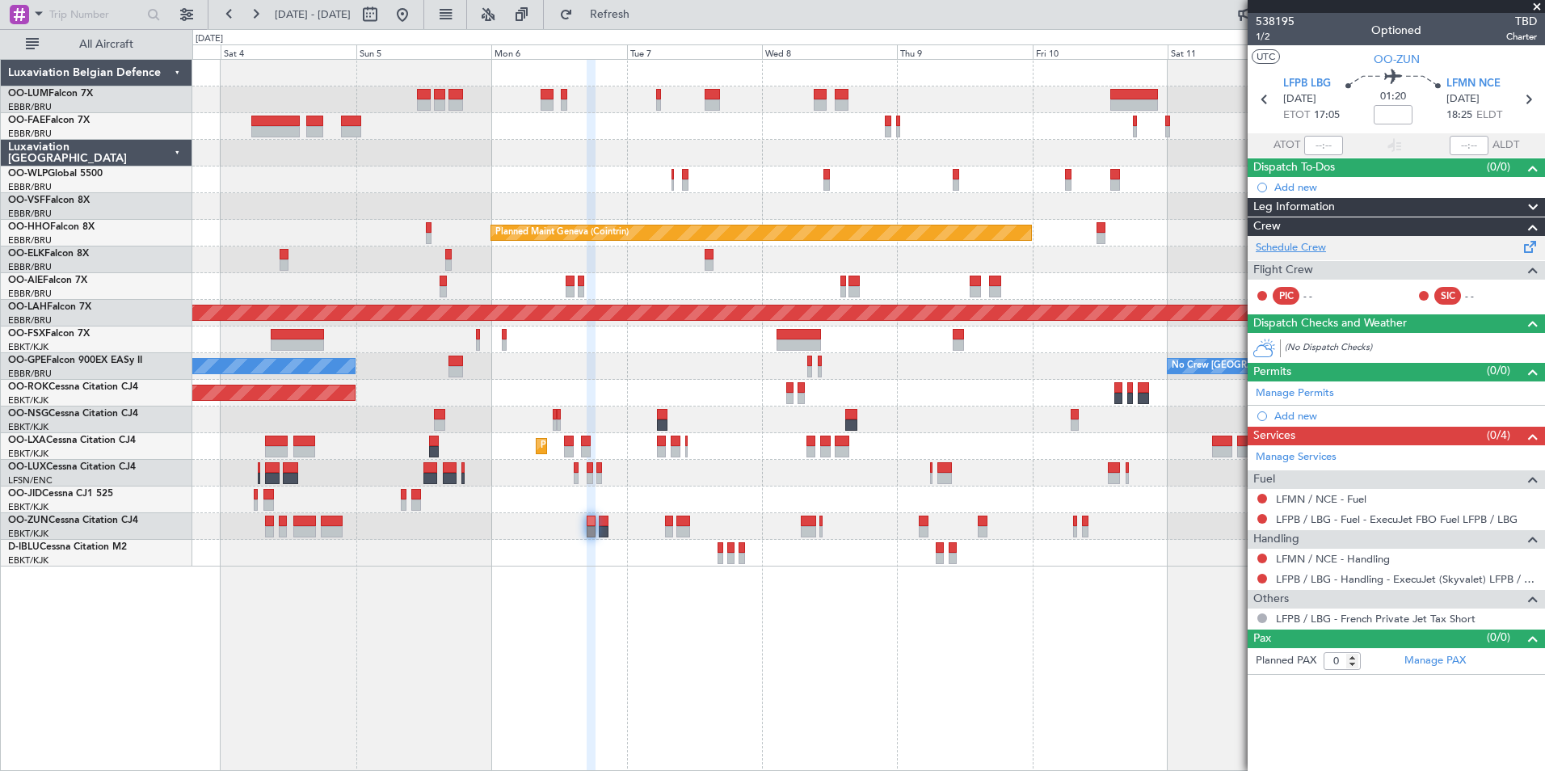
click at [1298, 250] on link "Schedule Crew" at bounding box center [1291, 248] width 70 height 16
click at [963, 671] on div "Planned Maint Brussels (Brussels National) Planned Maint Brussels (Brussels Nat…" at bounding box center [868, 415] width 1352 height 712
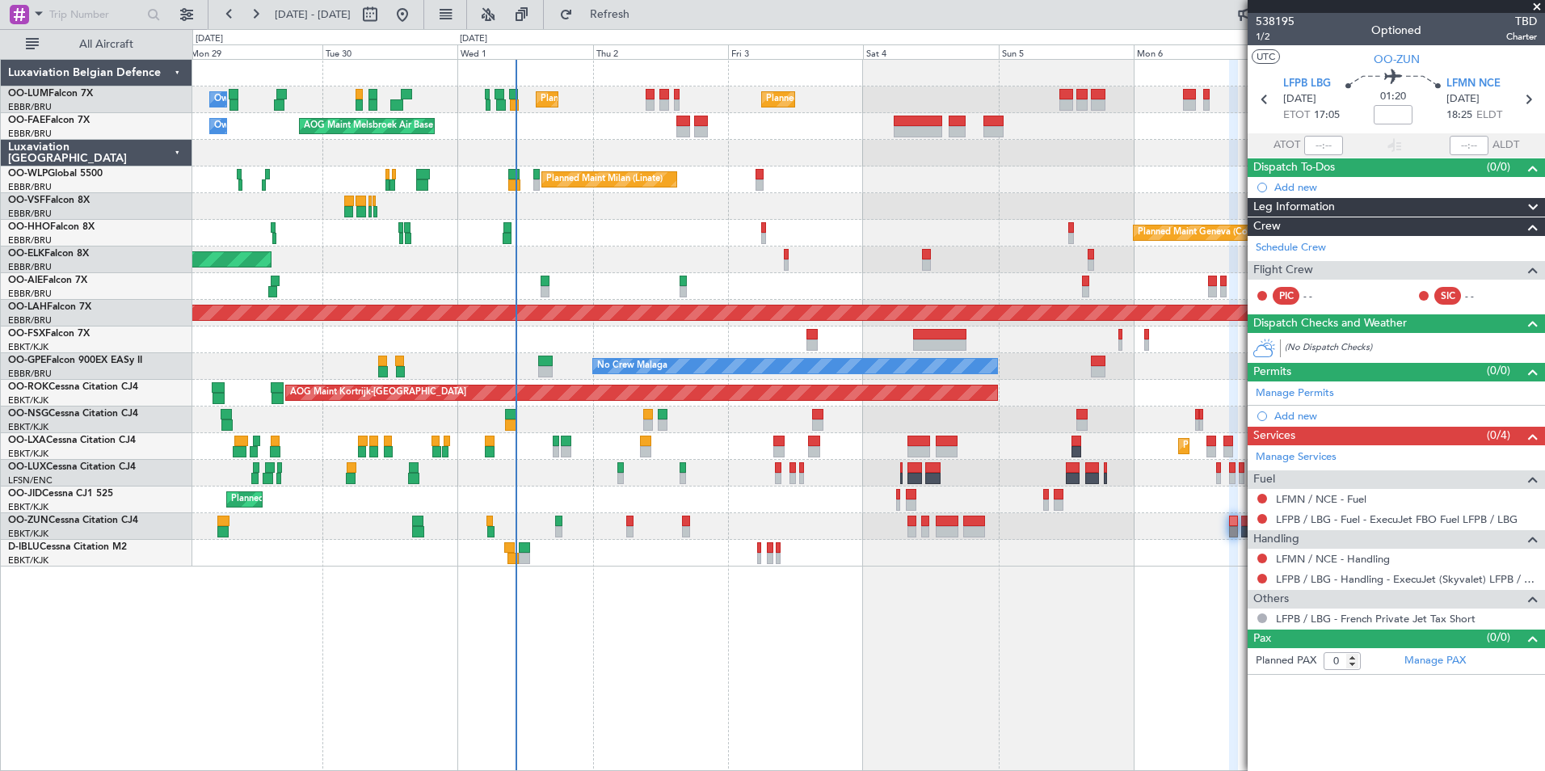
click at [613, 641] on div "Planned Maint Brussels (Brussels National) Planned Maint Brussels (Brussels Nat…" at bounding box center [868, 415] width 1352 height 712
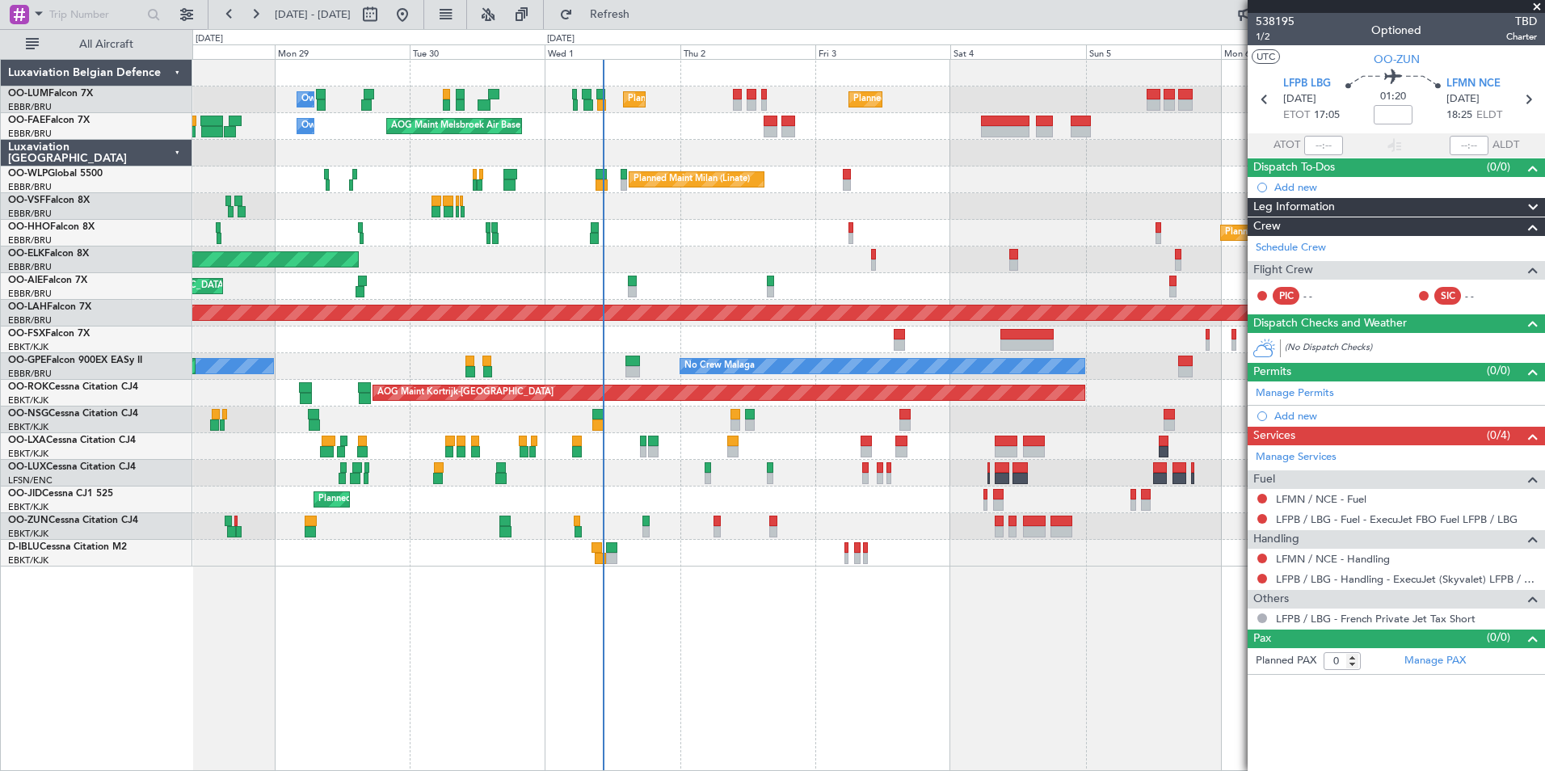
click at [737, 656] on div "Planned Maint Brussels (Brussels National) Planned Maint Brussels (Brussels Nat…" at bounding box center [868, 415] width 1352 height 712
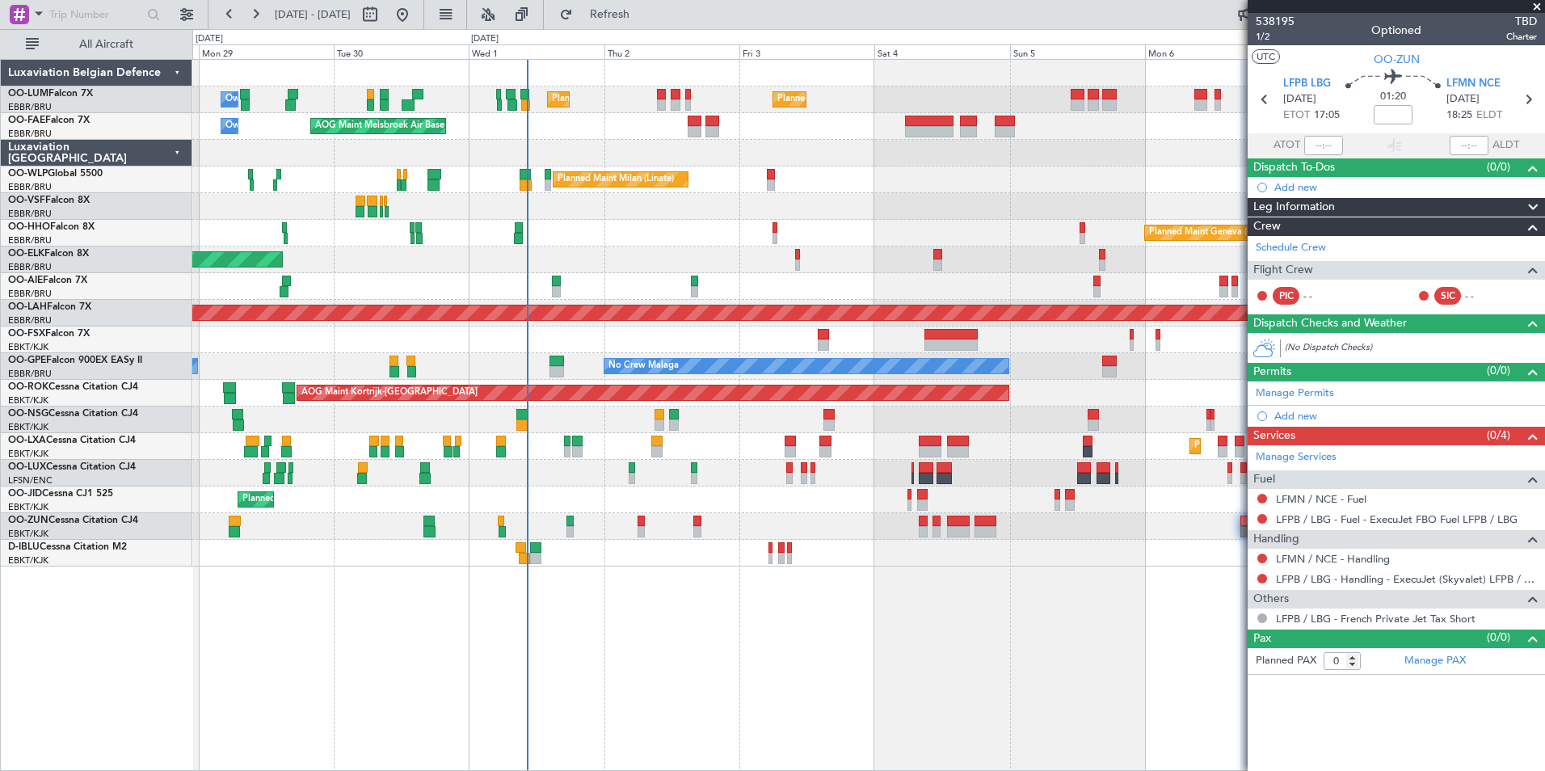
click at [661, 657] on div "Planned Maint Brussels (Brussels National) Planned Maint Brussels (Brussels Nat…" at bounding box center [868, 415] width 1352 height 712
click at [515, 647] on div "Planned Maint Brussels (Brussels National) Planned Maint Brussels (Brussels Nat…" at bounding box center [868, 415] width 1352 height 712
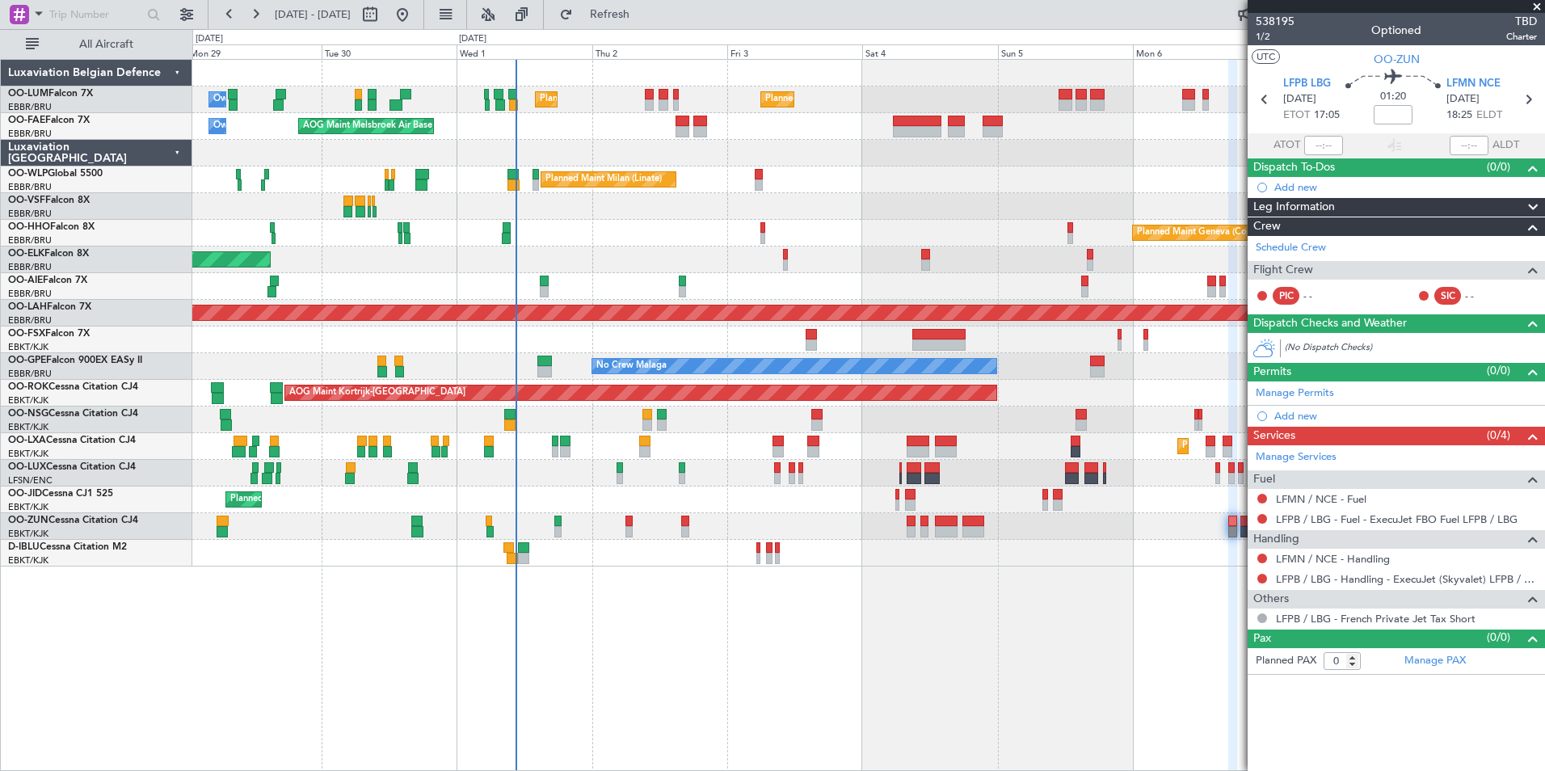
click at [566, 630] on div "Planned Maint Brussels (Brussels National) Planned Maint Brussels (Brussels Nat…" at bounding box center [868, 415] width 1352 height 712
click at [679, 626] on div "Planned Maint Brussels (Brussels National) Planned Maint Brussels (Brussels Nat…" at bounding box center [868, 415] width 1352 height 712
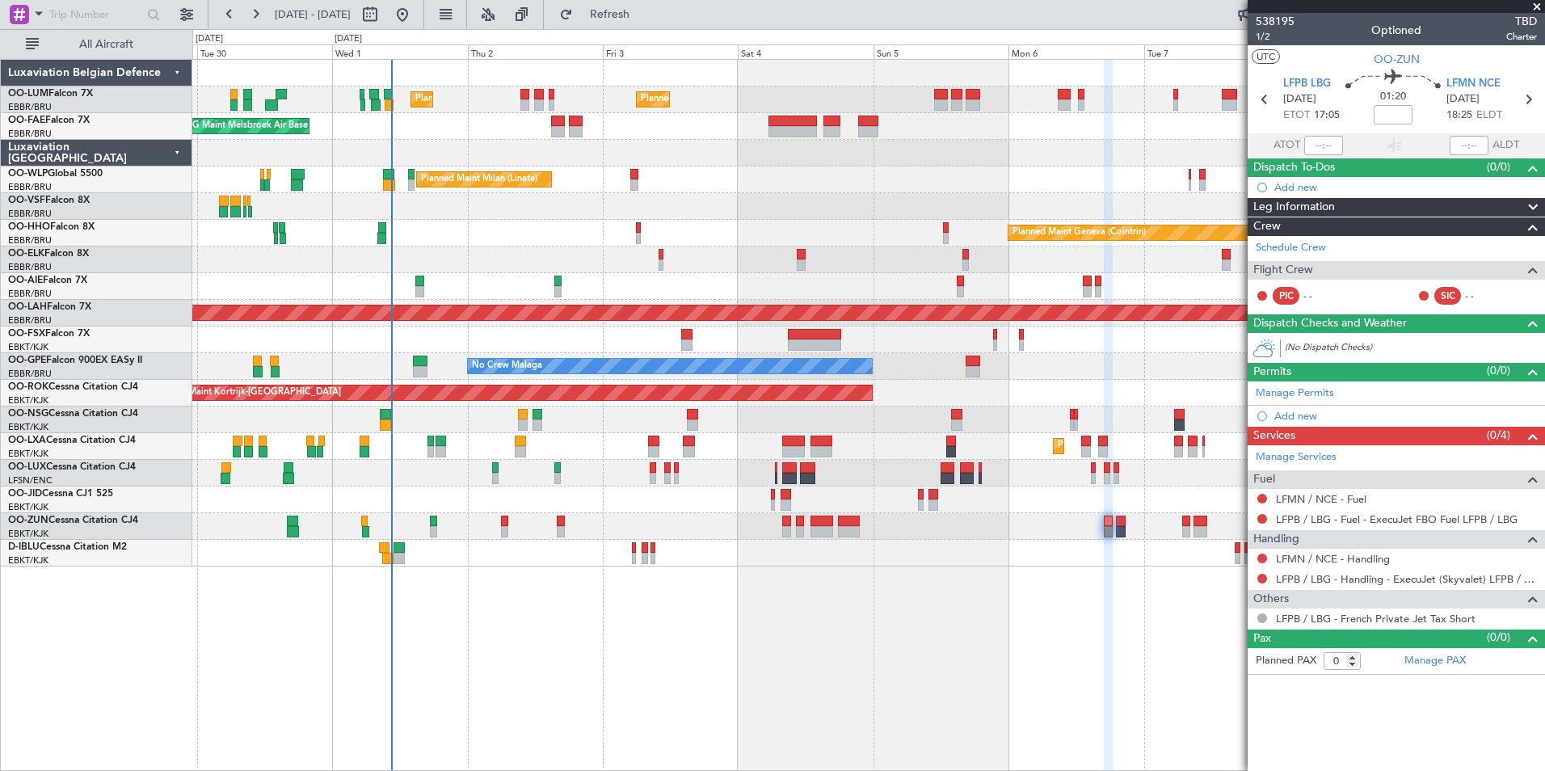
click at [777, 651] on div "Planned Maint Brussels (Brussels National) Planned Maint Brussels (Brussels Nat…" at bounding box center [868, 415] width 1352 height 712
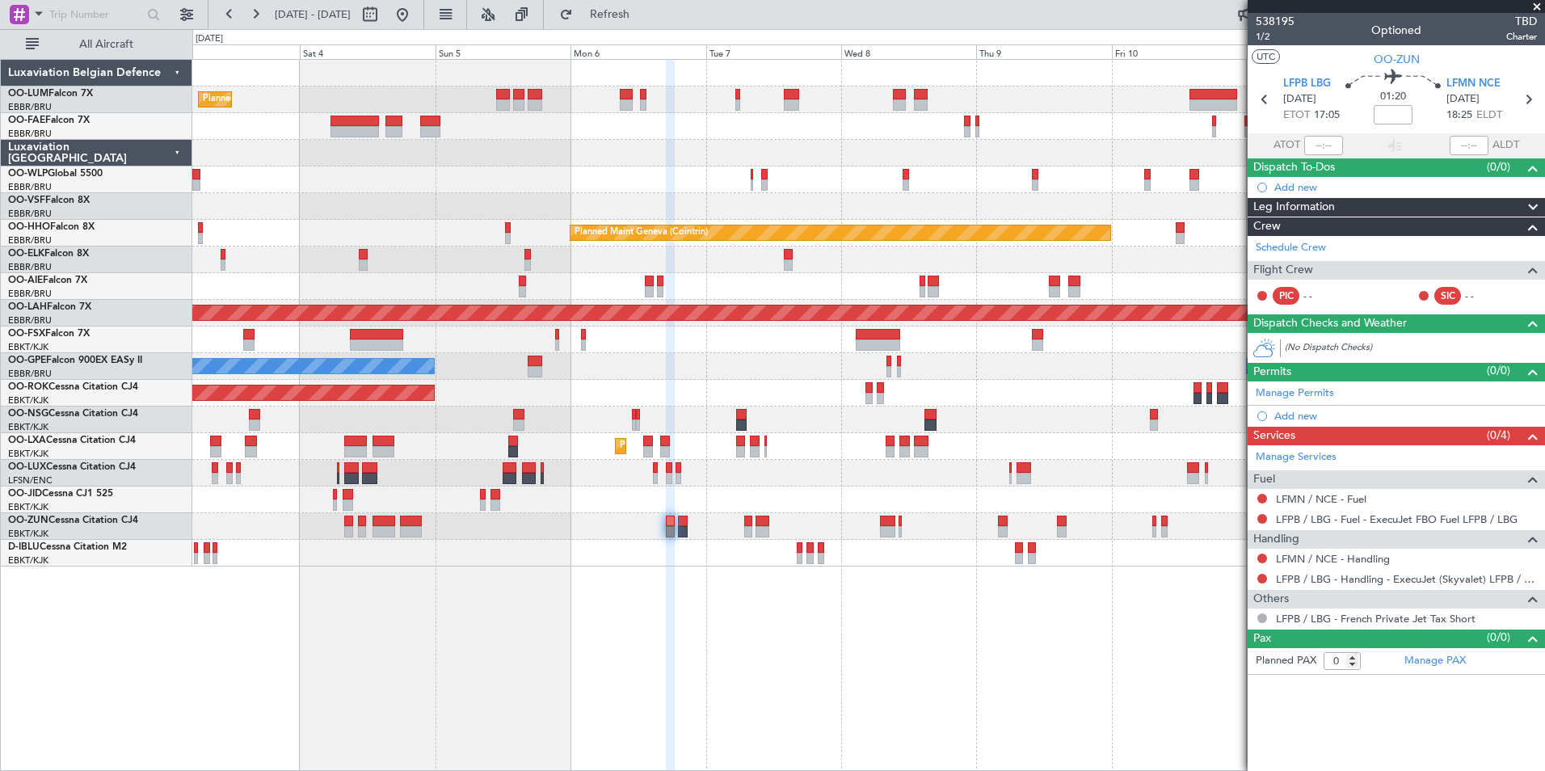
click at [670, 664] on div at bounding box center [670, 416] width 9 height 712
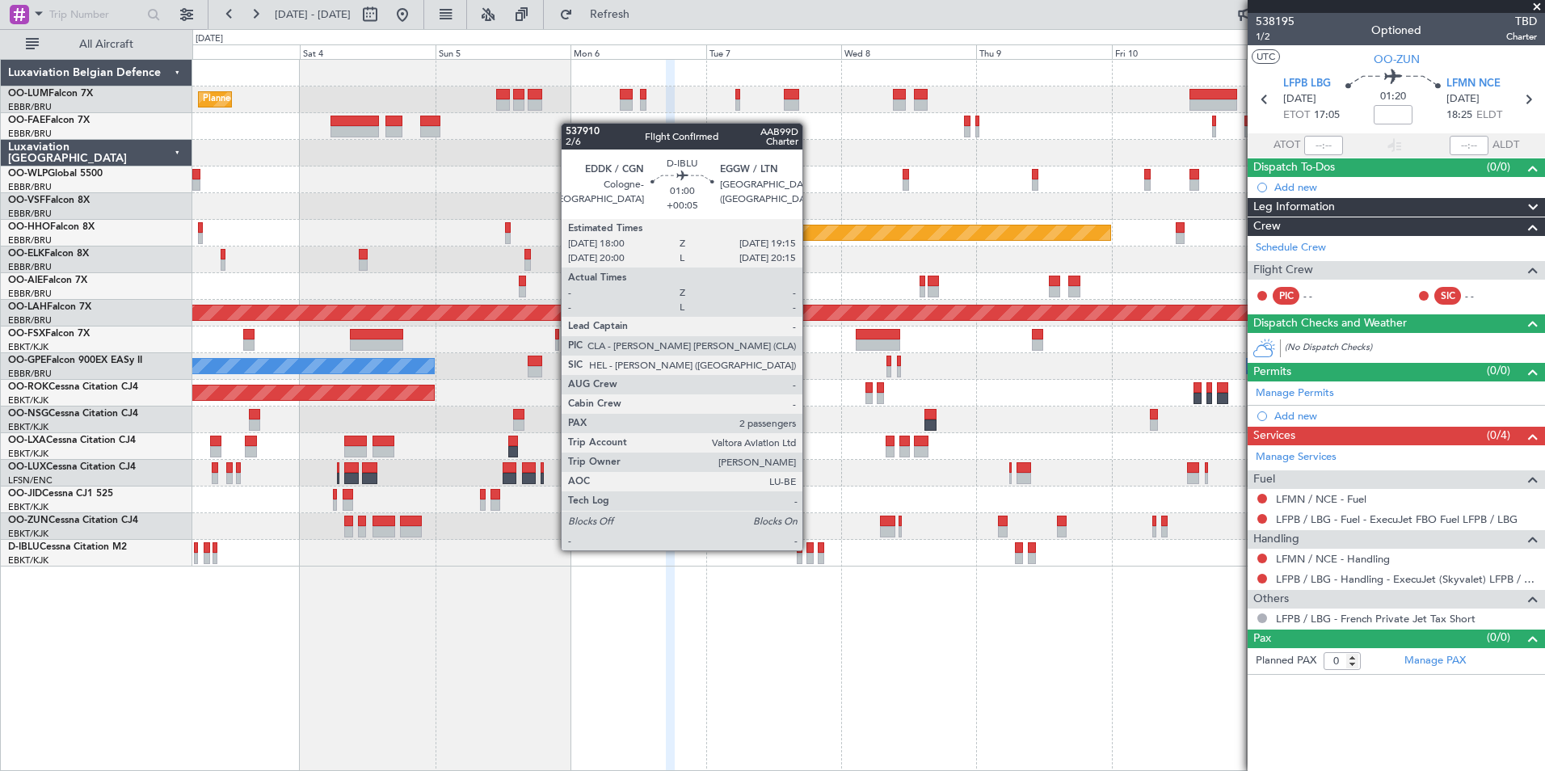
click at [816, 547] on div at bounding box center [868, 553] width 1352 height 27
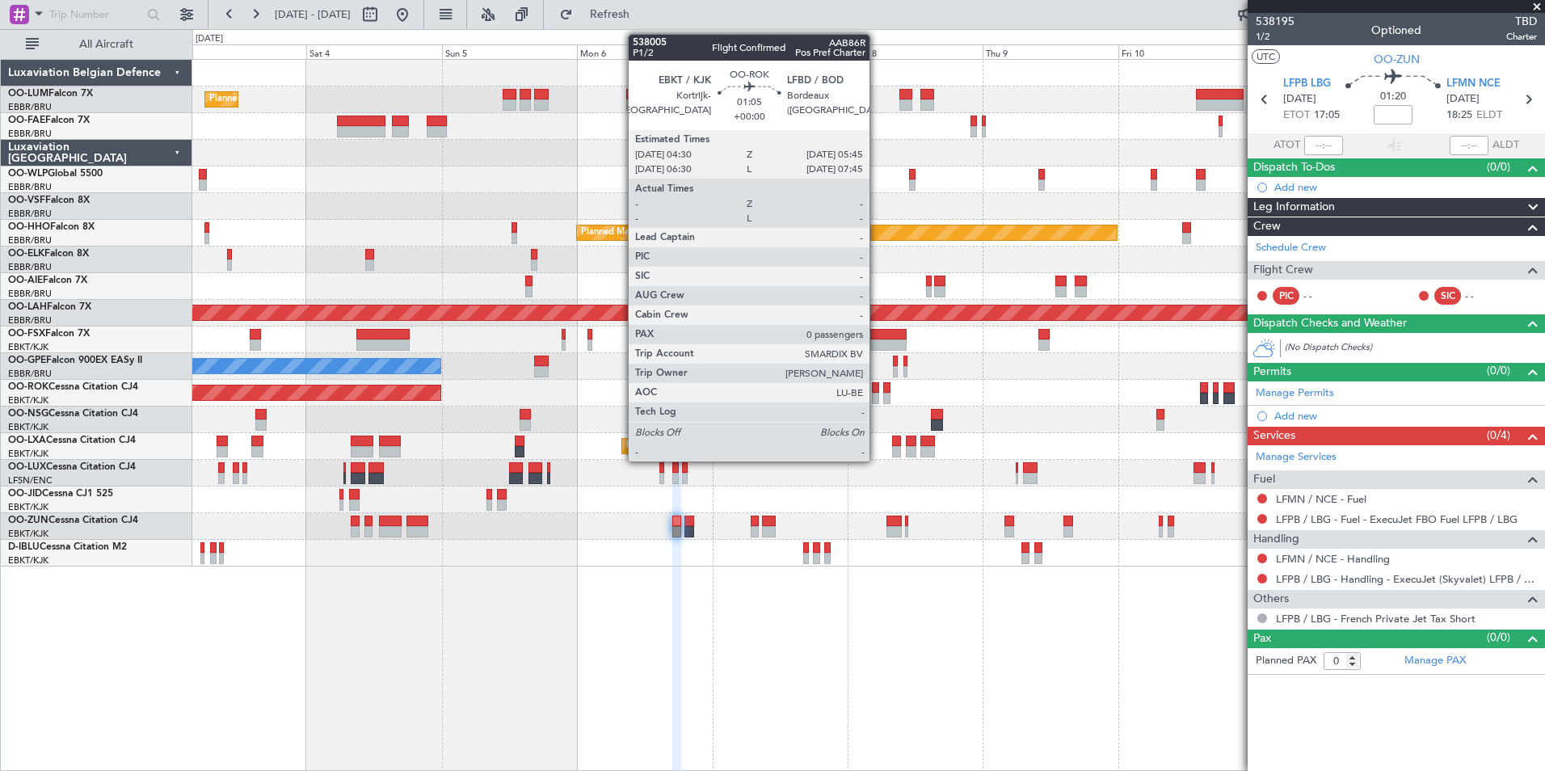
click at [877, 392] on div at bounding box center [875, 387] width 7 height 11
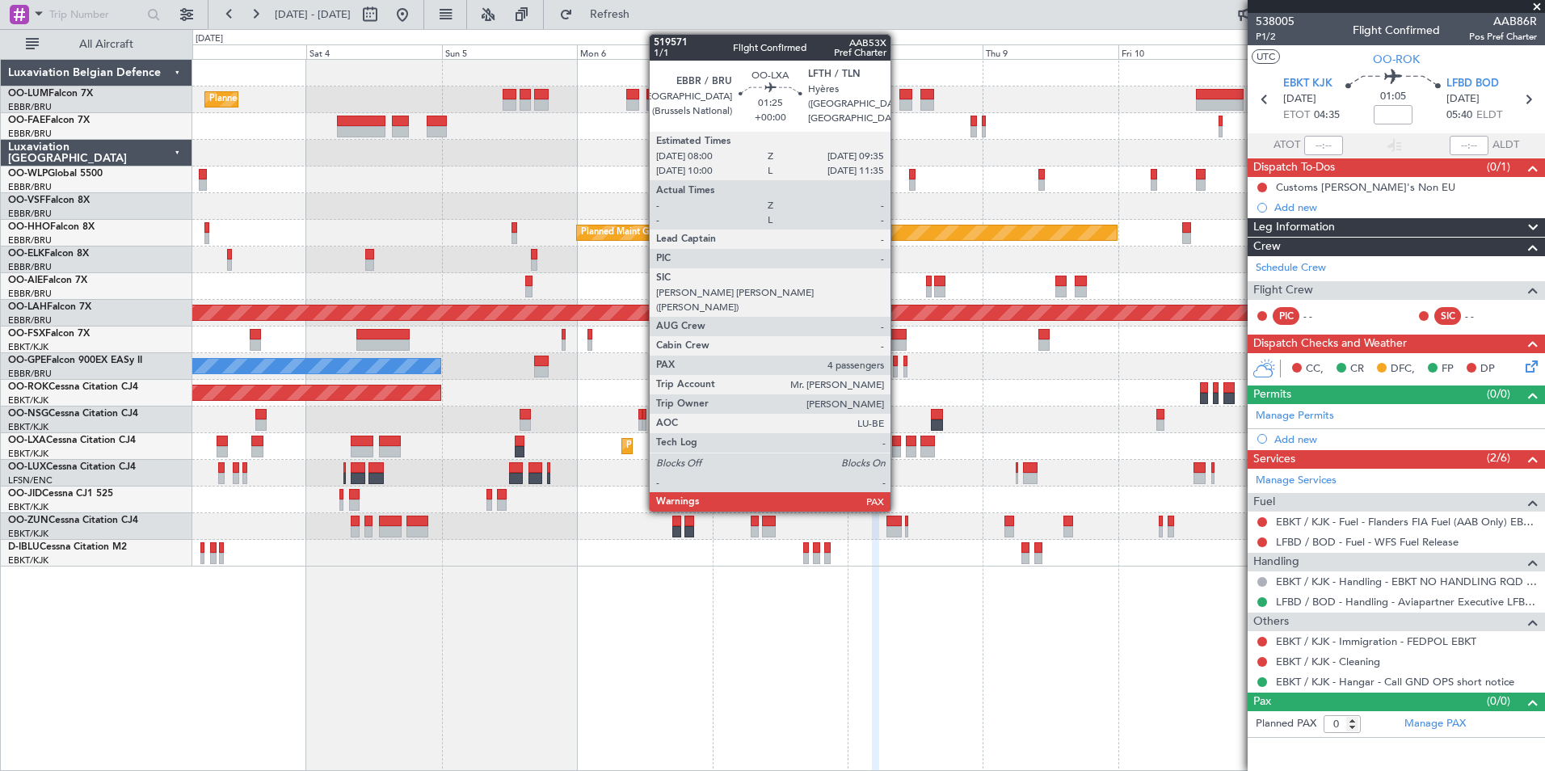
click at [898, 443] on div at bounding box center [897, 440] width 10 height 11
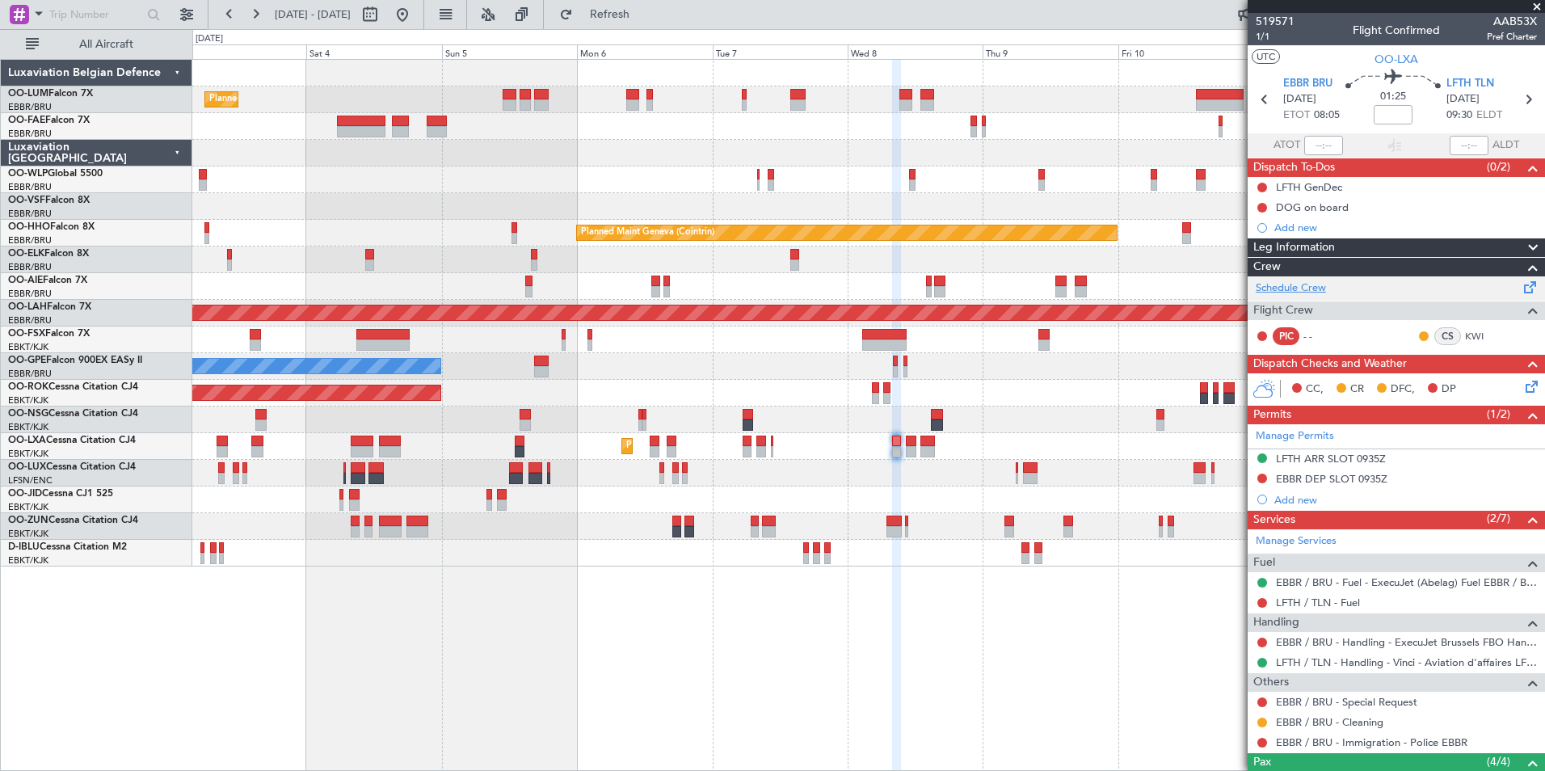
click at [1304, 288] on link "Schedule Crew" at bounding box center [1291, 288] width 70 height 16
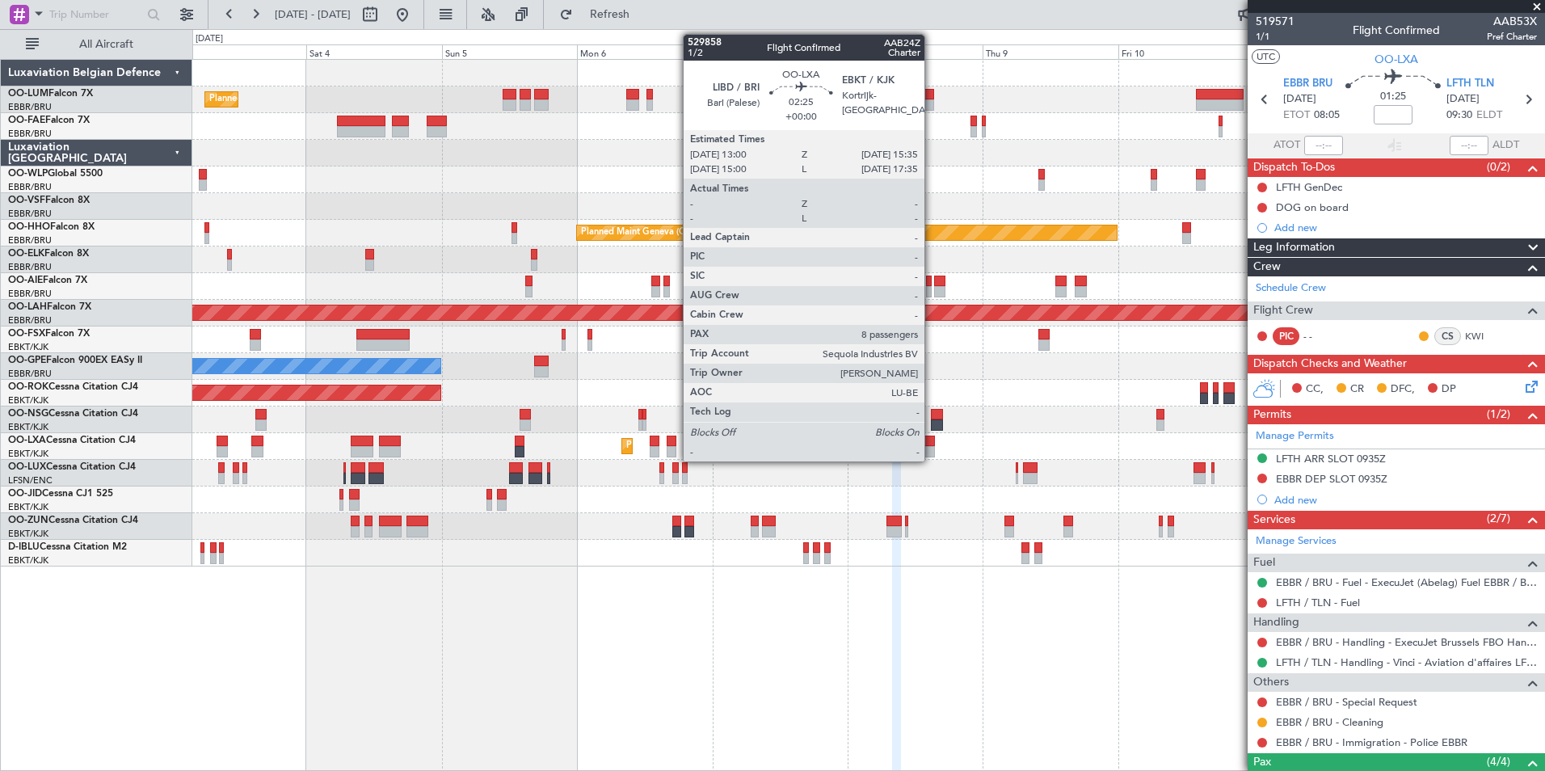
click at [932, 441] on div at bounding box center [927, 440] width 15 height 11
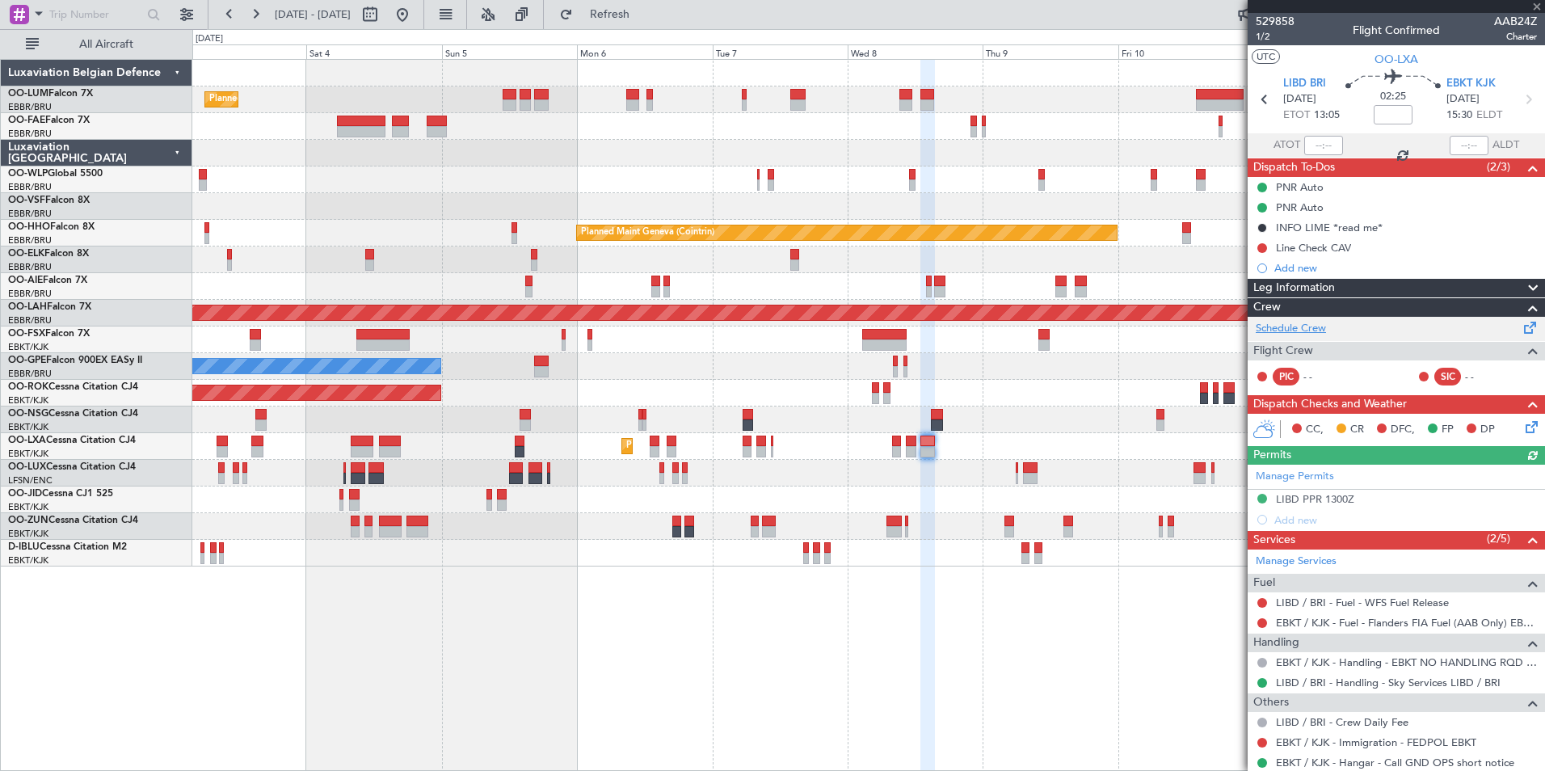
click at [1313, 332] on link "Schedule Crew" at bounding box center [1291, 329] width 70 height 16
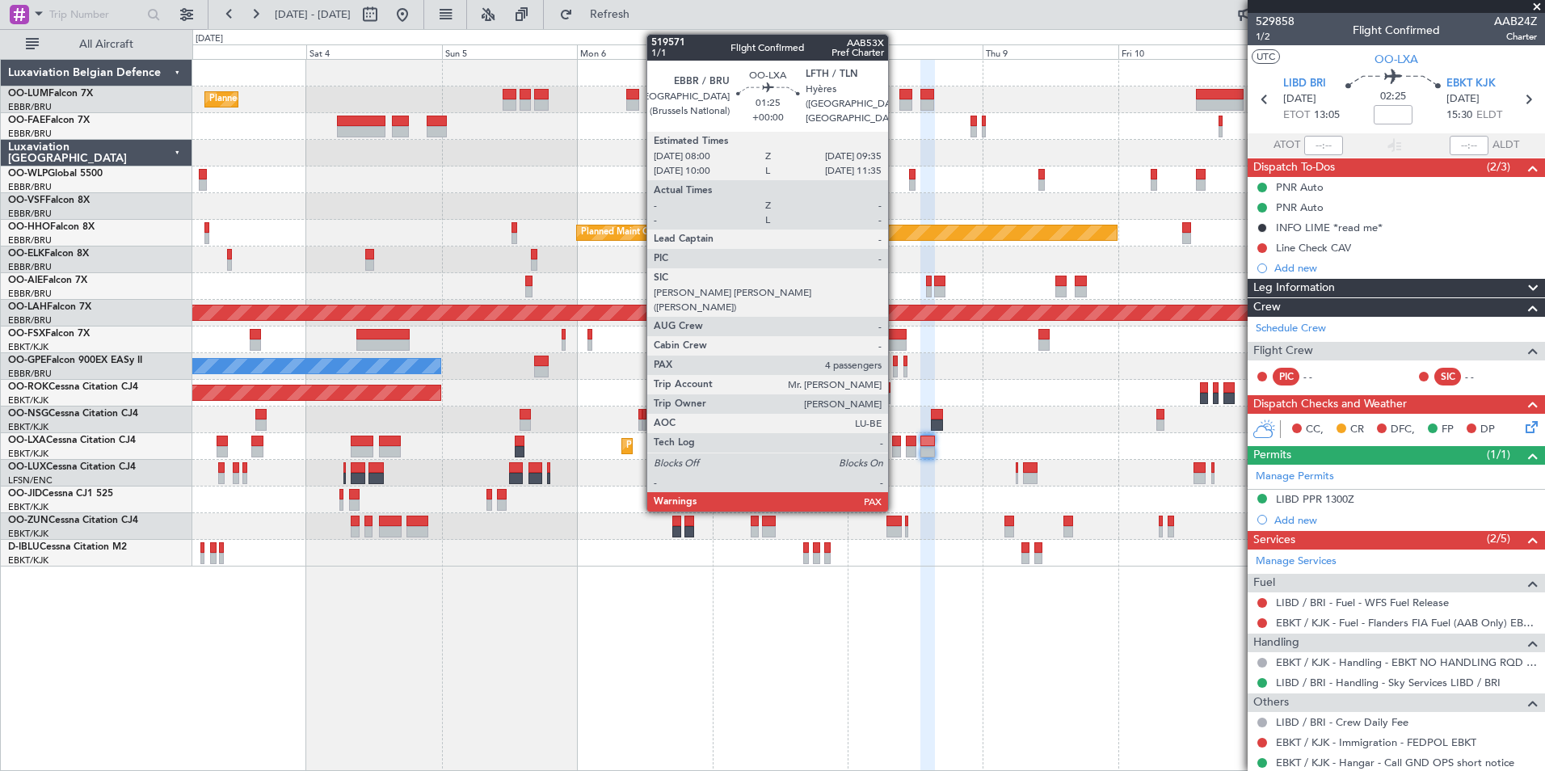
click at [895, 440] on div at bounding box center [897, 440] width 10 height 11
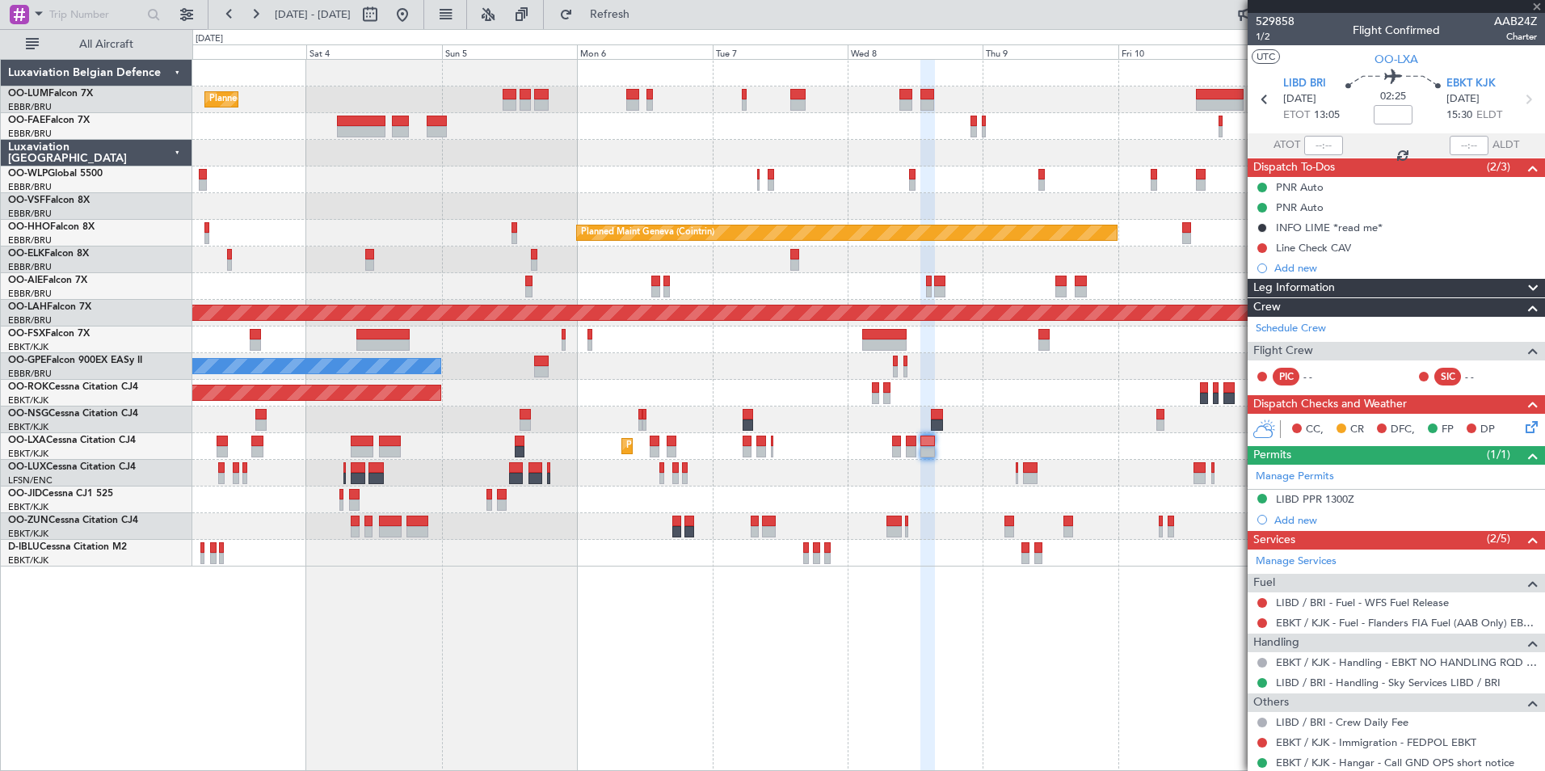
type input "4"
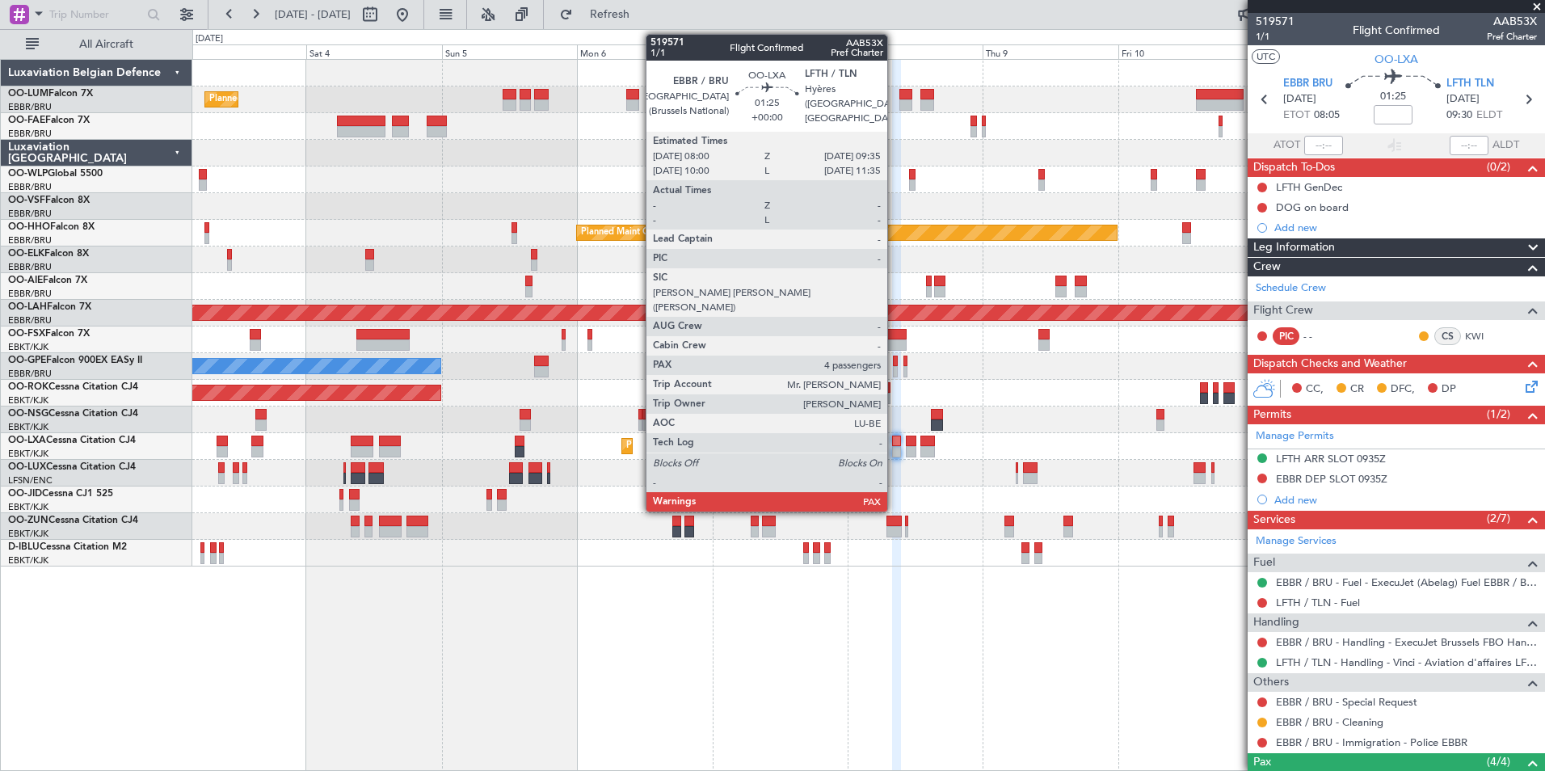
click at [894, 440] on div at bounding box center [897, 440] width 10 height 11
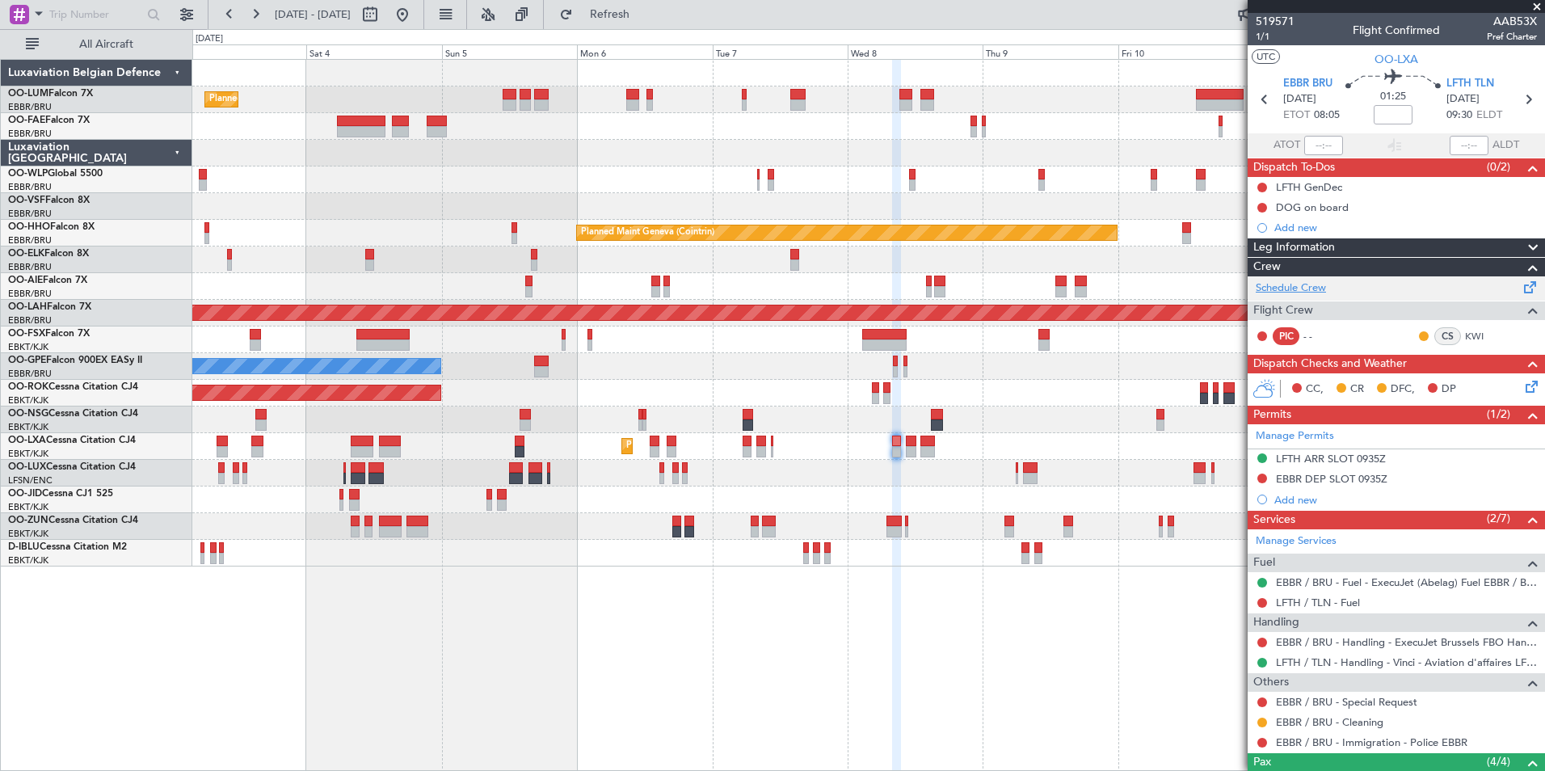
click at [1310, 281] on link "Schedule Crew" at bounding box center [1291, 288] width 70 height 16
click at [649, 24] on button "Refresh" at bounding box center [600, 15] width 97 height 26
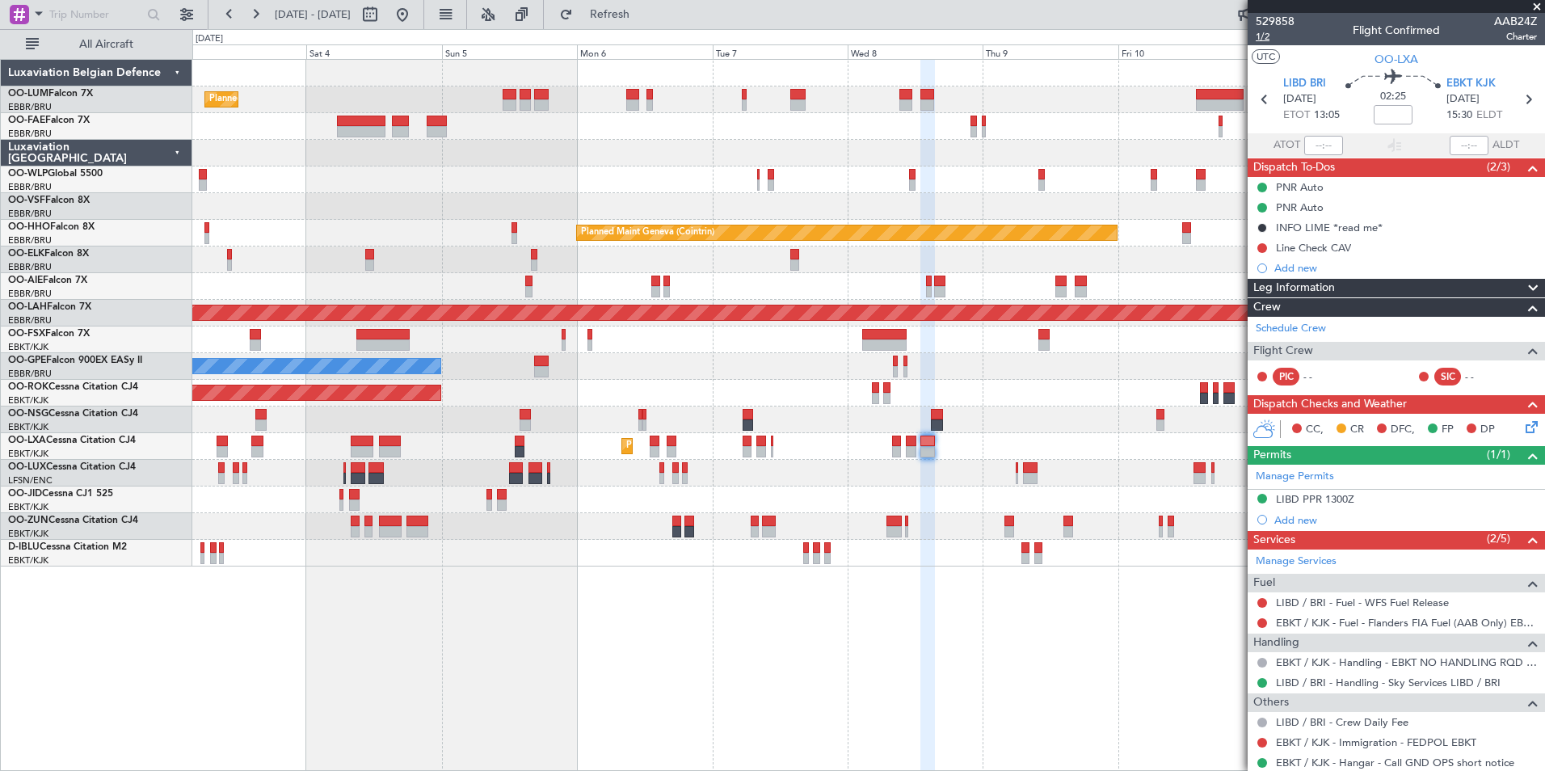
click at [1260, 34] on span "1/2" at bounding box center [1275, 37] width 39 height 14
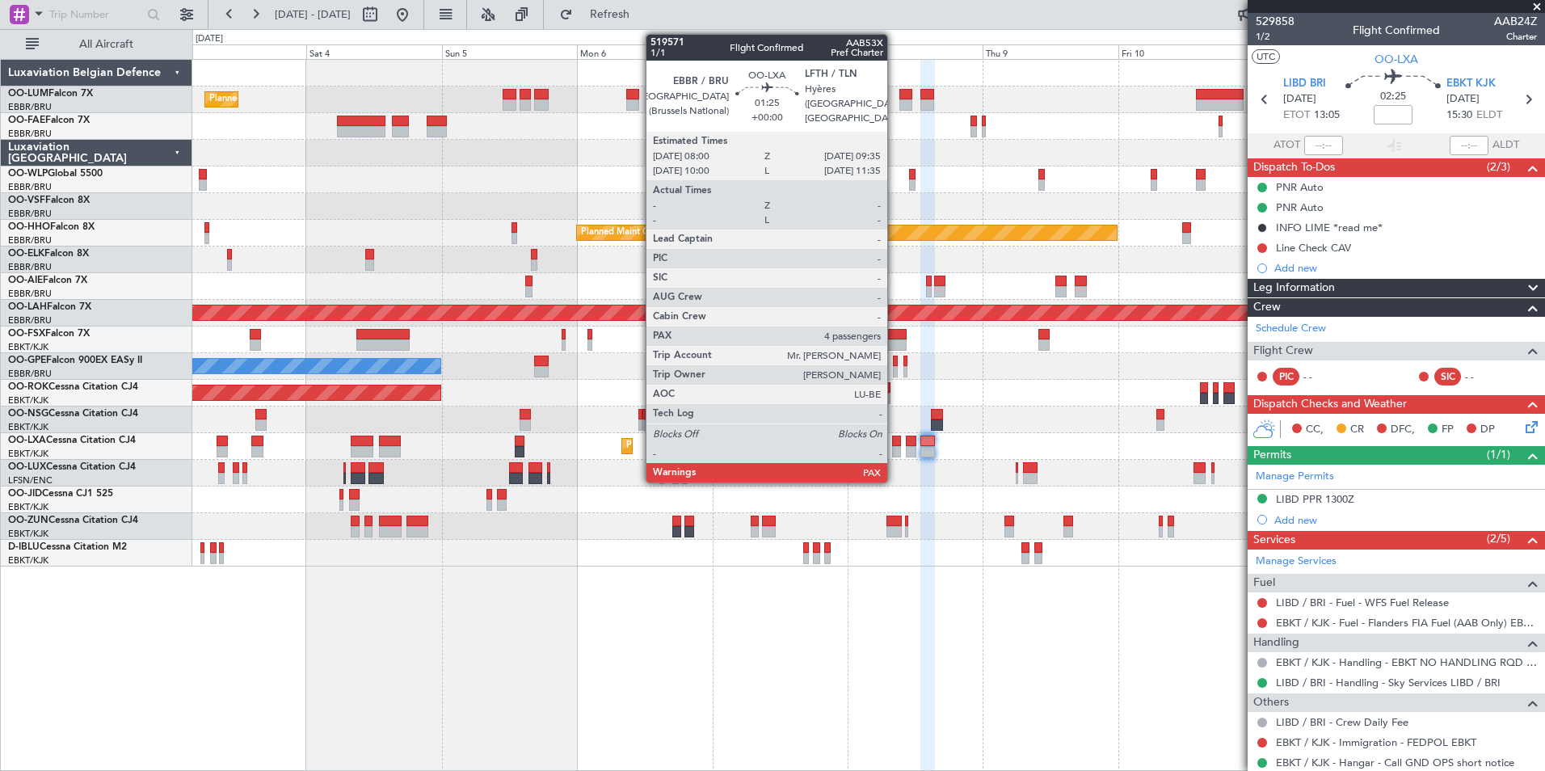
click at [894, 450] on div at bounding box center [897, 451] width 10 height 11
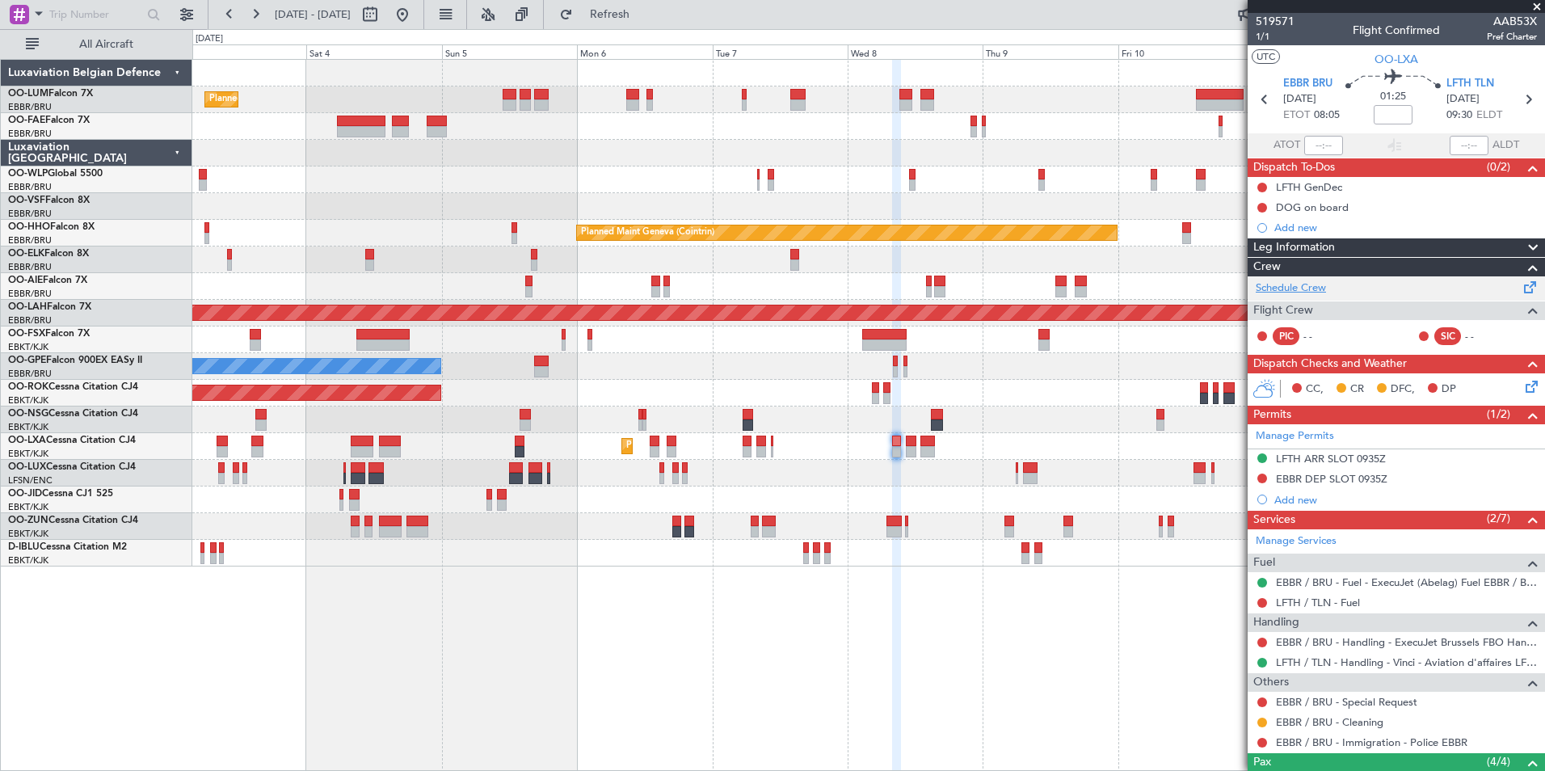
click at [1308, 287] on link "Schedule Crew" at bounding box center [1291, 288] width 70 height 16
click at [644, 18] on span "Refresh" at bounding box center [610, 14] width 68 height 11
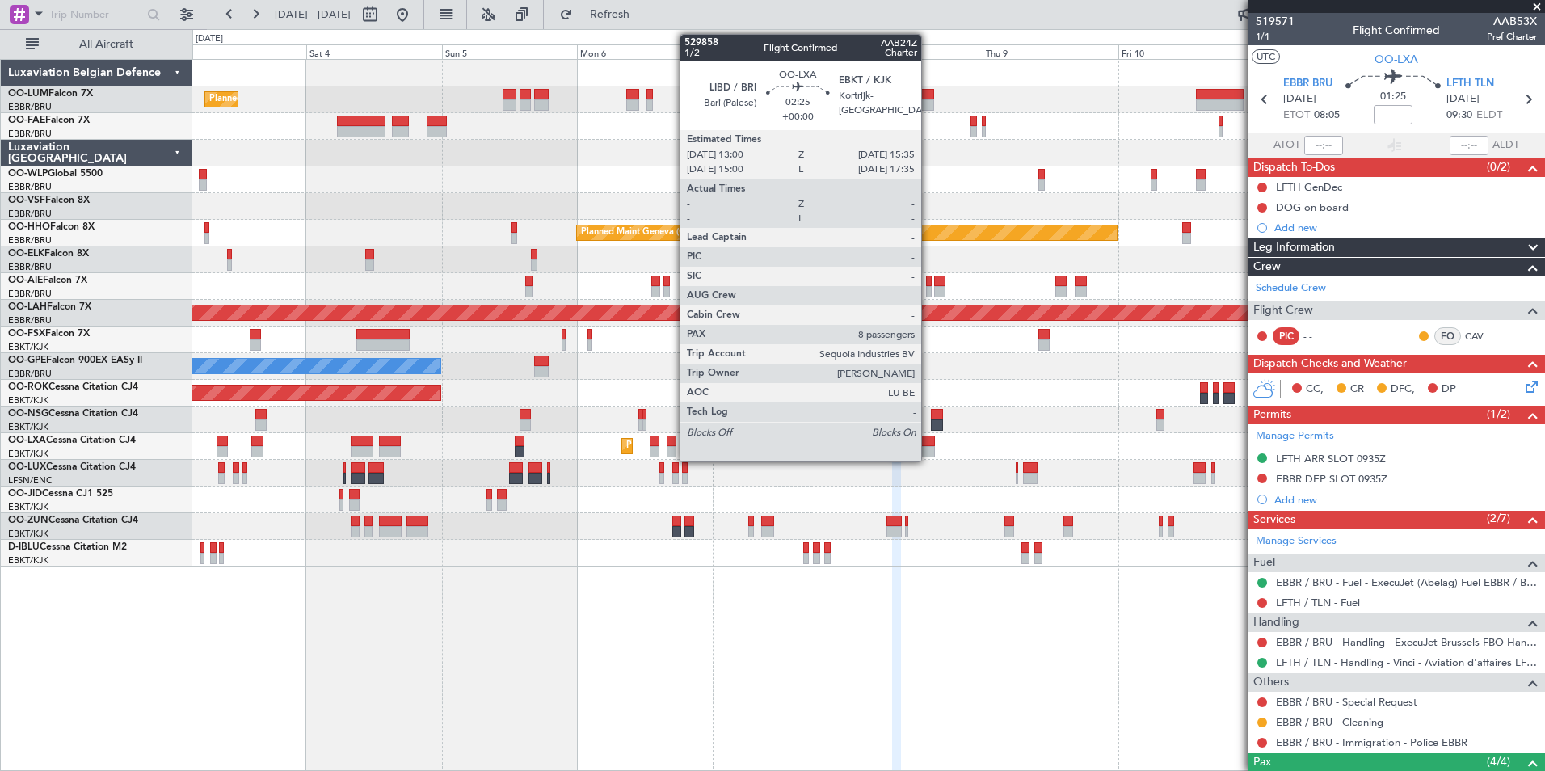
click at [928, 444] on div at bounding box center [927, 440] width 15 height 11
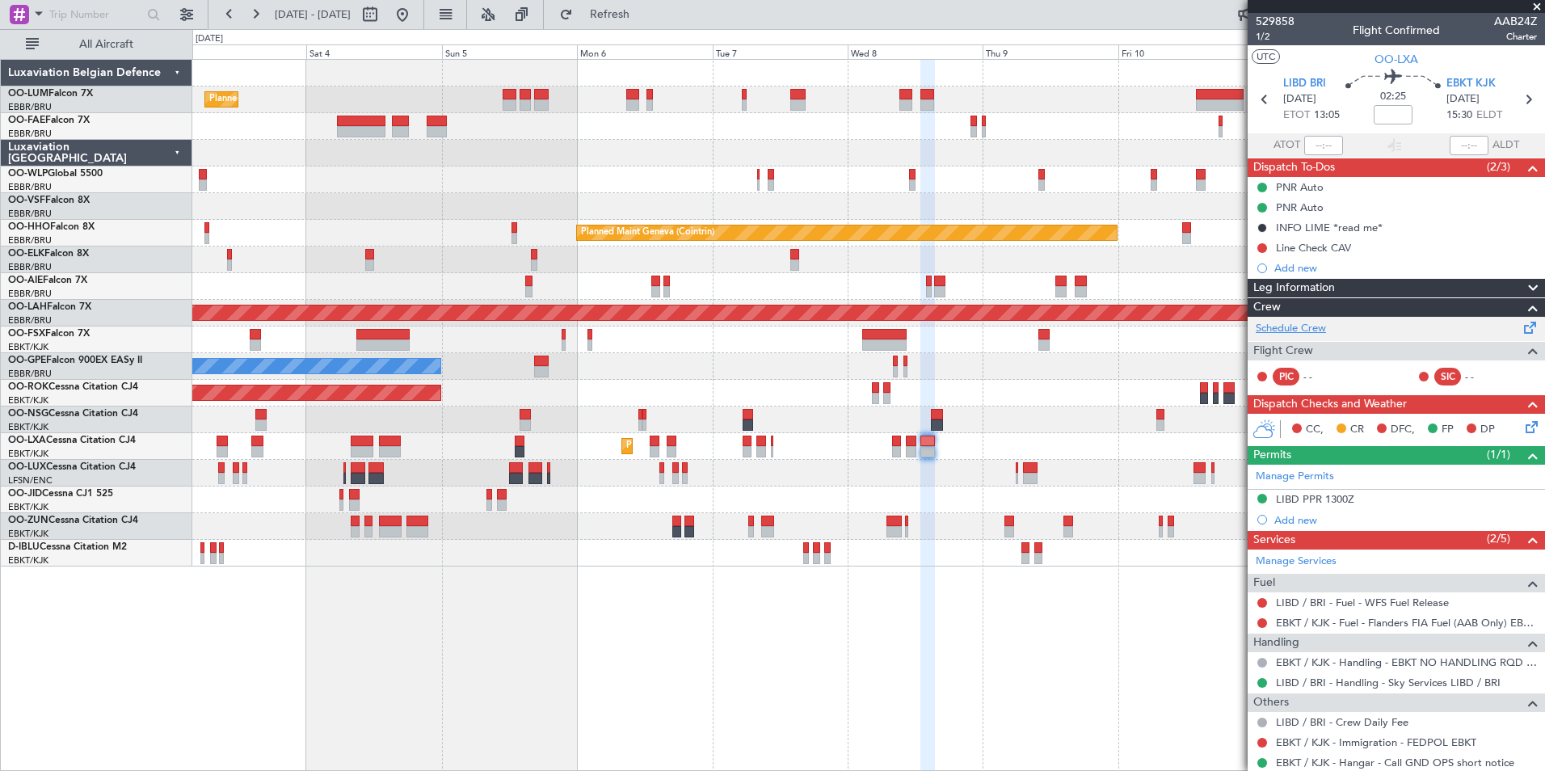
click at [1286, 322] on link "Schedule Crew" at bounding box center [1291, 329] width 70 height 16
click at [622, 24] on button "Refresh" at bounding box center [600, 15] width 97 height 26
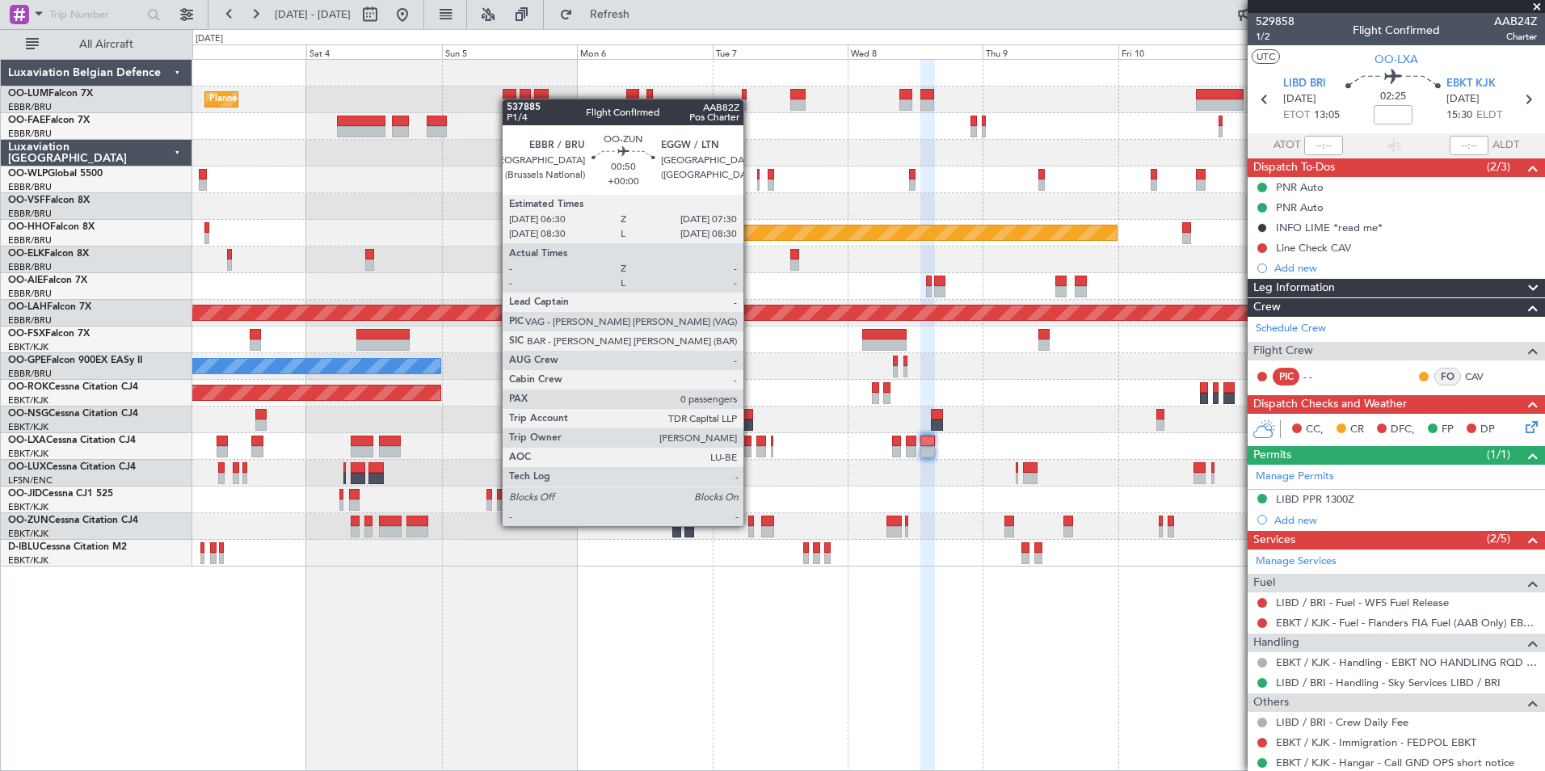
click at [751, 526] on div at bounding box center [751, 531] width 6 height 11
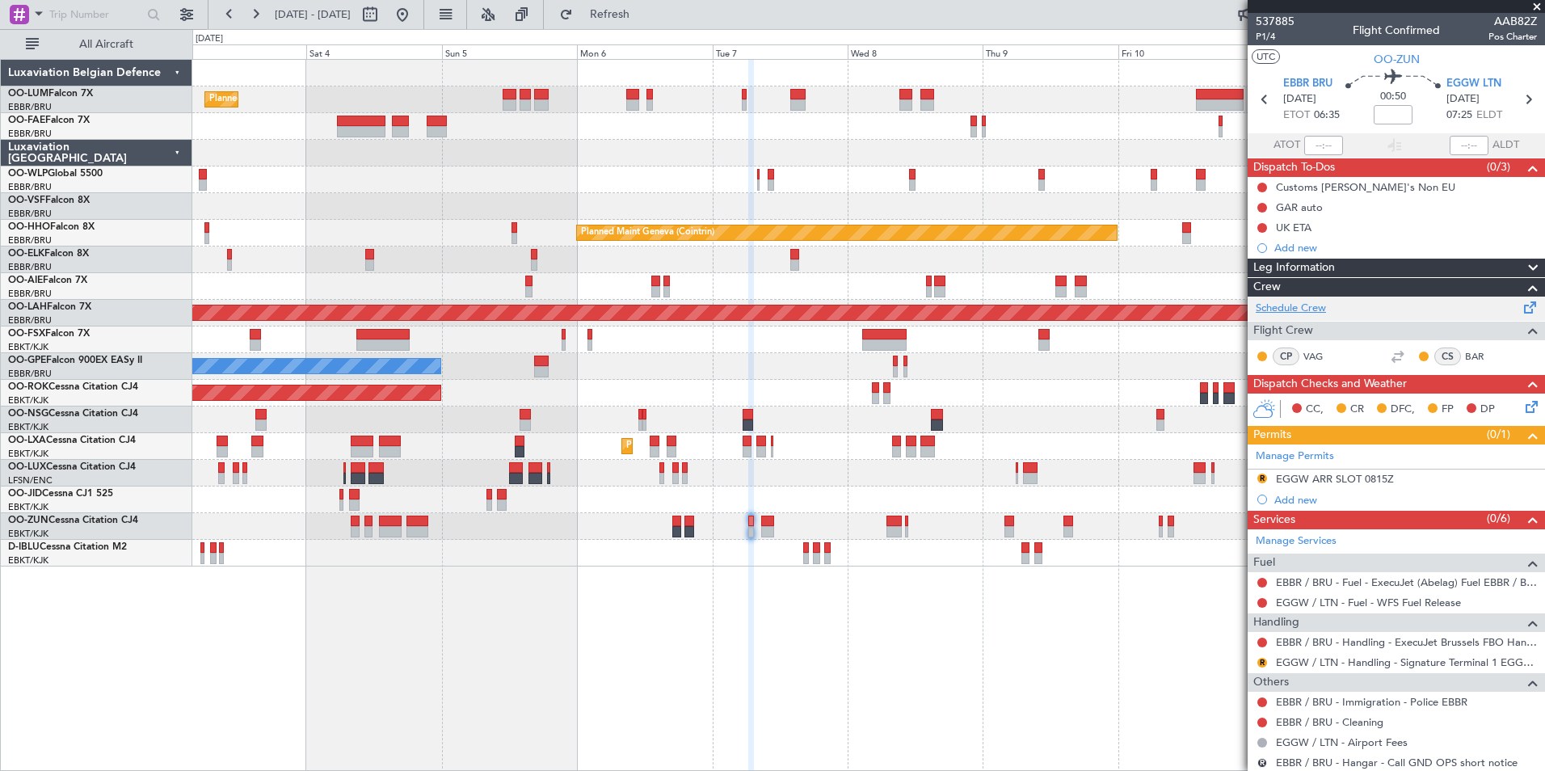
click at [1277, 303] on link "Schedule Crew" at bounding box center [1291, 309] width 70 height 16
click at [644, 20] on span "Refresh" at bounding box center [610, 14] width 68 height 11
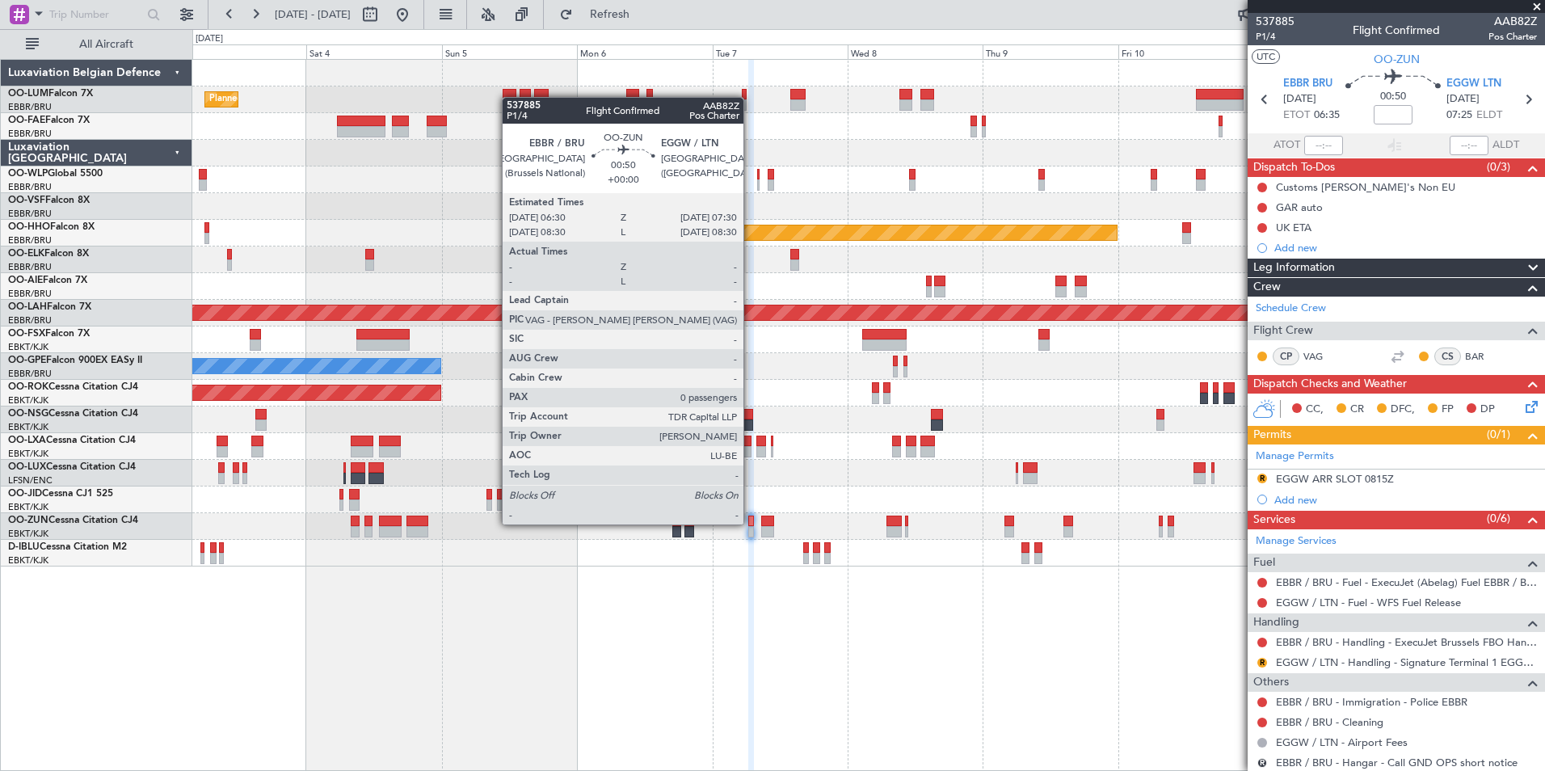
click at [751, 524] on div at bounding box center [751, 520] width 6 height 11
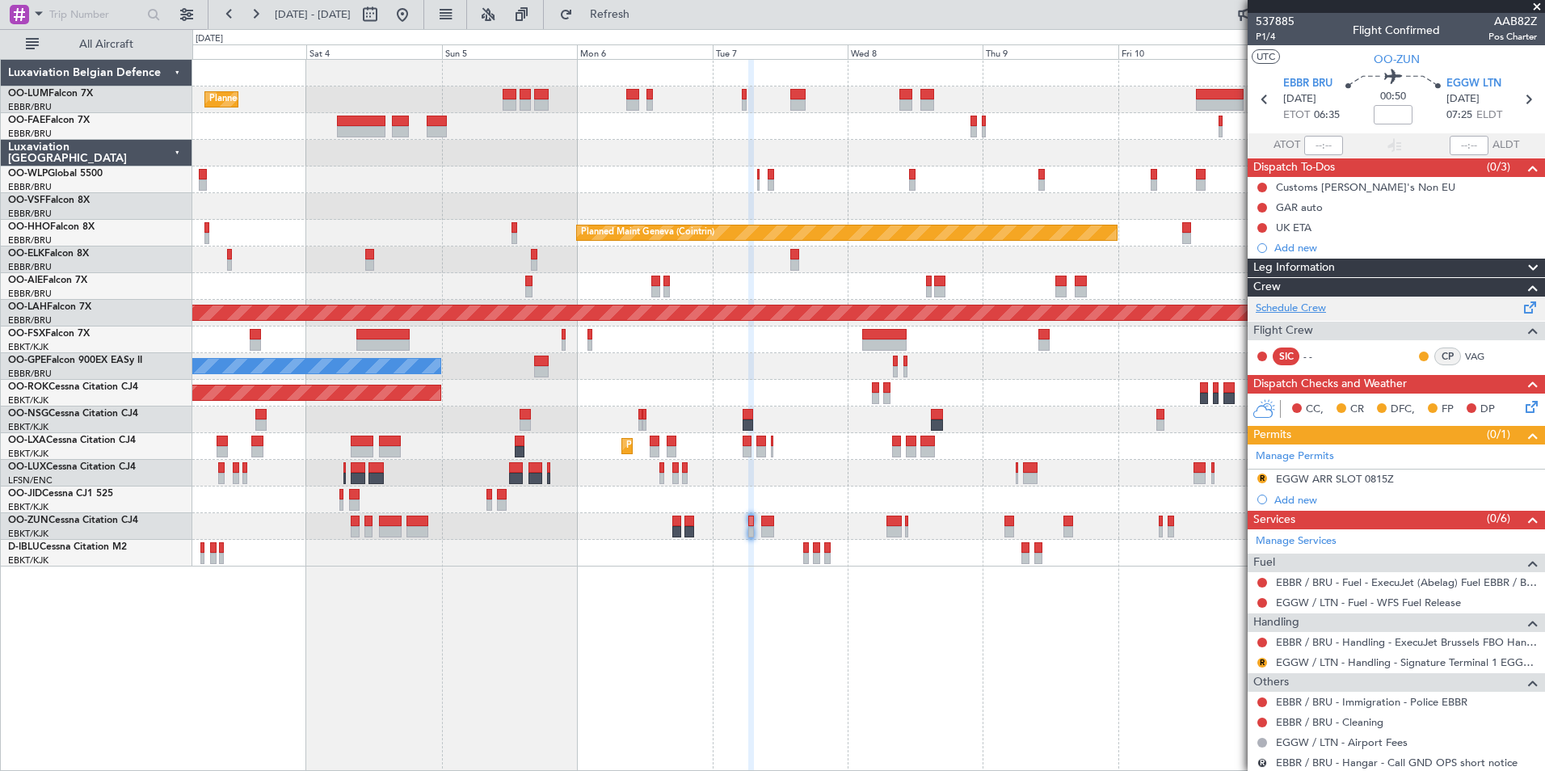
click at [1291, 301] on link "Schedule Crew" at bounding box center [1291, 309] width 70 height 16
click at [644, 15] on span "Refresh" at bounding box center [610, 14] width 68 height 11
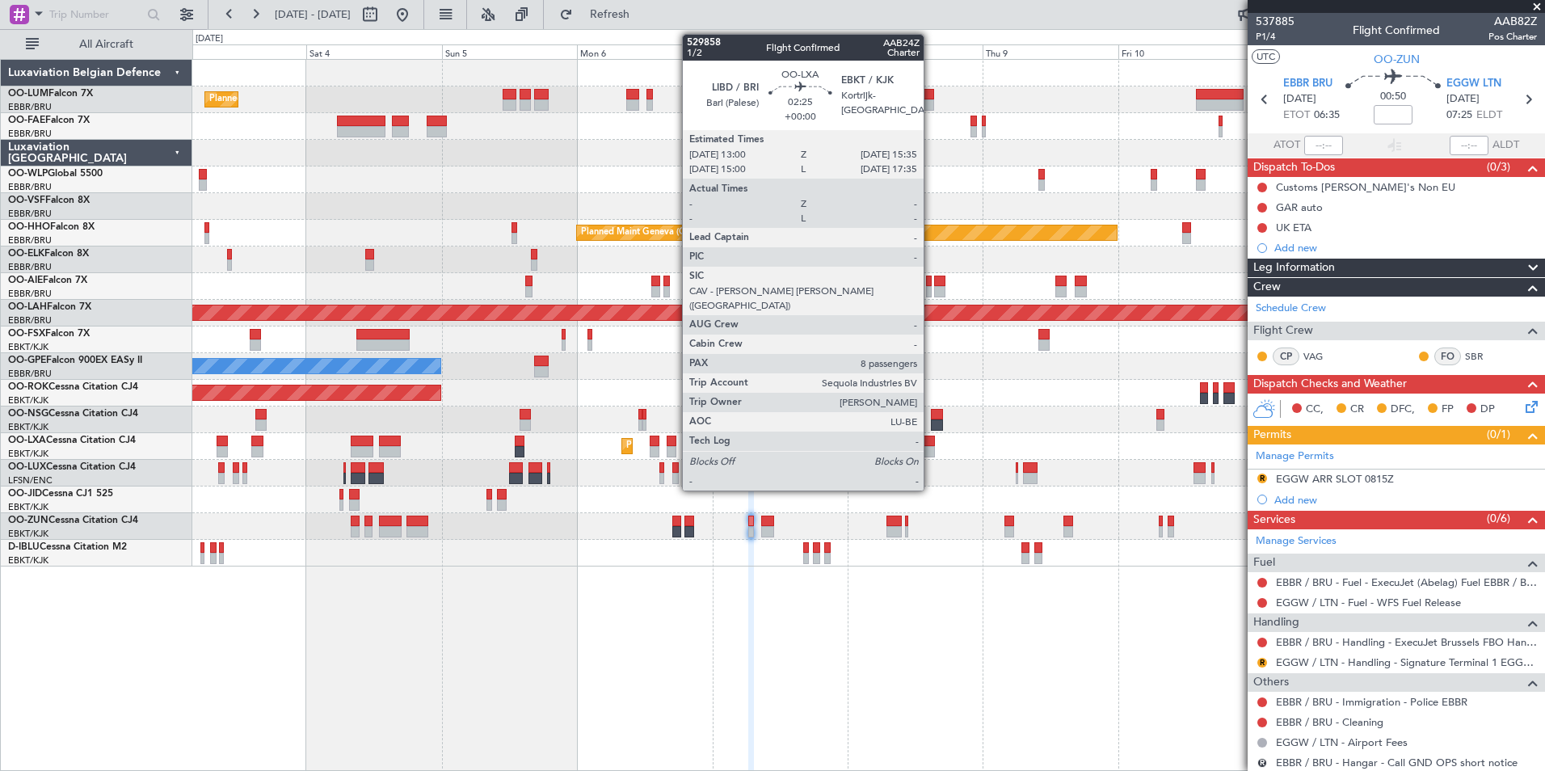
click at [931, 444] on div at bounding box center [927, 440] width 15 height 11
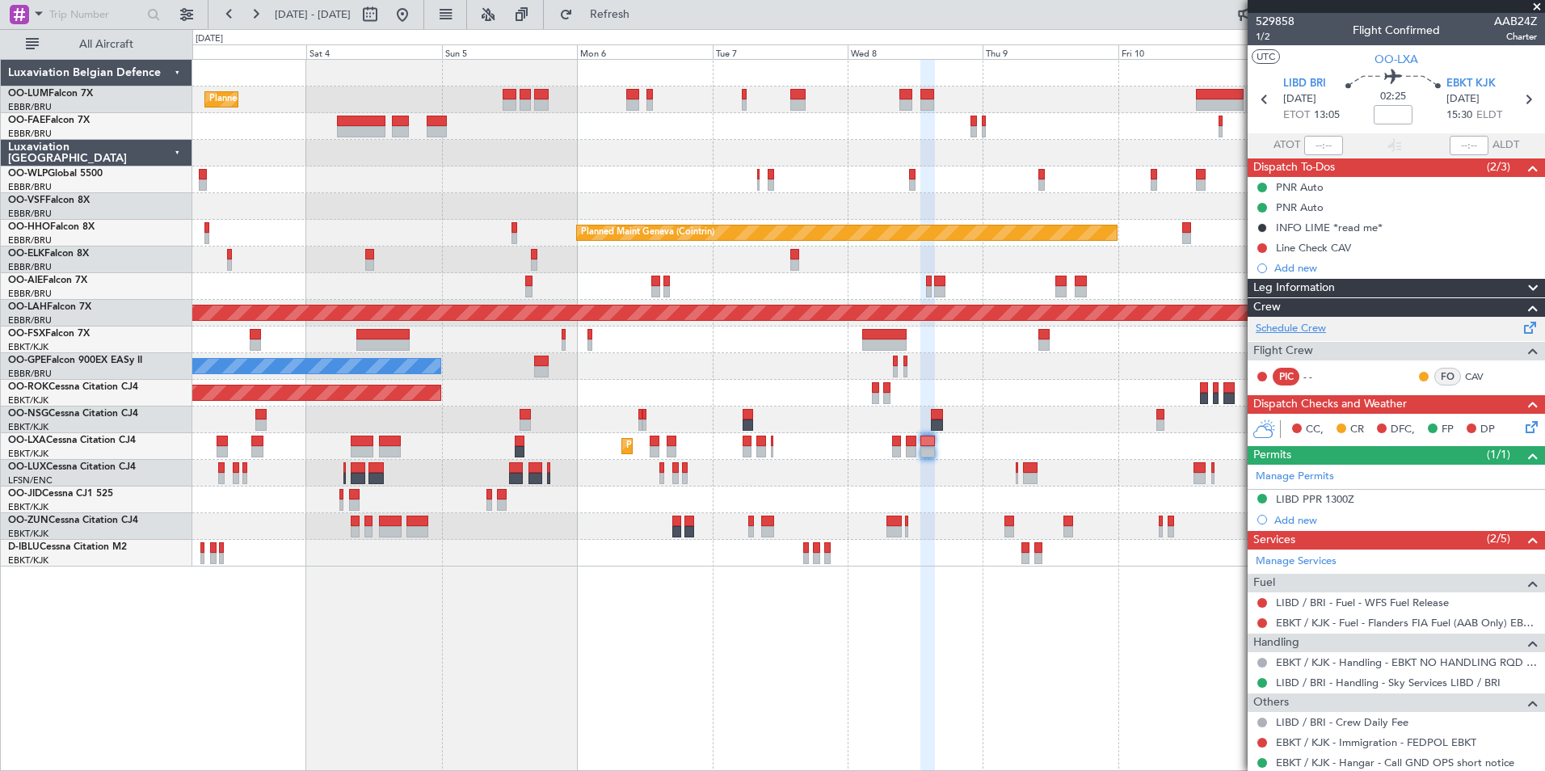
click at [1314, 327] on link "Schedule Crew" at bounding box center [1291, 329] width 70 height 16
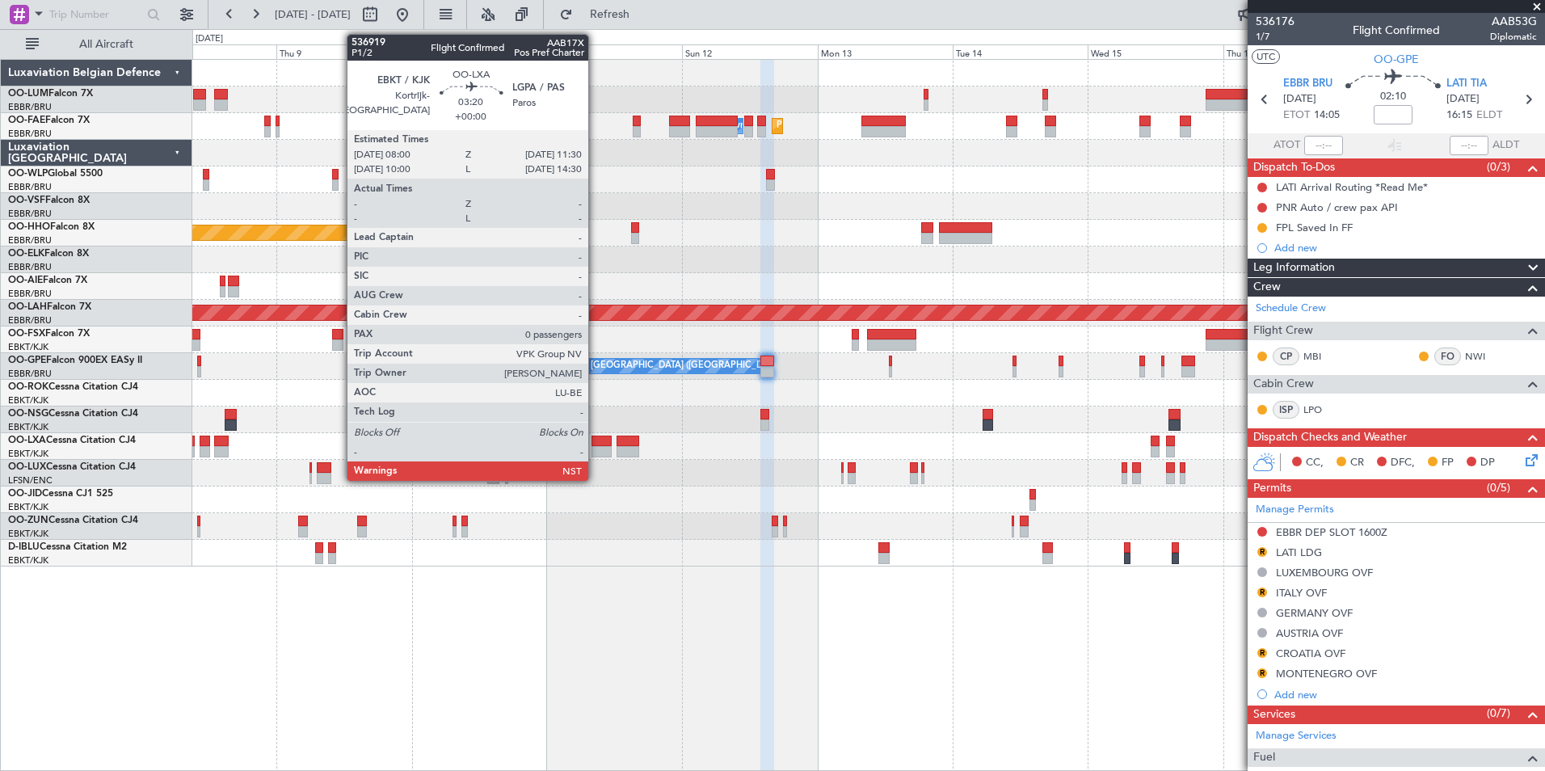
click at [595, 444] on div at bounding box center [601, 440] width 20 height 11
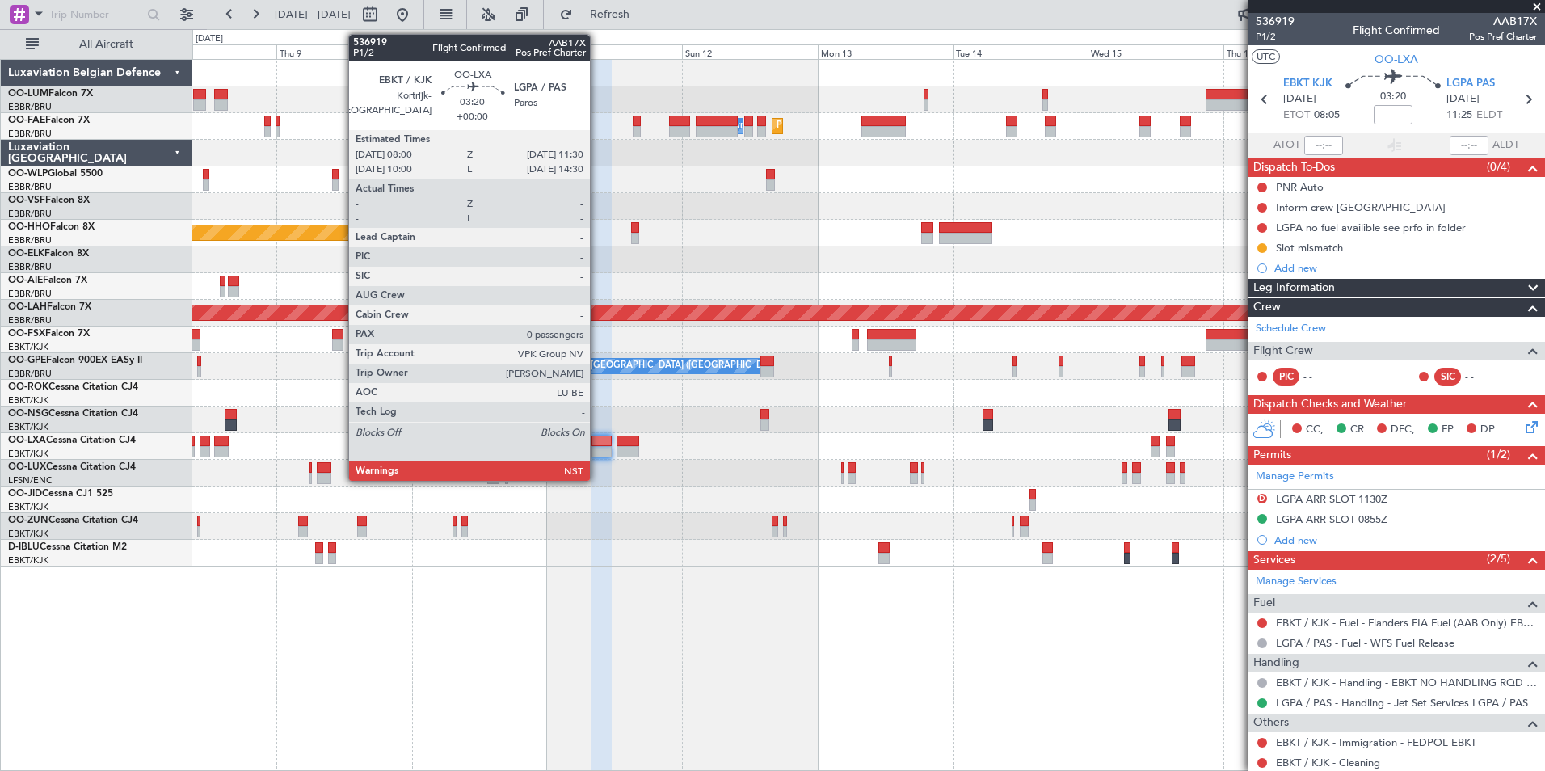
click at [597, 446] on div at bounding box center [601, 451] width 20 height 11
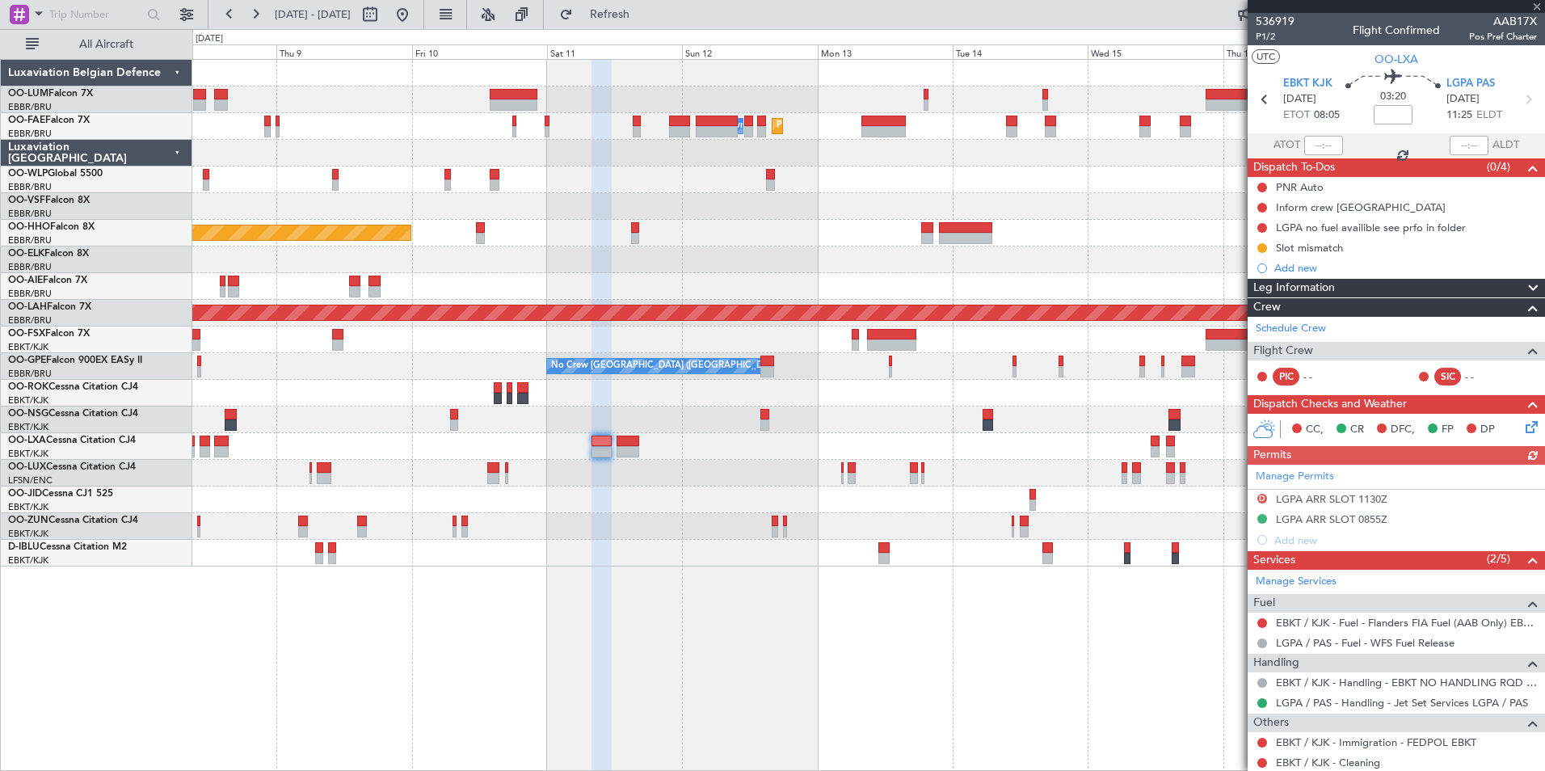
click at [612, 650] on div at bounding box center [601, 416] width 20 height 712
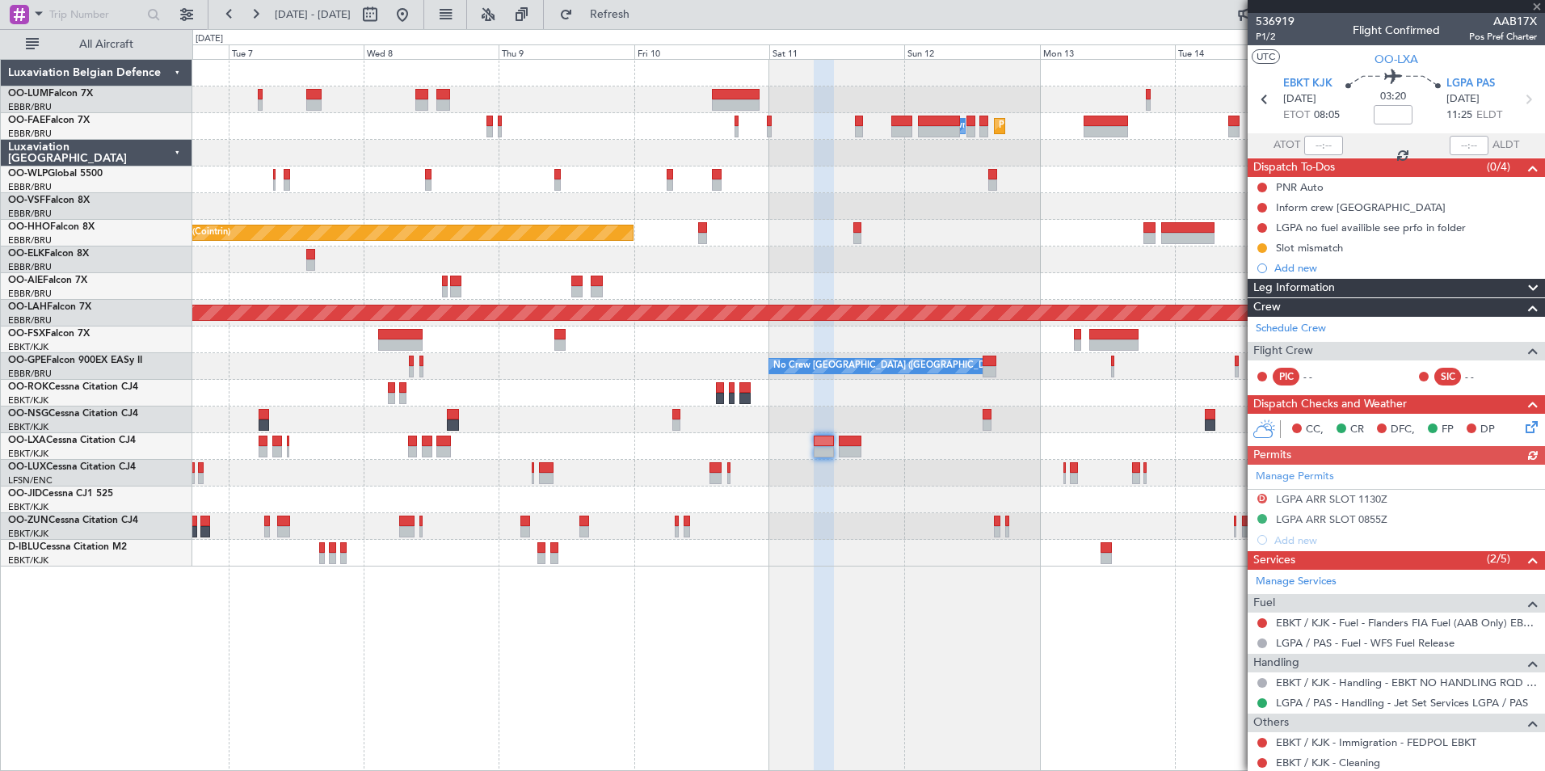
click at [739, 654] on div "Planned Maint Melsbroek Air Base Owner [GEOGRAPHIC_DATA] Planned Maint [GEOGRAP…" at bounding box center [868, 415] width 1352 height 712
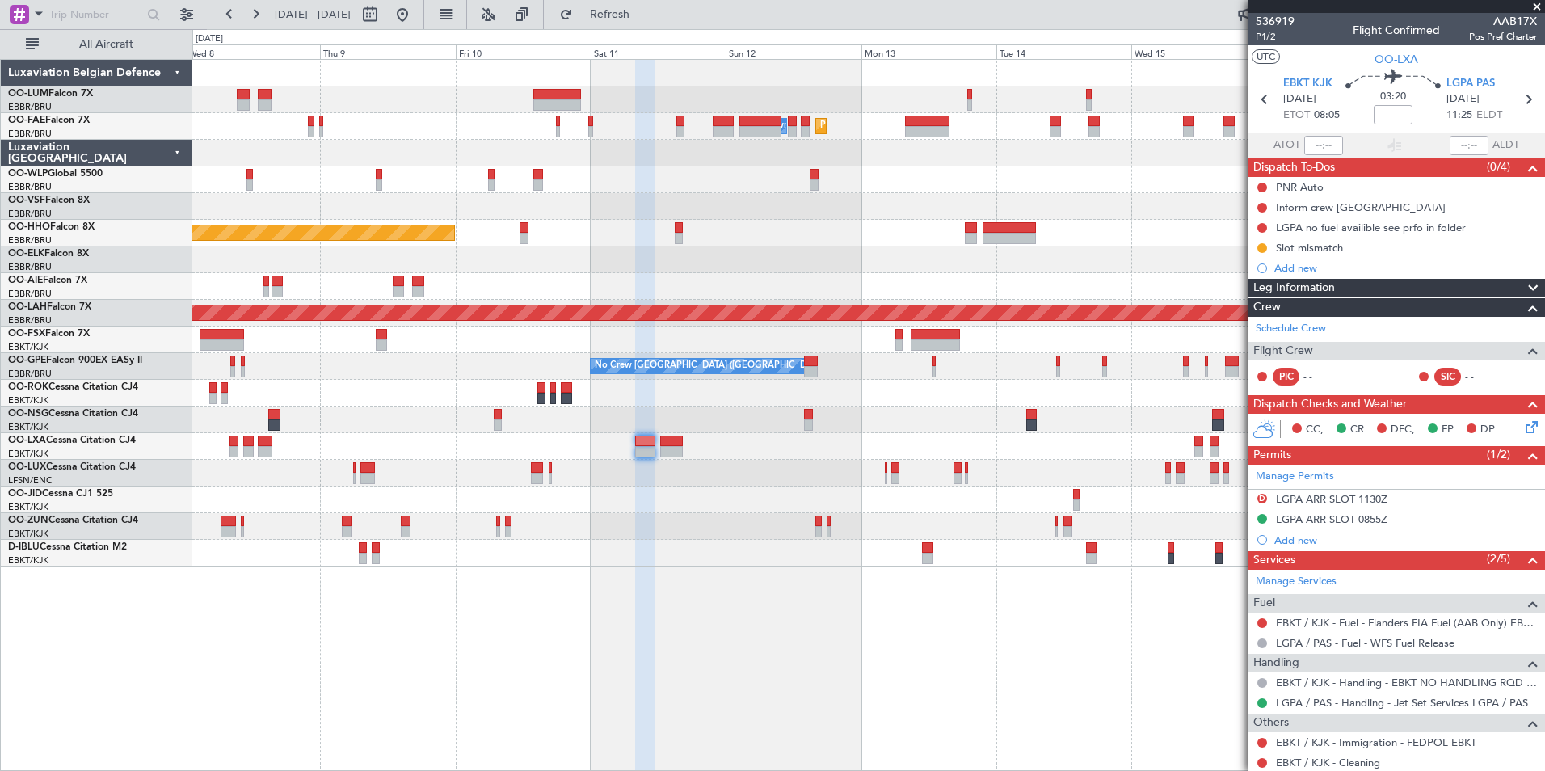
click at [215, 650] on div "Planned Maint Melsbroek Air Base Owner Melsbroek Air Base Planned Maint Brussel…" at bounding box center [868, 415] width 1352 height 712
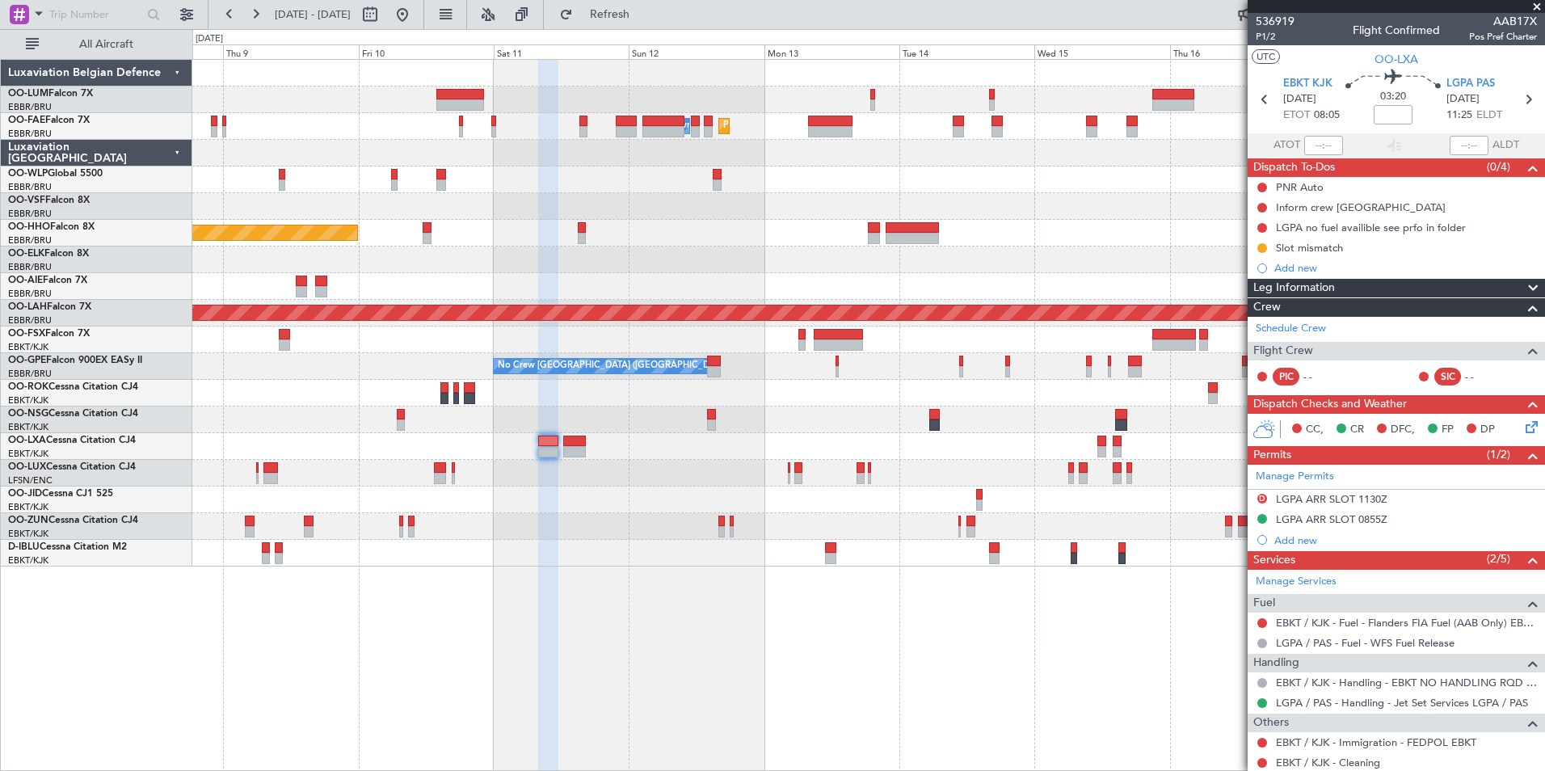
click at [520, 635] on div "Planned Maint Melsbroek Air Base Owner Melsbroek Air Base Planned Maint Brussel…" at bounding box center [868, 415] width 1352 height 712
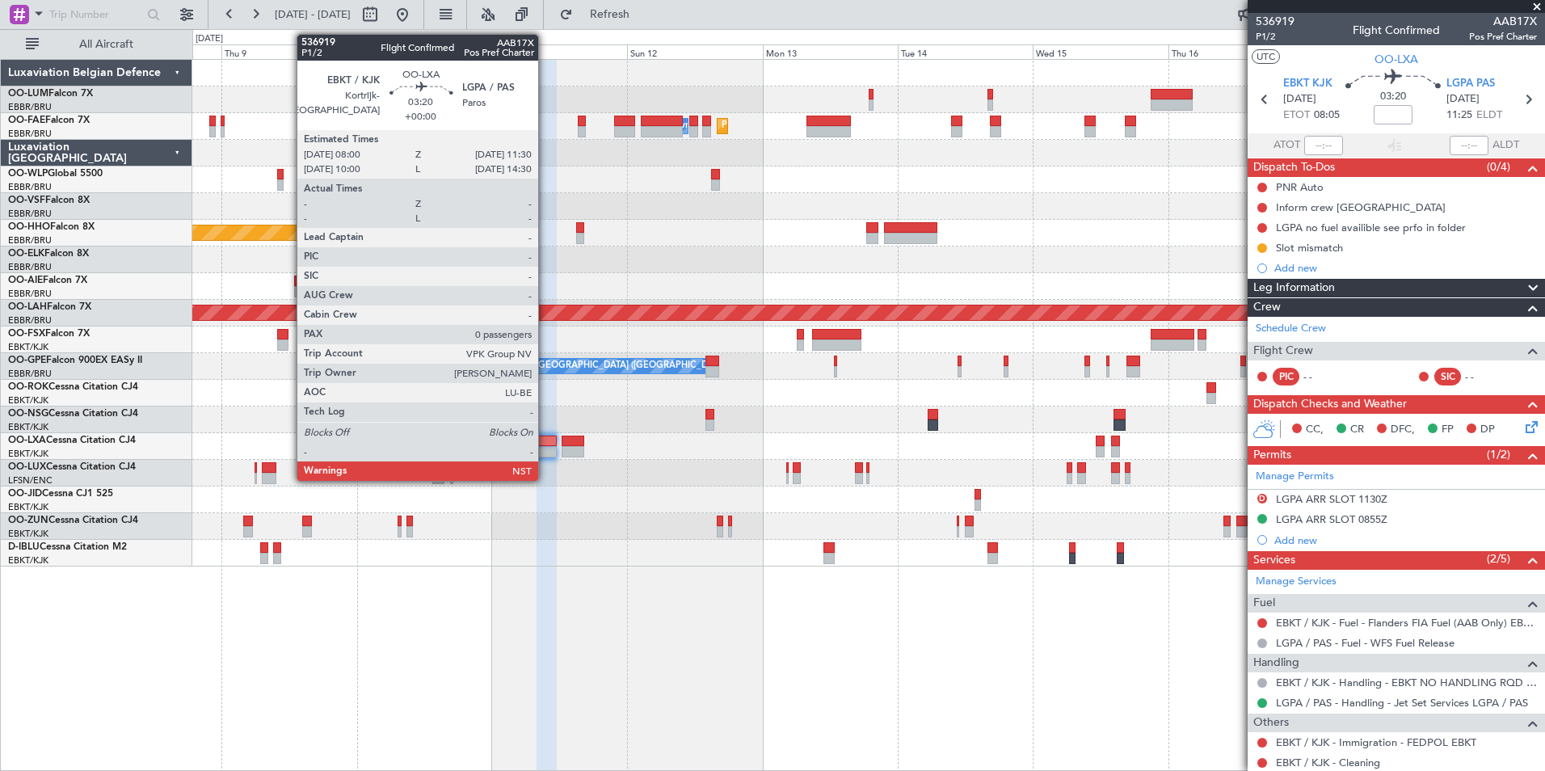
click at [545, 444] on div at bounding box center [546, 440] width 20 height 11
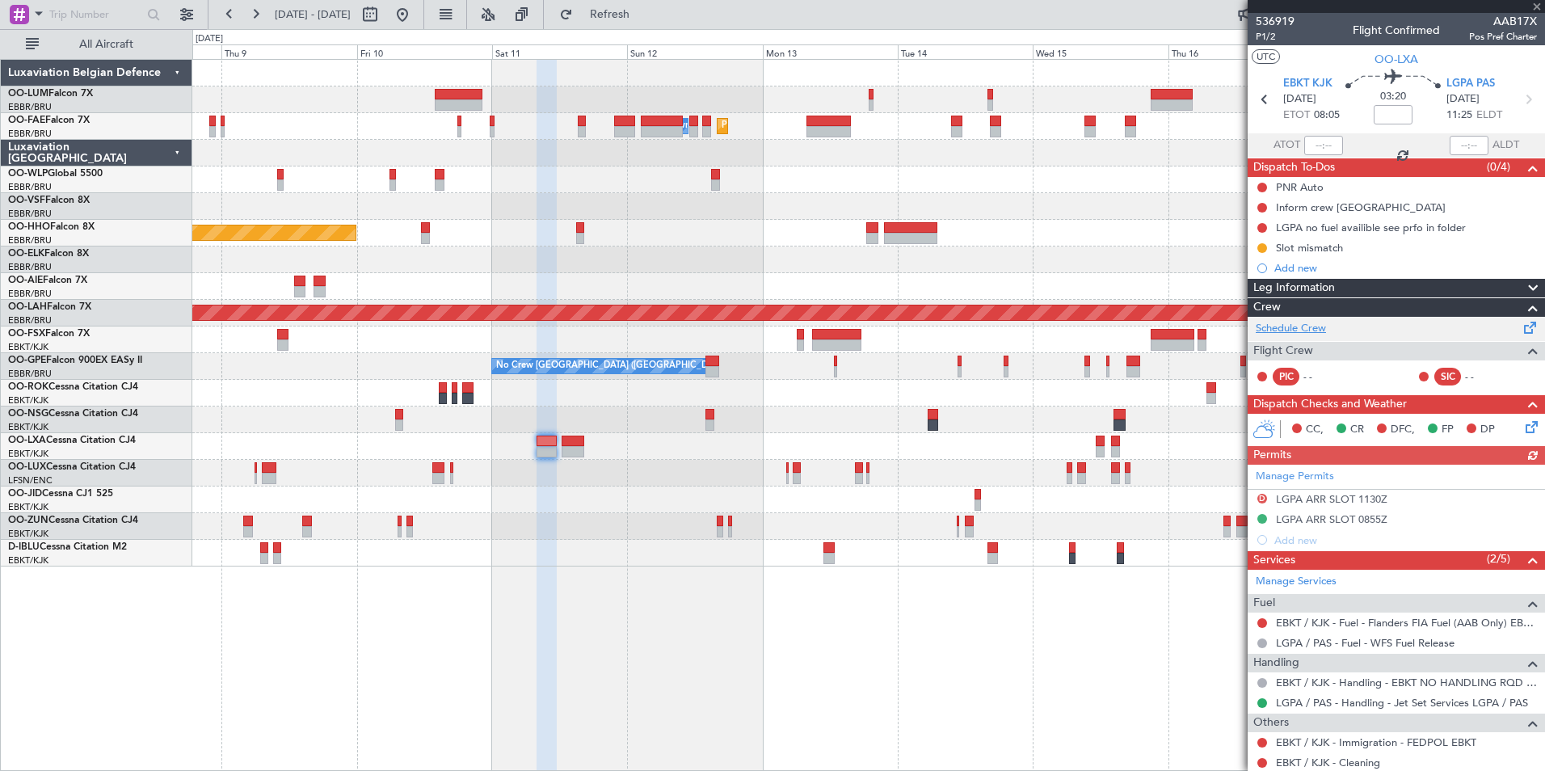
click at [1294, 322] on link "Schedule Crew" at bounding box center [1291, 329] width 70 height 16
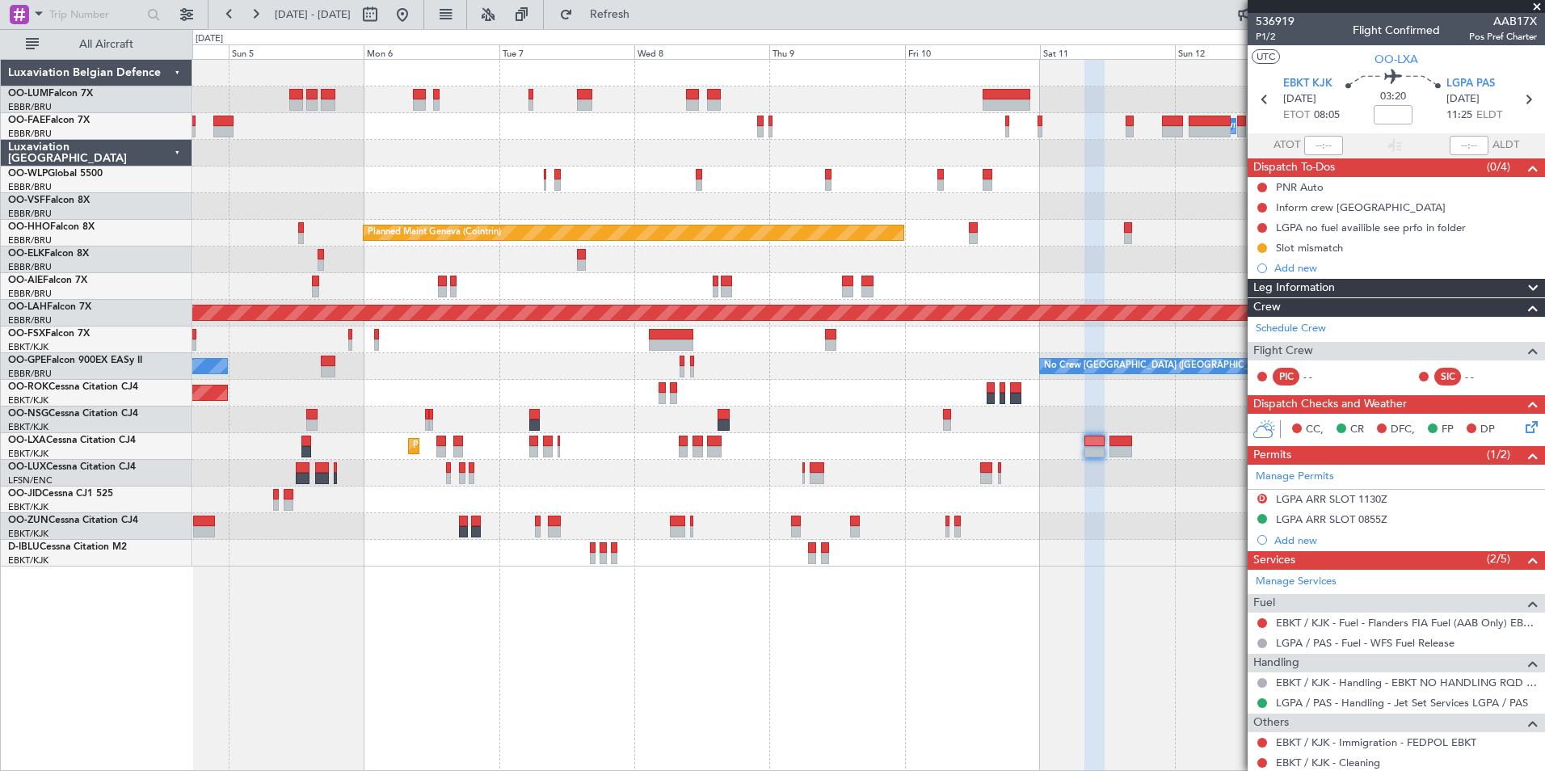
click at [1121, 662] on div "Planned Maint [GEOGRAPHIC_DATA] ([GEOGRAPHIC_DATA] National) Planned Maint [GEO…" at bounding box center [868, 415] width 1352 height 712
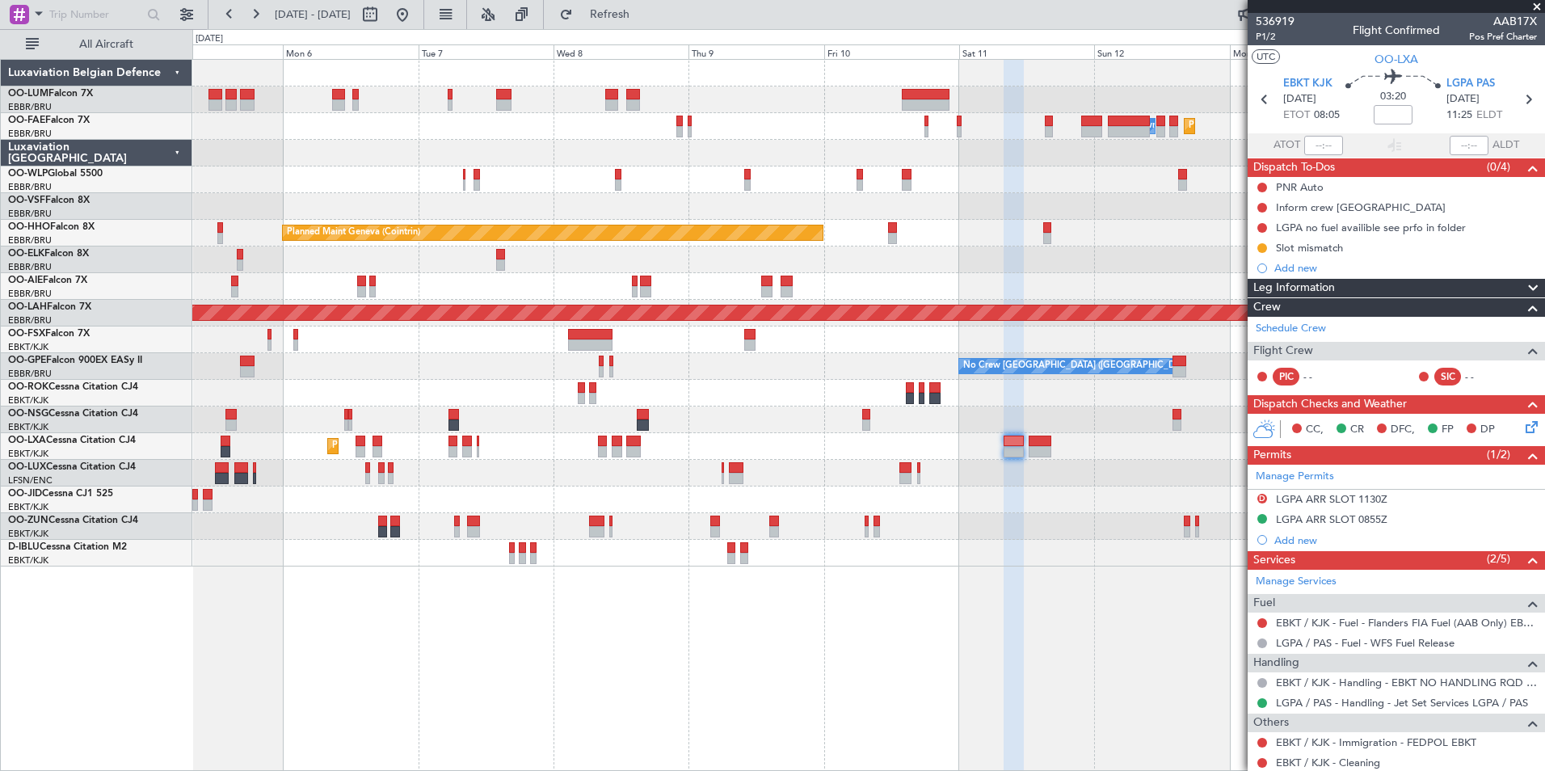
click at [923, 626] on div "Planned Maint [GEOGRAPHIC_DATA] ([GEOGRAPHIC_DATA] National) Planned Maint [GEO…" at bounding box center [868, 415] width 1352 height 712
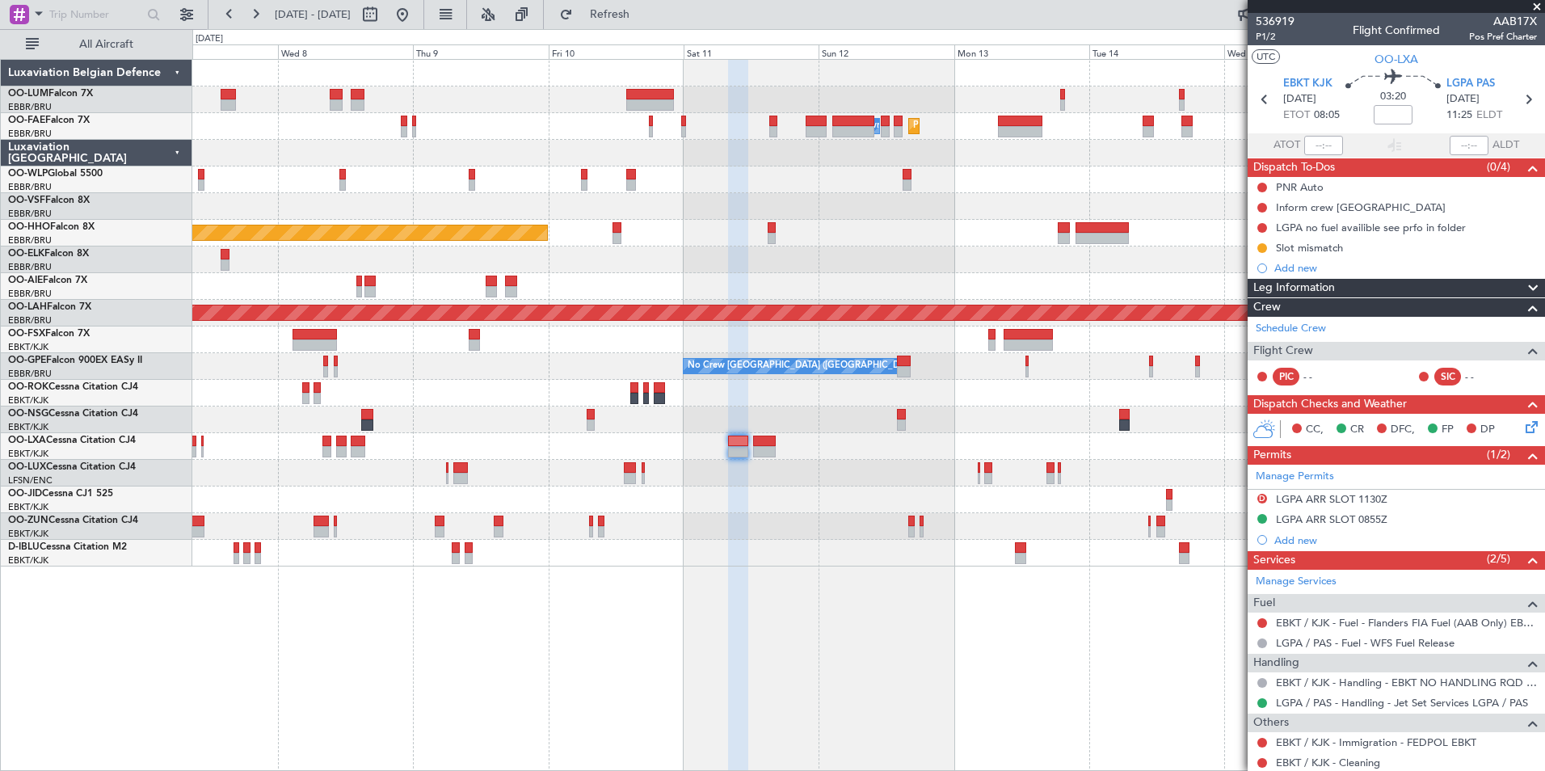
click at [665, 672] on div "Planned Maint Melsbroek Air Base Owner [GEOGRAPHIC_DATA] Planned Maint [GEOGRAP…" at bounding box center [868, 415] width 1352 height 712
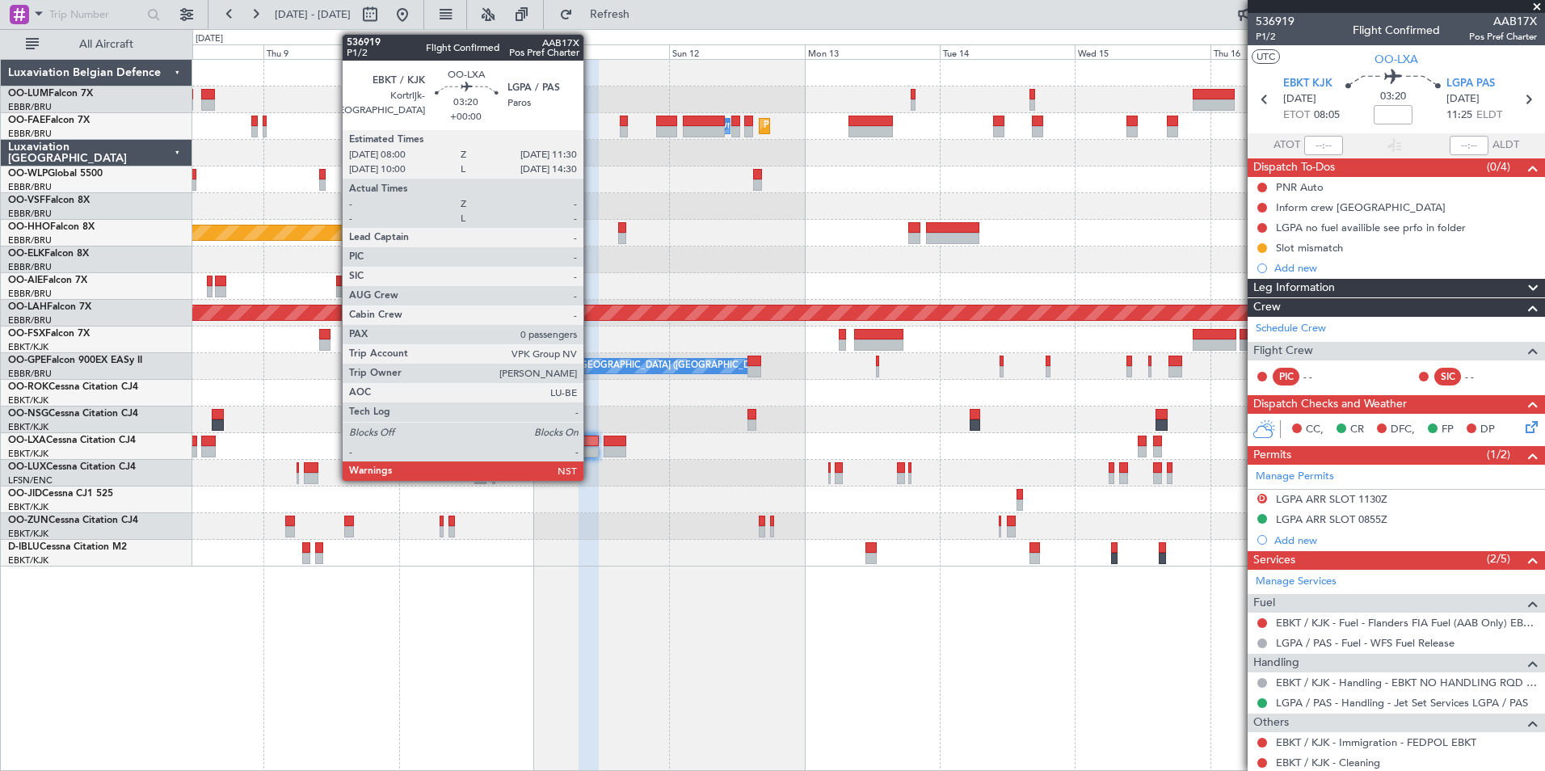
click at [591, 435] on div at bounding box center [588, 440] width 20 height 11
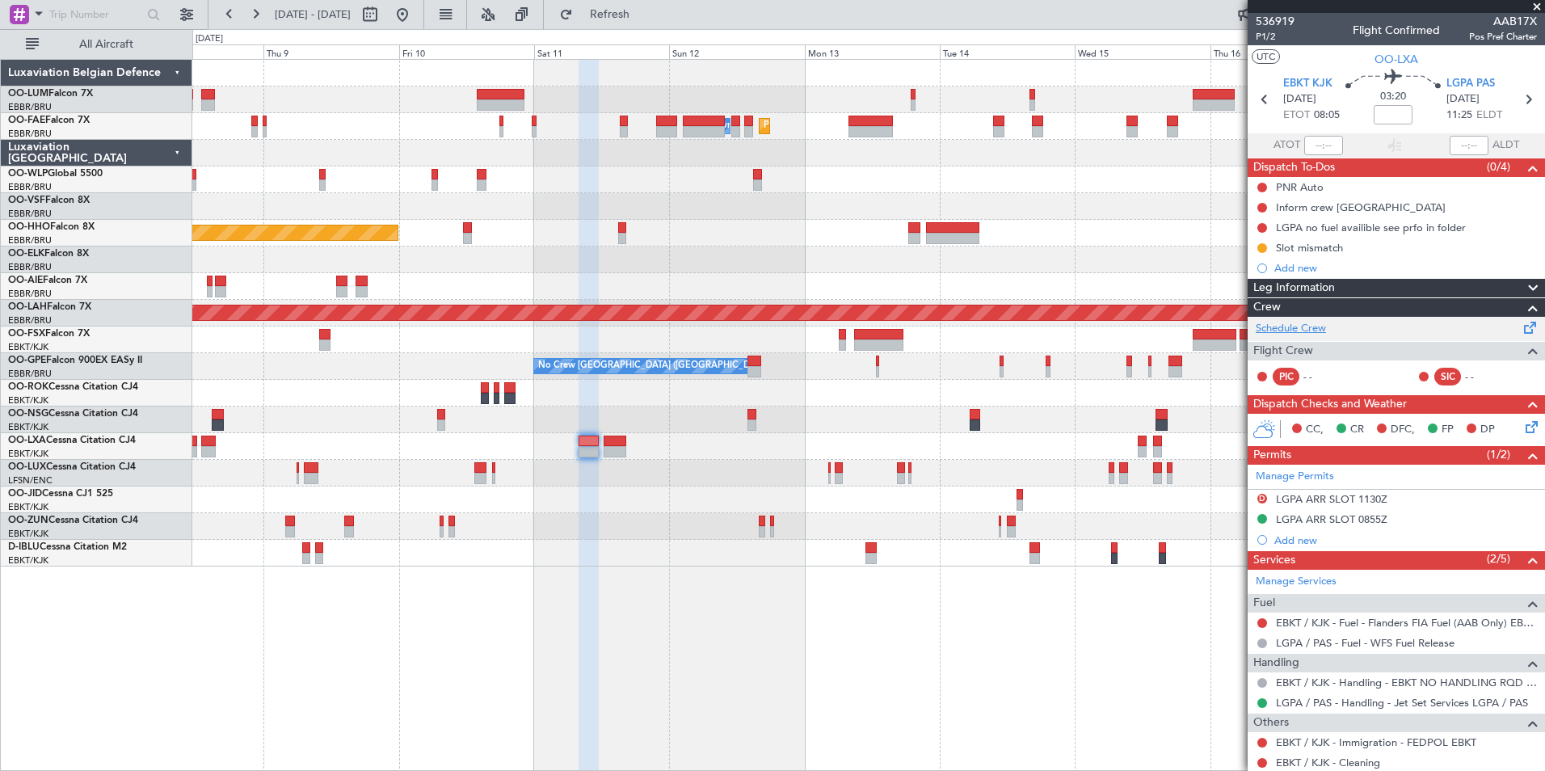
click at [1277, 331] on link "Schedule Crew" at bounding box center [1291, 329] width 70 height 16
click at [993, 717] on div "Planned Maint Melsbroek Air Base Owner Melsbroek Air Base Planned Maint Brussel…" at bounding box center [868, 415] width 1352 height 712
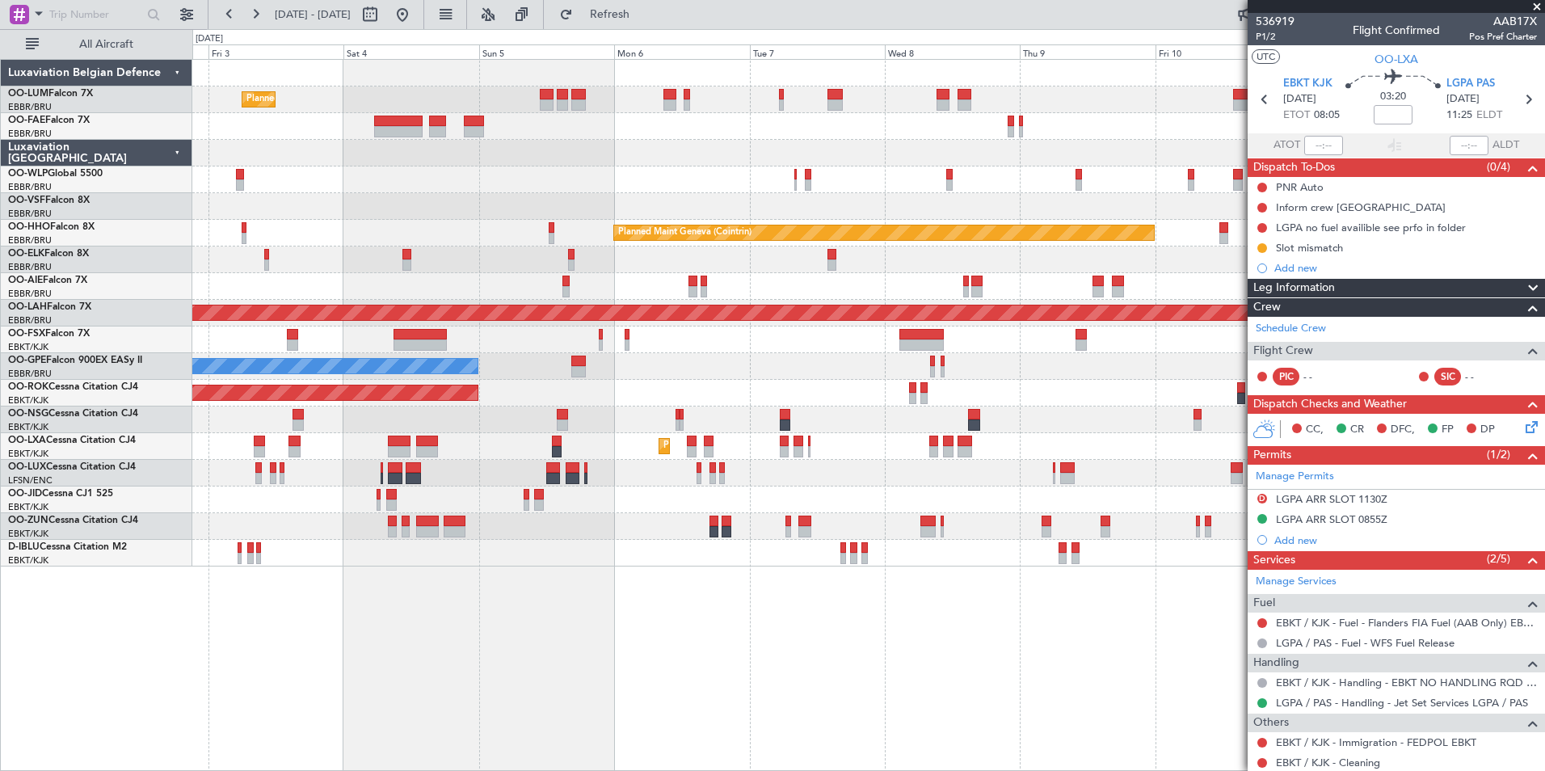
click at [967, 700] on div "Planned Maint Brussels (Brussels National) Planned Maint Brussels (Brussels Nat…" at bounding box center [868, 415] width 1352 height 712
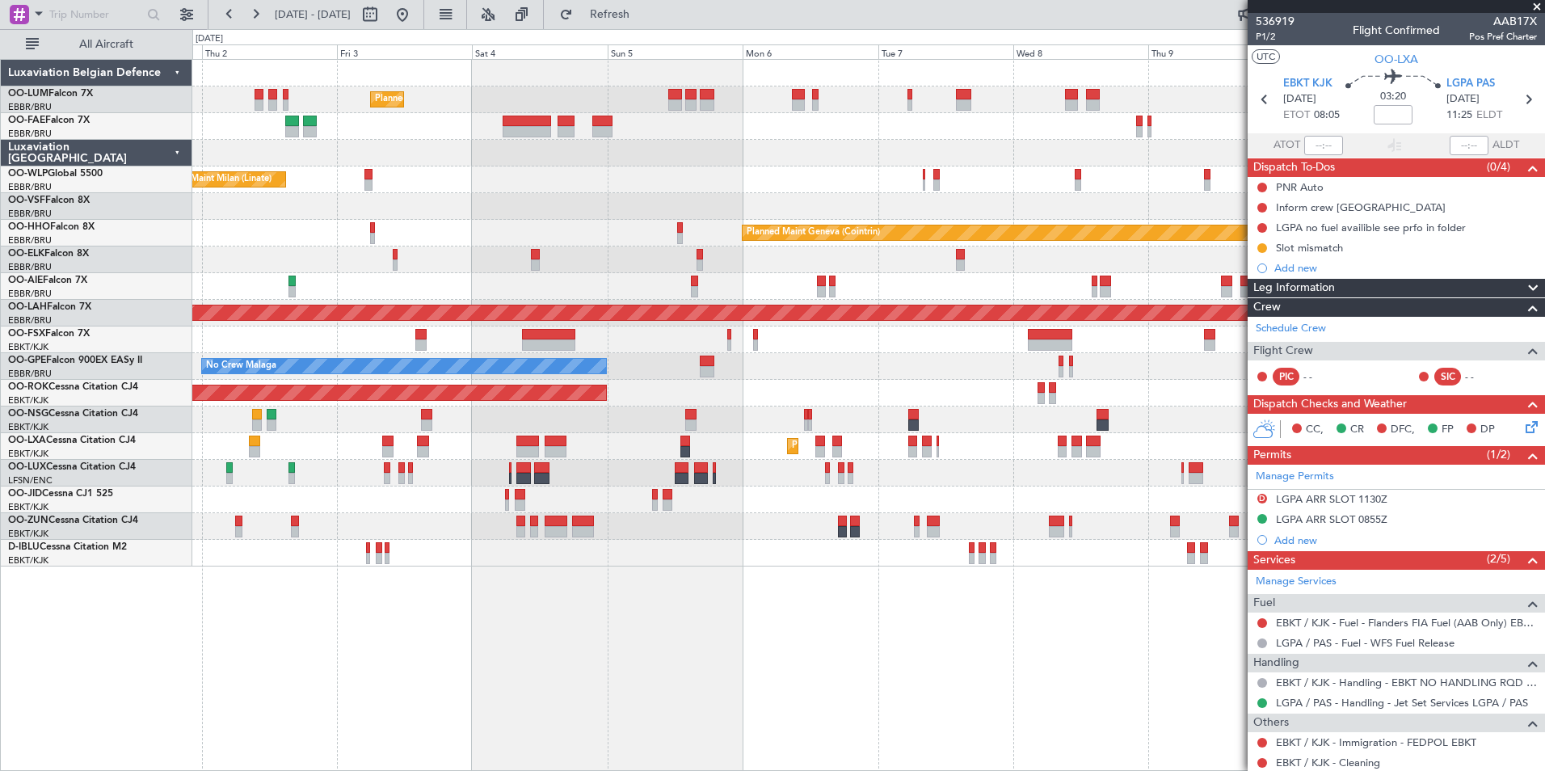
click at [875, 692] on div "Planned Maint [GEOGRAPHIC_DATA] ([GEOGRAPHIC_DATA] National) Planned Maint [GEO…" at bounding box center [868, 415] width 1352 height 712
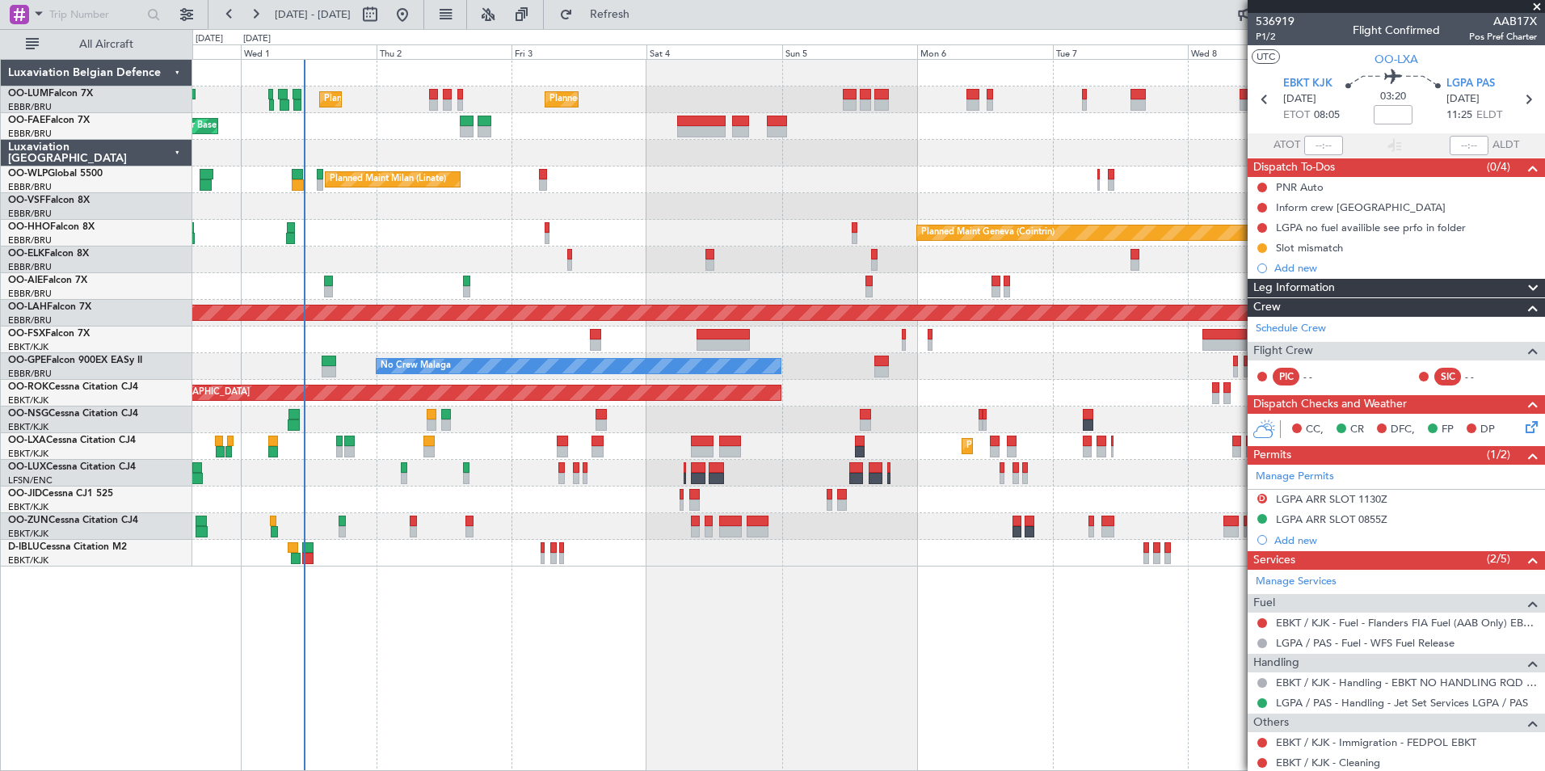
click at [757, 695] on div "Planned Maint Brussels (Brussels National) Planned Maint Brussels (Brussels Nat…" at bounding box center [868, 415] width 1352 height 712
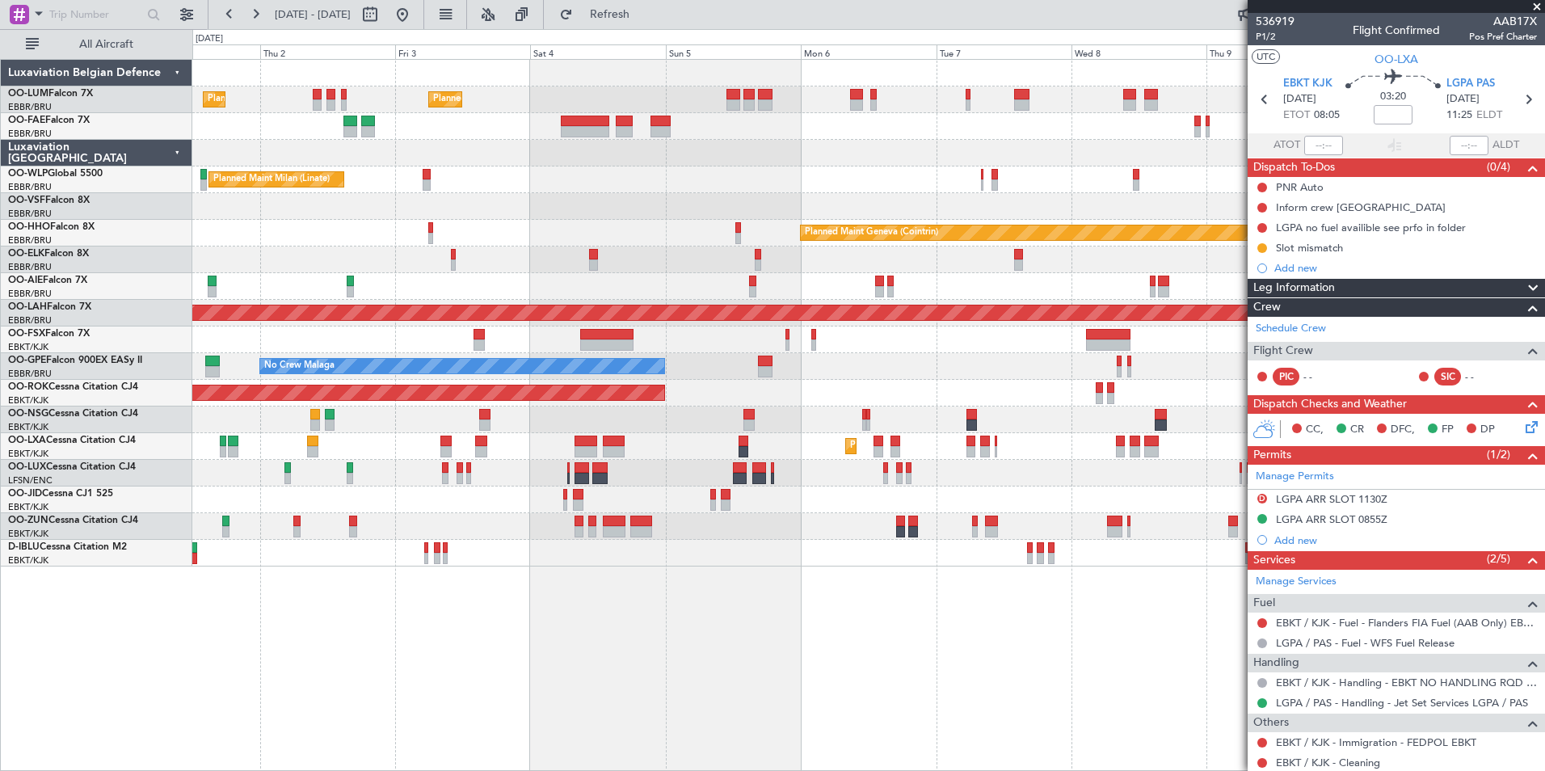
click at [410, 689] on div "Planned Maint [GEOGRAPHIC_DATA] ([GEOGRAPHIC_DATA] National) Planned Maint [GEO…" at bounding box center [868, 415] width 1352 height 712
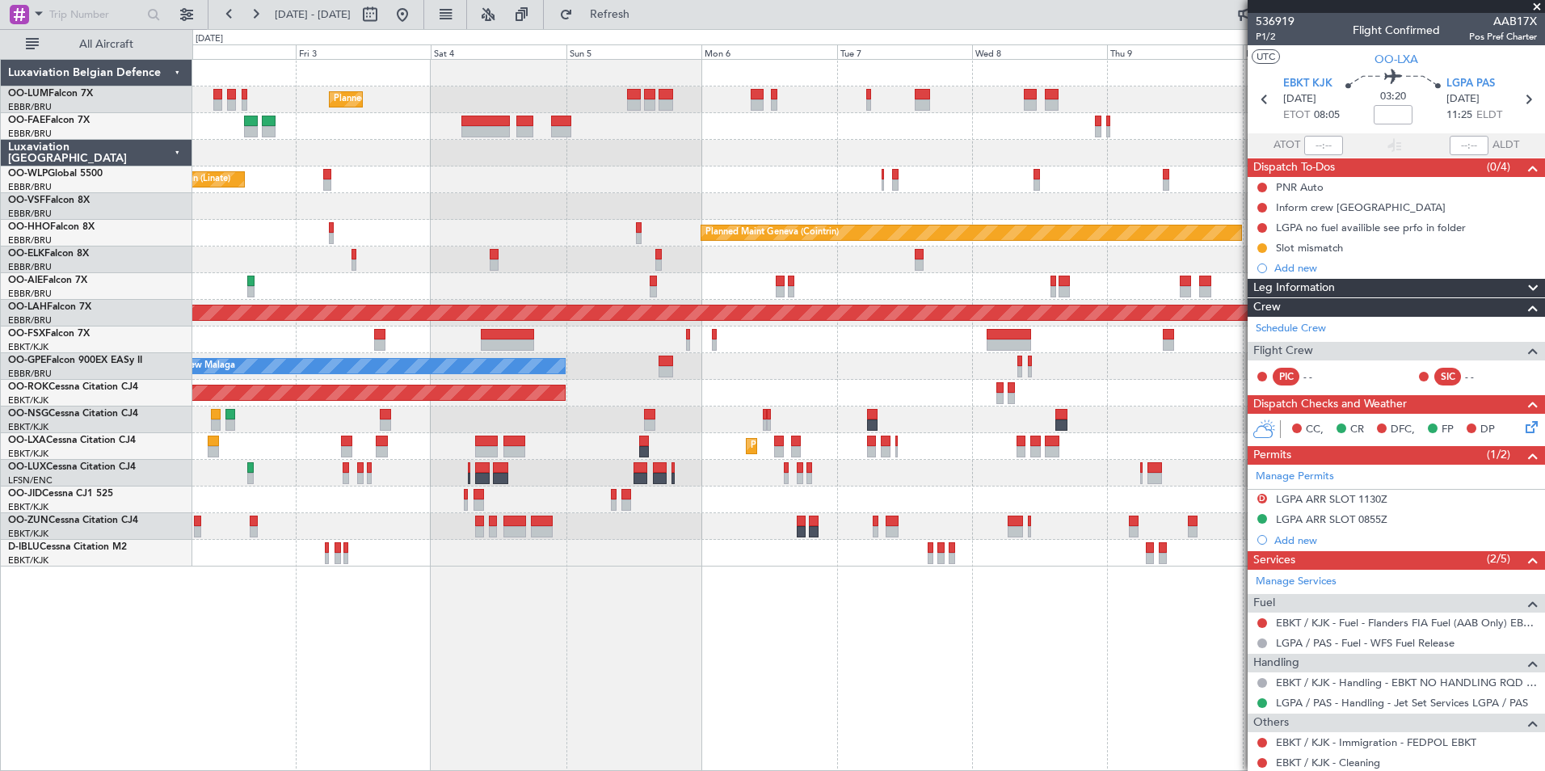
click at [637, 659] on div "Planned Maint [GEOGRAPHIC_DATA] ([GEOGRAPHIC_DATA] National) Planned Maint [GEO…" at bounding box center [868, 415] width 1352 height 712
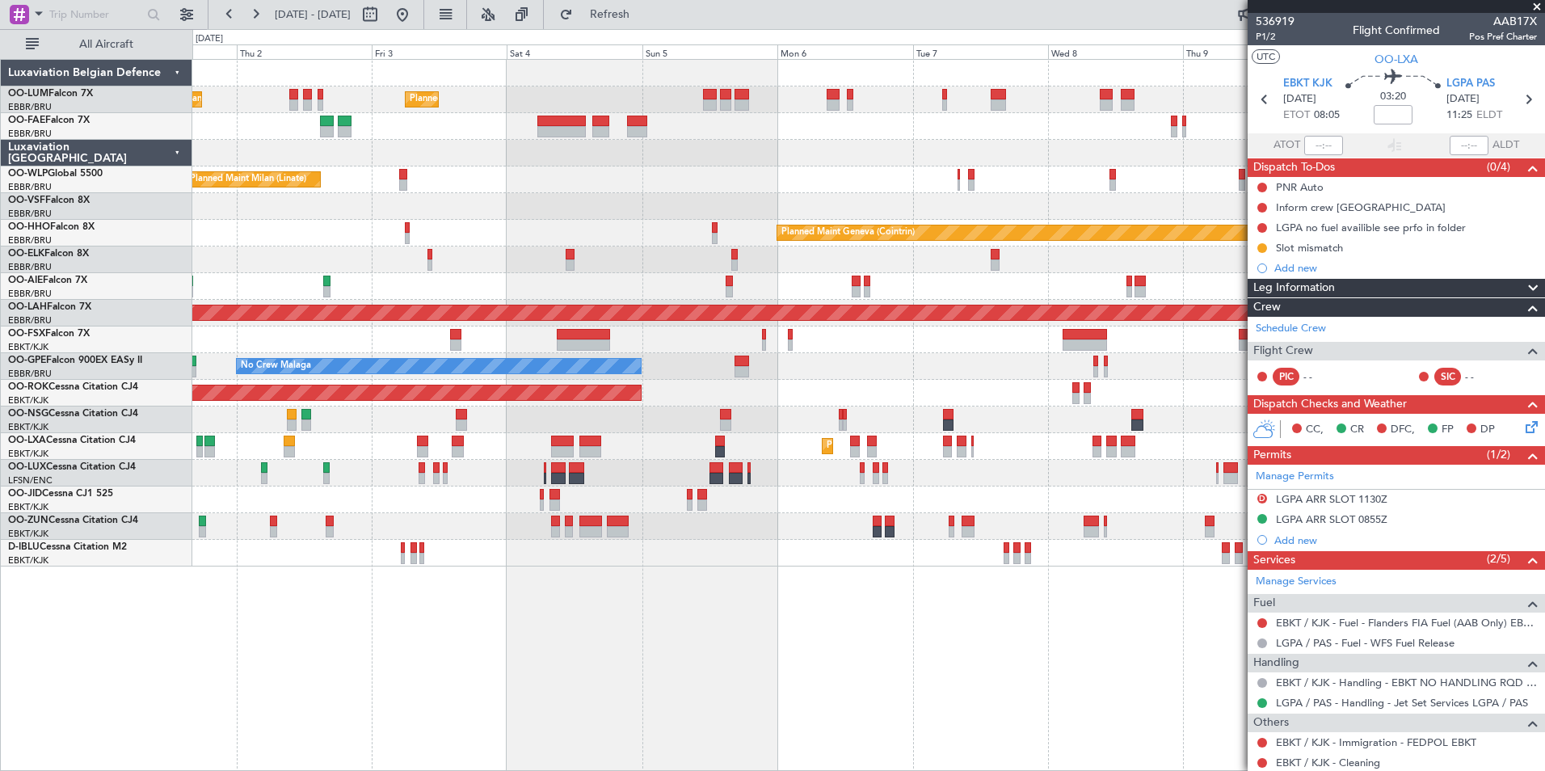
click at [581, 680] on div "Planned Maint Brussels (Brussels National) Planned Maint Brussels (Brussels Nat…" at bounding box center [868, 415] width 1352 height 712
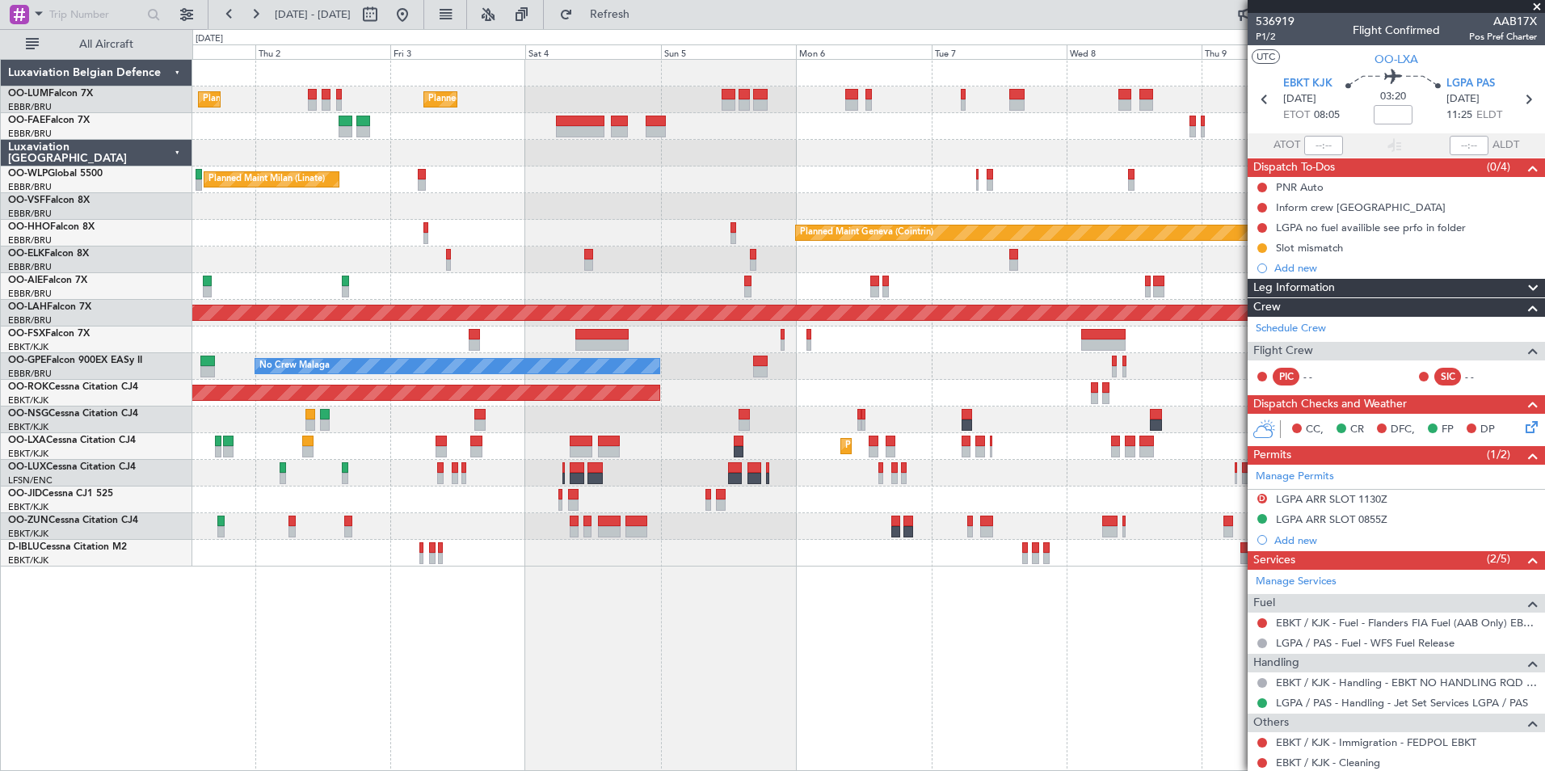
click at [649, 645] on div "Planned Maint [GEOGRAPHIC_DATA] ([GEOGRAPHIC_DATA] National) Planned Maint [GEO…" at bounding box center [868, 415] width 1352 height 712
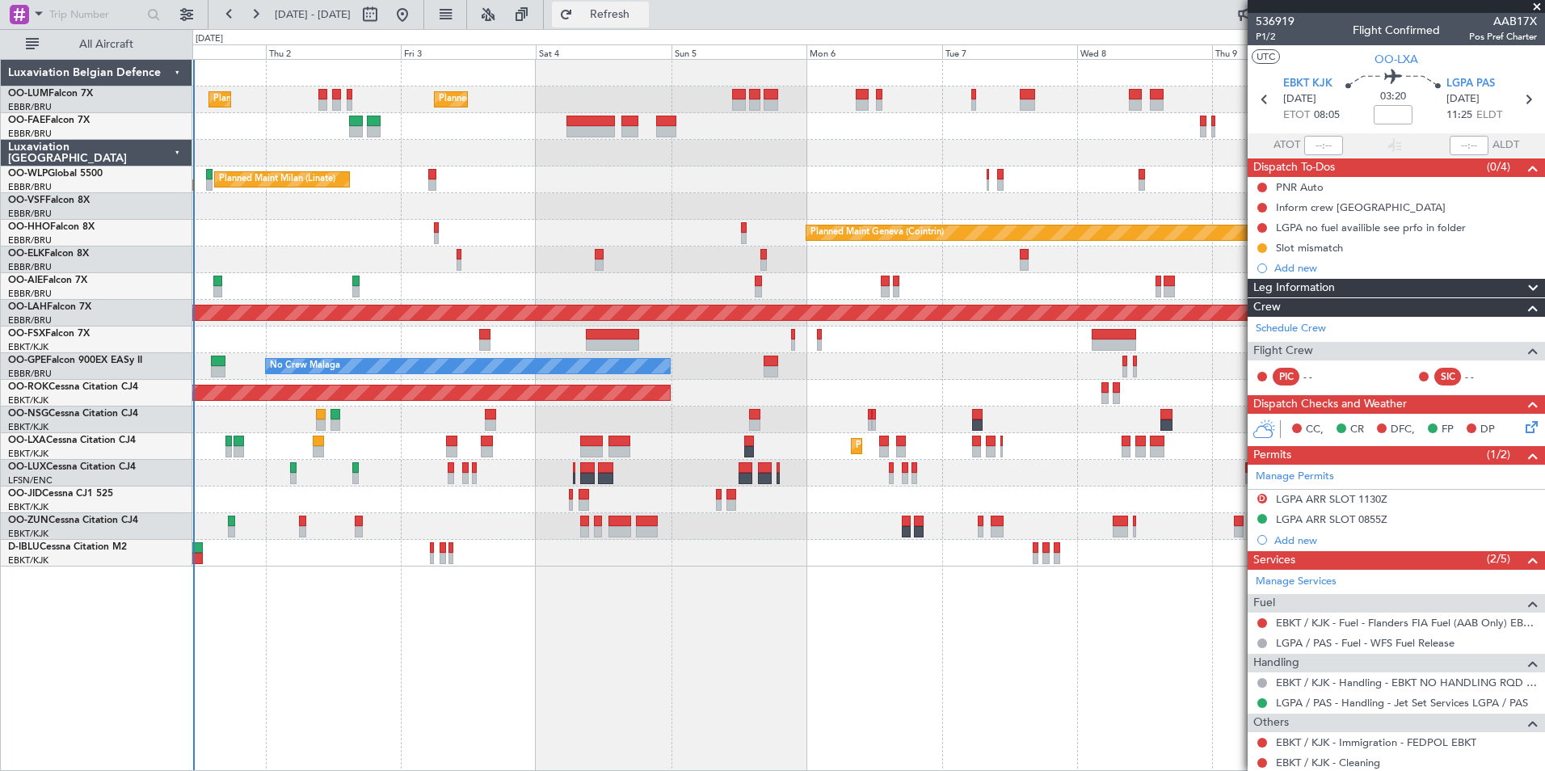
click at [644, 13] on span "Refresh" at bounding box center [610, 14] width 68 height 11
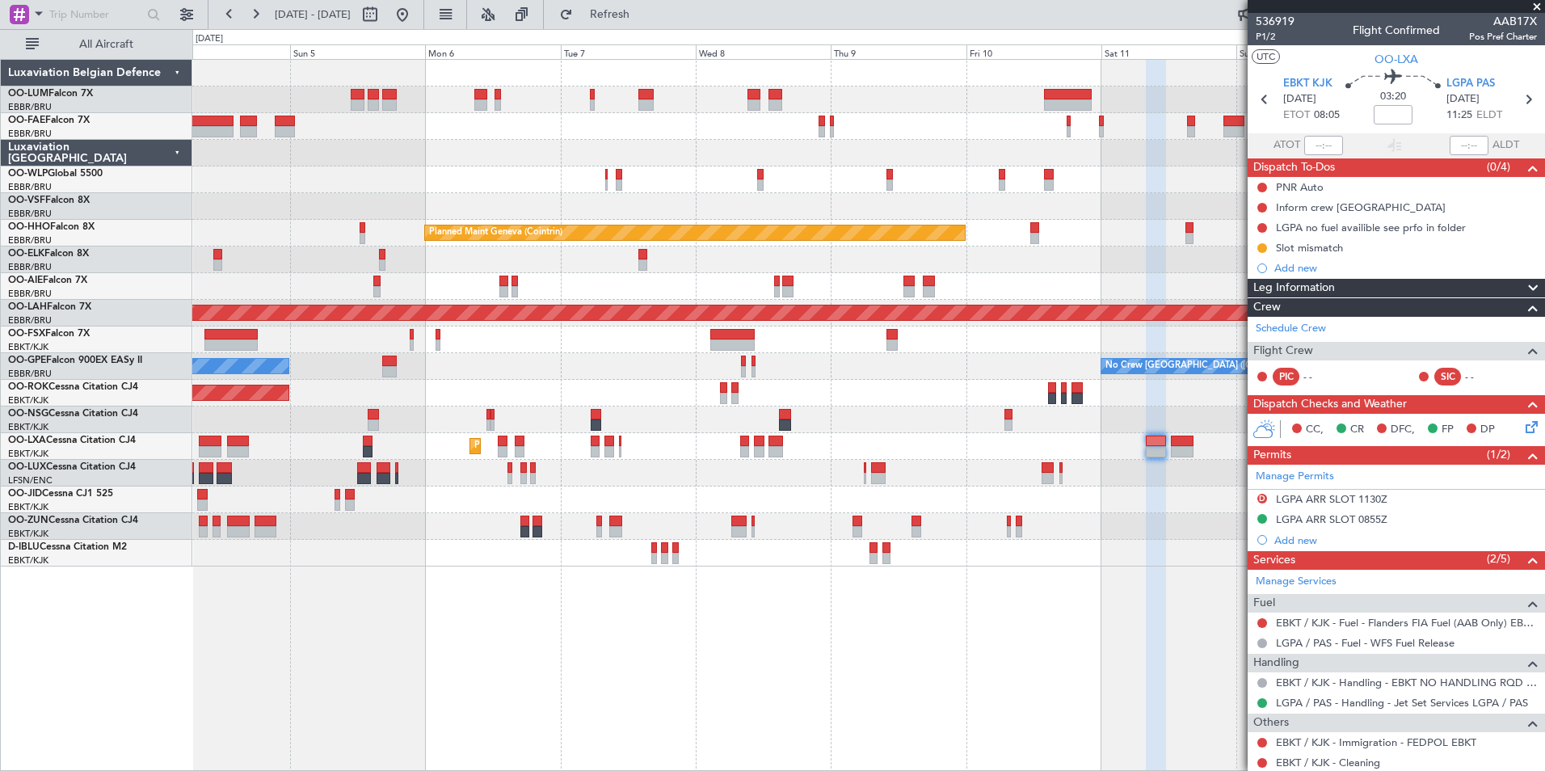
click at [550, 659] on div "Planned Maint Brussels (Brussels National) Owner Melsbroek Air Base Planned Mai…" at bounding box center [868, 415] width 1352 height 712
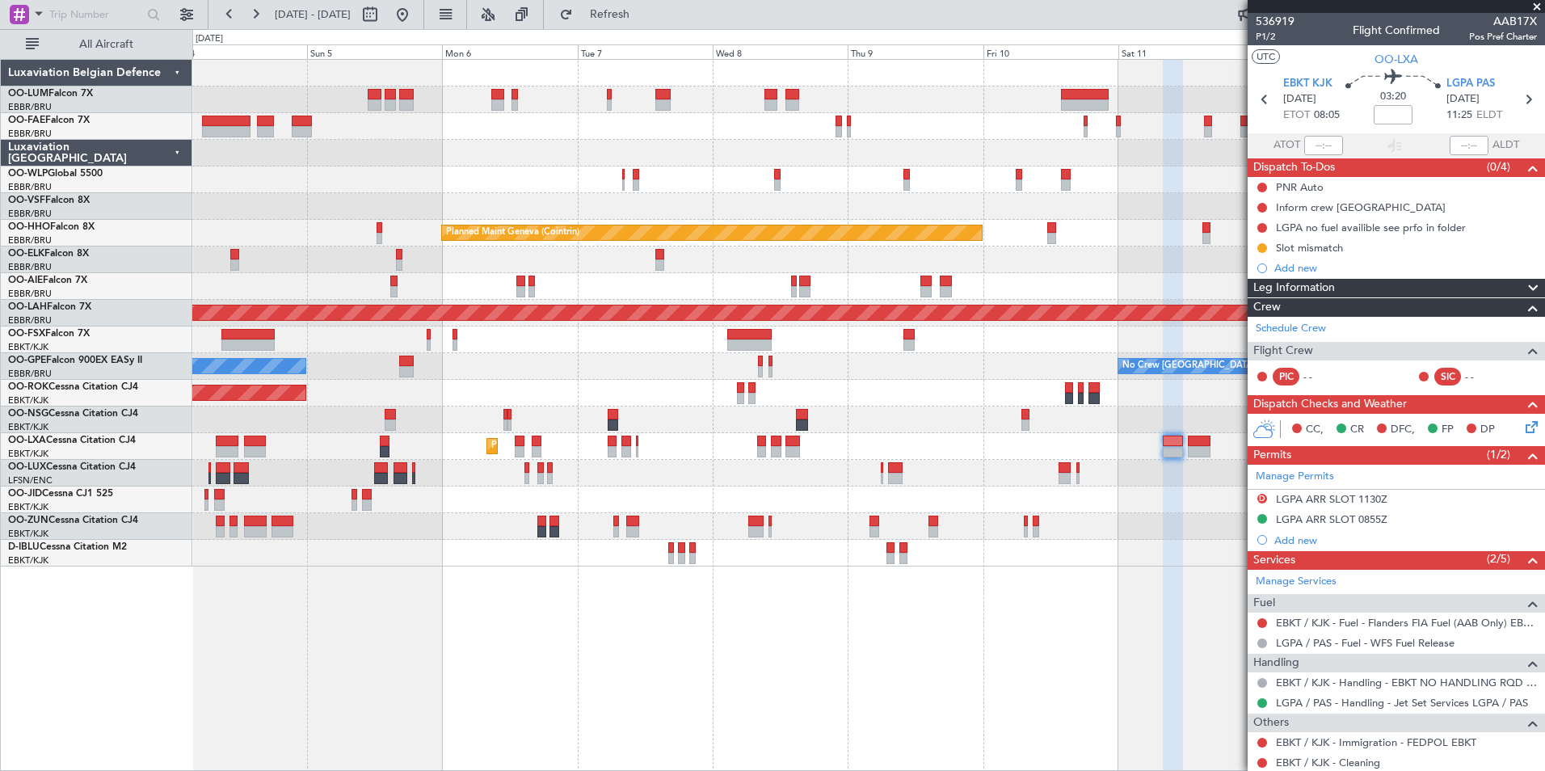
click at [688, 681] on div "Planned Maint Brussels (Brussels National) Planned Maint Brussels (Brussels Nat…" at bounding box center [868, 415] width 1352 height 712
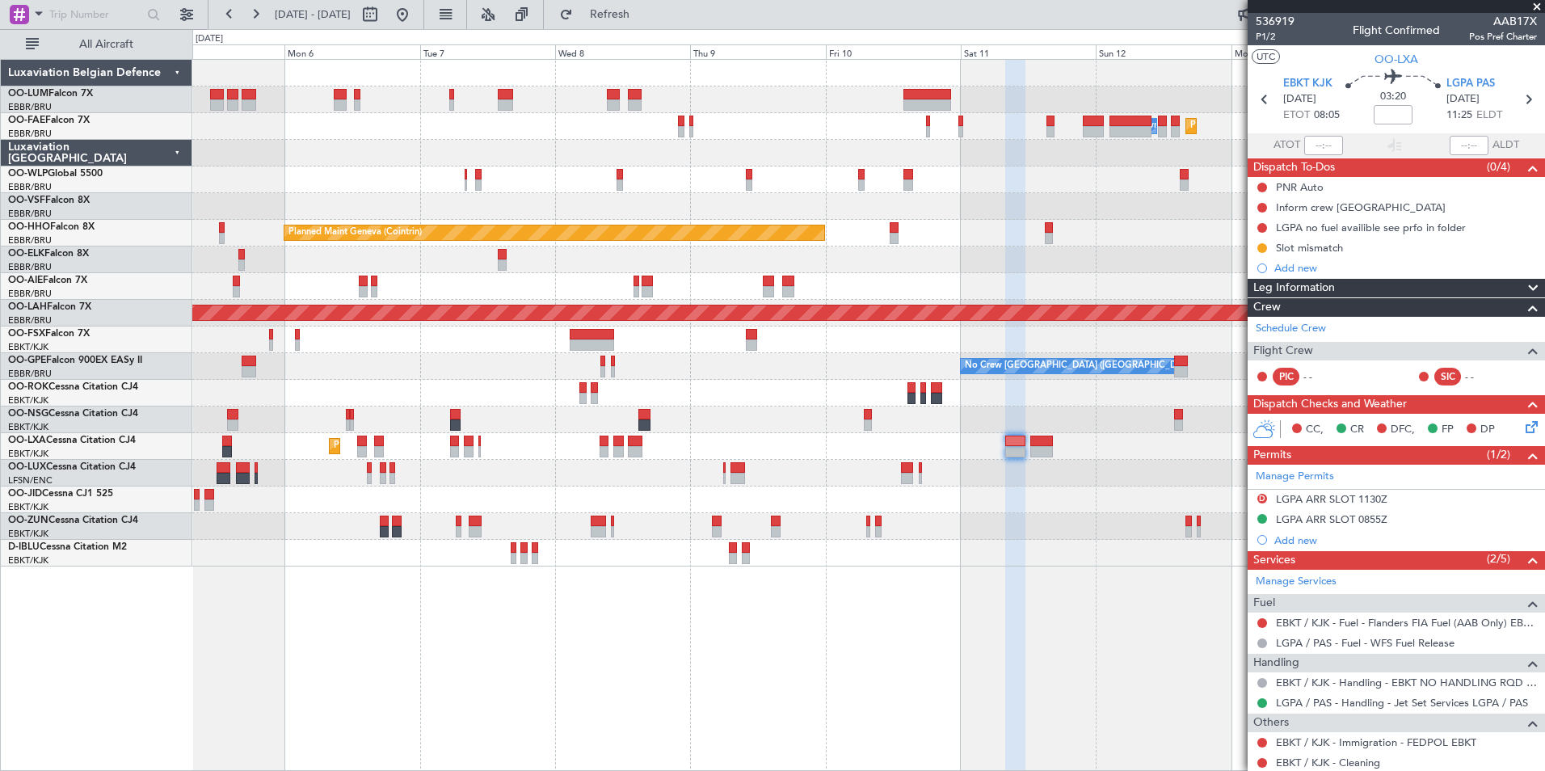
click at [643, 690] on div "Planned Maint Brussels (Brussels National) Owner Melsbroek Air Base Planned Mai…" at bounding box center [868, 415] width 1352 height 712
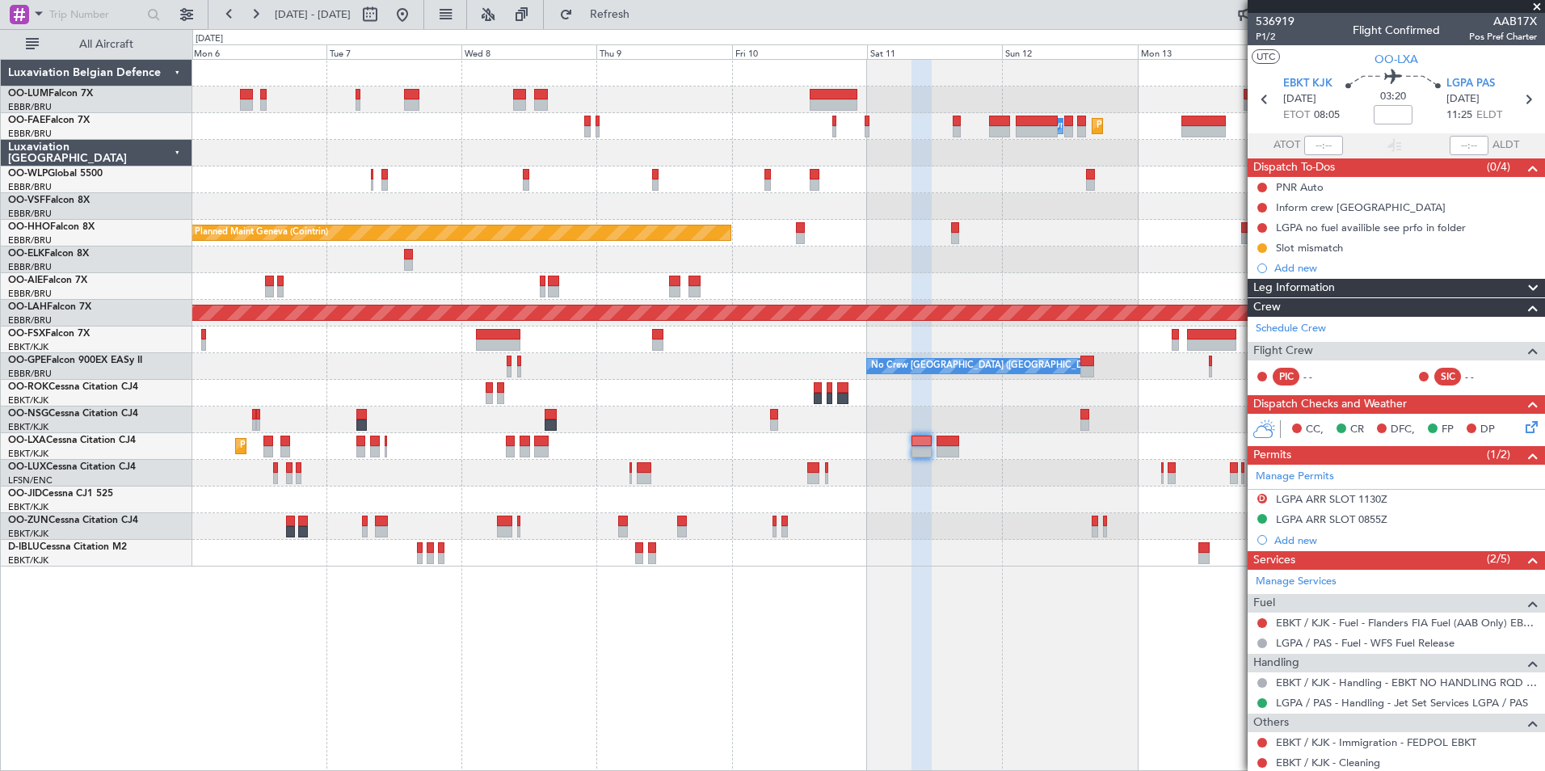
click at [692, 707] on div "Owner Melsbroek Air Base Planned Maint Melsbroek Air Base Planned Maint Brussel…" at bounding box center [868, 415] width 1352 height 712
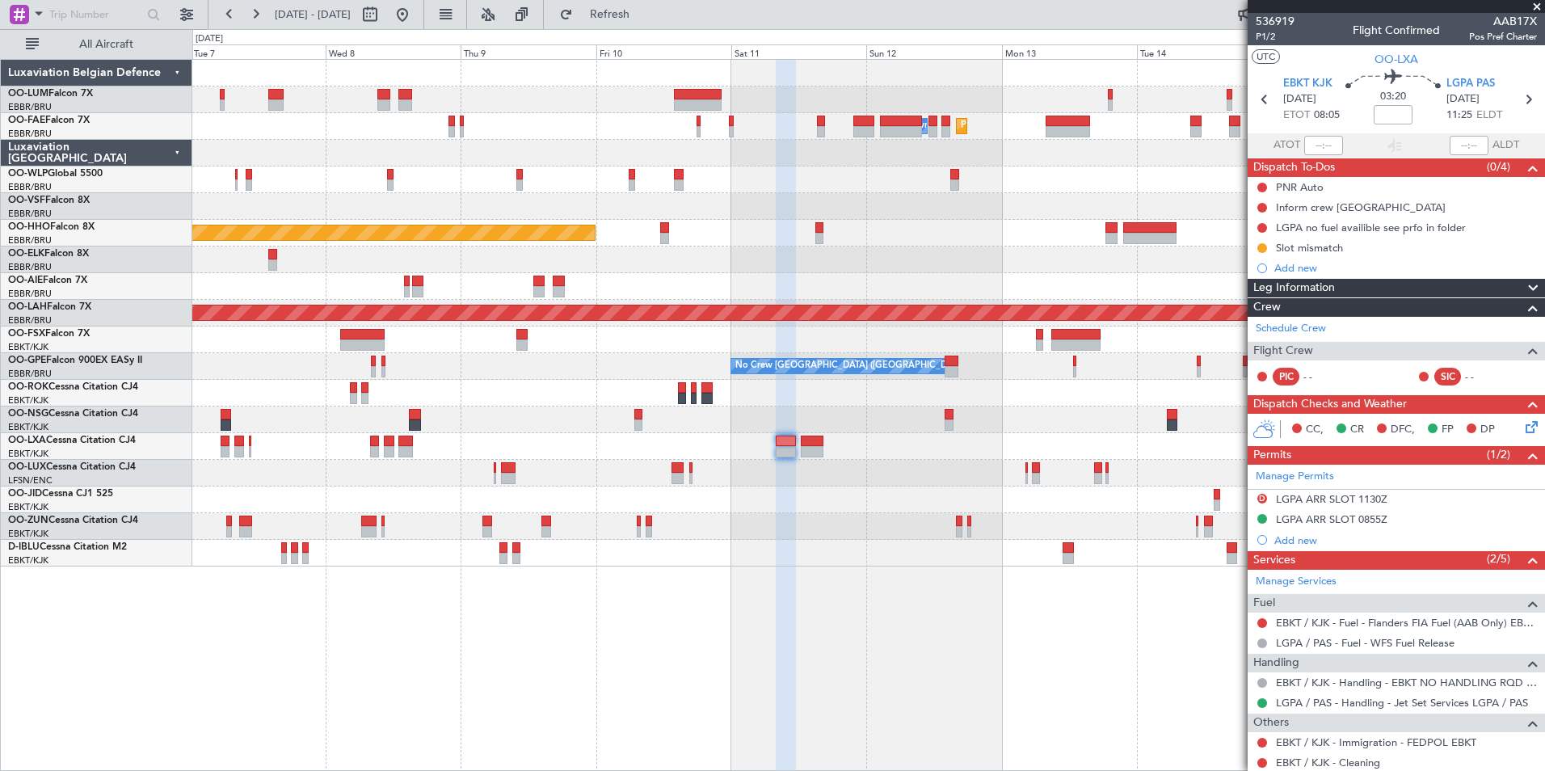
click at [701, 701] on div "Owner Melsbroek Air Base Planned Maint Melsbroek Air Base Planned Maint Brussel…" at bounding box center [868, 415] width 1352 height 712
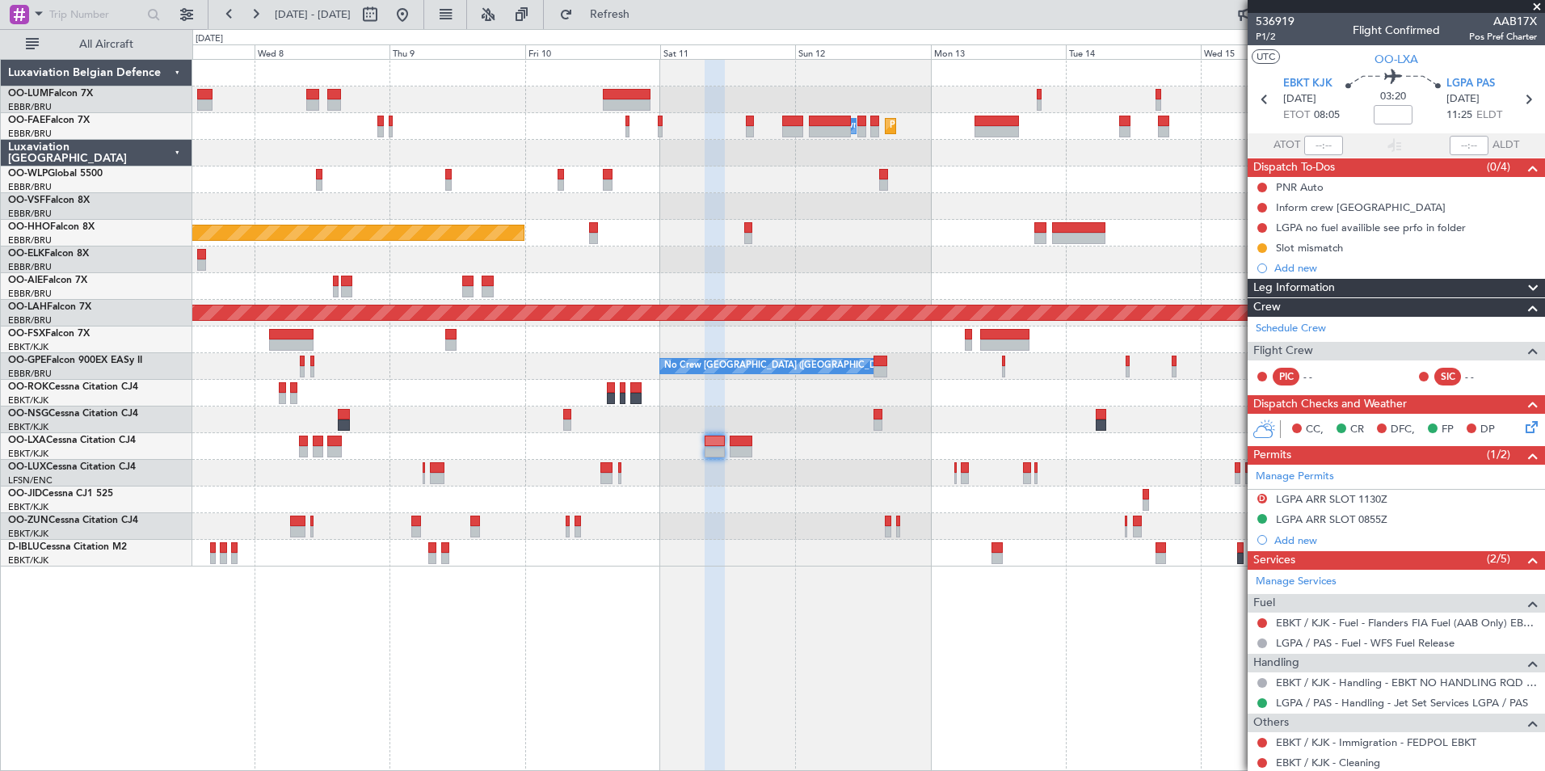
click at [703, 678] on div "Owner Melsbroek Air Base Planned Maint Melsbroek Air Base Planned Maint Brussel…" at bounding box center [868, 415] width 1352 height 712
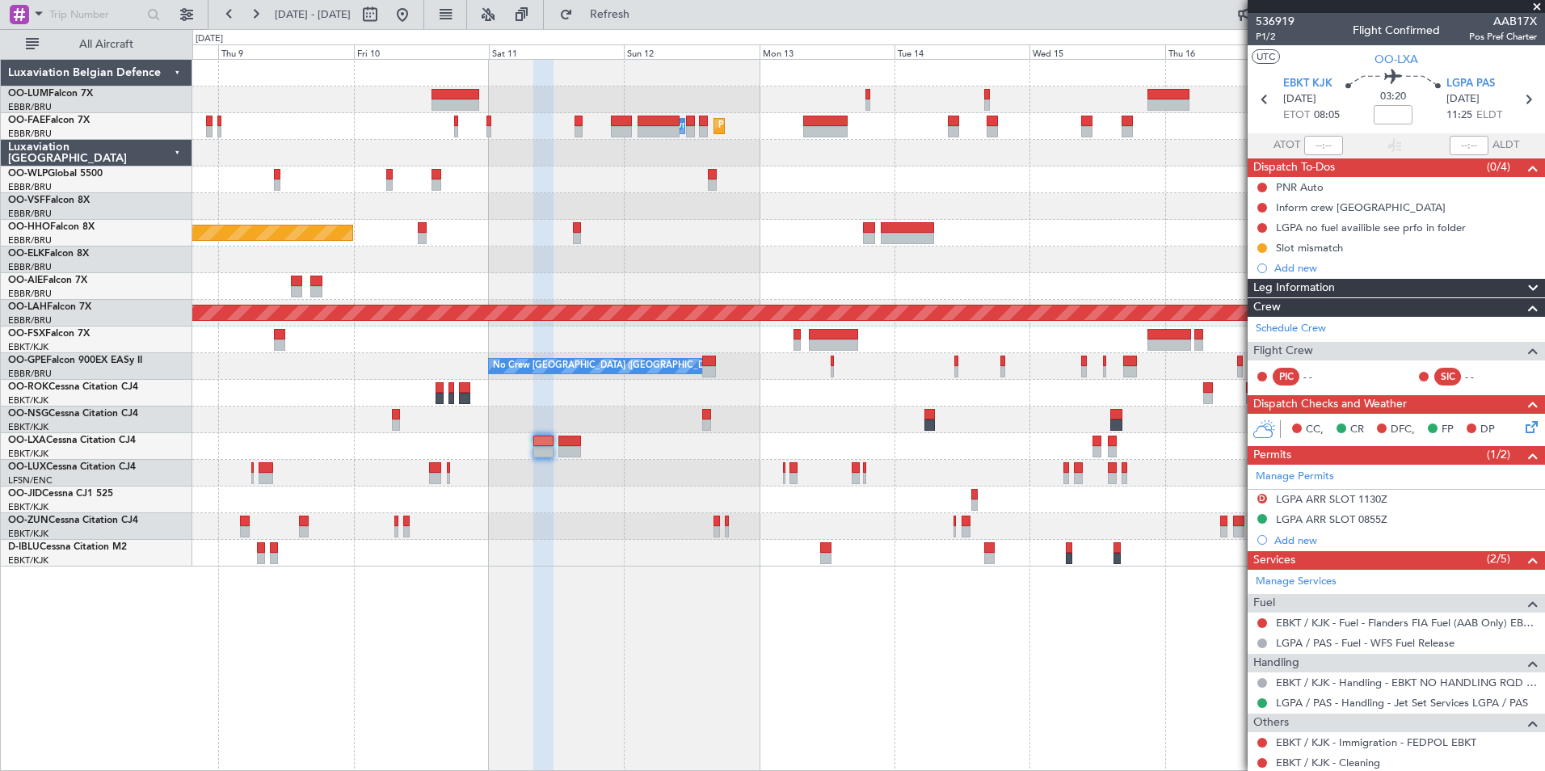
click at [726, 669] on div "Owner Melsbroek Air Base Planned Maint Melsbroek Air Base Planned Maint Brussel…" at bounding box center [868, 415] width 1352 height 712
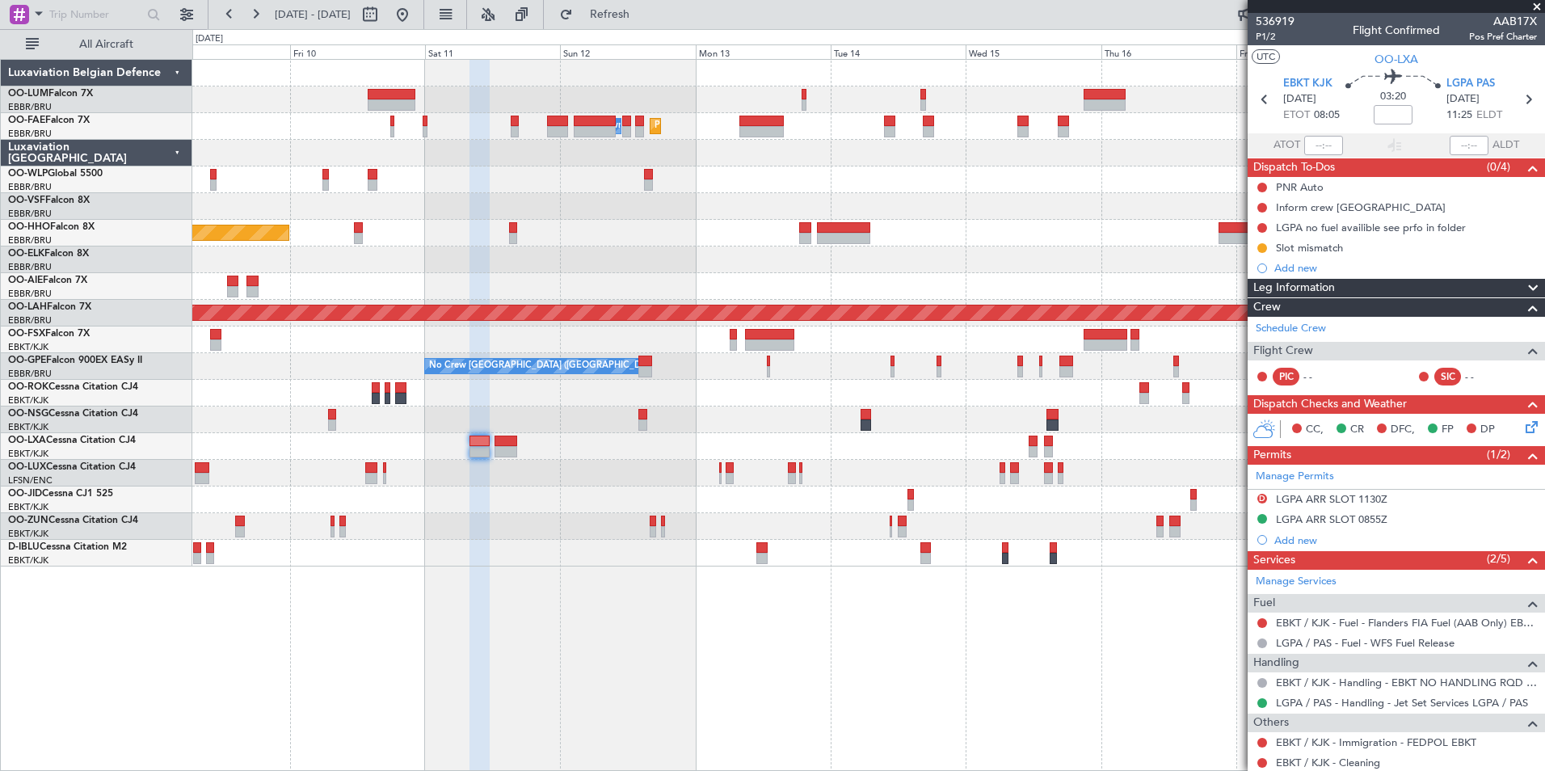
click at [668, 671] on div "Owner Melsbroek Air Base Planned Maint Melsbroek Air Base Planned Maint Brussel…" at bounding box center [868, 415] width 1352 height 712
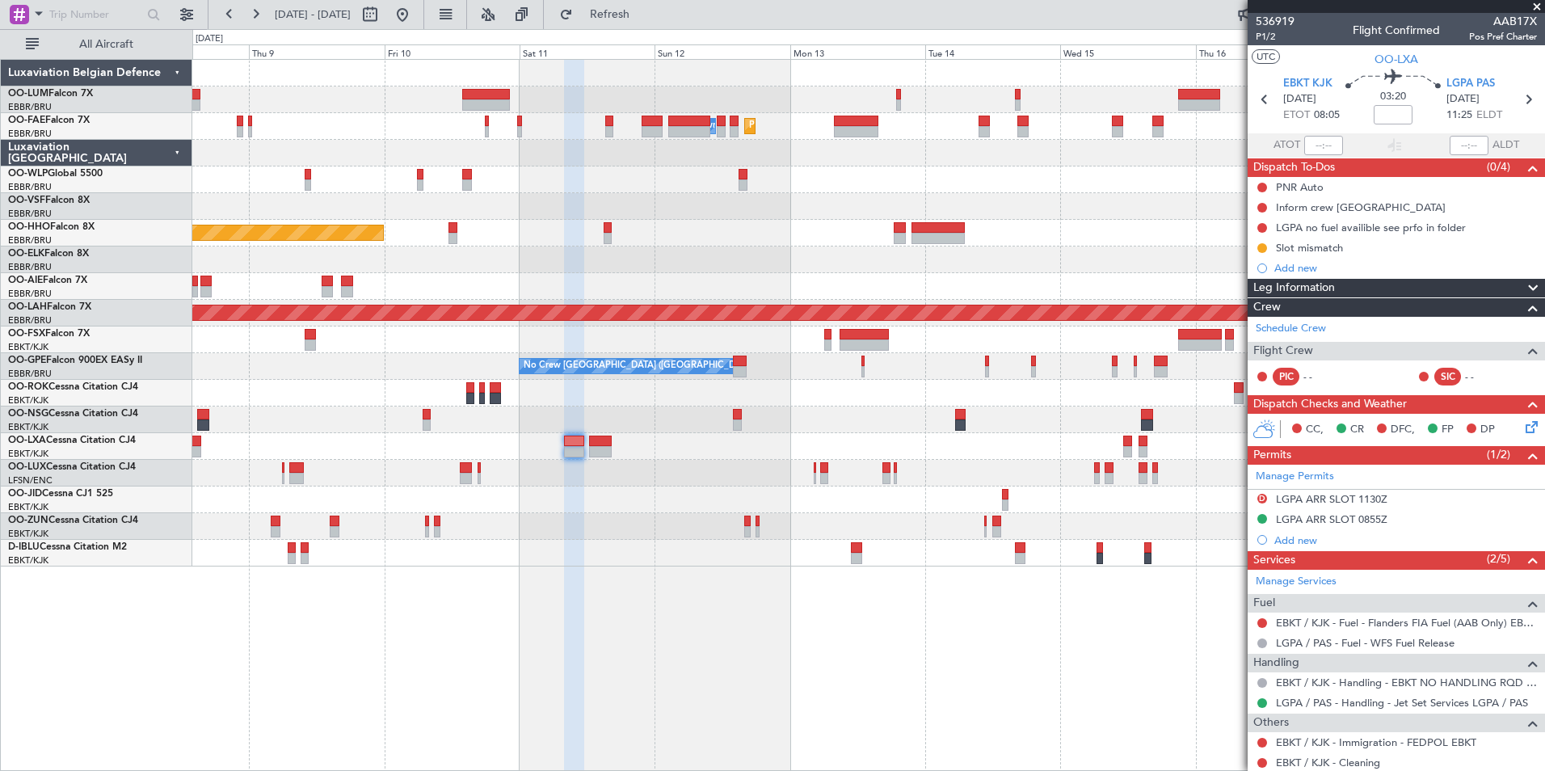
click at [620, 690] on div "Owner Melsbroek Air Base Planned Maint Melsbroek Air Base Planned Maint Brussel…" at bounding box center [868, 415] width 1352 height 712
click at [792, 679] on div "Owner Melsbroek Air Base Planned Maint Melsbroek Air Base Planned Maint Brussel…" at bounding box center [868, 415] width 1352 height 712
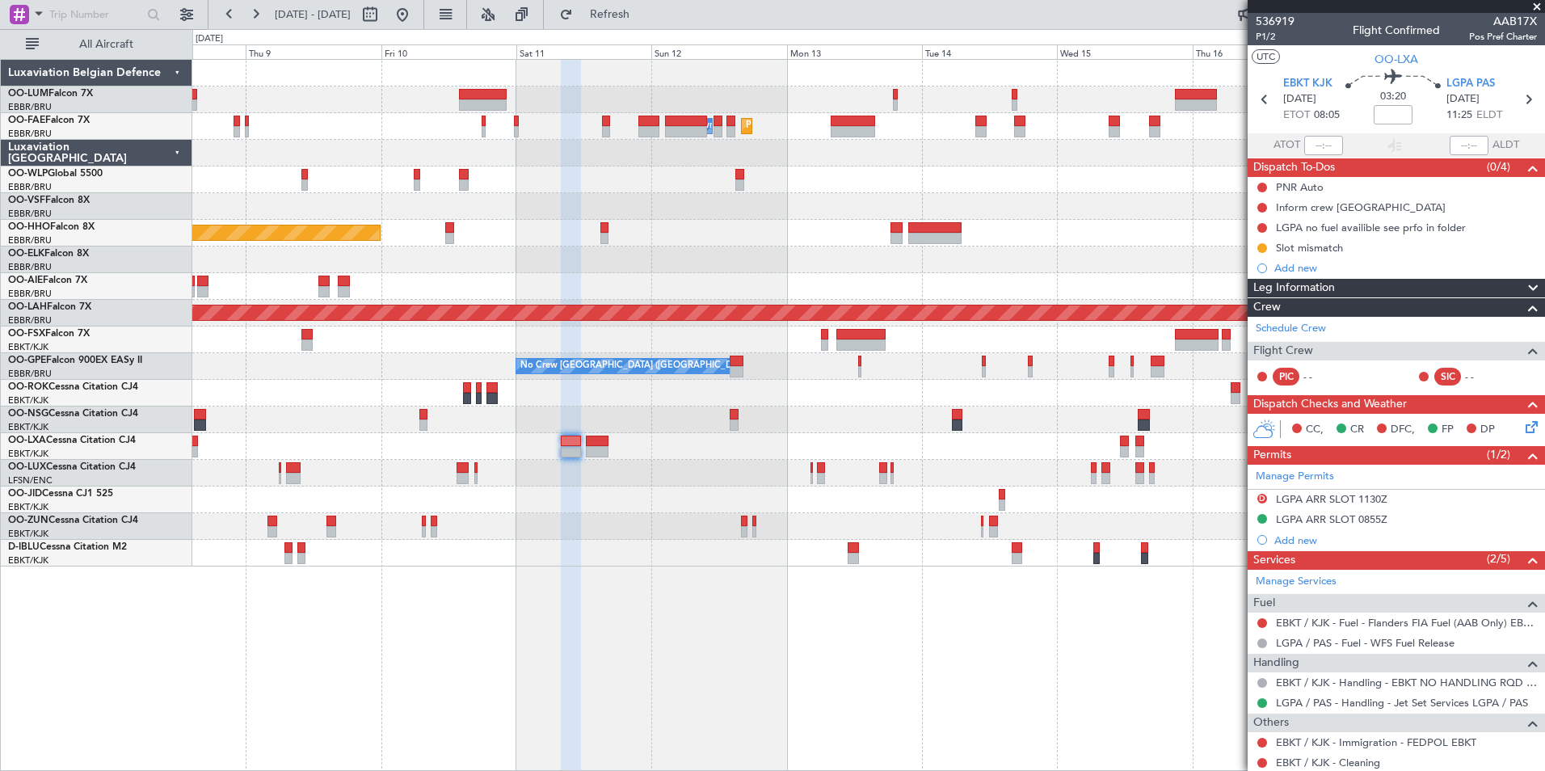
click at [706, 649] on div "Owner Melsbroek Air Base Planned Maint Melsbroek Air Base Planned Maint Brussel…" at bounding box center [868, 415] width 1352 height 712
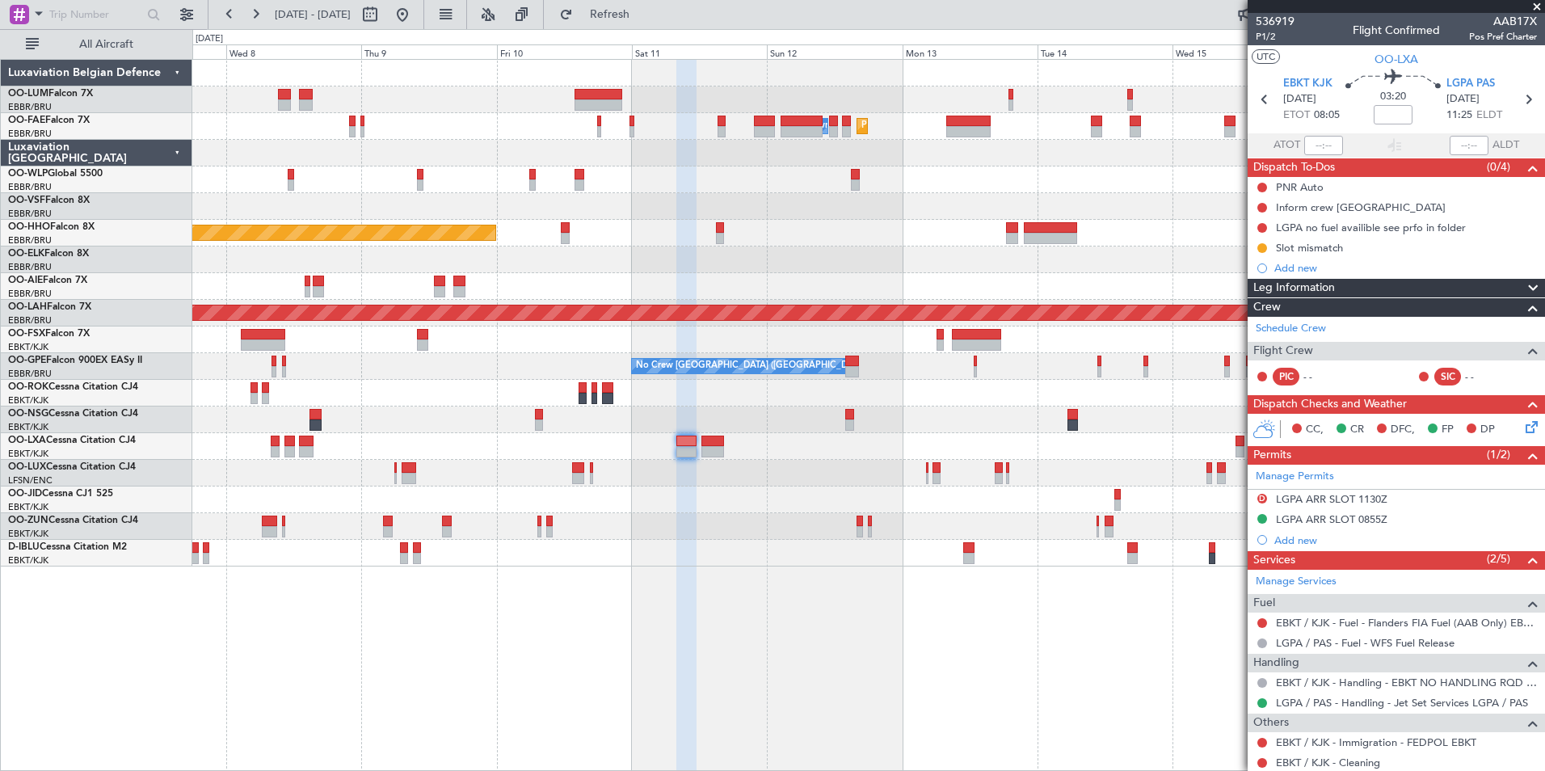
click at [1028, 717] on div "Owner Melsbroek Air Base Planned Maint Melsbroek Air Base Planned Maint Brussel…" at bounding box center [868, 415] width 1352 height 712
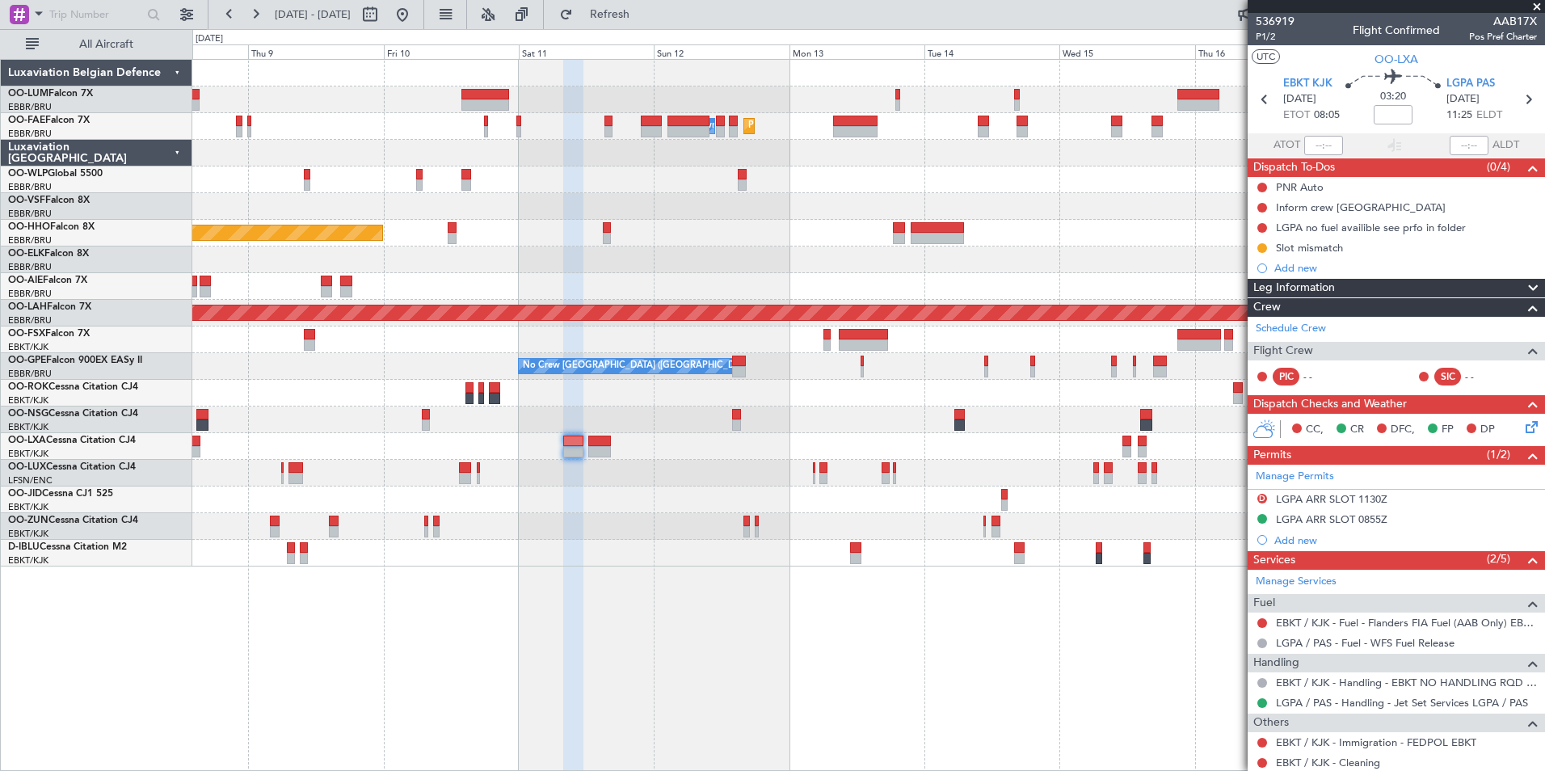
click at [850, 689] on div "Owner Melsbroek Air Base Planned Maint Melsbroek Air Base Planned Maint Brussel…" at bounding box center [868, 415] width 1352 height 712
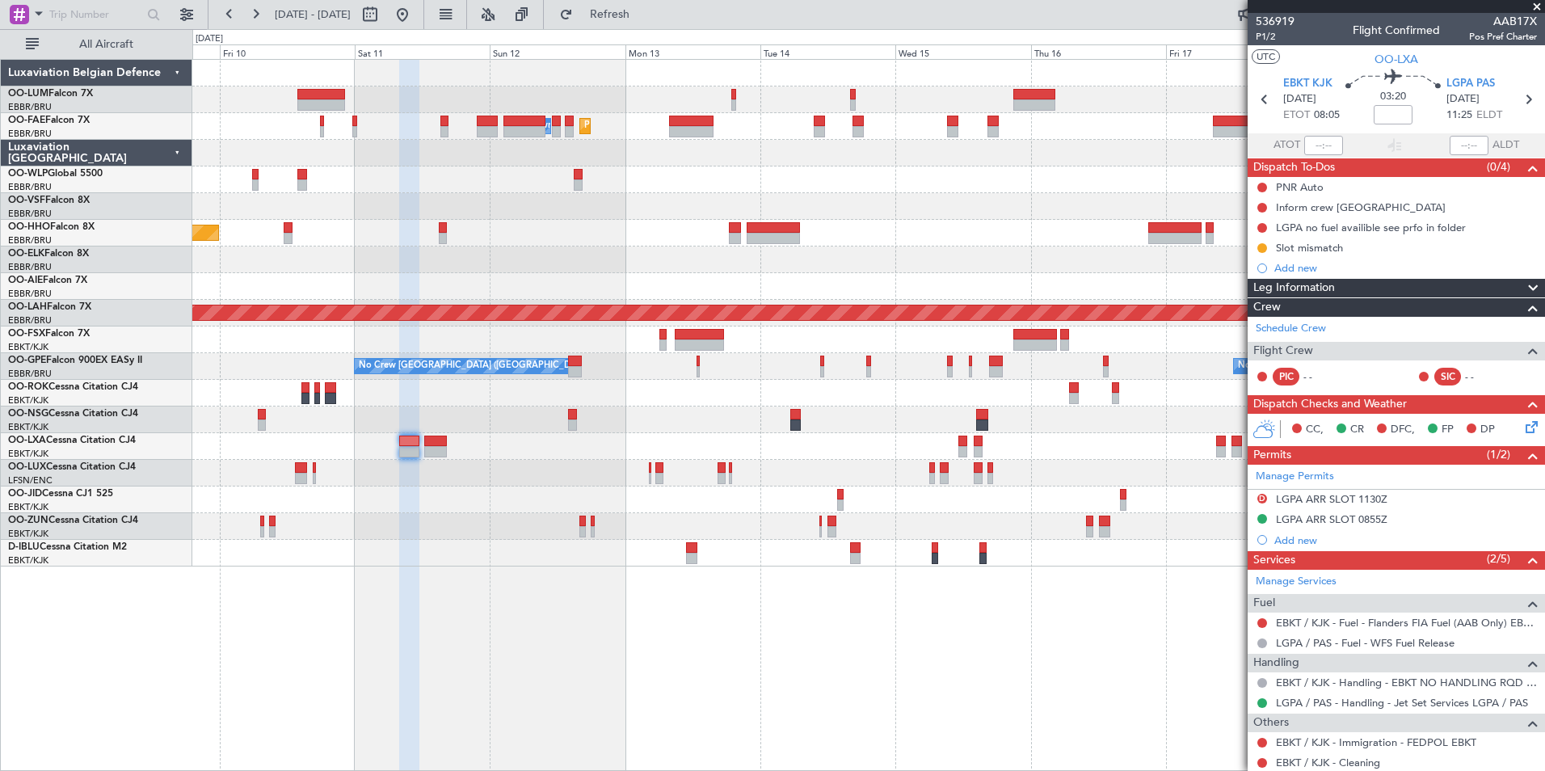
click at [661, 734] on div "Owner Melsbroek Air Base Planned Maint Melsbroek Air Base Planned Maint Brussel…" at bounding box center [868, 415] width 1352 height 712
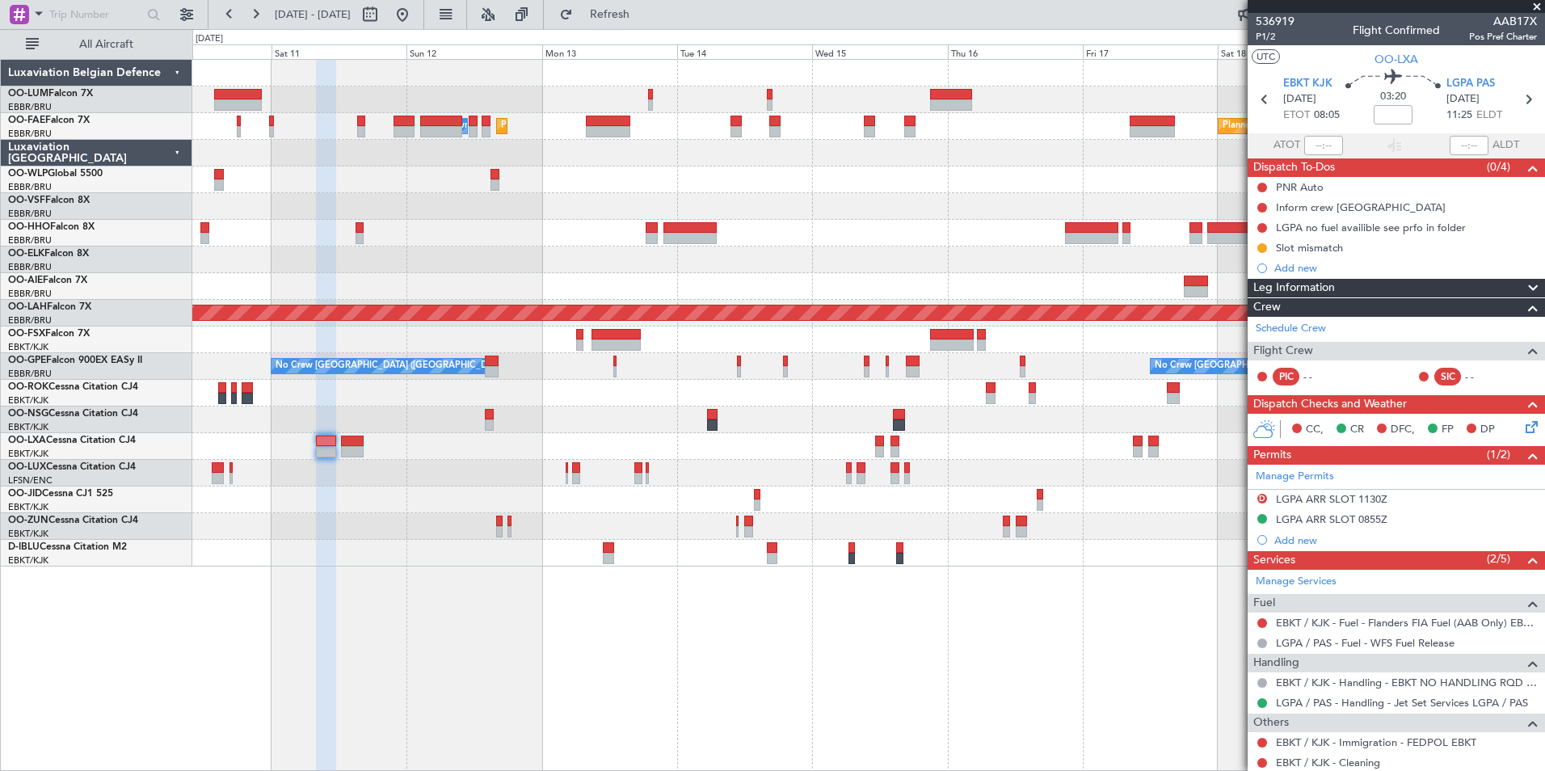
click at [710, 208] on div at bounding box center [868, 206] width 1352 height 27
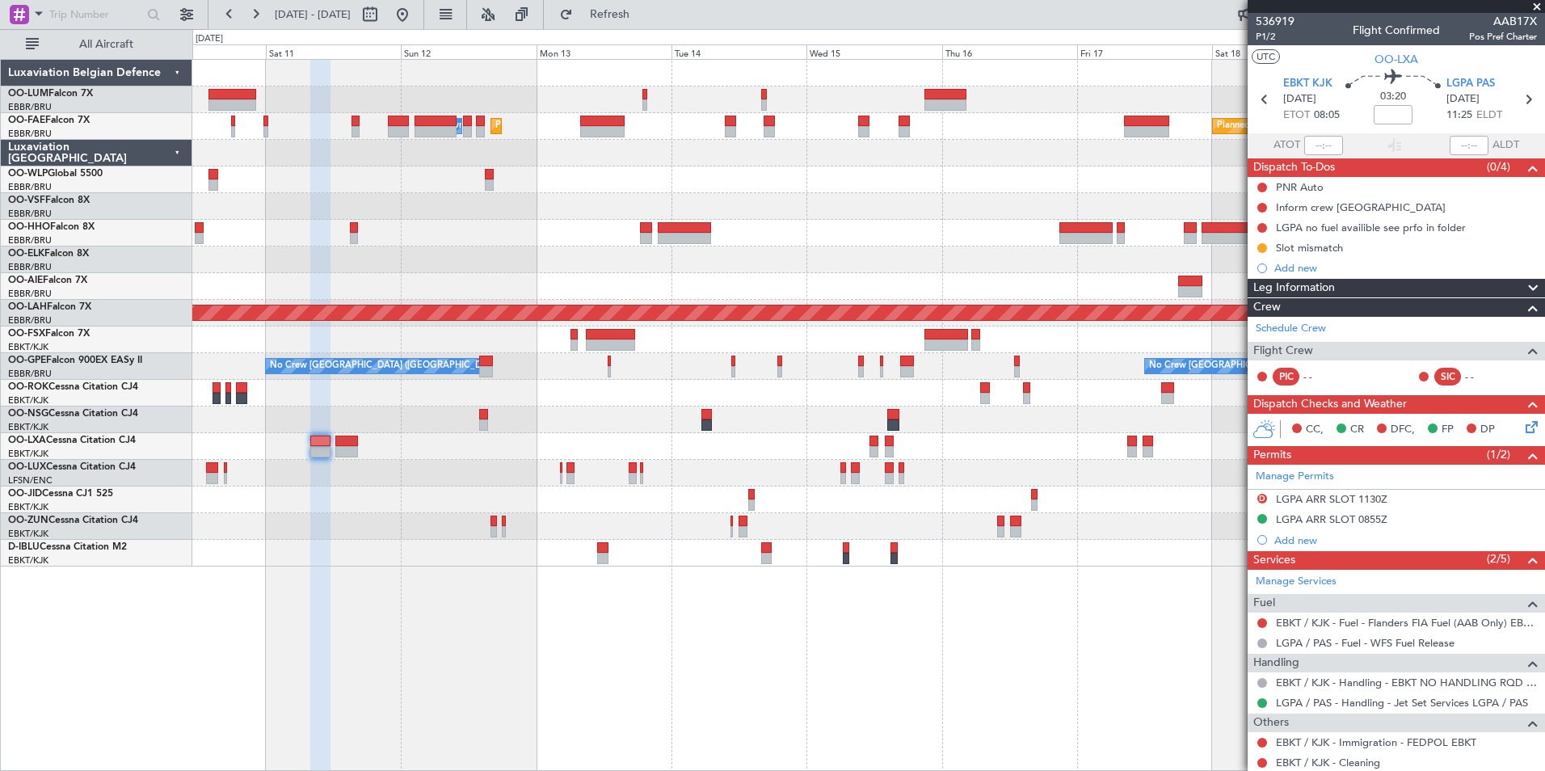
click at [537, 176] on div at bounding box center [868, 179] width 1352 height 27
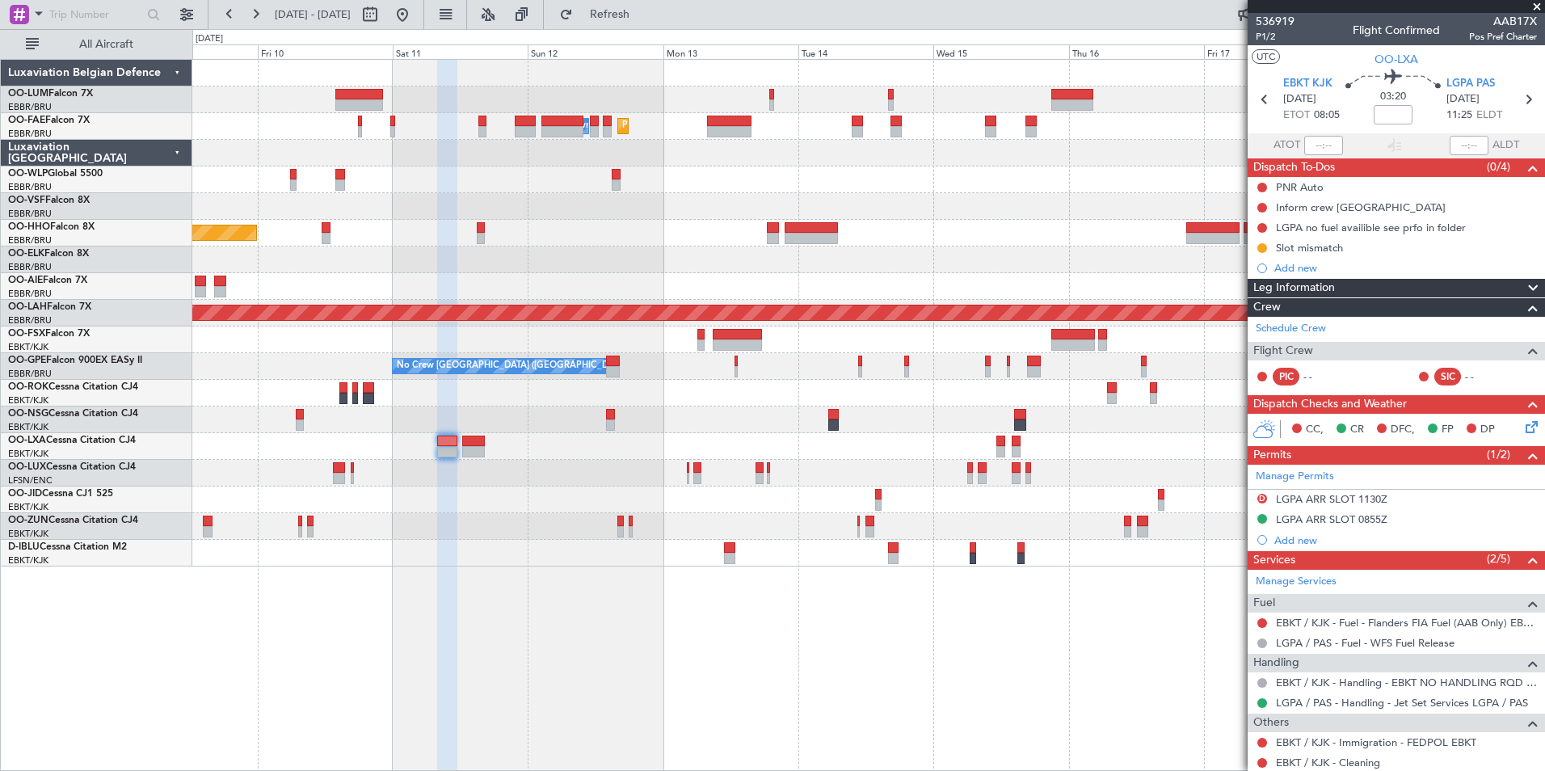
click at [1202, 619] on div "Owner Melsbroek Air Base Planned Maint Melsbroek Air Base Planned Maint Brussel…" at bounding box center [868, 415] width 1352 height 712
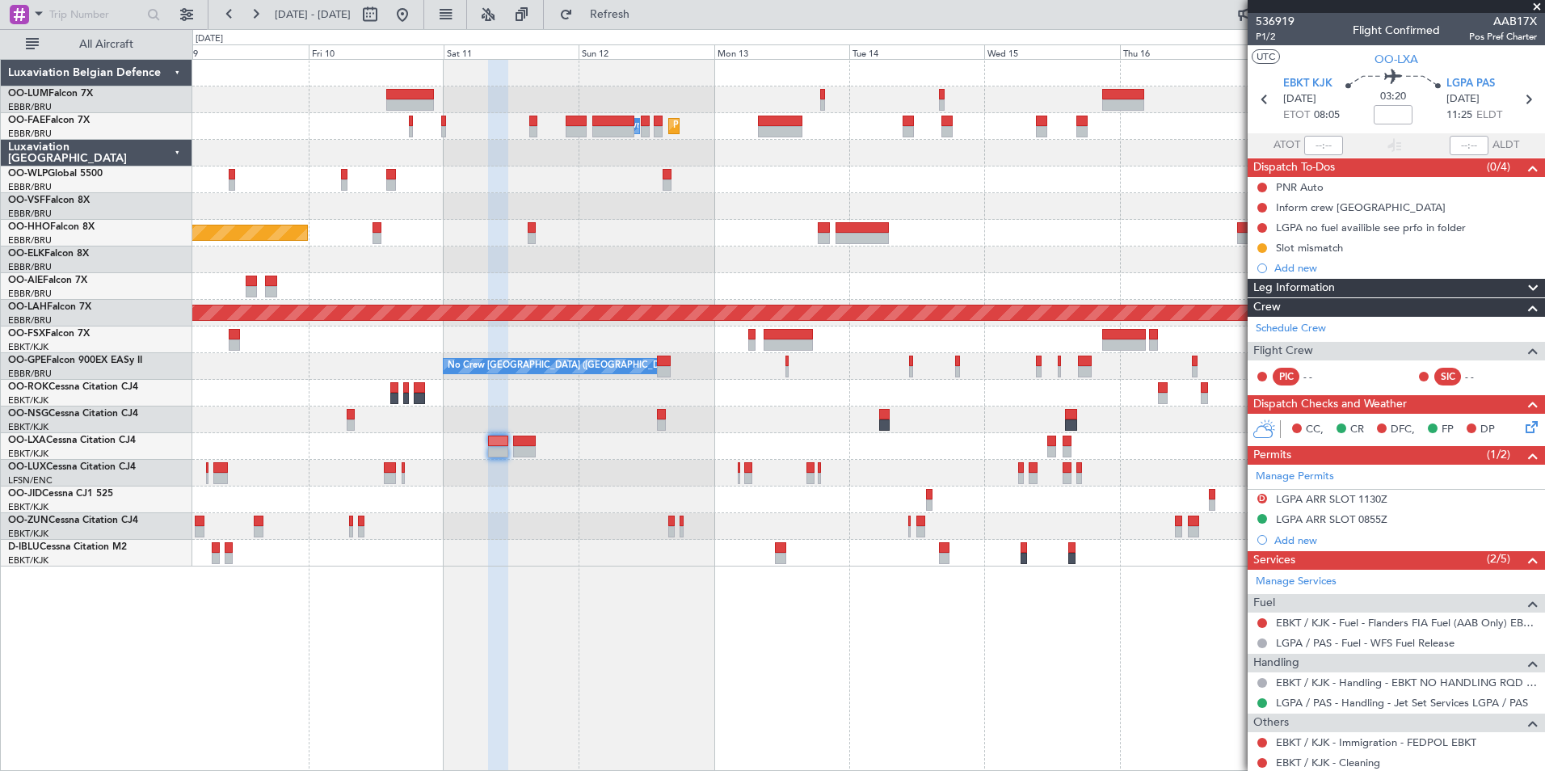
click at [1150, 654] on div "Owner Melsbroek Air Base Planned Maint Melsbroek Air Base Planned Maint Brussel…" at bounding box center [868, 415] width 1352 height 712
click at [721, 616] on div "Owner Melsbroek Air Base Planned Maint Melsbroek Air Base Planned Maint Brussel…" at bounding box center [868, 415] width 1352 height 712
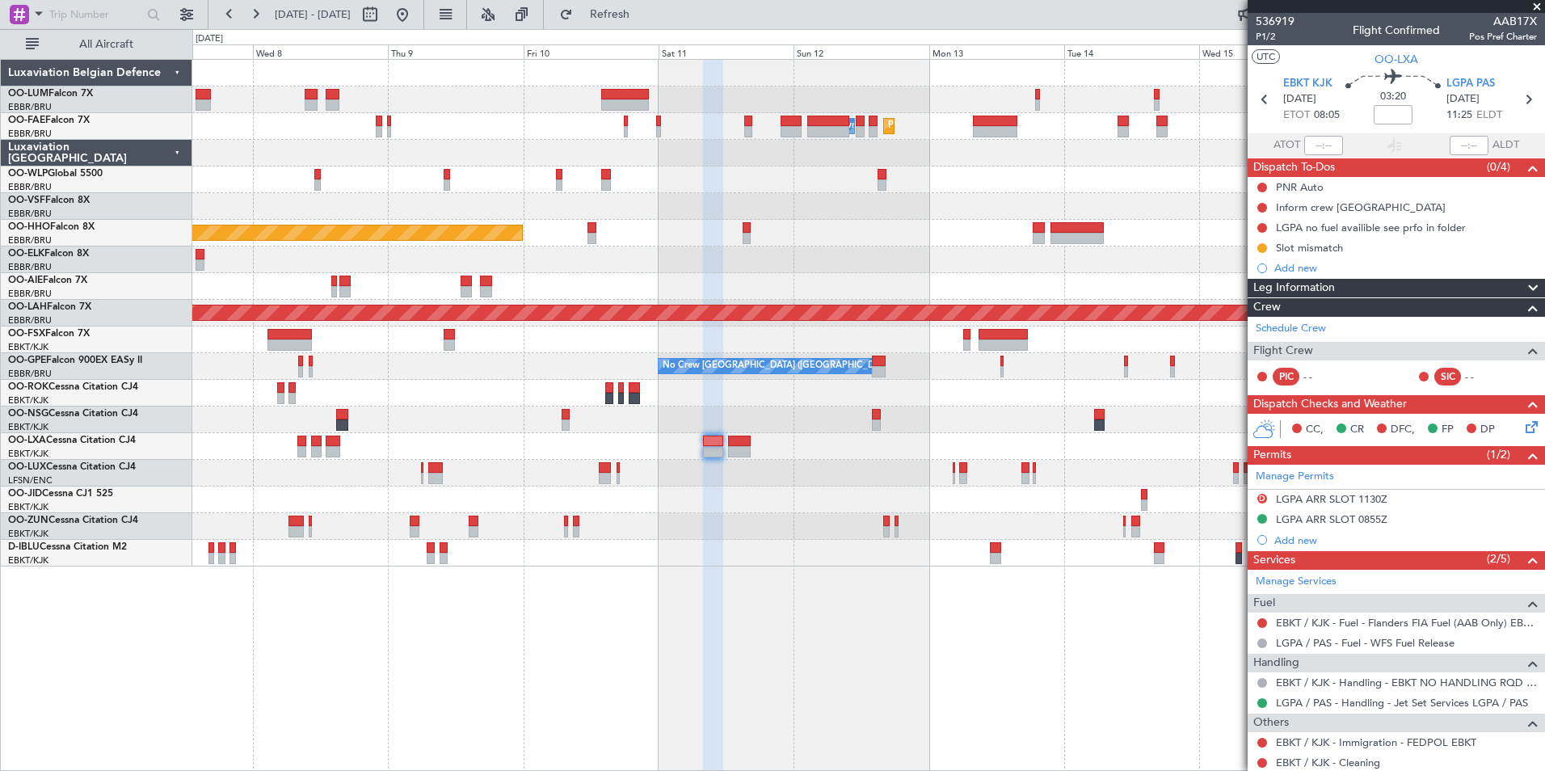
click at [855, 654] on div "Owner Melsbroek Air Base Planned Maint Melsbroek Air Base Planned Maint Brussel…" at bounding box center [868, 415] width 1352 height 712
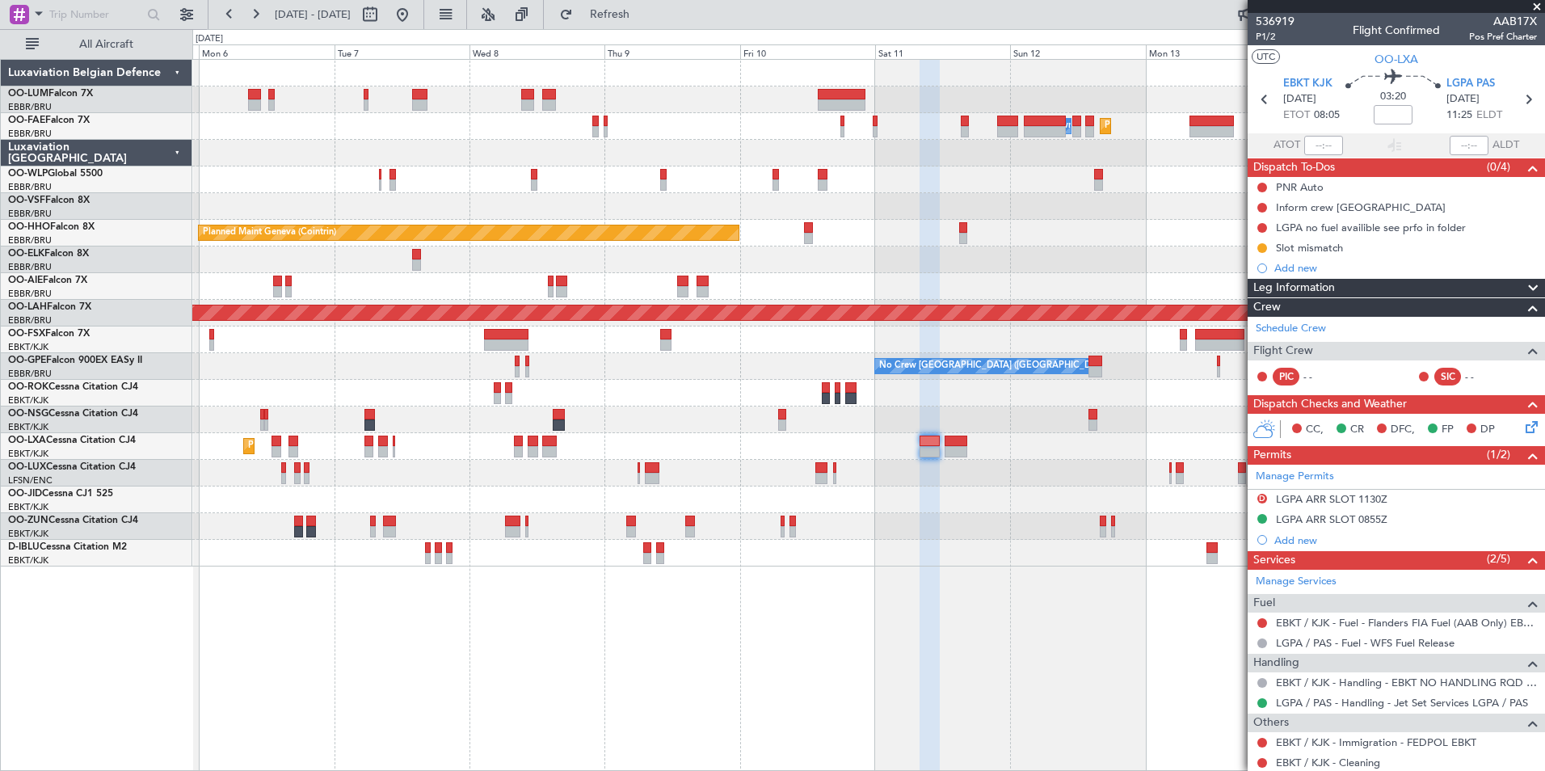
click at [594, 366] on div "No Crew Brussels (Brussels National) No Crew Brussels (Brussels National) No Cr…" at bounding box center [868, 366] width 1352 height 27
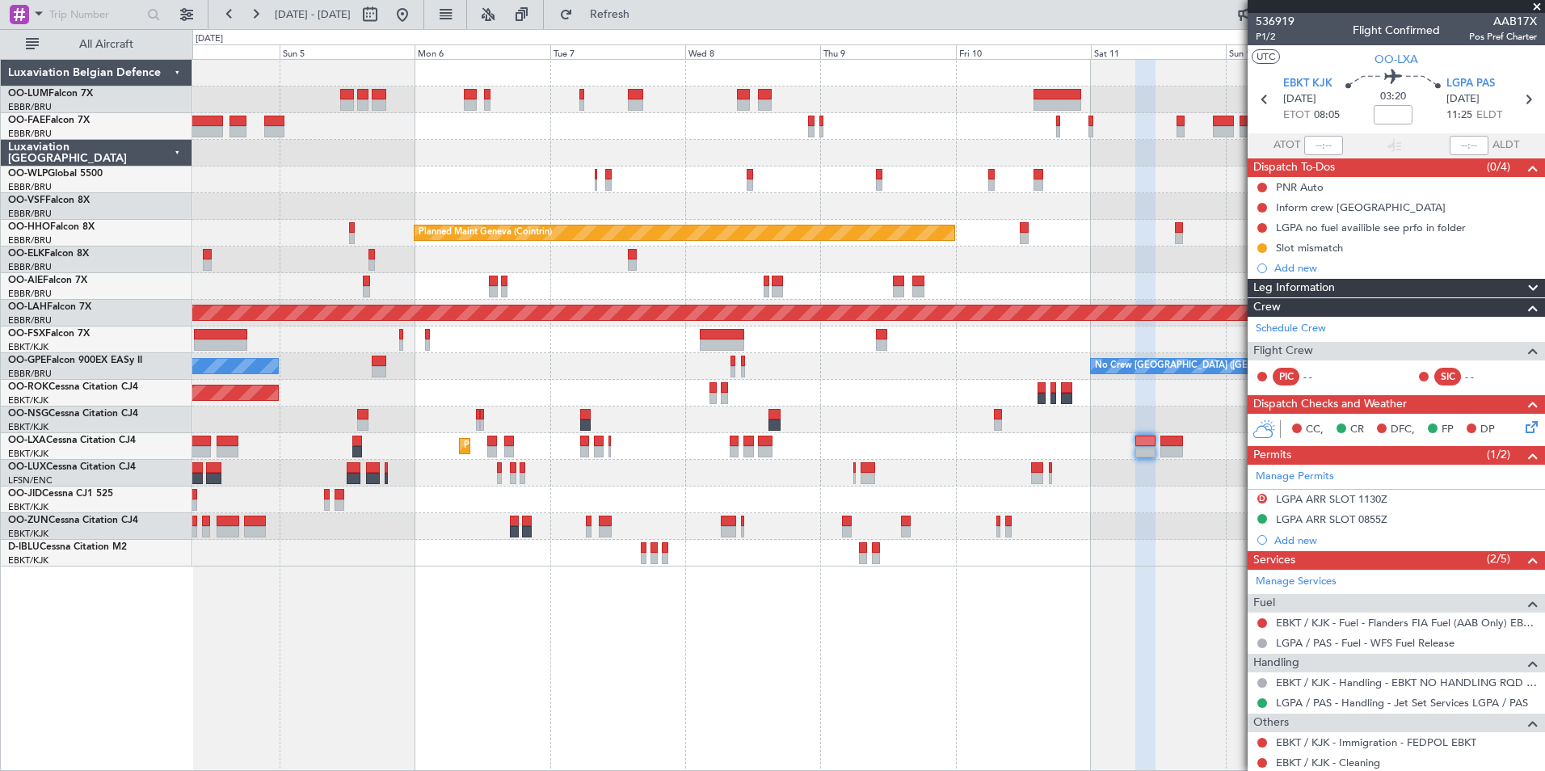
click at [342, 339] on div at bounding box center [868, 339] width 1352 height 27
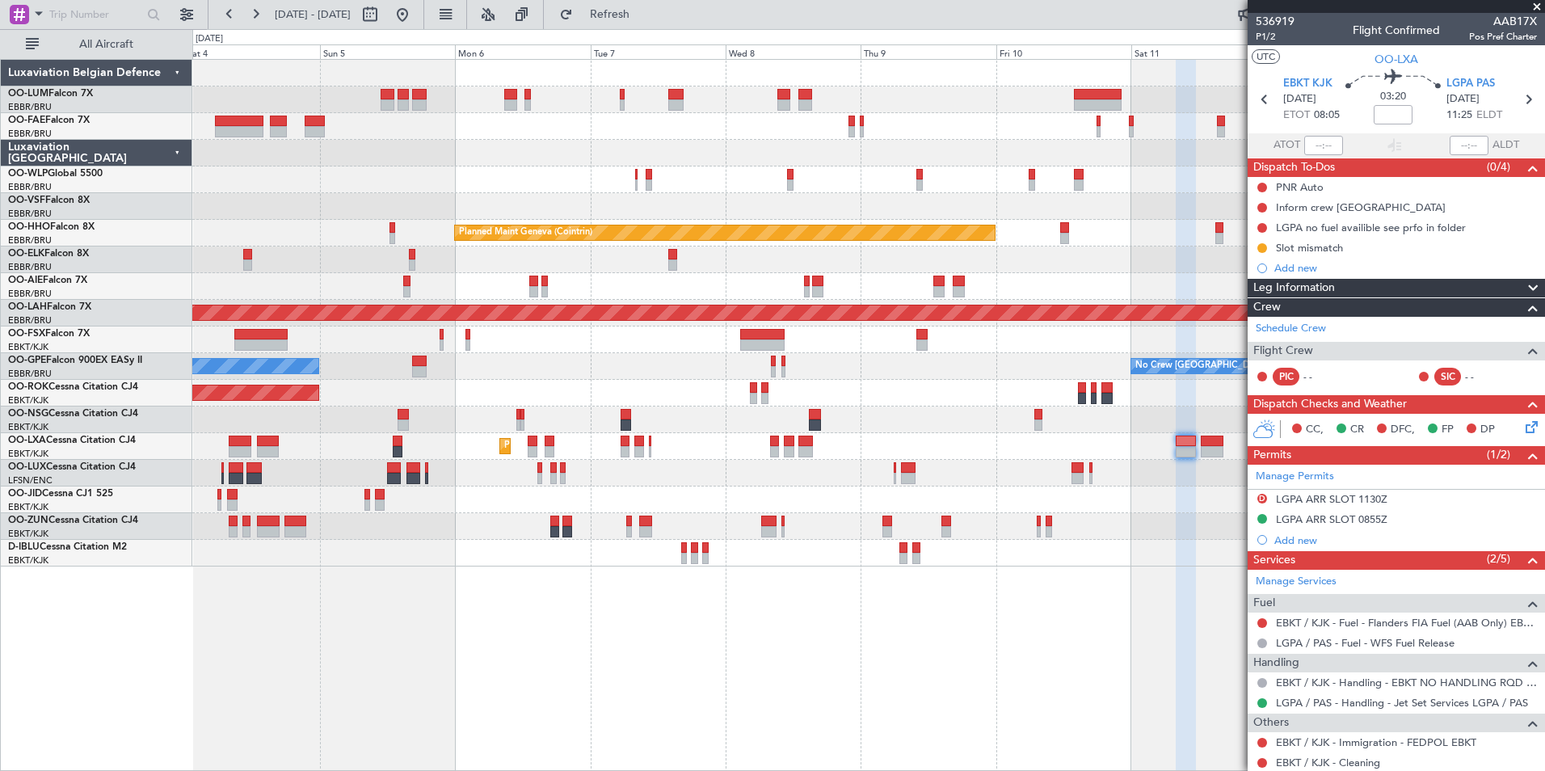
click at [498, 637] on div "Planned Maint Brussels (Brussels National) Planned Maint Brussels (Brussels Nat…" at bounding box center [868, 415] width 1352 height 712
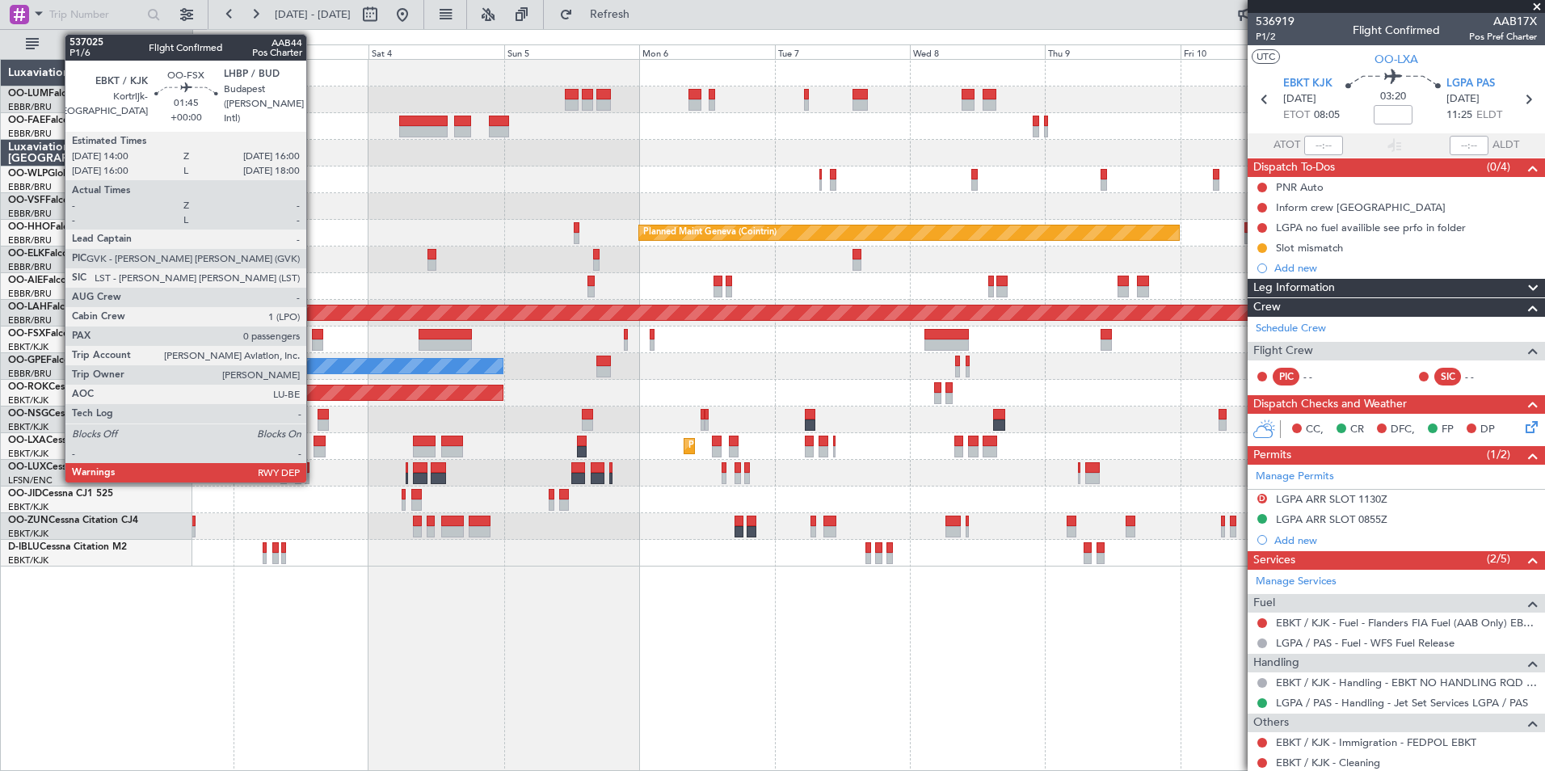
click at [313, 341] on div at bounding box center [317, 344] width 11 height 11
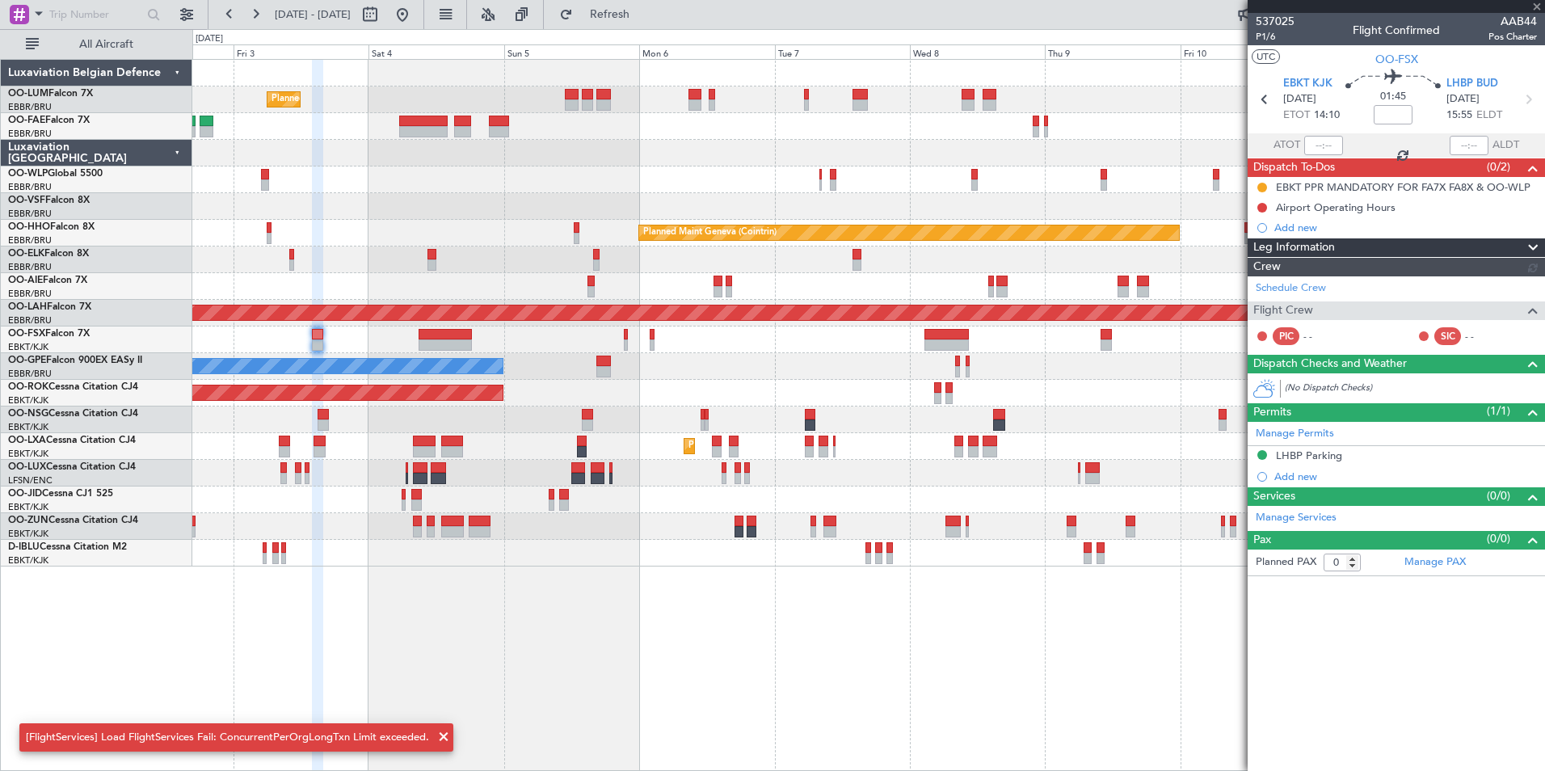
click at [599, 712] on div "Planned Maint Brussels (Brussels National) Planned Maint Brussels (Brussels Nat…" at bounding box center [868, 415] width 1352 height 712
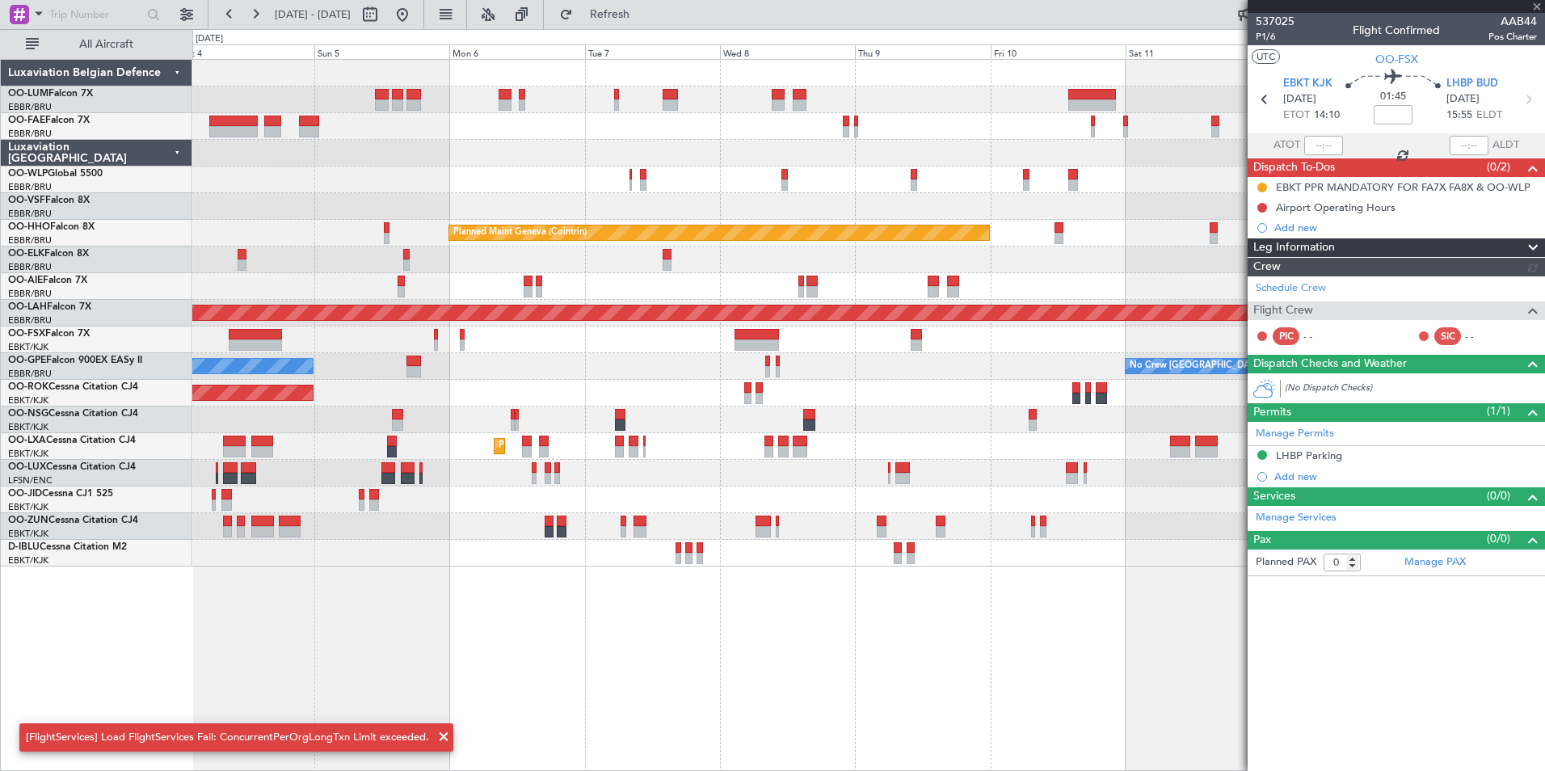
click at [570, 690] on div "Planned Maint Brussels (Brussels National) Planned Maint Brussels (Brussels Nat…" at bounding box center [868, 415] width 1352 height 712
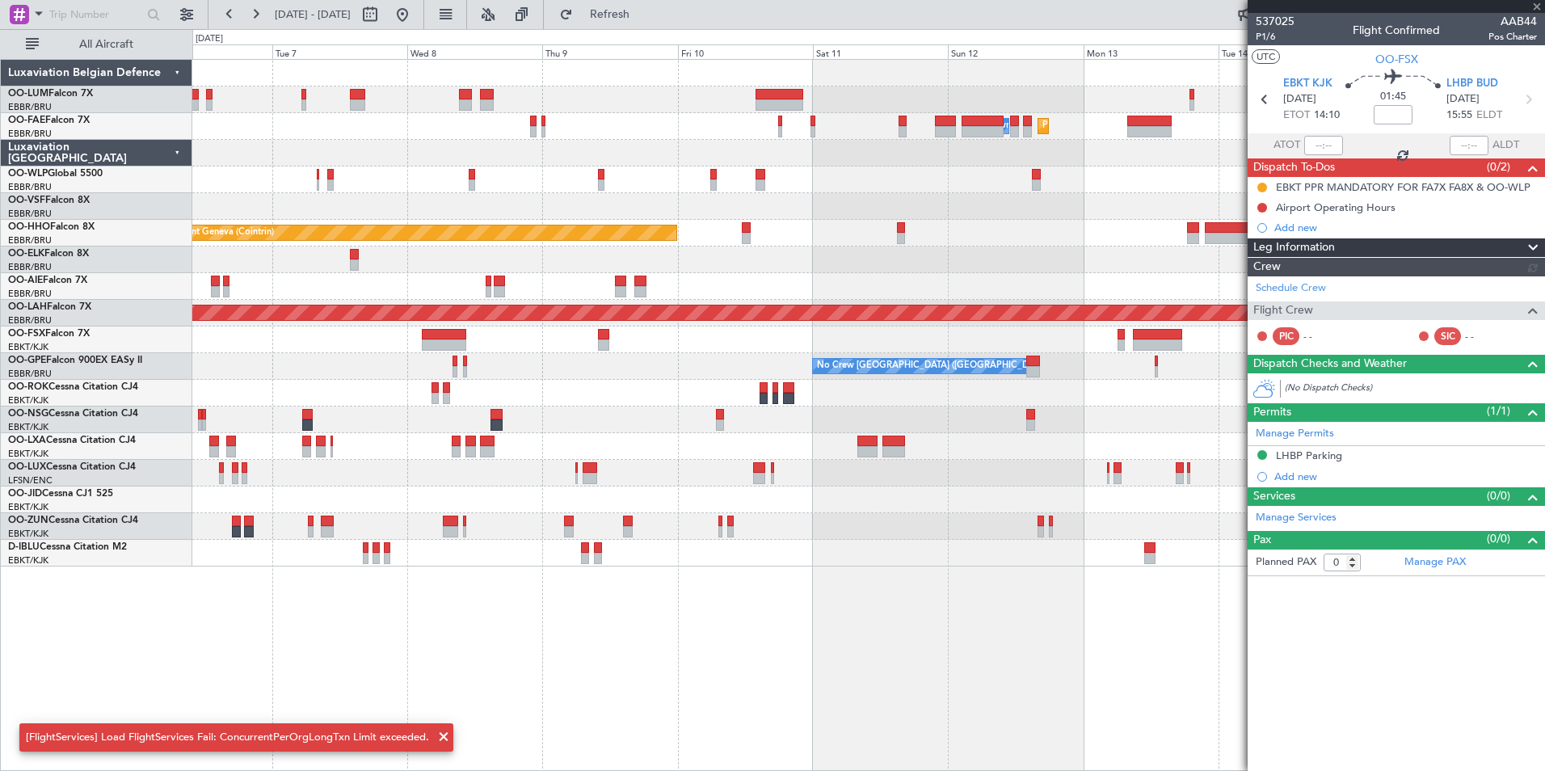
click at [768, 691] on div "Planned Maint Melsbroek Air Base Owner Melsbroek Air Base Planned Maint Brussel…" at bounding box center [868, 415] width 1352 height 712
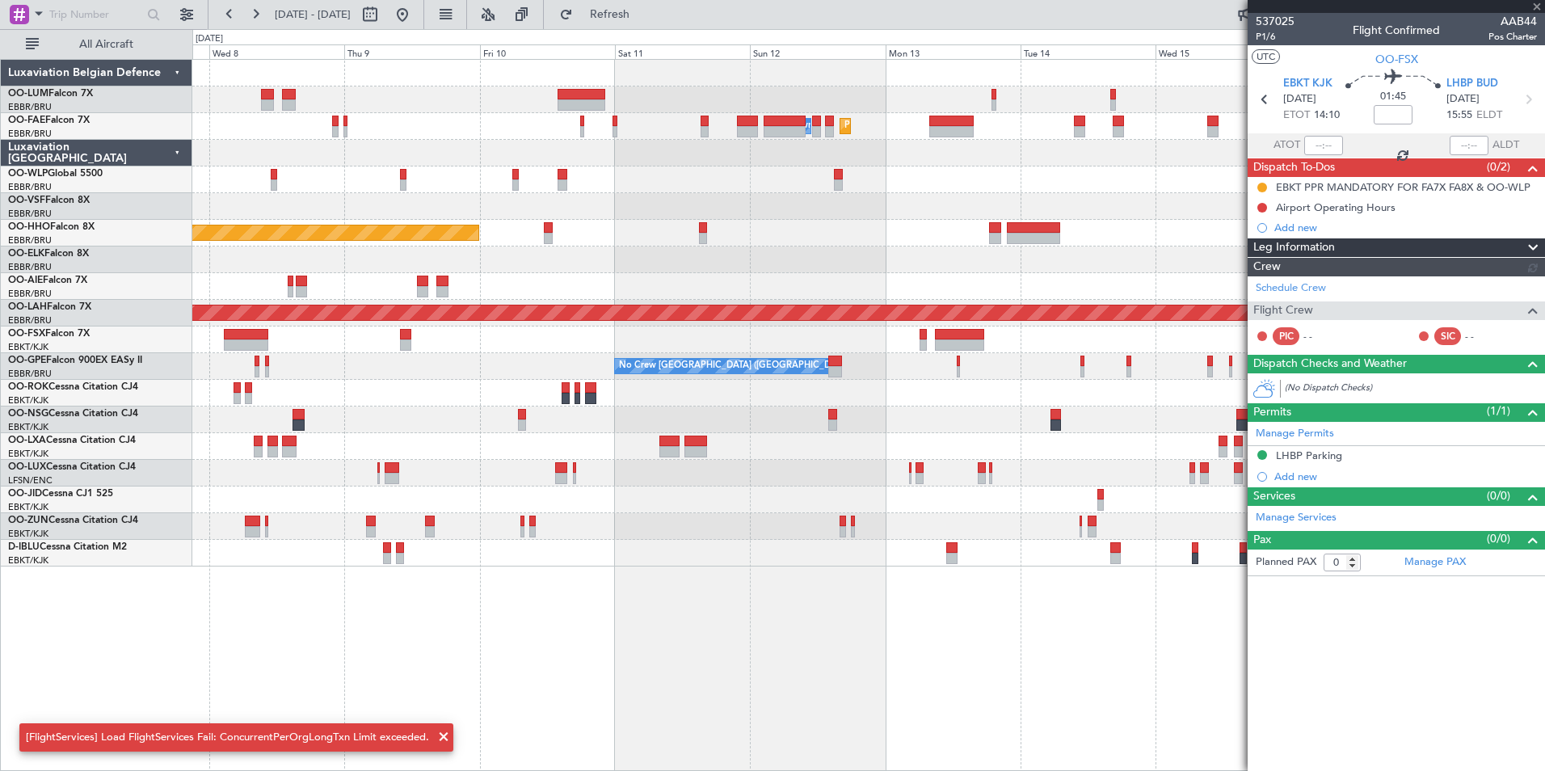
click at [838, 744] on div "Planned Maint Melsbroek Air Base Owner Melsbroek Air Base Planned Maint Brussel…" at bounding box center [868, 415] width 1352 height 712
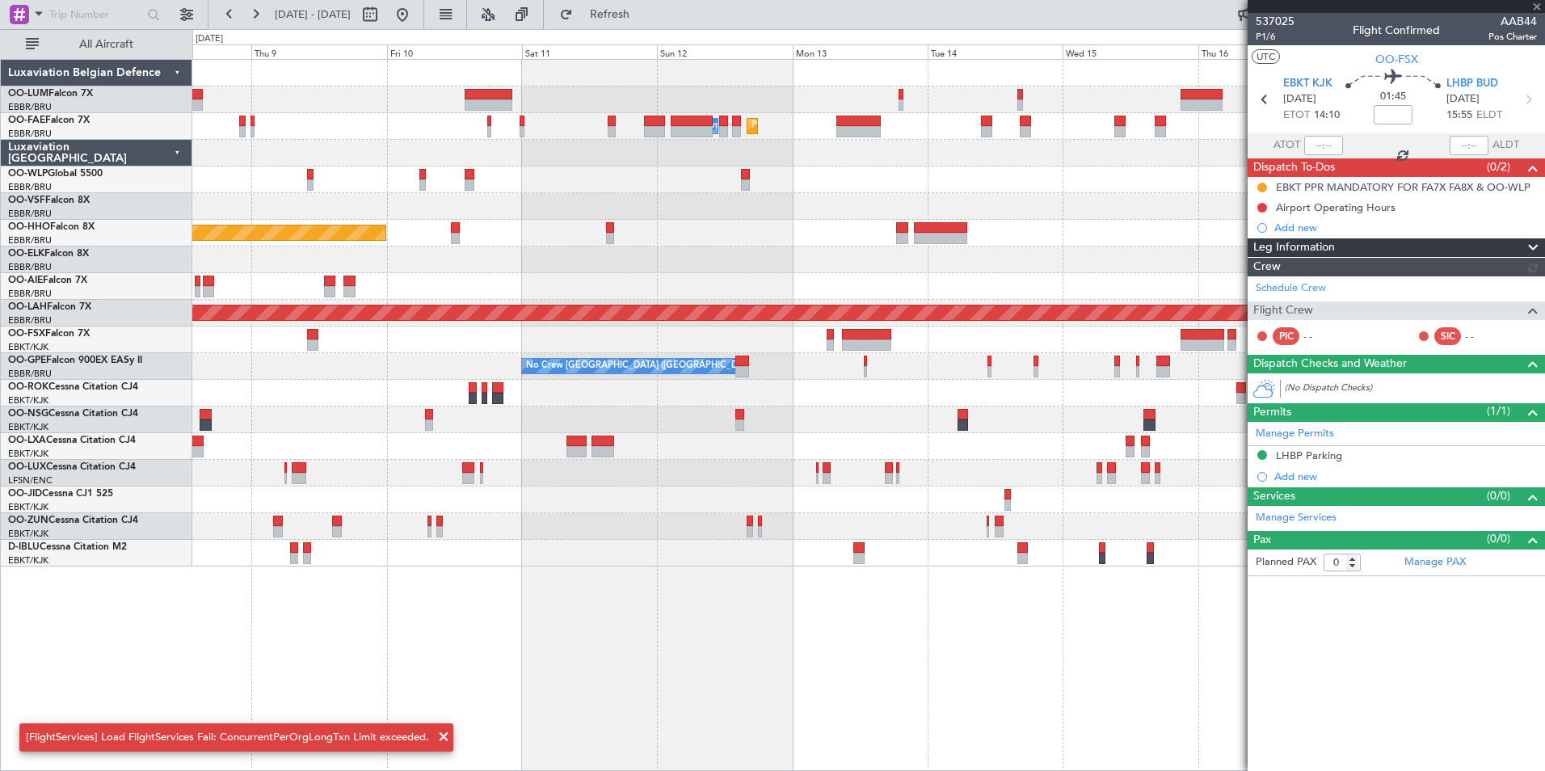
click at [741, 742] on div "Planned Maint Melsbroek Air Base Owner Melsbroek Air Base Planned Maint Brussel…" at bounding box center [868, 415] width 1352 height 712
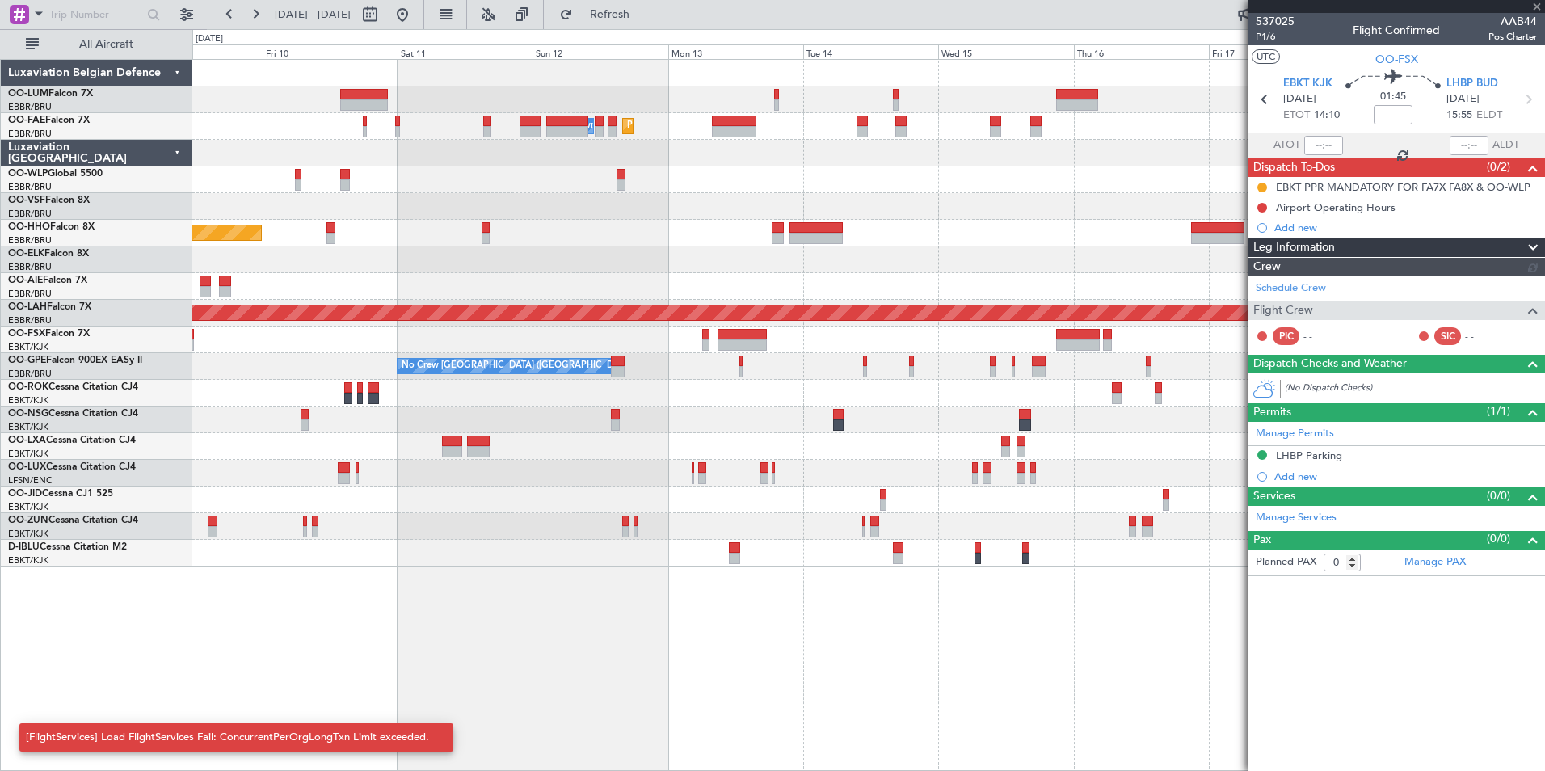
click at [680, 733] on div "Planned Maint Melsbroek Air Base Owner Melsbroek Air Base Planned Maint Brussel…" at bounding box center [868, 415] width 1352 height 712
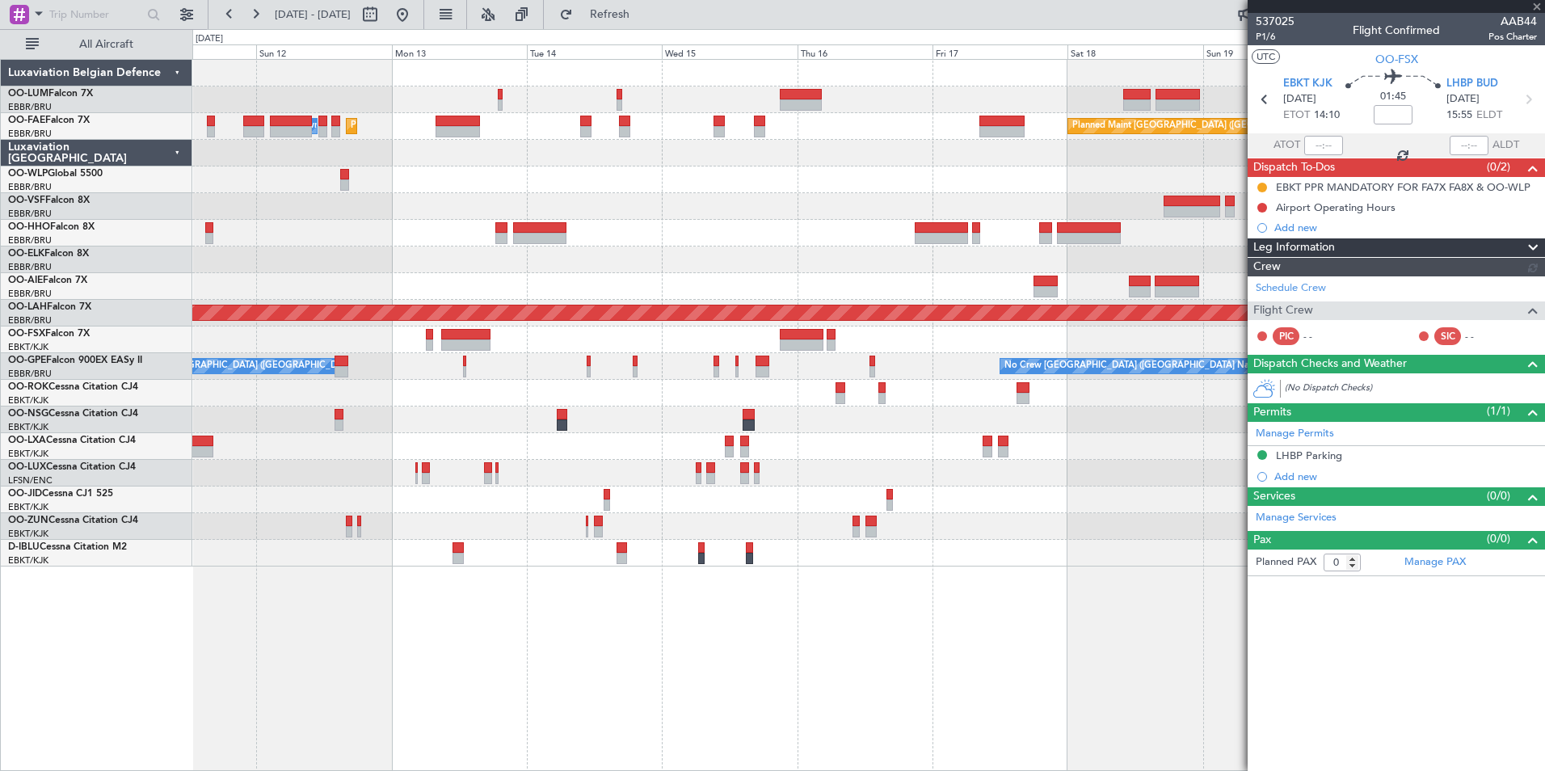
click at [798, 763] on div "Planned Maint Melsbroek Air Base Owner Melsbroek Air Base Planned Maint Brussel…" at bounding box center [868, 415] width 1352 height 712
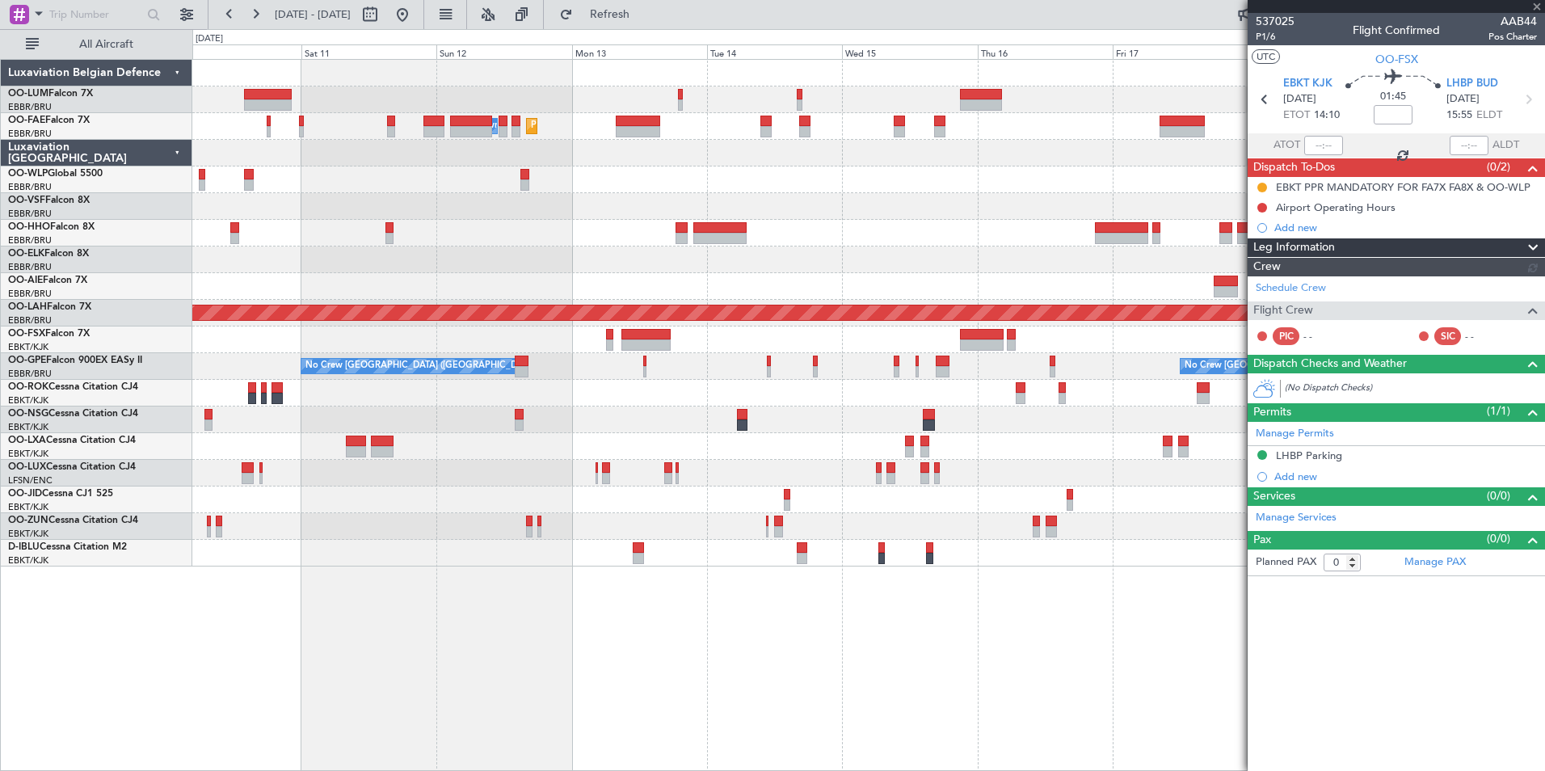
click at [904, 753] on div "Planned Maint Melsbroek Air Base Owner Melsbroek Air Base Planned Maint Brussel…" at bounding box center [868, 415] width 1352 height 712
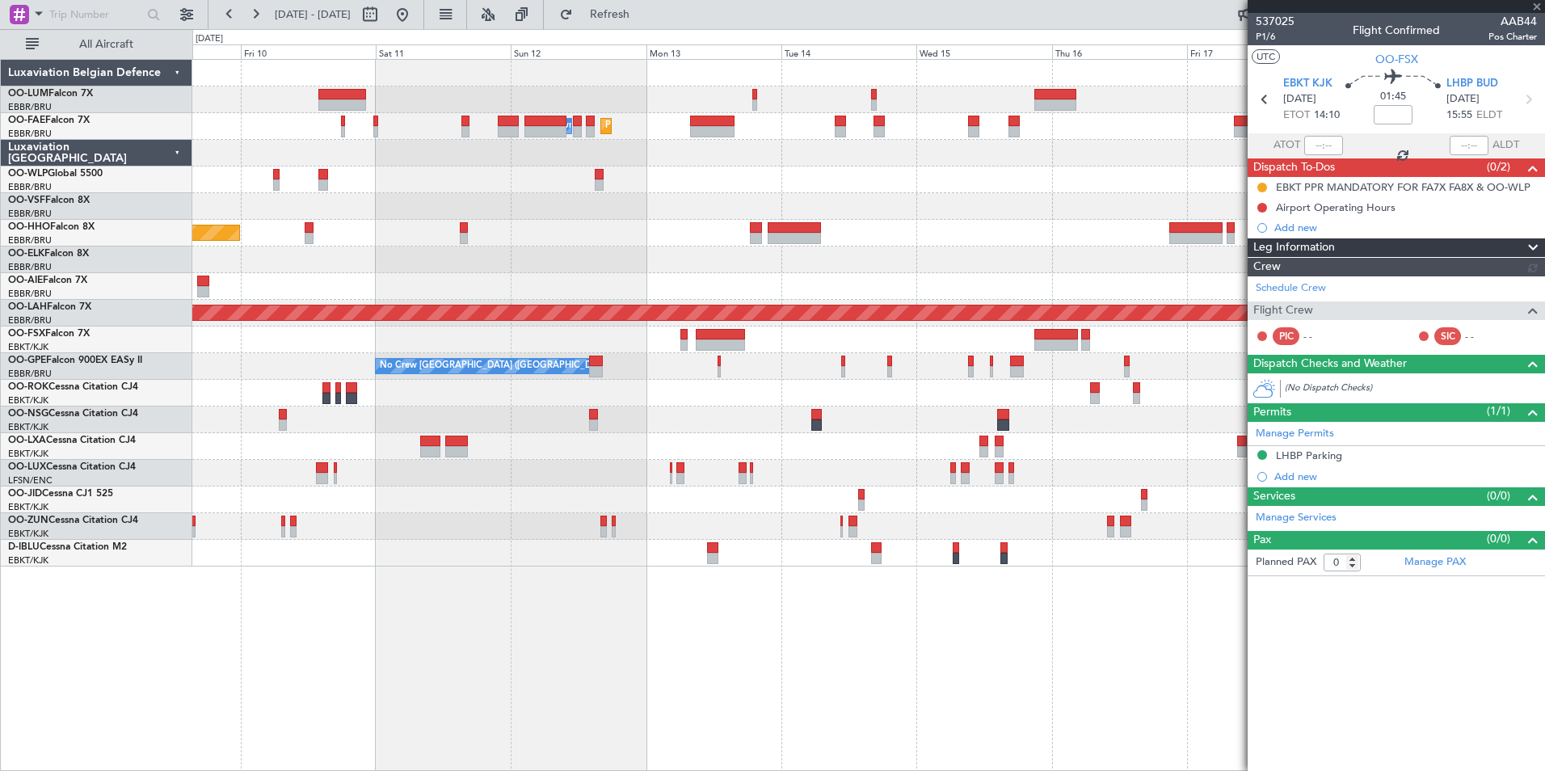
click at [571, 692] on div "Planned Maint Melsbroek Air Base Owner Melsbroek Air Base Planned Maint Brussel…" at bounding box center [868, 415] width 1352 height 712
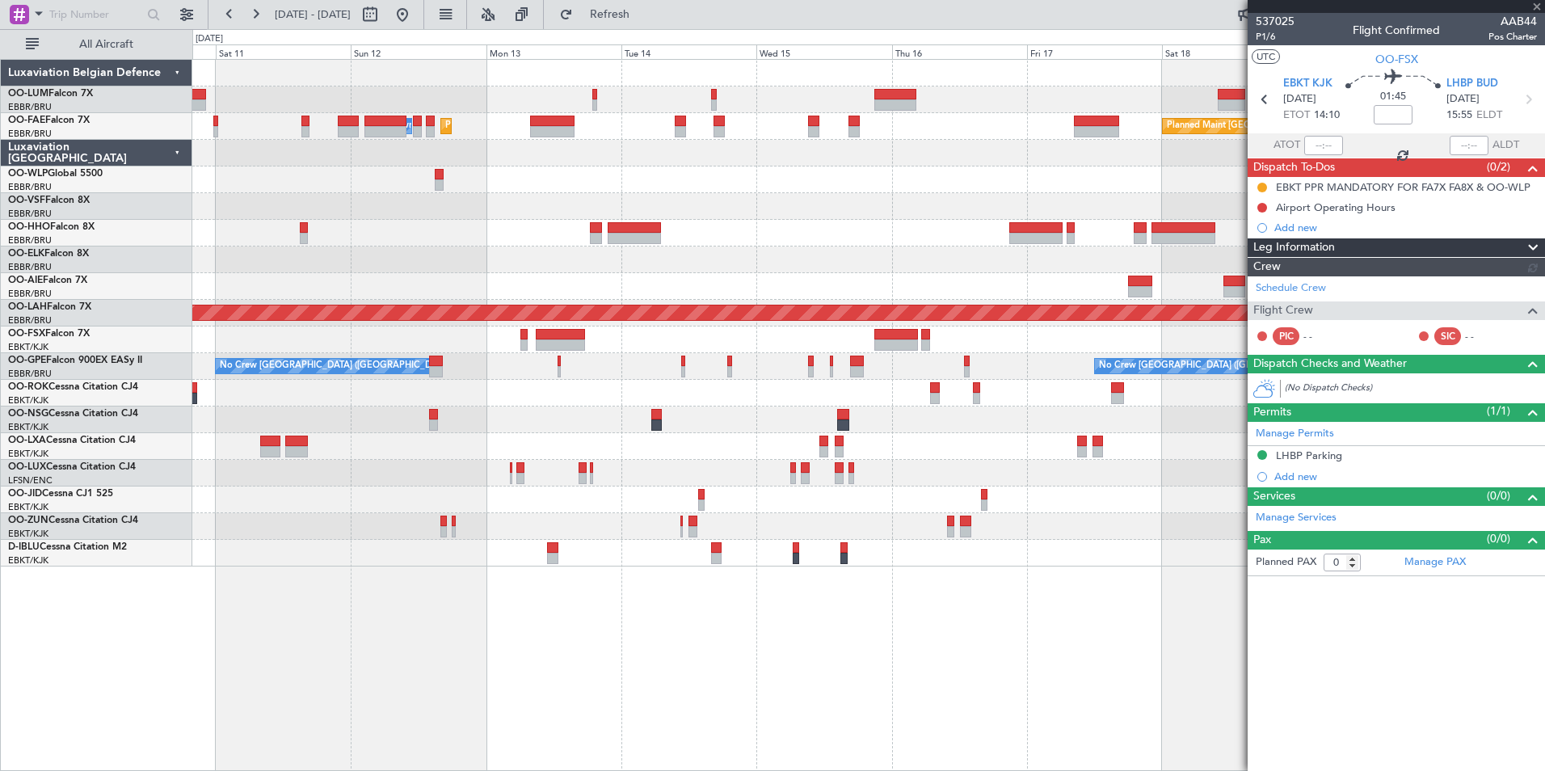
click at [719, 713] on div "Planned Maint Melsbroek Air Base Owner Melsbroek Air Base Planned Maint Brussel…" at bounding box center [868, 415] width 1352 height 712
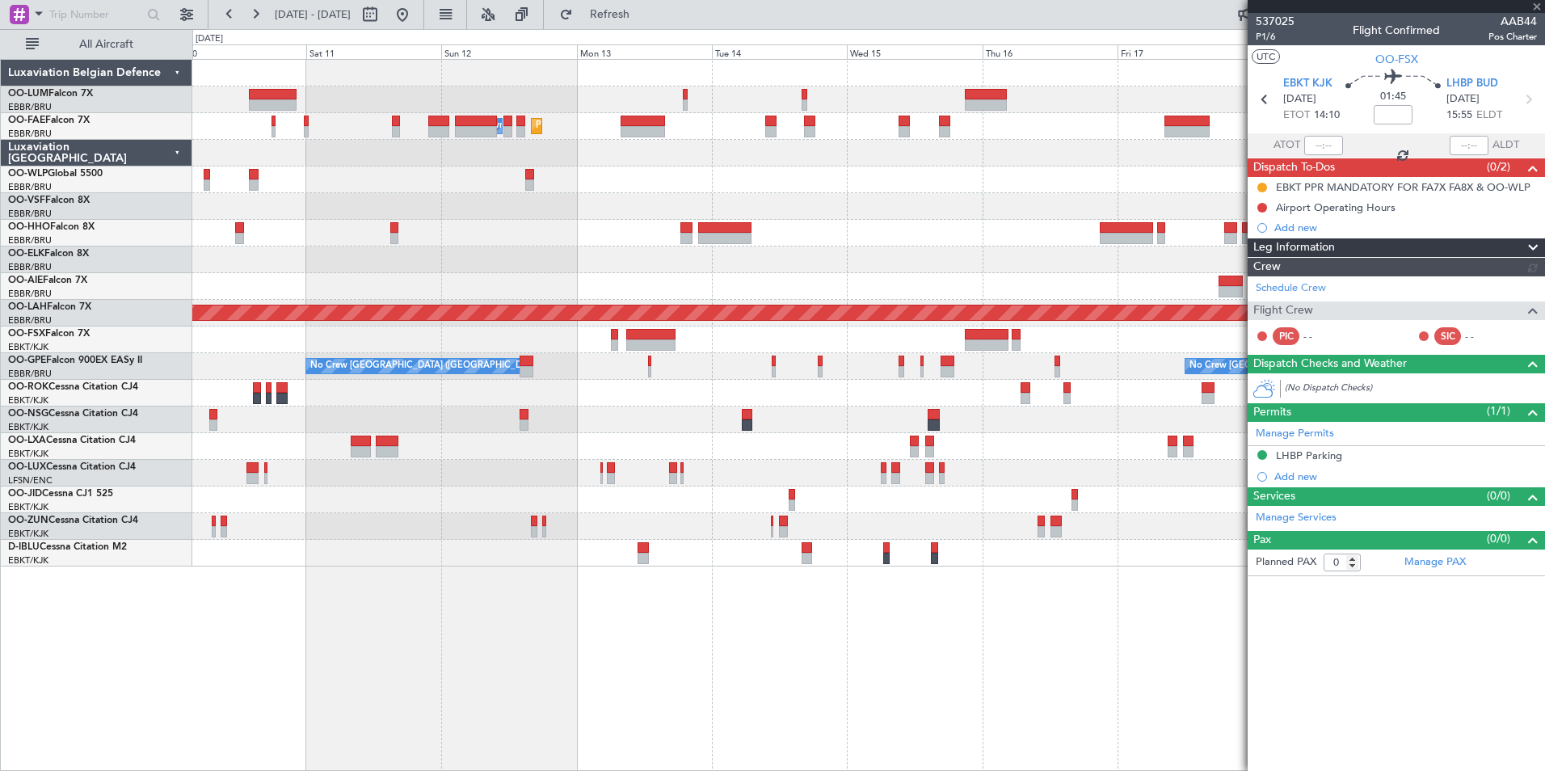
click at [816, 721] on div "Planned Maint Melsbroek Air Base Owner Melsbroek Air Base Planned Maint Brussel…" at bounding box center [868, 415] width 1352 height 712
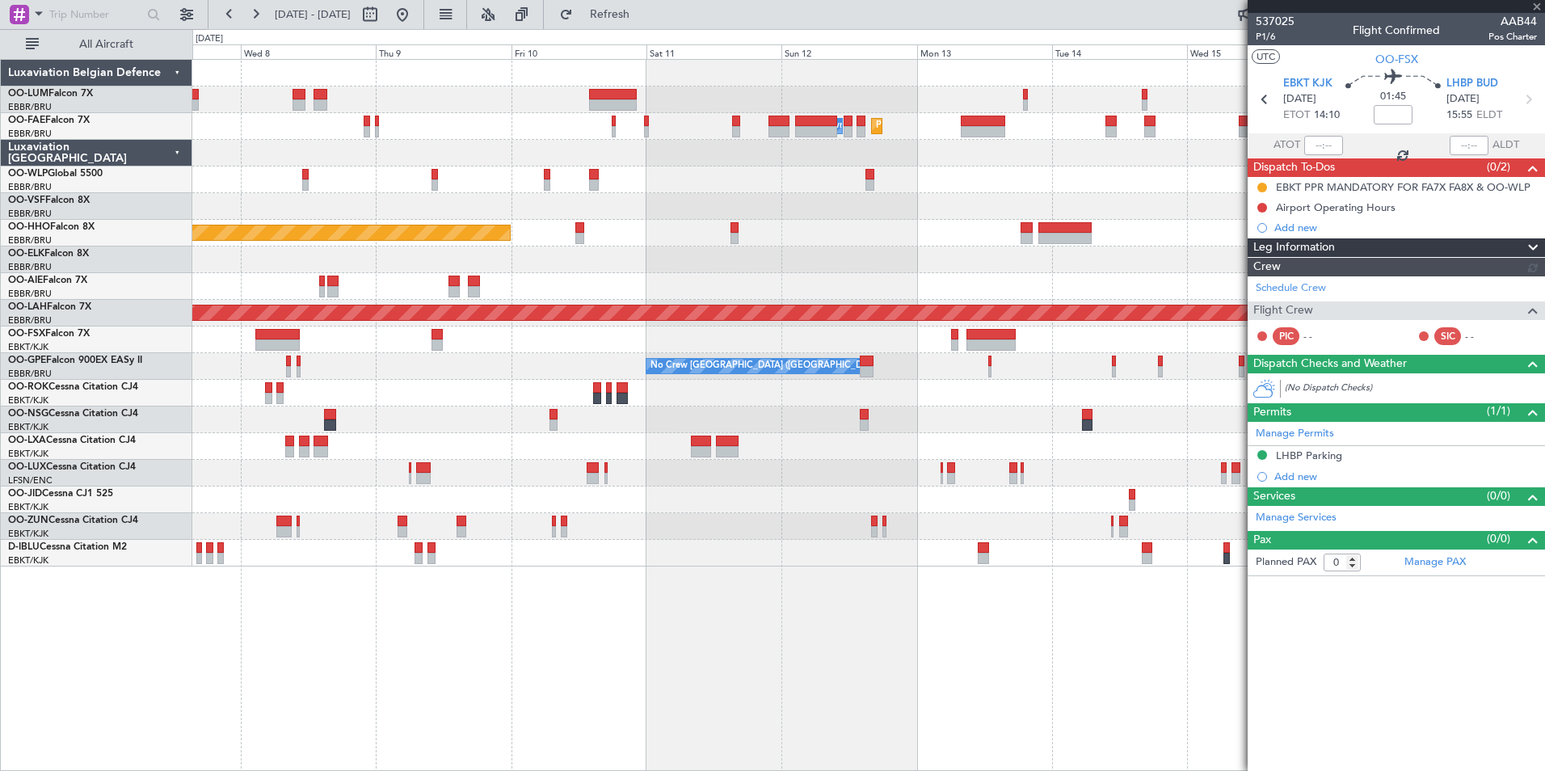
click at [814, 700] on div "Planned Maint Melsbroek Air Base Owner Melsbroek Air Base Planned Maint Brussel…" at bounding box center [868, 415] width 1352 height 712
click at [691, 712] on div "Planned Maint Melsbroek Air Base Owner Melsbroek Air Base Planned Maint Brussel…" at bounding box center [868, 415] width 1352 height 712
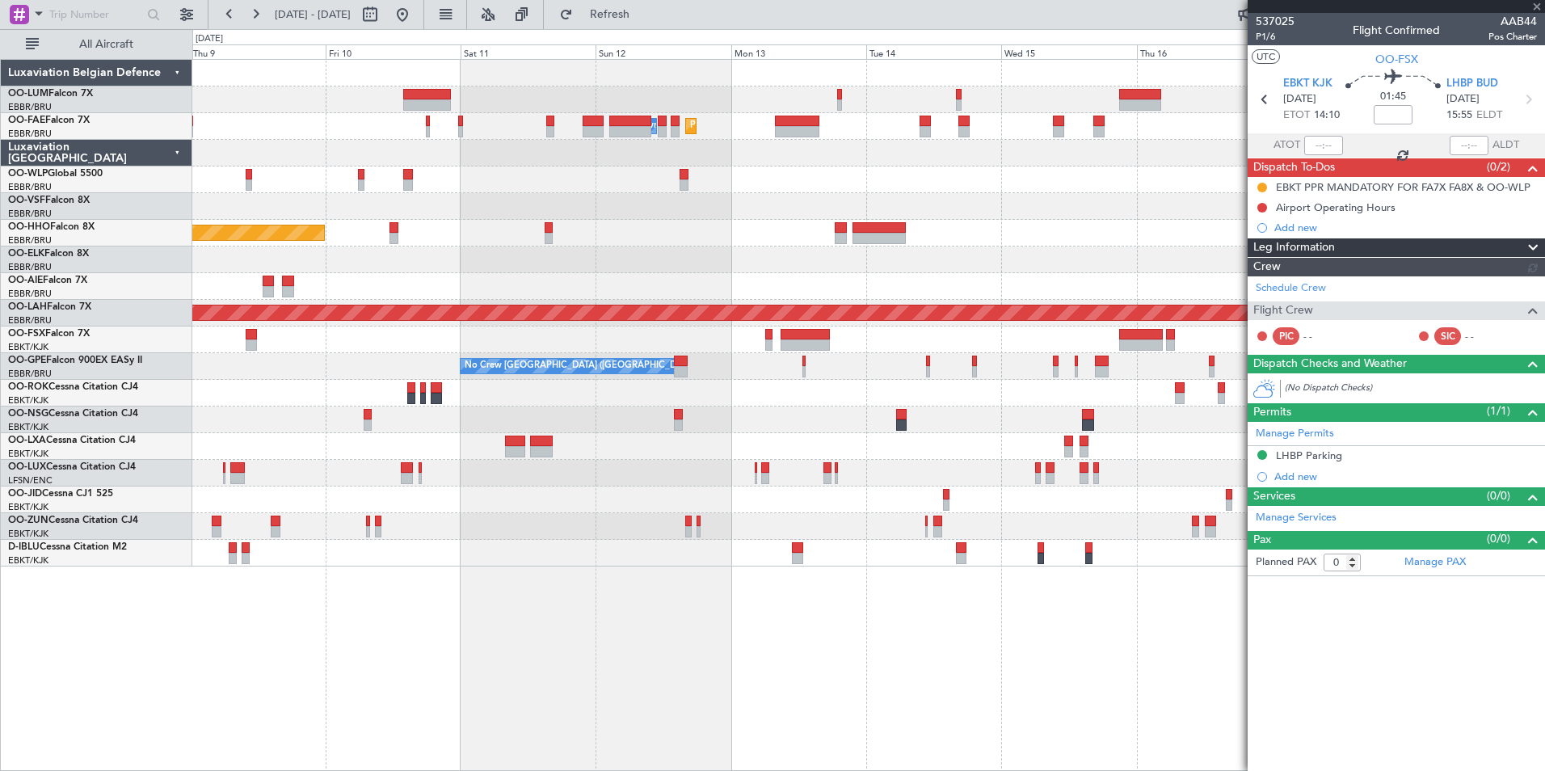
click at [767, 617] on div "Planned Maint Melsbroek Air Base Owner Melsbroek Air Base Planned Maint Brussel…" at bounding box center [868, 415] width 1352 height 712
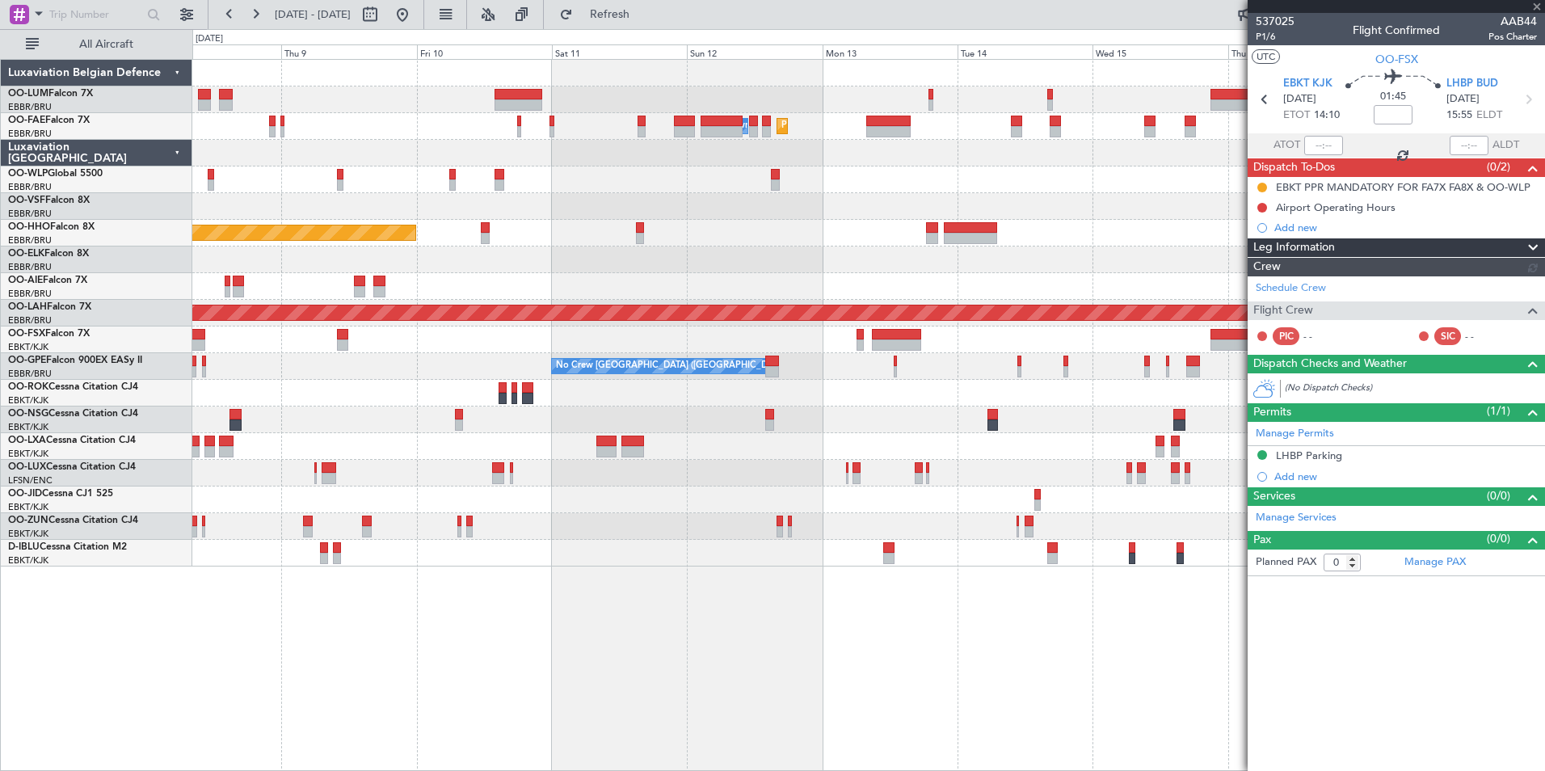
click at [1075, 638] on div "Planned Maint Melsbroek Air Base Owner Melsbroek Air Base Planned Maint Brussel…" at bounding box center [868, 415] width 1352 height 712
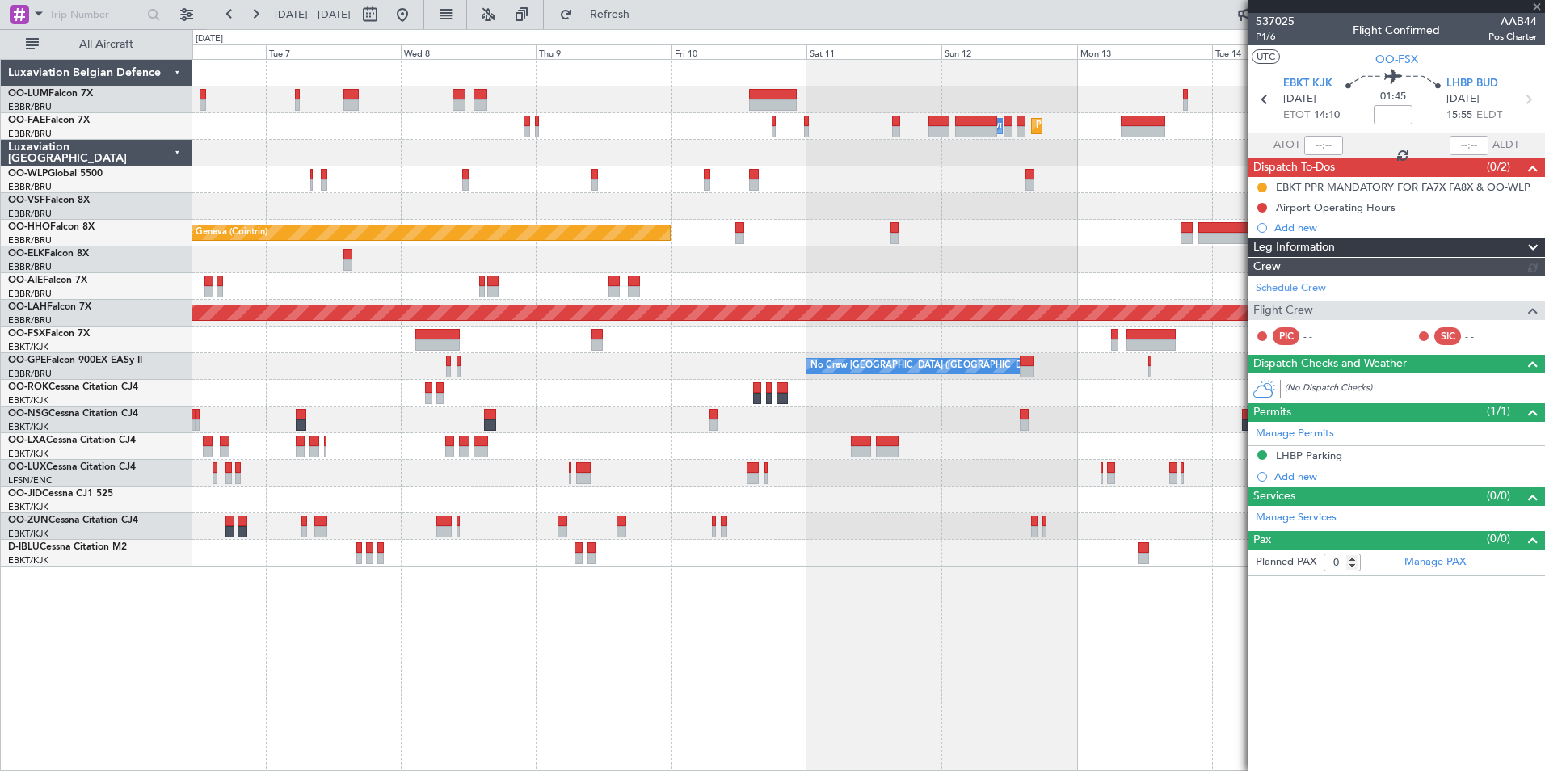
click at [755, 635] on div "Planned Maint Melsbroek Air Base Owner Melsbroek Air Base Planned Maint Brussel…" at bounding box center [868, 415] width 1352 height 712
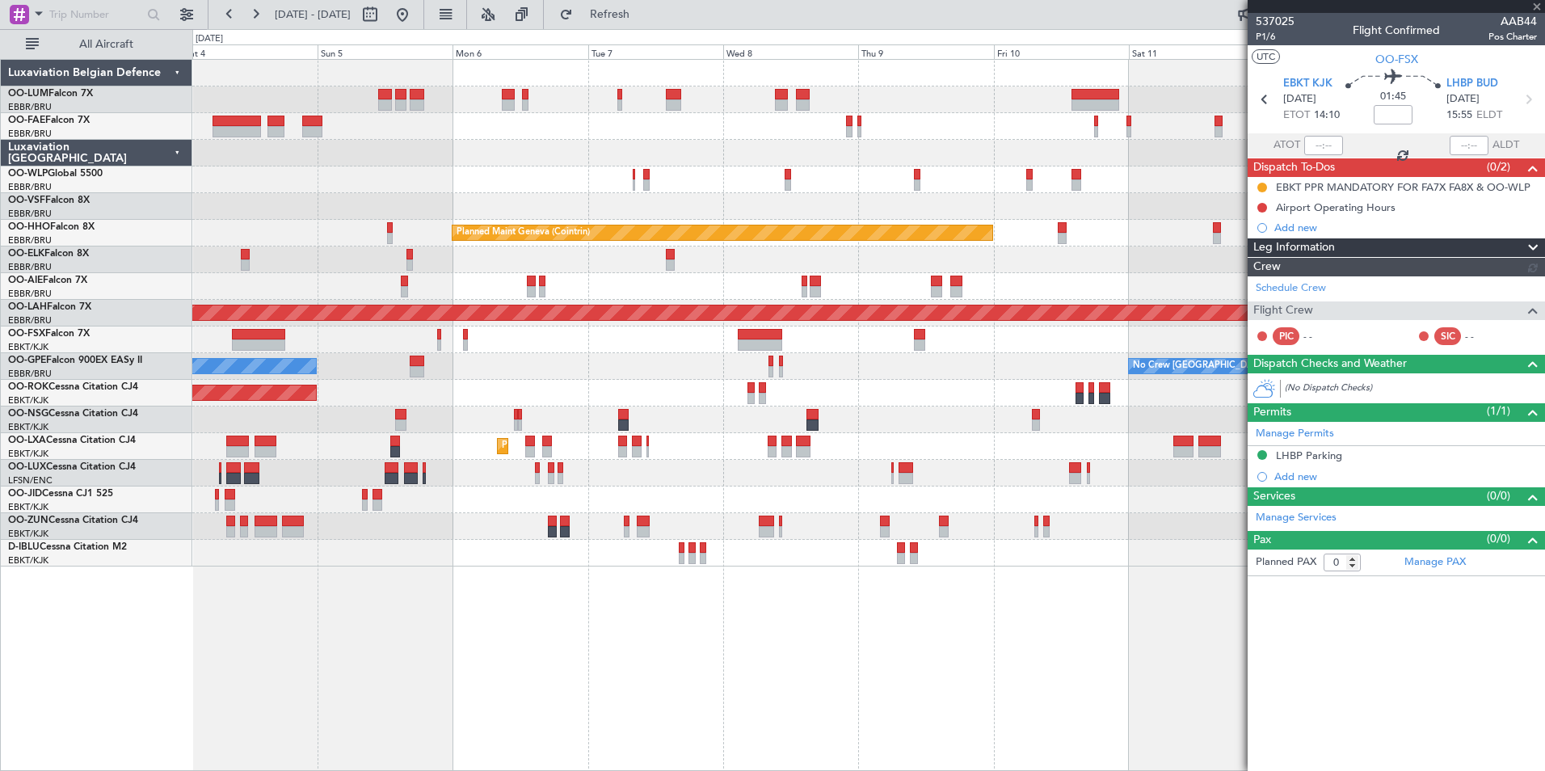
click at [605, 650] on div "Planned Maint Brussels (Brussels National) Planned Maint Brussels (Brussels Nat…" at bounding box center [868, 415] width 1352 height 712
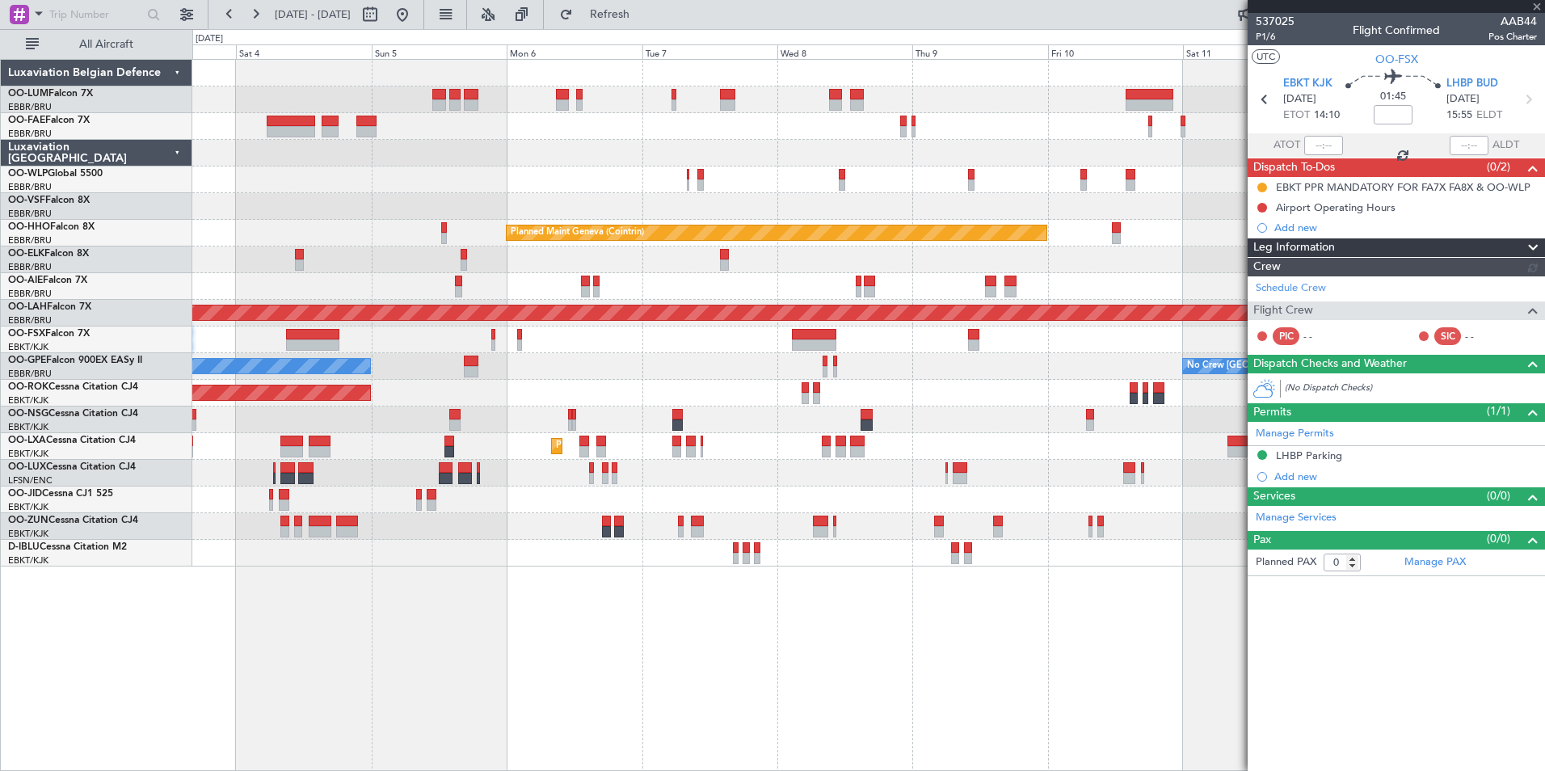
click at [802, 652] on div "Planned Maint Brussels (Brussels National) Planned Maint Brussels (Brussels Nat…" at bounding box center [868, 415] width 1352 height 712
click at [1199, 652] on div "Planned Maint Brussels (Brussels National) Planned Maint Brussels (Brussels Nat…" at bounding box center [868, 415] width 1352 height 712
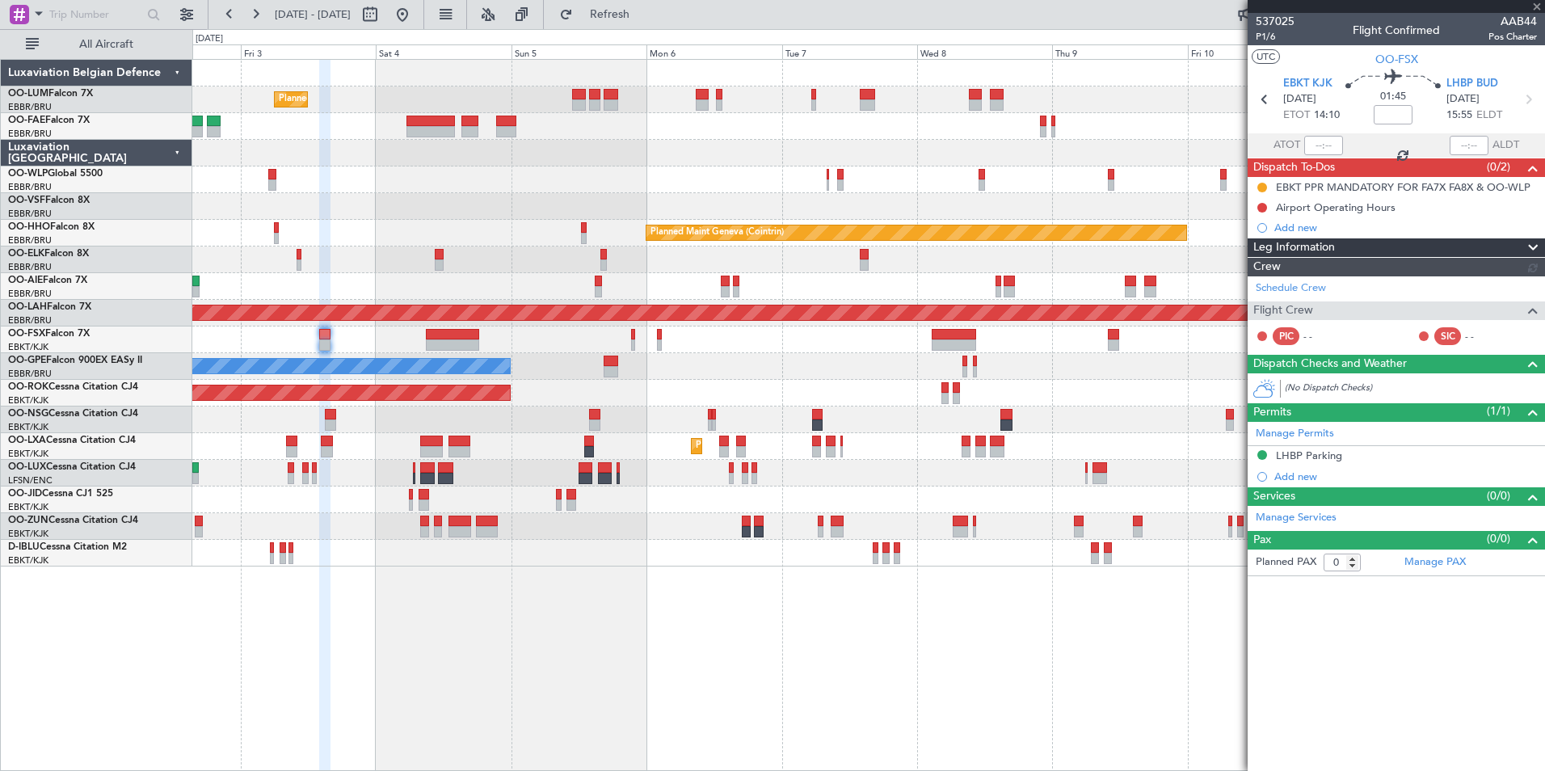
click at [294, 625] on div "Planned Maint Brussels (Brussels National) Planned Maint Brussels (Brussels Nat…" at bounding box center [868, 415] width 1352 height 712
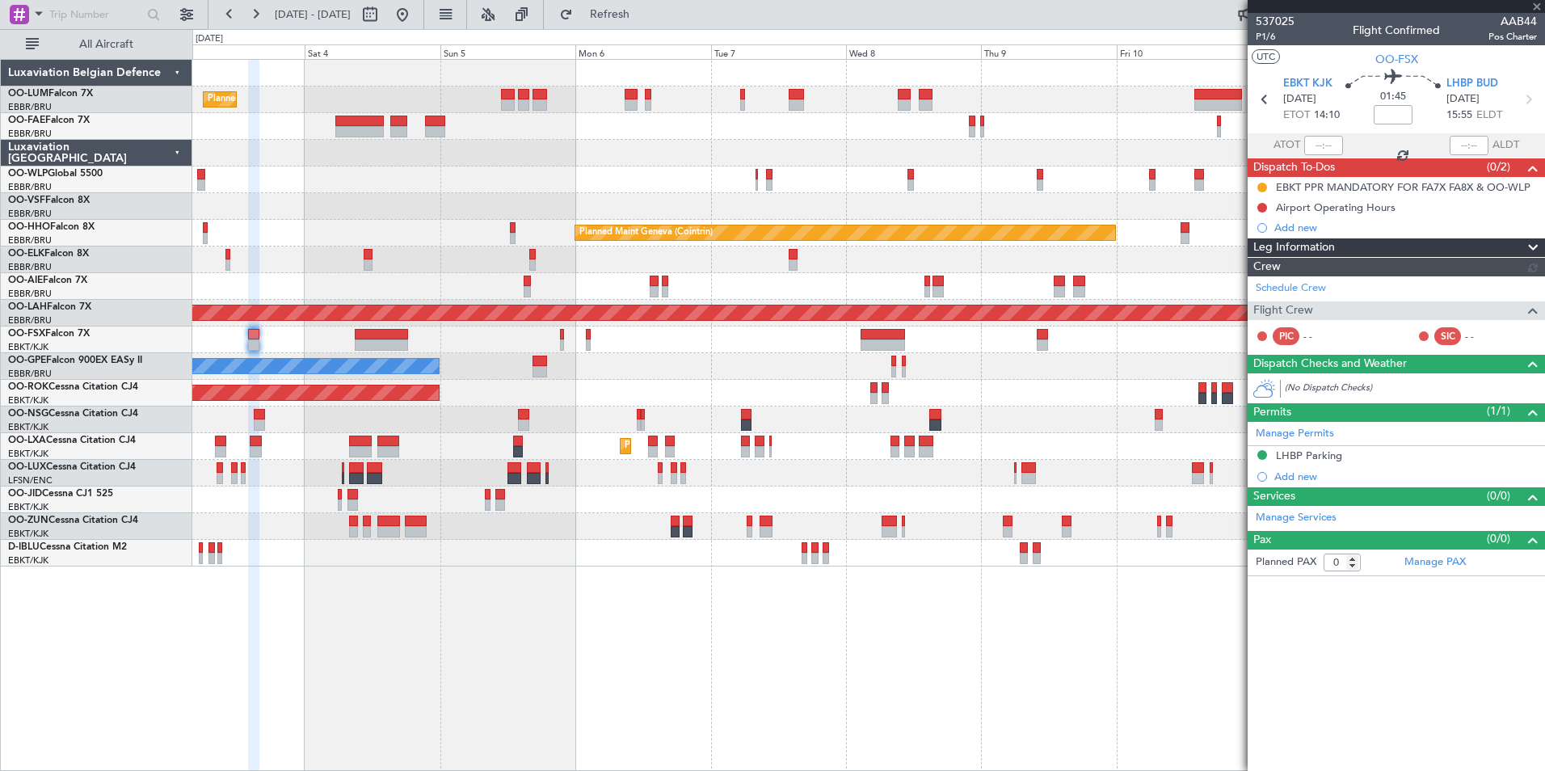
click at [983, 662] on div "Planned Maint Brussels (Brussels National) Planned Maint Brussels (Brussels Nat…" at bounding box center [868, 415] width 1352 height 712
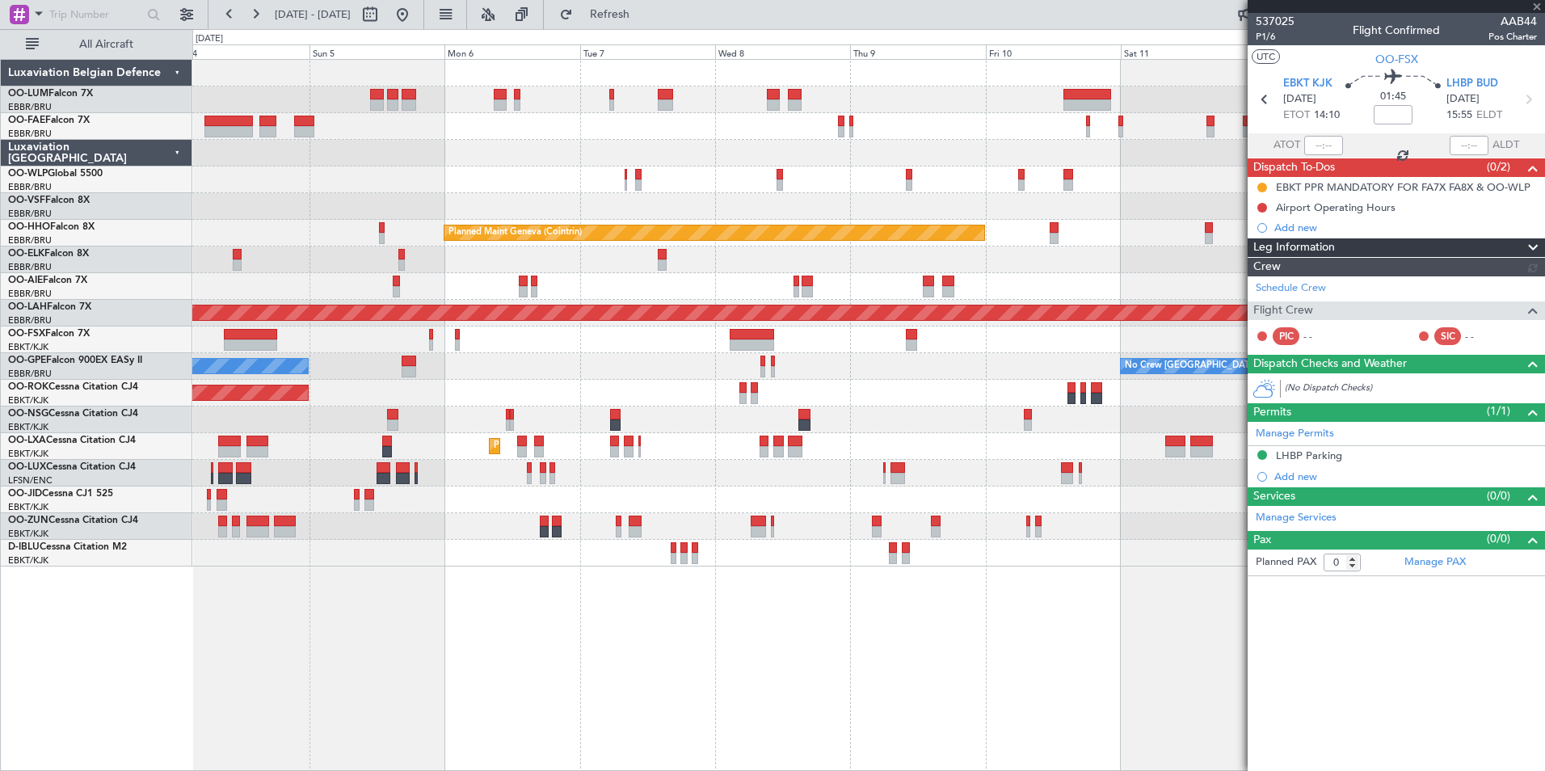
click at [957, 685] on div "Planned Maint Brussels (Brussels National) Planned Maint Brussels (Brussels Nat…" at bounding box center [868, 415] width 1352 height 712
click at [938, 713] on div "Planned Maint Brussels (Brussels National) Planned Maint Brussels (Brussels Nat…" at bounding box center [868, 415] width 1352 height 712
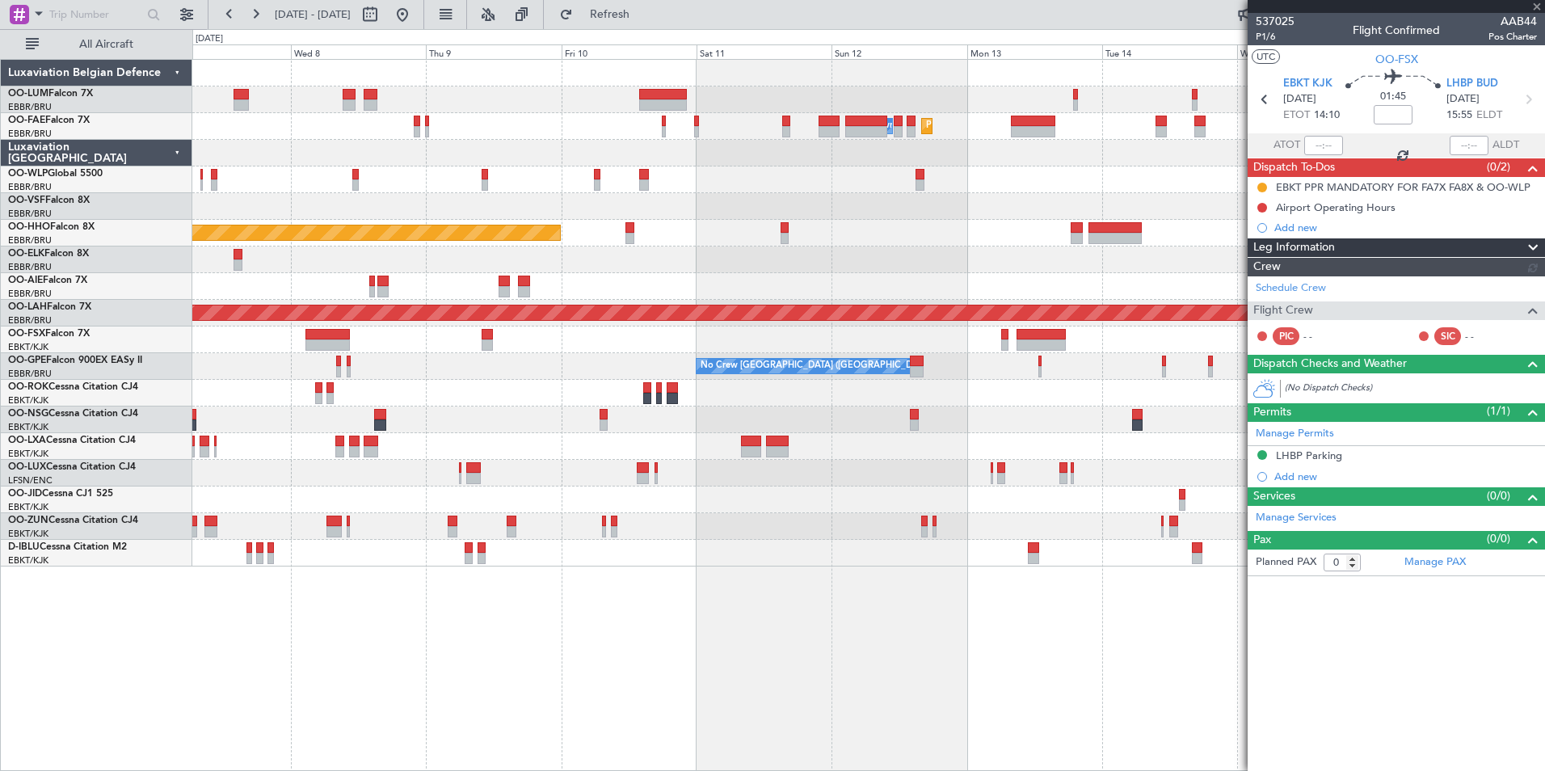
click at [625, 713] on div "Owner Melsbroek Air Base Planned Maint Melsbroek Air Base Planned Maint Brussel…" at bounding box center [868, 415] width 1352 height 712
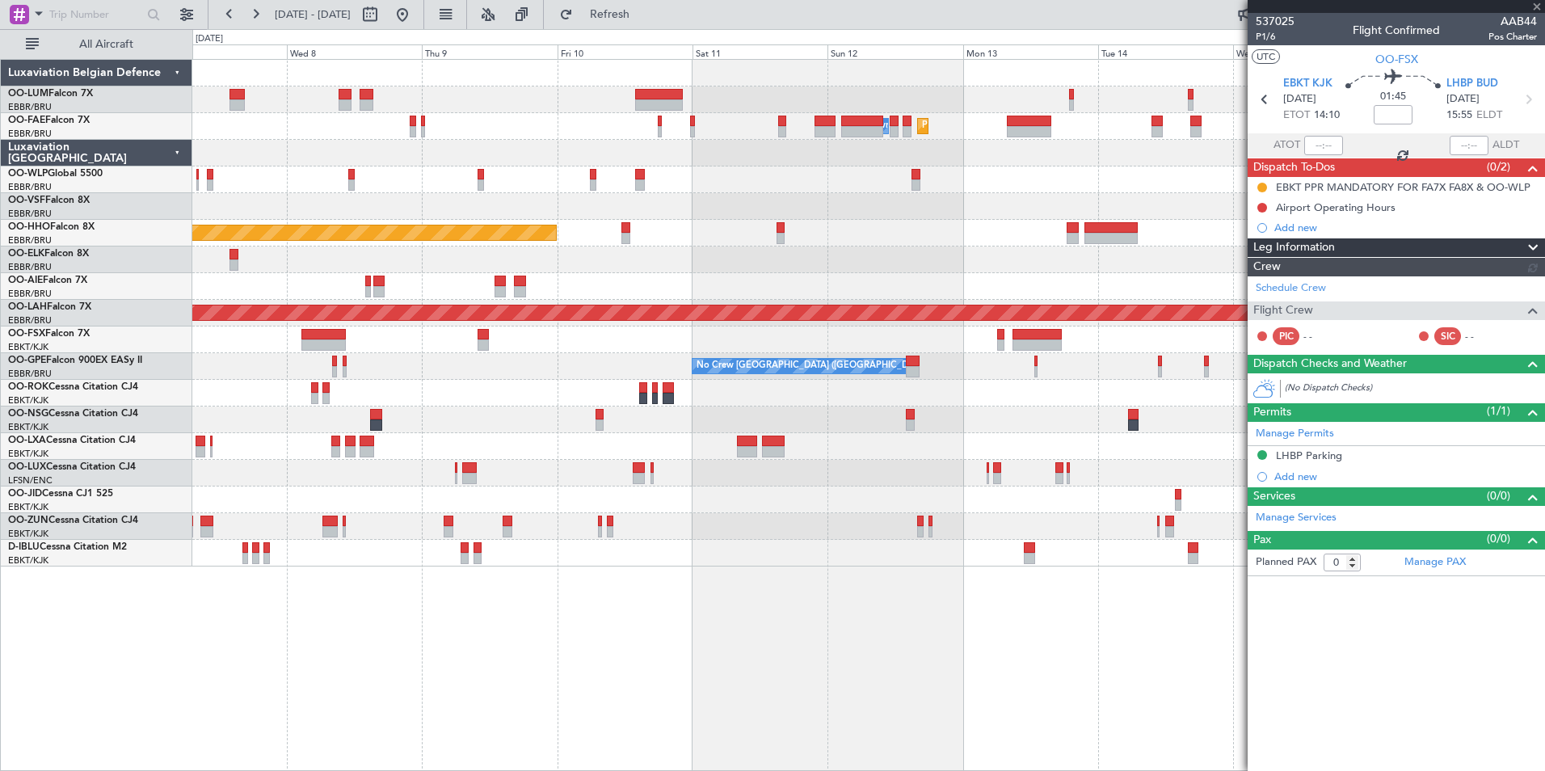
click at [865, 661] on div "Owner Melsbroek Air Base Planned Maint Melsbroek Air Base Planned Maint Brussel…" at bounding box center [868, 415] width 1352 height 712
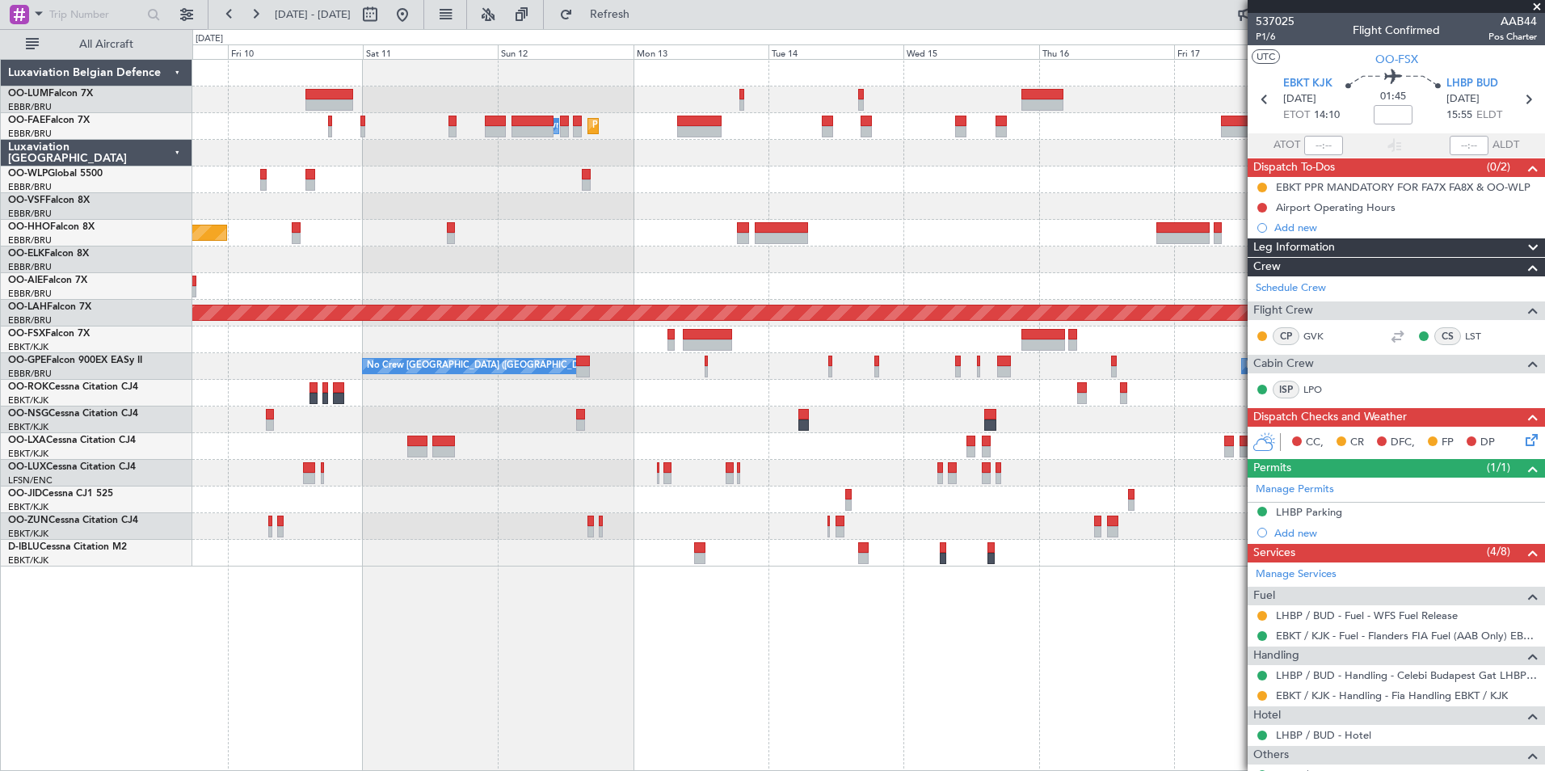
click at [705, 689] on div "Planned Maint Brussels (Brussels National) Planned Maint Melsbroek Air Base Own…" at bounding box center [868, 415] width 1352 height 712
click at [612, 653] on div "Planned Maint Brussels (Brussels National) Planned Maint Melsbroek Air Base Own…" at bounding box center [868, 415] width 1352 height 712
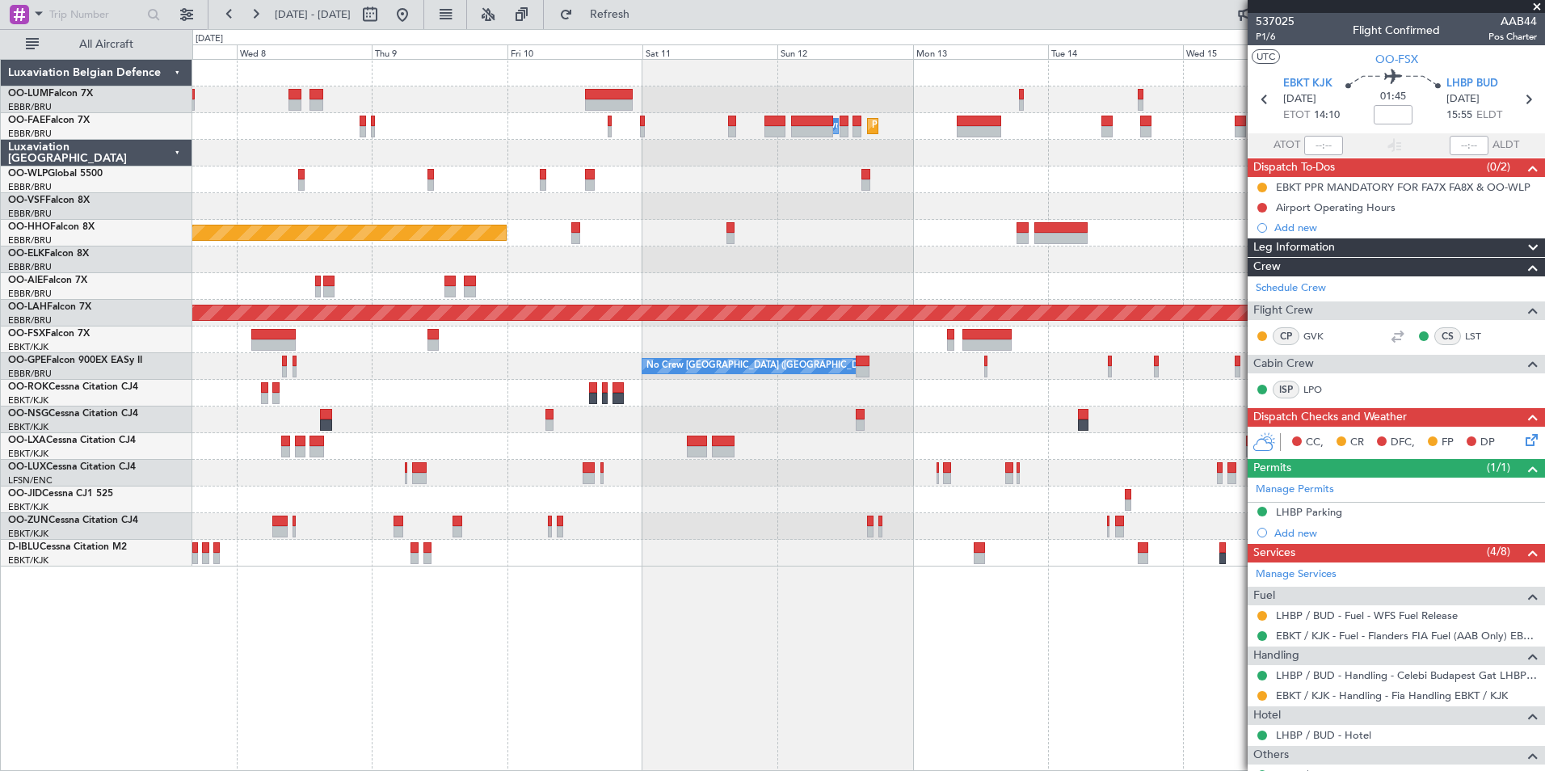
click at [444, 661] on div "Planned Maint Melsbroek Air Base Owner Melsbroek Air Base Planned Maint Brussel…" at bounding box center [868, 415] width 1352 height 712
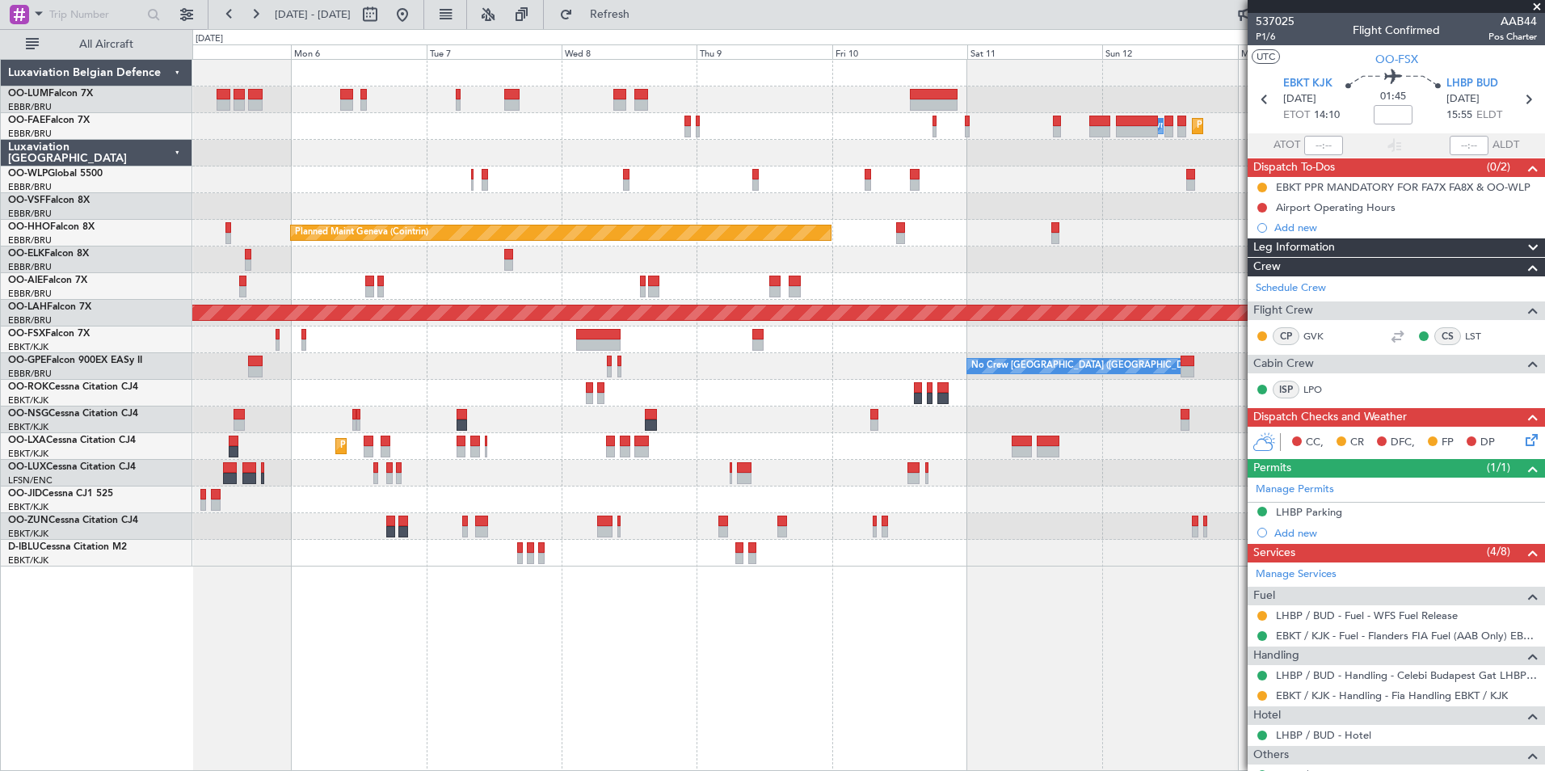
click at [685, 568] on div "Planned Maint Brussels (Brussels National) Planned Maint Melsbroek Air Base Own…" at bounding box center [868, 415] width 1352 height 712
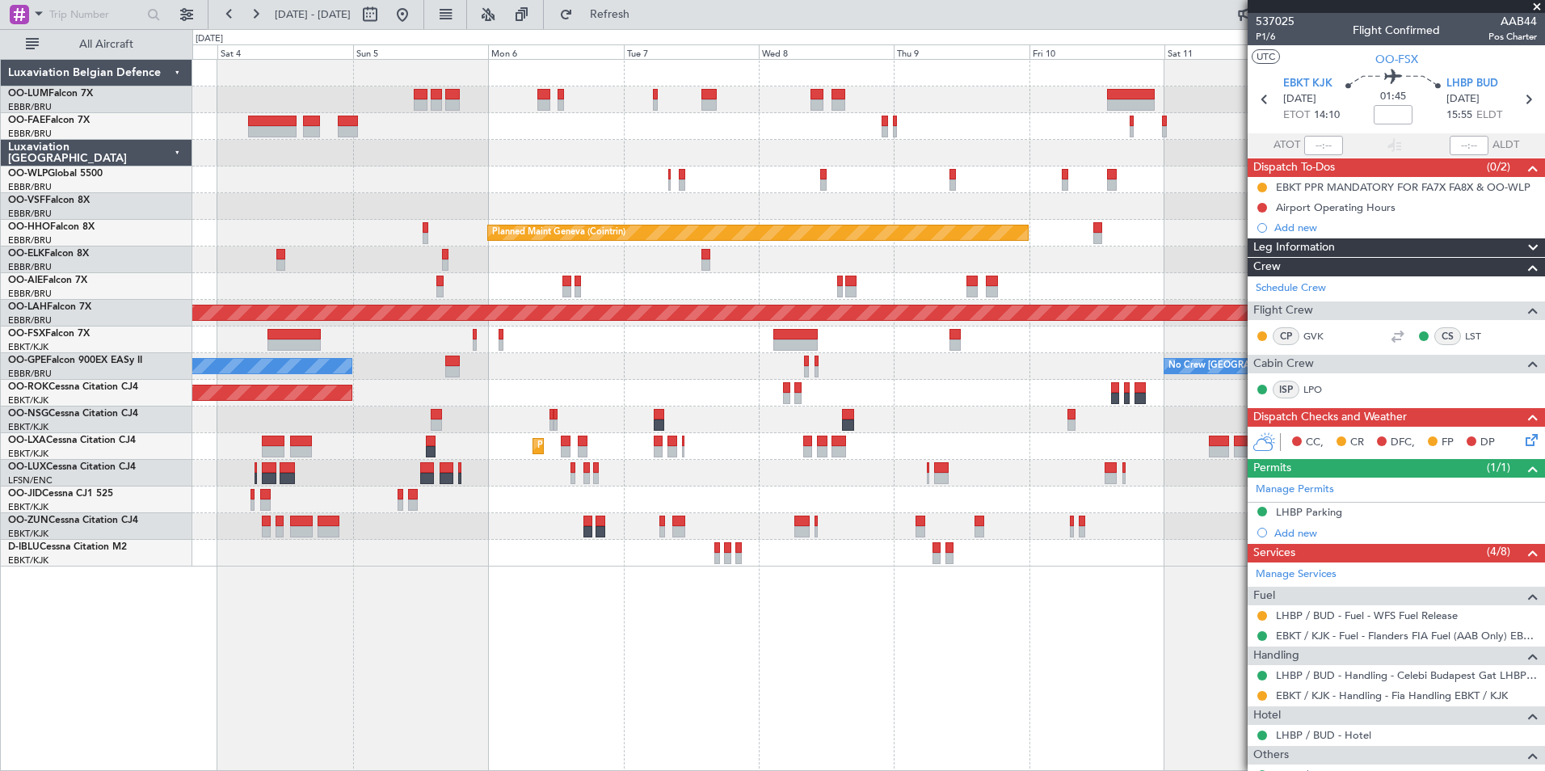
click at [550, 563] on div at bounding box center [868, 553] width 1352 height 27
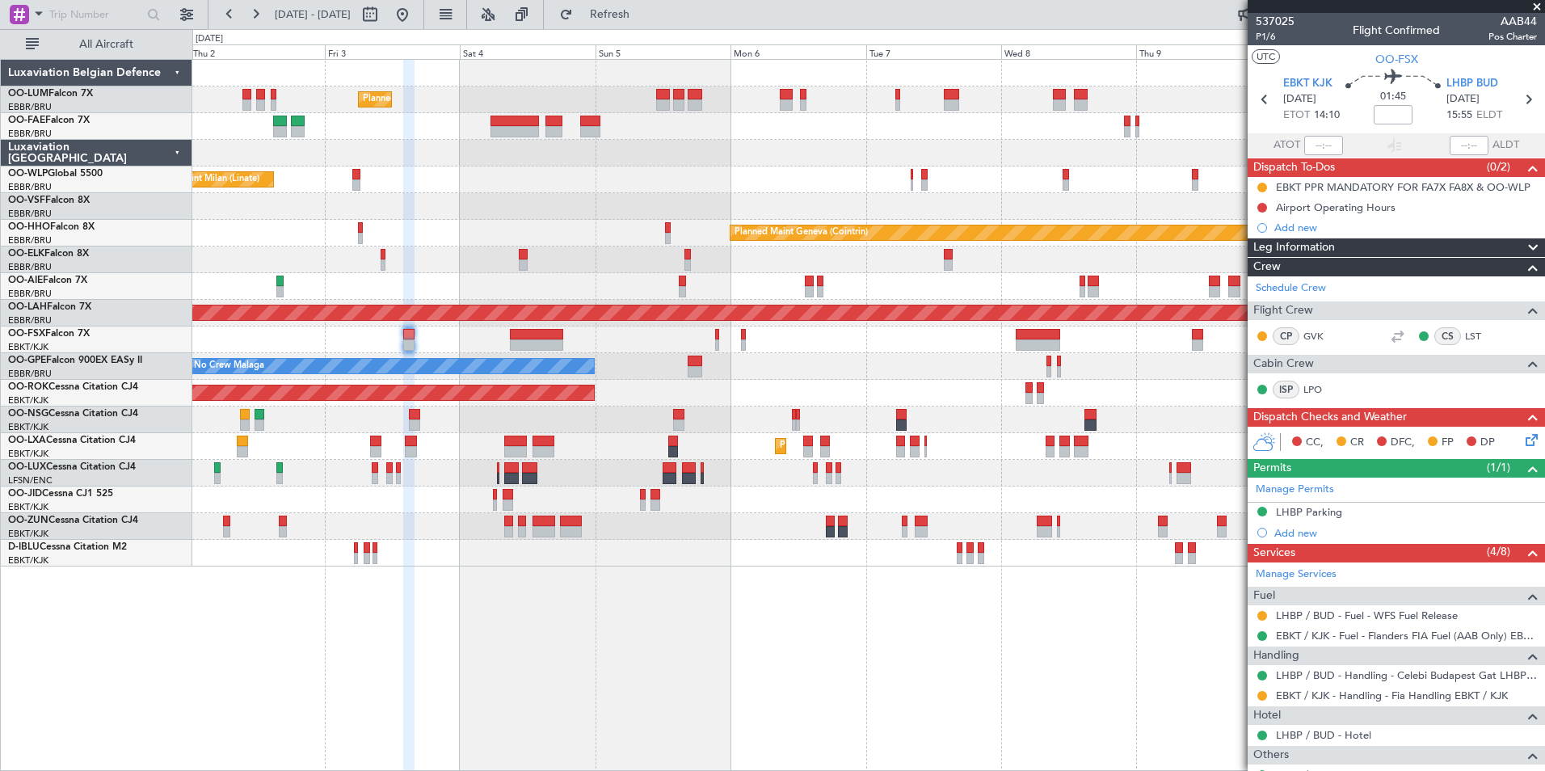
click at [542, 619] on div "Planned Maint Brussels (Brussels National) Planned Maint Brussels (Brussels Nat…" at bounding box center [868, 415] width 1352 height 712
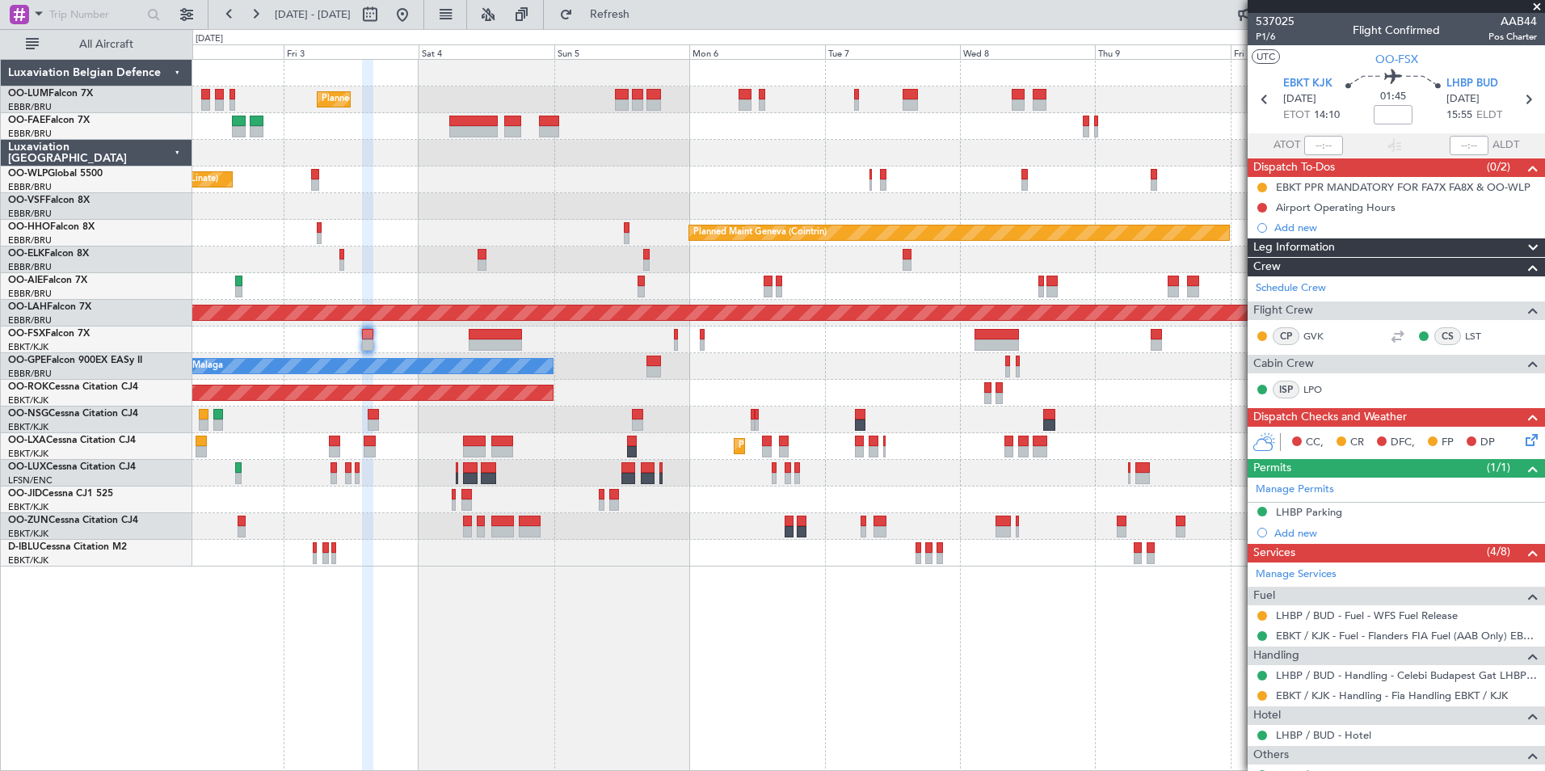
click at [659, 667] on div "Planned Maint Brussels (Brussels National) Planned Maint Brussels (Brussels Nat…" at bounding box center [868, 415] width 1352 height 712
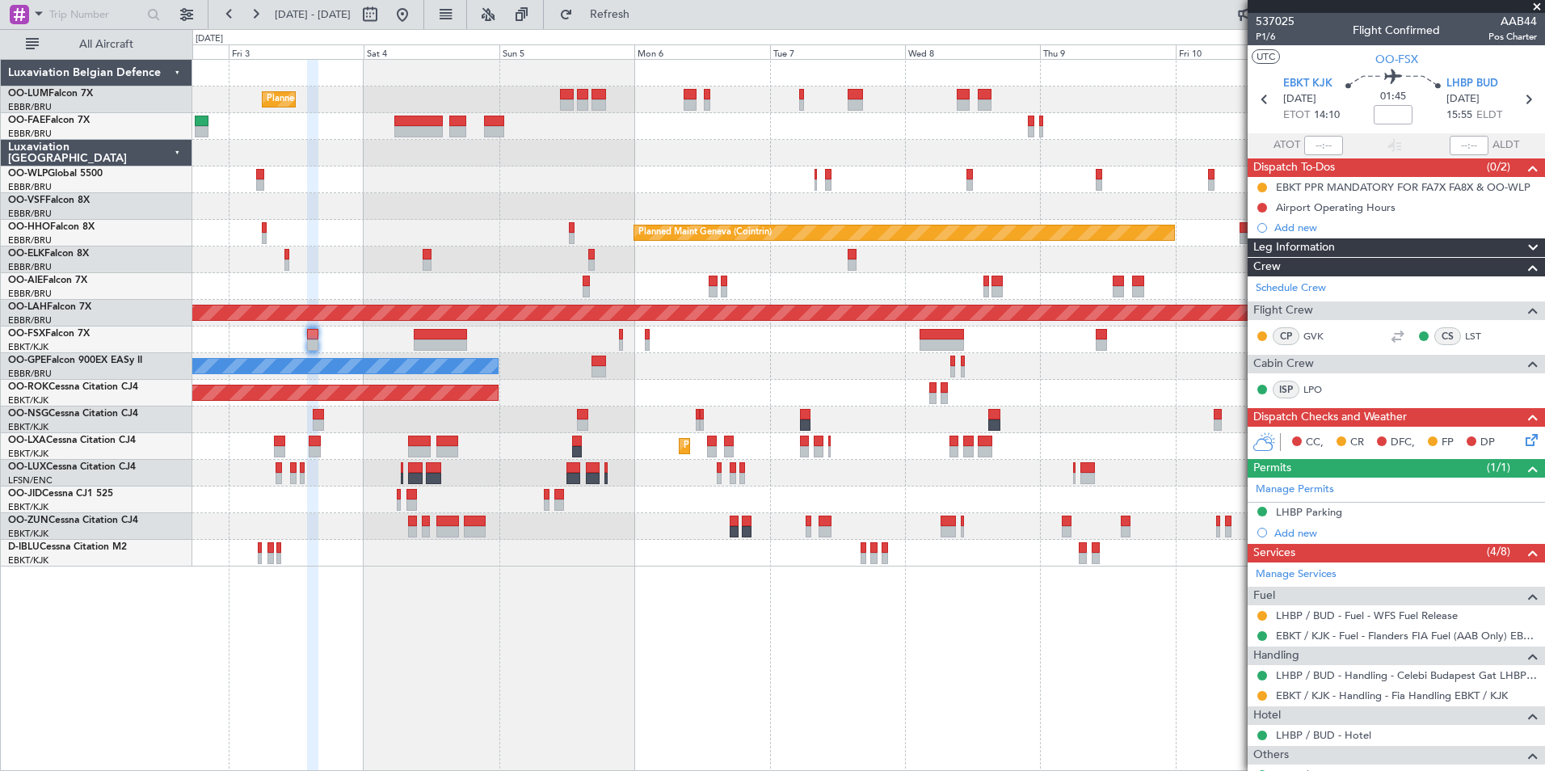
click at [488, 651] on div "Planned Maint Brussels (Brussels National) Planned Maint Brussels (Brussels Nat…" at bounding box center [868, 415] width 1352 height 712
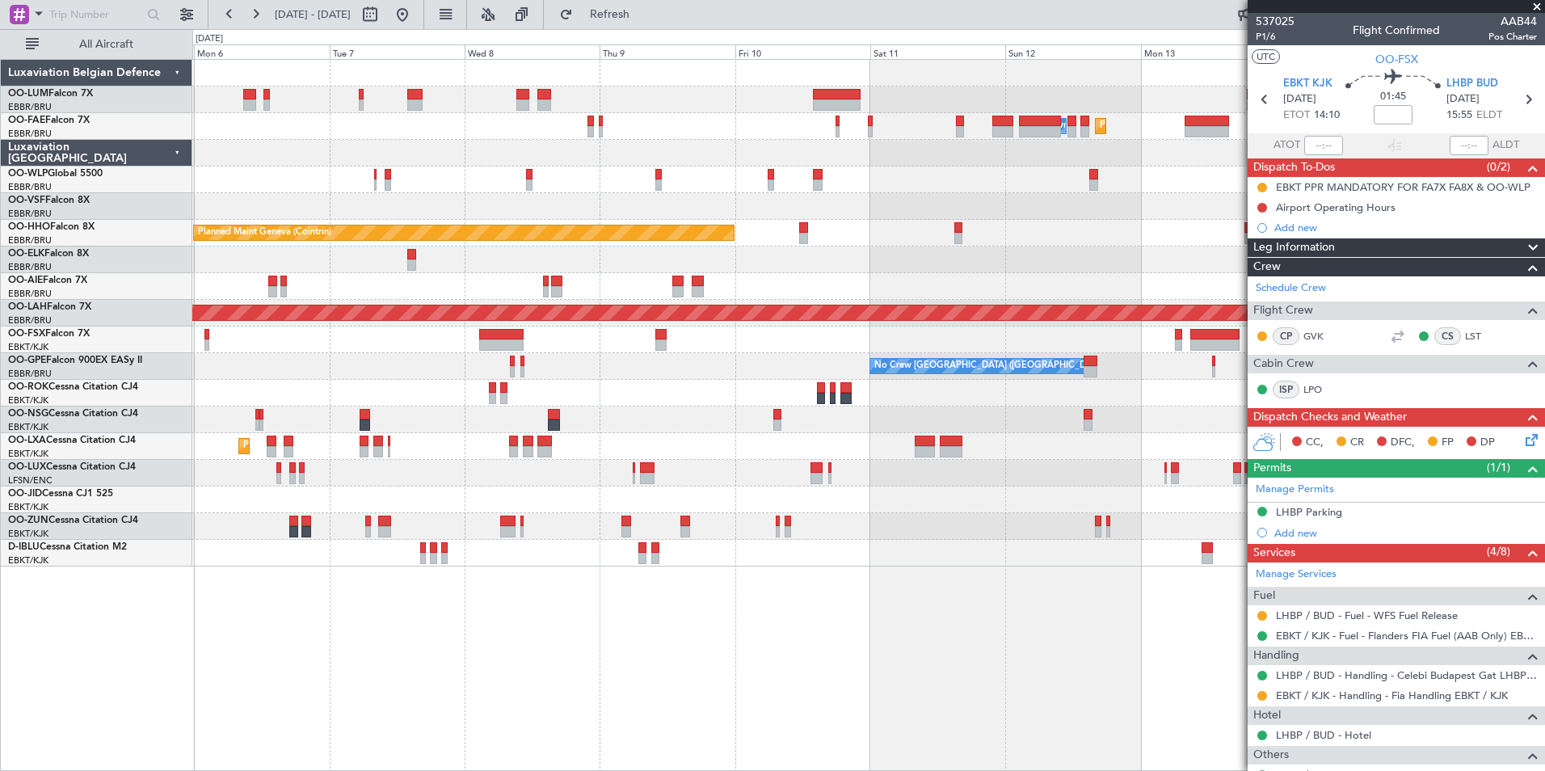
click at [593, 679] on div "Planned Maint Brussels (Brussels National) Owner Melsbroek Air Base Planned Mai…" at bounding box center [868, 415] width 1352 height 712
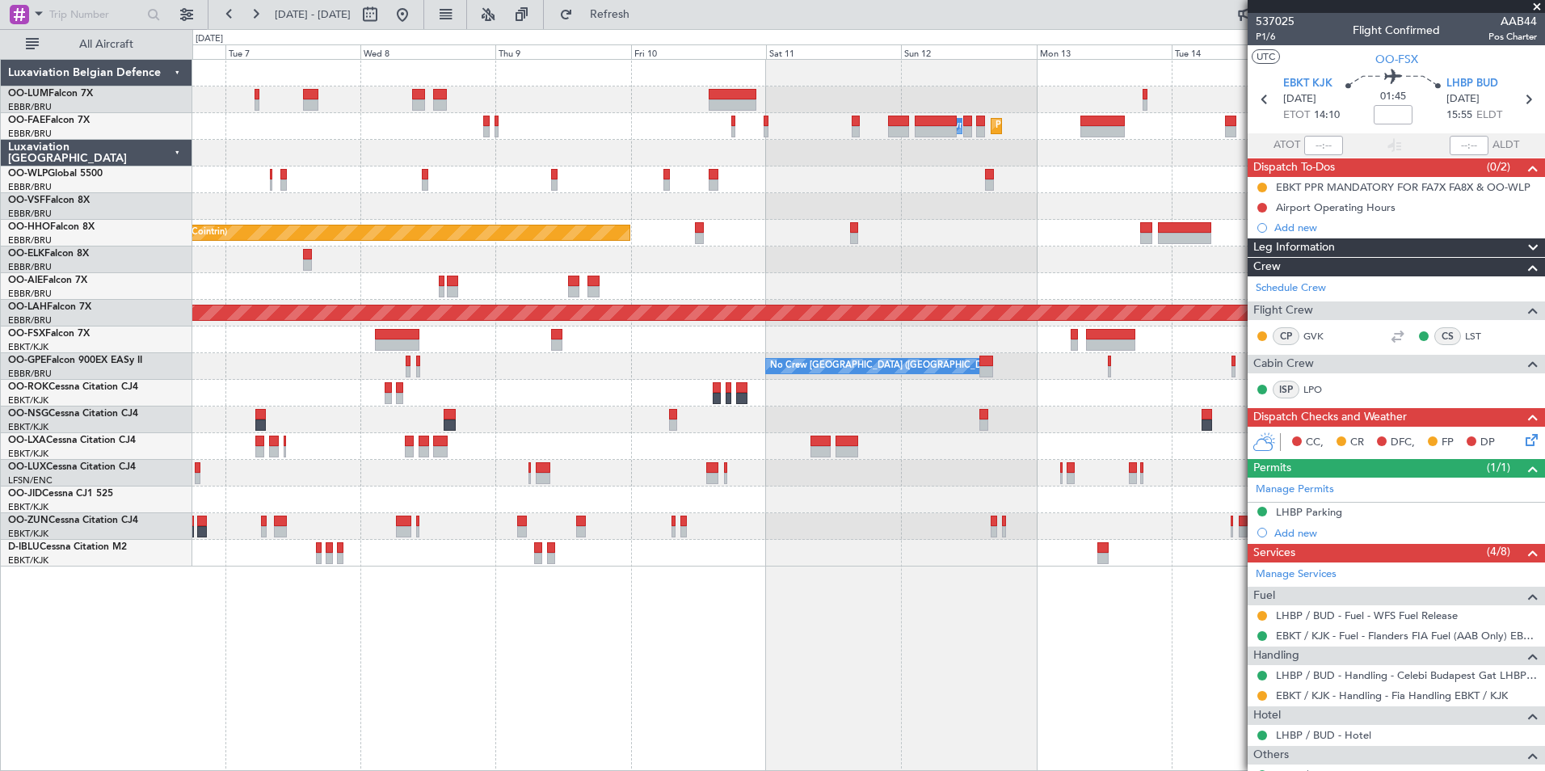
click at [414, 705] on div "Owner Melsbroek Air Base Planned Maint Melsbroek Air Base Planned Maint Brussel…" at bounding box center [868, 415] width 1352 height 712
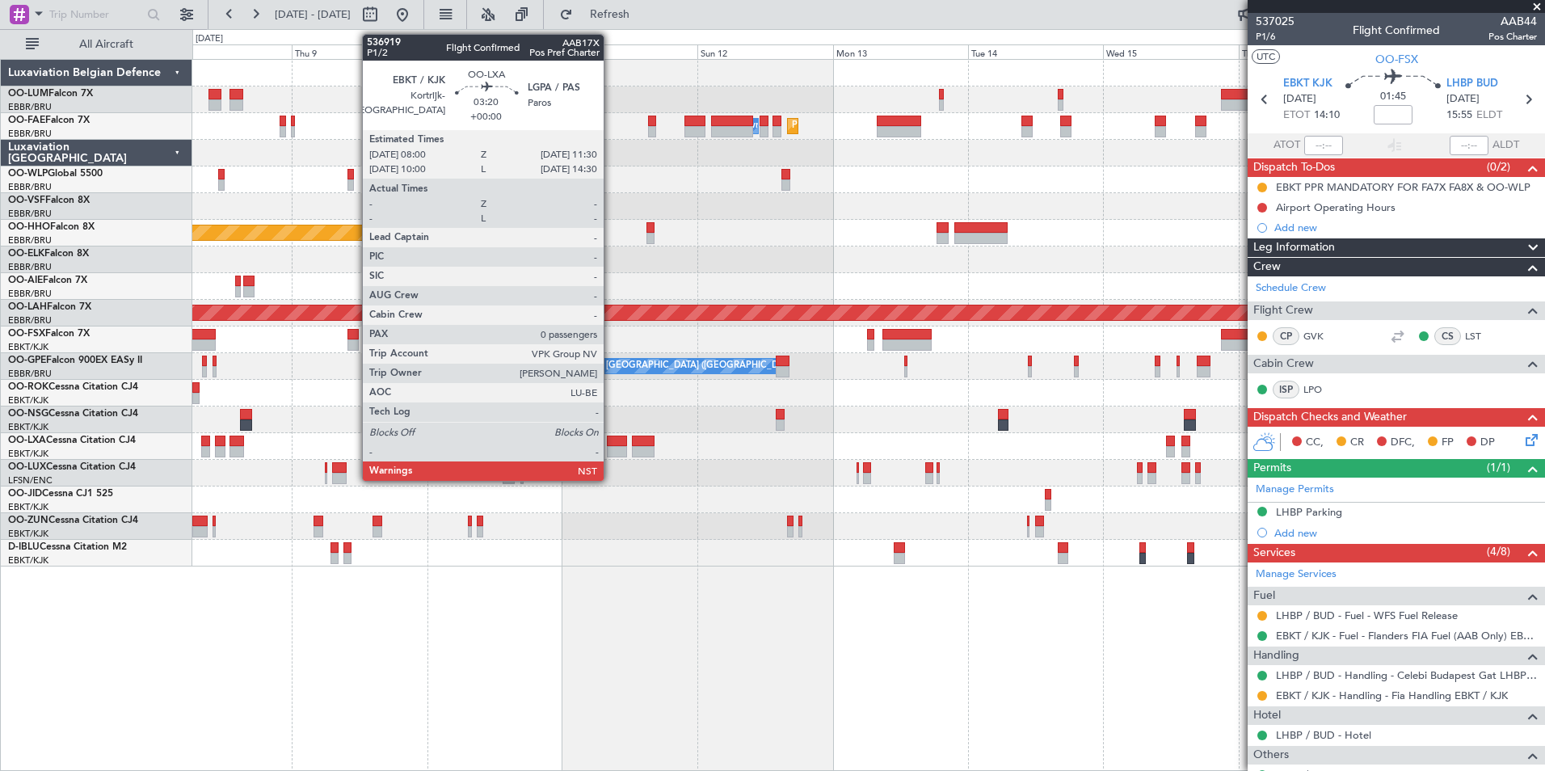
click at [611, 442] on div at bounding box center [617, 440] width 20 height 11
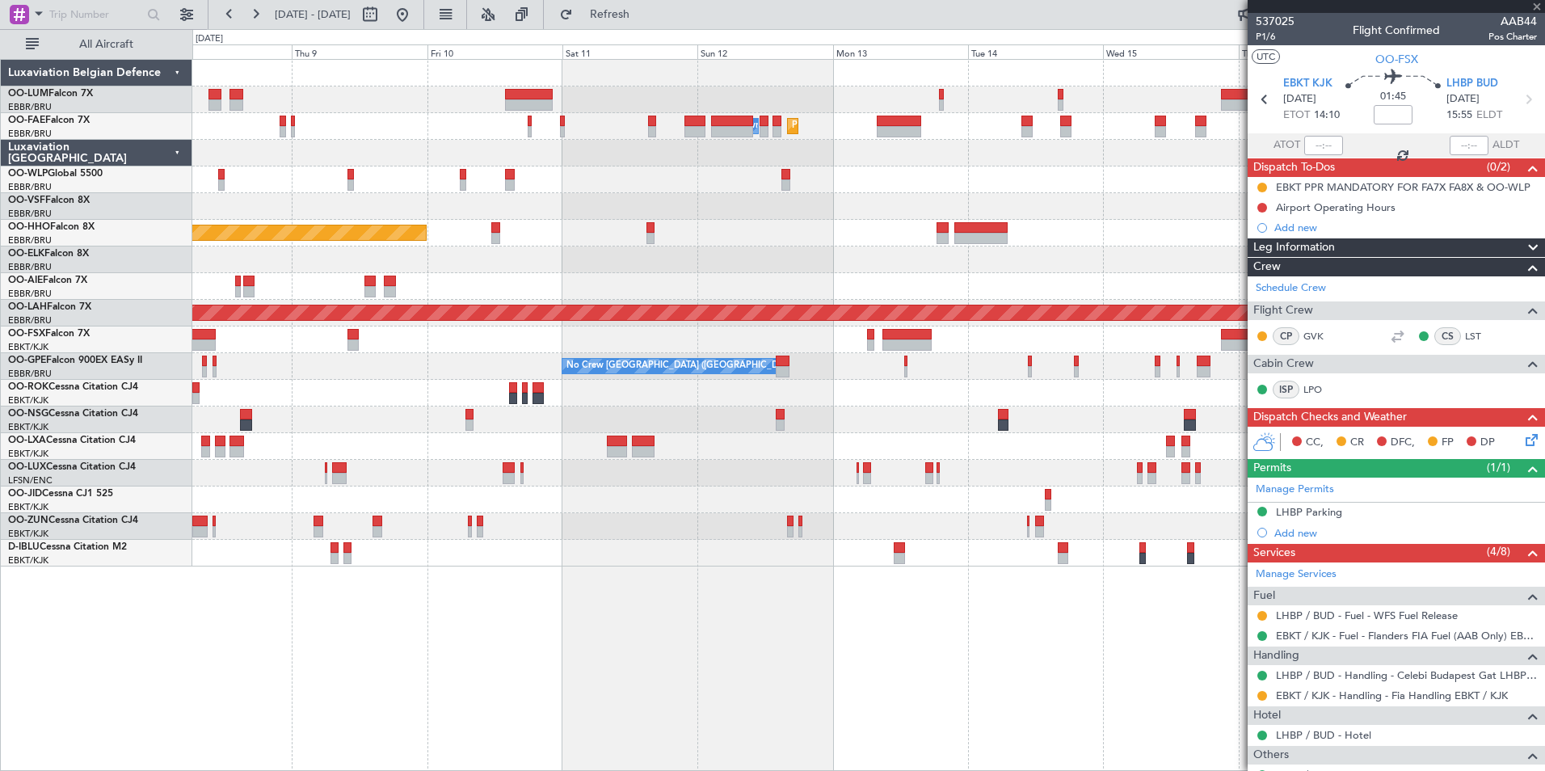
click at [603, 606] on div "Owner Melsbroek Air Base Planned Maint Melsbroek Air Base Planned Maint Brussel…" at bounding box center [868, 415] width 1352 height 712
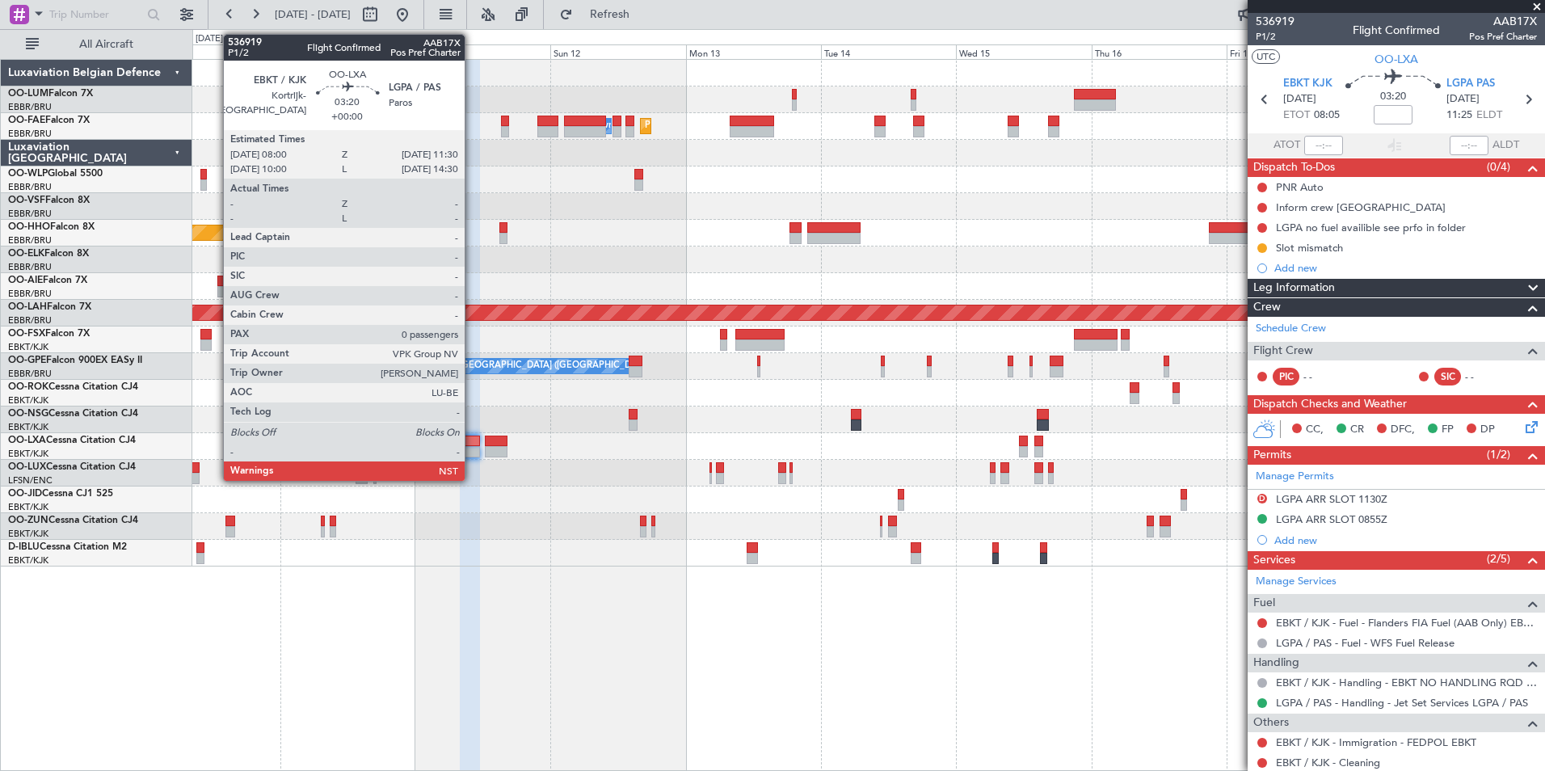
click at [469, 445] on div at bounding box center [470, 440] width 20 height 11
click at [465, 448] on div at bounding box center [470, 451] width 20 height 11
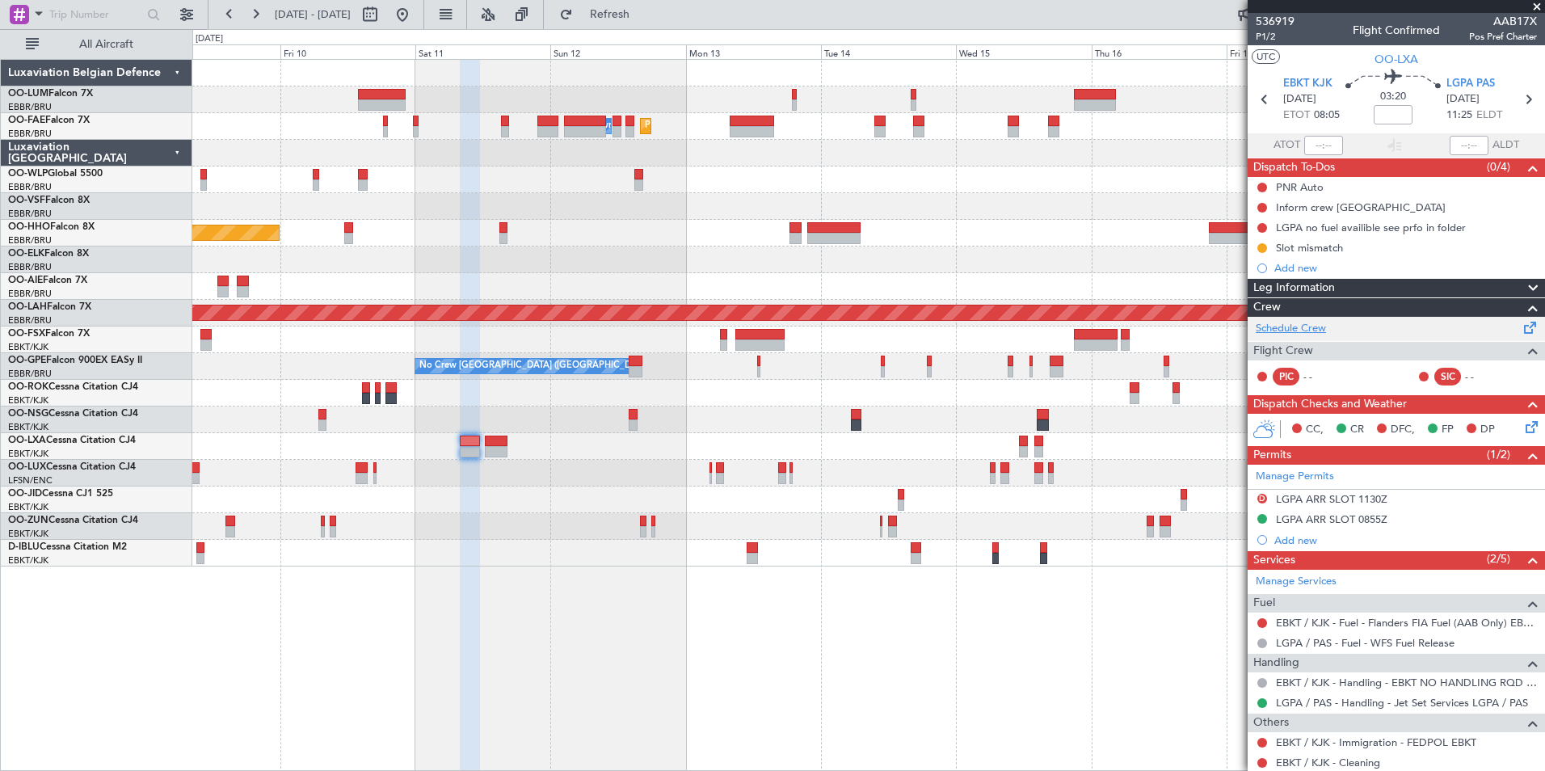
click at [1310, 333] on link "Schedule Crew" at bounding box center [1291, 329] width 70 height 16
click at [639, 11] on span "Refresh" at bounding box center [610, 14] width 68 height 11
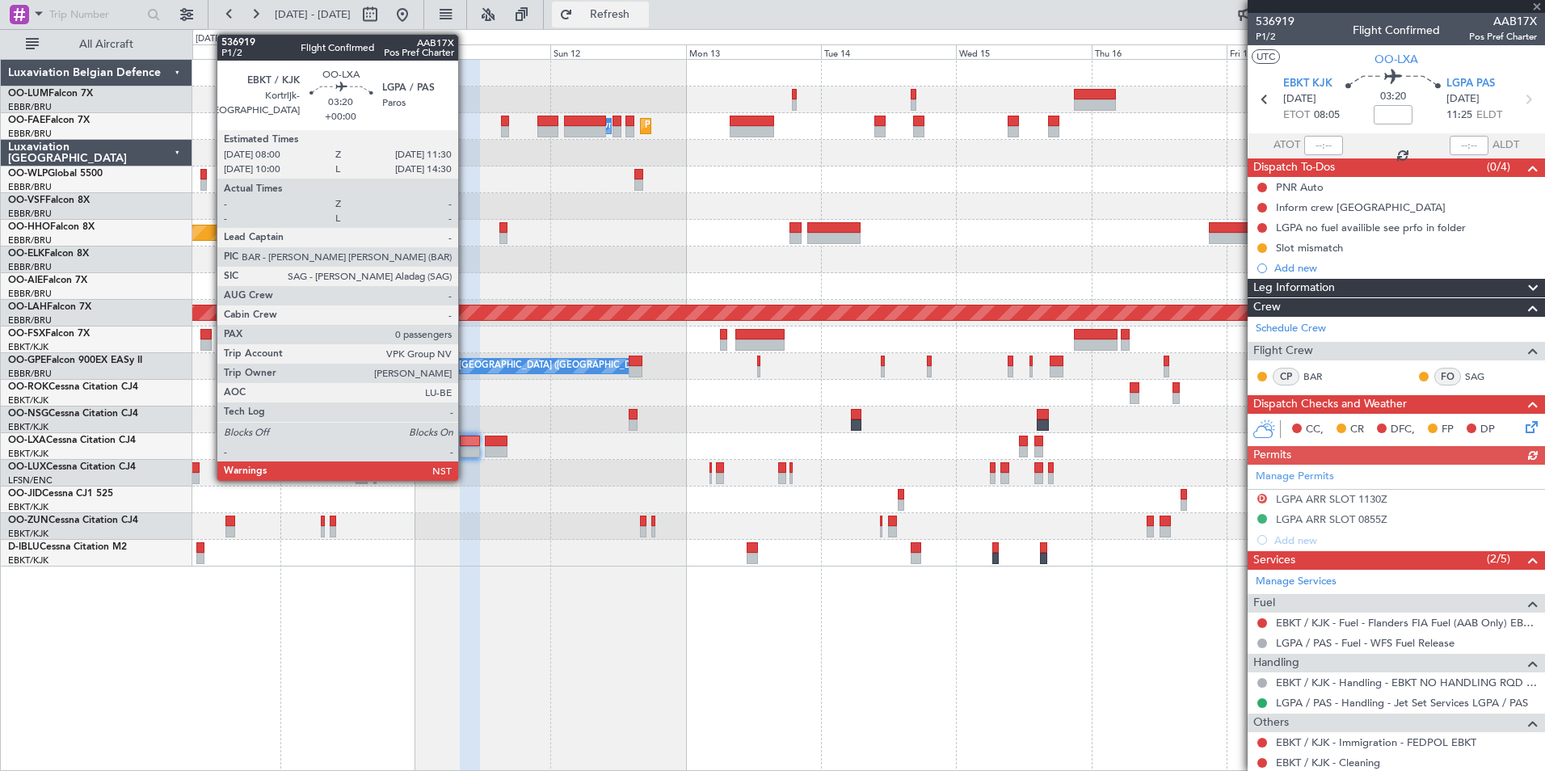
click at [644, 14] on span "Refresh" at bounding box center [610, 14] width 68 height 11
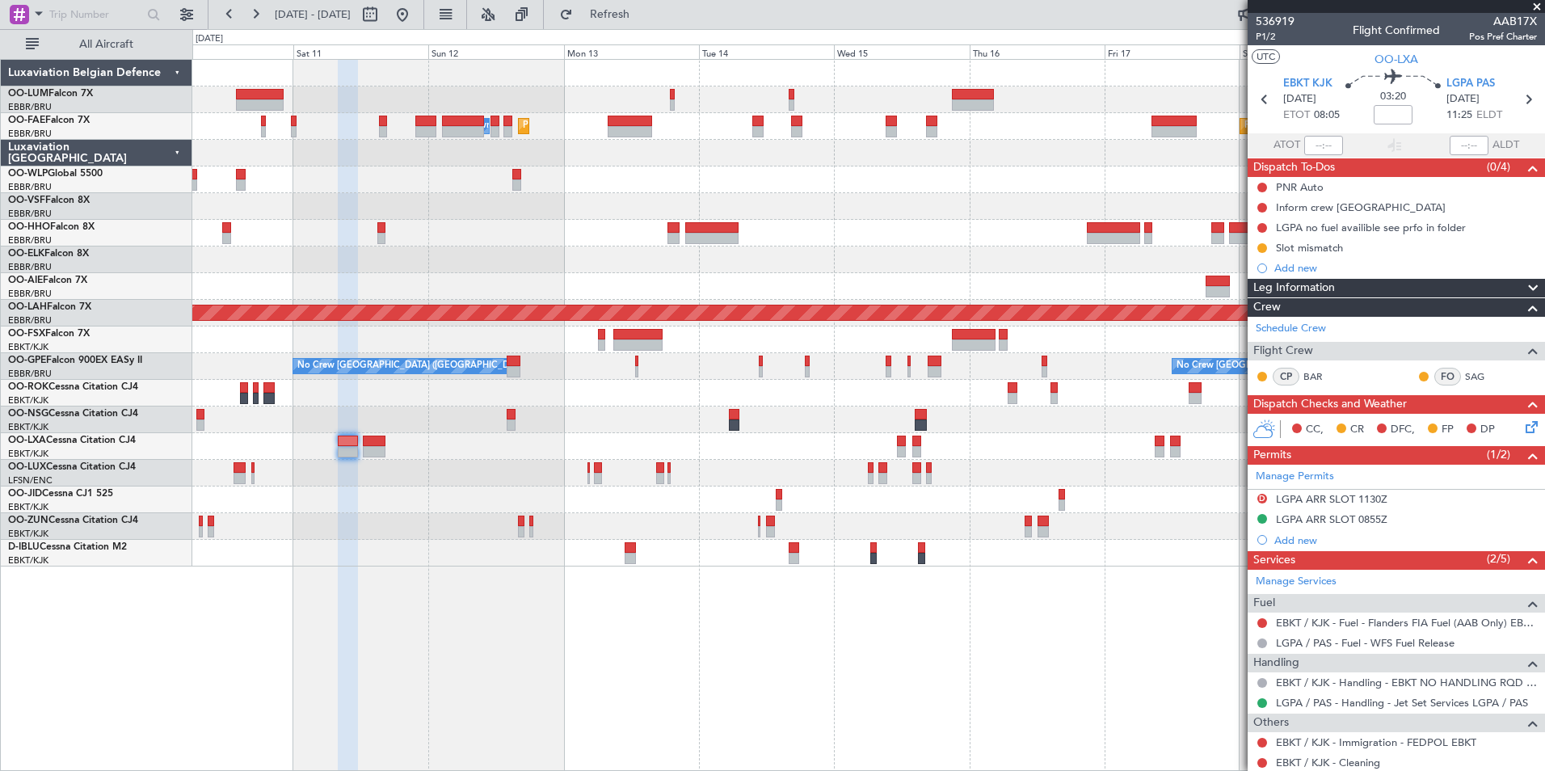
click at [581, 676] on div "Planned Maint Brussels (Brussels National) Planned Maint Melsbroek Air Base Own…" at bounding box center [868, 415] width 1352 height 712
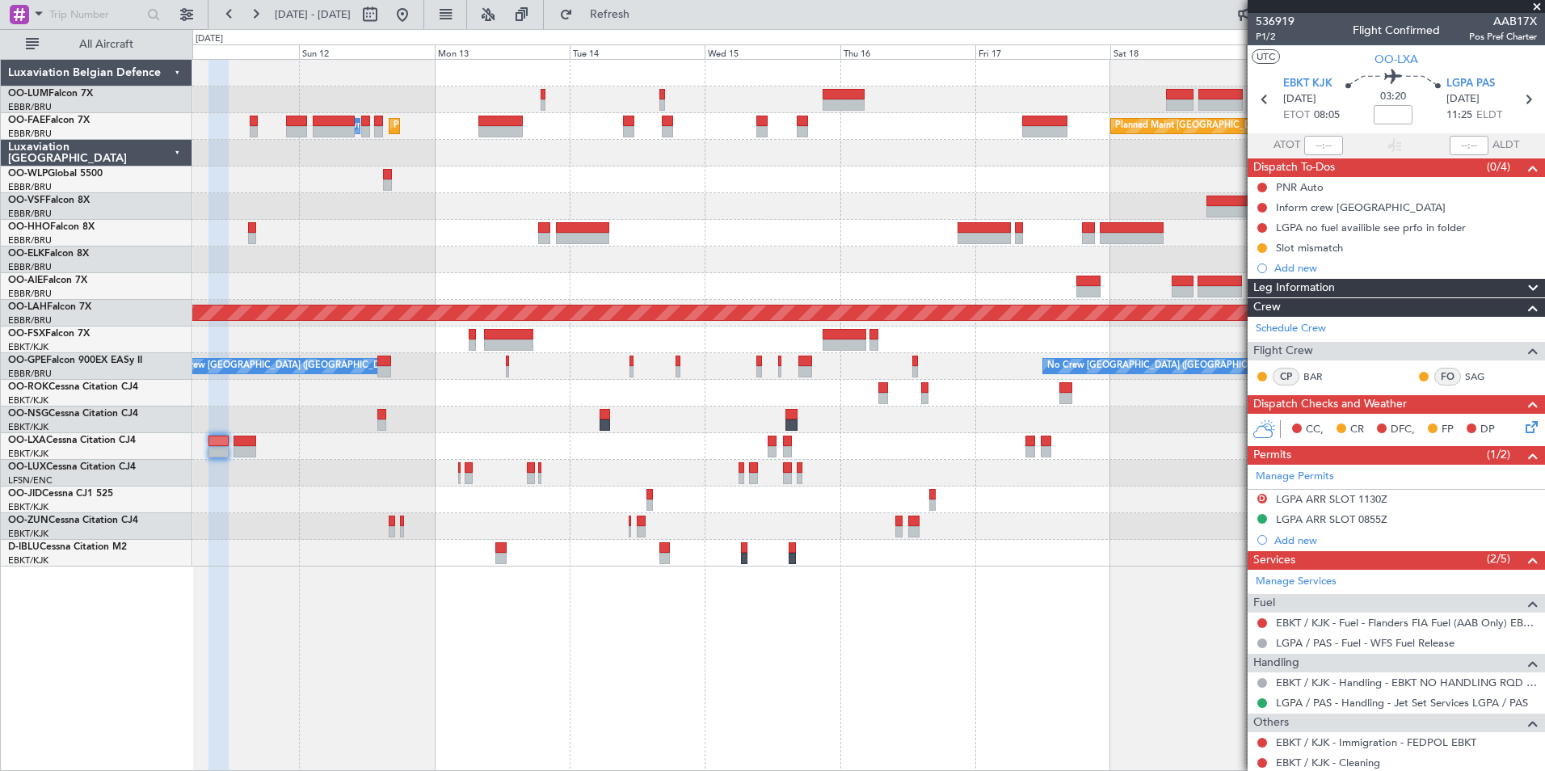
click at [969, 284] on div "Planned Maint Brussels (Brussels National) Planned Maint Melsbroek Air Base Own…" at bounding box center [868, 313] width 1352 height 507
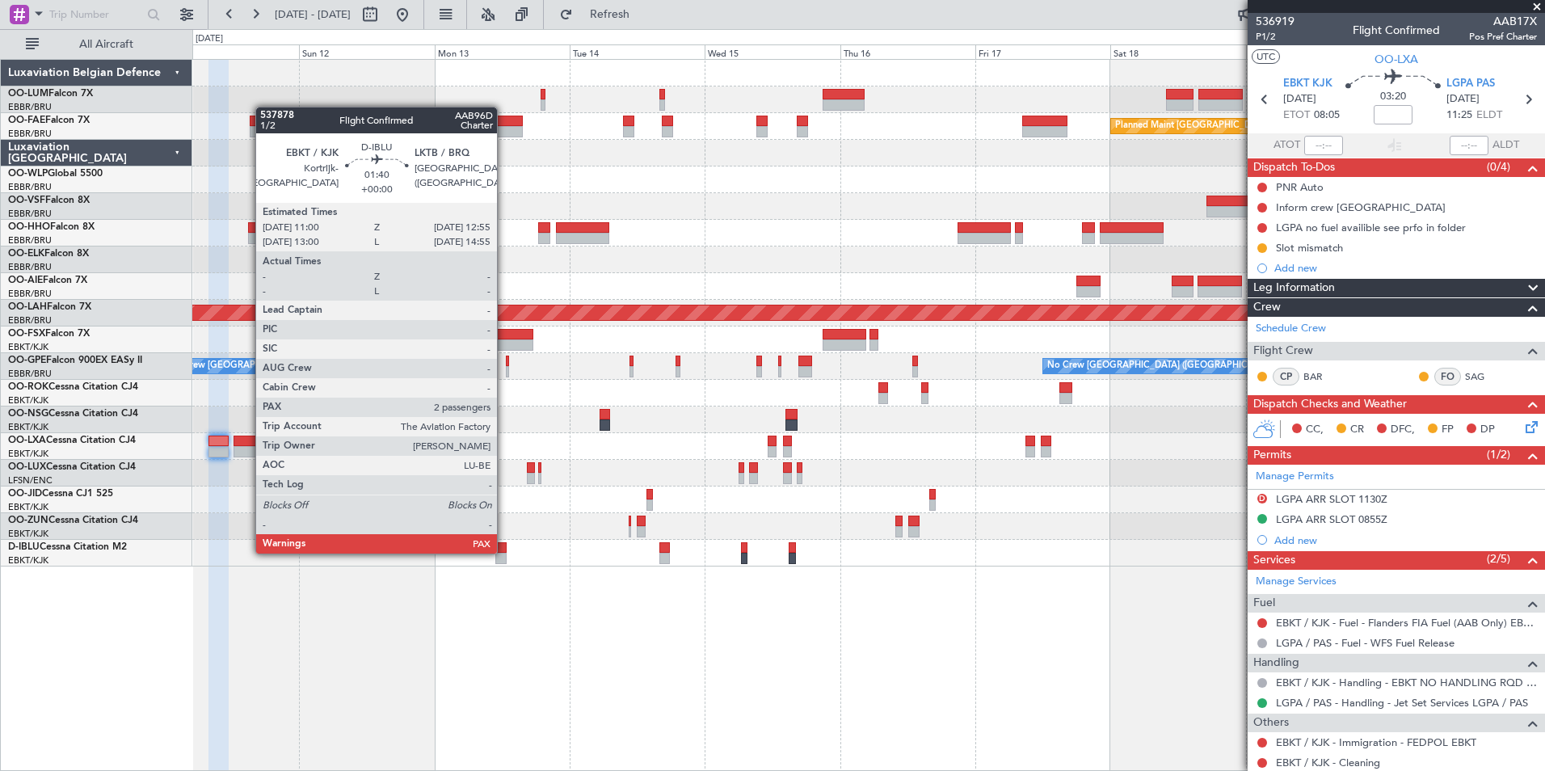
click at [498, 550] on div at bounding box center [500, 547] width 11 height 11
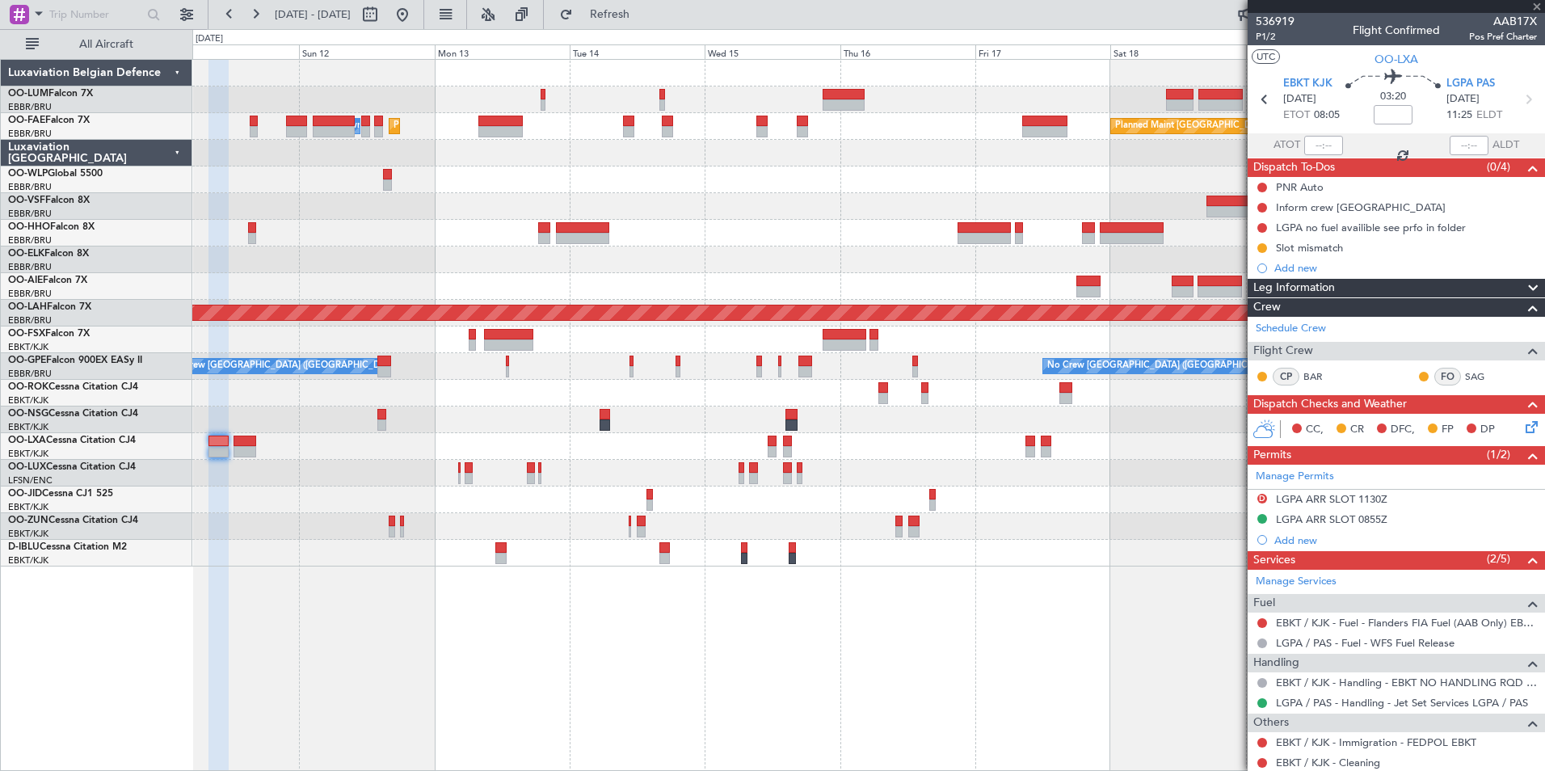
type input "2"
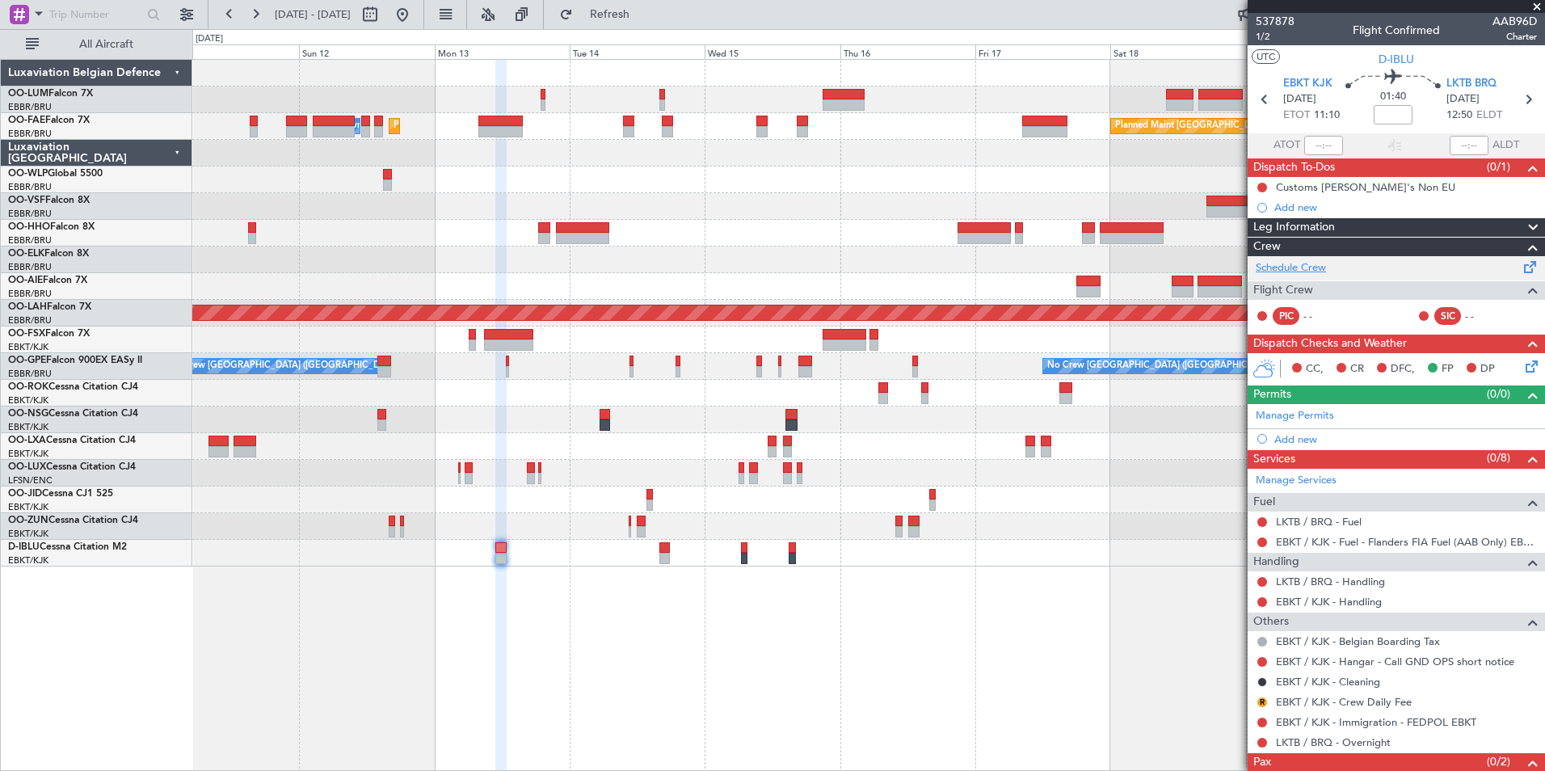
click at [1313, 267] on link "Schedule Crew" at bounding box center [1291, 268] width 70 height 16
click at [644, 15] on span "Refresh" at bounding box center [610, 14] width 68 height 11
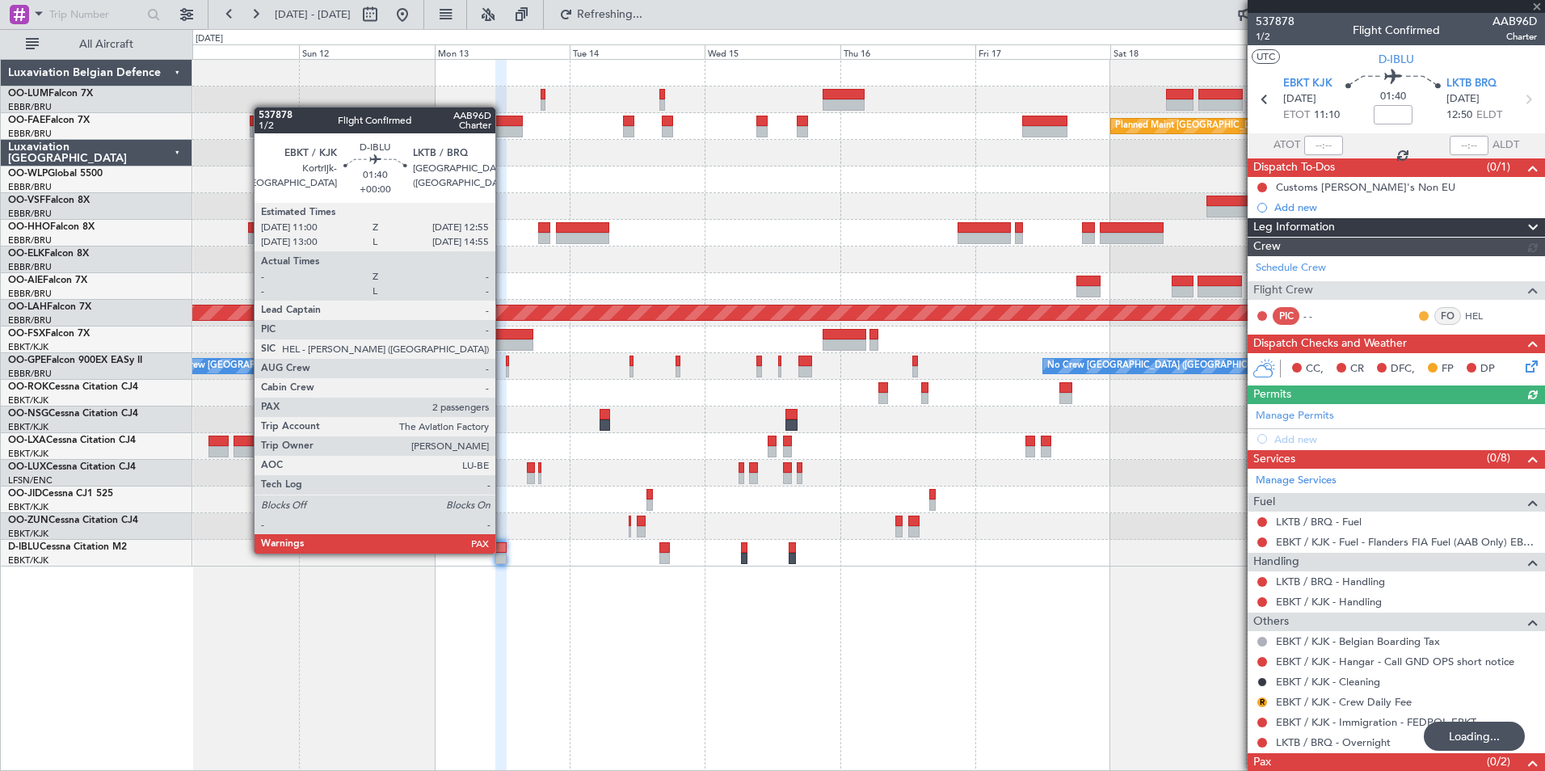
click at [503, 552] on div at bounding box center [500, 547] width 11 height 11
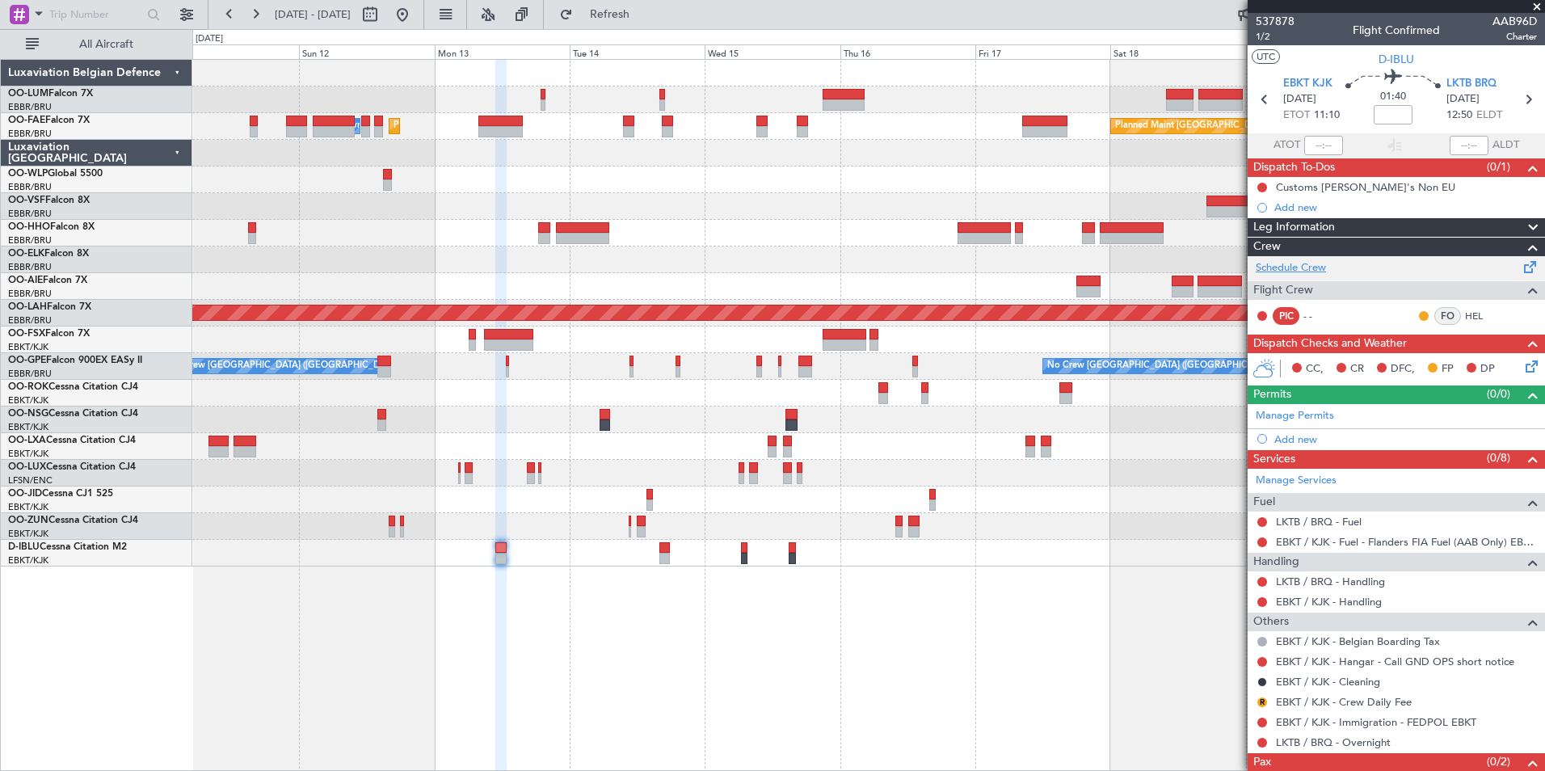
click at [1319, 263] on link "Schedule Crew" at bounding box center [1291, 268] width 70 height 16
click at [1302, 86] on span "EBKT KJK" at bounding box center [1307, 84] width 49 height 16
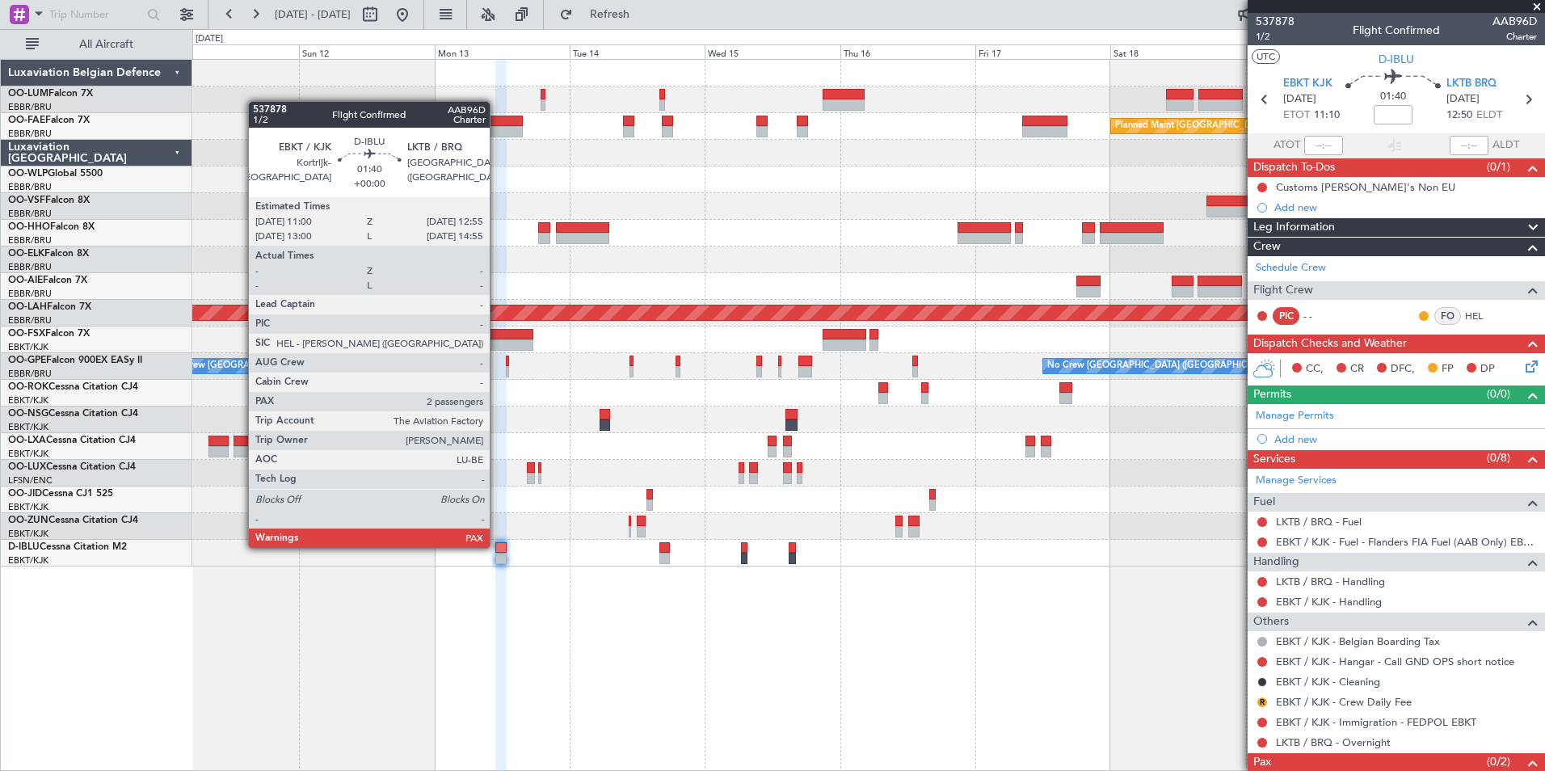
click at [497, 546] on div at bounding box center [500, 547] width 11 height 11
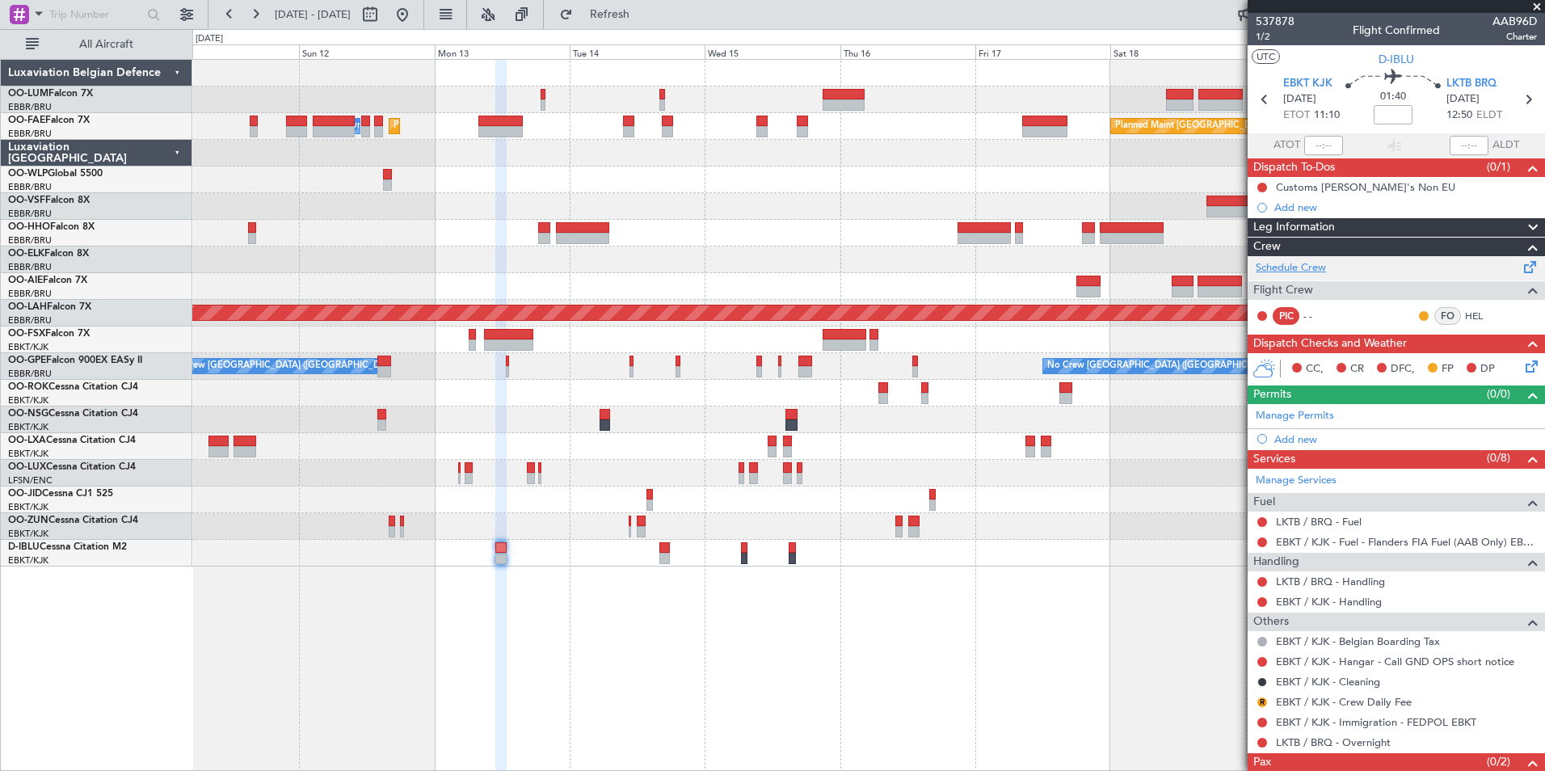
click at [1315, 275] on link "Schedule Crew" at bounding box center [1291, 268] width 70 height 16
click at [649, 23] on button "Refresh" at bounding box center [600, 15] width 97 height 26
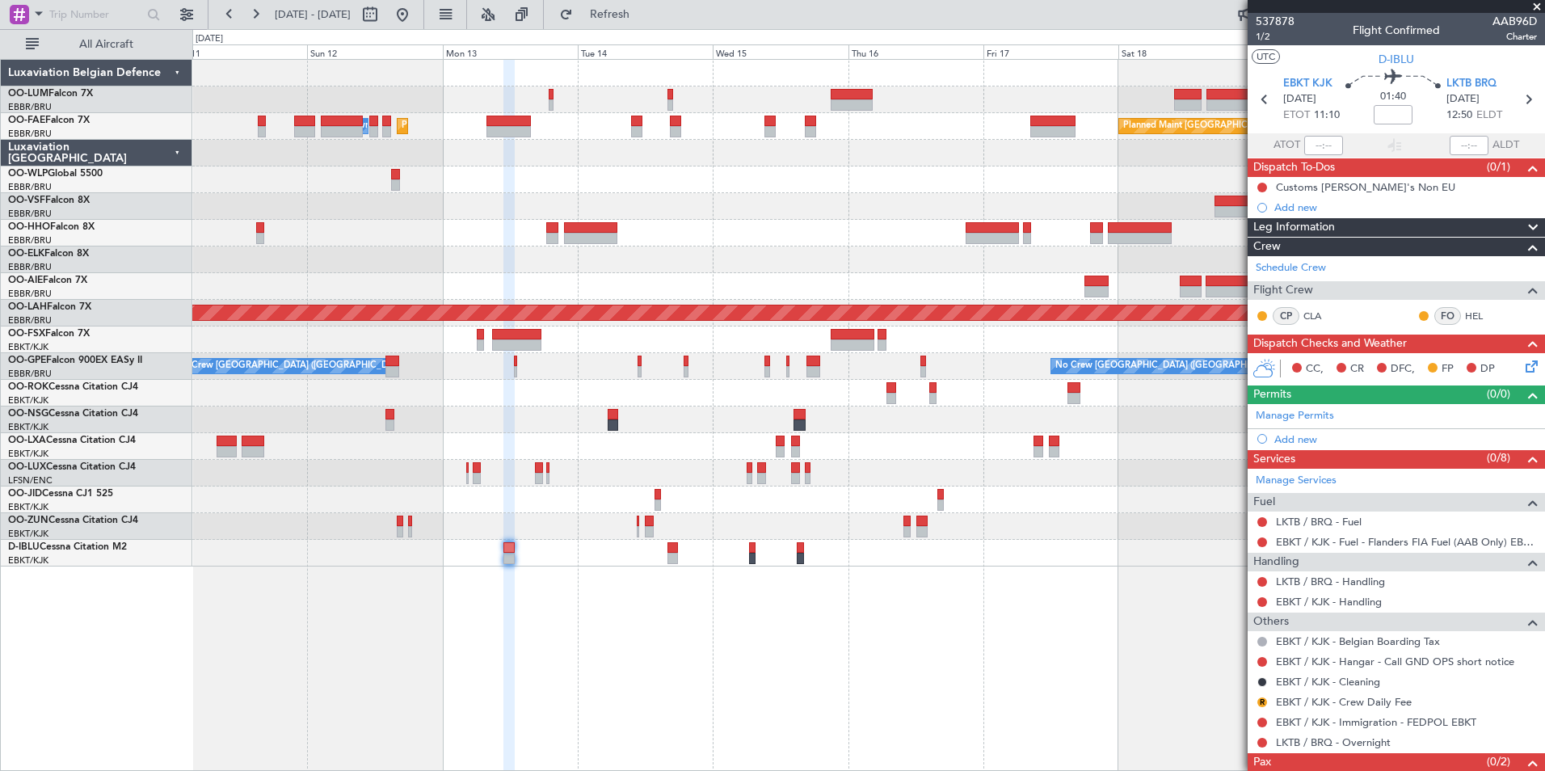
click at [642, 606] on div "Planned Maint [GEOGRAPHIC_DATA] ([GEOGRAPHIC_DATA] National) Planned Maint [GEO…" at bounding box center [868, 415] width 1352 height 712
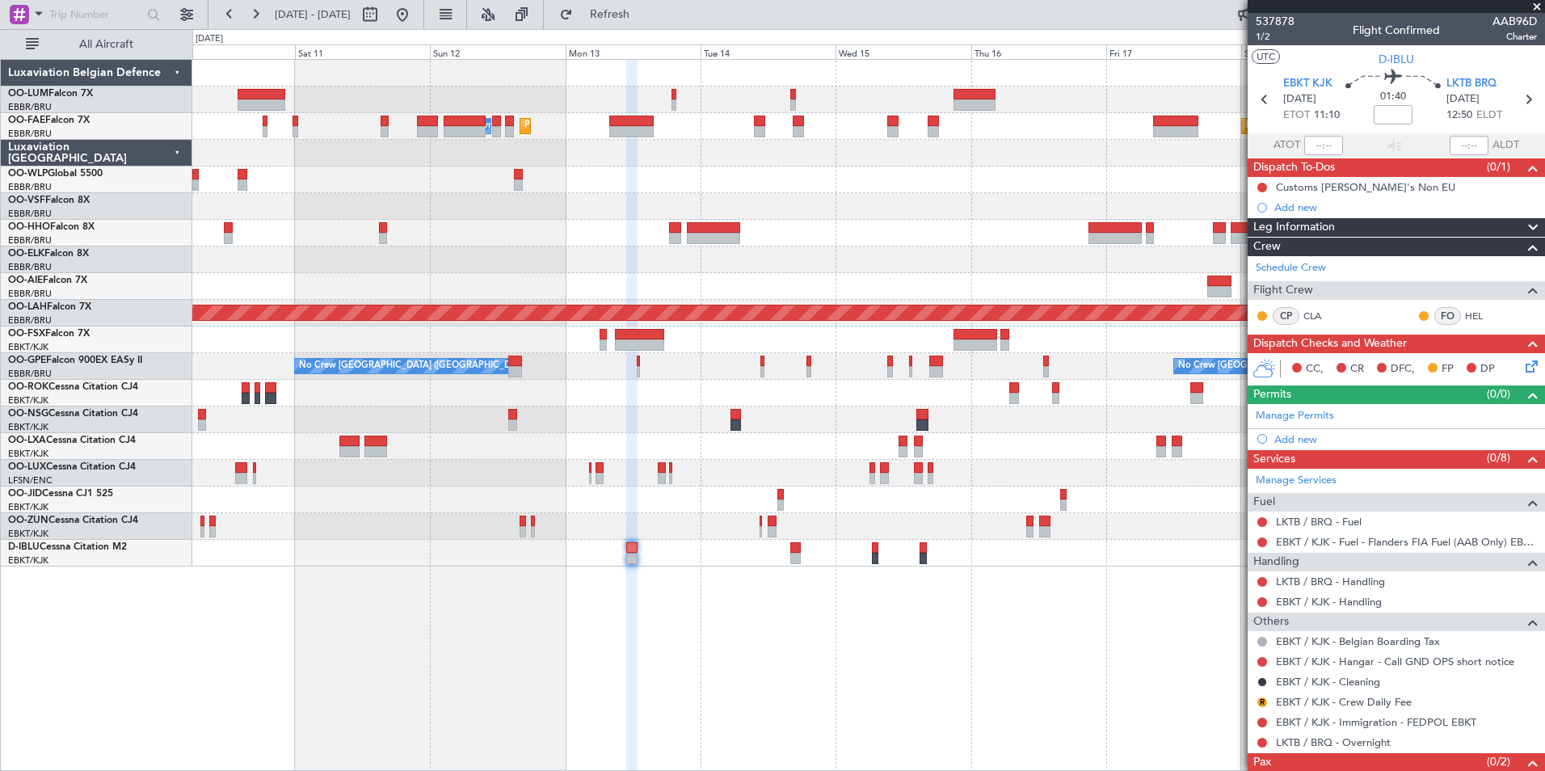
click at [469, 586] on div "Planned Maint [GEOGRAPHIC_DATA] ([GEOGRAPHIC_DATA] National) Planned Maint [GEO…" at bounding box center [868, 415] width 1352 height 712
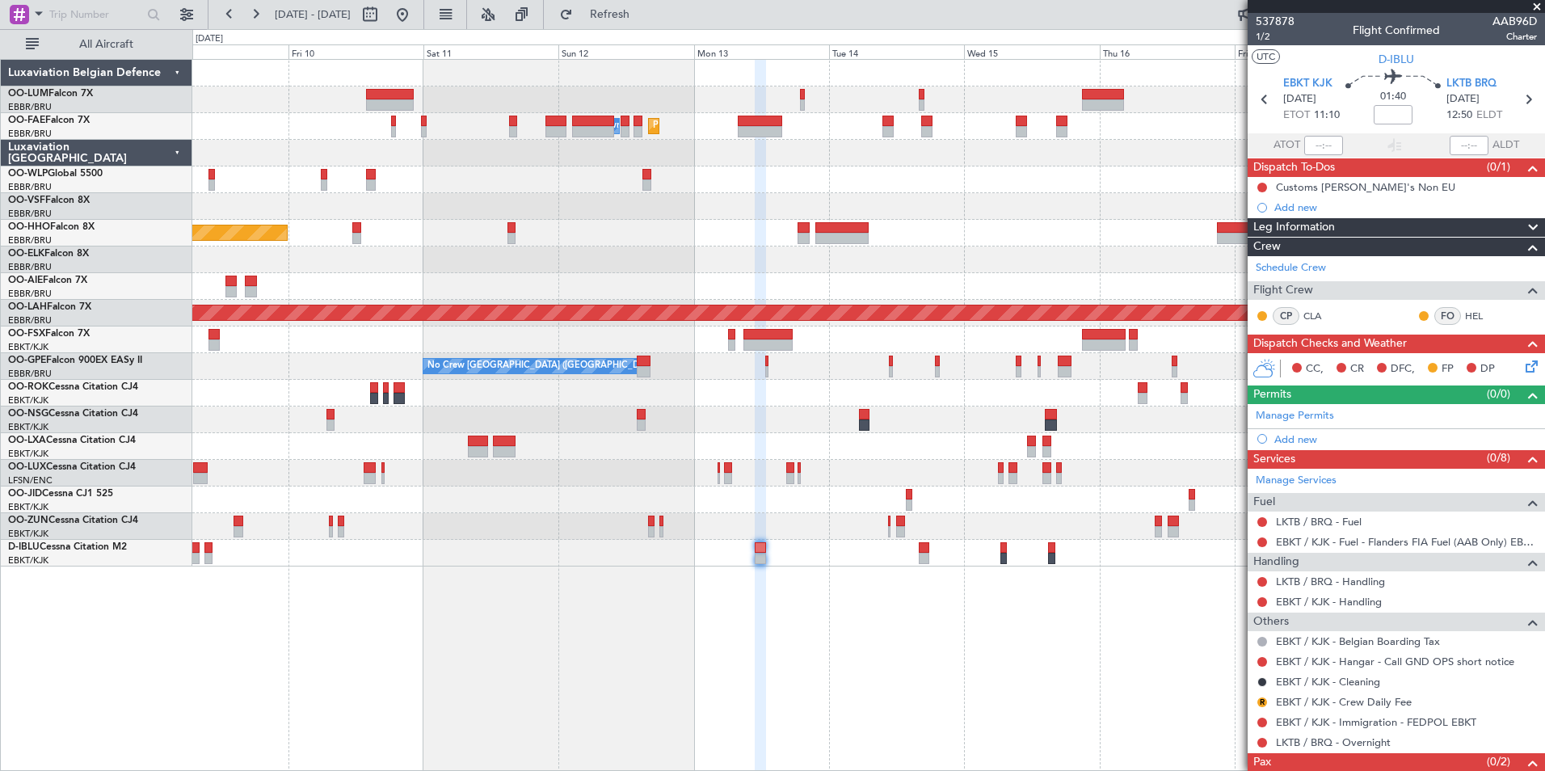
click at [479, 434] on div at bounding box center [868, 446] width 1352 height 27
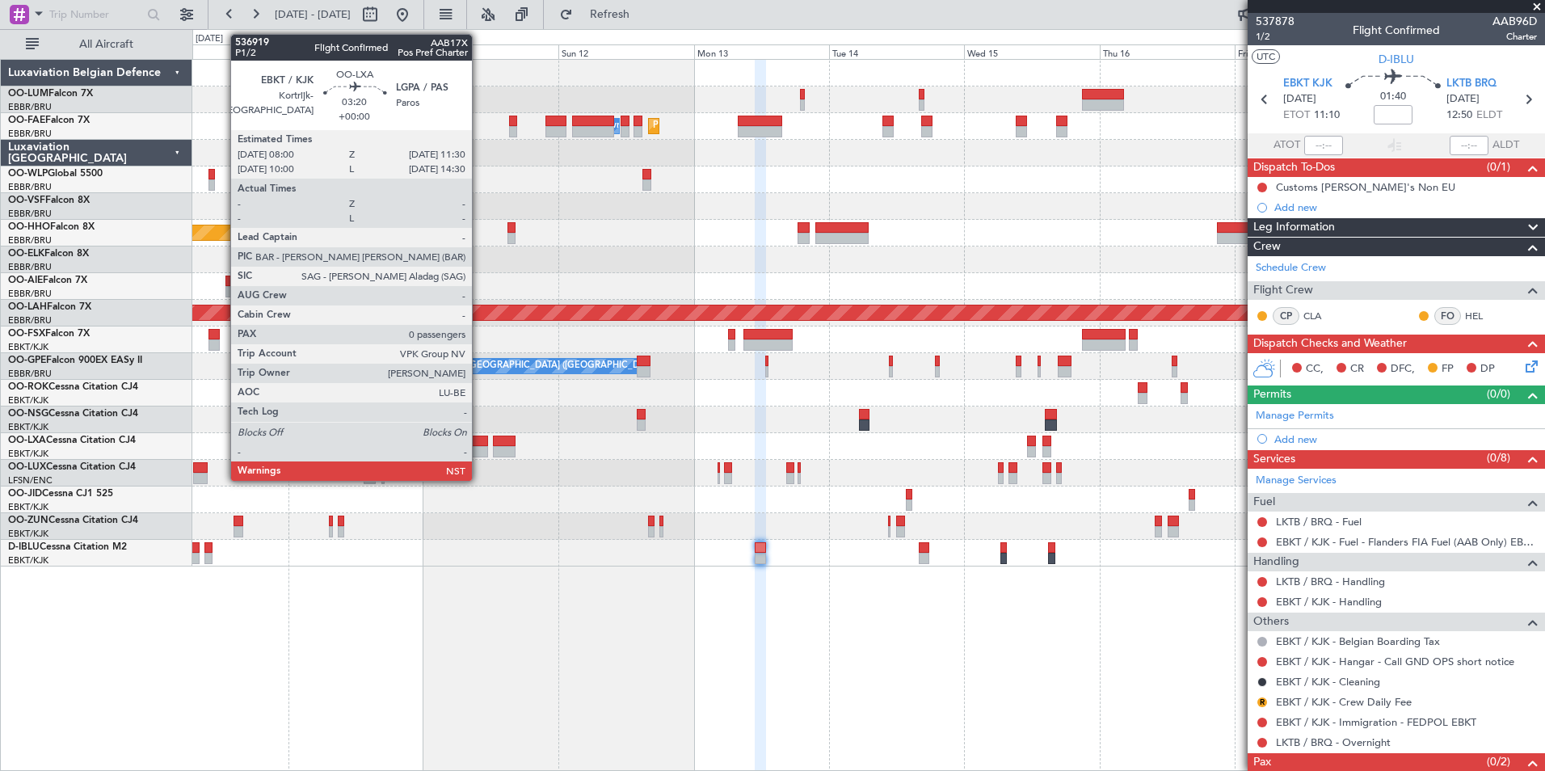
click at [479, 448] on div at bounding box center [478, 451] width 20 height 11
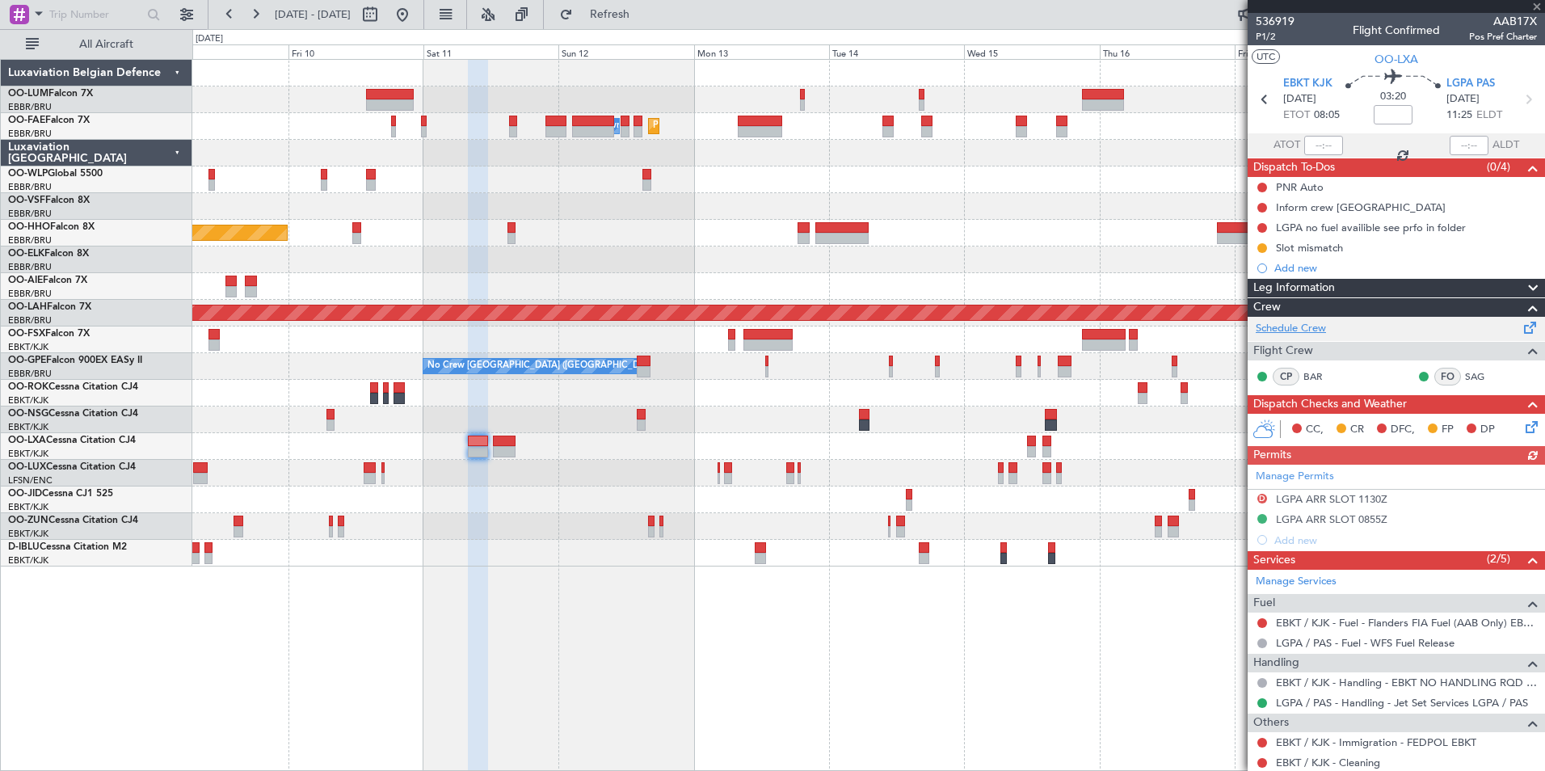
click at [1300, 331] on link "Schedule Crew" at bounding box center [1291, 329] width 70 height 16
click at [644, 15] on span "Refresh" at bounding box center [610, 14] width 68 height 11
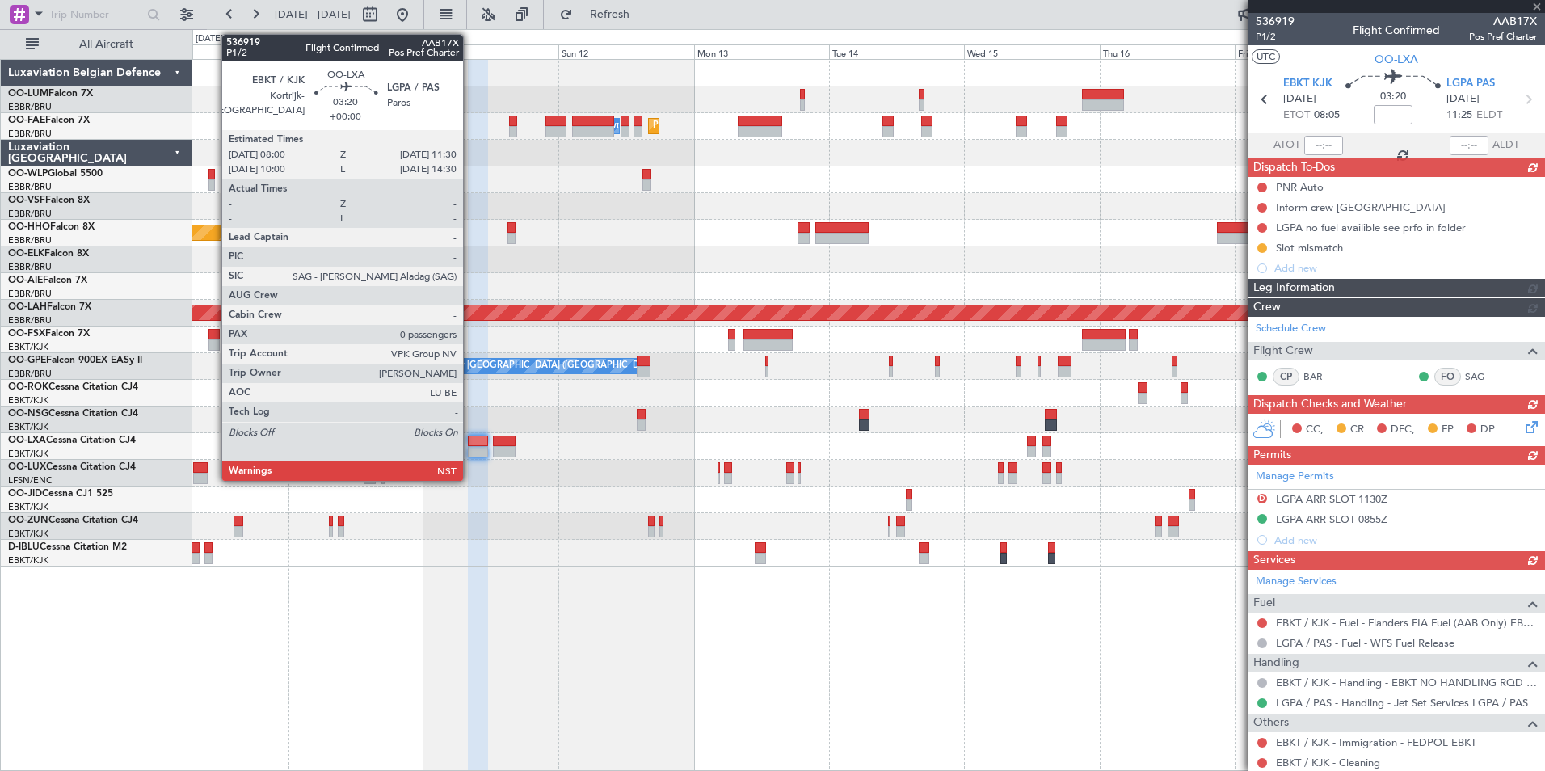
click at [470, 447] on div at bounding box center [478, 451] width 20 height 11
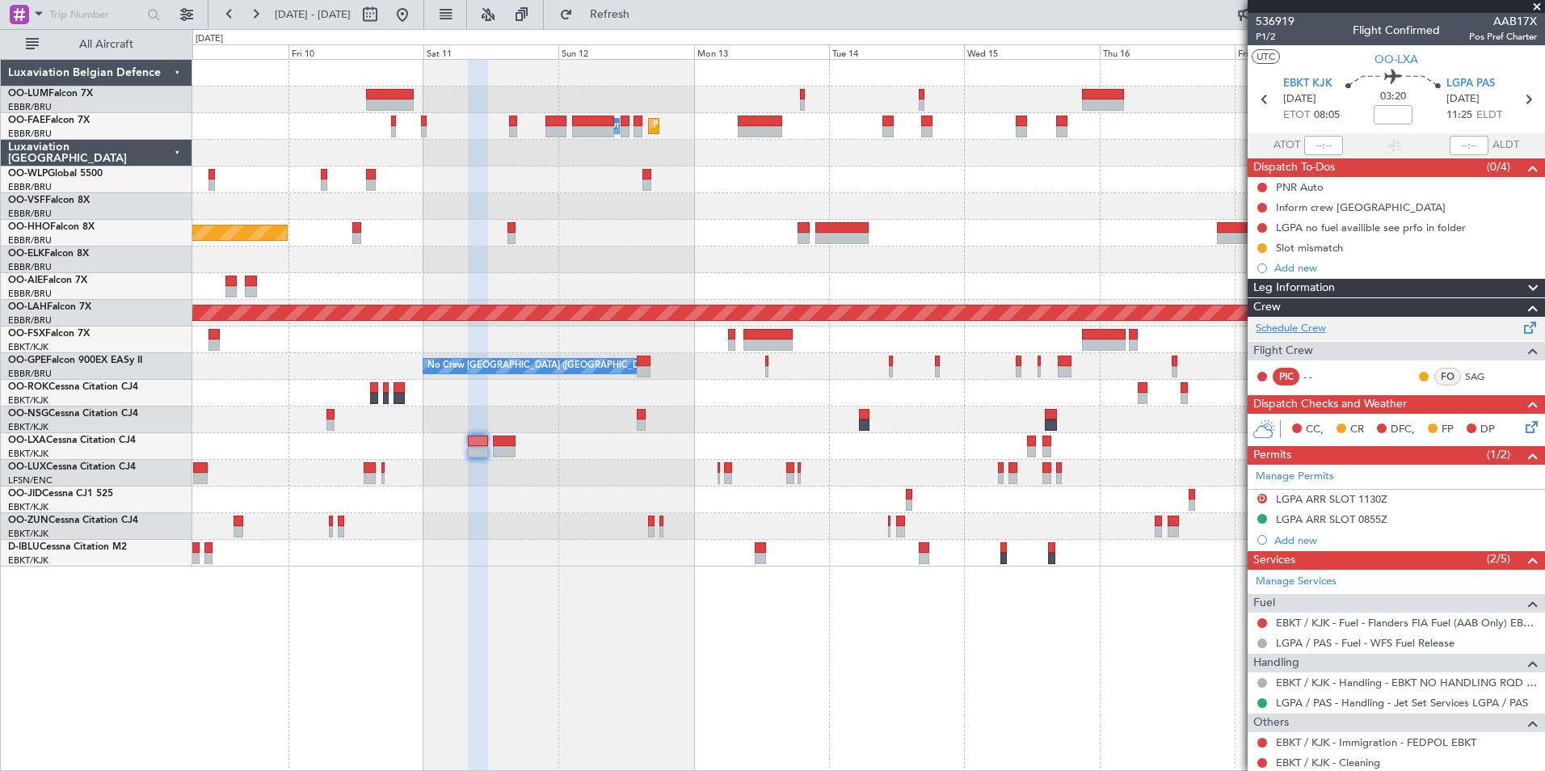
click at [1312, 324] on link "Schedule Crew" at bounding box center [1291, 329] width 70 height 16
click at [638, 25] on button "Refresh" at bounding box center [600, 15] width 97 height 26
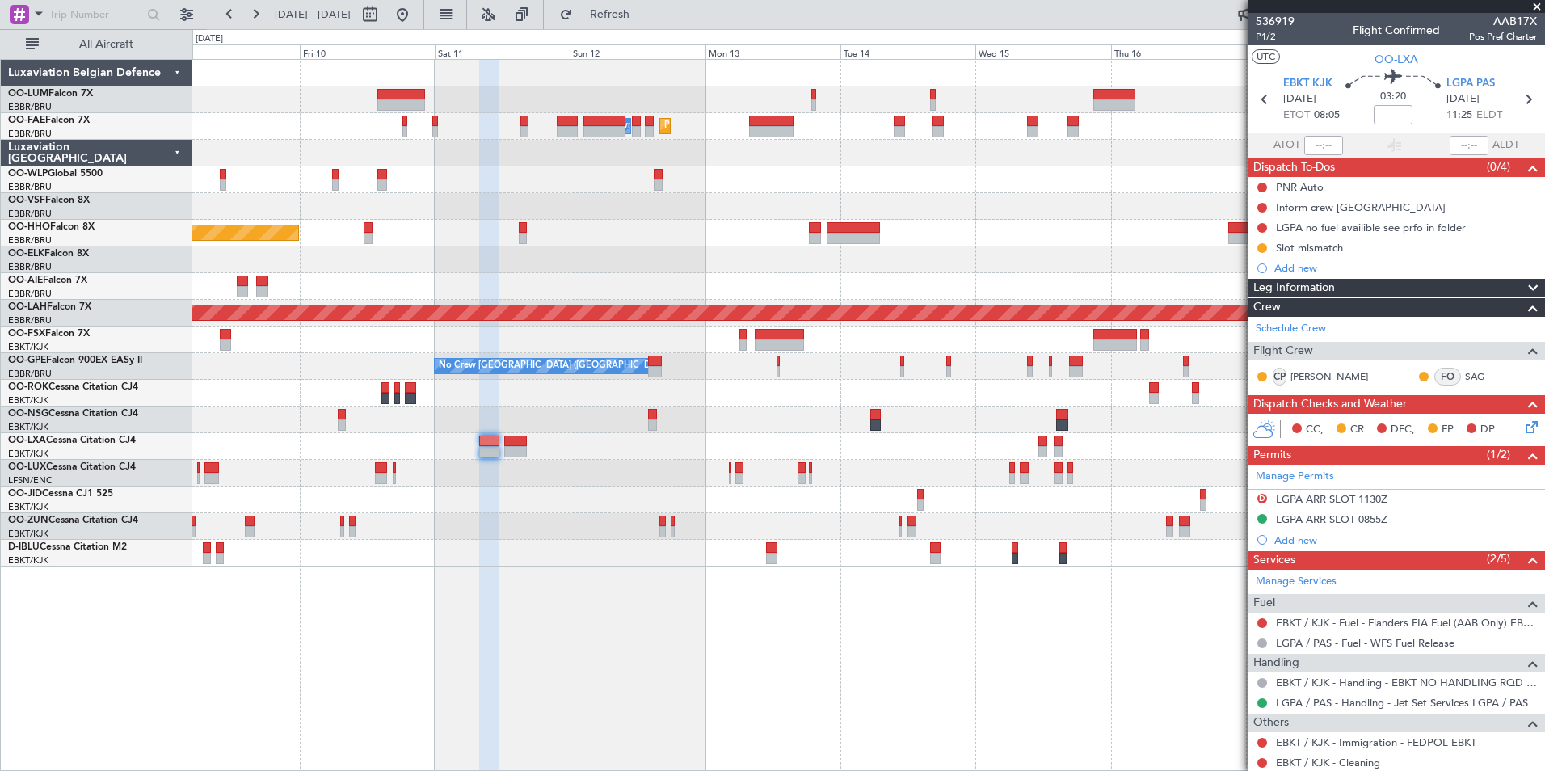
click at [542, 641] on div "Planned Maint [GEOGRAPHIC_DATA] ([GEOGRAPHIC_DATA] National) Planned Maint [GEO…" at bounding box center [868, 415] width 1352 height 712
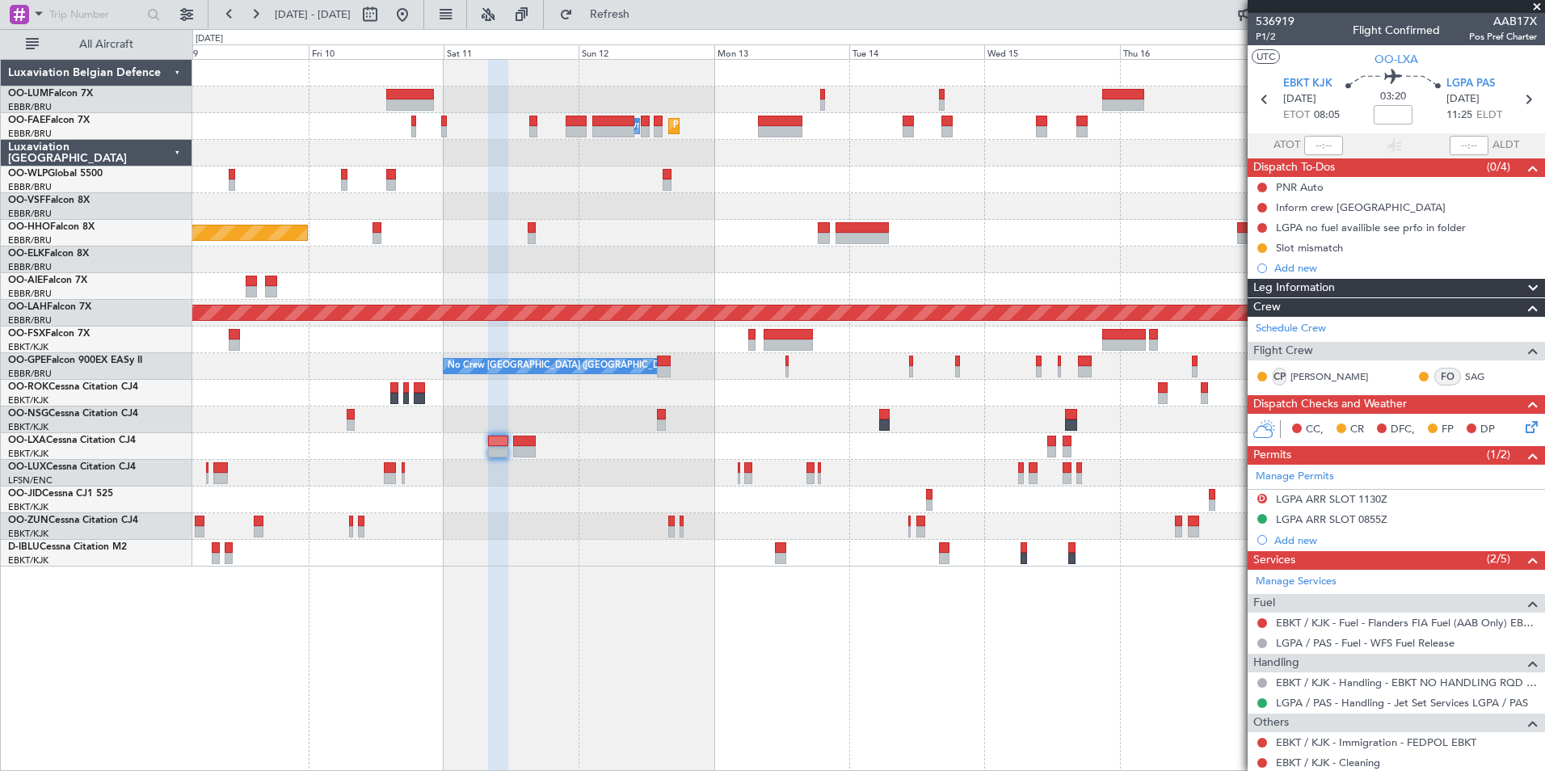
click at [488, 631] on div at bounding box center [498, 416] width 20 height 712
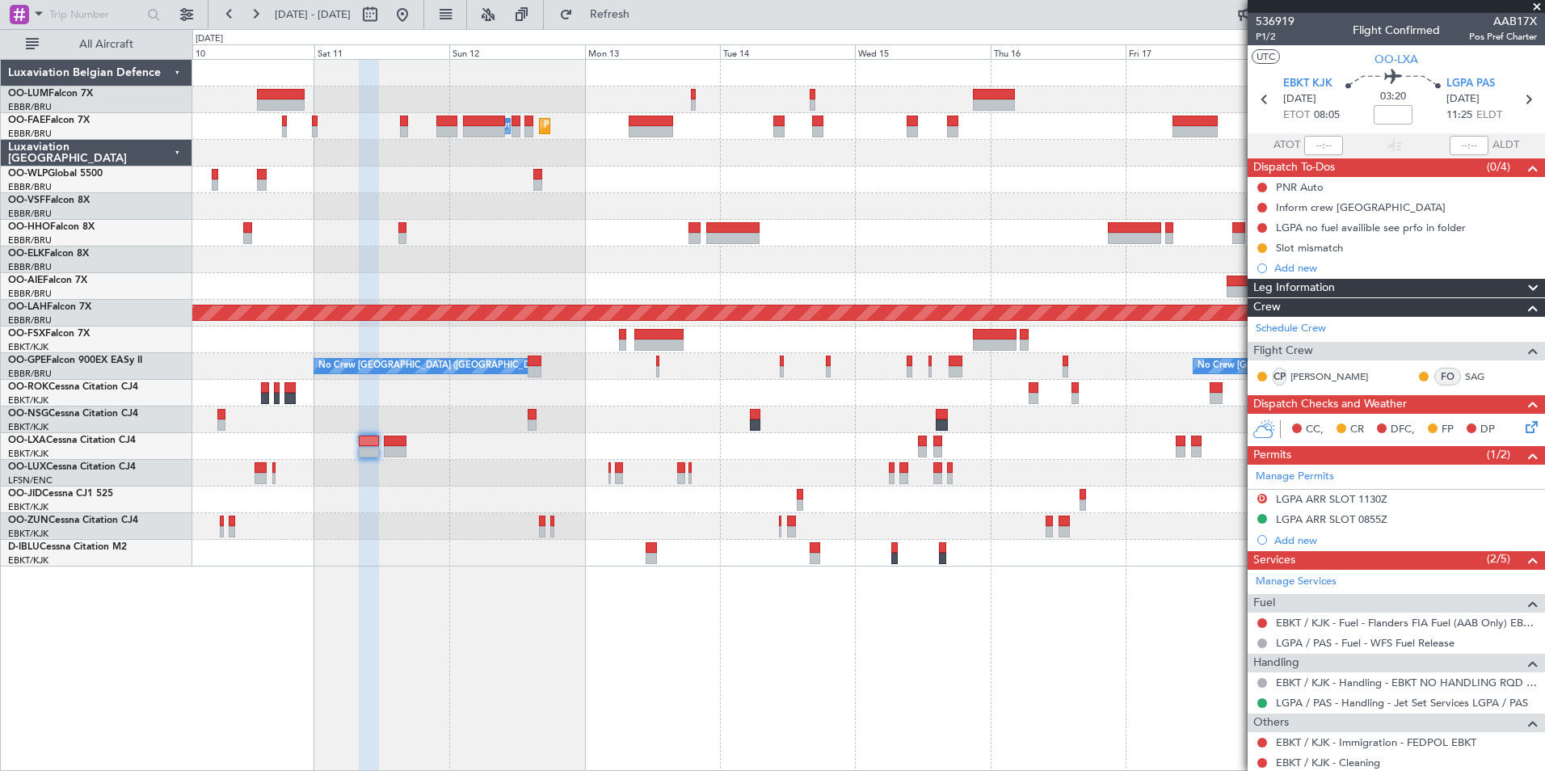
click at [598, 681] on div "Planned Maint [GEOGRAPHIC_DATA] ([GEOGRAPHIC_DATA] National) Planned Maint [GEO…" at bounding box center [868, 415] width 1352 height 712
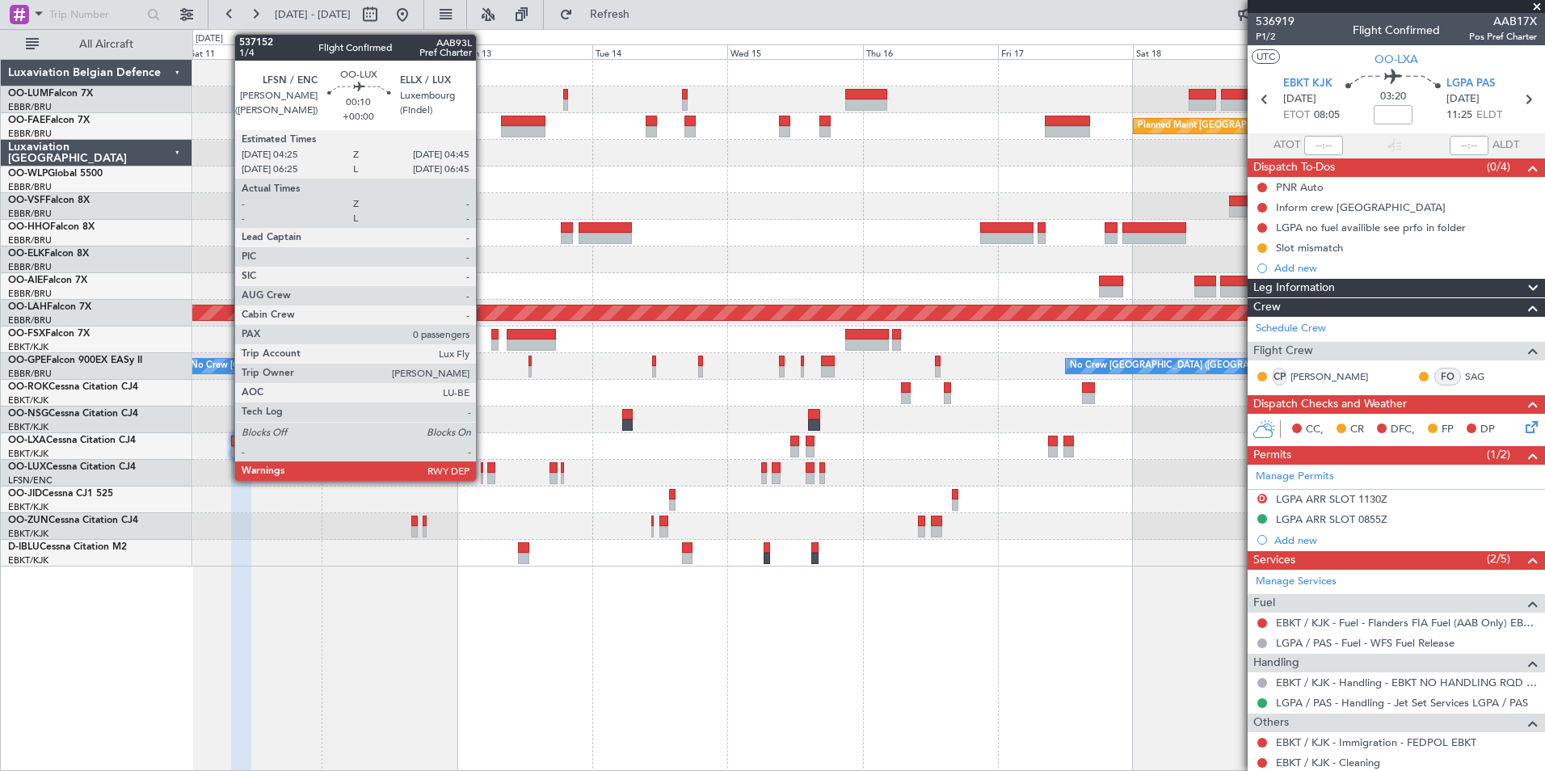
click at [483, 473] on div at bounding box center [482, 478] width 2 height 11
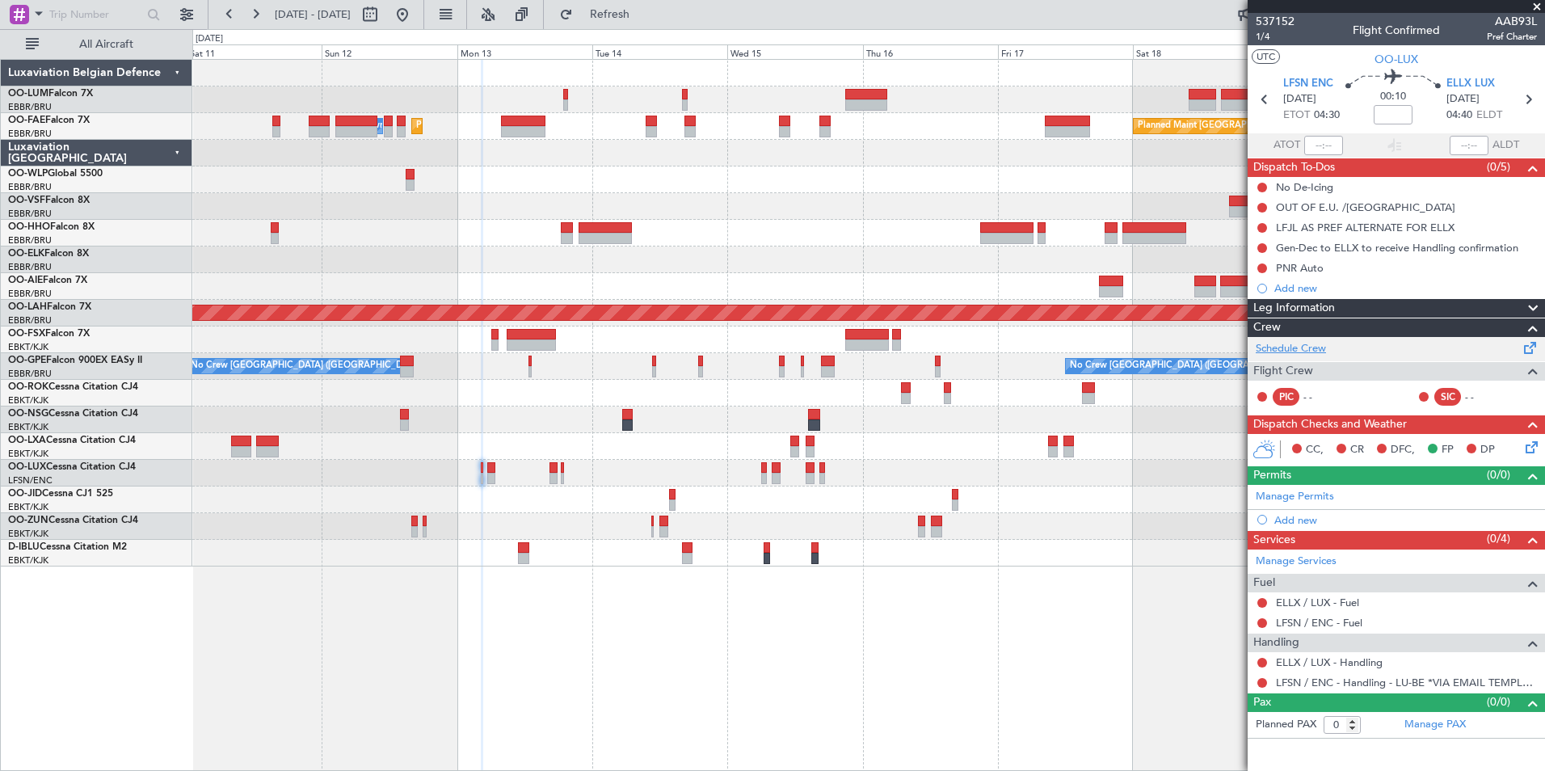
click at [1268, 347] on link "Schedule Crew" at bounding box center [1291, 349] width 70 height 16
click at [644, 20] on span "Refresh" at bounding box center [610, 14] width 68 height 11
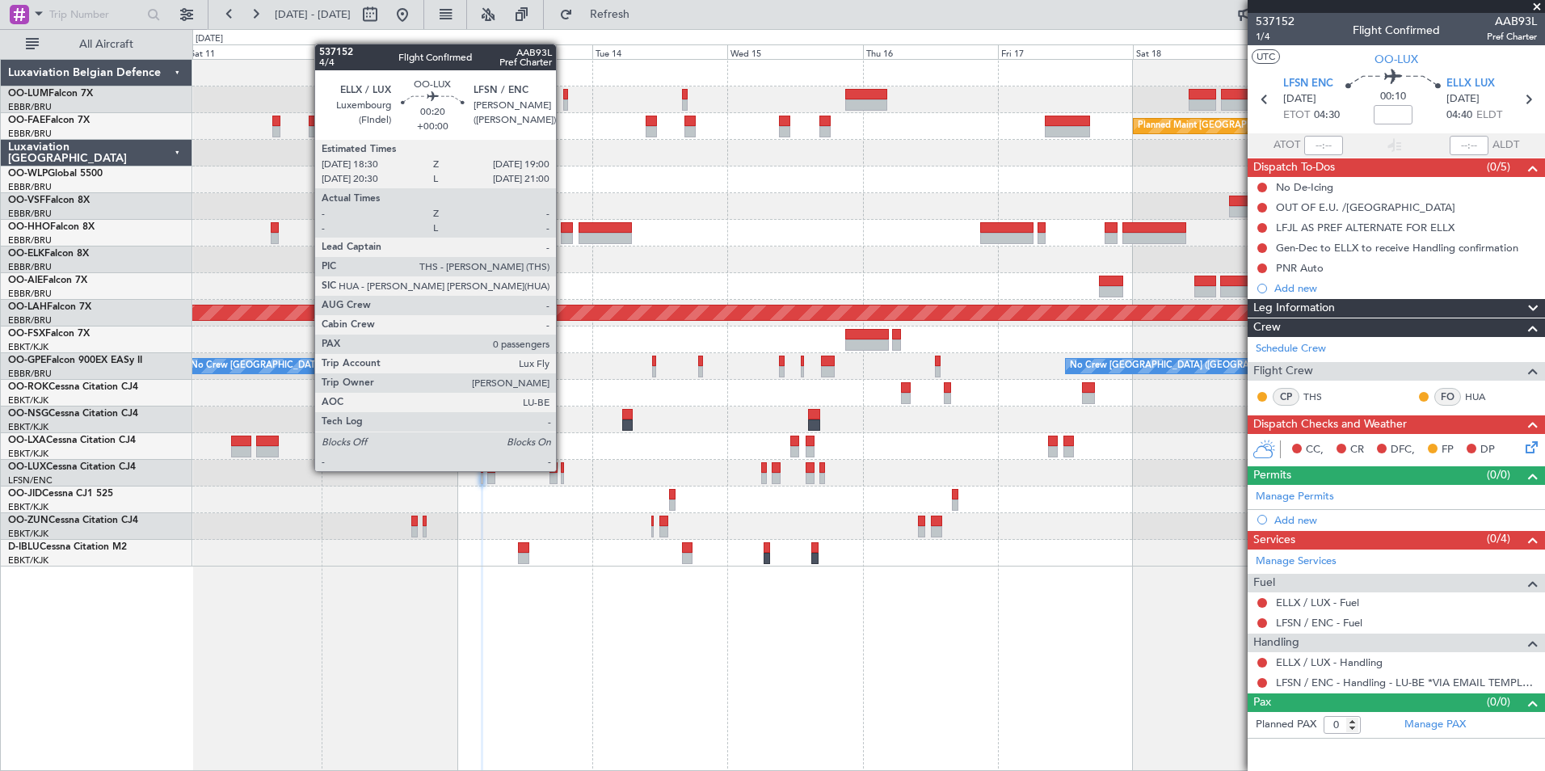
click at [563, 469] on div at bounding box center [562, 467] width 3 height 11
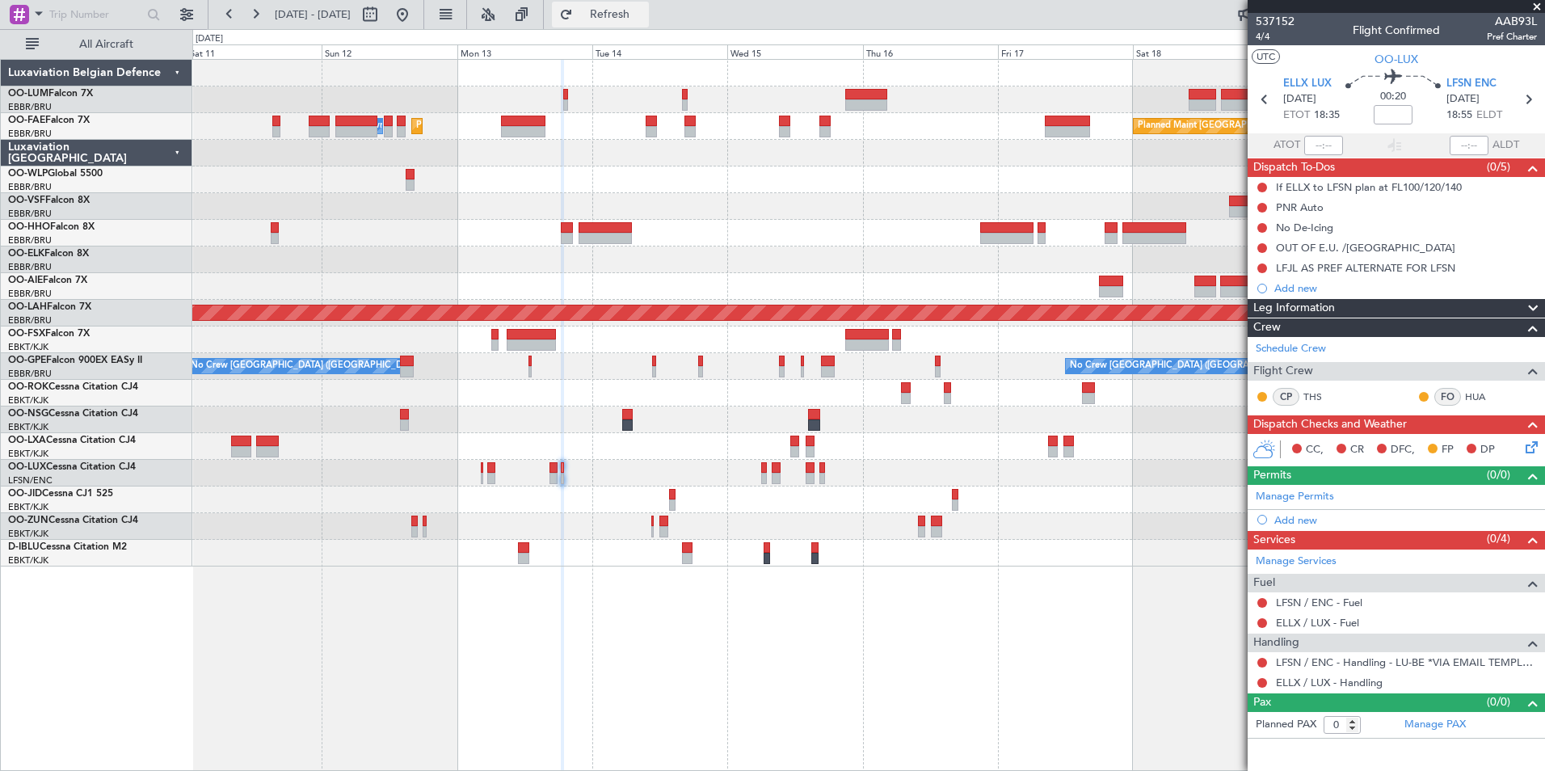
click at [649, 23] on button "Refresh" at bounding box center [600, 15] width 97 height 26
click at [718, 647] on div "Planned Maint Melsbroek Air Base Owner [GEOGRAPHIC_DATA] Planned Maint [GEOGRAP…" at bounding box center [868, 415] width 1352 height 712
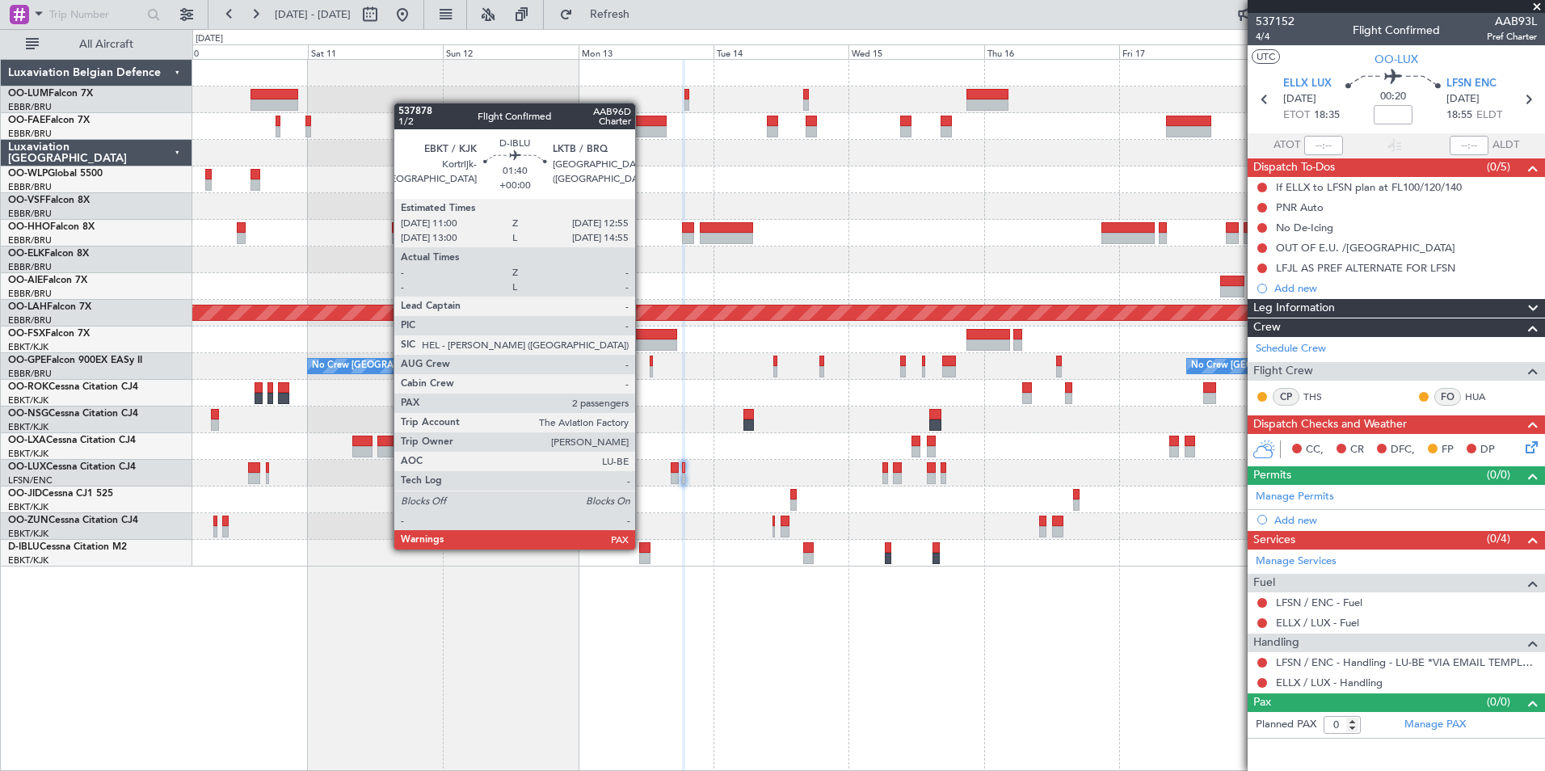
click at [643, 548] on div at bounding box center [644, 547] width 11 height 11
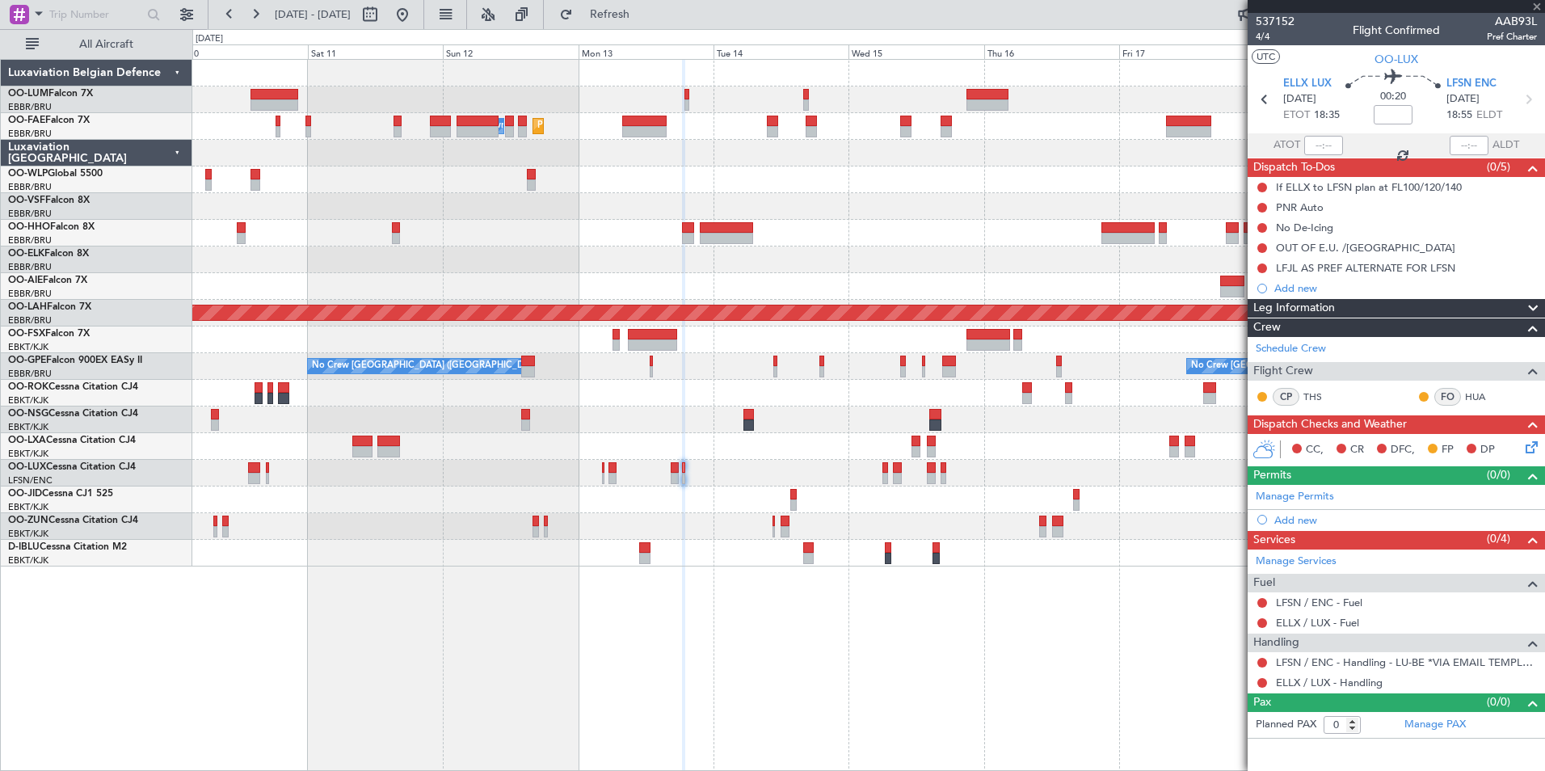
type input "2"
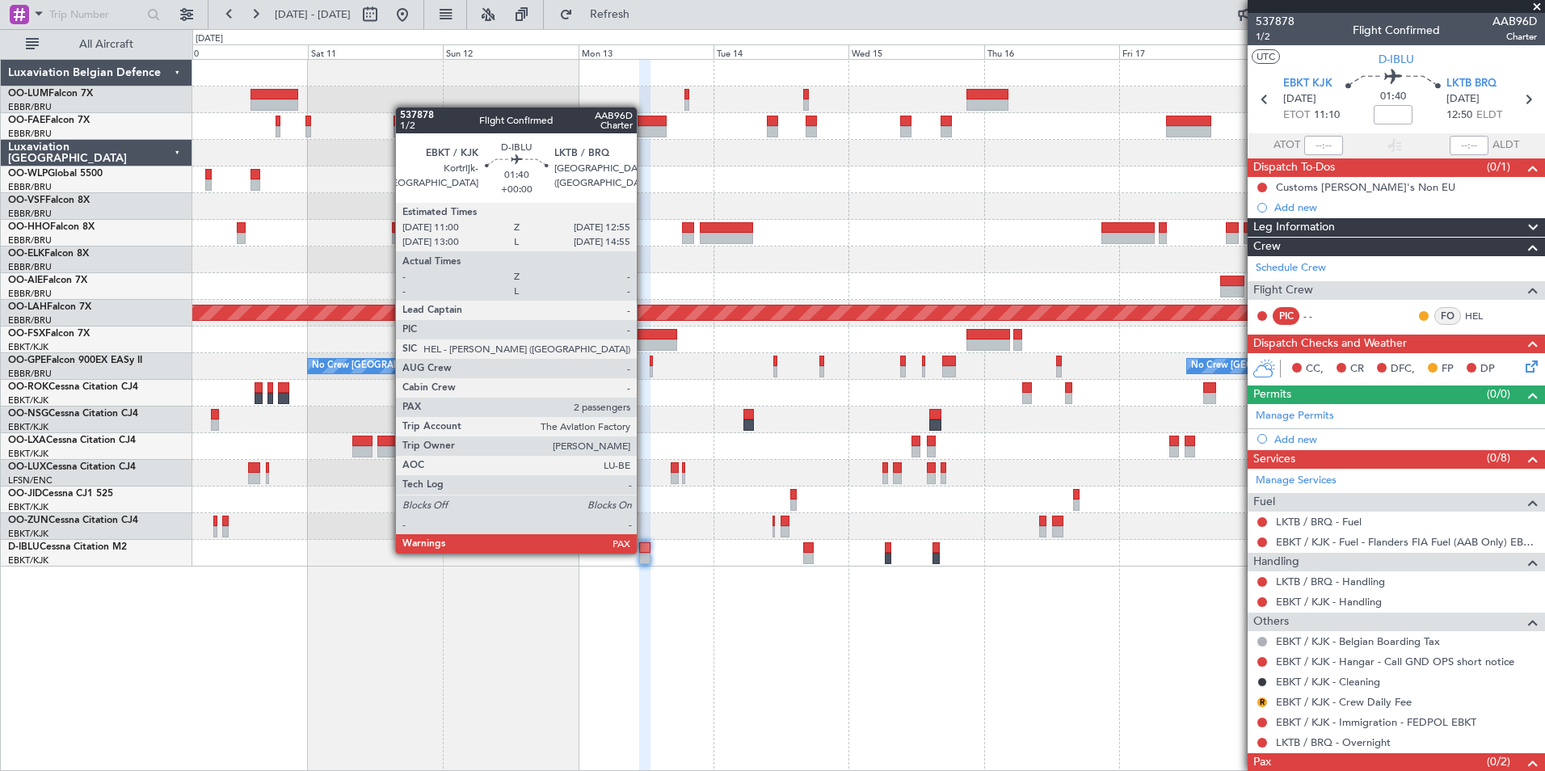
click at [643, 551] on div at bounding box center [644, 547] width 11 height 11
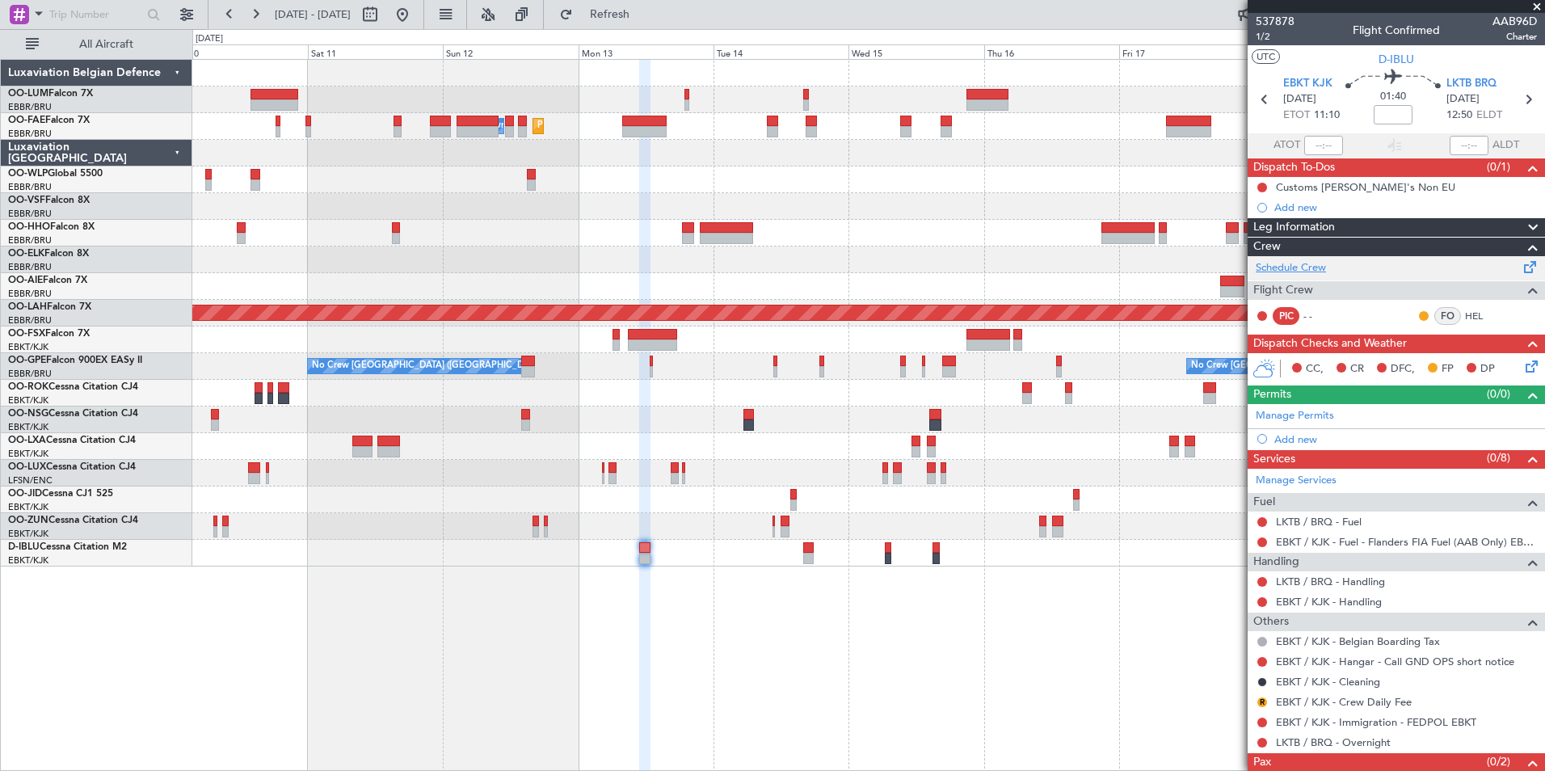
click at [1303, 272] on link "Schedule Crew" at bounding box center [1291, 268] width 70 height 16
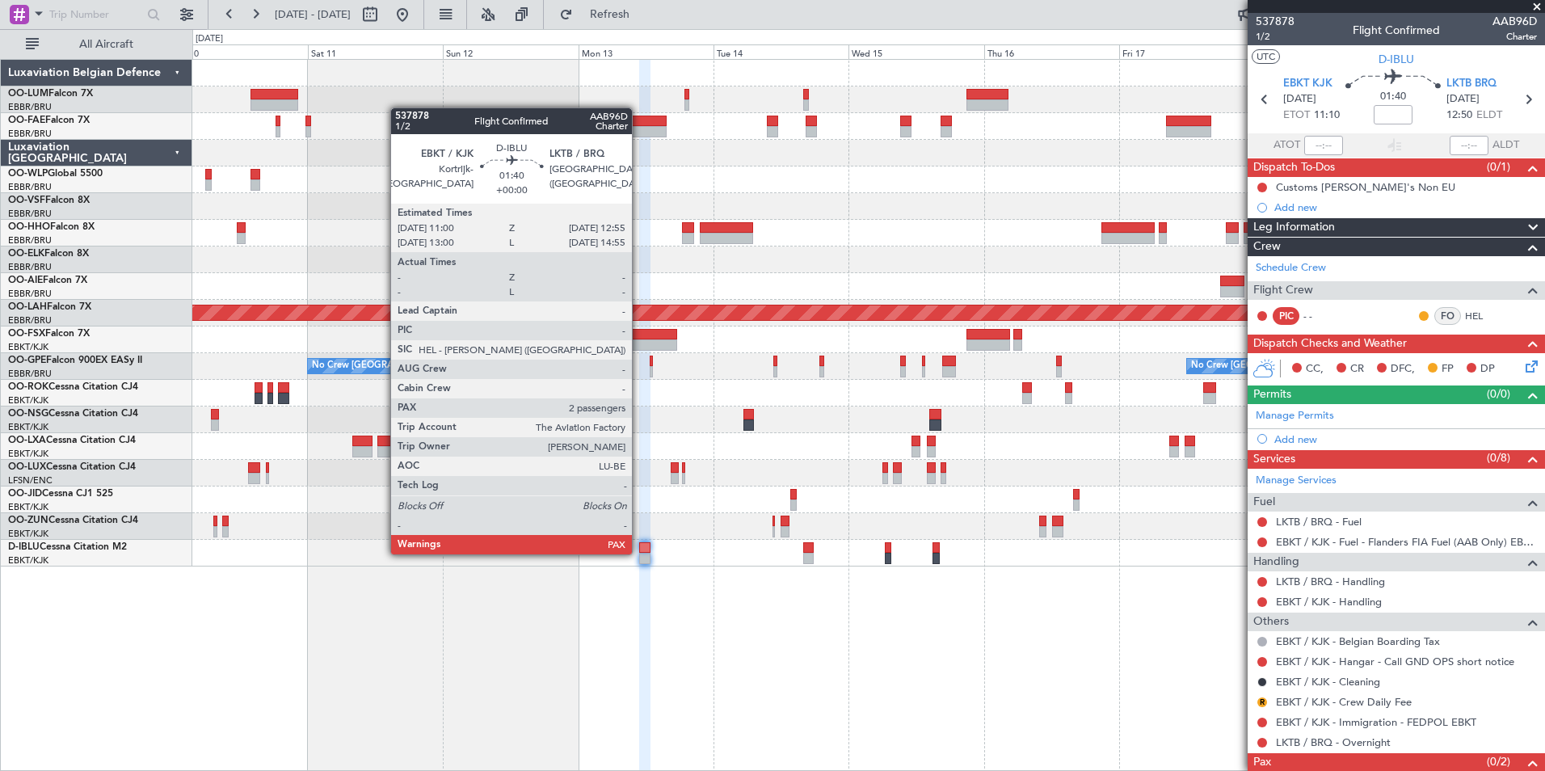
click at [639, 553] on div at bounding box center [644, 558] width 11 height 11
click at [646, 553] on div at bounding box center [644, 558] width 11 height 11
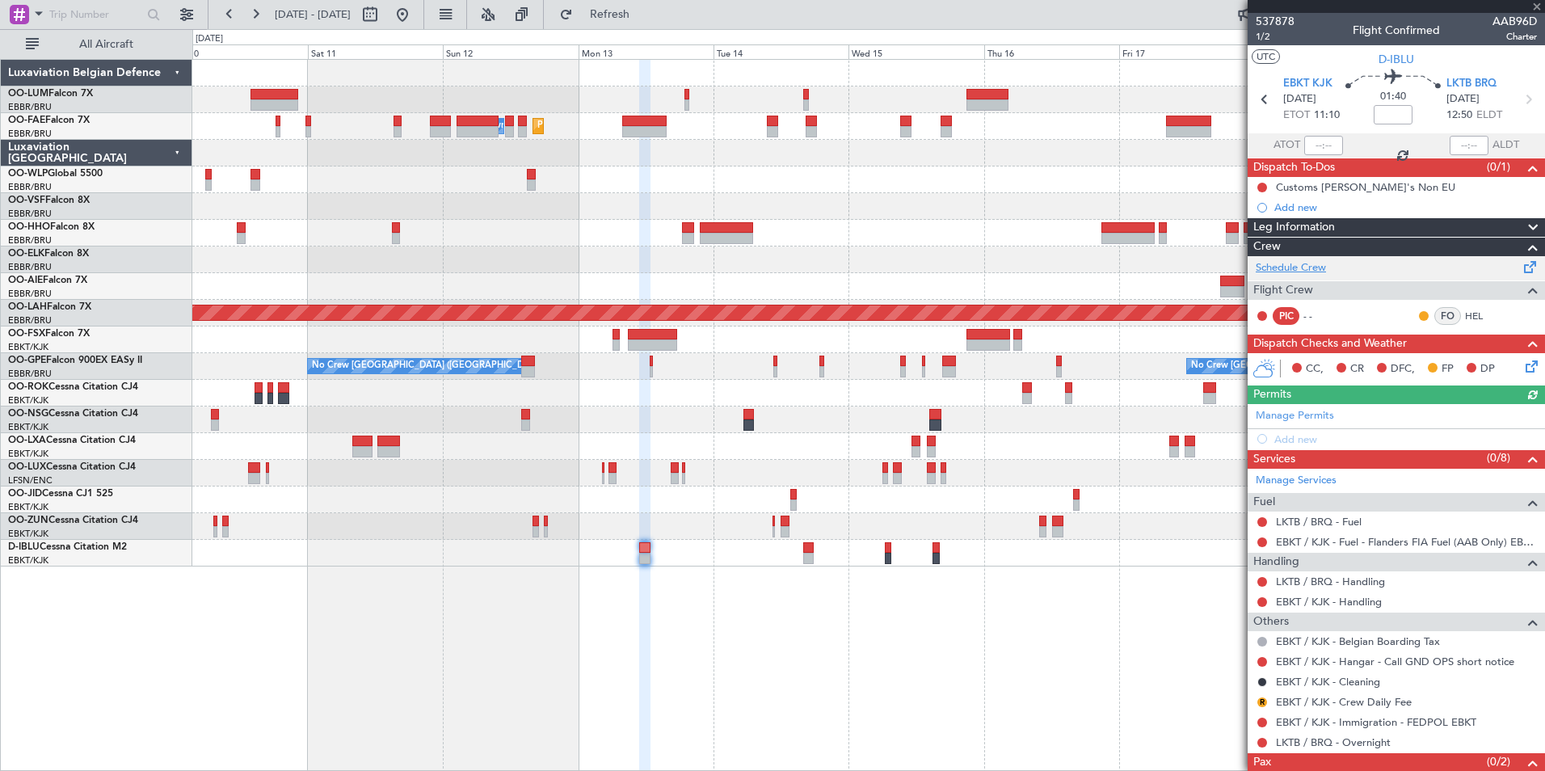
click at [1298, 270] on link "Schedule Crew" at bounding box center [1291, 268] width 70 height 16
click at [625, 11] on button "Refresh" at bounding box center [600, 15] width 97 height 26
click at [839, 742] on div "Planned Maint [GEOGRAPHIC_DATA] ([GEOGRAPHIC_DATA] National) Planned Maint [GEO…" at bounding box center [868, 415] width 1352 height 712
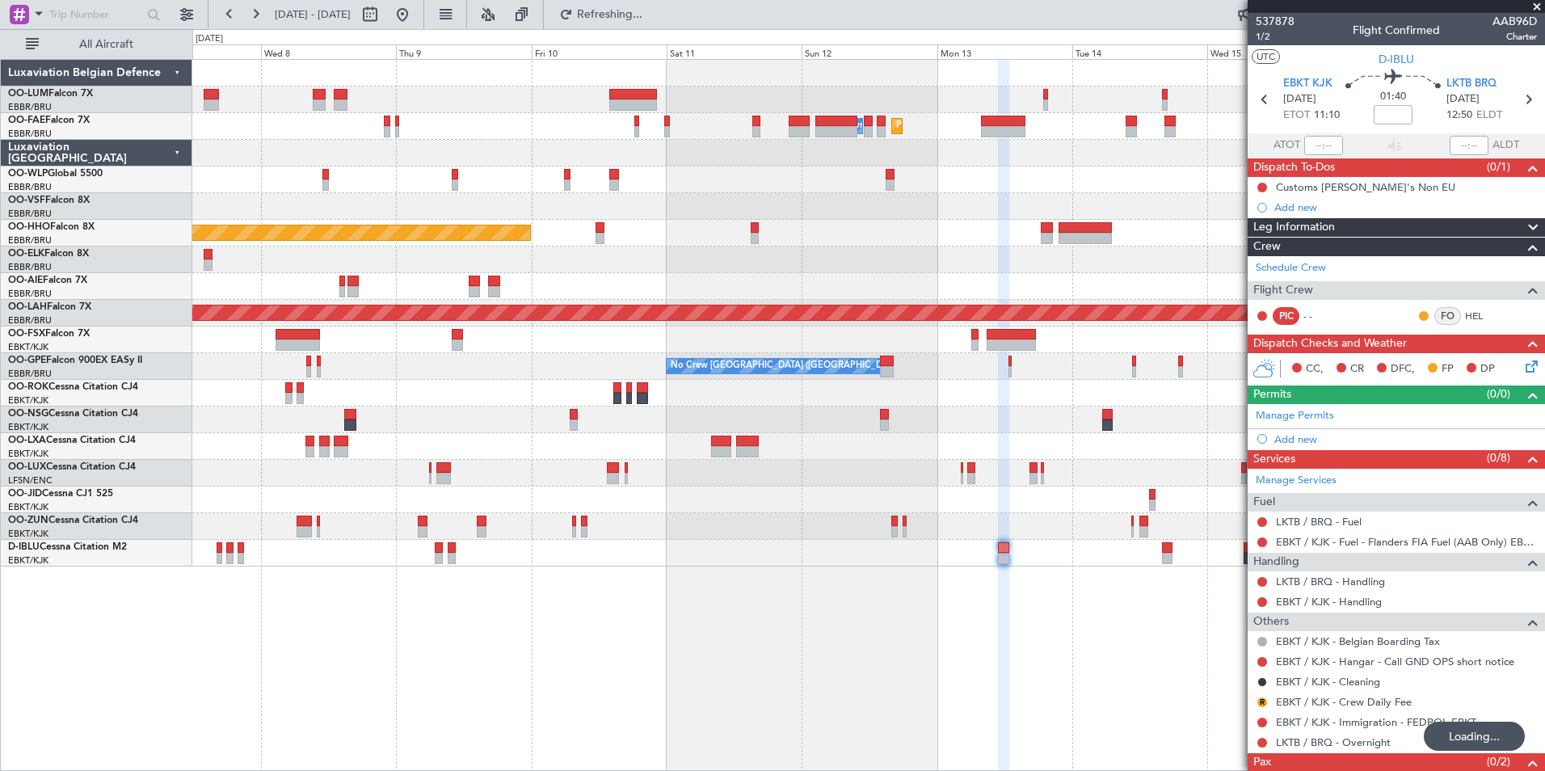
click at [854, 697] on div "Planned Maint Melsbroek Air Base Owner [GEOGRAPHIC_DATA] Planned Maint [GEOGRAP…" at bounding box center [868, 415] width 1352 height 712
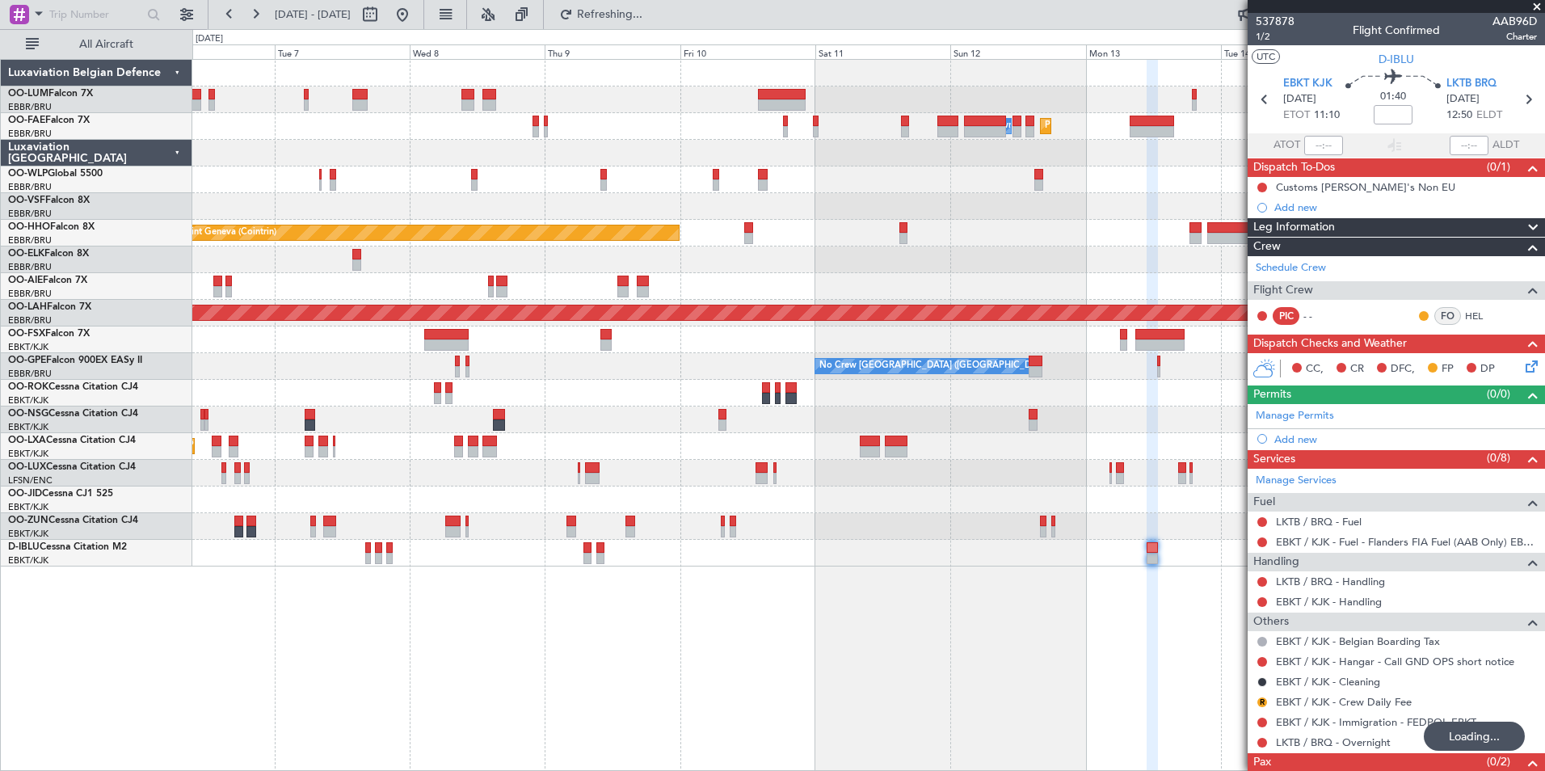
click at [766, 689] on div "Planned Maint Melsbroek Air Base Owner [GEOGRAPHIC_DATA] Planned Maint [GEOGRAP…" at bounding box center [868, 415] width 1352 height 712
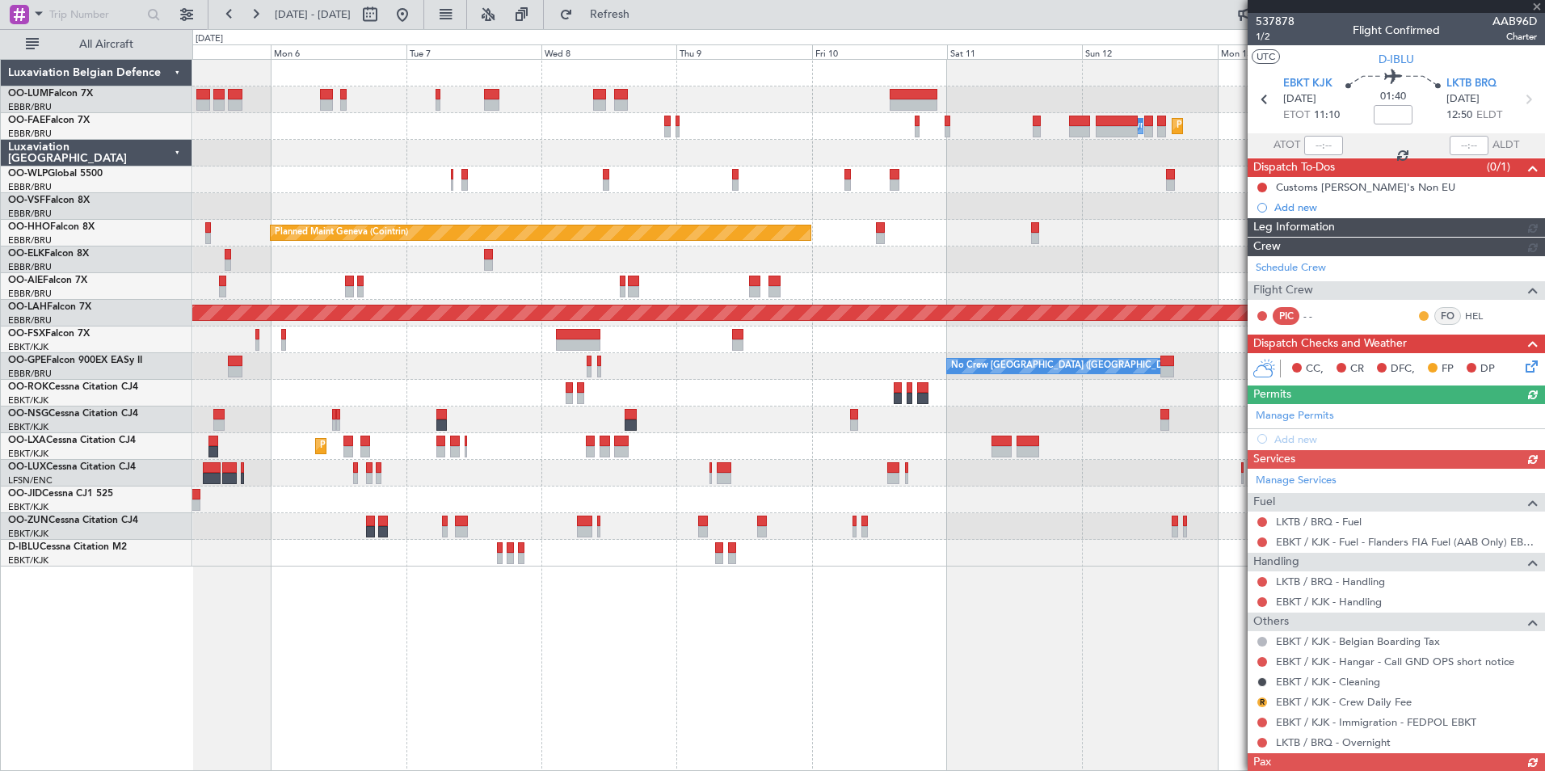
click at [783, 685] on div "Planned Maint [GEOGRAPHIC_DATA] ([GEOGRAPHIC_DATA] National) Planned Maint [GEO…" at bounding box center [868, 415] width 1352 height 712
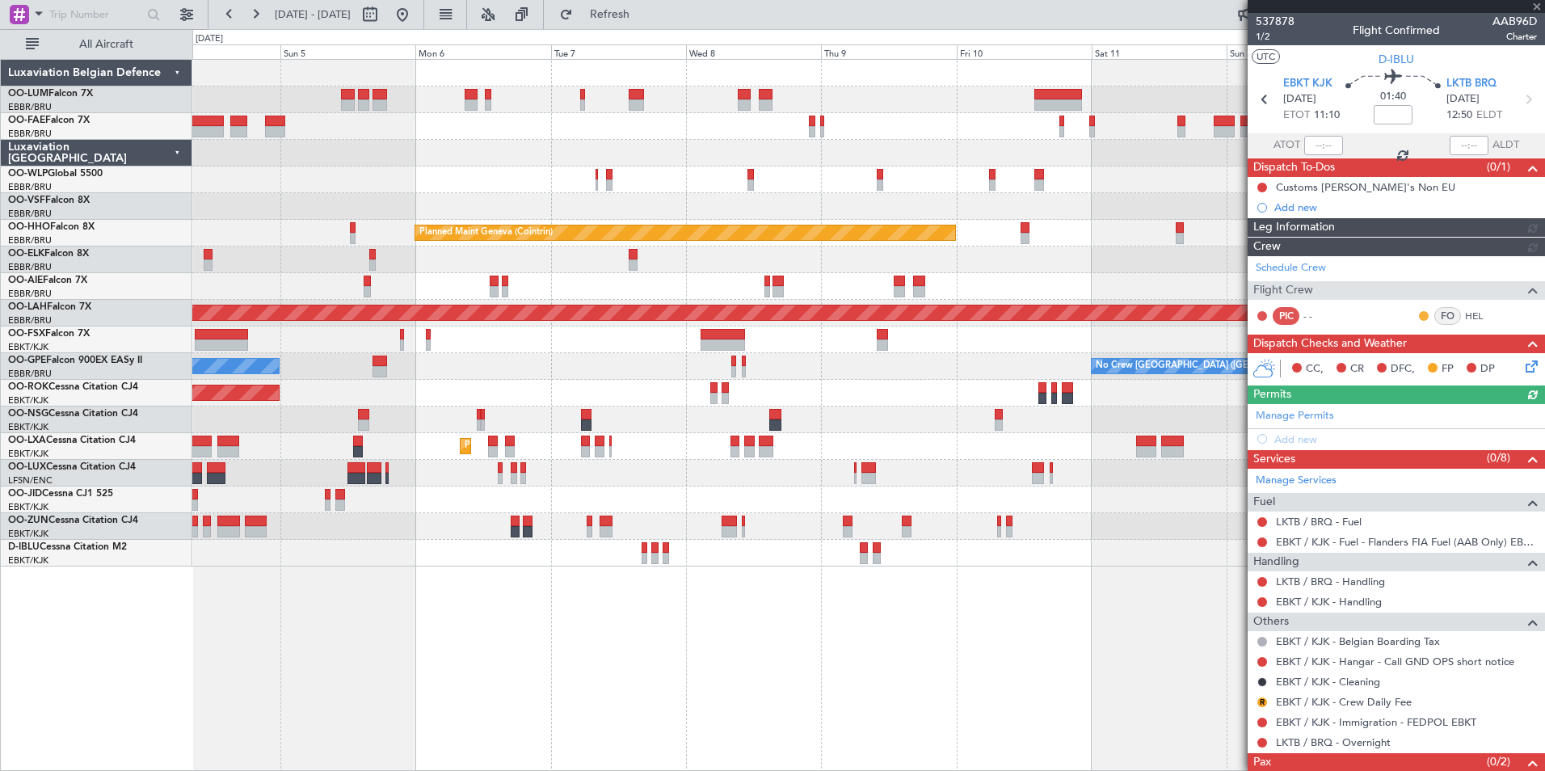
click at [713, 683] on div "Planned Maint [GEOGRAPHIC_DATA] ([GEOGRAPHIC_DATA] National) Planned Maint [GEO…" at bounding box center [868, 415] width 1352 height 712
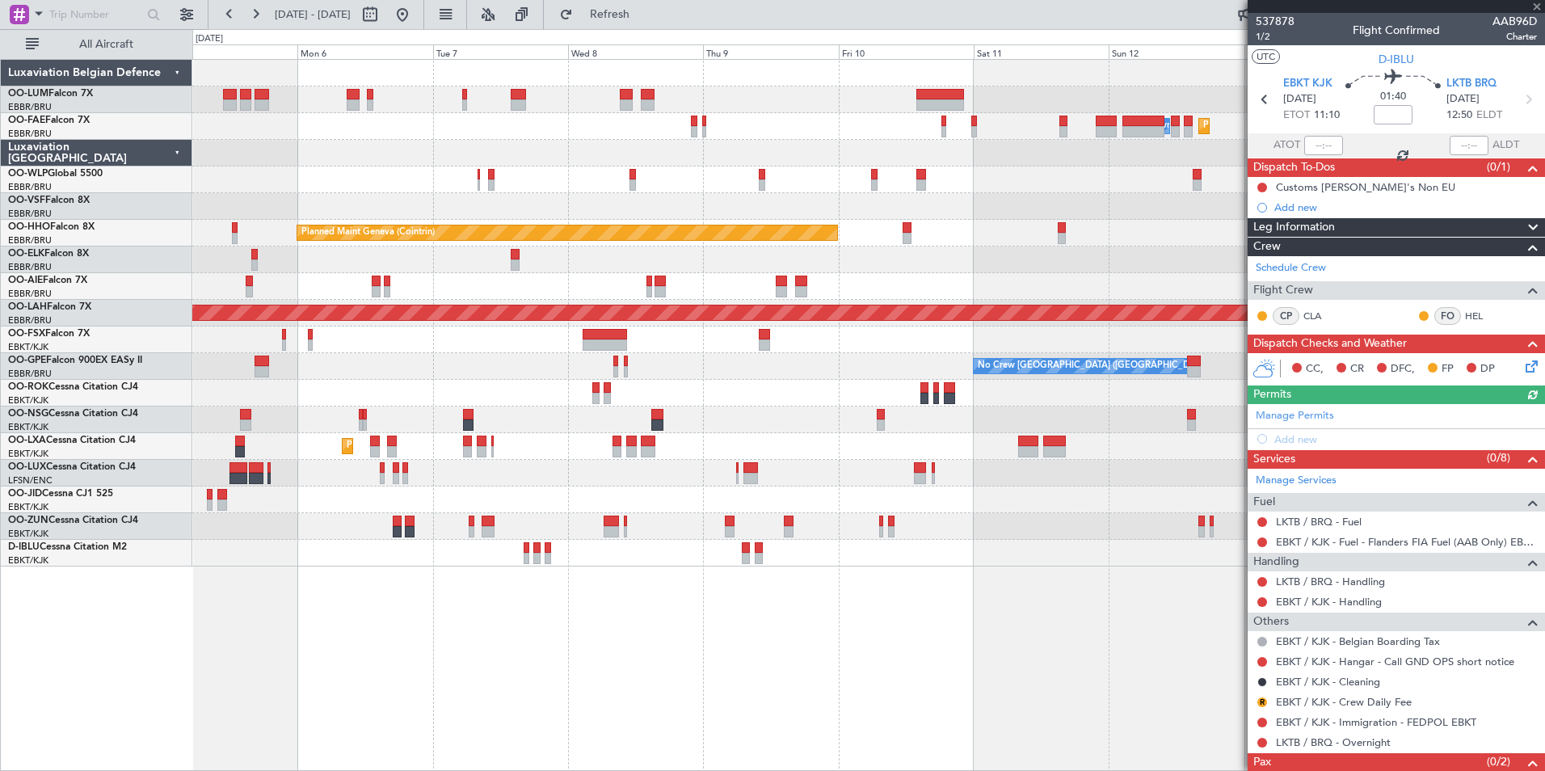
click at [509, 645] on div "Planned Maint [GEOGRAPHIC_DATA] ([GEOGRAPHIC_DATA] National) Planned Maint [GEO…" at bounding box center [868, 415] width 1352 height 712
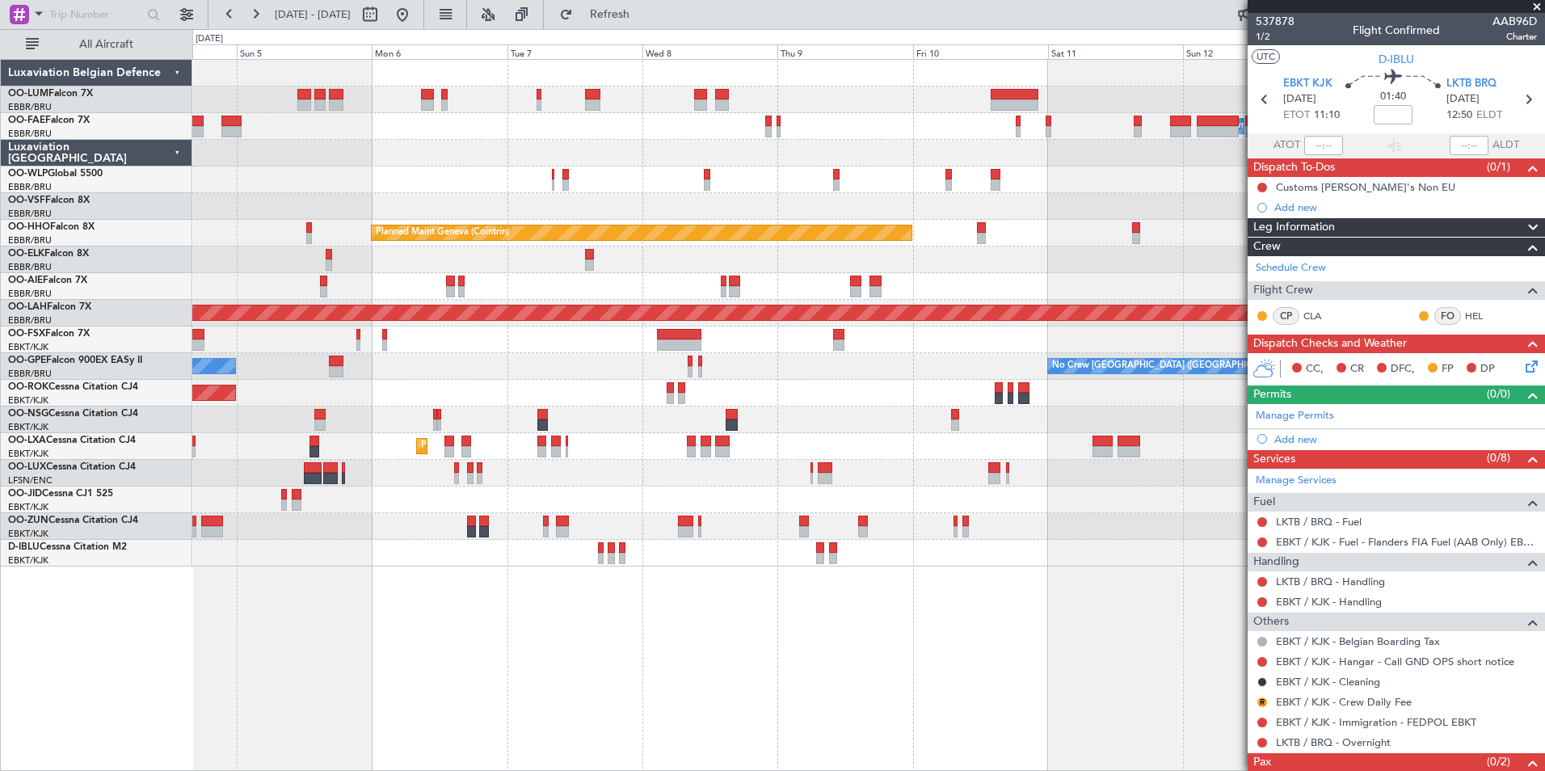
click at [479, 687] on div "Planned Maint [GEOGRAPHIC_DATA] ([GEOGRAPHIC_DATA] National) Planned Maint [GEO…" at bounding box center [868, 415] width 1352 height 712
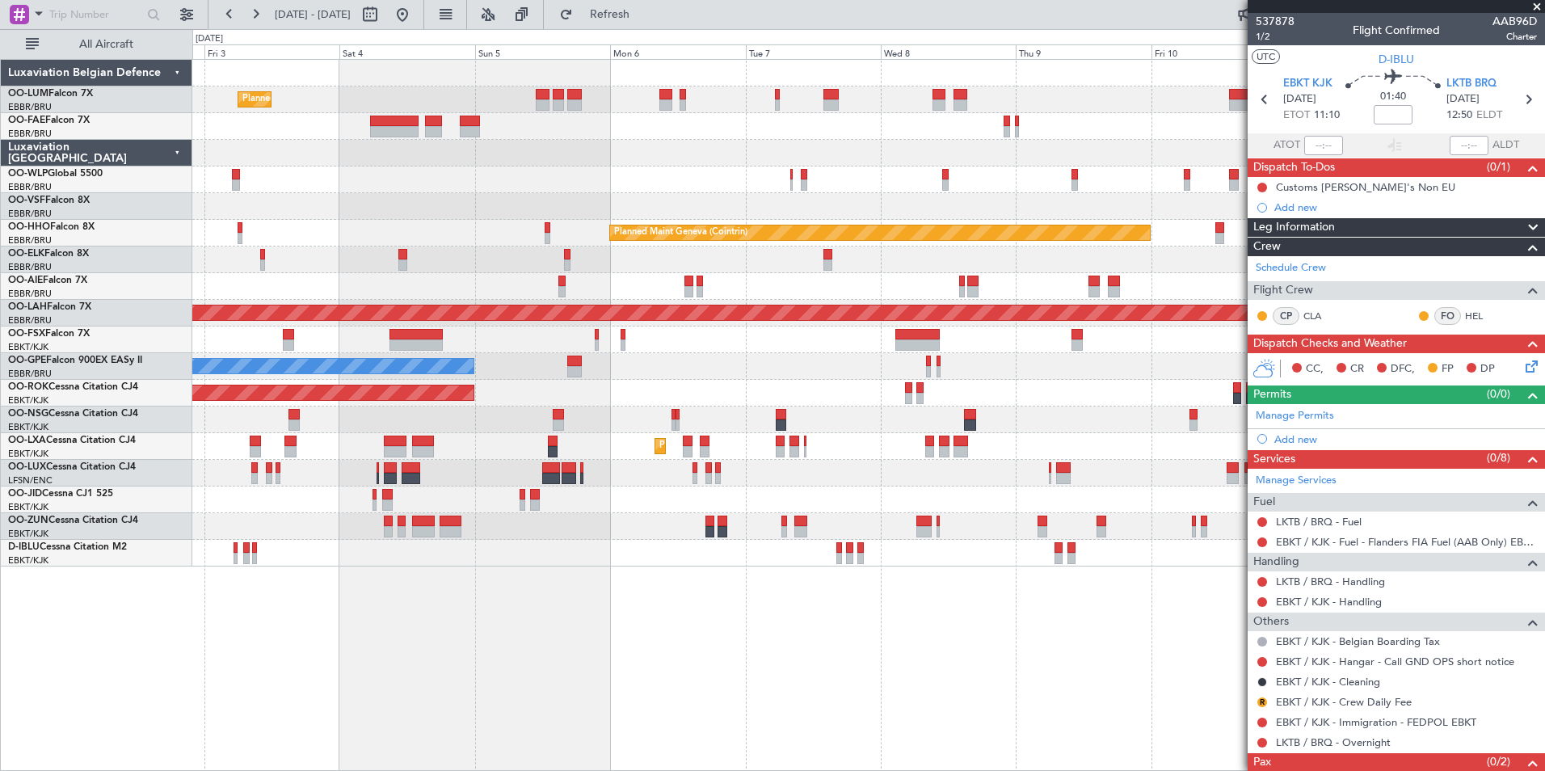
click at [729, 575] on div "Planned Maint [GEOGRAPHIC_DATA] ([GEOGRAPHIC_DATA] National) Planned Maint [GEO…" at bounding box center [868, 415] width 1352 height 712
click at [549, 621] on div "Planned Maint [GEOGRAPHIC_DATA] ([GEOGRAPHIC_DATA] National) Planned Maint [GEO…" at bounding box center [868, 415] width 1352 height 712
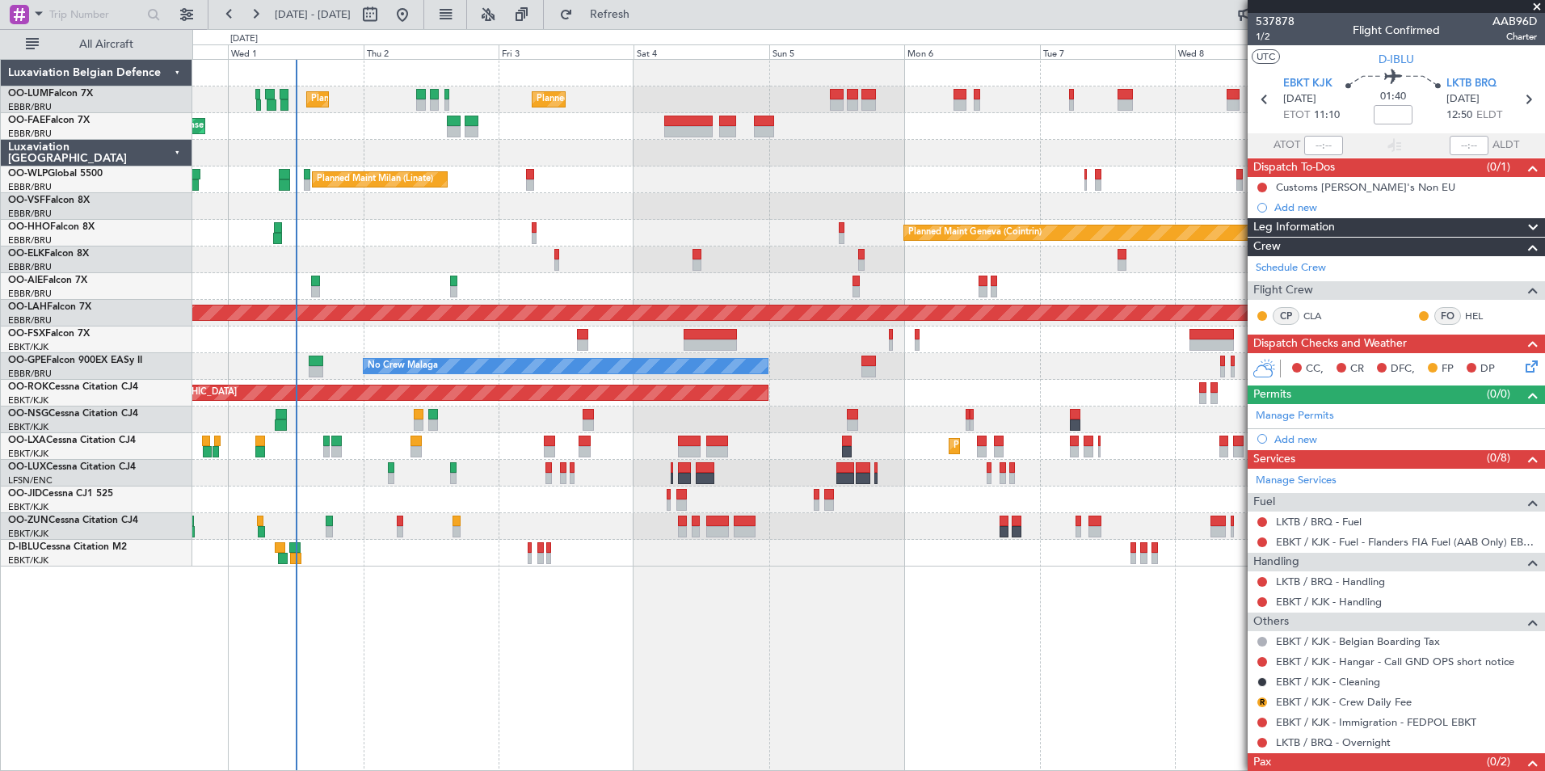
click at [991, 699] on div "Planned Maint [GEOGRAPHIC_DATA] ([GEOGRAPHIC_DATA] National) Planned Maint [GEO…" at bounding box center [868, 415] width 1352 height 712
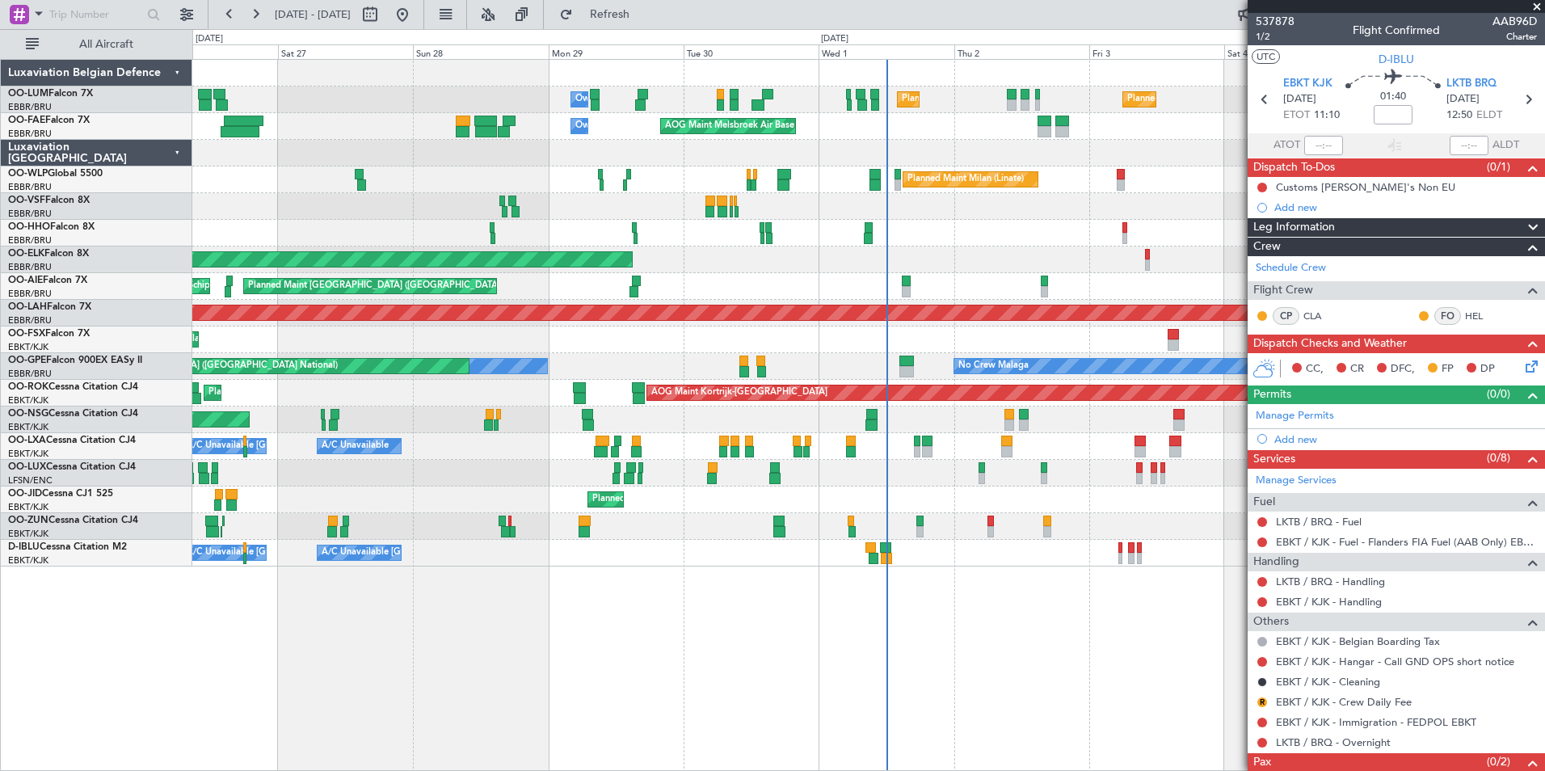
click at [991, 600] on div "Planned Maint [GEOGRAPHIC_DATA] ([GEOGRAPHIC_DATA] National) Planned Maint [GEO…" at bounding box center [868, 415] width 1352 height 712
click at [620, 601] on div "Planned Maint [GEOGRAPHIC_DATA] ([GEOGRAPHIC_DATA] National) Planned Maint [GEO…" at bounding box center [868, 415] width 1352 height 712
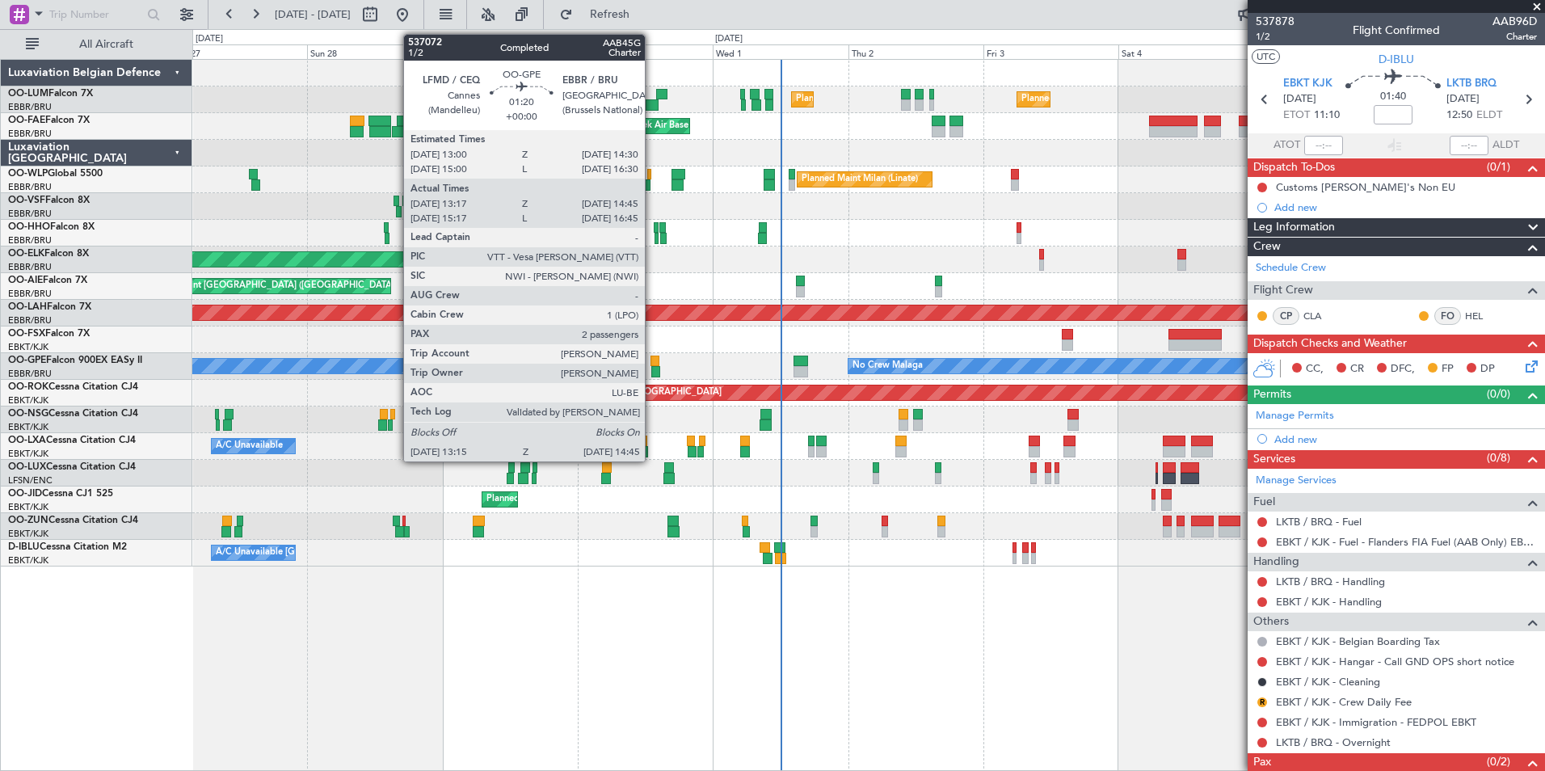
click at [652, 360] on div at bounding box center [654, 360] width 9 height 11
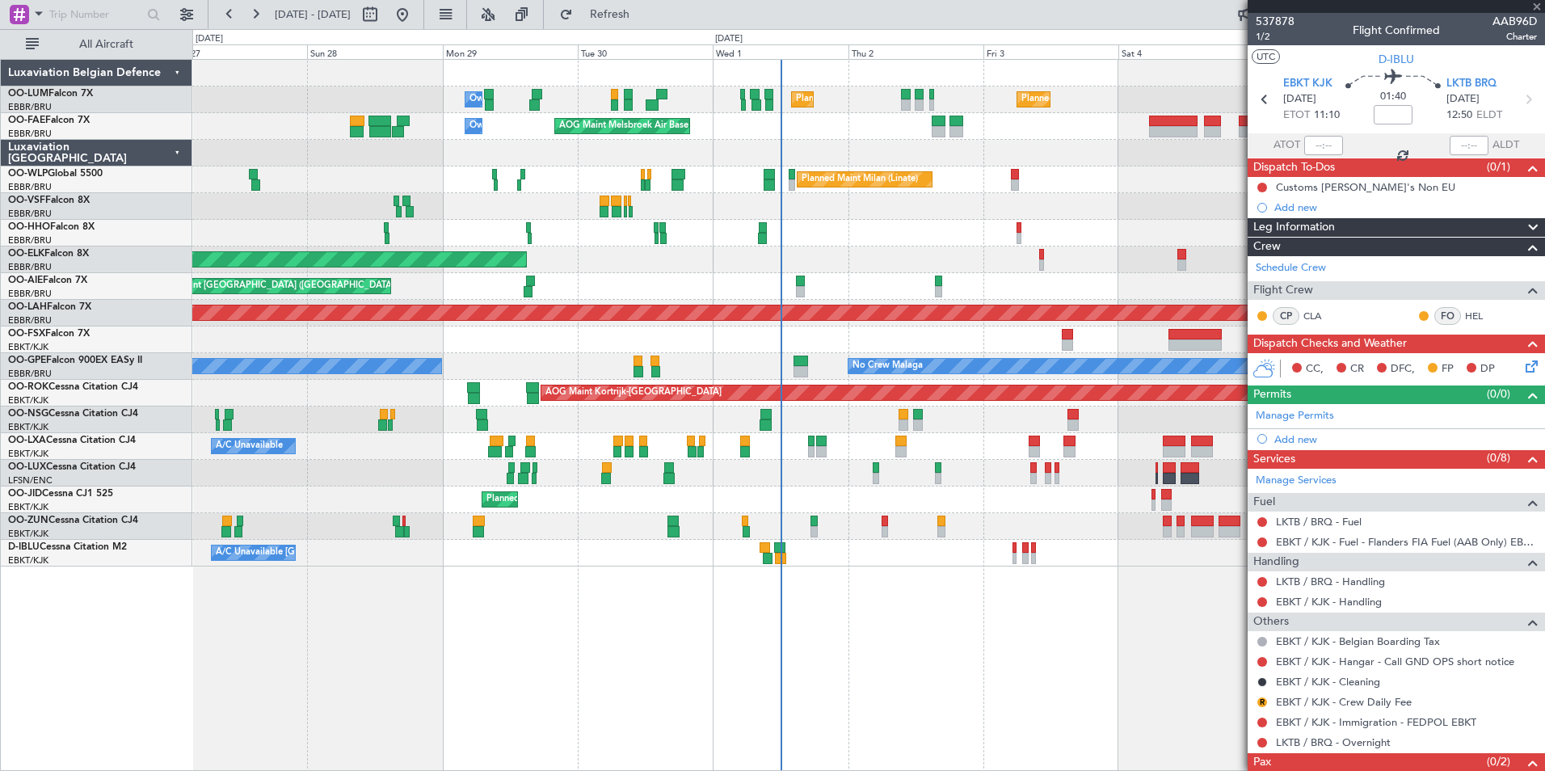
type input "13:22"
type input "14:40"
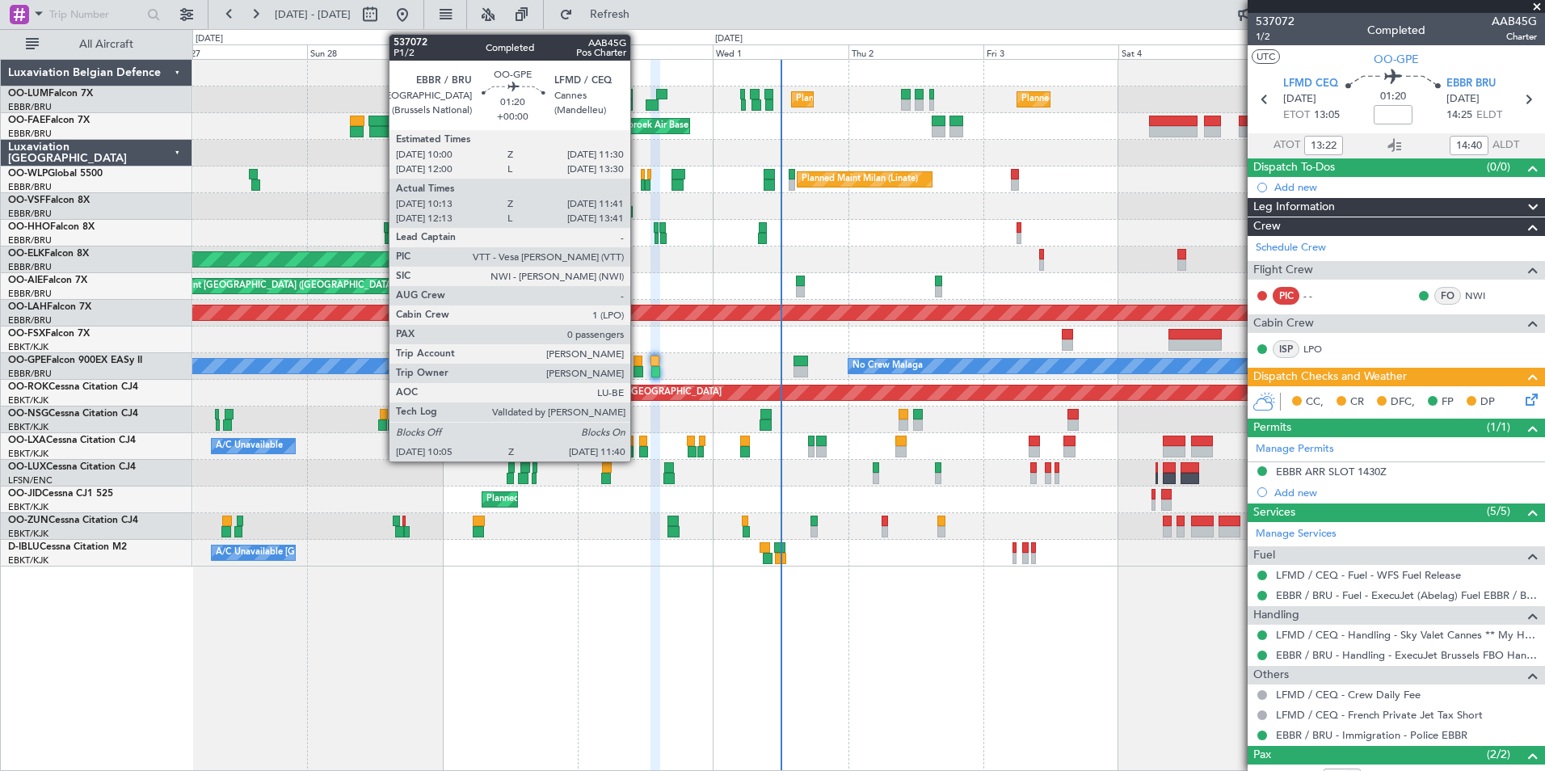
click at [638, 364] on div at bounding box center [637, 360] width 9 height 11
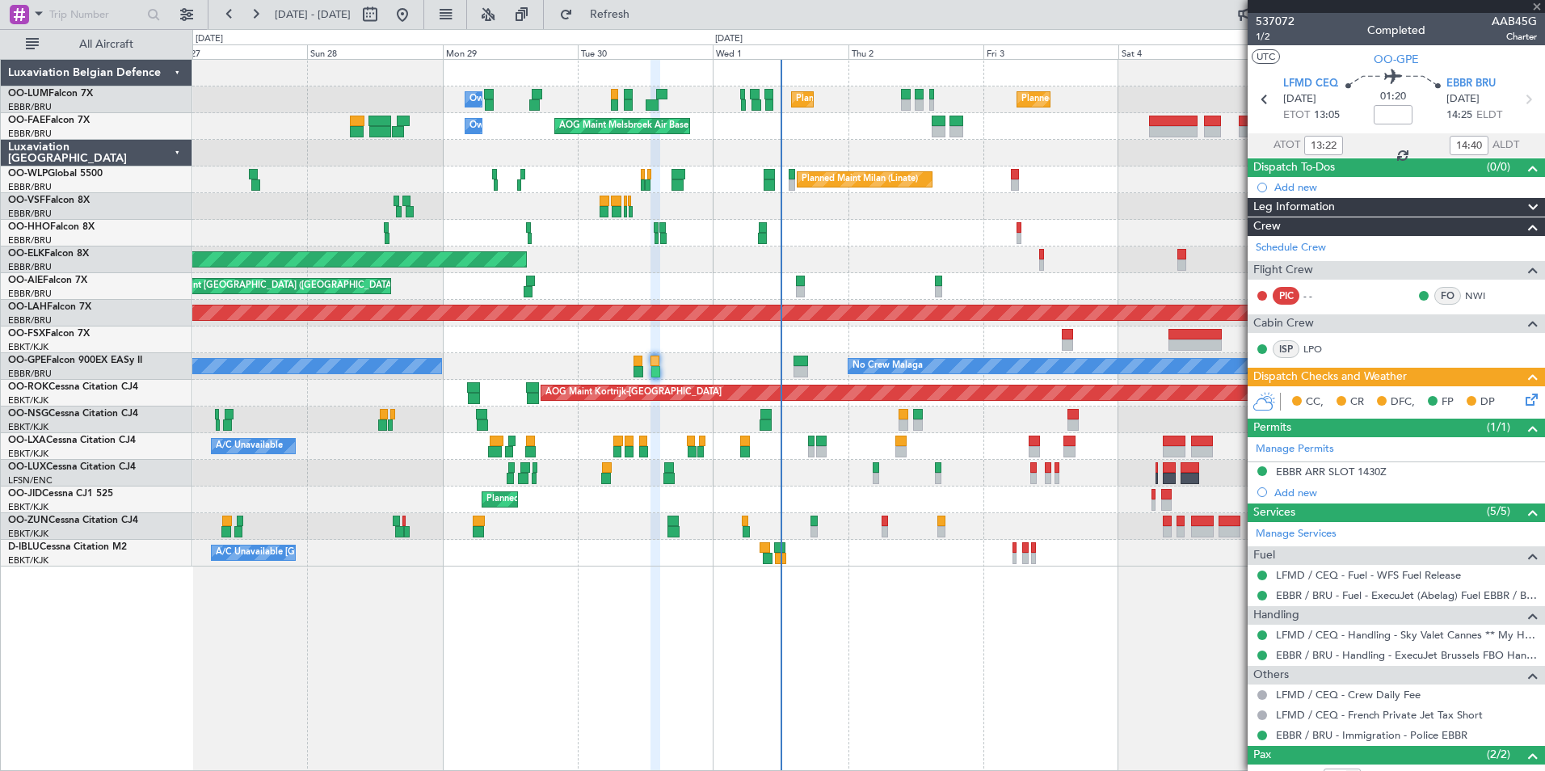
type input "10:18"
type input "11:36"
type input "0"
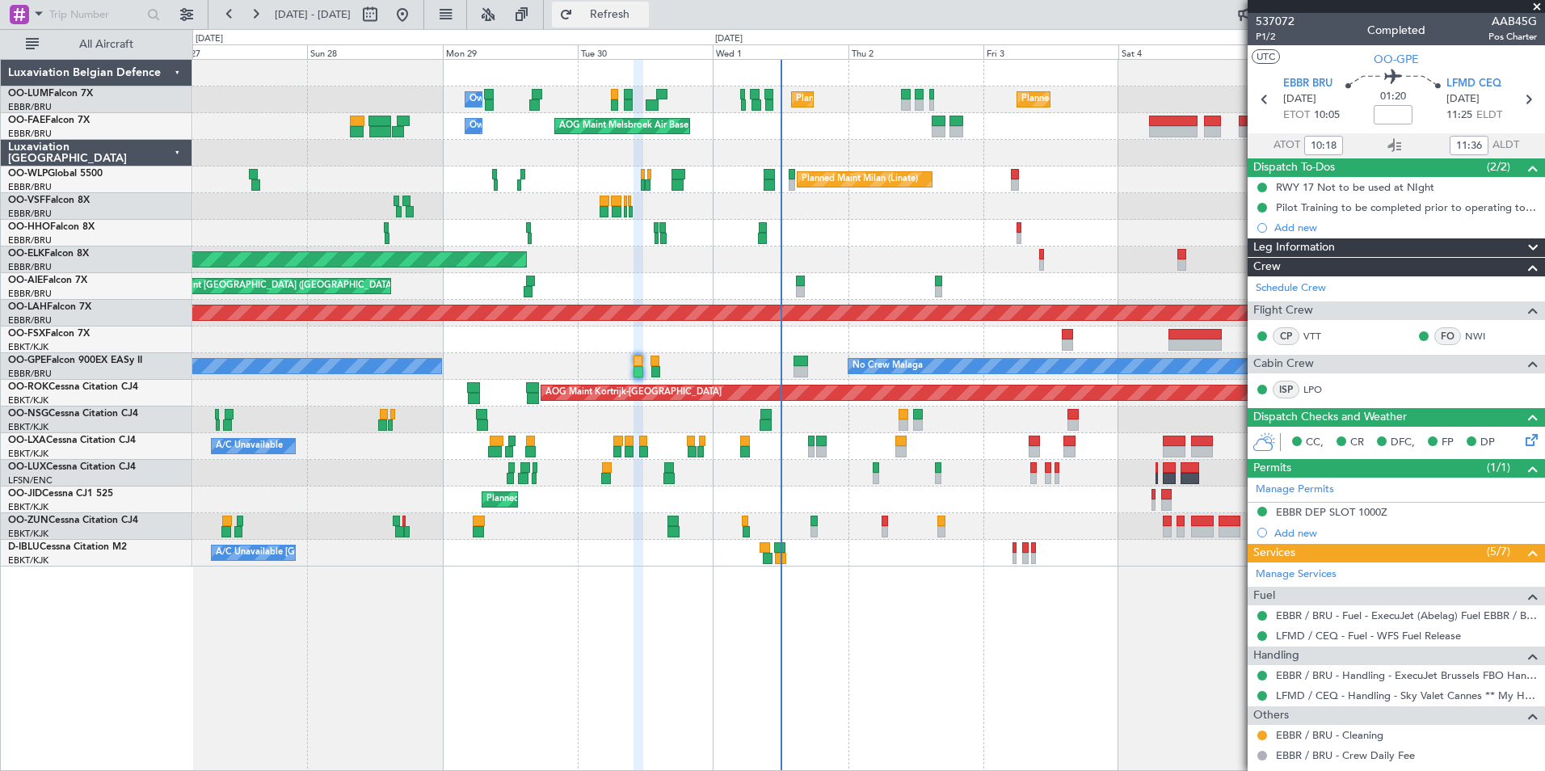
click at [628, 17] on span "Refresh" at bounding box center [610, 14] width 68 height 11
click at [636, 11] on span "Refresh" at bounding box center [610, 14] width 68 height 11
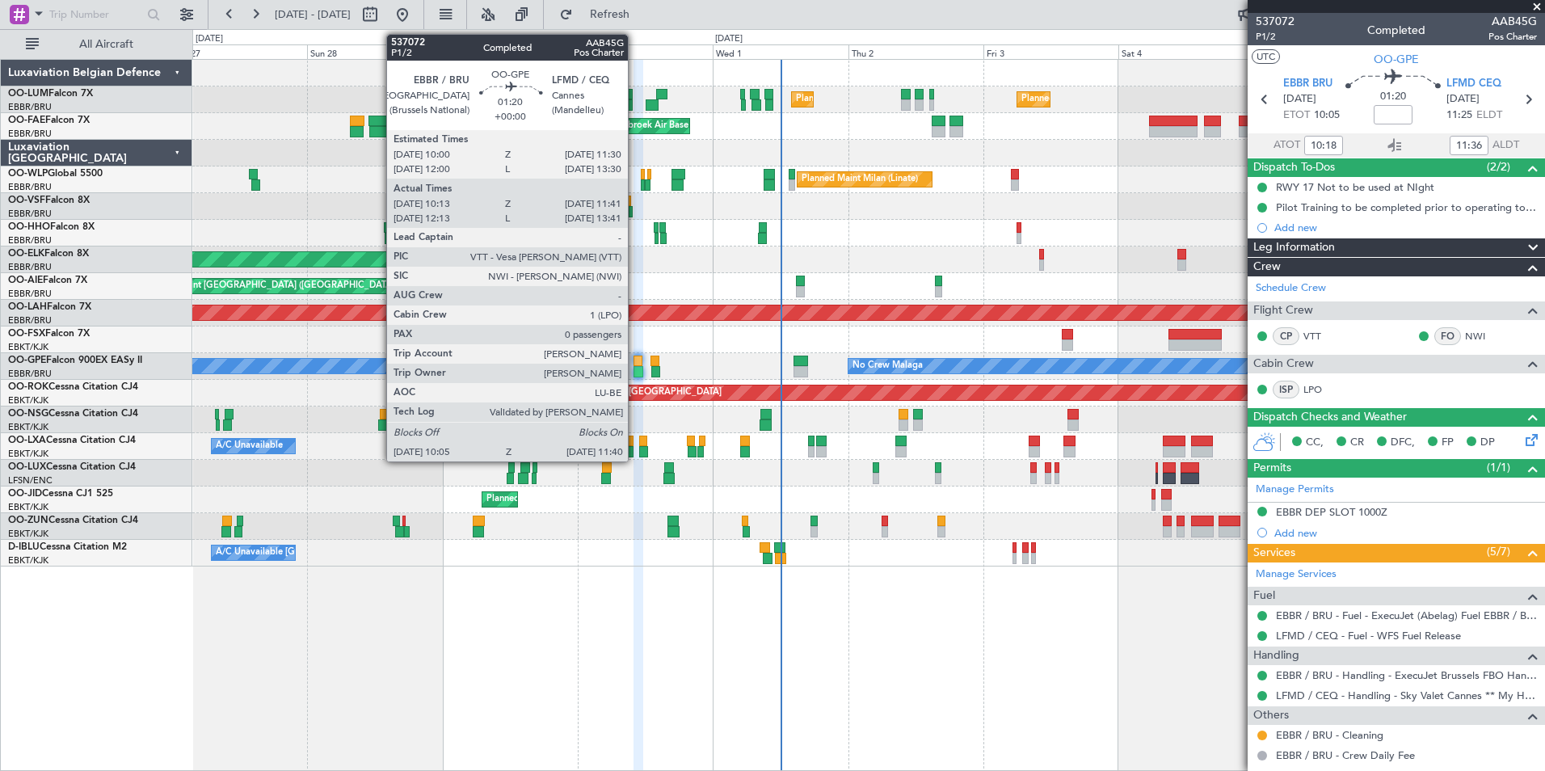
click at [635, 363] on div at bounding box center [637, 360] width 9 height 11
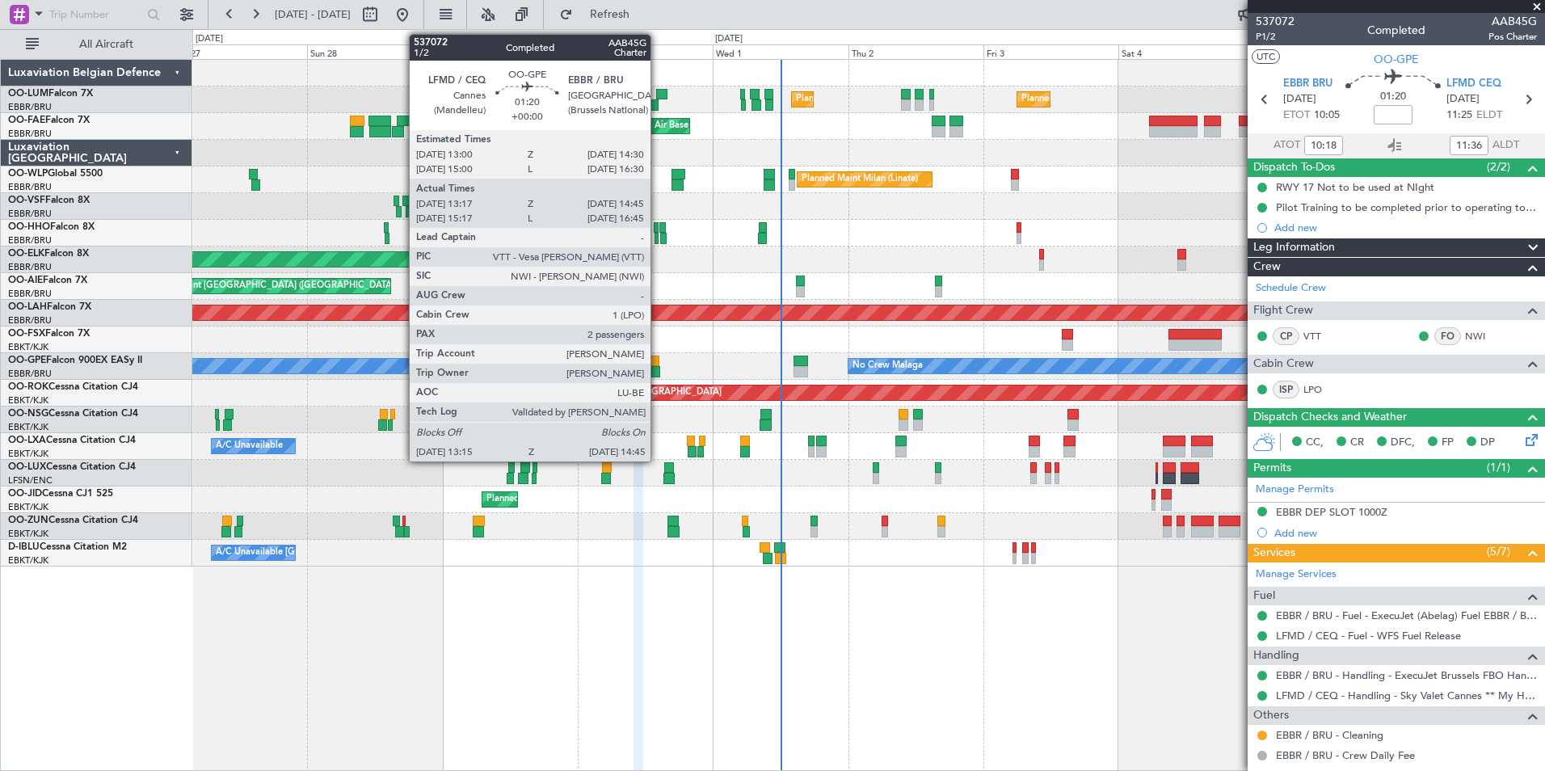
click at [658, 360] on div at bounding box center [654, 360] width 9 height 11
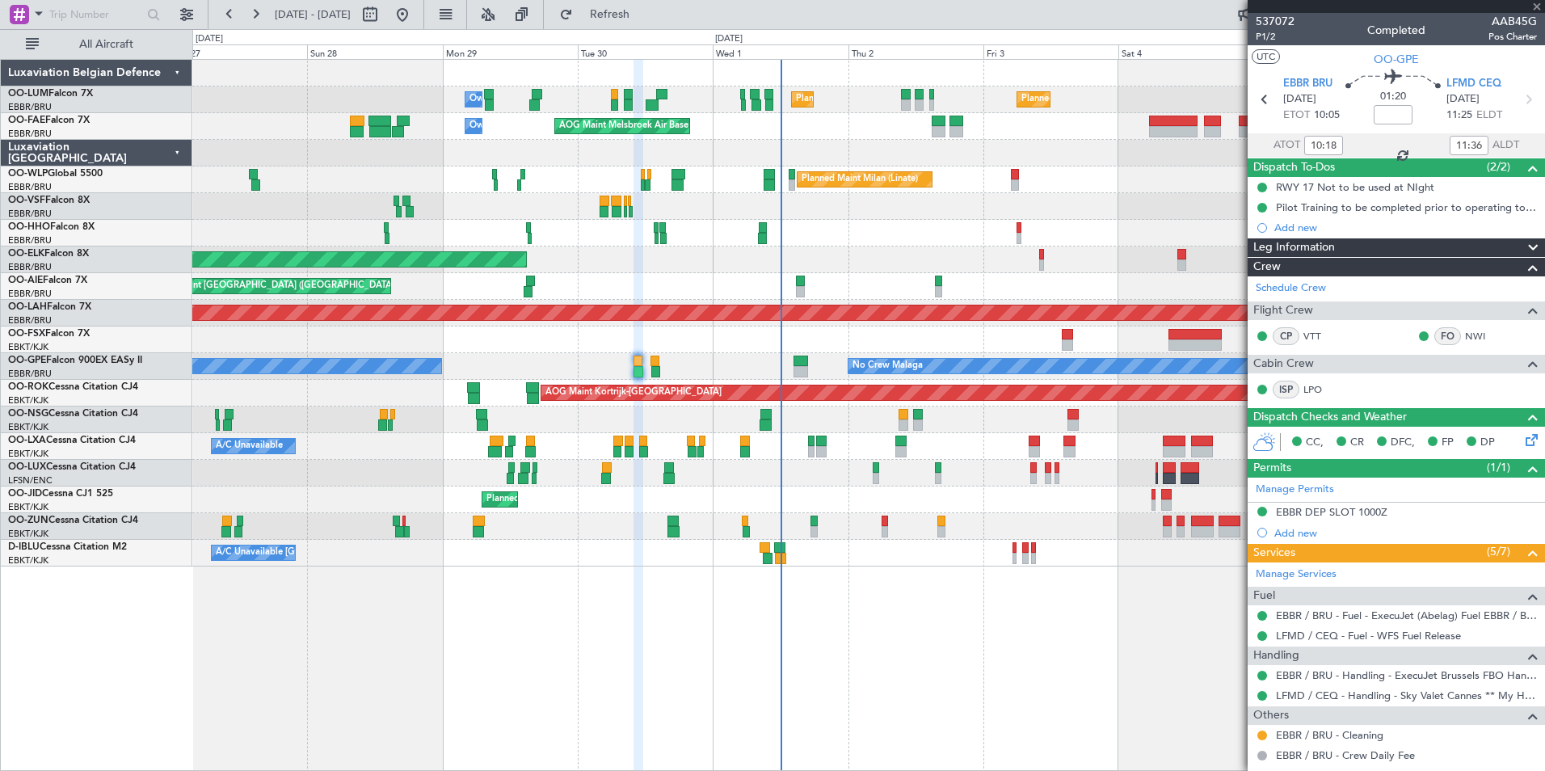
type input "13:22"
type input "14:40"
type input "2"
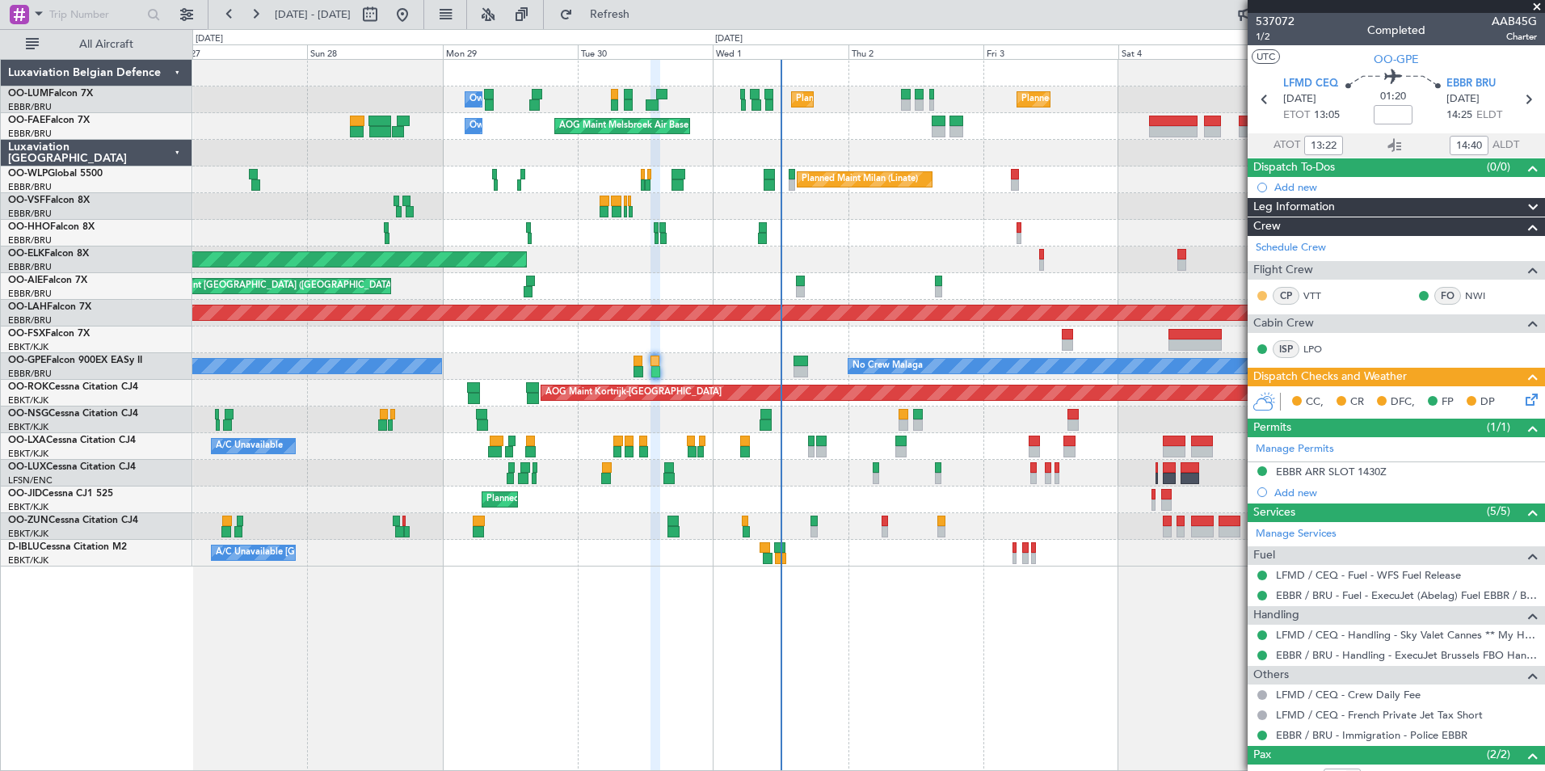
click at [1261, 292] on button at bounding box center [1262, 296] width 10 height 10
click at [1249, 343] on span "Acknowledged" at bounding box center [1265, 342] width 71 height 16
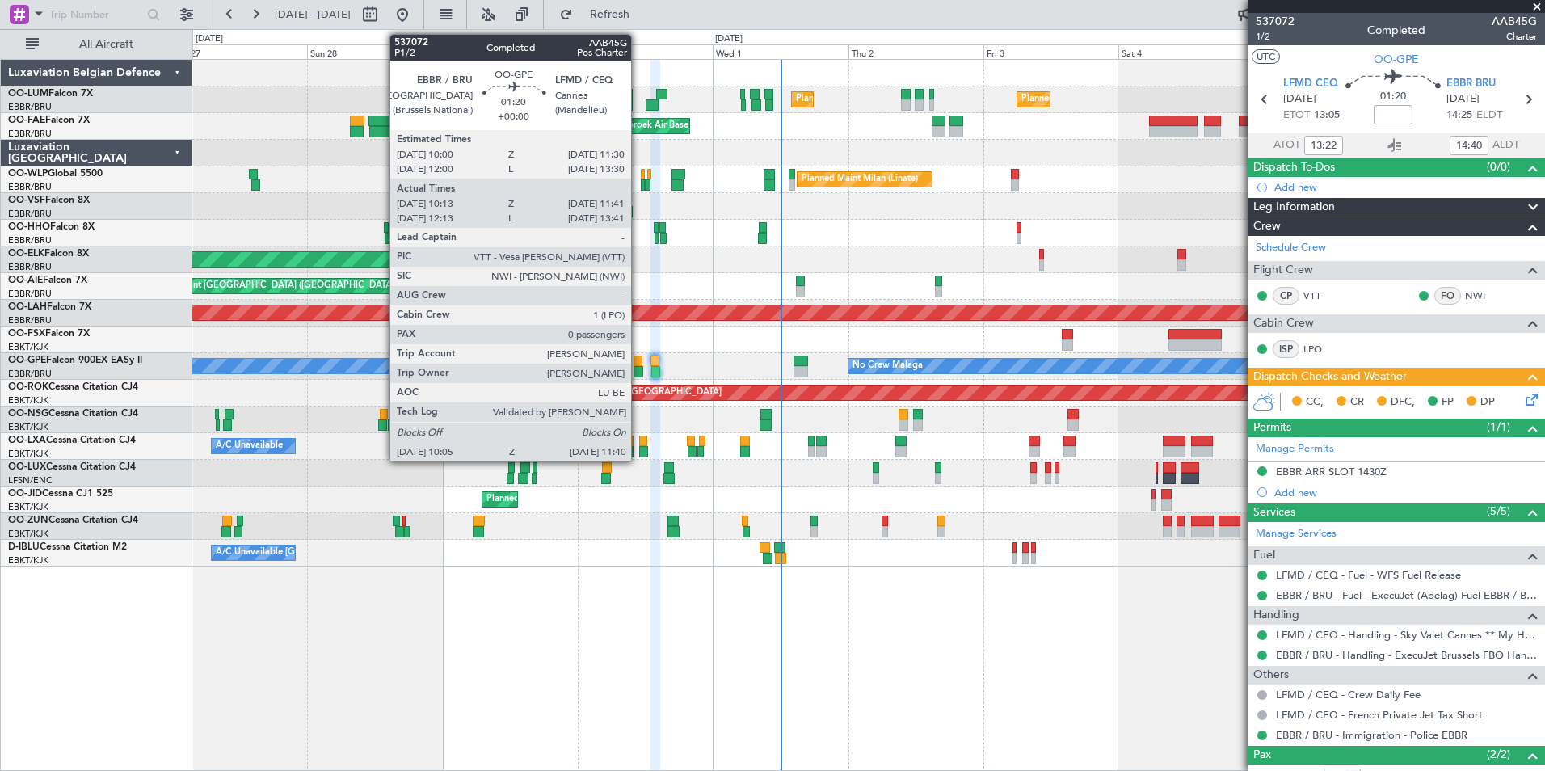
click at [638, 358] on div at bounding box center [637, 360] width 9 height 11
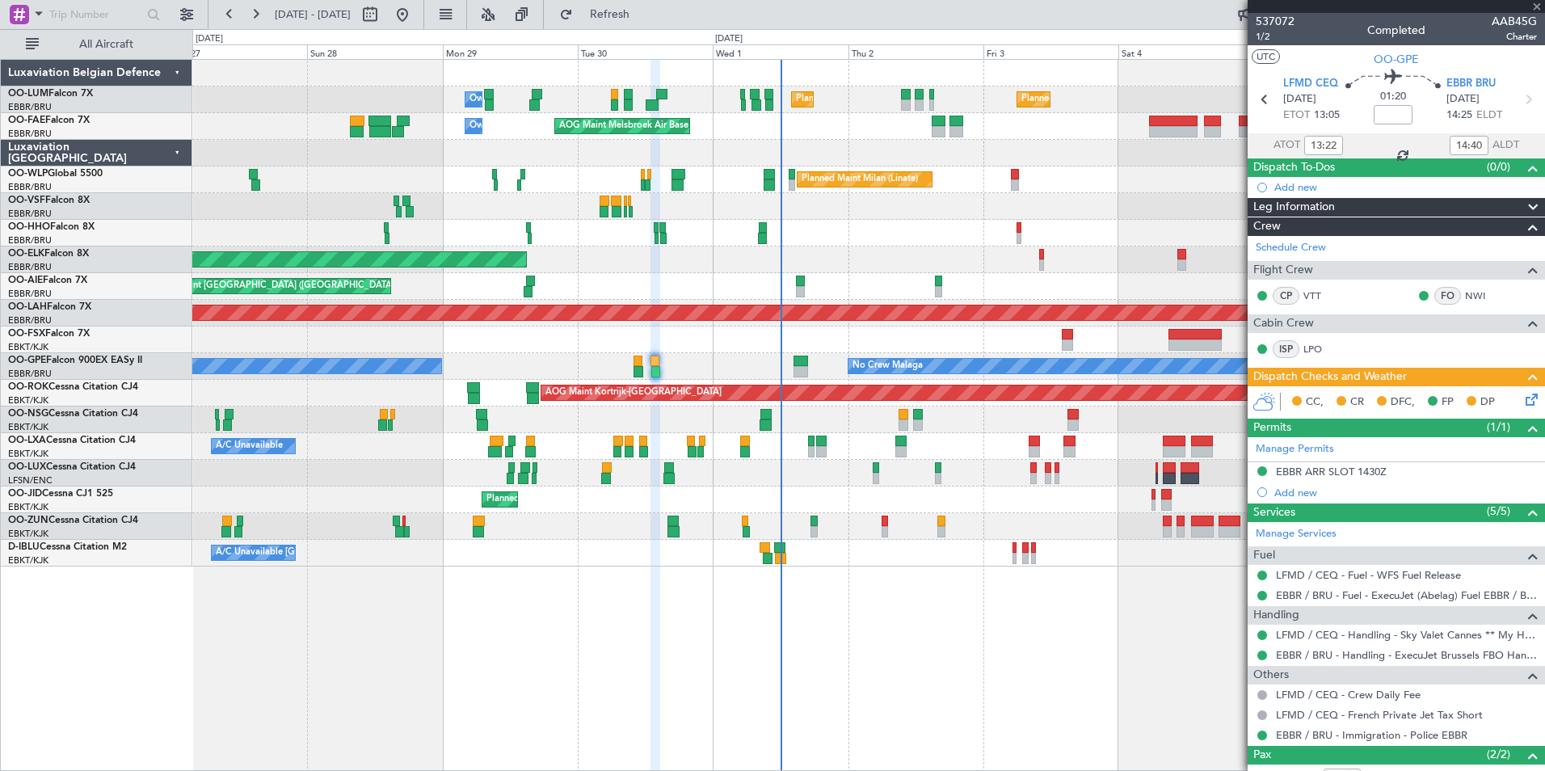
type input "10:18"
type input "11:36"
type input "0"
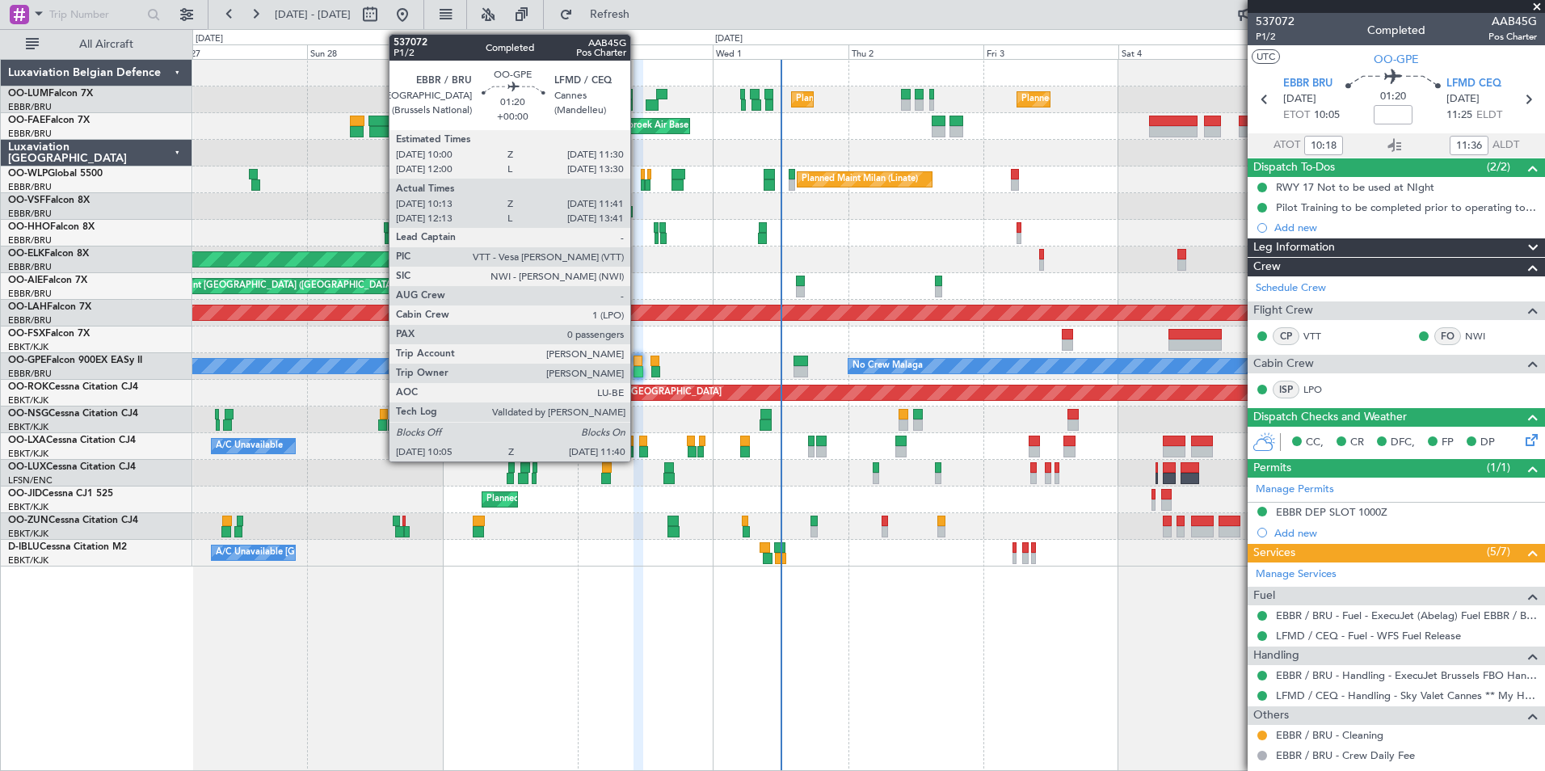
click at [637, 368] on div at bounding box center [638, 371] width 10 height 11
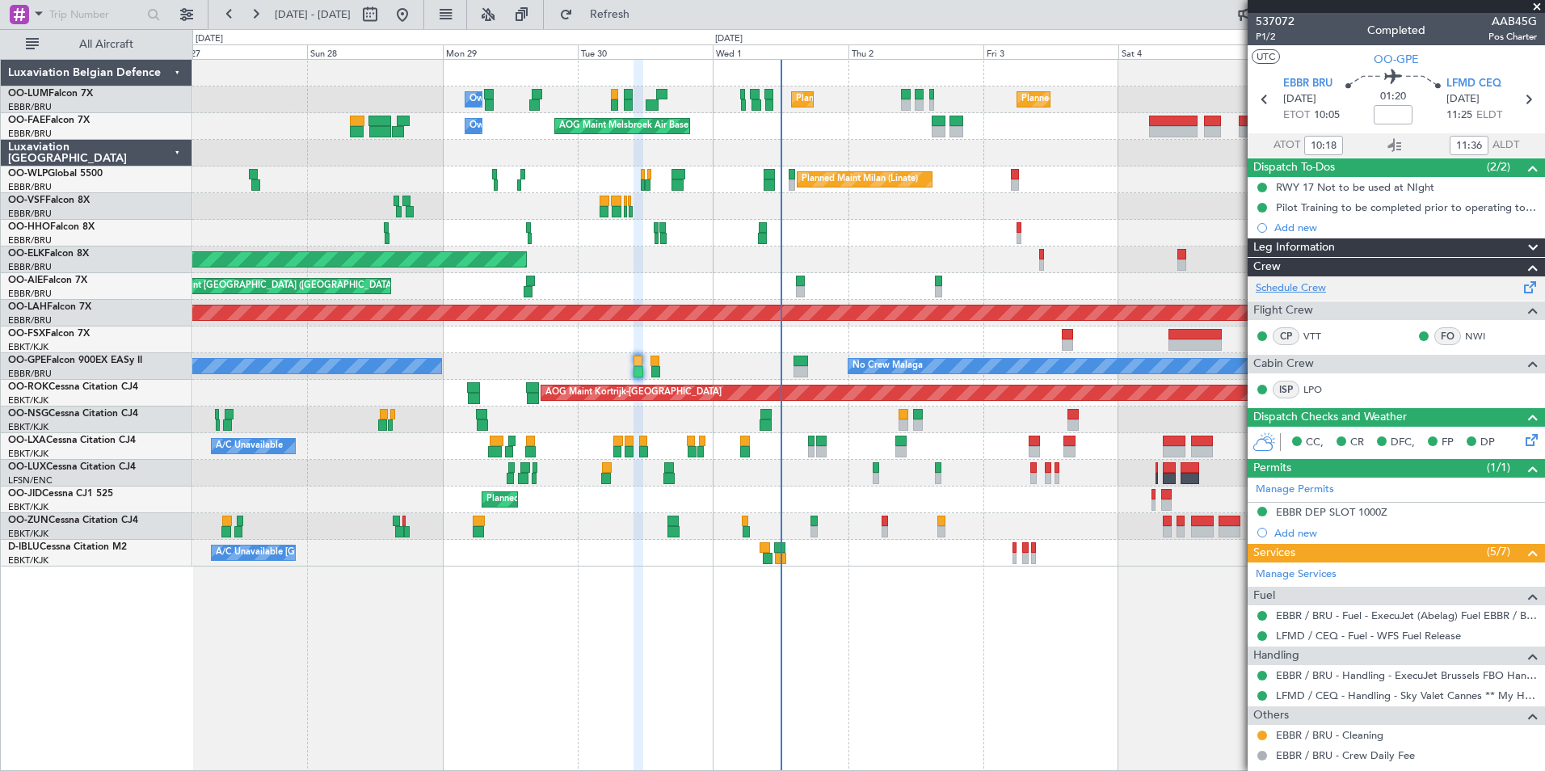
click at [1291, 284] on link "Schedule Crew" at bounding box center [1291, 288] width 70 height 16
click at [644, 15] on span "Refresh" at bounding box center [610, 14] width 68 height 11
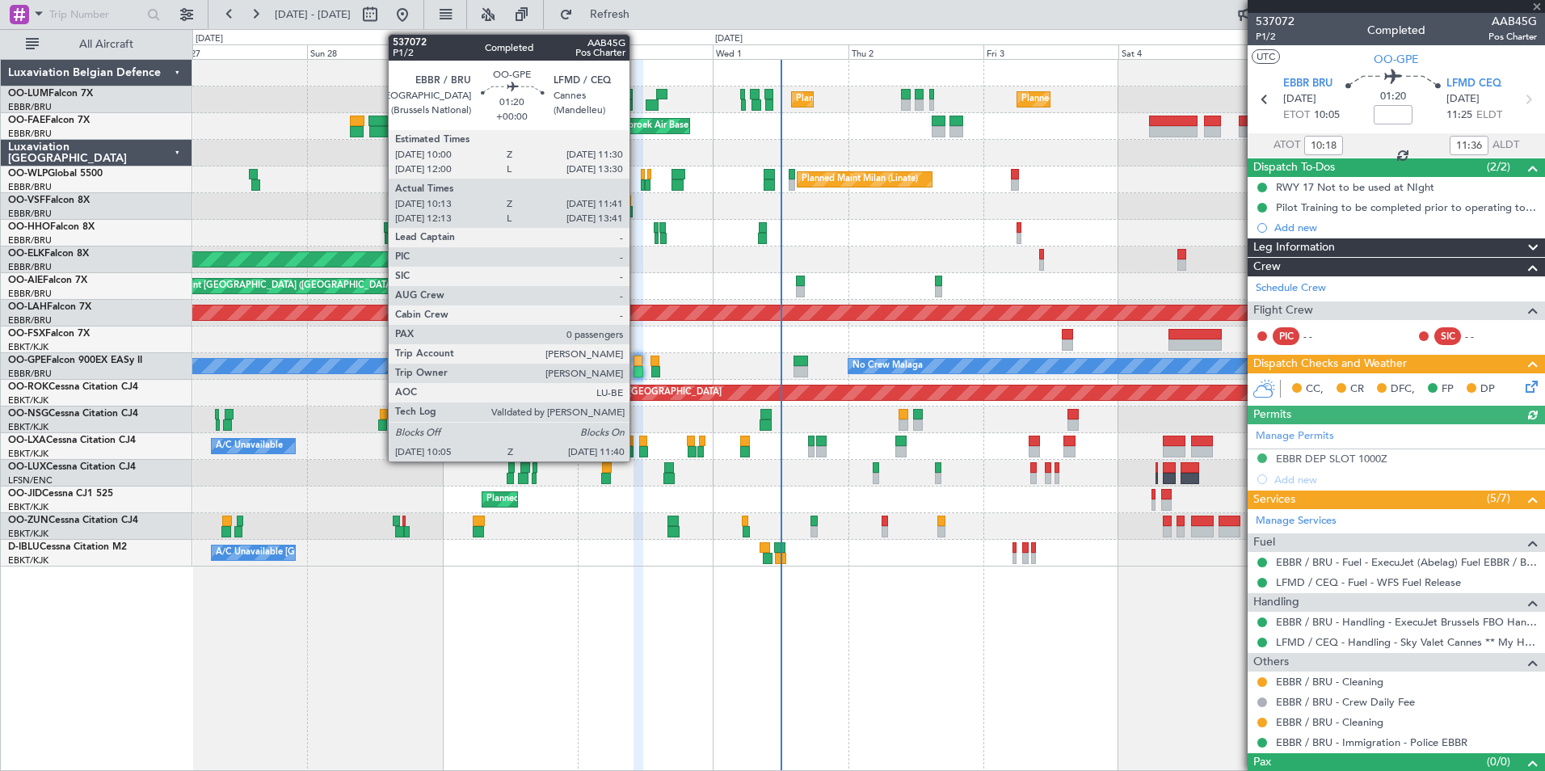
click at [637, 365] on div at bounding box center [637, 360] width 9 height 11
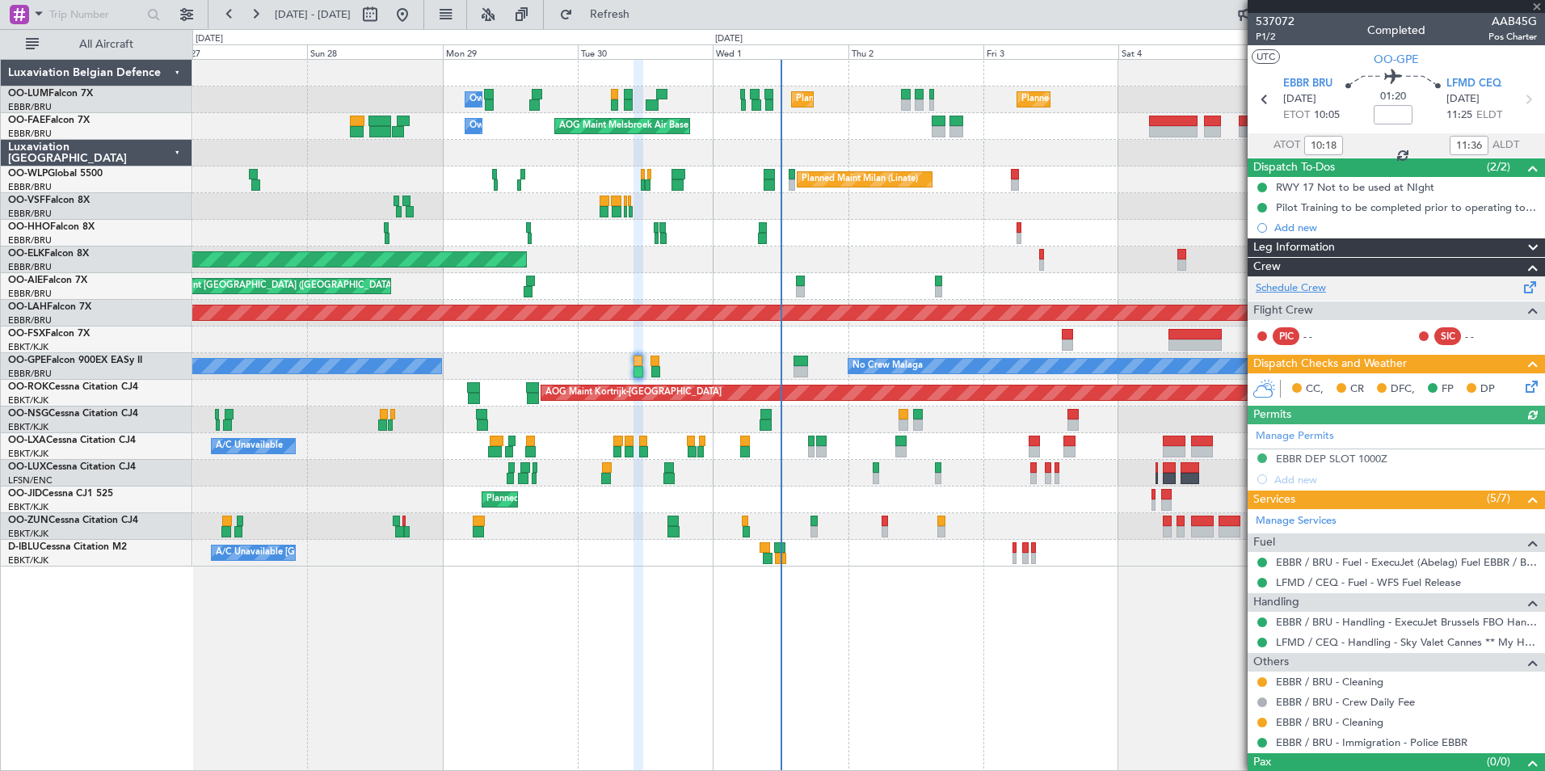
click at [1319, 294] on link "Schedule Crew" at bounding box center [1291, 288] width 70 height 16
type input "12:18"
type input "13:36"
type input "10:18"
type input "11:36"
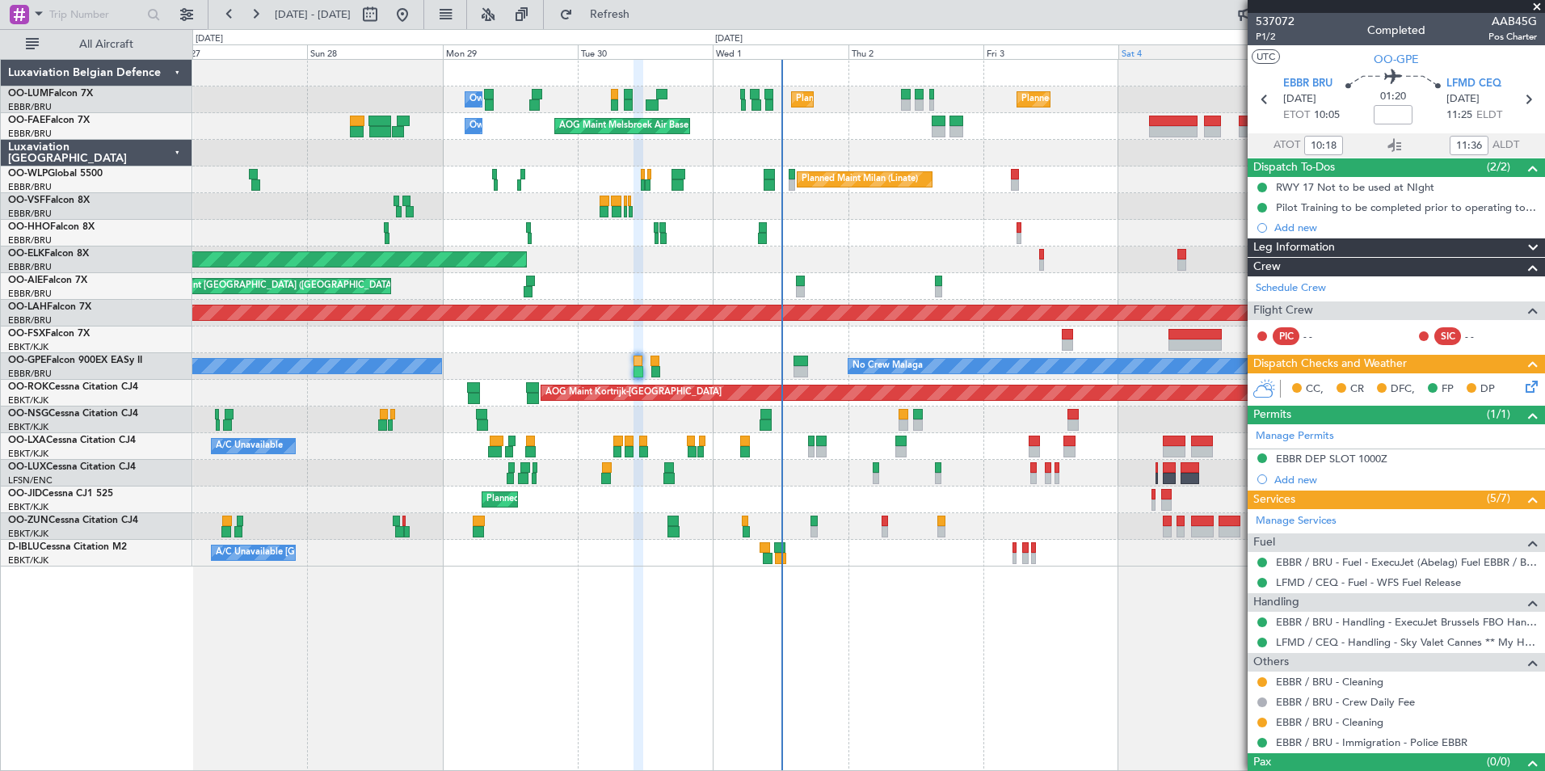
type input "12:18"
type input "13:36"
type input "10:18"
type input "11:36"
click at [1269, 36] on span "P1/2" at bounding box center [1275, 37] width 39 height 14
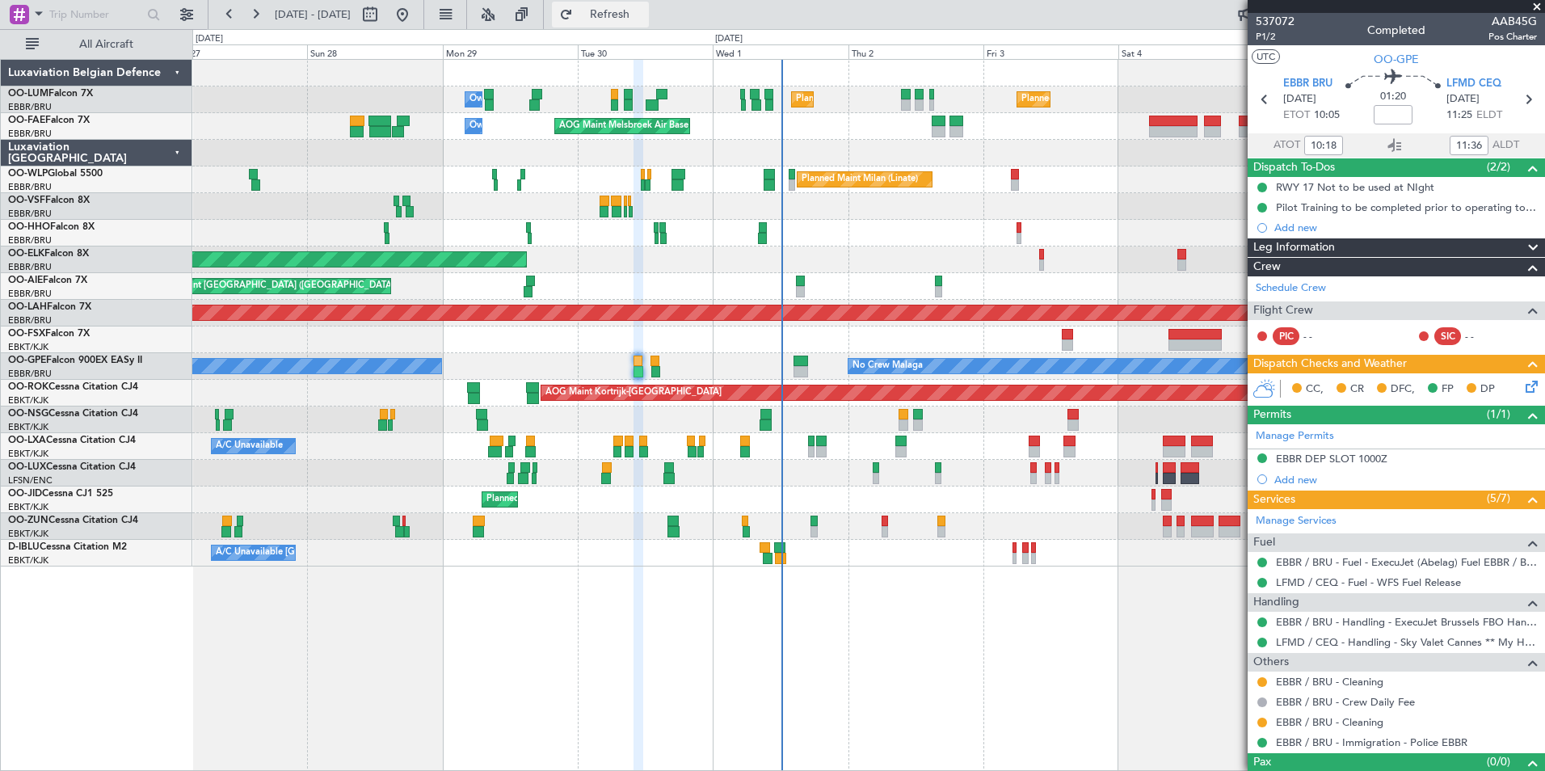
click at [649, 23] on button "Refresh" at bounding box center [600, 15] width 97 height 26
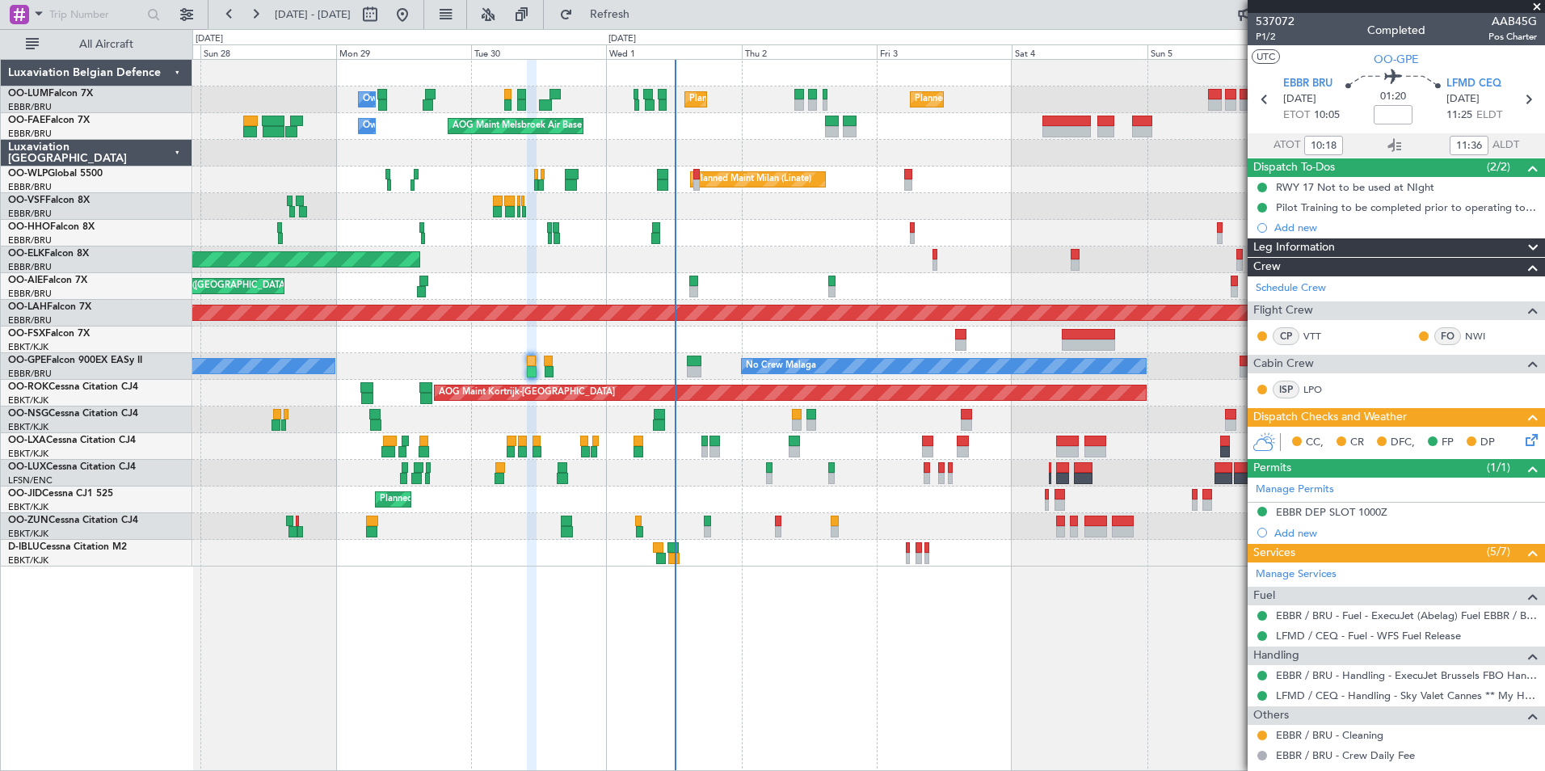
click at [803, 215] on div at bounding box center [868, 206] width 1352 height 27
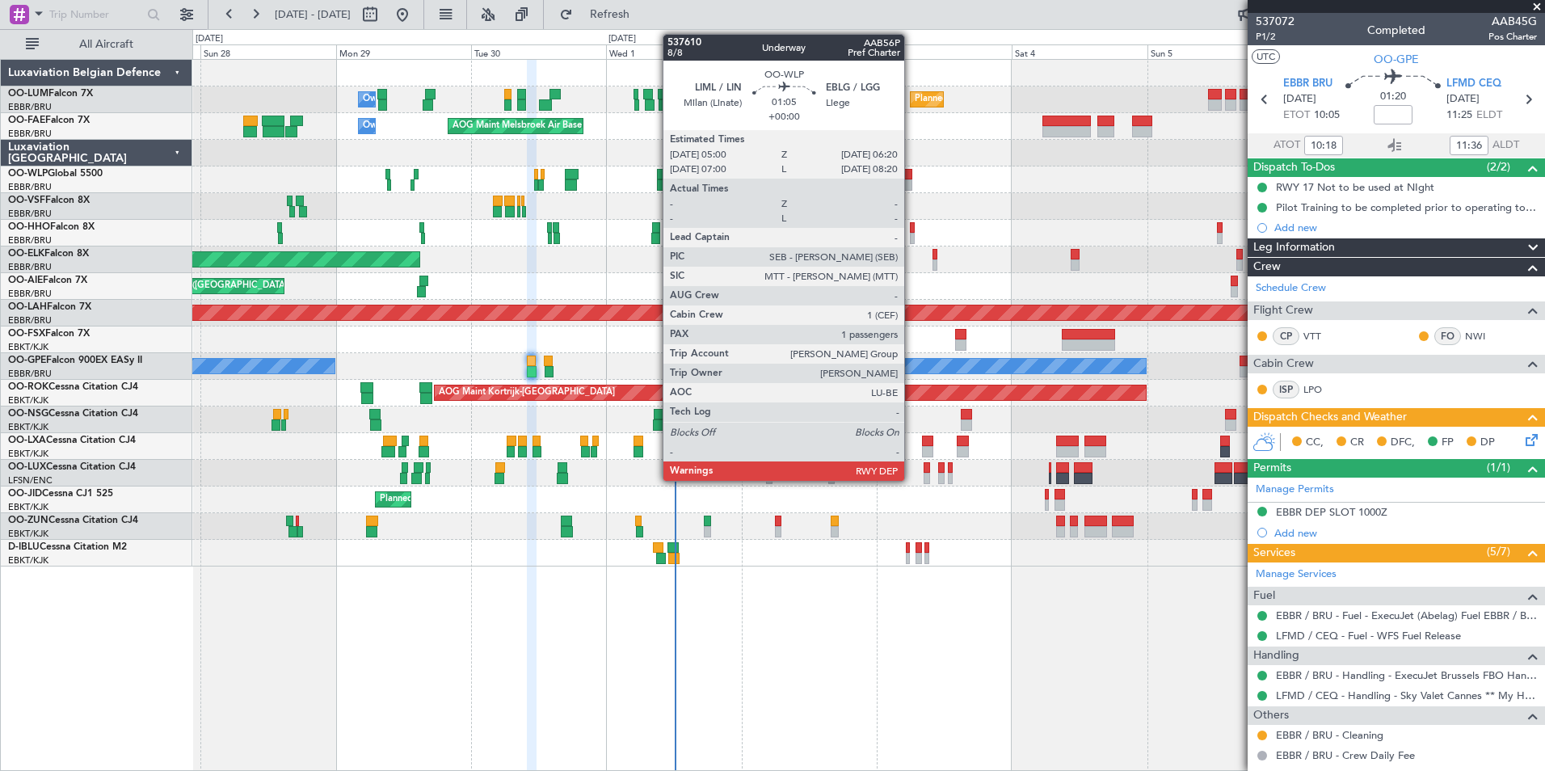
click at [911, 176] on div at bounding box center [908, 174] width 8 height 11
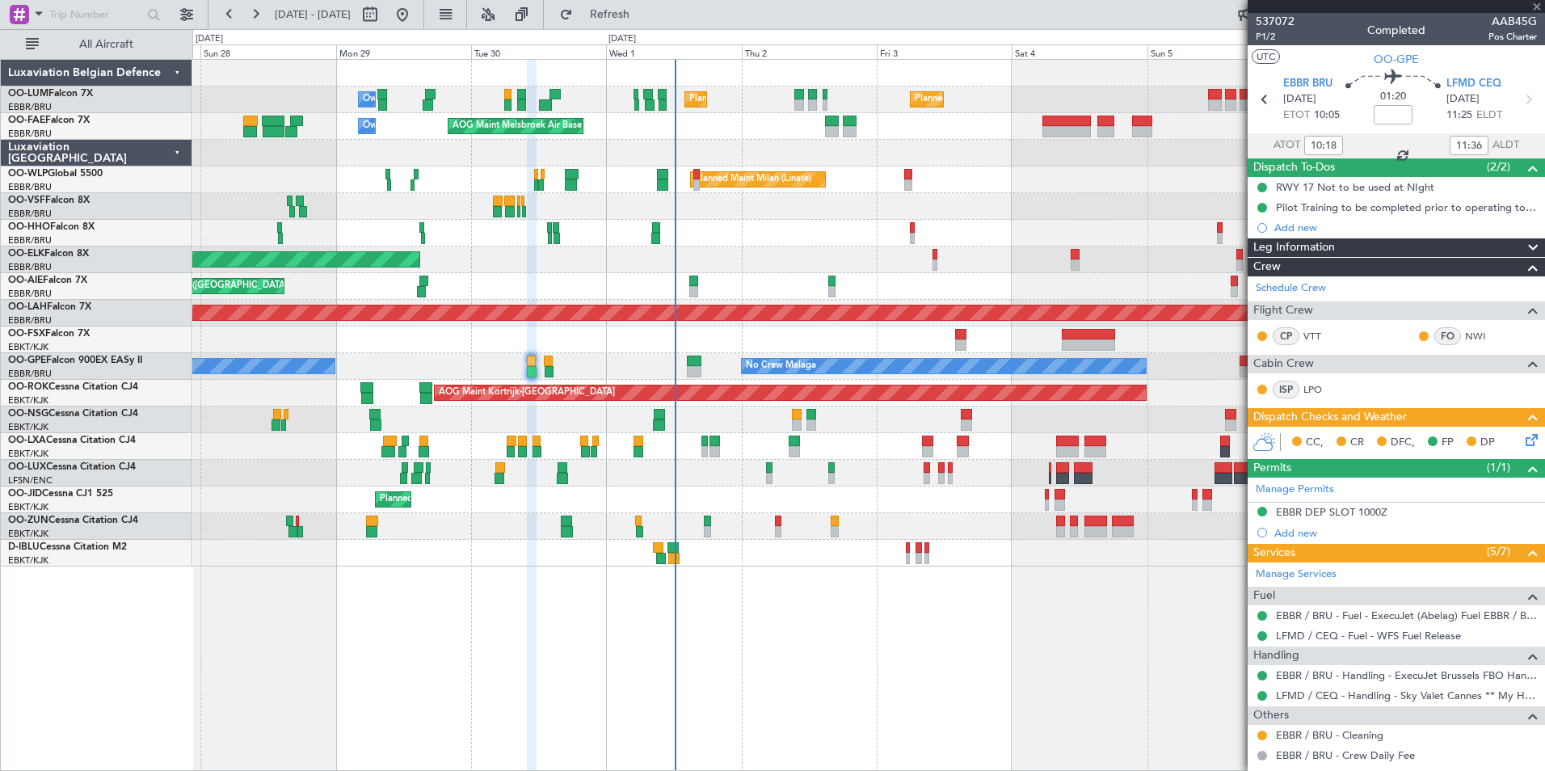
type input "1"
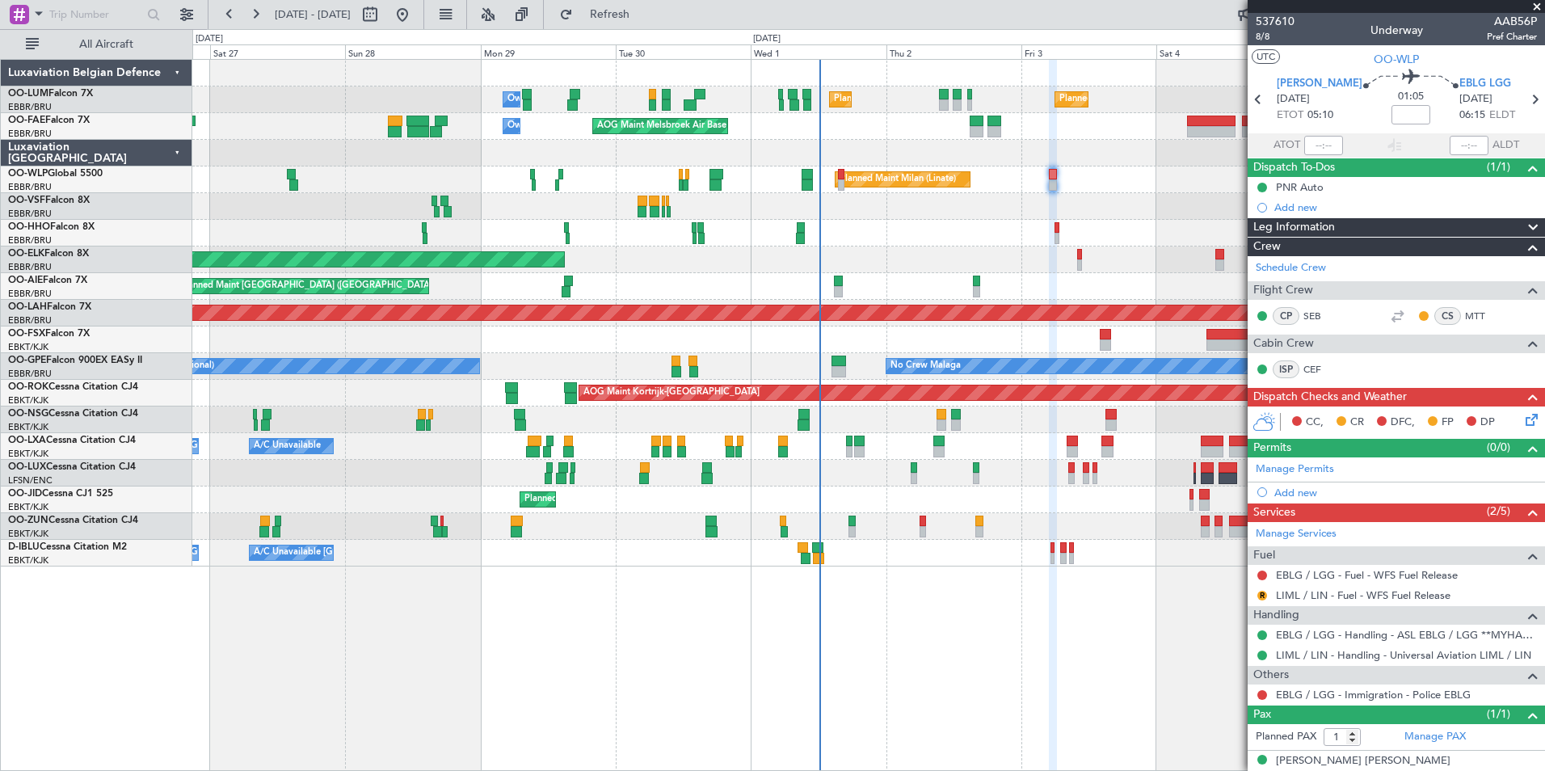
click at [646, 679] on div "Planned Maint [GEOGRAPHIC_DATA] ([GEOGRAPHIC_DATA] National) Planned Maint [GEO…" at bounding box center [868, 415] width 1352 height 712
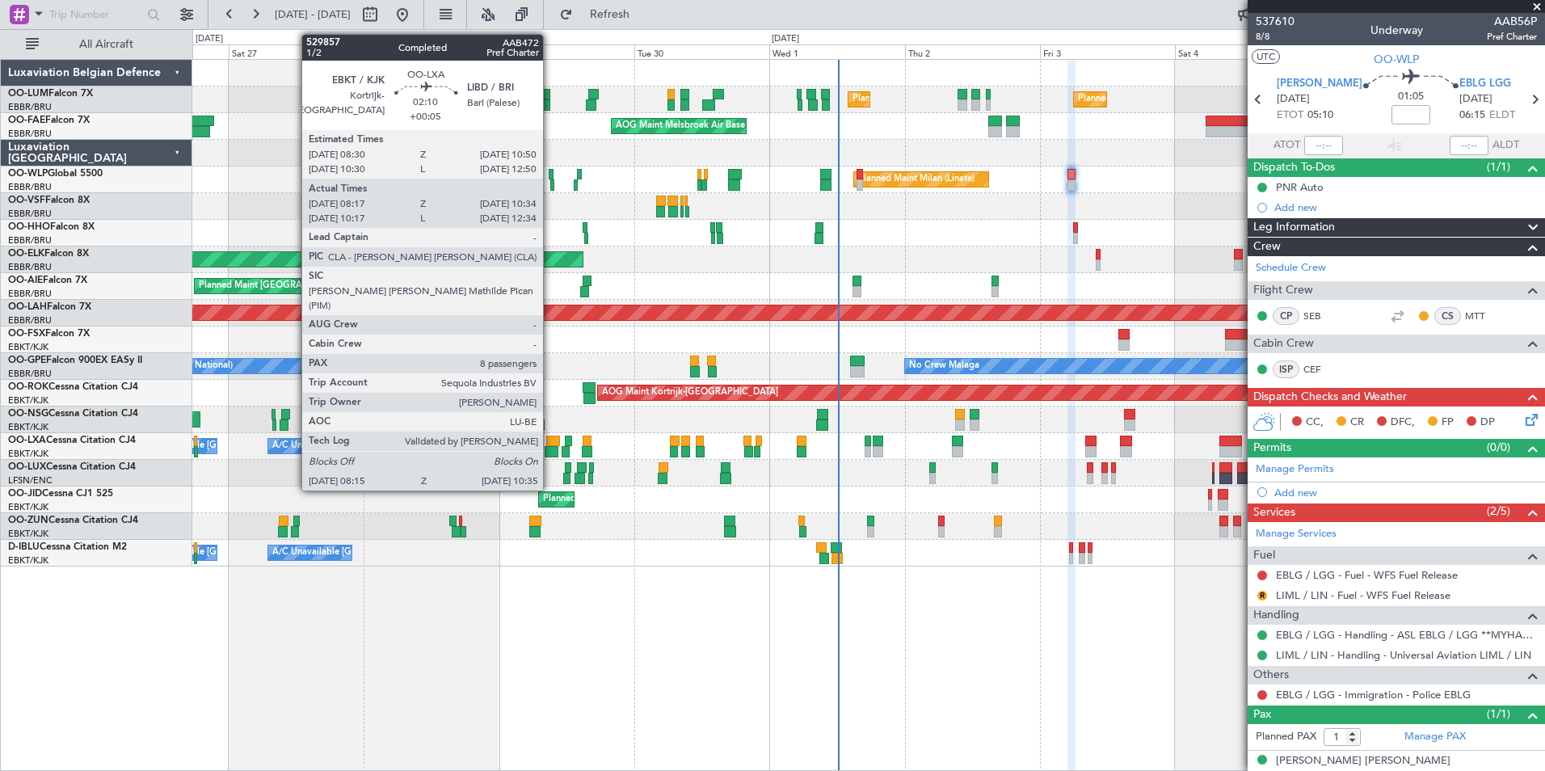
click at [550, 439] on div at bounding box center [553, 440] width 14 height 11
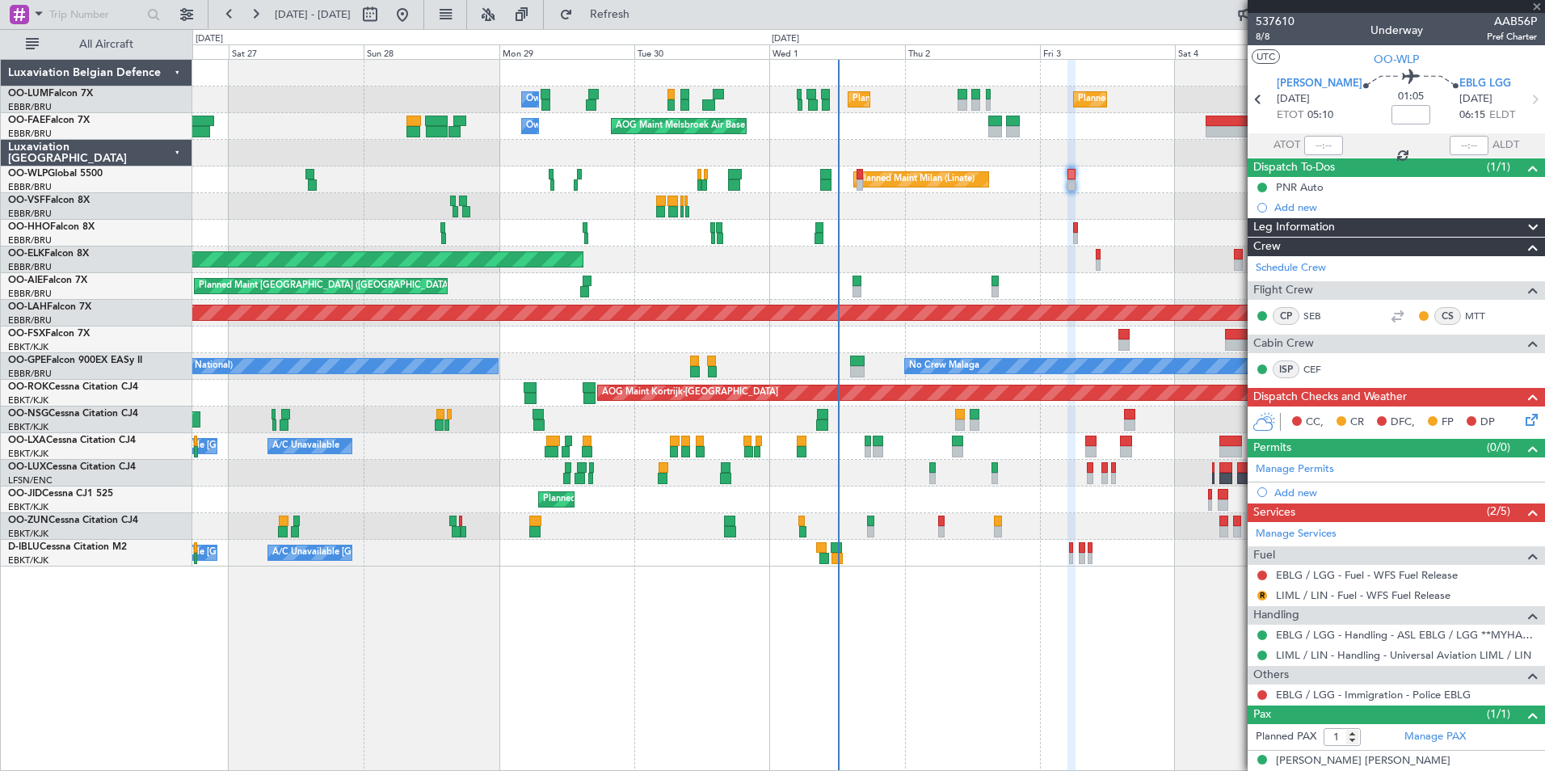
type input "+00:05"
type input "08:22"
type input "10:29"
type input "8"
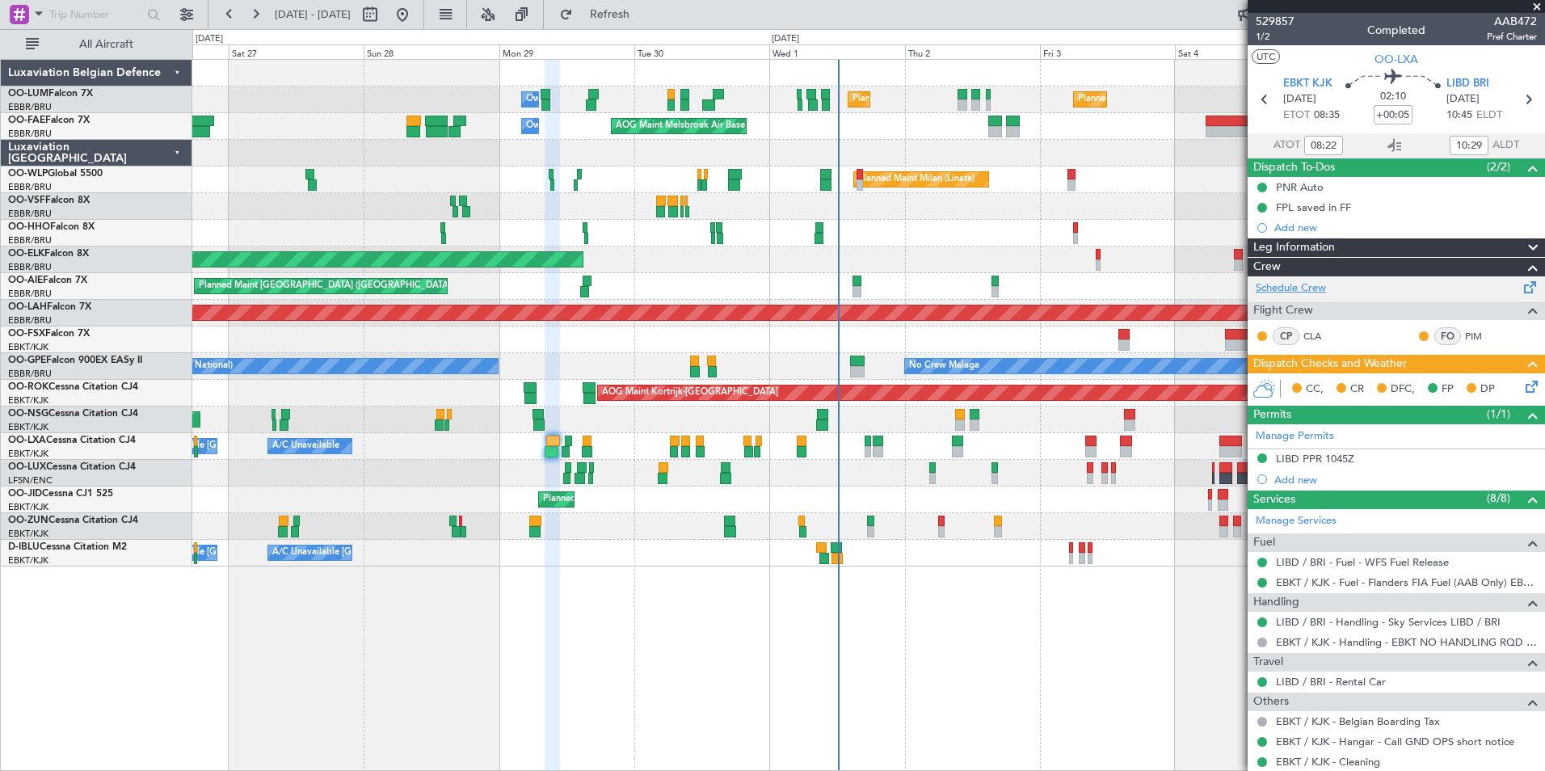
click at [1293, 285] on link "Schedule Crew" at bounding box center [1291, 288] width 70 height 16
click at [644, 15] on span "Refresh" at bounding box center [610, 14] width 68 height 11
click at [633, 15] on span "Refresh" at bounding box center [610, 14] width 68 height 11
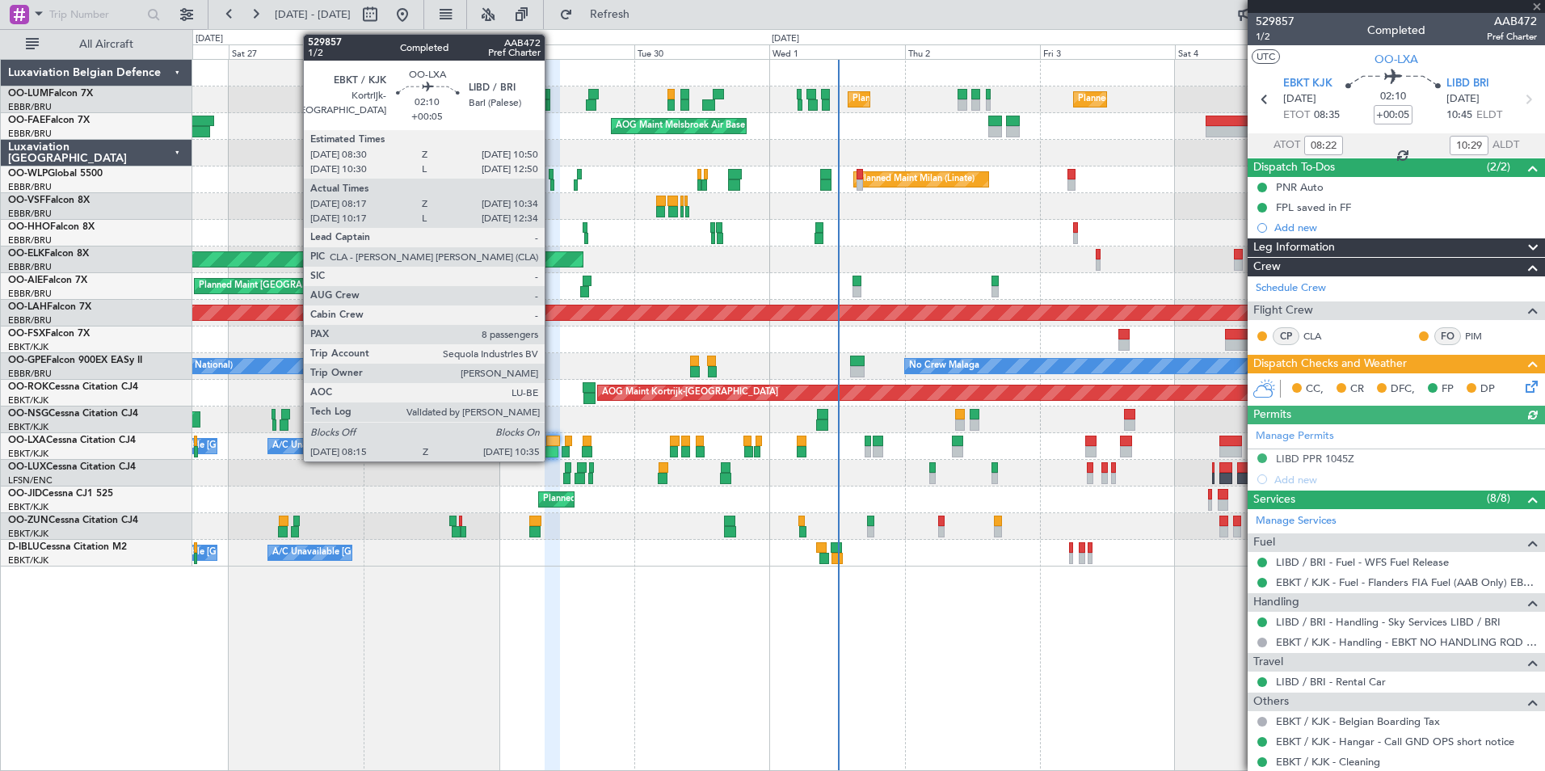
click at [552, 444] on div at bounding box center [553, 440] width 14 height 11
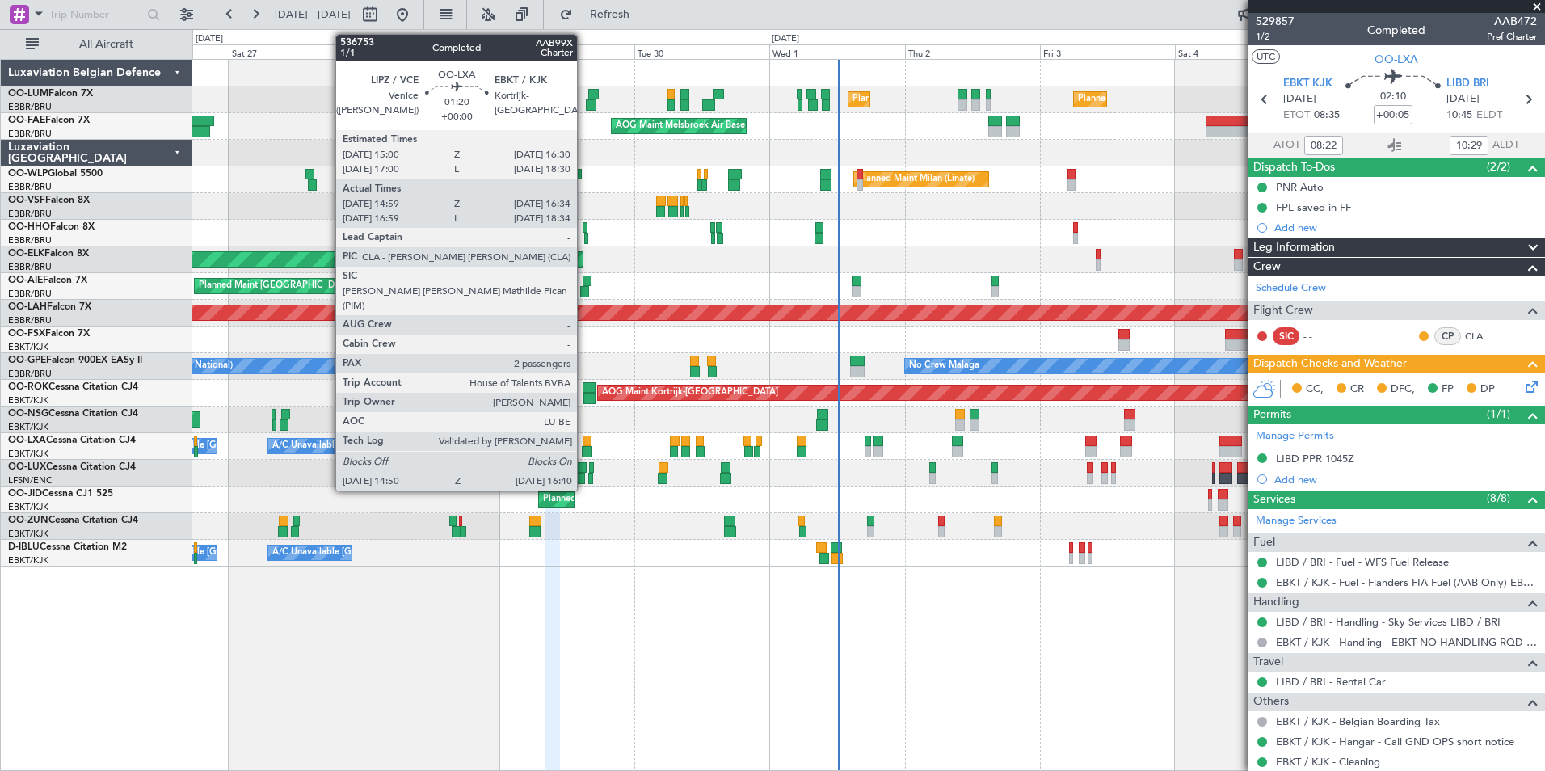
click at [584, 440] on div at bounding box center [587, 440] width 9 height 11
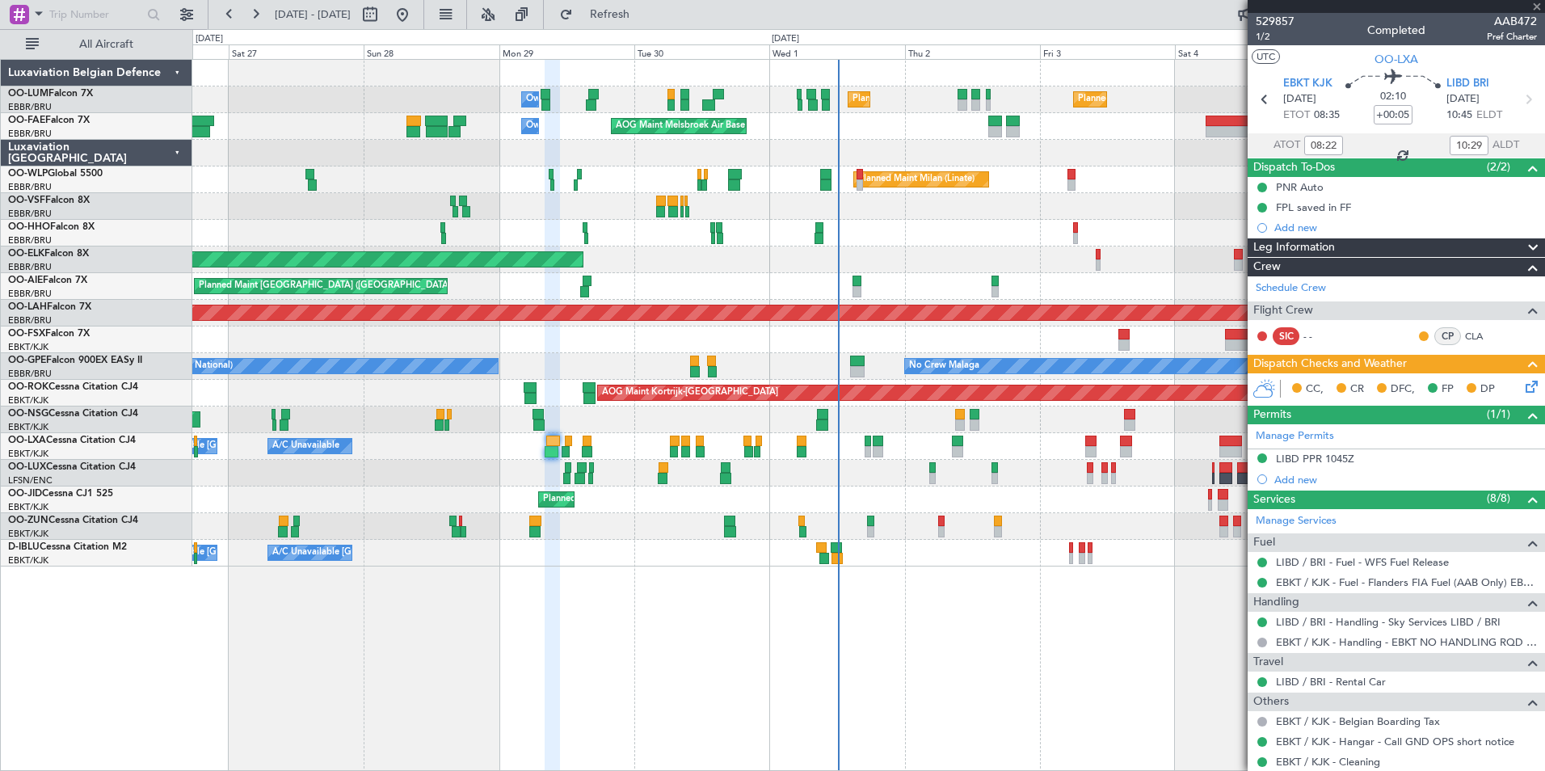
type input "15:04"
type input "16:29"
type input "2"
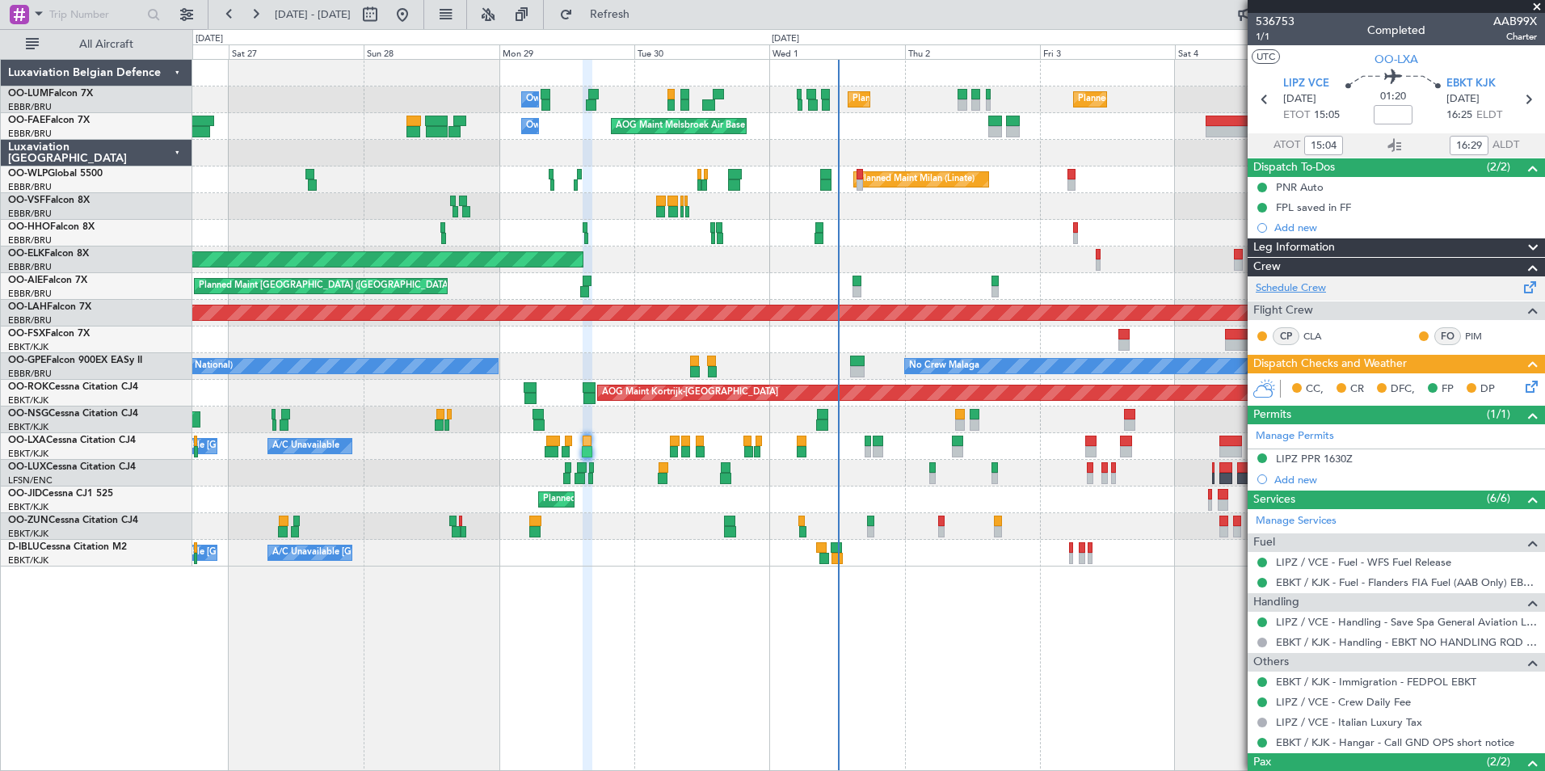
click at [1296, 288] on link "Schedule Crew" at bounding box center [1291, 288] width 70 height 16
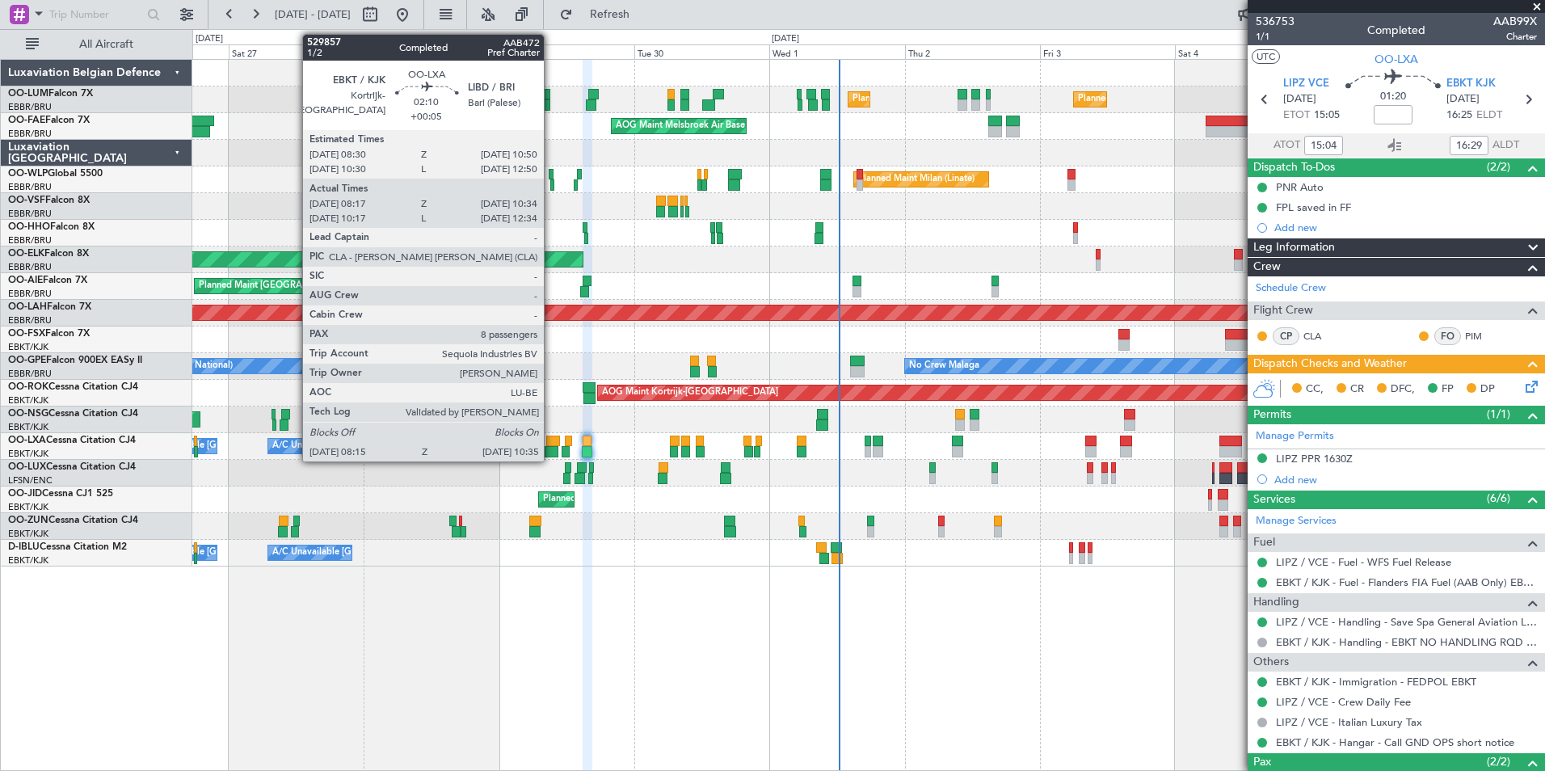
click at [551, 446] on div at bounding box center [552, 451] width 14 height 11
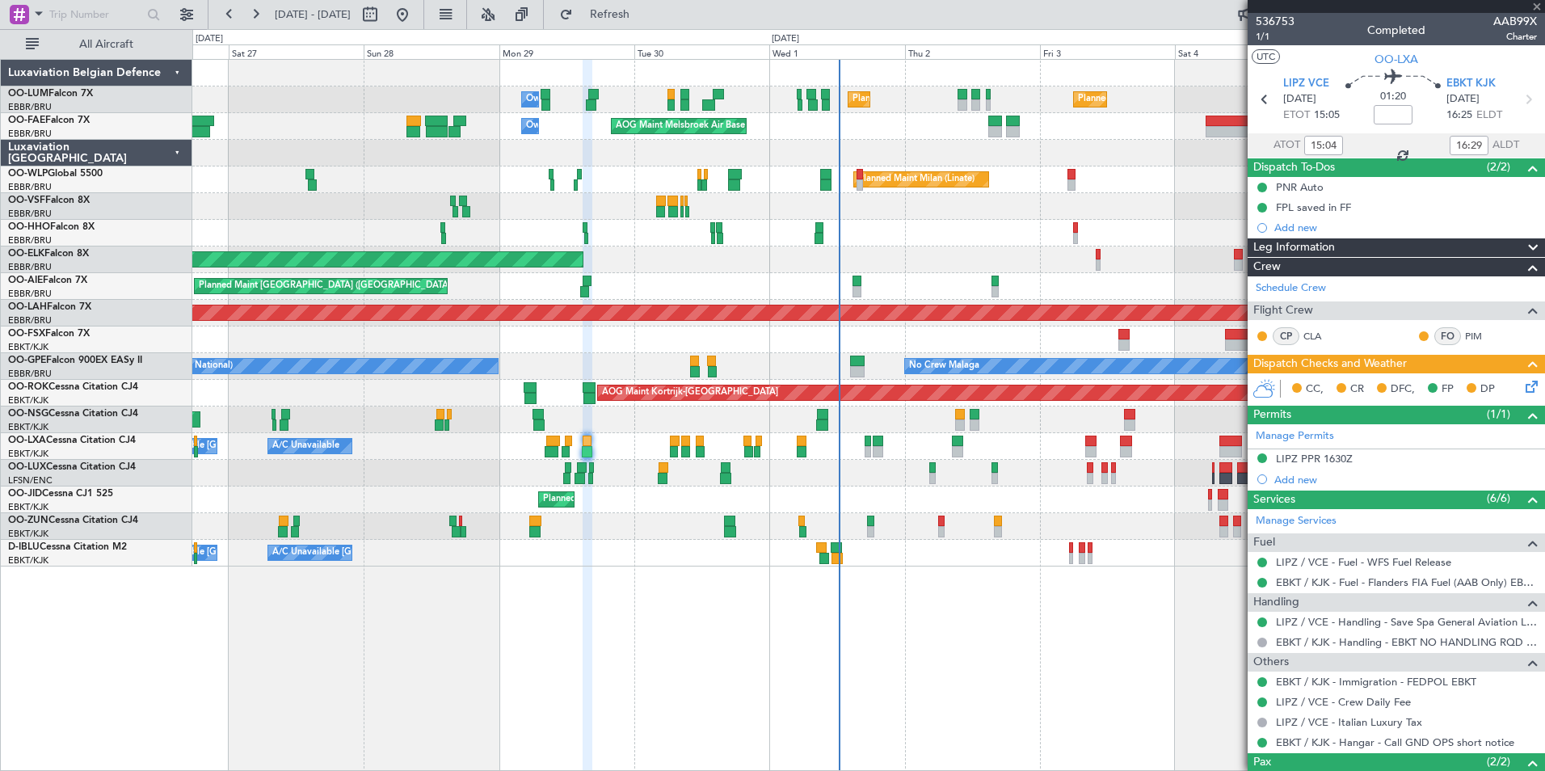
type input "+00:05"
type input "08:22"
type input "10:29"
type input "8"
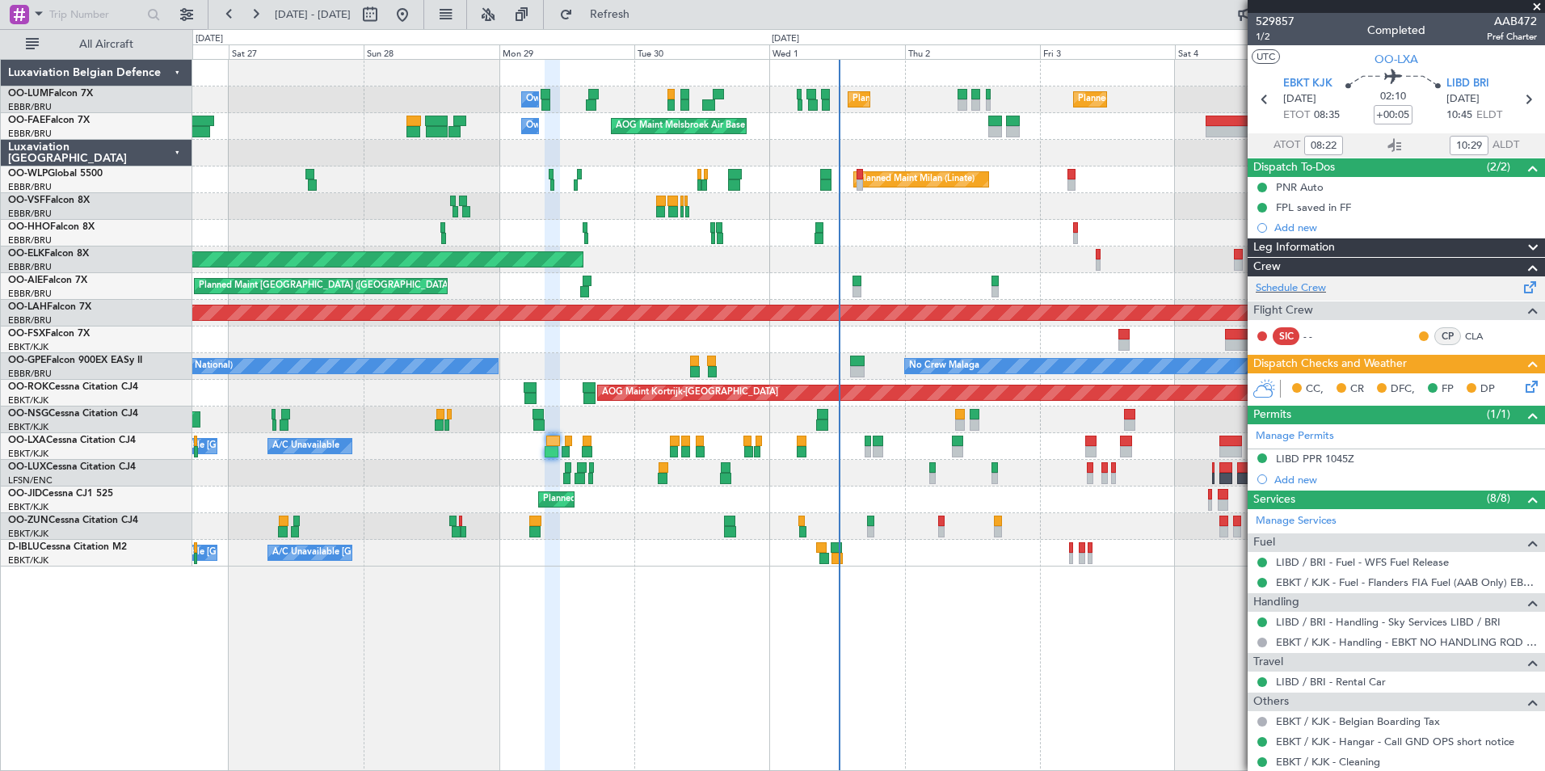
click at [1293, 297] on div "Schedule Crew" at bounding box center [1395, 288] width 297 height 24
click at [630, 6] on button "Refresh" at bounding box center [600, 15] width 97 height 26
click at [644, 18] on span "Refresh" at bounding box center [610, 14] width 68 height 11
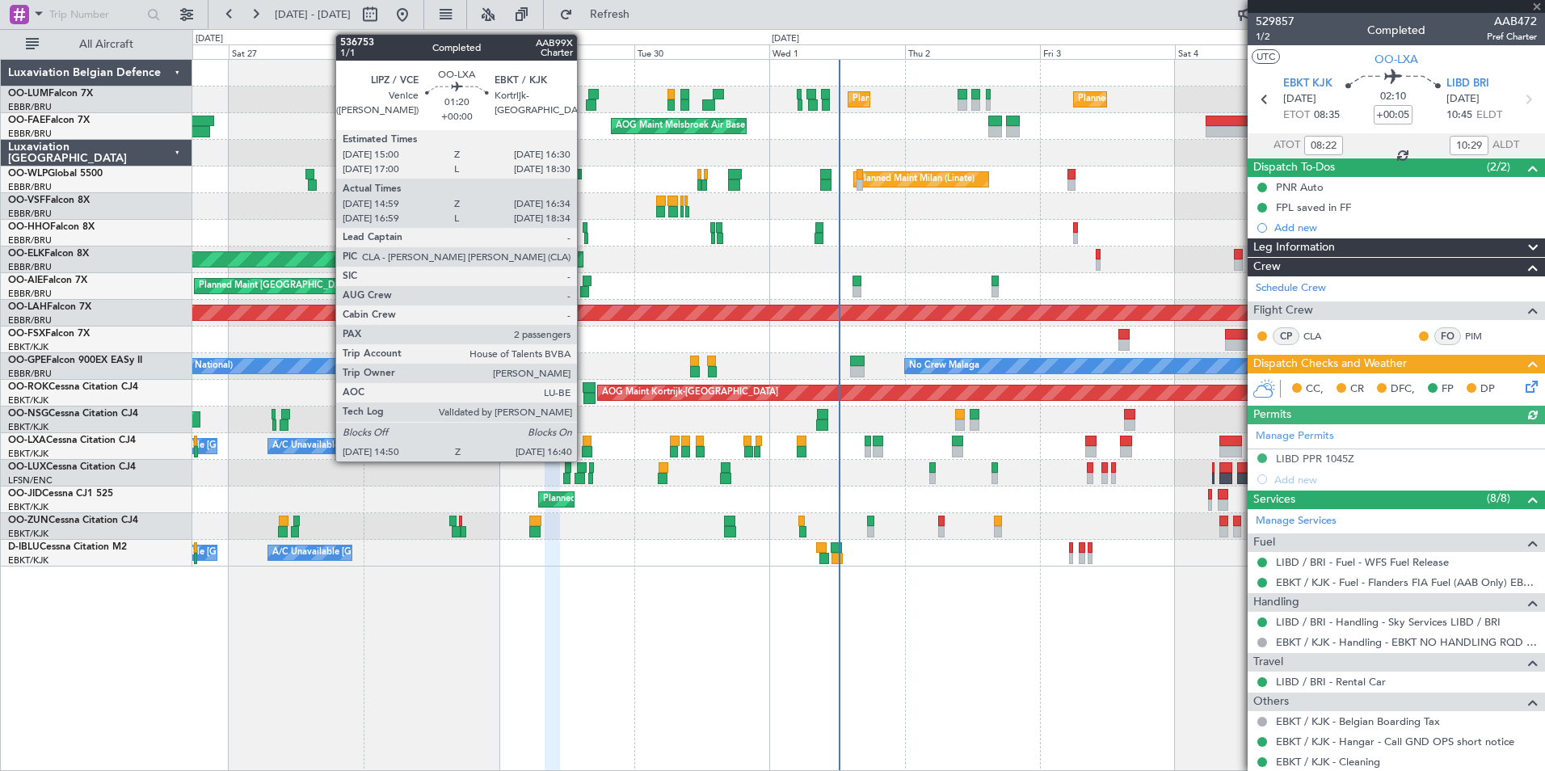
click at [584, 441] on div at bounding box center [587, 440] width 9 height 11
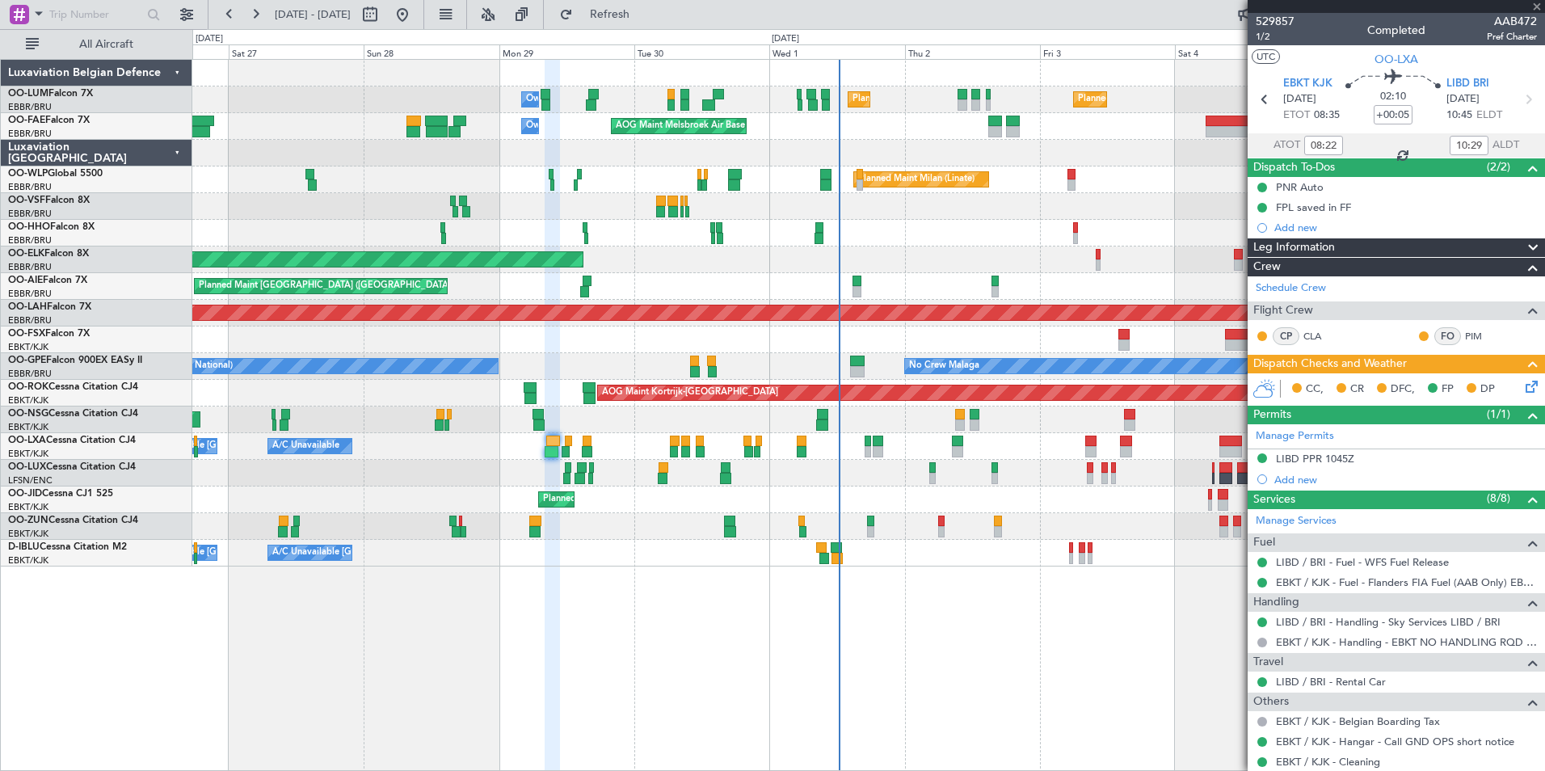
type input "15:04"
type input "16:29"
type input "2"
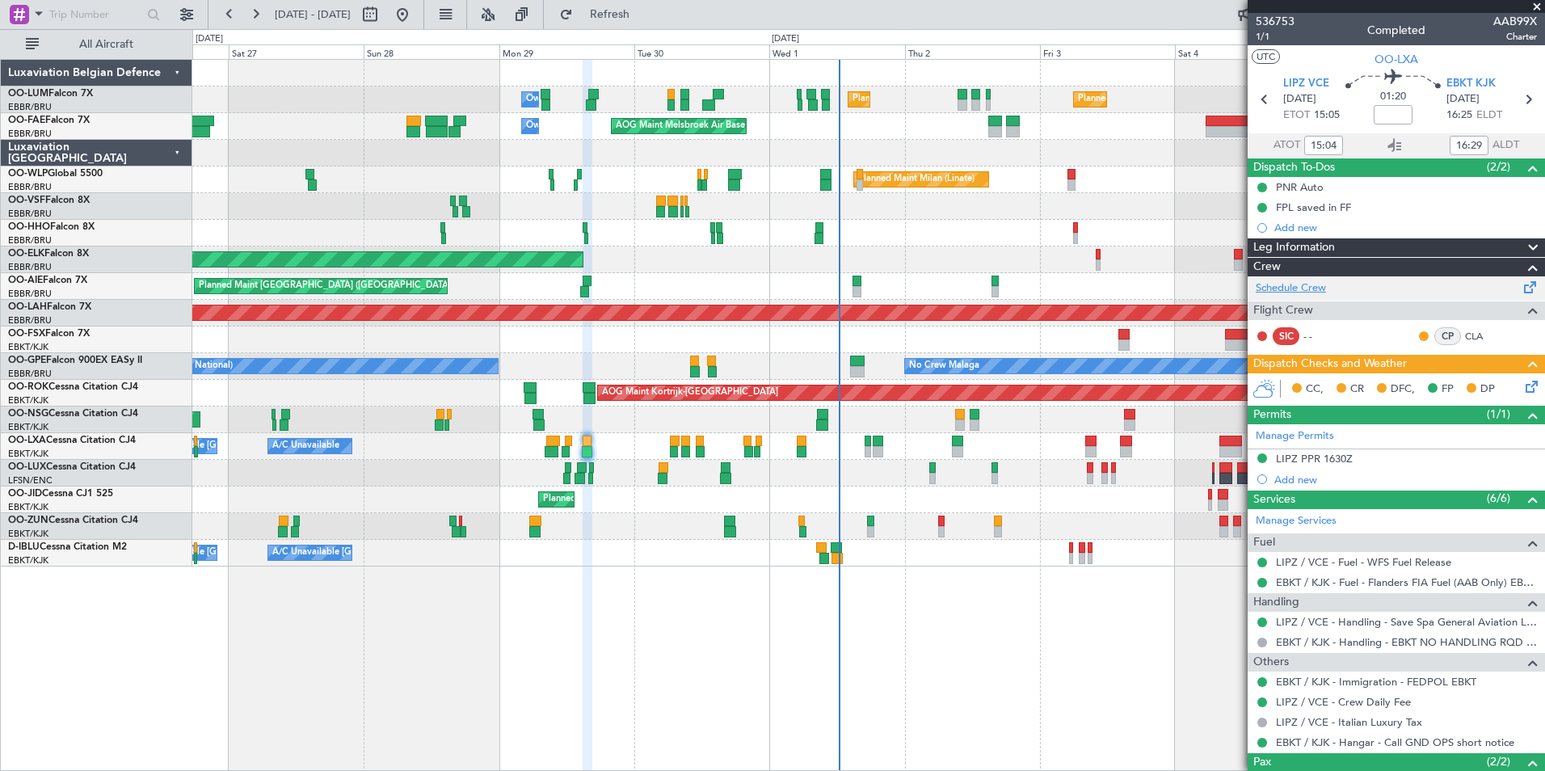
click at [1302, 284] on link "Schedule Crew" at bounding box center [1291, 288] width 70 height 16
click at [644, 14] on span "Refresh" at bounding box center [610, 14] width 68 height 11
click at [644, 11] on span "Refresh" at bounding box center [610, 14] width 68 height 11
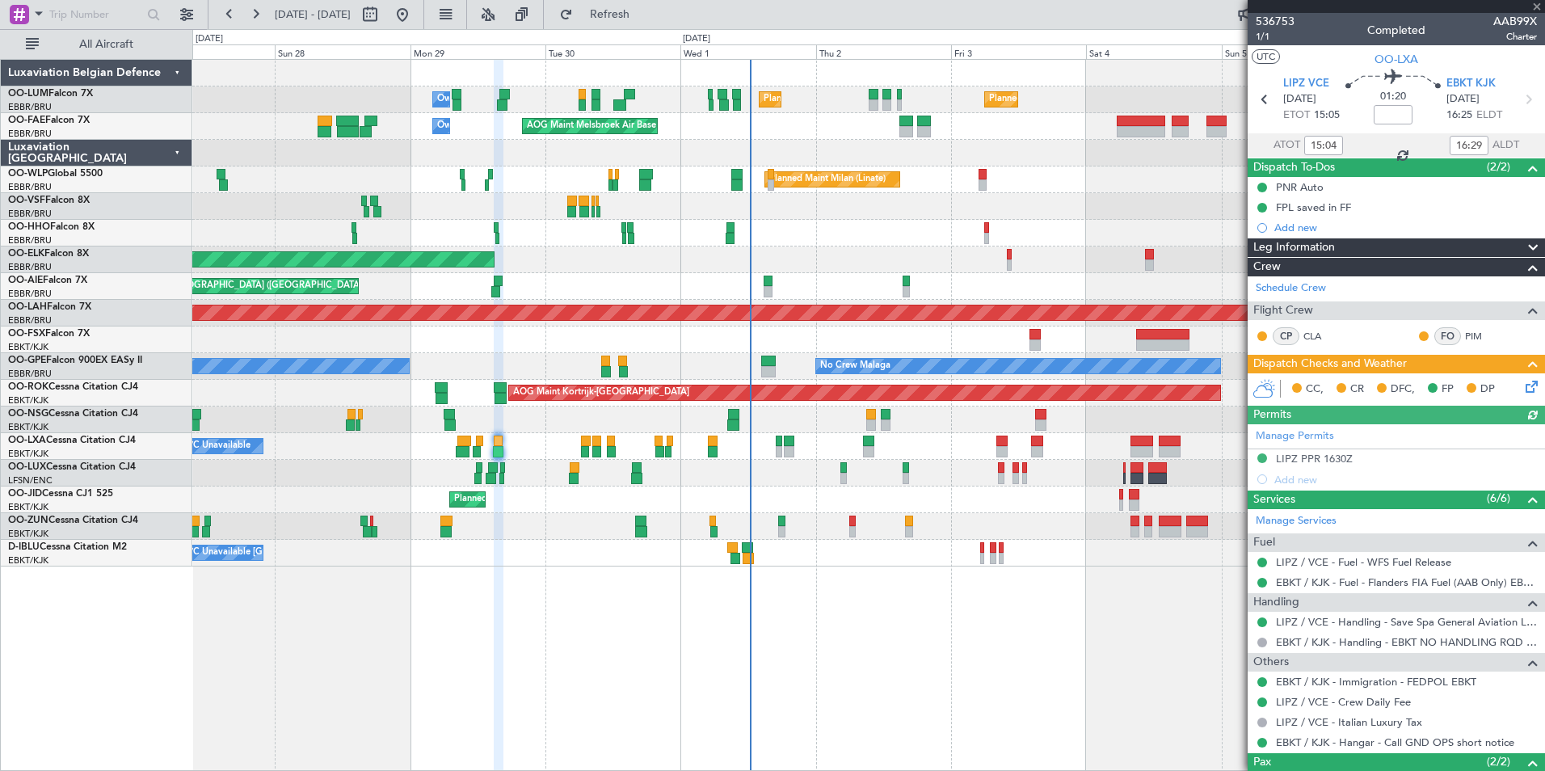
click at [654, 614] on div "Planned Maint [GEOGRAPHIC_DATA] ([GEOGRAPHIC_DATA] National) Planned Maint [GEO…" at bounding box center [868, 415] width 1352 height 712
click at [718, 655] on div "Planned Maint [GEOGRAPHIC_DATA] ([GEOGRAPHIC_DATA] National) Planned Maint [GEO…" at bounding box center [868, 415] width 1352 height 712
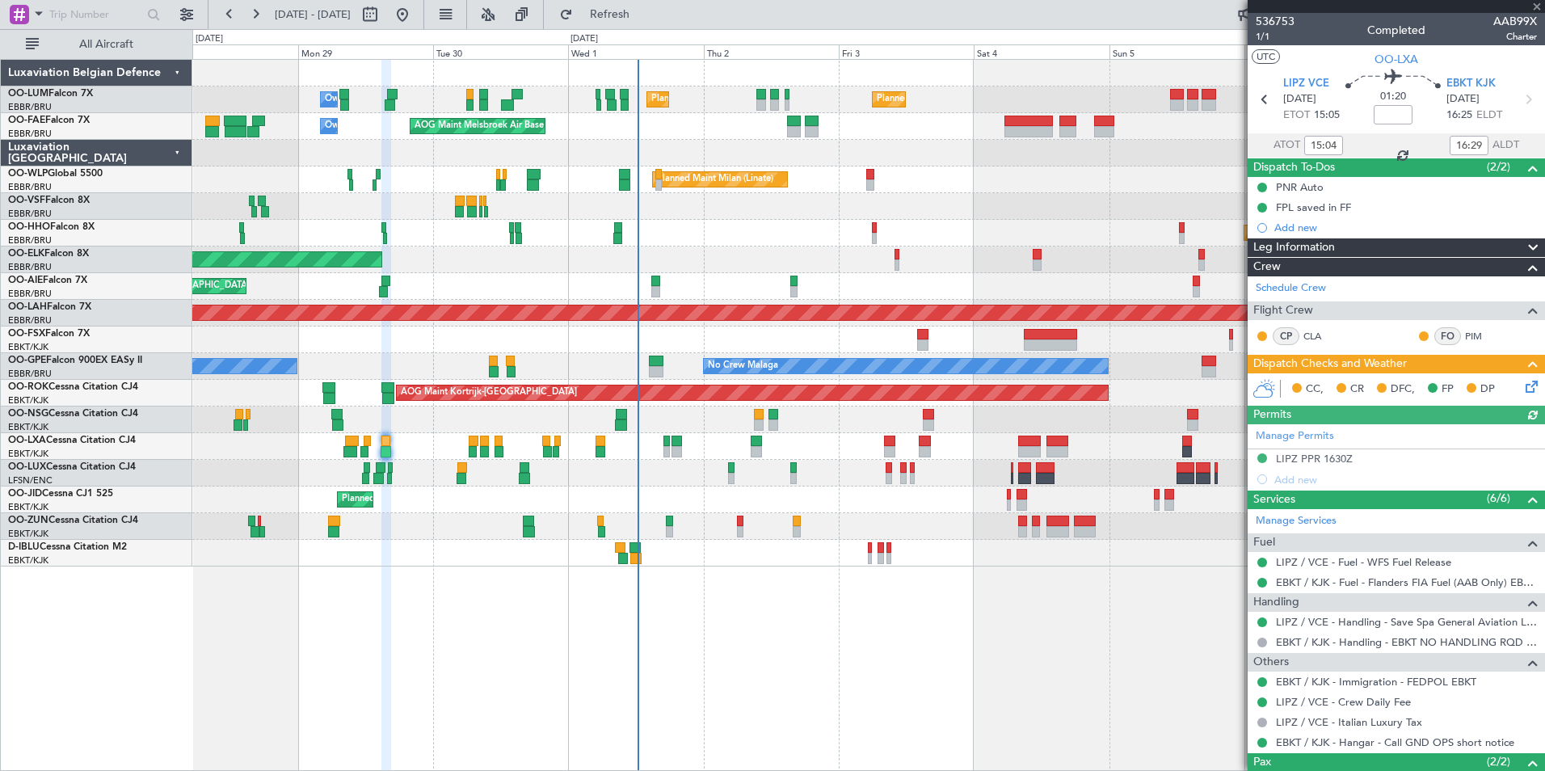
click at [754, 628] on div "Planned Maint [GEOGRAPHIC_DATA] ([GEOGRAPHIC_DATA] National) Planned Maint [GEO…" at bounding box center [868, 415] width 1352 height 712
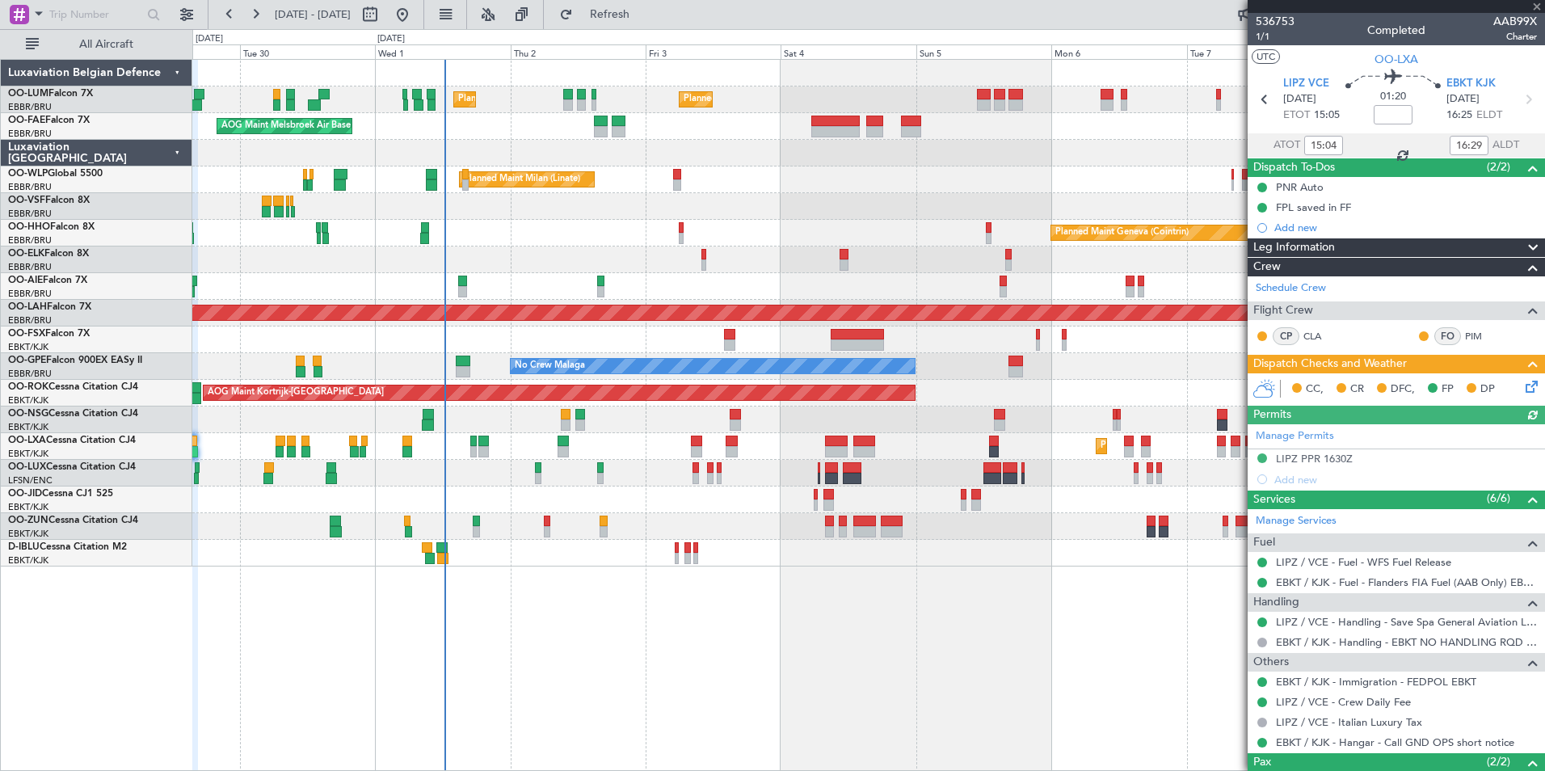
click at [776, 632] on div "Planned Maint [GEOGRAPHIC_DATA] ([GEOGRAPHIC_DATA] National) Planned Maint [GEO…" at bounding box center [868, 415] width 1352 height 712
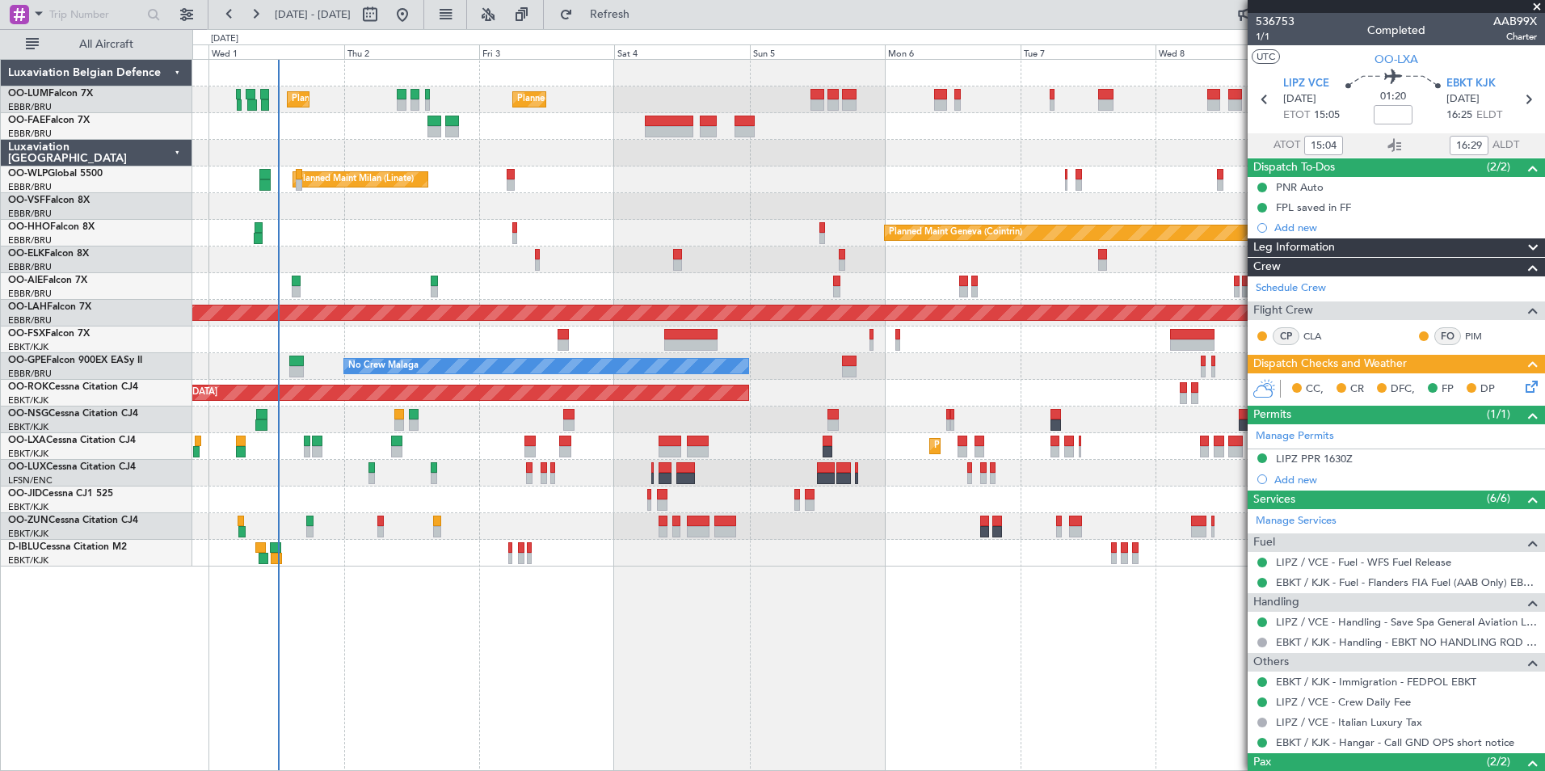
click at [758, 633] on div "Planned Maint [GEOGRAPHIC_DATA] ([GEOGRAPHIC_DATA] National) Planned Maint [GEO…" at bounding box center [868, 415] width 1352 height 712
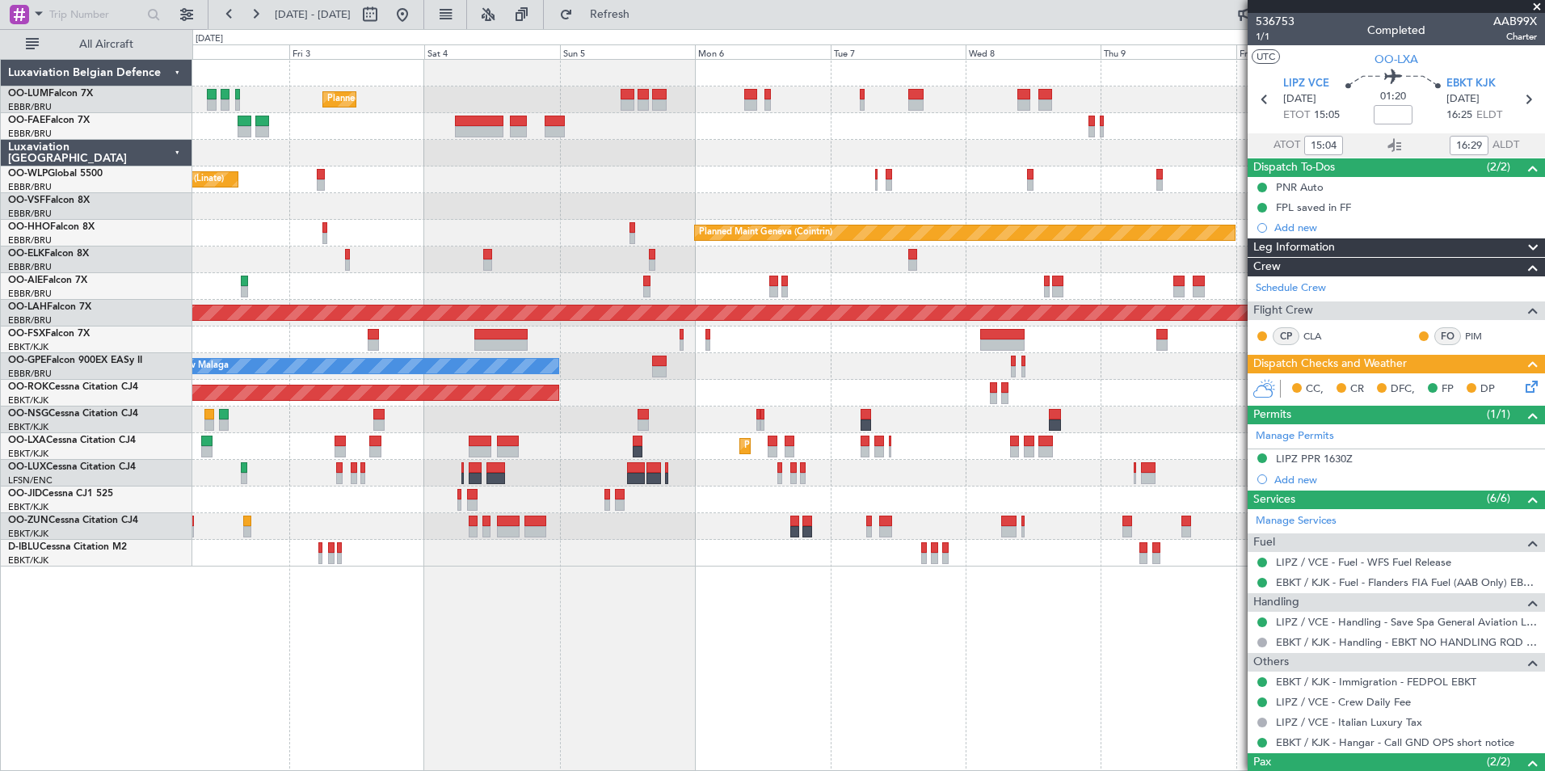
click at [696, 633] on div "Planned Maint [GEOGRAPHIC_DATA] ([GEOGRAPHIC_DATA] National) Planned Maint [GEO…" at bounding box center [868, 415] width 1352 height 712
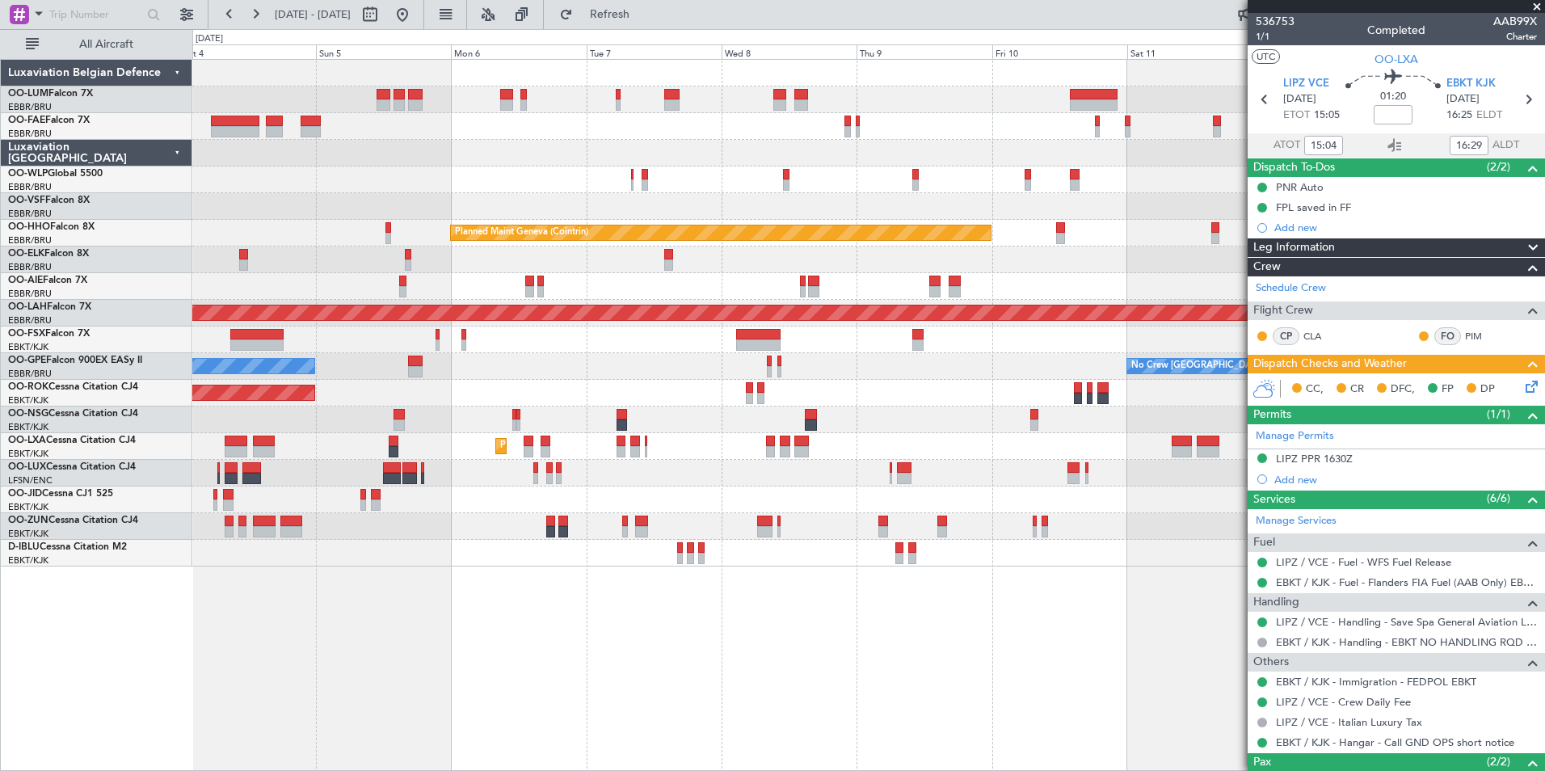
click at [818, 649] on div "Planned Maint [GEOGRAPHIC_DATA] ([GEOGRAPHIC_DATA] National) Planned Maint [GEO…" at bounding box center [868, 415] width 1352 height 712
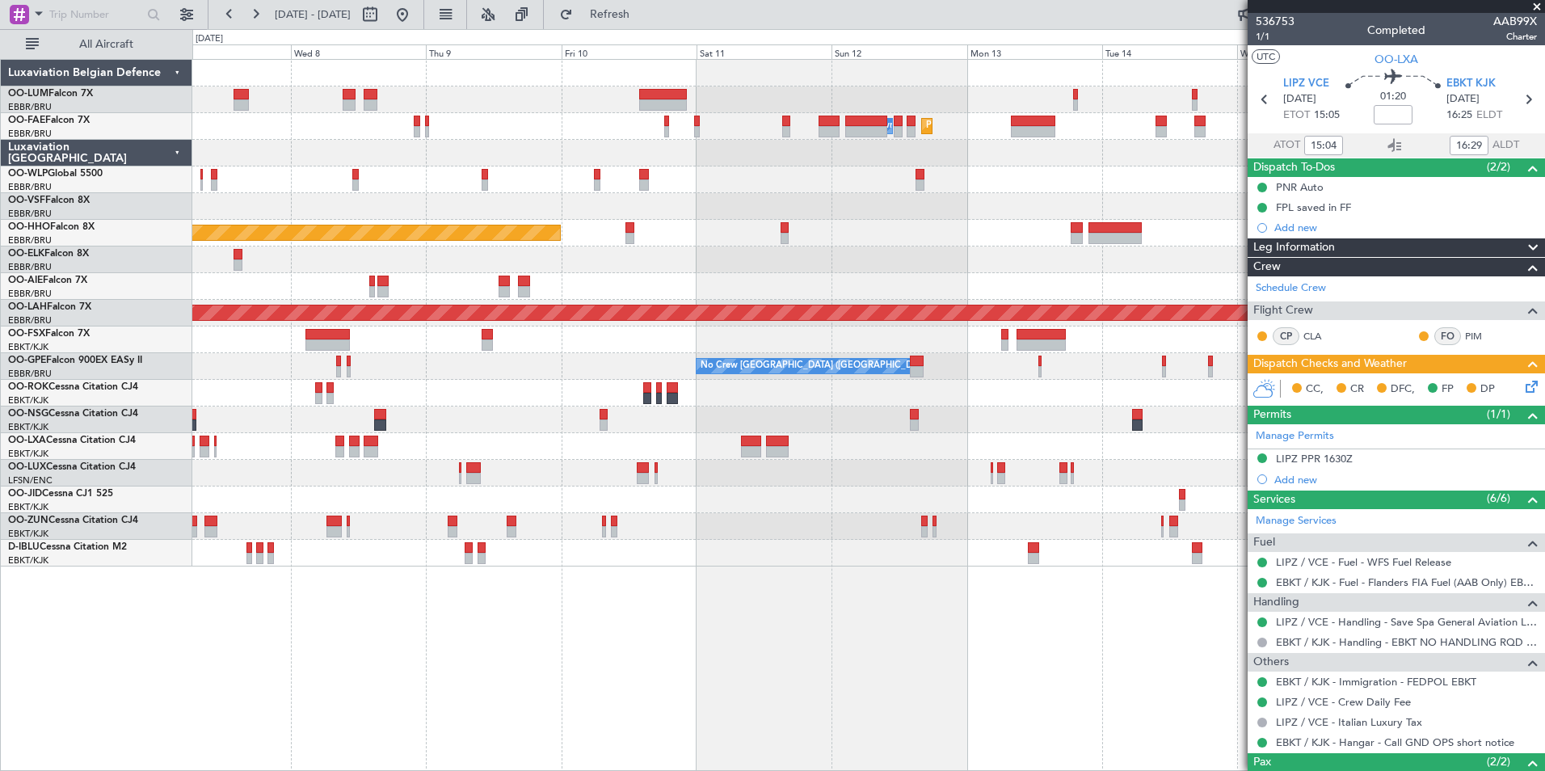
click at [596, 647] on div "Owner Melsbroek Air Base Planned Maint [GEOGRAPHIC_DATA] Planned Maint [GEOGRAP…" at bounding box center [868, 415] width 1352 height 712
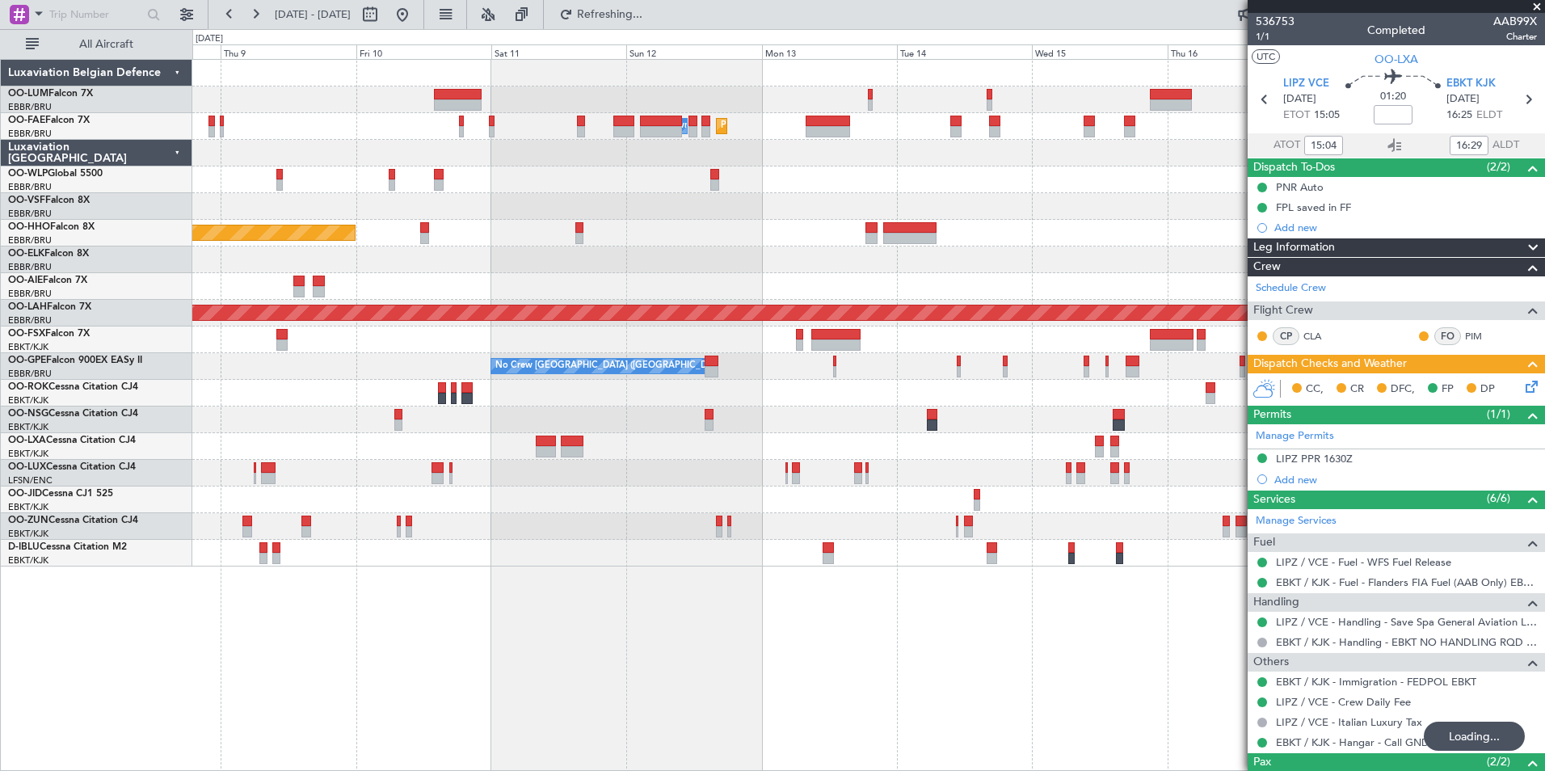
click at [835, 562] on div at bounding box center [868, 553] width 1352 height 27
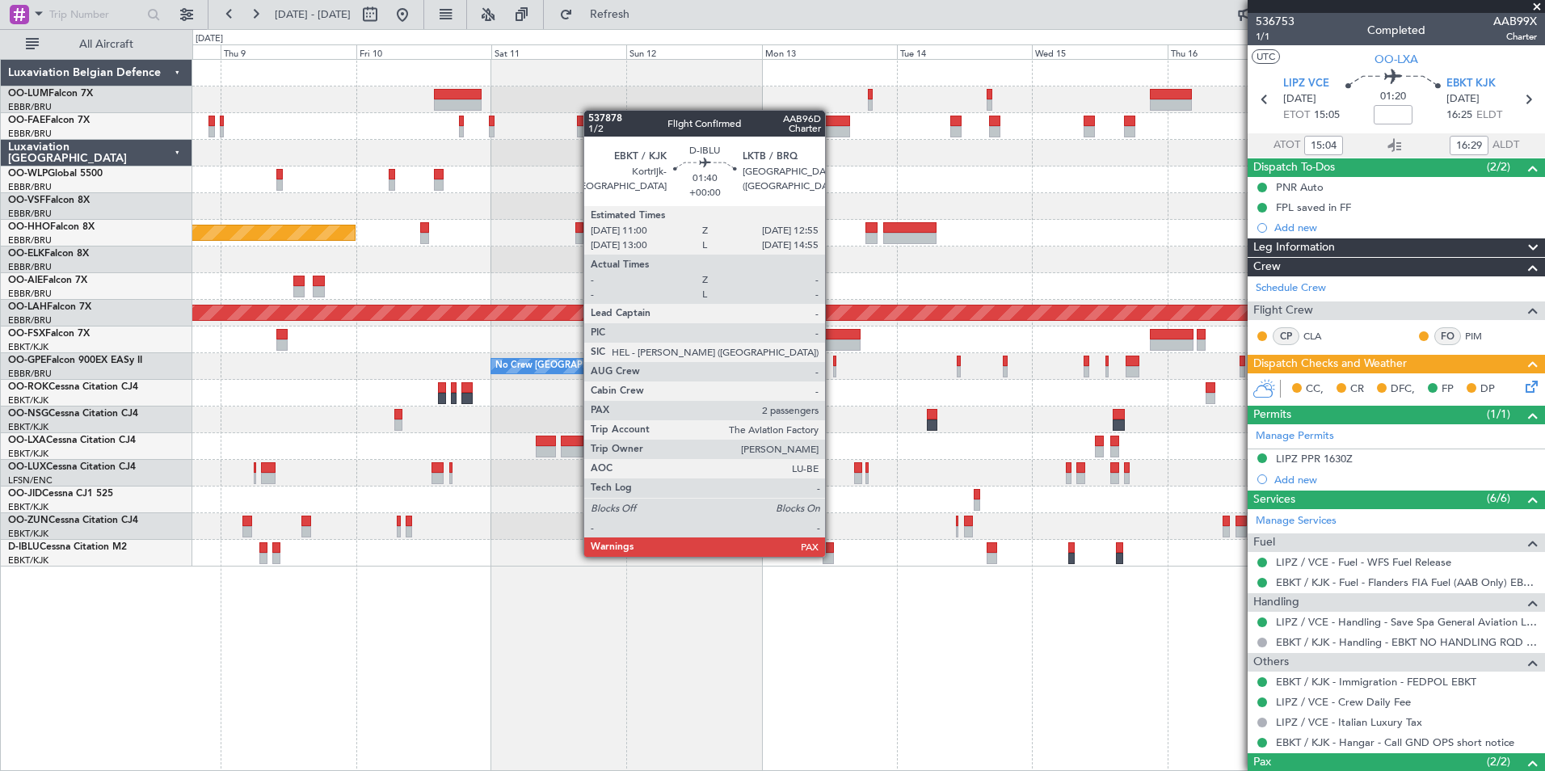
click at [832, 555] on div at bounding box center [827, 558] width 11 height 11
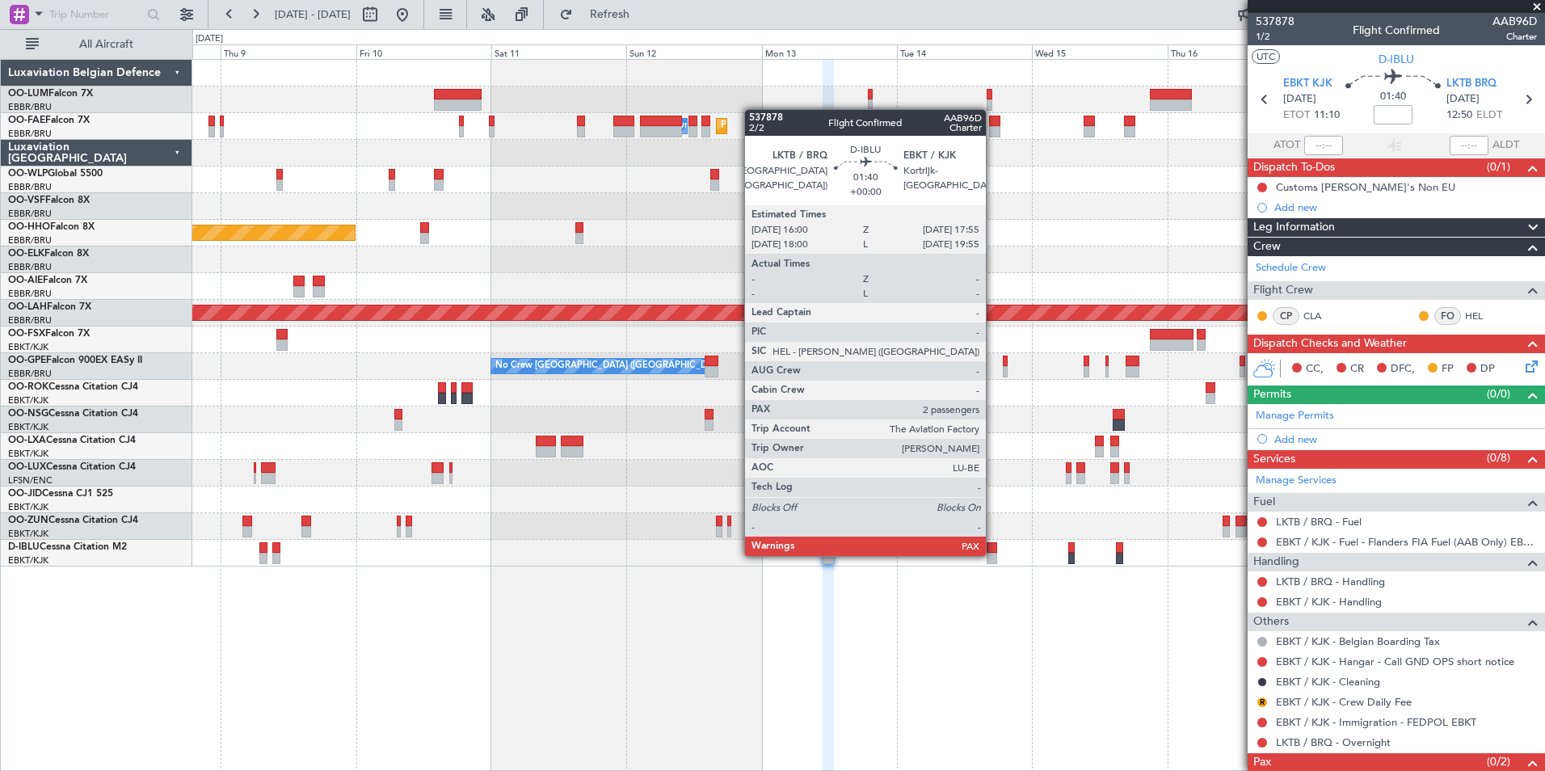
click at [993, 554] on div at bounding box center [991, 558] width 11 height 11
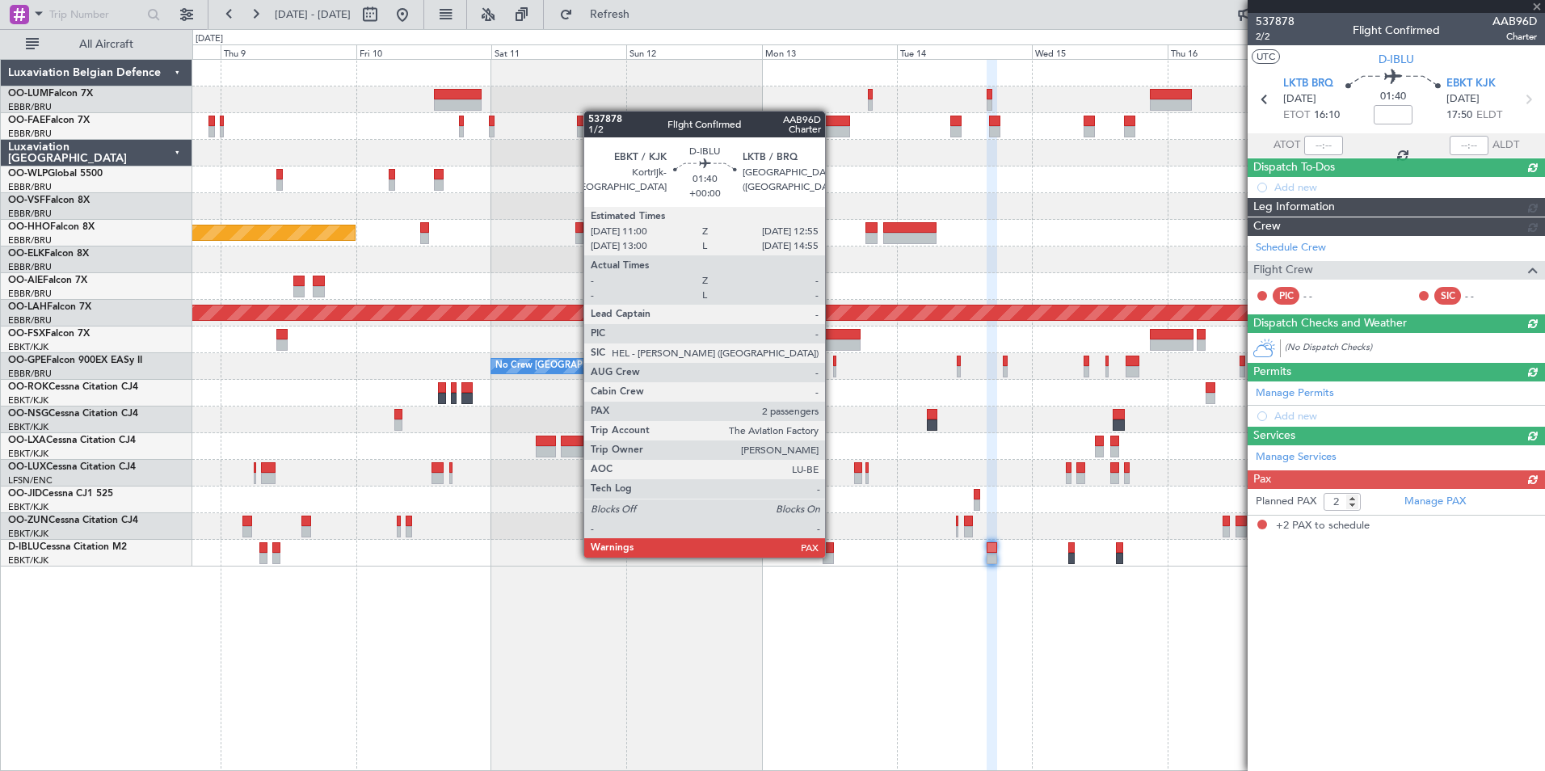
click at [832, 556] on div at bounding box center [827, 558] width 11 height 11
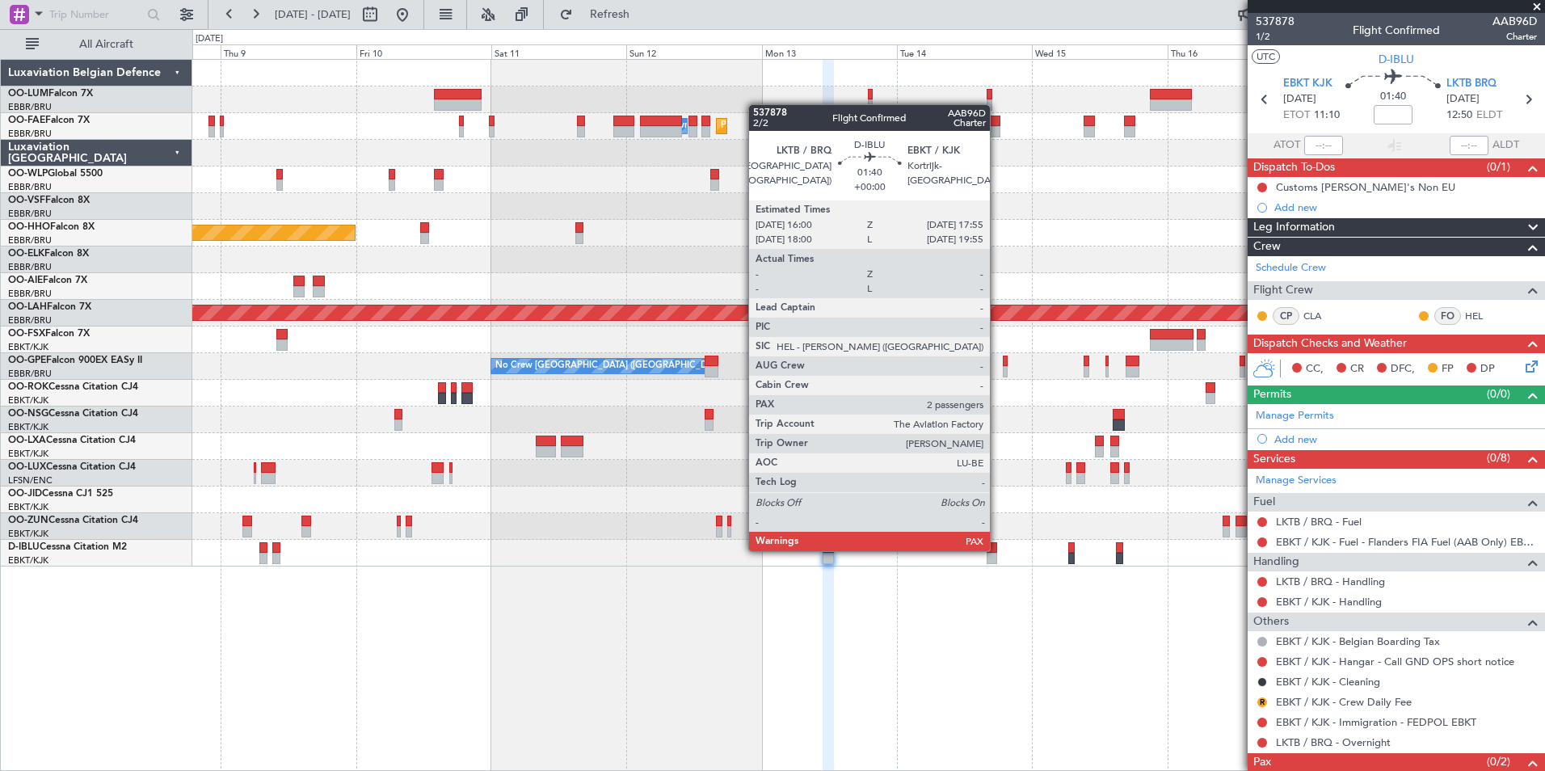
click at [997, 549] on div at bounding box center [991, 547] width 11 height 11
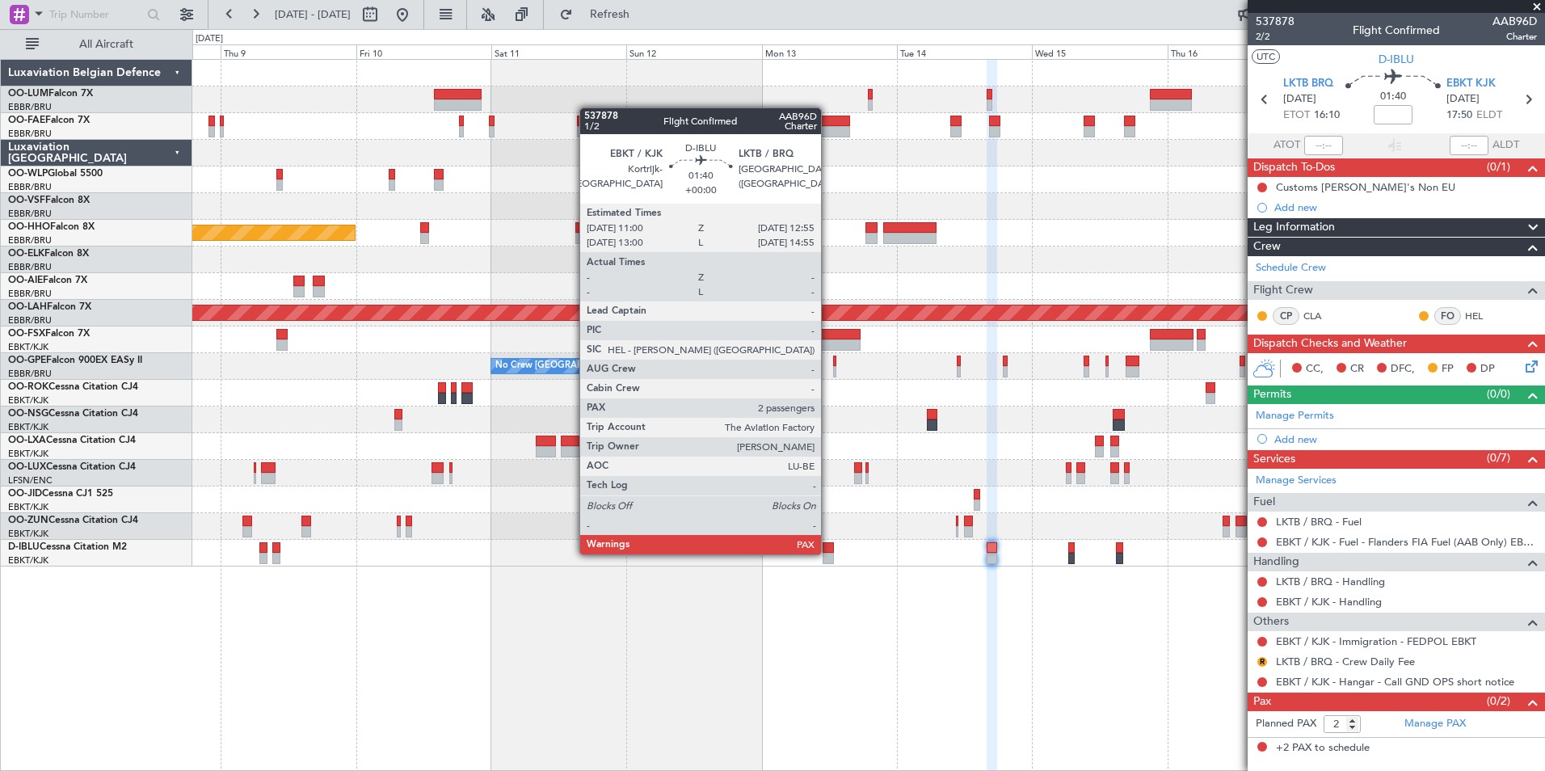
click at [828, 553] on div at bounding box center [827, 558] width 11 height 11
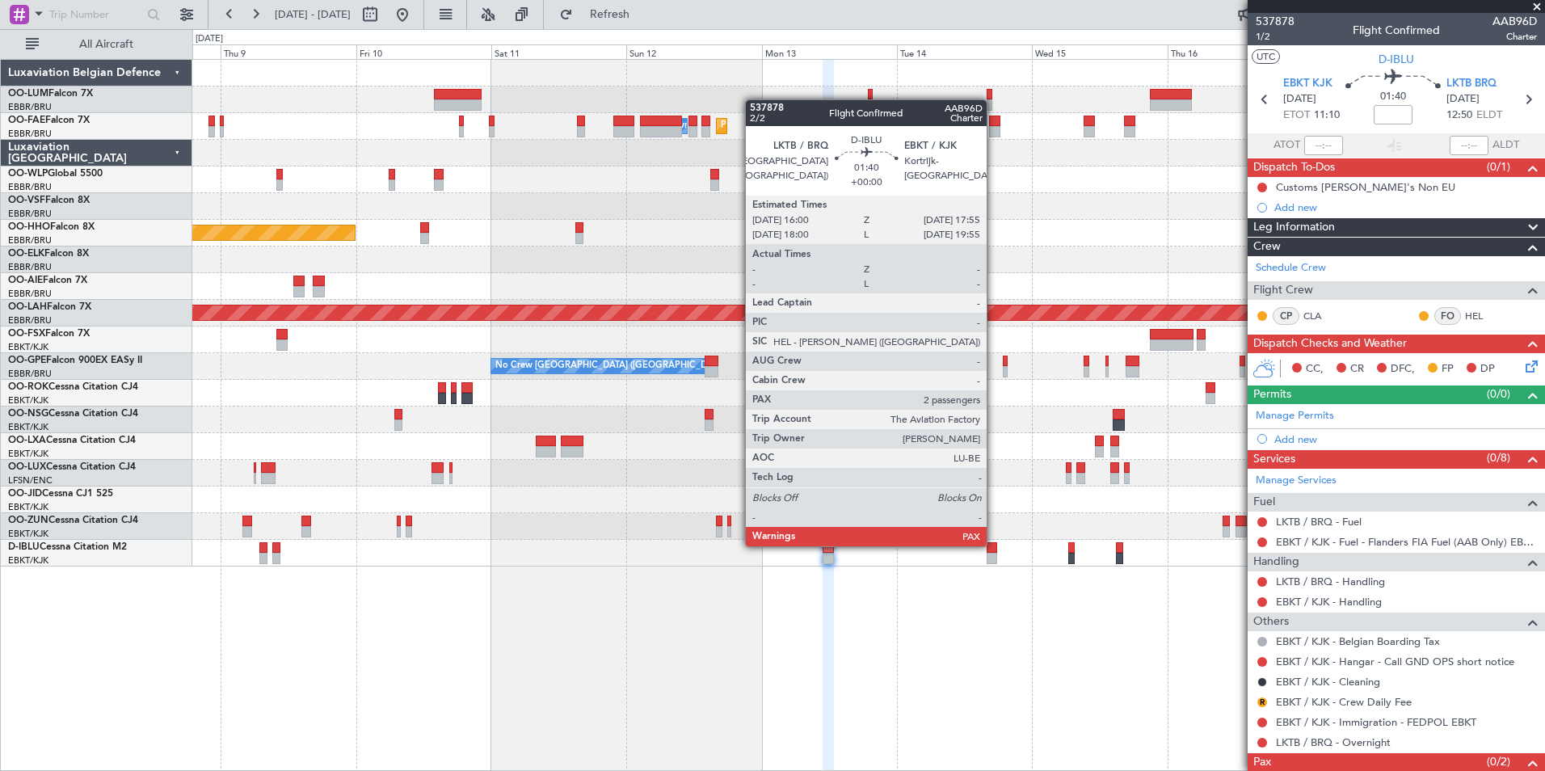
click at [994, 545] on div at bounding box center [991, 547] width 11 height 11
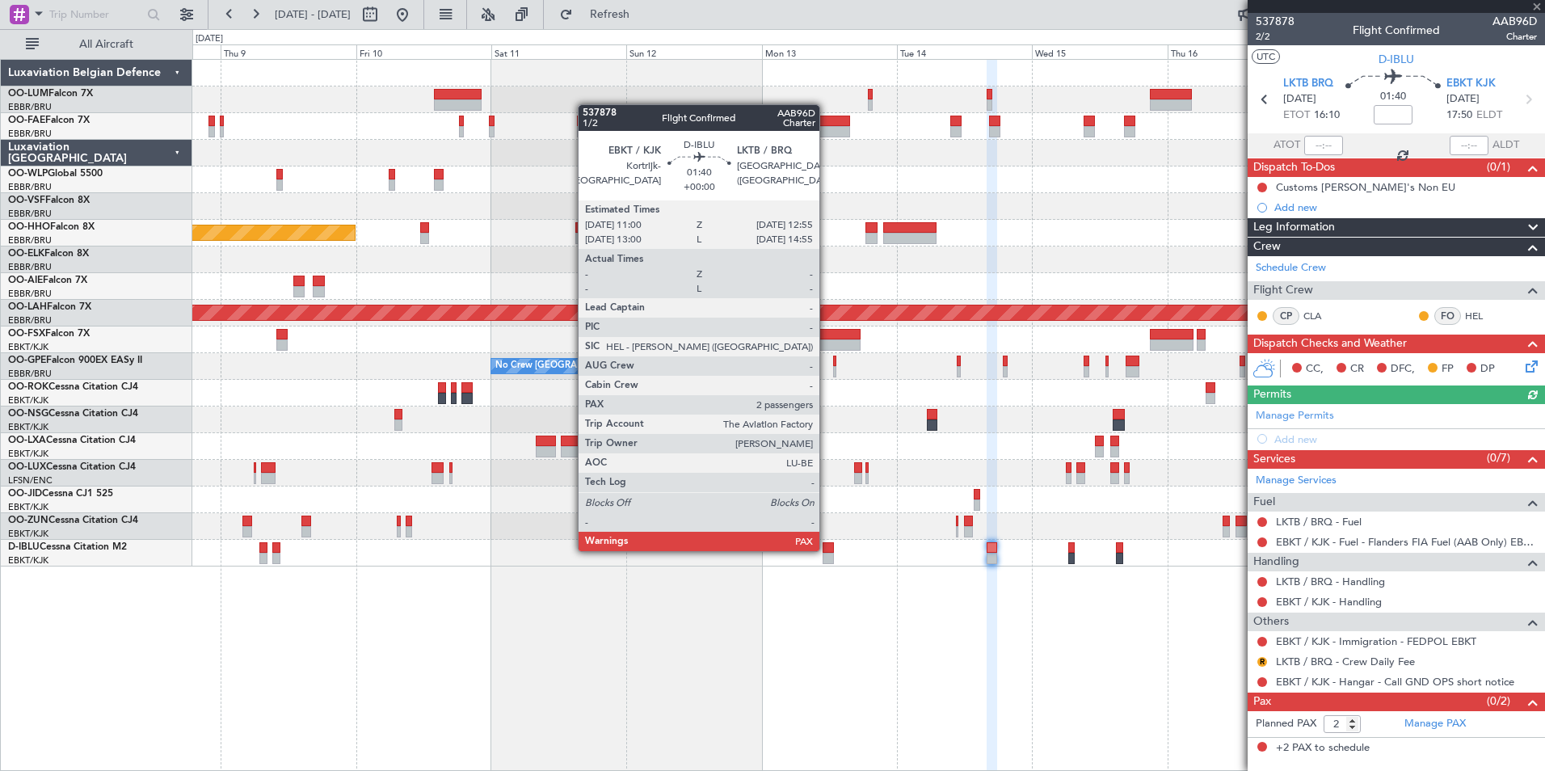
click at [825, 549] on div at bounding box center [827, 547] width 11 height 11
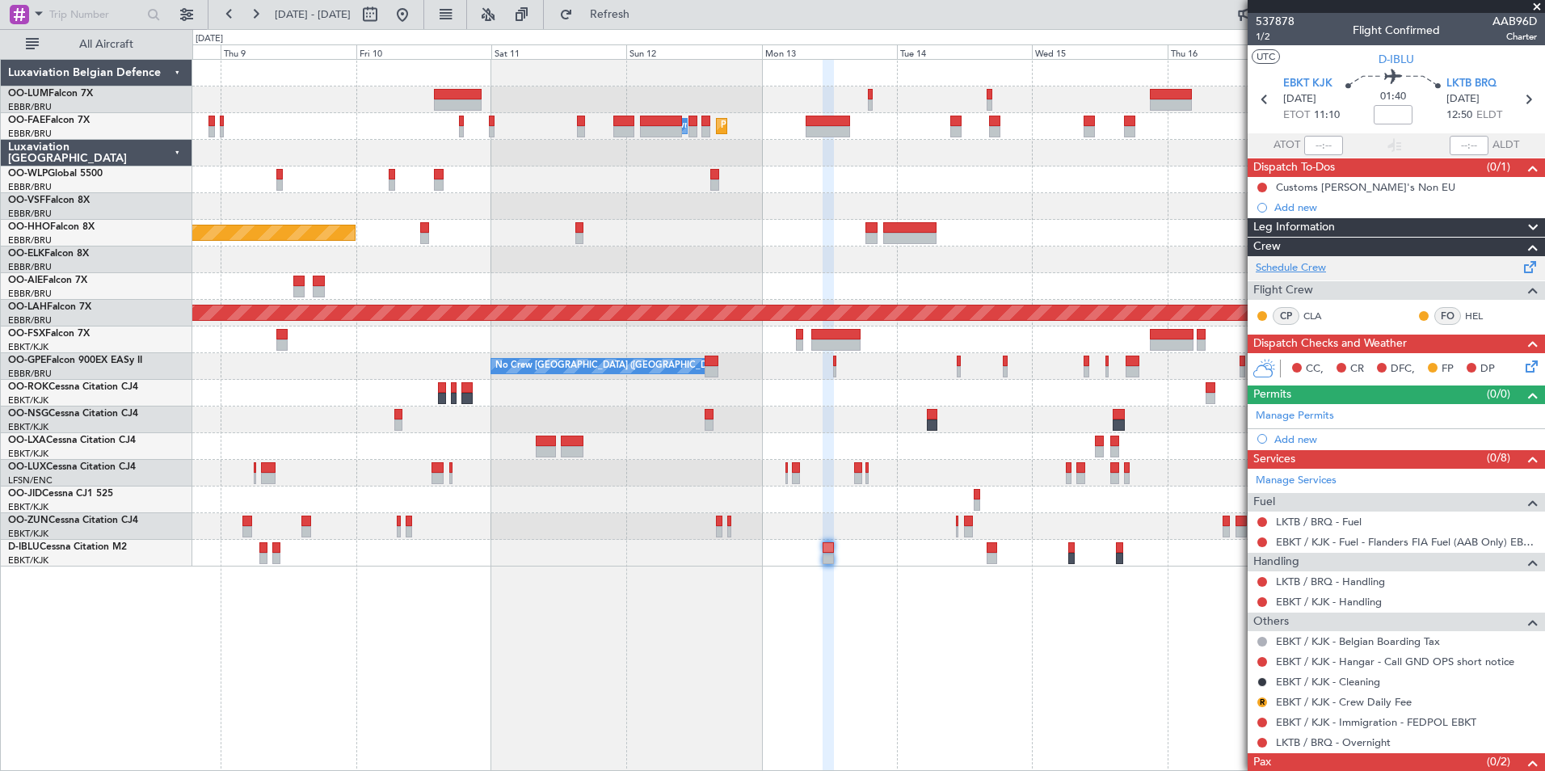
click at [1310, 262] on link "Schedule Crew" at bounding box center [1291, 268] width 70 height 16
click at [734, 672] on div "Planned Maint [GEOGRAPHIC_DATA] ([GEOGRAPHIC_DATA] National) Planned Maint [GEO…" at bounding box center [868, 415] width 1352 height 712
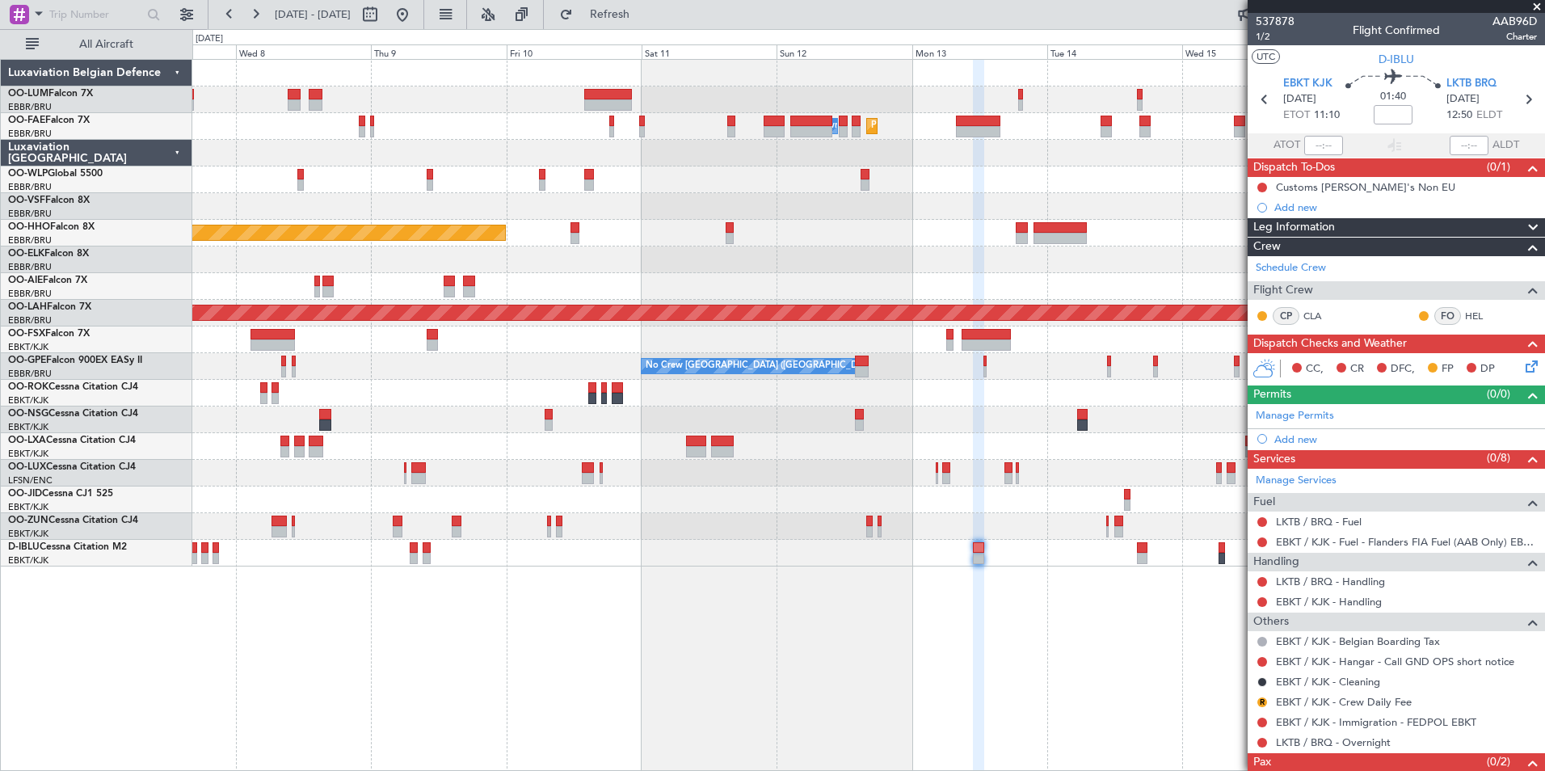
click at [771, 671] on div "Planned Maint Melsbroek Air Base Owner [GEOGRAPHIC_DATA] Planned Maint [GEOGRAP…" at bounding box center [868, 415] width 1352 height 712
click at [644, 19] on span "Refresh" at bounding box center [610, 14] width 68 height 11
click at [974, 674] on div at bounding box center [979, 416] width 11 height 712
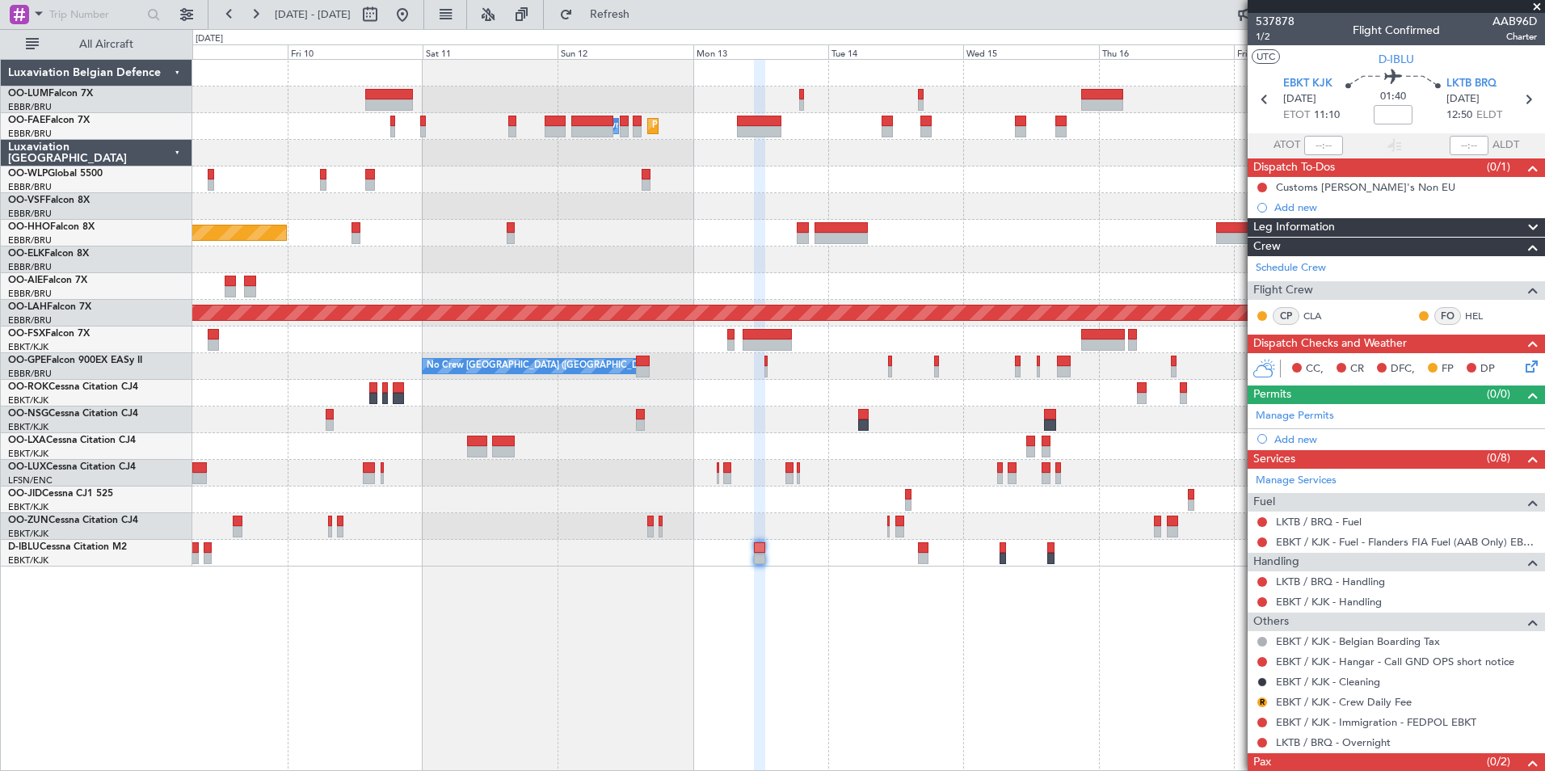
click at [1034, 692] on div "Planned Maint Brussels (Brussels National) Planned Maint Melsbroek Air Base Own…" at bounding box center [868, 415] width 1352 height 712
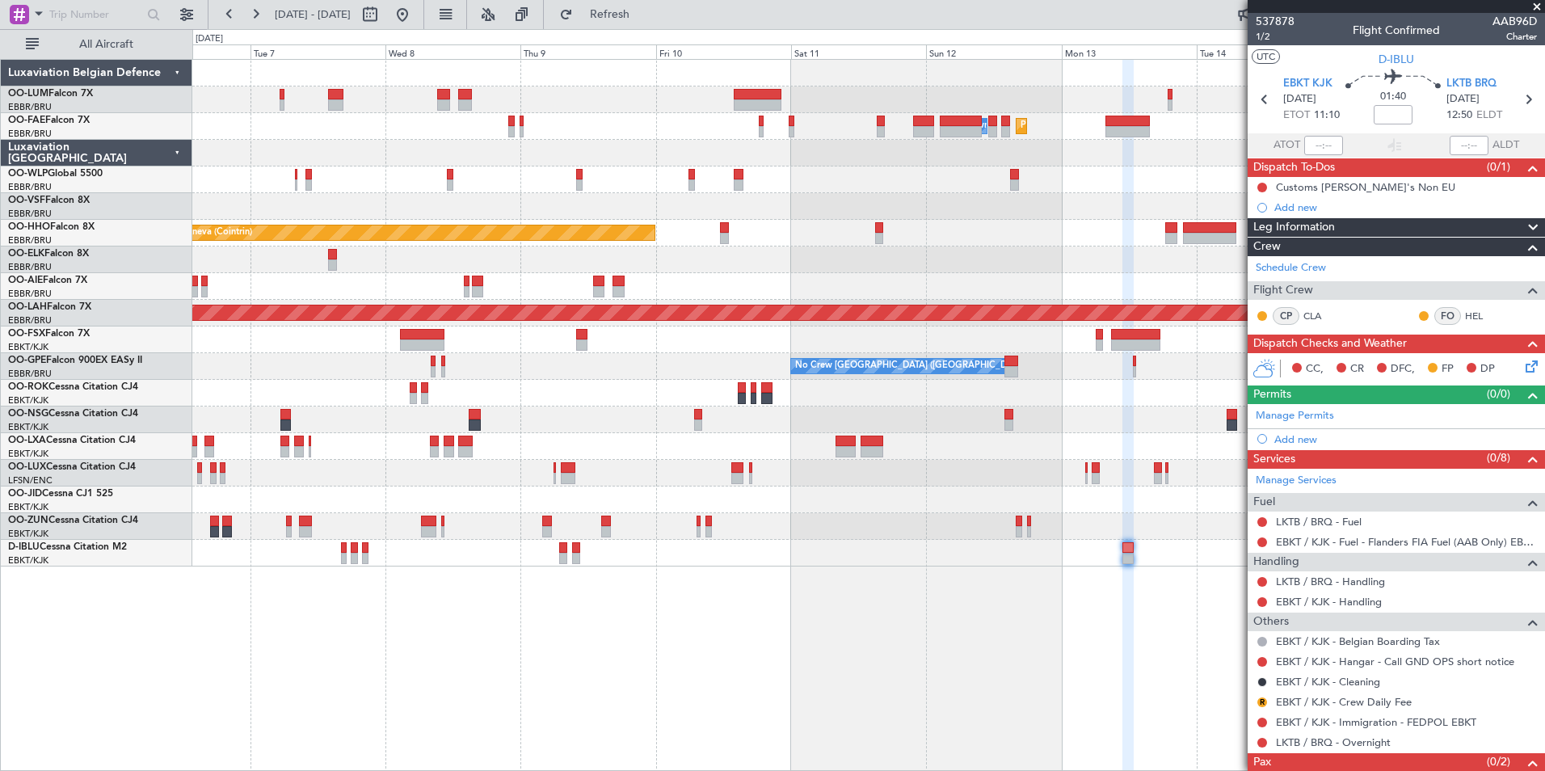
click at [964, 679] on div "Planned Maint Melsbroek Air Base Owner Melsbroek Air Base Planned Maint Brussel…" at bounding box center [868, 415] width 1352 height 712
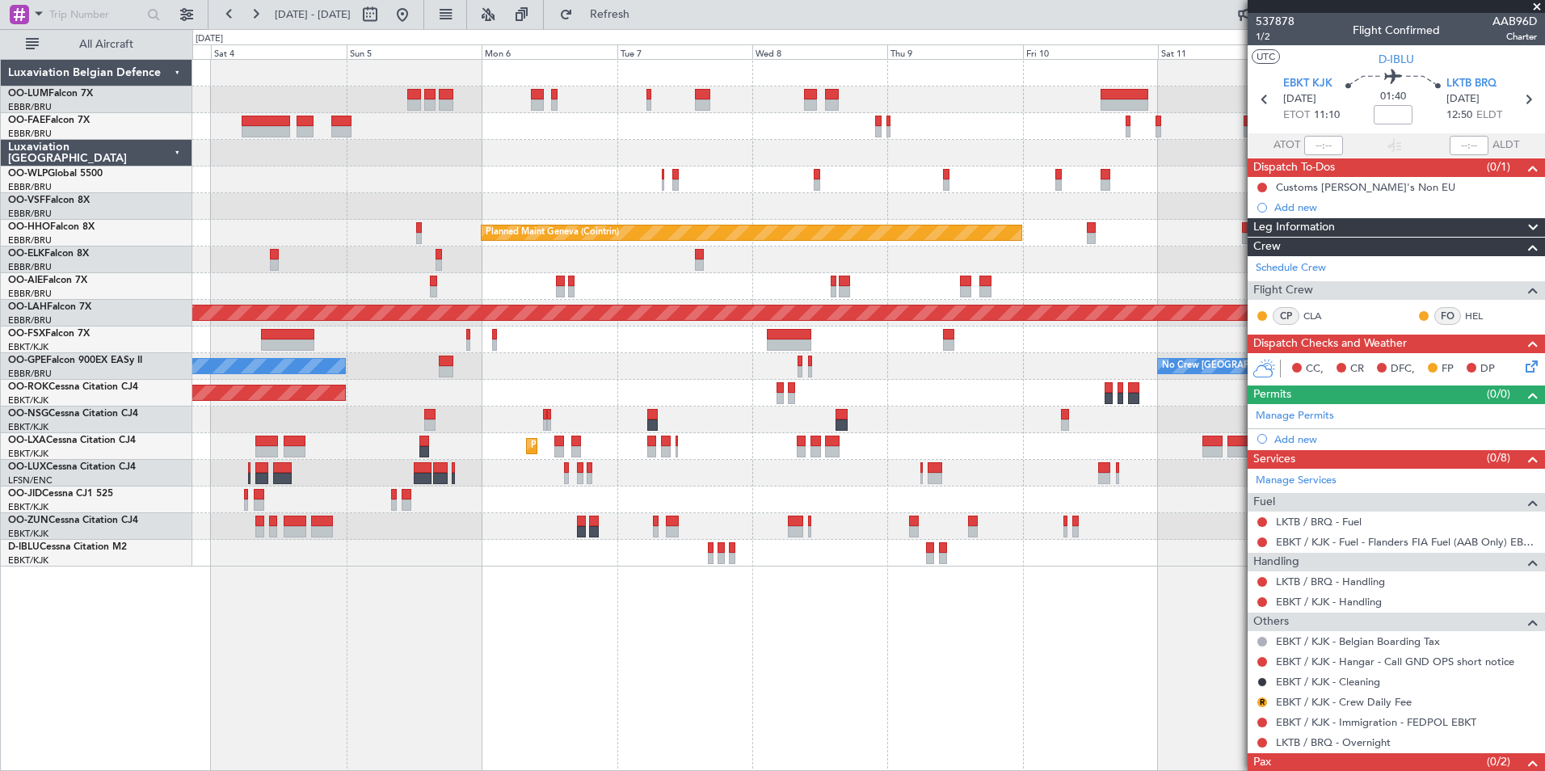
click at [920, 709] on div "Planned Maint Brussels (Brussels National) Planned Maint Brussels (Brussels Nat…" at bounding box center [868, 415] width 1352 height 712
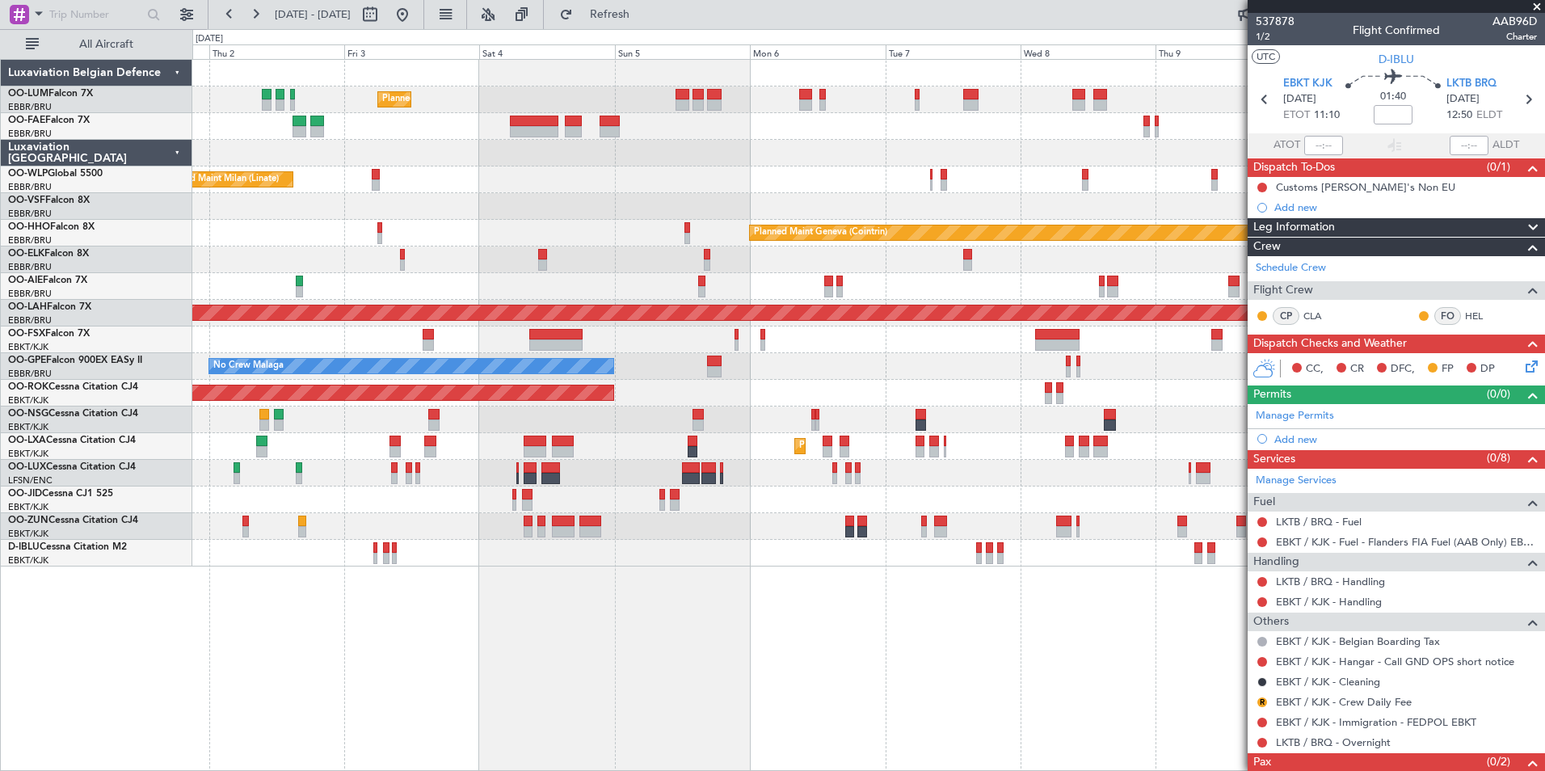
click at [885, 718] on div "Planned Maint Brussels (Brussels National) Planned Maint Brussels (Brussels Nat…" at bounding box center [868, 415] width 1352 height 712
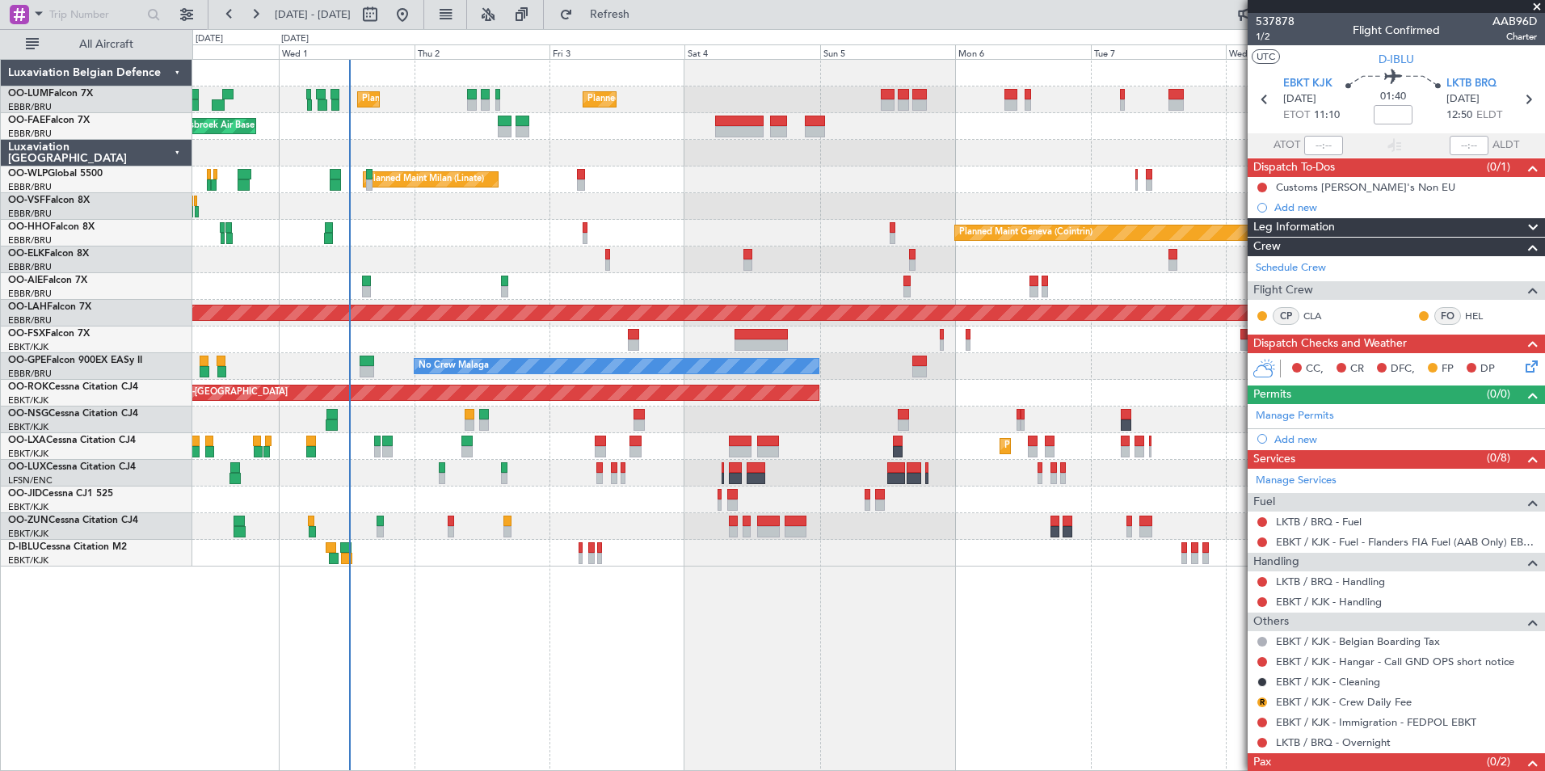
click at [773, 676] on div "Planned Maint Brussels (Brussels National) Planned Maint Brussels (Brussels Nat…" at bounding box center [868, 415] width 1352 height 712
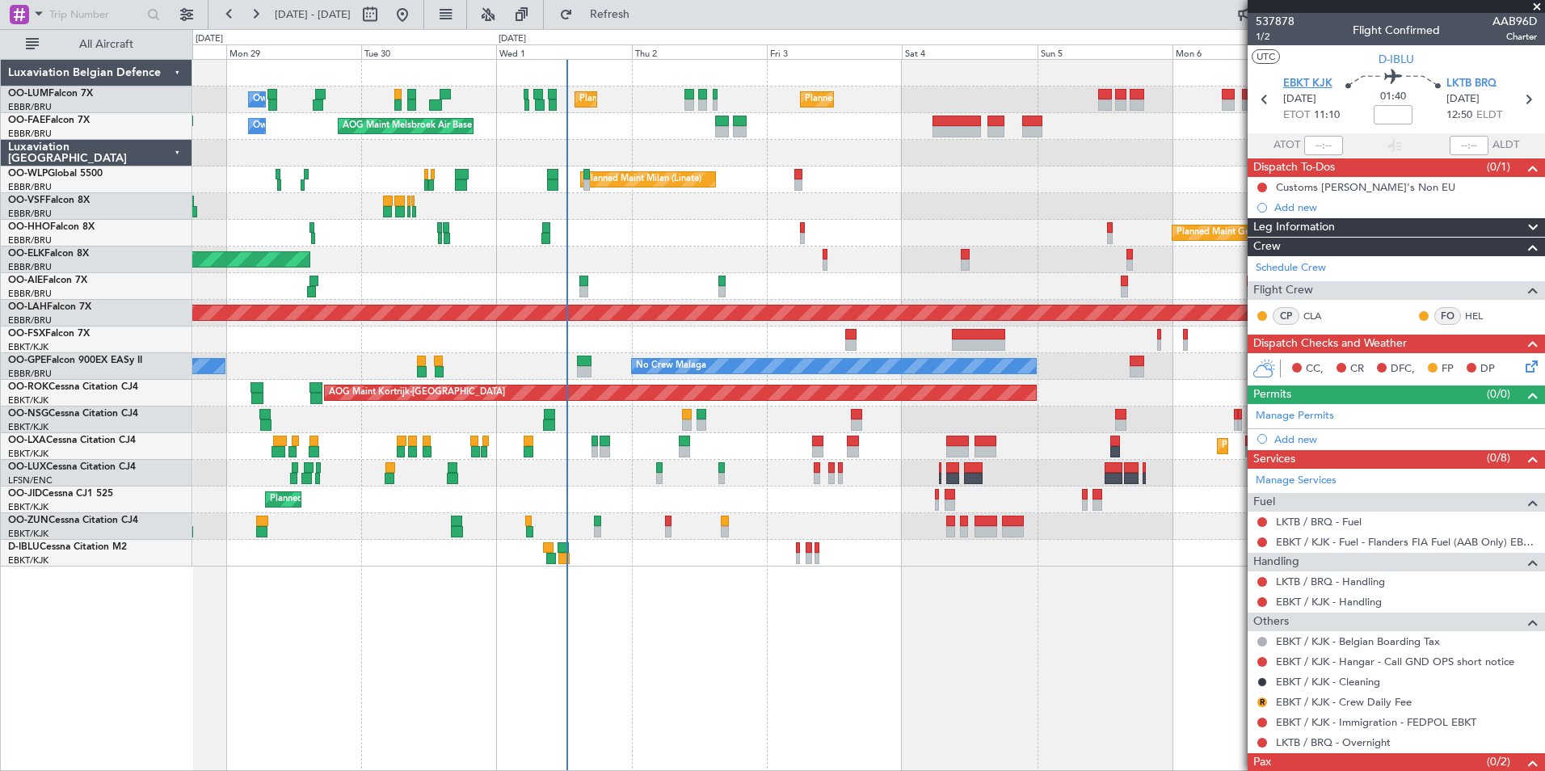
click at [1314, 83] on span "EBKT KJK" at bounding box center [1307, 84] width 49 height 16
click at [784, 598] on div "Planned Maint Brussels (Brussels National) Planned Maint Brussels (Brussels Nat…" at bounding box center [868, 415] width 1352 height 712
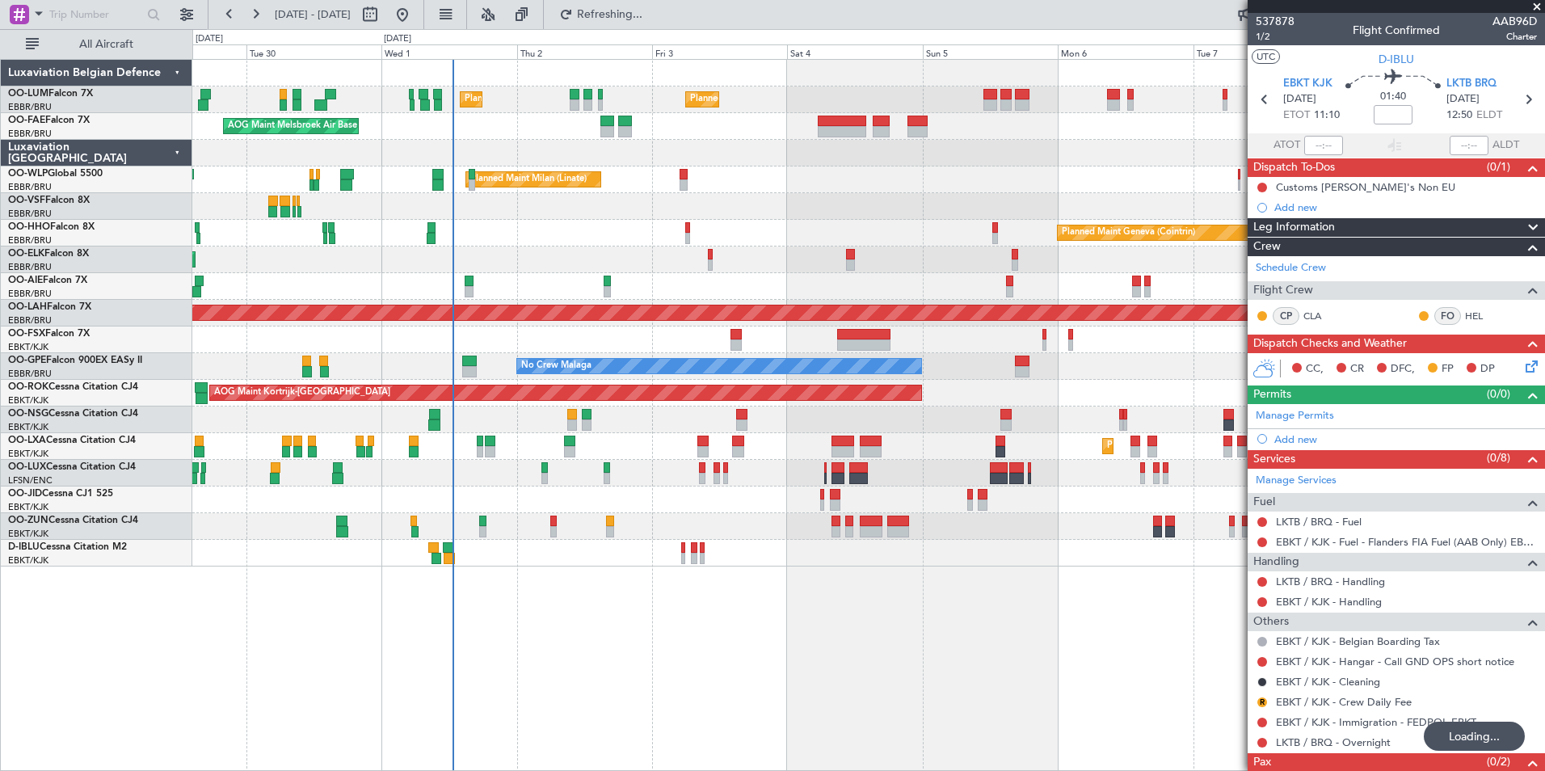
click at [318, 670] on div "Planned Maint Brussels (Brussels National) Planned Maint Brussels (Brussels Nat…" at bounding box center [868, 415] width 1352 height 712
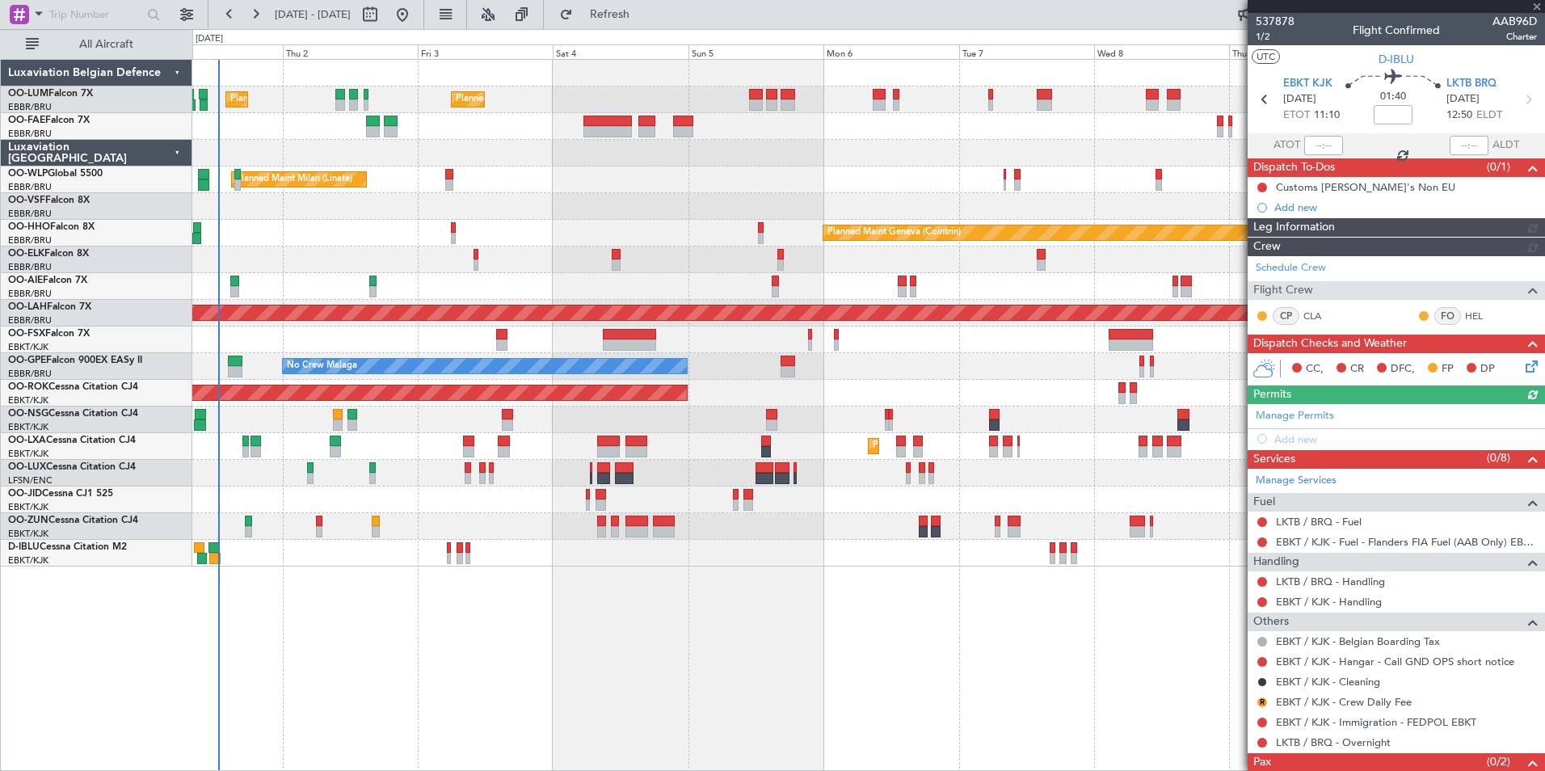
click at [402, 672] on div "Planned Maint Brussels (Brussels National) Planned Maint Brussels (Brussels Nat…" at bounding box center [868, 415] width 1352 height 712
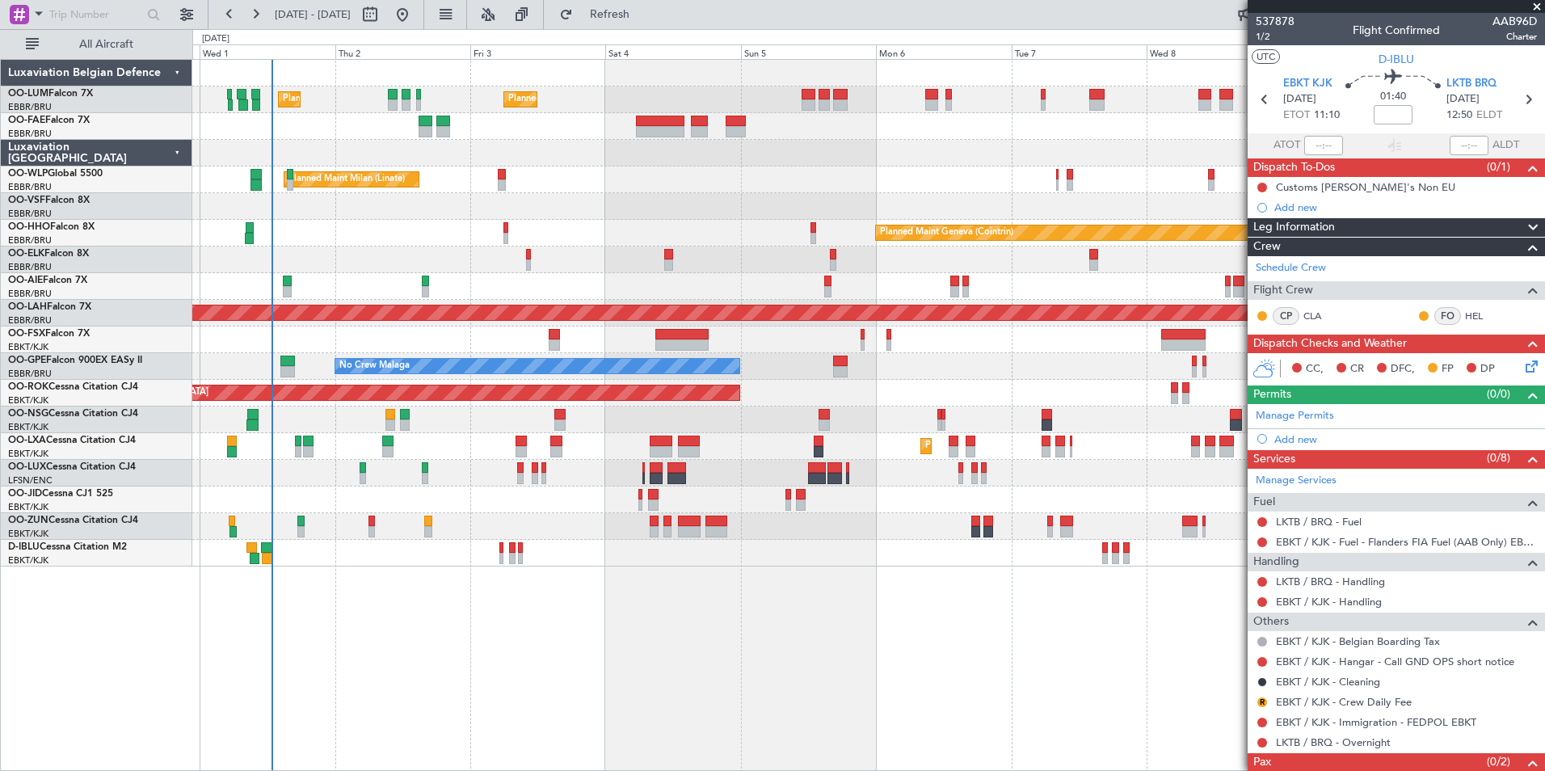
click at [432, 649] on div "Planned Maint Brussels (Brussels National) Planned Maint Brussels (Brussels Nat…" at bounding box center [868, 415] width 1352 height 712
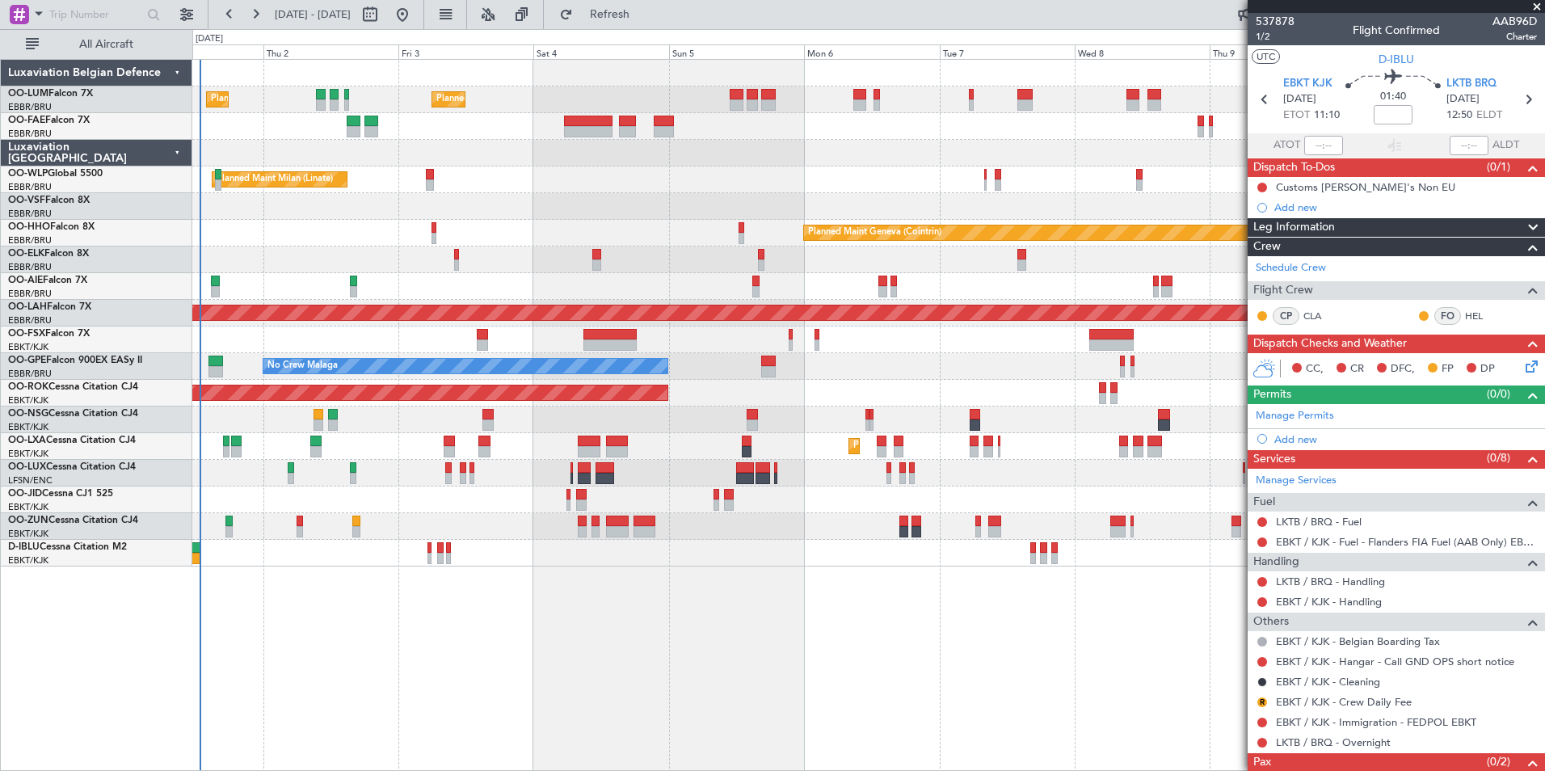
click at [519, 585] on div "Planned Maint Brussels (Brussels National) Planned Maint Brussels (Brussels Nat…" at bounding box center [868, 415] width 1352 height 712
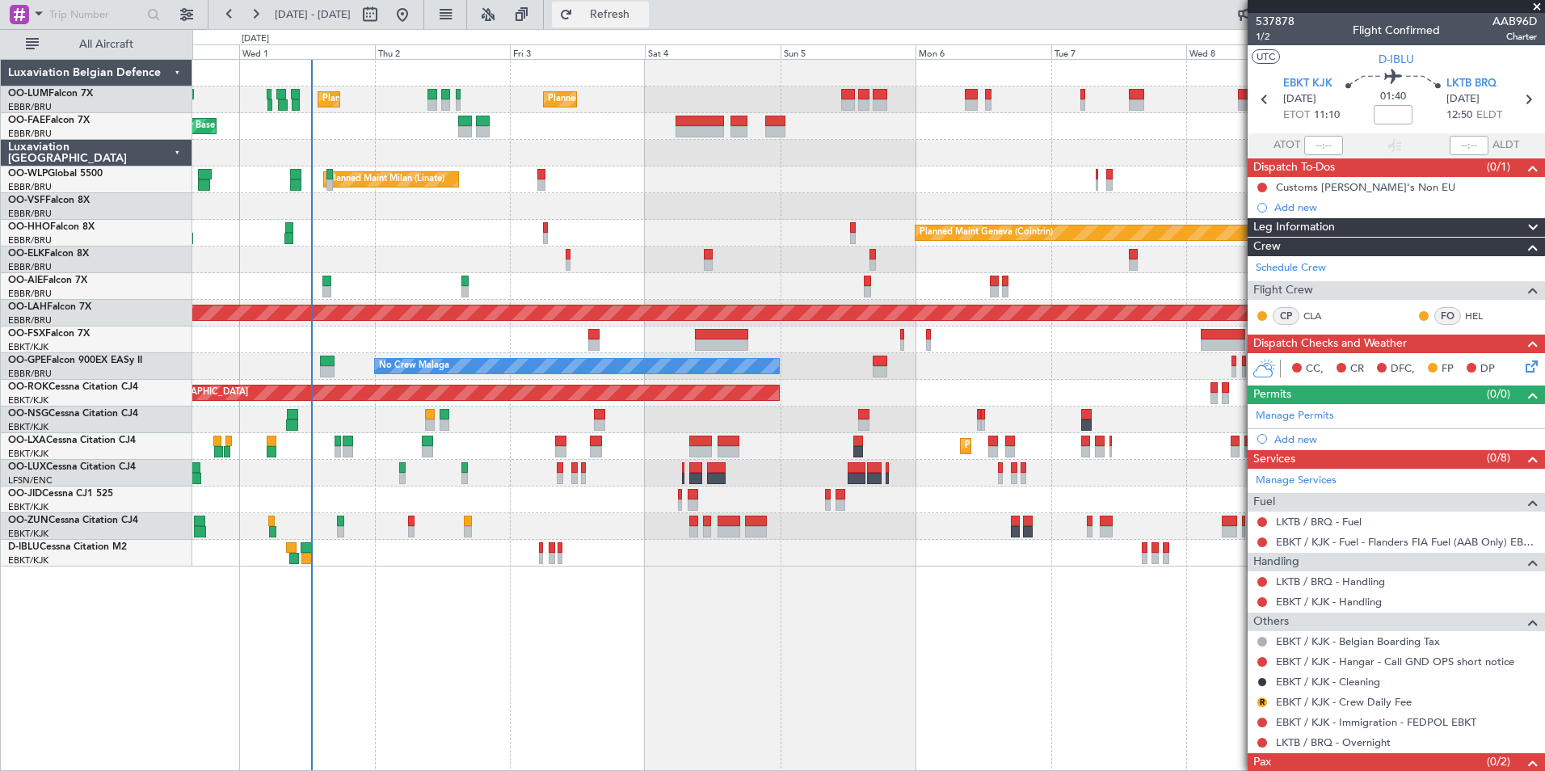
click at [635, 17] on span "Refresh" at bounding box center [610, 14] width 68 height 11
click at [805, 644] on div "Planned Maint Brussels (Brussels National) Planned Maint Brussels (Brussels Nat…" at bounding box center [868, 415] width 1352 height 712
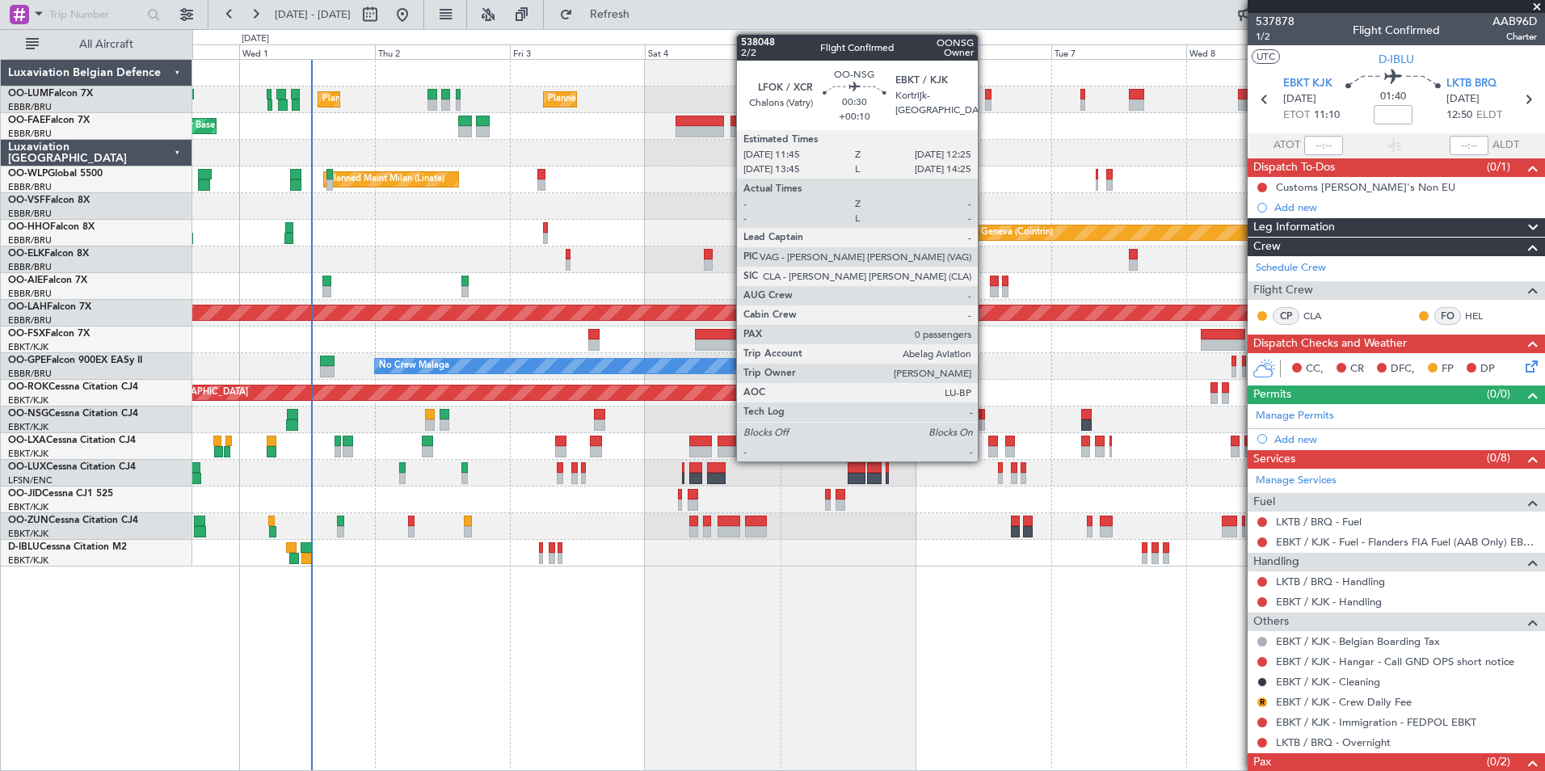
click at [985, 410] on div at bounding box center [983, 414] width 4 height 11
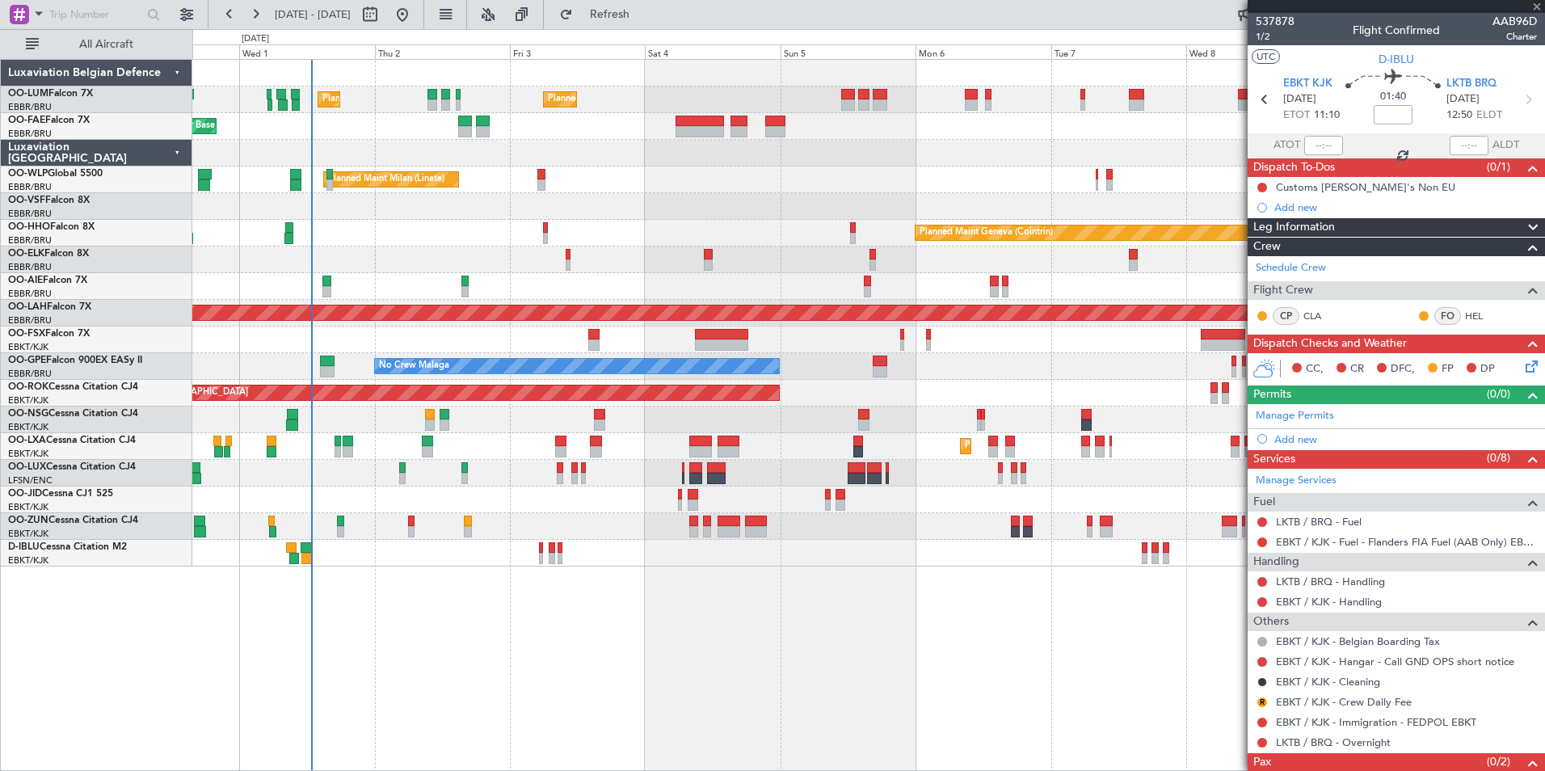
type input "+00:10"
type input "0"
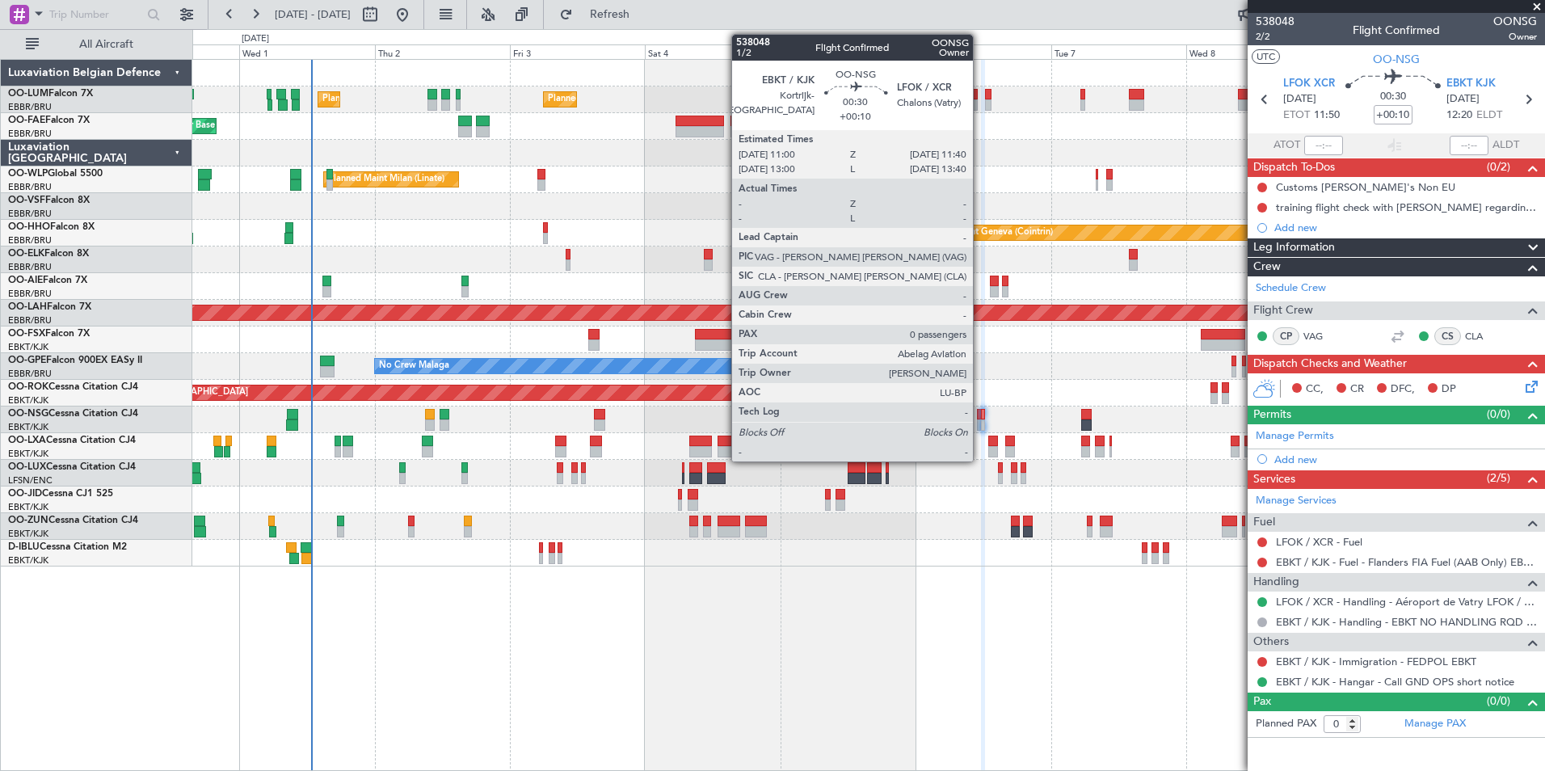
click at [980, 419] on div at bounding box center [979, 424] width 4 height 11
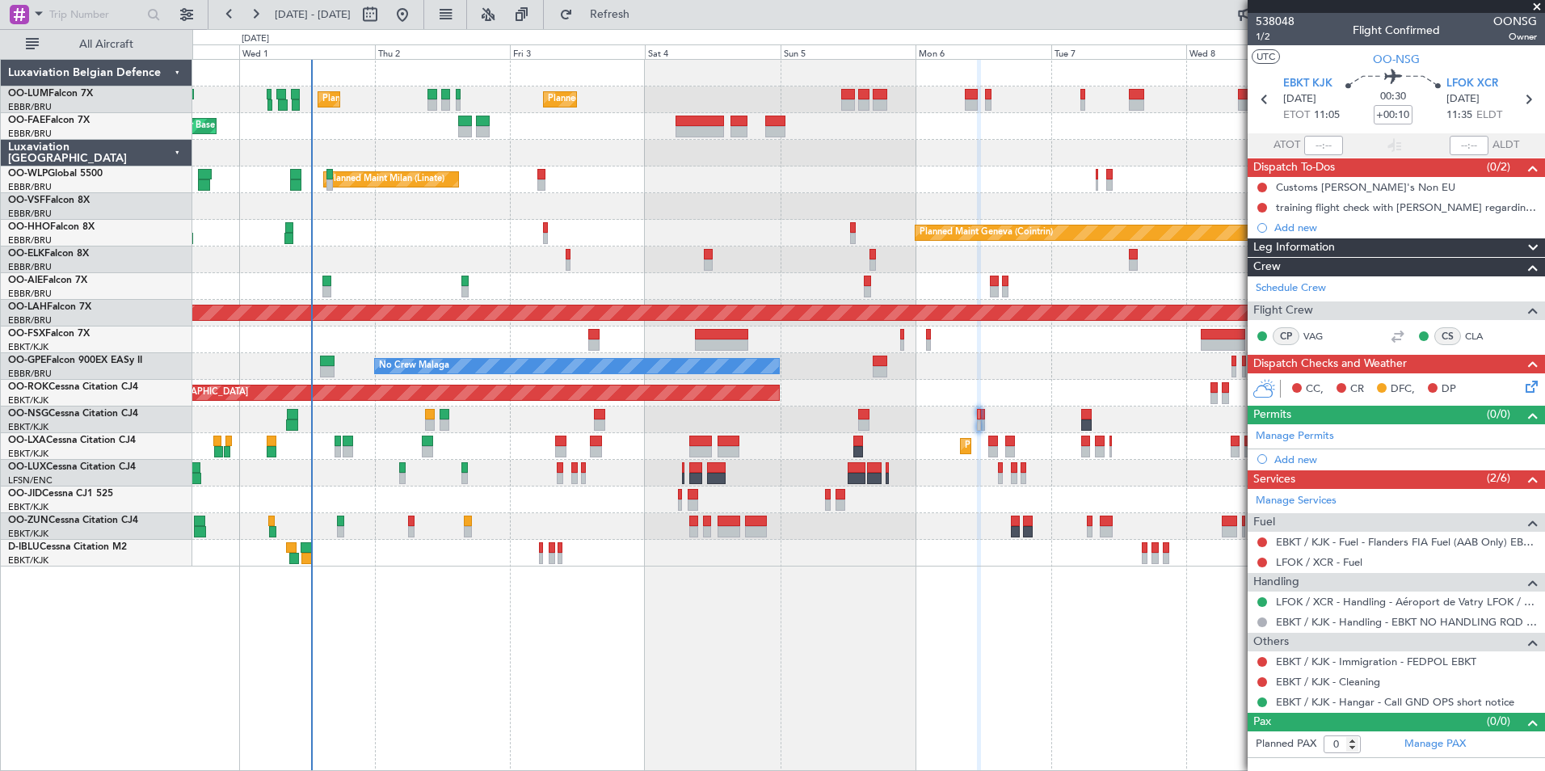
click at [655, 578] on div "Planned Maint Brussels (Brussels National) Planned Maint Brussels (Brussels Nat…" at bounding box center [868, 415] width 1352 height 712
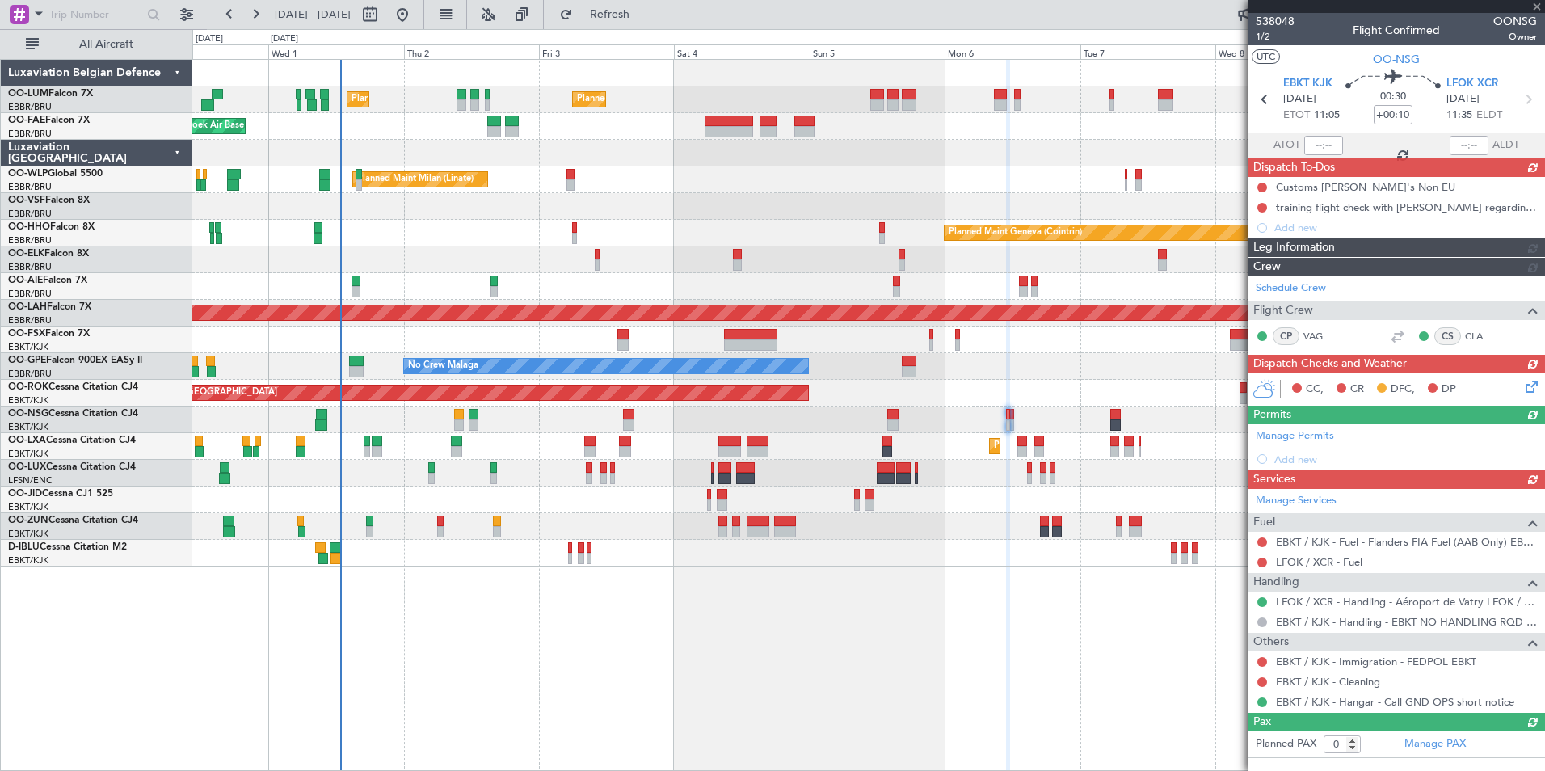
click at [663, 672] on div "Planned Maint Brussels (Brussels National) Planned Maint Brussels (Brussels Nat…" at bounding box center [868, 415] width 1352 height 712
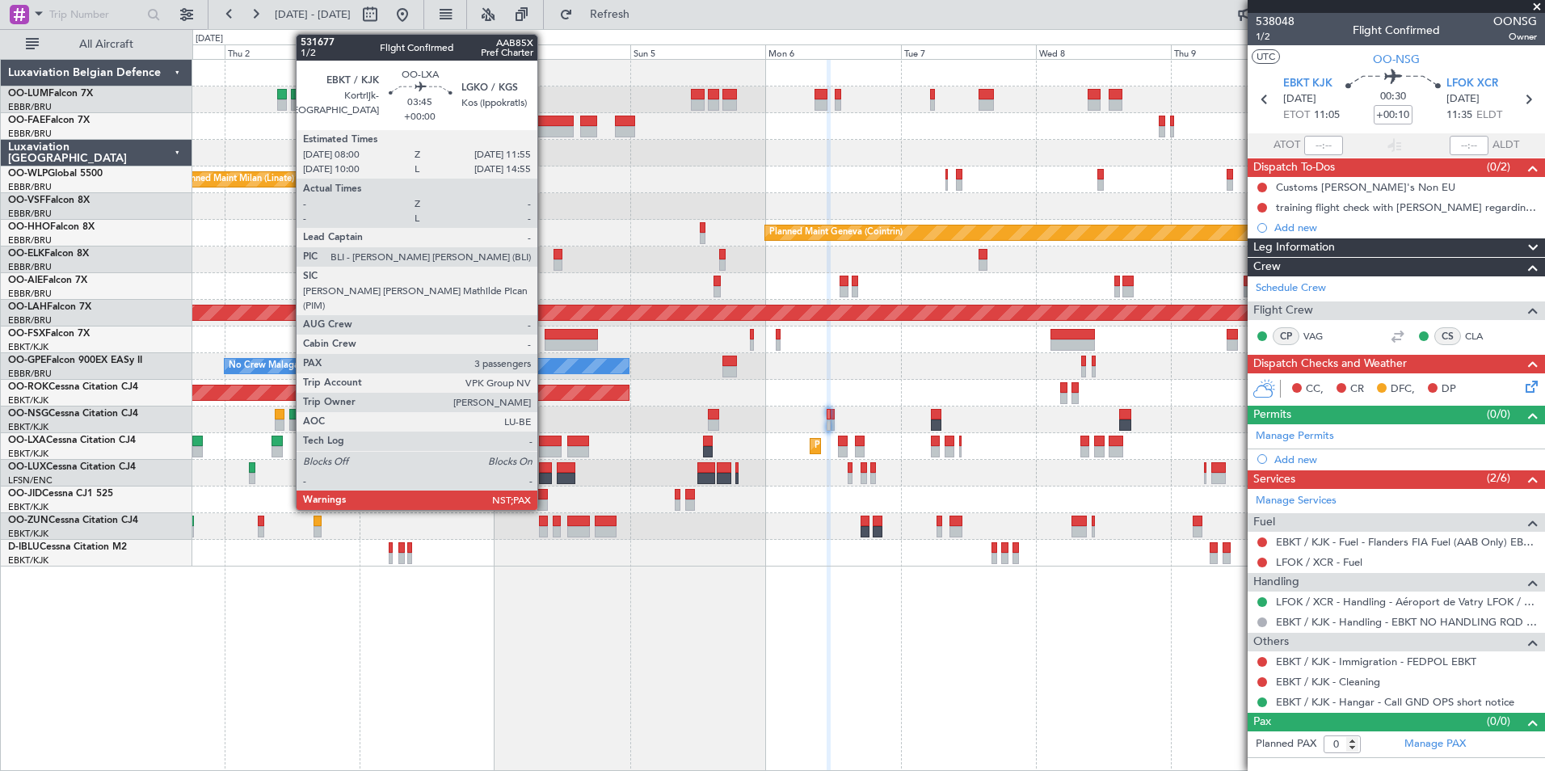
click at [545, 444] on div at bounding box center [550, 440] width 23 height 11
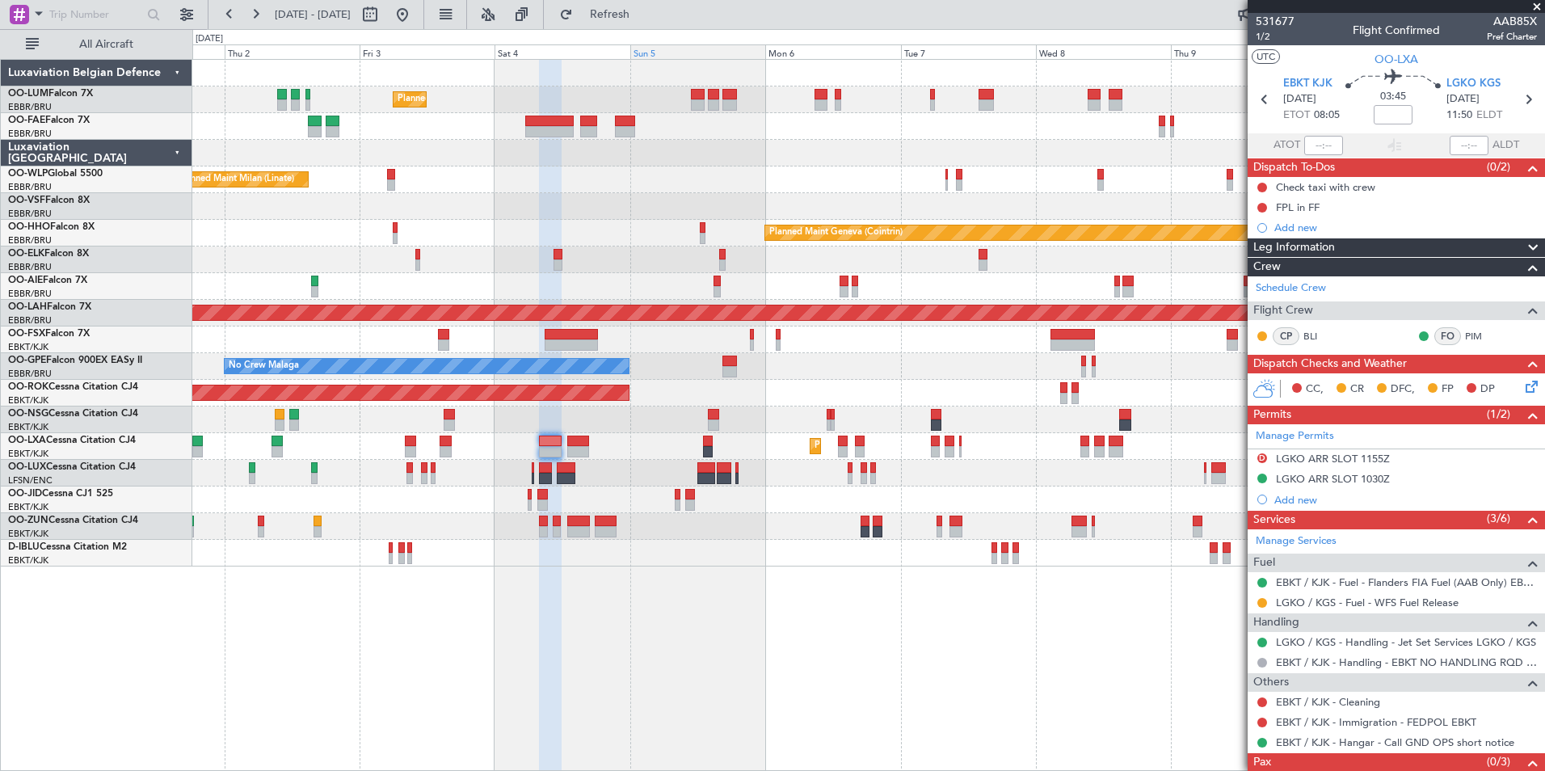
drag, startPoint x: 692, startPoint y: 21, endPoint x: 655, endPoint y: 57, distance: 51.4
click at [649, 21] on button "Refresh" at bounding box center [600, 15] width 97 height 26
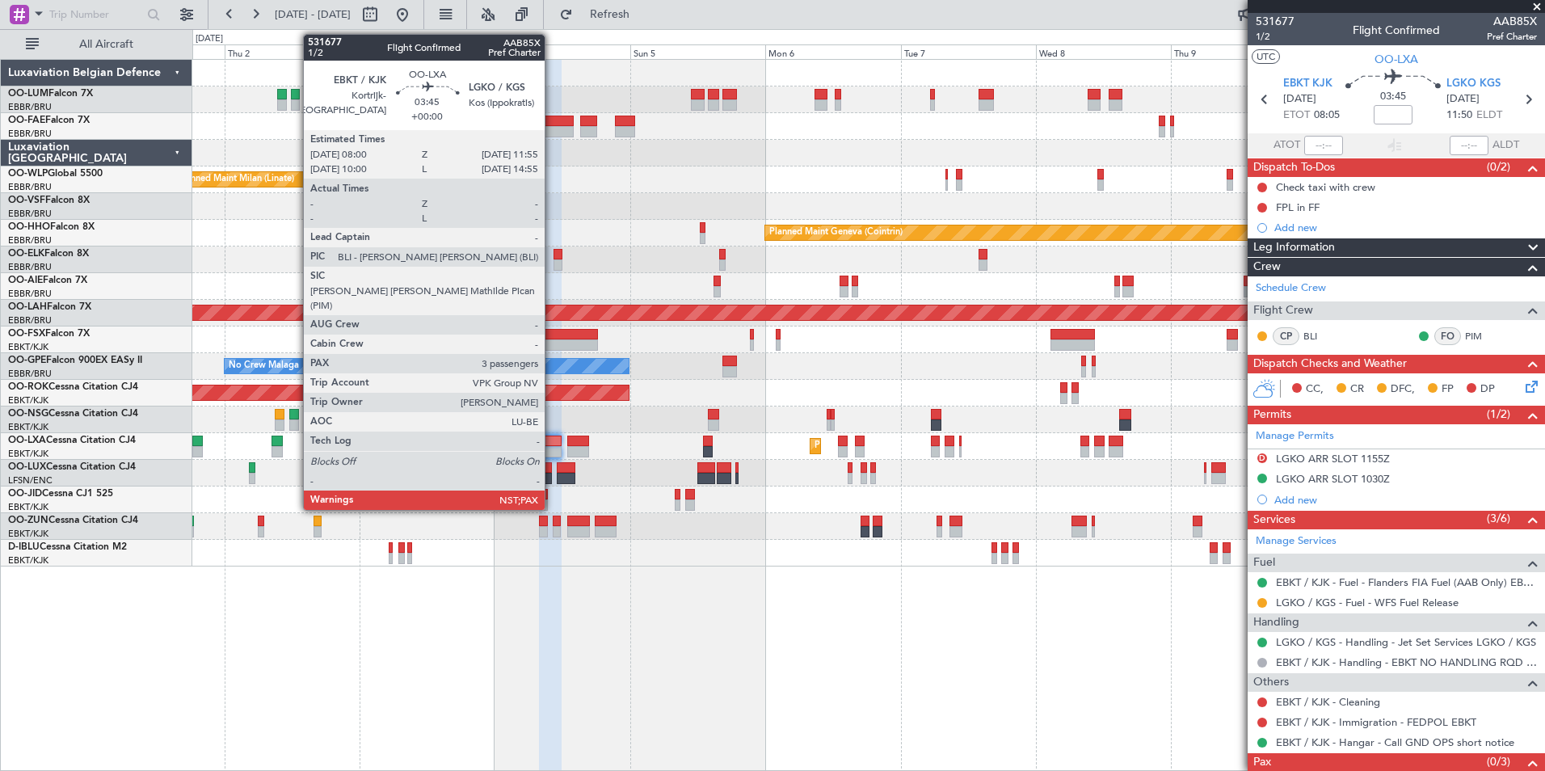
click at [552, 447] on div at bounding box center [550, 451] width 23 height 11
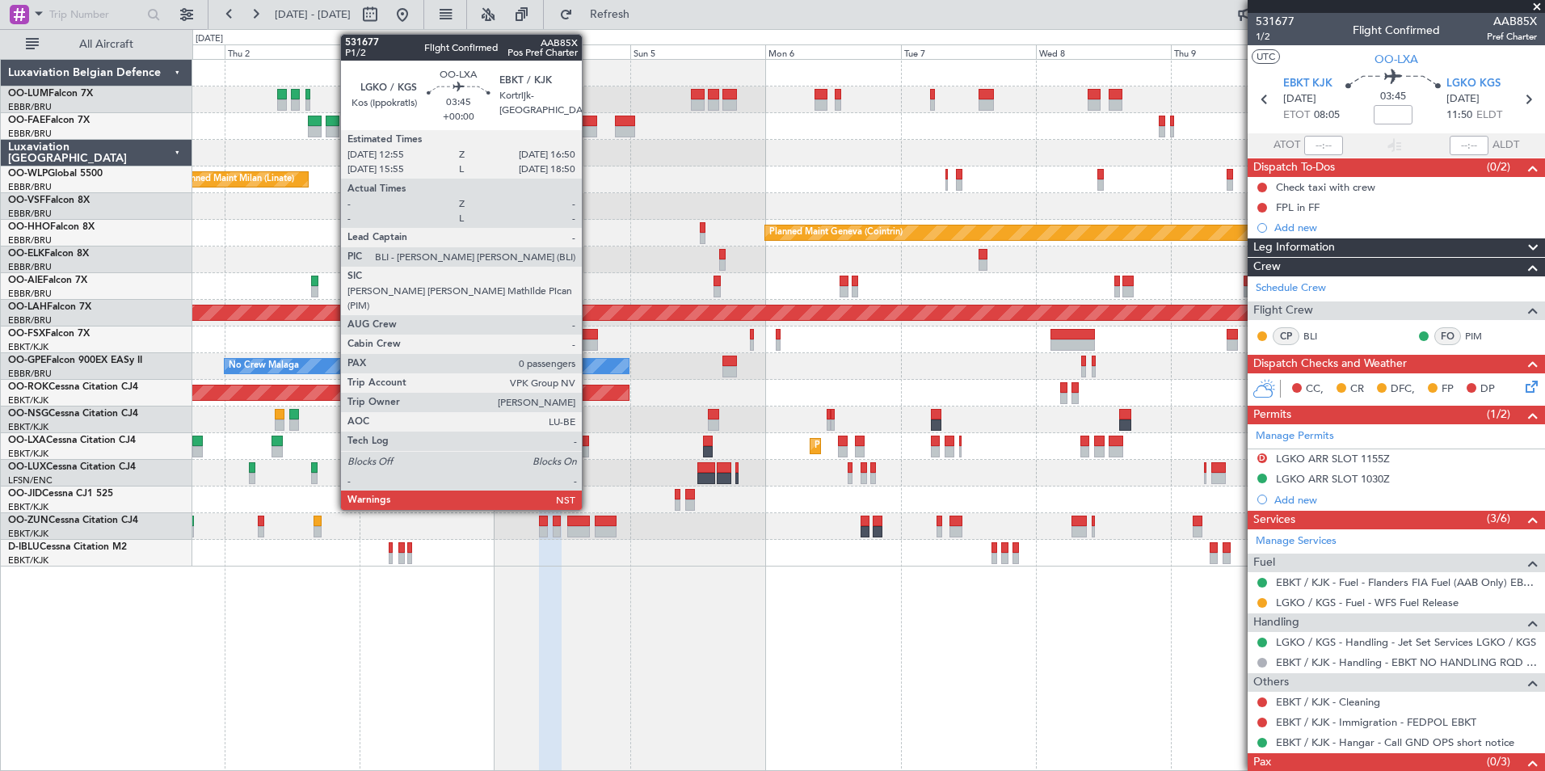
click at [589, 447] on div at bounding box center [578, 451] width 23 height 11
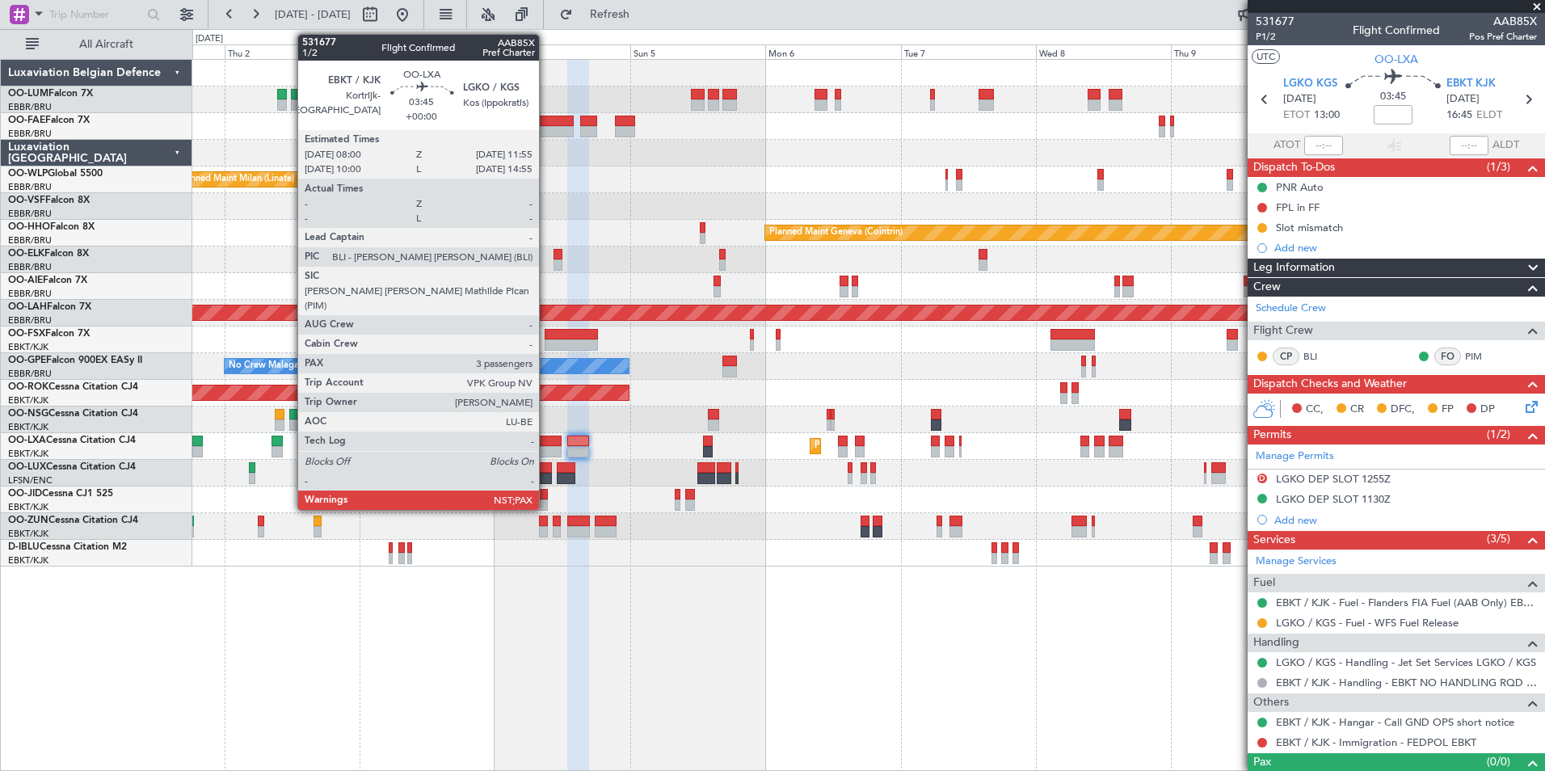
click at [546, 452] on div at bounding box center [550, 451] width 23 height 11
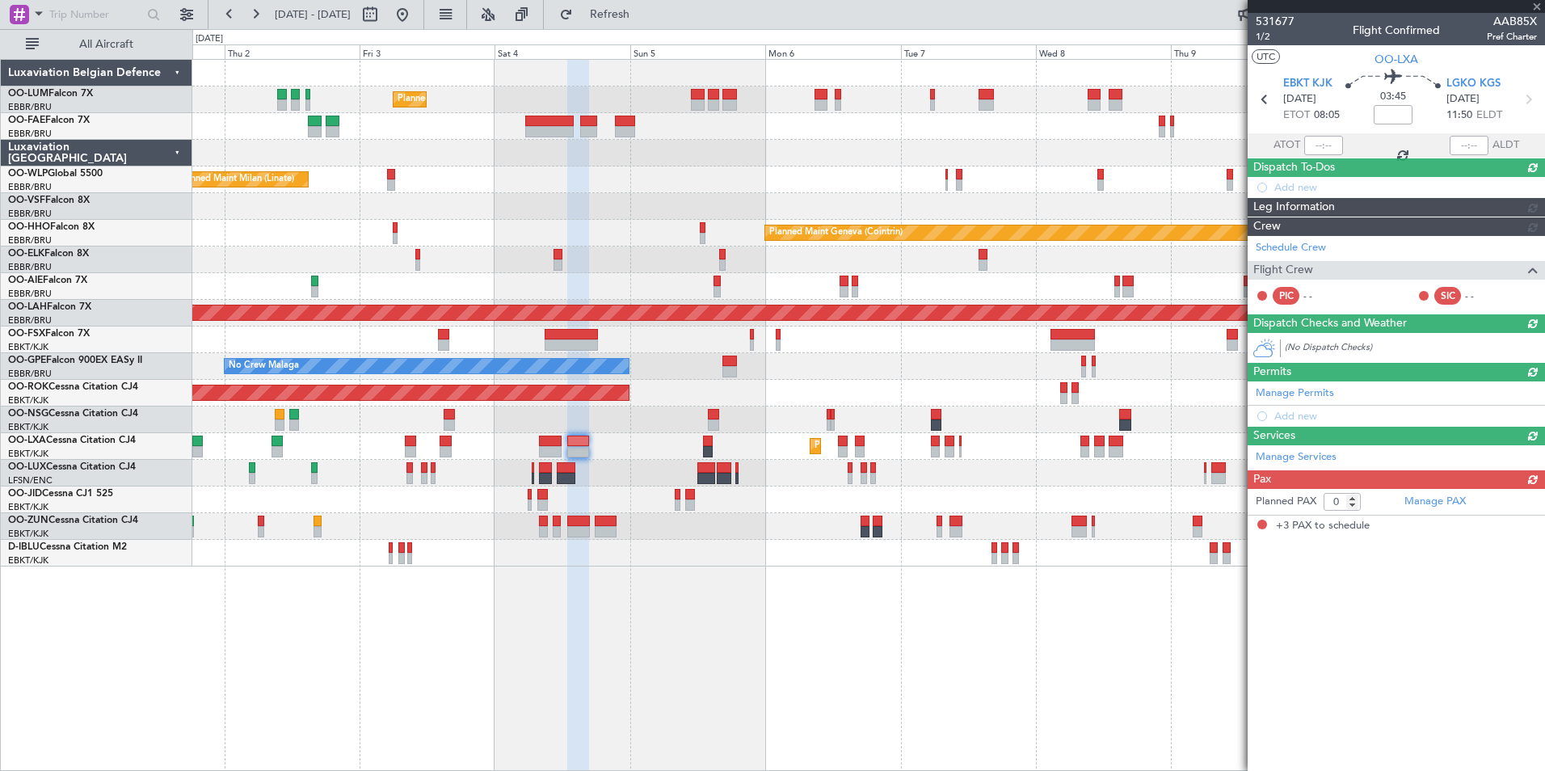
type input "3"
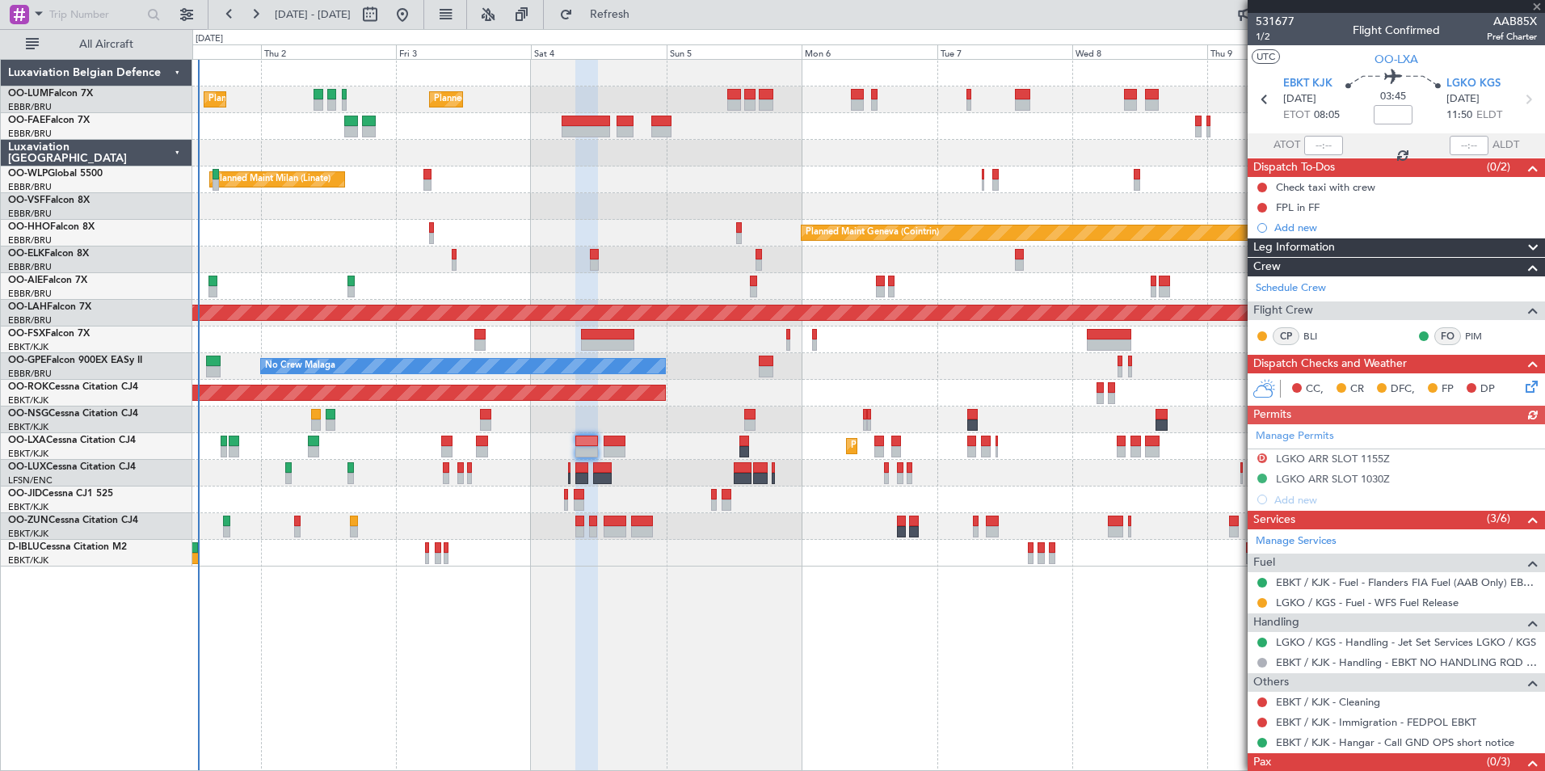
click at [461, 590] on div "Planned Maint Brussels (Brussels National) Planned Maint Brussels (Brussels Nat…" at bounding box center [868, 415] width 1352 height 712
click at [1310, 288] on link "Schedule Crew" at bounding box center [1291, 288] width 70 height 16
click at [644, 11] on span "Refresh" at bounding box center [610, 14] width 68 height 11
click at [598, 641] on div at bounding box center [586, 416] width 23 height 712
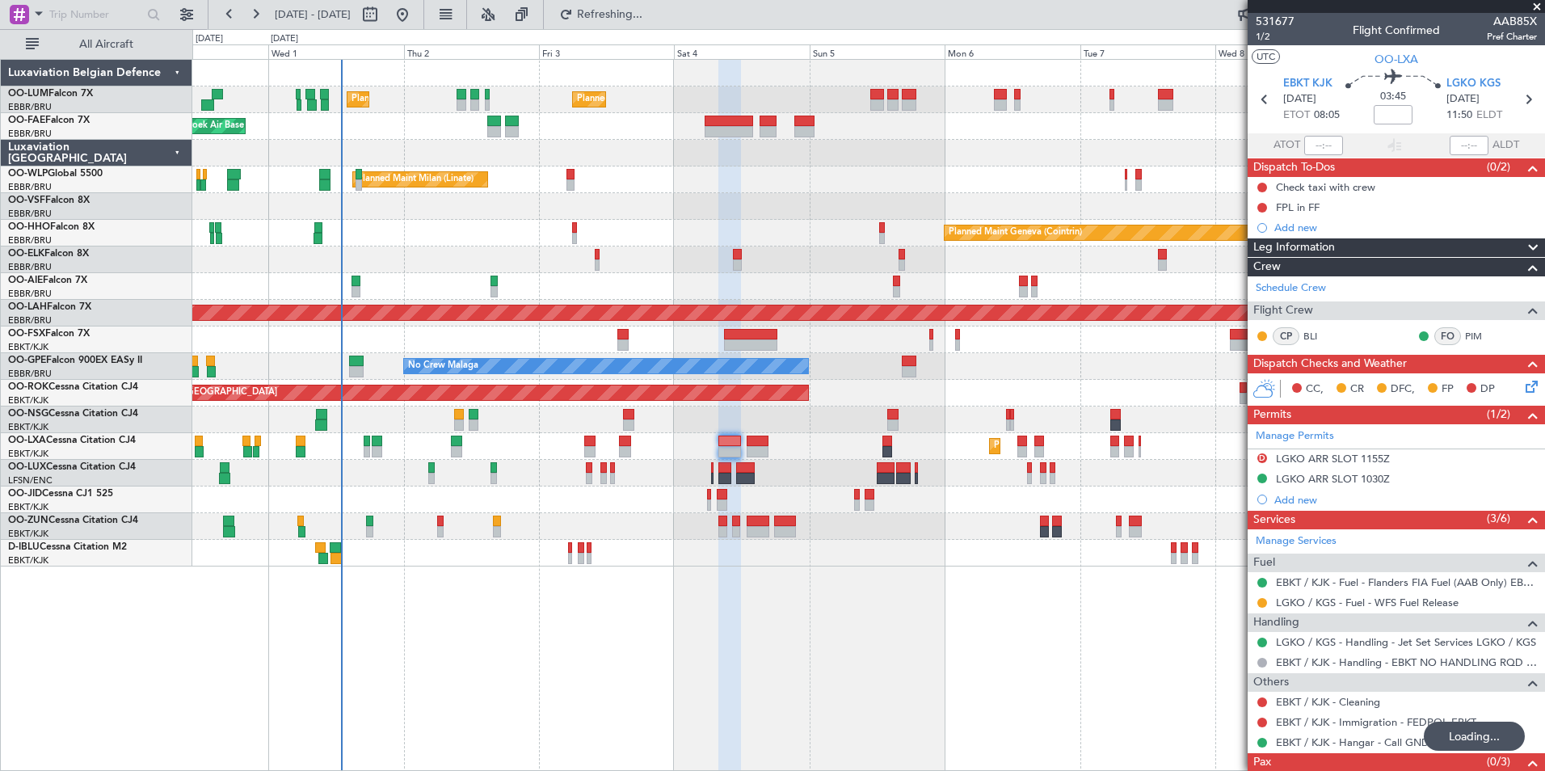
click at [700, 646] on div "Planned Maint Brussels (Brussels National) Planned Maint Brussels (Brussels Nat…" at bounding box center [868, 415] width 1352 height 712
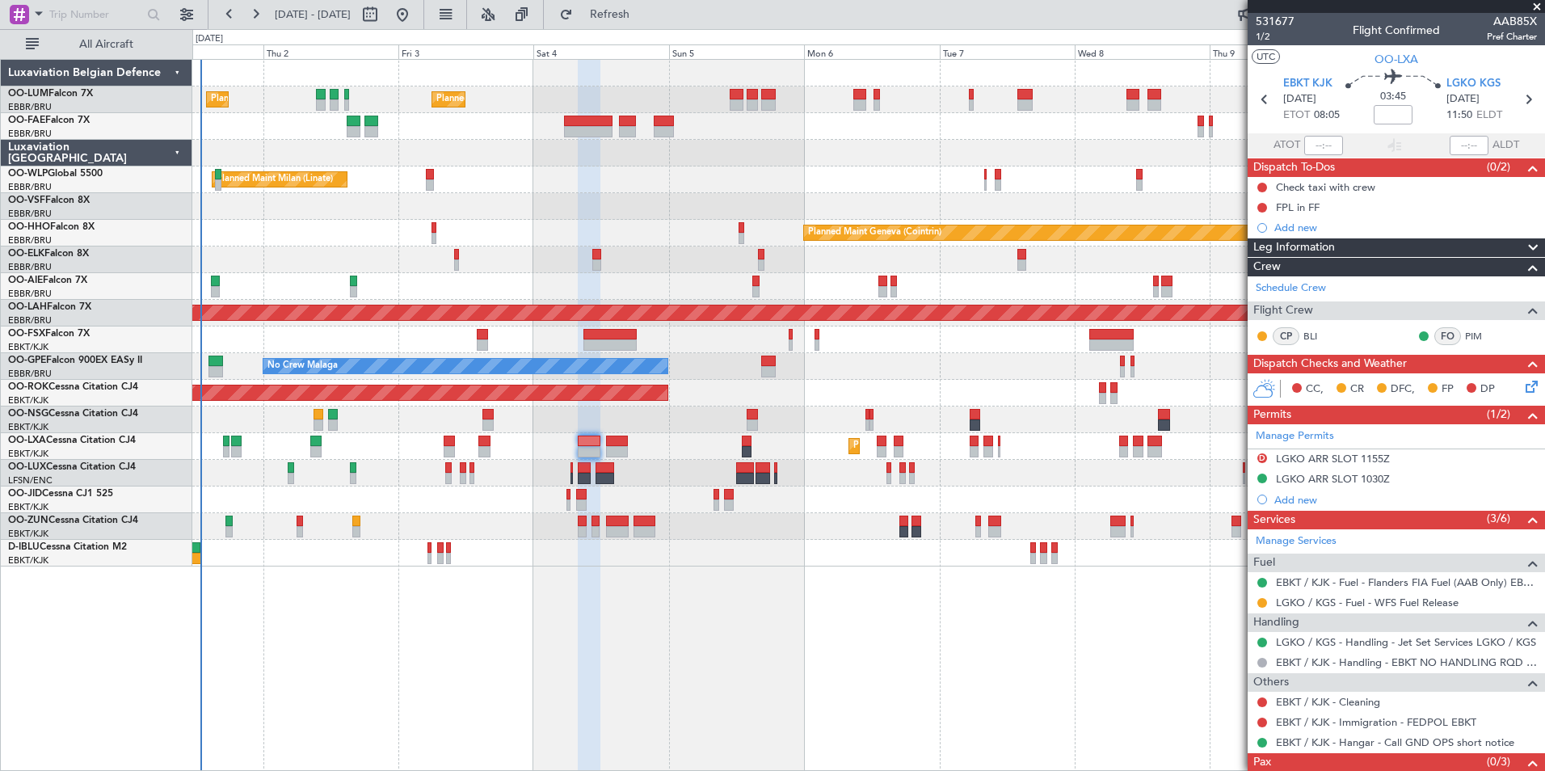
click at [329, 637] on div "Planned Maint Brussels (Brussels National) Planned Maint Brussels (Brussels Nat…" at bounding box center [868, 415] width 1352 height 712
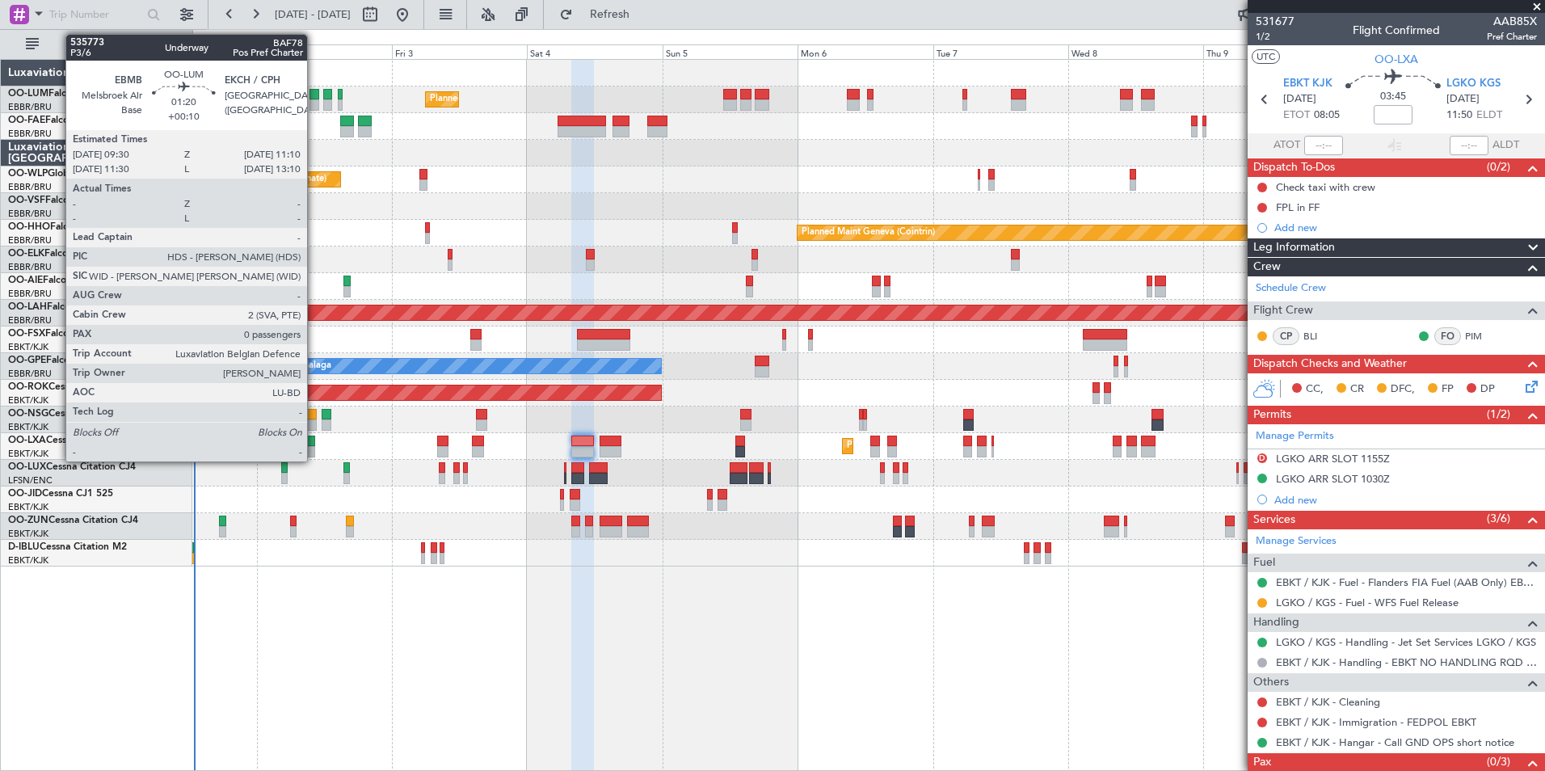
click at [314, 94] on div at bounding box center [314, 94] width 10 height 11
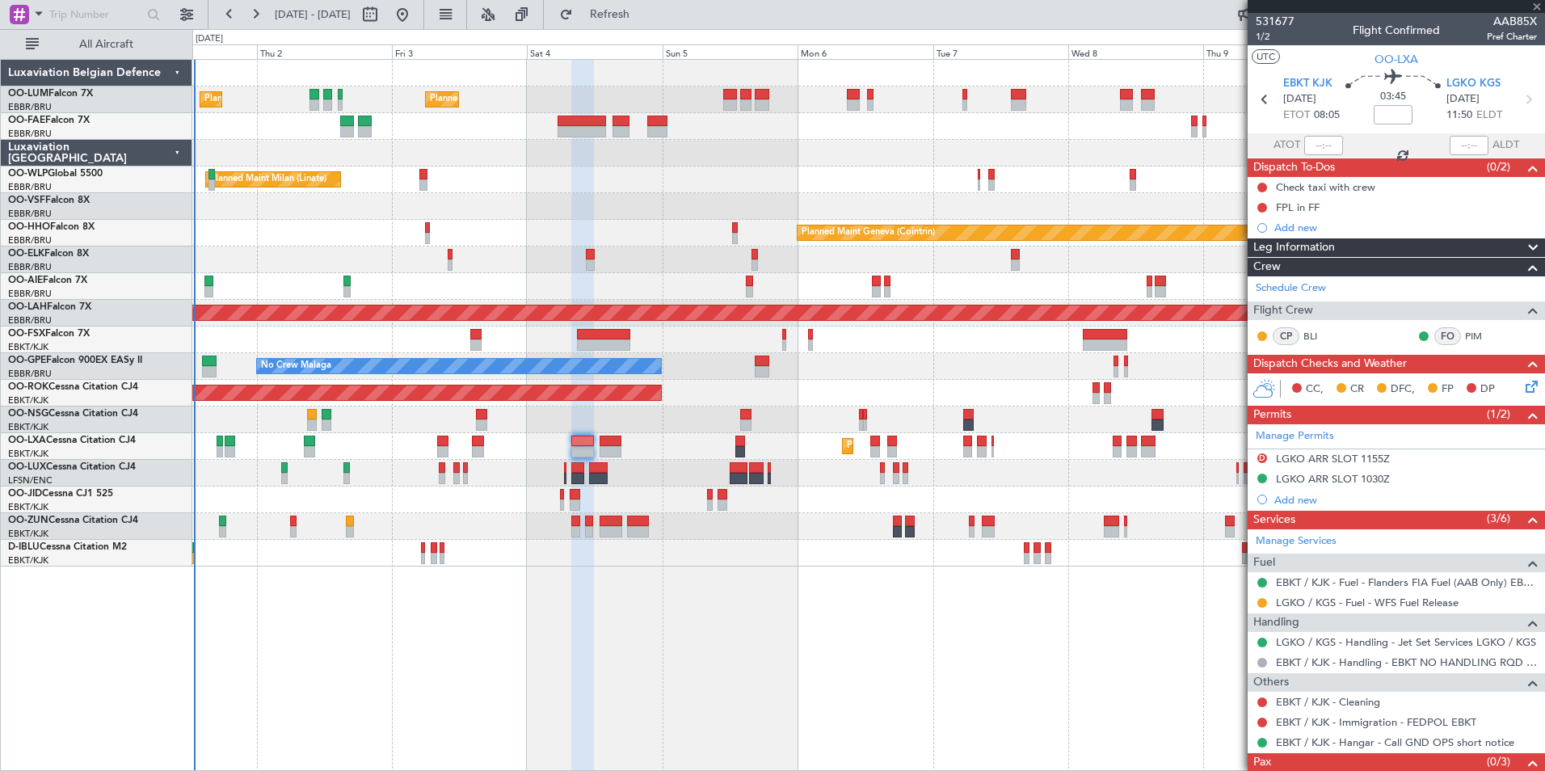
type input "+00:10"
type input "0"
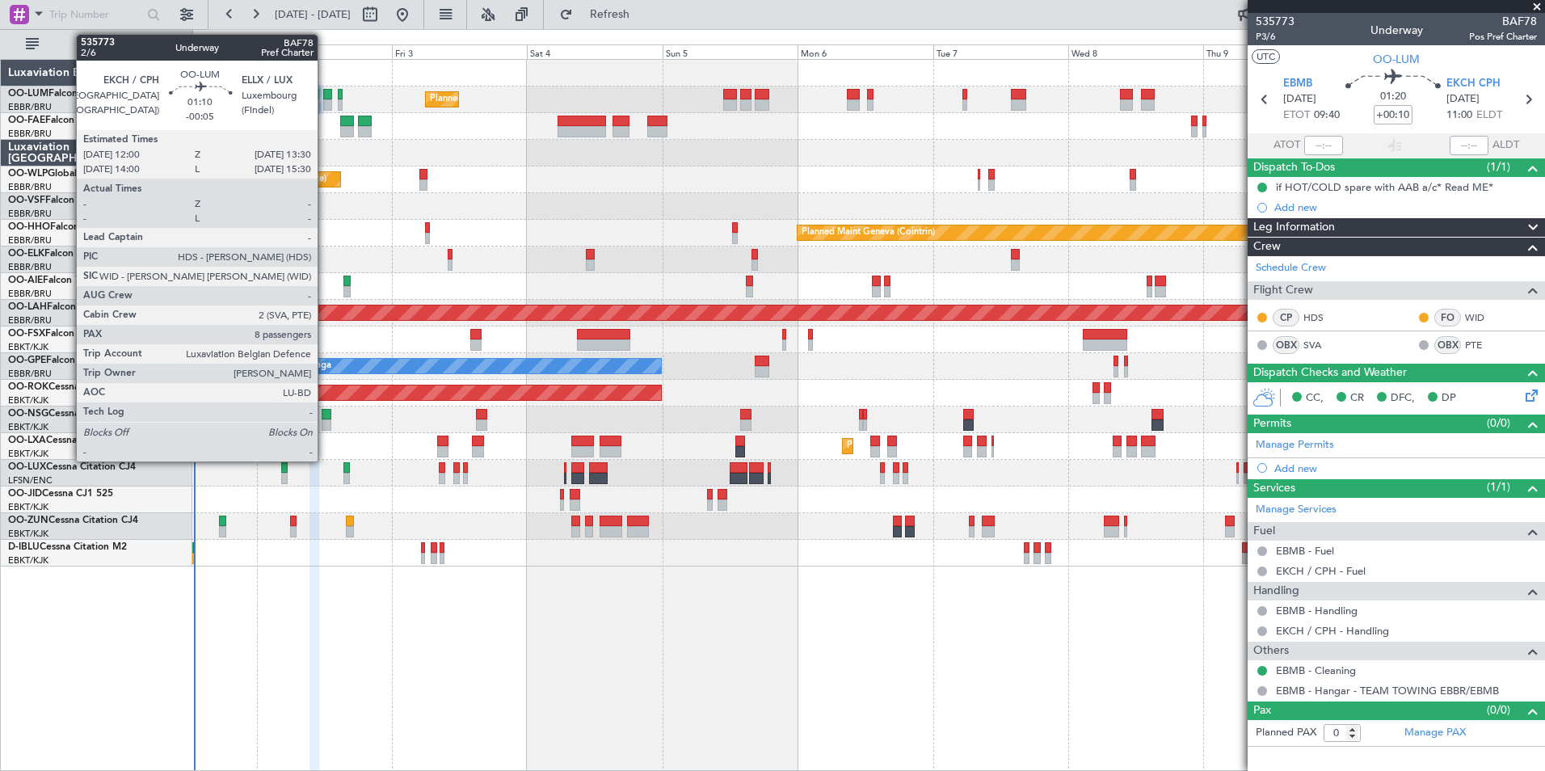
click at [325, 96] on div at bounding box center [327, 94] width 9 height 11
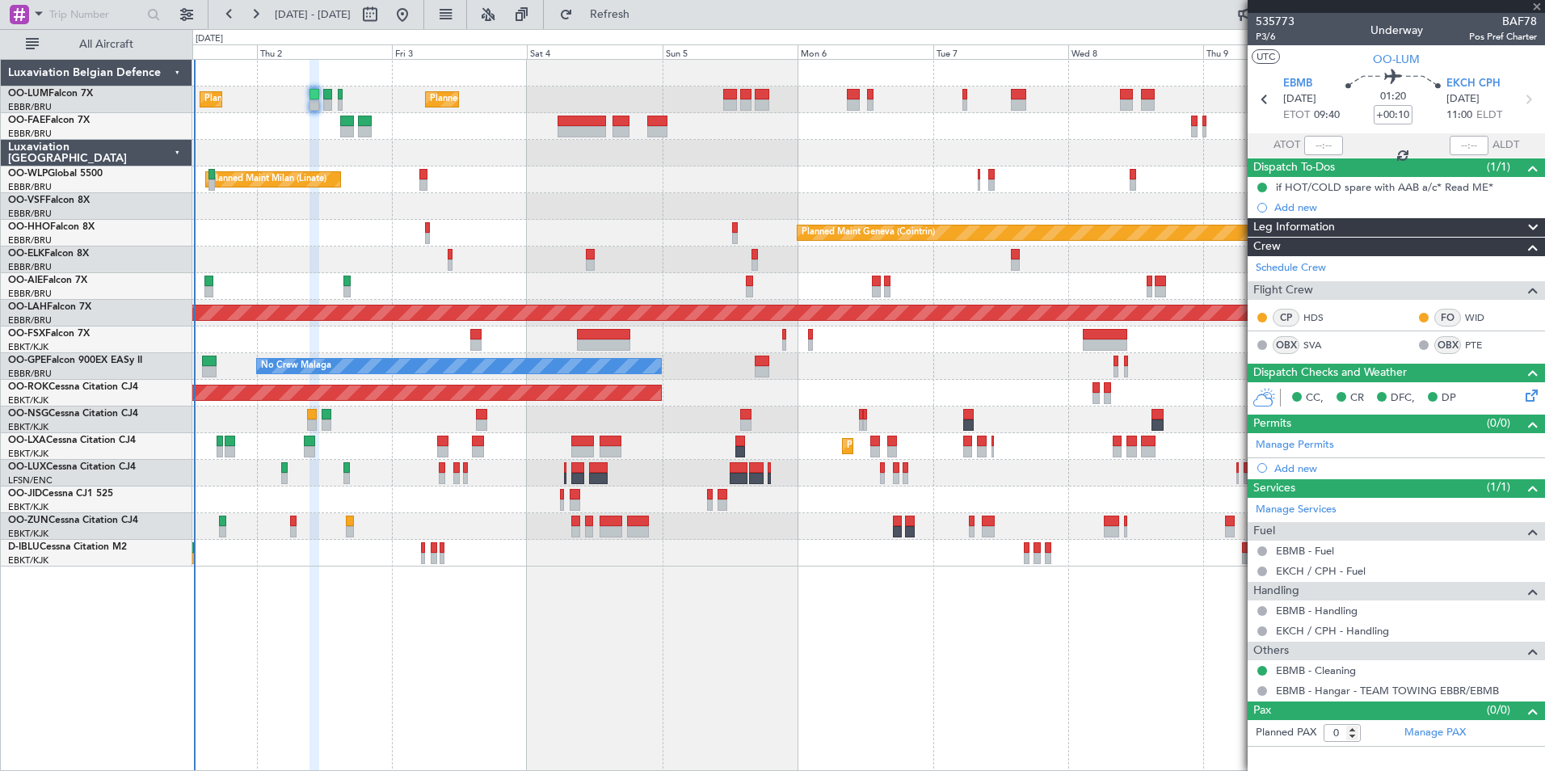
type input "-00:05"
type input "8"
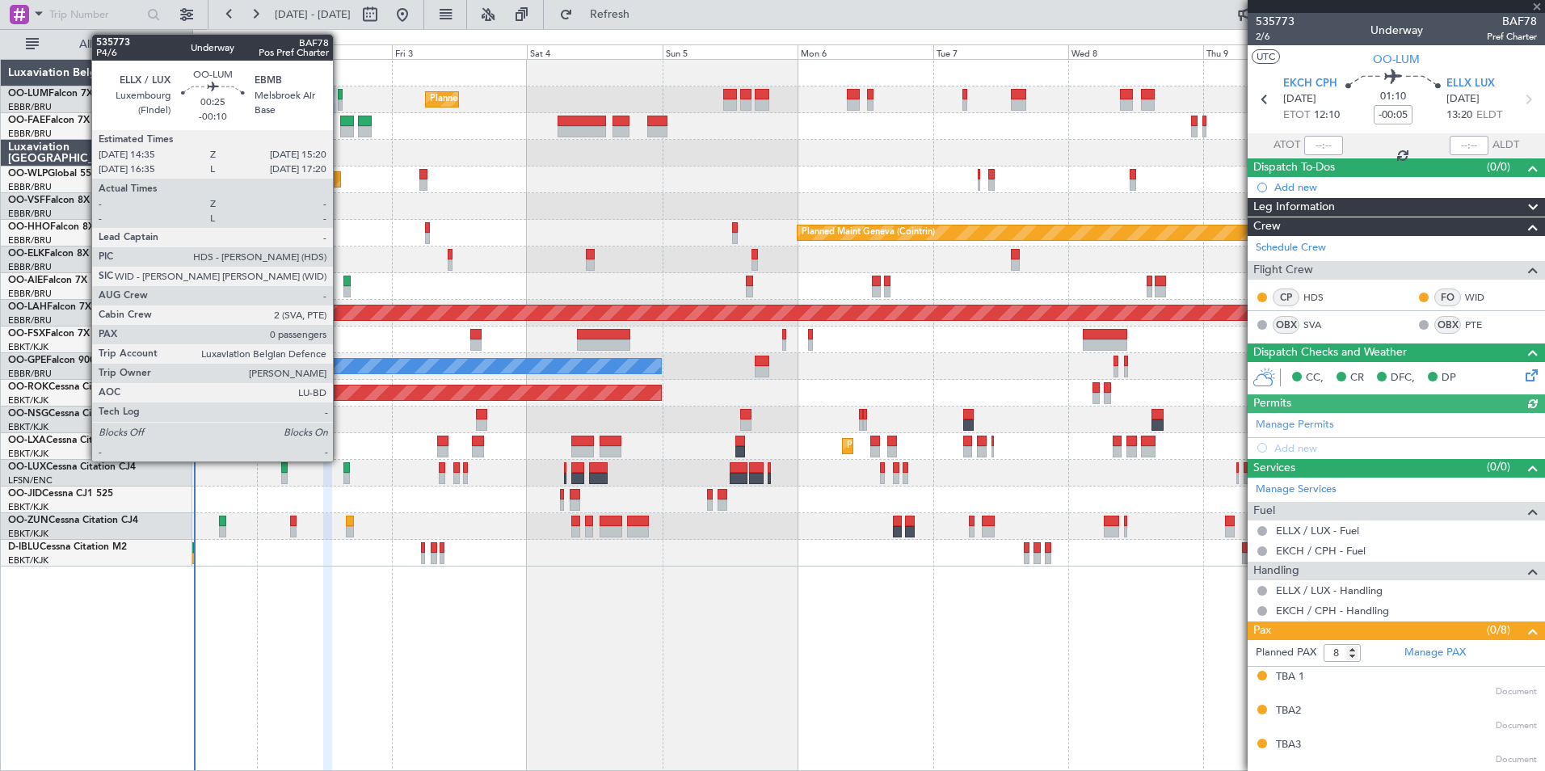
click at [340, 99] on div at bounding box center [340, 94] width 5 height 11
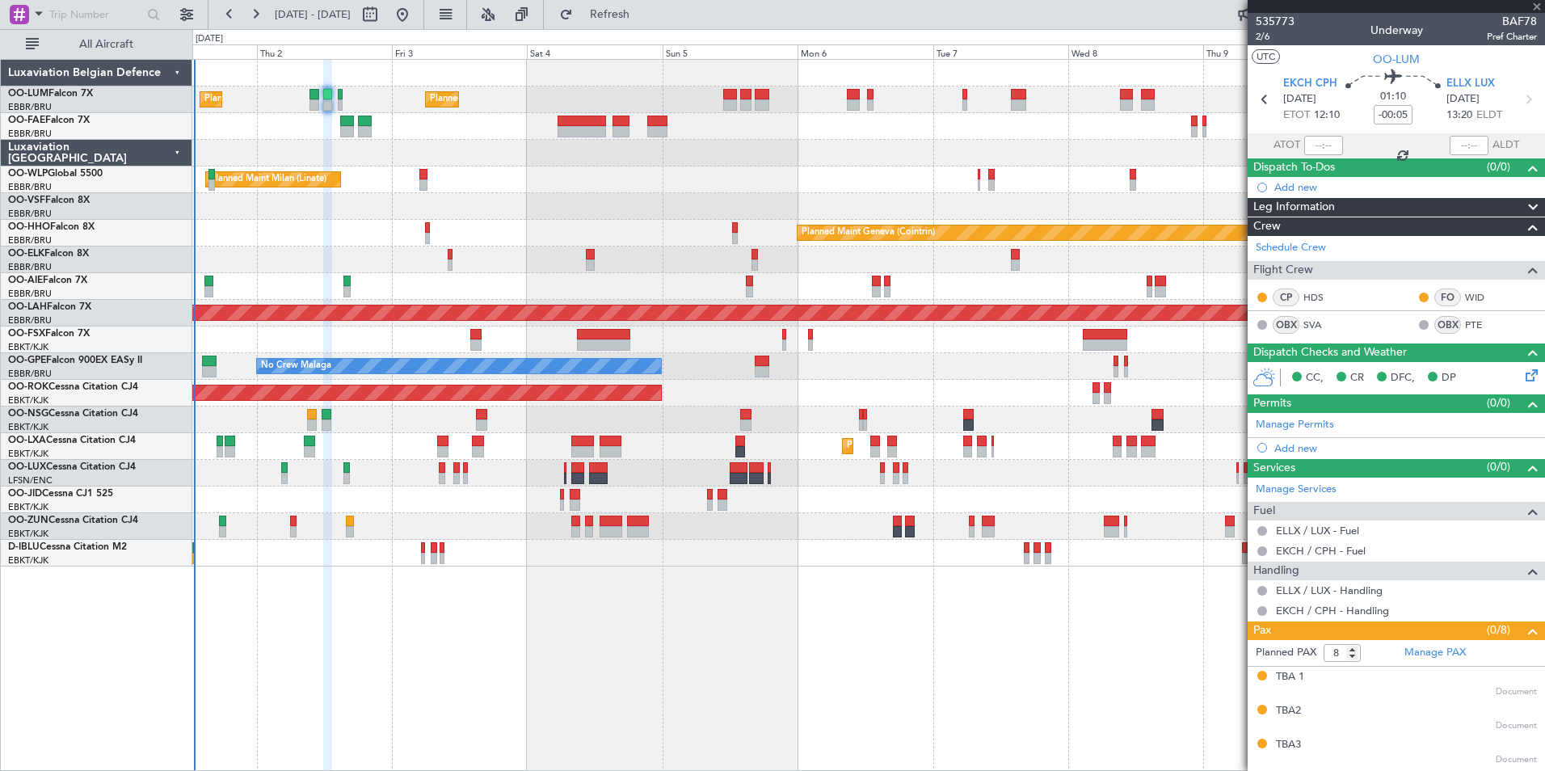
type input "-00:10"
type input "0"
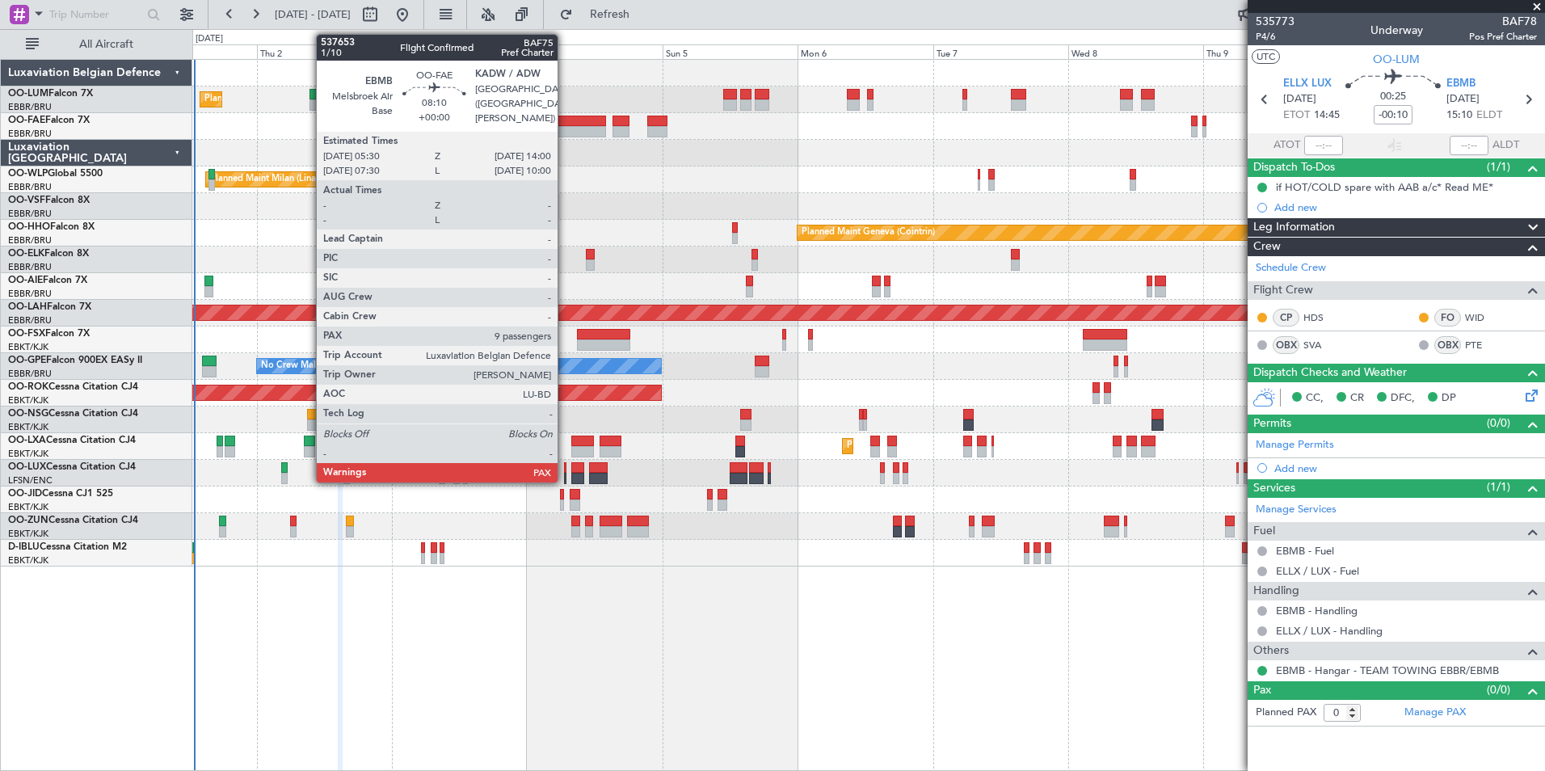
click at [565, 122] on div at bounding box center [581, 121] width 48 height 11
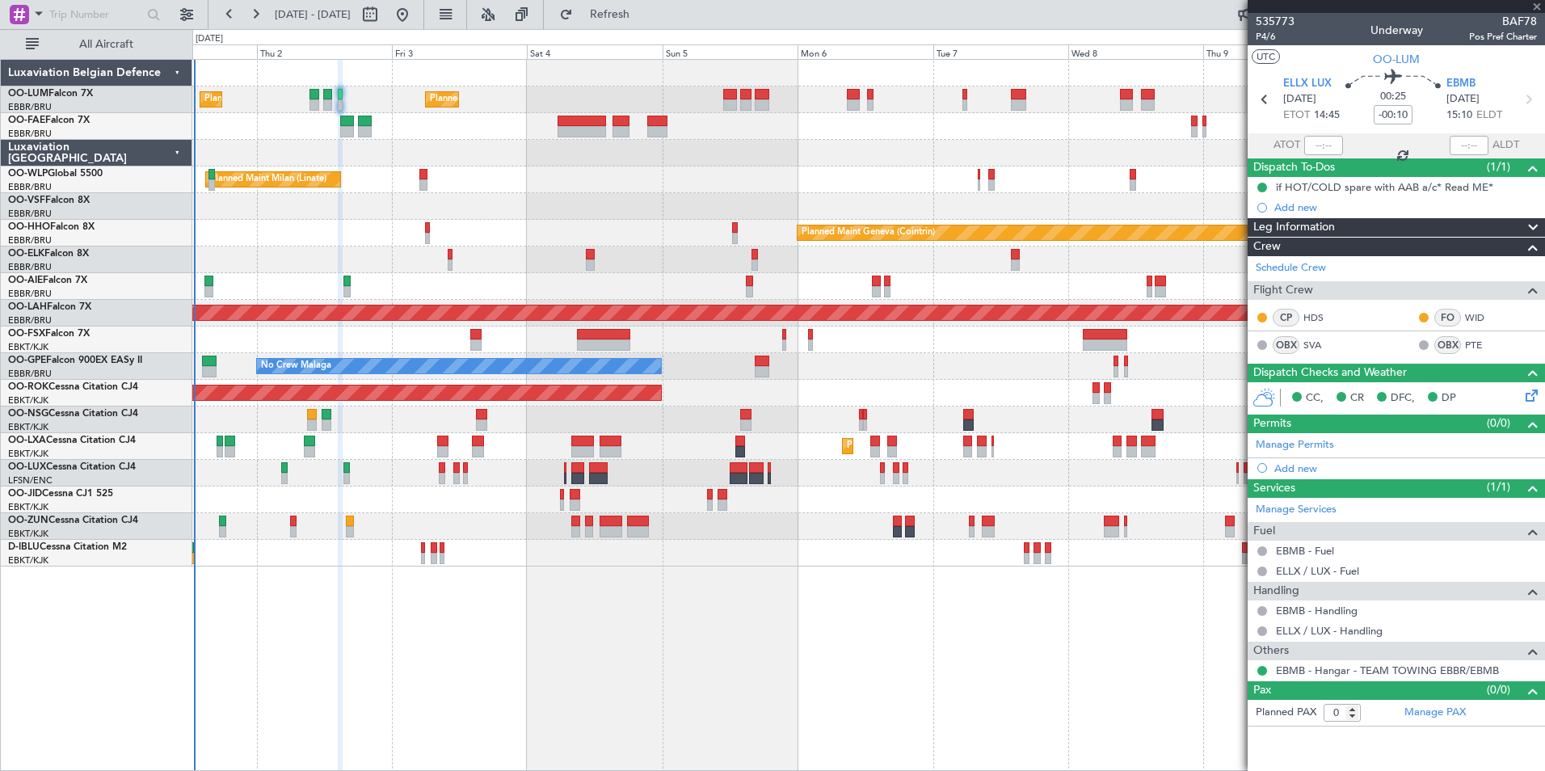
type input "9"
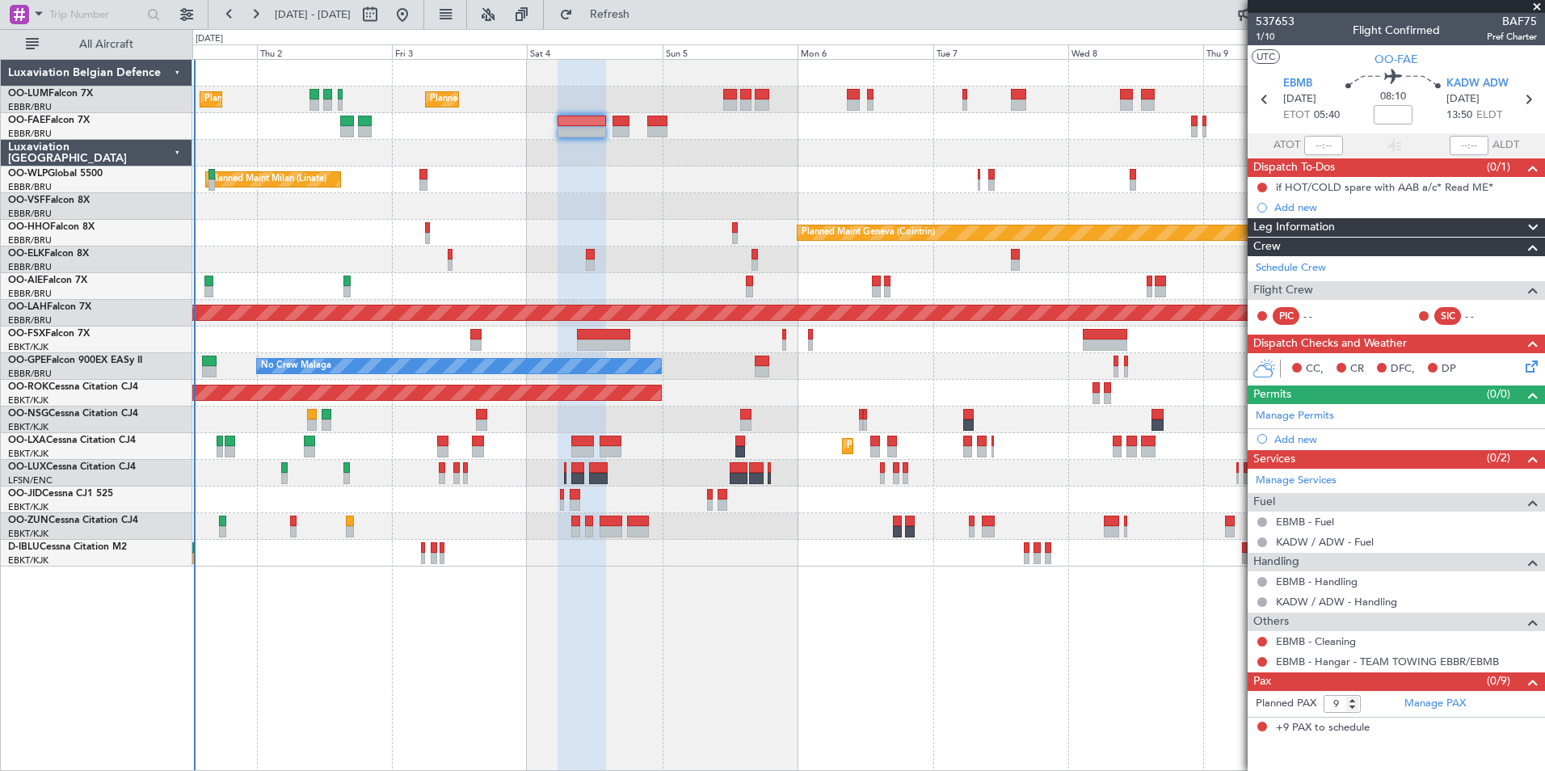
click at [582, 106] on div "Planned Maint Brussels (Brussels National) Planned Maint Brussels (Brussels Nat…" at bounding box center [868, 99] width 1352 height 27
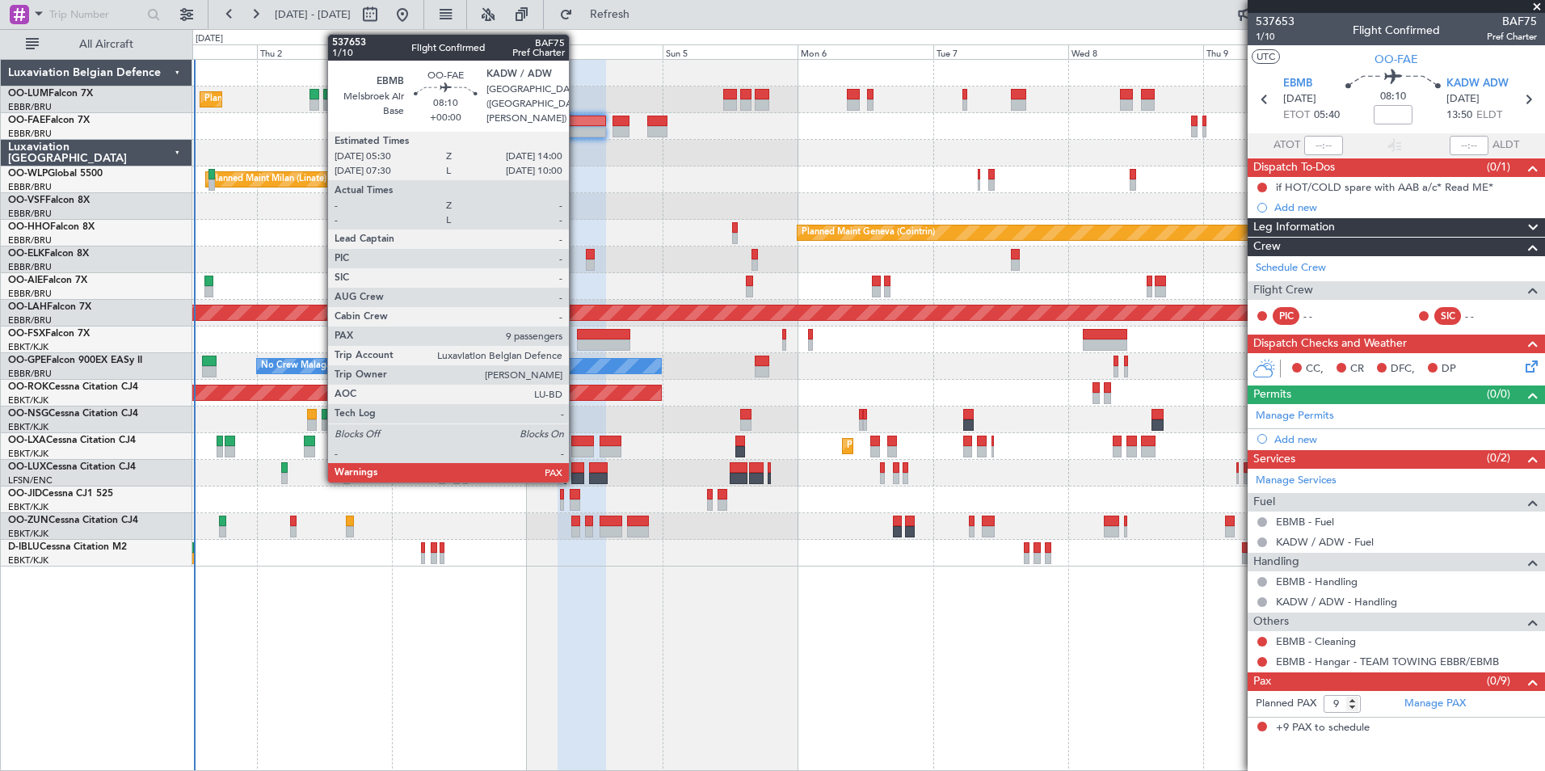
click at [574, 121] on div at bounding box center [581, 121] width 48 height 11
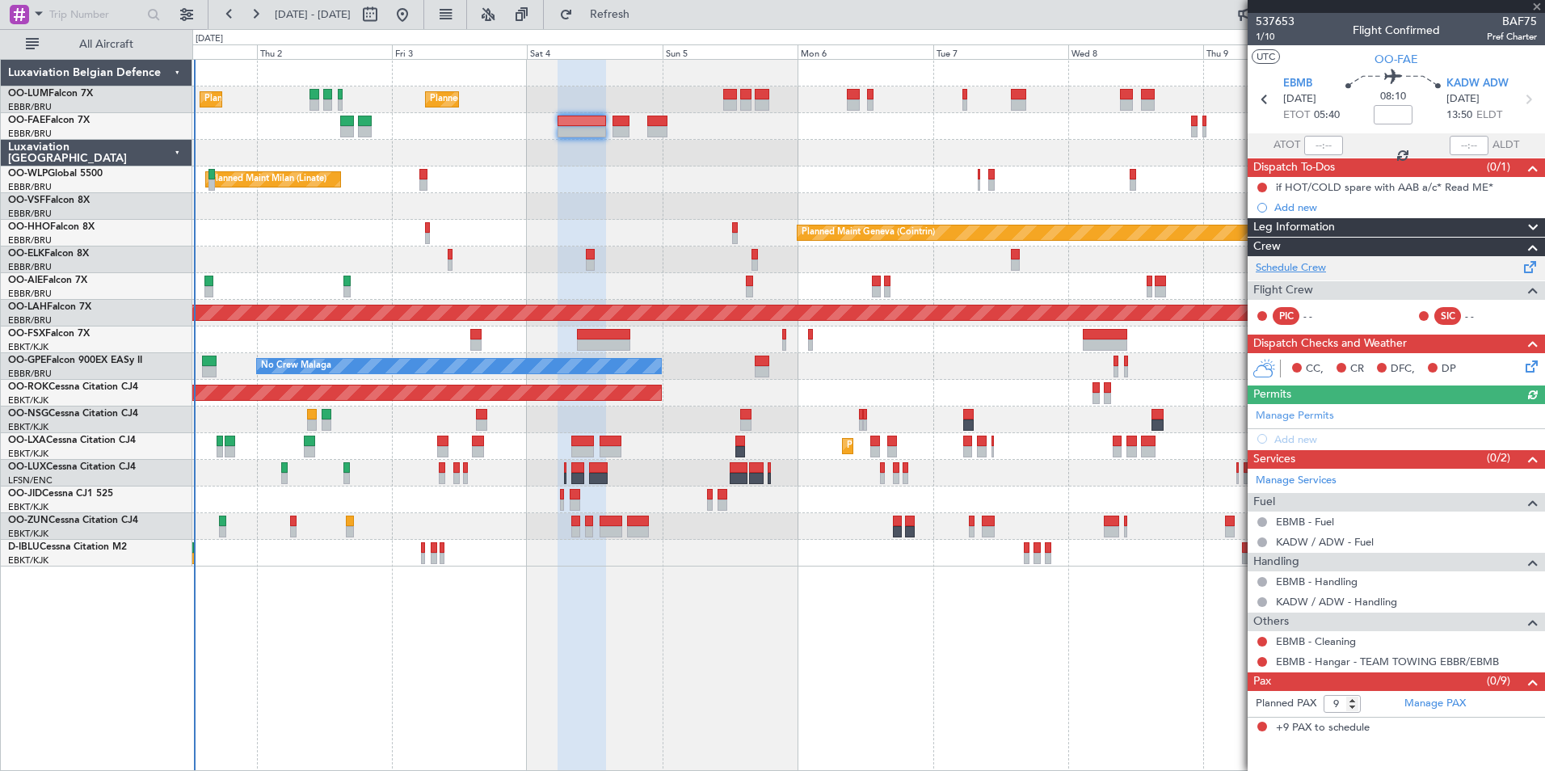
click at [1284, 268] on link "Schedule Crew" at bounding box center [1291, 268] width 70 height 16
click at [603, 15] on button "Refresh" at bounding box center [600, 15] width 97 height 26
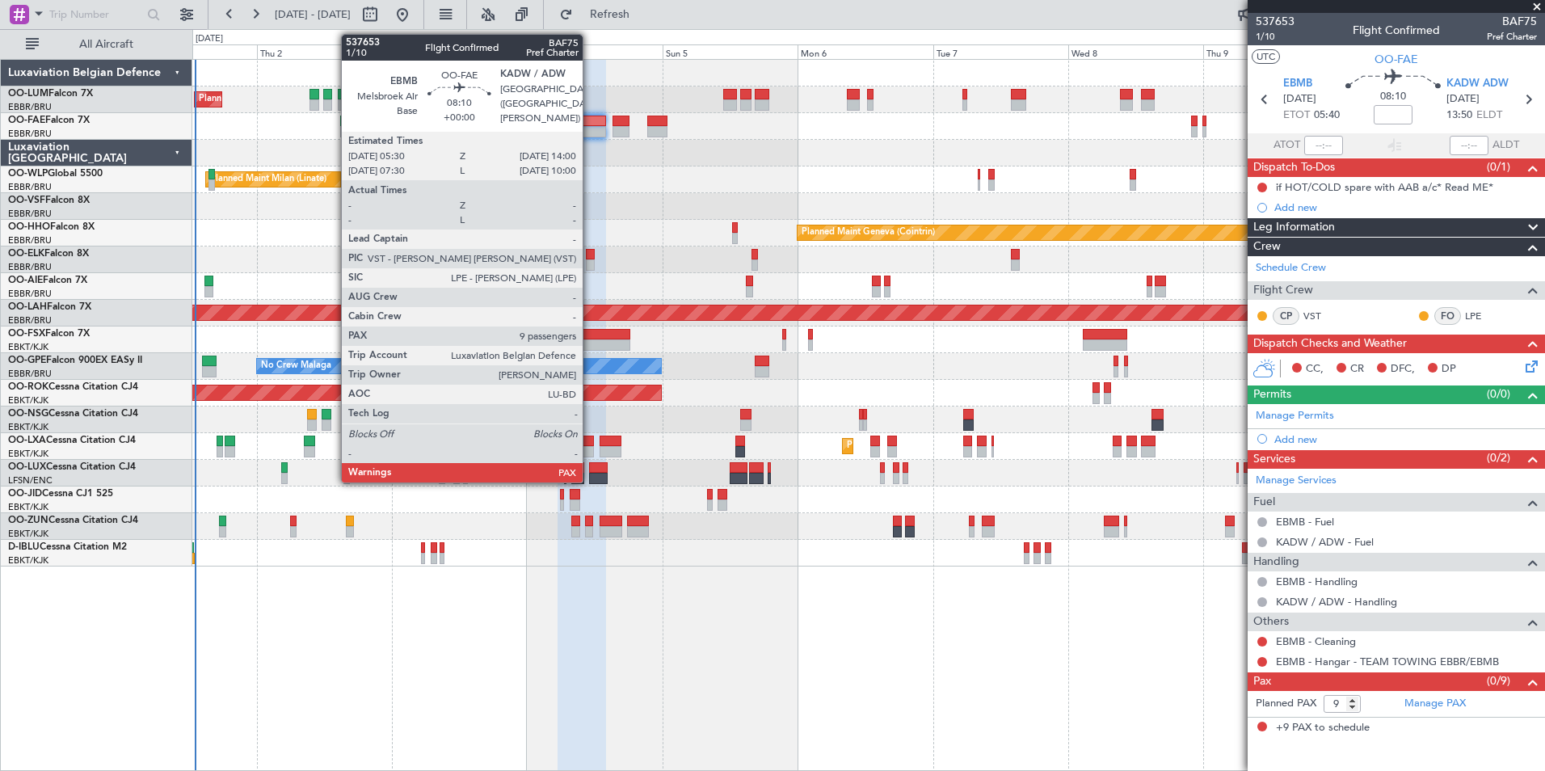
click at [591, 123] on div at bounding box center [581, 121] width 48 height 11
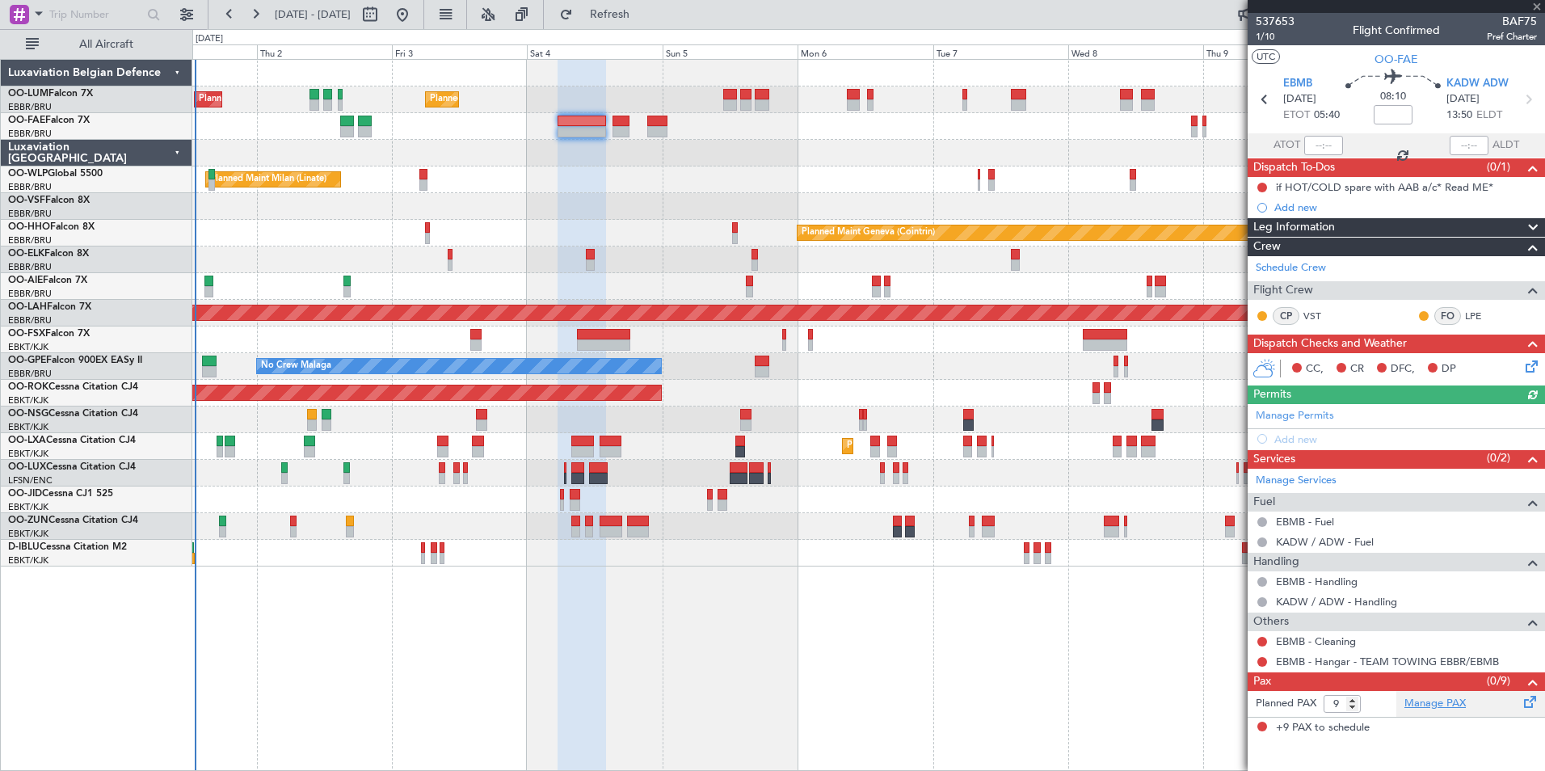
click at [1428, 708] on link "Manage PAX" at bounding box center [1434, 704] width 61 height 16
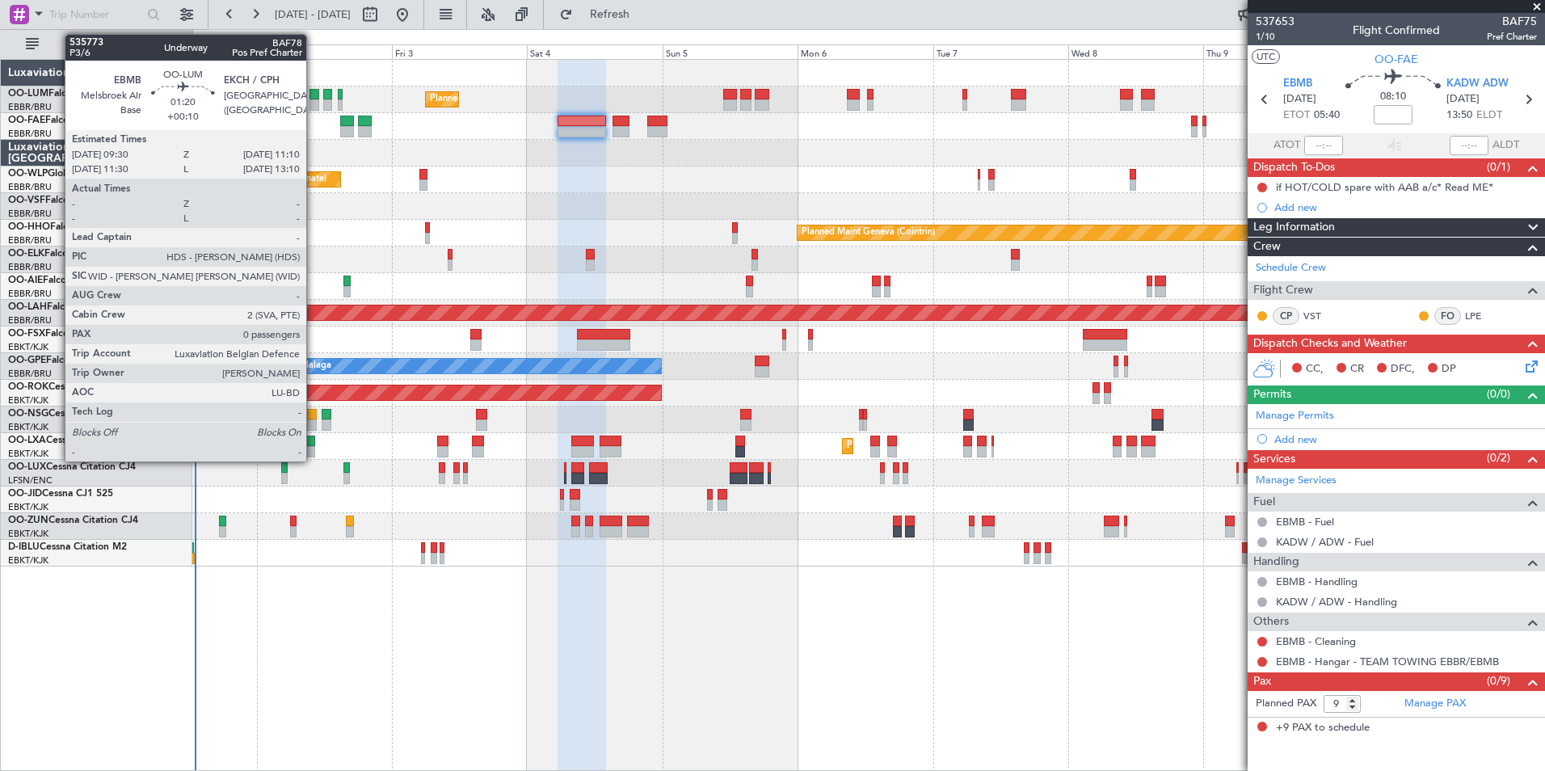
click at [313, 103] on div at bounding box center [314, 104] width 10 height 11
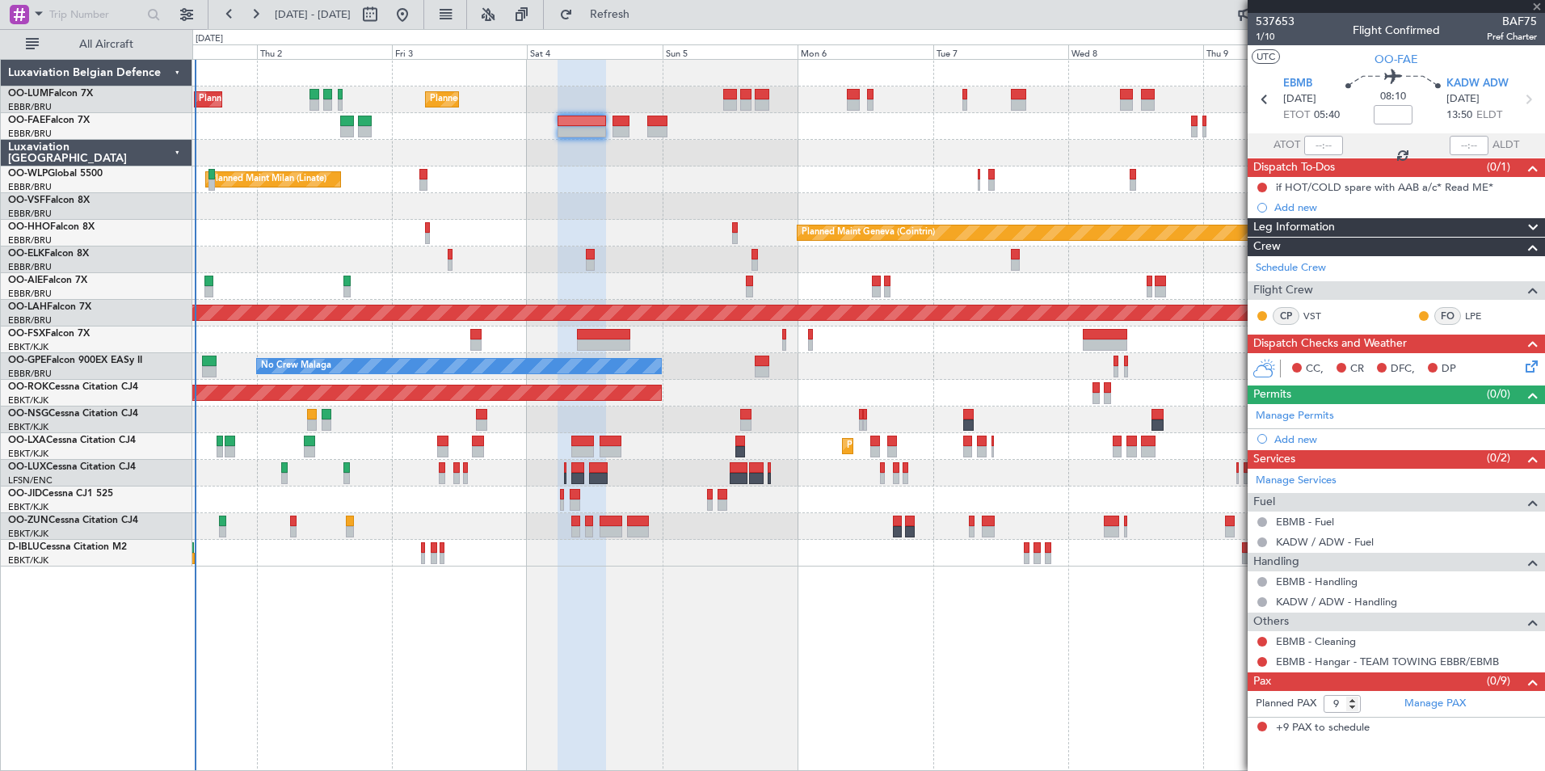
type input "+00:10"
type input "0"
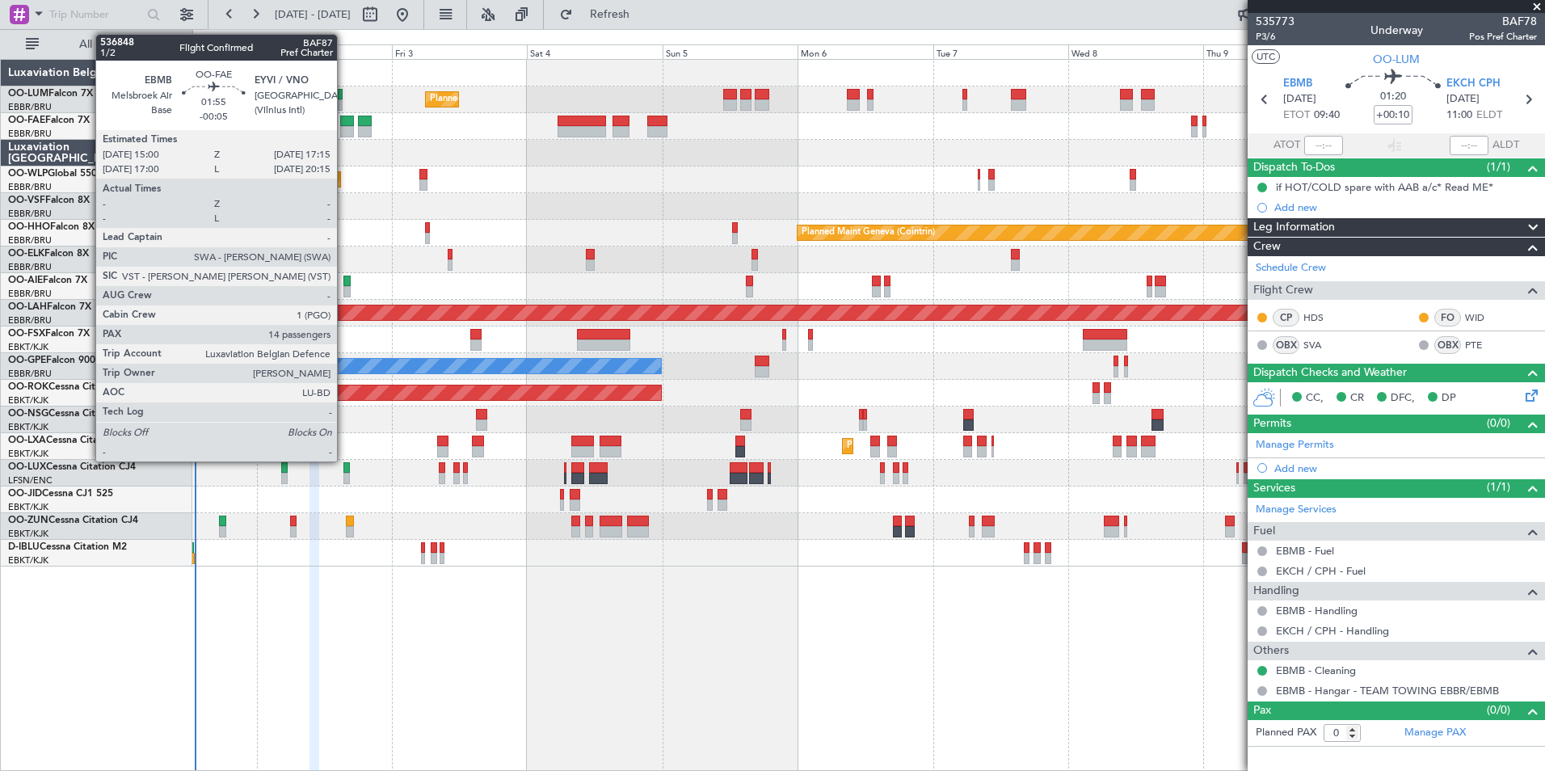
click at [344, 124] on div at bounding box center [346, 121] width 13 height 11
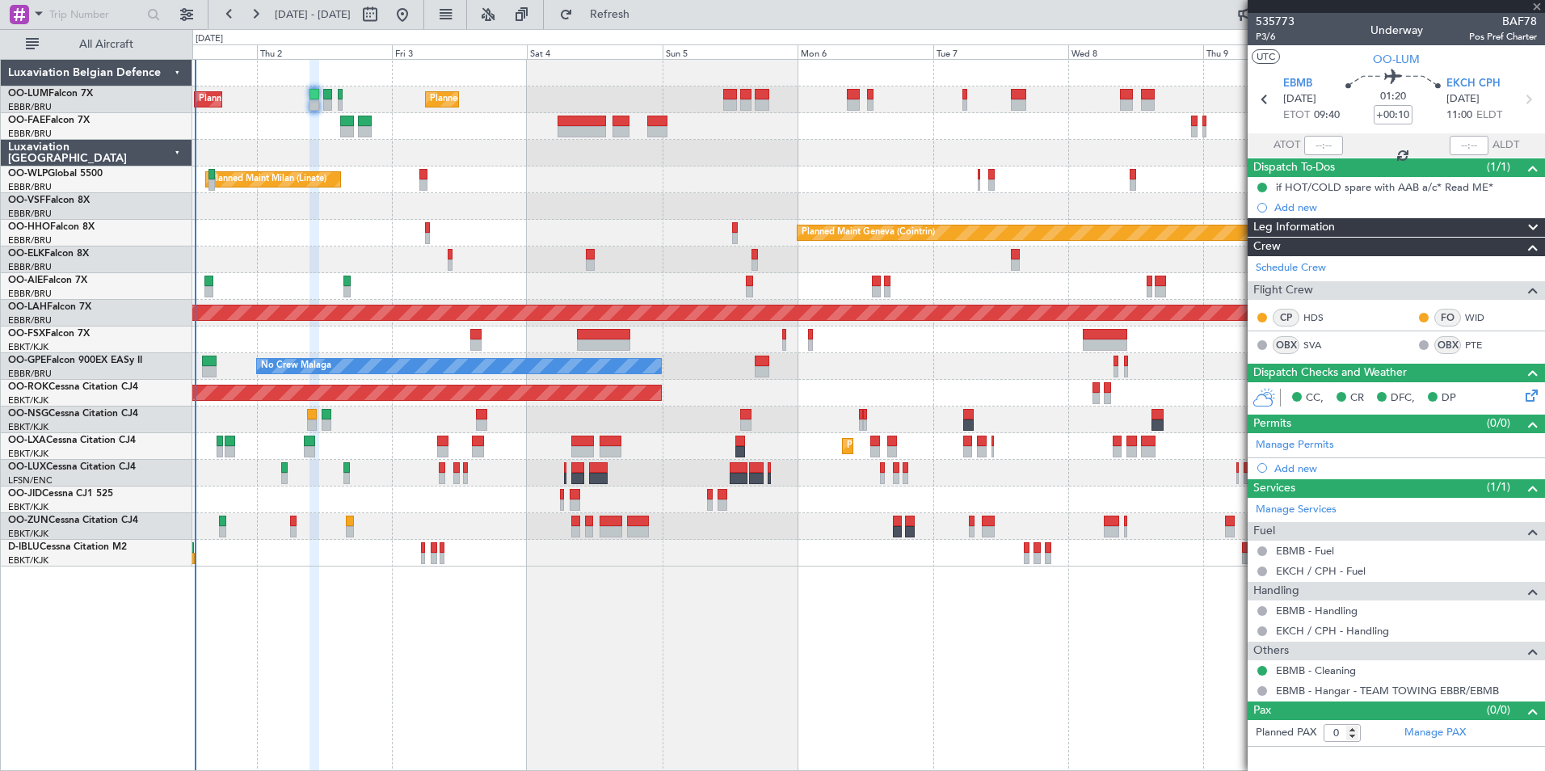
type input "-00:05"
type input "14"
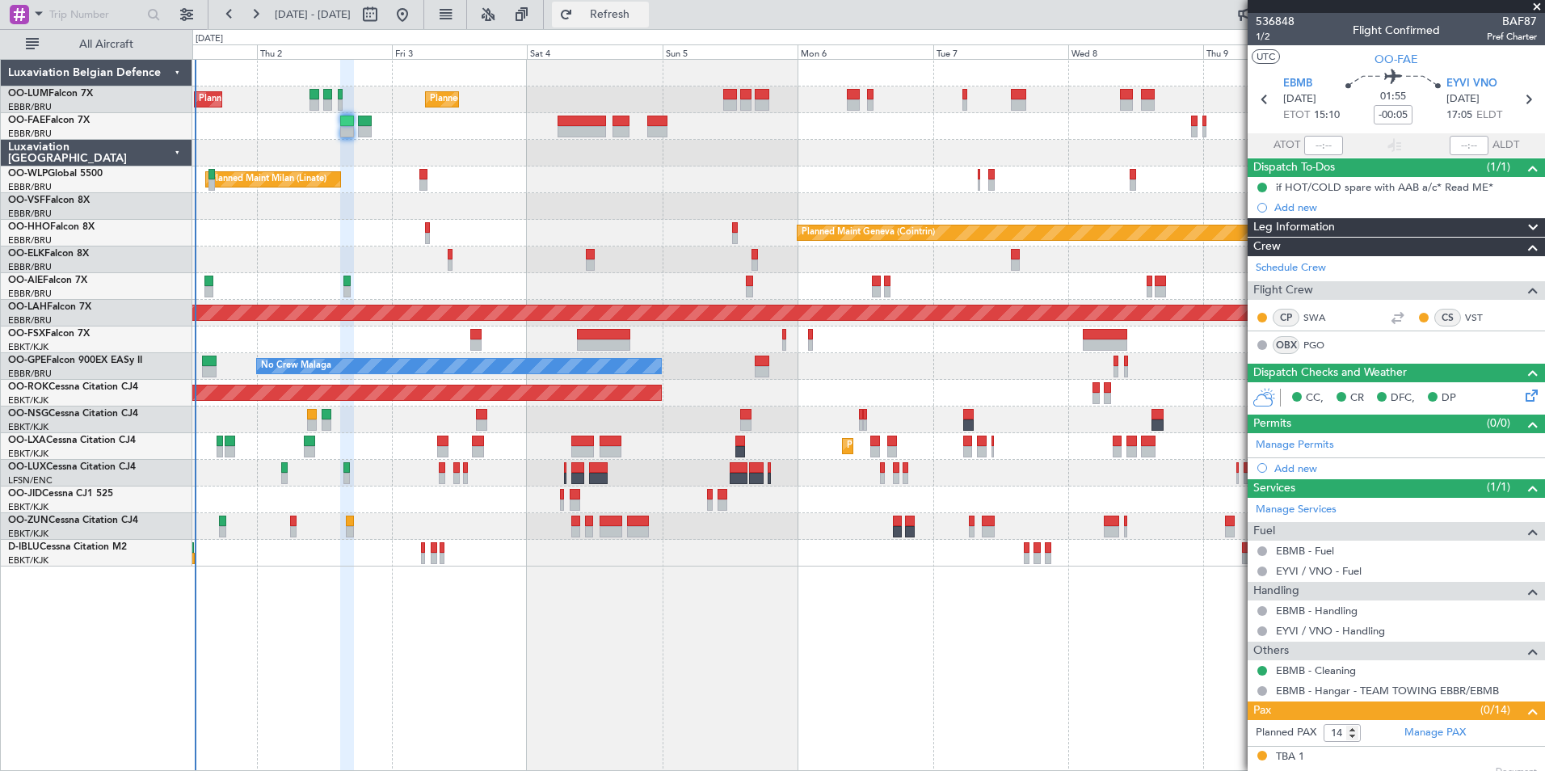
click at [645, 22] on button "Refresh" at bounding box center [600, 15] width 97 height 26
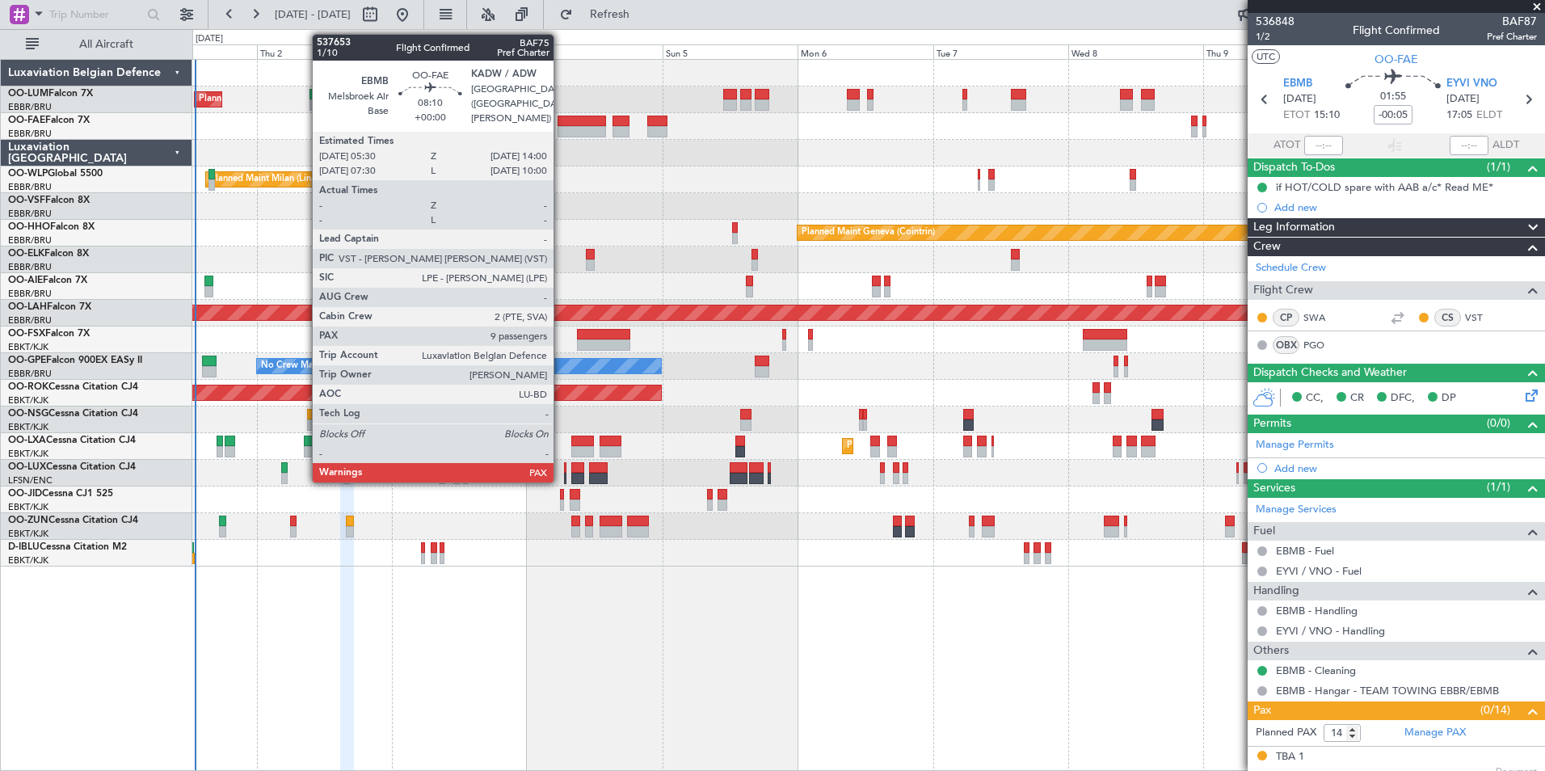
click at [573, 123] on div at bounding box center [581, 121] width 48 height 11
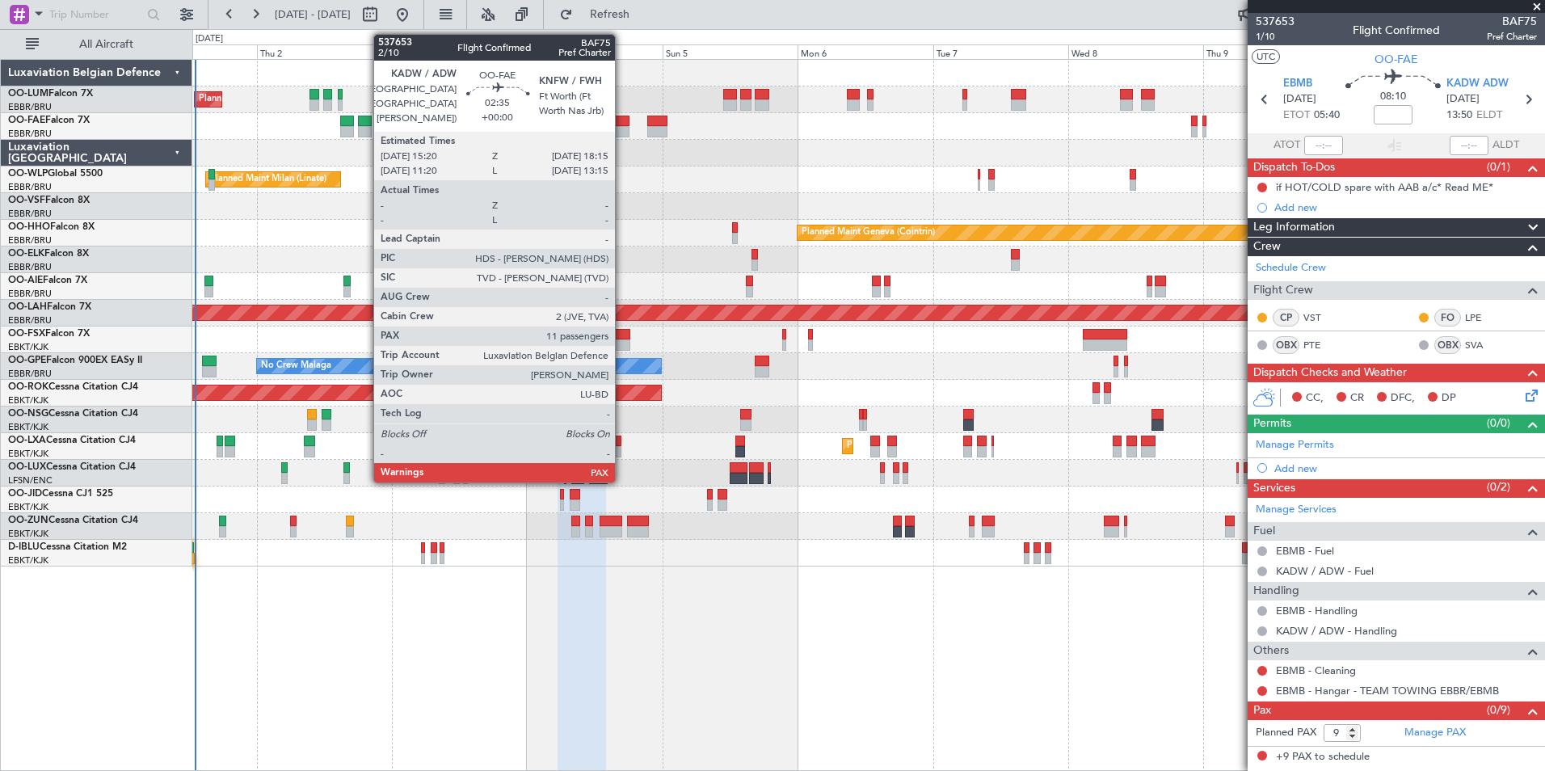
click at [622, 122] on div at bounding box center [620, 121] width 17 height 11
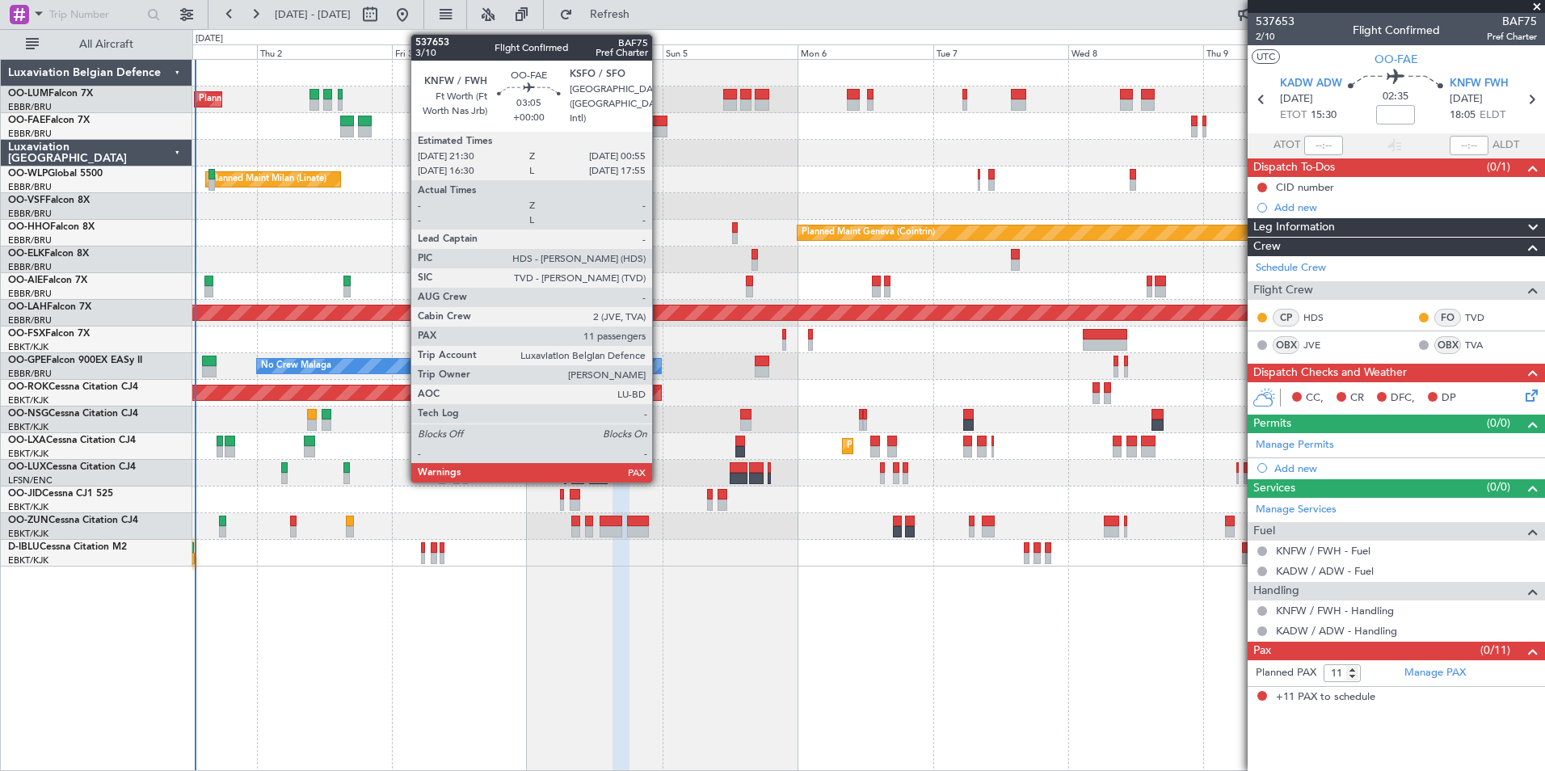
click at [659, 128] on div at bounding box center [656, 131] width 19 height 11
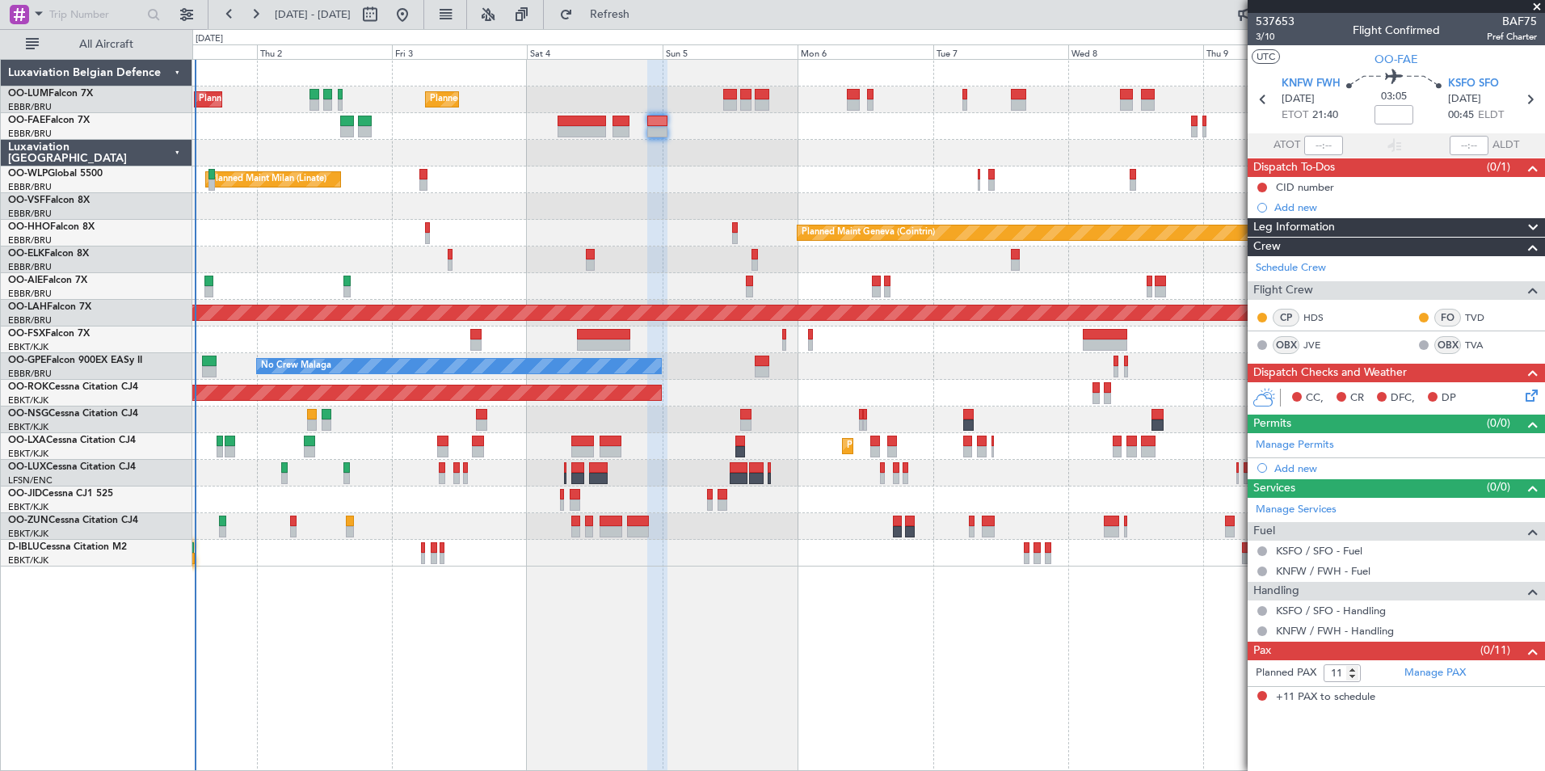
click at [524, 170] on div "Planned Maint Milan (Linate)" at bounding box center [868, 179] width 1352 height 27
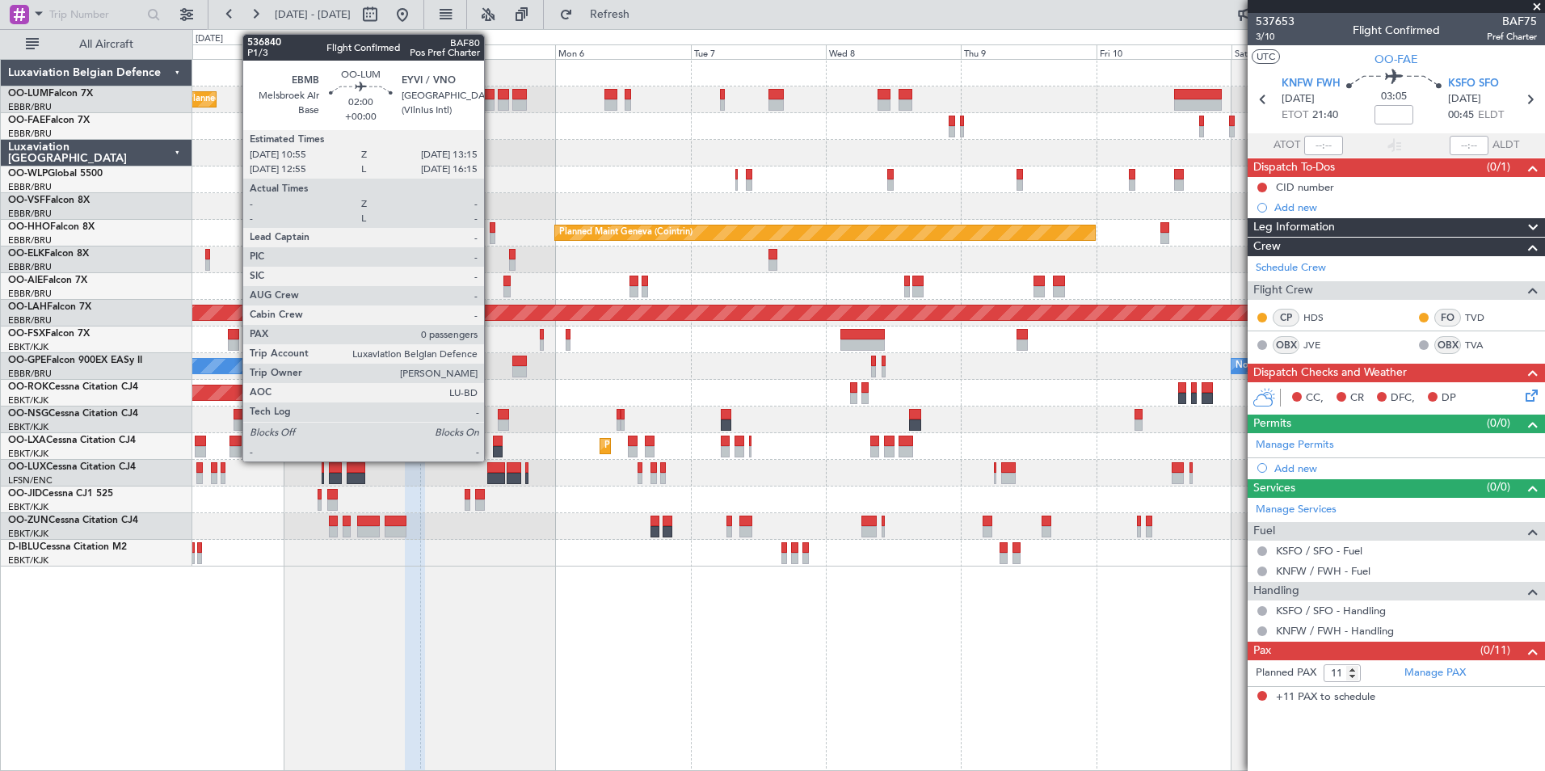
click at [491, 96] on div at bounding box center [488, 94] width 14 height 11
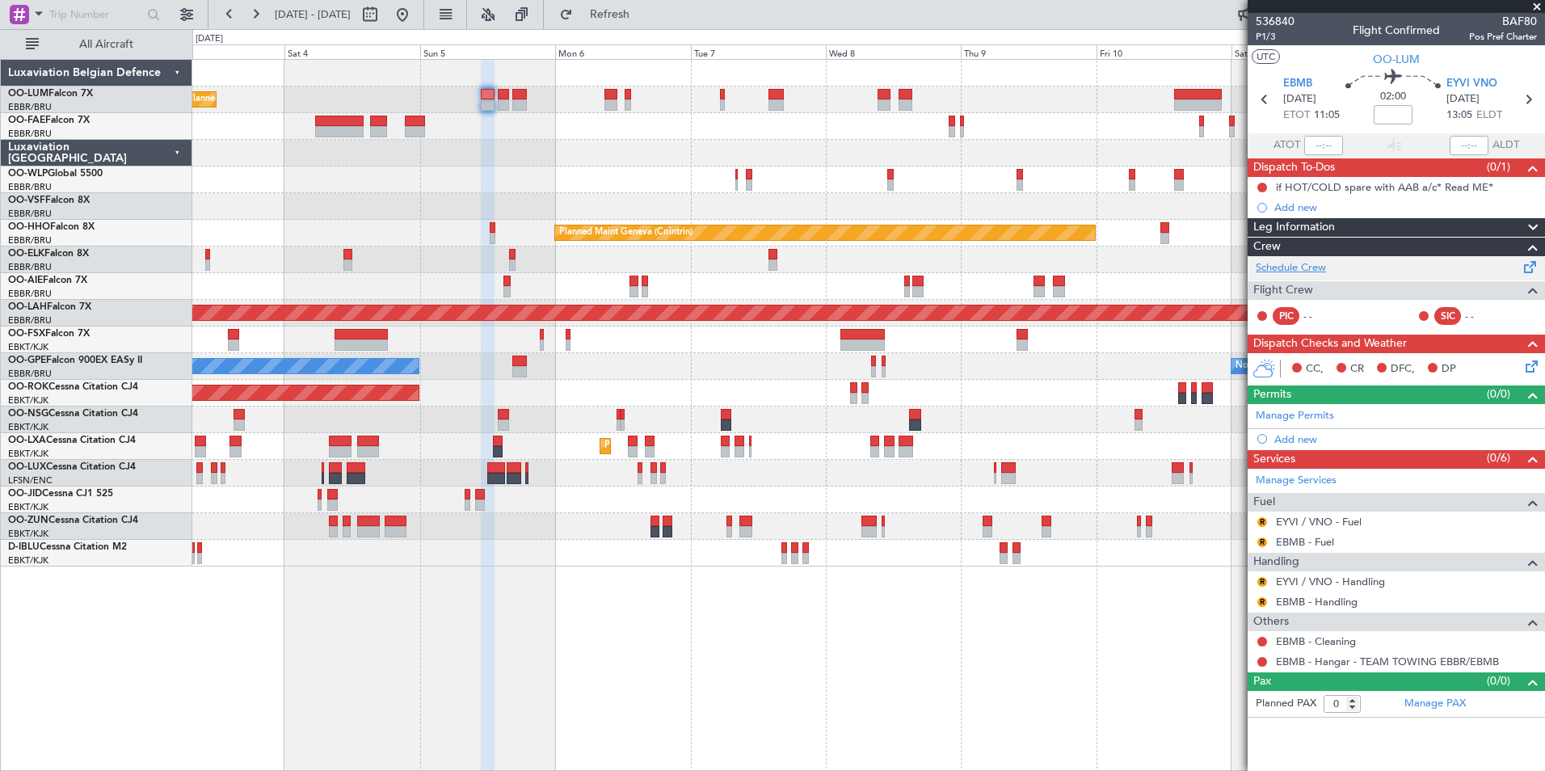
click at [1297, 267] on link "Schedule Crew" at bounding box center [1291, 268] width 70 height 16
click at [616, 15] on button "Refresh" at bounding box center [600, 15] width 97 height 26
click at [637, 11] on span "Refresh" at bounding box center [610, 14] width 68 height 11
drag, startPoint x: 627, startPoint y: 8, endPoint x: 120, endPoint y: 359, distance: 616.1
click at [627, 10] on button "Refresh" at bounding box center [600, 15] width 97 height 26
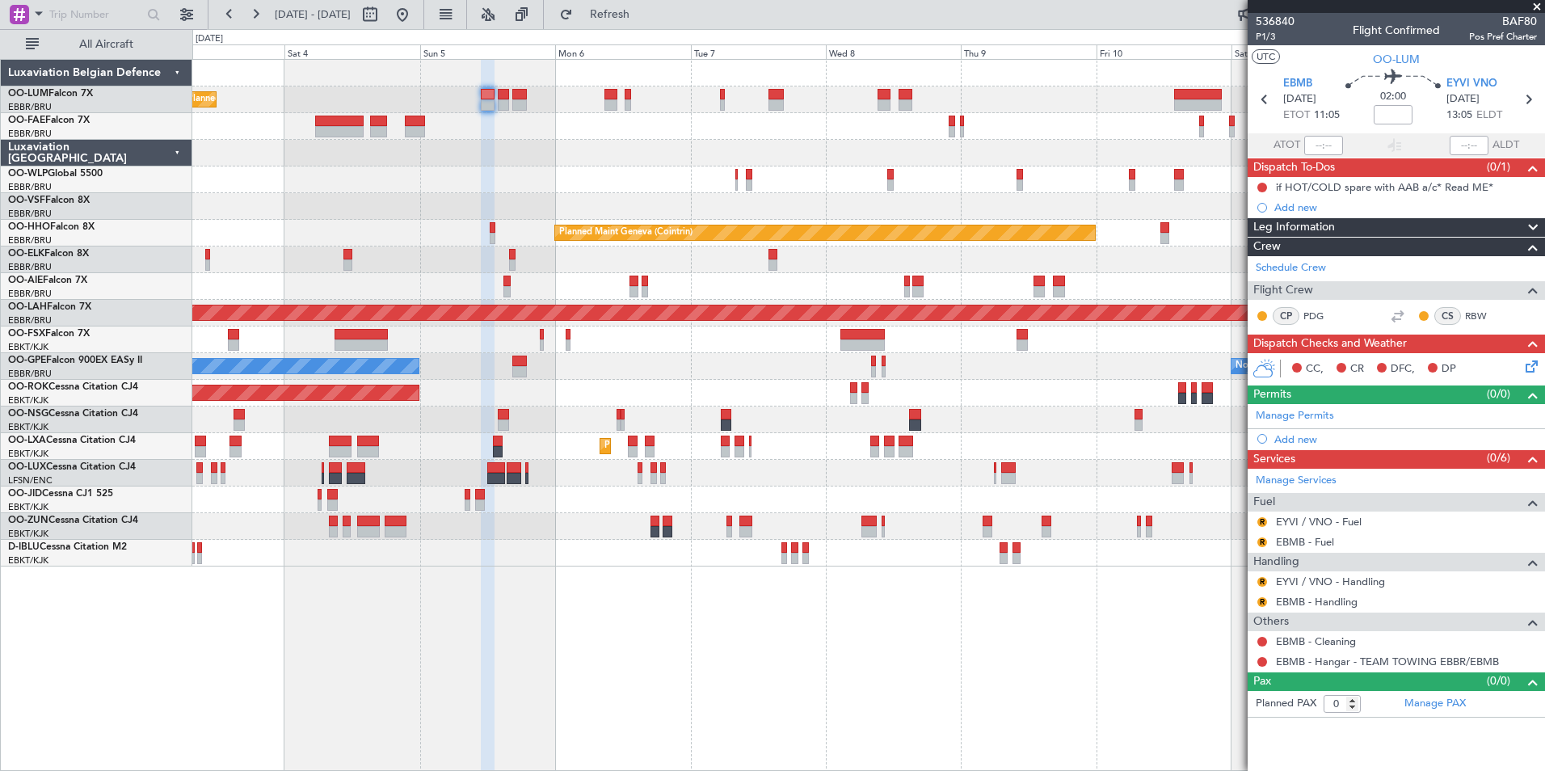
click at [494, 98] on div "Planned Maint [GEOGRAPHIC_DATA] ([GEOGRAPHIC_DATA] National) Planned Maint [GEO…" at bounding box center [868, 99] width 1352 height 27
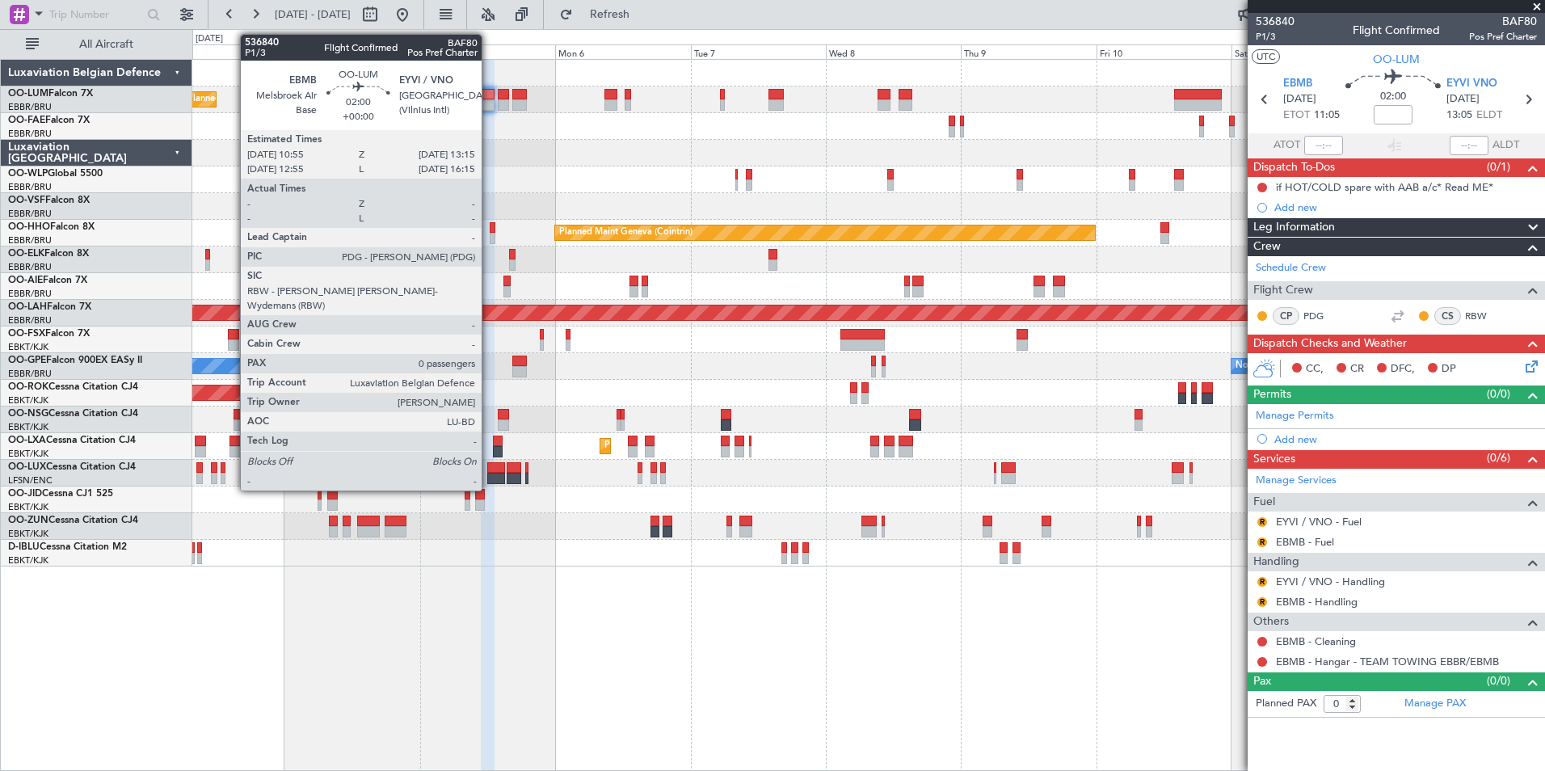
click at [486, 95] on div at bounding box center [488, 94] width 14 height 11
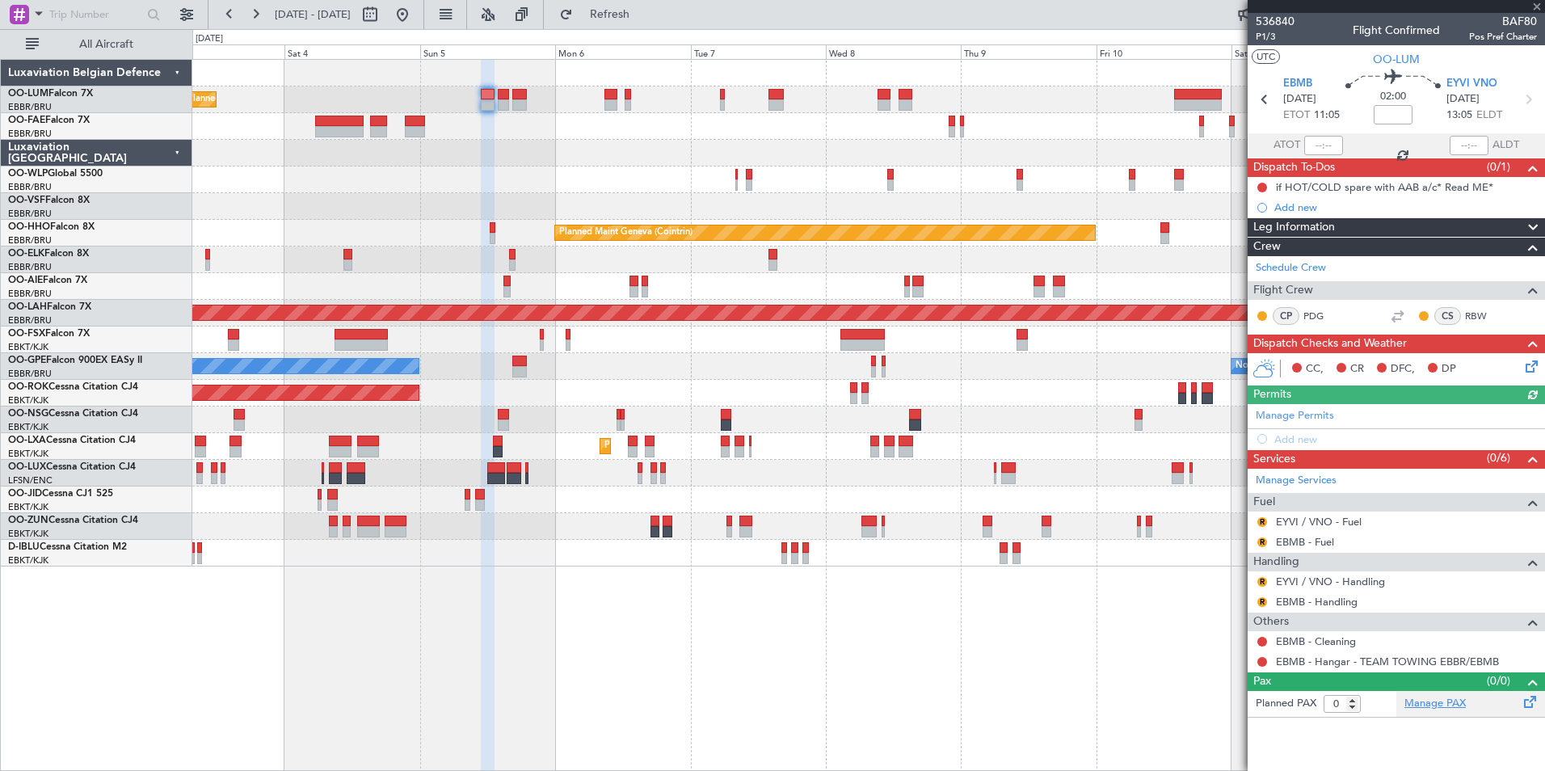
click at [1434, 705] on link "Manage PAX" at bounding box center [1434, 704] width 61 height 16
click at [644, 11] on span "Refresh" at bounding box center [610, 14] width 68 height 11
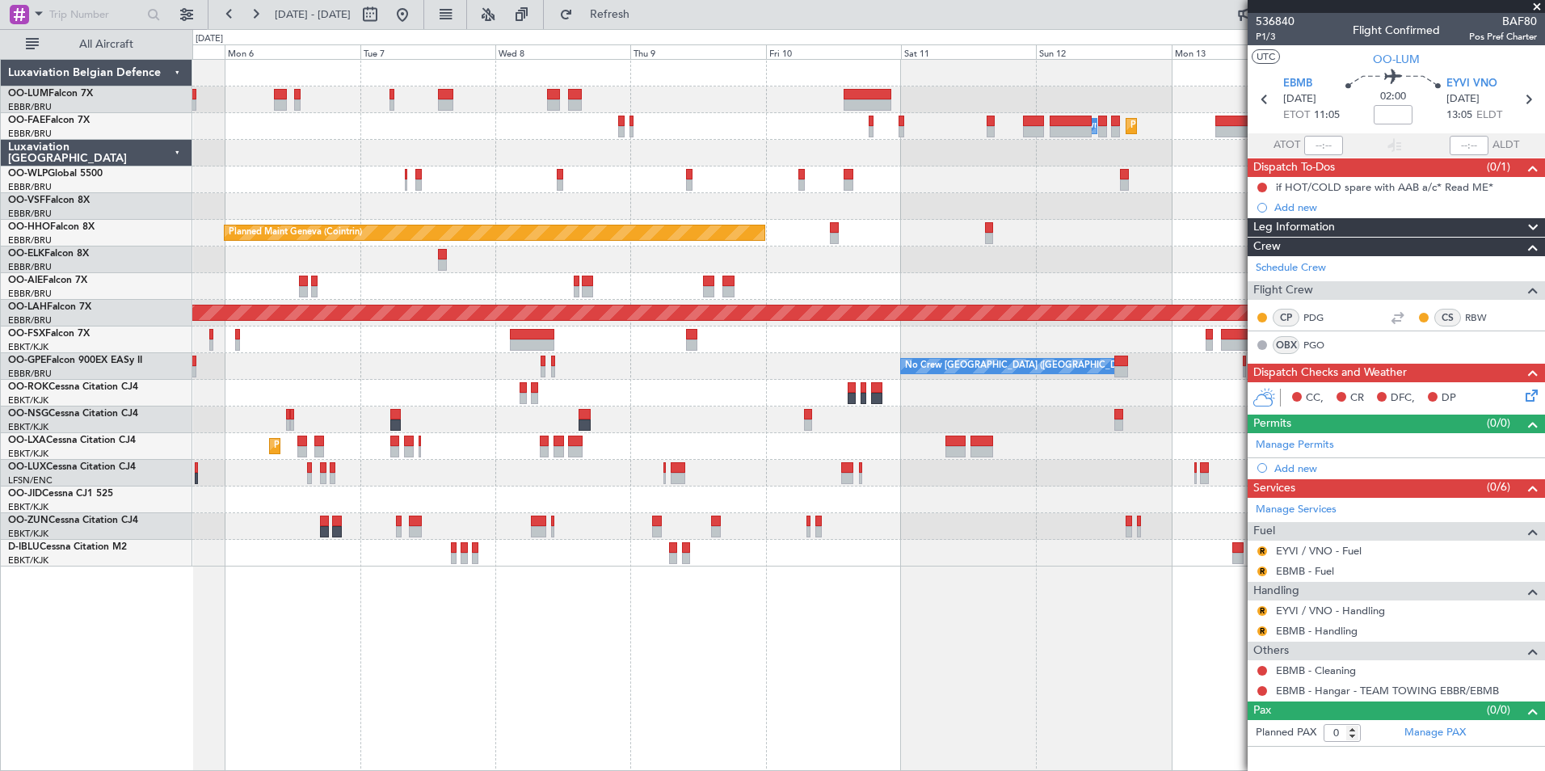
click at [330, 627] on div "Planned Maint [GEOGRAPHIC_DATA] ([GEOGRAPHIC_DATA] National) Planned Maint [GEO…" at bounding box center [868, 415] width 1352 height 712
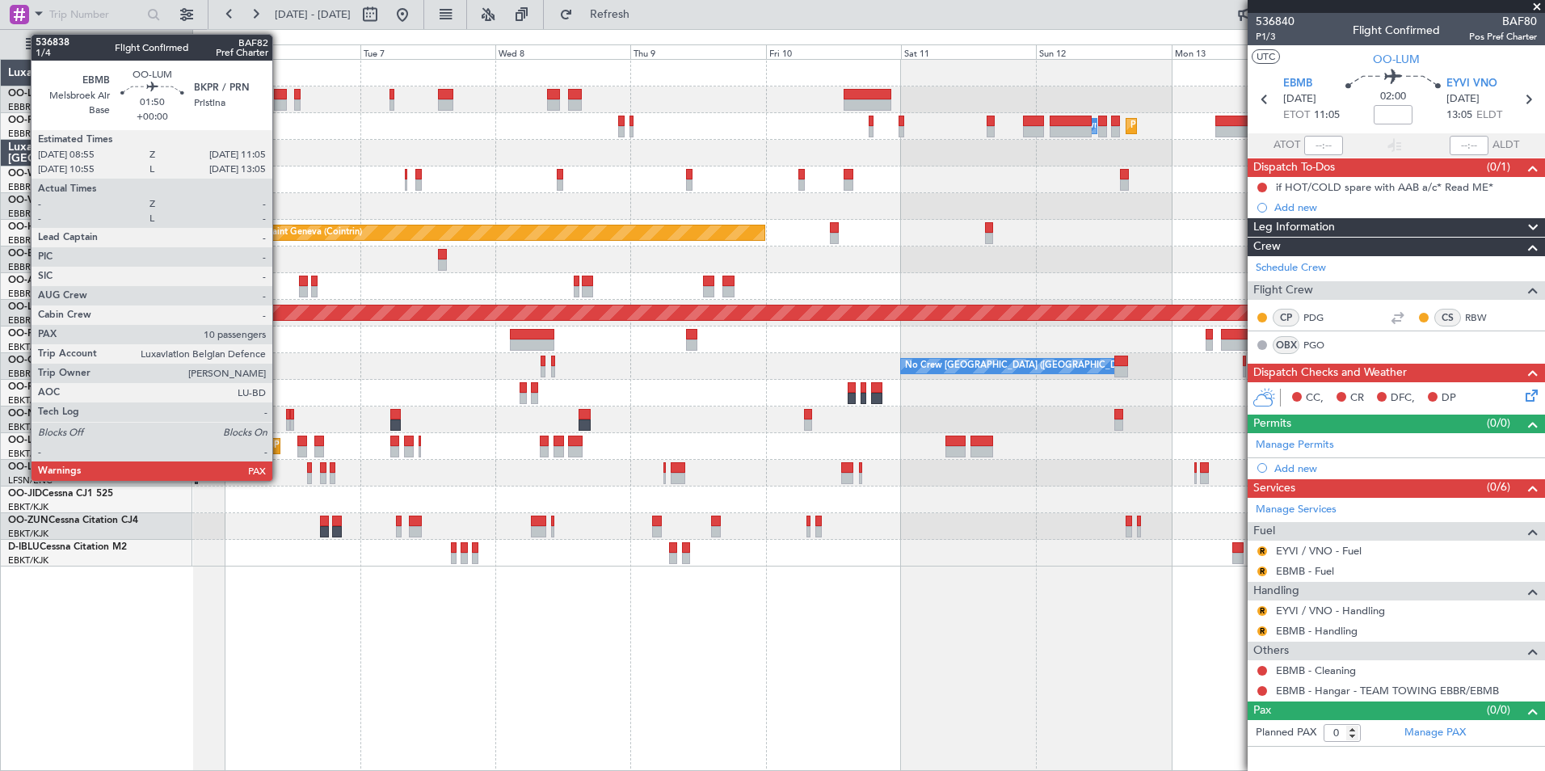
click at [280, 93] on div at bounding box center [280, 94] width 13 height 11
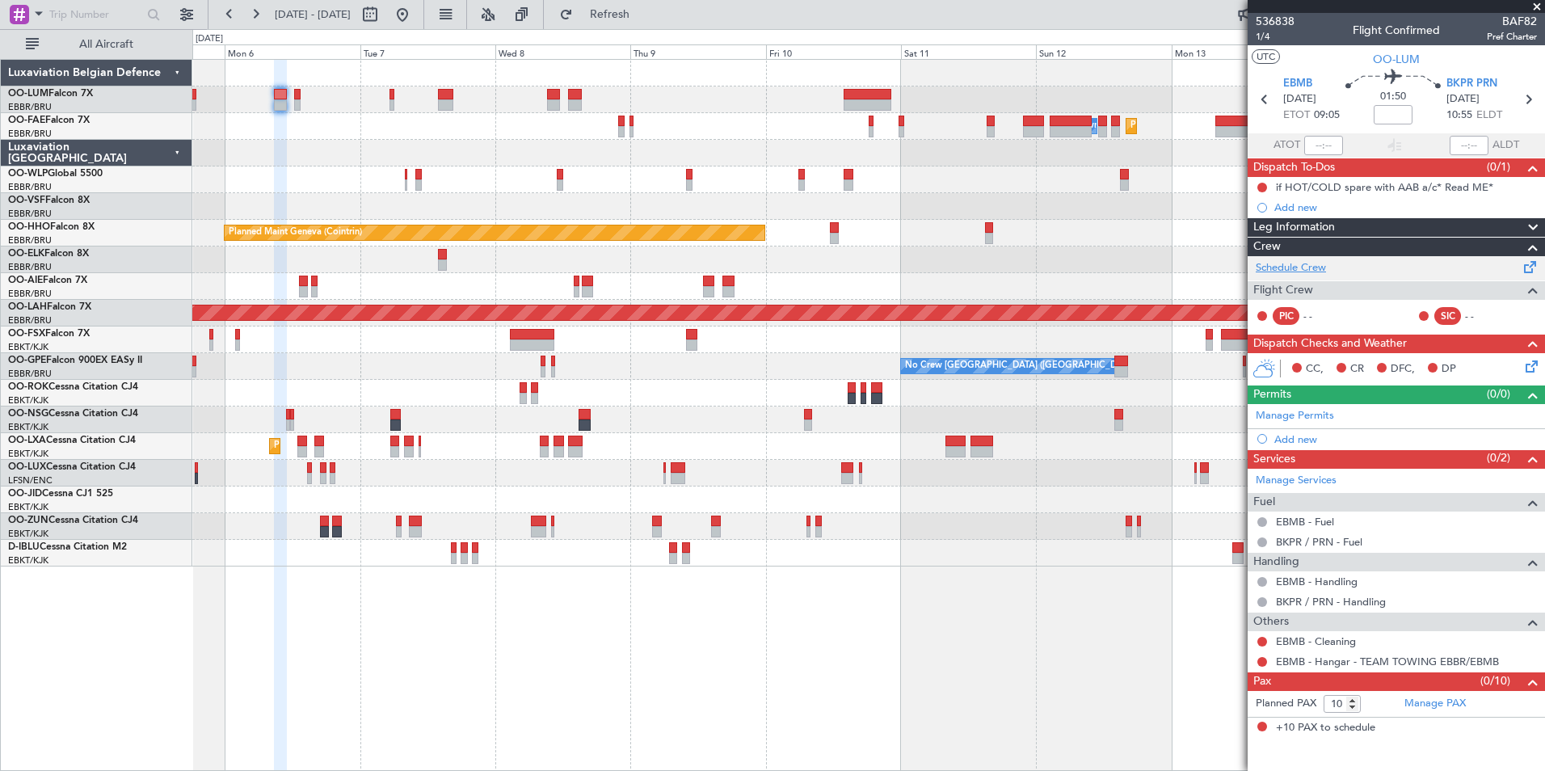
click at [1317, 274] on link "Schedule Crew" at bounding box center [1291, 268] width 70 height 16
click at [657, 27] on fb-refresh-button "Refresh" at bounding box center [600, 14] width 113 height 29
click at [637, 14] on span "Refresh" at bounding box center [610, 14] width 68 height 11
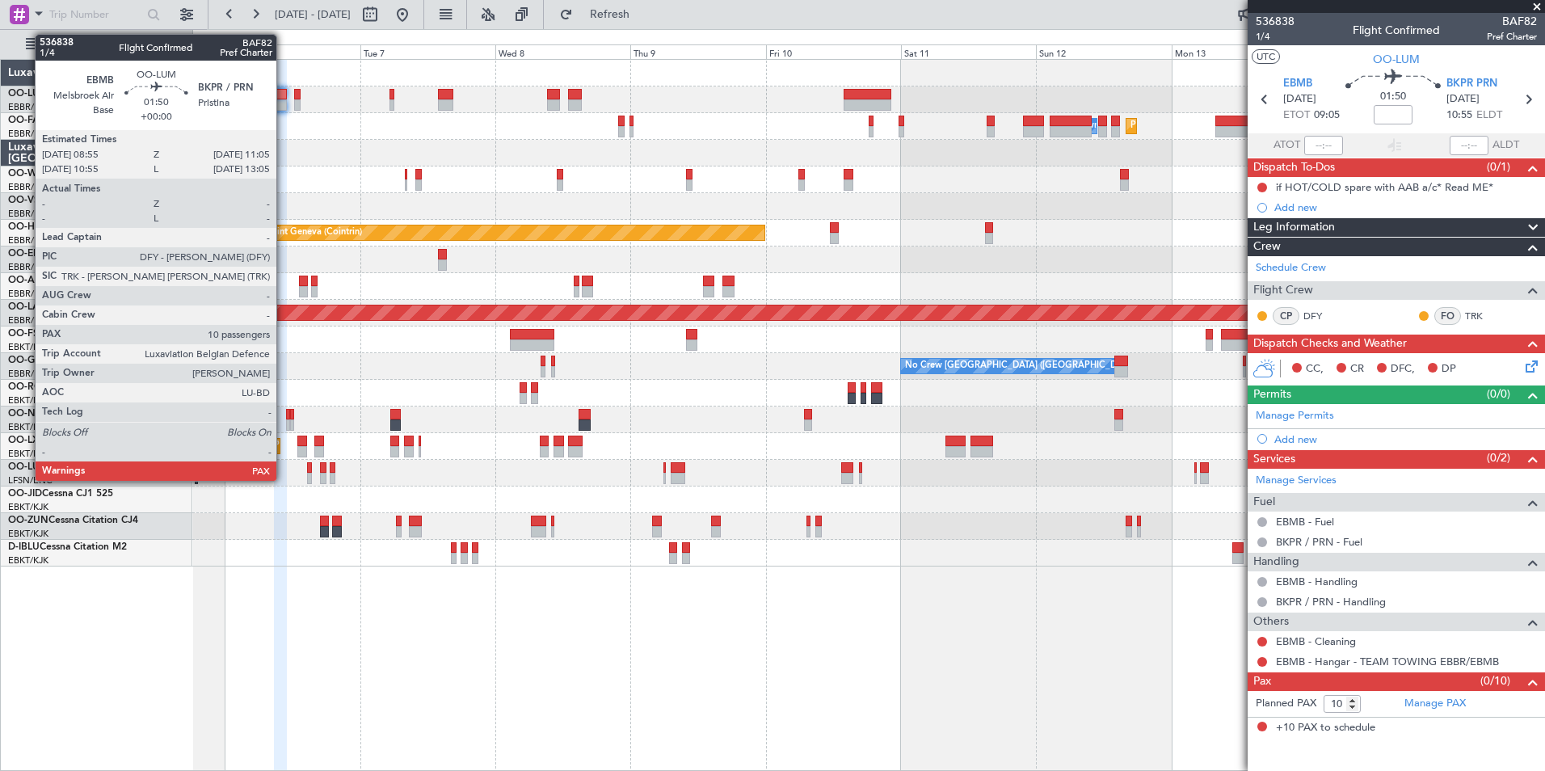
click at [284, 99] on div at bounding box center [280, 104] width 13 height 11
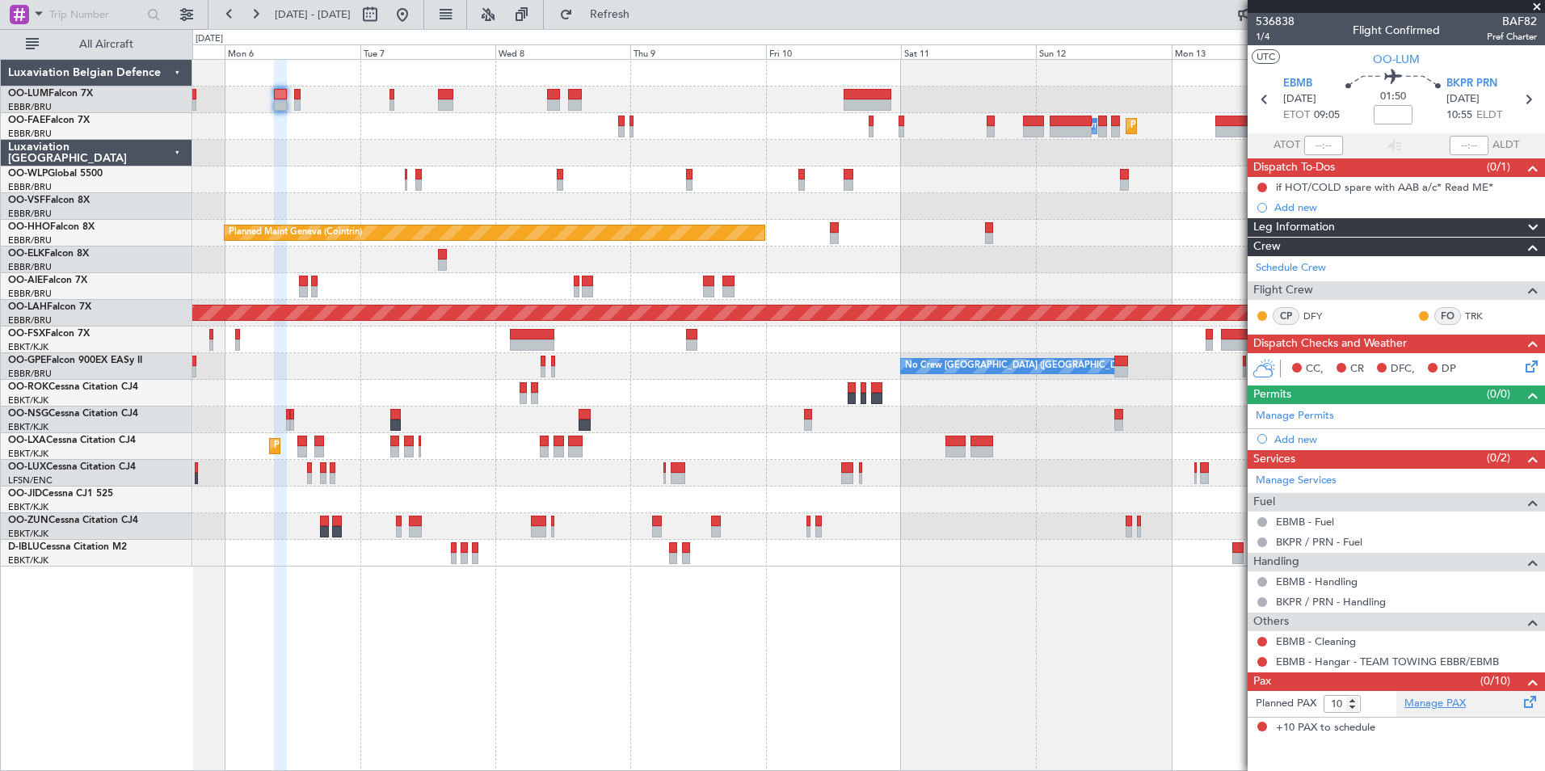
click at [1407, 702] on link "Manage PAX" at bounding box center [1434, 704] width 61 height 16
click at [624, 7] on button "Refresh" at bounding box center [600, 15] width 97 height 26
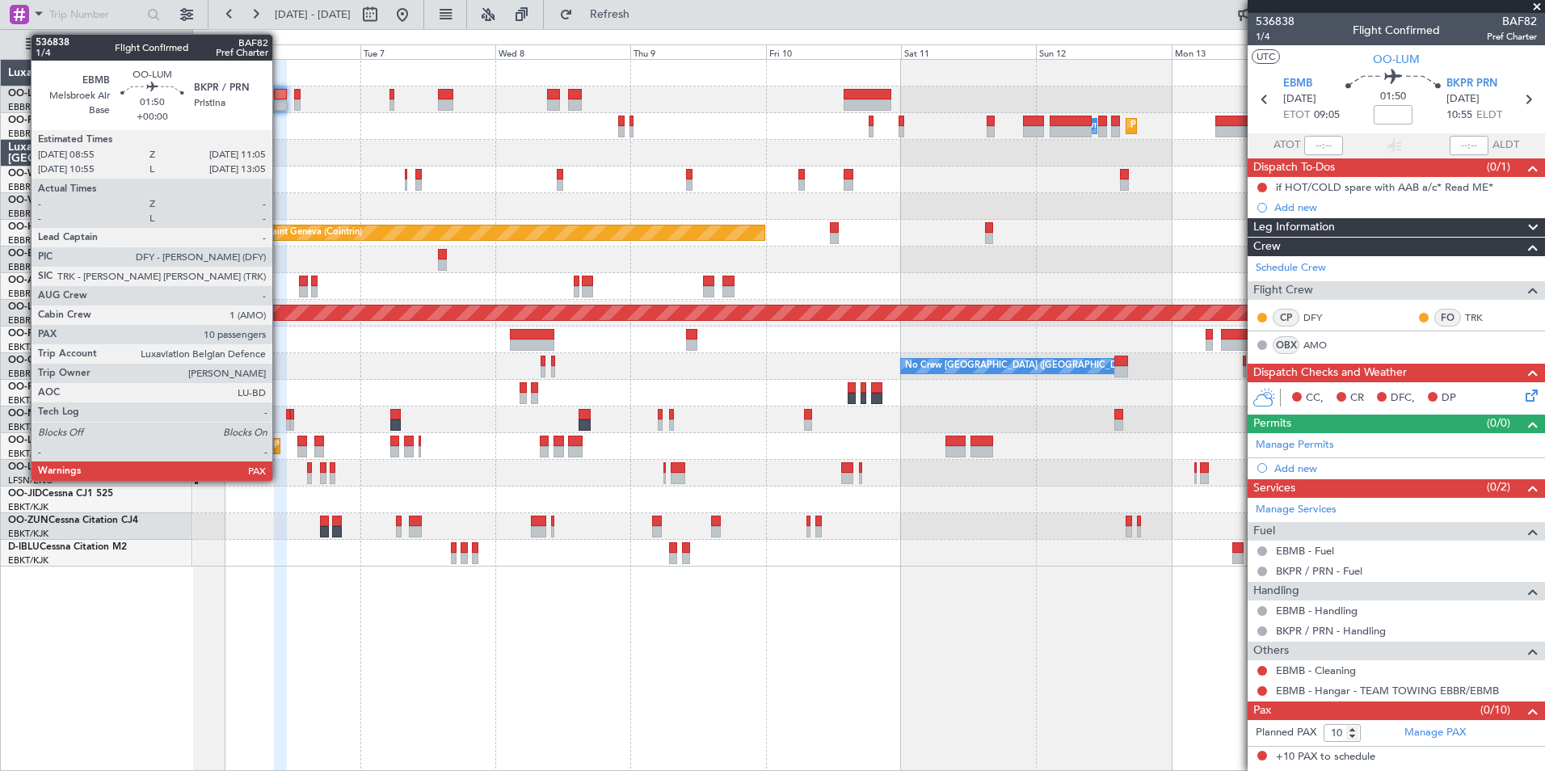
click at [280, 102] on div at bounding box center [280, 104] width 13 height 11
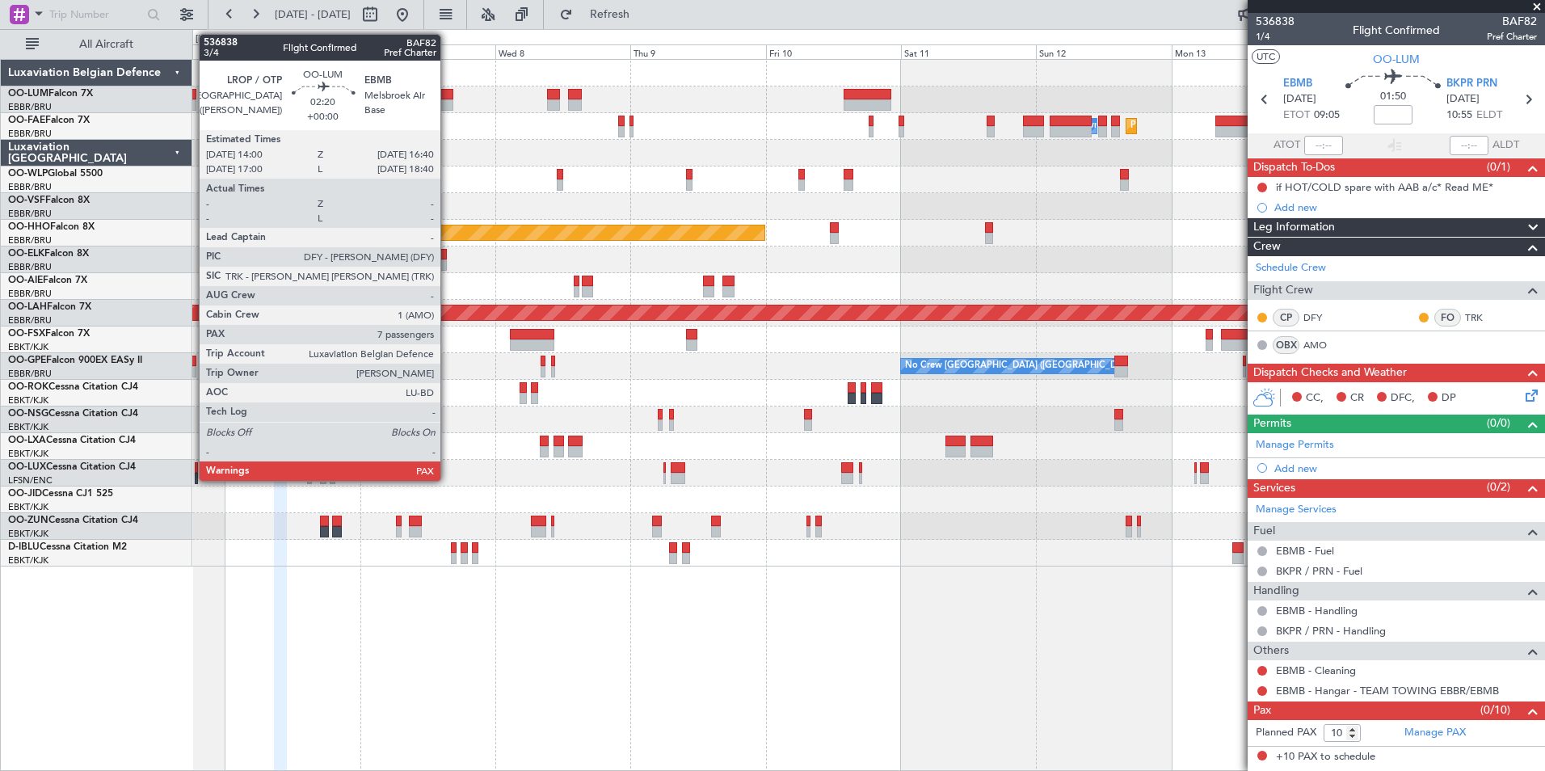
click at [448, 96] on div at bounding box center [445, 94] width 15 height 11
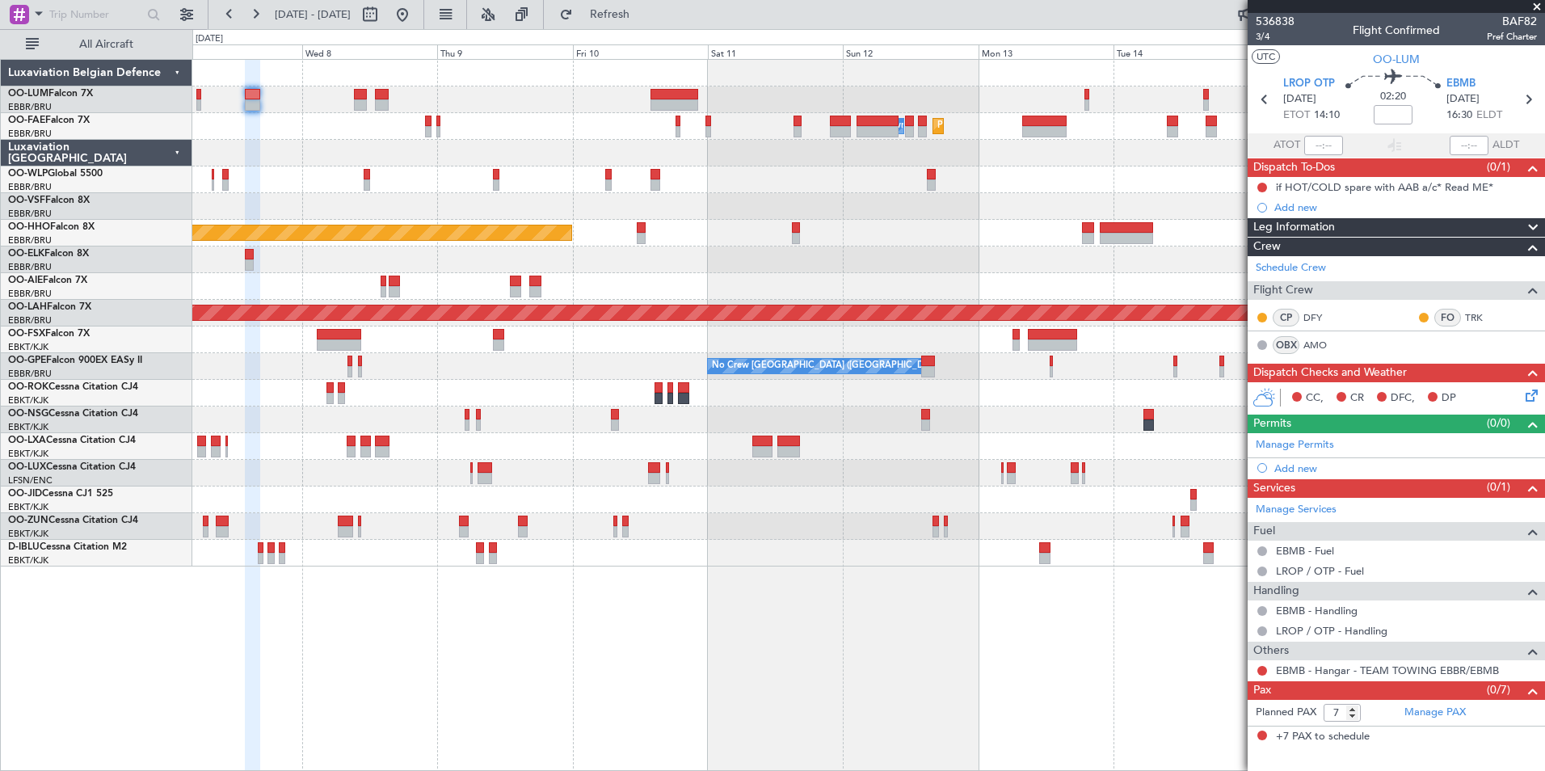
click at [280, 160] on div at bounding box center [868, 153] width 1352 height 27
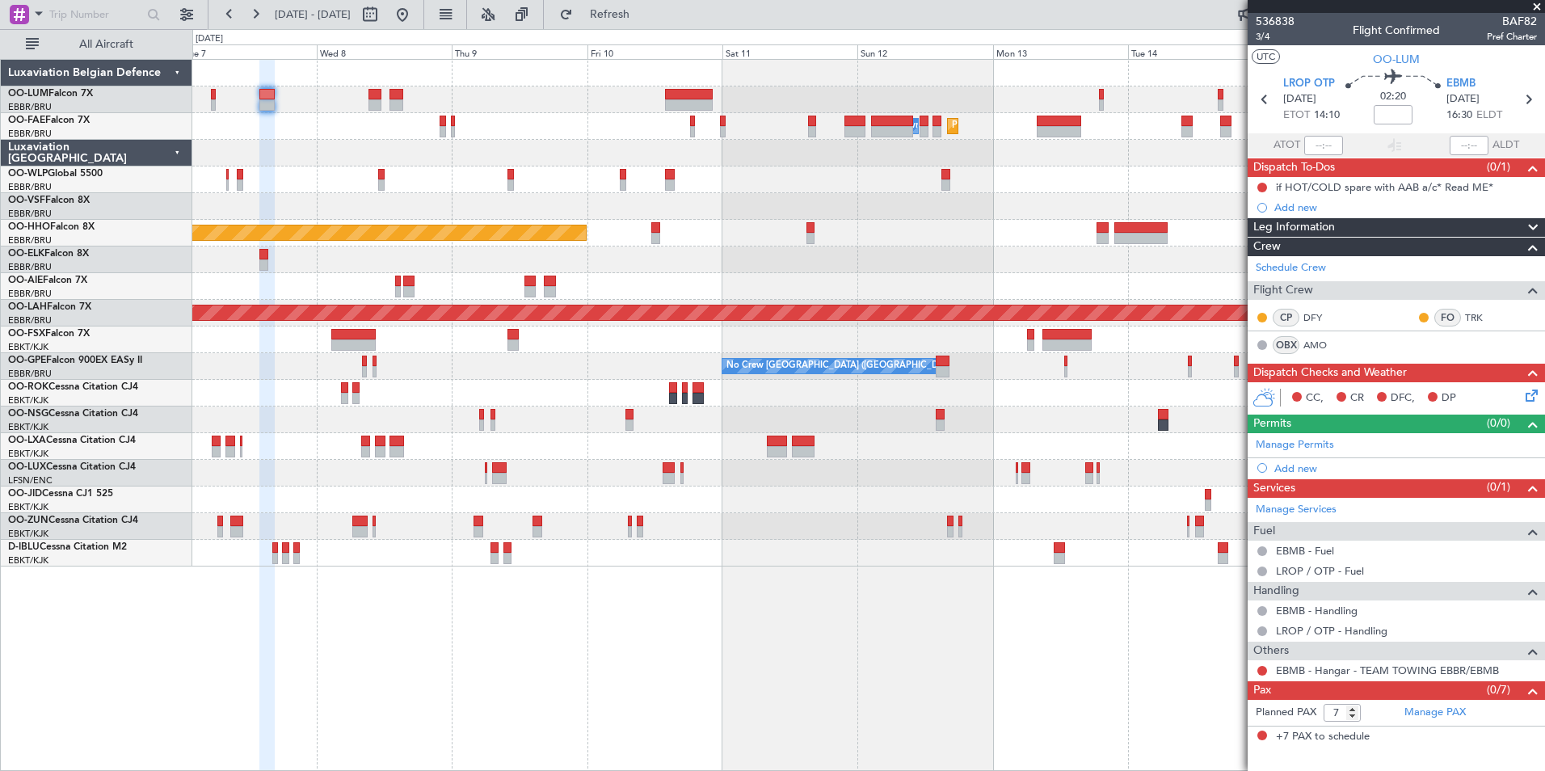
click at [448, 589] on div "Planned Maint Melsbroek Air Base Owner [GEOGRAPHIC_DATA] Planned Maint [GEOGRAP…" at bounding box center [868, 415] width 1352 height 712
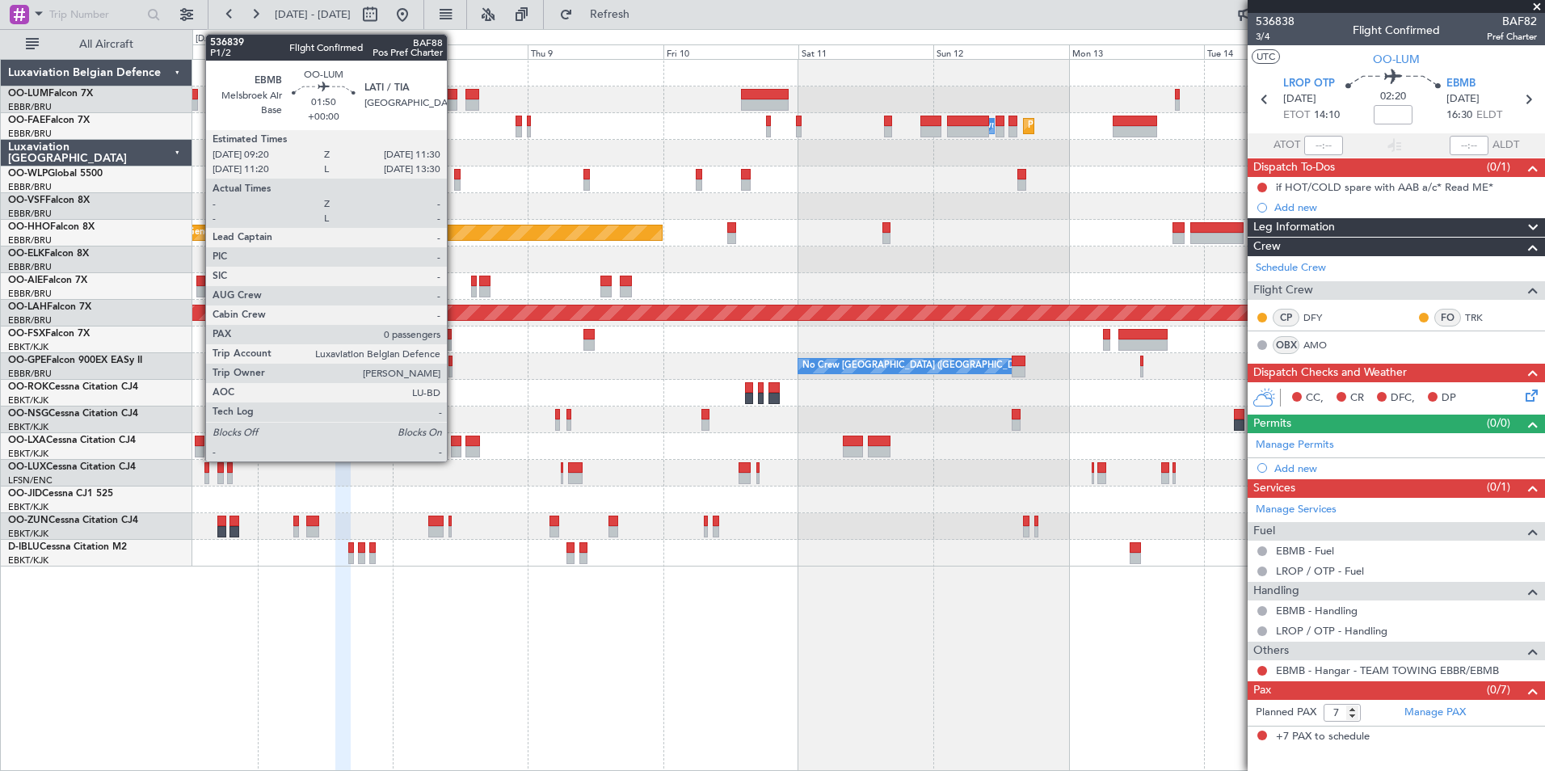
click at [454, 91] on div at bounding box center [450, 94] width 13 height 11
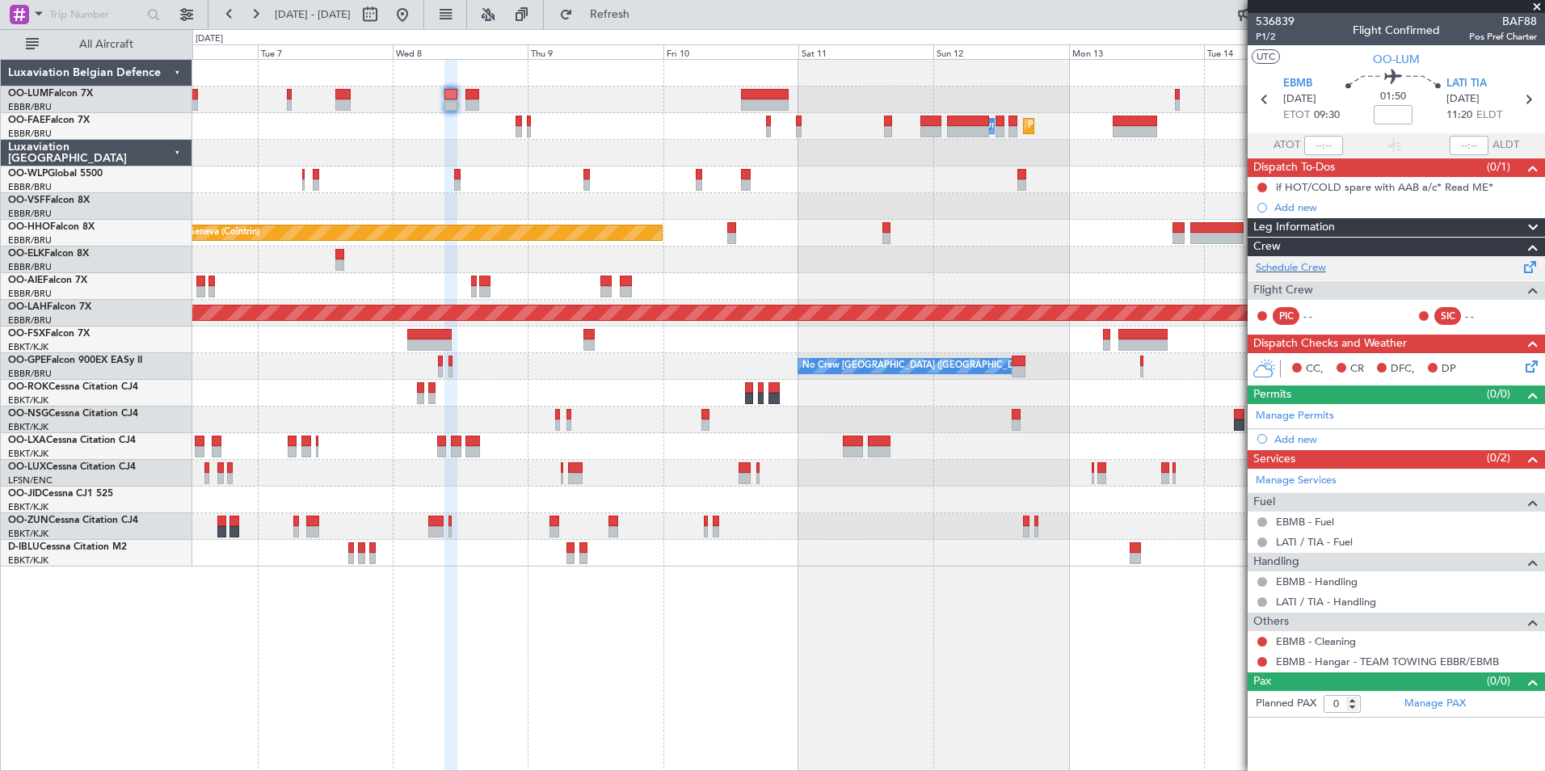
click at [1331, 274] on div "Schedule Crew" at bounding box center [1395, 268] width 297 height 24
click at [620, 7] on button "Refresh" at bounding box center [600, 15] width 97 height 26
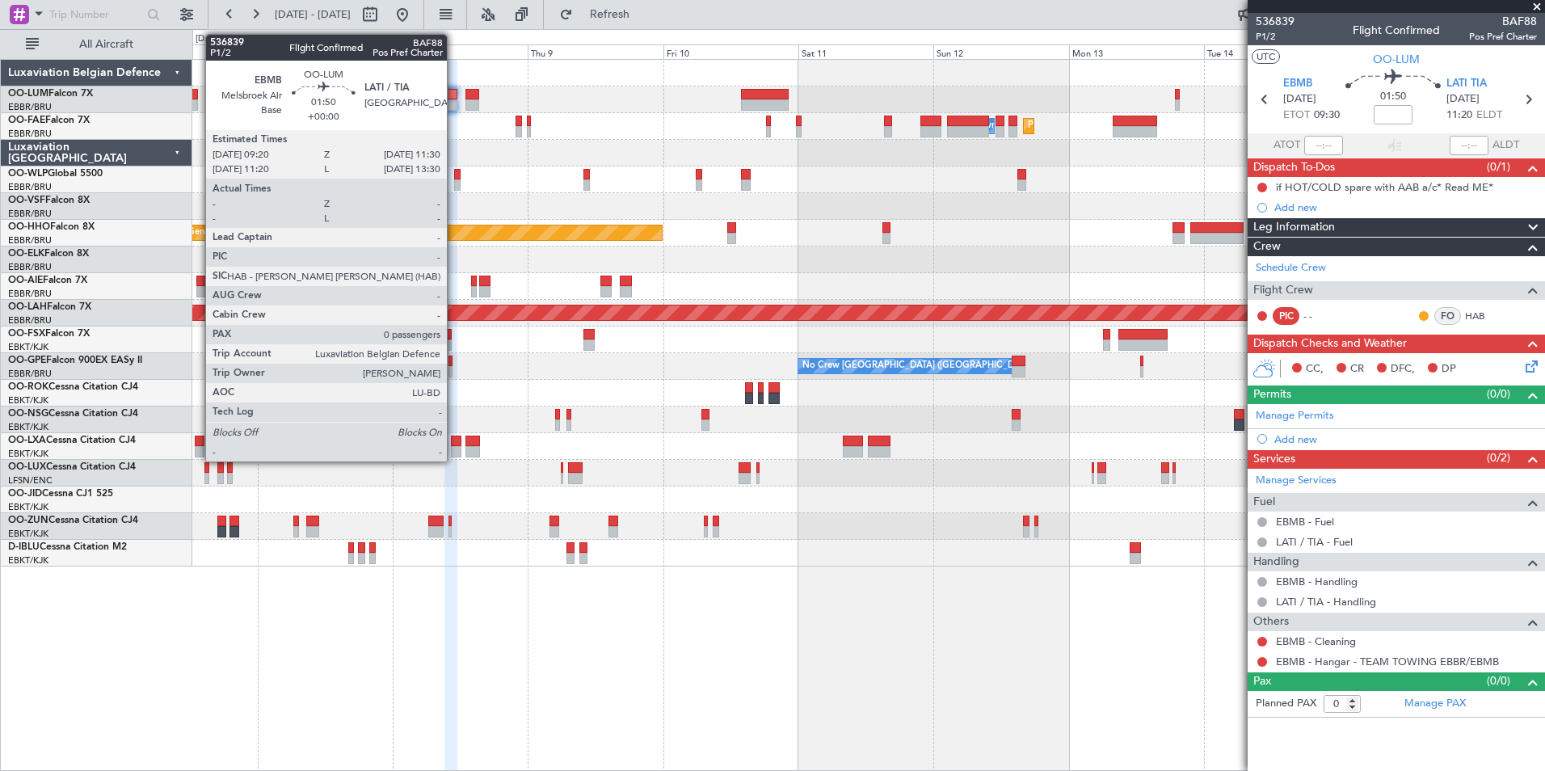
click at [454, 101] on div at bounding box center [450, 104] width 13 height 11
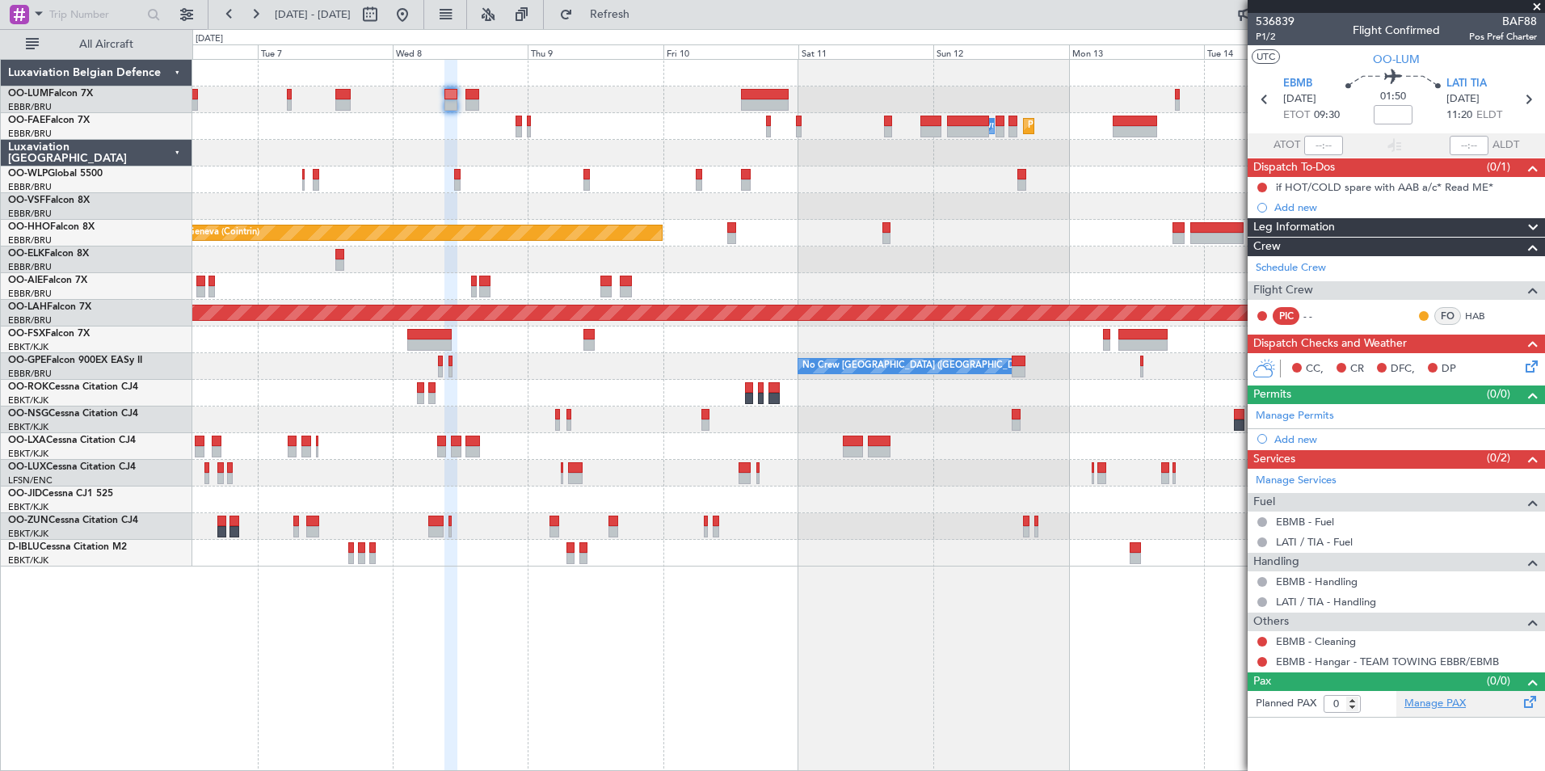
click at [1434, 702] on link "Manage PAX" at bounding box center [1434, 704] width 61 height 16
click at [635, 14] on span "Refresh" at bounding box center [610, 14] width 68 height 11
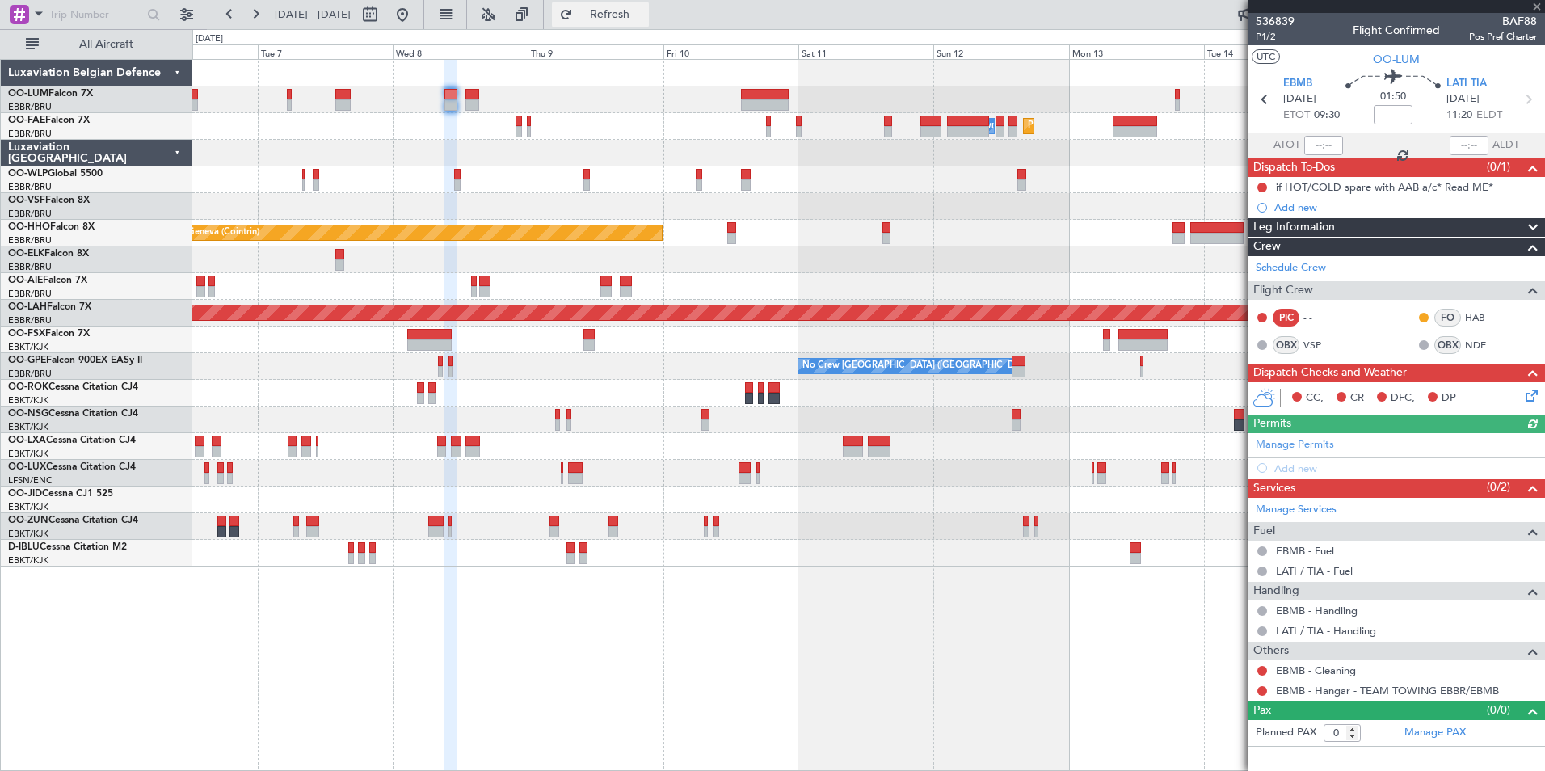
click at [644, 10] on span "Refresh" at bounding box center [610, 14] width 68 height 11
click at [473, 87] on div at bounding box center [868, 99] width 1352 height 27
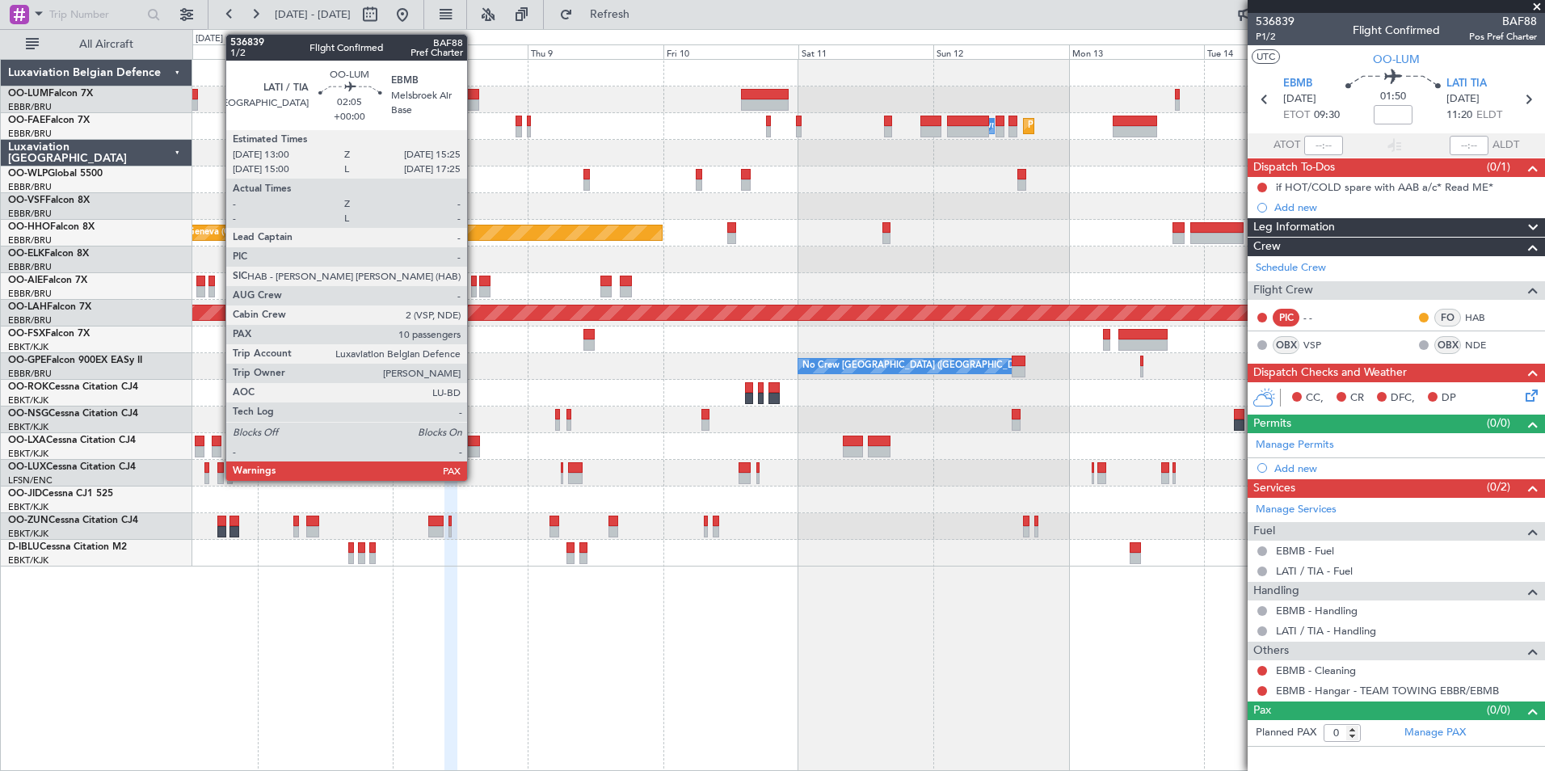
click at [474, 95] on div at bounding box center [472, 94] width 14 height 11
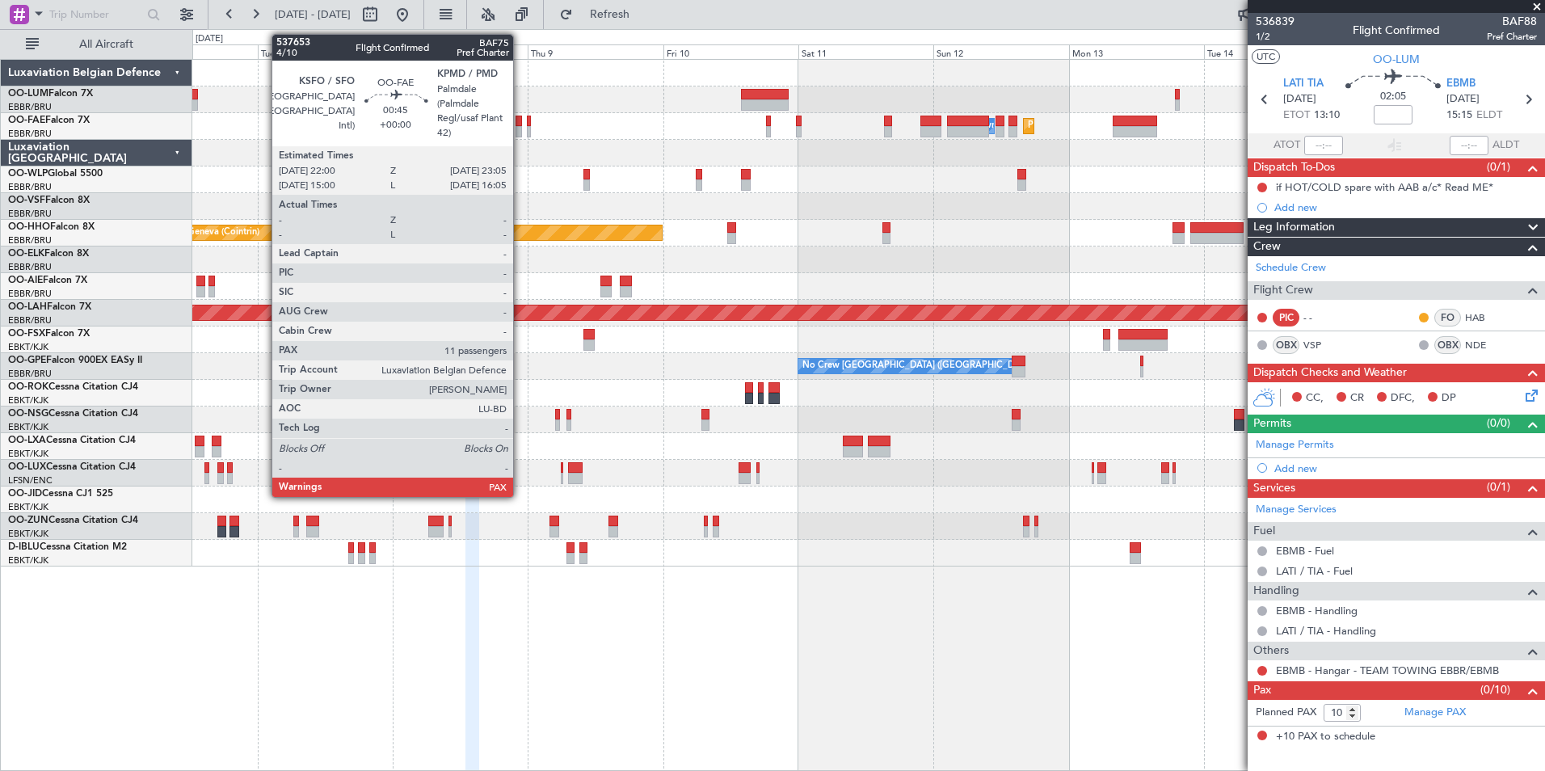
click at [520, 120] on div at bounding box center [518, 121] width 6 height 11
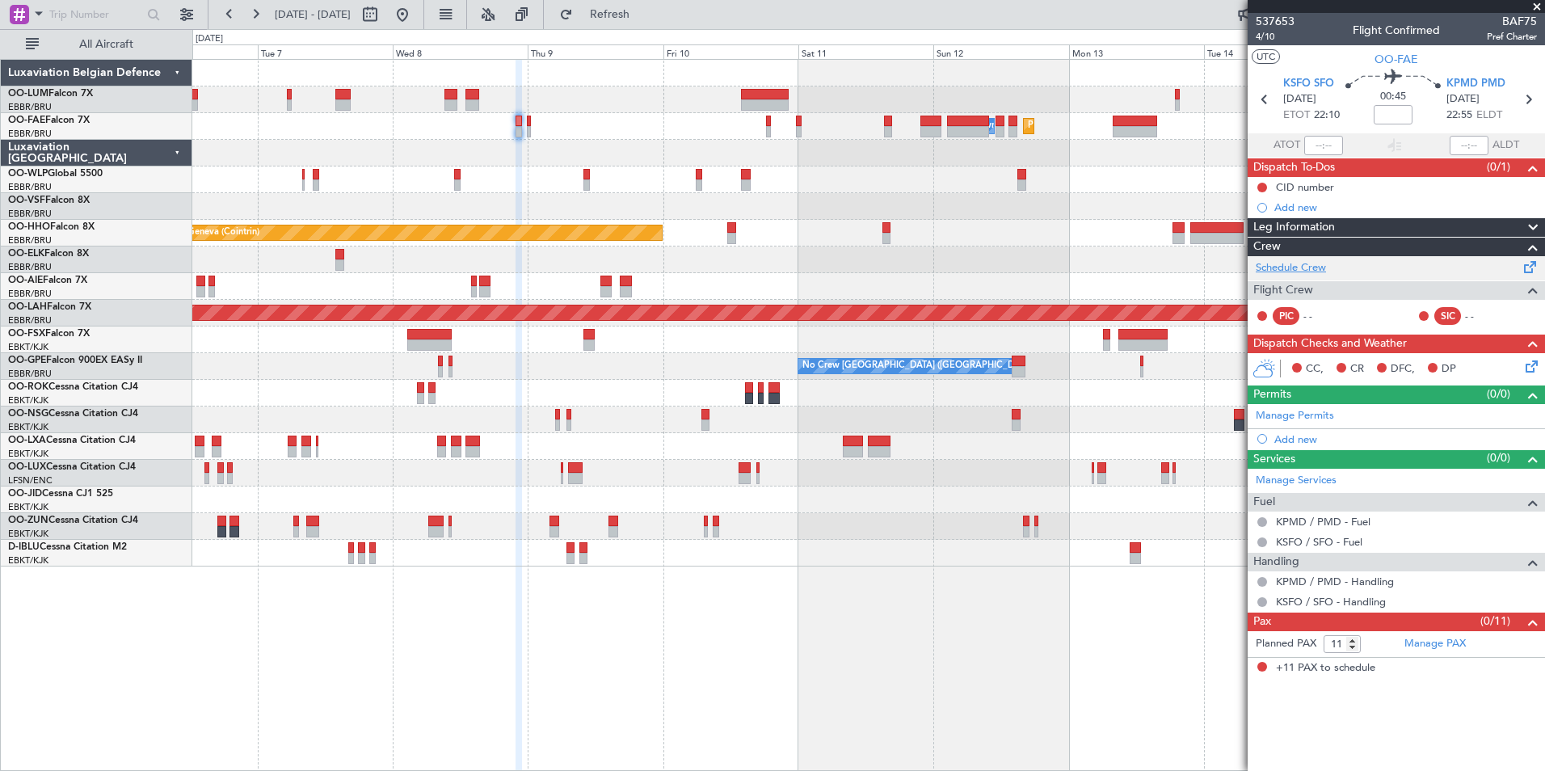
click at [1293, 268] on link "Schedule Crew" at bounding box center [1291, 268] width 70 height 16
click at [638, 15] on span "Refresh" at bounding box center [610, 14] width 68 height 11
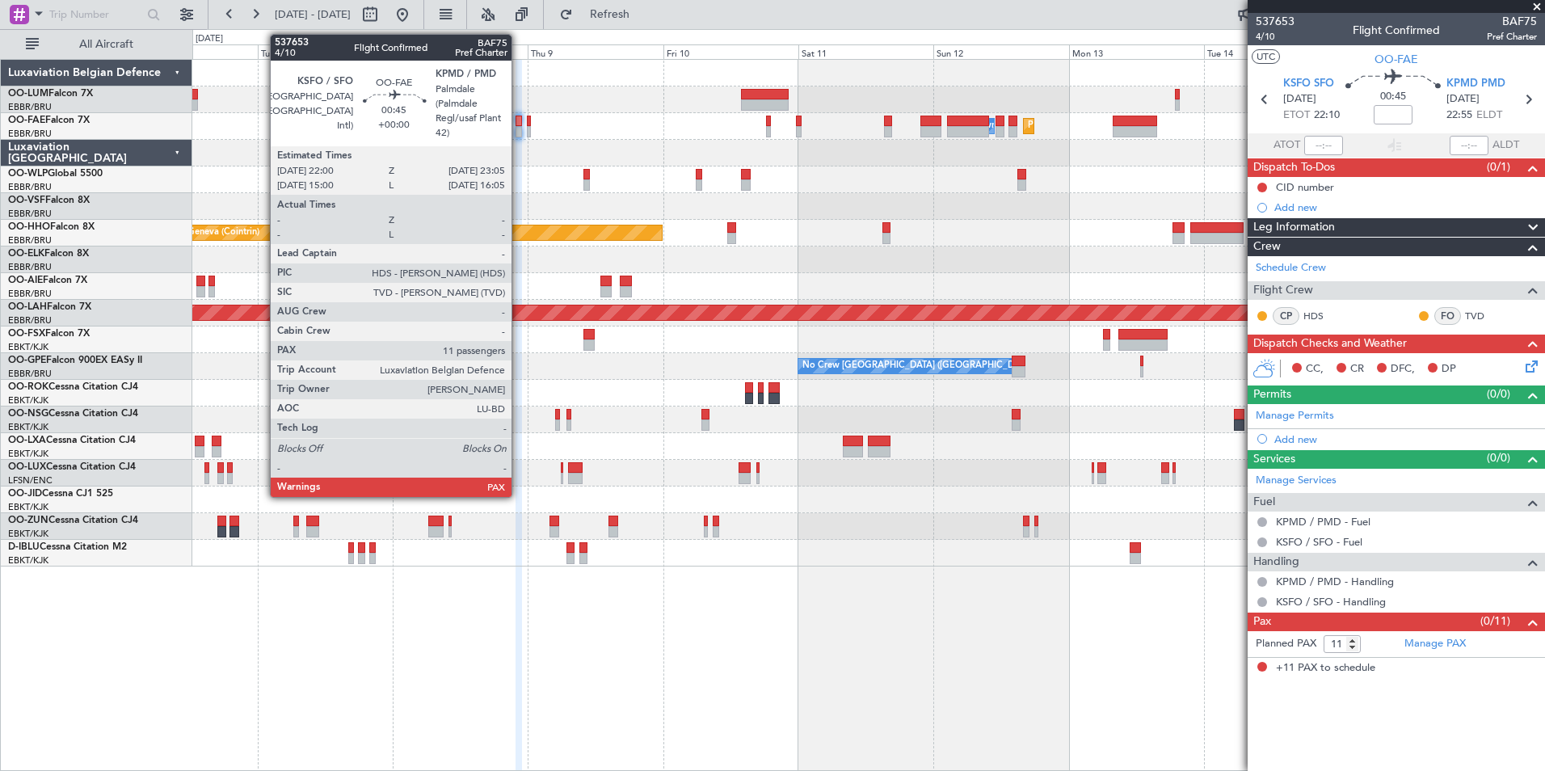
click at [519, 120] on div at bounding box center [518, 121] width 6 height 11
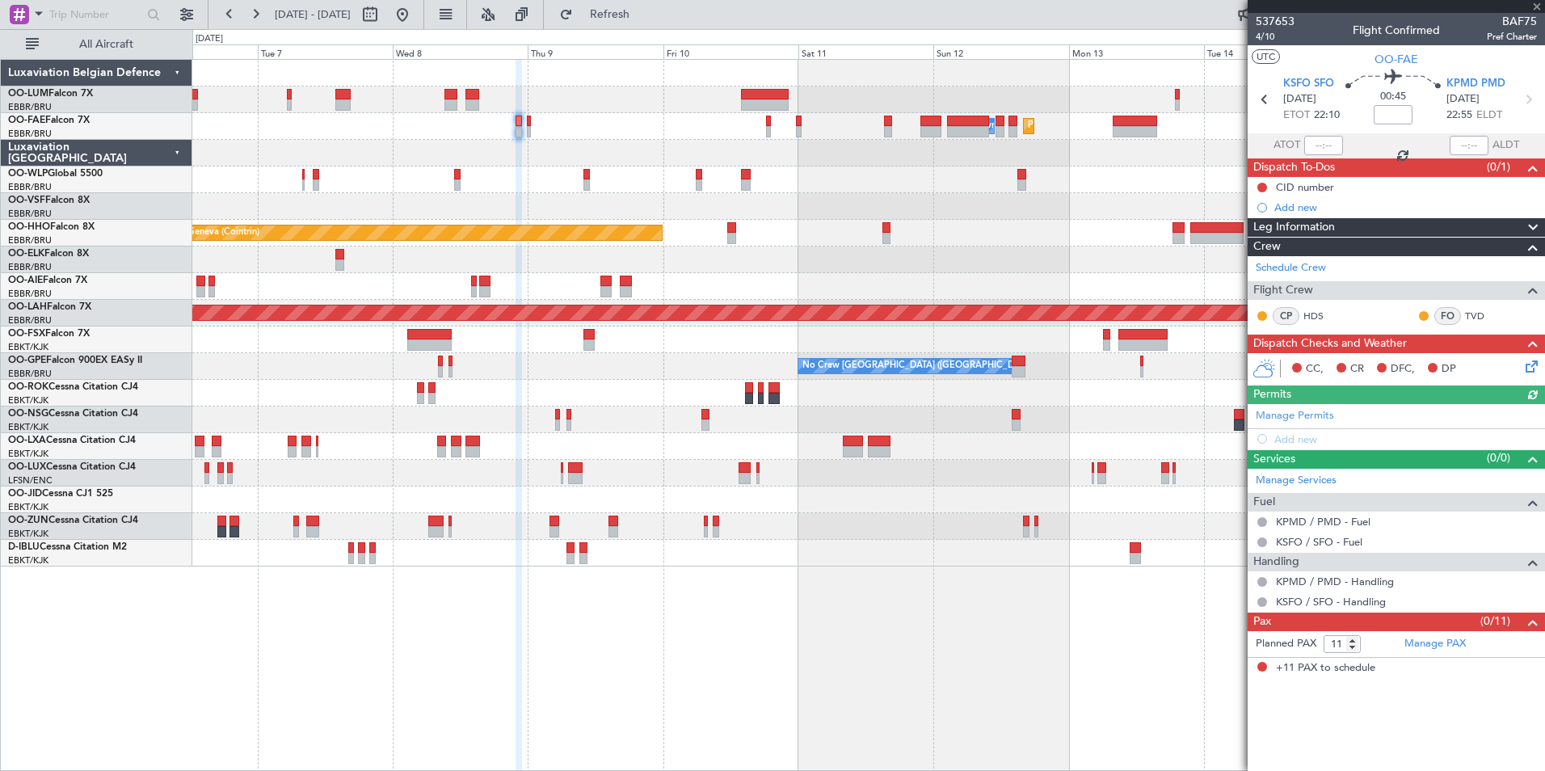
click at [1431, 639] on mat-tooltip-component "Incomplete" at bounding box center [1396, 651] width 74 height 43
click at [1448, 643] on link "Manage PAX" at bounding box center [1434, 644] width 61 height 16
click at [644, 12] on span "Refresh" at bounding box center [610, 14] width 68 height 11
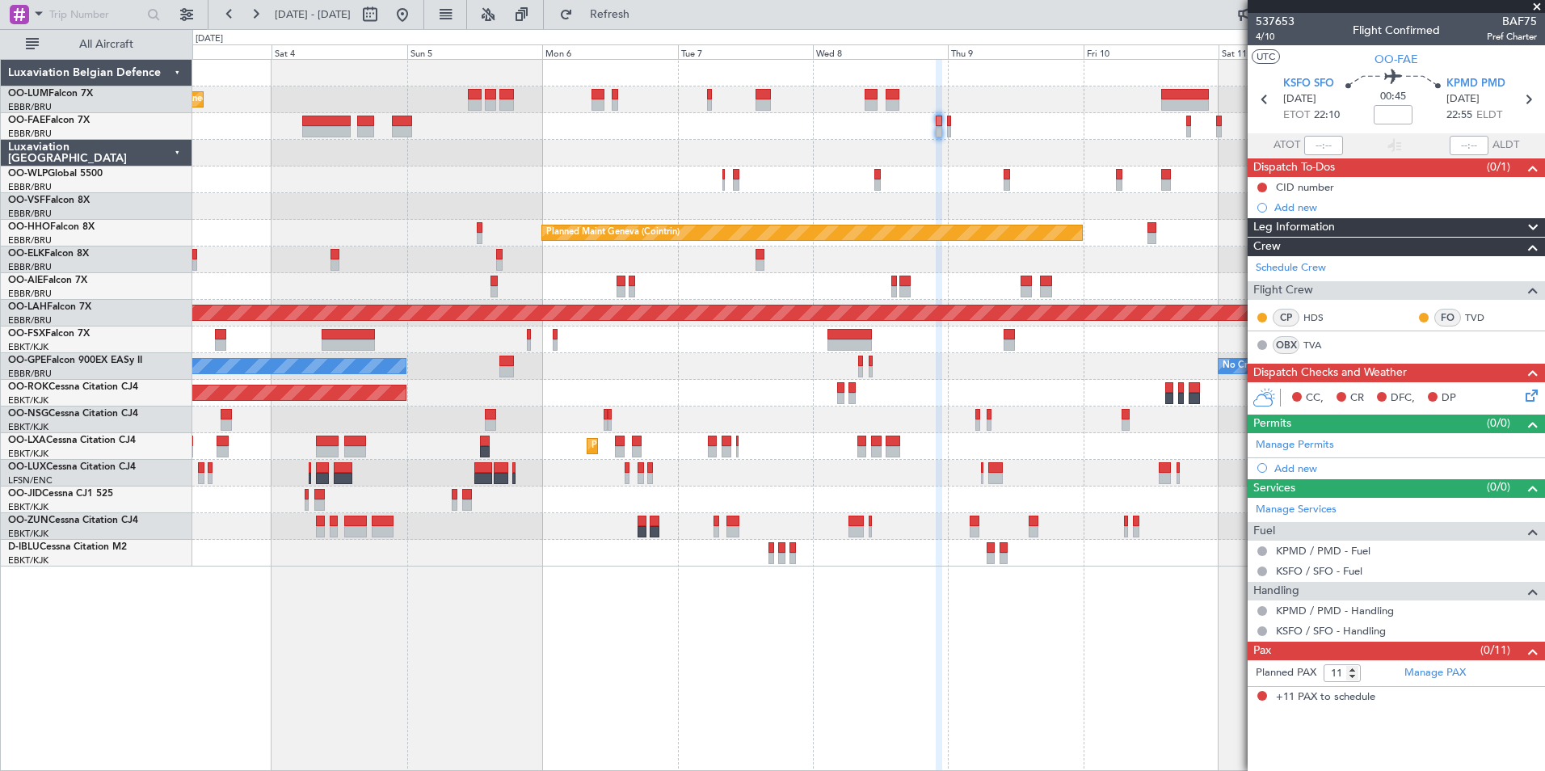
click at [845, 183] on div "Planned Maint Brussels (Brussels National) Planned Maint Brussels (Brussels Nat…" at bounding box center [868, 313] width 1352 height 507
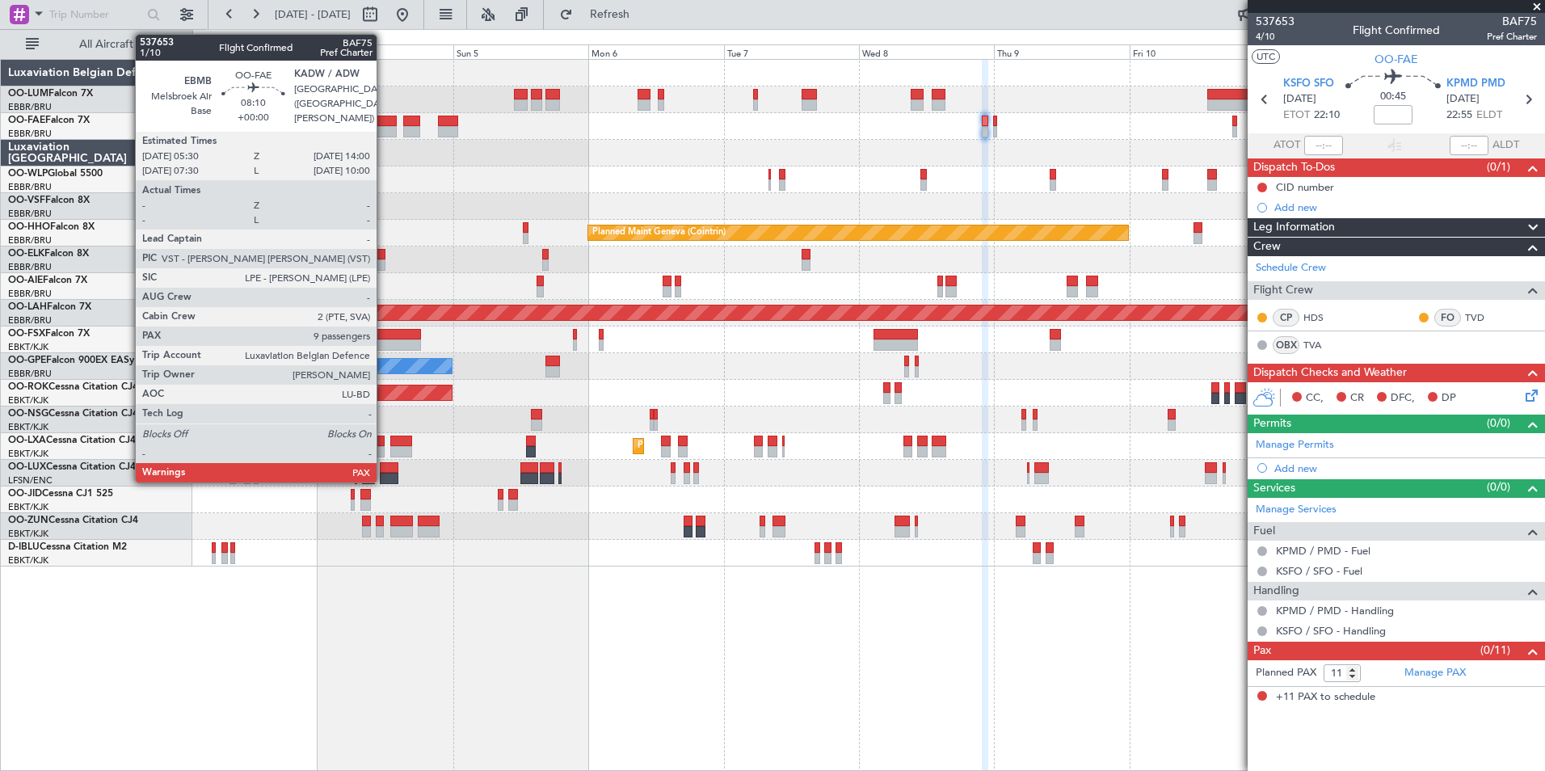
click at [384, 126] on div at bounding box center [372, 131] width 48 height 11
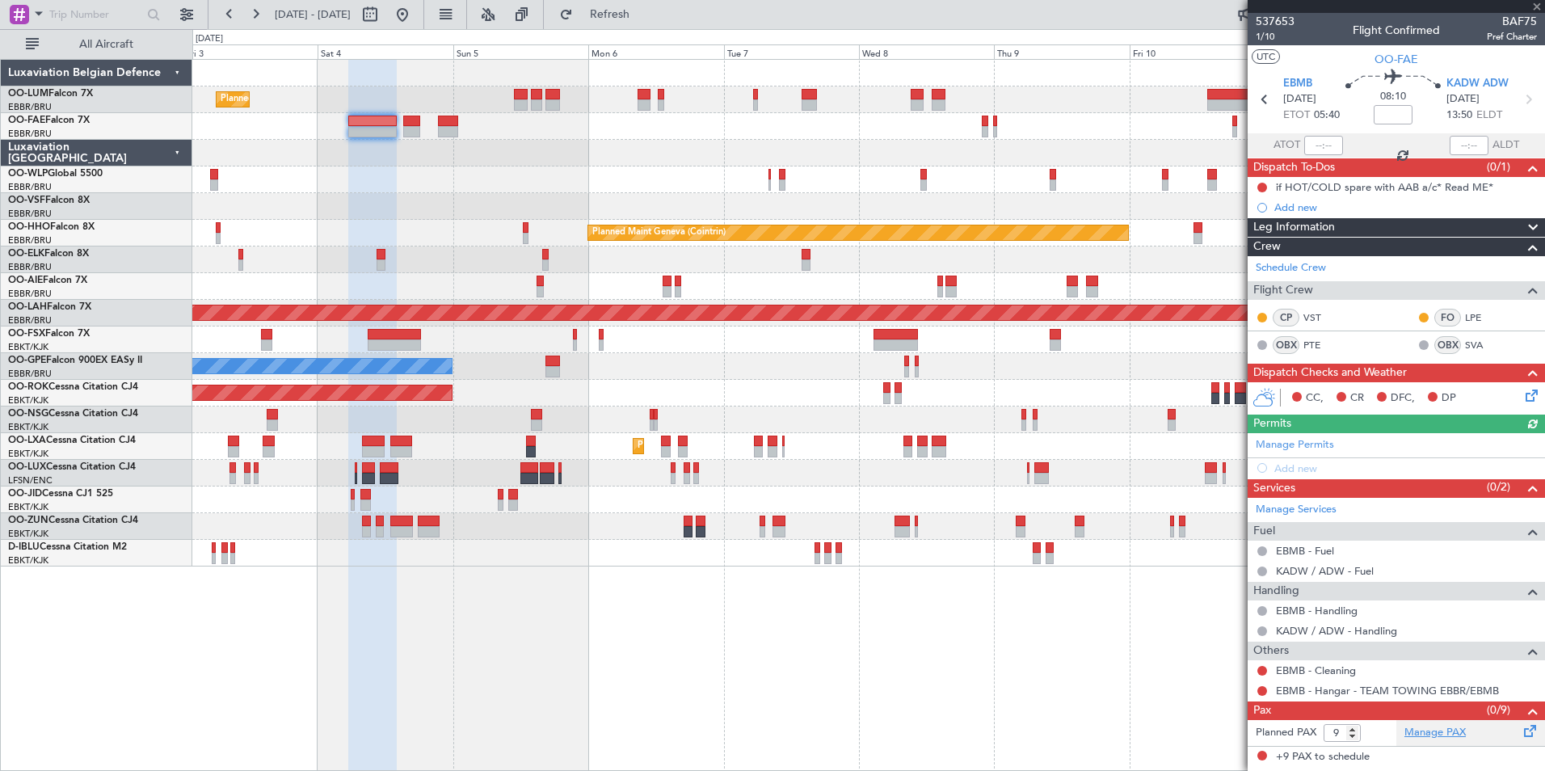
click at [1454, 730] on link "Manage PAX" at bounding box center [1434, 733] width 61 height 16
click at [644, 18] on span "Refresh" at bounding box center [610, 14] width 68 height 11
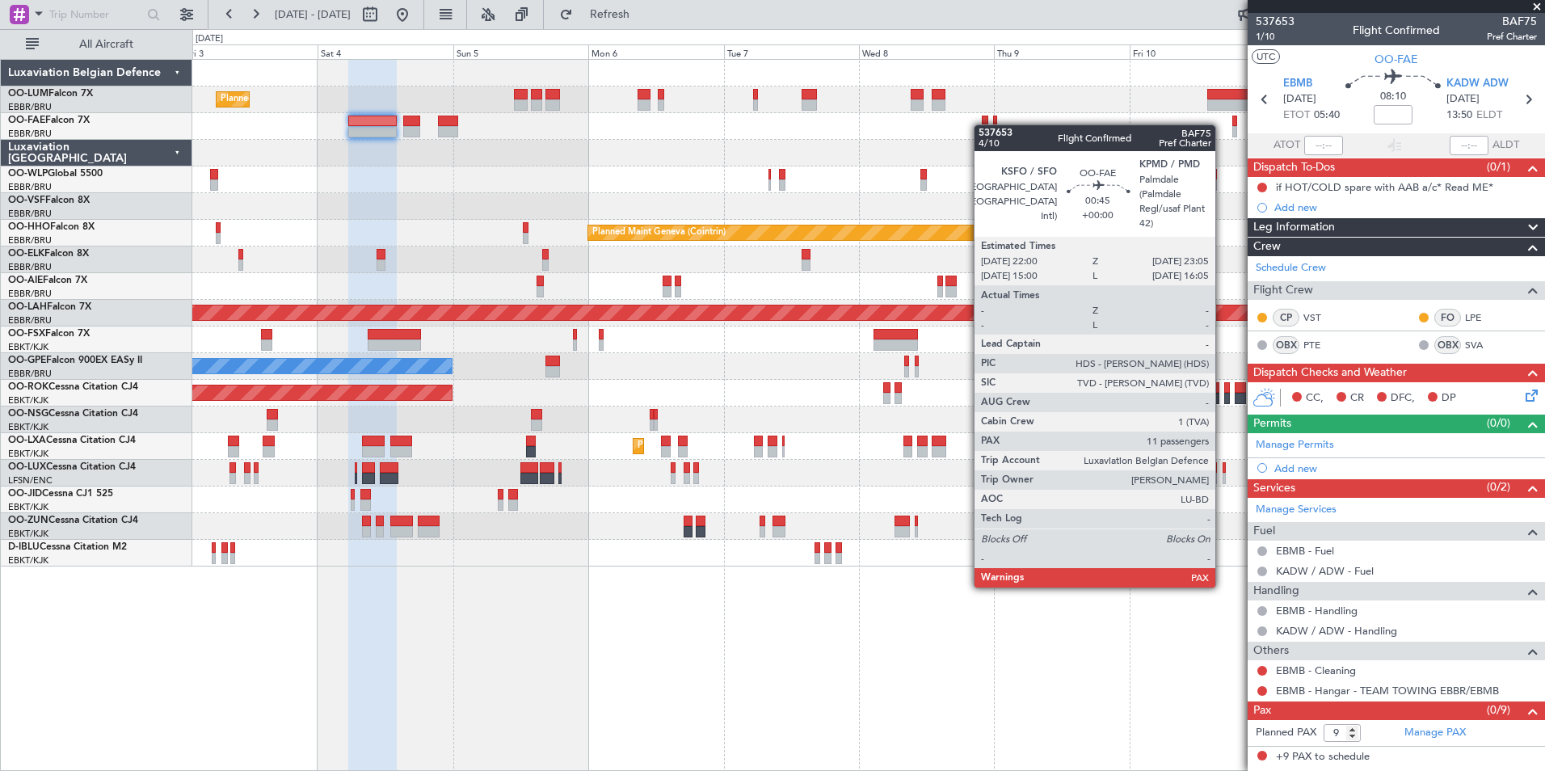
click at [982, 124] on div "Planned Maint Melsbroek Air Base Owner Melsbroek Air Base AOG Maint Melsbroek A…" at bounding box center [868, 126] width 1352 height 27
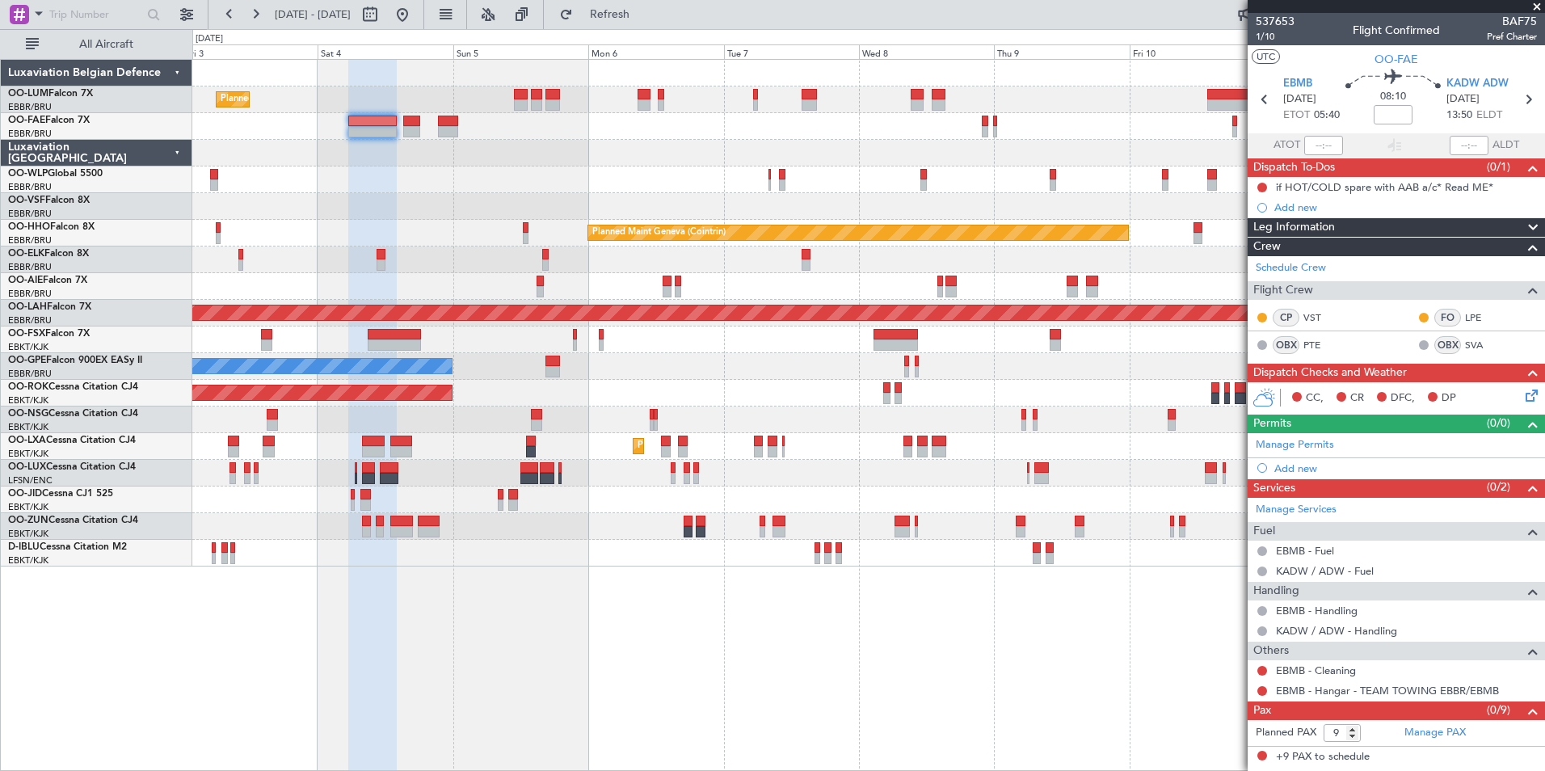
click at [989, 124] on div "Planned Maint Melsbroek Air Base Owner Melsbroek Air Base AOG Maint Melsbroek A…" at bounding box center [868, 126] width 1352 height 27
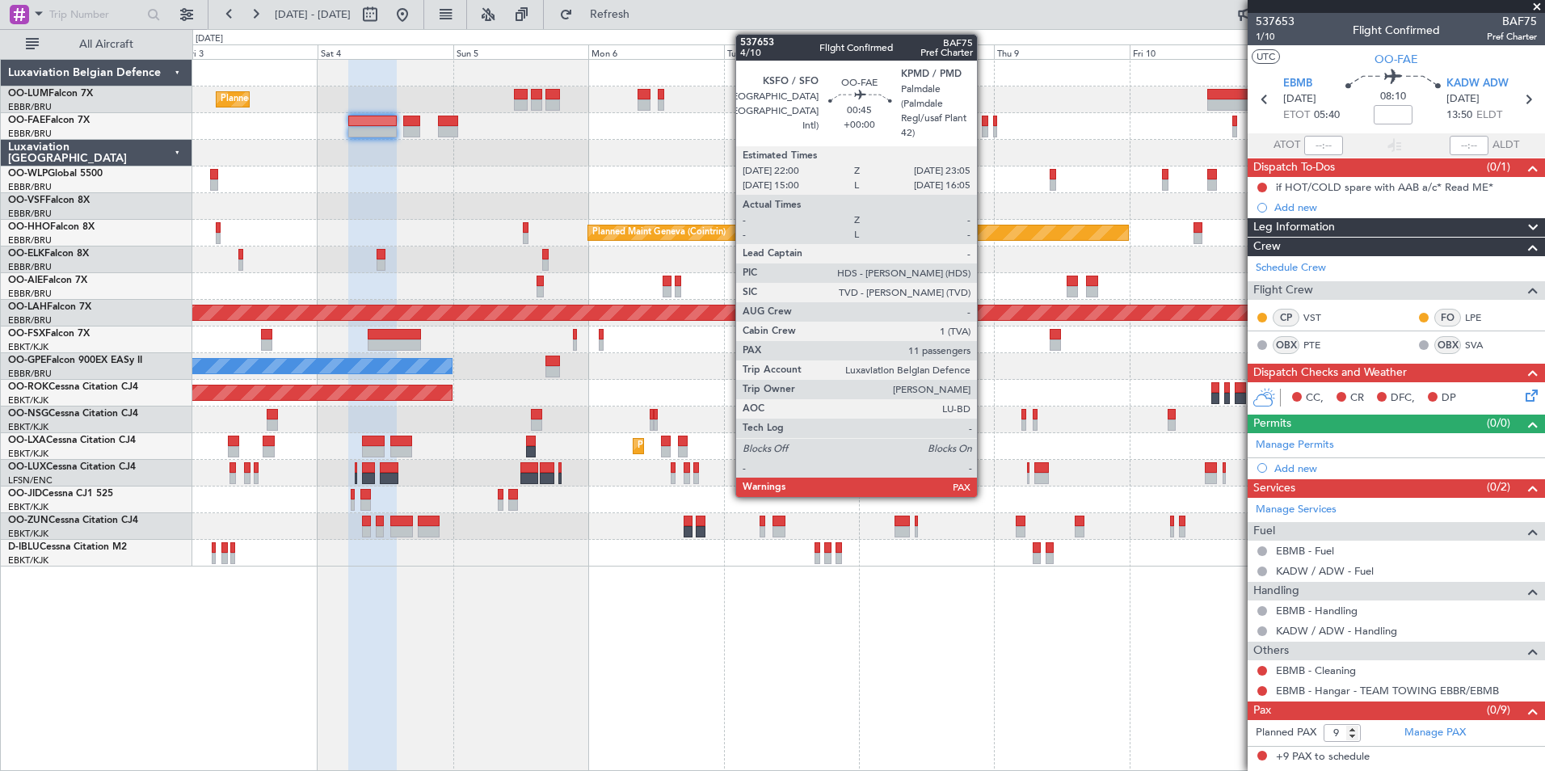
click at [984, 120] on div at bounding box center [985, 121] width 6 height 11
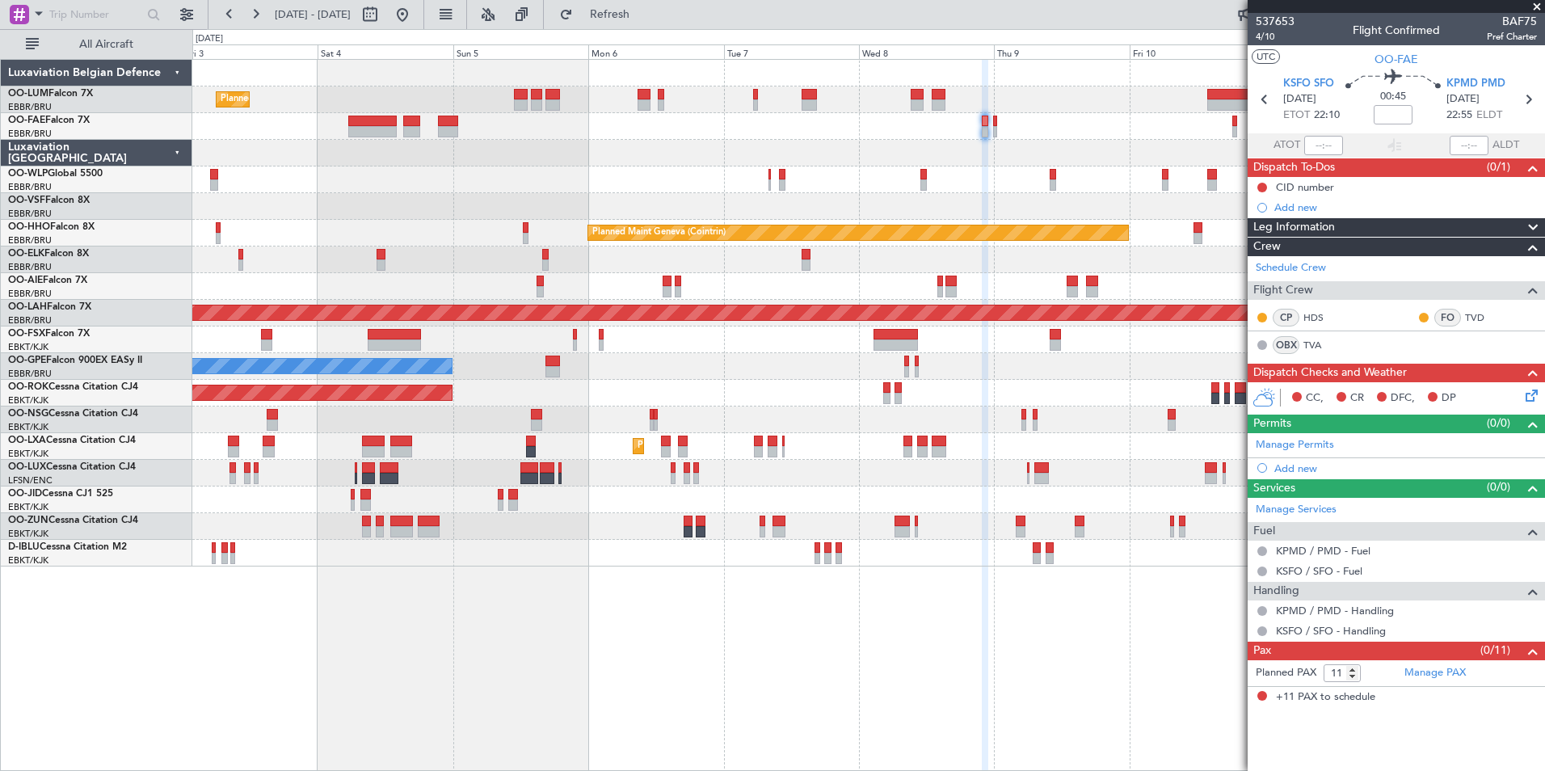
click at [595, 577] on div "Planned Maint Brussels (Brussels National) Planned Maint Brussels (Brussels Nat…" at bounding box center [868, 415] width 1352 height 712
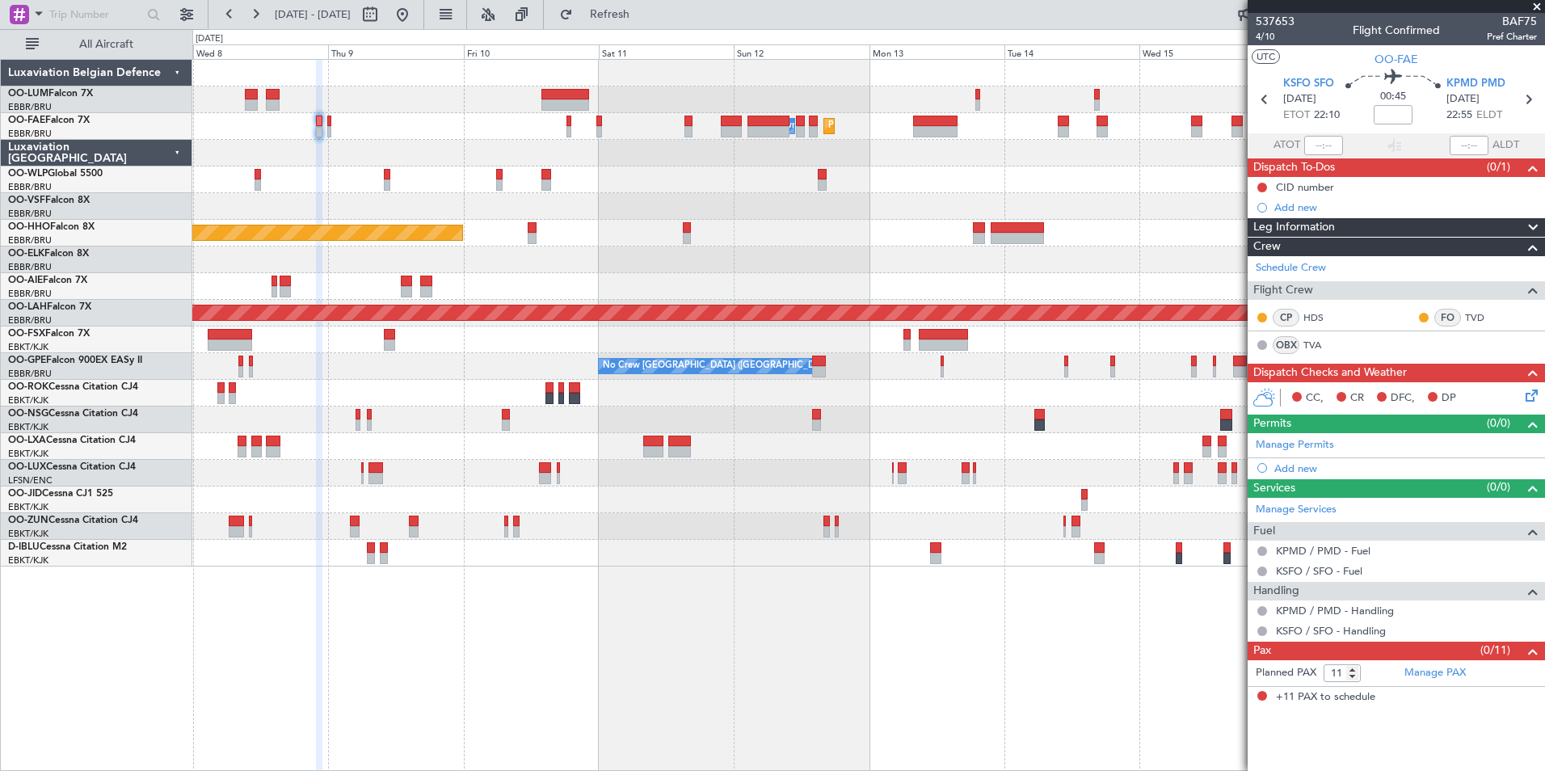
click at [389, 584] on div "Planned Maint Melsbroek Air Base Owner Melsbroek Air Base Planned Maint Brussel…" at bounding box center [868, 415] width 1352 height 712
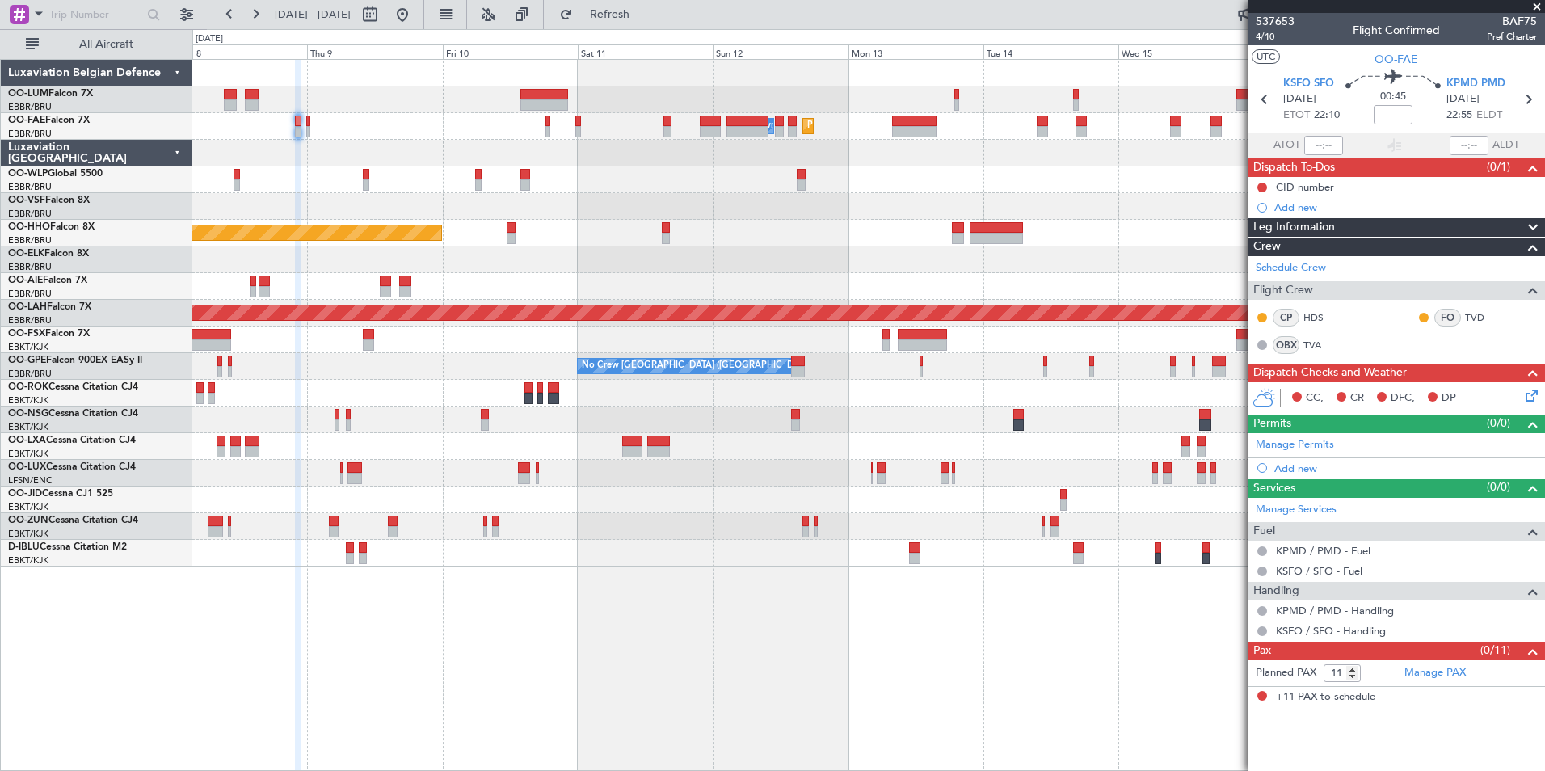
click at [915, 723] on div "Planned Maint Melsbroek Air Base Owner Melsbroek Air Base Planned Maint Brussel…" at bounding box center [868, 415] width 1352 height 712
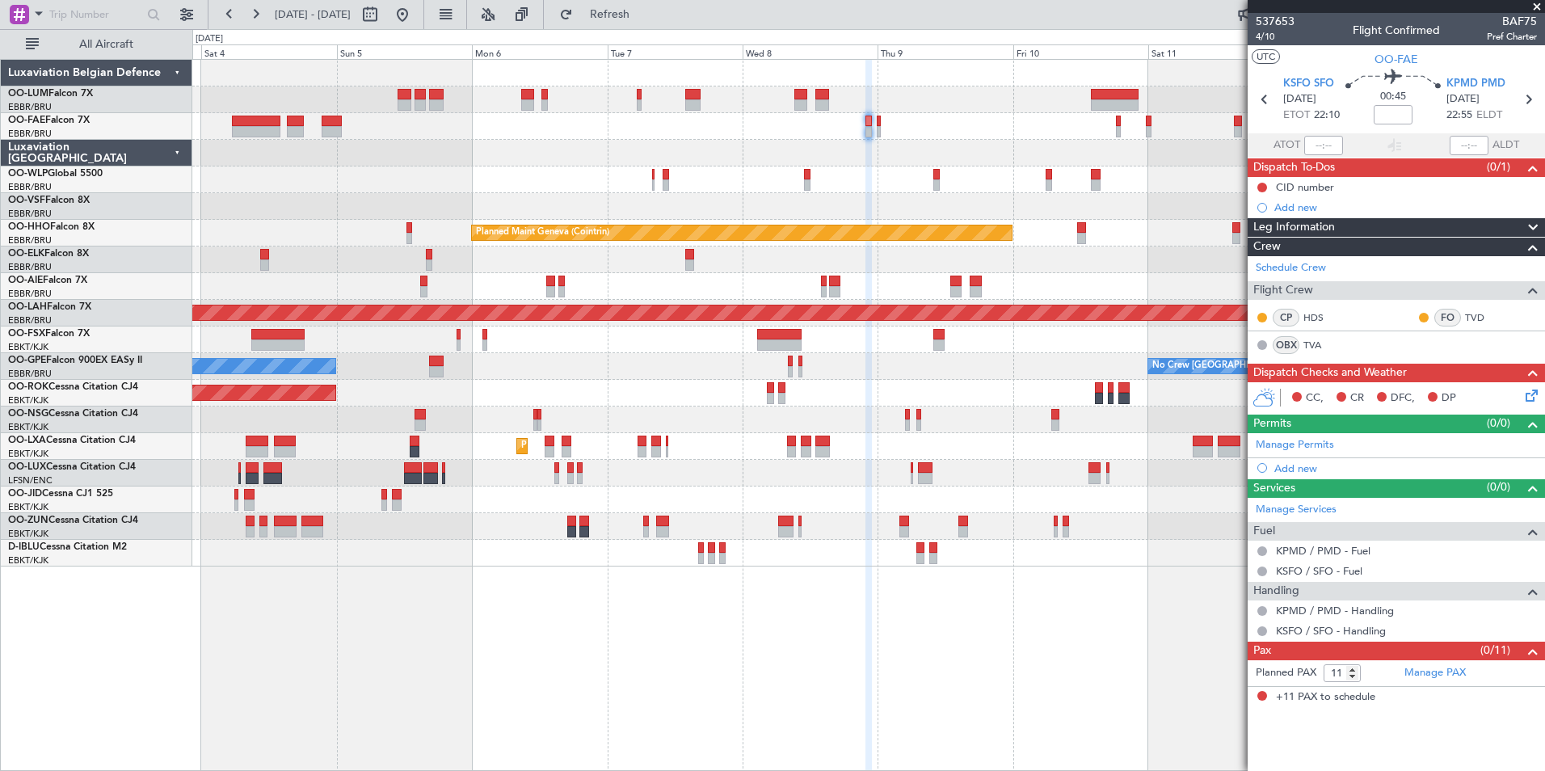
click at [1147, 770] on html "03 Oct 2025 - 13 Oct 2025 Refresh Quick Links All Aircraft Planned Maint Brusse…" at bounding box center [772, 385] width 1545 height 771
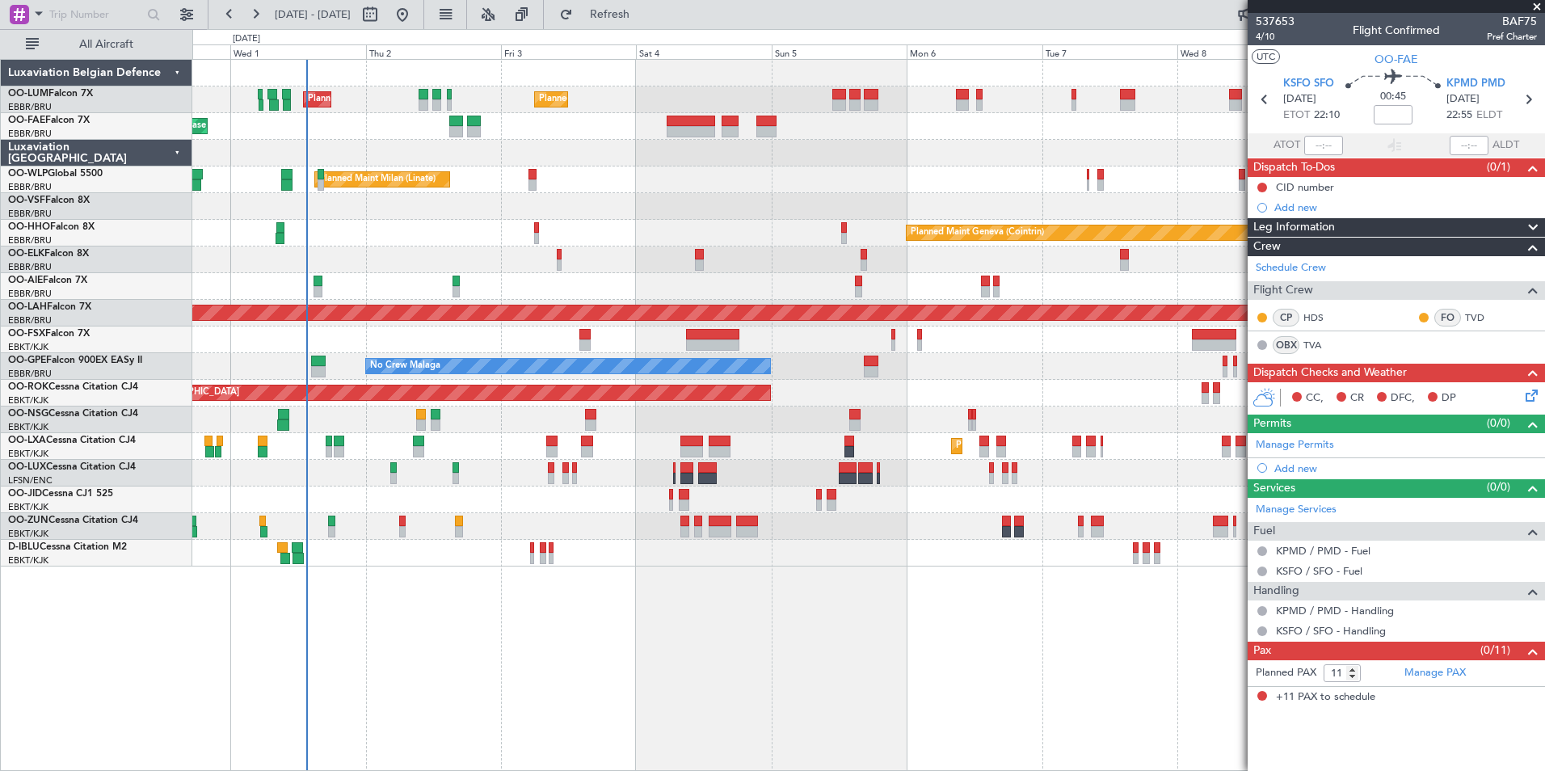
click at [761, 654] on div "Planned Maint Brussels (Brussels National) Planned Maint Brussels (Brussels Nat…" at bounding box center [868, 415] width 1352 height 712
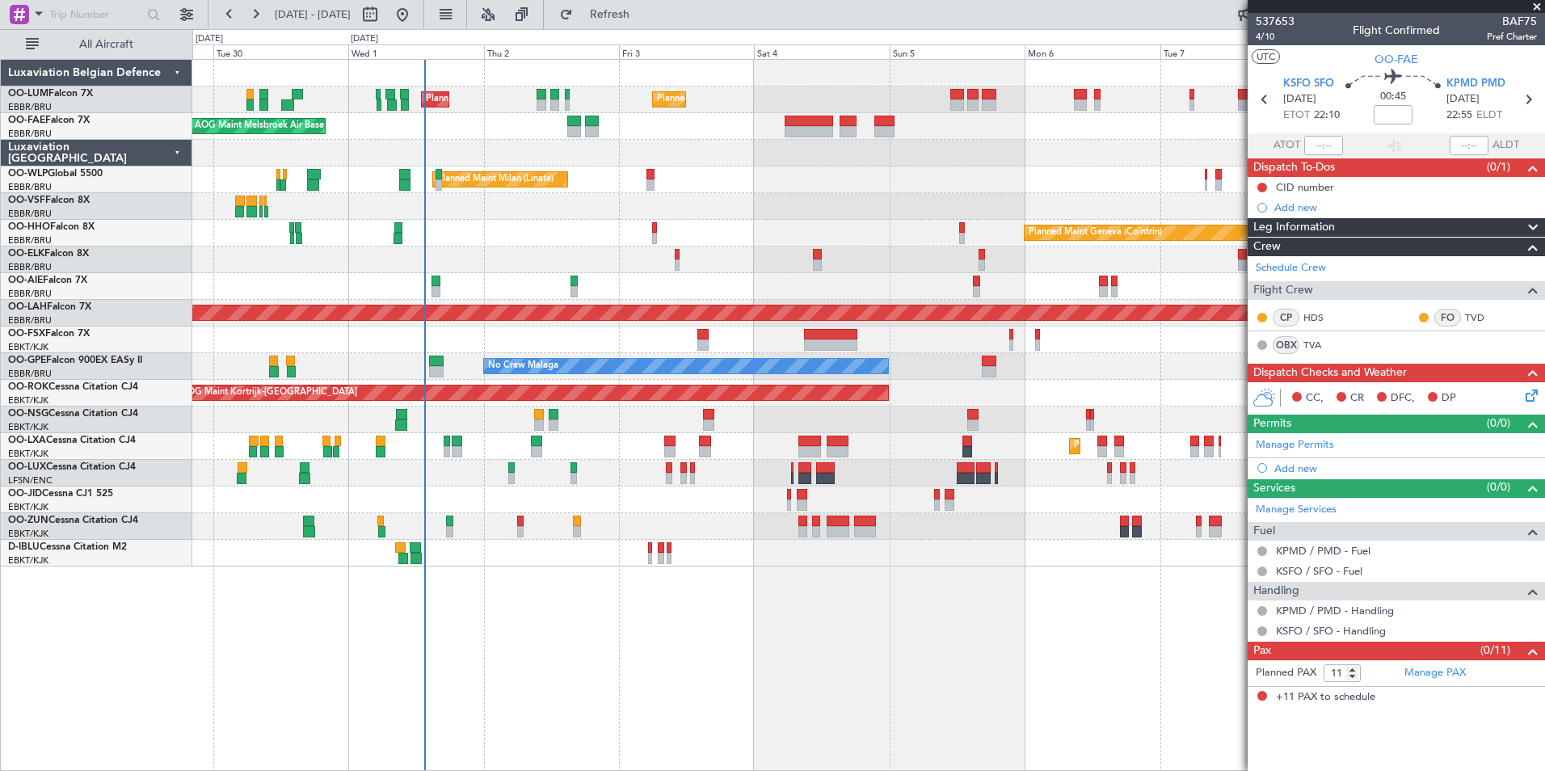
click at [557, 618] on div "Planned Maint Brussels (Brussels National) Planned Maint Brussels (Brussels Nat…" at bounding box center [868, 415] width 1352 height 712
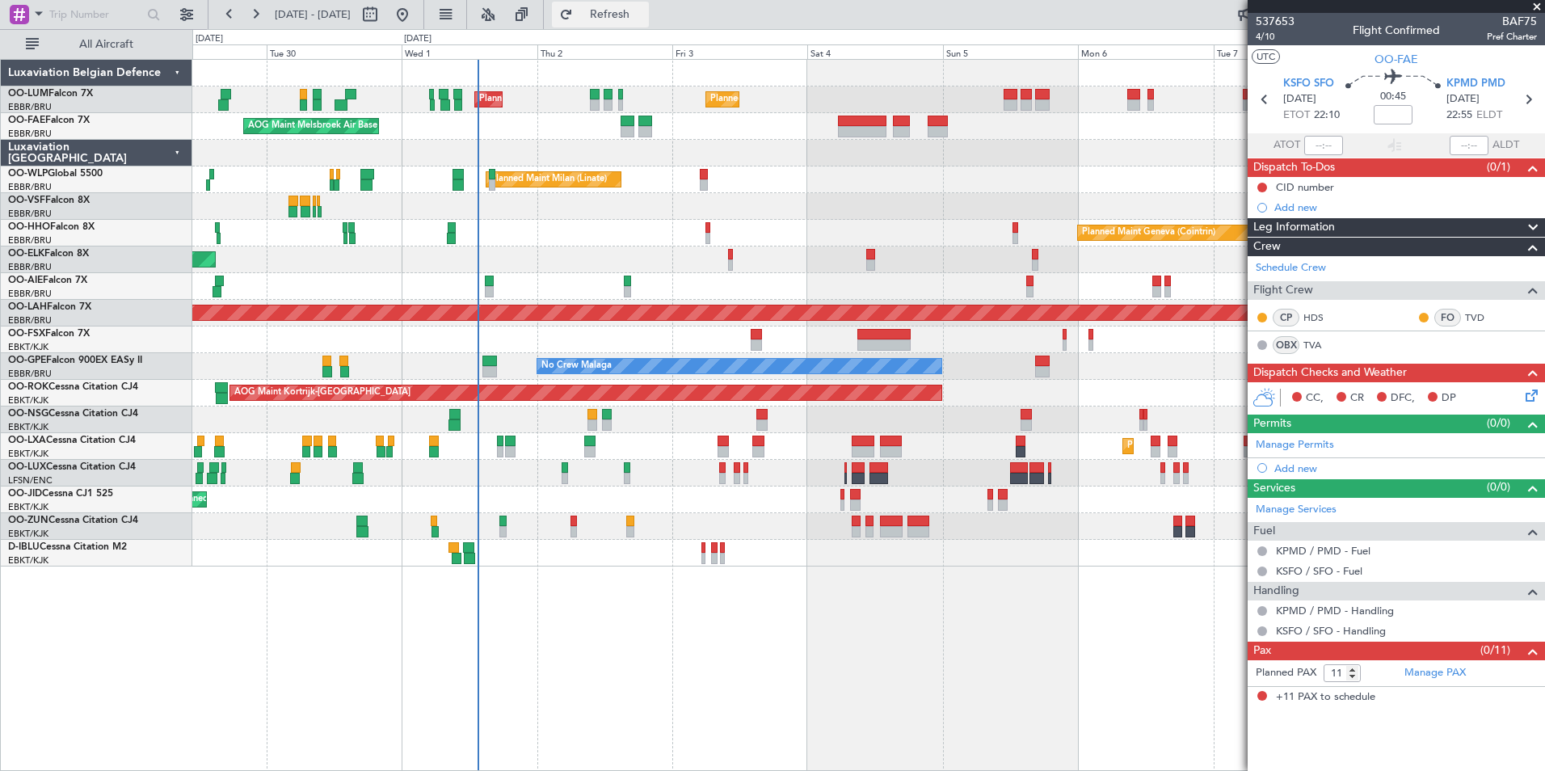
click at [644, 12] on span "Refresh" at bounding box center [610, 14] width 68 height 11
click at [716, 671] on div "Planned Maint Brussels (Brussels National) Planned Maint Brussels (Brussels Nat…" at bounding box center [868, 415] width 1352 height 712
click at [647, 685] on div "Planned Maint Brussels (Brussels National) Planned Maint Brussels (Brussels Nat…" at bounding box center [868, 415] width 1352 height 712
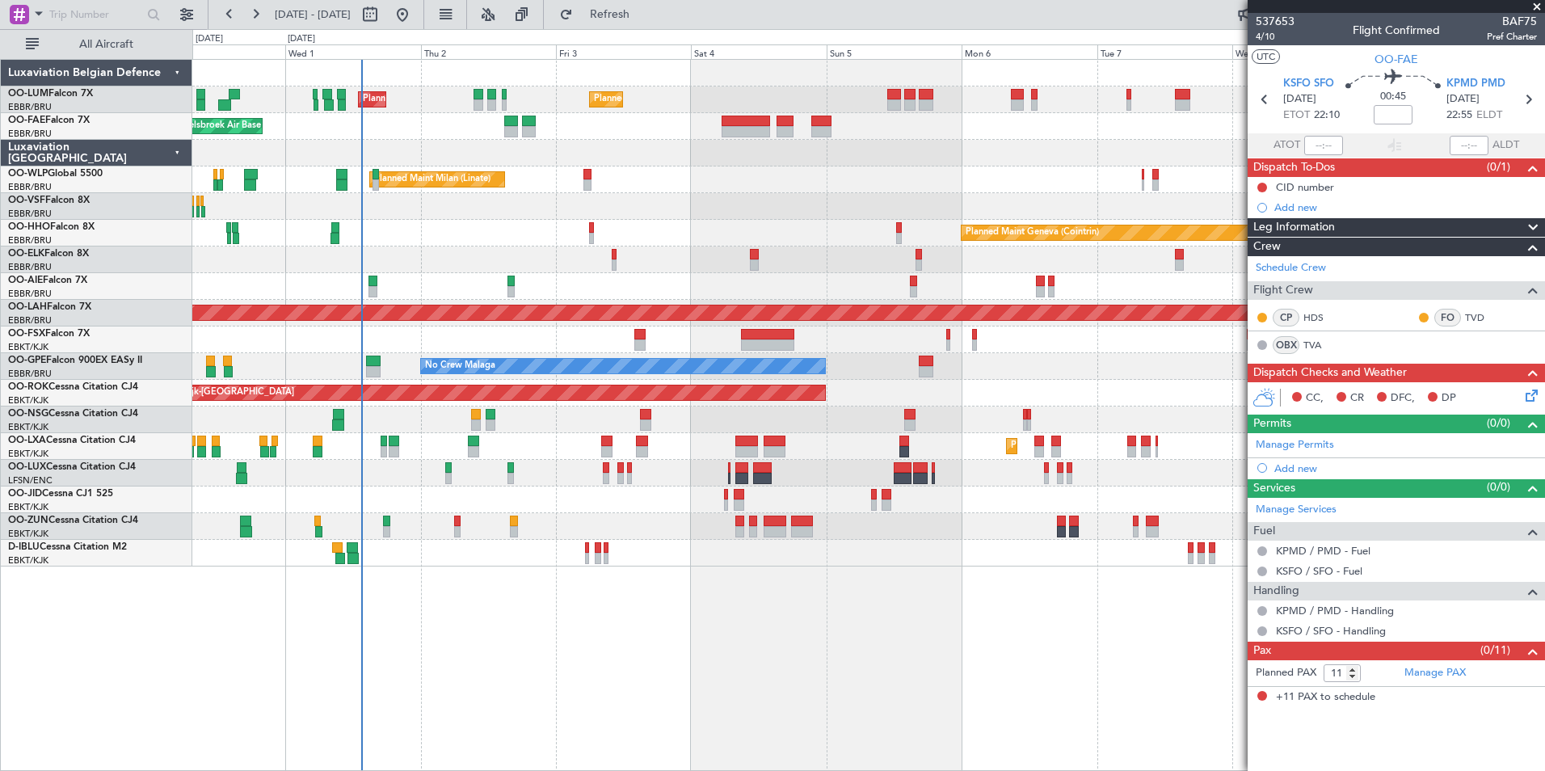
click at [614, 727] on div "Planned Maint Brussels (Brussels National) Planned Maint Brussels (Brussels Nat…" at bounding box center [868, 415] width 1352 height 712
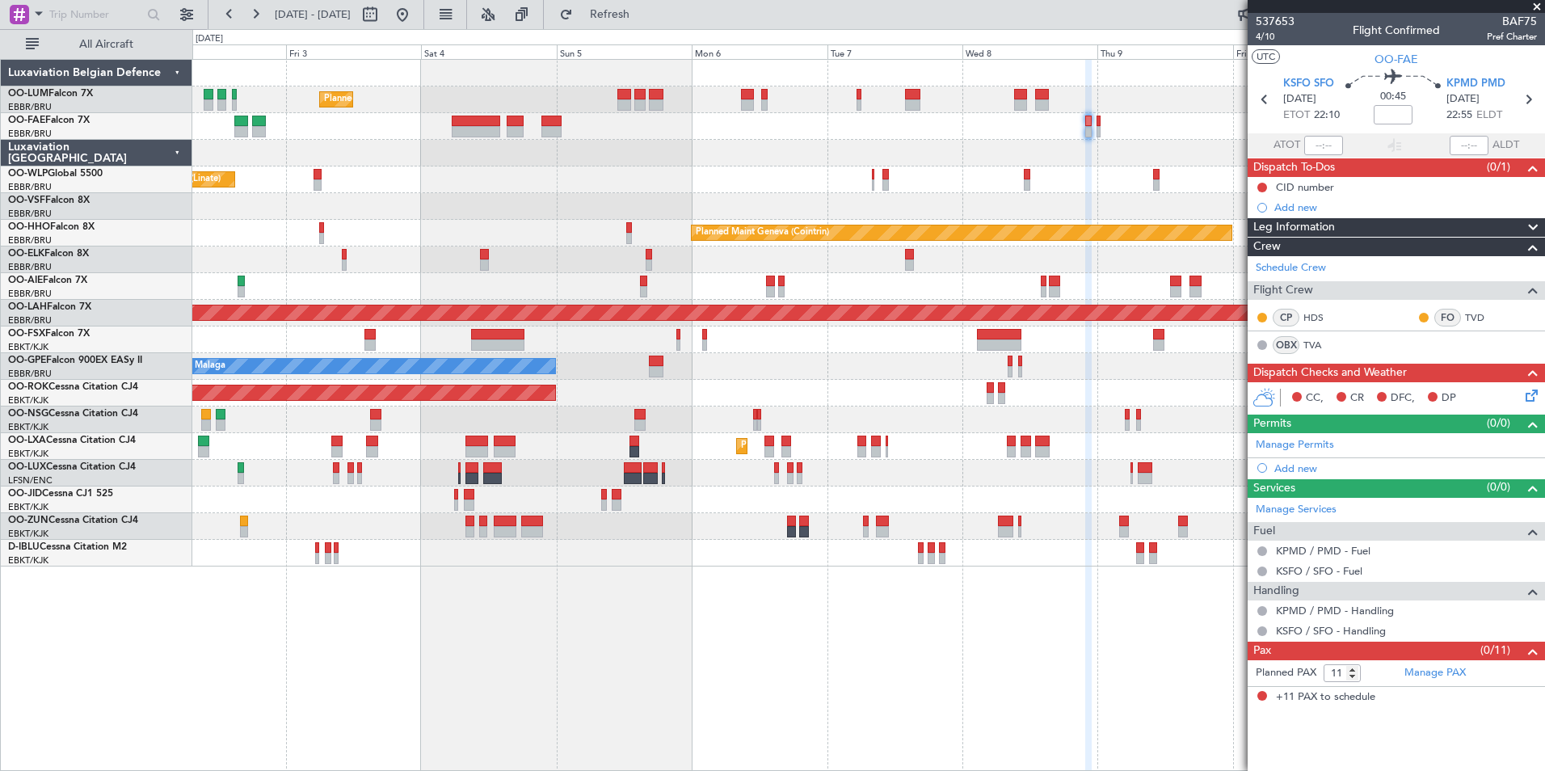
click at [488, 726] on div "Planned Maint Brussels (Brussels National) Planned Maint Brussels (Brussels Nat…" at bounding box center [868, 415] width 1352 height 712
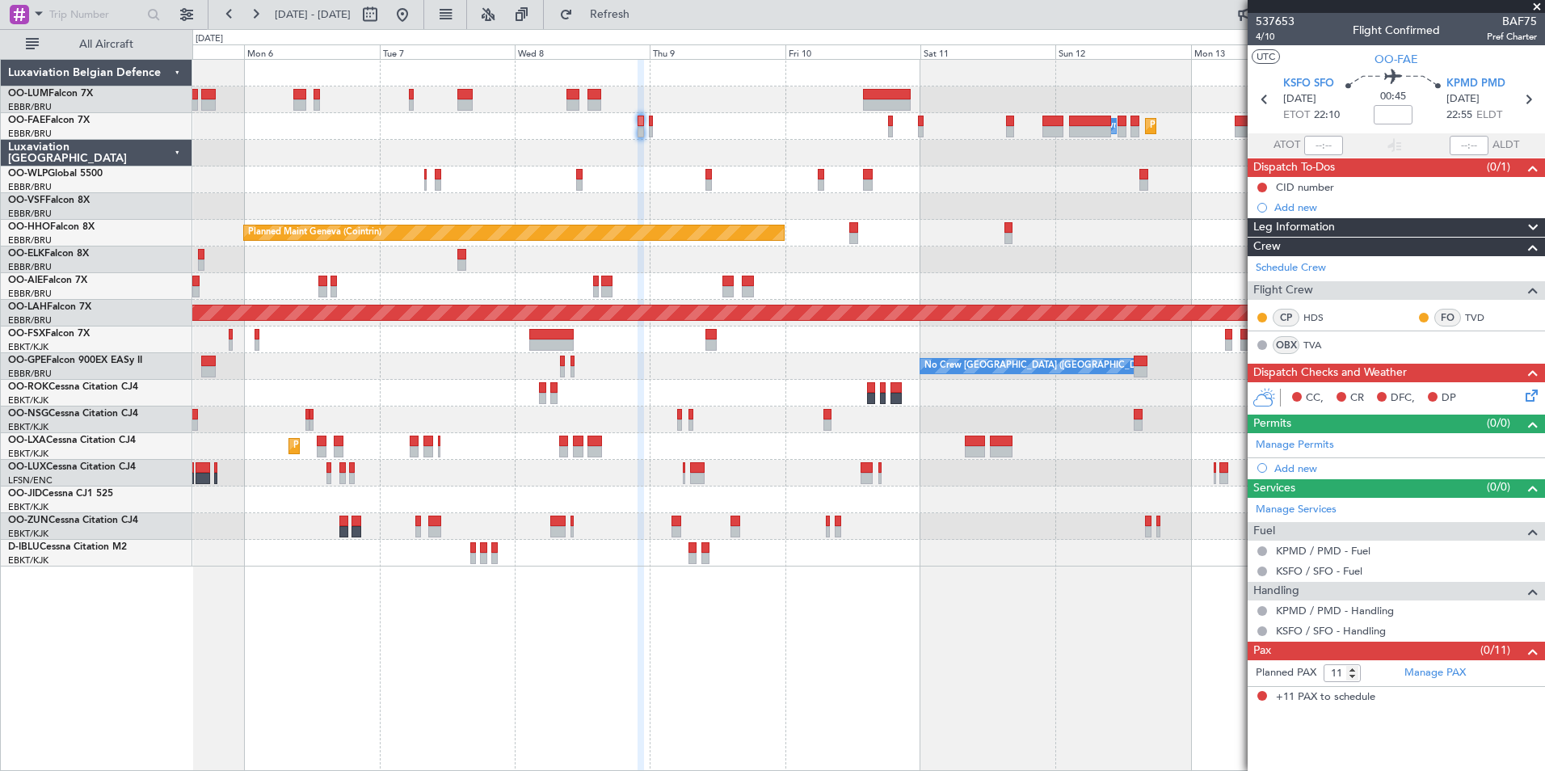
click at [217, 731] on div "Planned Maint Brussels (Brussels National) Owner Melsbroek Air Base Planned Mai…" at bounding box center [868, 415] width 1352 height 712
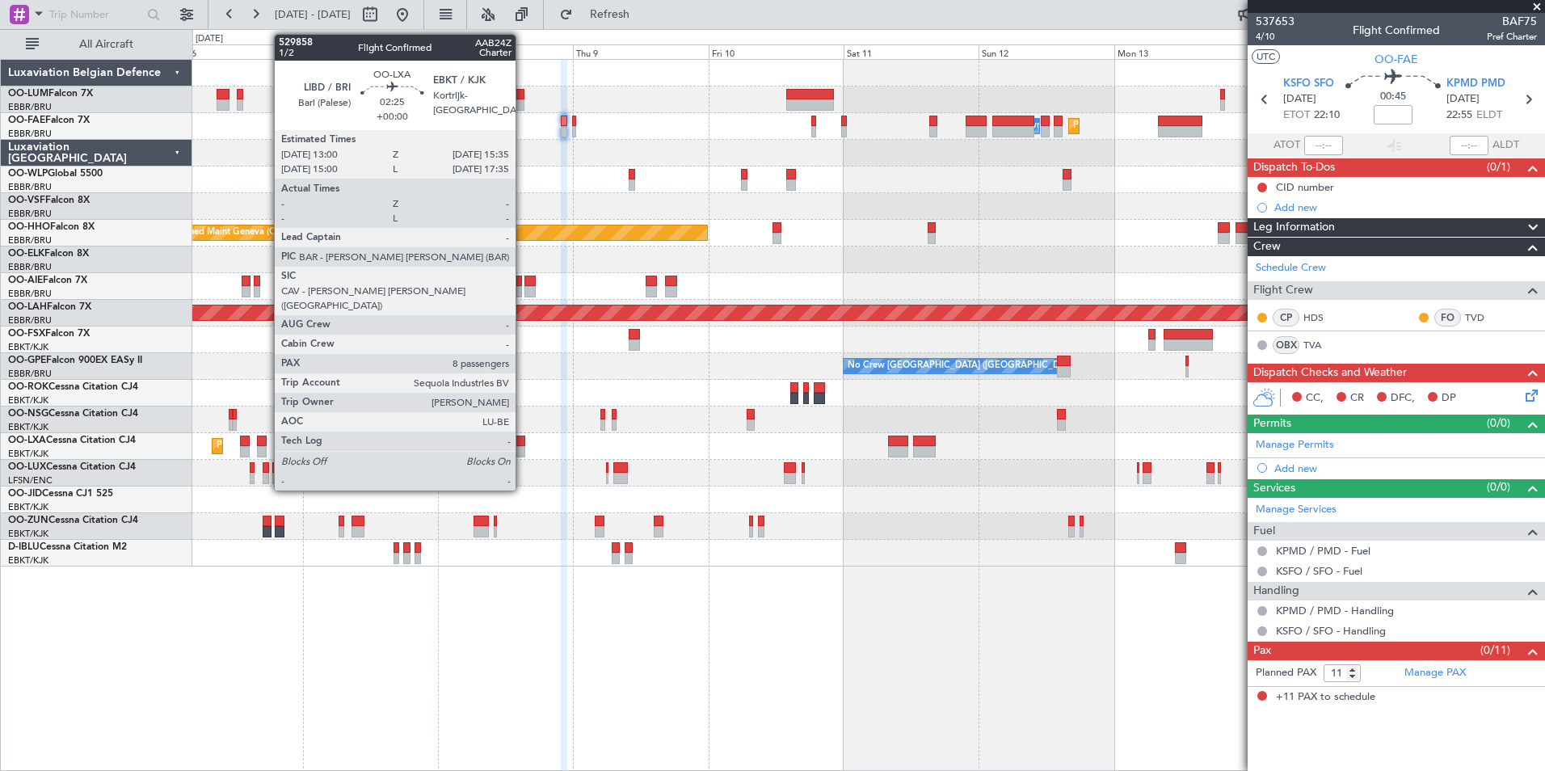
click at [523, 446] on div at bounding box center [518, 451] width 15 height 11
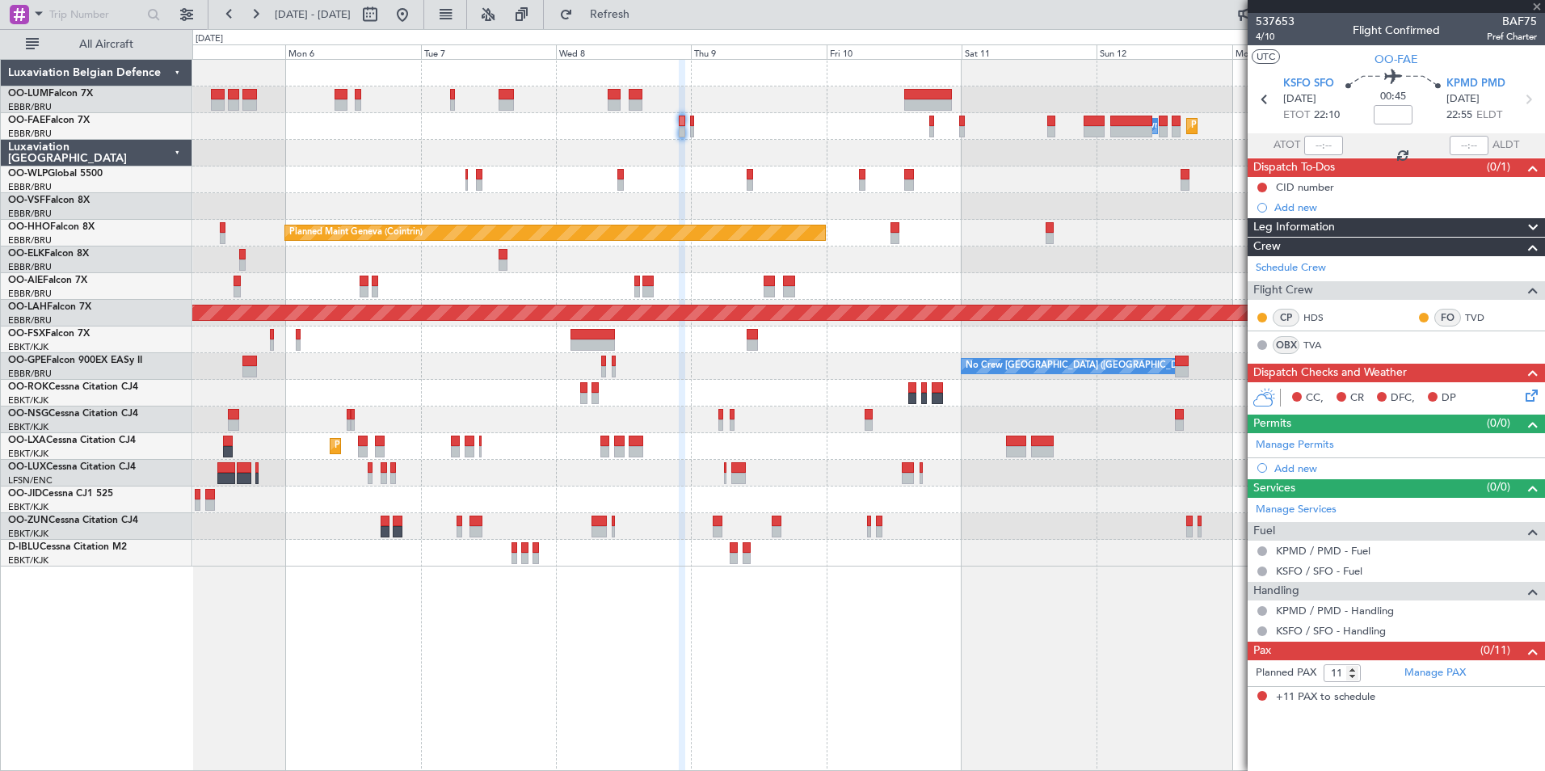
click at [646, 587] on div "Planned Maint Brussels (Brussels National) Owner Melsbroek Air Base Planned Mai…" at bounding box center [868, 415] width 1352 height 712
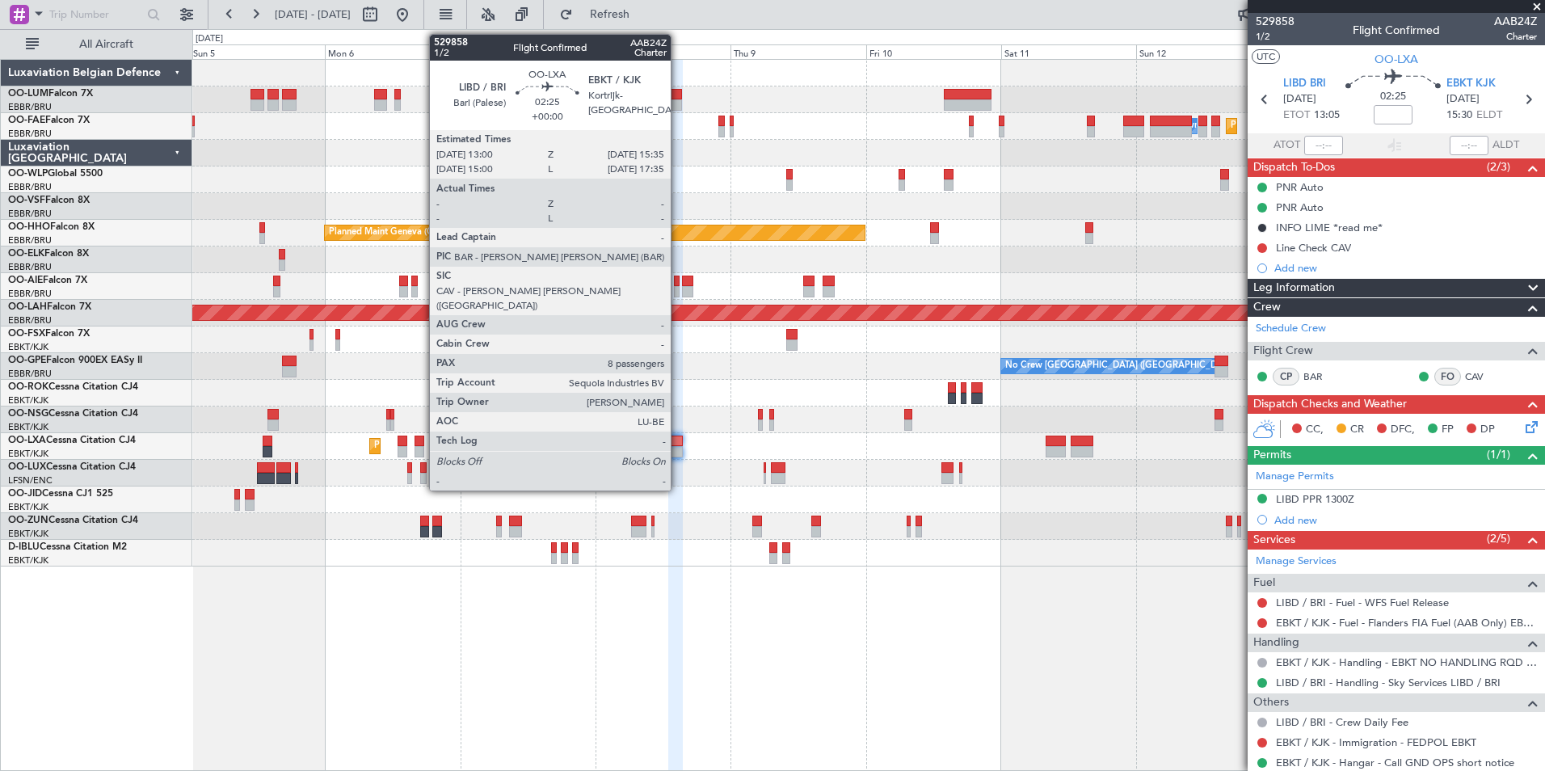
click at [678, 446] on div at bounding box center [675, 451] width 15 height 11
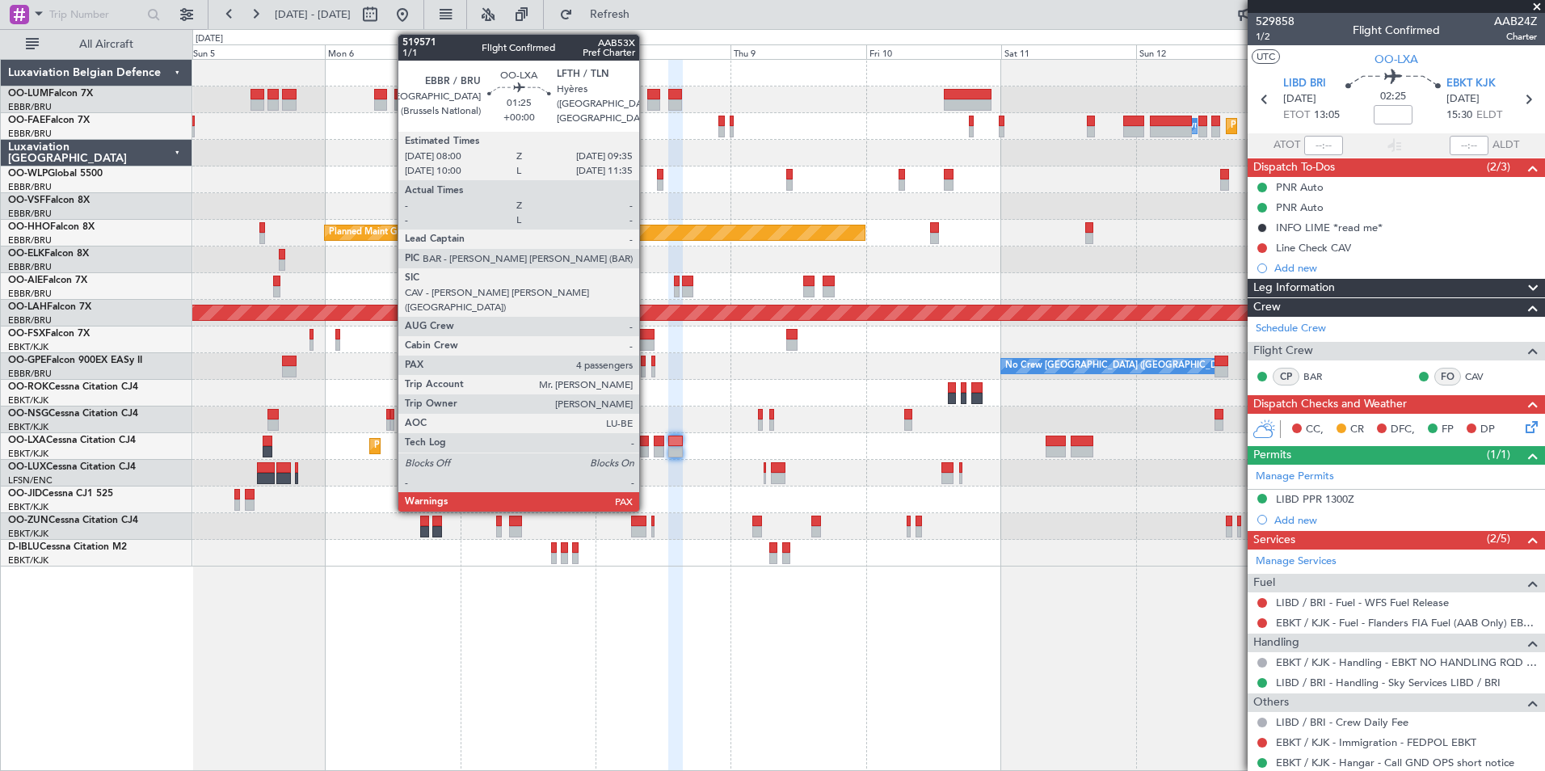
click at [646, 440] on div at bounding box center [645, 440] width 10 height 11
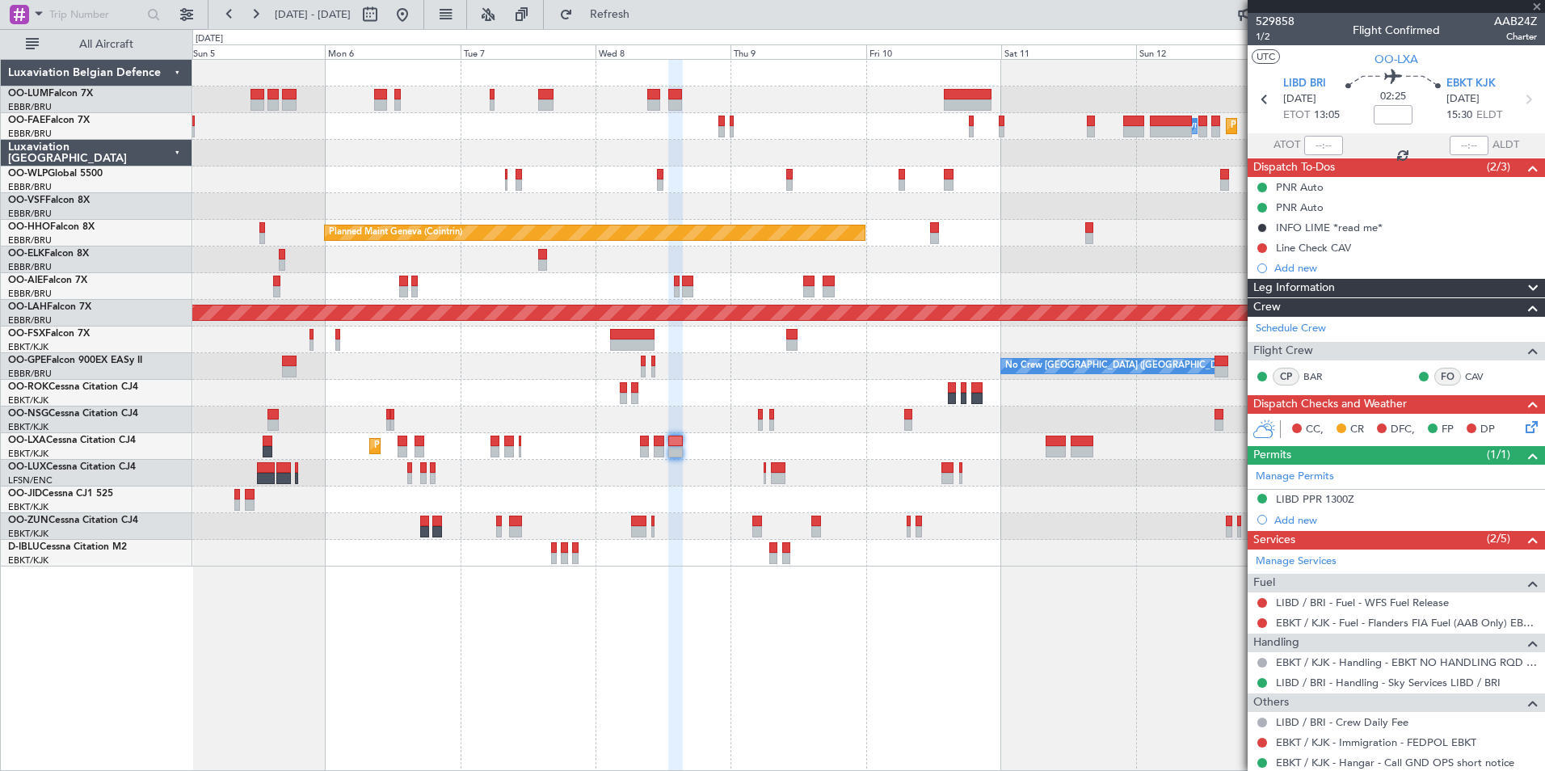
type input "4"
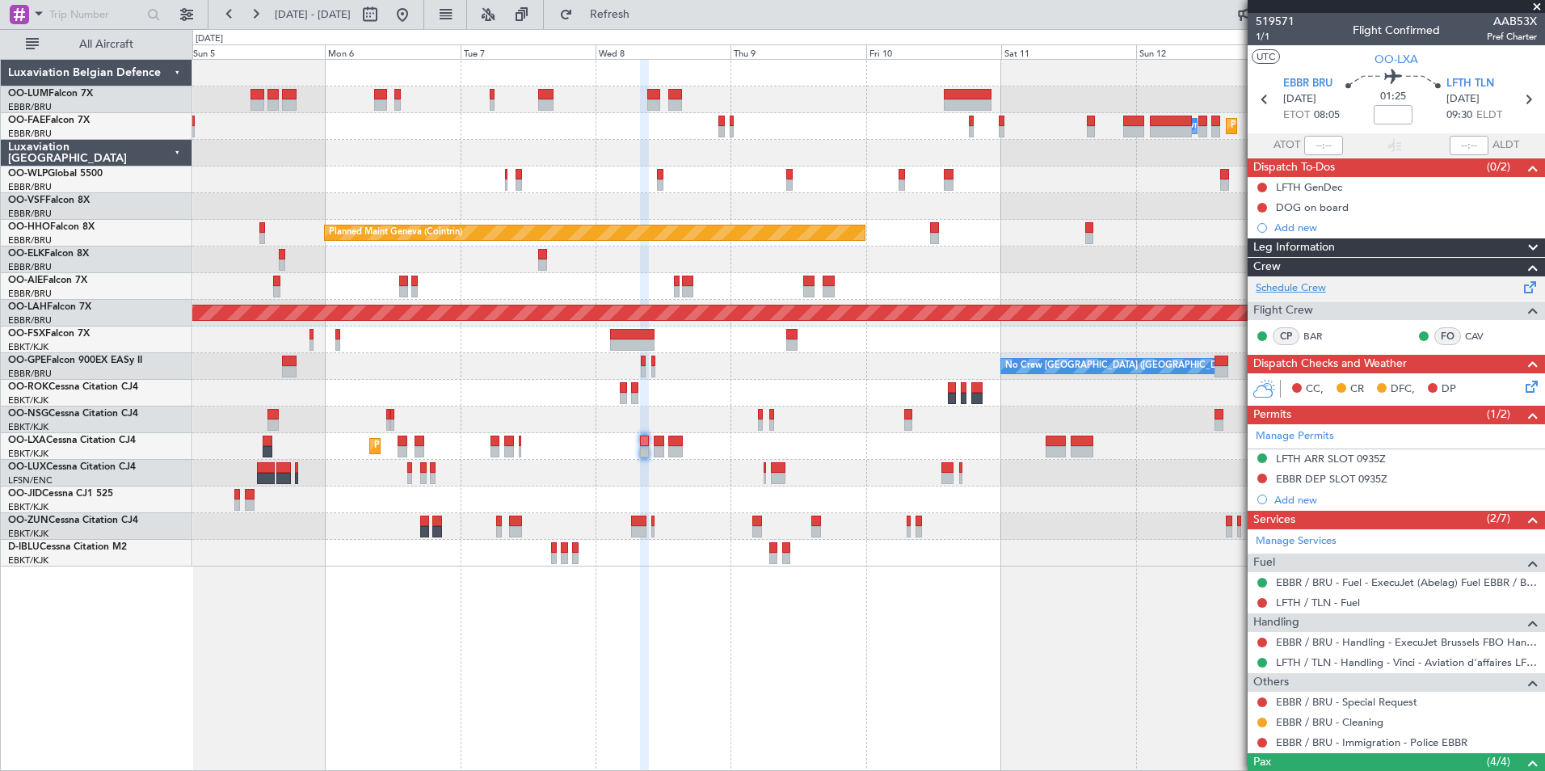
click at [1308, 293] on link "Schedule Crew" at bounding box center [1291, 288] width 70 height 16
drag, startPoint x: 680, startPoint y: 14, endPoint x: 600, endPoint y: 206, distance: 208.3
click at [644, 14] on span "Refresh" at bounding box center [610, 14] width 68 height 11
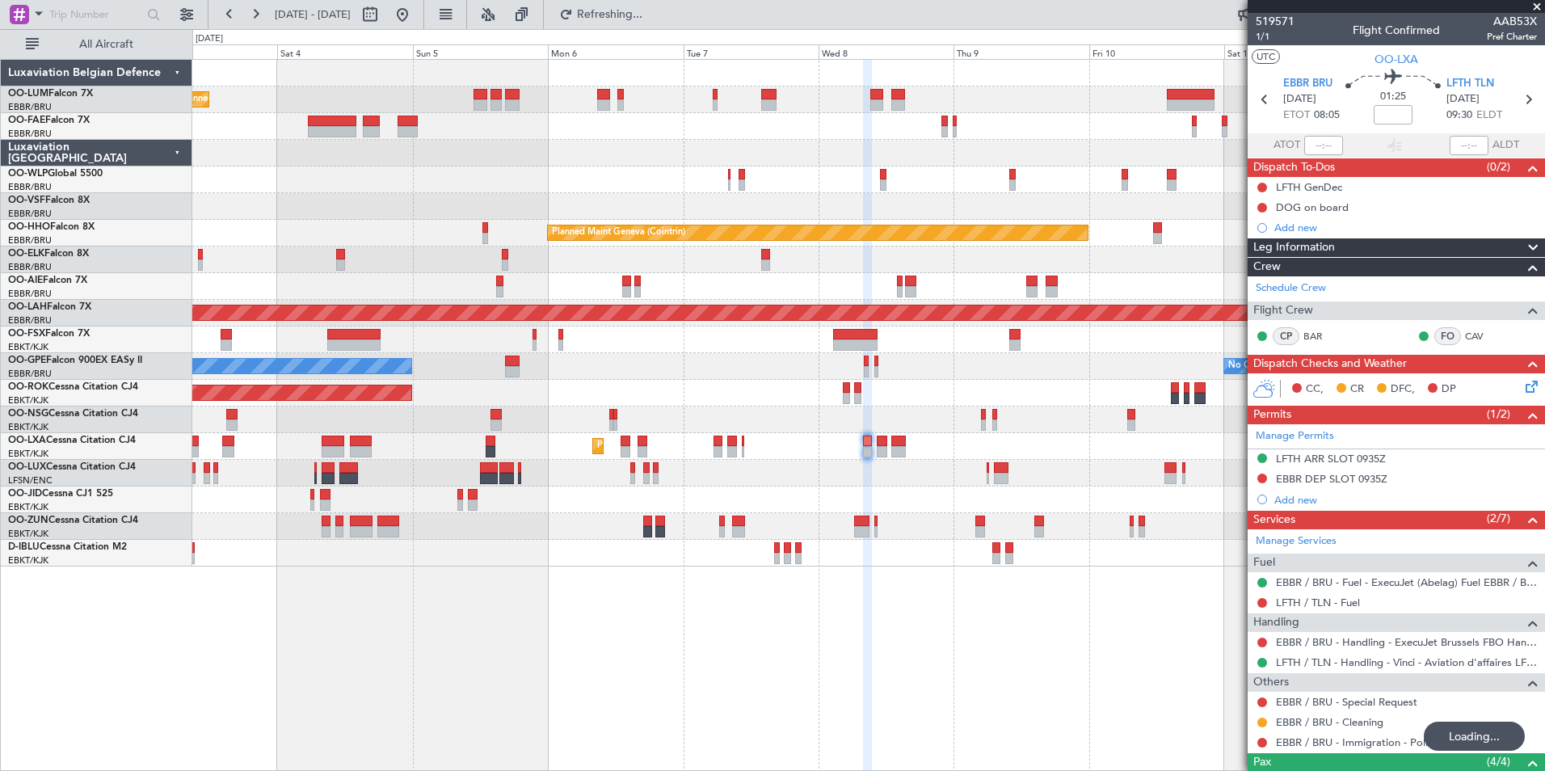
click at [660, 700] on div "Planned Maint Brussels (Brussels National) Planned Maint Brussels (Brussels Nat…" at bounding box center [868, 415] width 1352 height 712
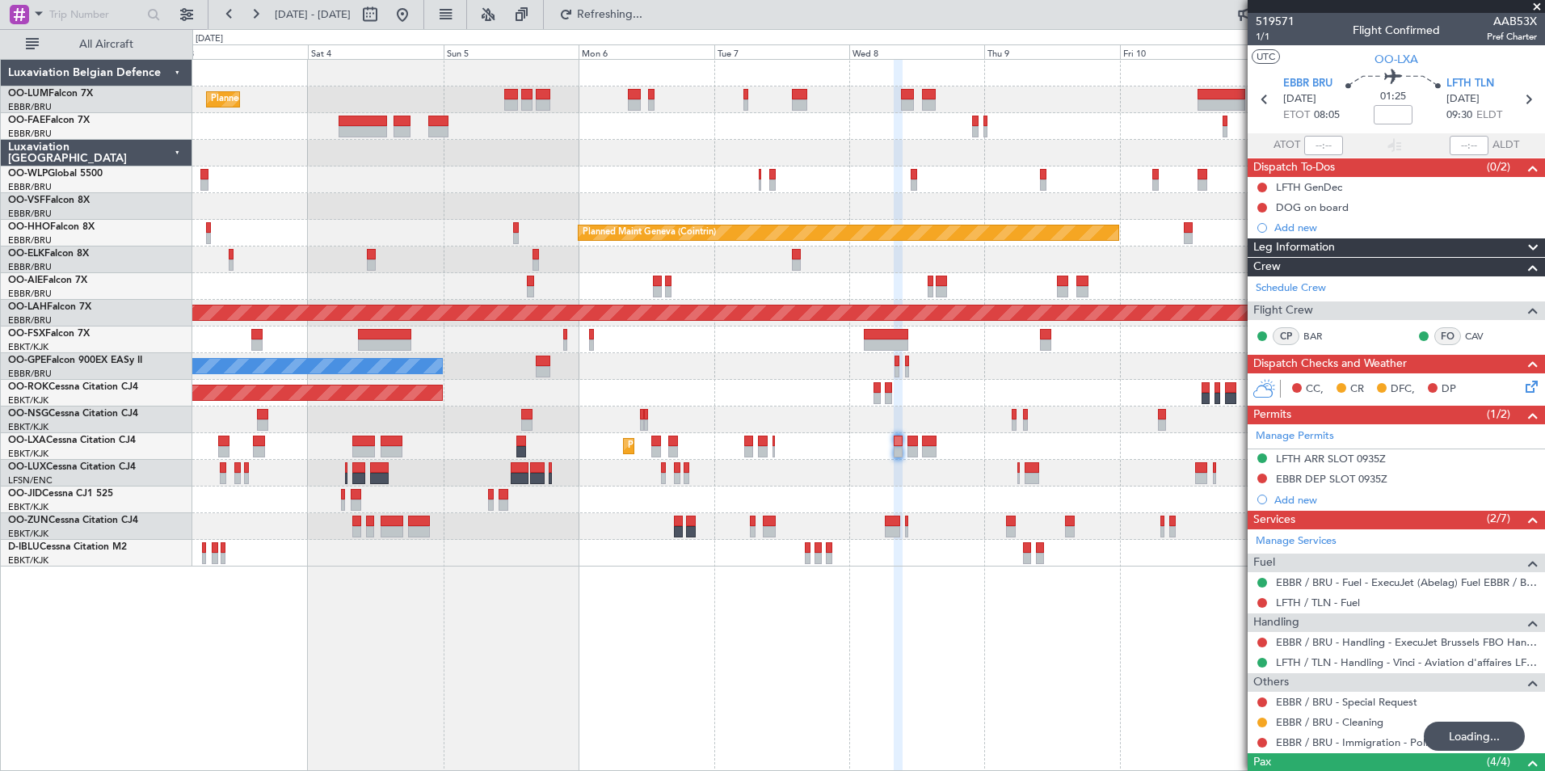
click at [698, 691] on div "Planned Maint Brussels (Brussels National) Planned Maint Brussels (Brussels Nat…" at bounding box center [868, 415] width 1352 height 712
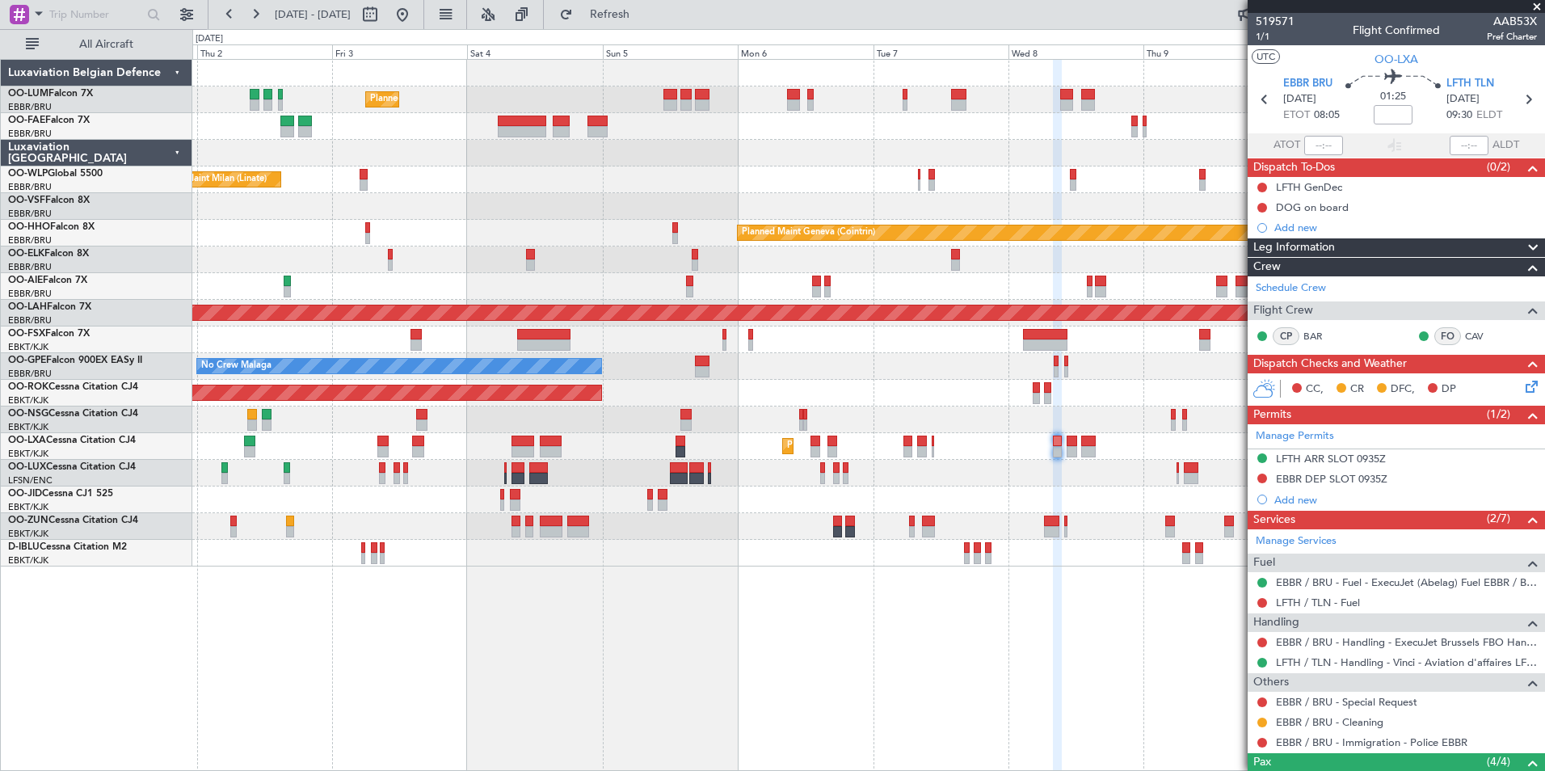
click at [850, 683] on div "Planned Maint Brussels (Brussels National) Planned Maint Brussels (Brussels Nat…" at bounding box center [868, 415] width 1352 height 712
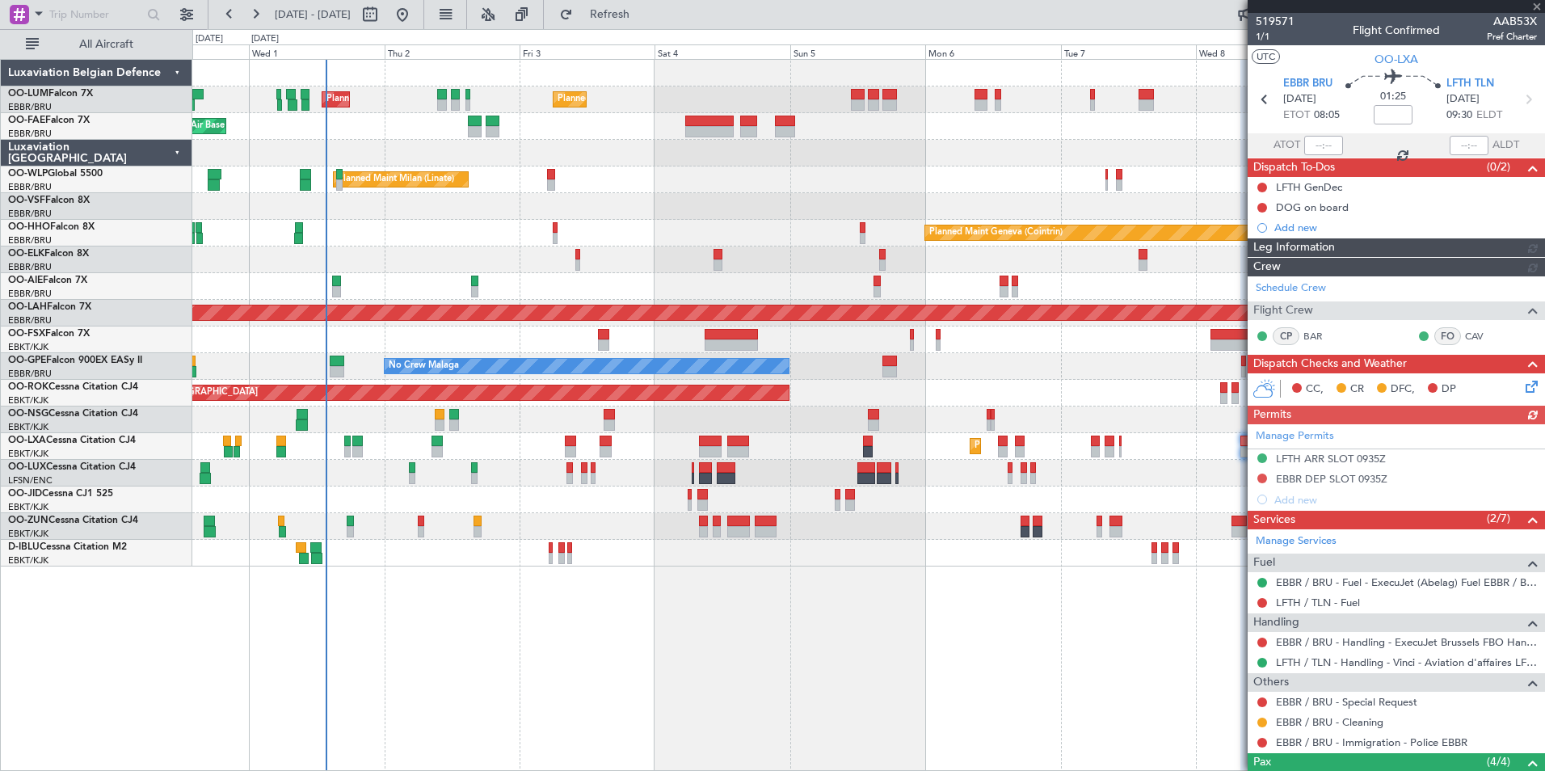
click at [675, 675] on div "Planned Maint Brussels (Brussels National) Planned Maint Brussels (Brussels Nat…" at bounding box center [868, 415] width 1352 height 712
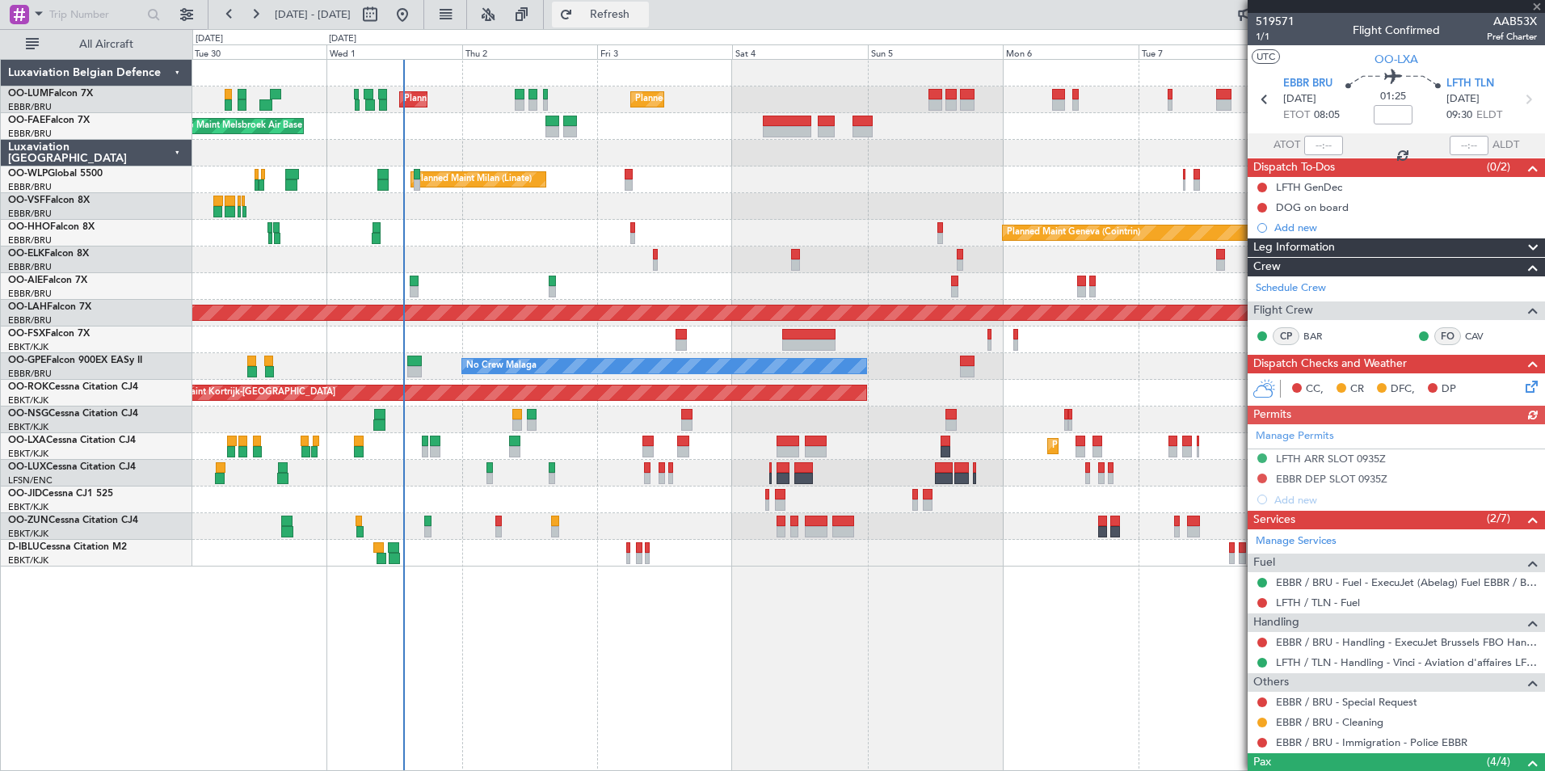
click at [644, 18] on span "Refresh" at bounding box center [610, 14] width 68 height 11
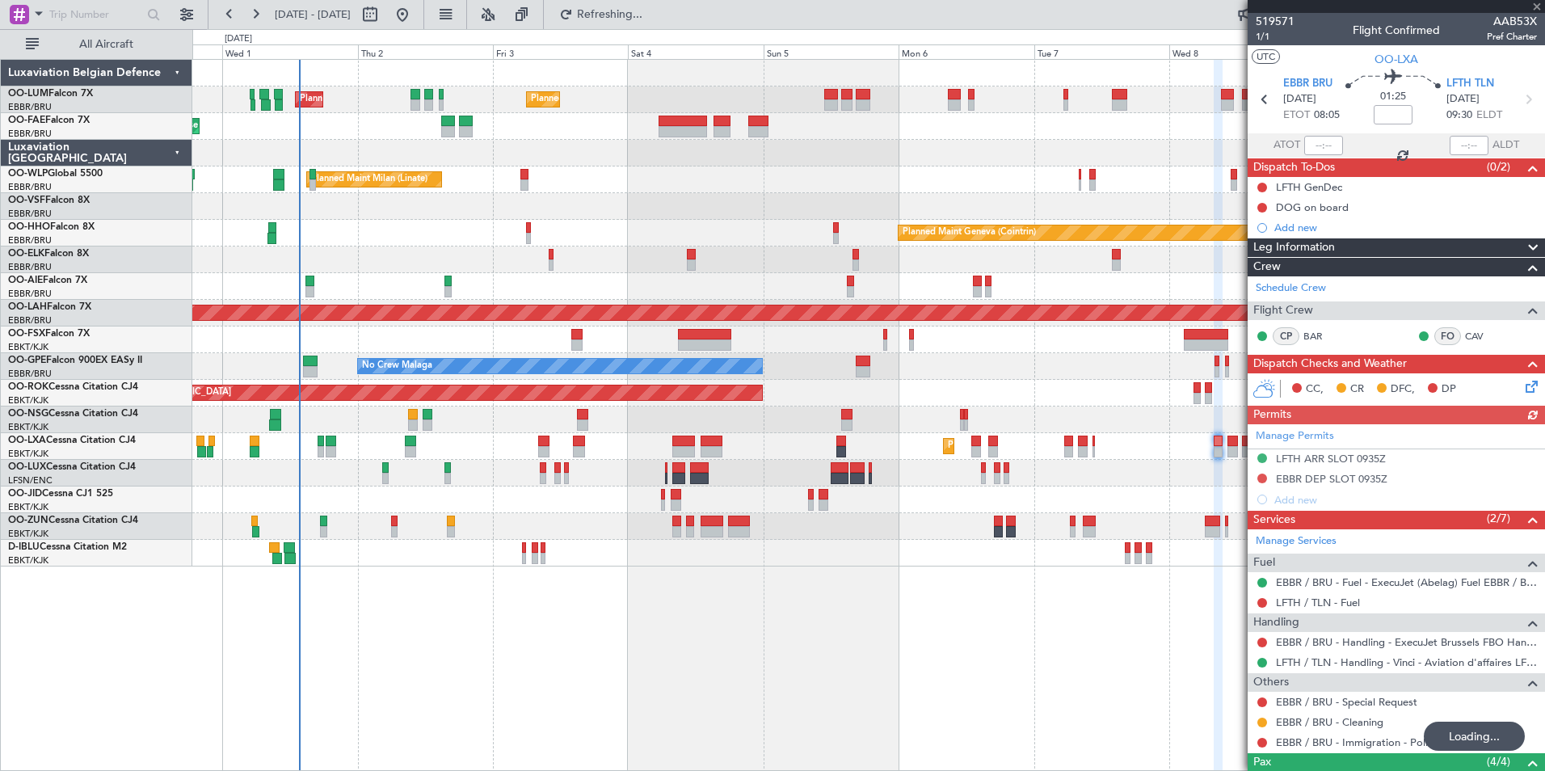
click at [668, 691] on div "Planned Maint Brussels (Brussels National) Planned Maint Brussels (Brussels Nat…" at bounding box center [868, 415] width 1352 height 712
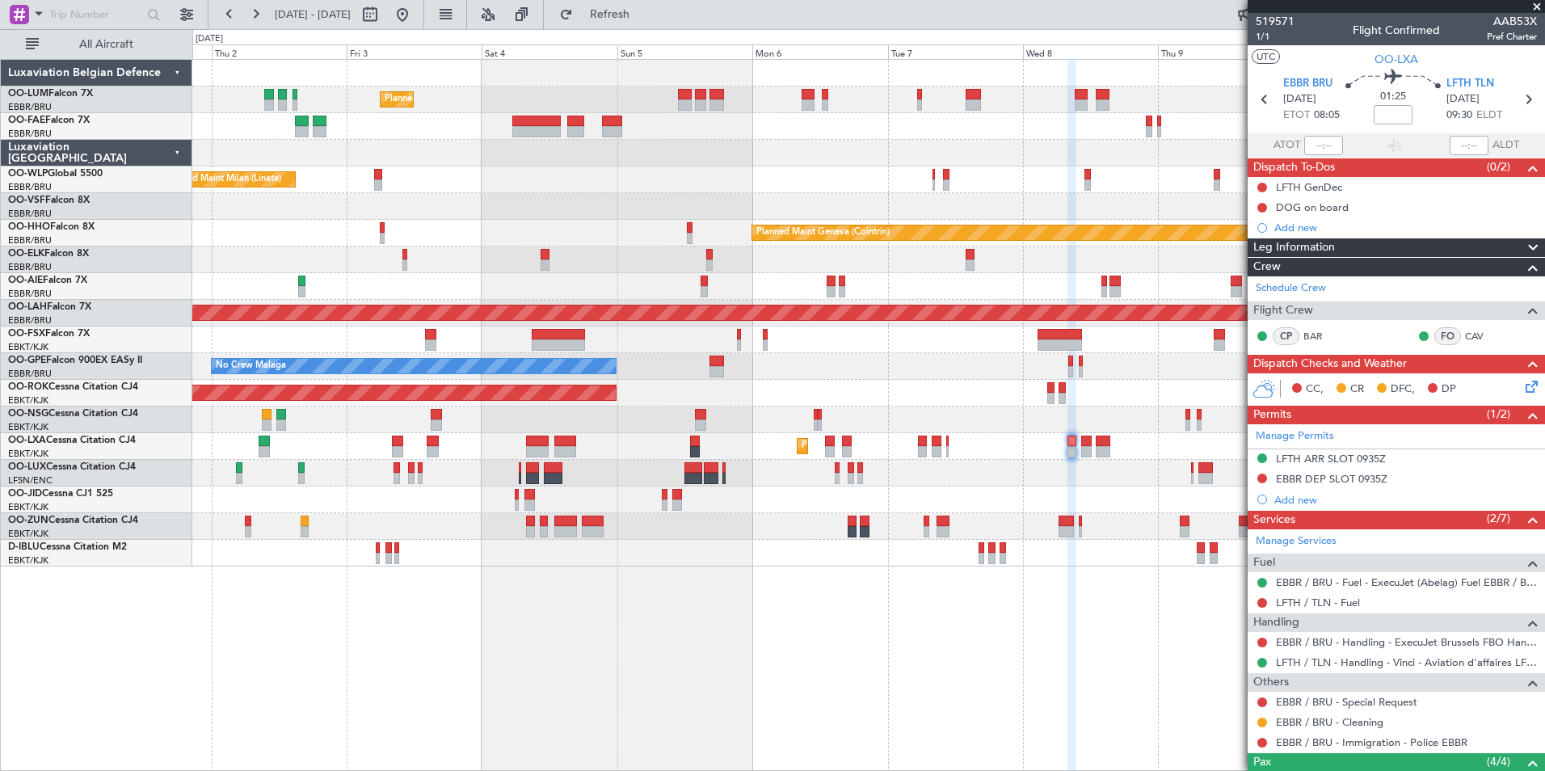
click at [620, 688] on div "Planned Maint [GEOGRAPHIC_DATA] ([GEOGRAPHIC_DATA] National) Planned Maint [GEO…" at bounding box center [868, 415] width 1352 height 712
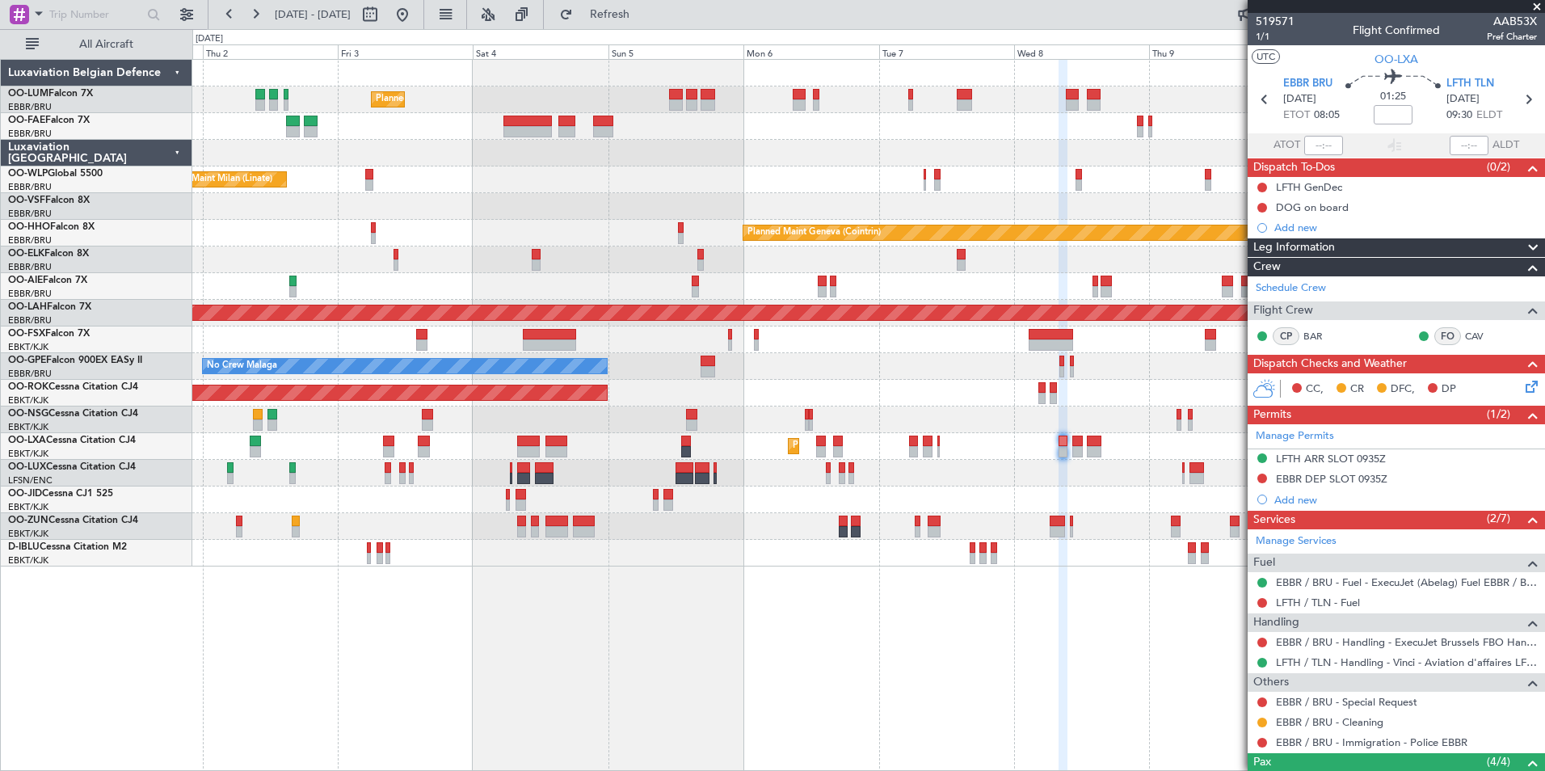
click at [975, 669] on div "Planned Maint [GEOGRAPHIC_DATA] ([GEOGRAPHIC_DATA] National) Planned Maint [GEO…" at bounding box center [868, 415] width 1352 height 712
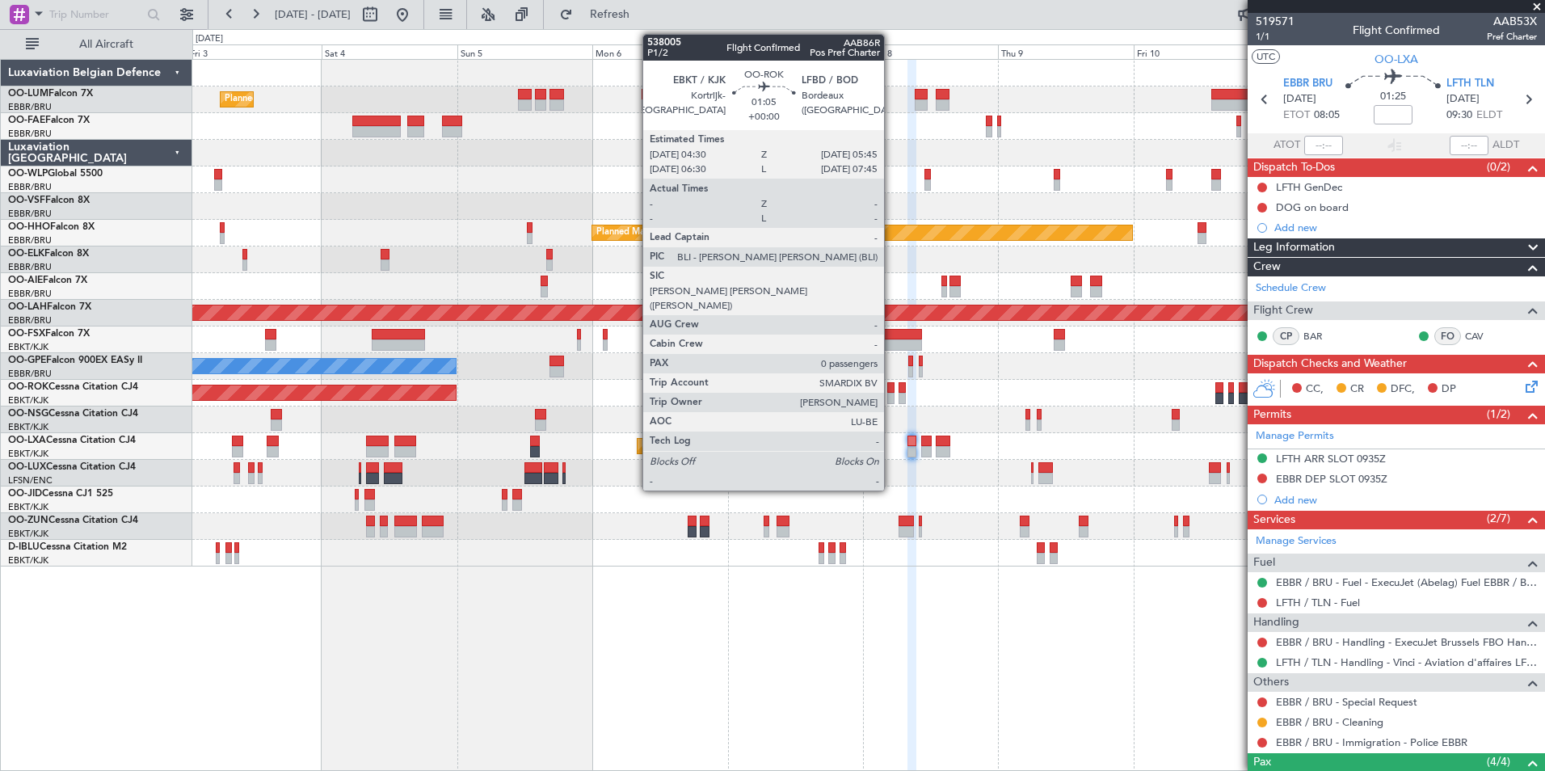
click at [891, 385] on div at bounding box center [890, 387] width 7 height 11
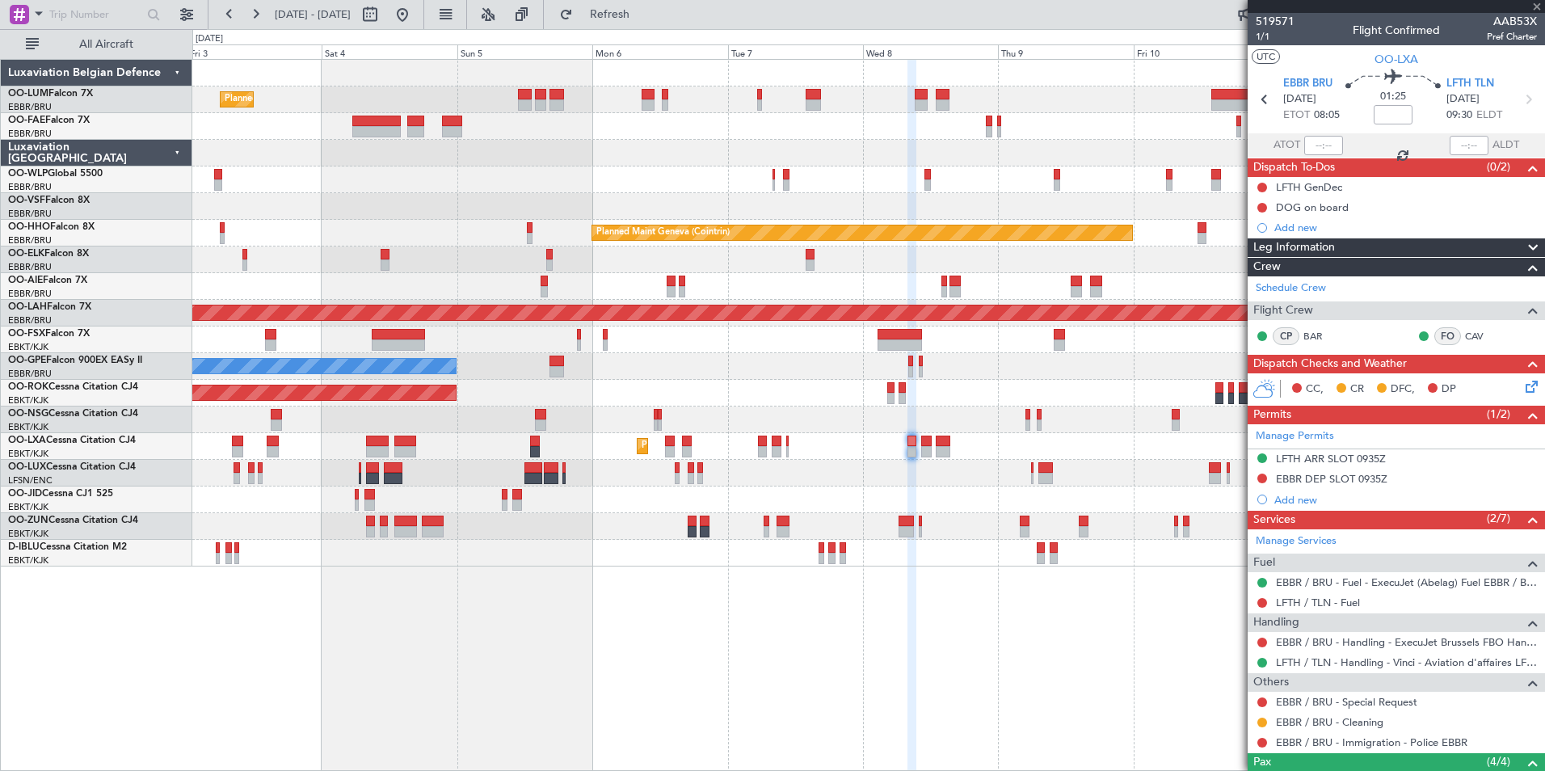
type input "0"
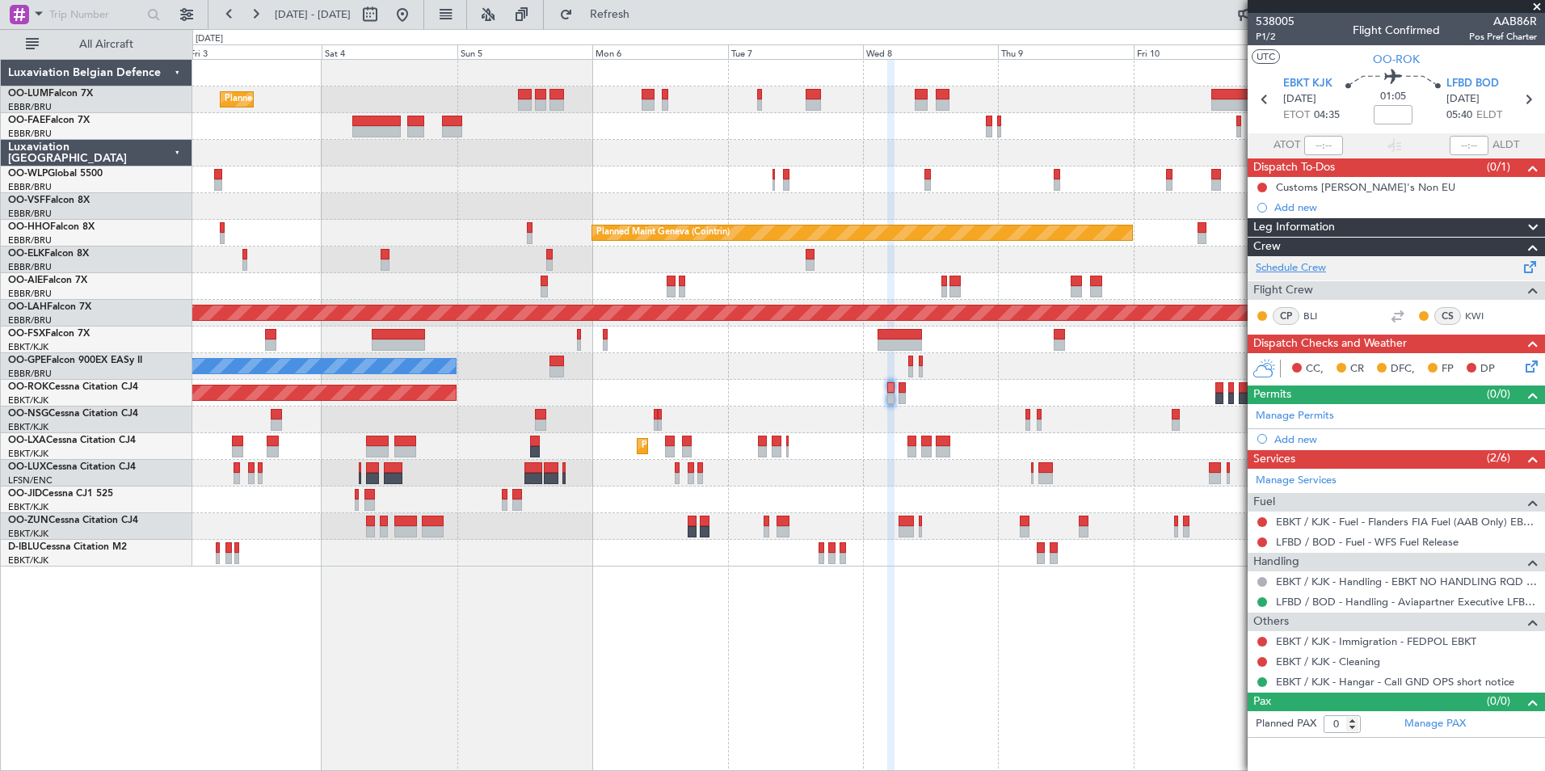
click at [1303, 271] on link "Schedule Crew" at bounding box center [1291, 268] width 70 height 16
click at [644, 19] on span "Refresh" at bounding box center [610, 14] width 68 height 11
click at [667, 625] on div "Planned Maint [GEOGRAPHIC_DATA] ([GEOGRAPHIC_DATA] National) Planned Maint [GEO…" at bounding box center [868, 415] width 1352 height 712
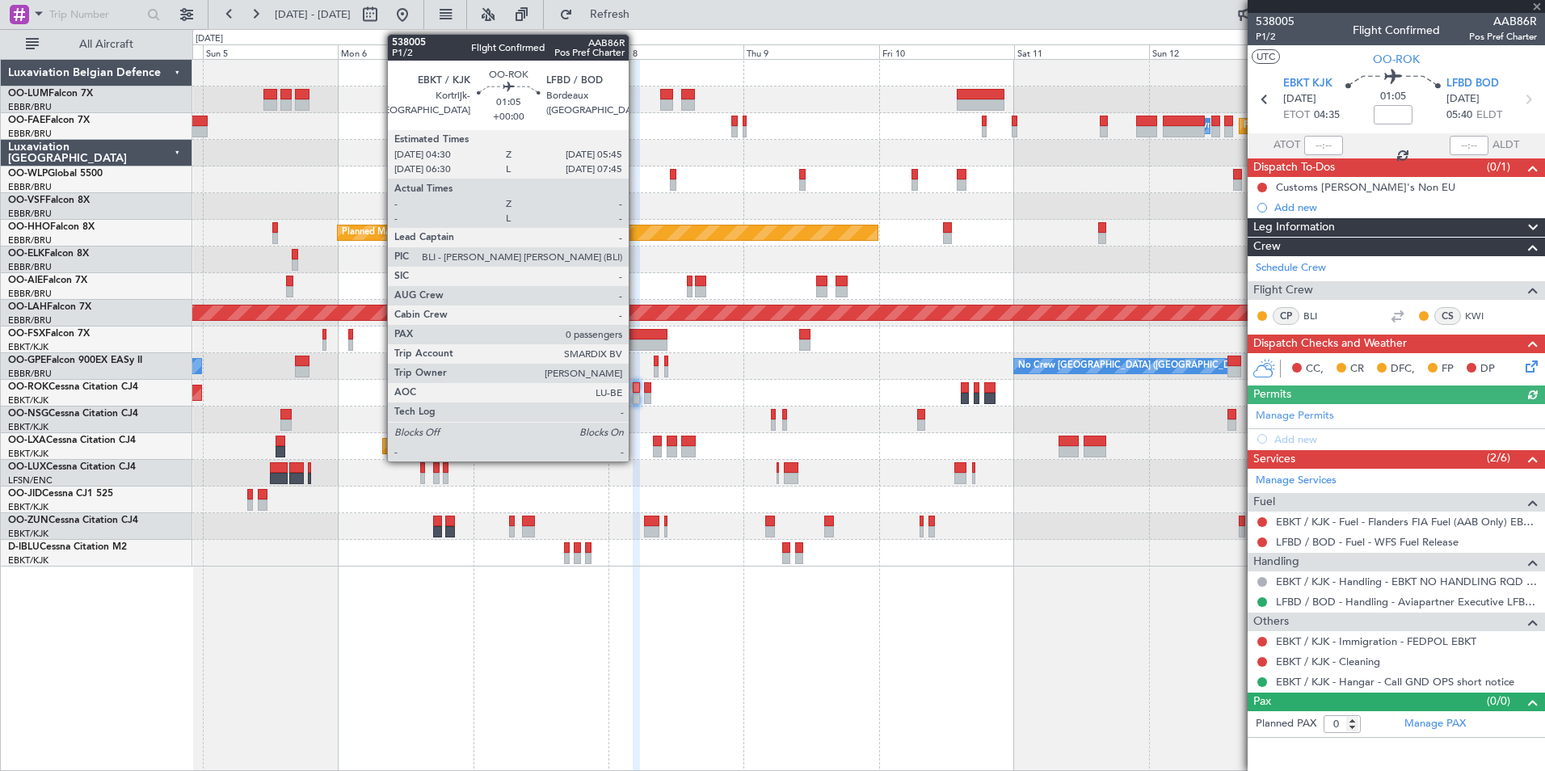
click at [636, 389] on div at bounding box center [636, 387] width 7 height 11
click at [636, 385] on div at bounding box center [636, 387] width 7 height 11
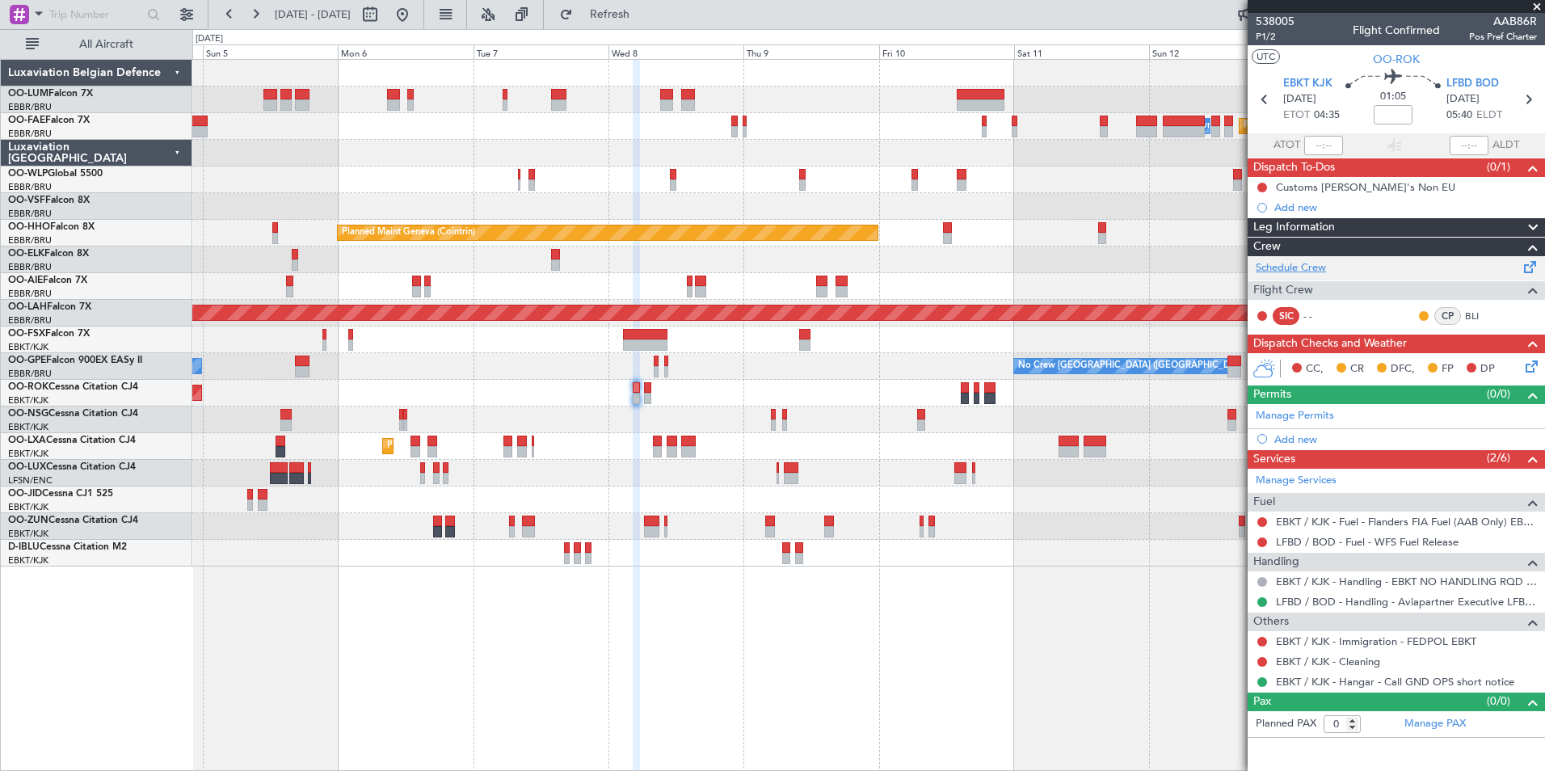
click at [1298, 267] on link "Schedule Crew" at bounding box center [1291, 268] width 70 height 16
click at [644, 12] on span "Refresh" at bounding box center [610, 14] width 68 height 11
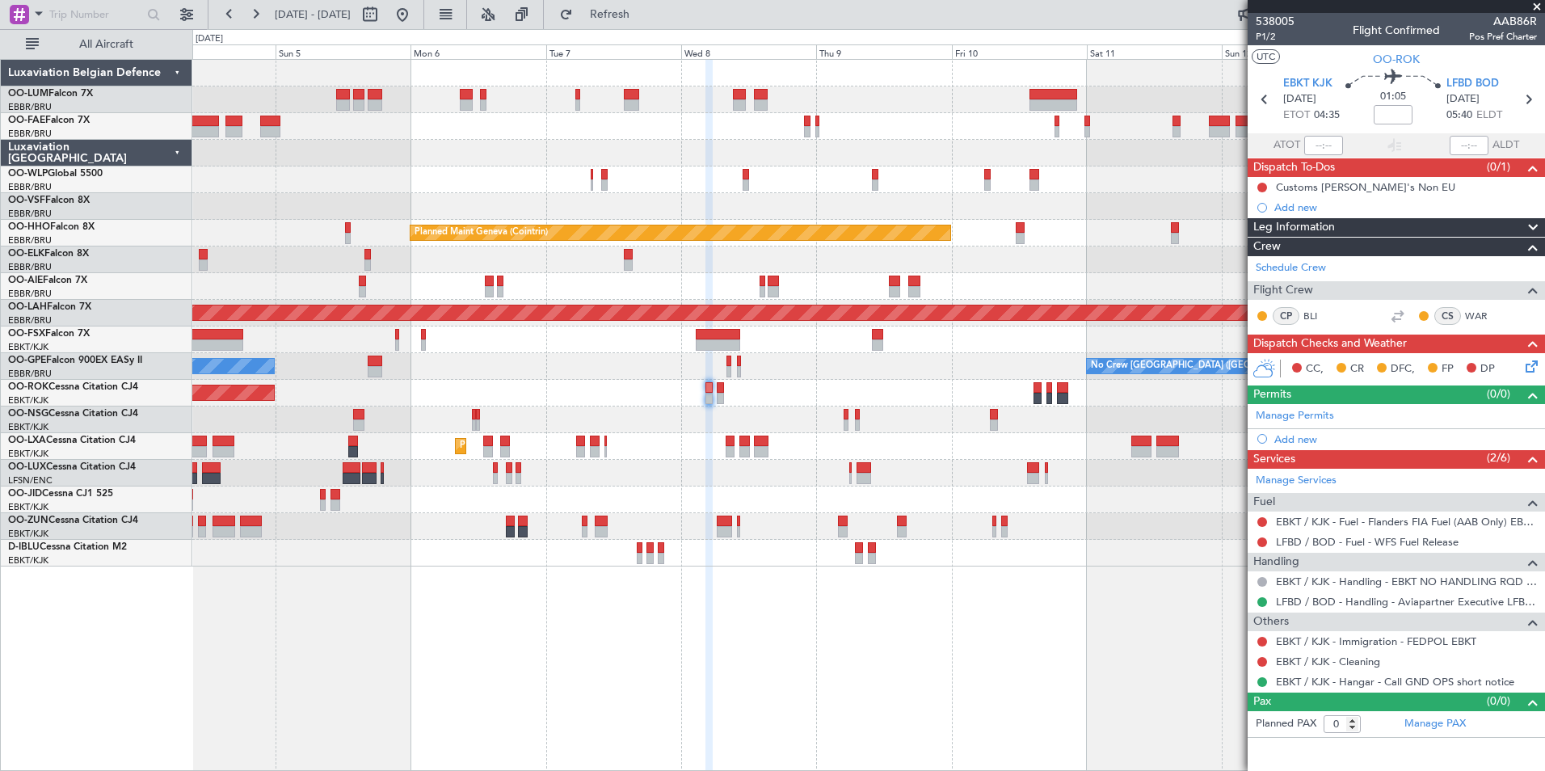
click at [1025, 731] on div "Planned Maint [GEOGRAPHIC_DATA] ([GEOGRAPHIC_DATA] National) Planned Maint [GEO…" at bounding box center [868, 415] width 1352 height 712
click at [932, 718] on div "Planned Maint Brussels (Brussels National) Planned Maint Melsbroek Air Base Own…" at bounding box center [868, 415] width 1352 height 712
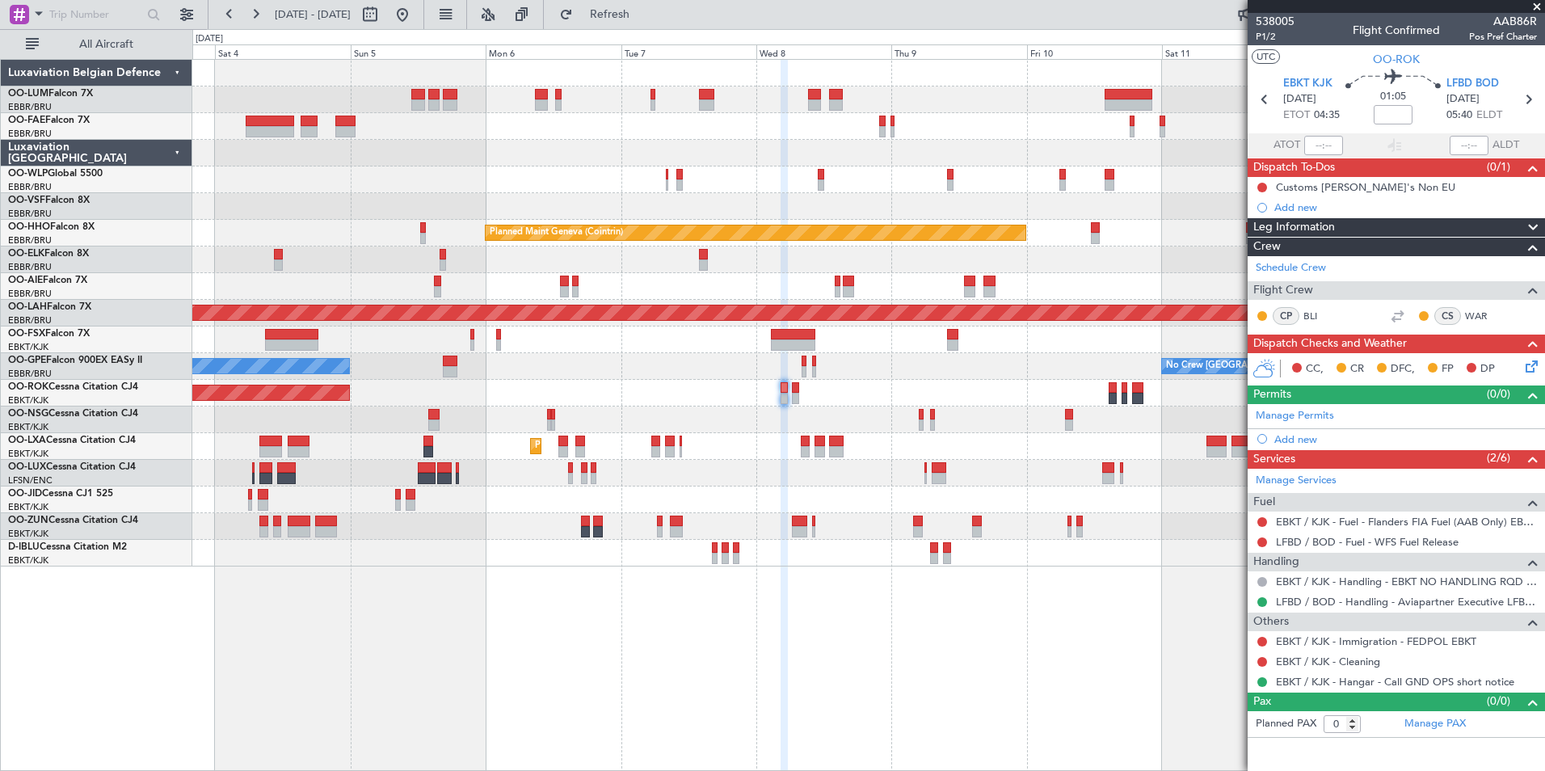
click at [977, 728] on div "Planned Maint Brussels (Brussels National) Planned Maint Brussels (Brussels Nat…" at bounding box center [868, 415] width 1352 height 712
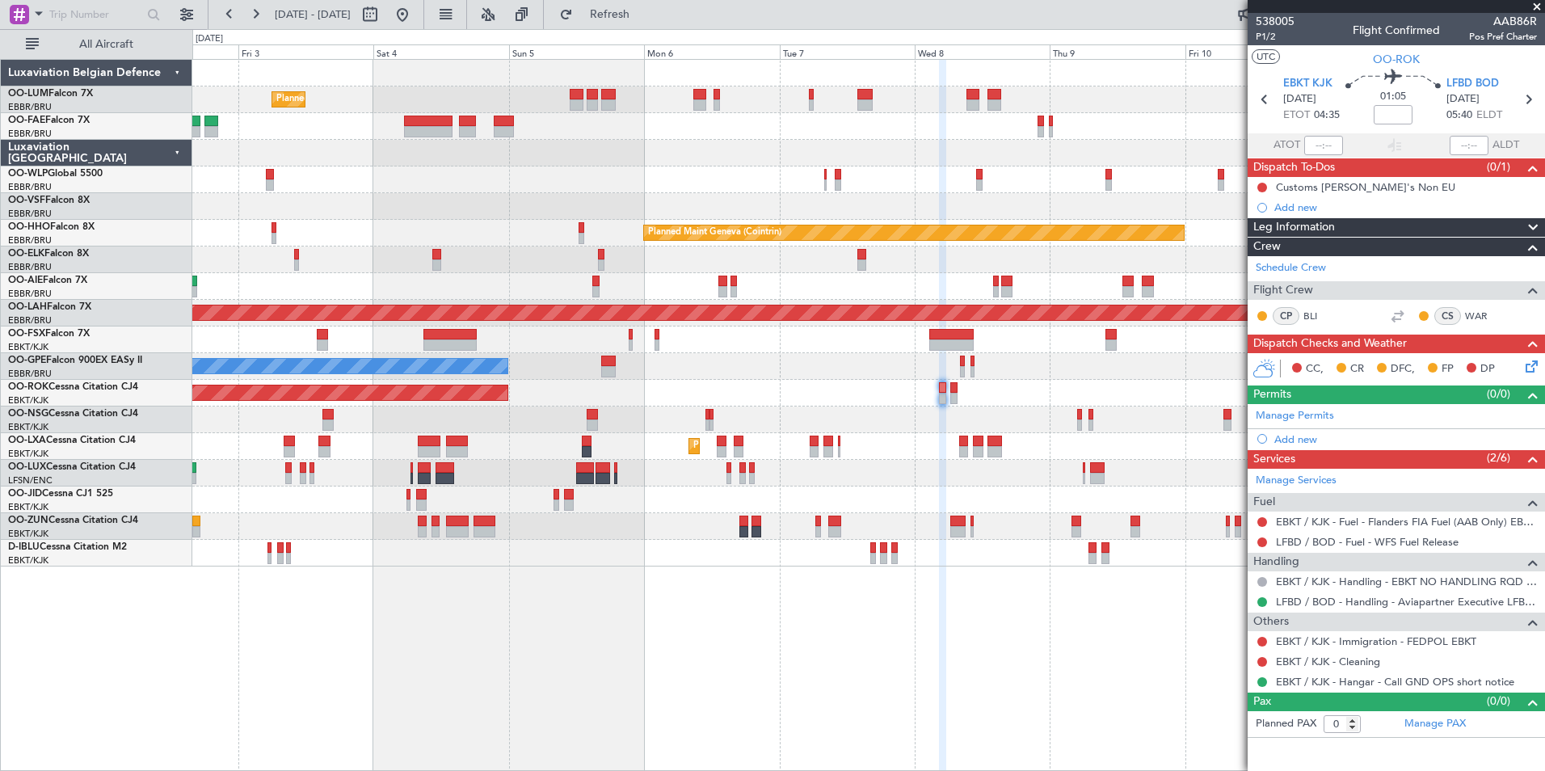
click at [1010, 712] on div "Planned Maint Brussels (Brussels National) Planned Maint Brussels (Brussels Nat…" at bounding box center [868, 415] width 1352 height 712
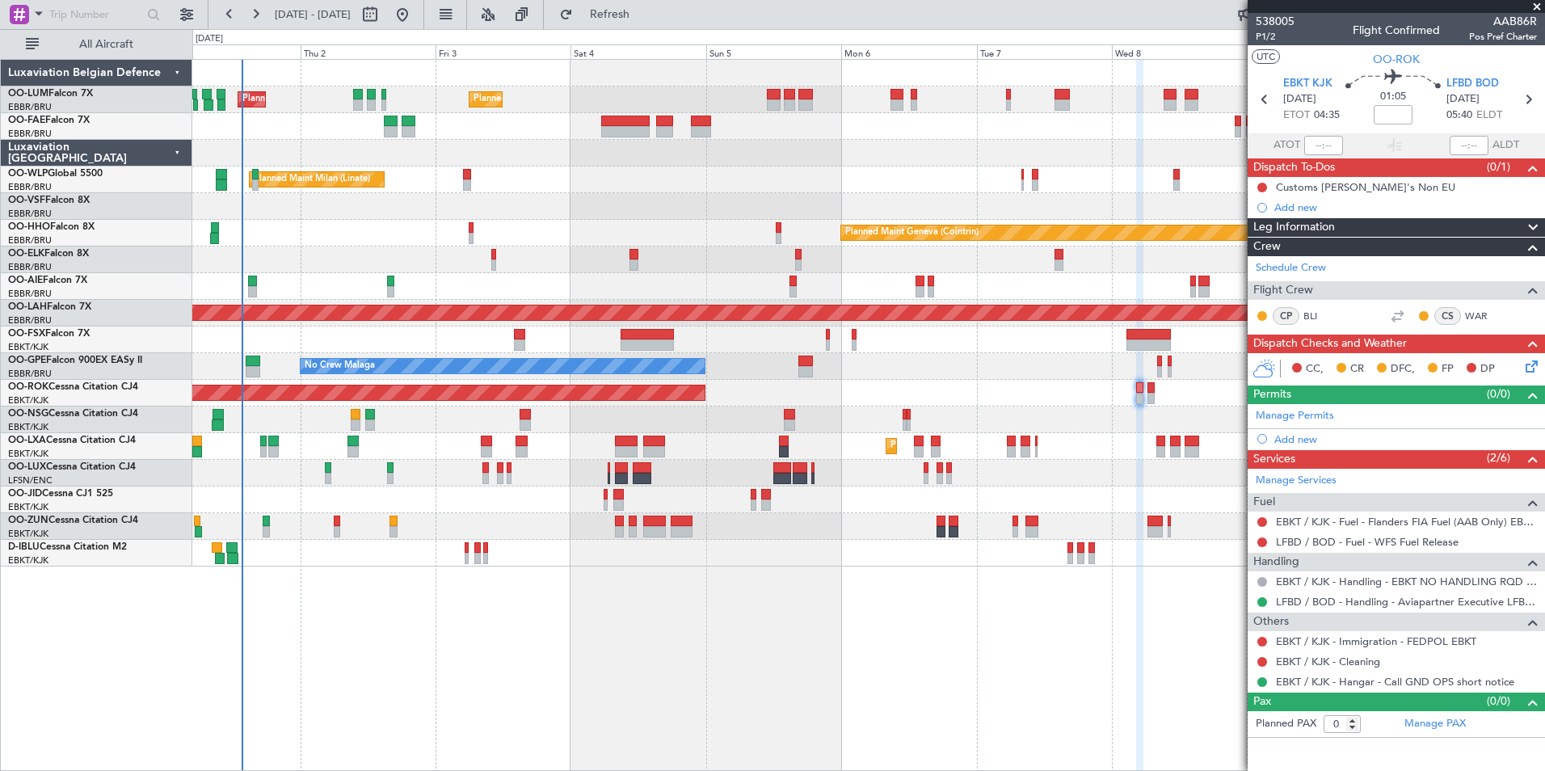
click at [1138, 728] on div at bounding box center [1139, 416] width 7 height 712
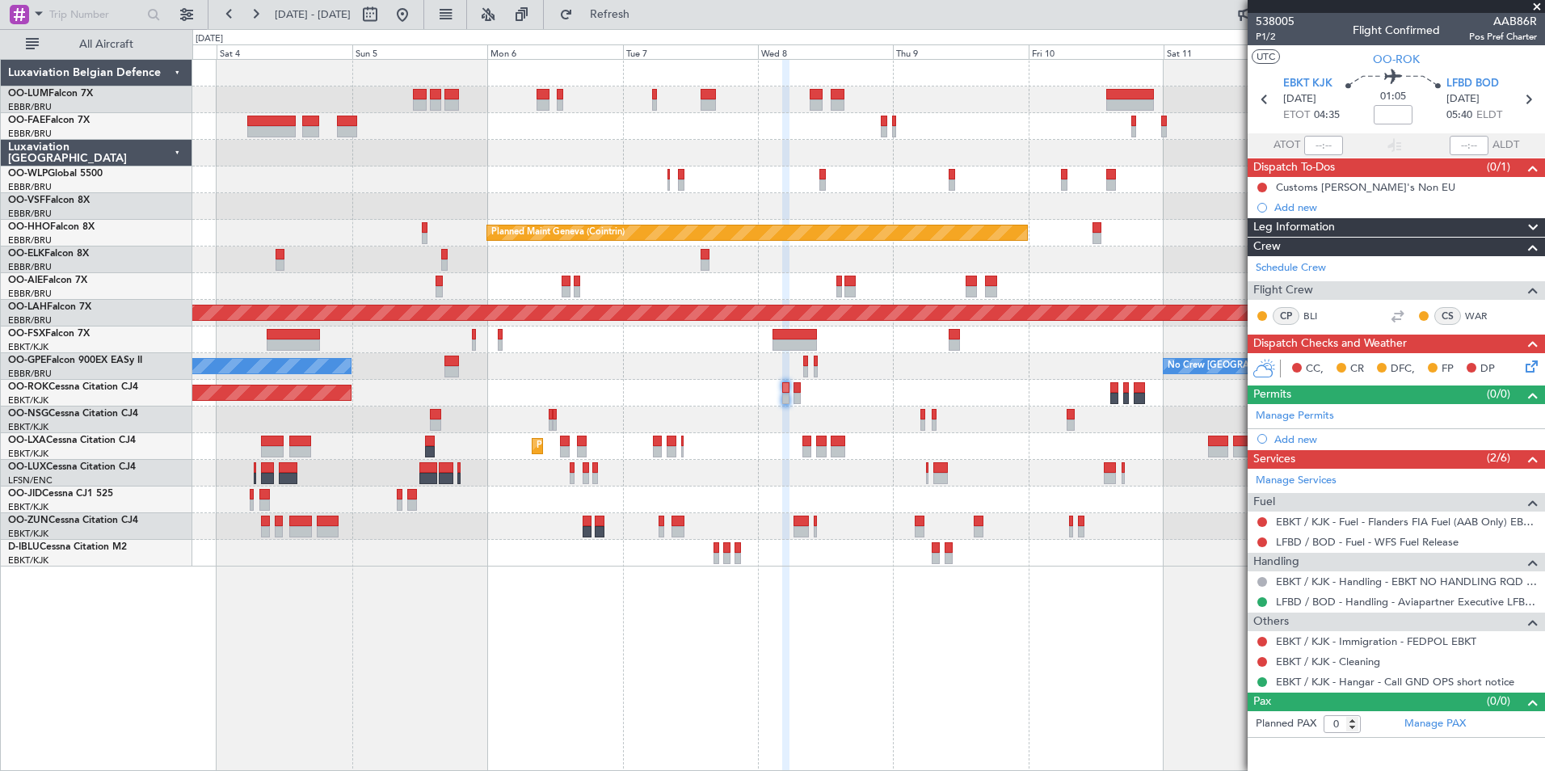
click at [490, 212] on div at bounding box center [868, 206] width 1352 height 27
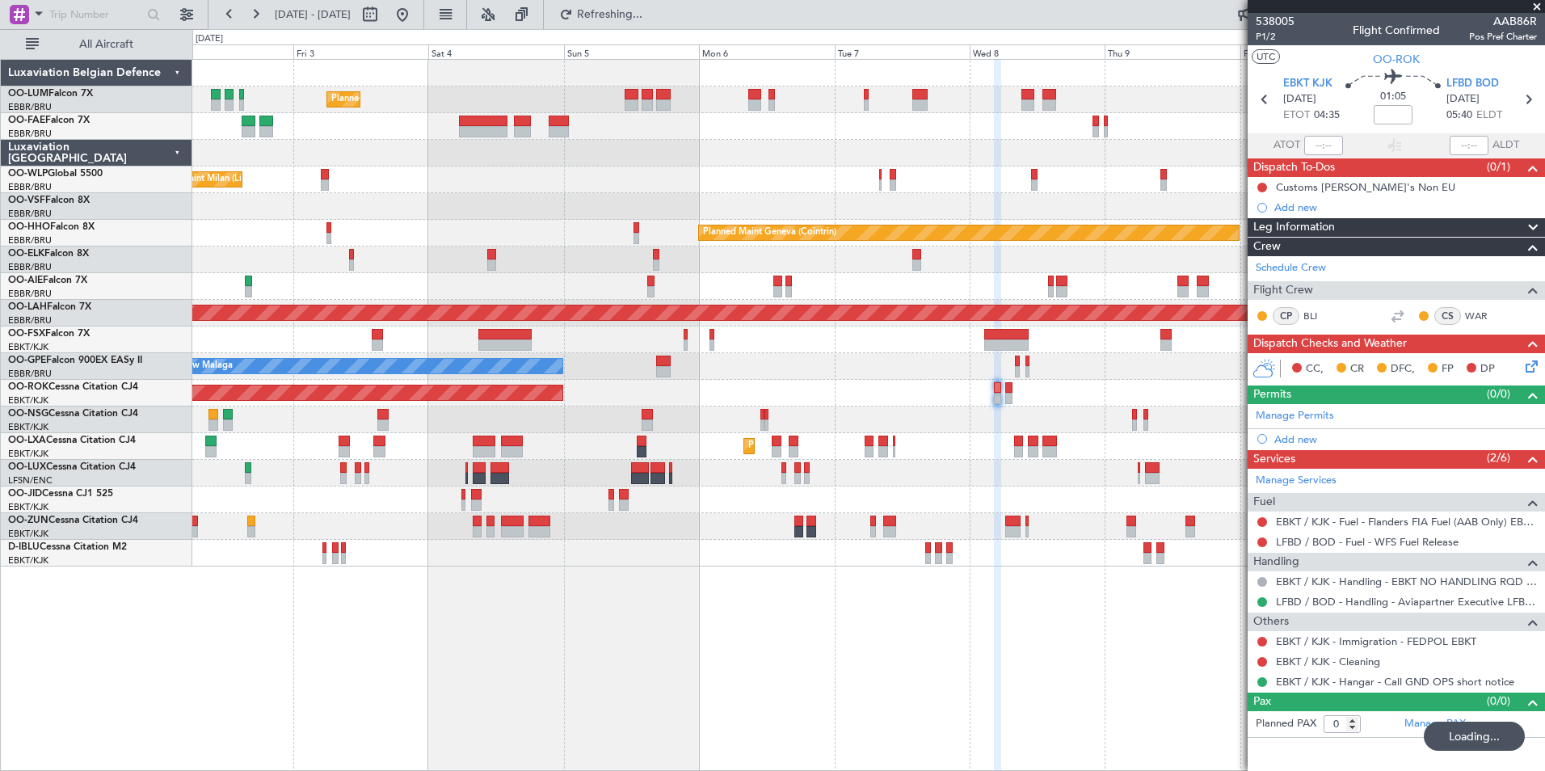
click at [961, 676] on div "Planned Maint Brussels (Brussels National) Planned Maint Brussels (Brussels Nat…" at bounding box center [868, 415] width 1352 height 712
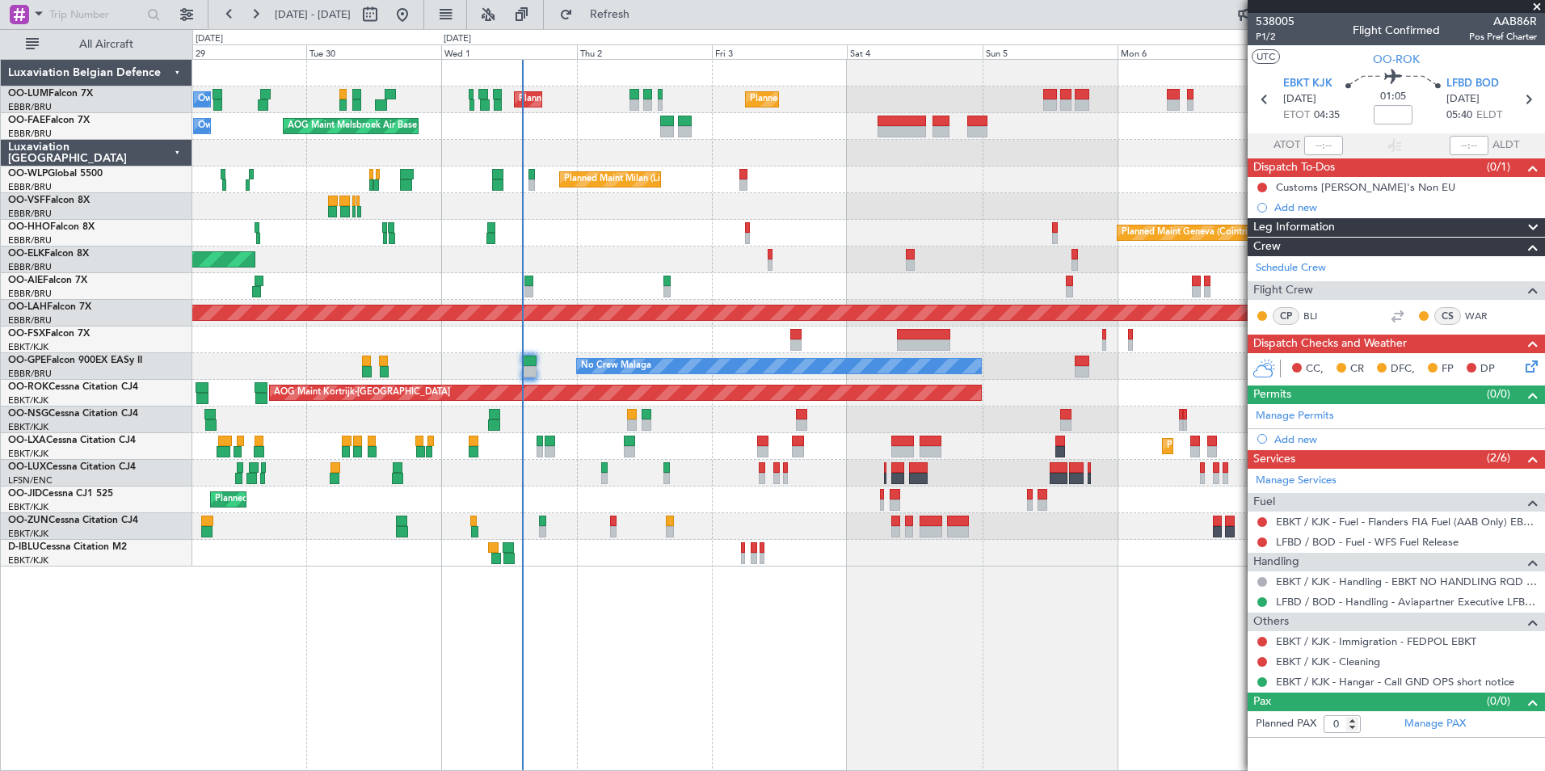
click at [679, 705] on div "Planned Maint Brussels (Brussels National) Planned Maint Brussels (Brussels Nat…" at bounding box center [868, 415] width 1352 height 712
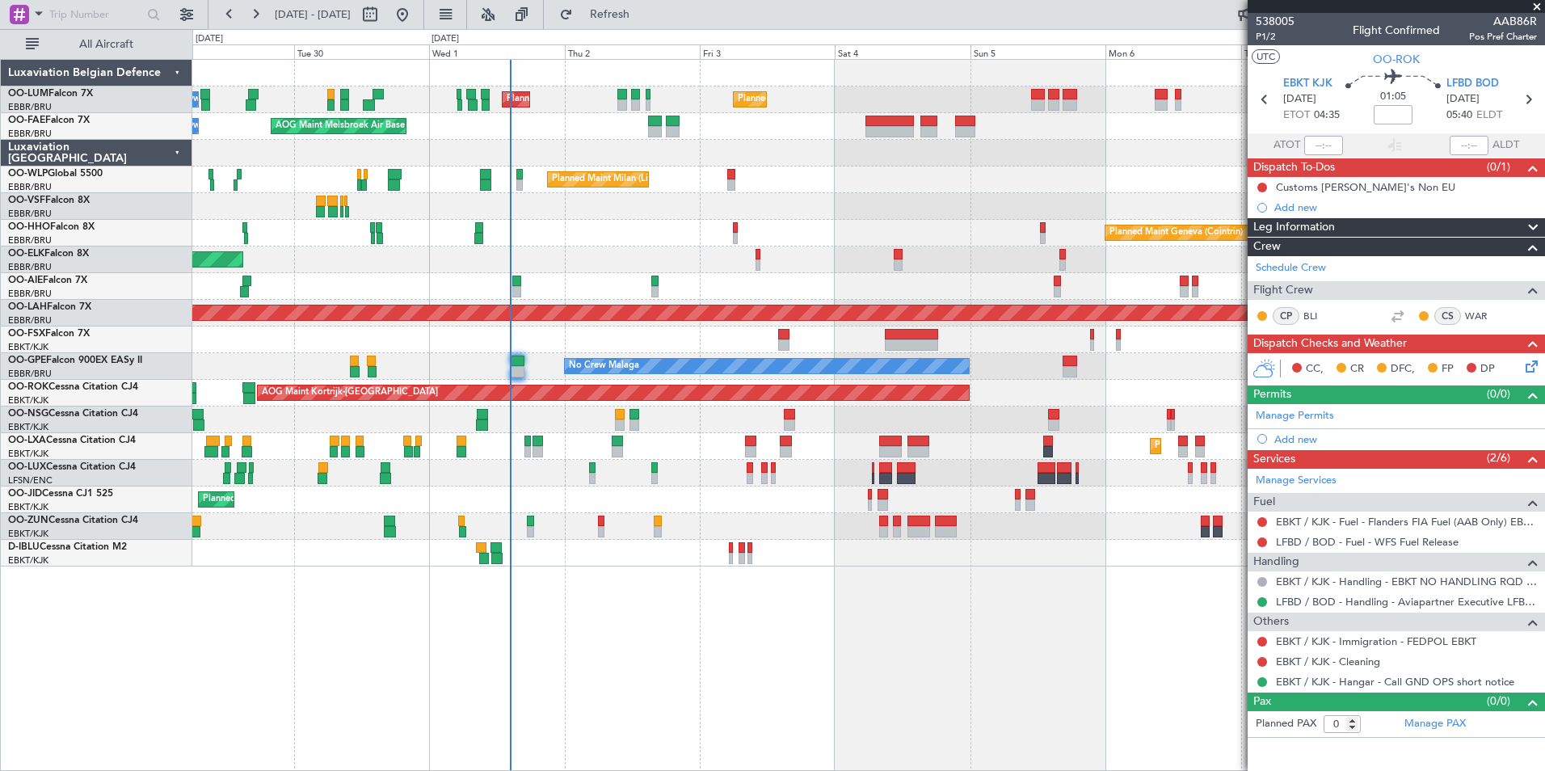
click at [1248, 663] on fb-app "01 Oct 2025 - 11 Oct 2025 Refresh Quick Links All Aircraft Planned Maint Brusse…" at bounding box center [772, 391] width 1545 height 759
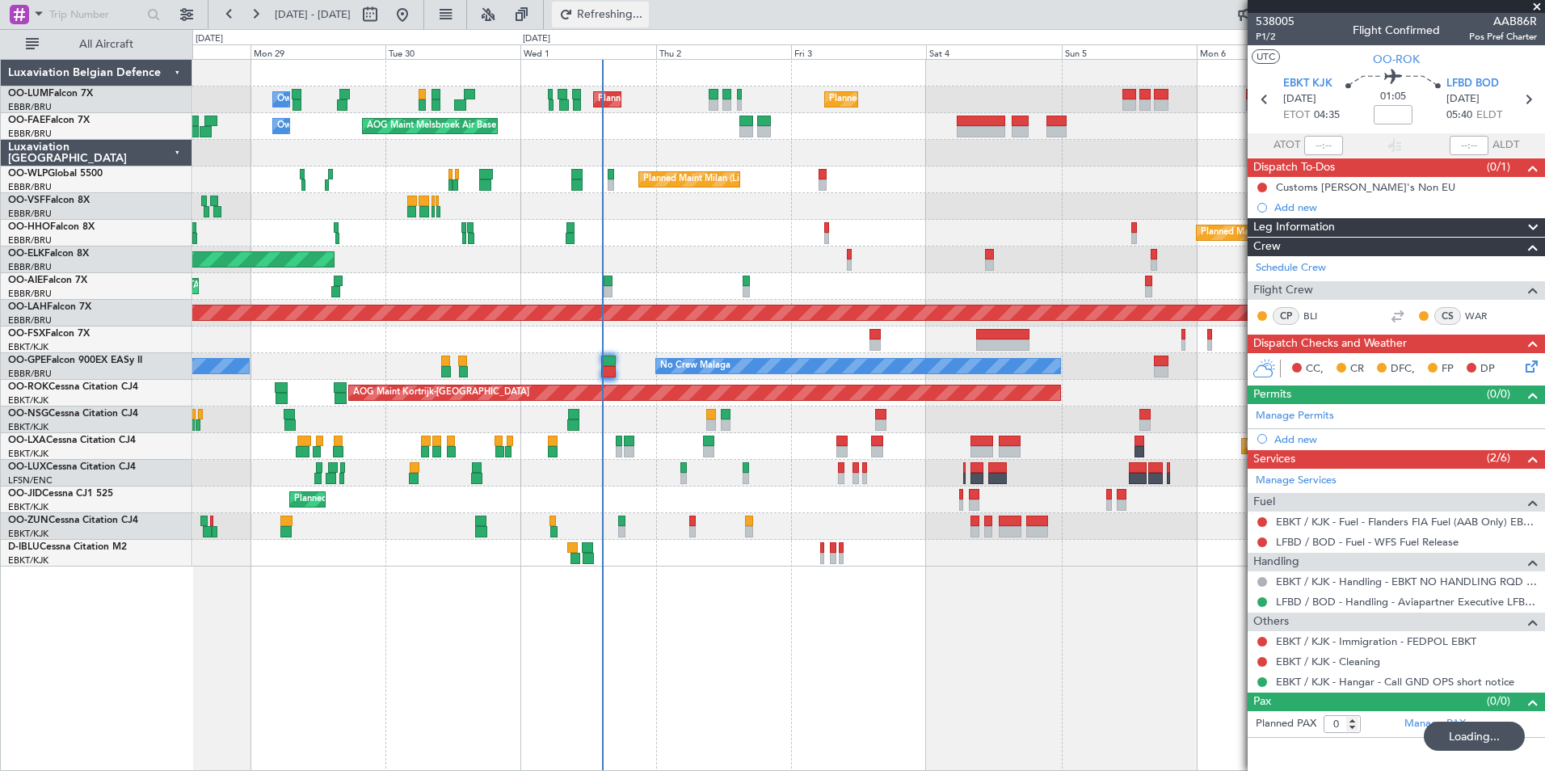
click at [644, 16] on span "Refreshing..." at bounding box center [610, 14] width 68 height 11
click at [666, 705] on div "Planned Maint Brussels (Brussels National) Planned Maint Brussels (Brussels Nat…" at bounding box center [868, 415] width 1352 height 712
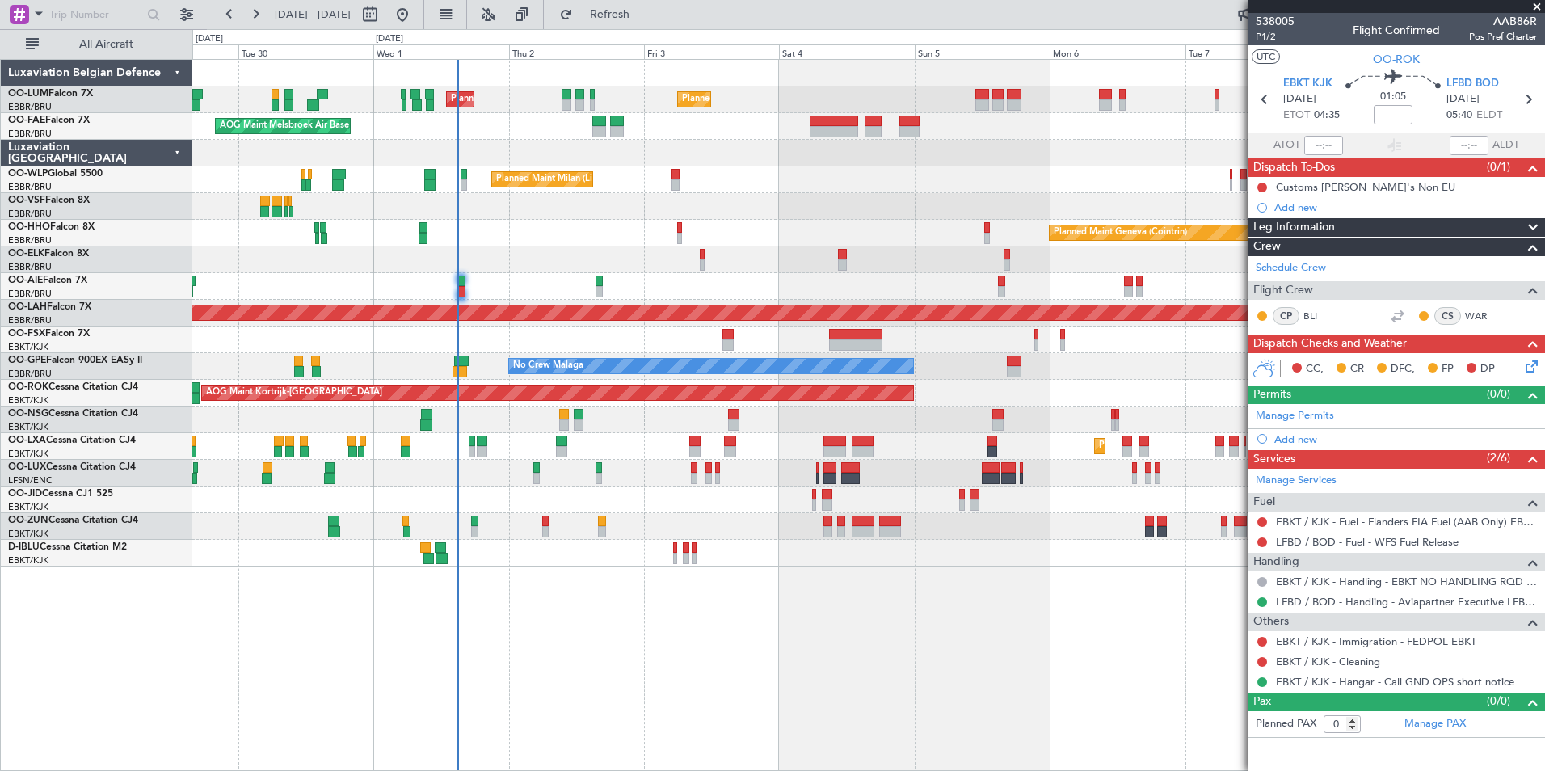
click at [612, 603] on div "Planned Maint Brussels (Brussels National) Planned Maint Brussels (Brussels Nat…" at bounding box center [868, 415] width 1352 height 712
click at [555, 348] on div at bounding box center [868, 339] width 1352 height 27
